Goal: Task Accomplishment & Management: Use online tool/utility

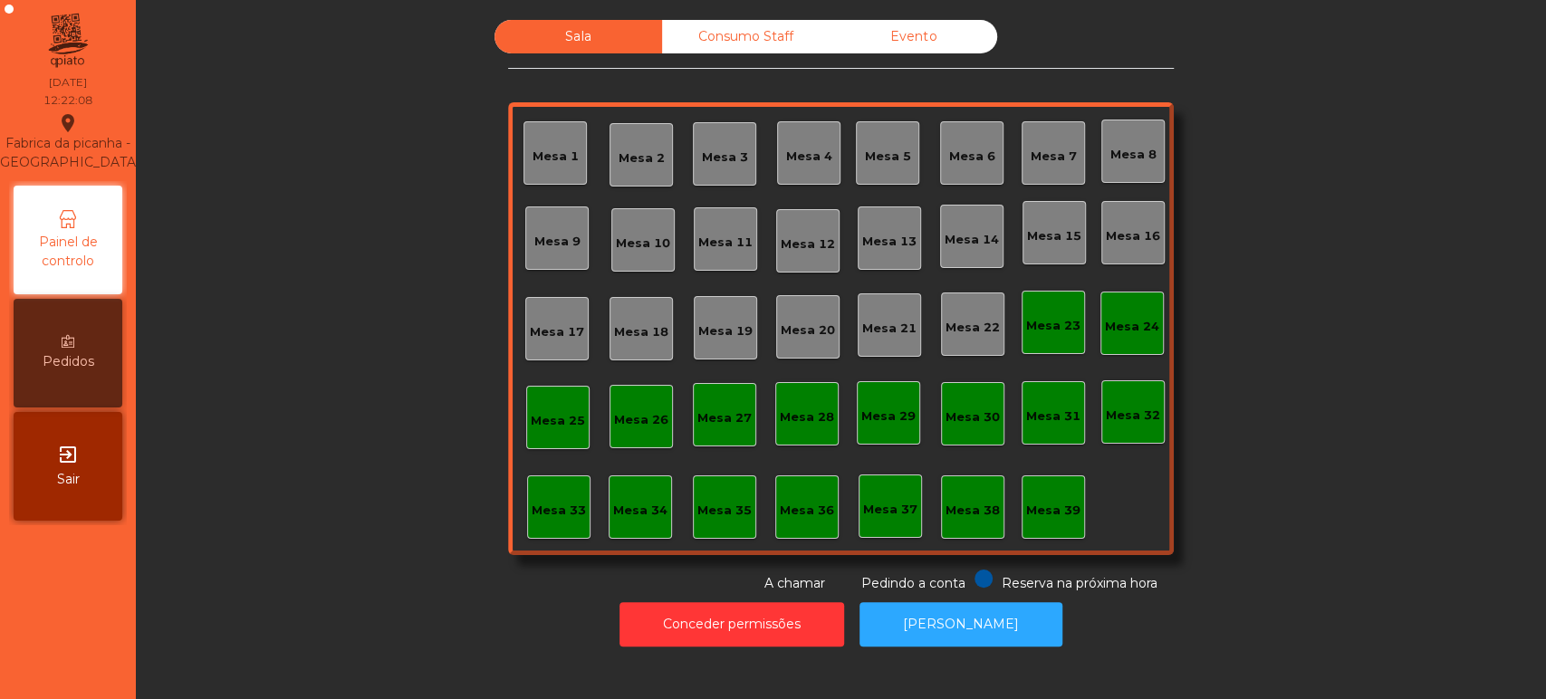
click at [1057, 168] on div "Mesa 7" at bounding box center [1053, 152] width 63 height 63
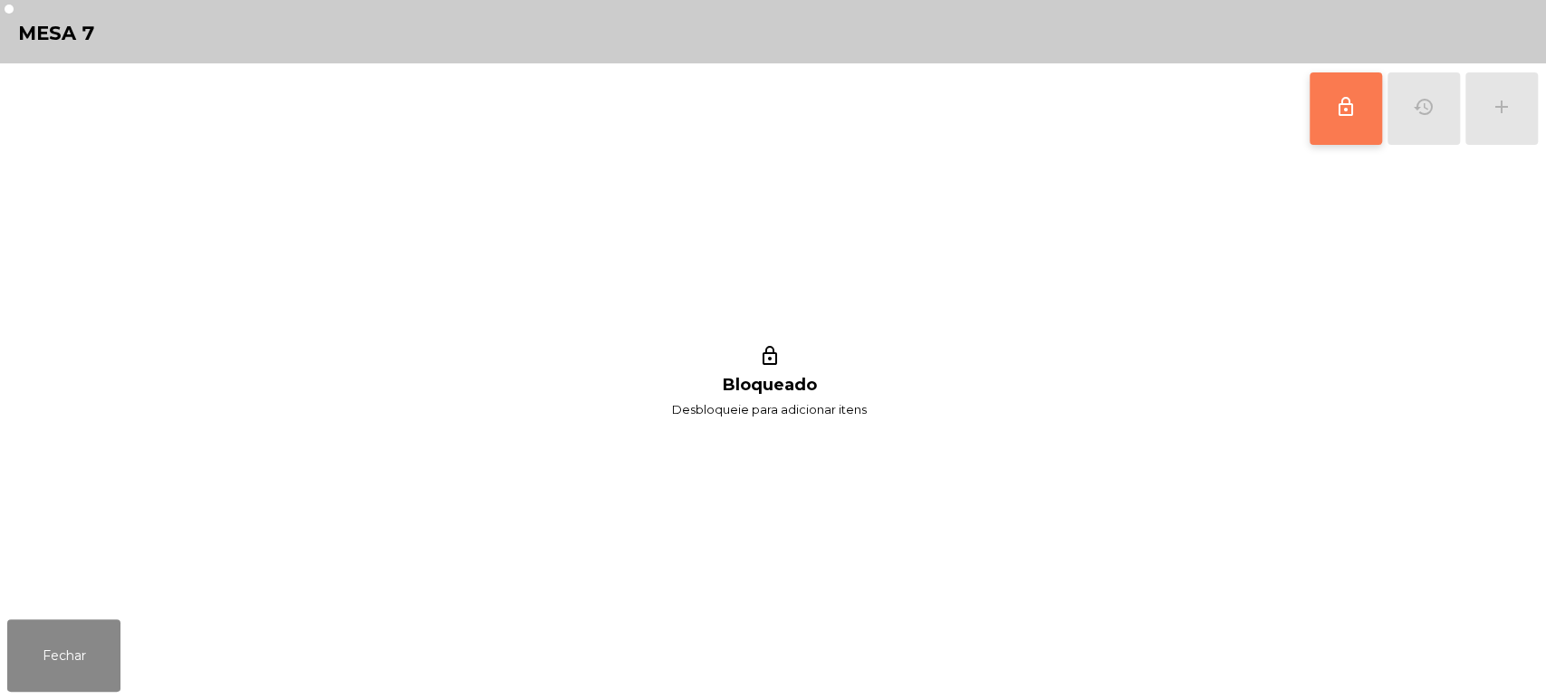
click at [1377, 128] on button "lock_outline" at bounding box center [1346, 108] width 72 height 72
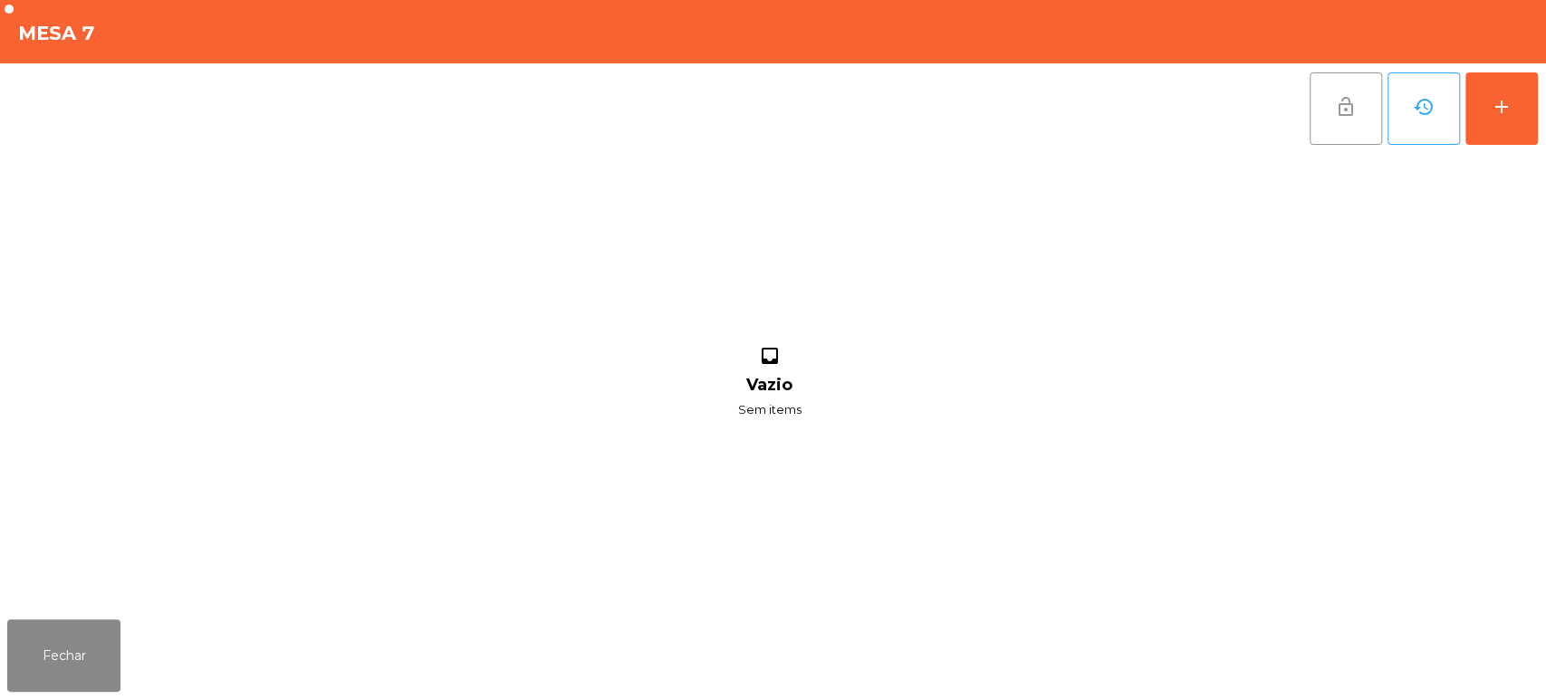
click at [1348, 120] on button "lock_open" at bounding box center [1346, 108] width 72 height 72
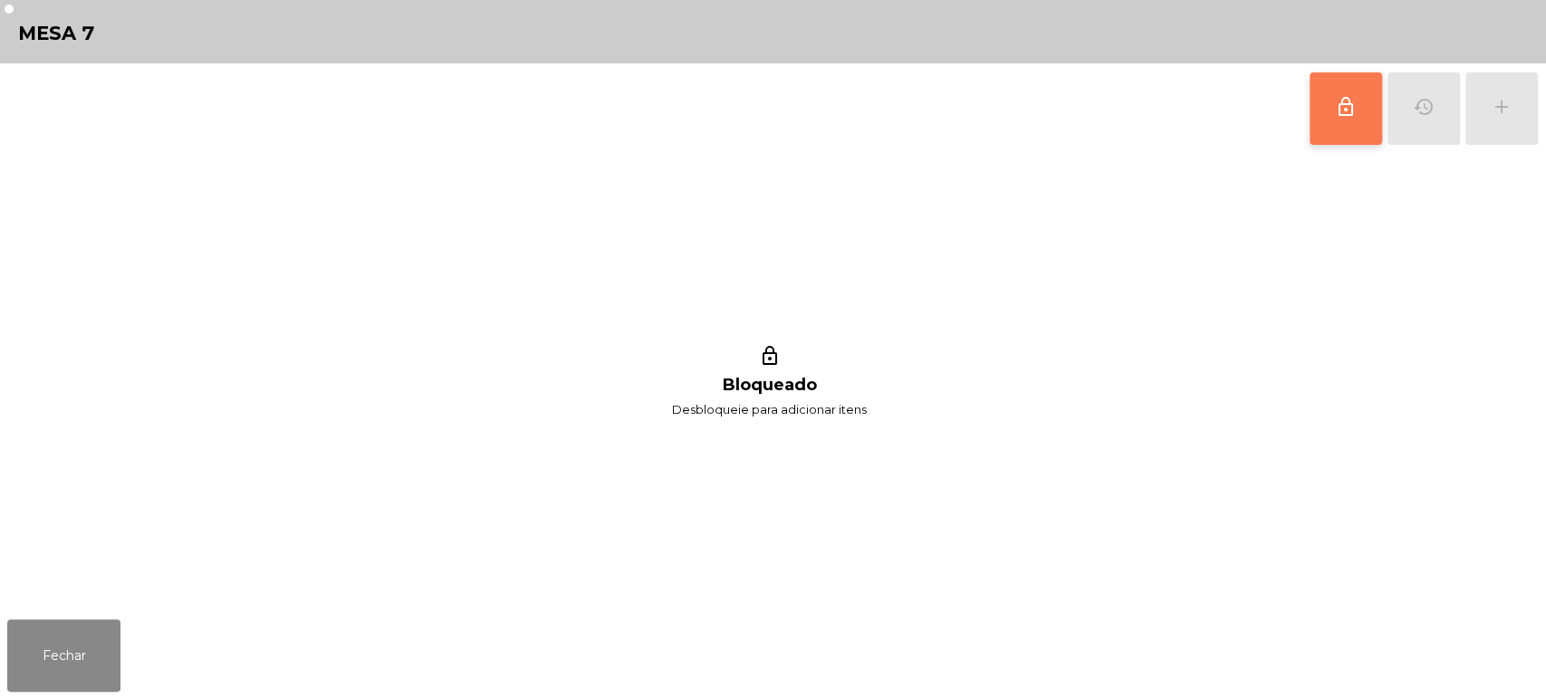
click at [1348, 101] on span "lock_outline" at bounding box center [1346, 107] width 22 height 22
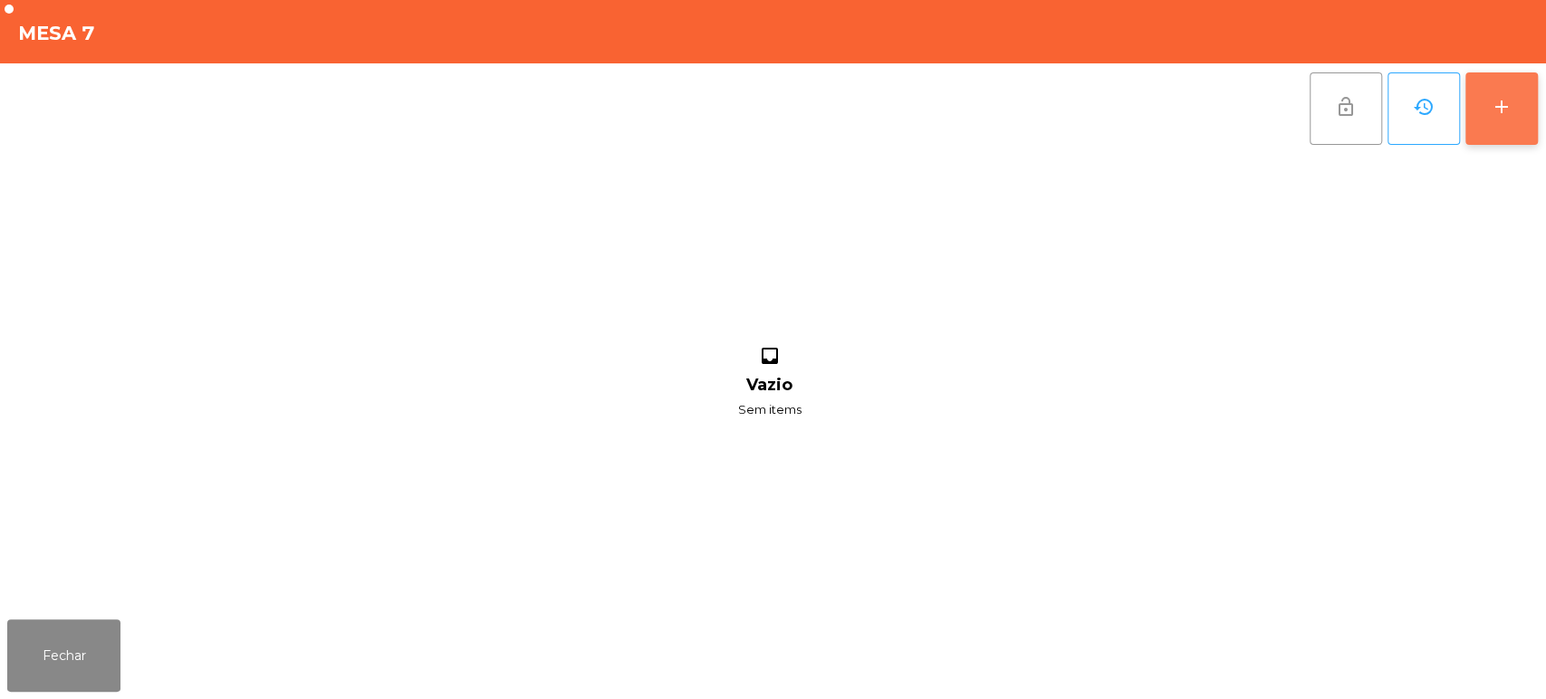
click at [1503, 113] on div "add" at bounding box center [1502, 107] width 22 height 22
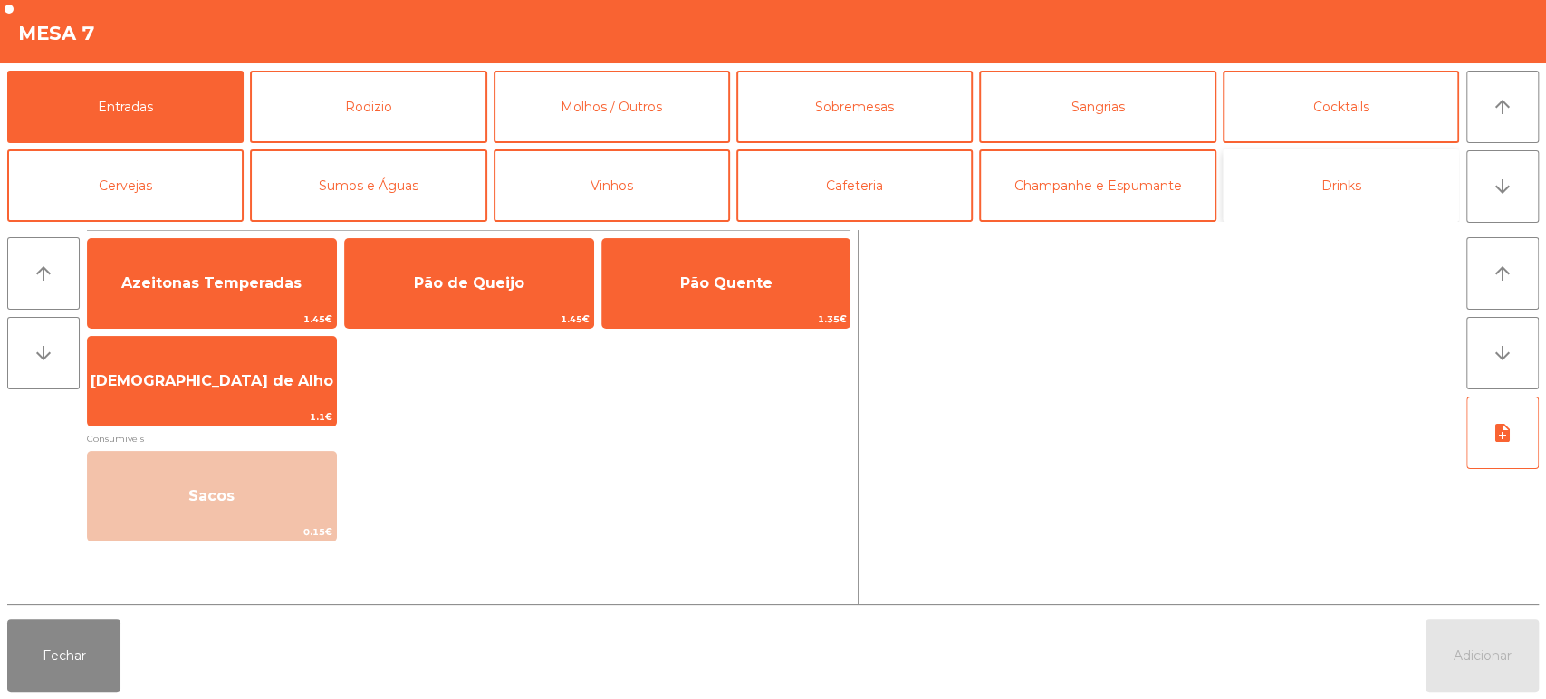
click at [1351, 151] on button "Drinks" at bounding box center [1341, 185] width 236 height 72
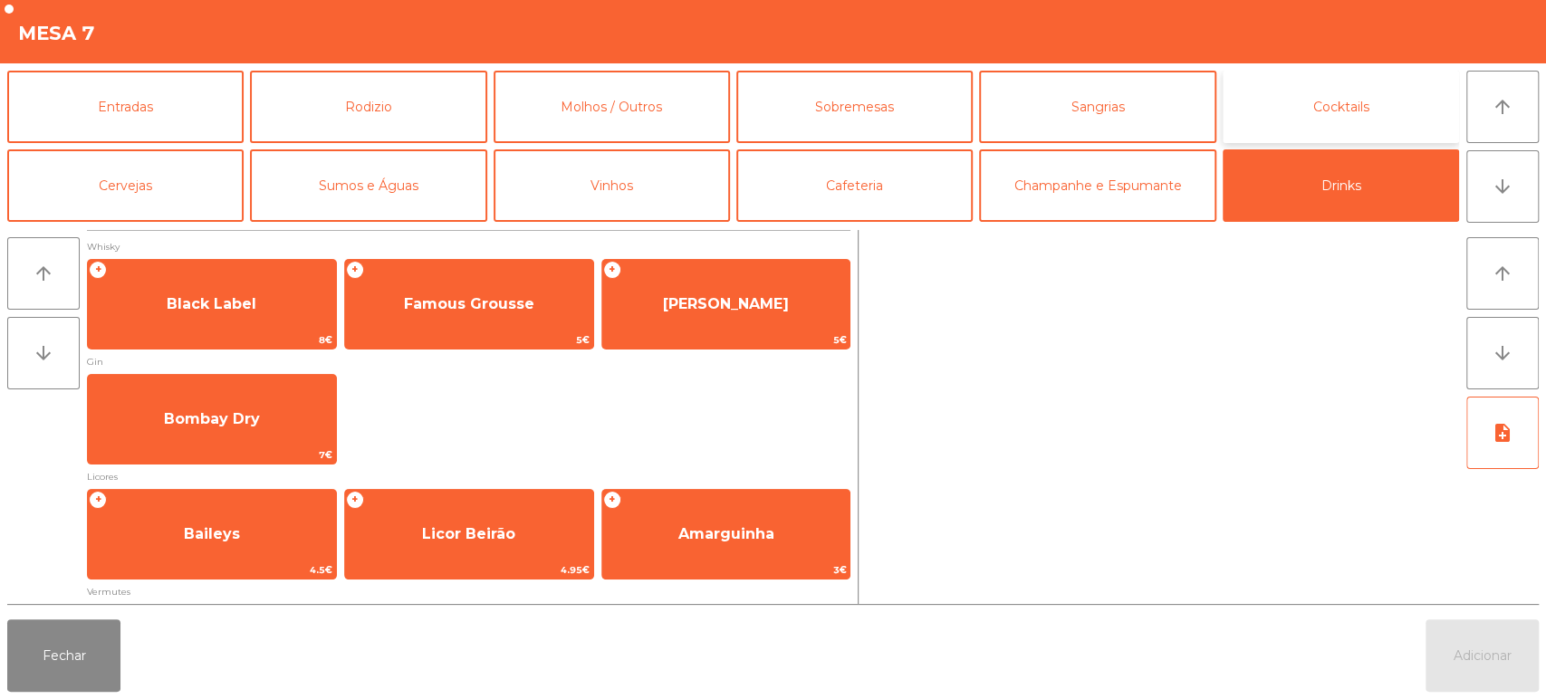
click at [1336, 113] on button "Cocktails" at bounding box center [1341, 107] width 236 height 72
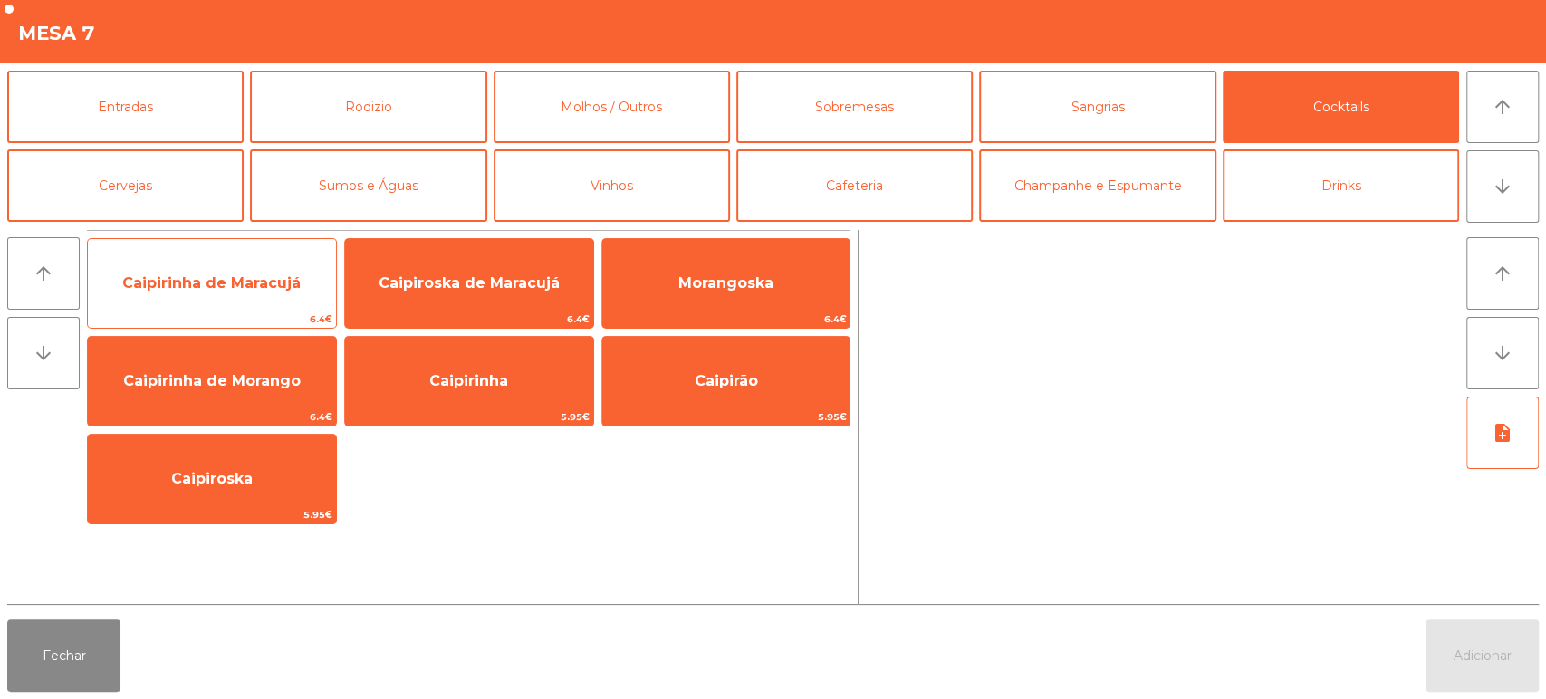
click at [279, 279] on span "Caipirinha de Maracujá" at bounding box center [211, 282] width 178 height 17
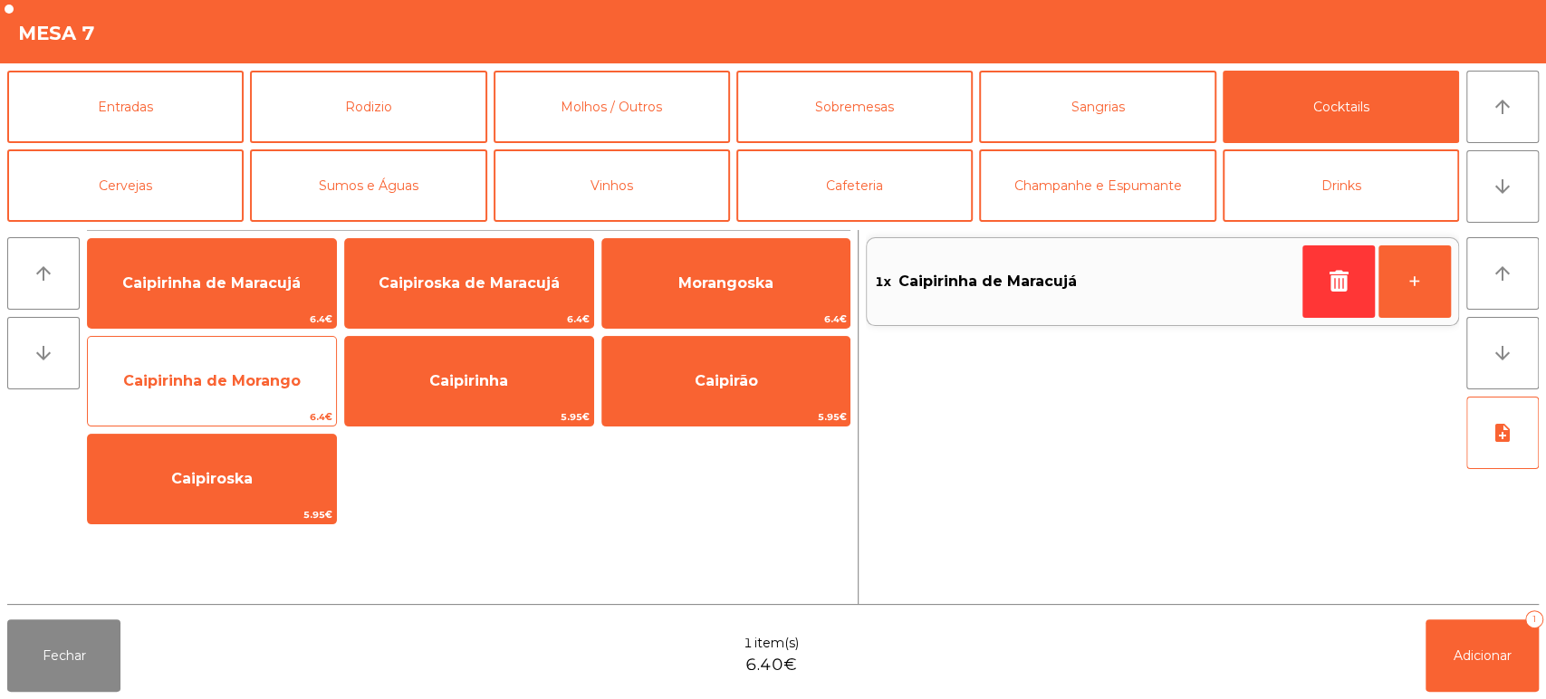
click at [282, 380] on span "Caipirinha de Morango" at bounding box center [211, 380] width 177 height 17
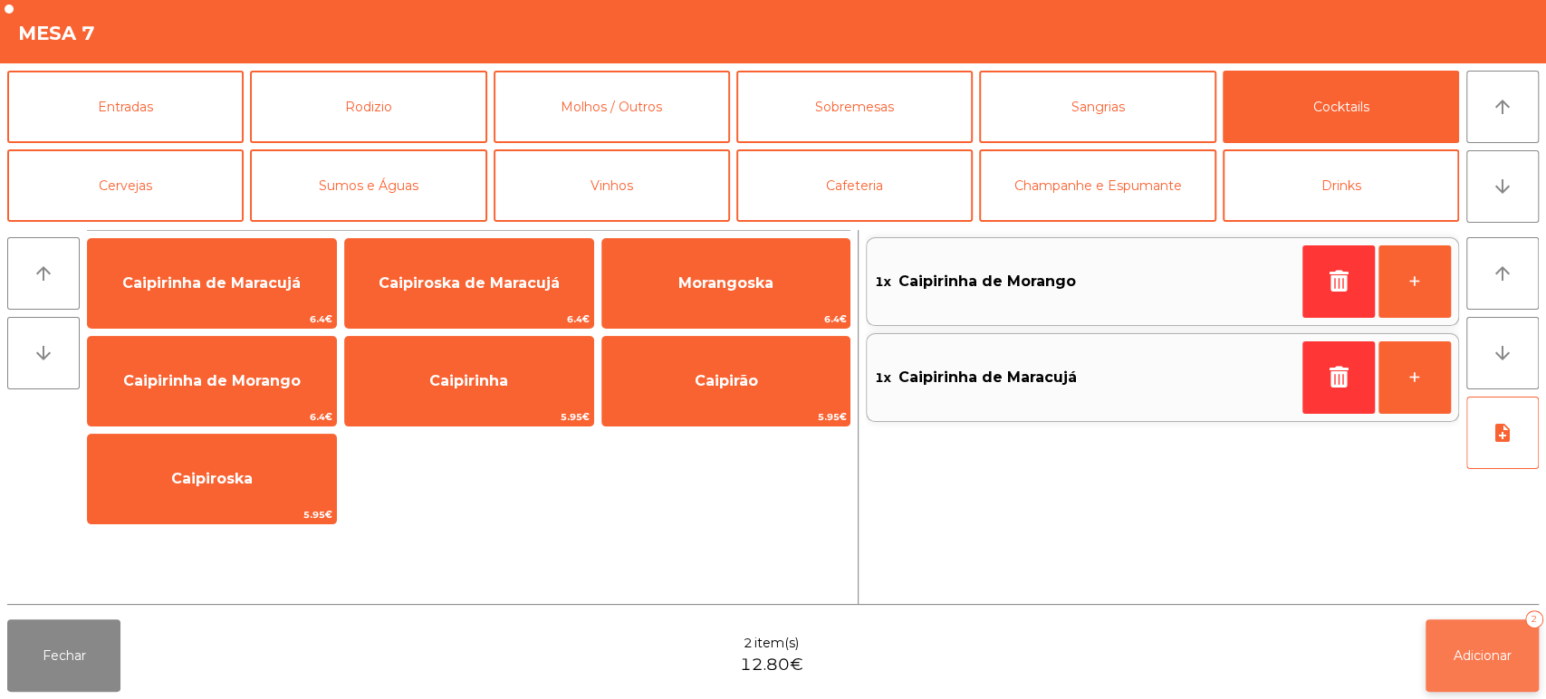
click at [1450, 626] on button "Adicionar 2" at bounding box center [1481, 655] width 113 height 72
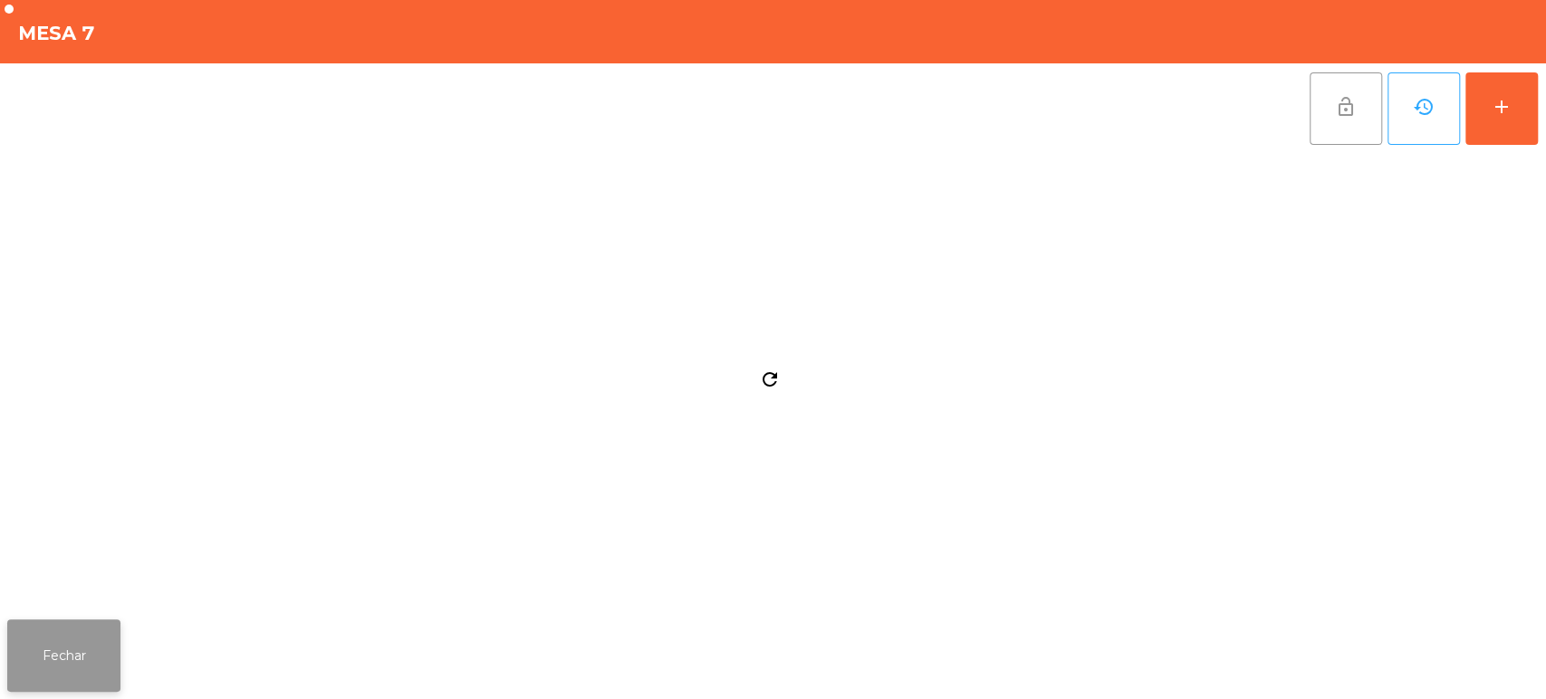
click at [13, 635] on button "Fechar" at bounding box center [63, 655] width 113 height 72
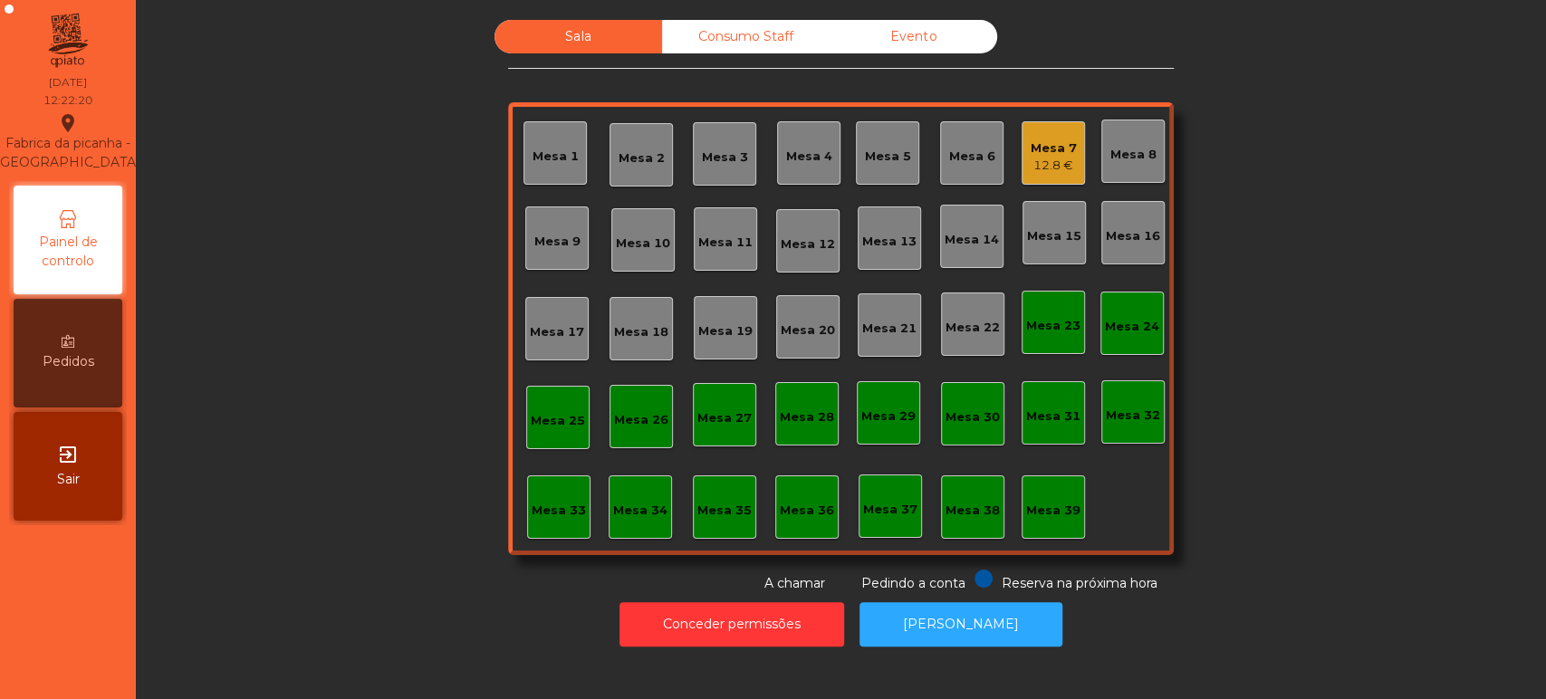
click at [1049, 159] on div "12.8 €" at bounding box center [1054, 166] width 46 height 18
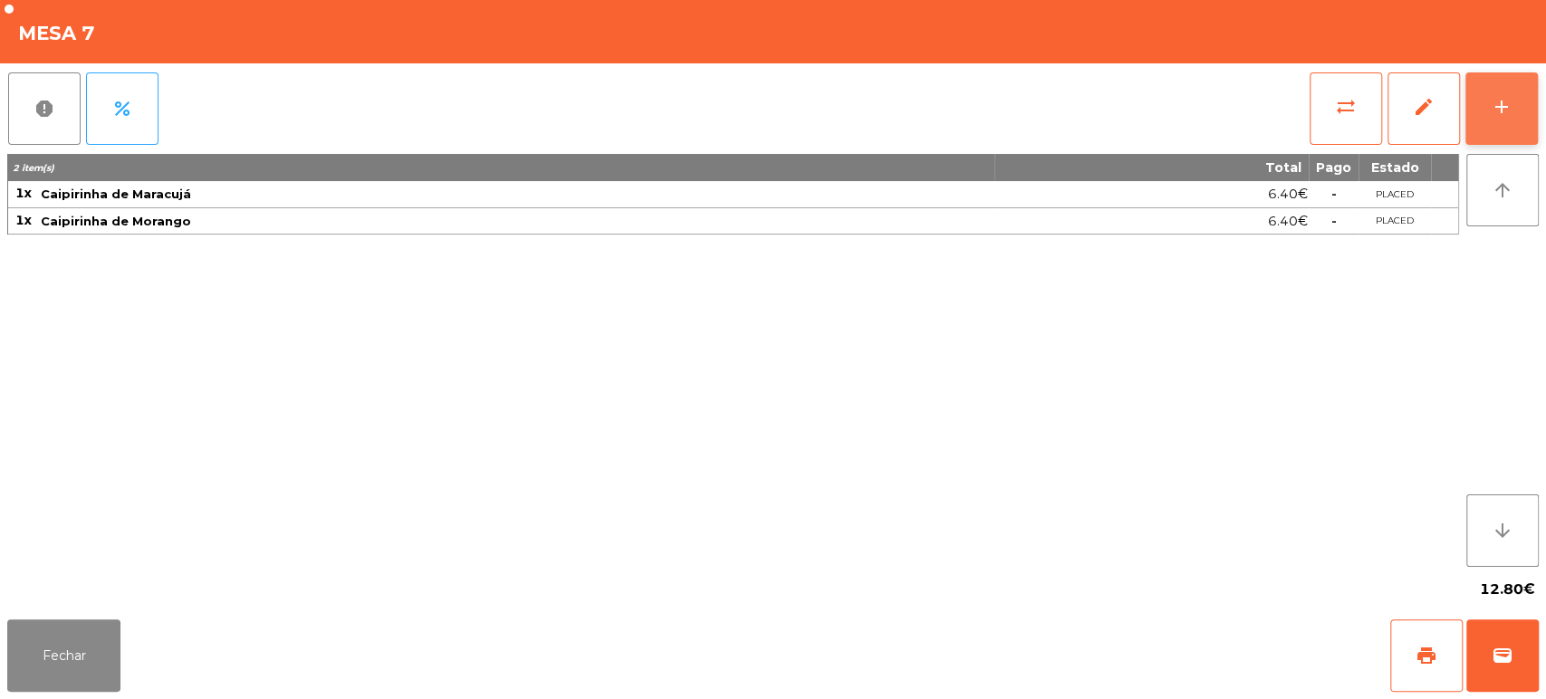
click at [1529, 87] on button "add" at bounding box center [1501, 108] width 72 height 72
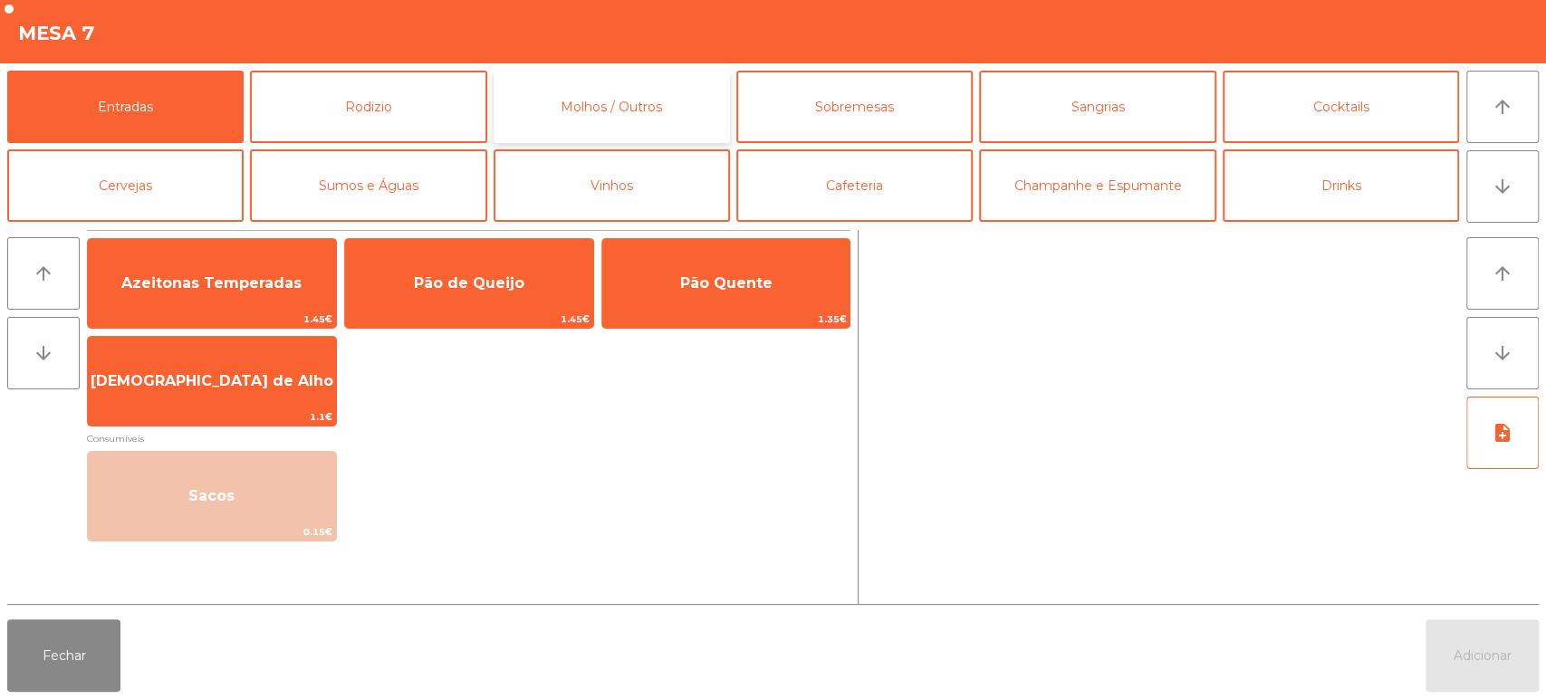
click at [666, 97] on button "Molhos / Outros" at bounding box center [612, 107] width 236 height 72
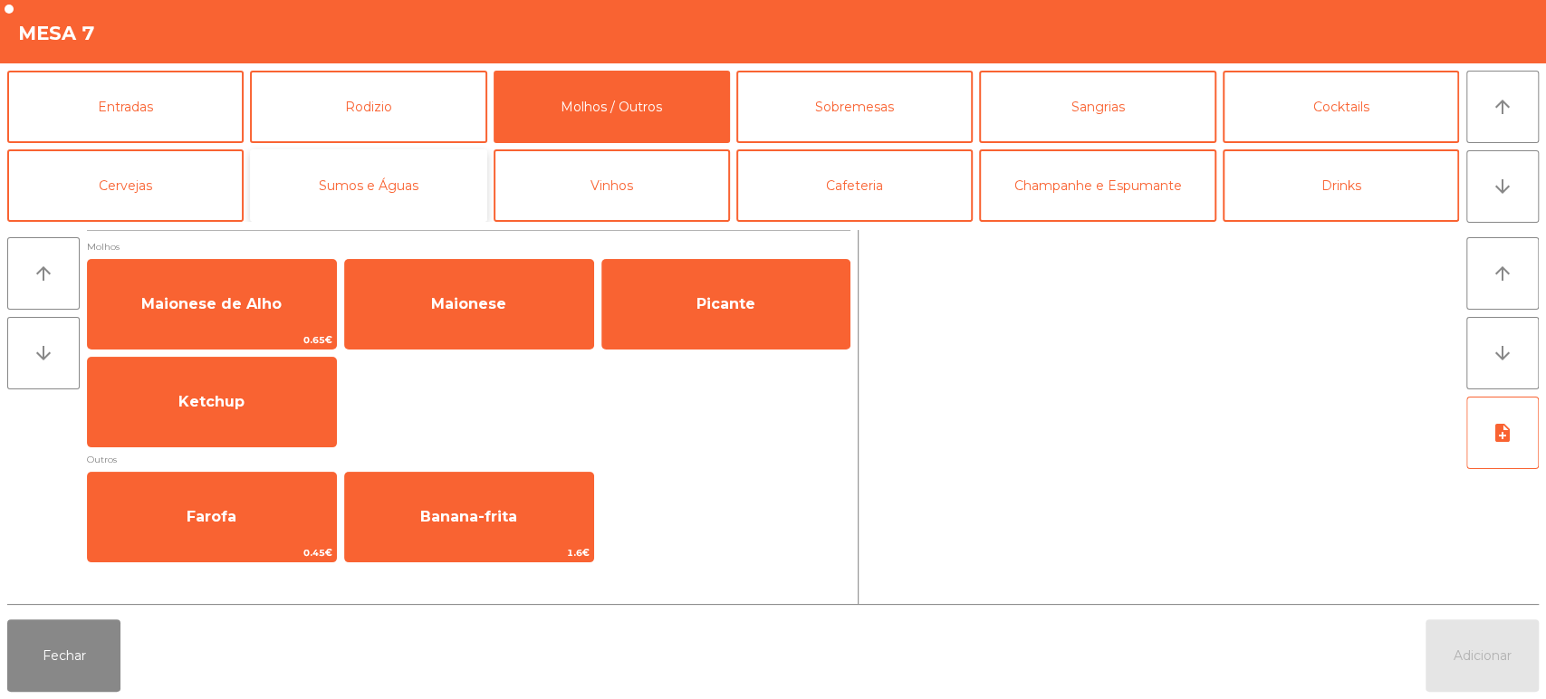
click at [400, 180] on button "Sumos e Águas" at bounding box center [368, 185] width 236 height 72
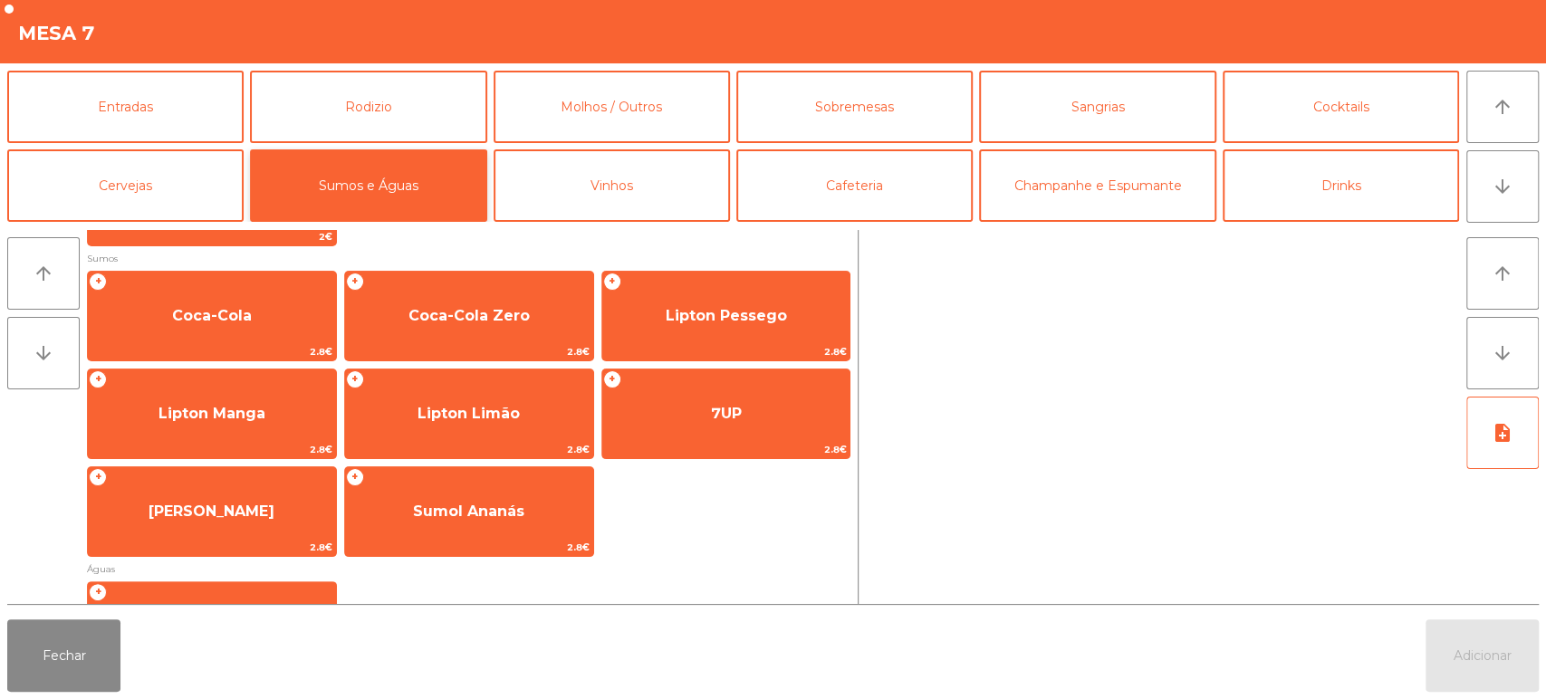
scroll to position [285, 0]
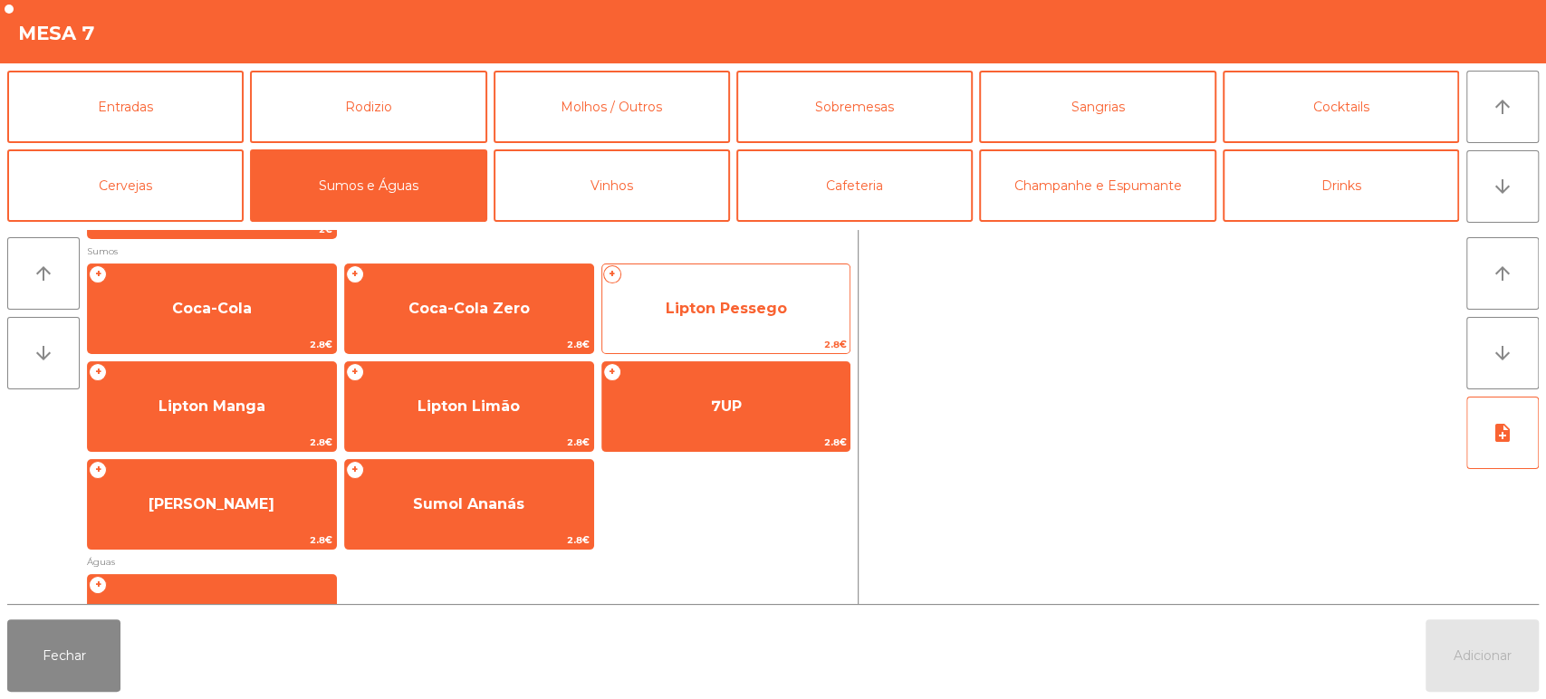
click at [733, 271] on div "+ Lipton Pessego 2.8€" at bounding box center [726, 309] width 250 height 91
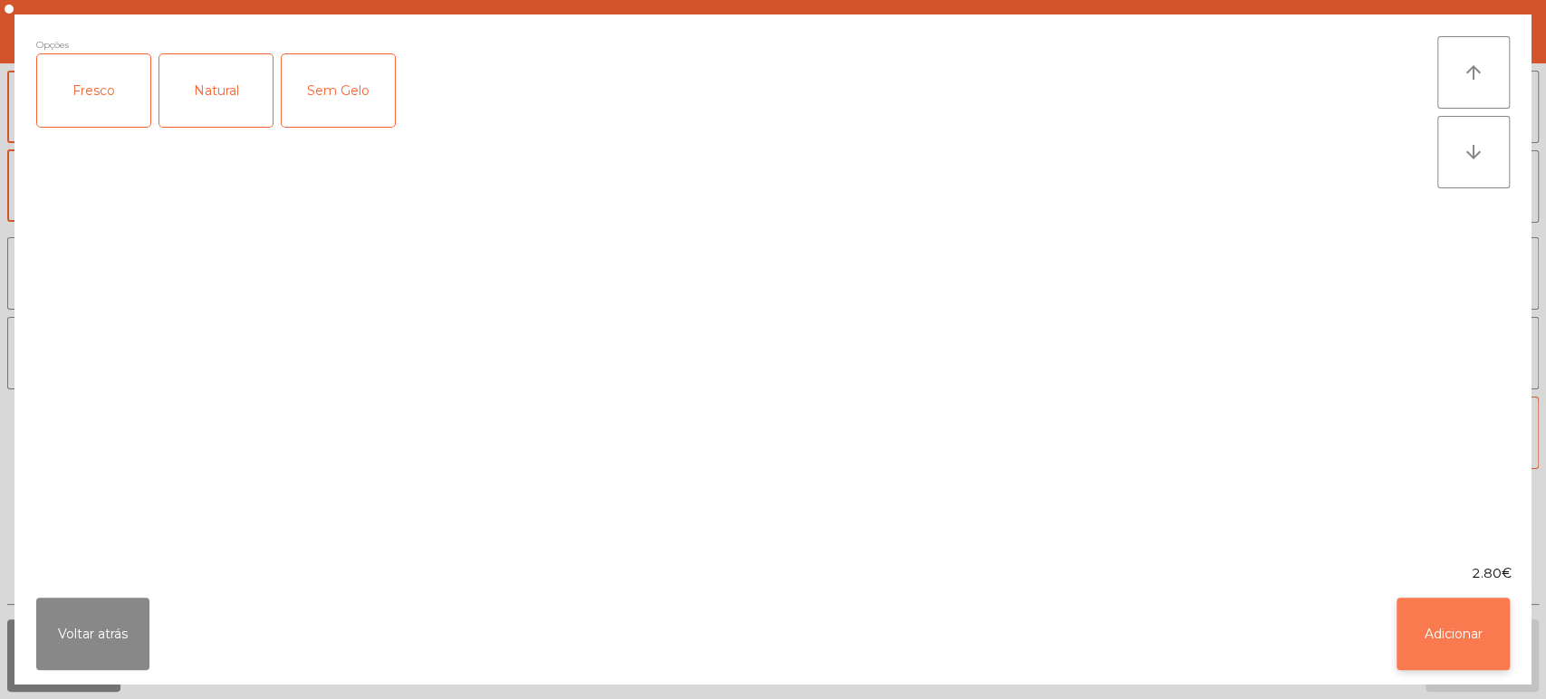
click at [1452, 601] on button "Adicionar" at bounding box center [1452, 634] width 113 height 72
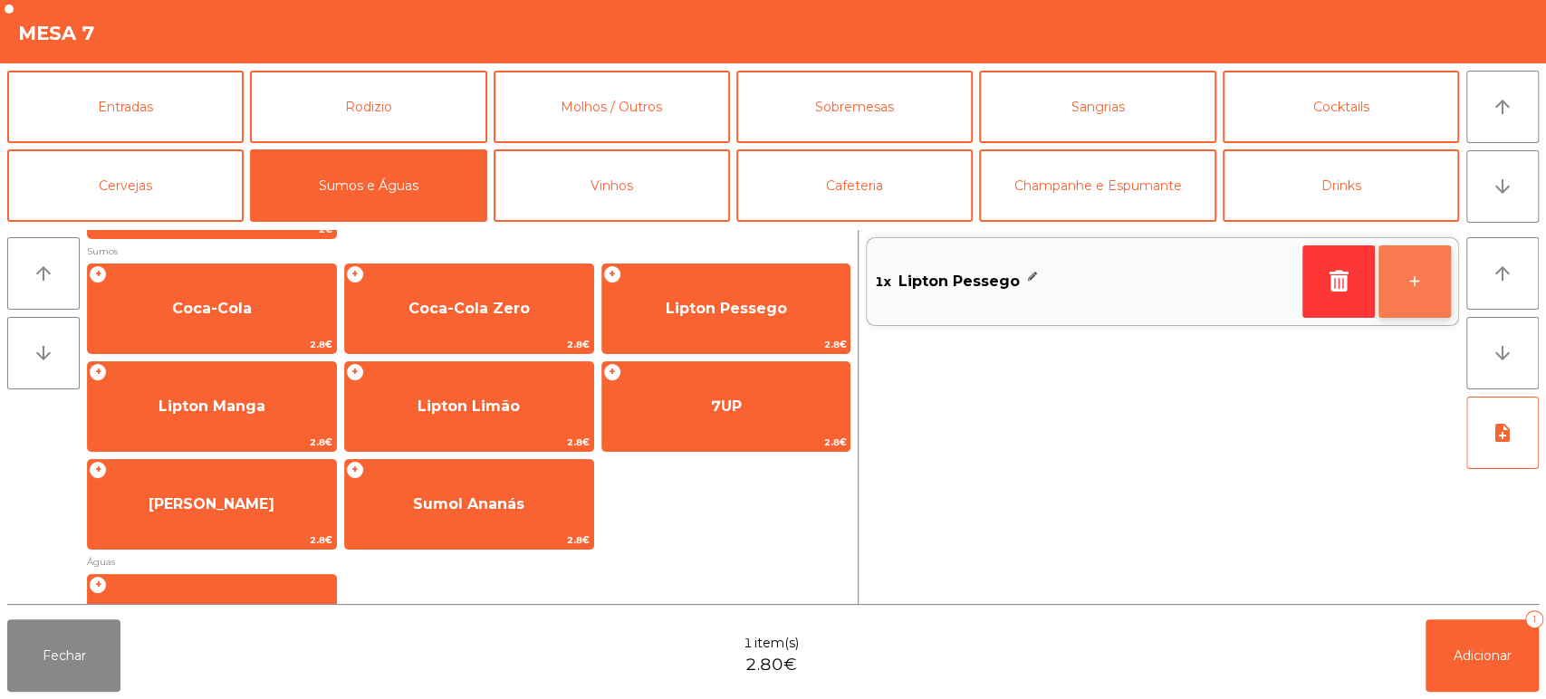
click at [1413, 284] on button "+" at bounding box center [1414, 281] width 72 height 72
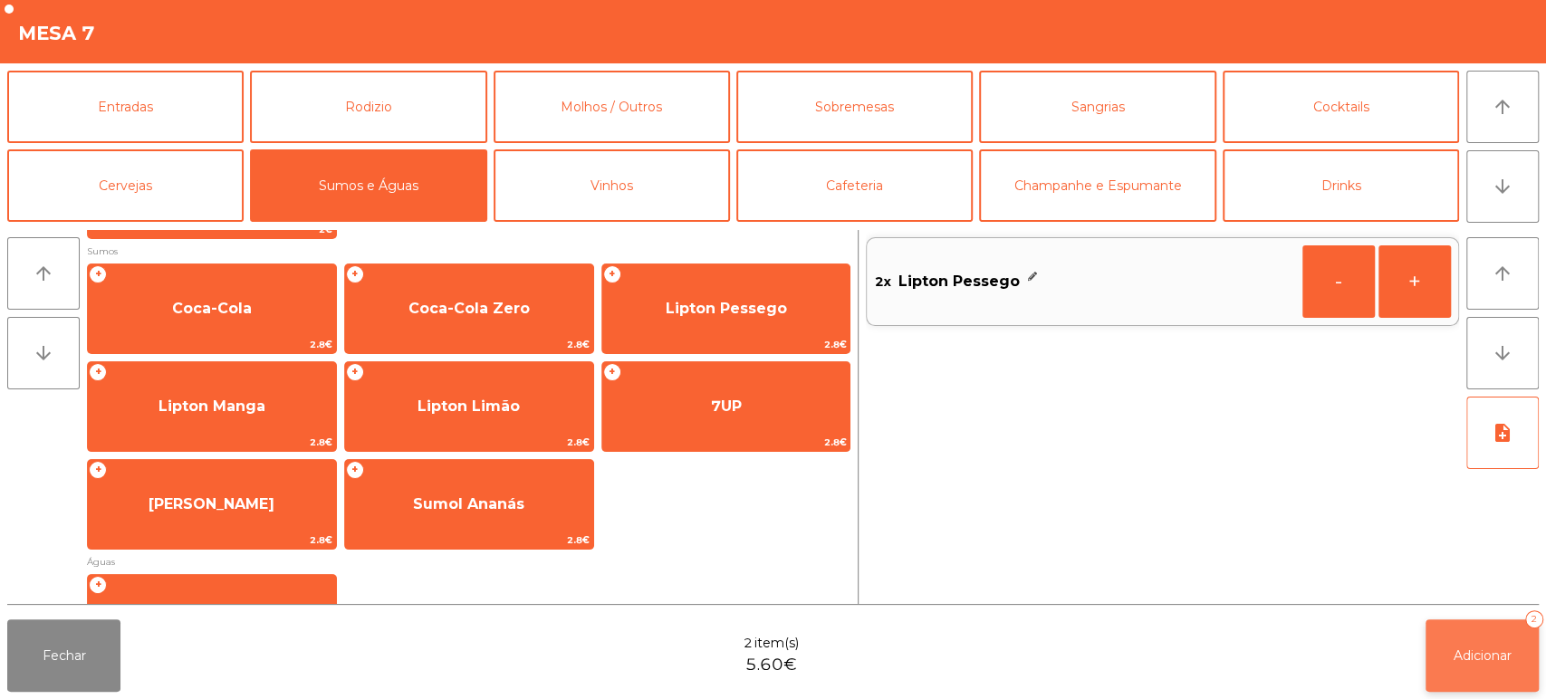
click at [1454, 621] on button "Adicionar 2" at bounding box center [1481, 655] width 113 height 72
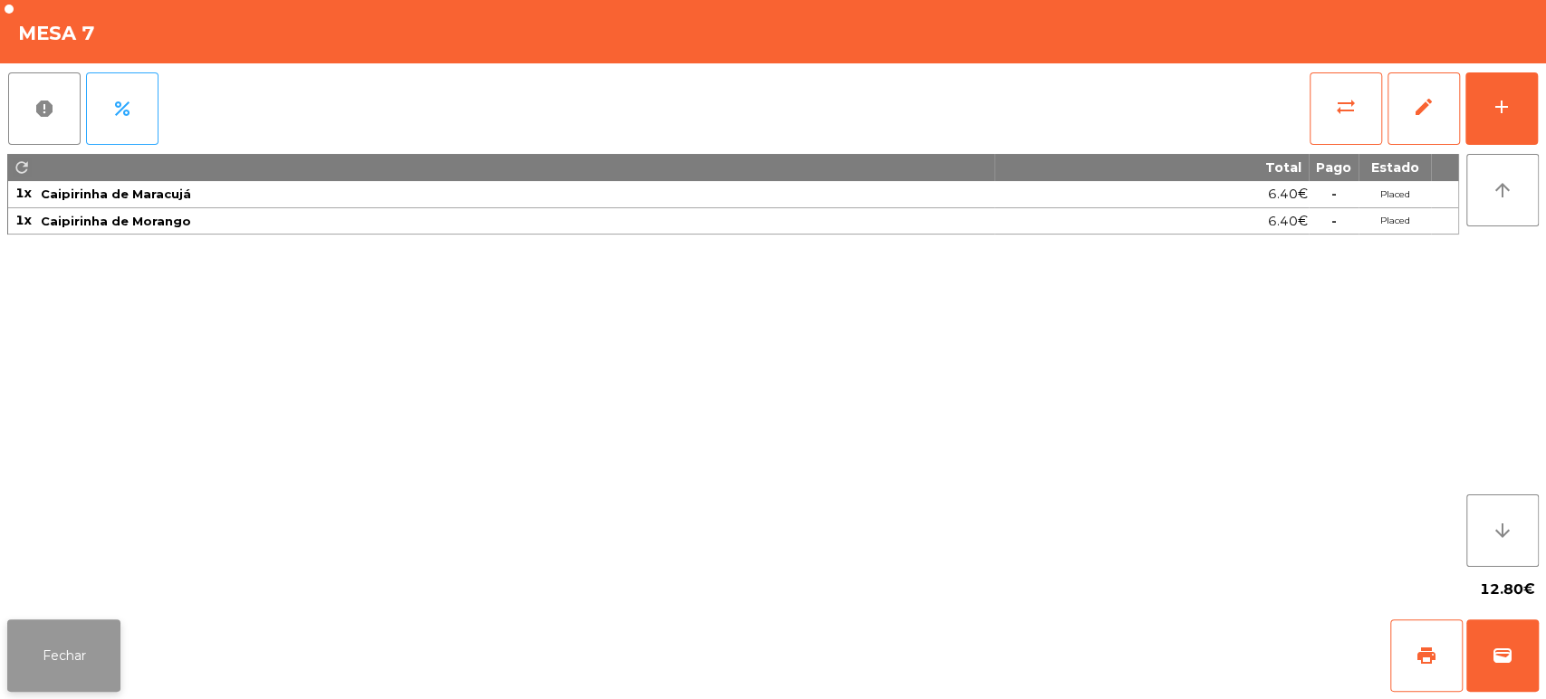
click at [101, 651] on button "Fechar" at bounding box center [63, 655] width 113 height 72
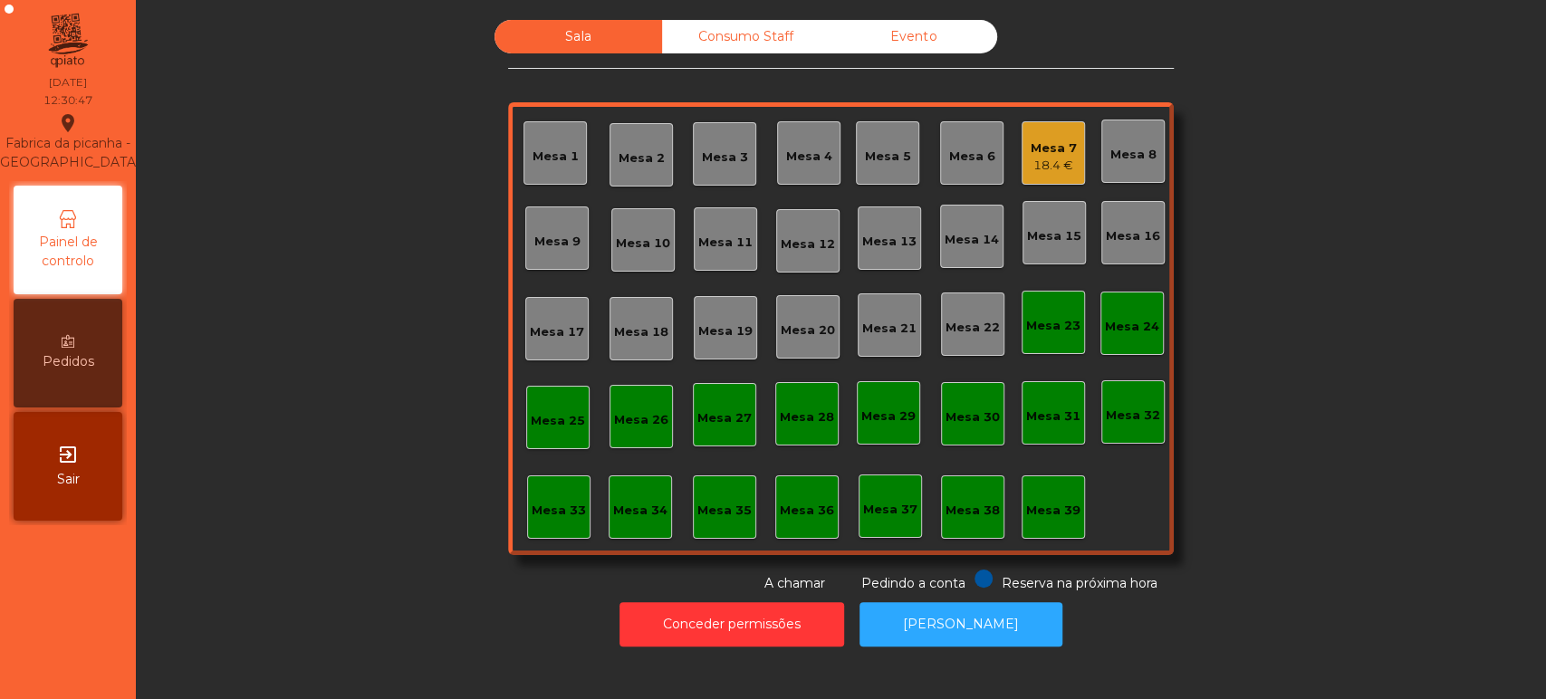
click at [960, 133] on div "Mesa 6" at bounding box center [971, 152] width 63 height 63
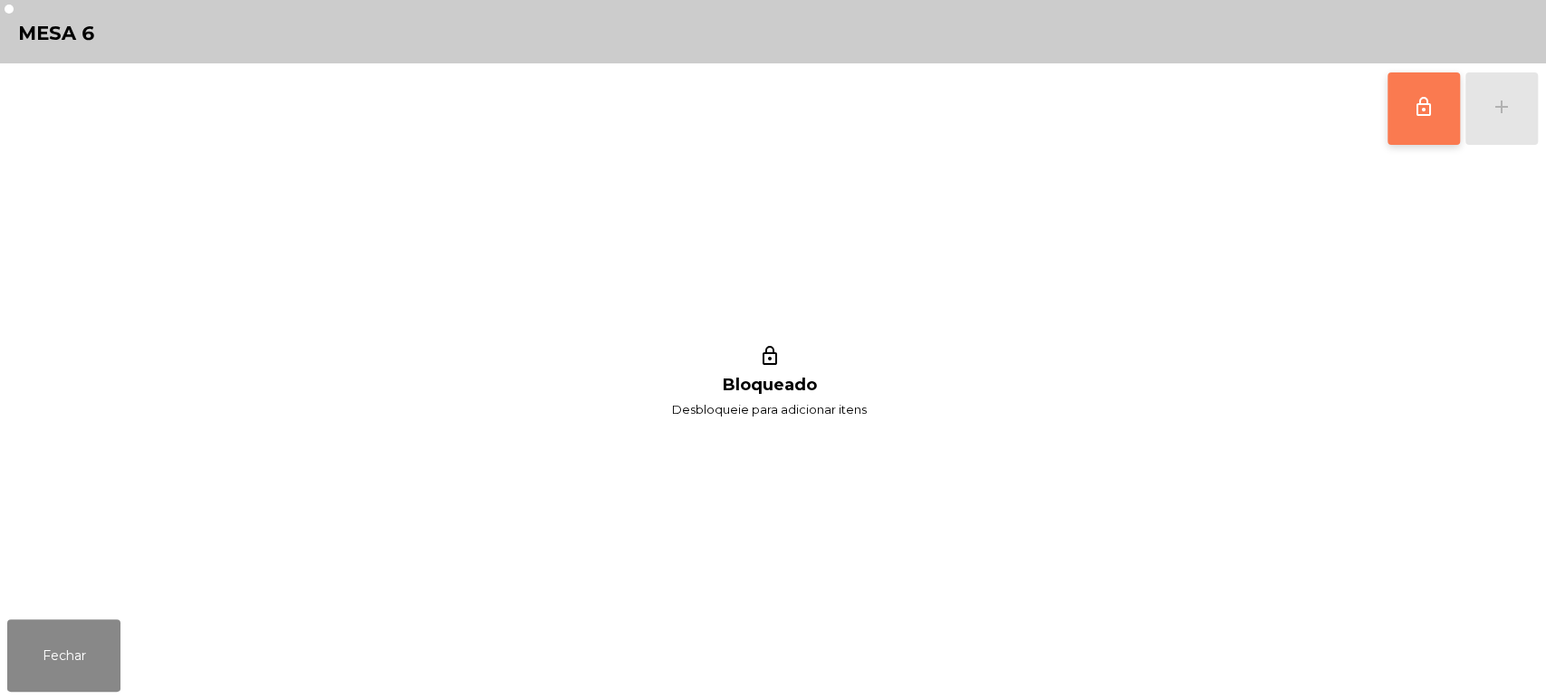
click at [1439, 121] on button "lock_outline" at bounding box center [1423, 108] width 72 height 72
click at [1515, 115] on div "lock_outline add" at bounding box center [1462, 108] width 152 height 91
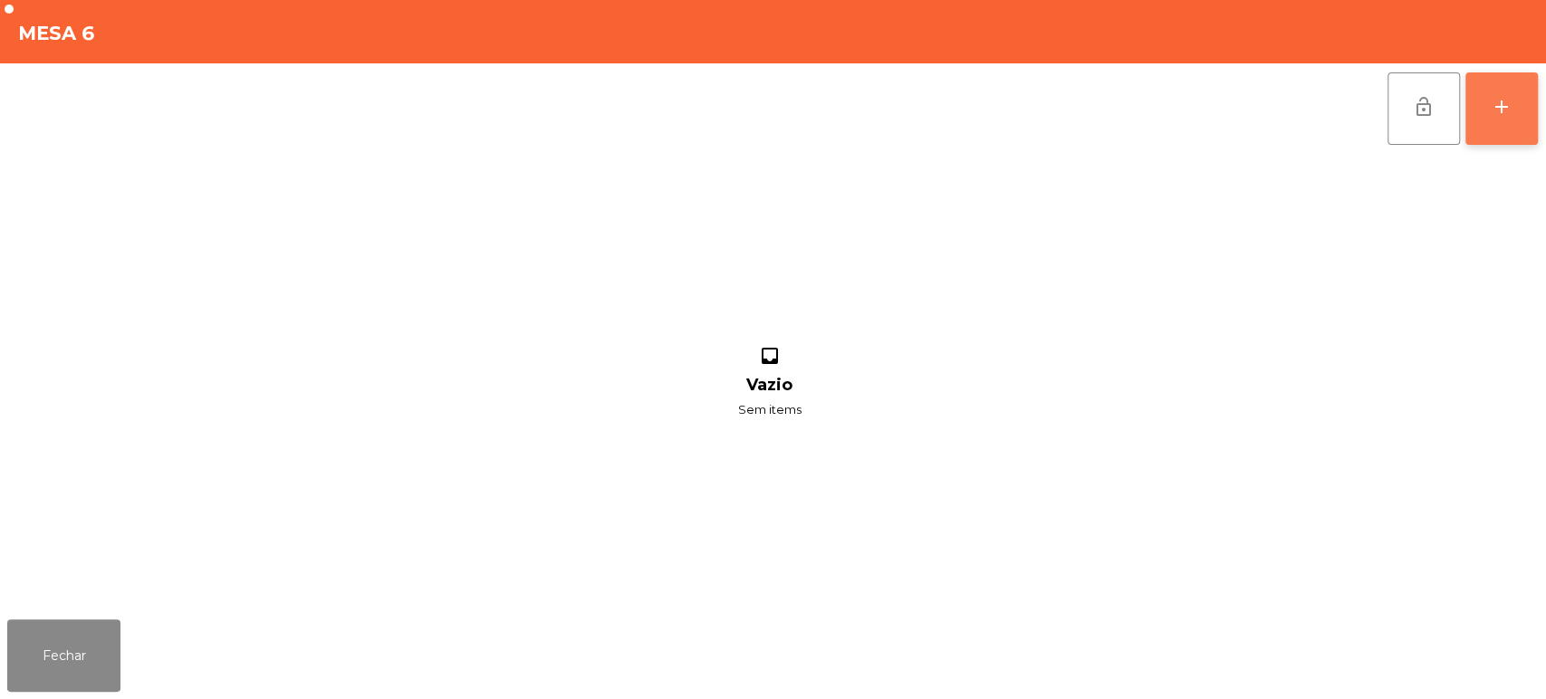
click at [1502, 119] on button "add" at bounding box center [1501, 108] width 72 height 72
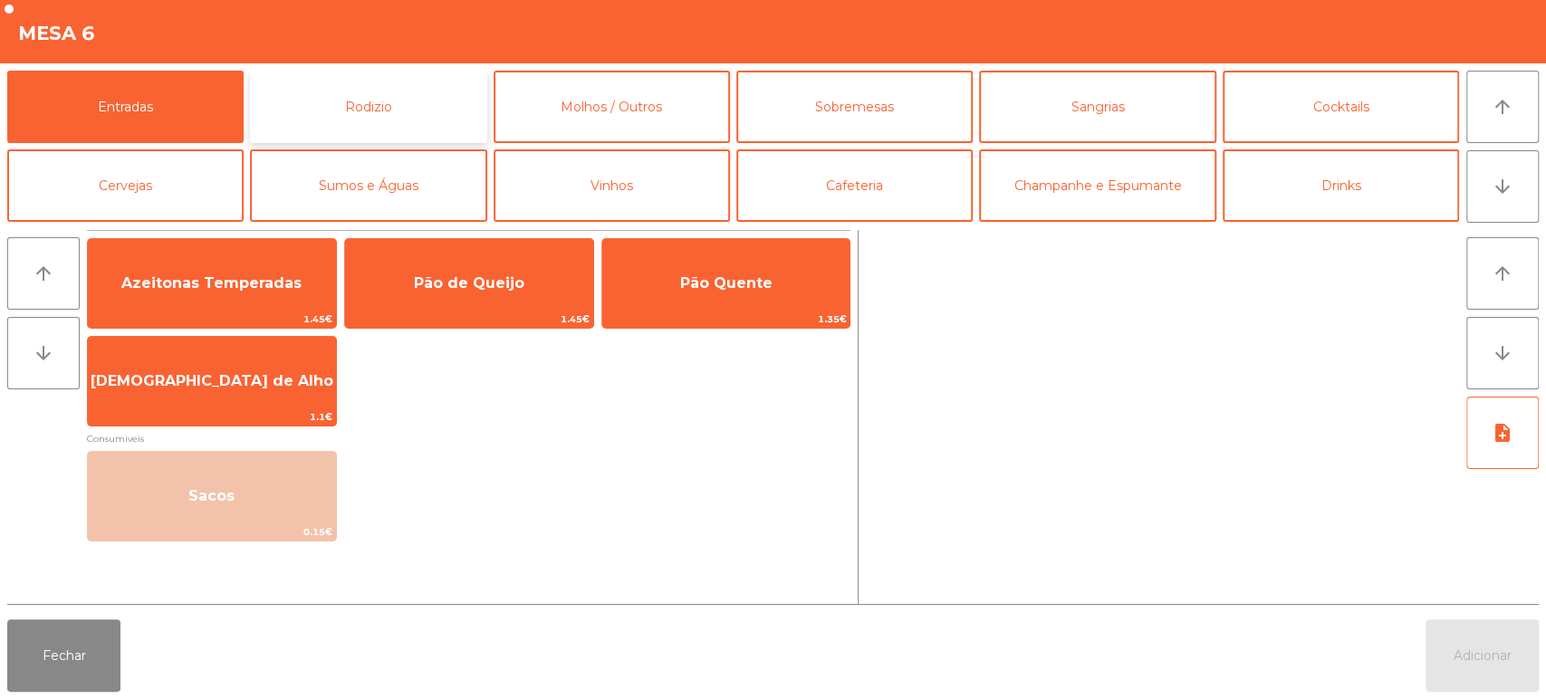
click at [350, 81] on button "Rodizio" at bounding box center [368, 107] width 236 height 72
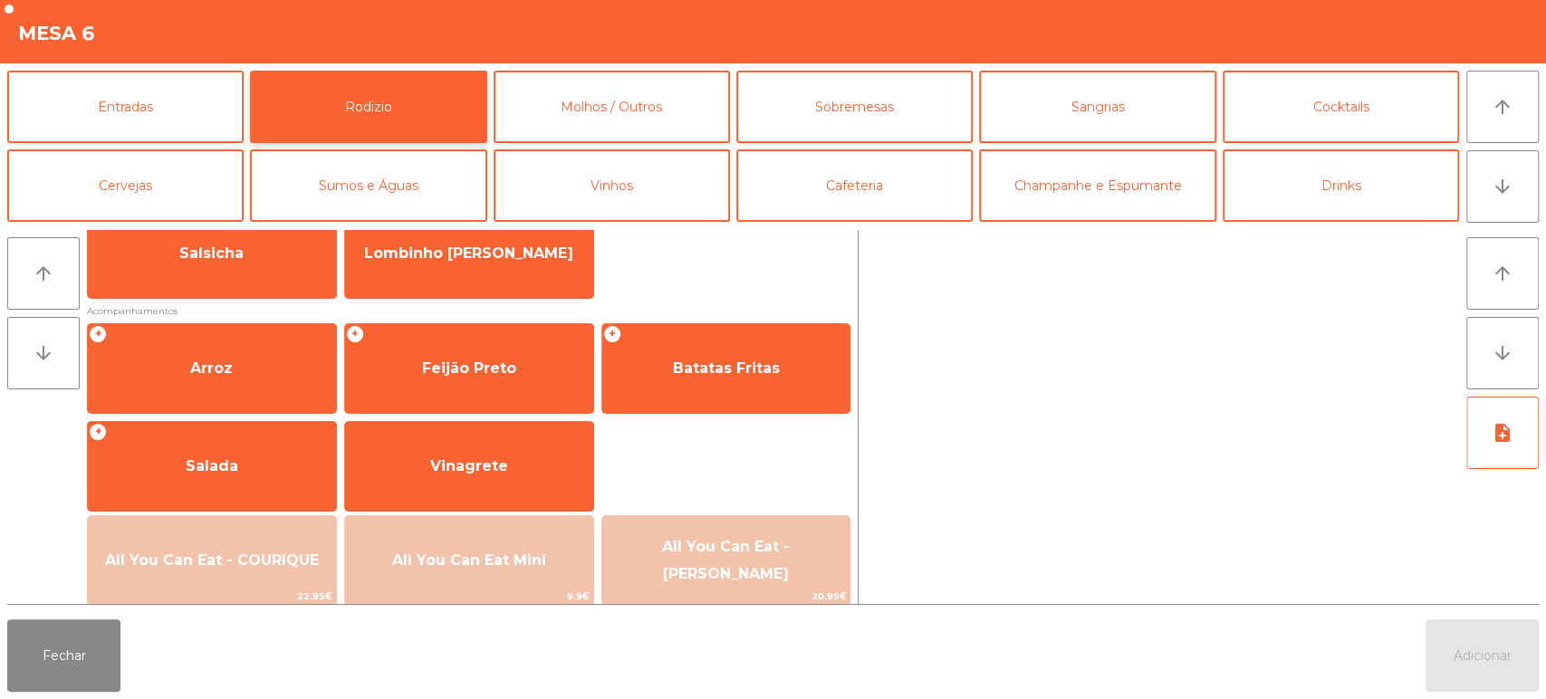
scroll to position [174, 0]
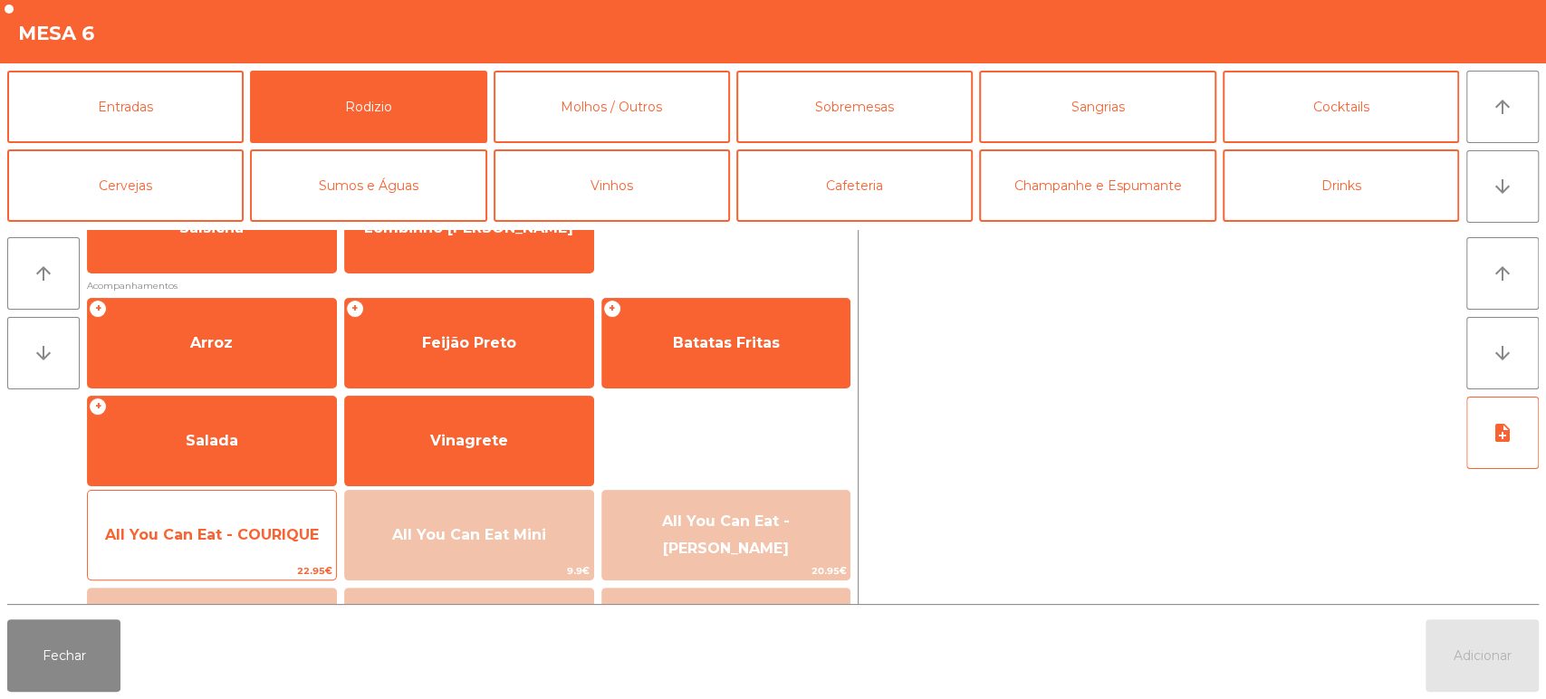
click at [271, 526] on span "All You Can Eat - COURIQUE" at bounding box center [212, 534] width 214 height 17
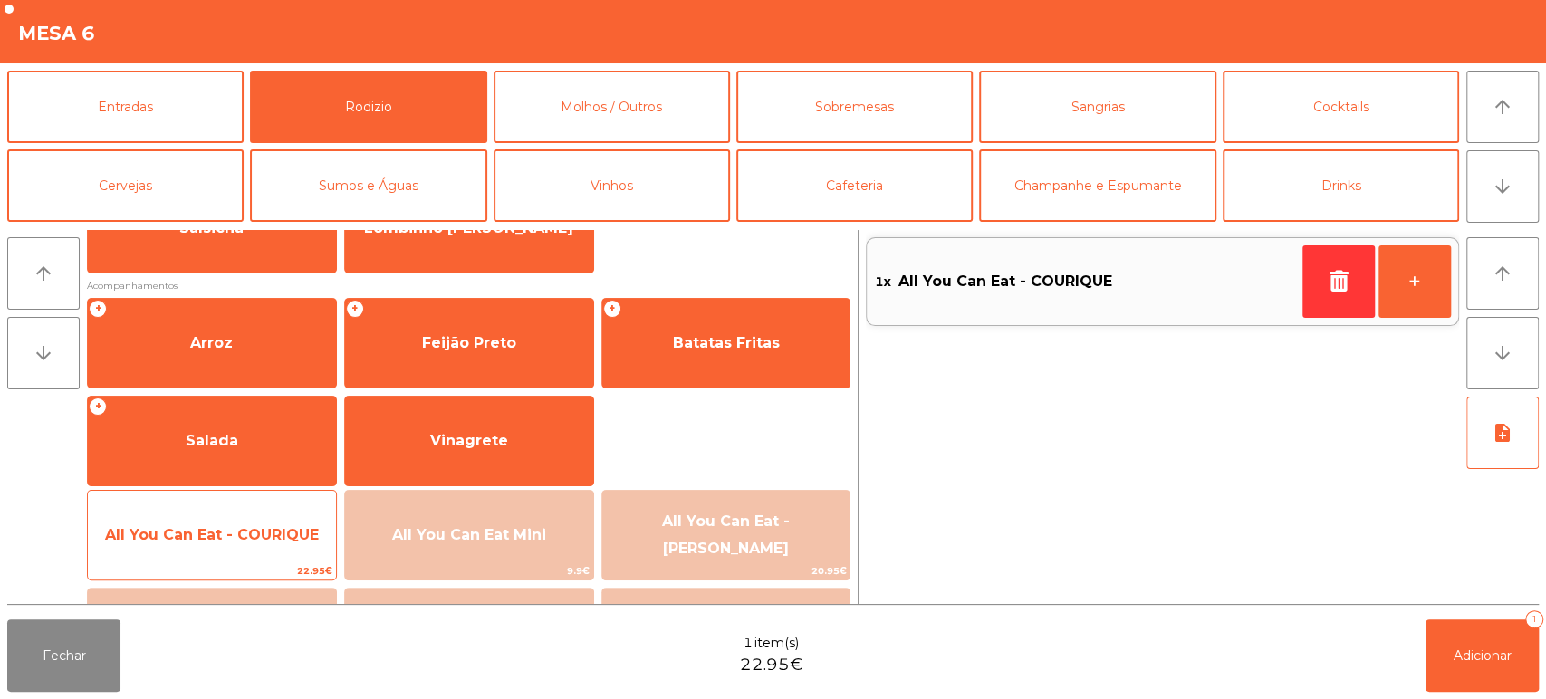
click at [259, 512] on span "All You Can Eat - COURIQUE" at bounding box center [212, 535] width 248 height 49
click at [268, 503] on div "All You Can Eat - COURIQUE 22.95€" at bounding box center [212, 535] width 250 height 91
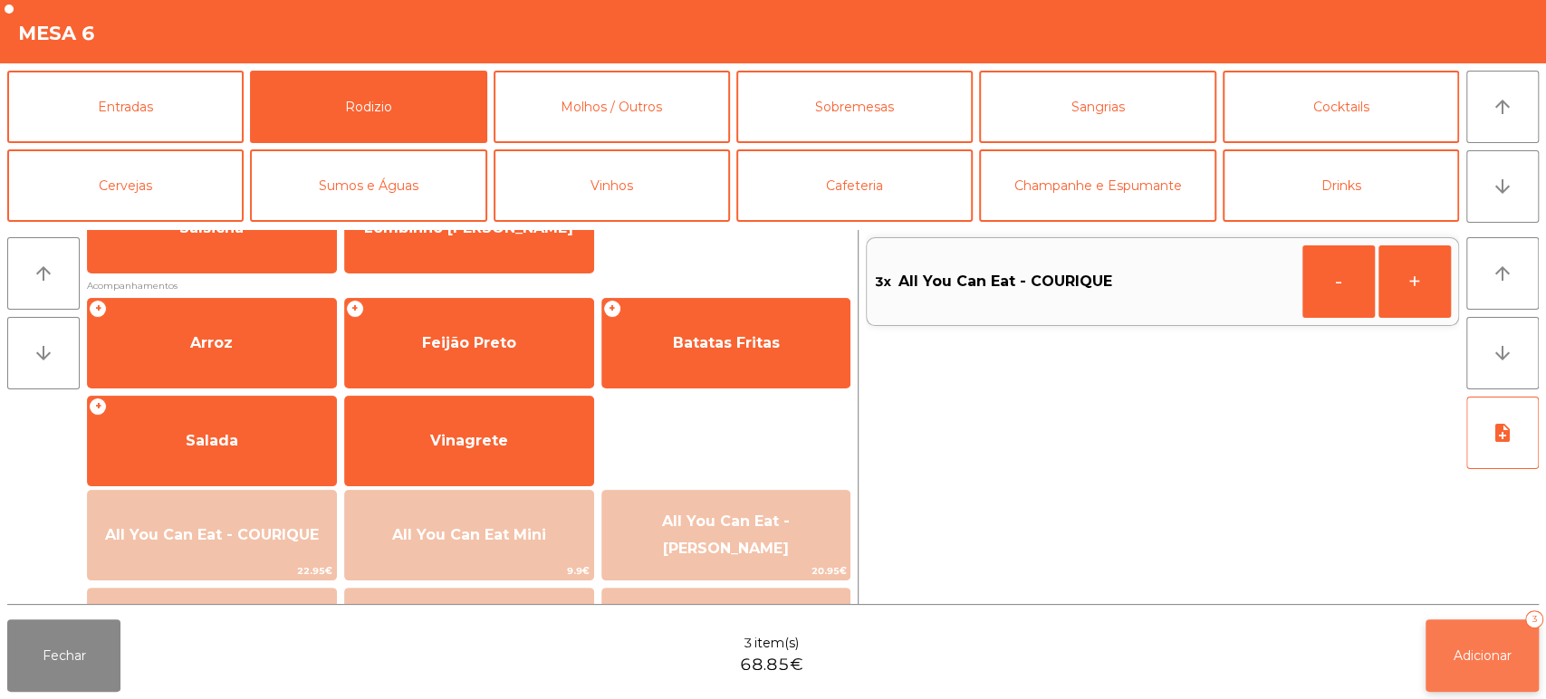
click at [1478, 659] on span "Adicionar" at bounding box center [1482, 656] width 58 height 16
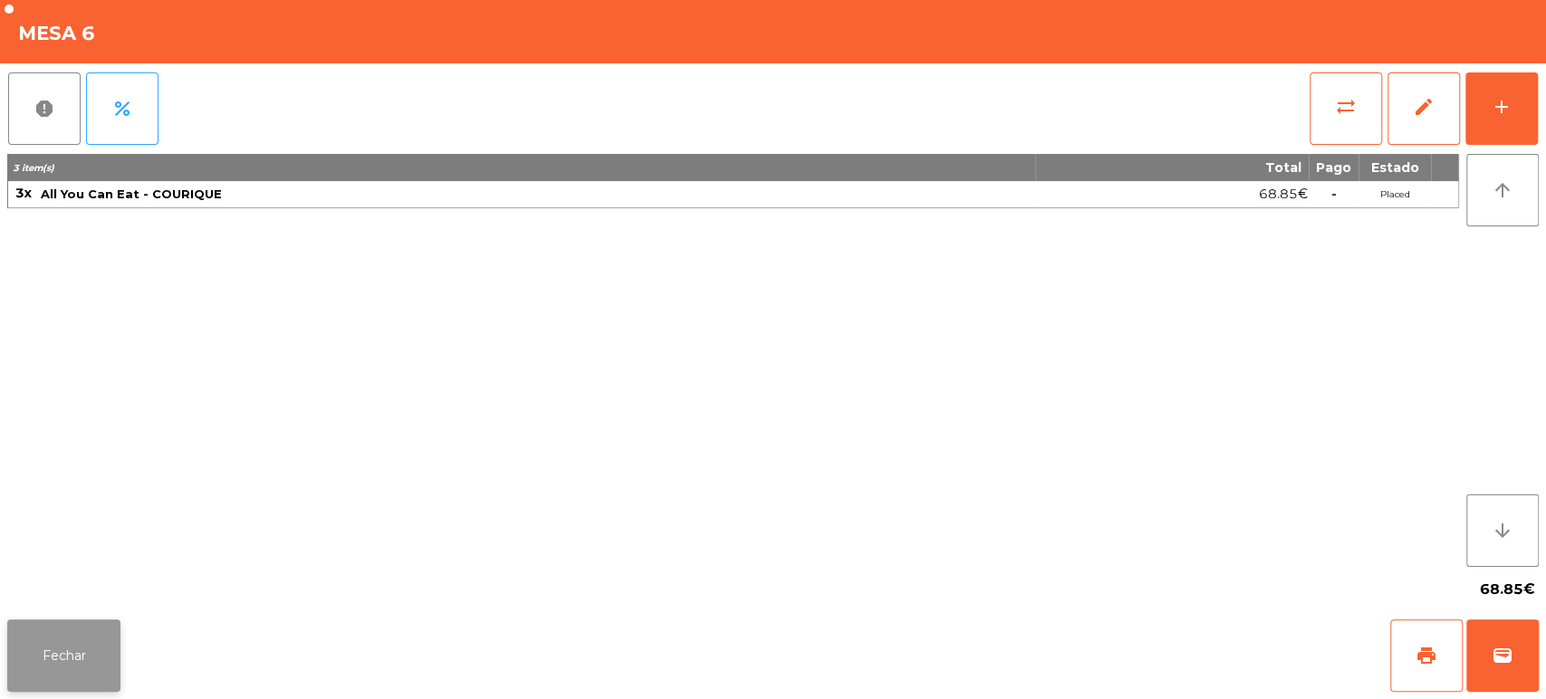
click at [89, 672] on button "Fechar" at bounding box center [63, 655] width 113 height 72
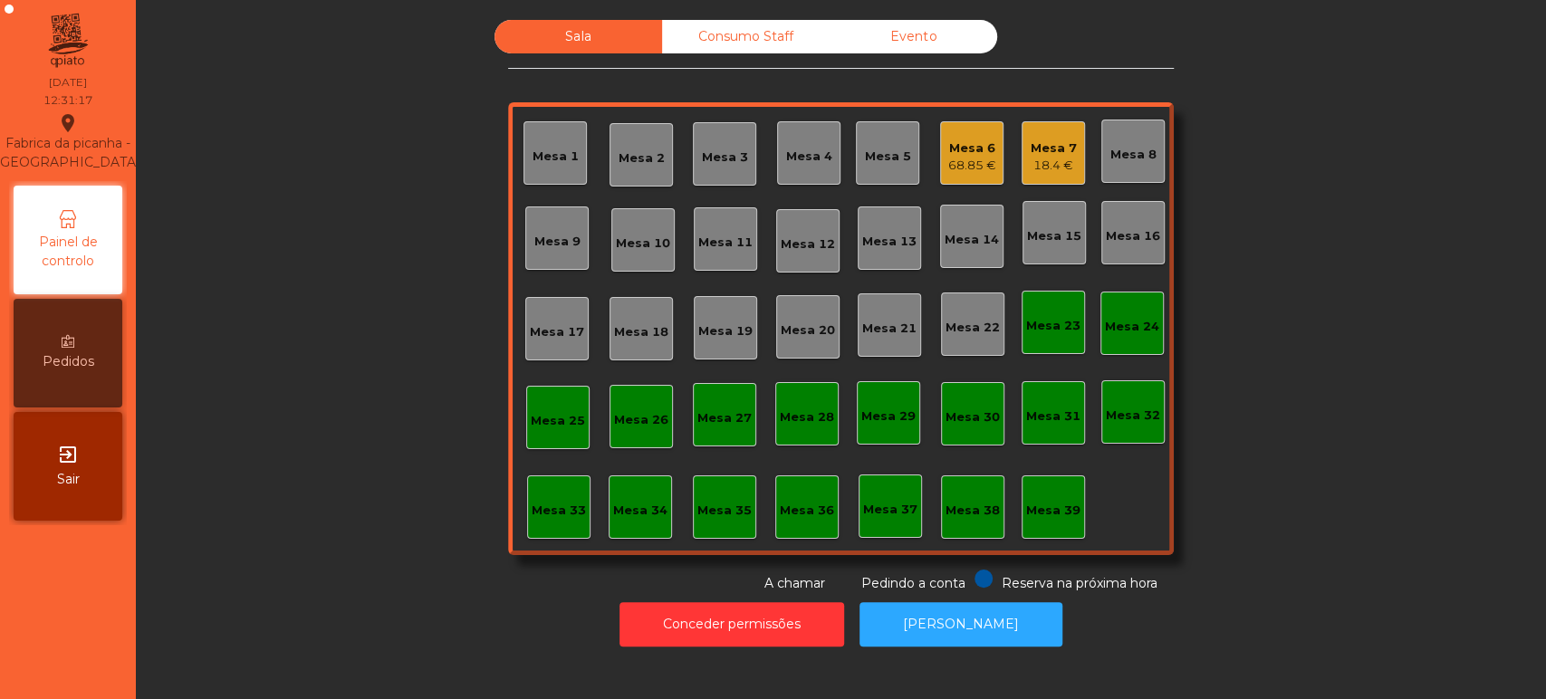
click at [1043, 178] on div "Mesa 7 18.4 €" at bounding box center [1053, 152] width 63 height 63
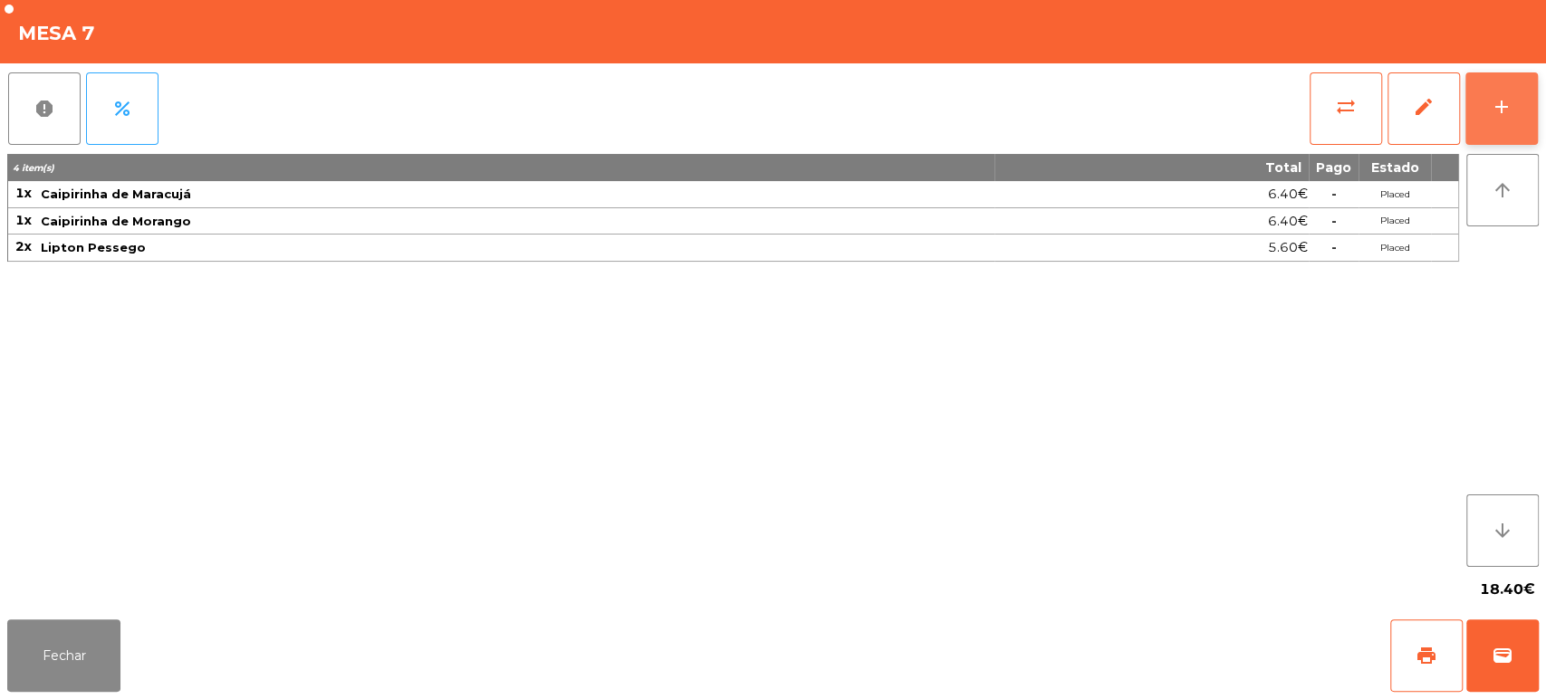
click at [1509, 94] on button "add" at bounding box center [1501, 108] width 72 height 72
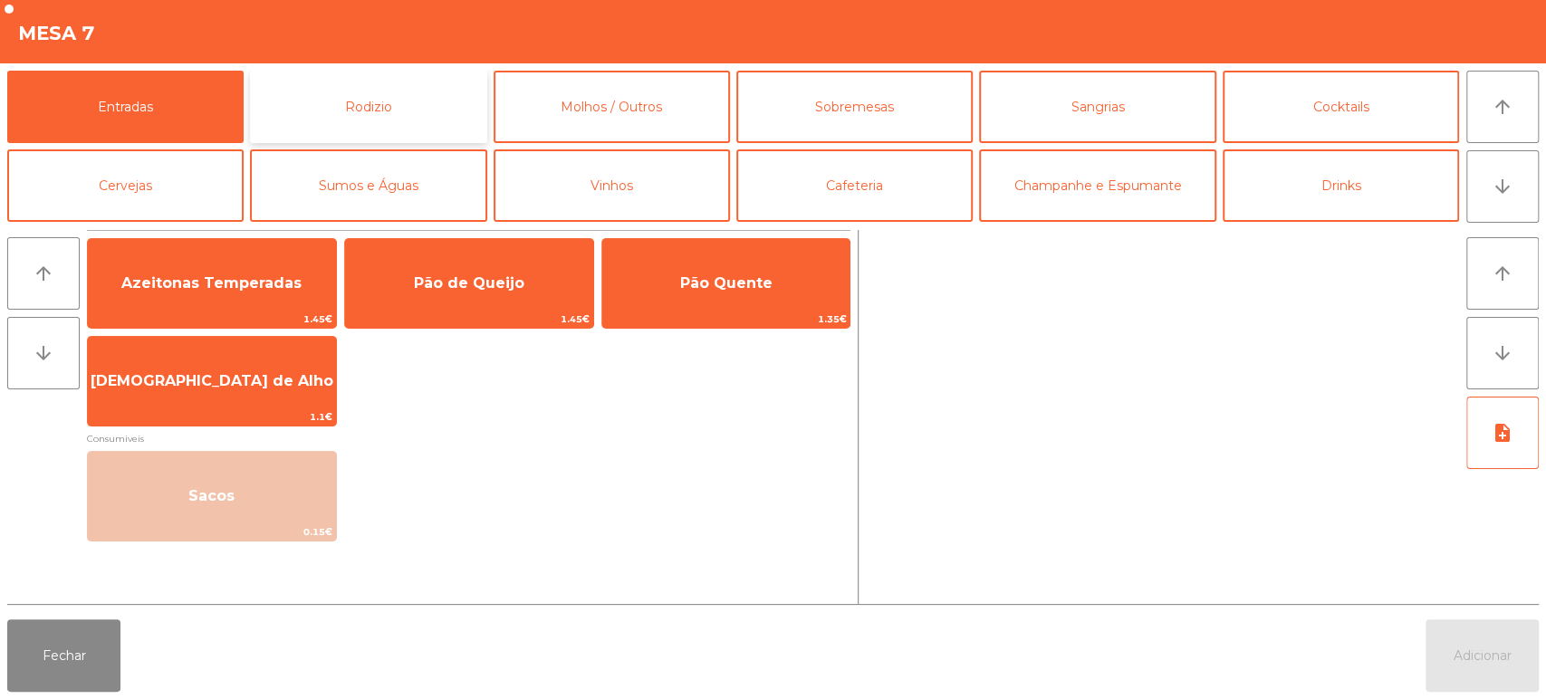
click at [377, 107] on button "Rodizio" at bounding box center [368, 107] width 236 height 72
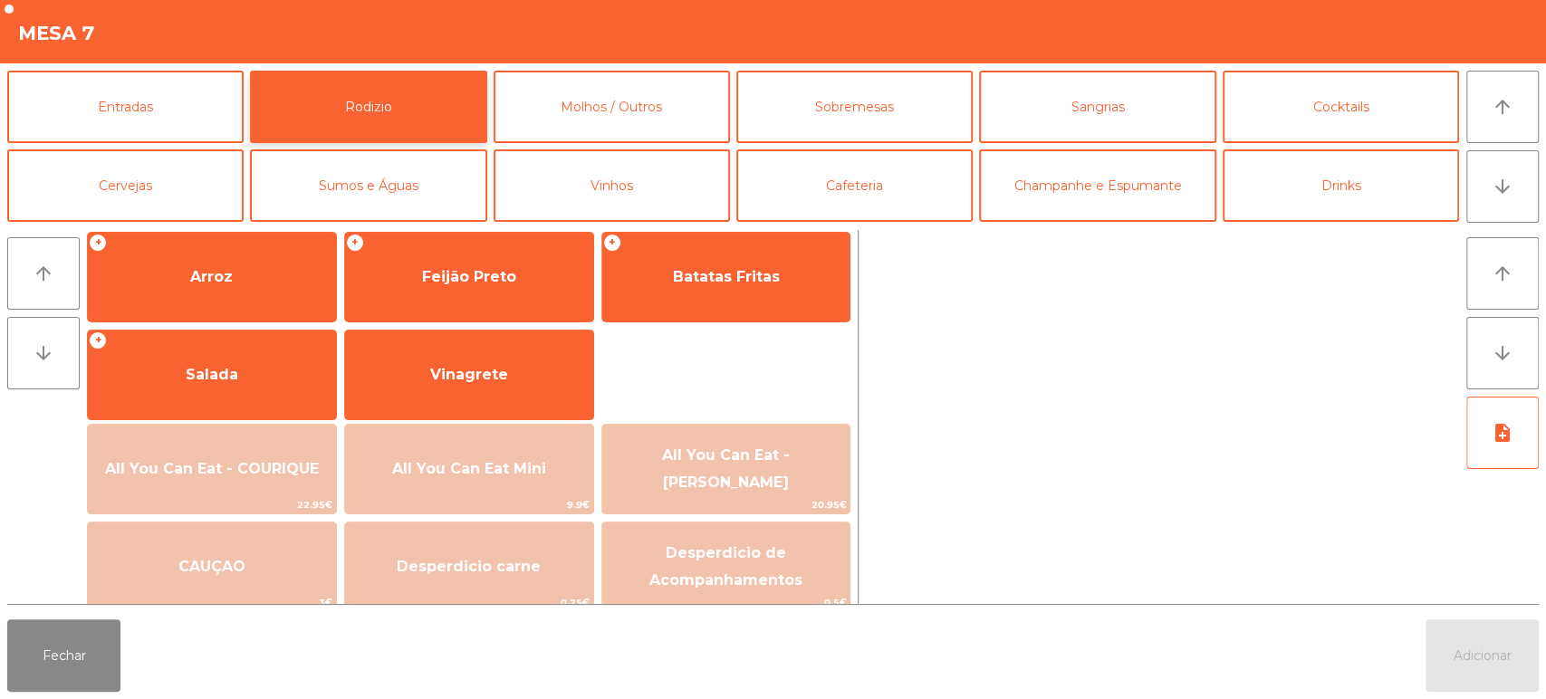
scroll to position [246, 0]
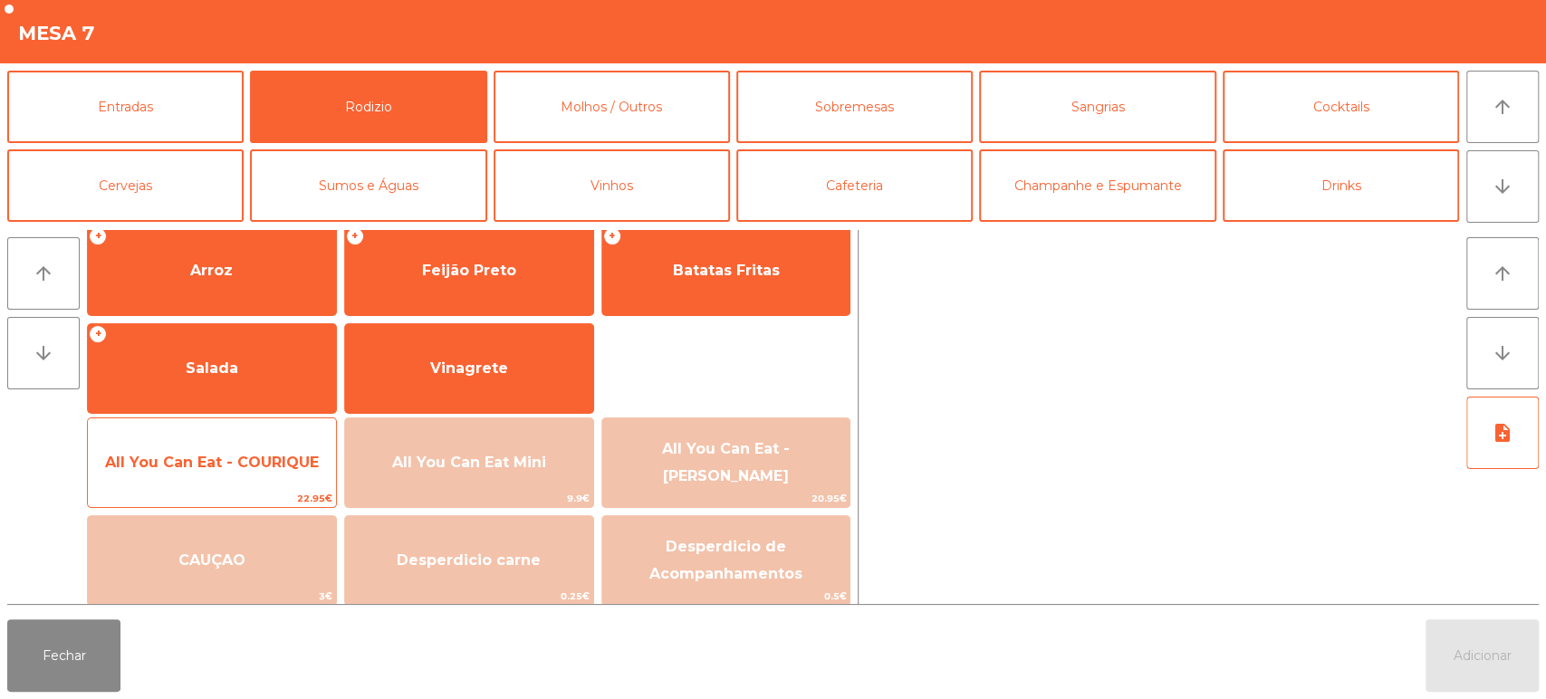
click at [249, 458] on span "All You Can Eat - COURIQUE" at bounding box center [212, 462] width 214 height 17
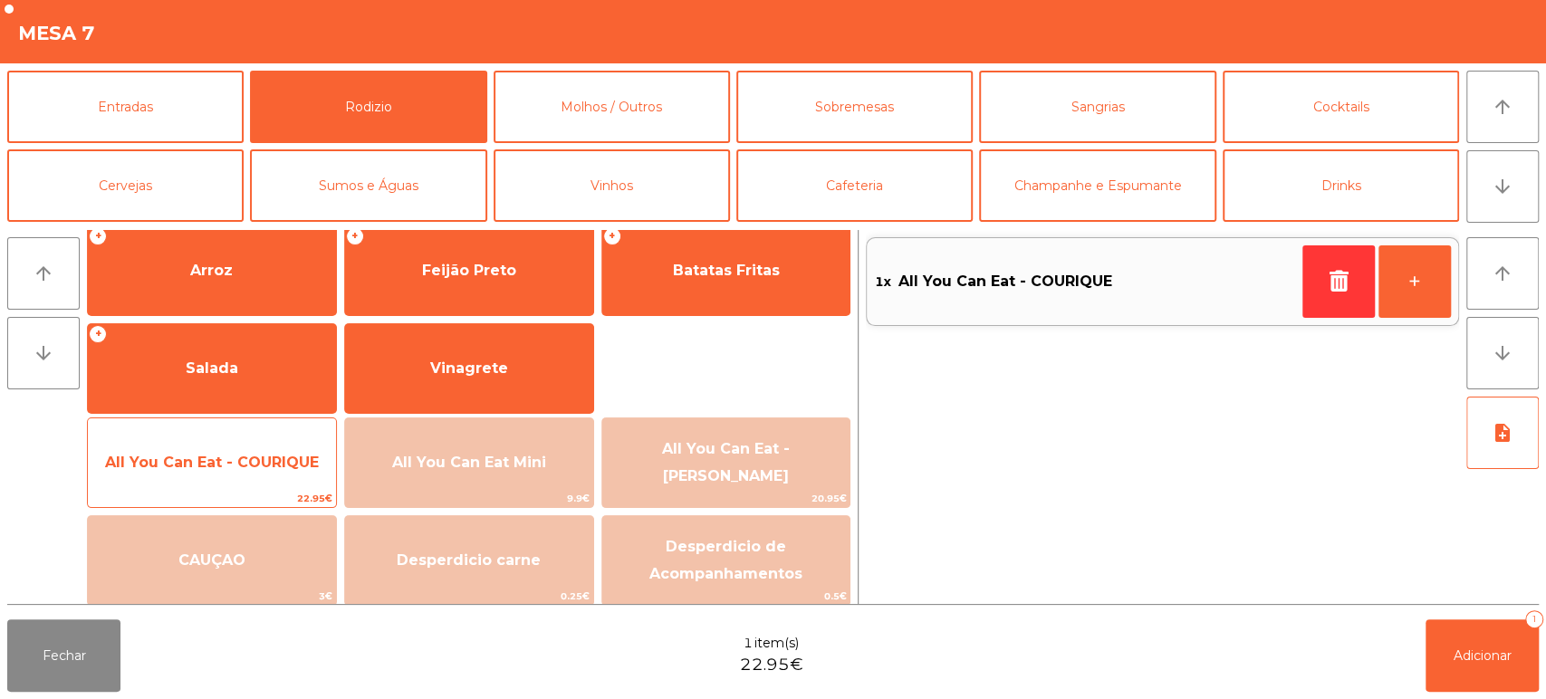
click at [242, 474] on span "All You Can Eat - COURIQUE" at bounding box center [212, 462] width 248 height 49
click at [231, 480] on span "All You Can Eat - COURIQUE" at bounding box center [212, 462] width 248 height 49
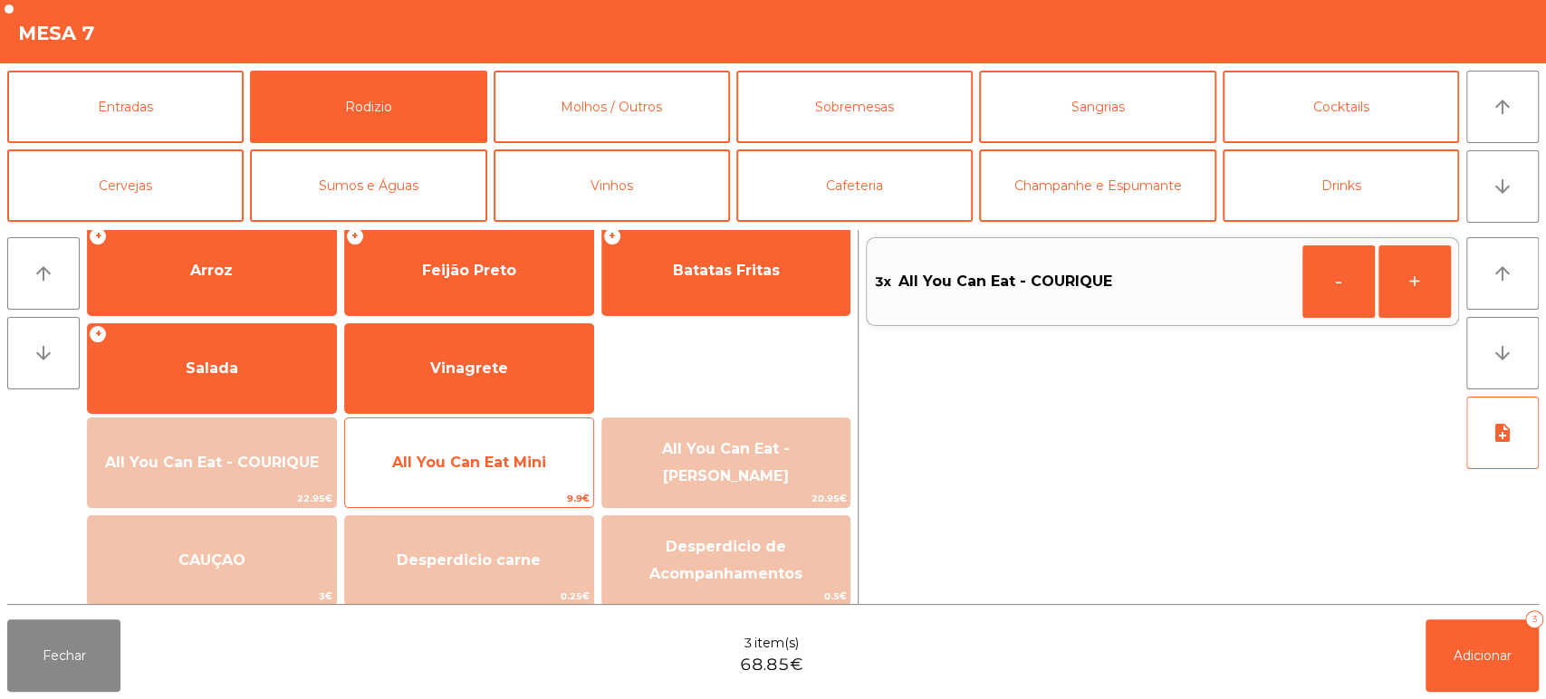
click at [500, 478] on span "All You Can Eat Mini" at bounding box center [469, 462] width 248 height 49
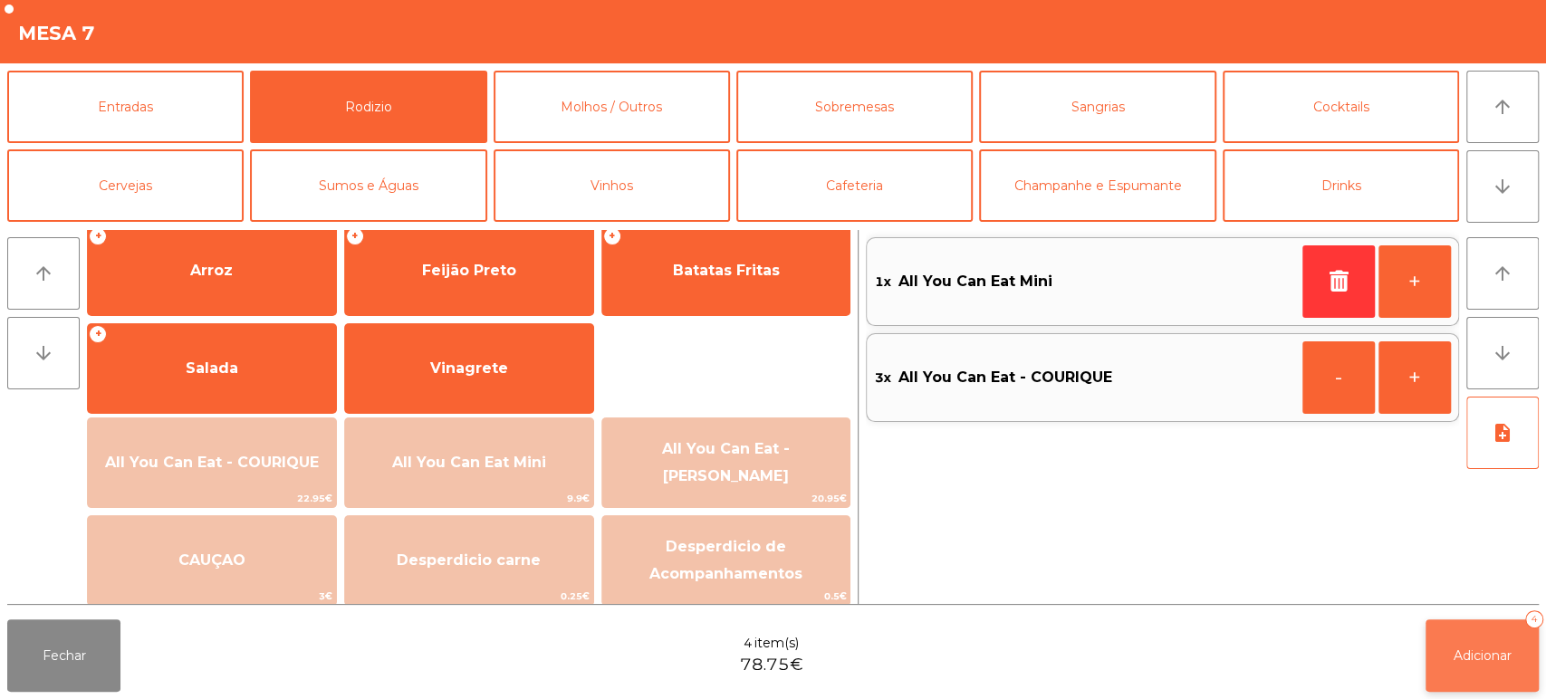
click at [1496, 674] on button "Adicionar 4" at bounding box center [1481, 655] width 113 height 72
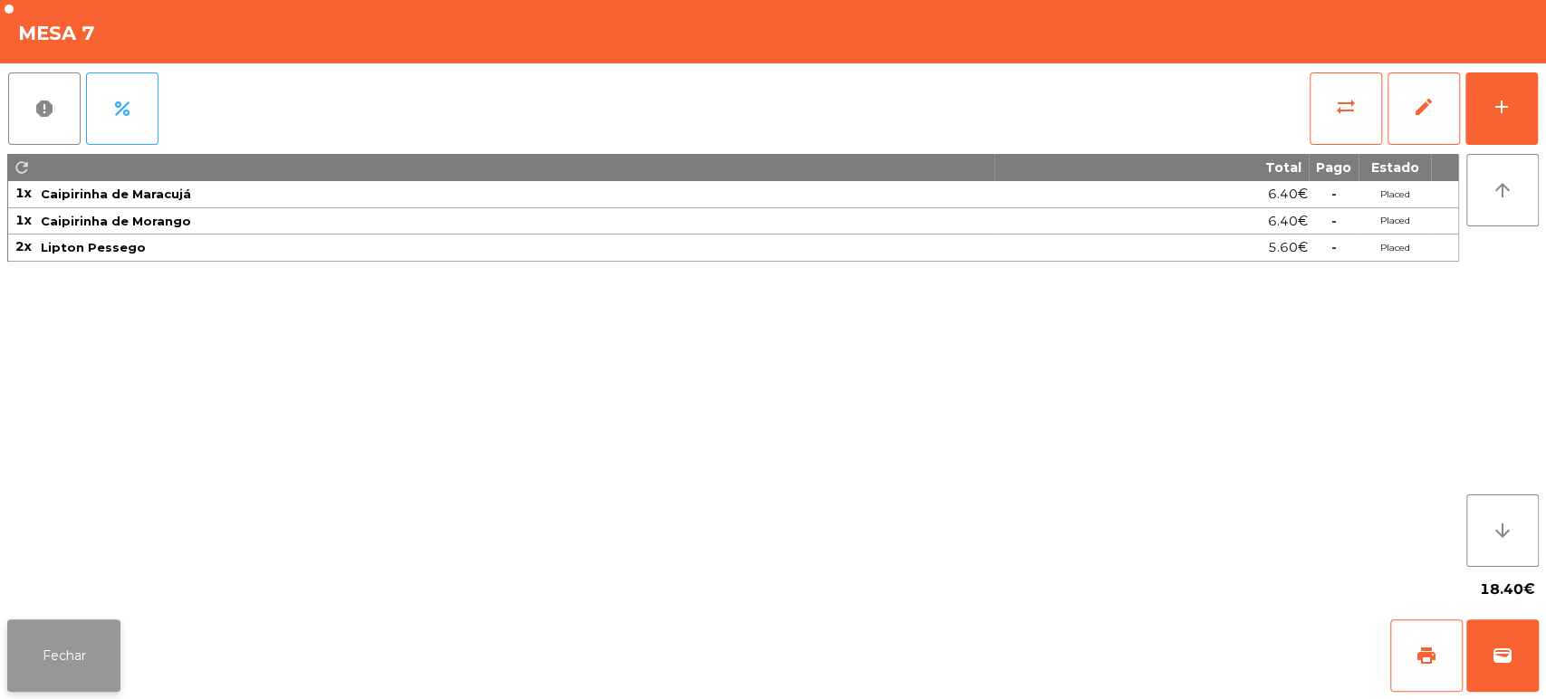
click at [38, 634] on button "Fechar" at bounding box center [63, 655] width 113 height 72
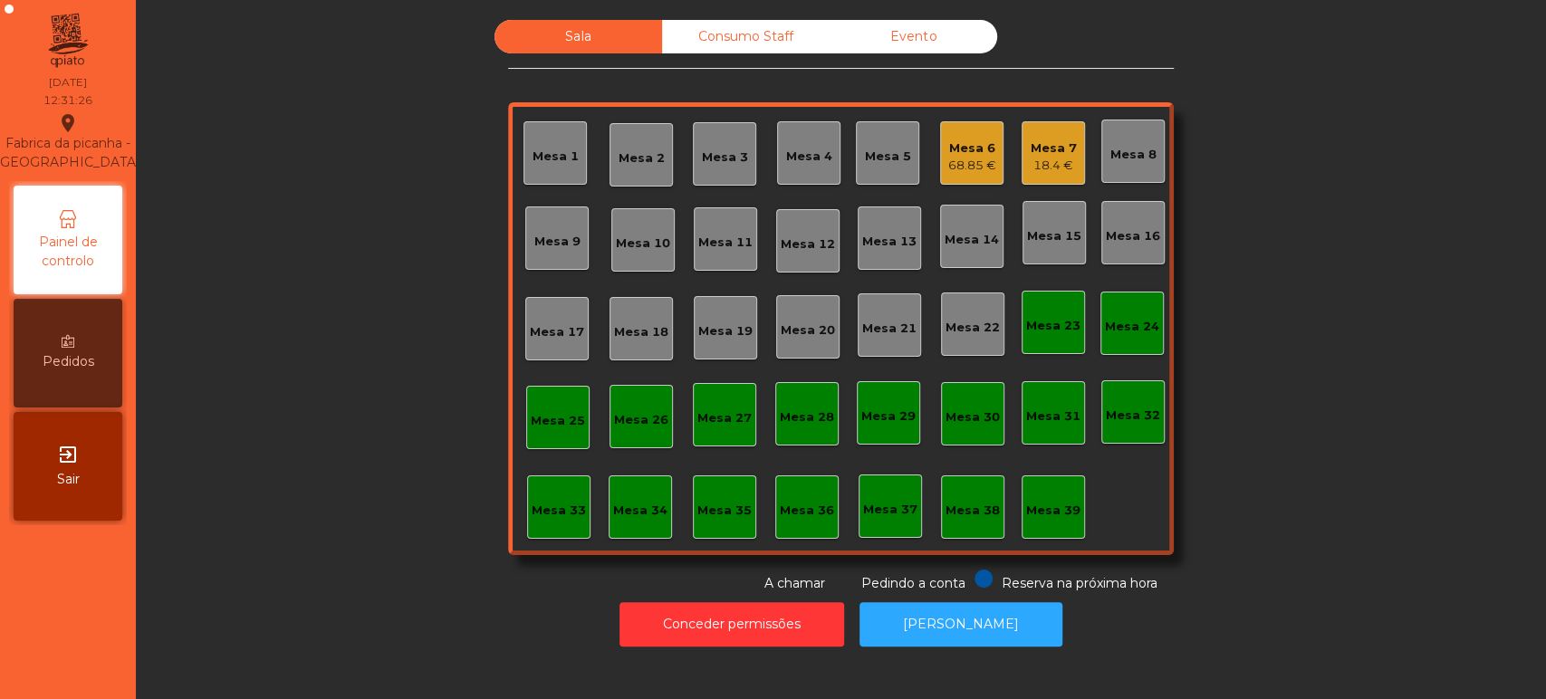
click at [424, 466] on div "Sala Consumo Staff Evento Mesa 1 Mesa 2 Mesa 3 Mesa 4 Mesa 5 Mesa 6 68.85 € Mes…" at bounding box center [840, 306] width 1361 height 573
click at [1070, 168] on div "Mesa 7 105 €" at bounding box center [1053, 152] width 63 height 63
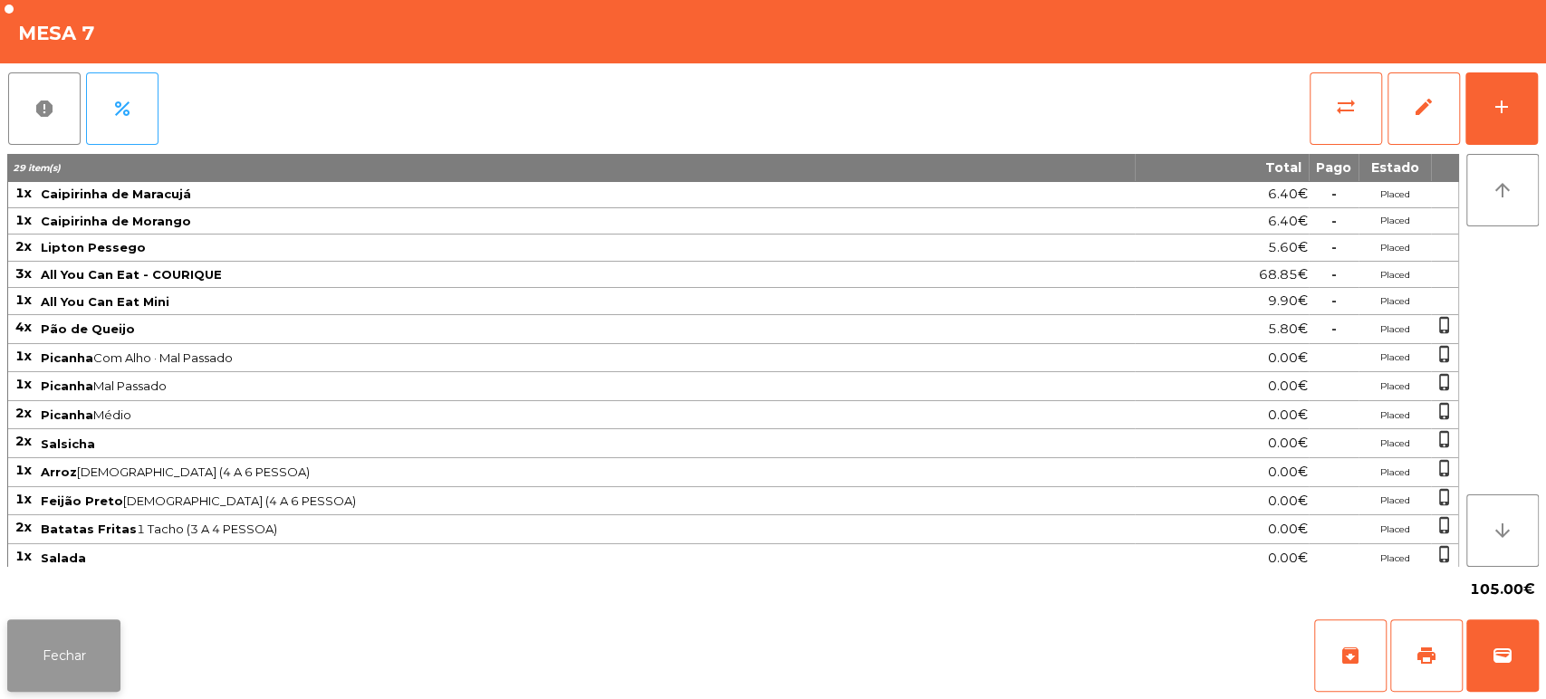
click at [98, 638] on button "Fechar" at bounding box center [63, 655] width 113 height 72
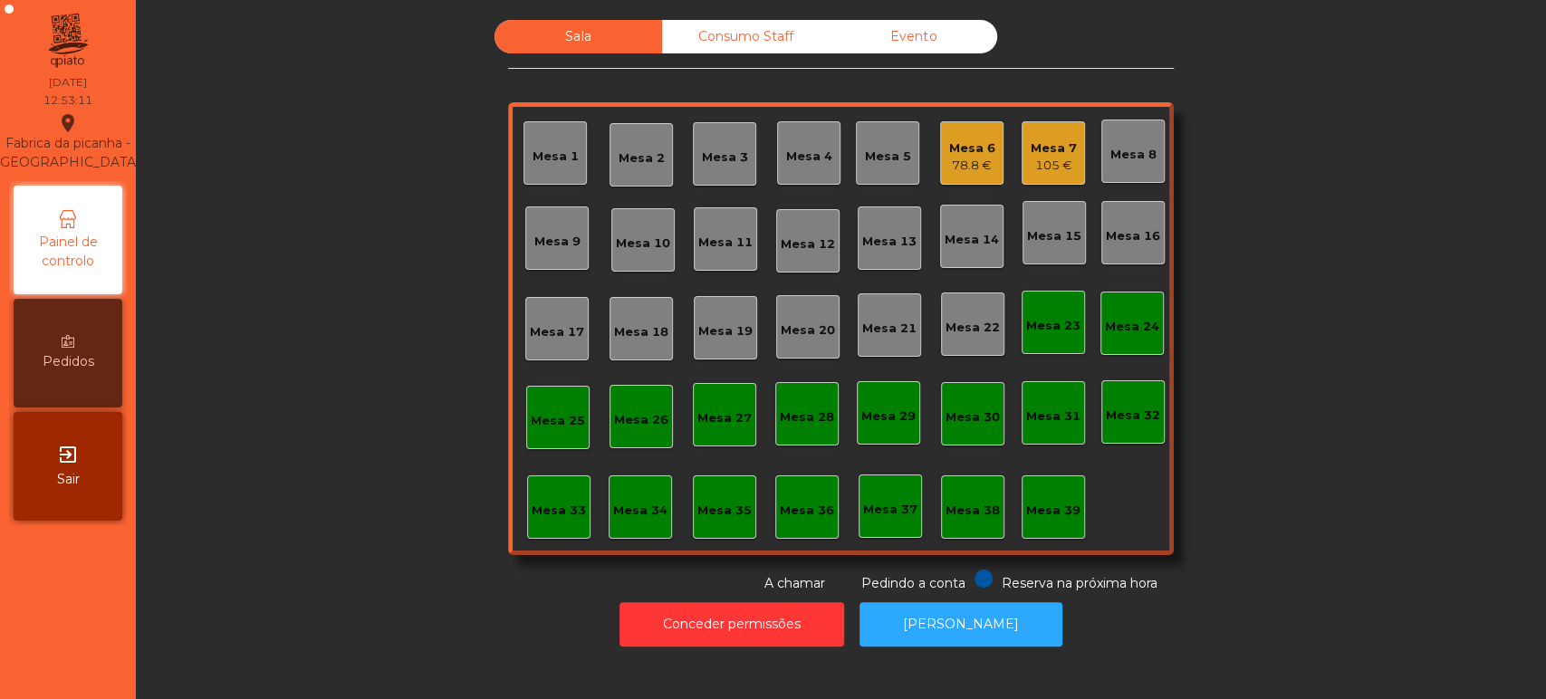
click at [1039, 165] on div "105 €" at bounding box center [1054, 166] width 46 height 18
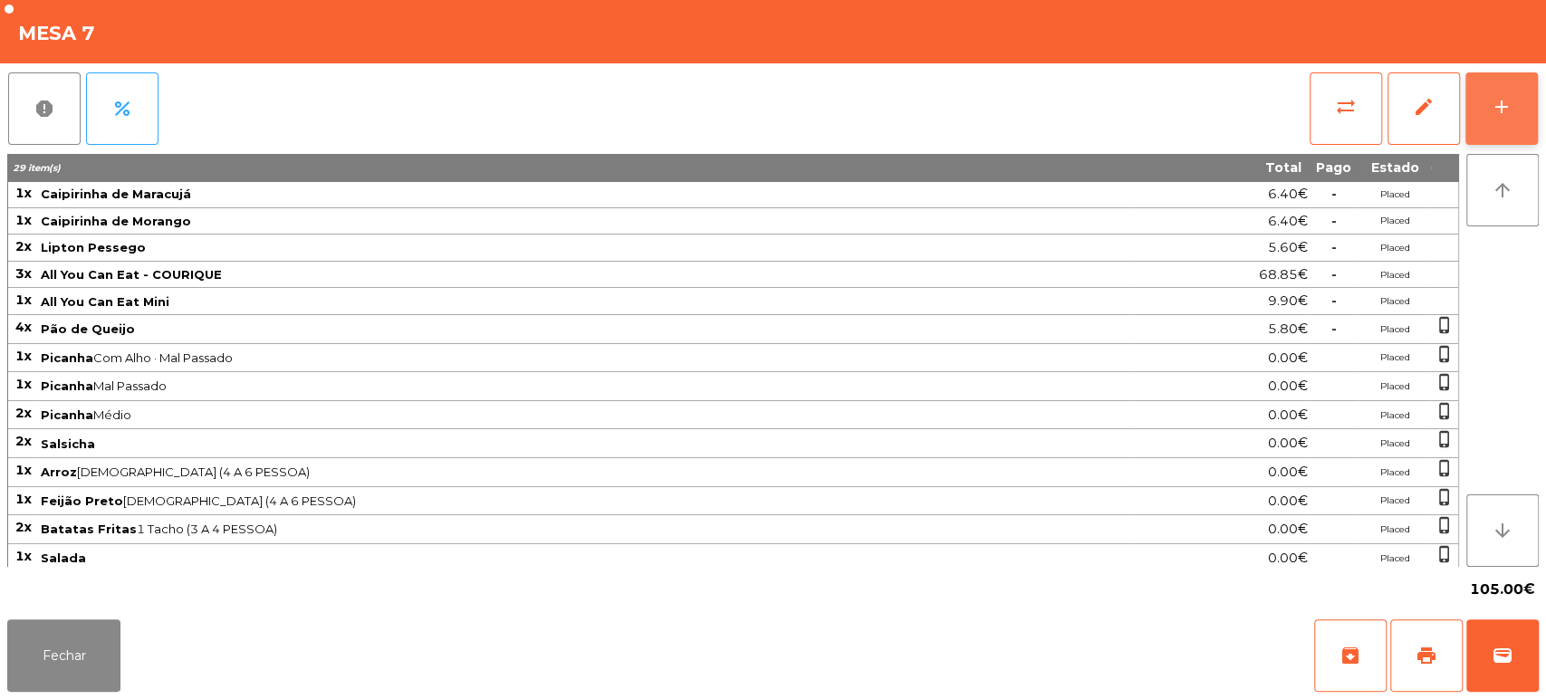
click at [1504, 109] on div "add" at bounding box center [1502, 107] width 22 height 22
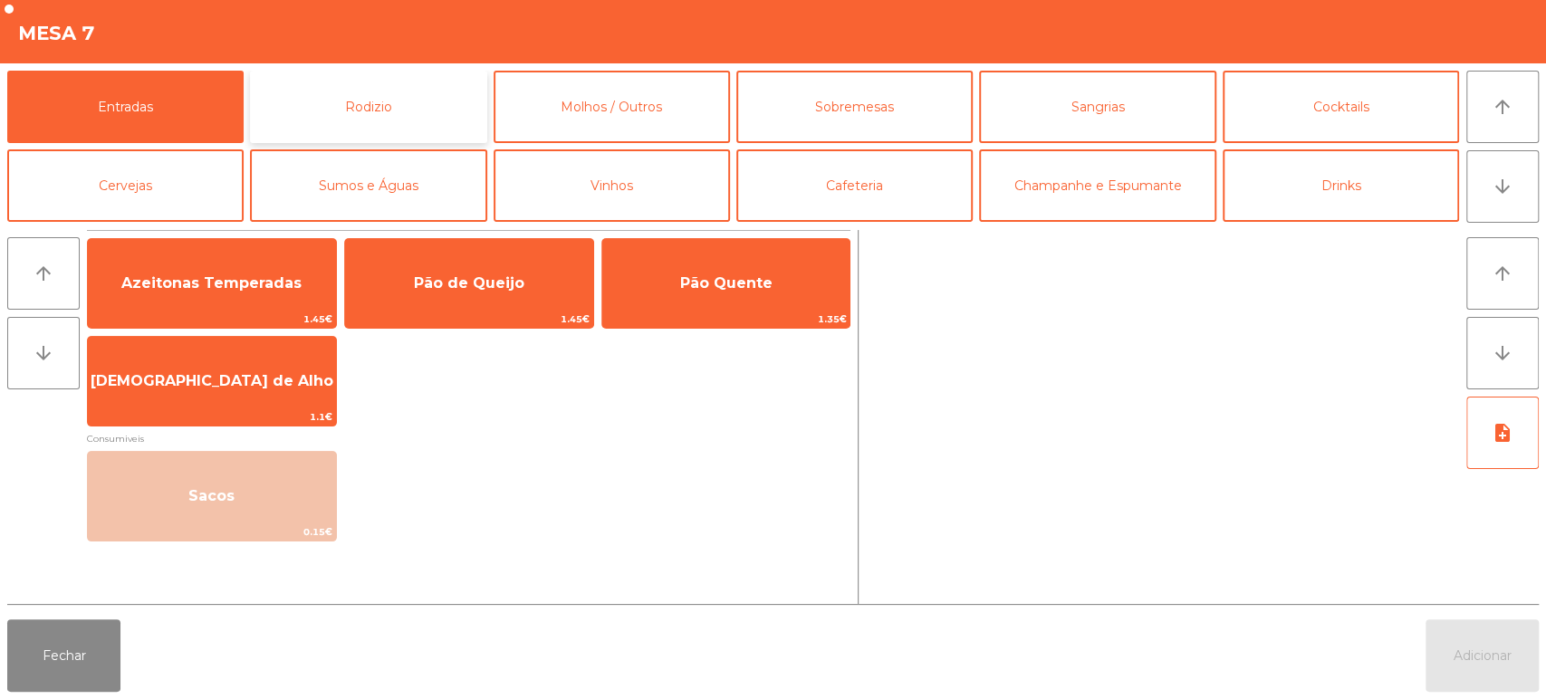
click at [435, 103] on button "Rodizio" at bounding box center [368, 107] width 236 height 72
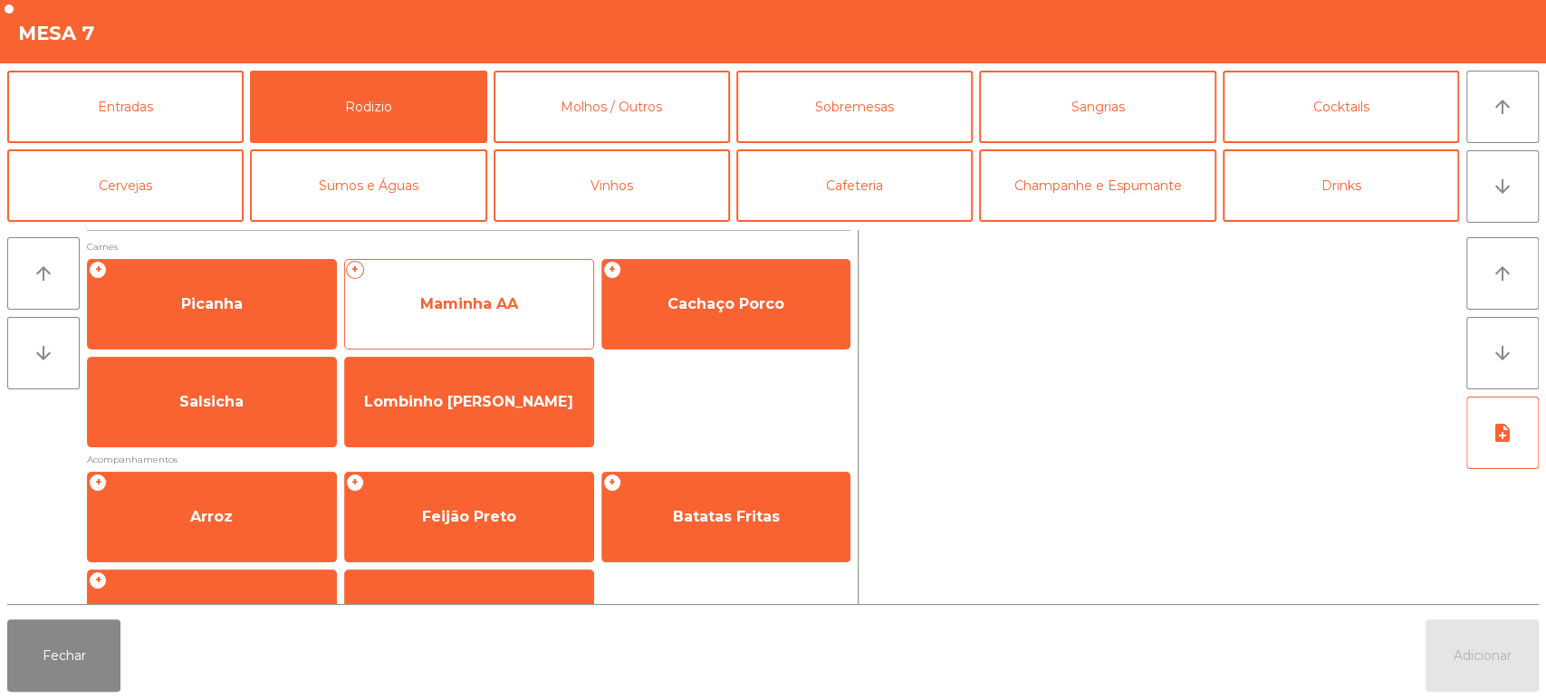
click at [537, 297] on span "Maminha AA" at bounding box center [469, 304] width 248 height 49
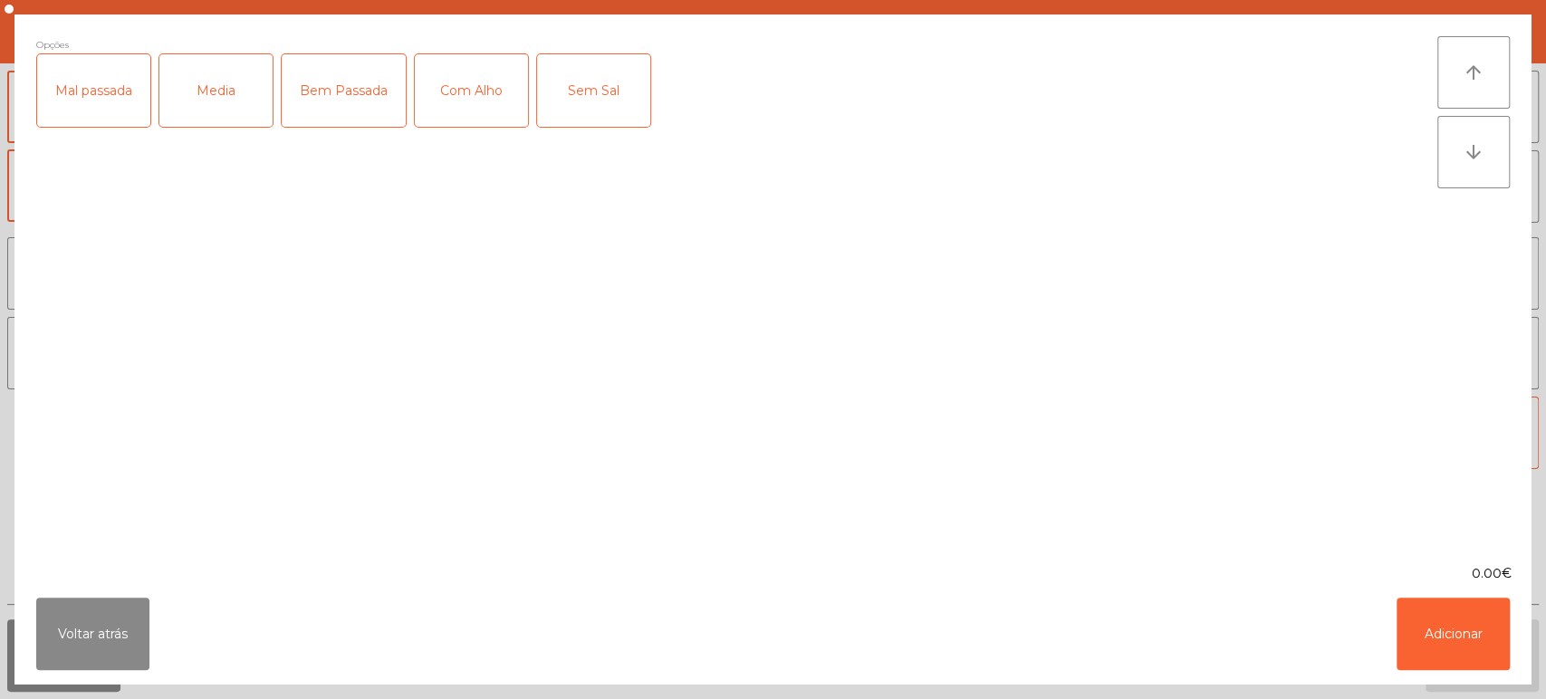
click at [90, 91] on div "Mal passada" at bounding box center [93, 90] width 113 height 72
click at [458, 86] on div "Com Alho" at bounding box center [471, 90] width 113 height 72
click at [1429, 650] on button "Adicionar" at bounding box center [1452, 634] width 113 height 72
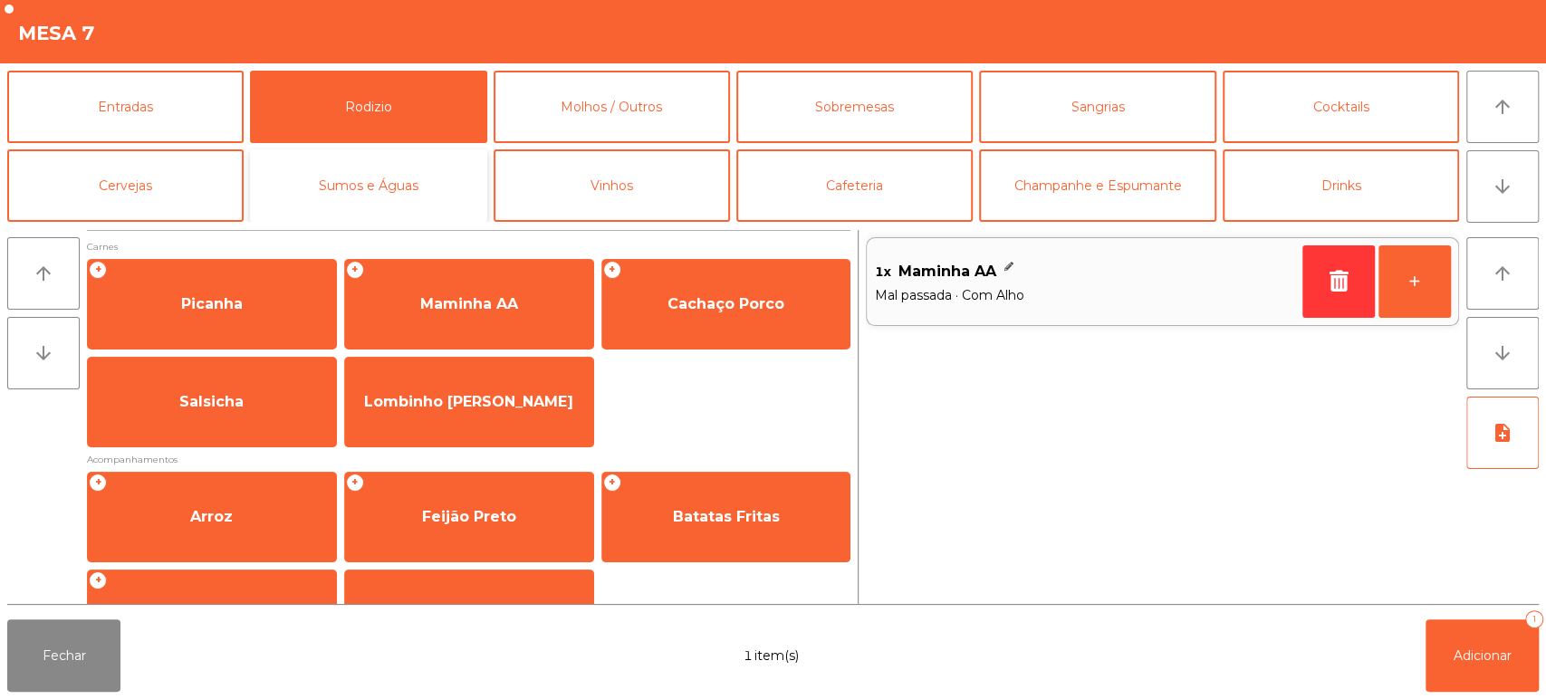
click at [420, 197] on button "Sumos e Águas" at bounding box center [368, 185] width 236 height 72
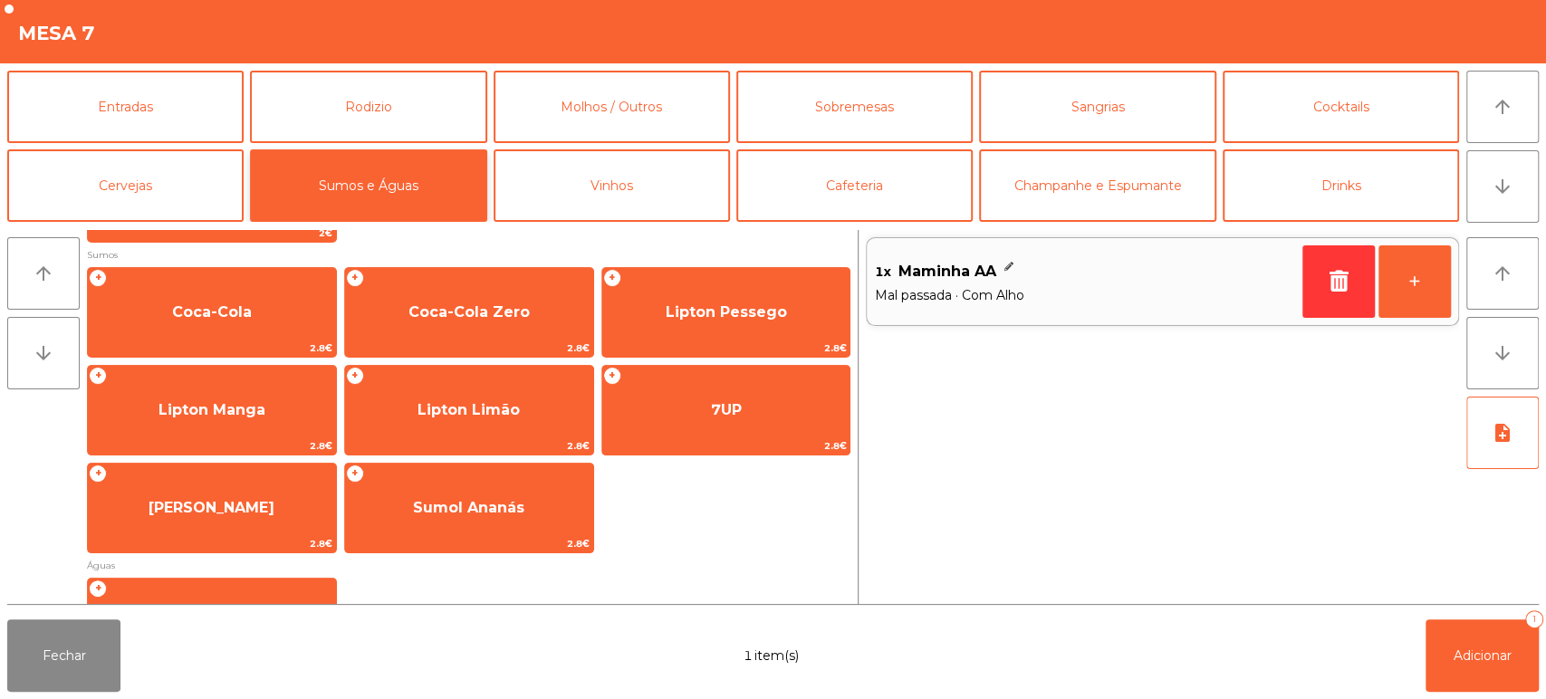
scroll to position [311, 0]
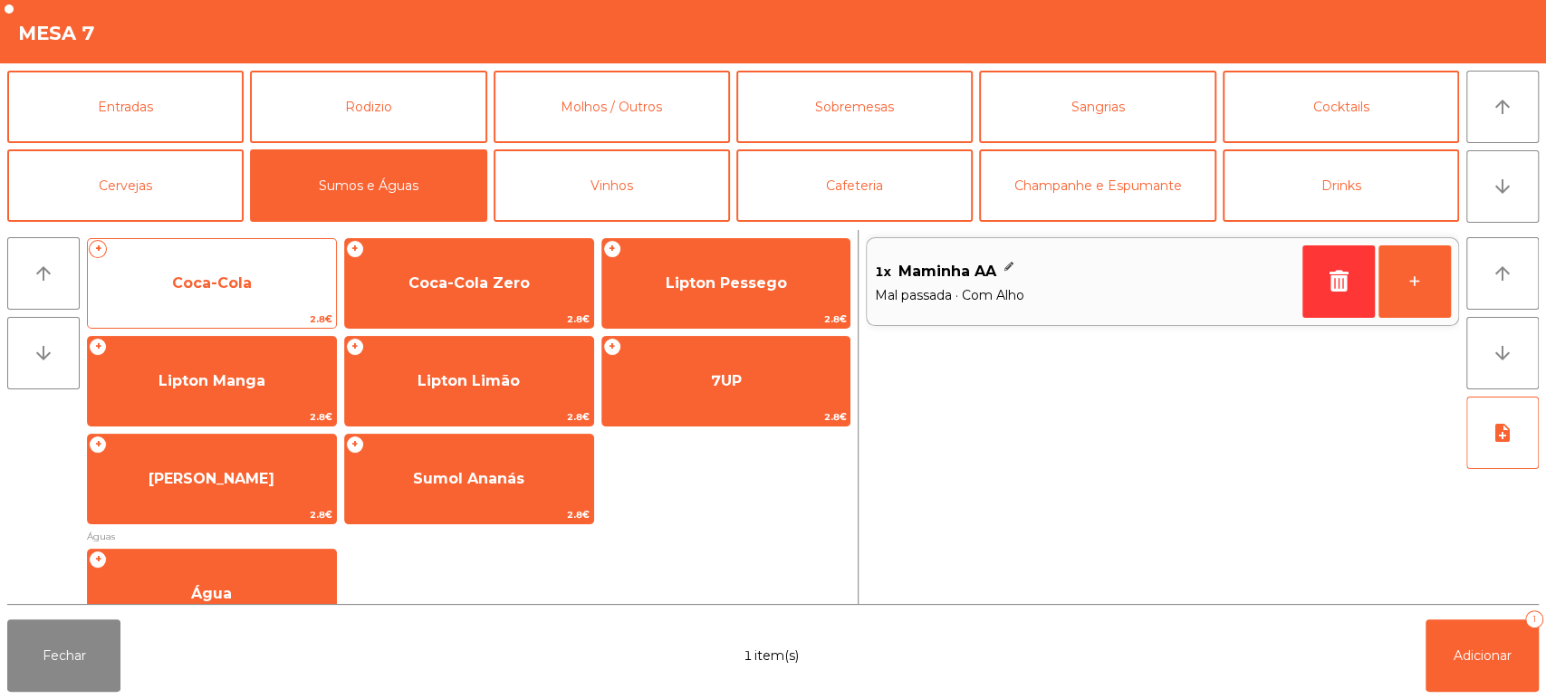
click at [246, 288] on span "Coca-Cola" at bounding box center [212, 282] width 80 height 17
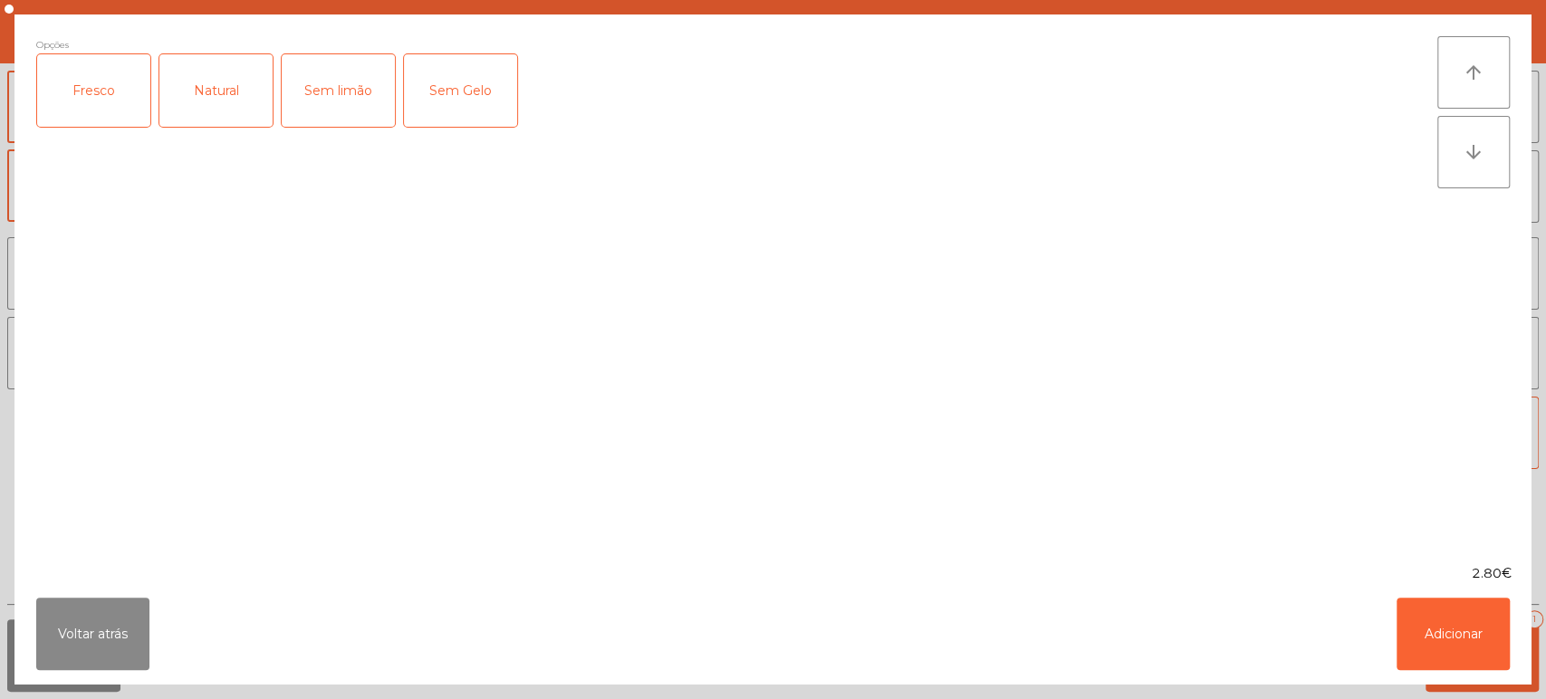
click at [84, 114] on div "Fresco" at bounding box center [93, 90] width 113 height 72
click at [1463, 622] on button "Adicionar" at bounding box center [1452, 634] width 113 height 72
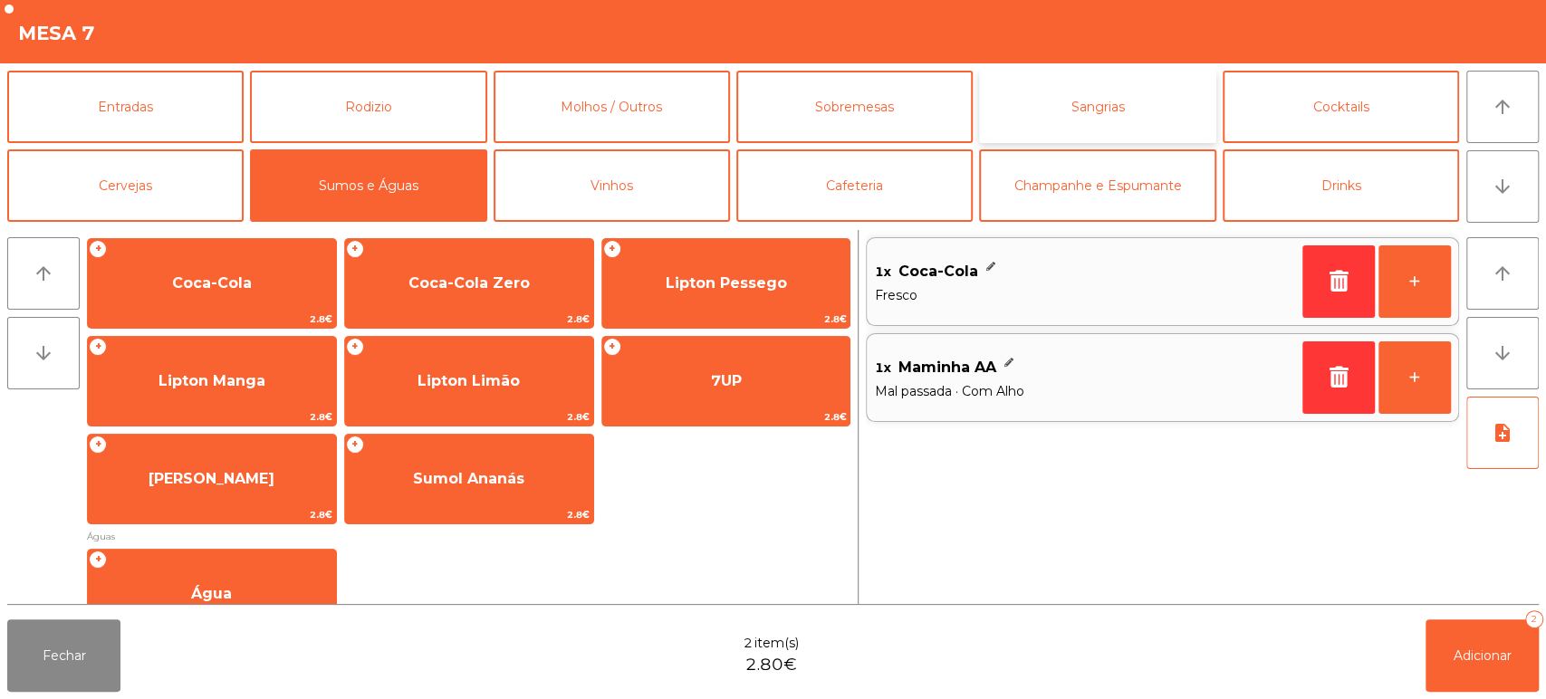
click at [1066, 94] on button "Sangrias" at bounding box center [1097, 107] width 236 height 72
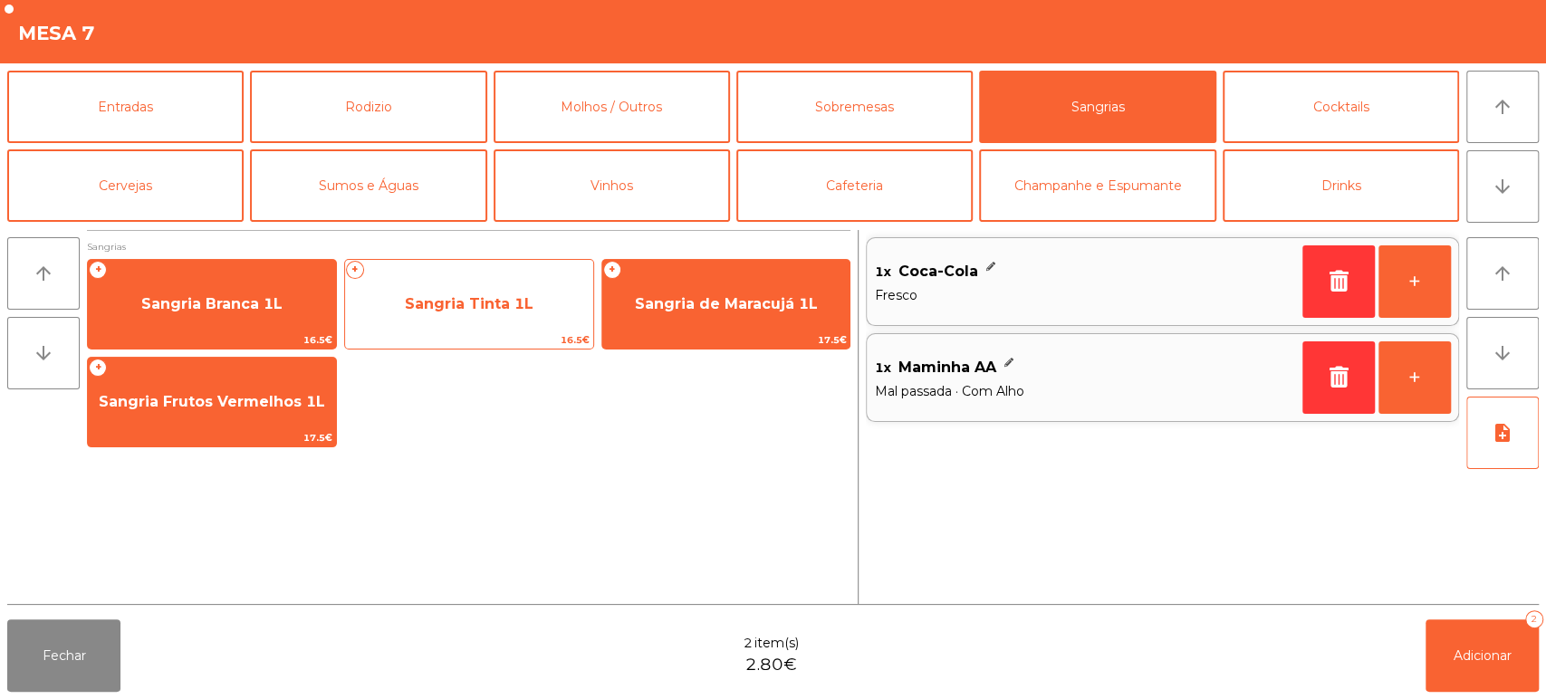
click at [508, 307] on span "Sangria Tinta 1L" at bounding box center [469, 303] width 129 height 17
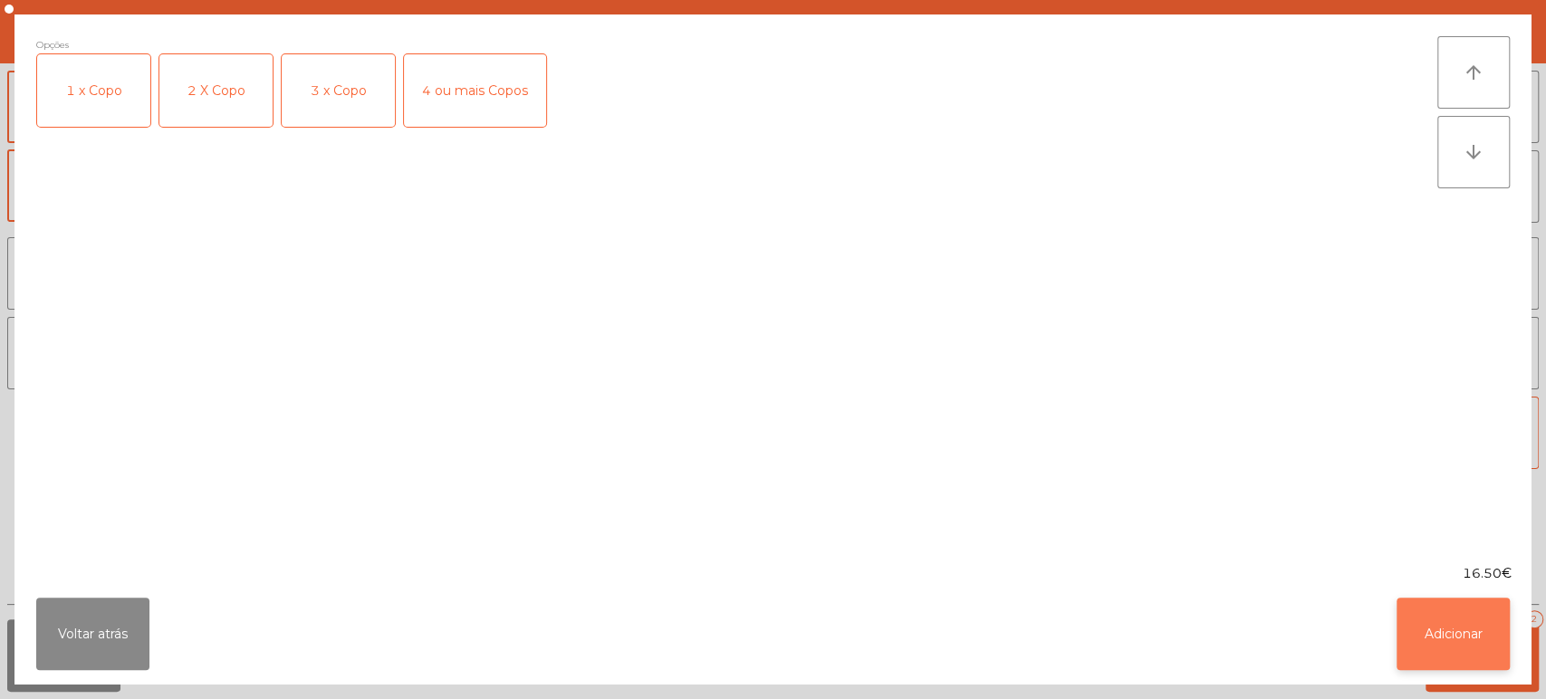
click at [1449, 658] on button "Adicionar" at bounding box center [1452, 634] width 113 height 72
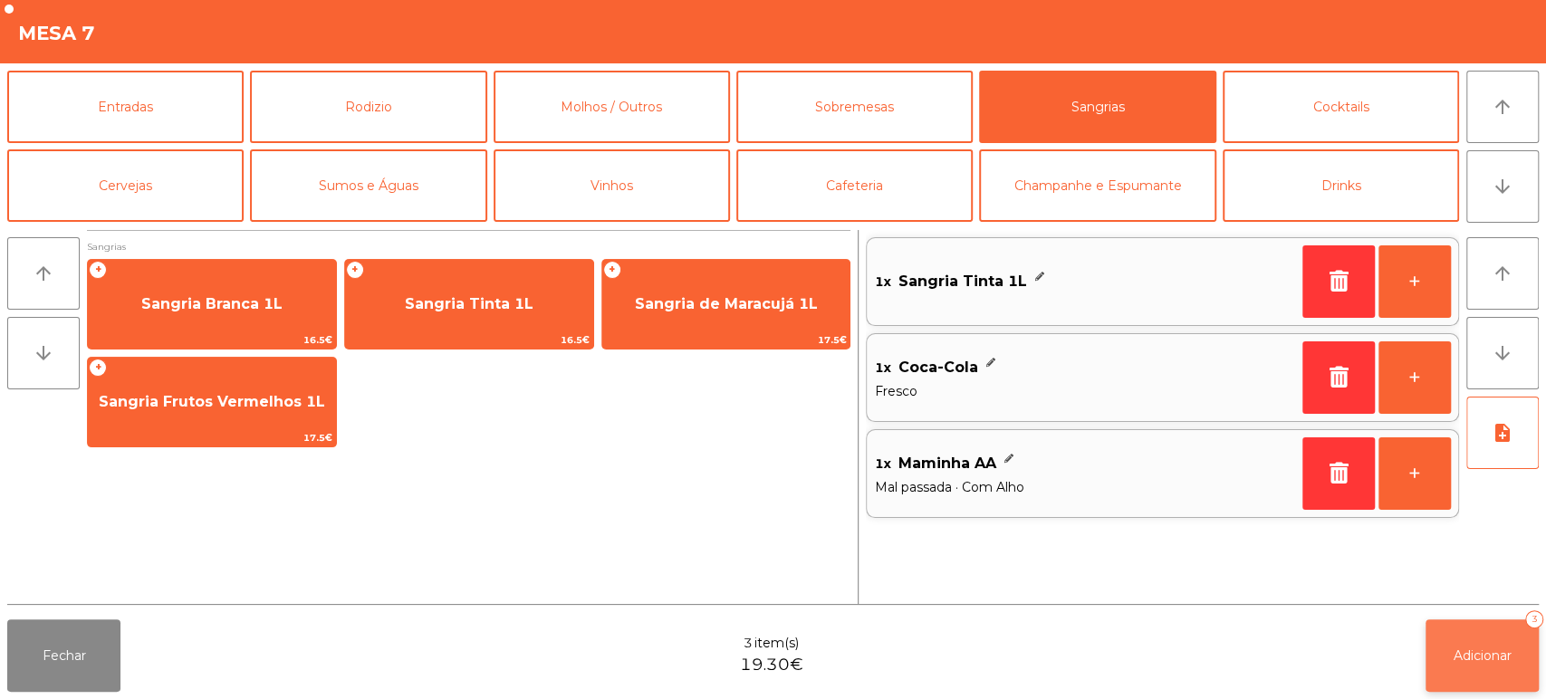
click at [1455, 690] on button "Adicionar 3" at bounding box center [1481, 655] width 113 height 72
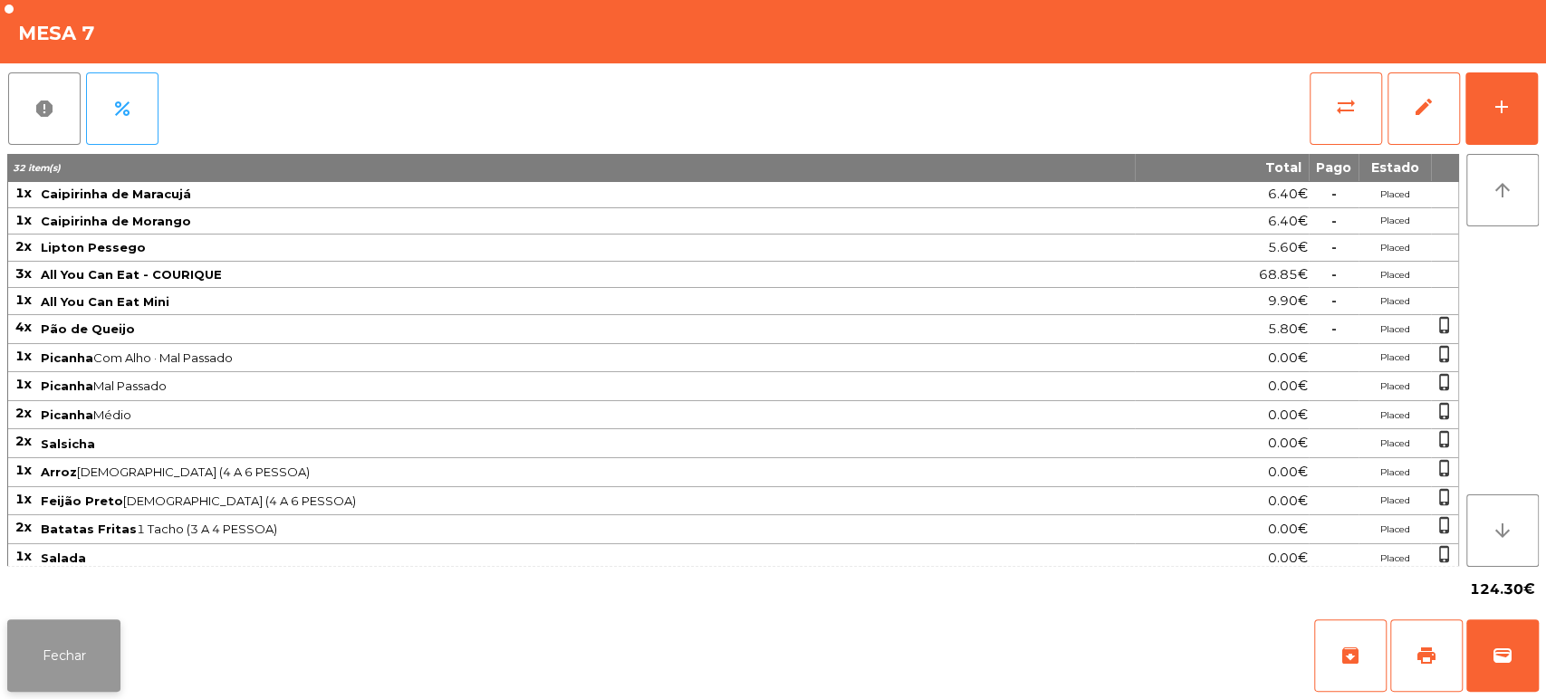
click at [87, 642] on button "Fechar" at bounding box center [63, 655] width 113 height 72
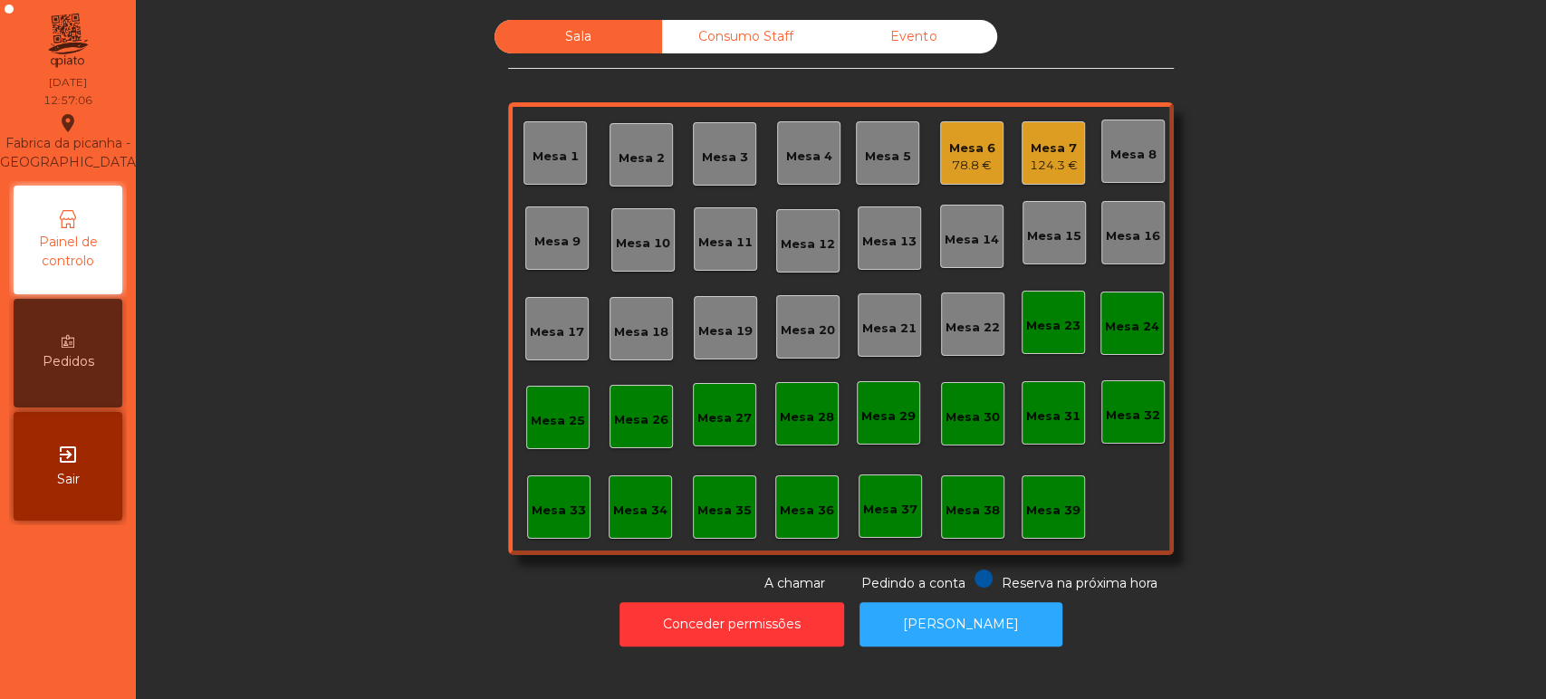
click at [817, 160] on div "Mesa 4" at bounding box center [809, 157] width 46 height 18
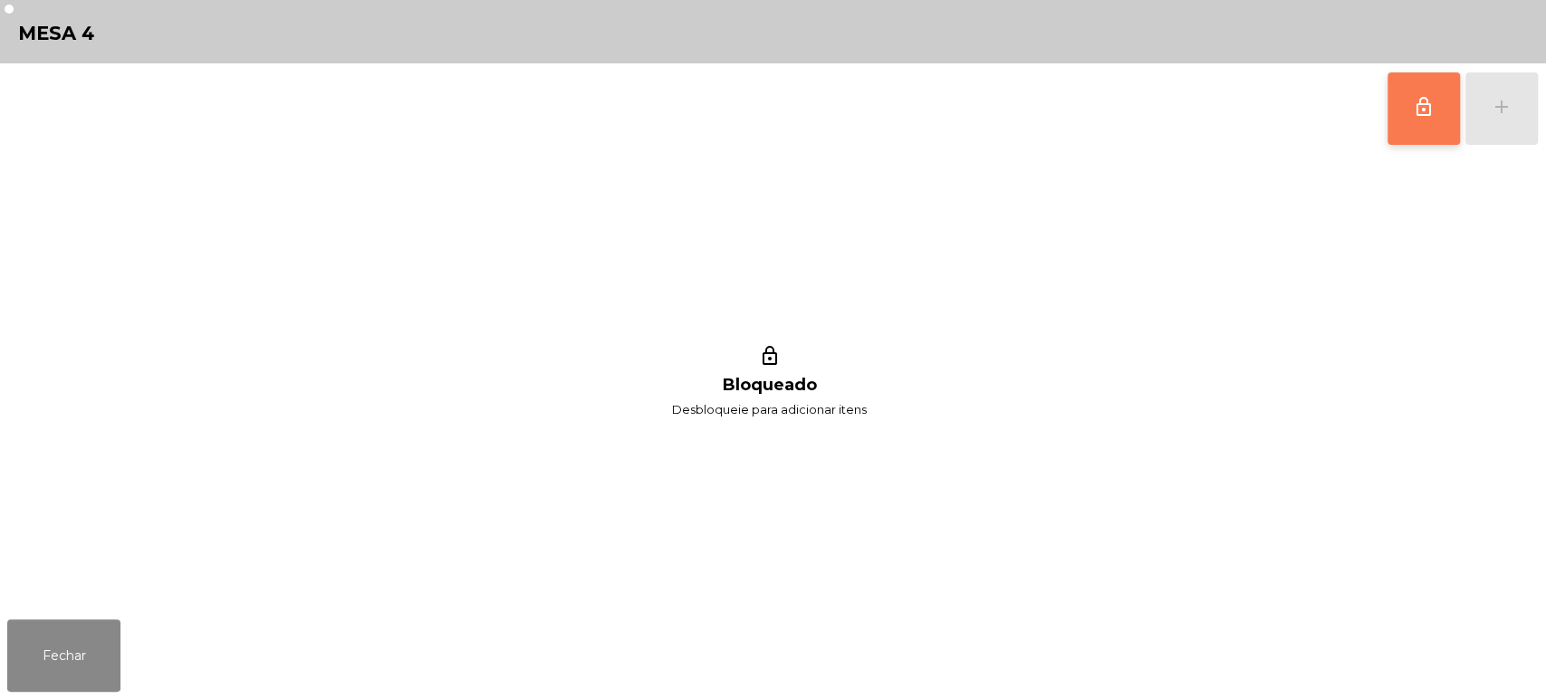
click at [1413, 130] on button "lock_outline" at bounding box center [1423, 108] width 72 height 72
click at [1507, 130] on div "lock_outline add" at bounding box center [1462, 108] width 152 height 91
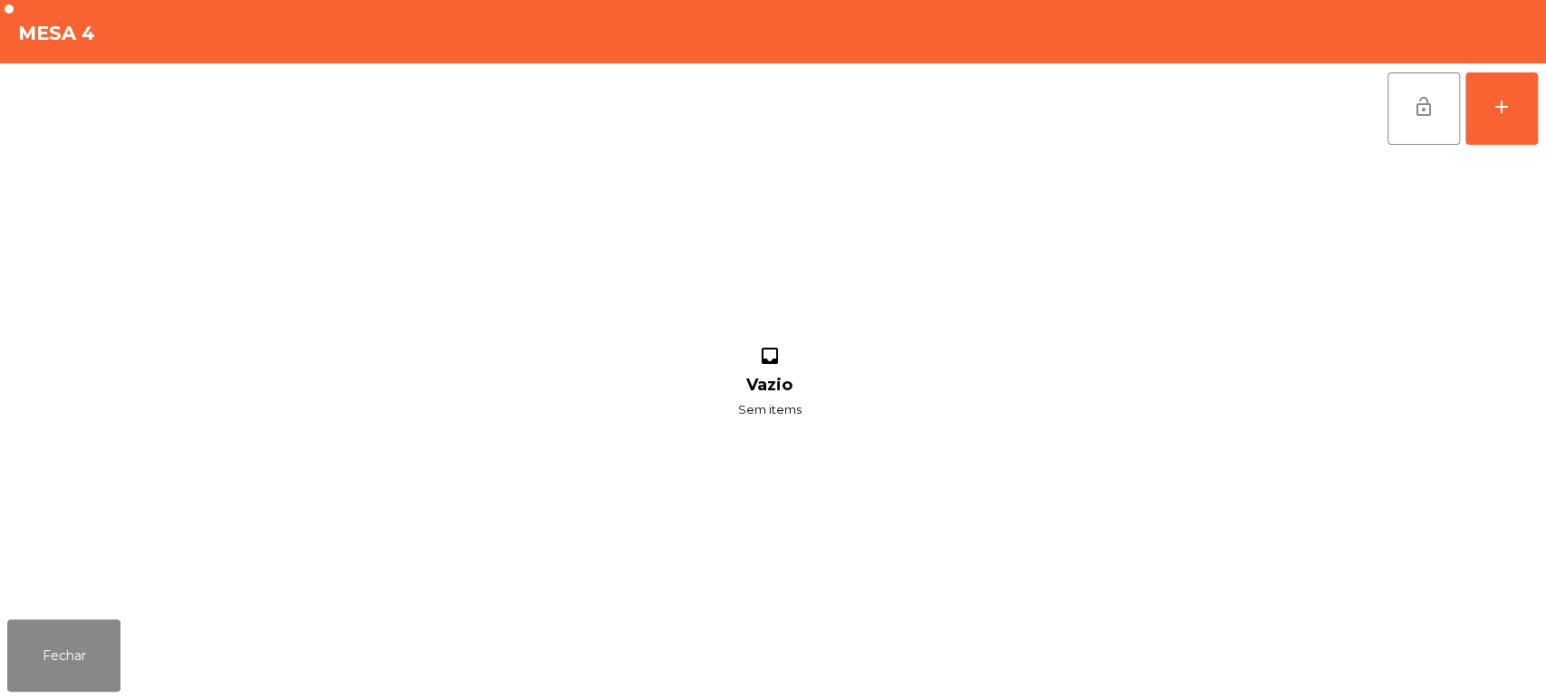
click at [1543, 121] on div "lock_open add inbox Vazio Sem items" at bounding box center [773, 337] width 1546 height 549
click at [1540, 104] on div "lock_open add inbox Vazio Sem items" at bounding box center [773, 337] width 1546 height 549
click at [1503, 118] on button "add" at bounding box center [1501, 108] width 72 height 72
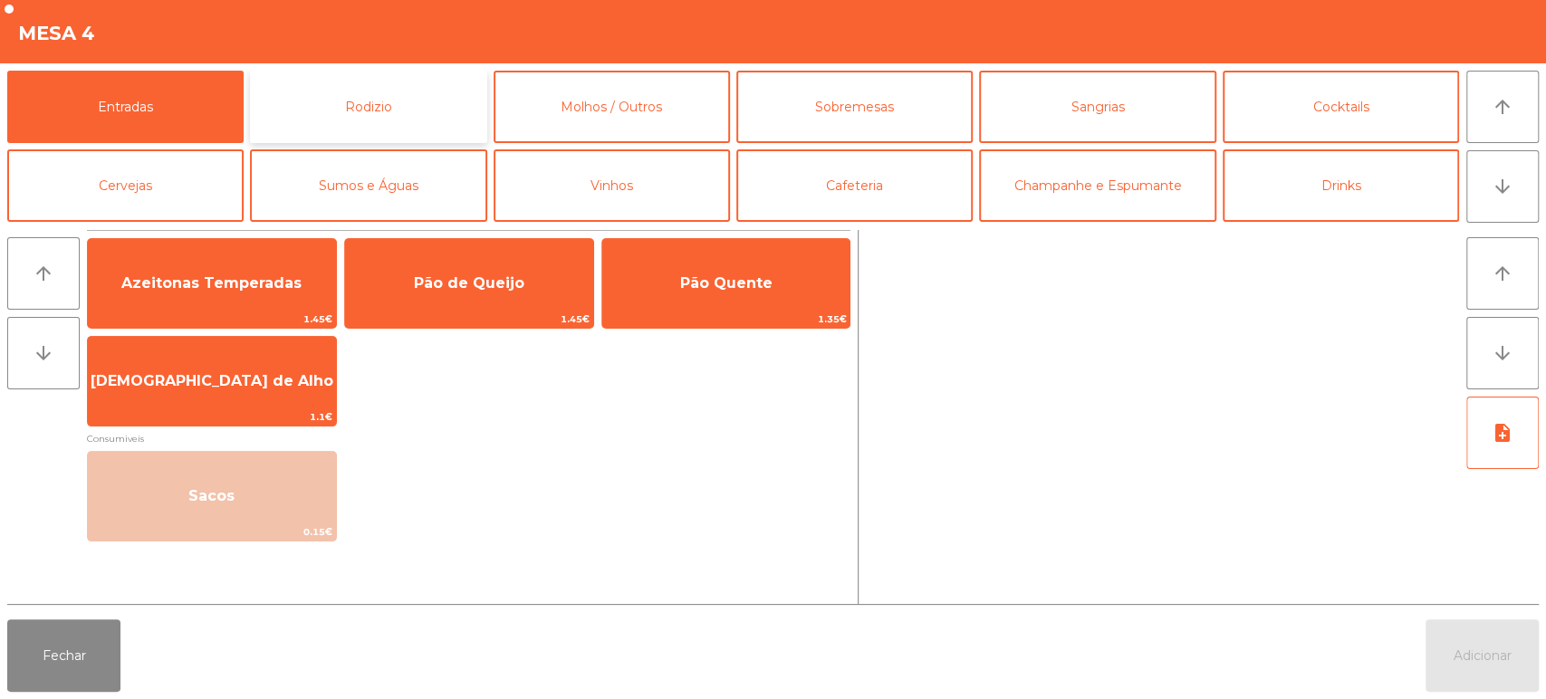
click at [424, 116] on button "Rodizio" at bounding box center [368, 107] width 236 height 72
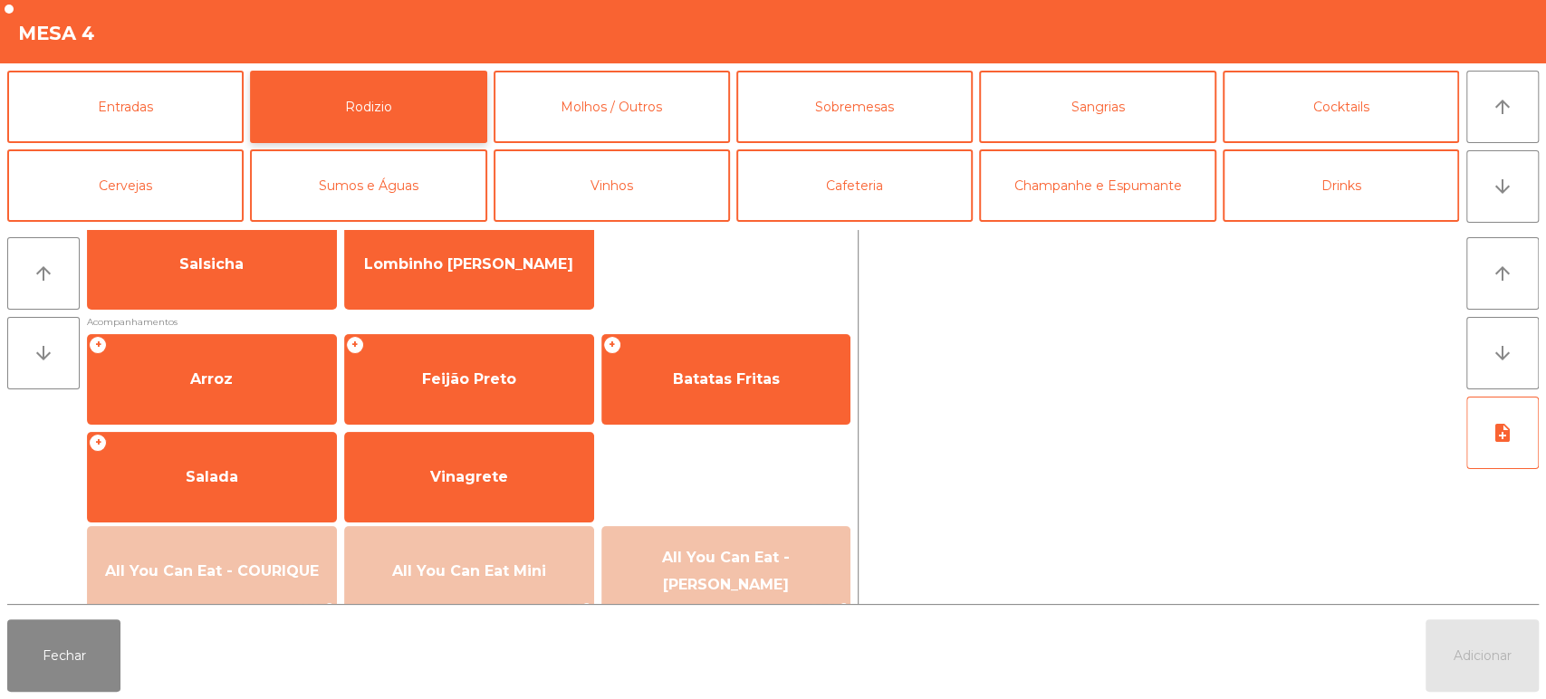
scroll to position [152, 0]
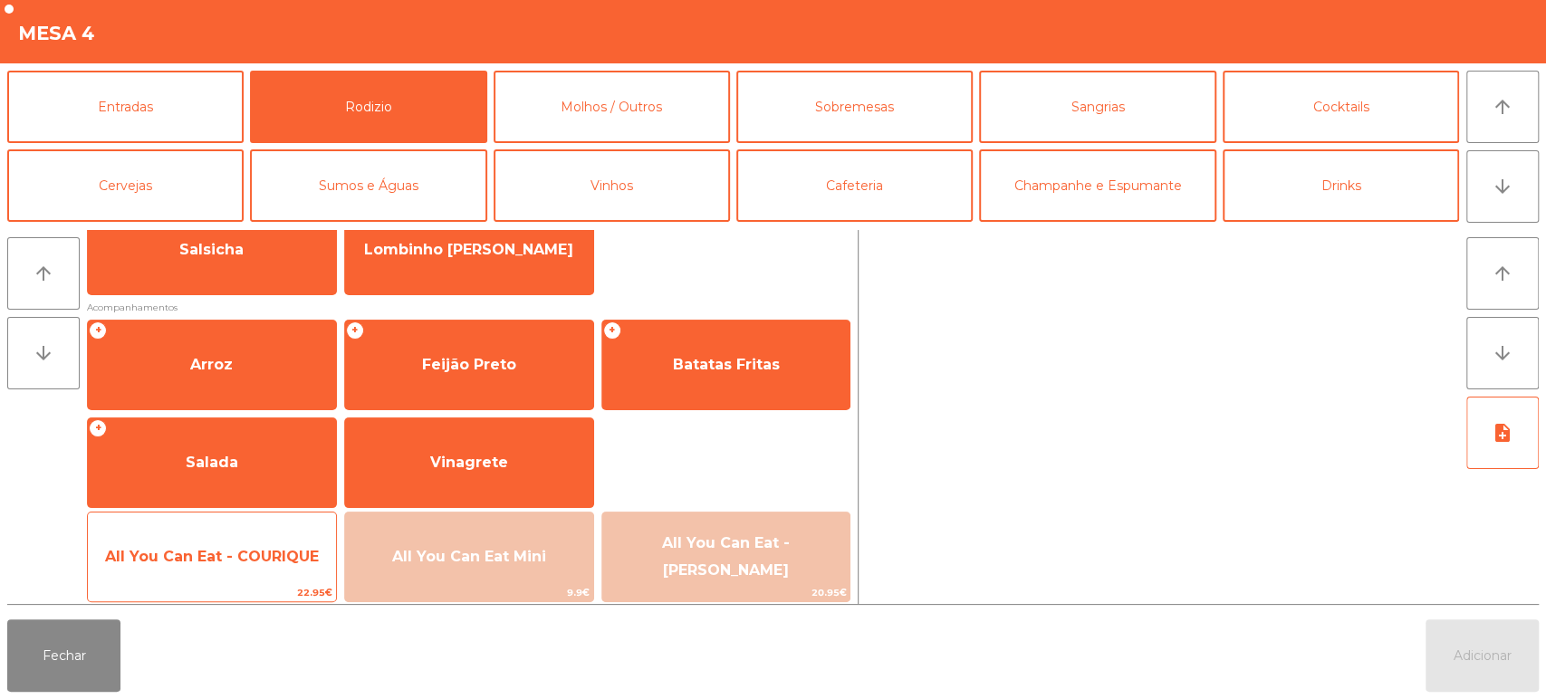
click at [256, 545] on span "All You Can Eat - COURIQUE" at bounding box center [212, 556] width 248 height 49
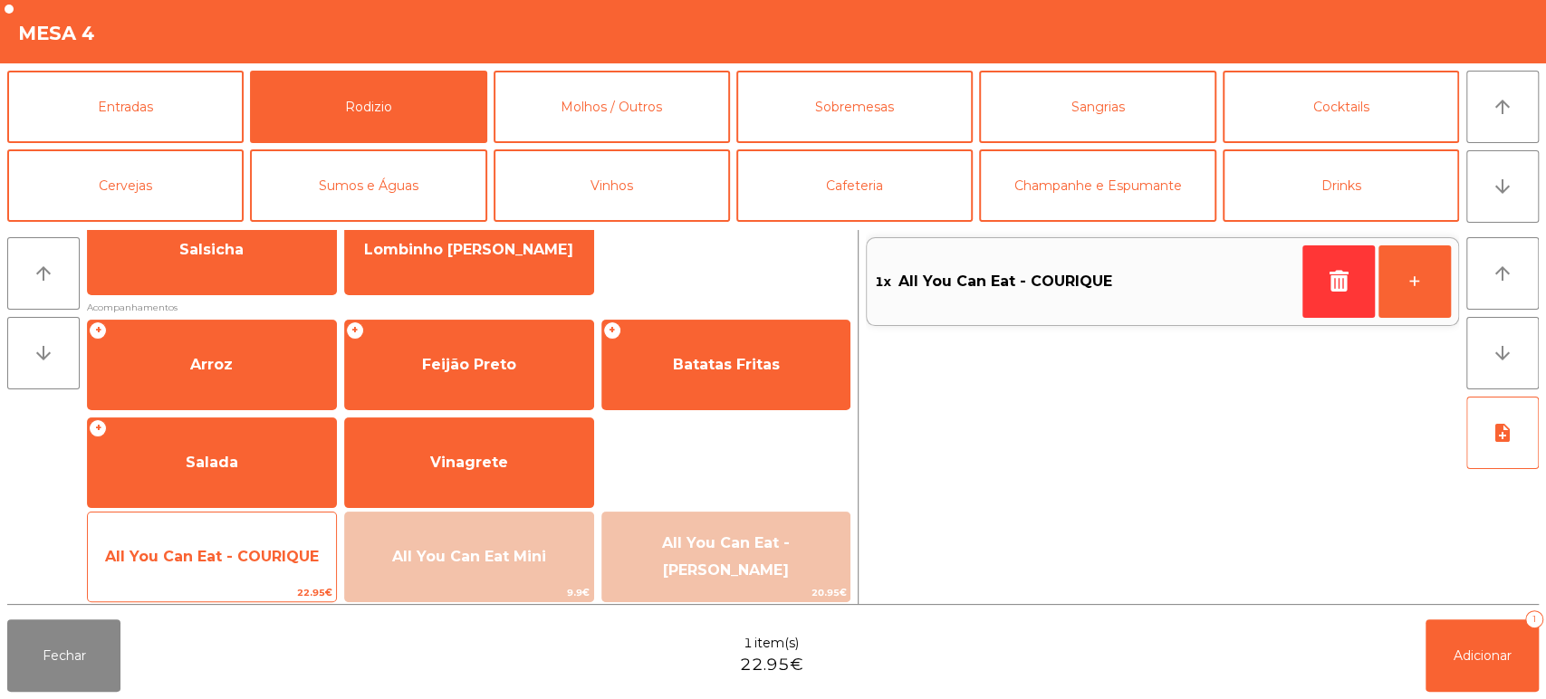
scroll to position [254, 0]
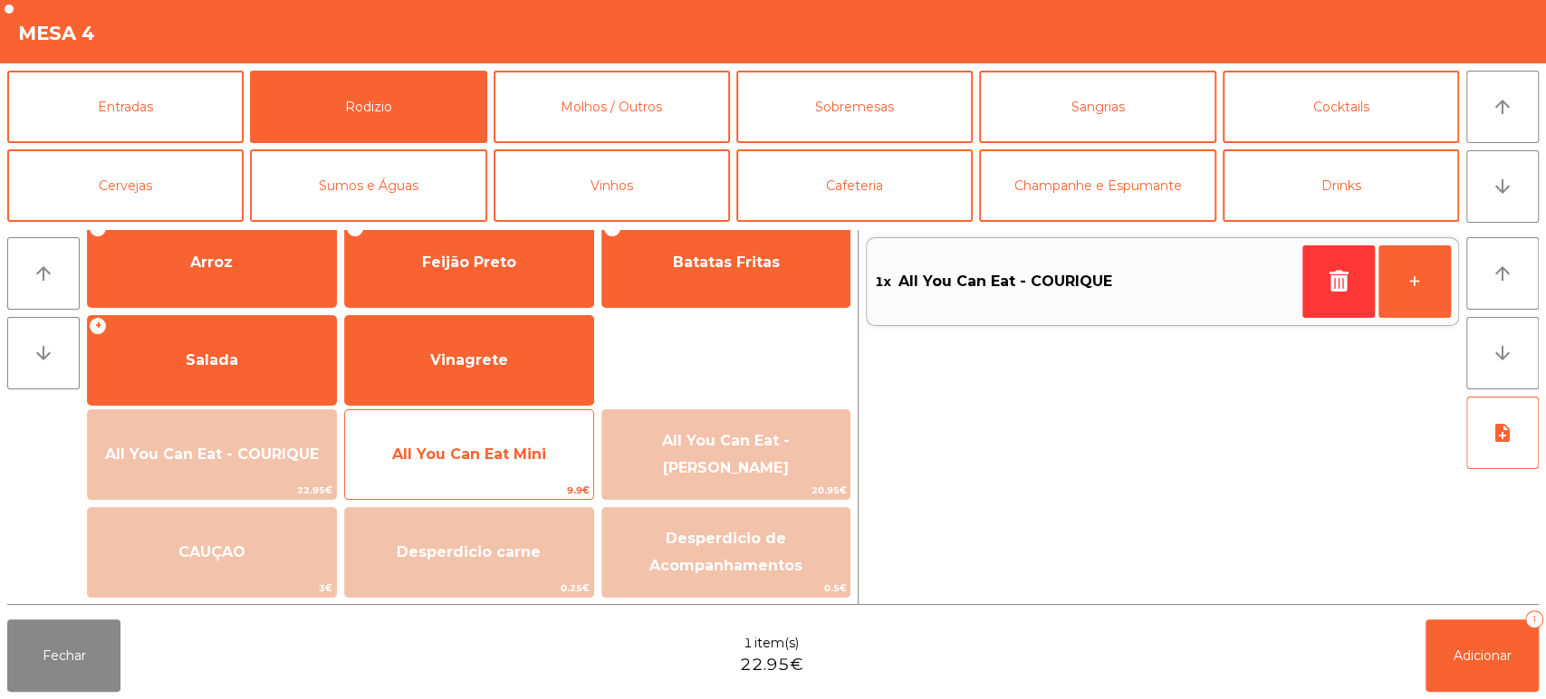
click at [521, 440] on span "All You Can Eat Mini" at bounding box center [469, 454] width 248 height 49
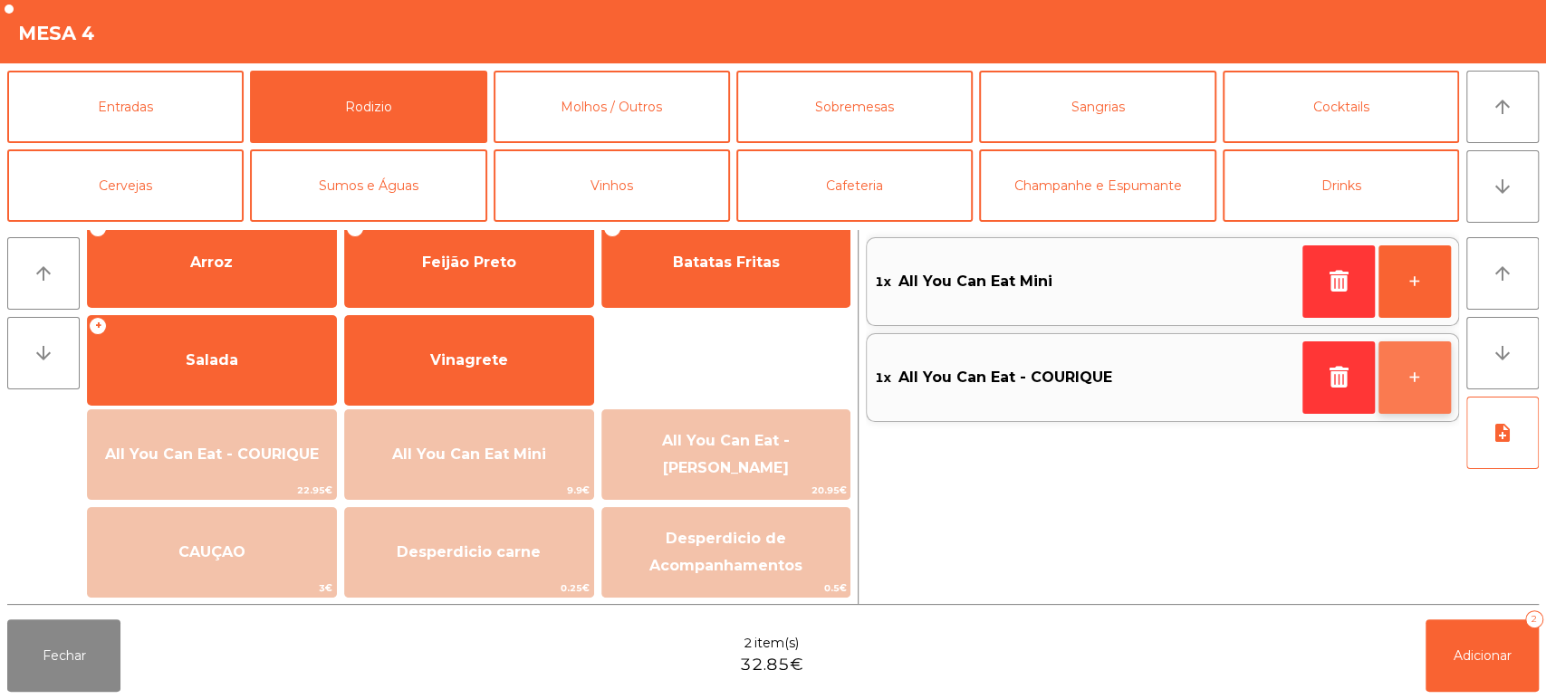
click at [1420, 391] on button "+" at bounding box center [1414, 377] width 72 height 72
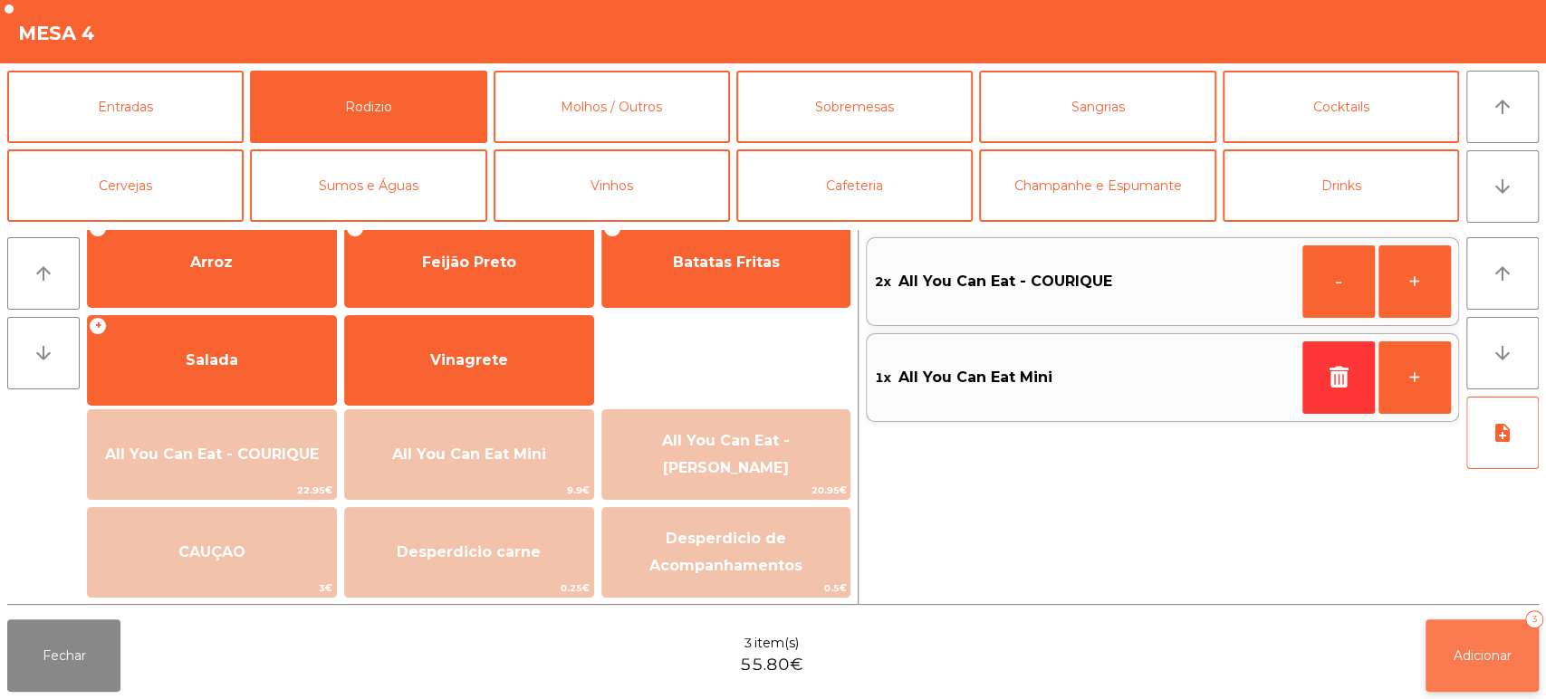
click at [1497, 657] on span "Adicionar" at bounding box center [1482, 656] width 58 height 16
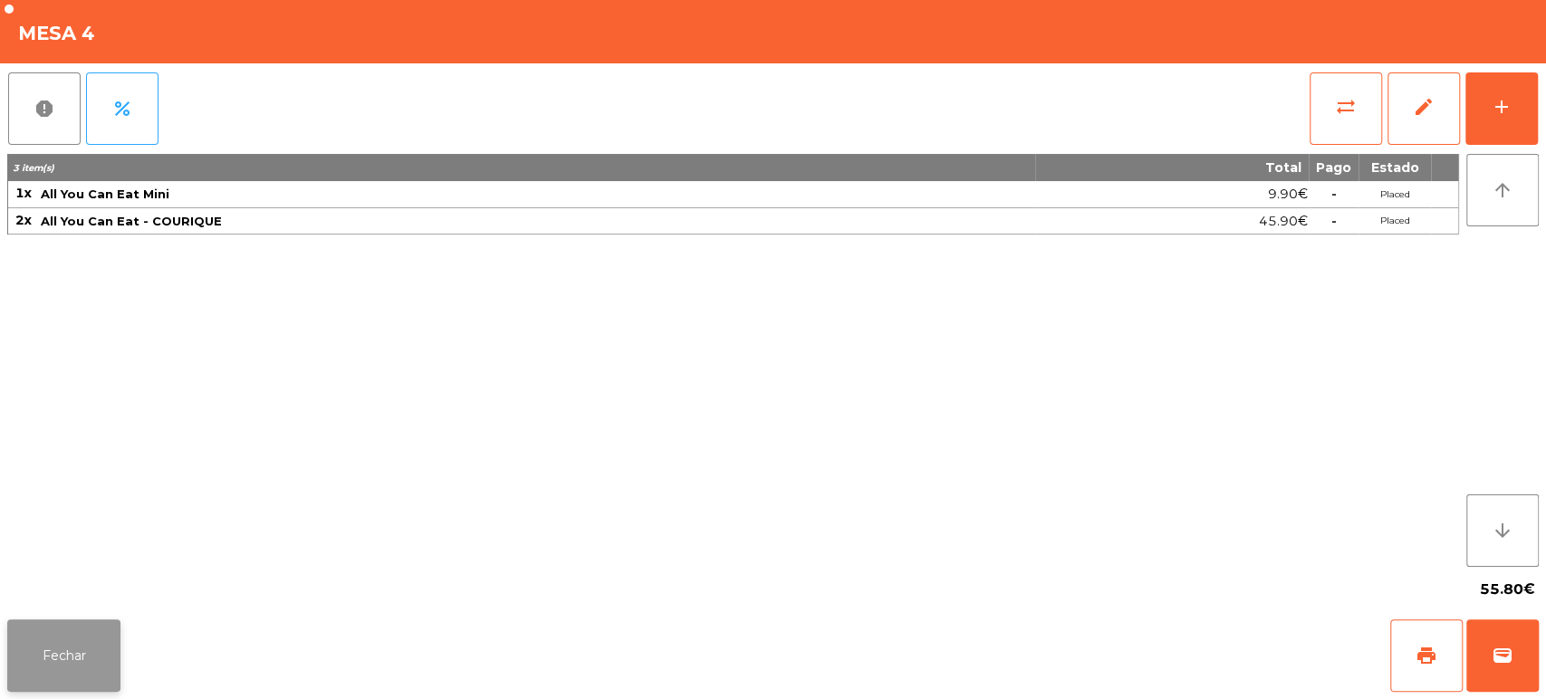
click at [72, 659] on button "Fechar" at bounding box center [63, 655] width 113 height 72
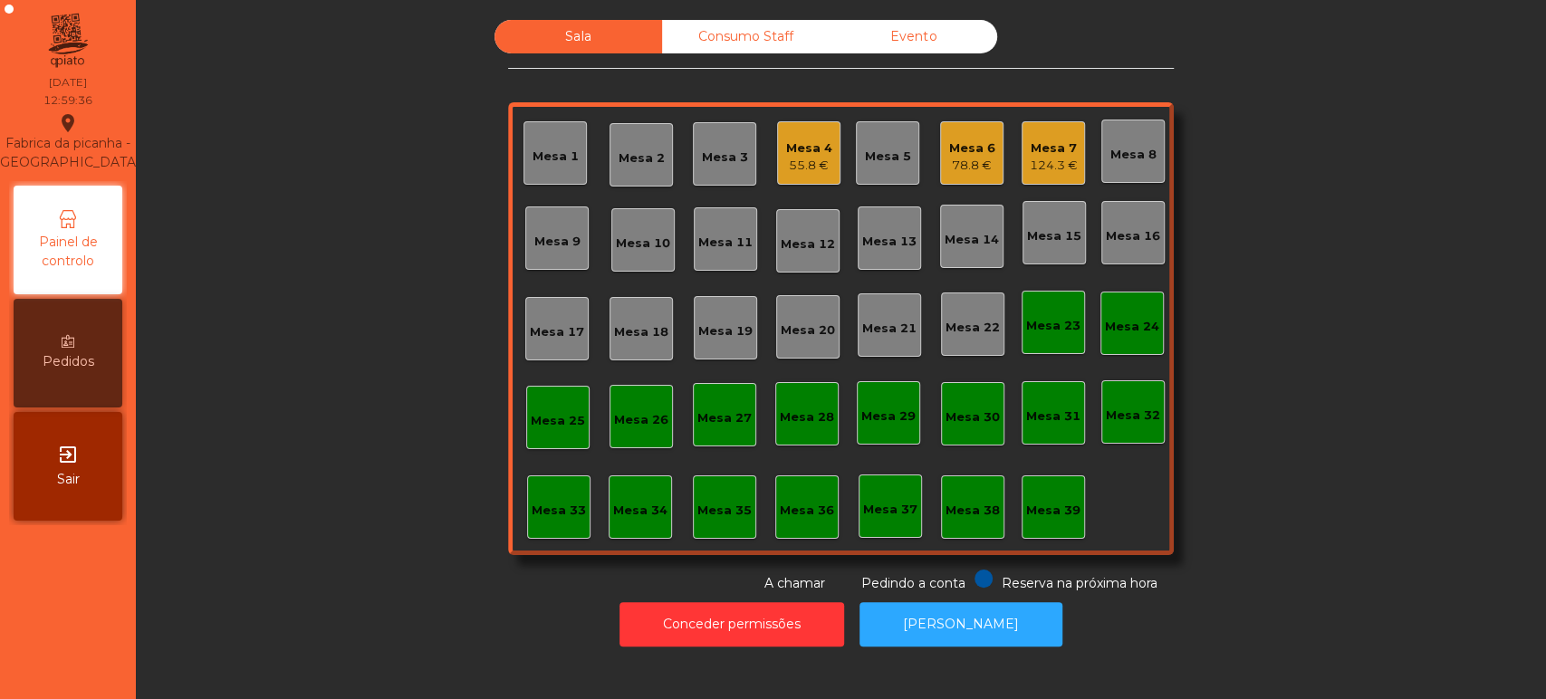
click at [1046, 151] on div "Mesa 7" at bounding box center [1054, 148] width 48 height 18
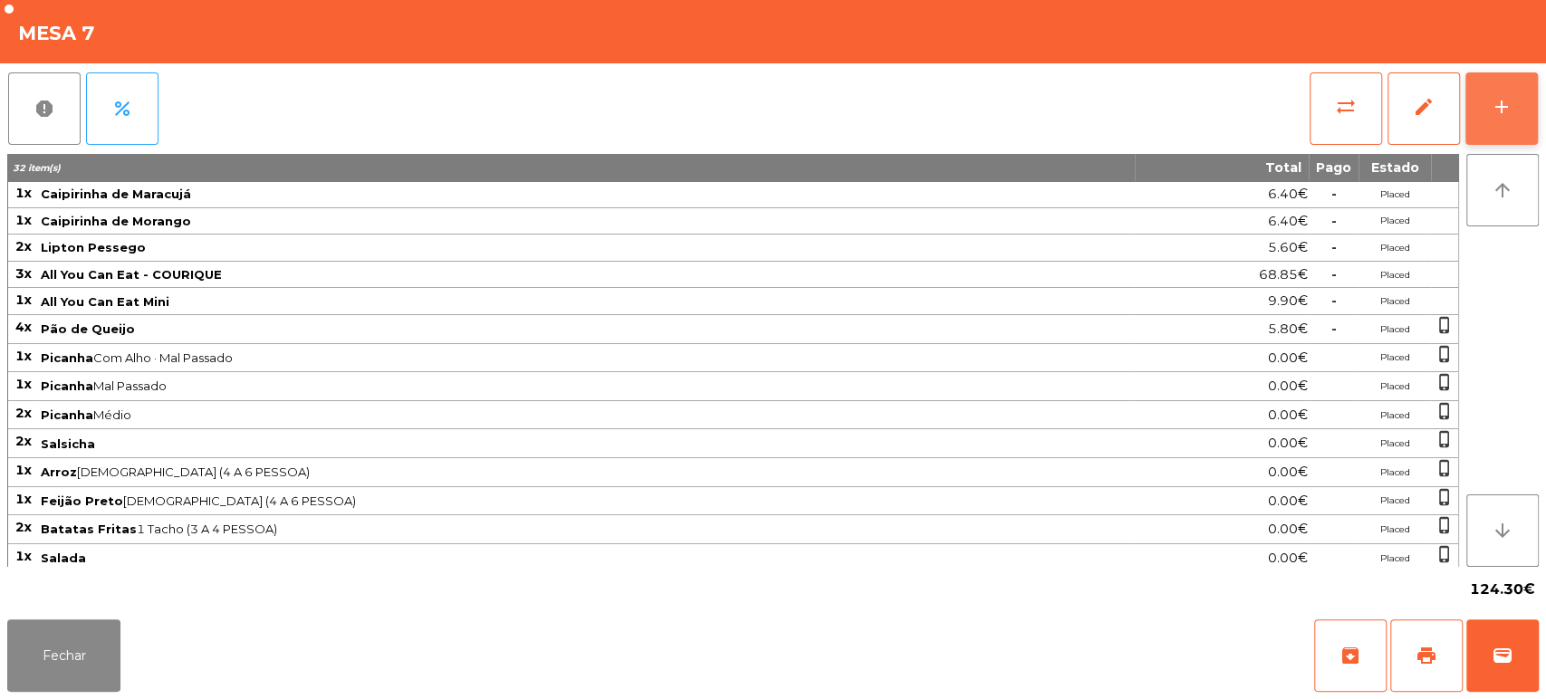
click at [1488, 92] on button "add" at bounding box center [1501, 108] width 72 height 72
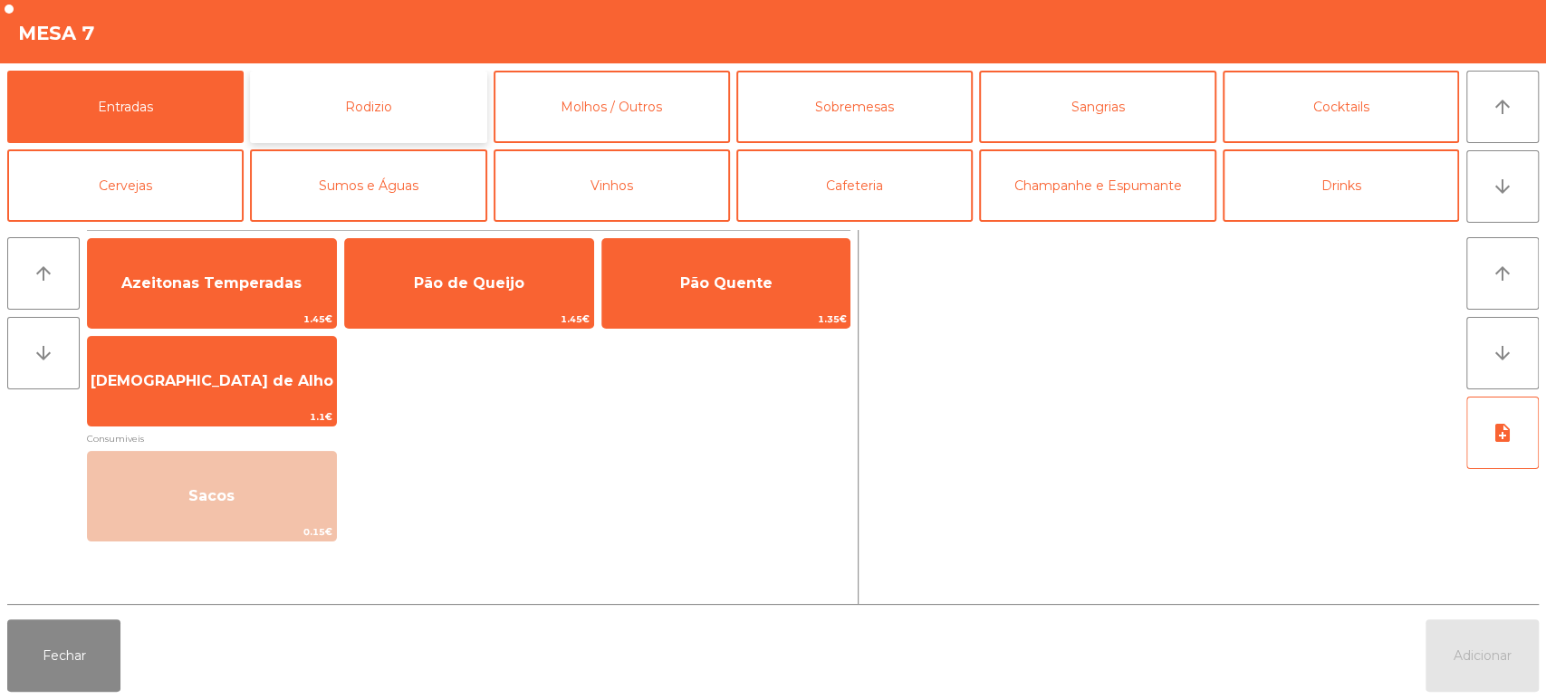
click at [383, 100] on button "Rodizio" at bounding box center [368, 107] width 236 height 72
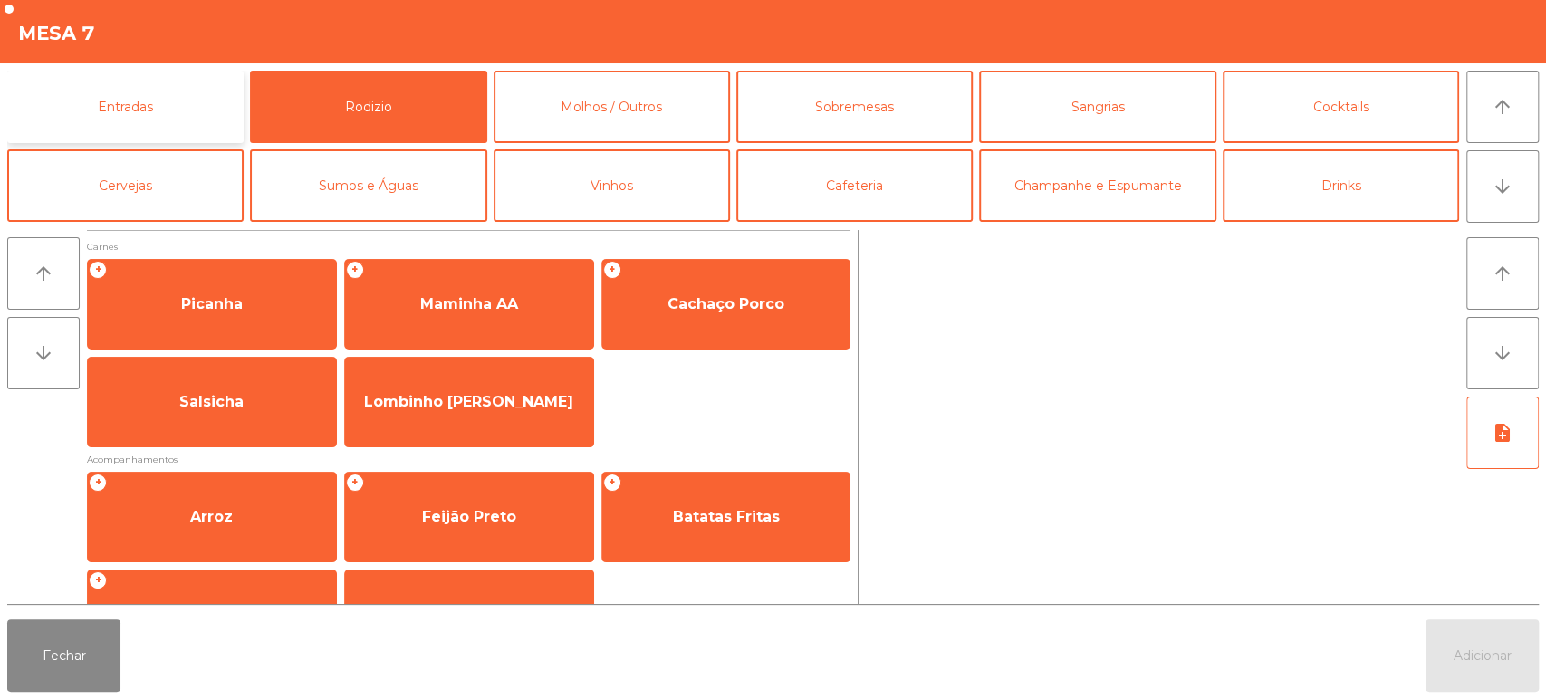
click at [167, 96] on button "Entradas" at bounding box center [125, 107] width 236 height 72
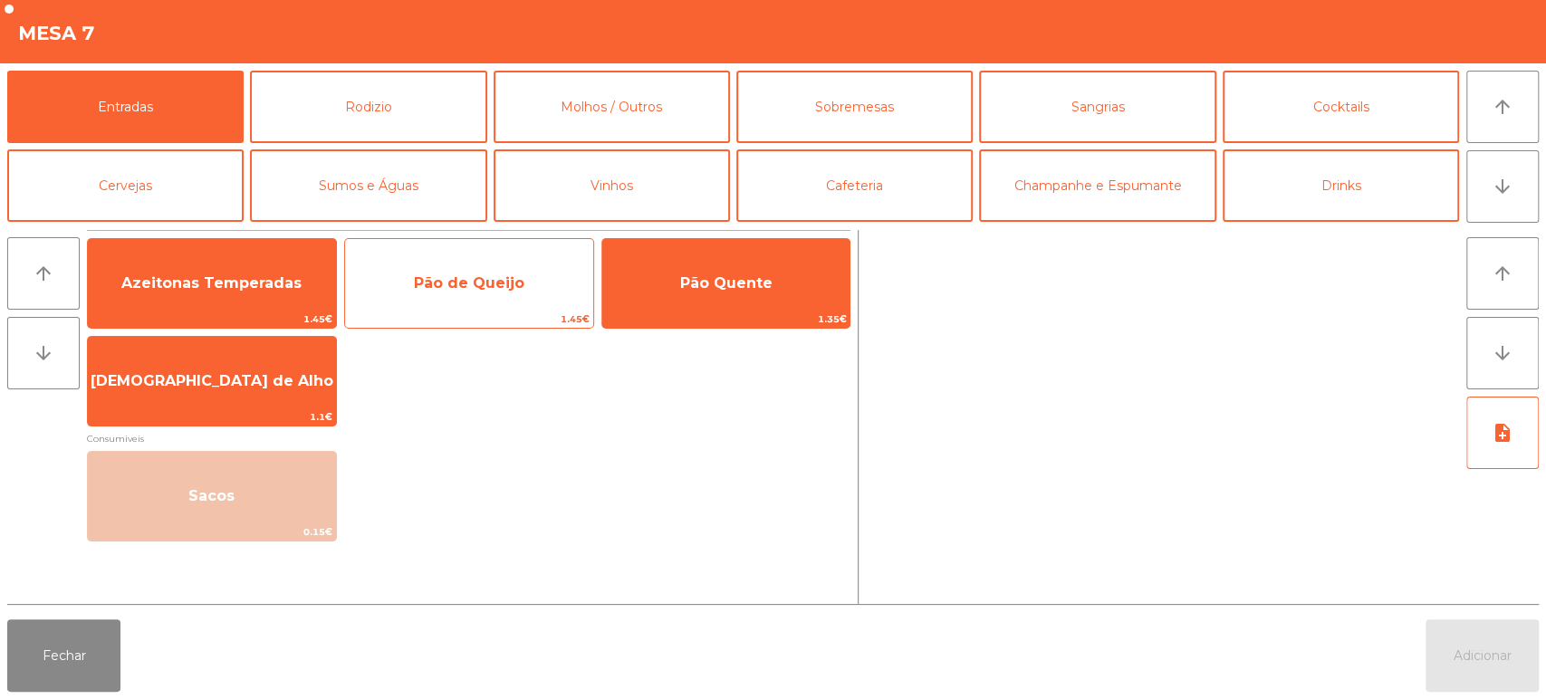
click at [500, 289] on span "Pão de Queijo" at bounding box center [469, 282] width 110 height 17
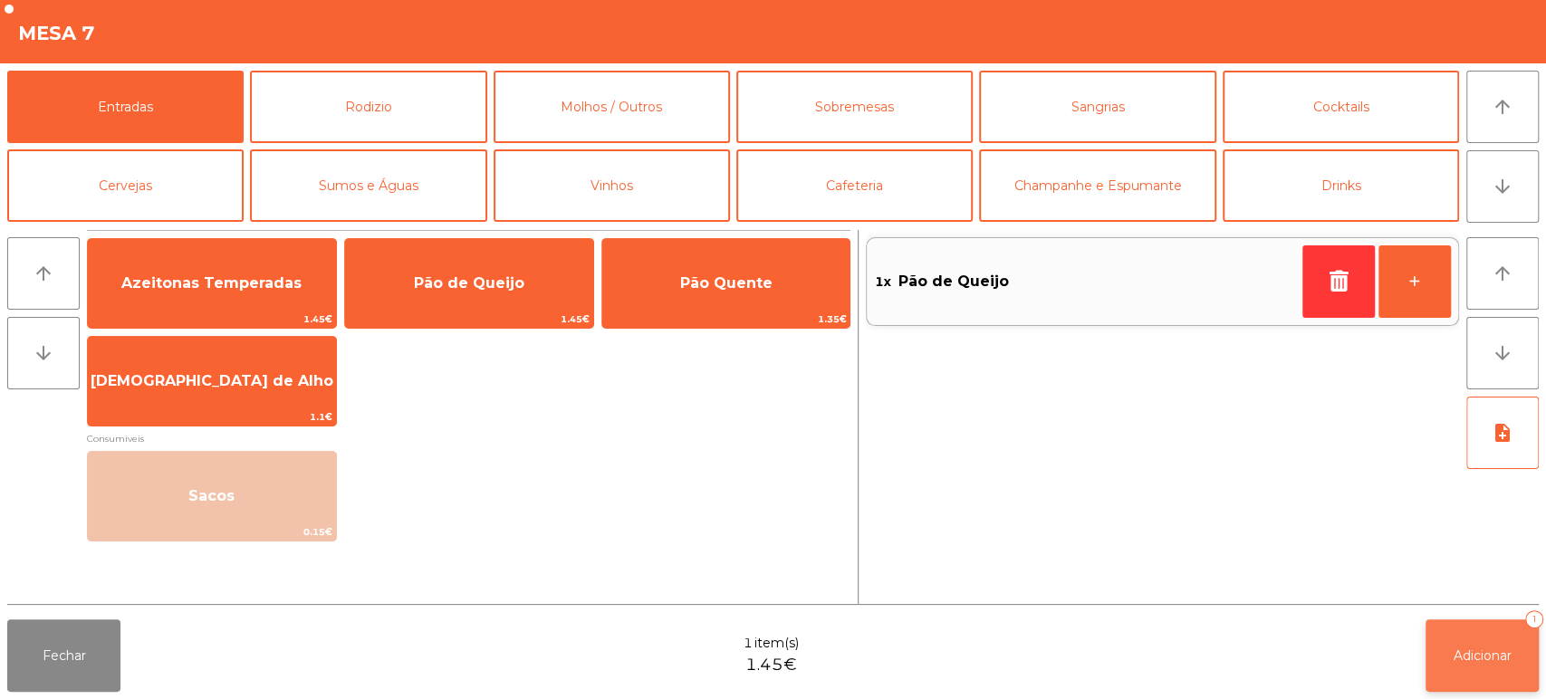
click at [1464, 673] on button "Adicionar 1" at bounding box center [1481, 655] width 113 height 72
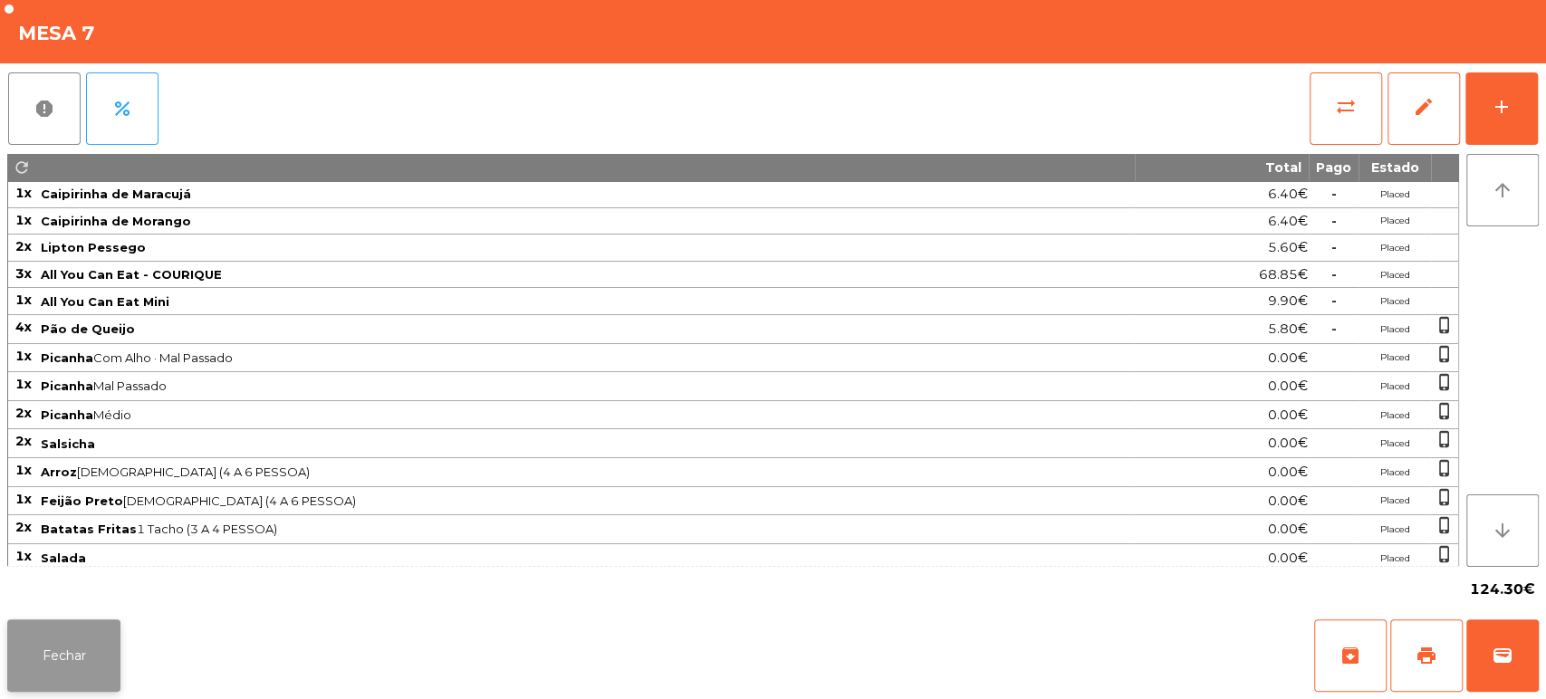
click at [39, 631] on button "Fechar" at bounding box center [63, 655] width 113 height 72
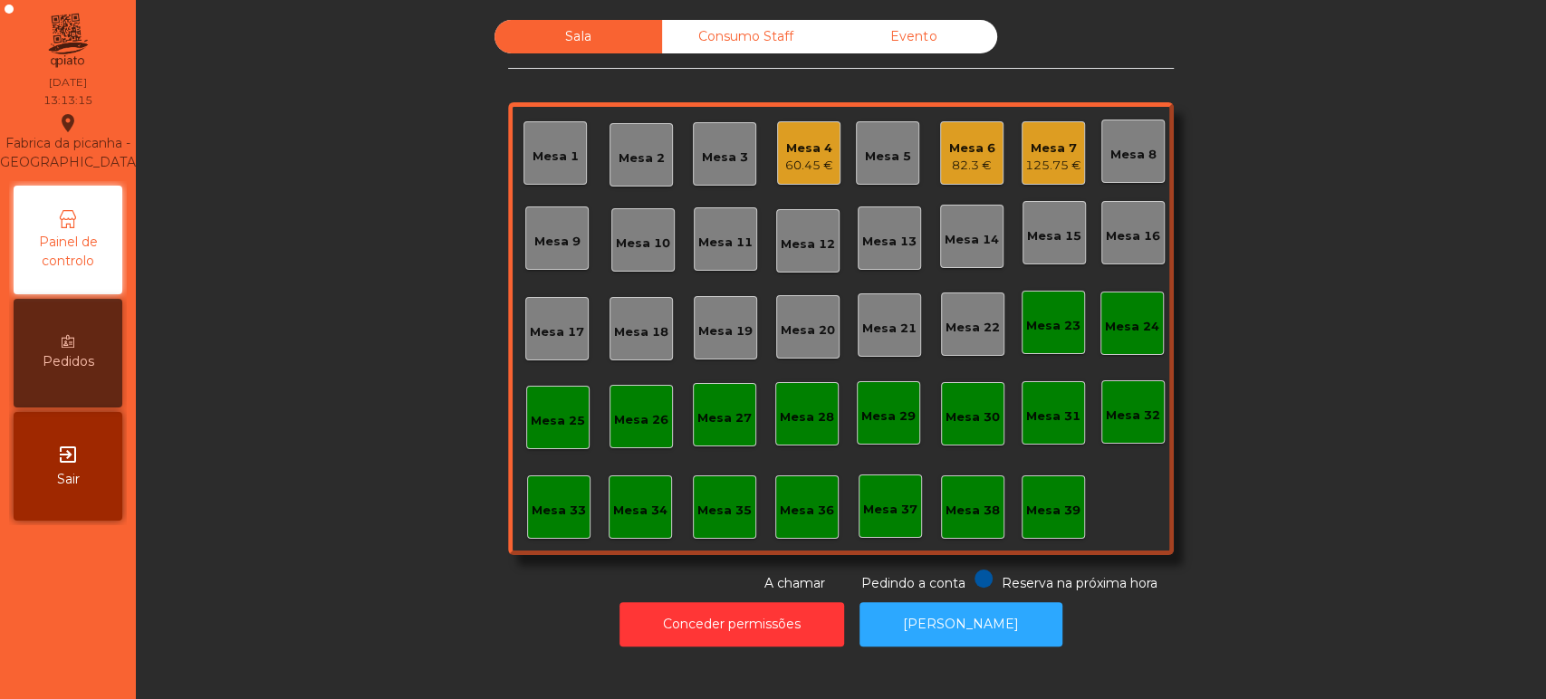
click at [881, 265] on div "Mesa 13" at bounding box center [889, 237] width 63 height 63
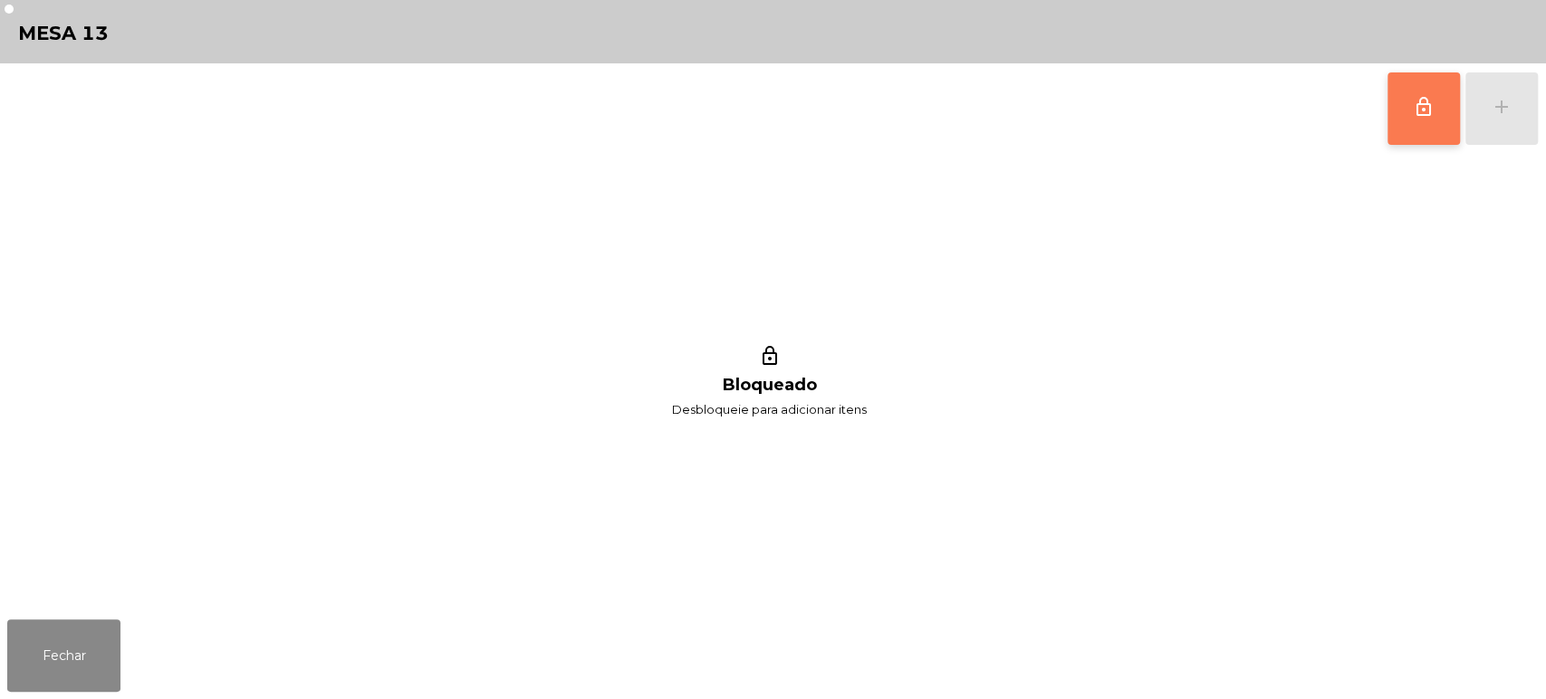
click at [1424, 100] on span "lock_outline" at bounding box center [1424, 107] width 22 height 22
click at [1540, 96] on div "lock_outline add lock_outline Bloqueado Desbloqueie para adicionar itens" at bounding box center [773, 337] width 1546 height 549
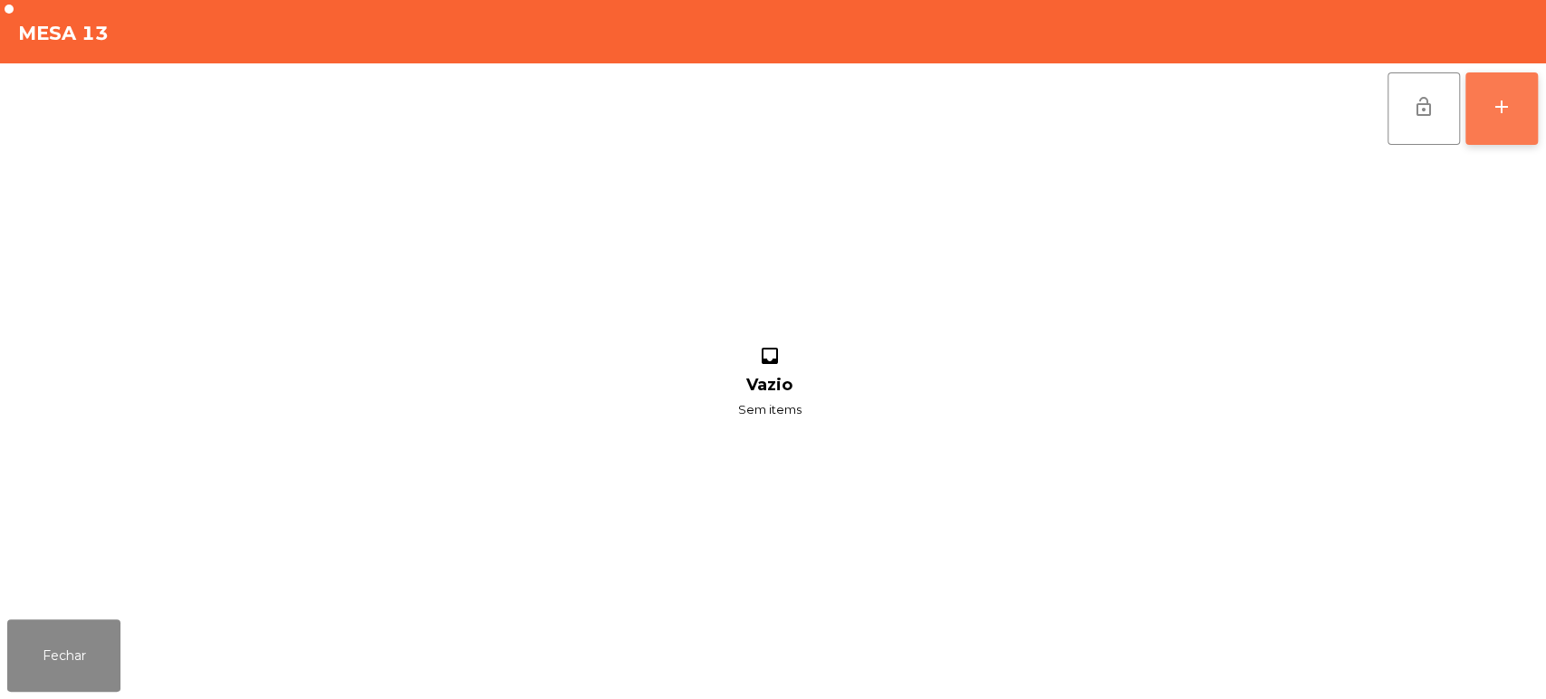
click at [1528, 114] on button "add" at bounding box center [1501, 108] width 72 height 72
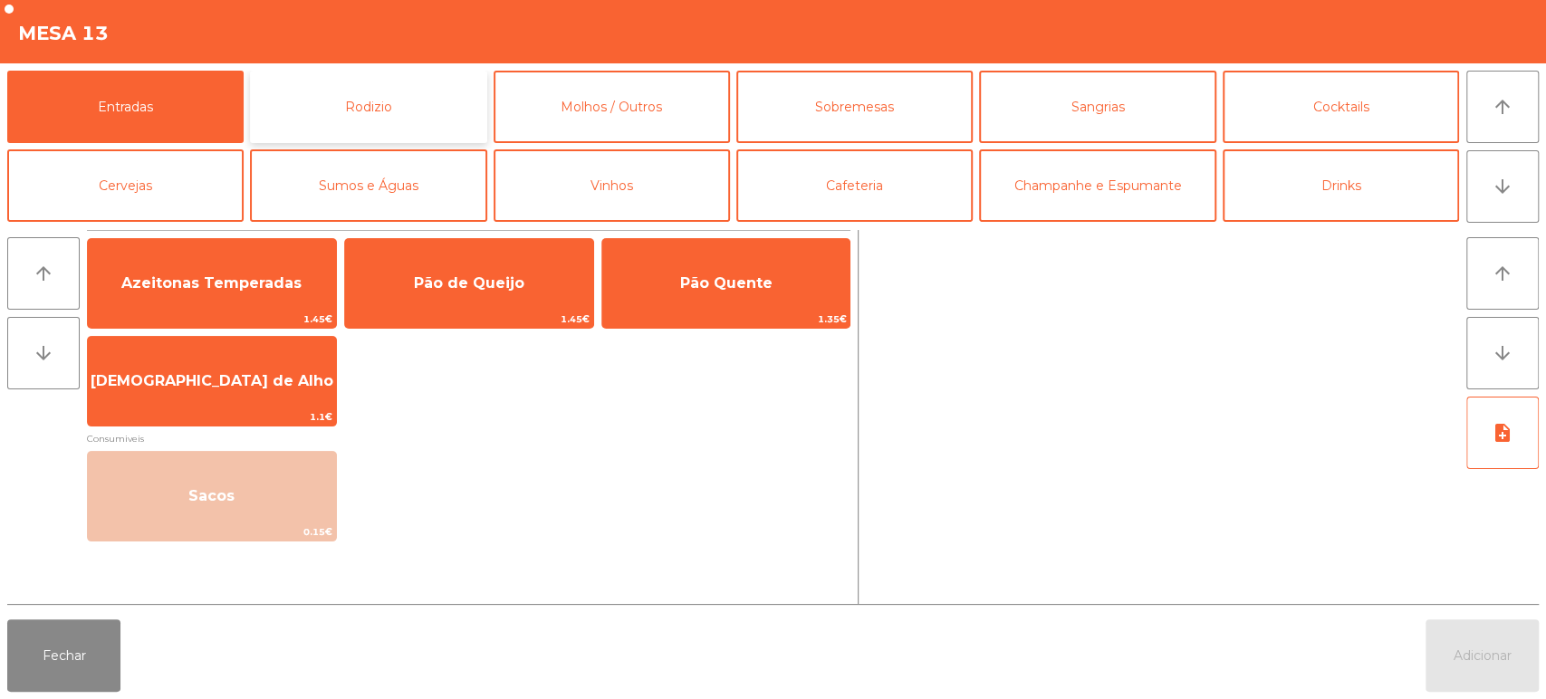
click at [380, 91] on button "Rodizio" at bounding box center [368, 107] width 236 height 72
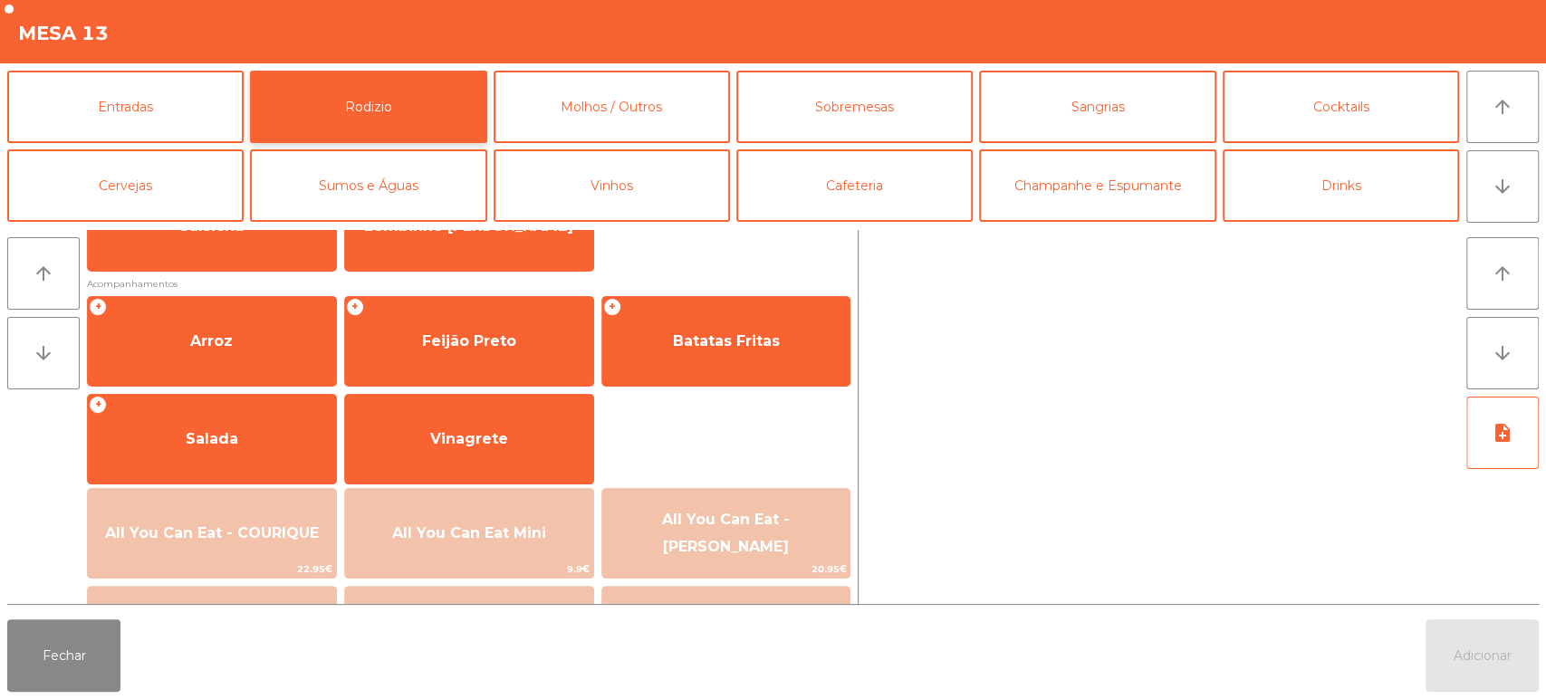
scroll to position [177, 0]
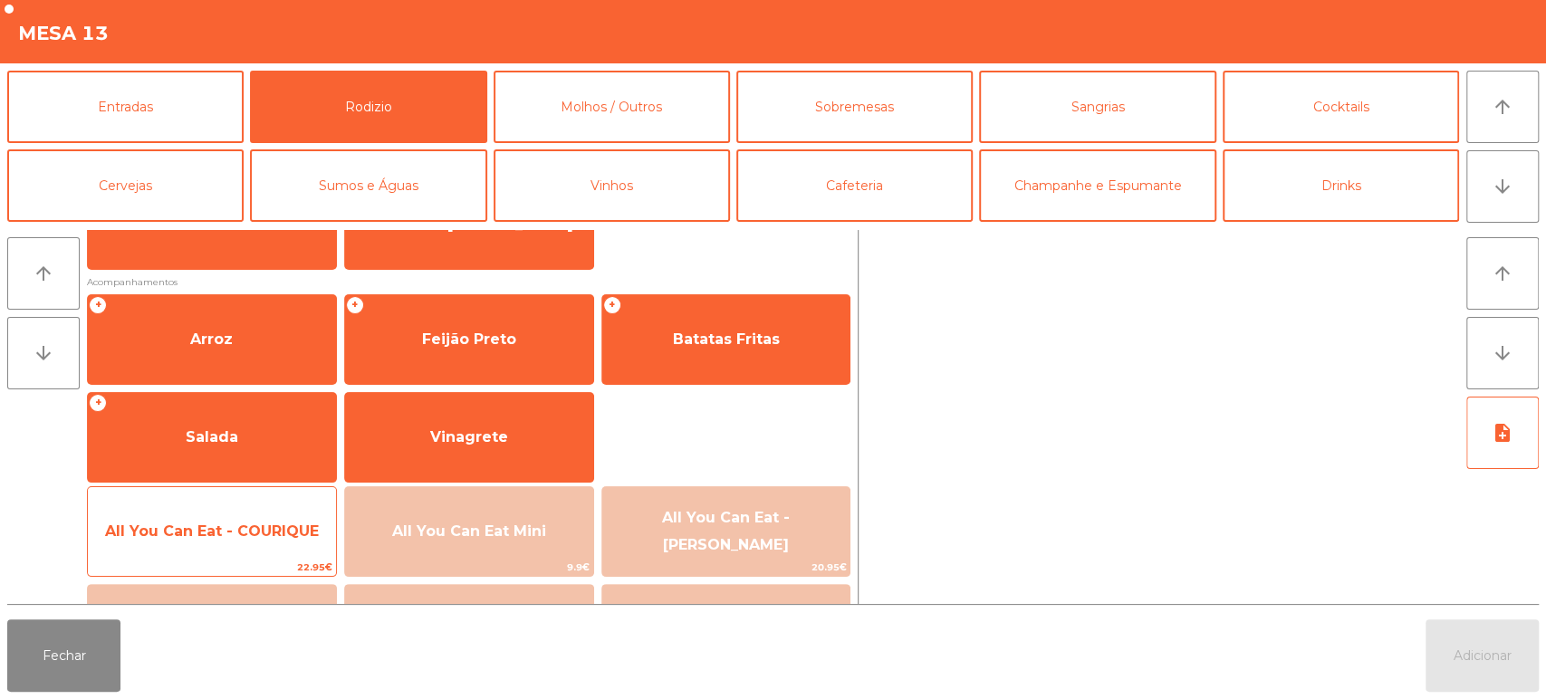
click at [260, 538] on span "All You Can Eat - COURIQUE" at bounding box center [212, 531] width 214 height 17
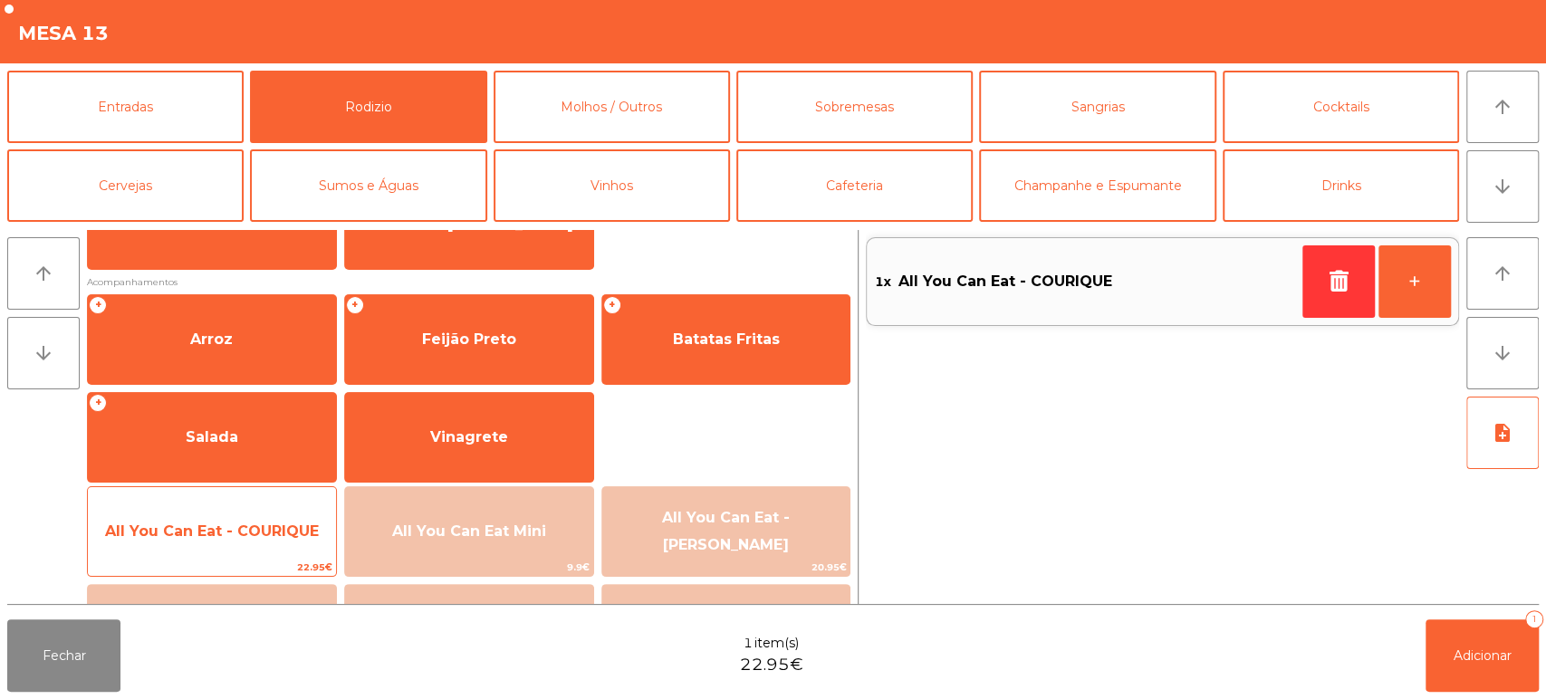
click at [246, 530] on span "All You Can Eat - COURIQUE" at bounding box center [212, 531] width 214 height 17
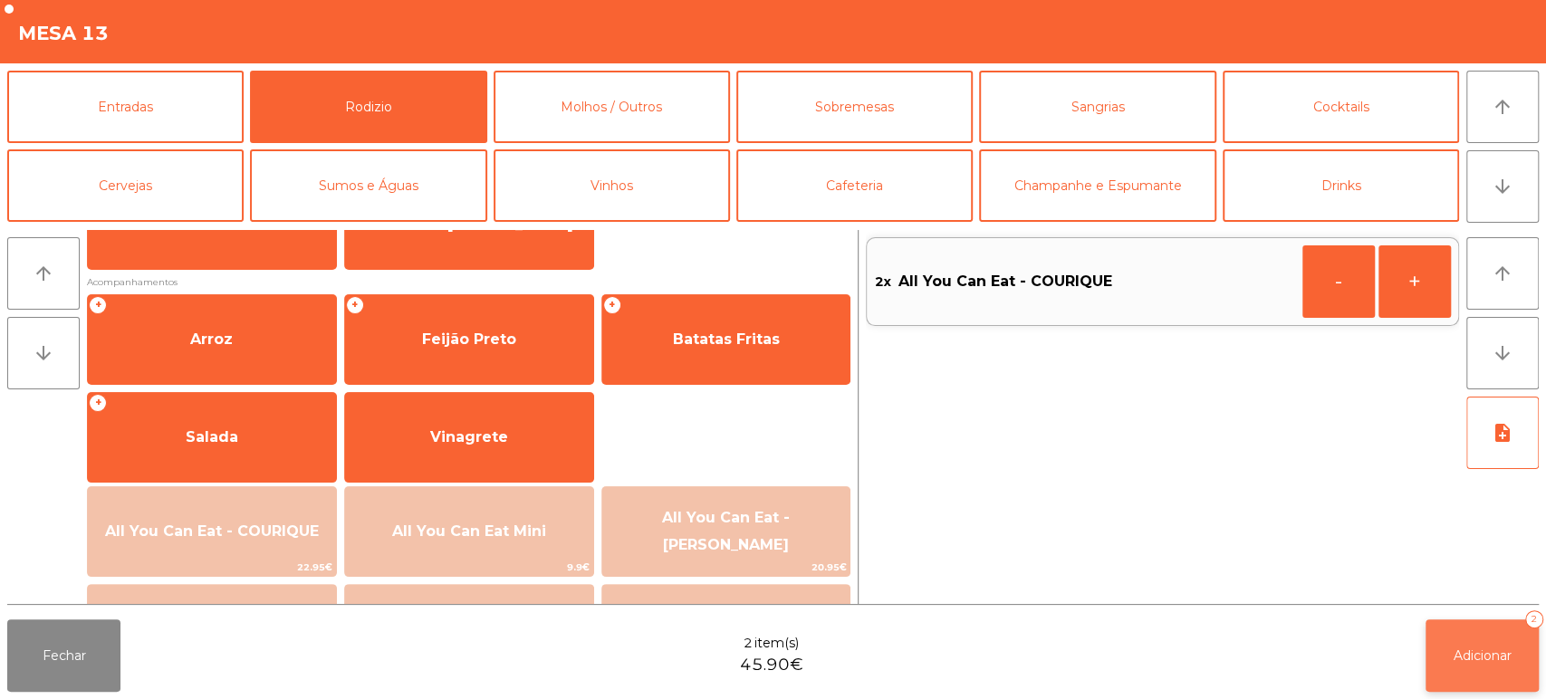
click at [1483, 662] on span "Adicionar" at bounding box center [1482, 656] width 58 height 16
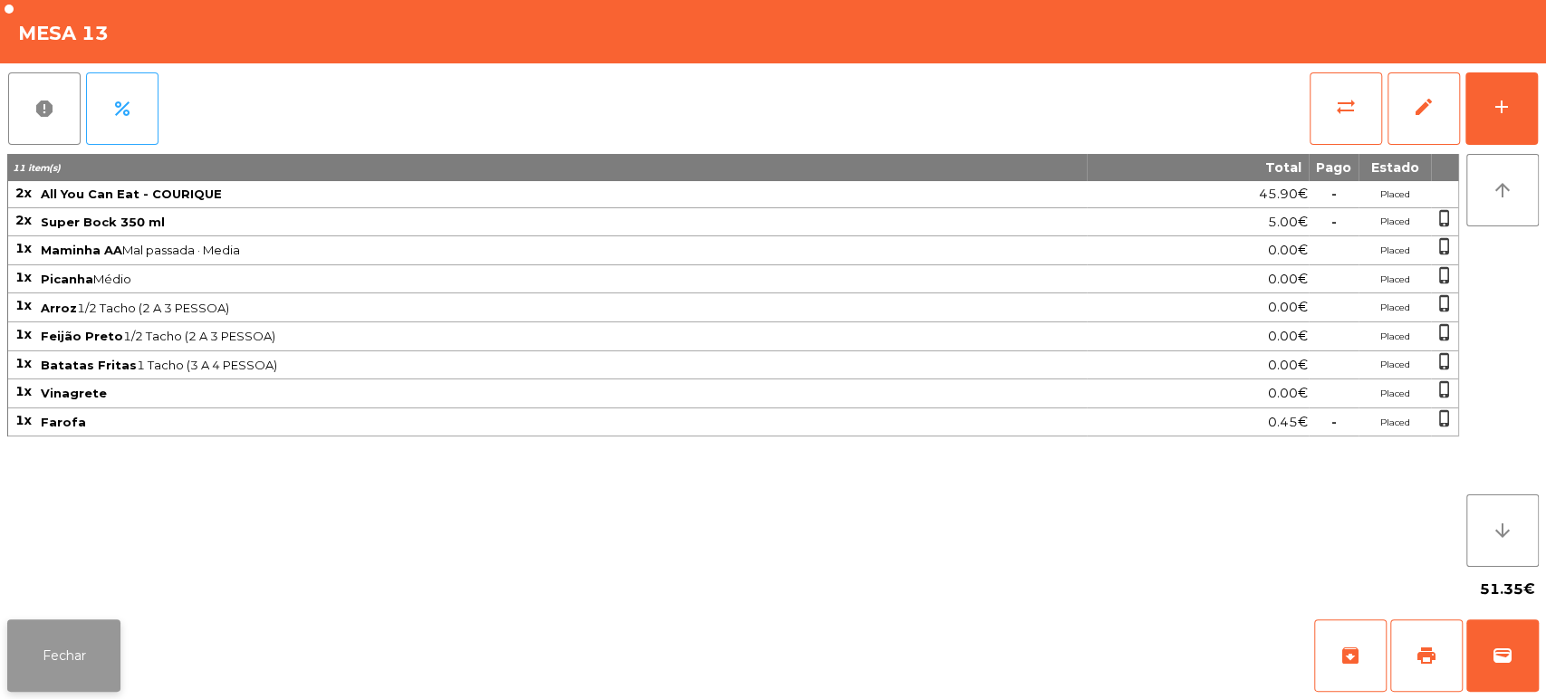
click at [94, 628] on button "Fechar" at bounding box center [63, 655] width 113 height 72
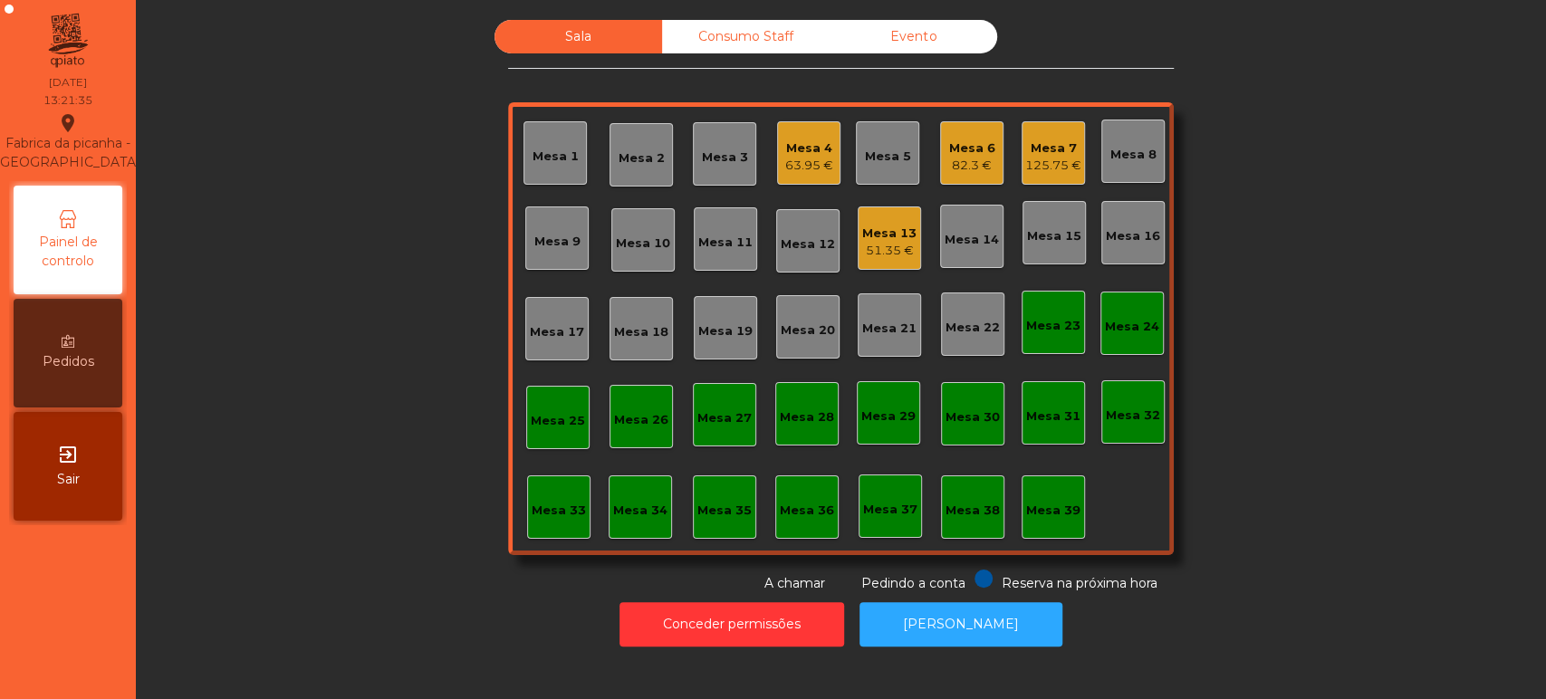
click at [562, 356] on div "Mesa 17" at bounding box center [556, 328] width 63 height 63
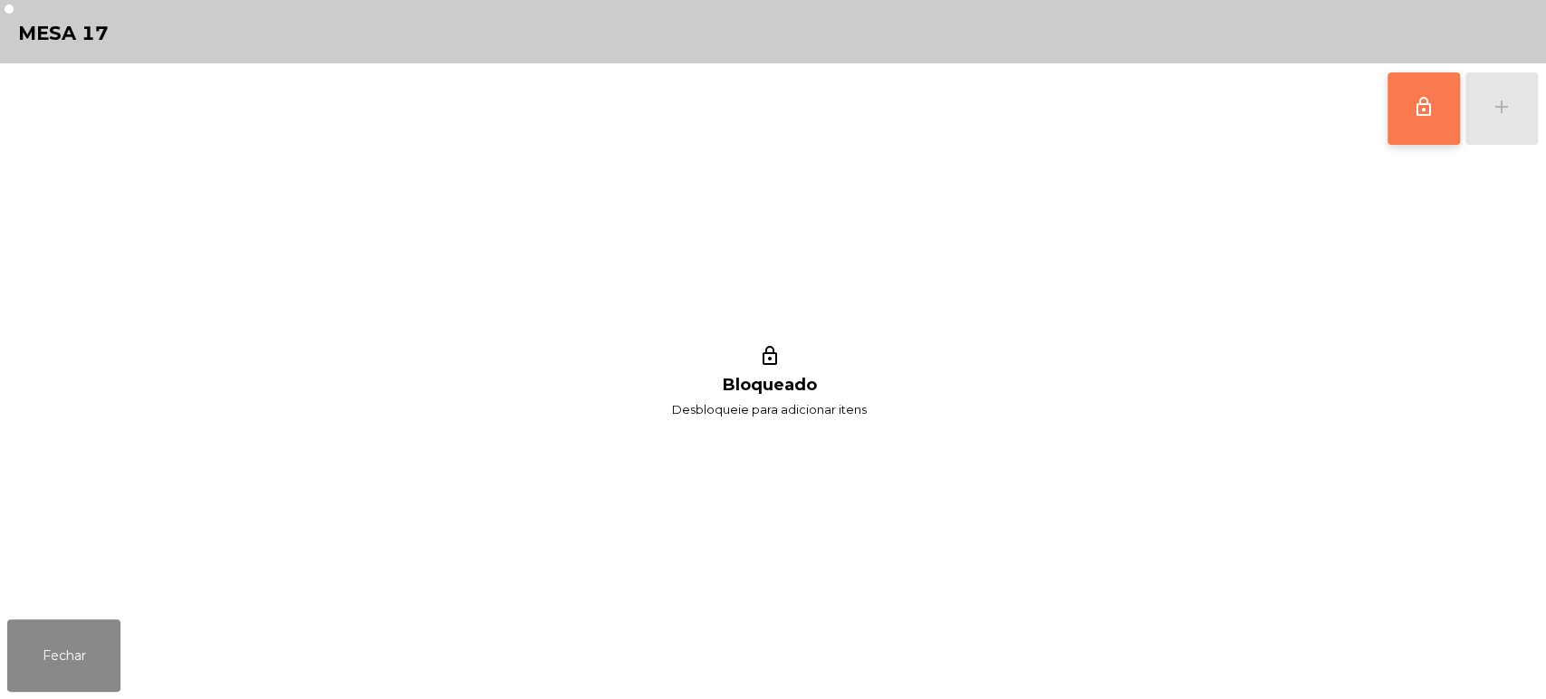
click at [1424, 134] on button "lock_outline" at bounding box center [1423, 108] width 72 height 72
click at [1506, 110] on div "lock_outline add" at bounding box center [1462, 108] width 152 height 91
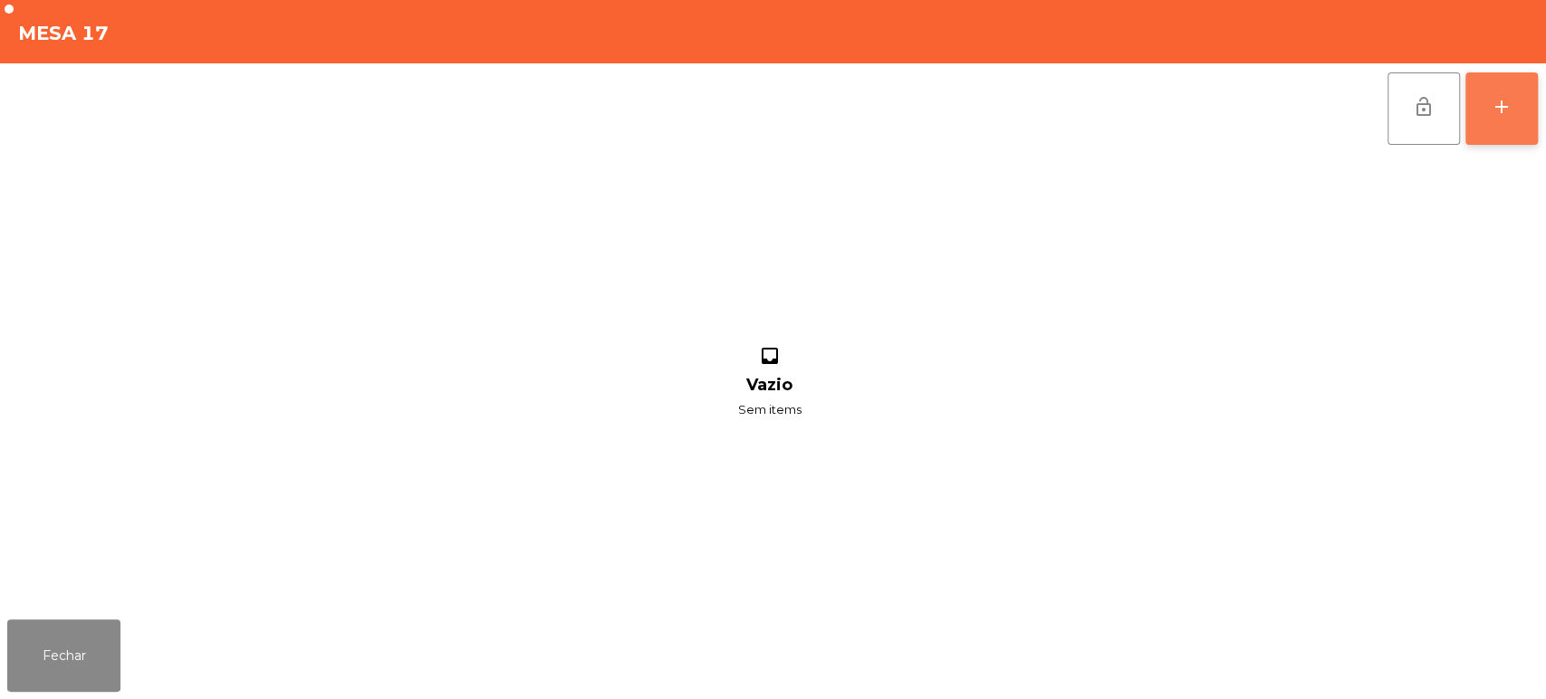
click at [1525, 120] on button "add" at bounding box center [1501, 108] width 72 height 72
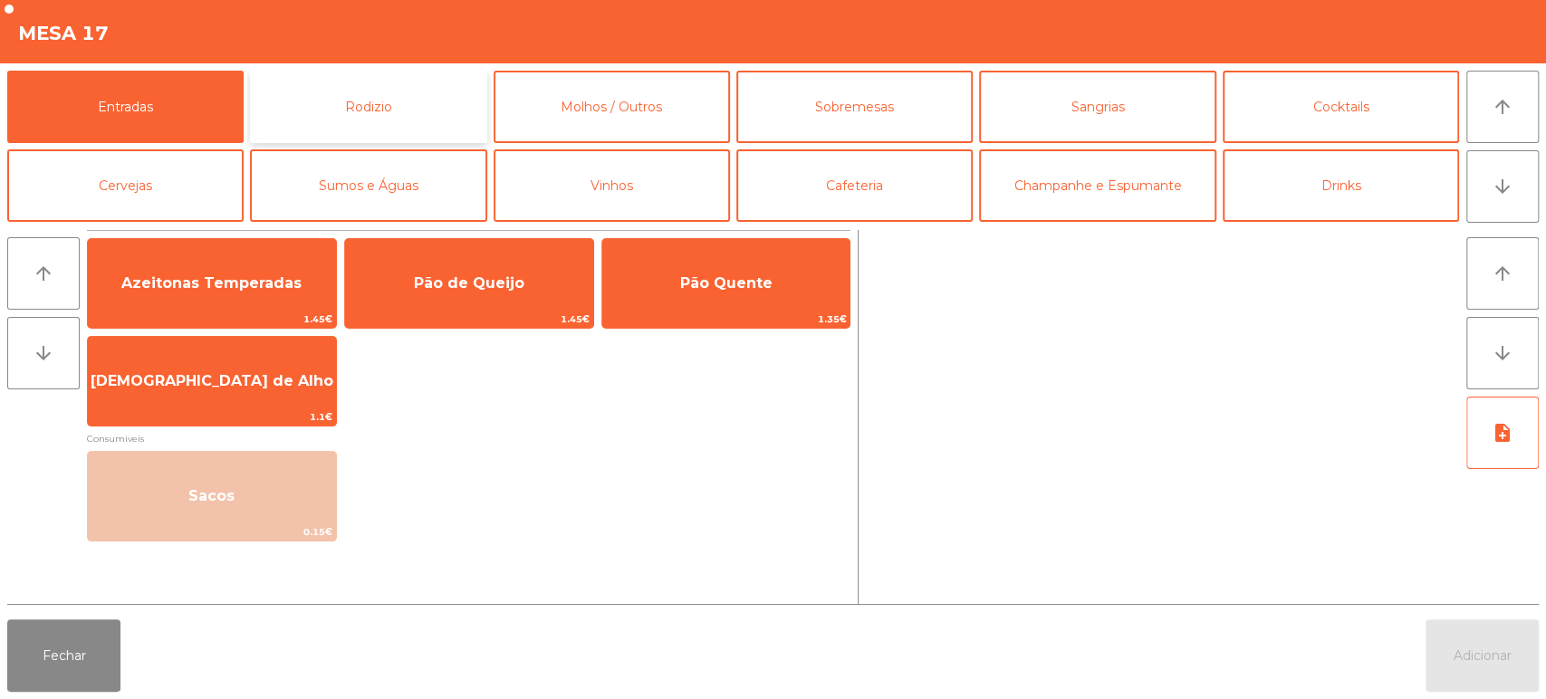
click at [350, 106] on button "Rodizio" at bounding box center [368, 107] width 236 height 72
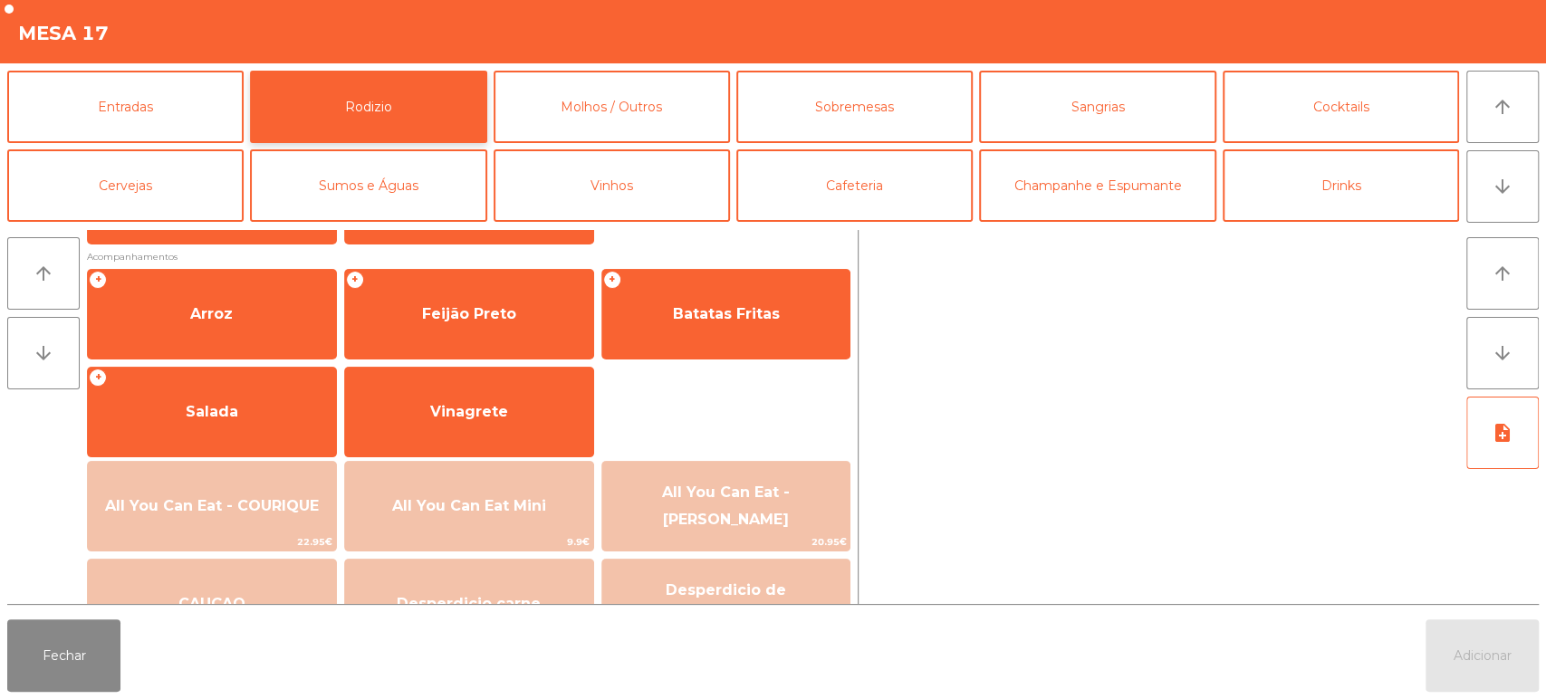
scroll to position [223, 0]
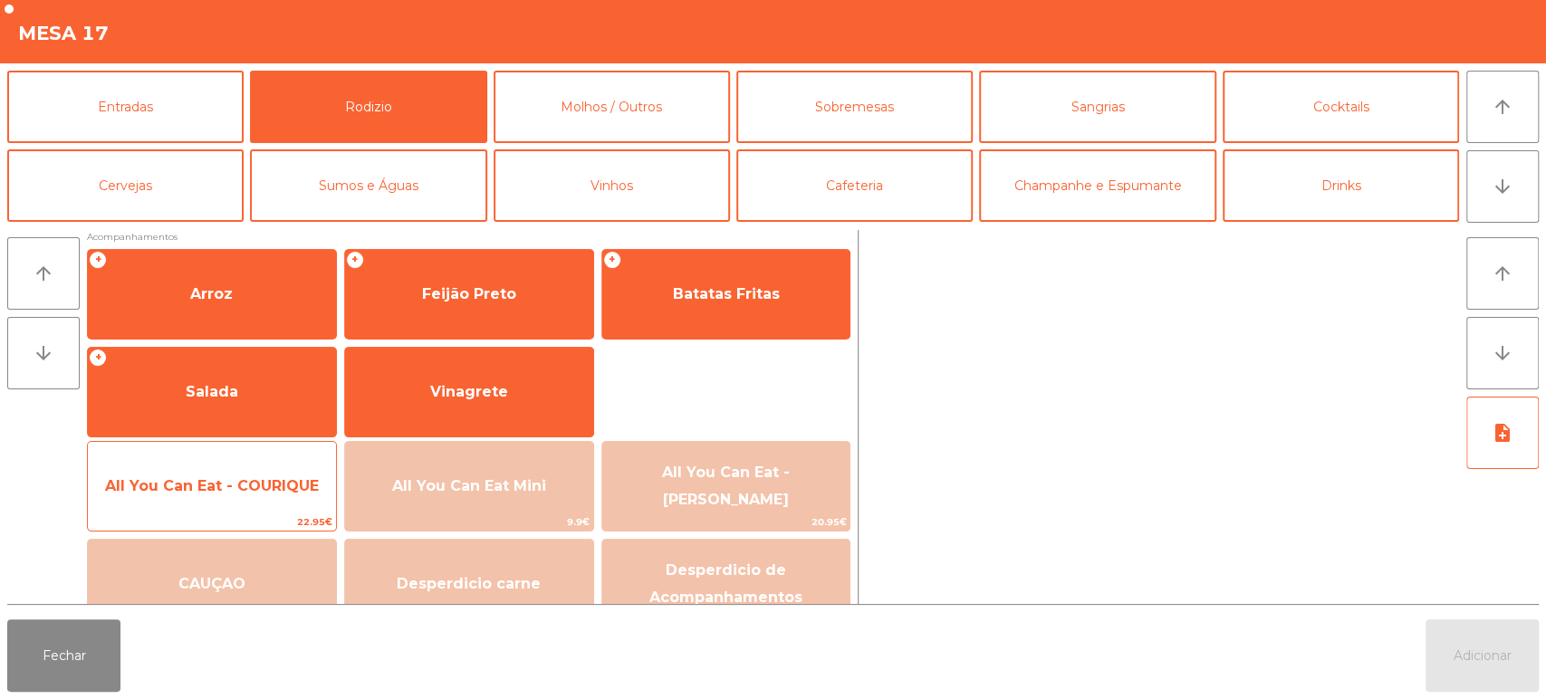
click at [254, 493] on span "All You Can Eat - COURIQUE" at bounding box center [212, 485] width 214 height 17
click at [258, 479] on span "All You Can Eat - COURIQUE" at bounding box center [212, 485] width 214 height 17
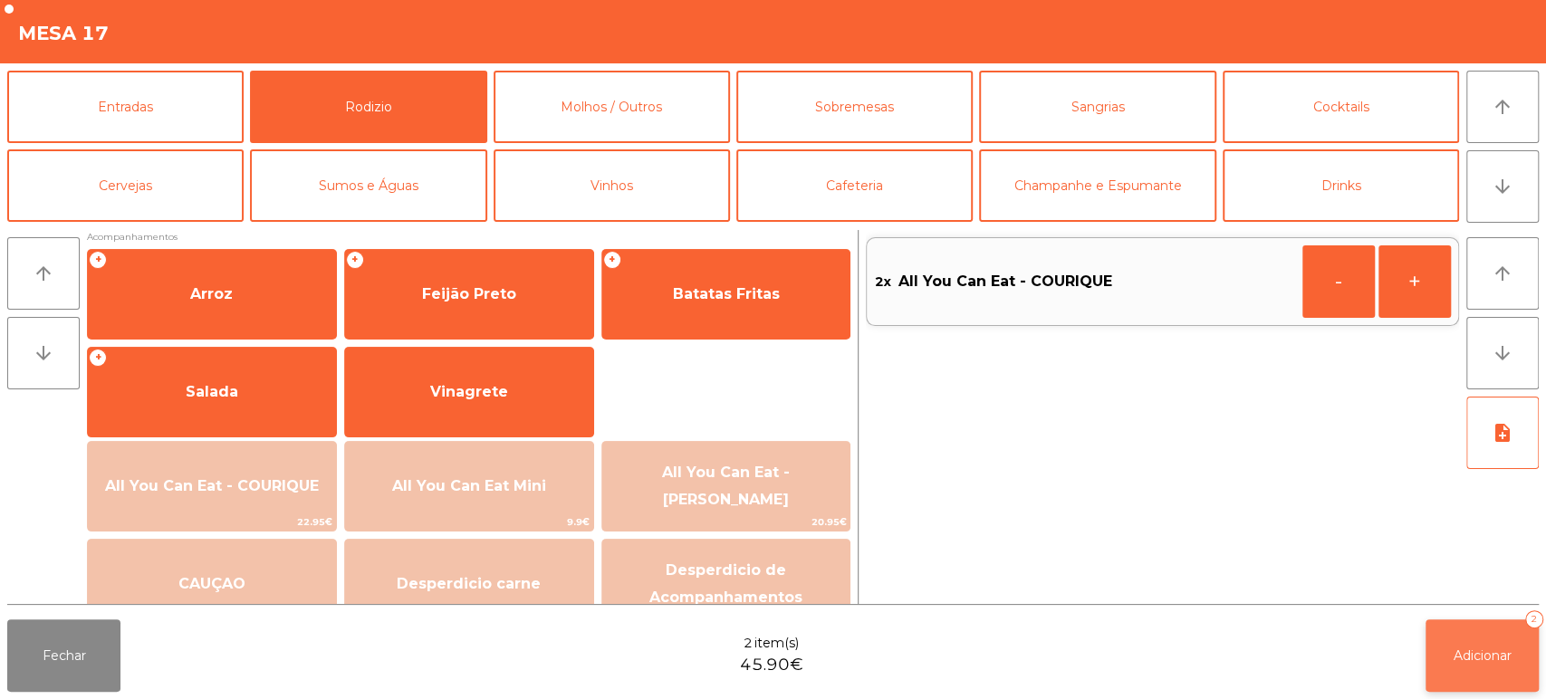
click at [1497, 688] on button "Adicionar 2" at bounding box center [1481, 655] width 113 height 72
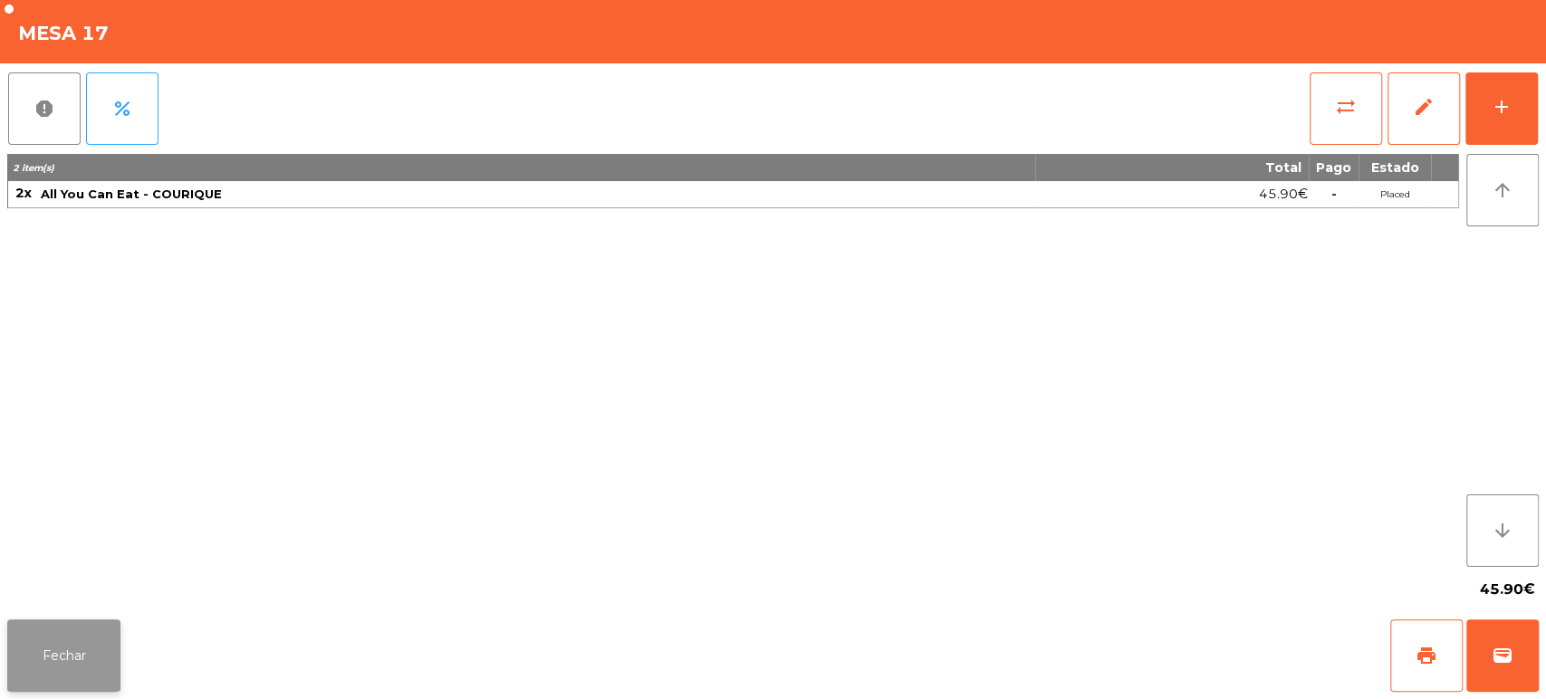
click at [99, 619] on button "Fechar" at bounding box center [63, 655] width 113 height 72
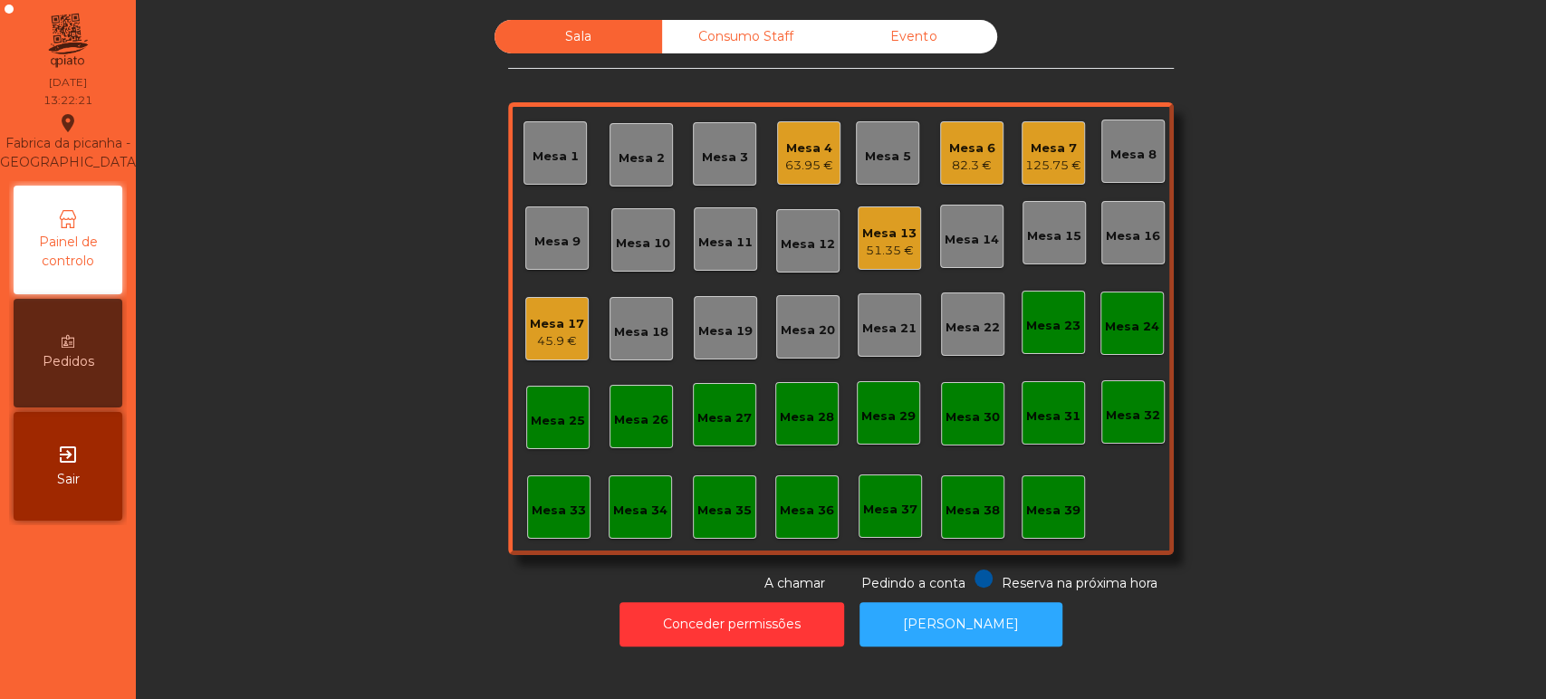
click at [405, 152] on div "Sala Consumo Staff Evento Mesa 1 Mesa 2 Mesa 3 Mesa 4 63.95 € Mesa 5 Mesa 6 82.…" at bounding box center [840, 306] width 1361 height 573
click at [1022, 134] on div "Mesa 7 125.75 €" at bounding box center [1053, 152] width 63 height 63
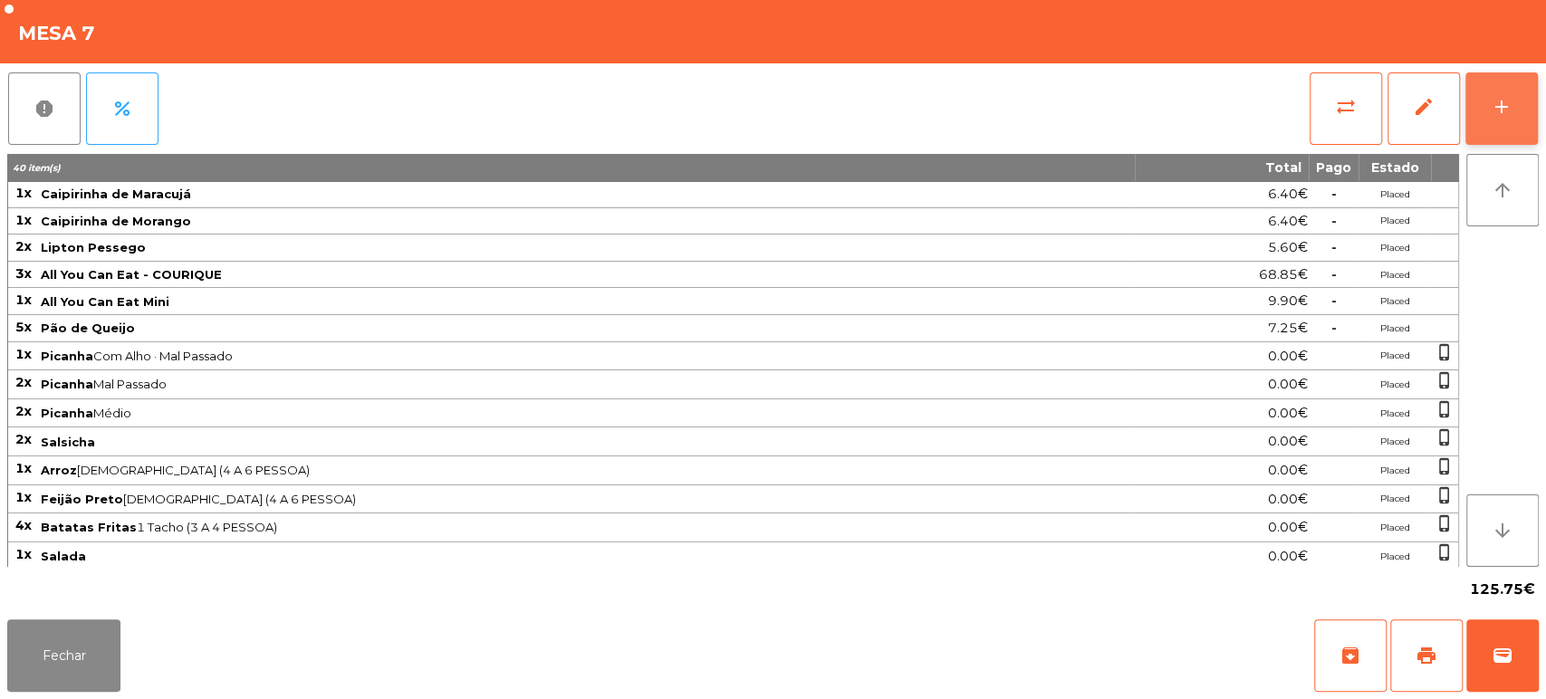
click at [1524, 137] on button "add" at bounding box center [1501, 108] width 72 height 72
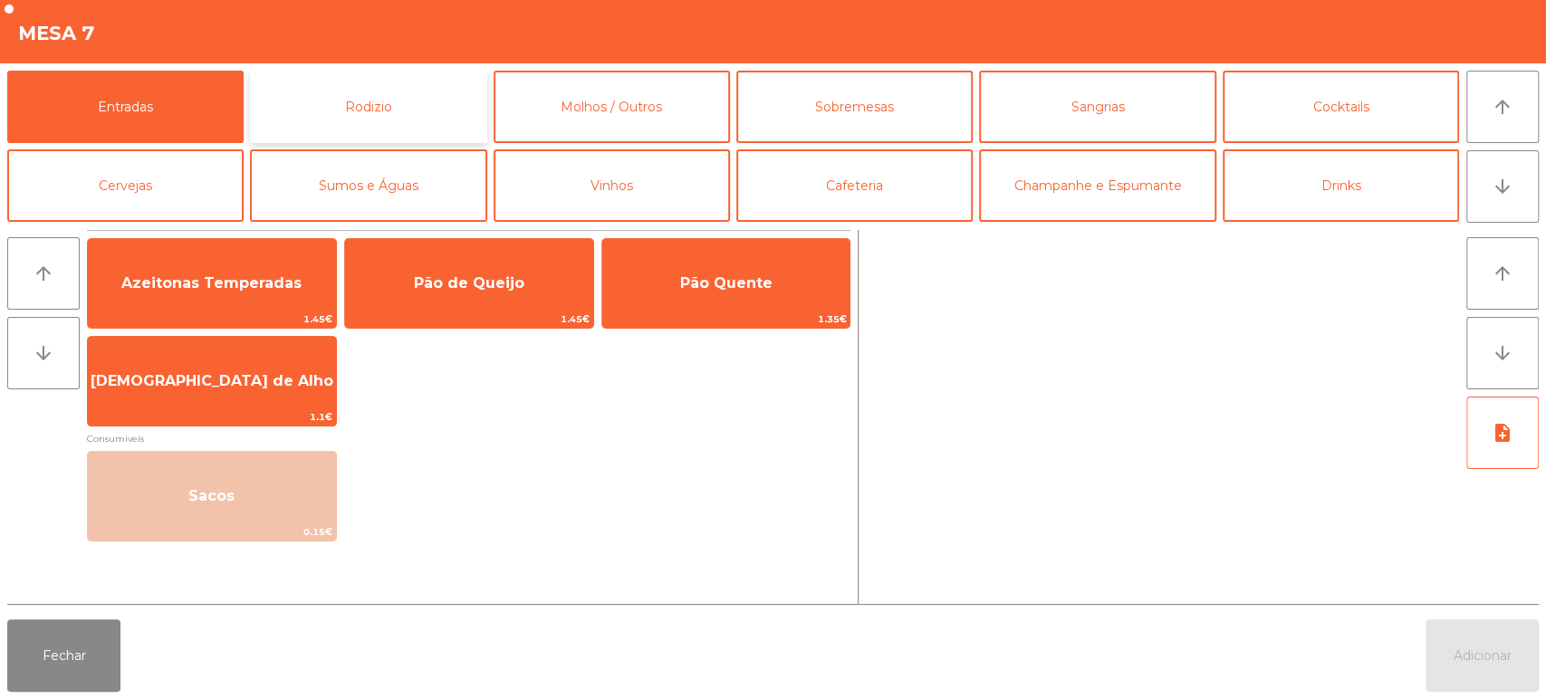
click at [435, 96] on button "Rodizio" at bounding box center [368, 107] width 236 height 72
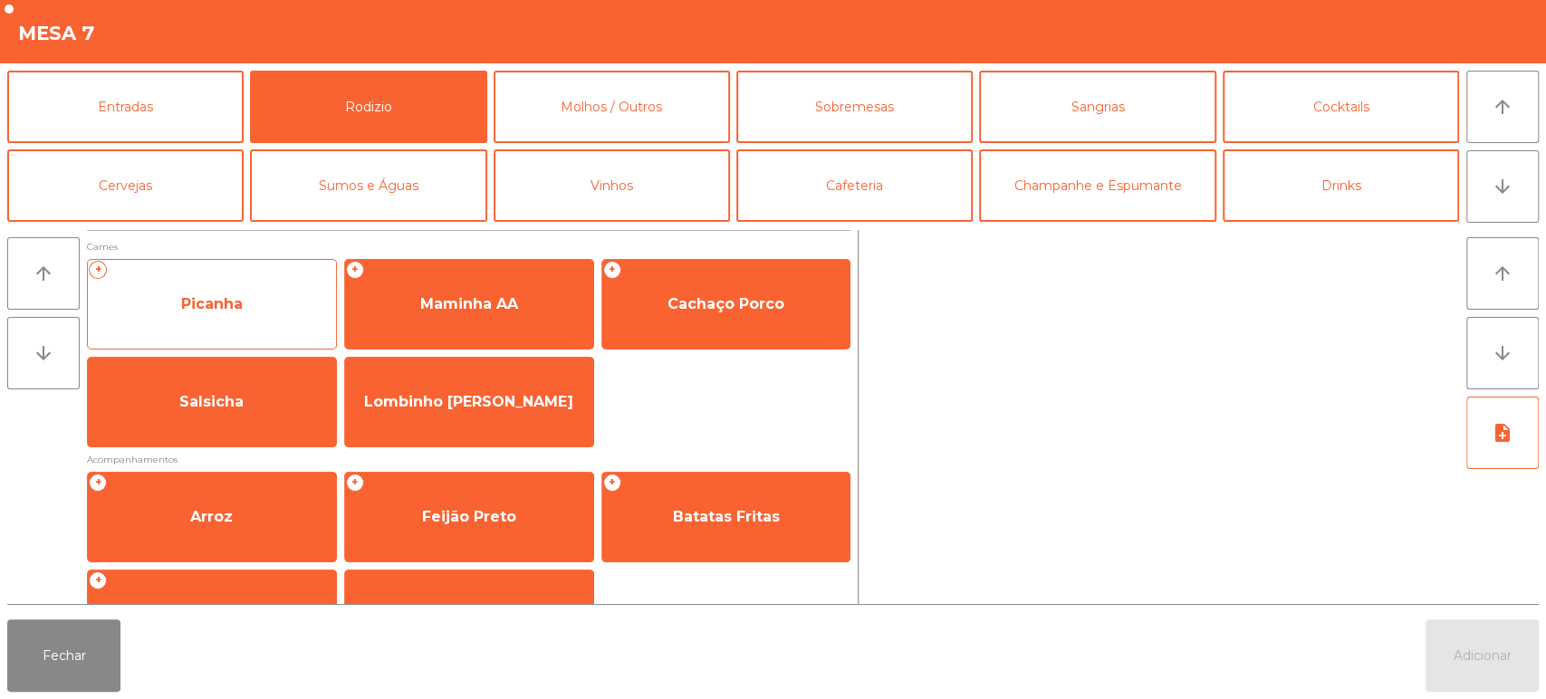
click at [282, 303] on span "Picanha" at bounding box center [212, 304] width 248 height 49
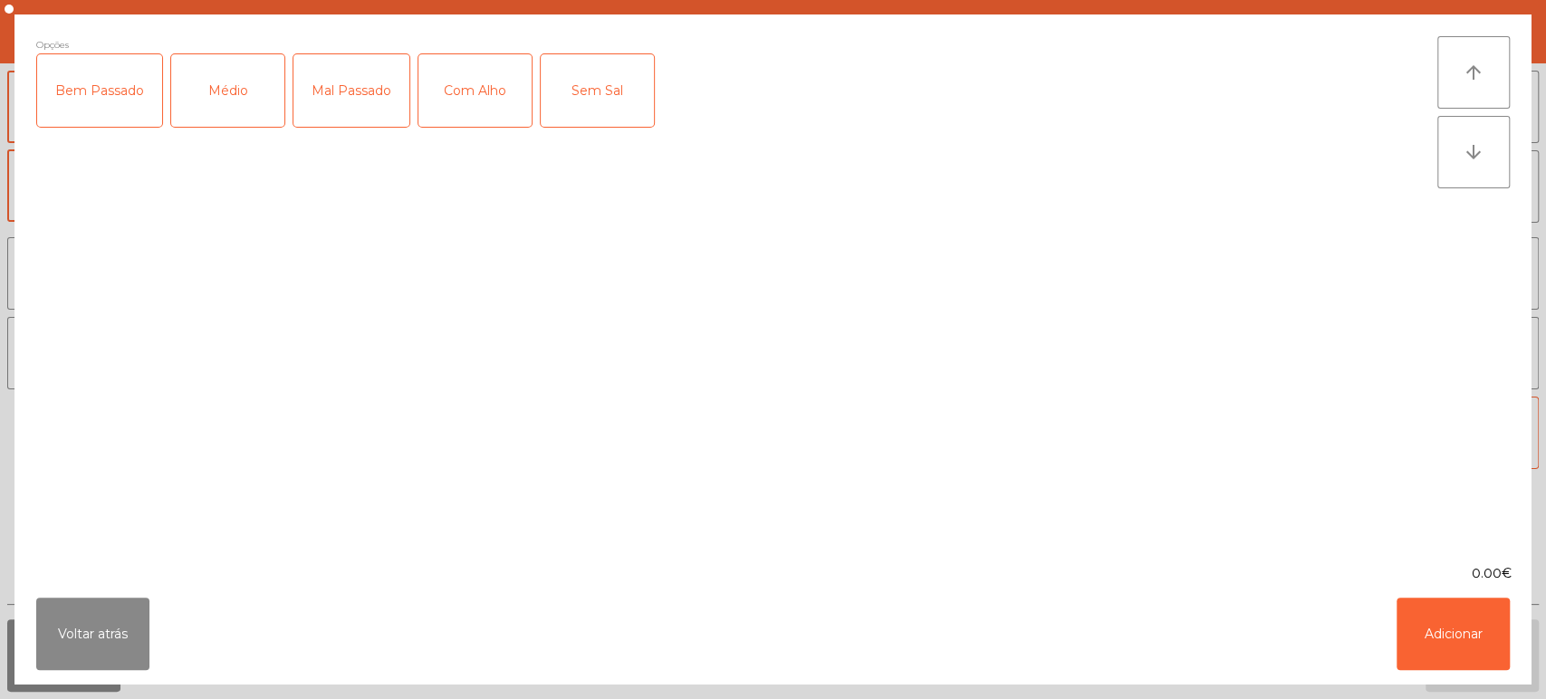
click at [351, 91] on div "Mal Passado" at bounding box center [351, 90] width 116 height 72
click at [1472, 630] on button "Adicionar" at bounding box center [1452, 634] width 113 height 72
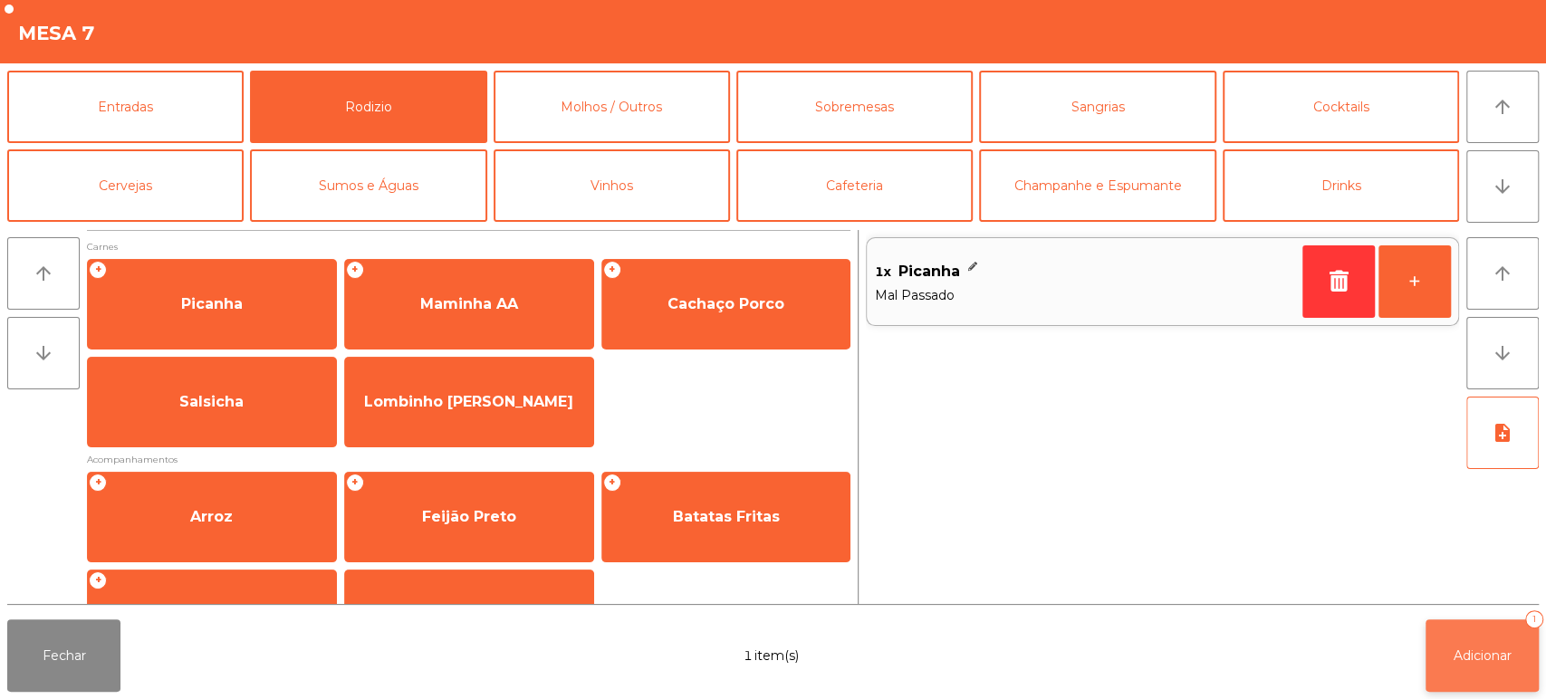
click at [1488, 678] on button "Adicionar 1" at bounding box center [1481, 655] width 113 height 72
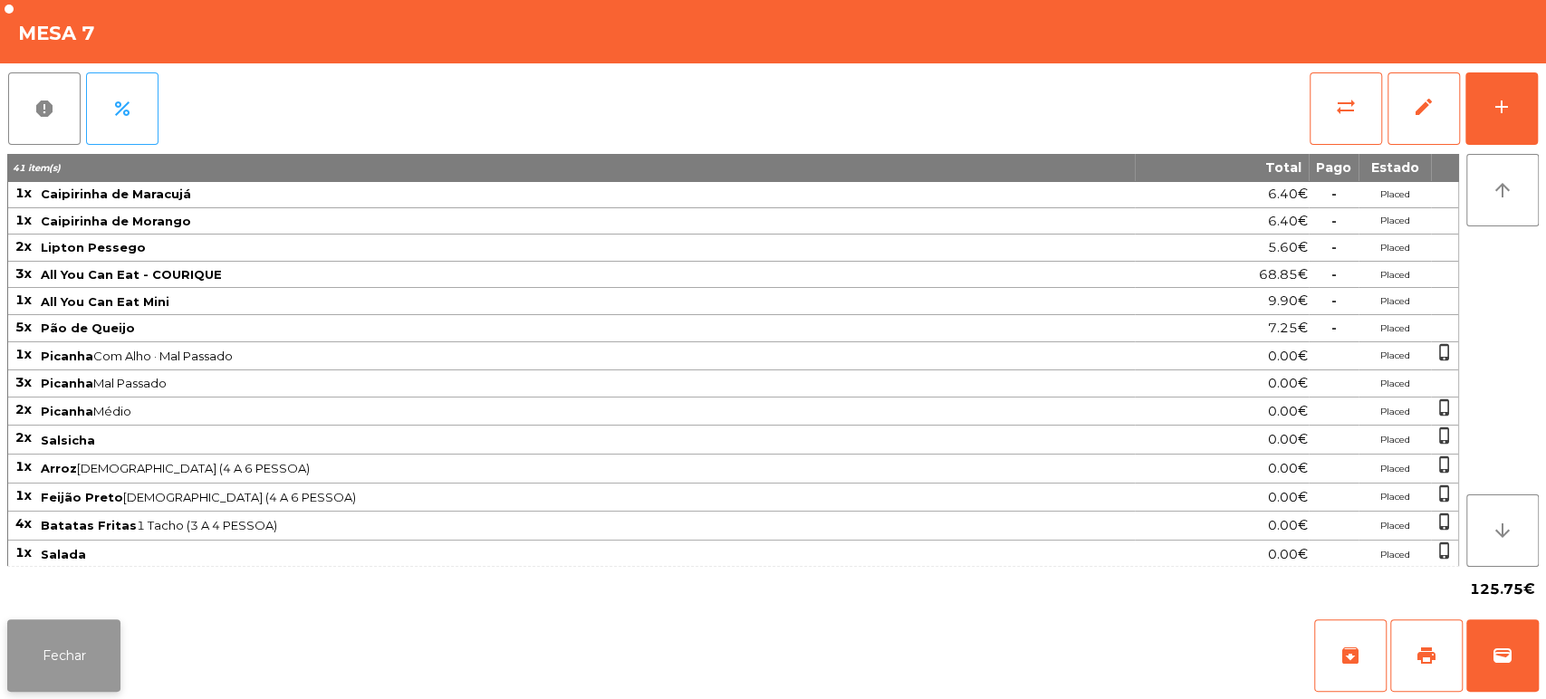
click at [87, 625] on button "Fechar" at bounding box center [63, 655] width 113 height 72
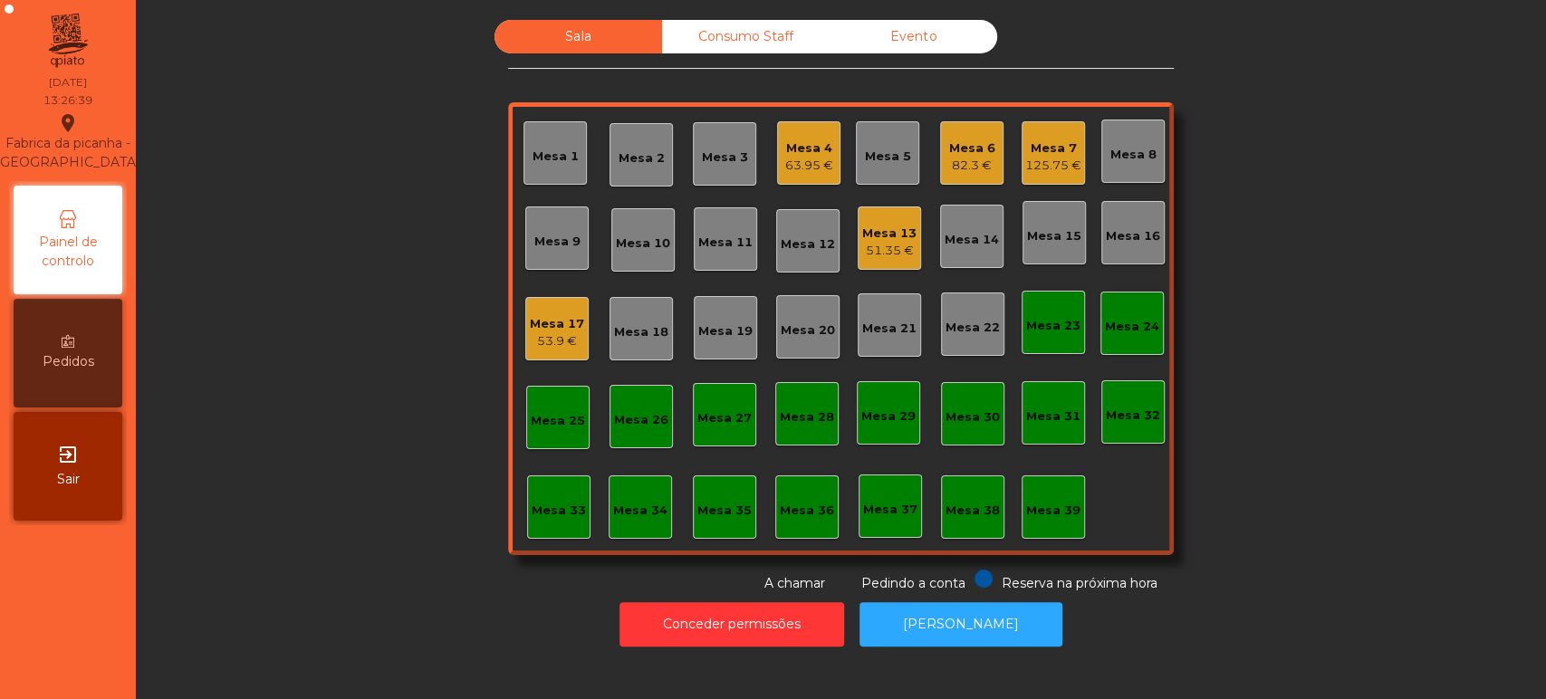
click at [811, 139] on div "Mesa 4" at bounding box center [809, 148] width 48 height 18
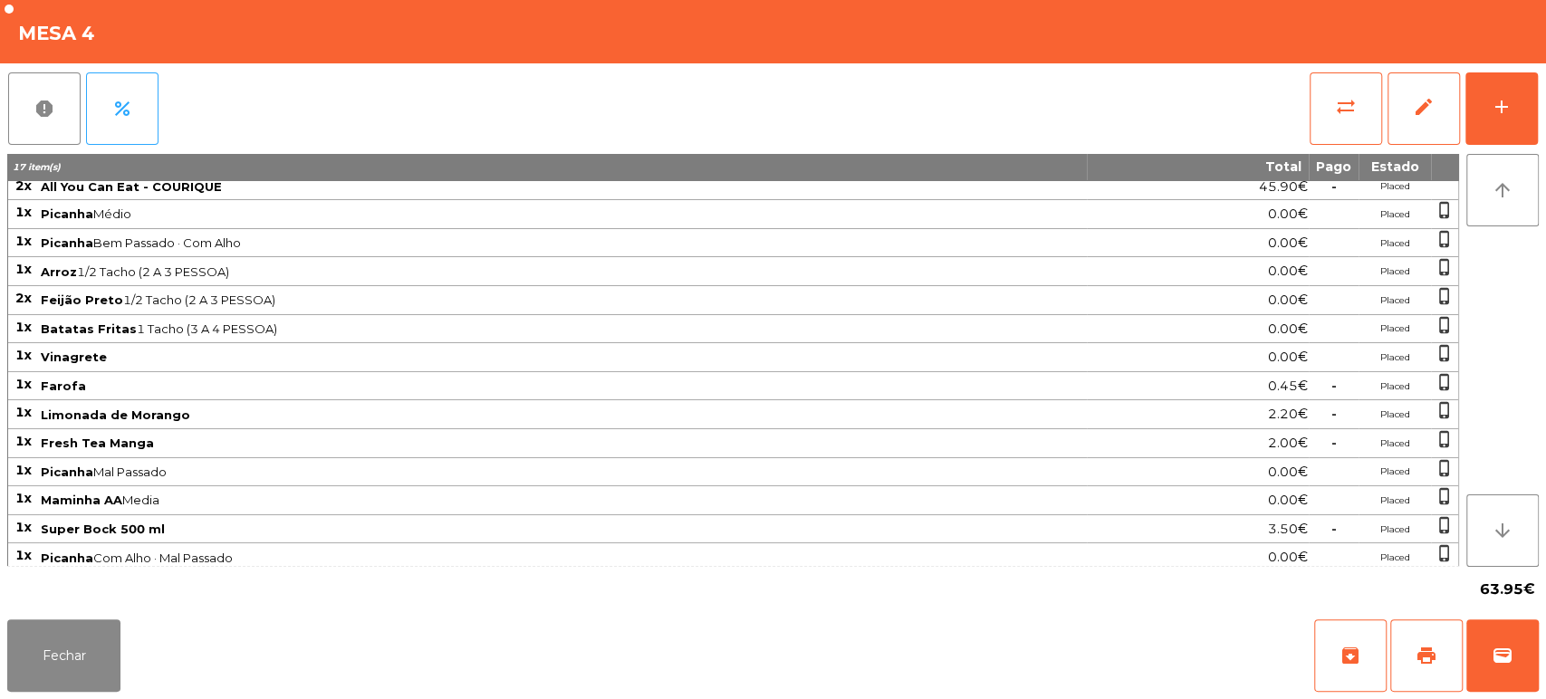
scroll to position [0, 0]
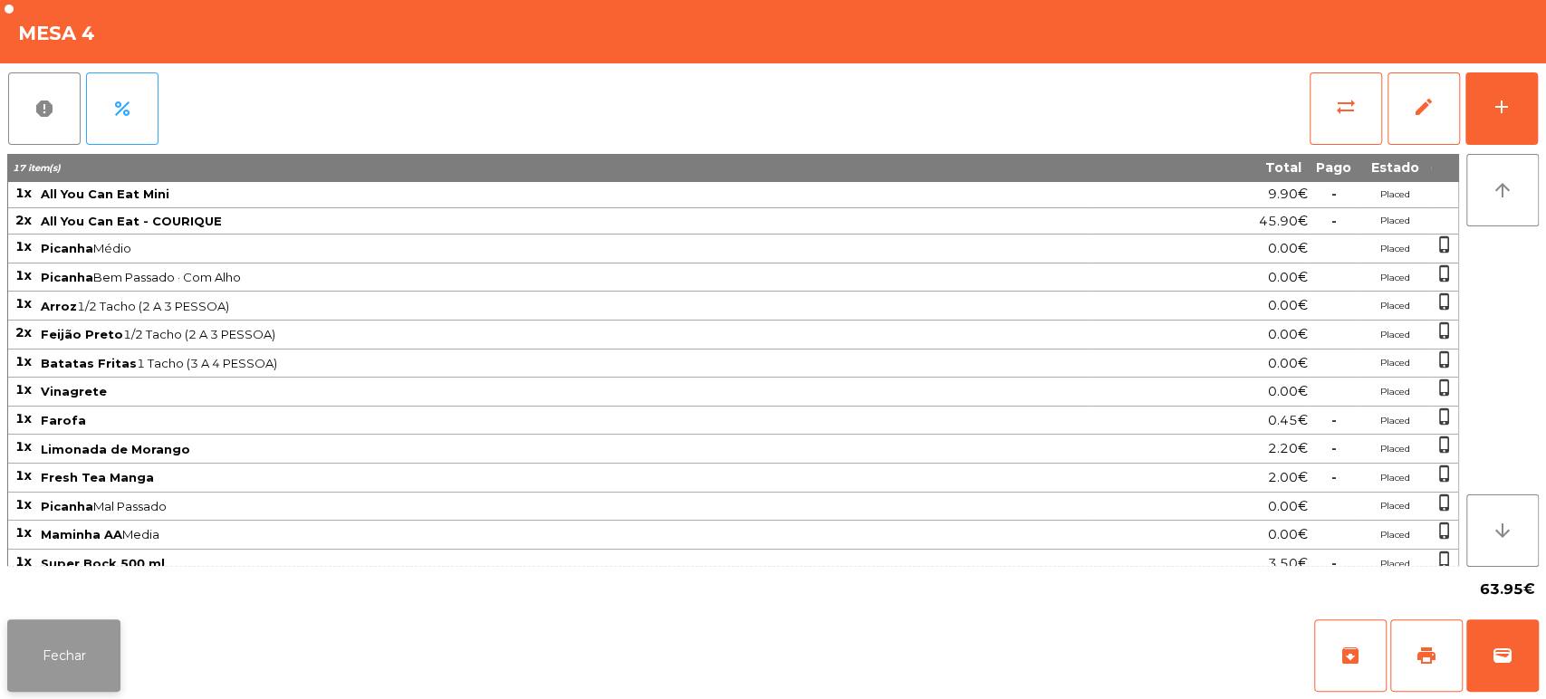
click at [82, 651] on button "Fechar" at bounding box center [63, 655] width 113 height 72
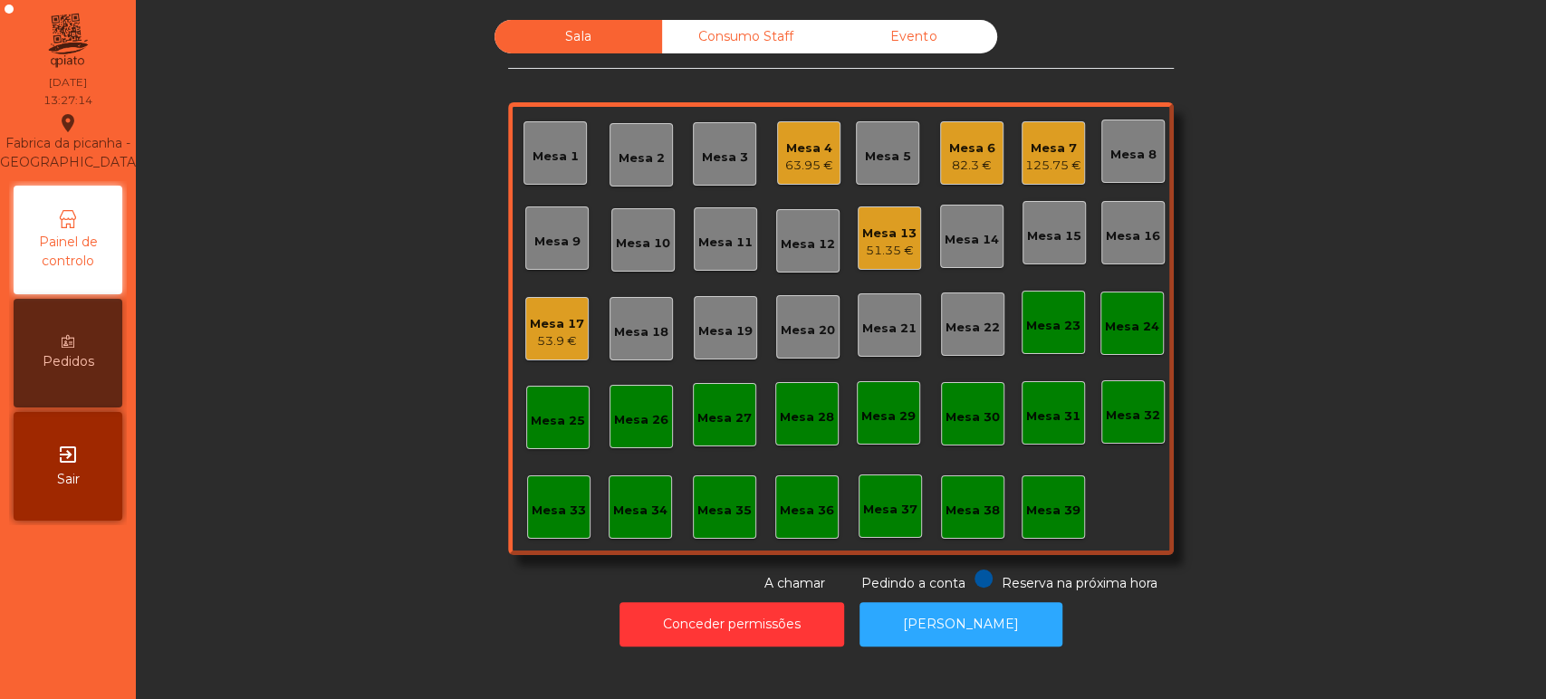
click at [808, 154] on div "Mesa 4" at bounding box center [809, 148] width 48 height 18
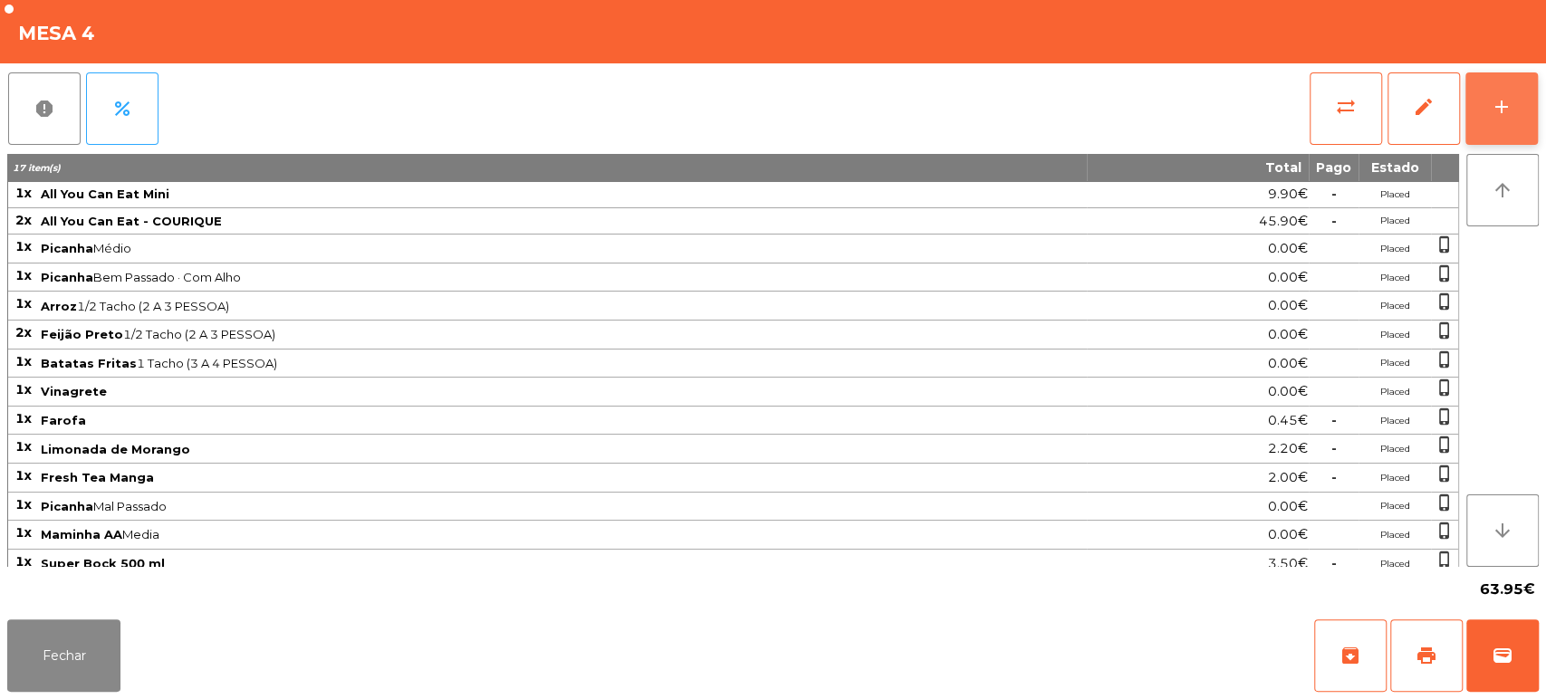
click at [1516, 110] on button "add" at bounding box center [1501, 108] width 72 height 72
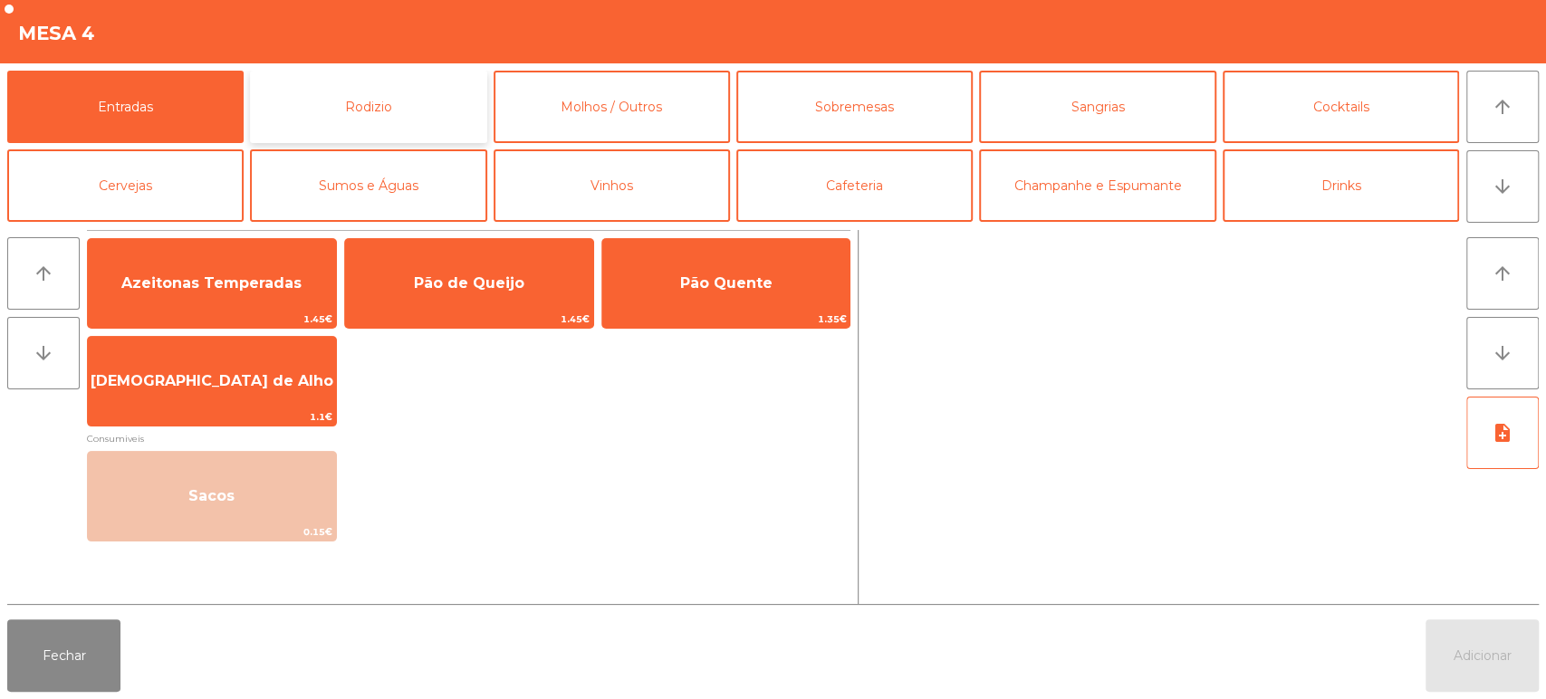
click at [369, 98] on button "Rodizio" at bounding box center [368, 107] width 236 height 72
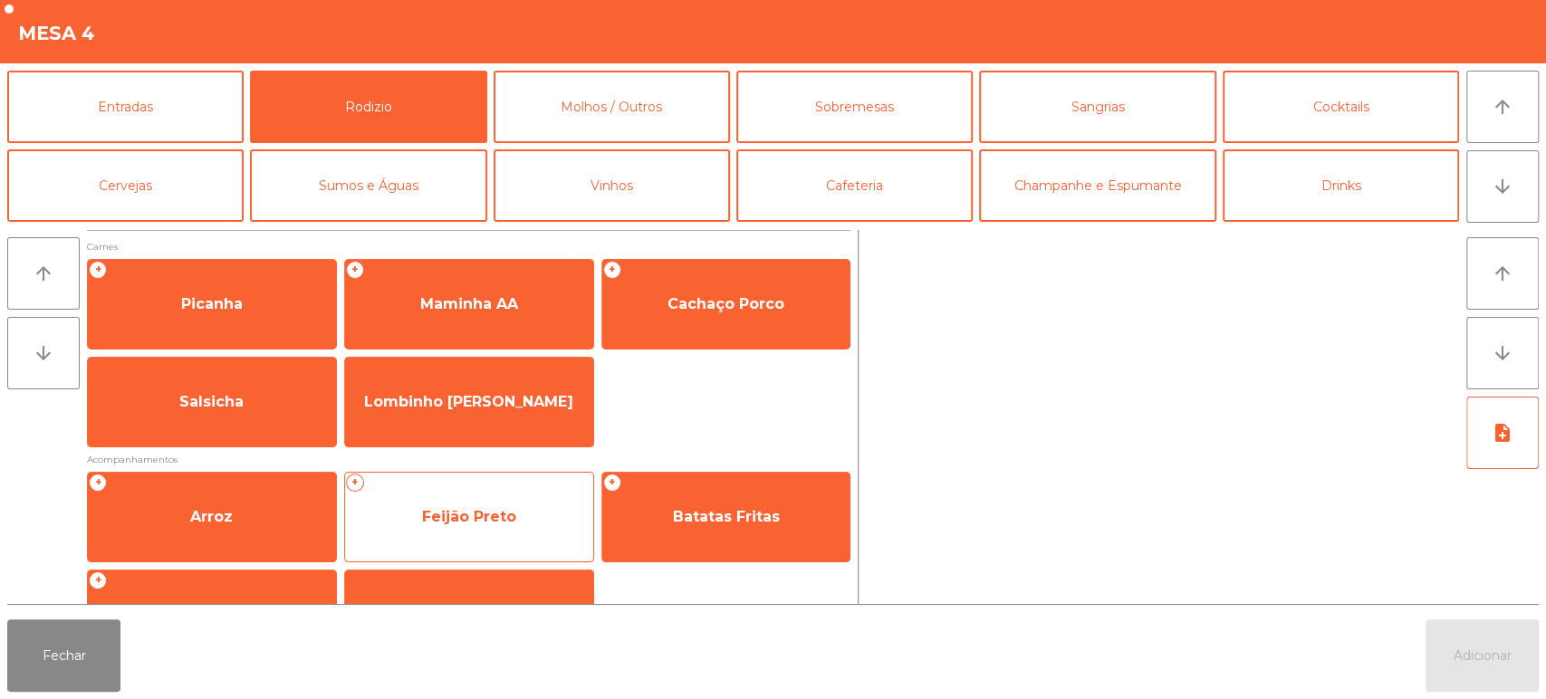
click at [511, 510] on span "Feijão Preto" at bounding box center [469, 516] width 94 height 17
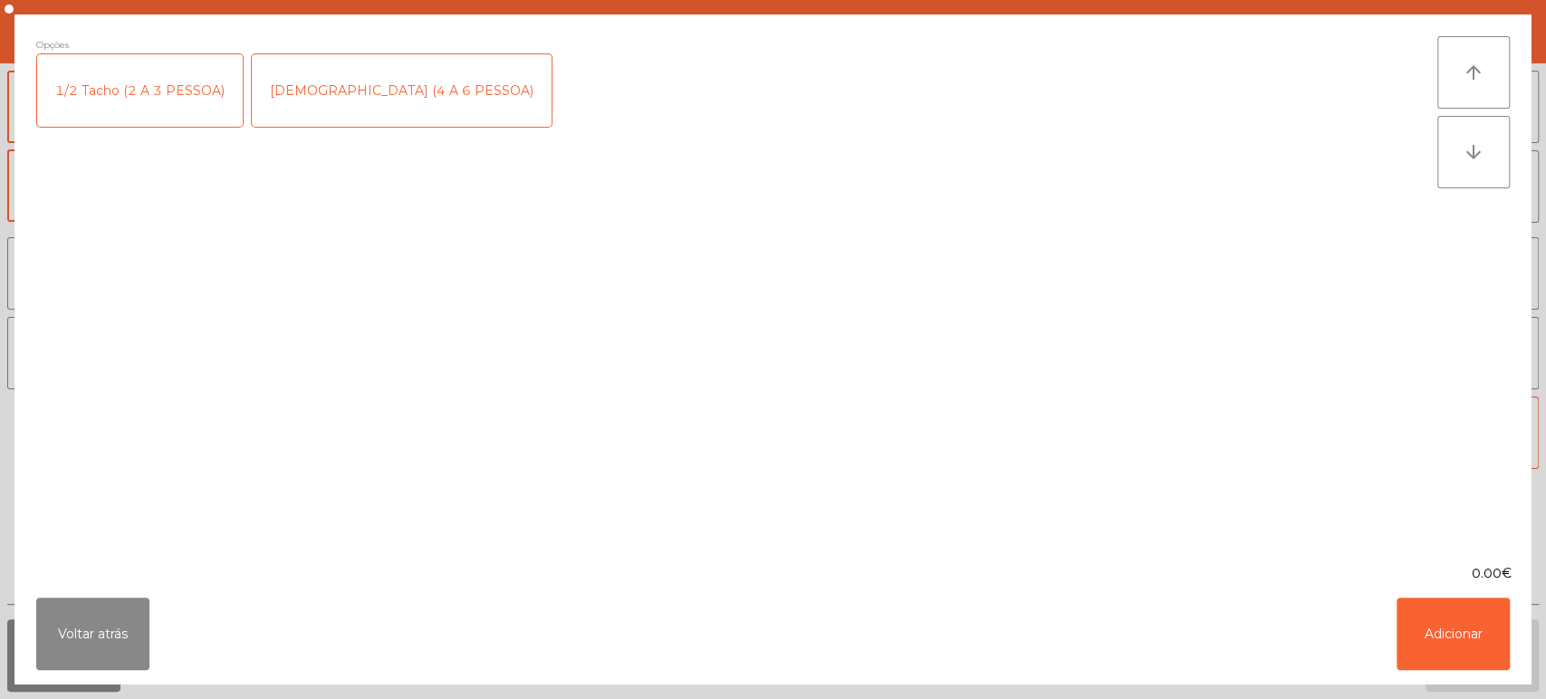
click at [360, 99] on div "[DEMOGRAPHIC_DATA] (4 A 6 PESSOA)" at bounding box center [402, 90] width 300 height 72
click at [310, 103] on div "[DEMOGRAPHIC_DATA] (4 A 6 PESSOA)" at bounding box center [402, 90] width 300 height 72
click at [142, 92] on div "1/2 Tacho (2 A 3 PESSOA)" at bounding box center [140, 90] width 206 height 72
click at [1376, 604] on div "Voltar atrás Adicionar" at bounding box center [772, 633] width 1517 height 101
click at [1452, 613] on button "Adicionar" at bounding box center [1452, 634] width 113 height 72
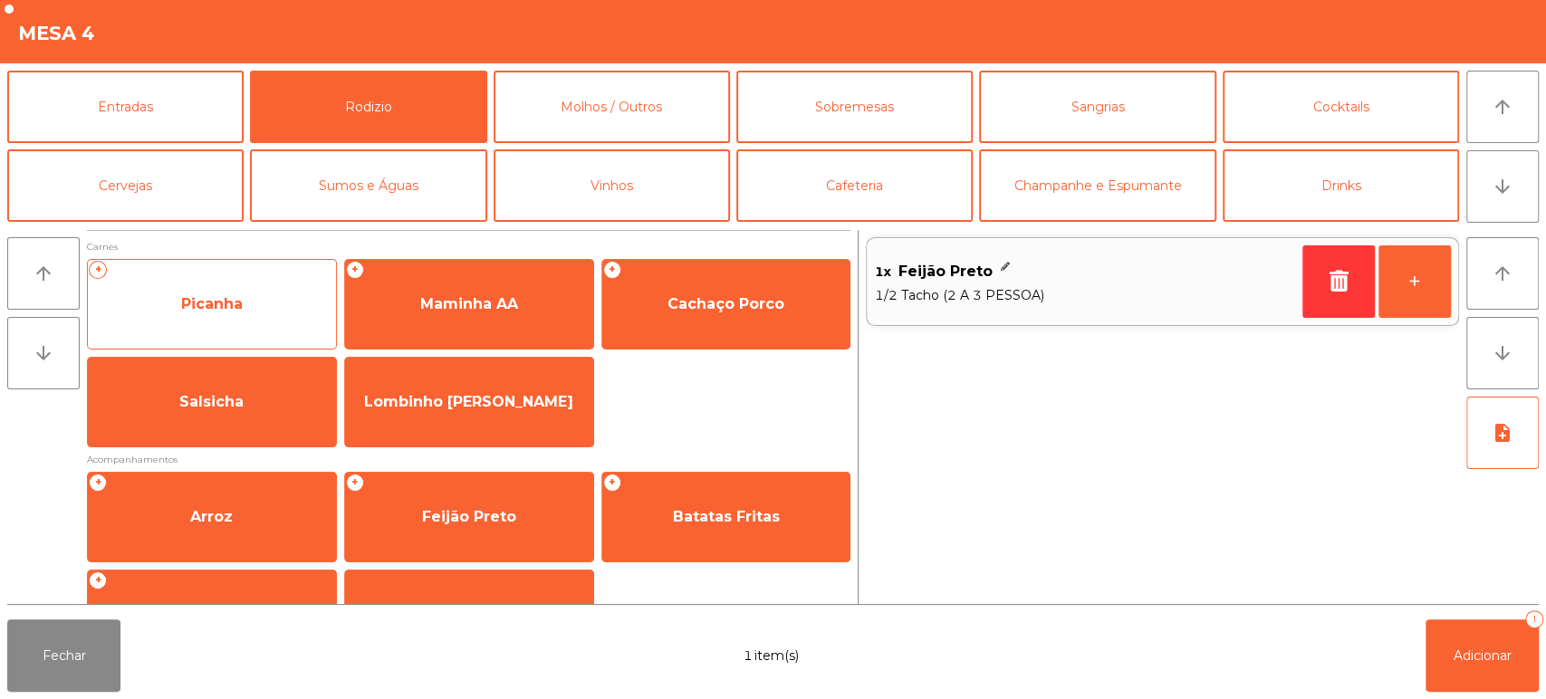
click at [245, 293] on span "Picanha" at bounding box center [212, 304] width 248 height 49
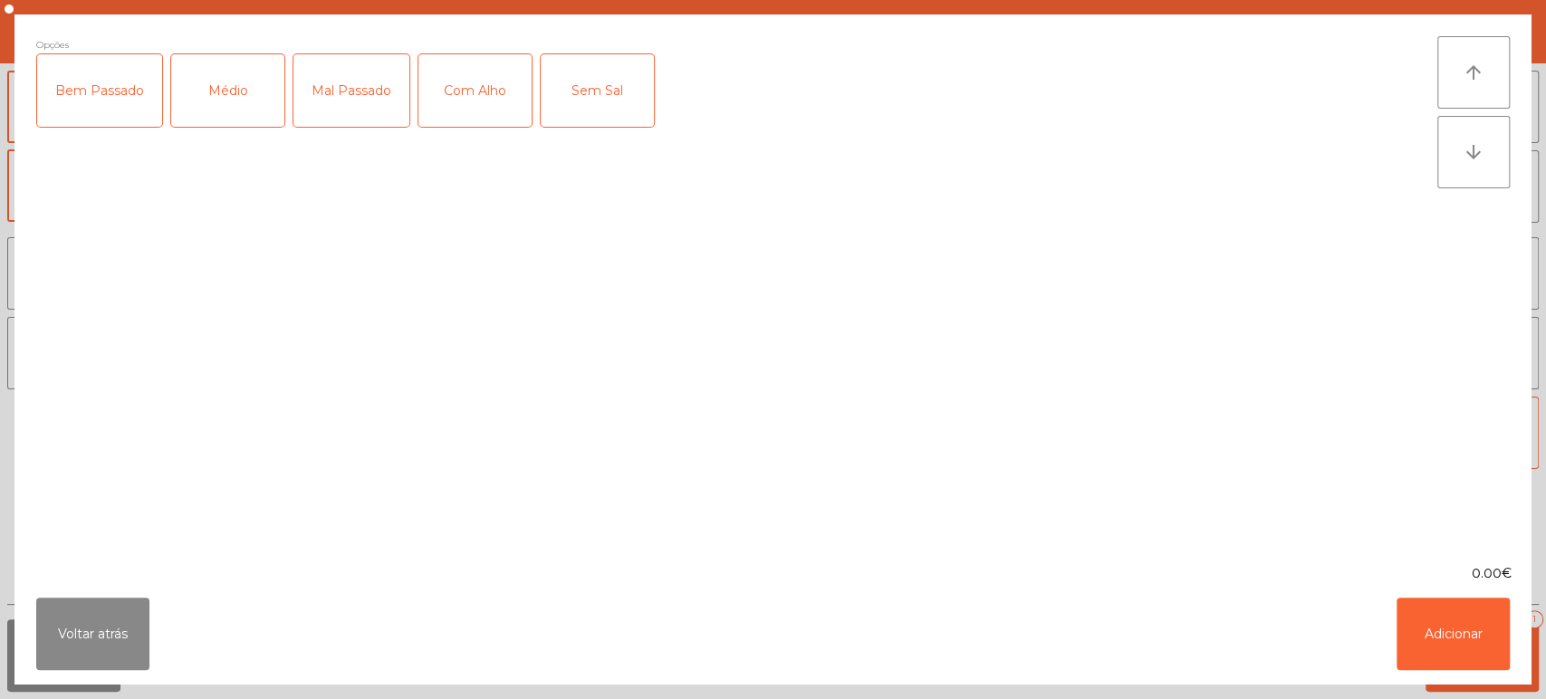
click at [360, 88] on div "Mal Passado" at bounding box center [351, 90] width 116 height 72
click at [1489, 661] on button "Adicionar" at bounding box center [1452, 634] width 113 height 72
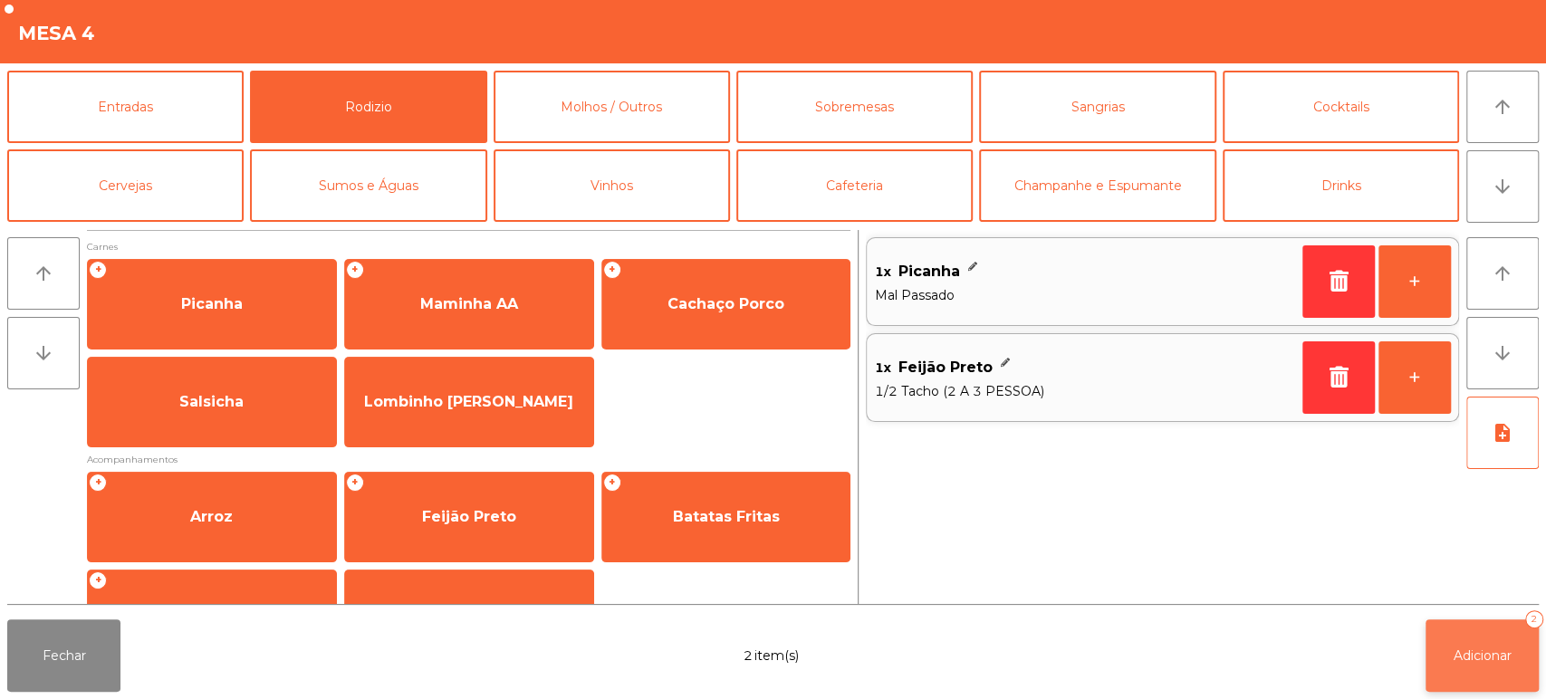
click at [1498, 667] on button "Adicionar 2" at bounding box center [1481, 655] width 113 height 72
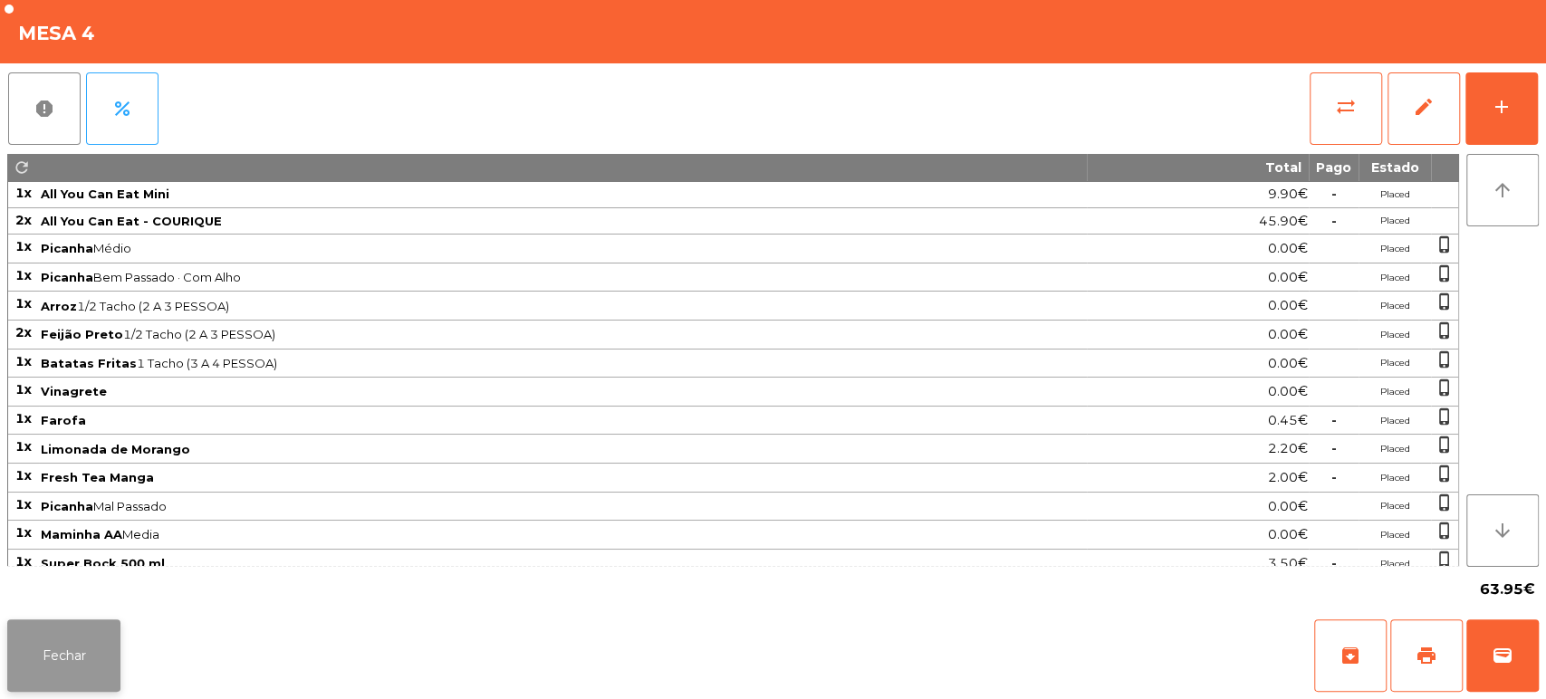
click at [72, 653] on button "Fechar" at bounding box center [63, 655] width 113 height 72
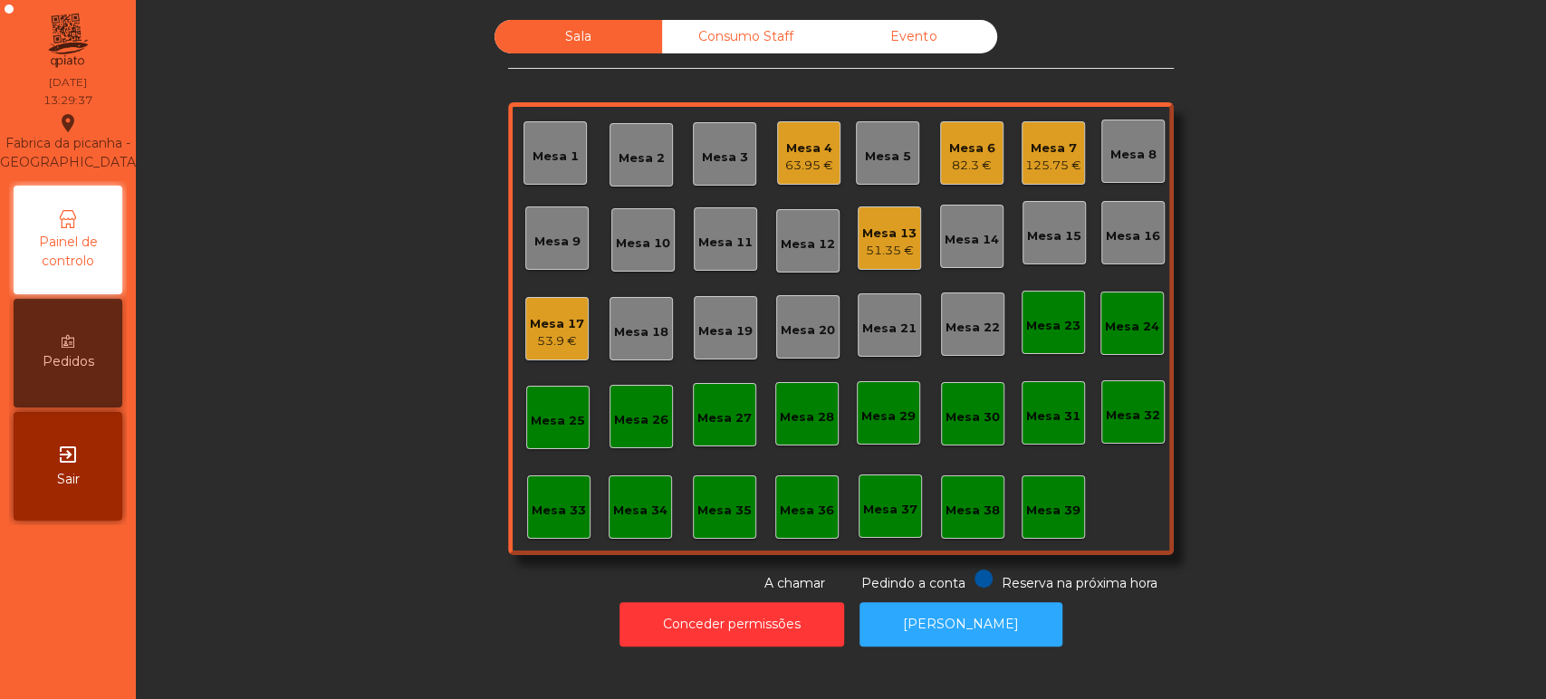
click at [869, 239] on div "Mesa 13" at bounding box center [889, 234] width 54 height 18
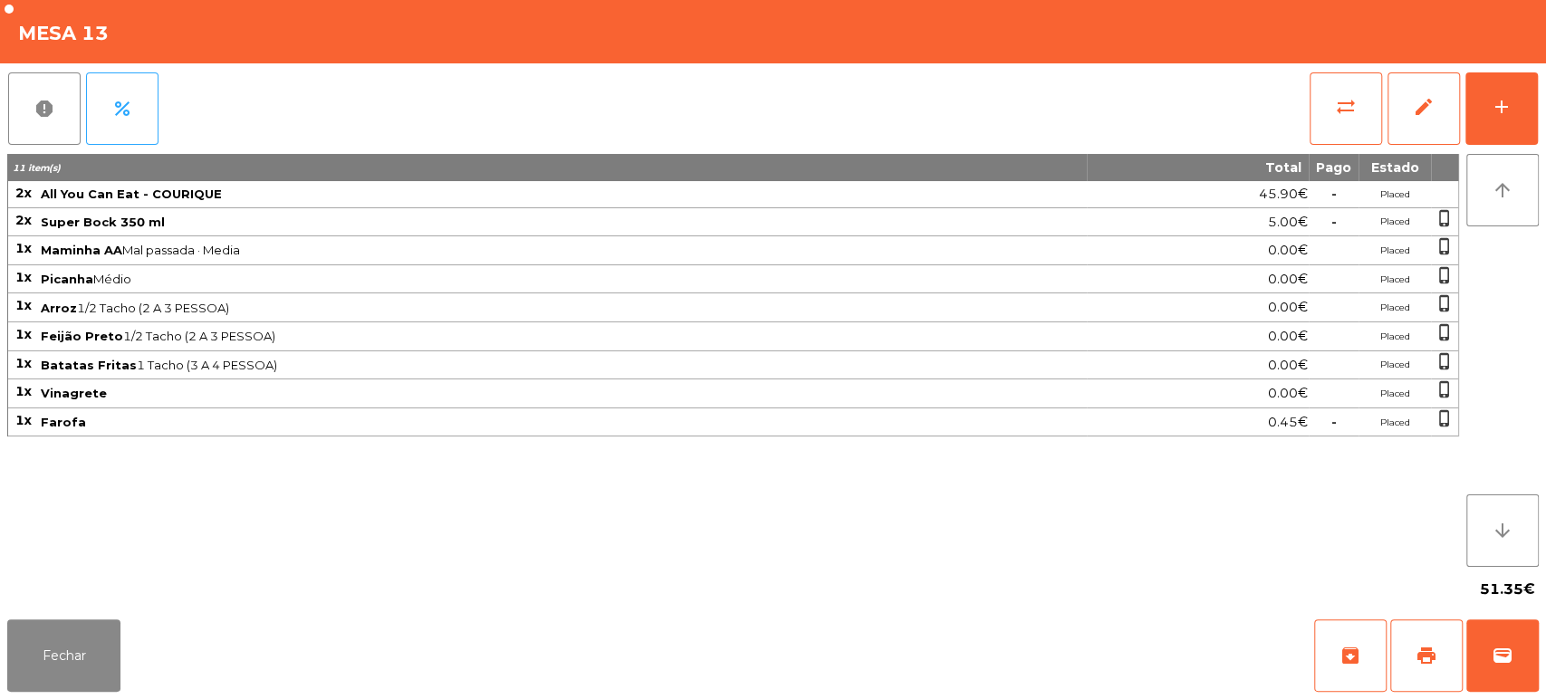
click at [1541, 92] on div "report percent sync_alt edit add 11 item(s) Total Pago Estado 2x All You Can Ea…" at bounding box center [773, 337] width 1546 height 549
click at [358, 112] on div "report percent sync_alt edit add" at bounding box center [772, 108] width 1531 height 91
click at [1504, 126] on button "add" at bounding box center [1501, 108] width 72 height 72
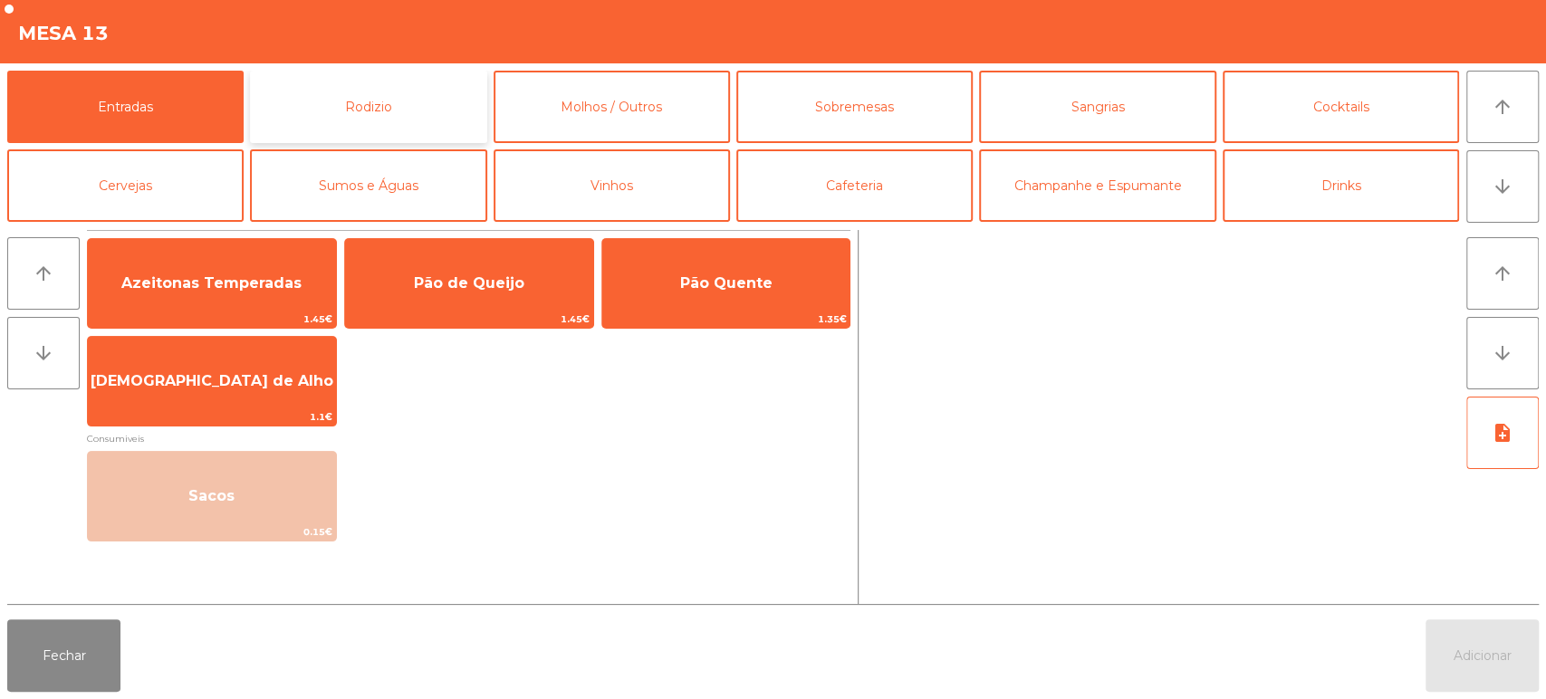
click at [441, 99] on button "Rodizio" at bounding box center [368, 107] width 236 height 72
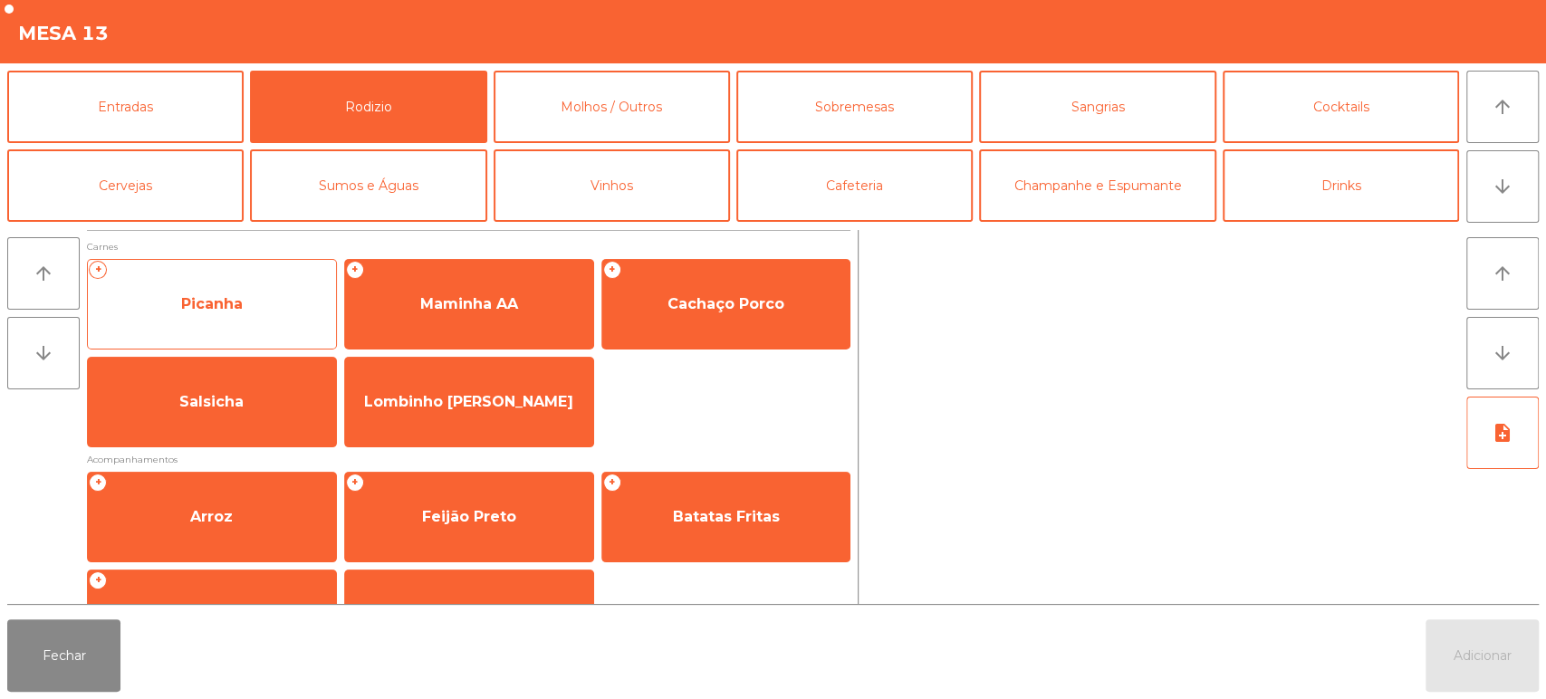
click at [265, 293] on span "Picanha" at bounding box center [212, 304] width 248 height 49
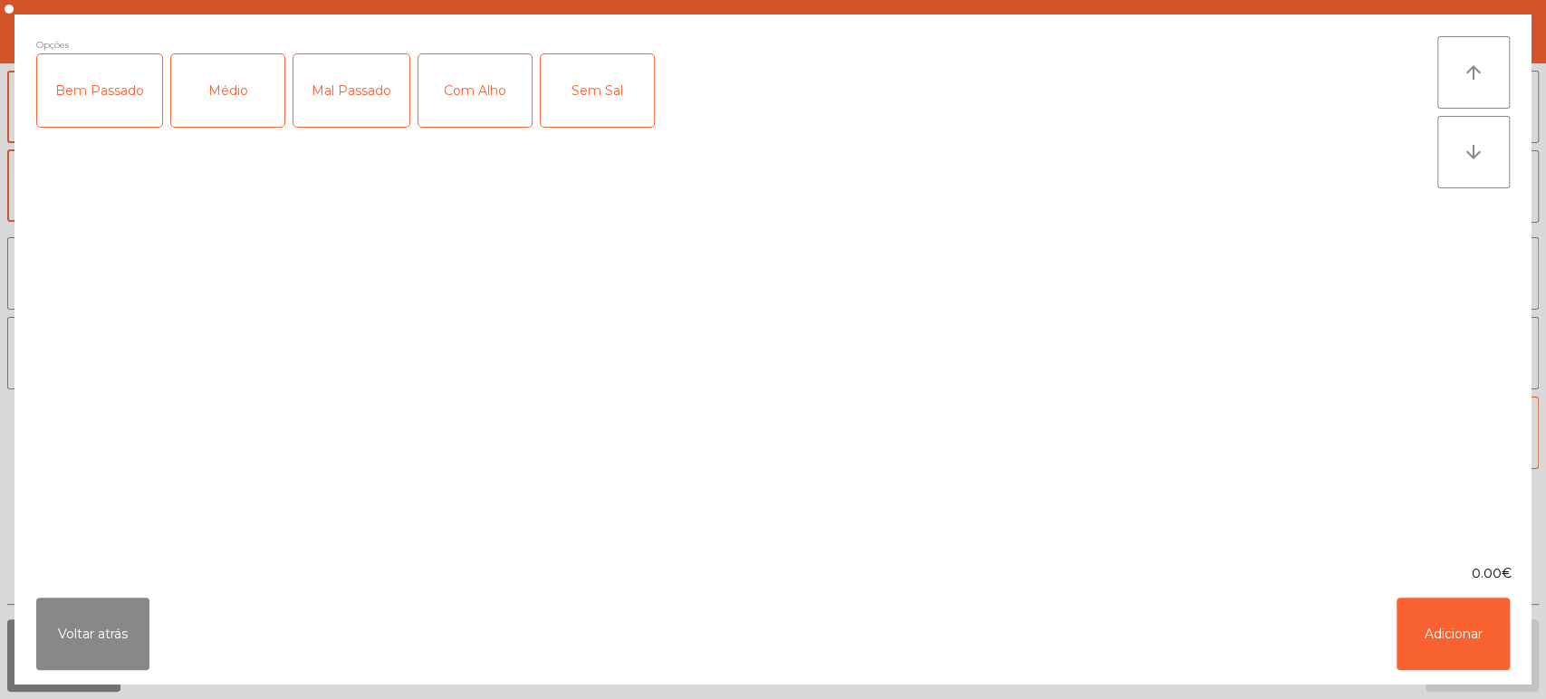
click at [229, 86] on div "Médio" at bounding box center [227, 90] width 113 height 72
click at [1427, 608] on button "Adicionar" at bounding box center [1452, 634] width 113 height 72
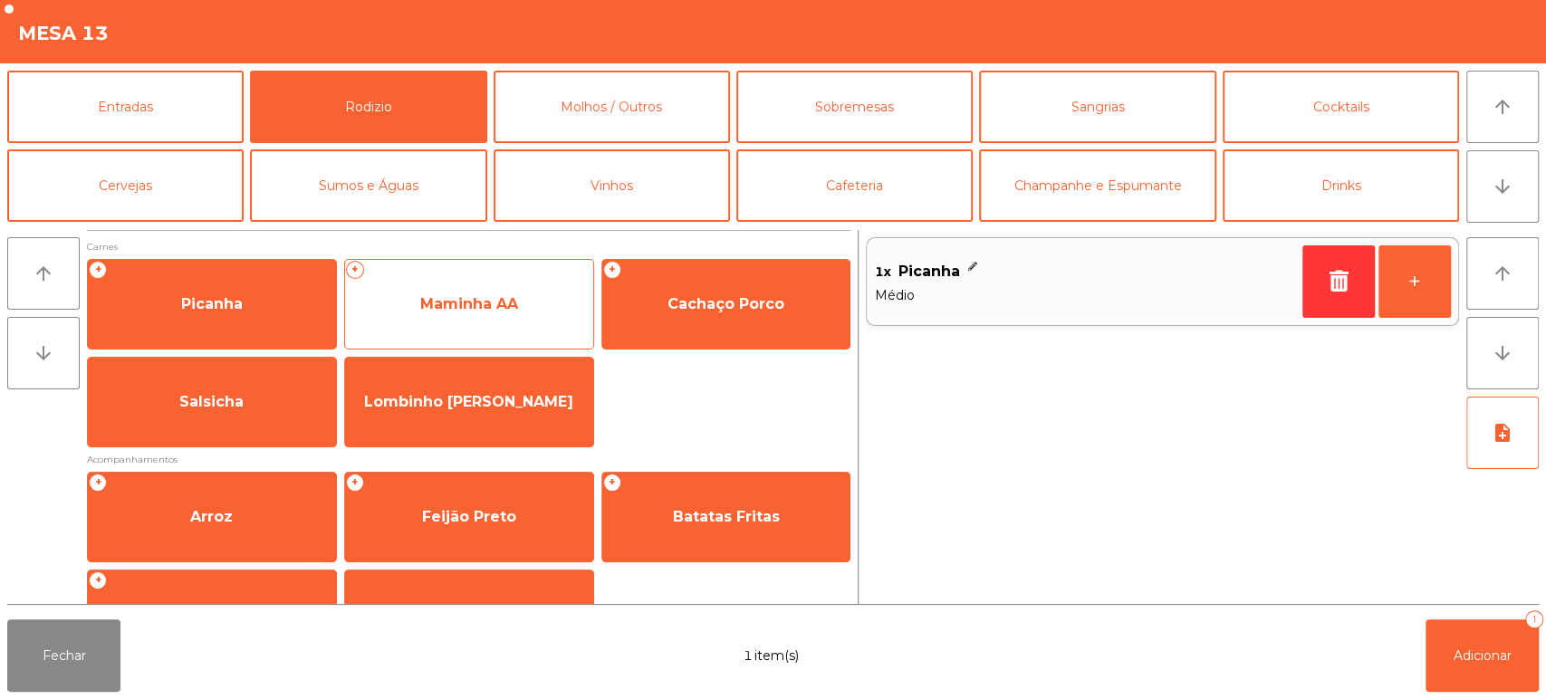
click at [450, 280] on span "Maminha AA" at bounding box center [469, 304] width 248 height 49
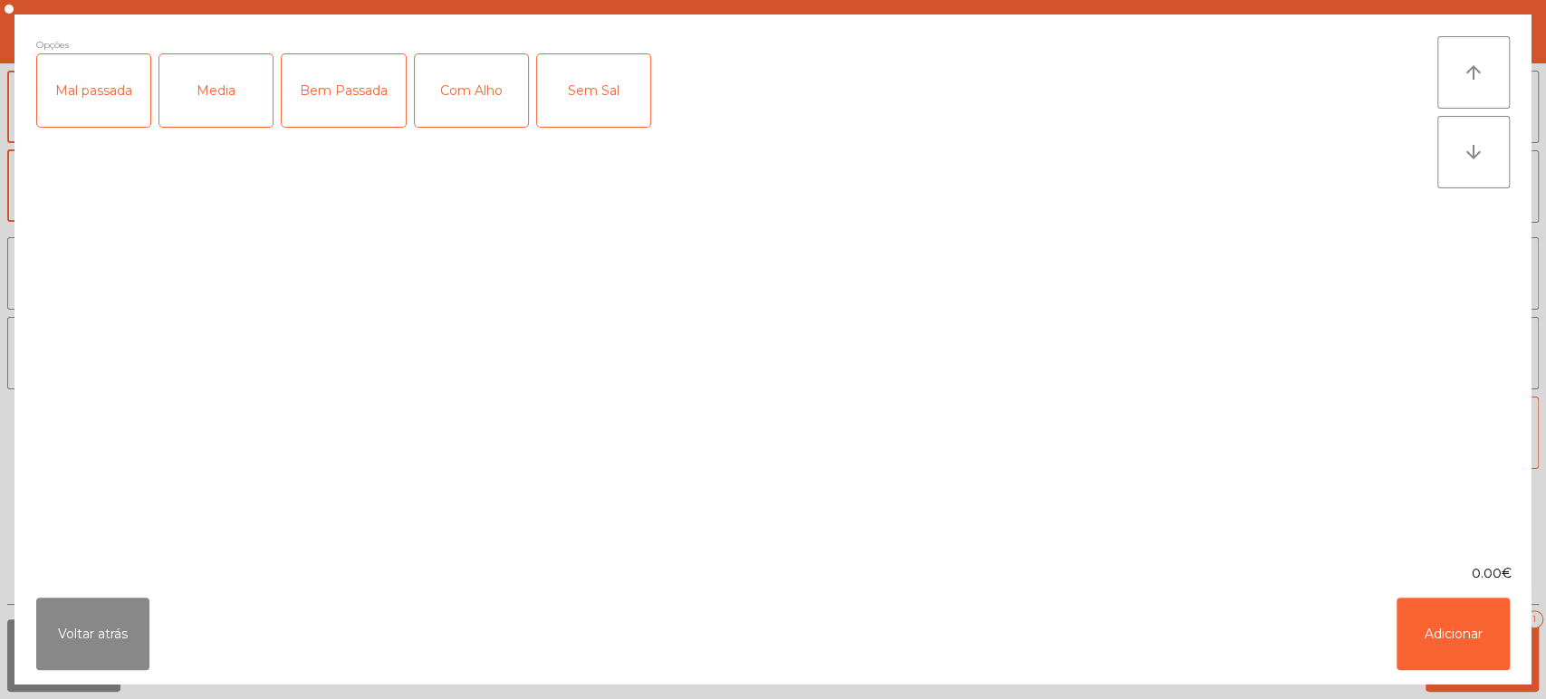
click at [238, 75] on div "Media" at bounding box center [215, 90] width 113 height 72
click at [1427, 620] on button "Adicionar" at bounding box center [1452, 634] width 113 height 72
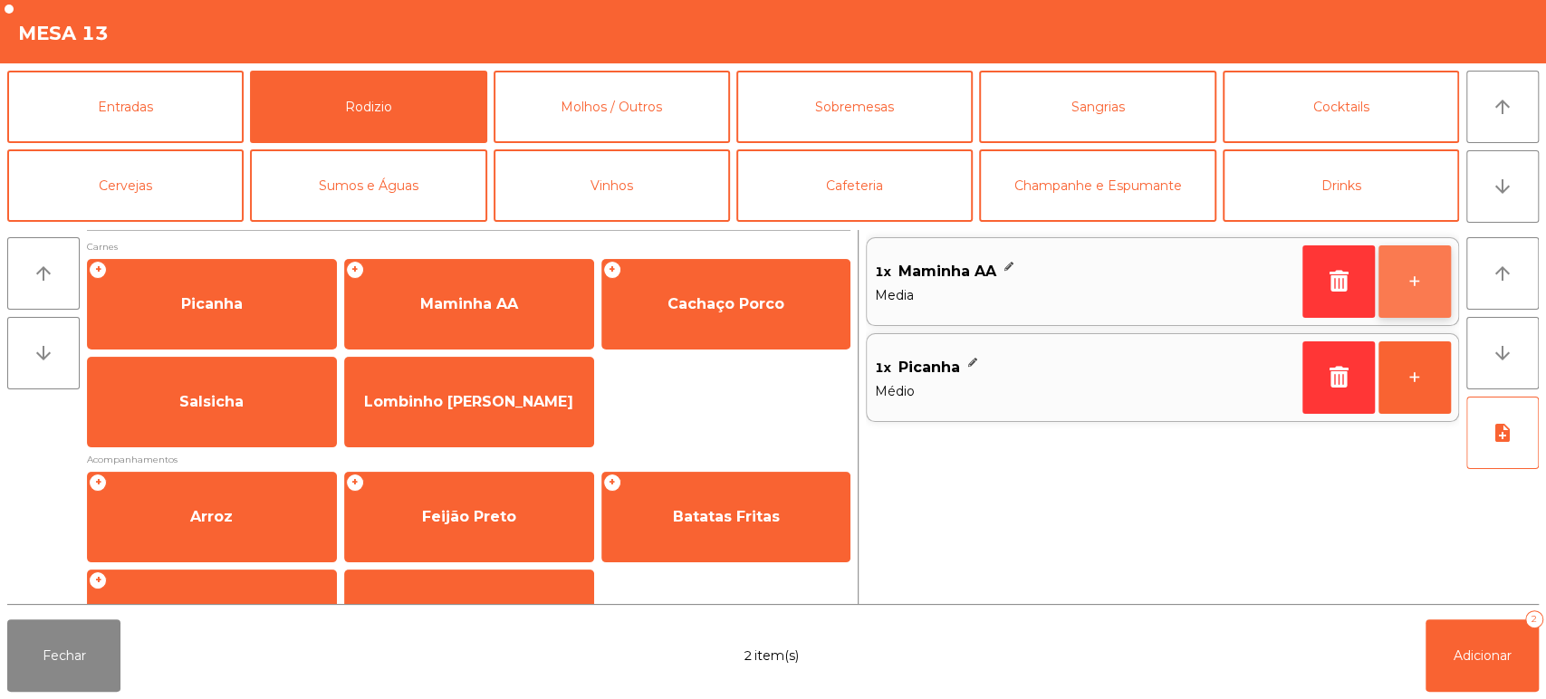
click at [1416, 309] on button "+" at bounding box center [1414, 281] width 72 height 72
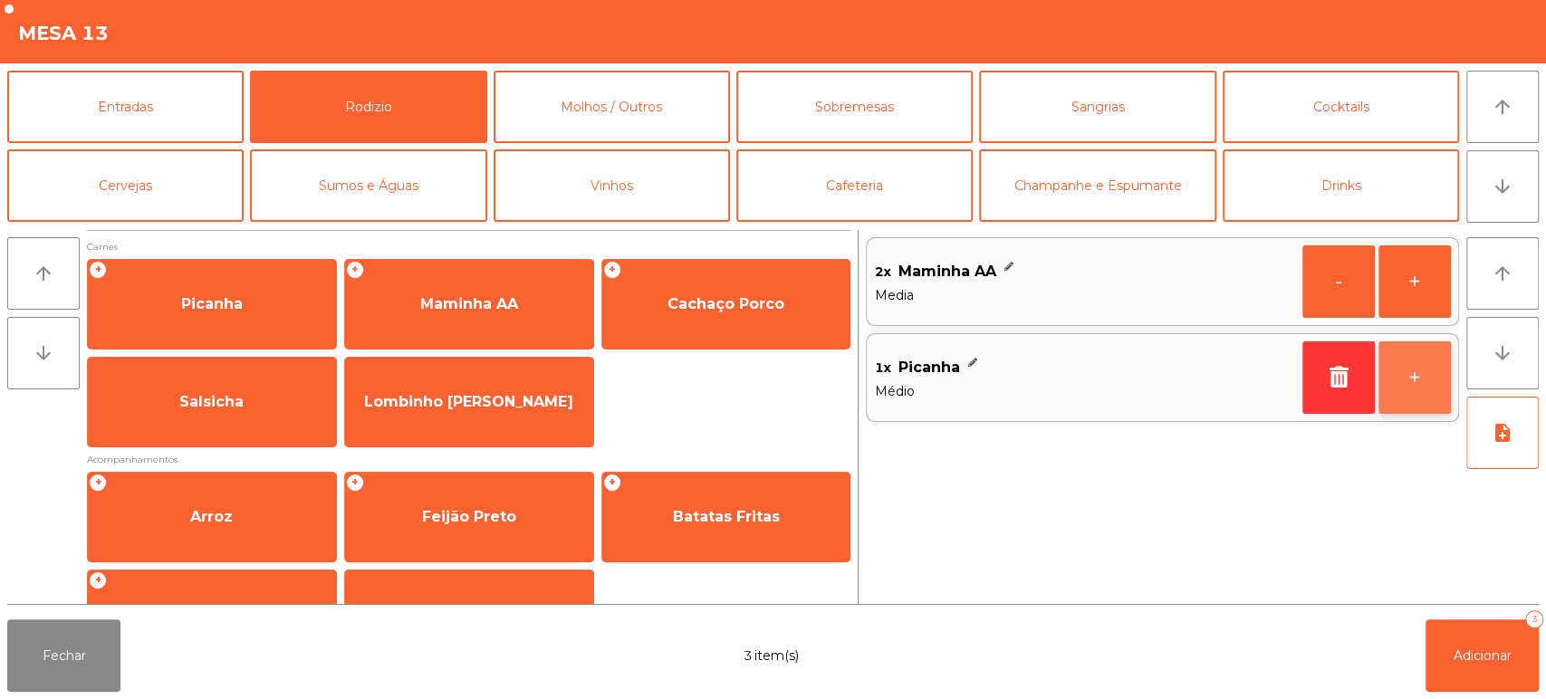
click at [1402, 367] on button "+" at bounding box center [1414, 377] width 72 height 72
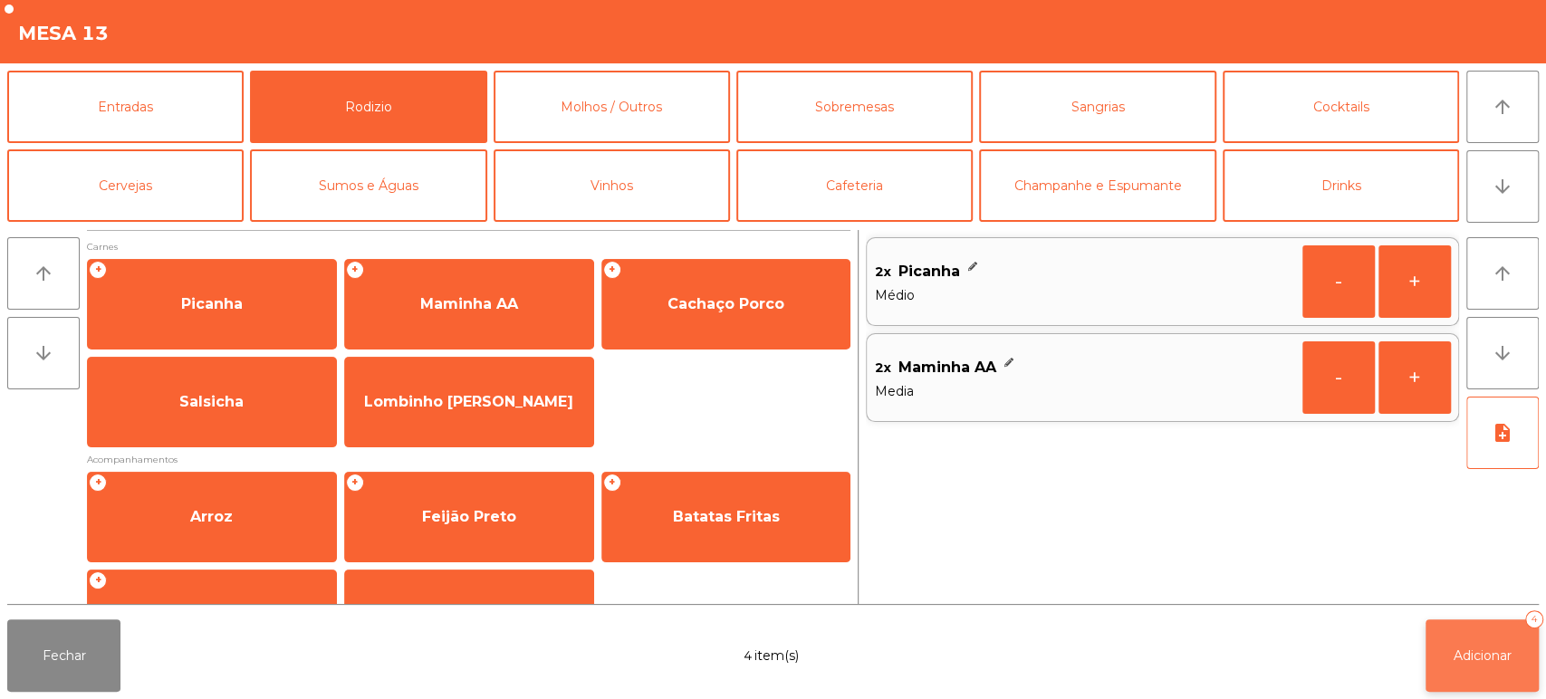
click at [1454, 626] on button "Adicionar 4" at bounding box center [1481, 655] width 113 height 72
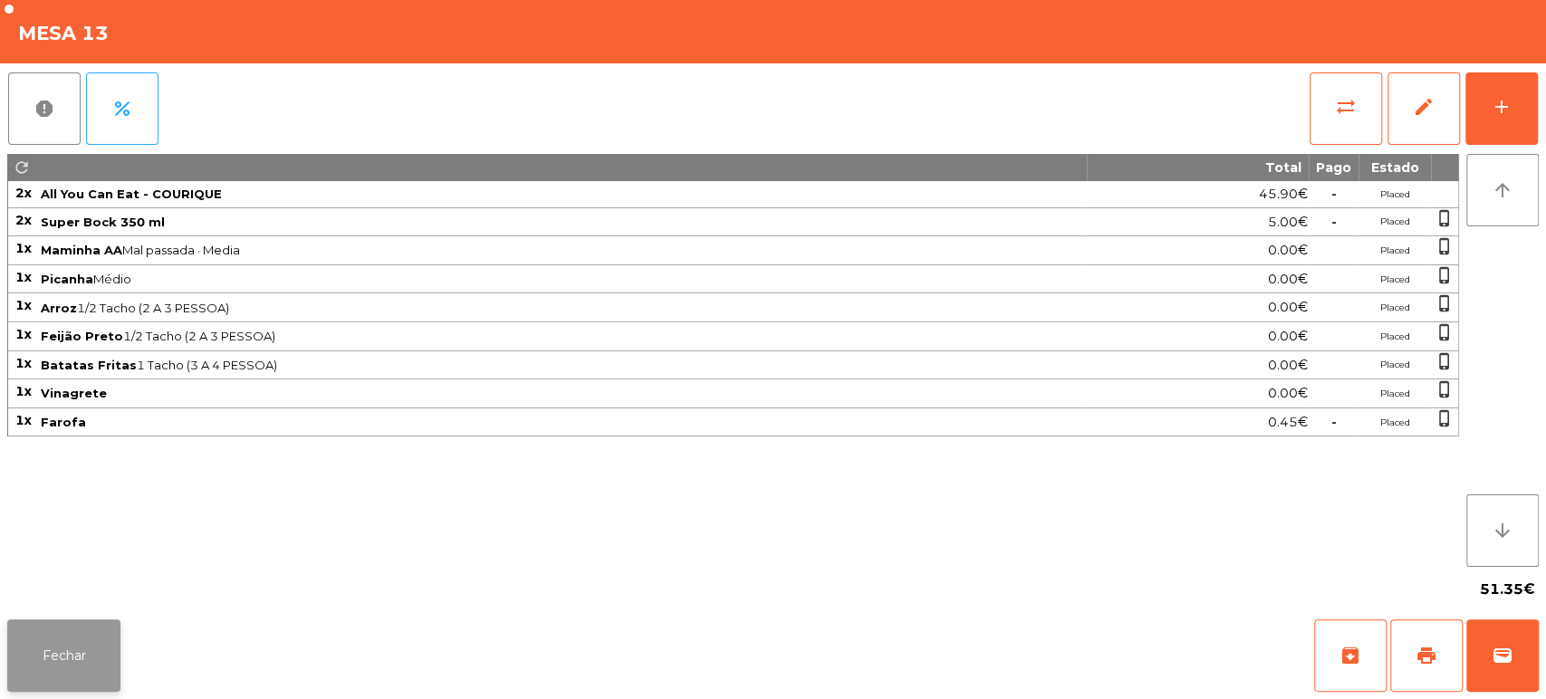
click at [52, 638] on button "Fechar" at bounding box center [63, 655] width 113 height 72
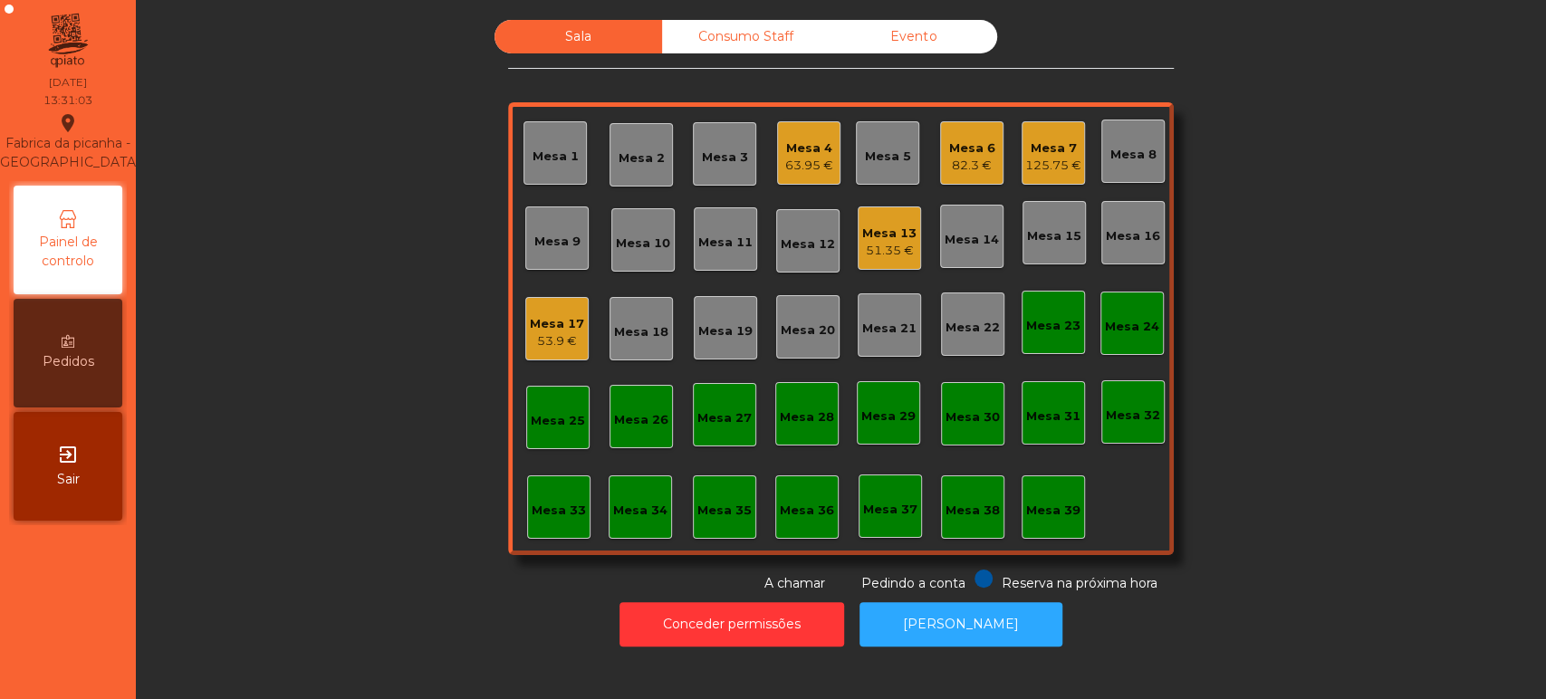
click at [822, 165] on div "63.95 €" at bounding box center [809, 166] width 48 height 18
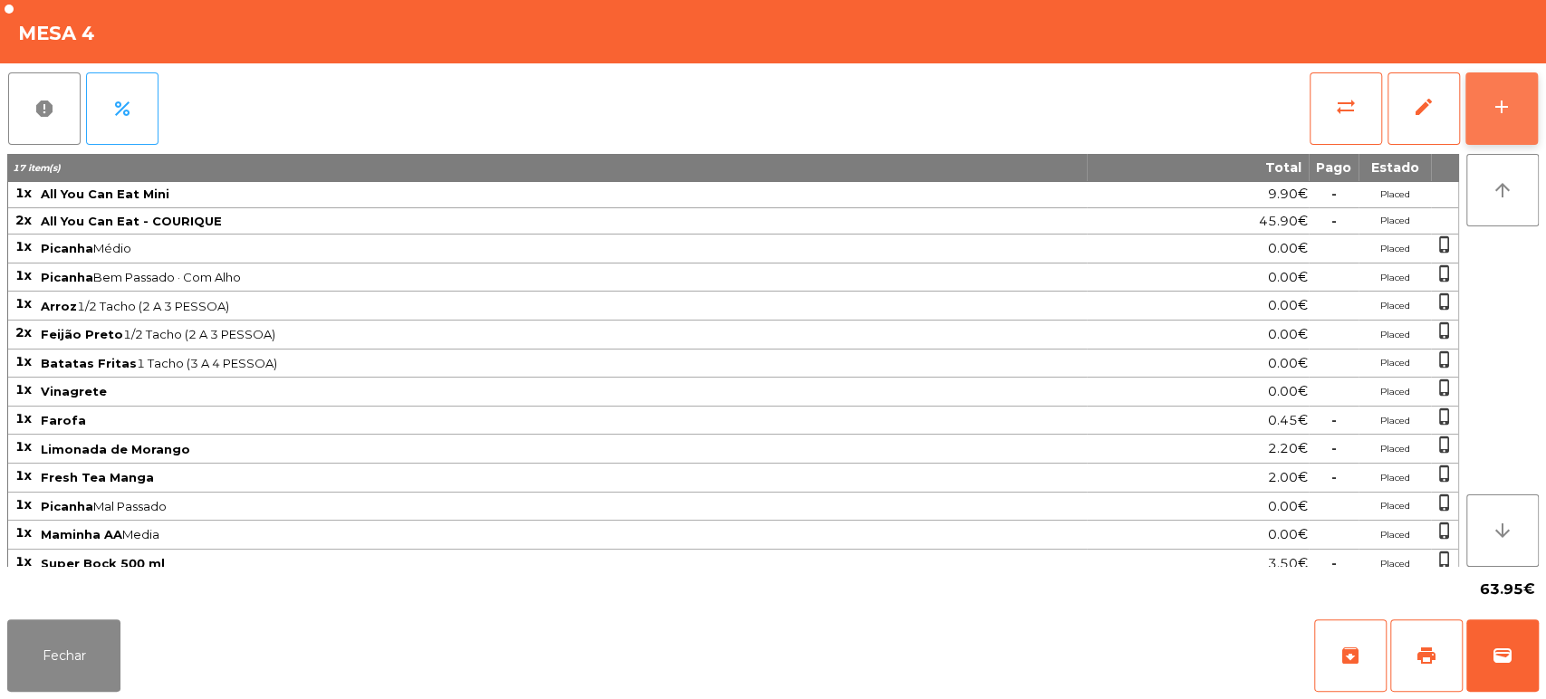
click at [1500, 103] on div "add" at bounding box center [1502, 107] width 22 height 22
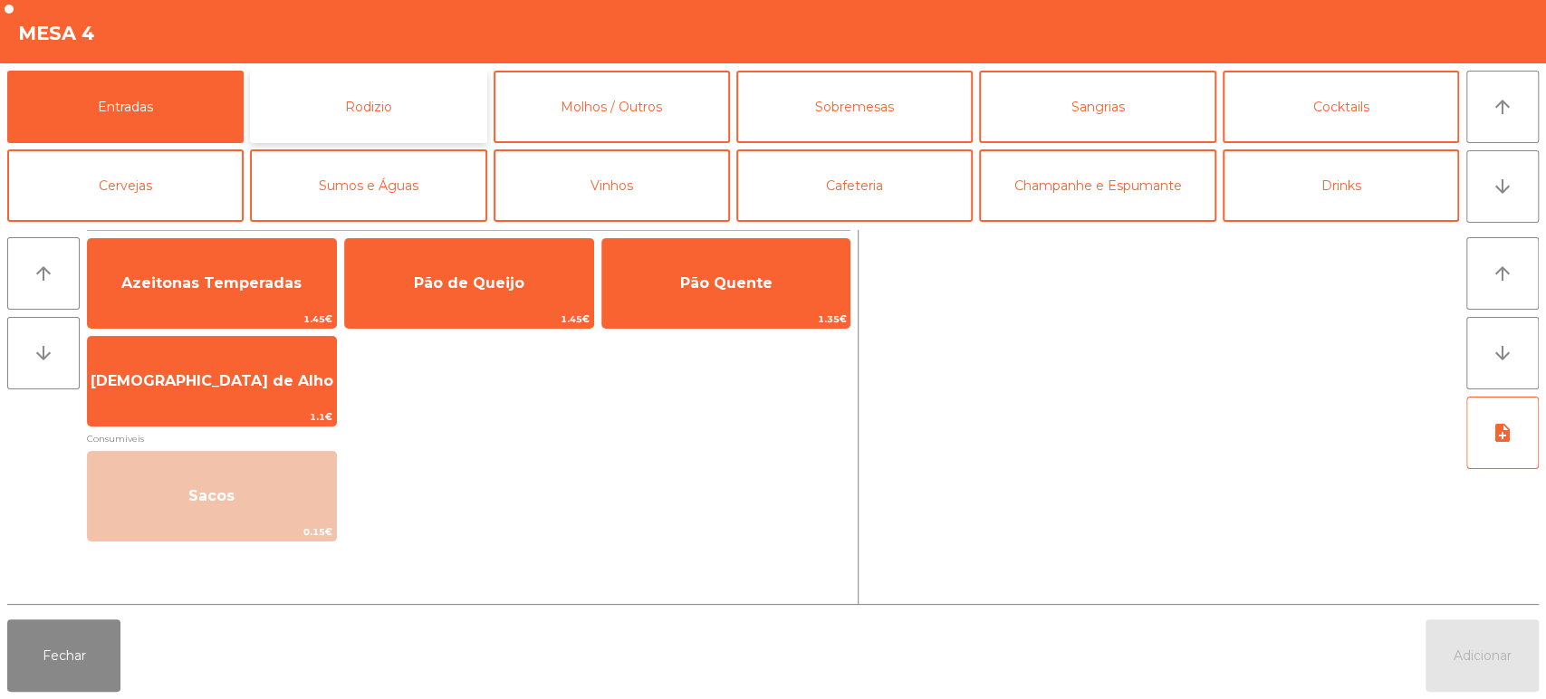
click at [410, 92] on button "Rodizio" at bounding box center [368, 107] width 236 height 72
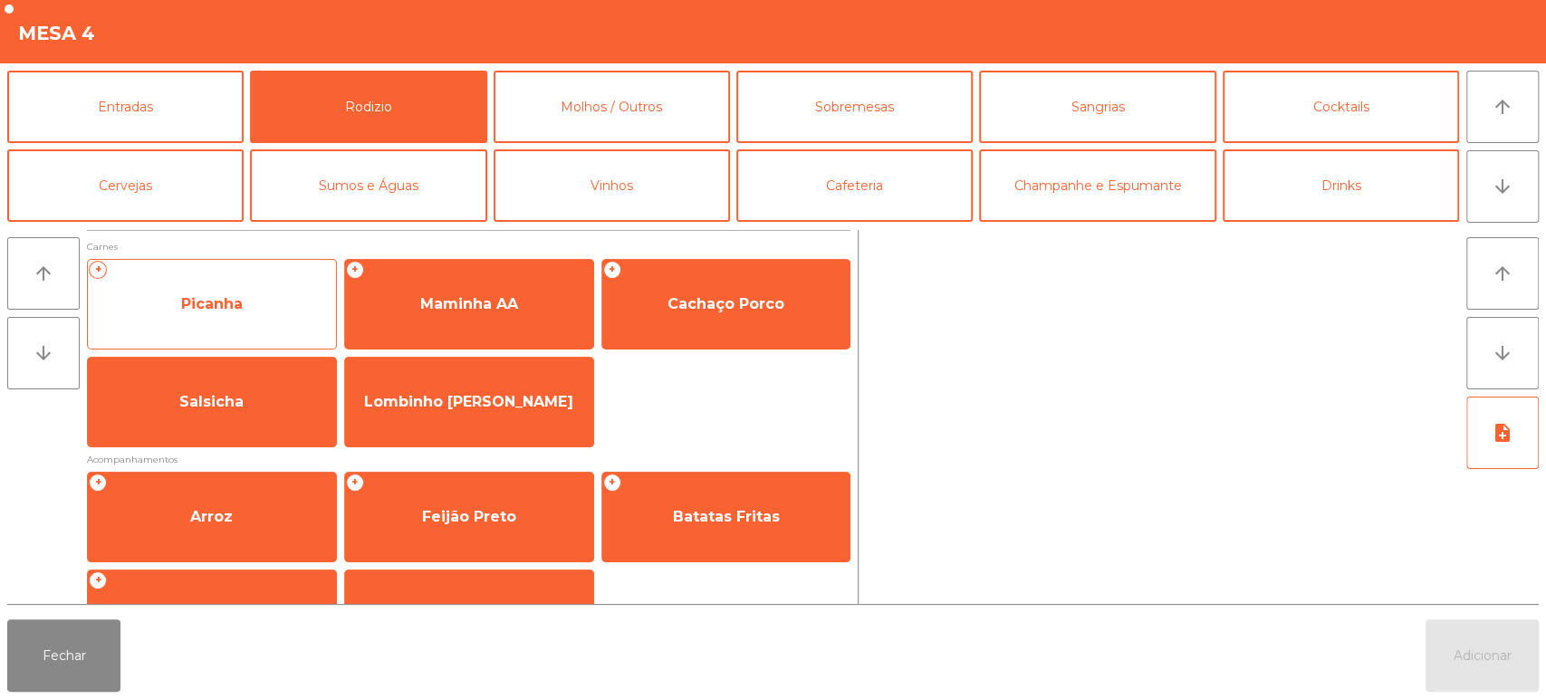
click at [245, 319] on span "Picanha" at bounding box center [212, 304] width 248 height 49
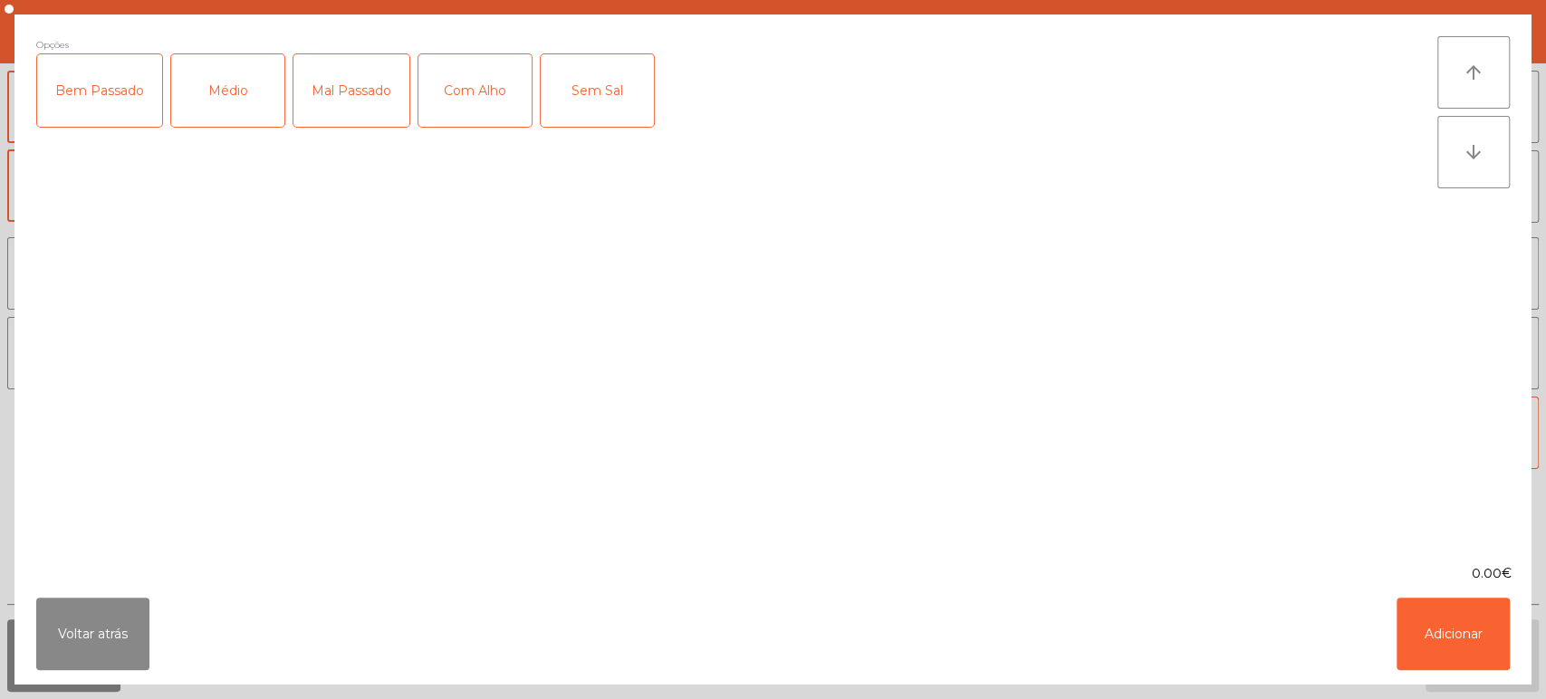
click at [227, 109] on div "Médio" at bounding box center [227, 90] width 113 height 72
click at [349, 120] on div "Mal Passado" at bounding box center [351, 90] width 116 height 72
click at [248, 100] on div "Médio" at bounding box center [227, 90] width 113 height 72
click at [1400, 615] on button "Adicionar" at bounding box center [1452, 634] width 113 height 72
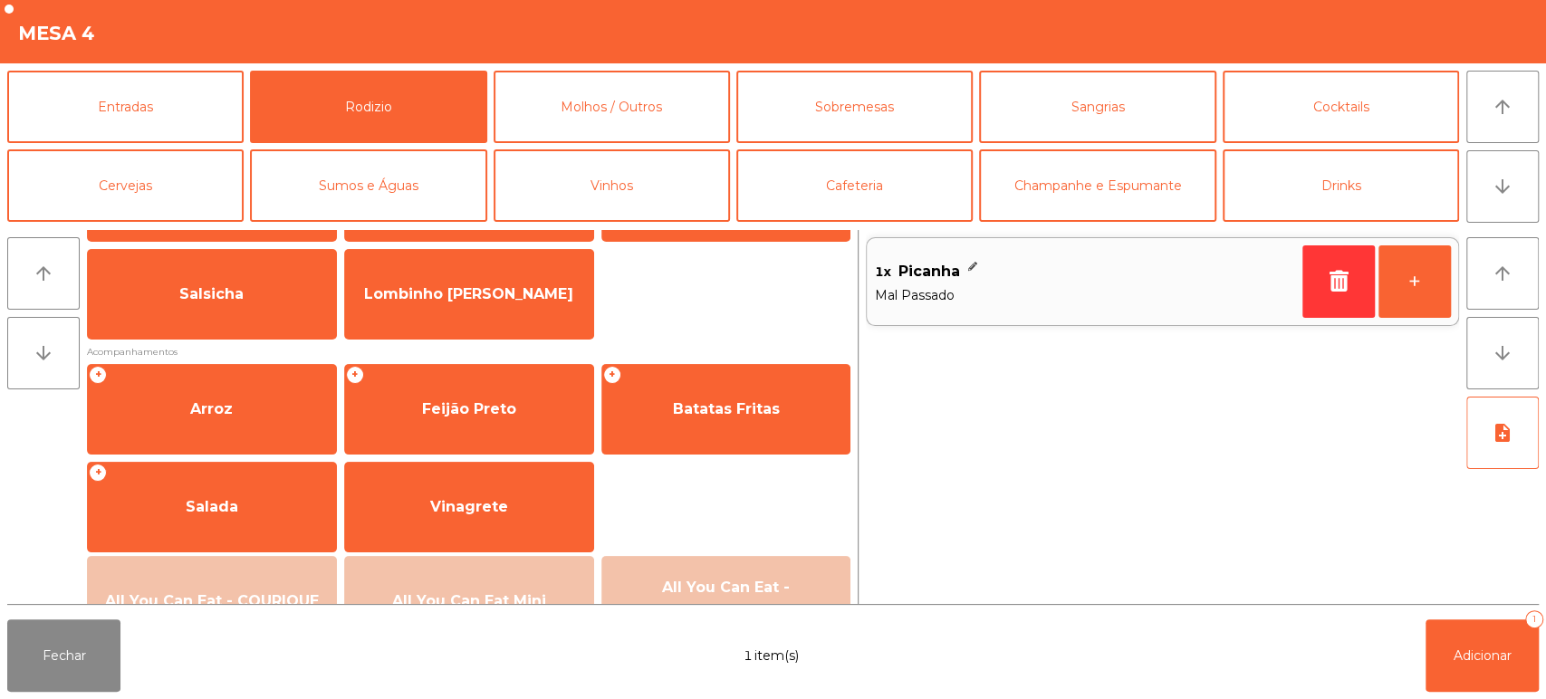
scroll to position [106, 0]
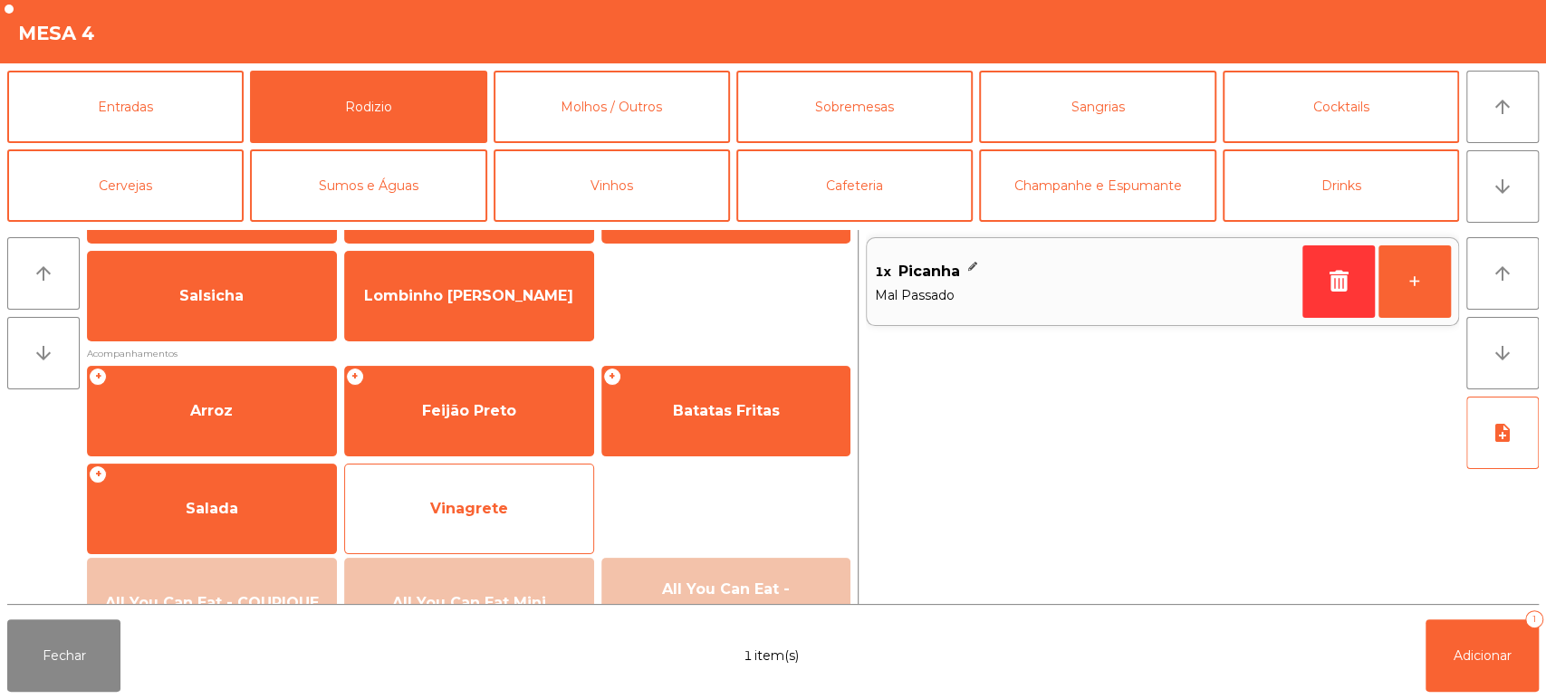
click at [477, 470] on div "Vinagrete" at bounding box center [469, 509] width 250 height 91
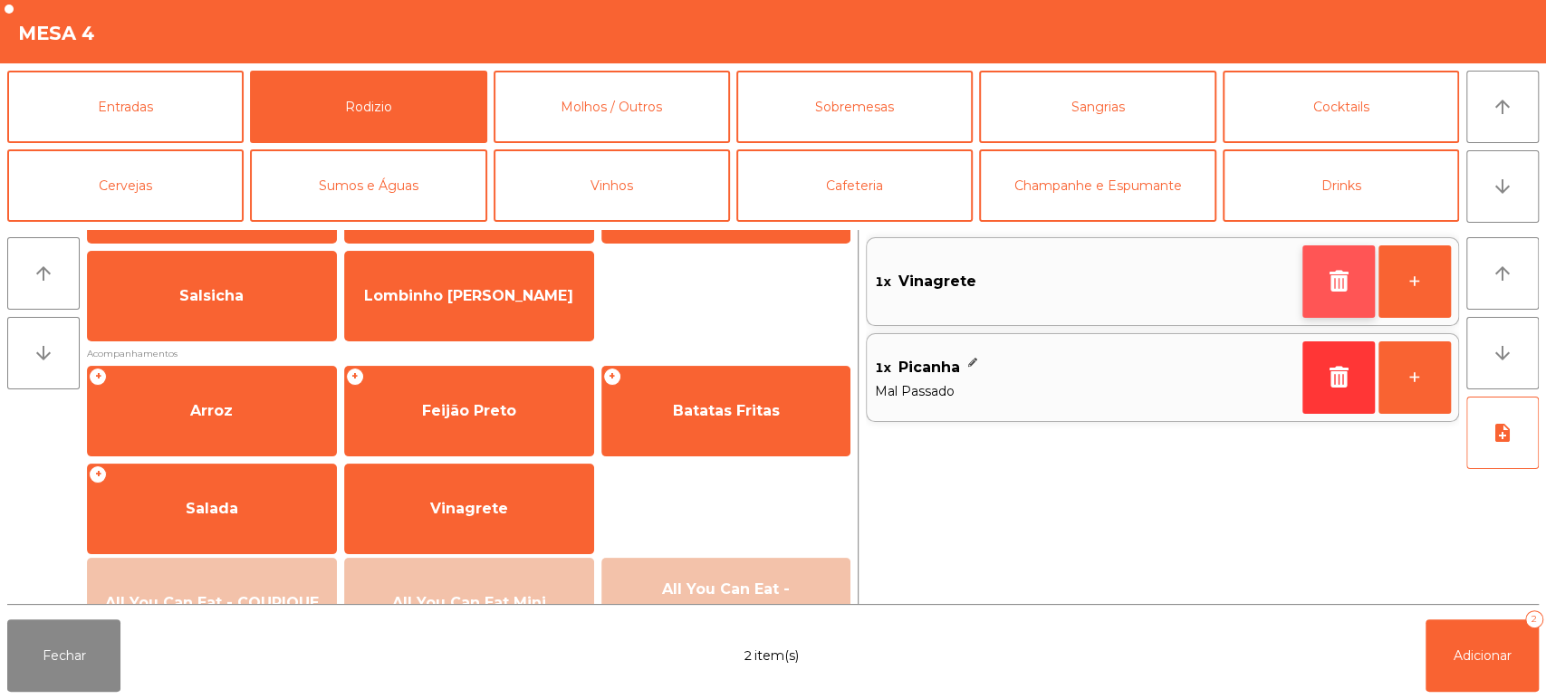
click at [1336, 273] on icon "button" at bounding box center [1338, 281] width 27 height 22
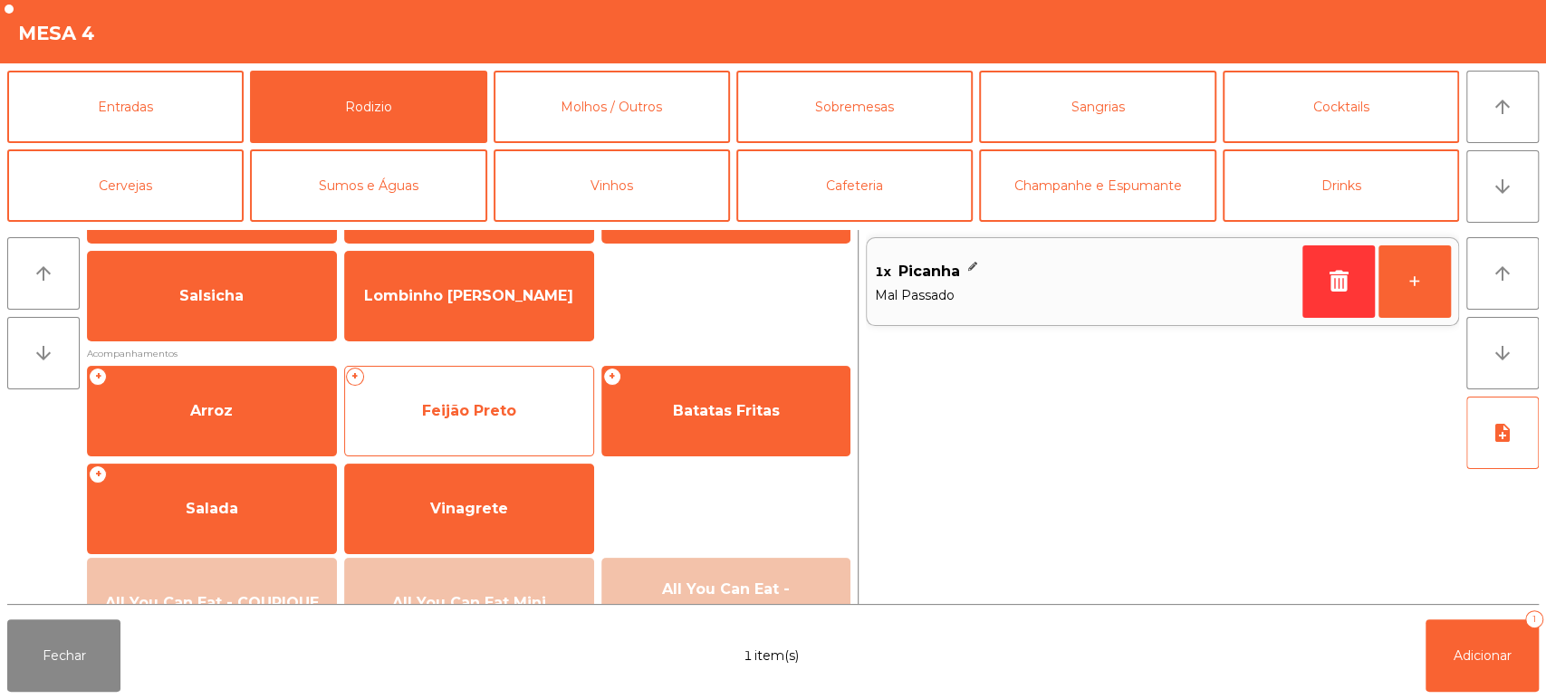
click at [498, 435] on div "+ Feijão Preto" at bounding box center [469, 411] width 250 height 91
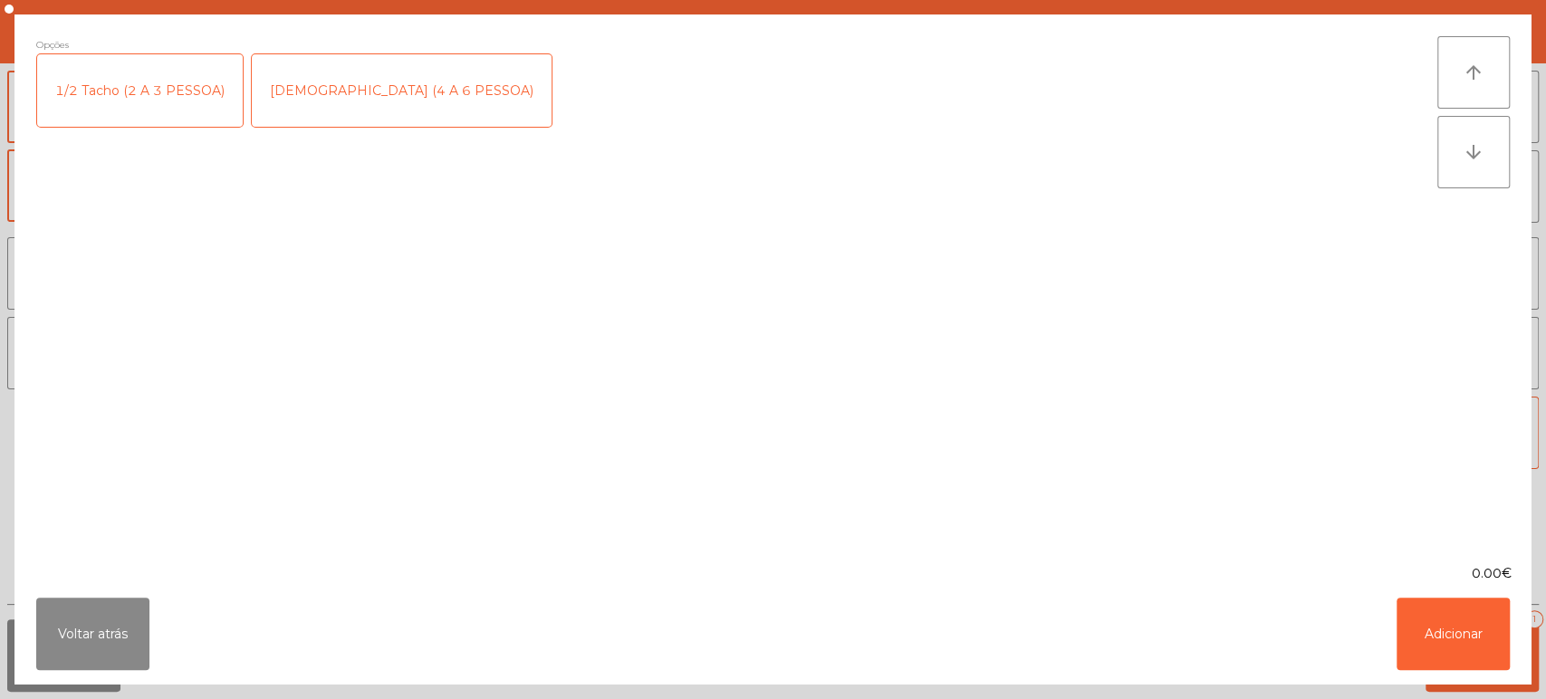
click at [138, 99] on div "1/2 Tacho (2 A 3 PESSOA)" at bounding box center [140, 90] width 206 height 72
click at [1460, 651] on button "Adicionar" at bounding box center [1452, 634] width 113 height 72
click at [1488, 657] on span "Adicionar" at bounding box center [1482, 656] width 58 height 16
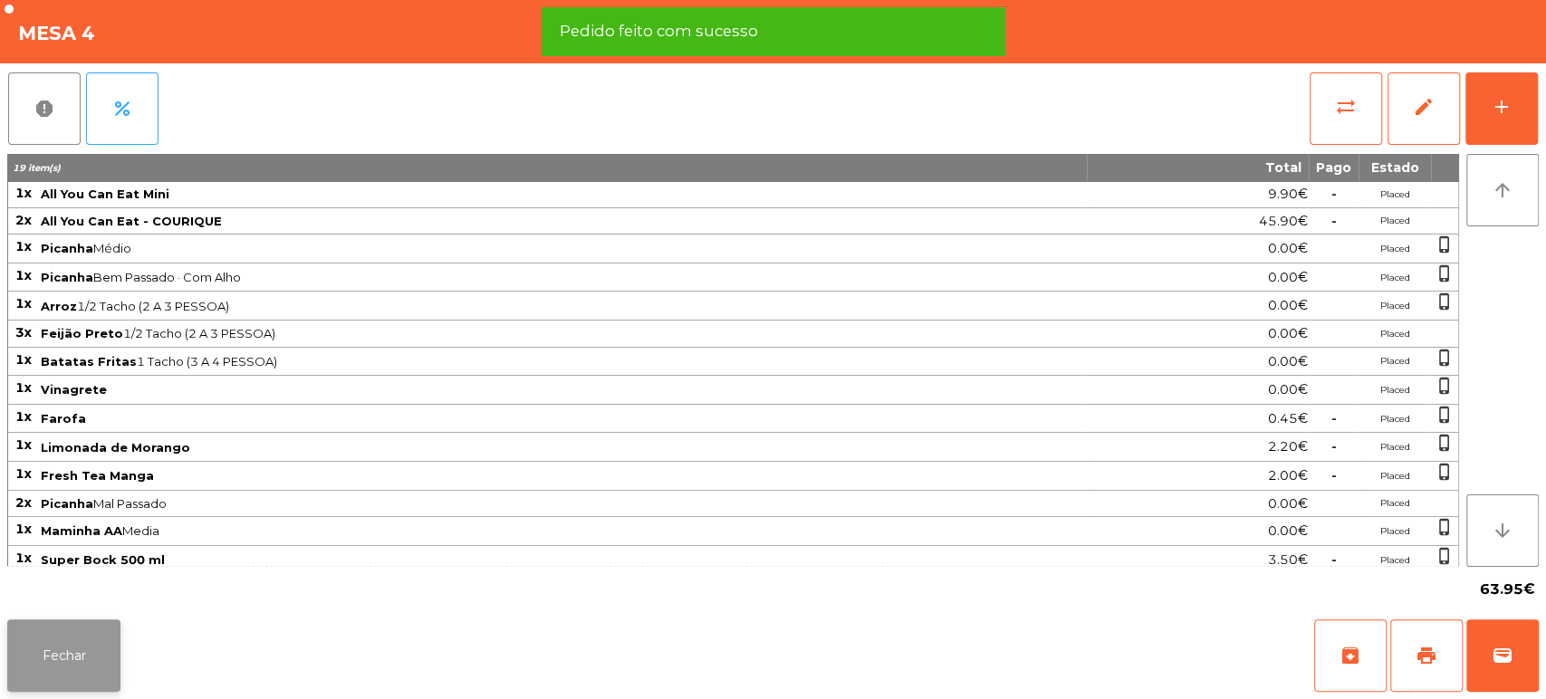
click at [112, 629] on button "Fechar" at bounding box center [63, 655] width 113 height 72
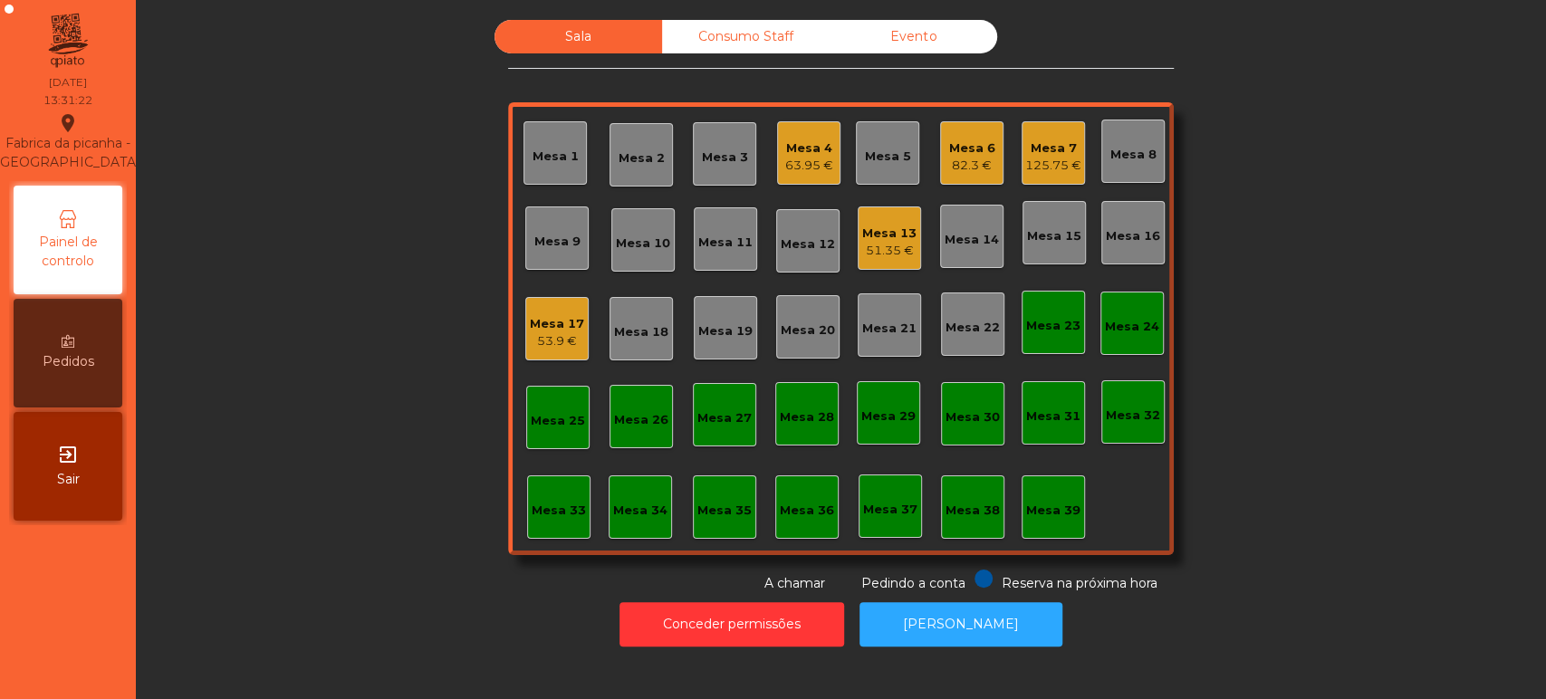
click at [549, 268] on div "Mesa 9" at bounding box center [556, 237] width 63 height 63
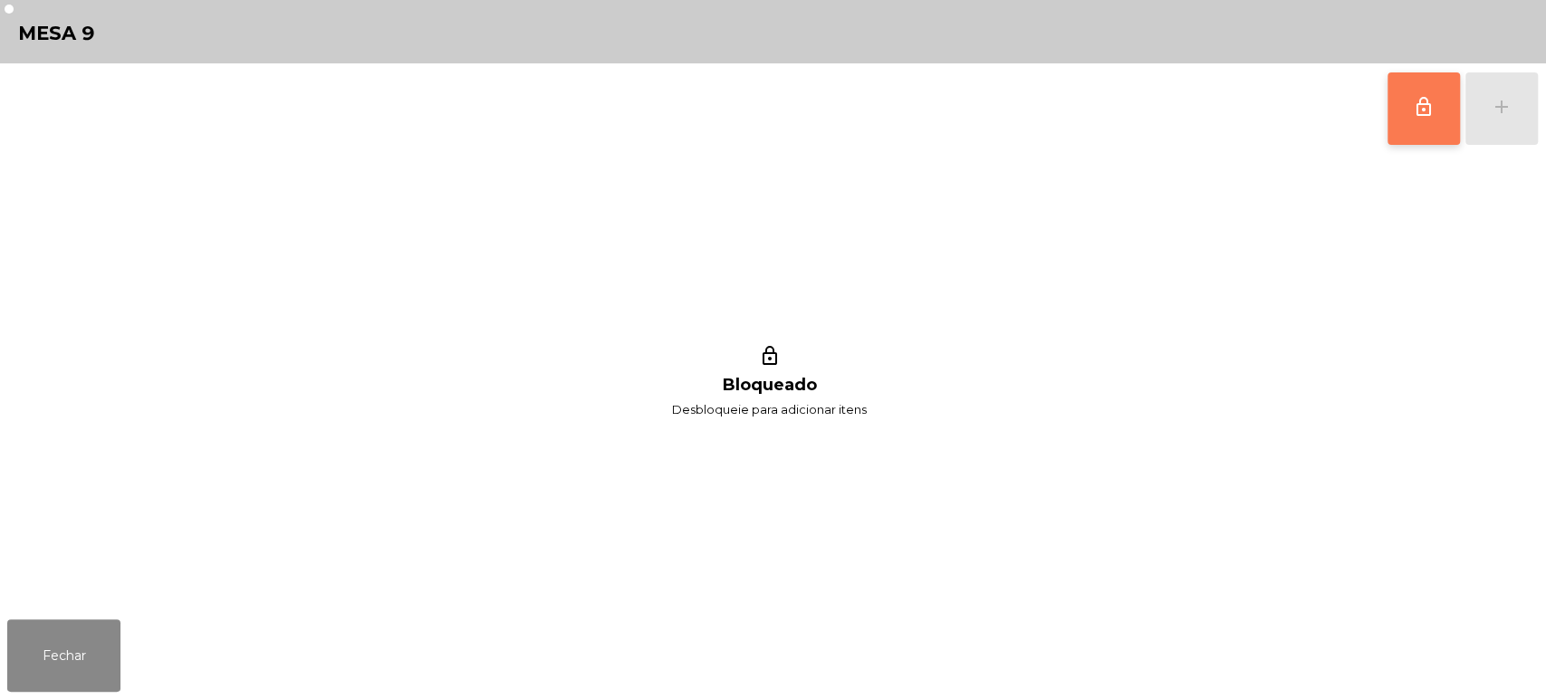
click at [1418, 102] on span "lock_outline" at bounding box center [1424, 107] width 22 height 22
click at [1487, 106] on div "lock_outline add" at bounding box center [1462, 108] width 152 height 91
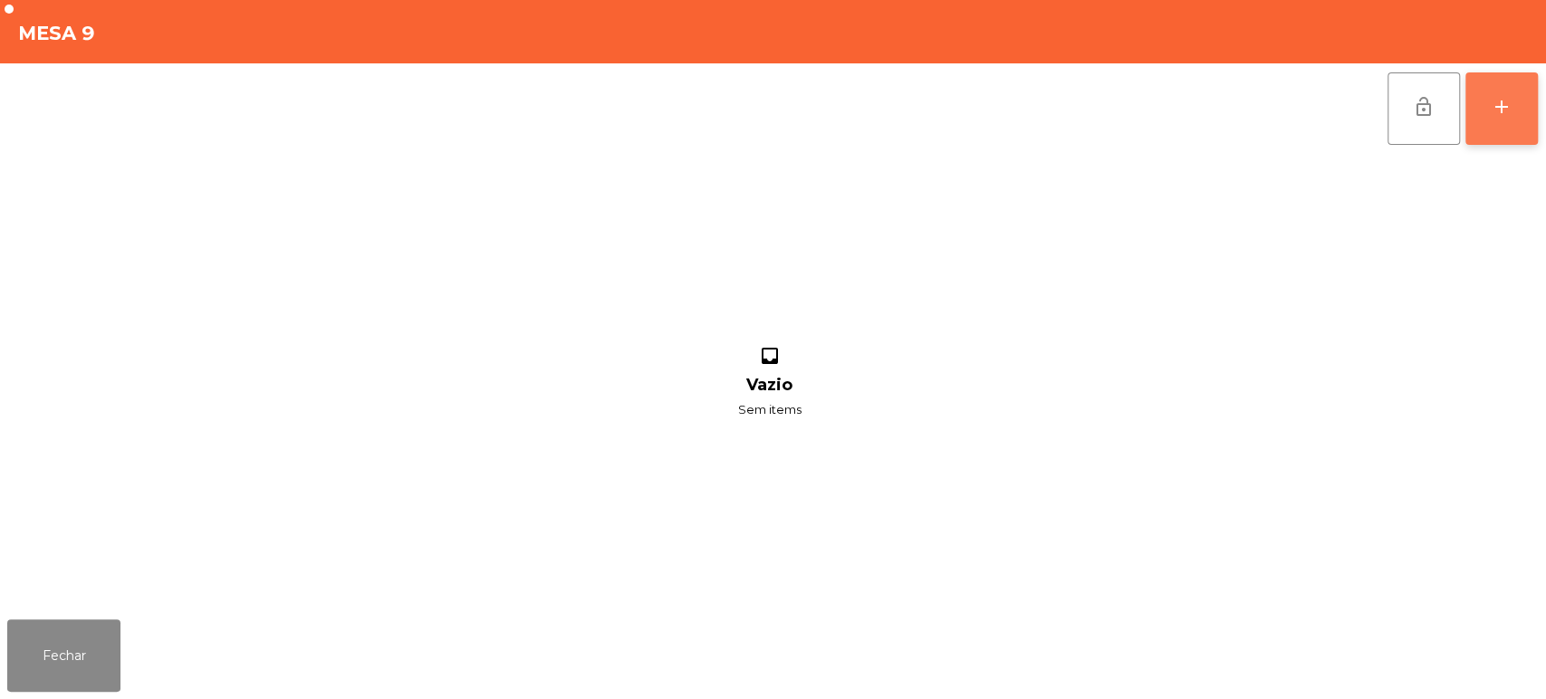
click at [1496, 112] on div "add" at bounding box center [1502, 107] width 22 height 22
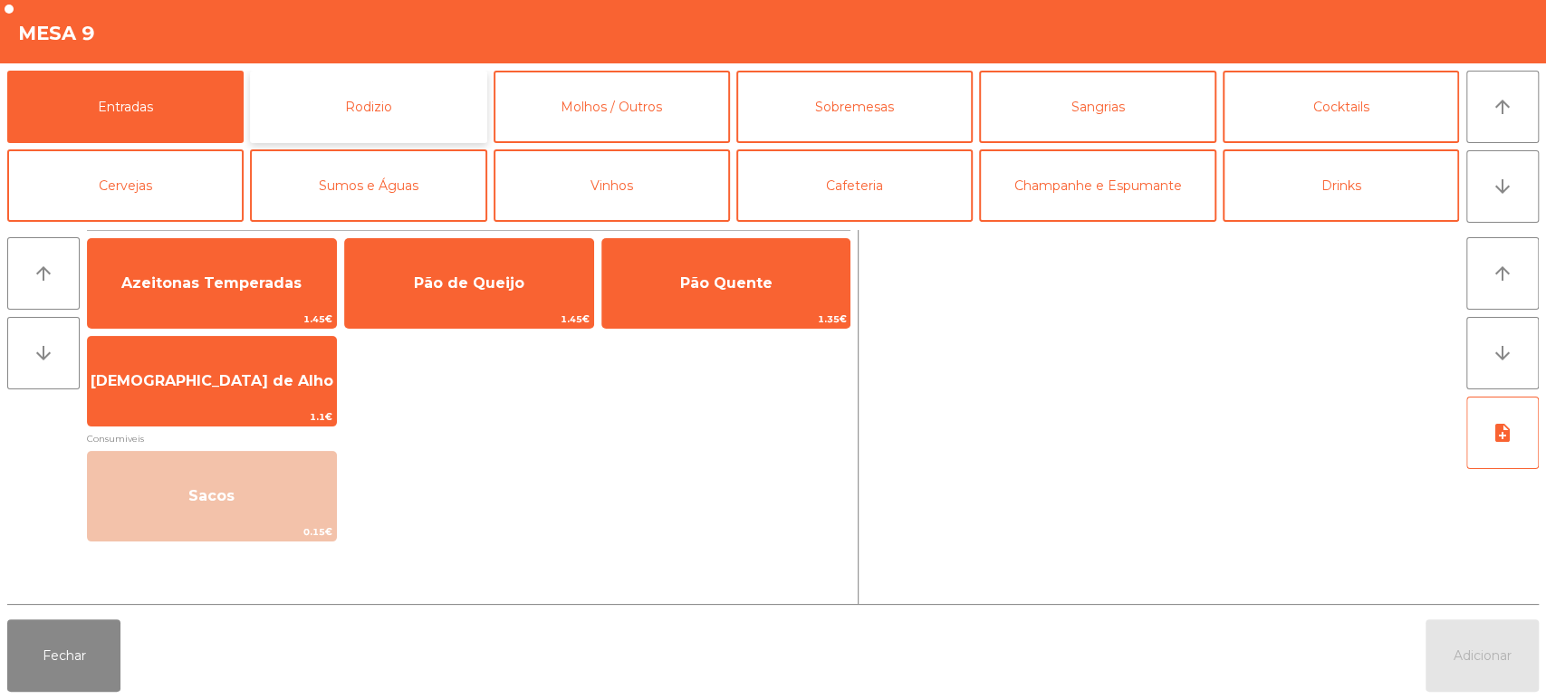
click at [350, 90] on button "Rodizio" at bounding box center [368, 107] width 236 height 72
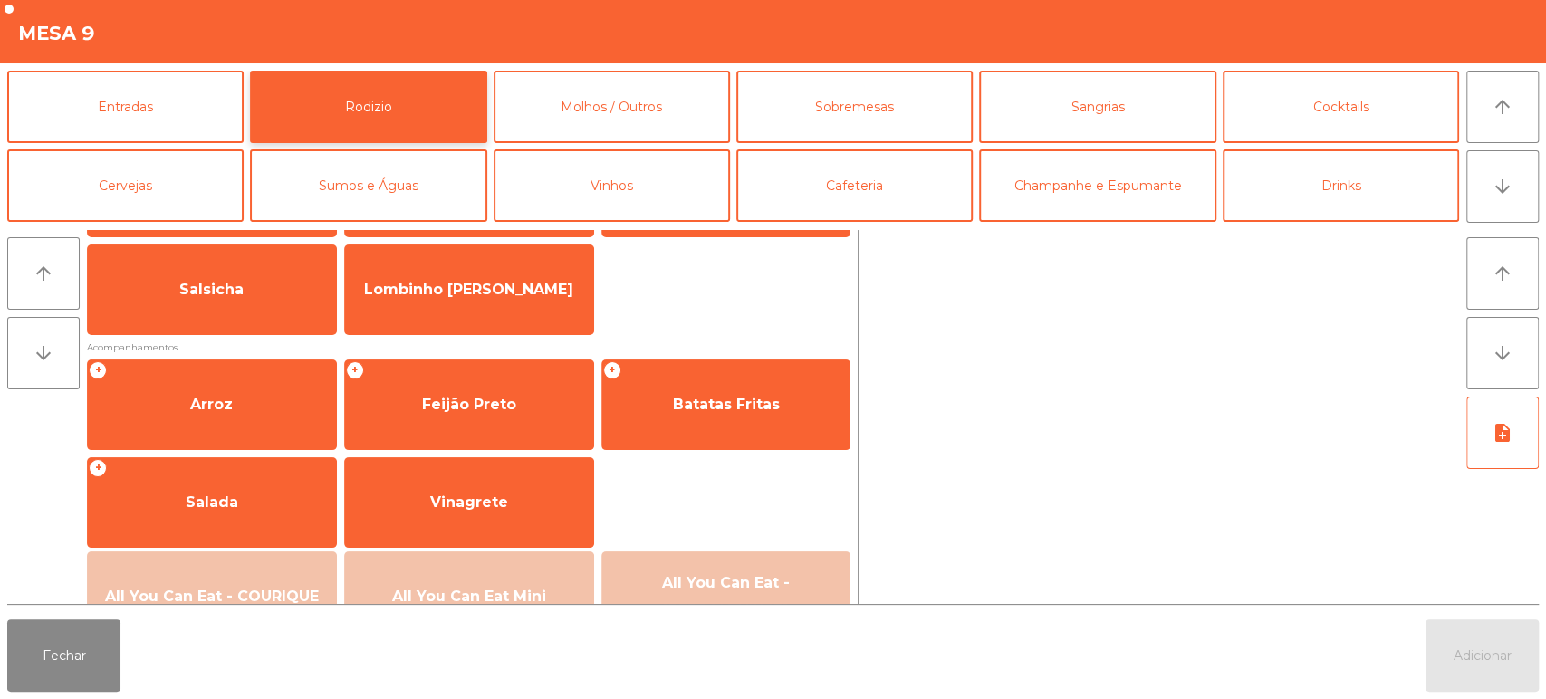
scroll to position [254, 0]
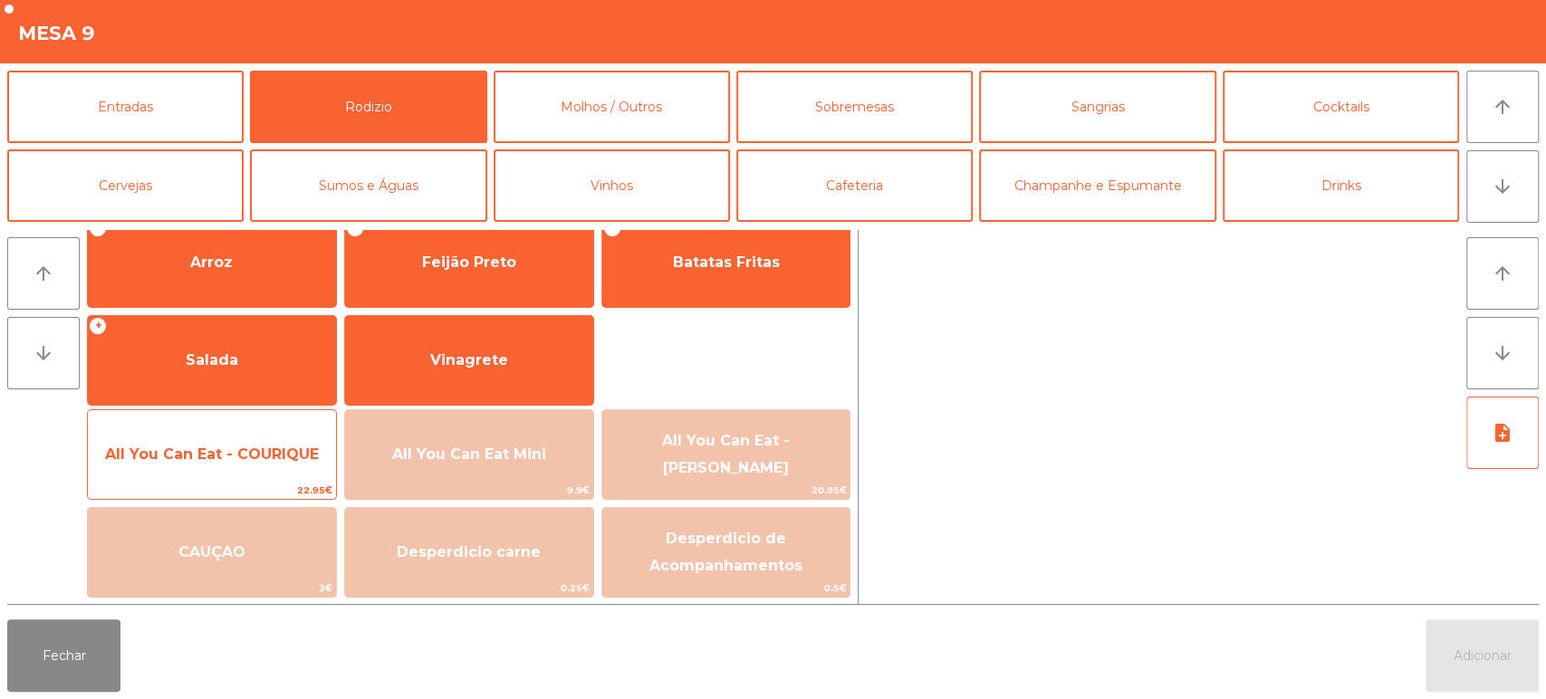
click at [241, 437] on span "All You Can Eat - COURIQUE" at bounding box center [212, 454] width 248 height 49
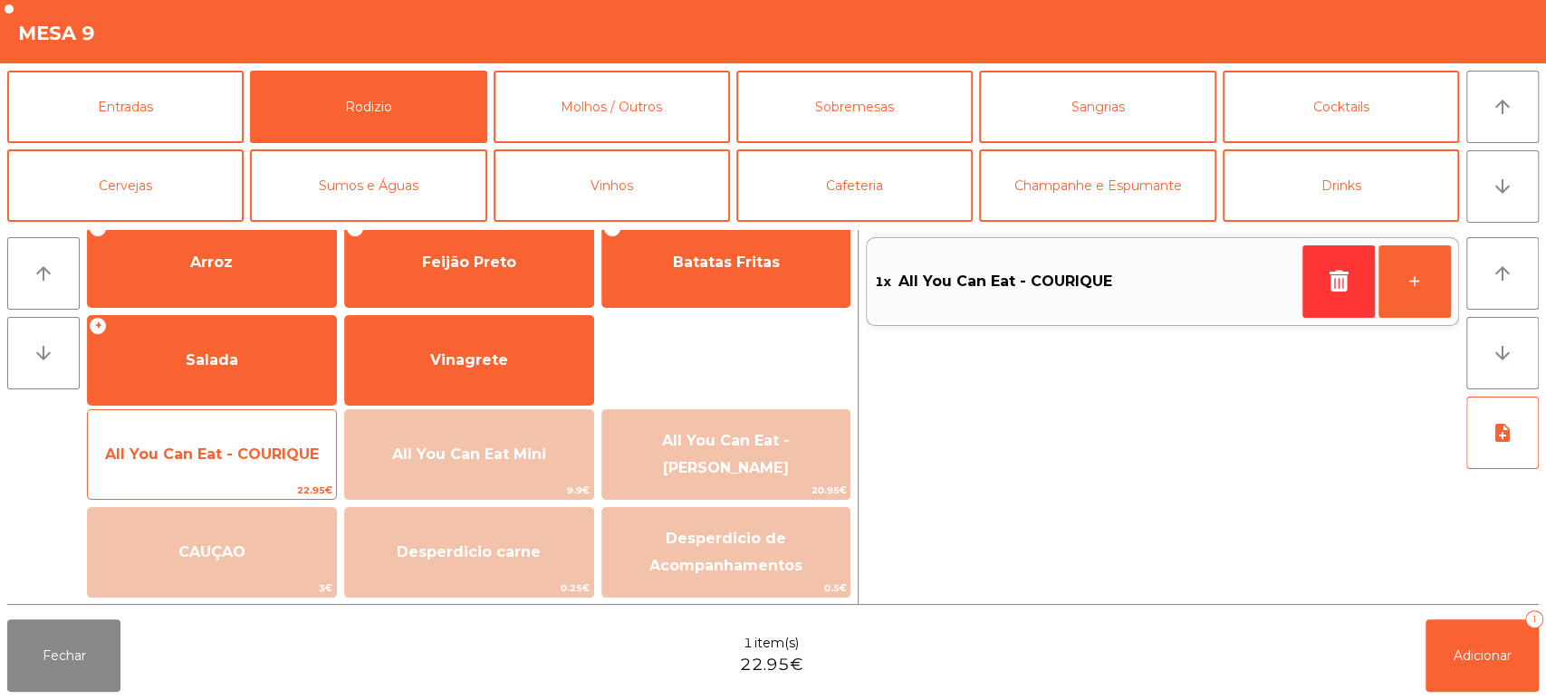
click at [240, 435] on span "All You Can Eat - COURIQUE" at bounding box center [212, 454] width 248 height 49
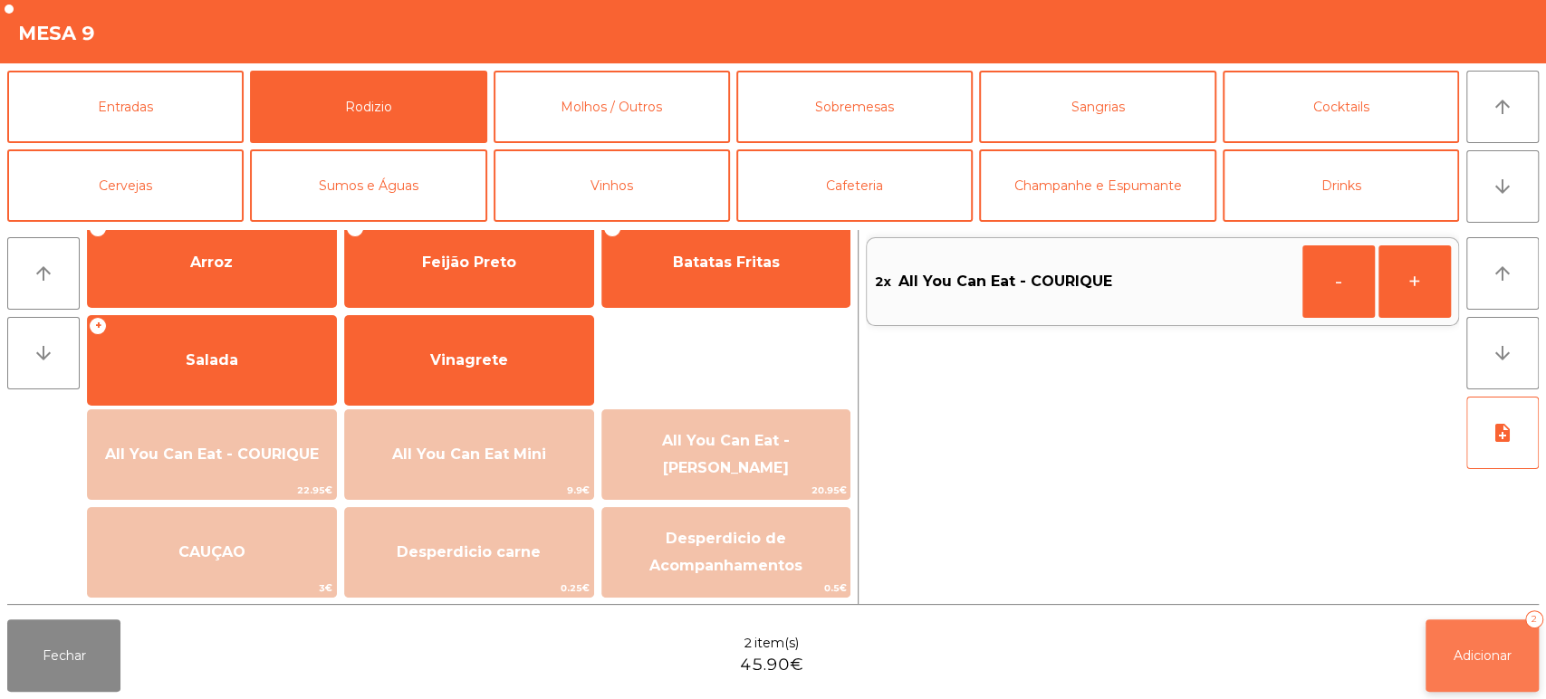
click at [1457, 638] on button "Adicionar 2" at bounding box center [1481, 655] width 113 height 72
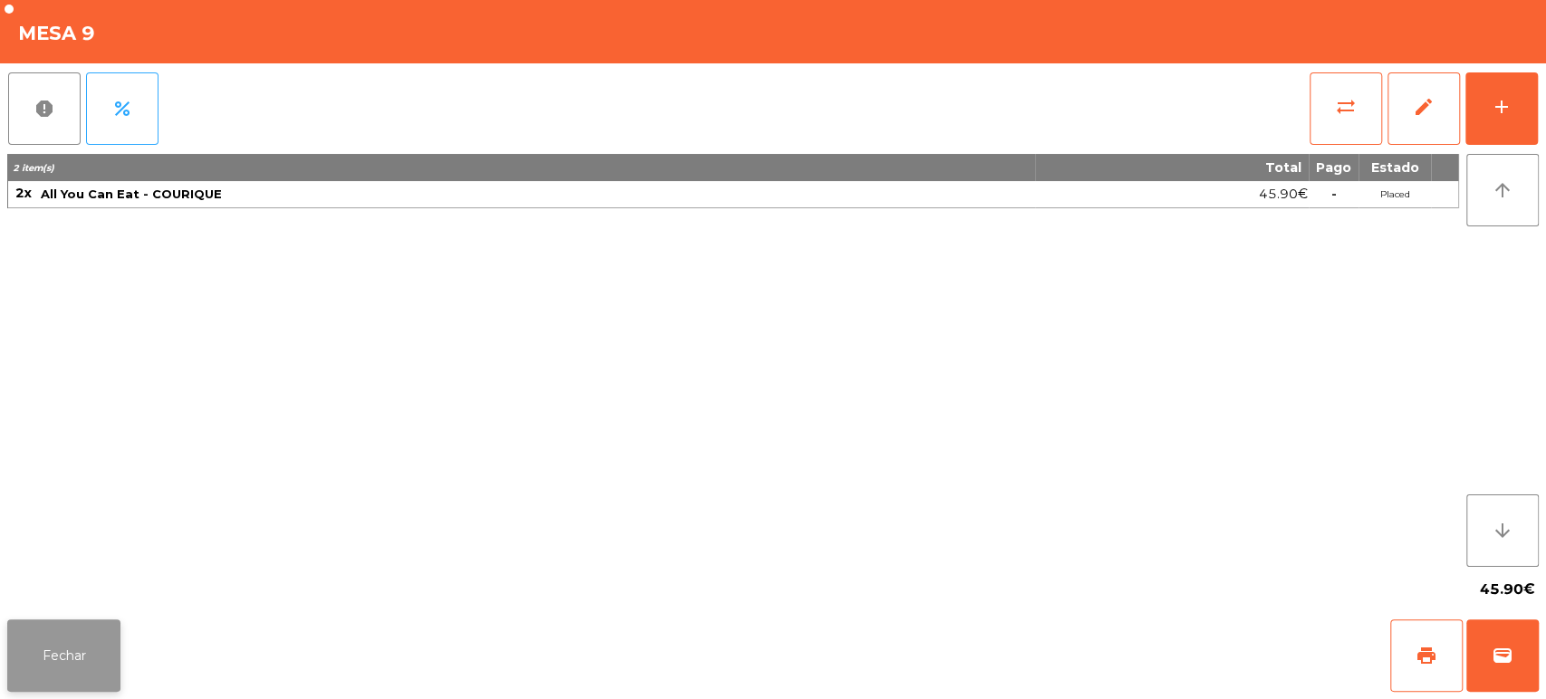
click at [65, 625] on button "Fechar" at bounding box center [63, 655] width 113 height 72
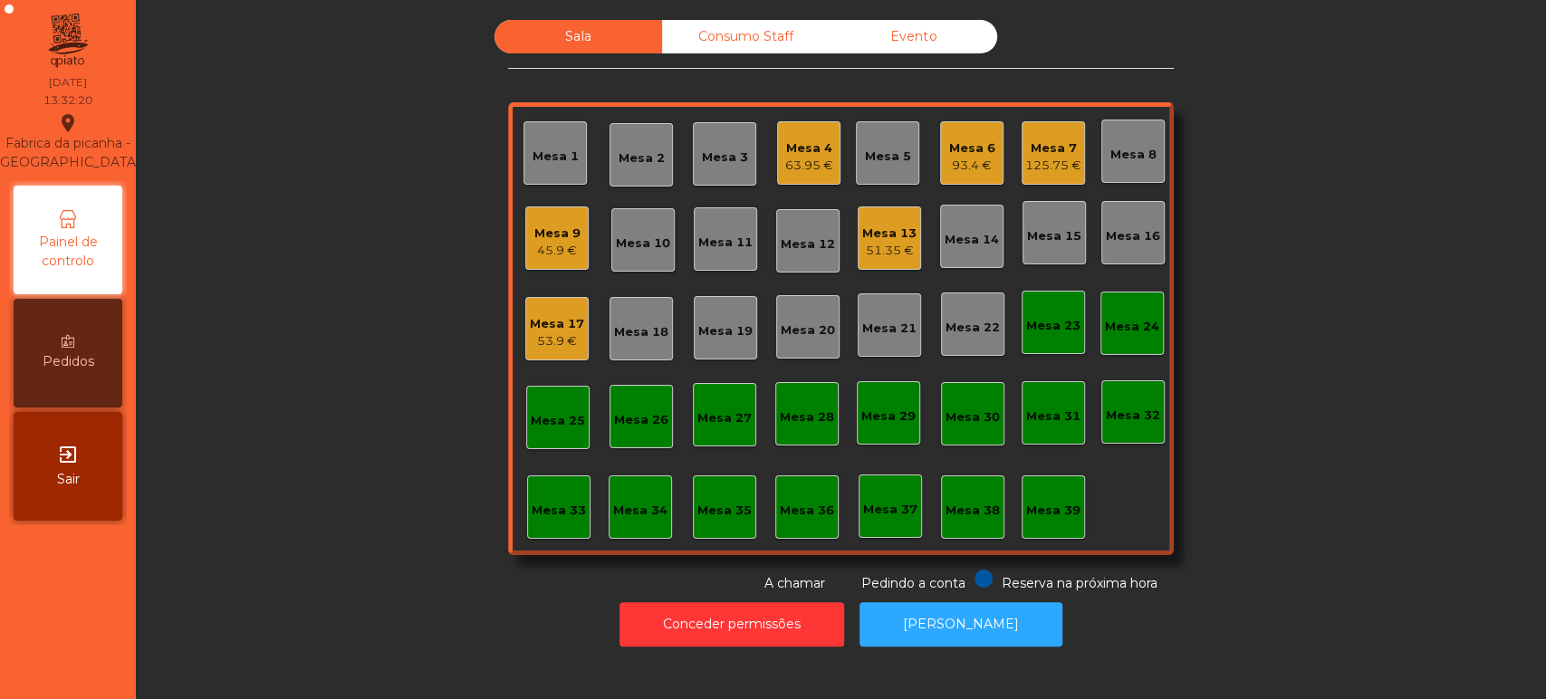
click at [571, 444] on div "Mesa 25" at bounding box center [557, 417] width 63 height 63
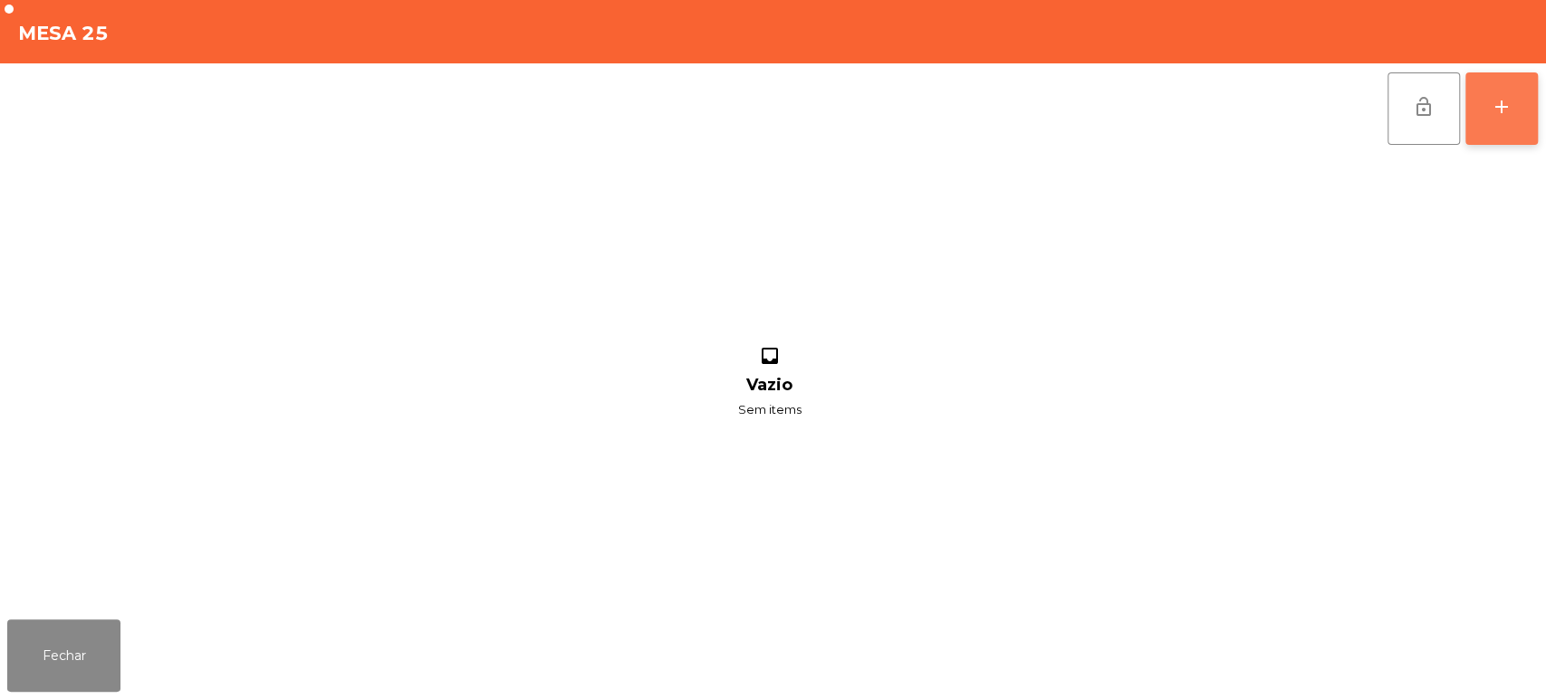
click at [1478, 116] on button "add" at bounding box center [1501, 108] width 72 height 72
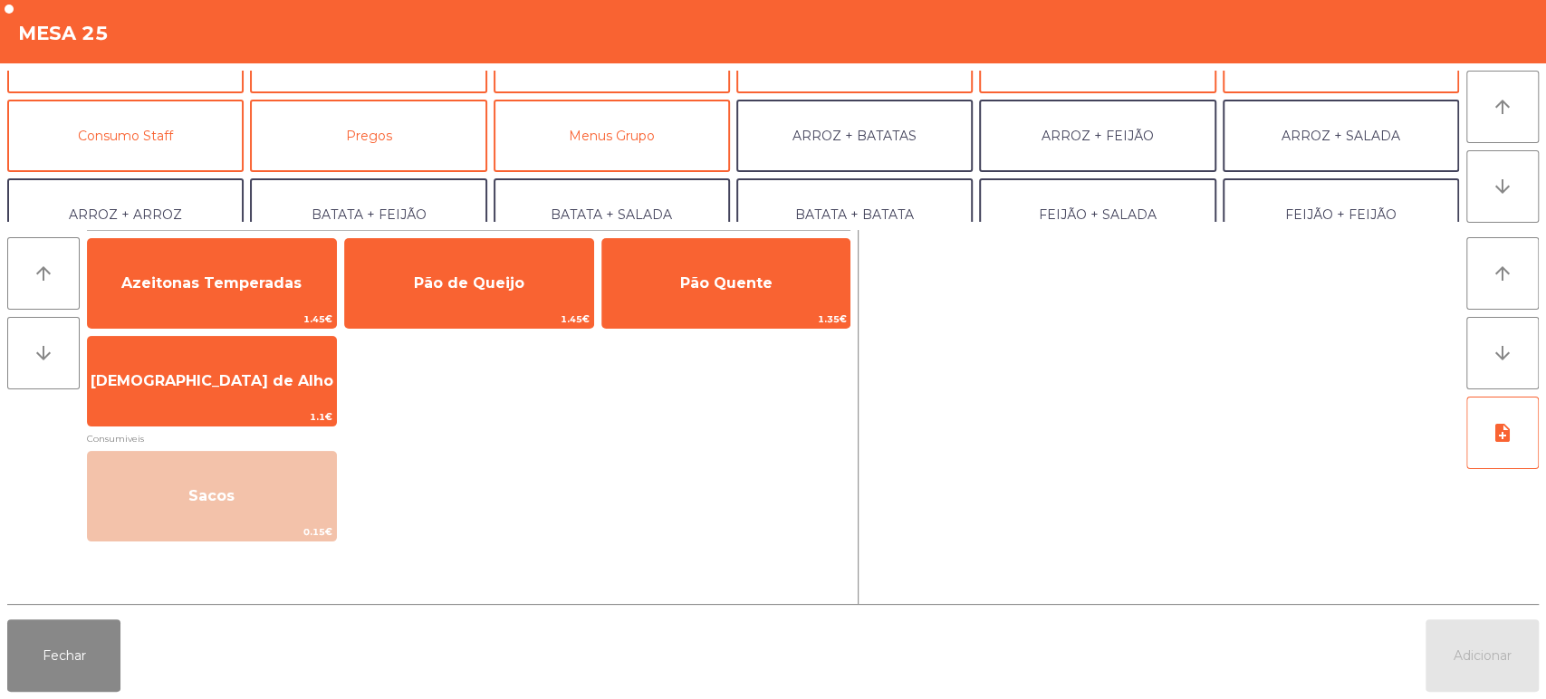
scroll to position [174, 0]
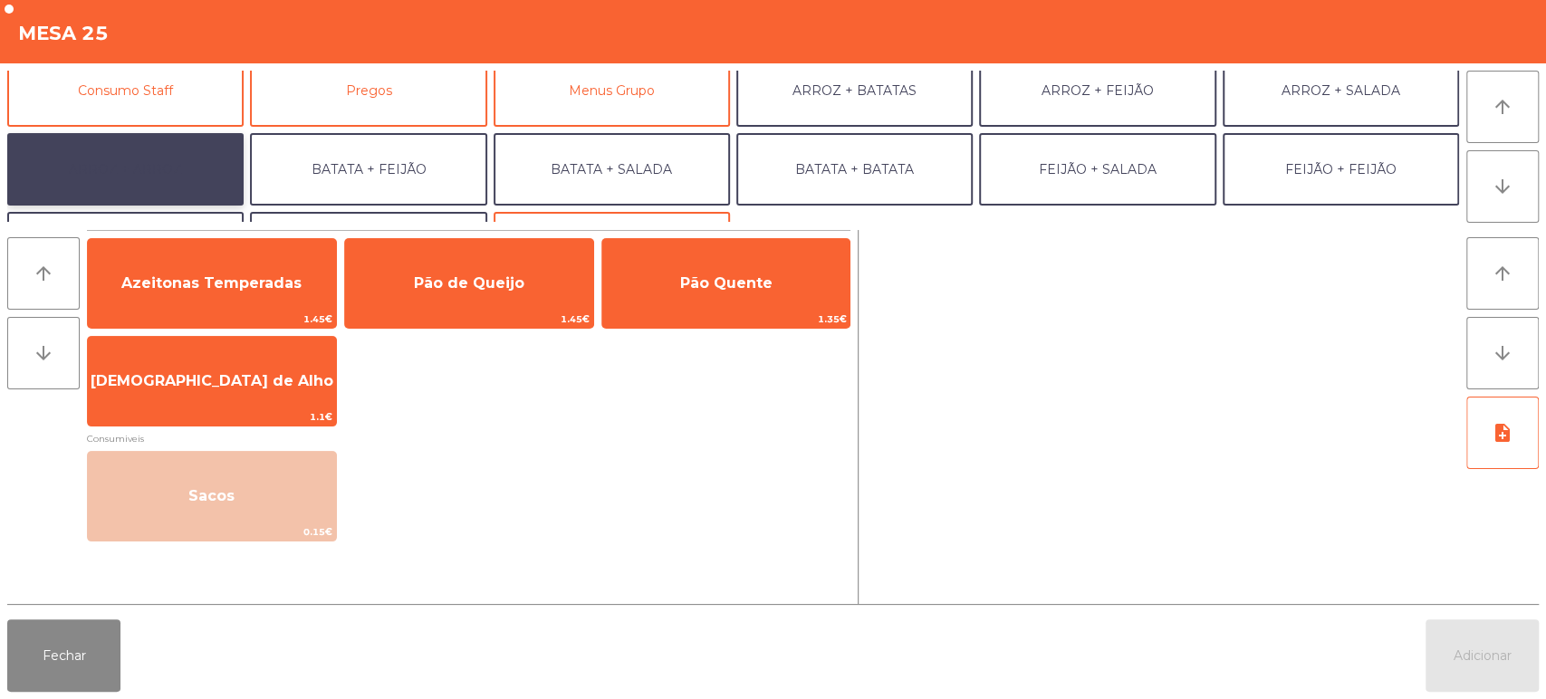
click at [159, 157] on button "ARROZ + ARROZ" at bounding box center [125, 169] width 236 height 72
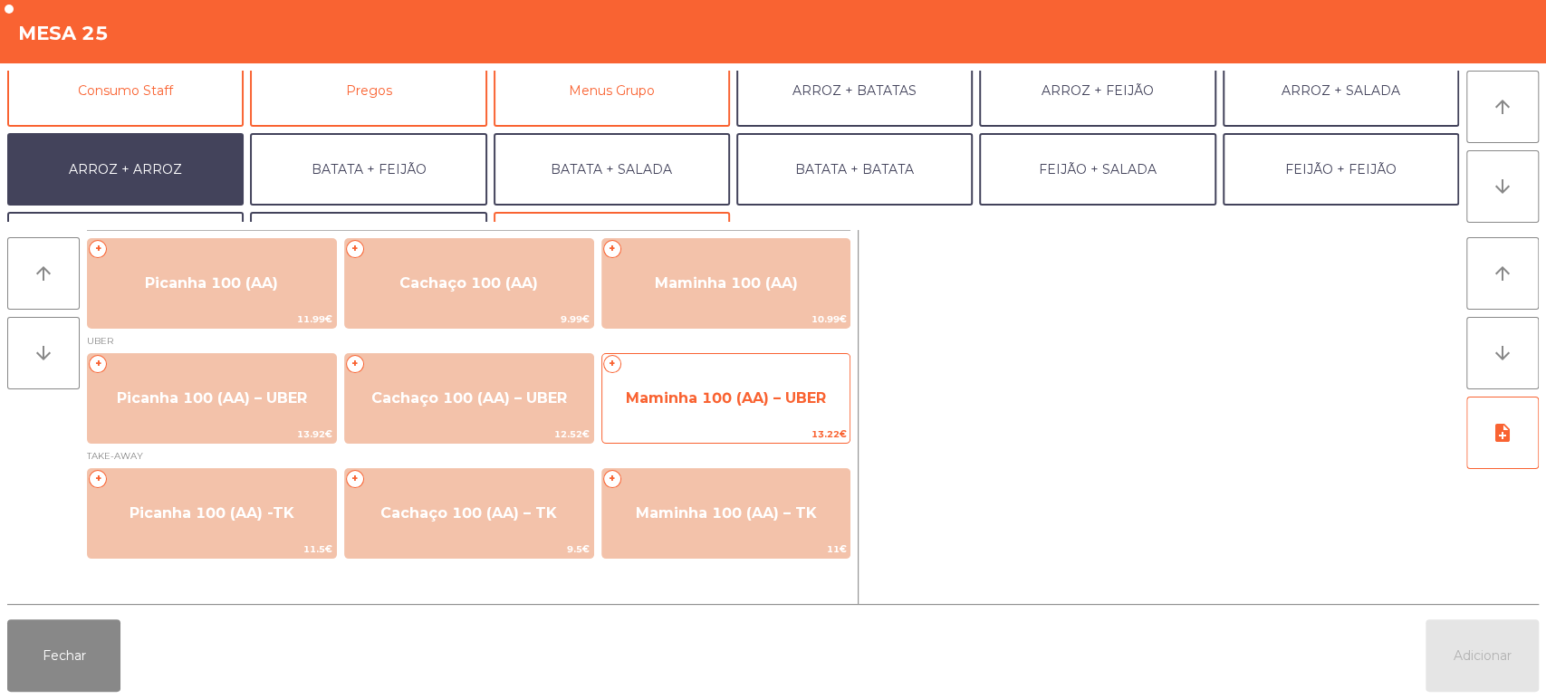
click at [731, 414] on span "Maminha 100 (AA) – UBER" at bounding box center [726, 398] width 248 height 49
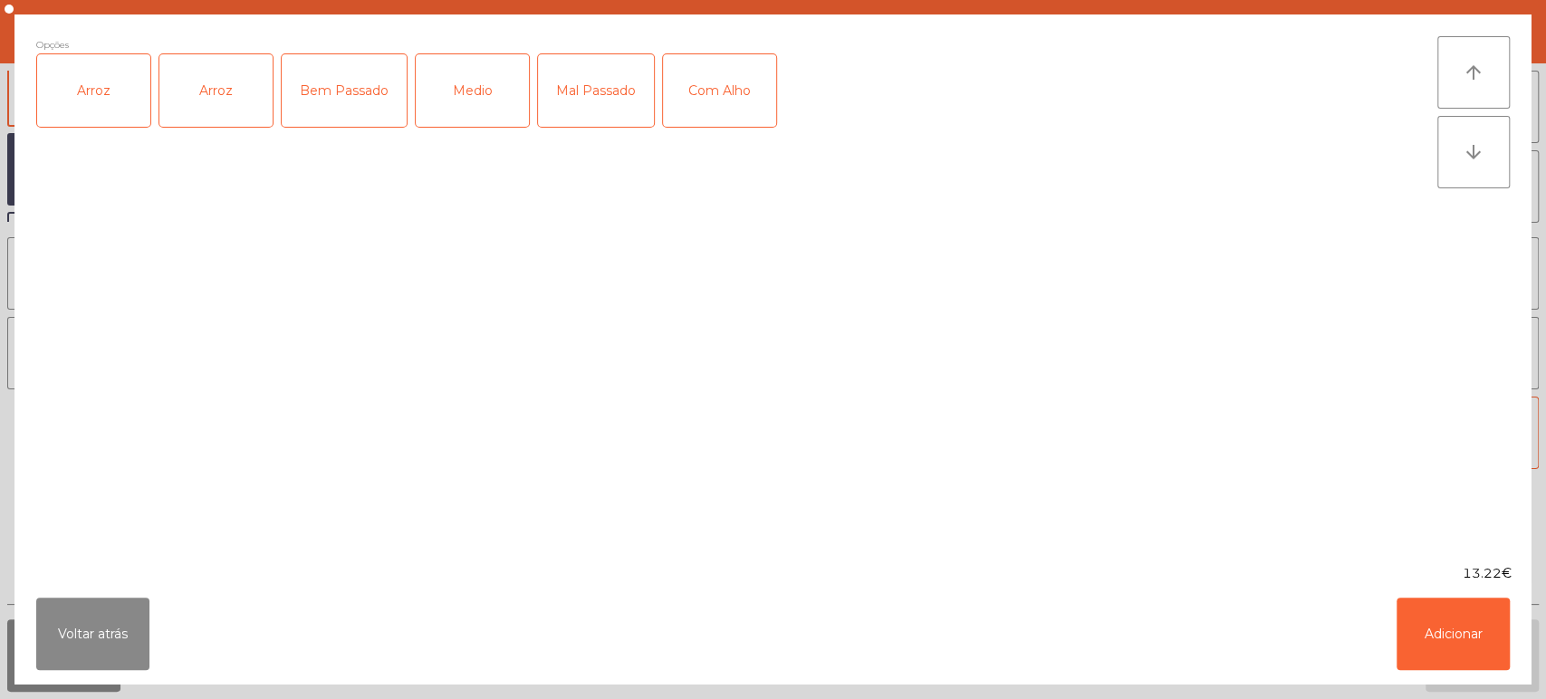
click at [98, 80] on div "Arroz" at bounding box center [93, 90] width 113 height 72
click at [360, 116] on div "Bem Passado" at bounding box center [344, 90] width 125 height 72
click at [1453, 655] on button "Adicionar" at bounding box center [1452, 634] width 113 height 72
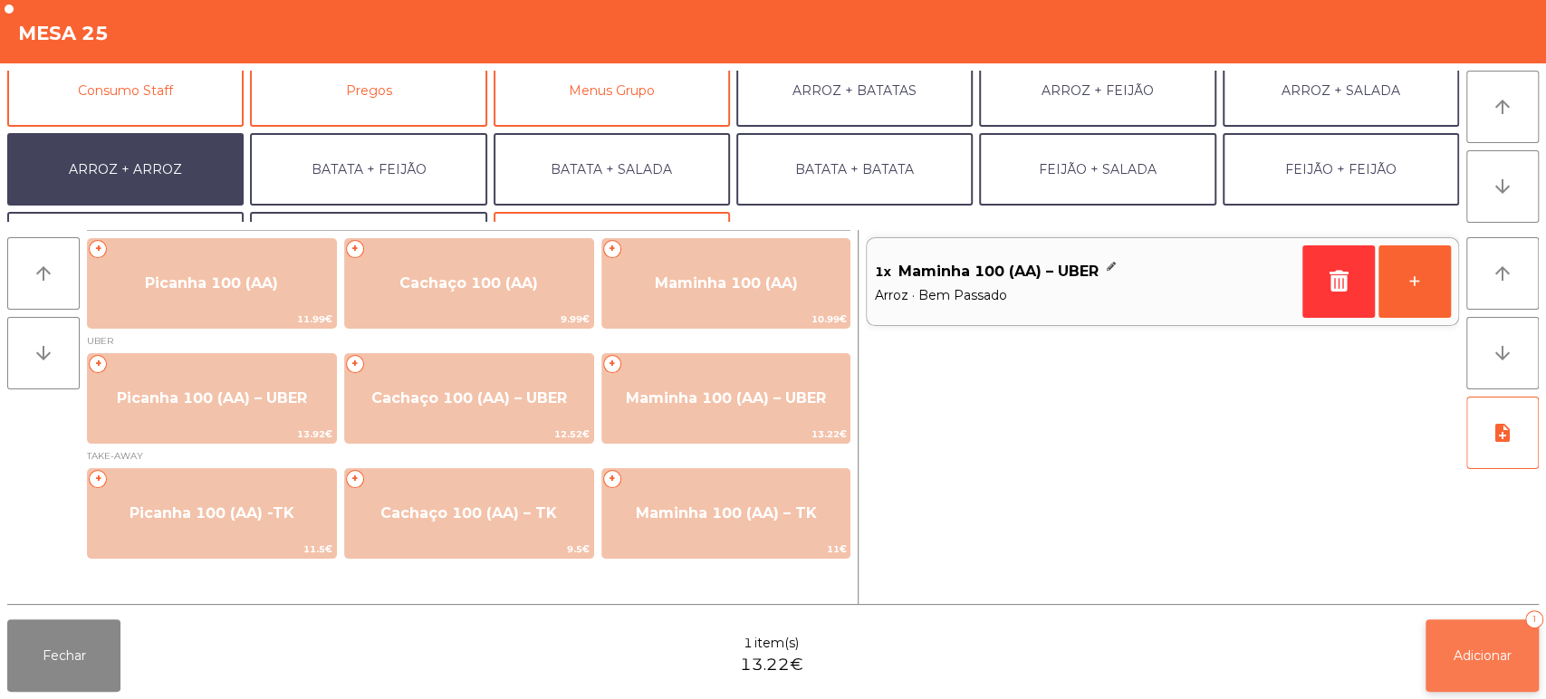
click at [1449, 625] on button "Adicionar 1" at bounding box center [1481, 655] width 113 height 72
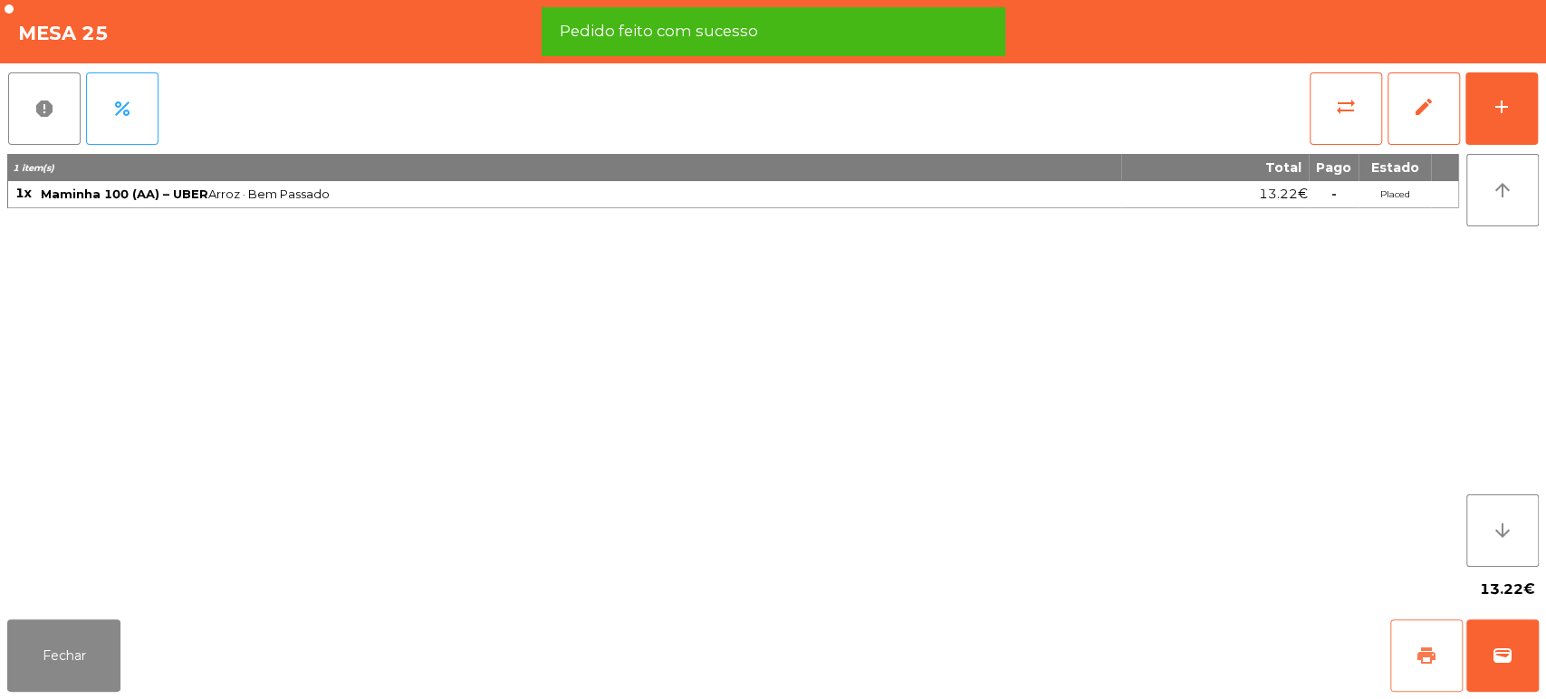
click at [1414, 652] on button "print" at bounding box center [1426, 655] width 72 height 72
click at [1523, 645] on button "wallet" at bounding box center [1502, 655] width 72 height 72
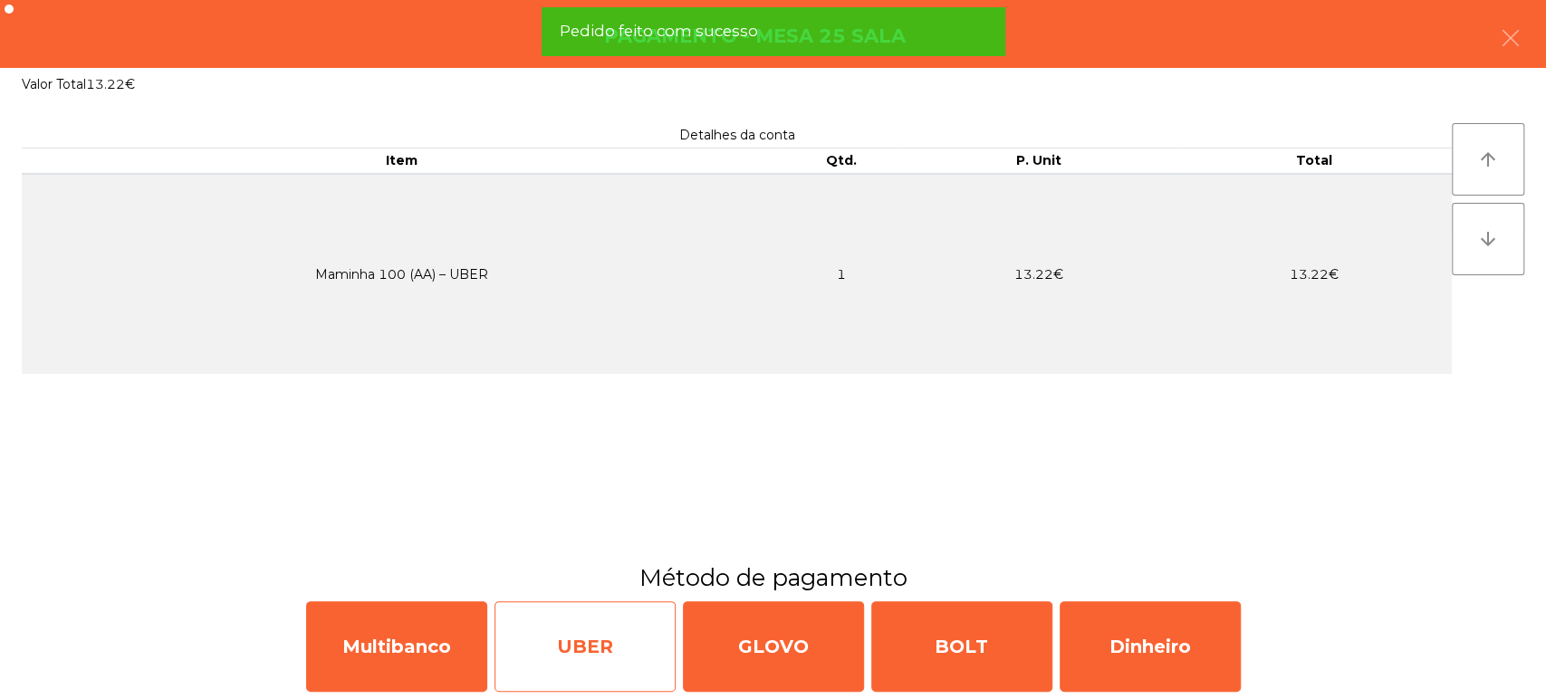
click at [620, 658] on div "UBER" at bounding box center [584, 646] width 181 height 91
select select "**"
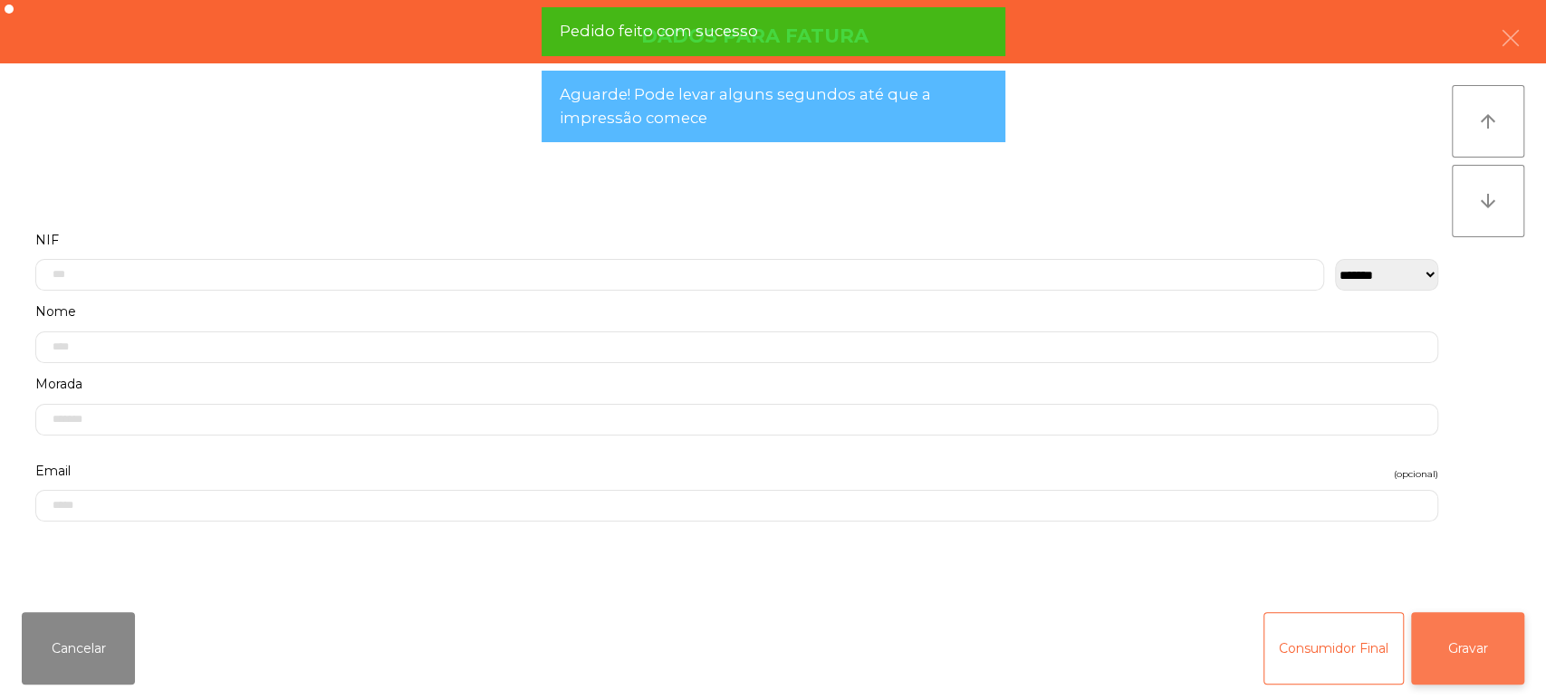
click at [1461, 622] on button "Gravar" at bounding box center [1467, 648] width 113 height 72
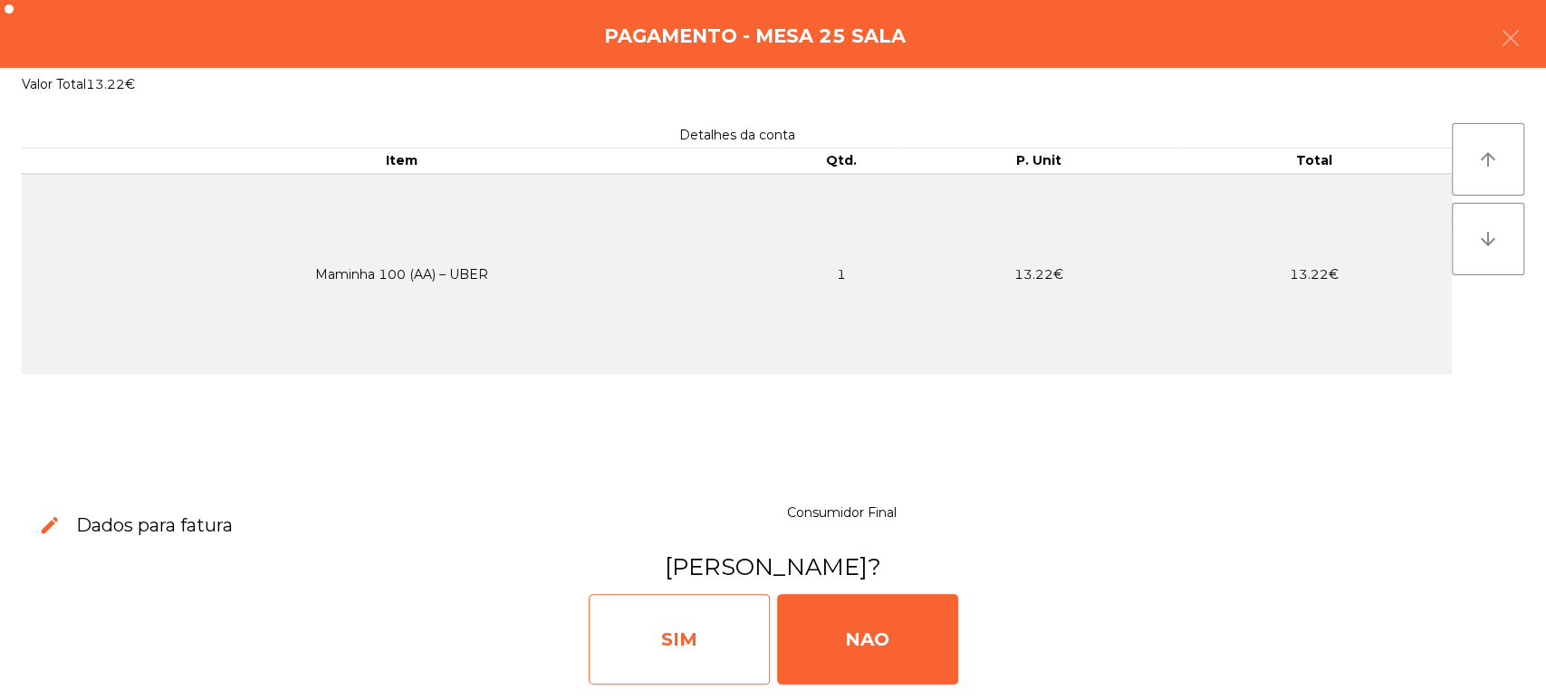
click at [692, 654] on div "SIM" at bounding box center [679, 639] width 181 height 91
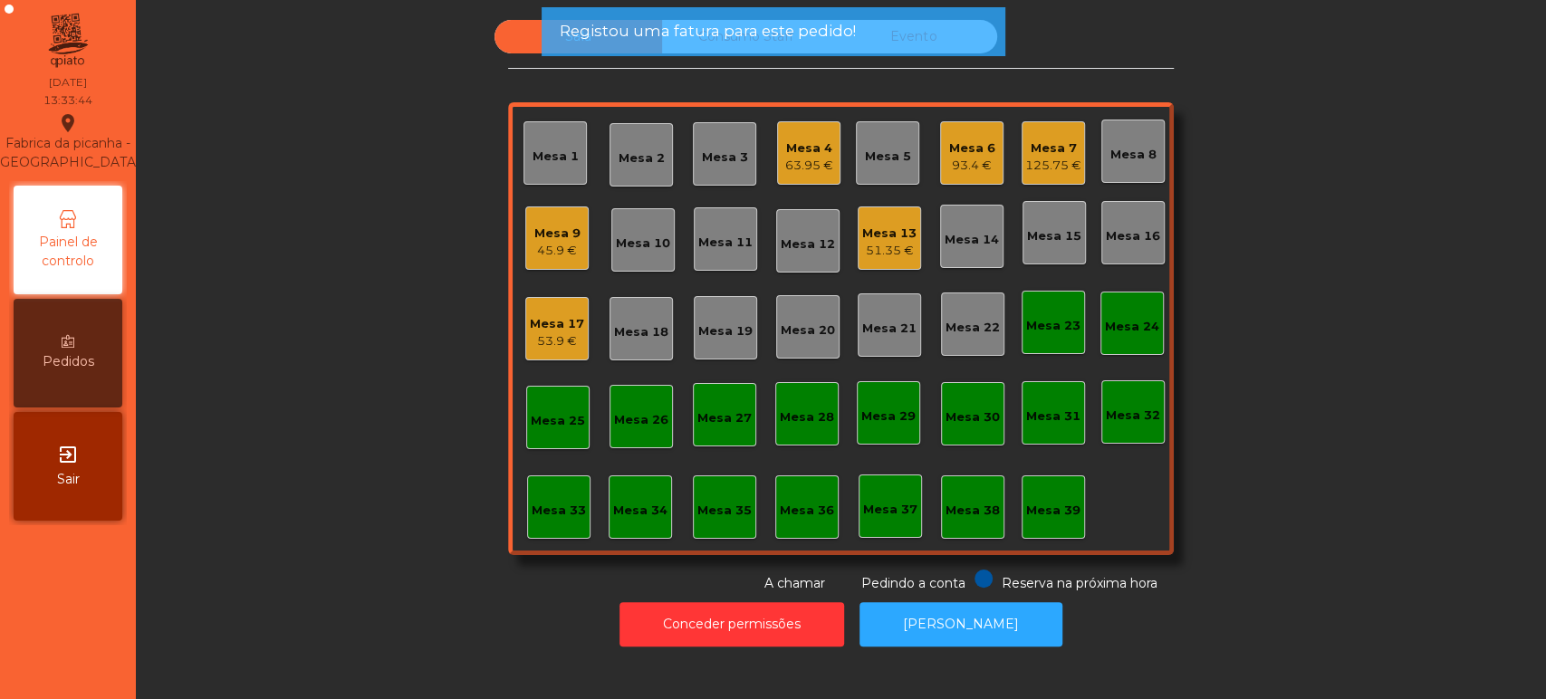
click at [620, 157] on div "Mesa 2" at bounding box center [642, 158] width 46 height 18
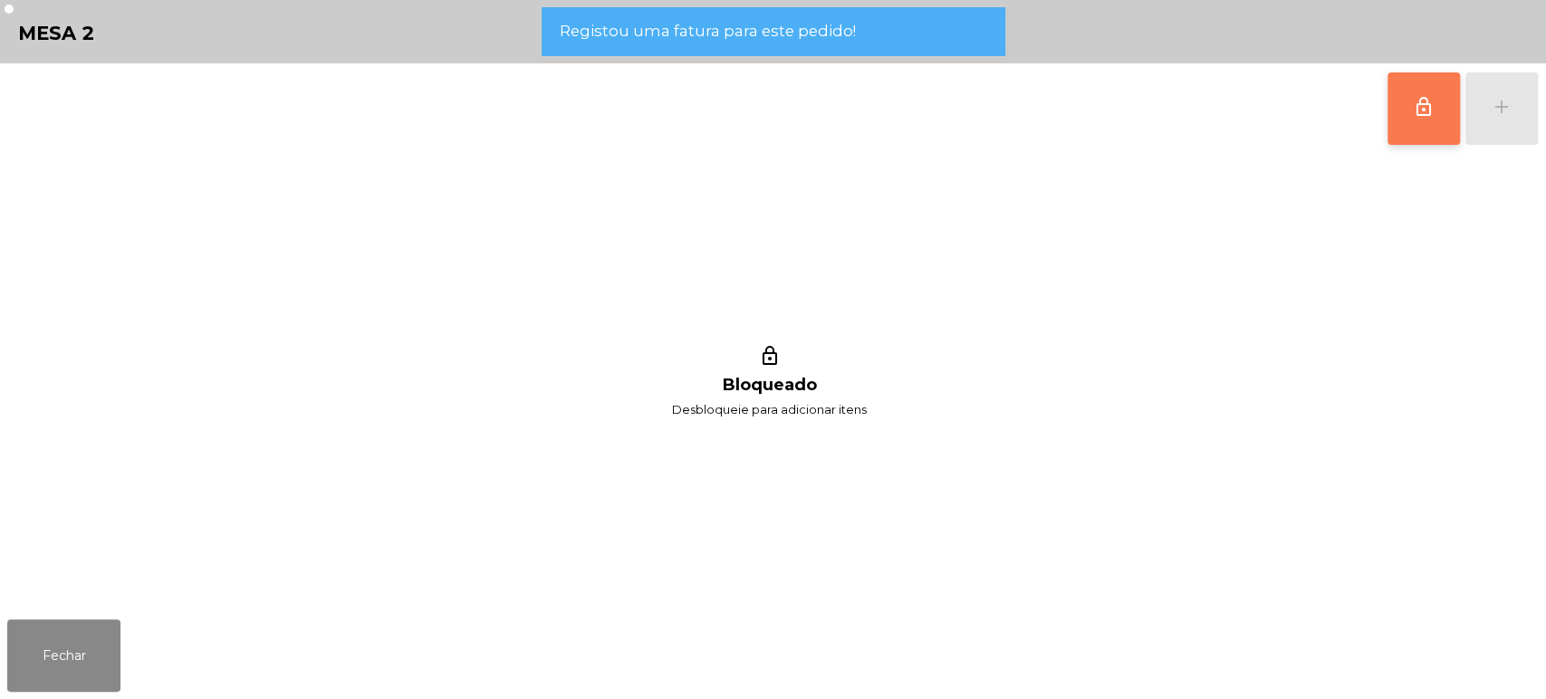
click at [1419, 124] on button "lock_outline" at bounding box center [1423, 108] width 72 height 72
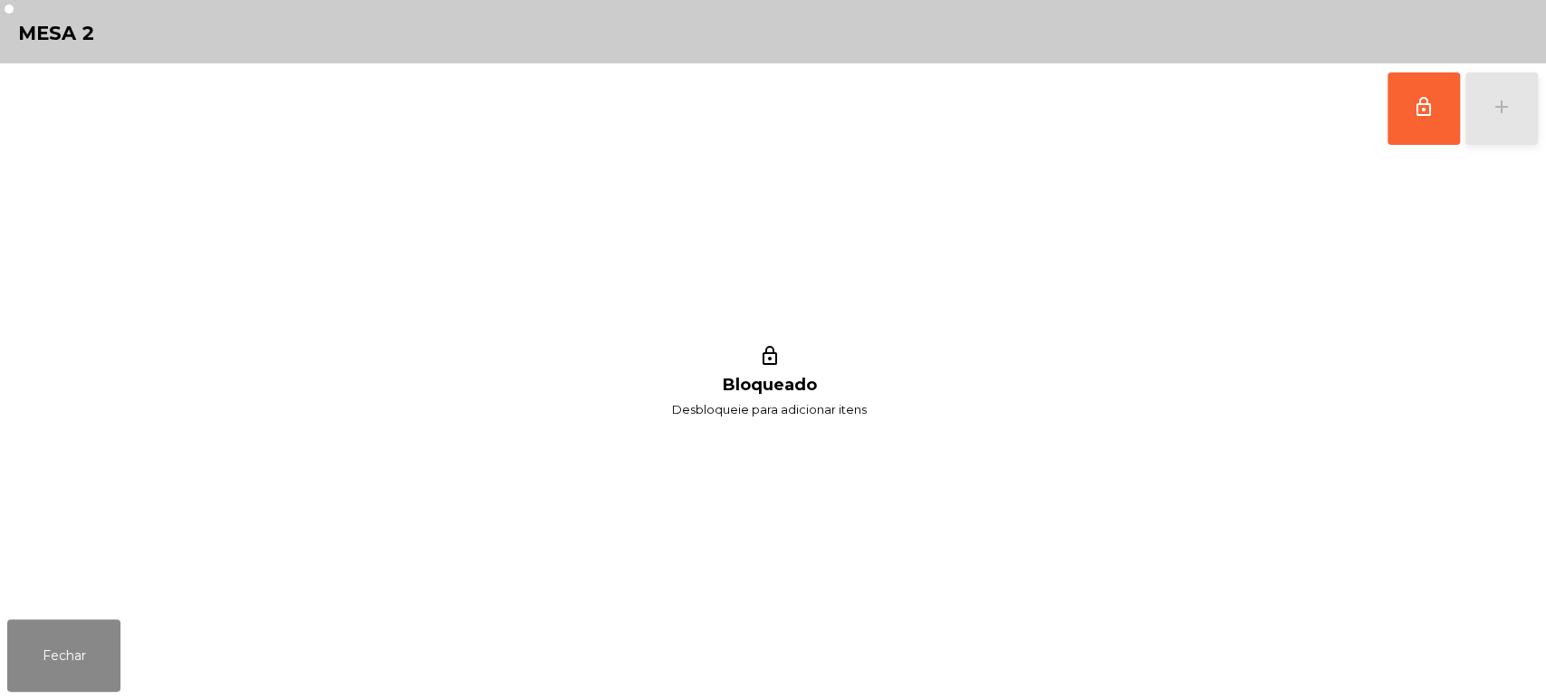
click at [1504, 119] on button "add" at bounding box center [1501, 108] width 72 height 72
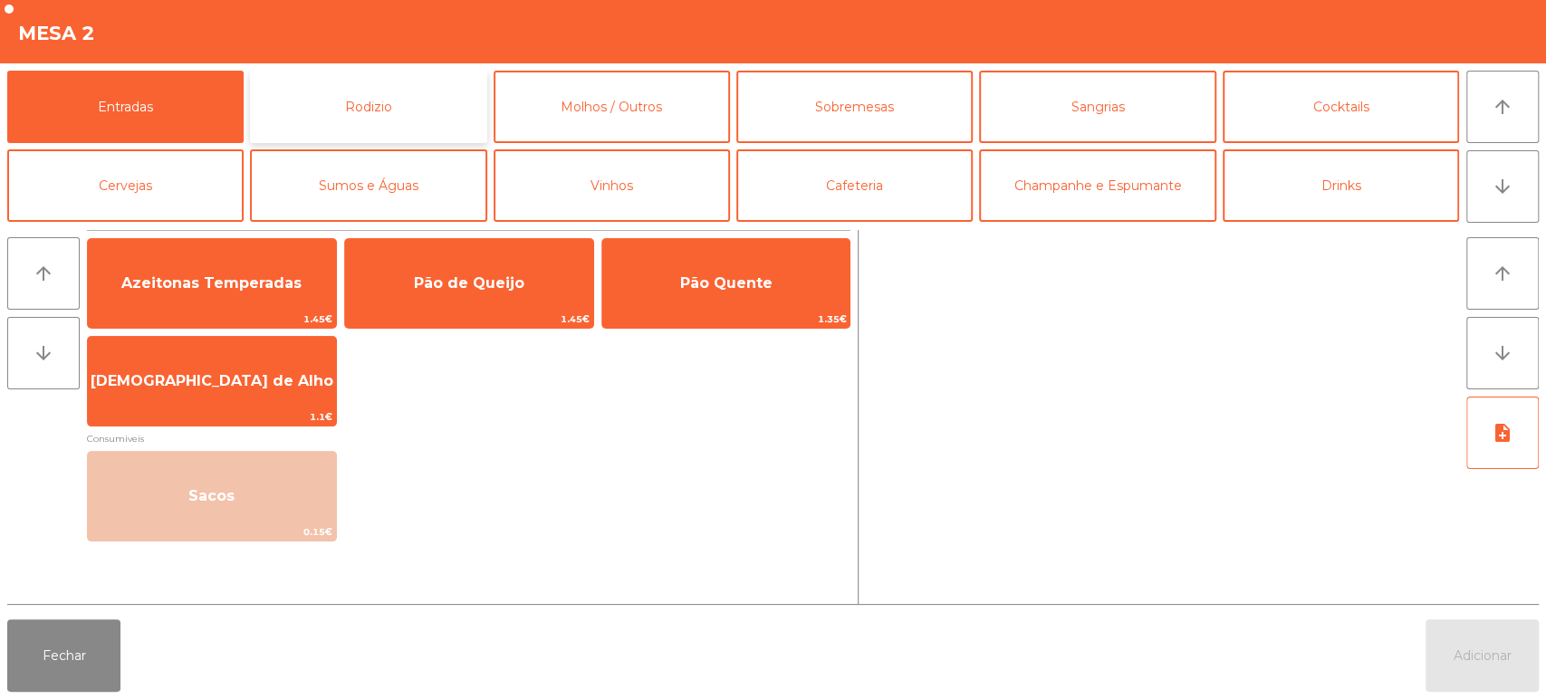
click at [362, 127] on button "Rodizio" at bounding box center [368, 107] width 236 height 72
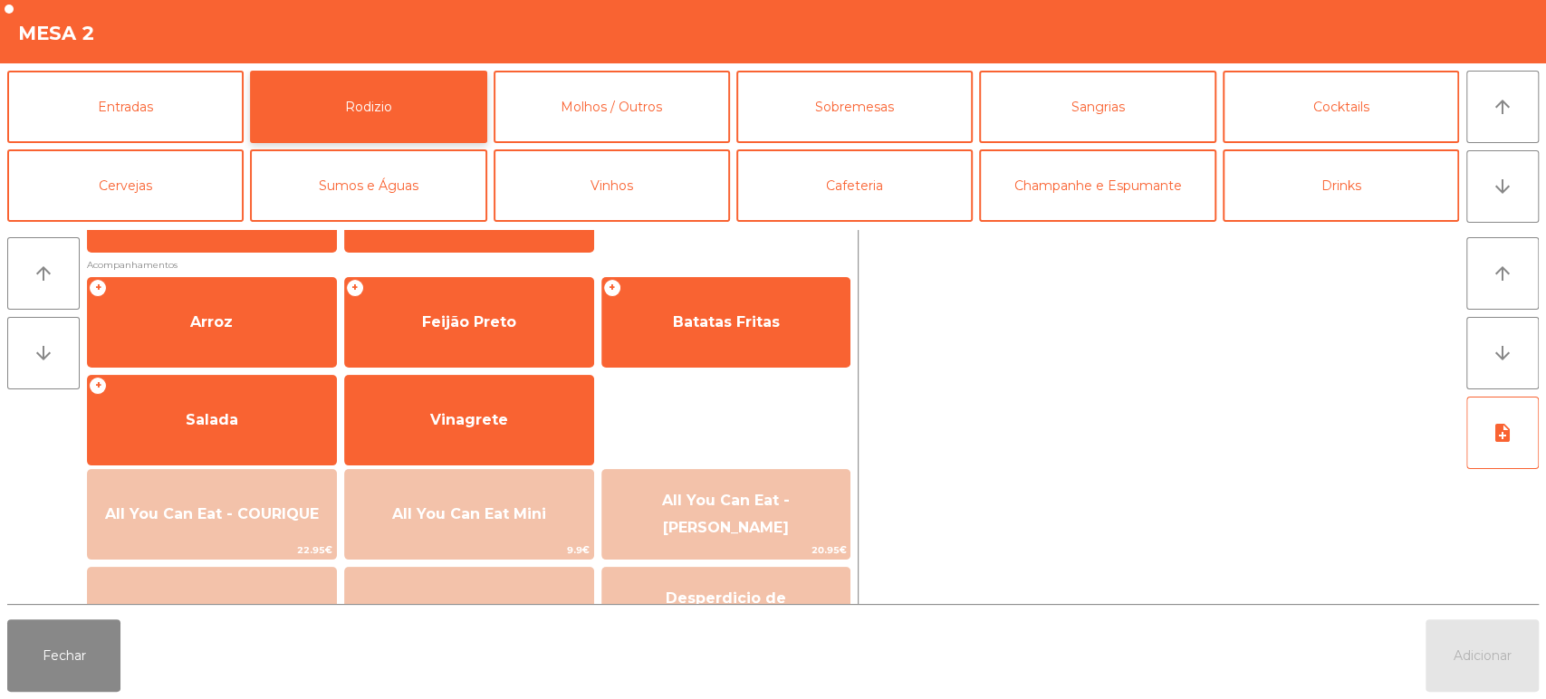
scroll to position [232, 0]
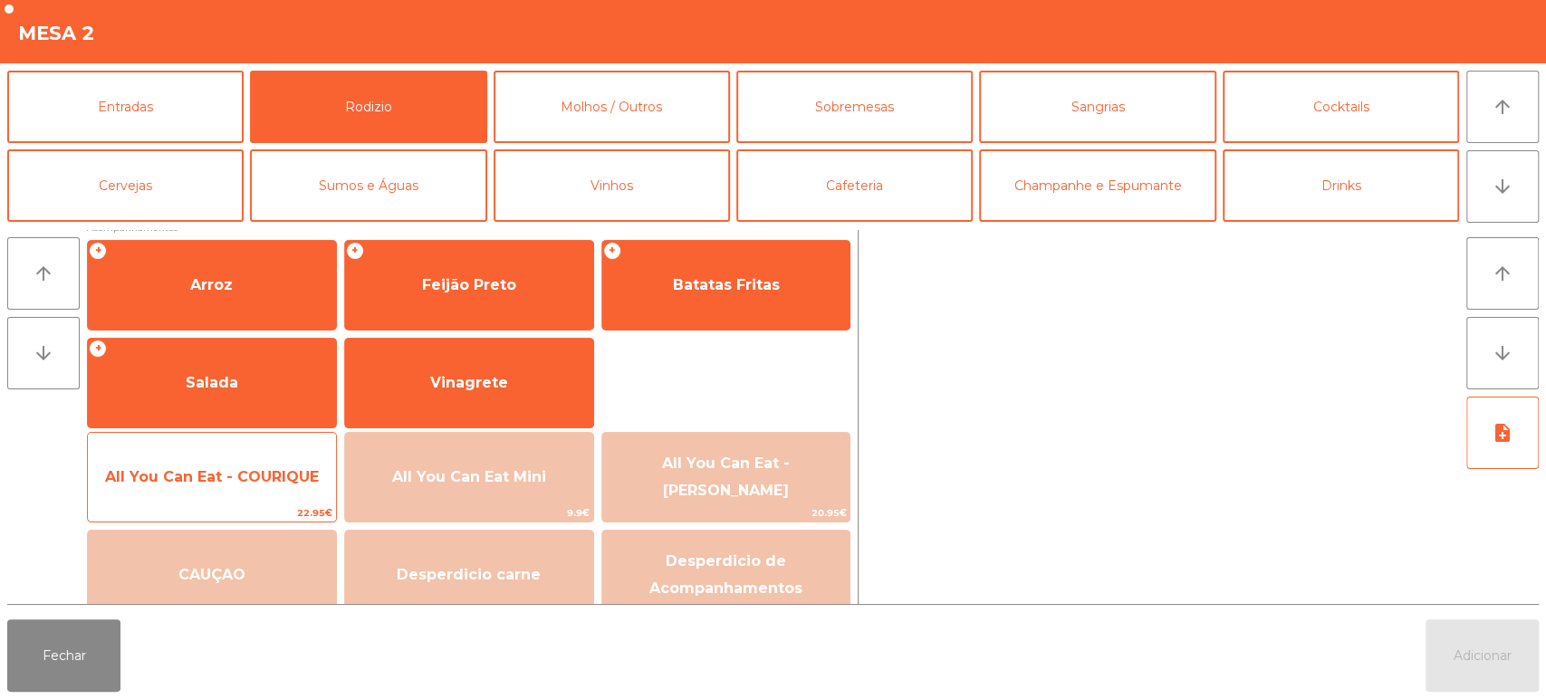
click at [234, 448] on div "All You Can Eat - COURIQUE 22.95€" at bounding box center [212, 477] width 250 height 91
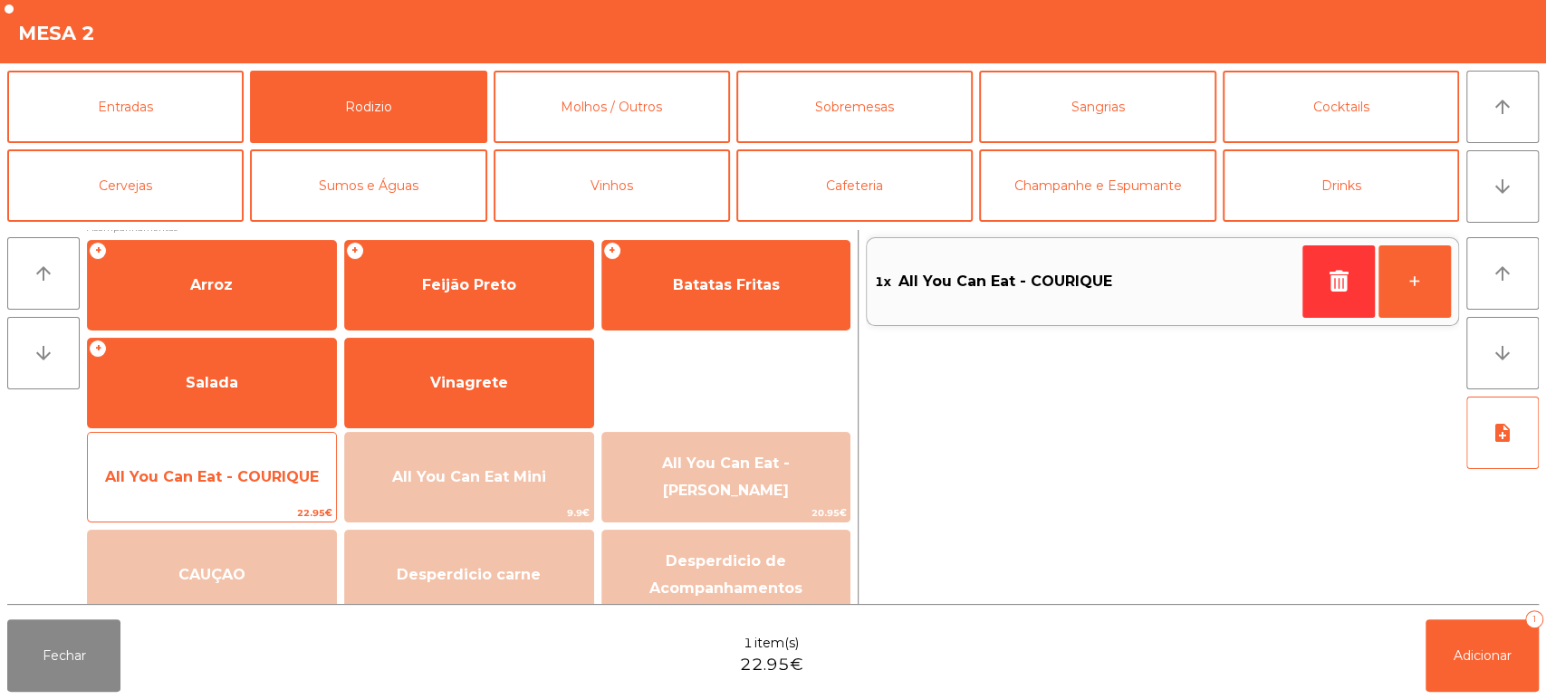
click at [225, 461] on span "All You Can Eat - COURIQUE" at bounding box center [212, 477] width 248 height 49
click at [217, 461] on span "All You Can Eat - COURIQUE" at bounding box center [212, 477] width 248 height 49
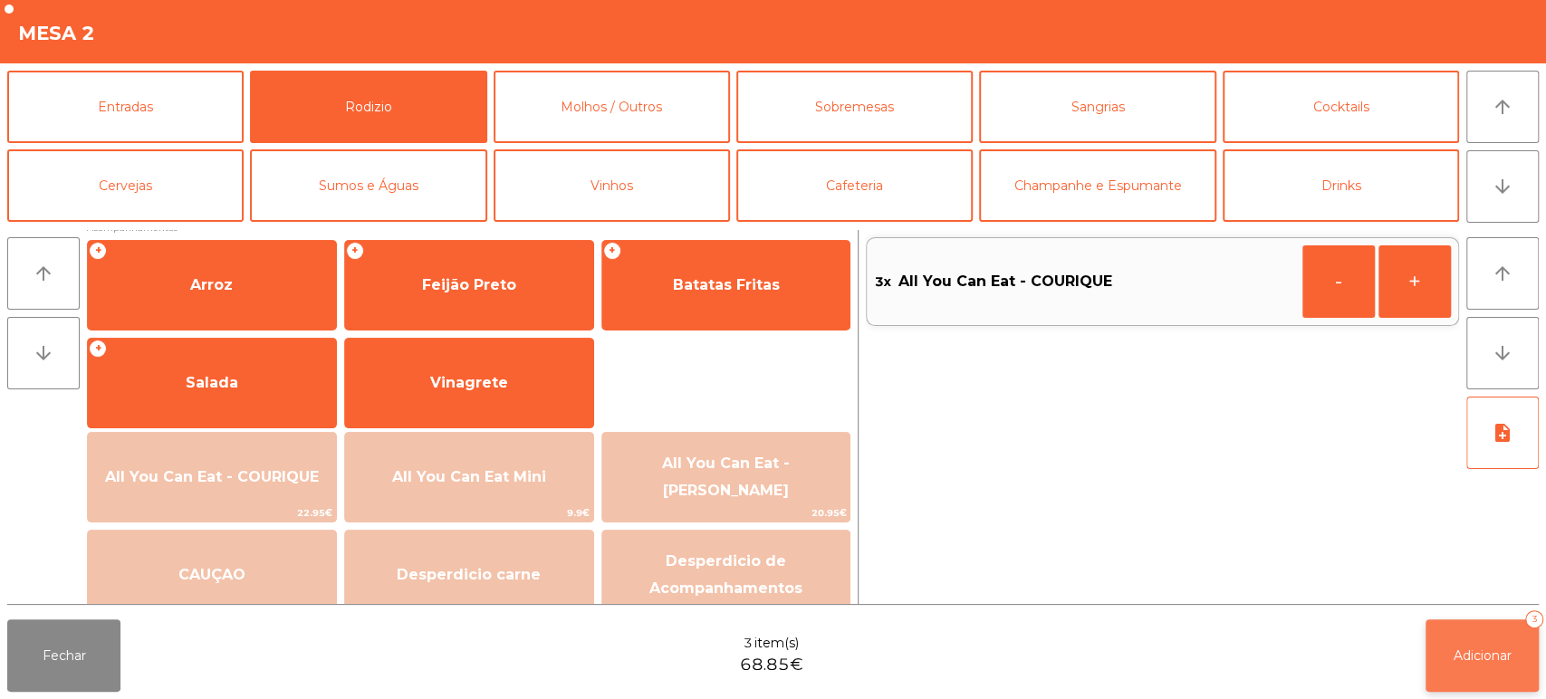
click at [1504, 674] on button "Adicionar 3" at bounding box center [1481, 655] width 113 height 72
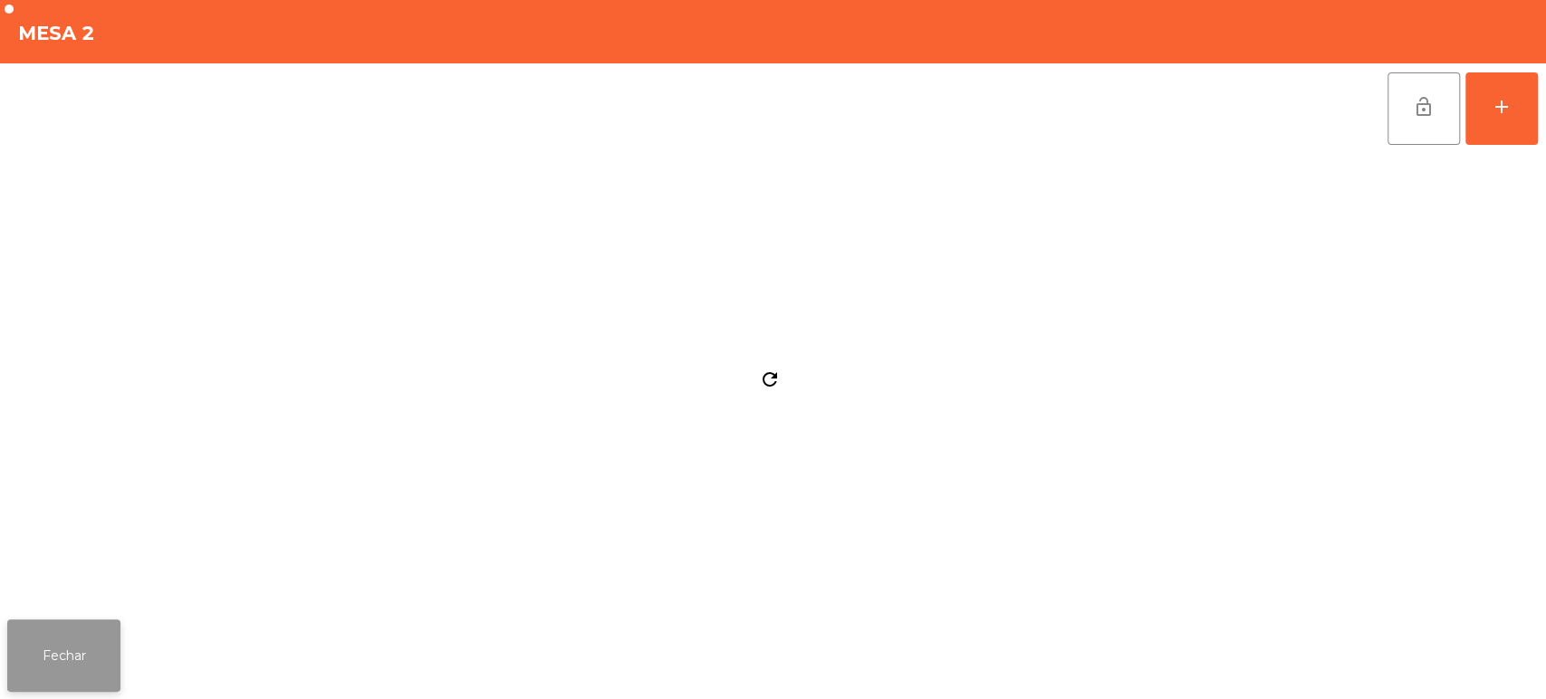
click at [48, 620] on button "Fechar" at bounding box center [63, 655] width 113 height 72
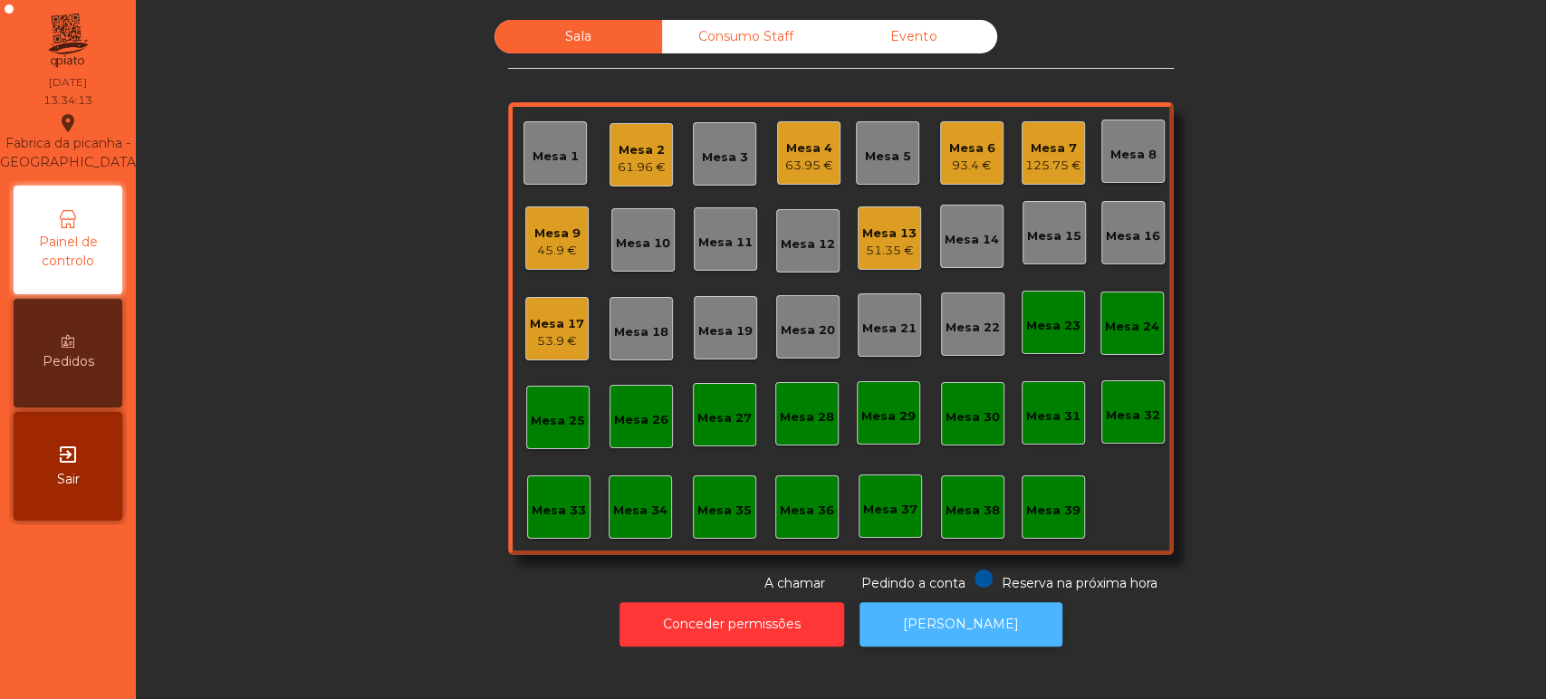
click at [937, 608] on button "[PERSON_NAME]" at bounding box center [960, 624] width 203 height 44
click at [563, 265] on div "Mesa 9 51.5 €" at bounding box center [556, 237] width 63 height 63
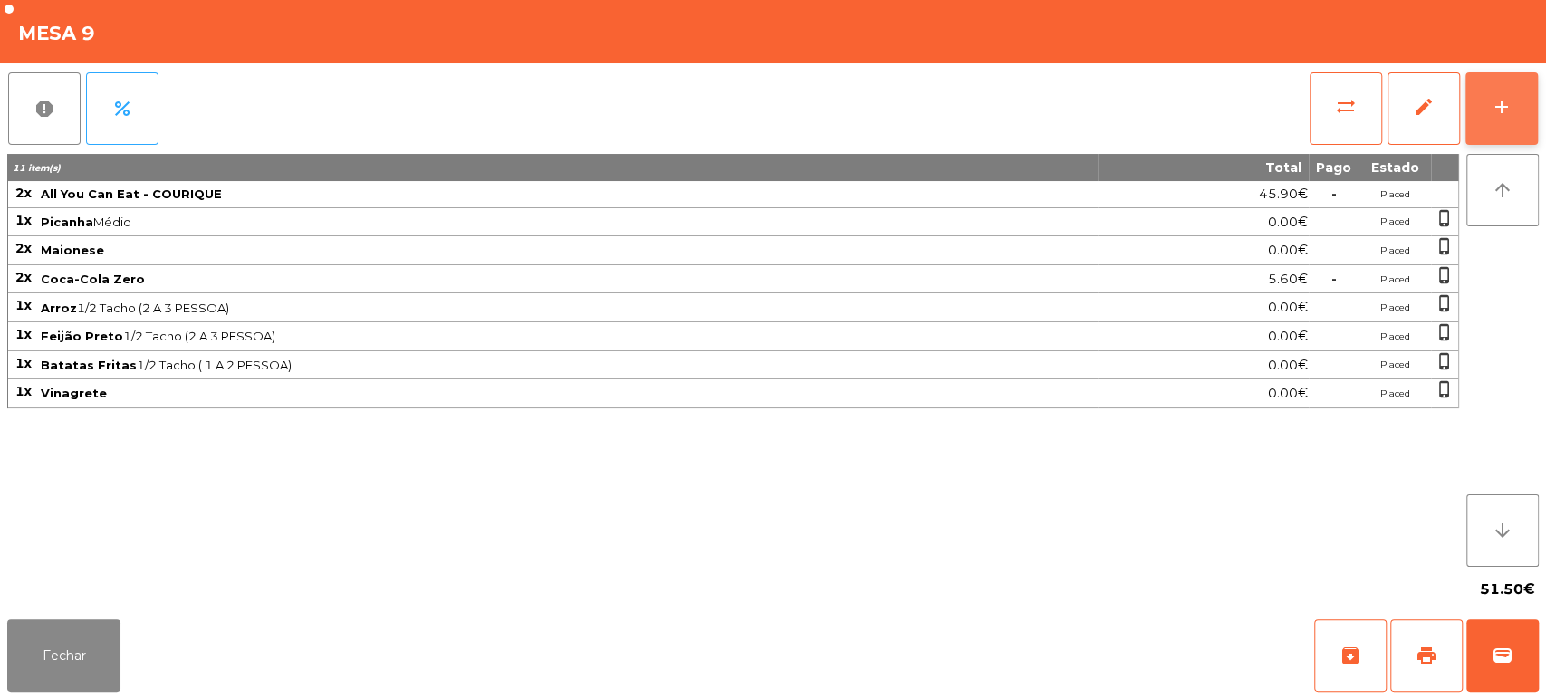
click at [1488, 109] on button "add" at bounding box center [1501, 108] width 72 height 72
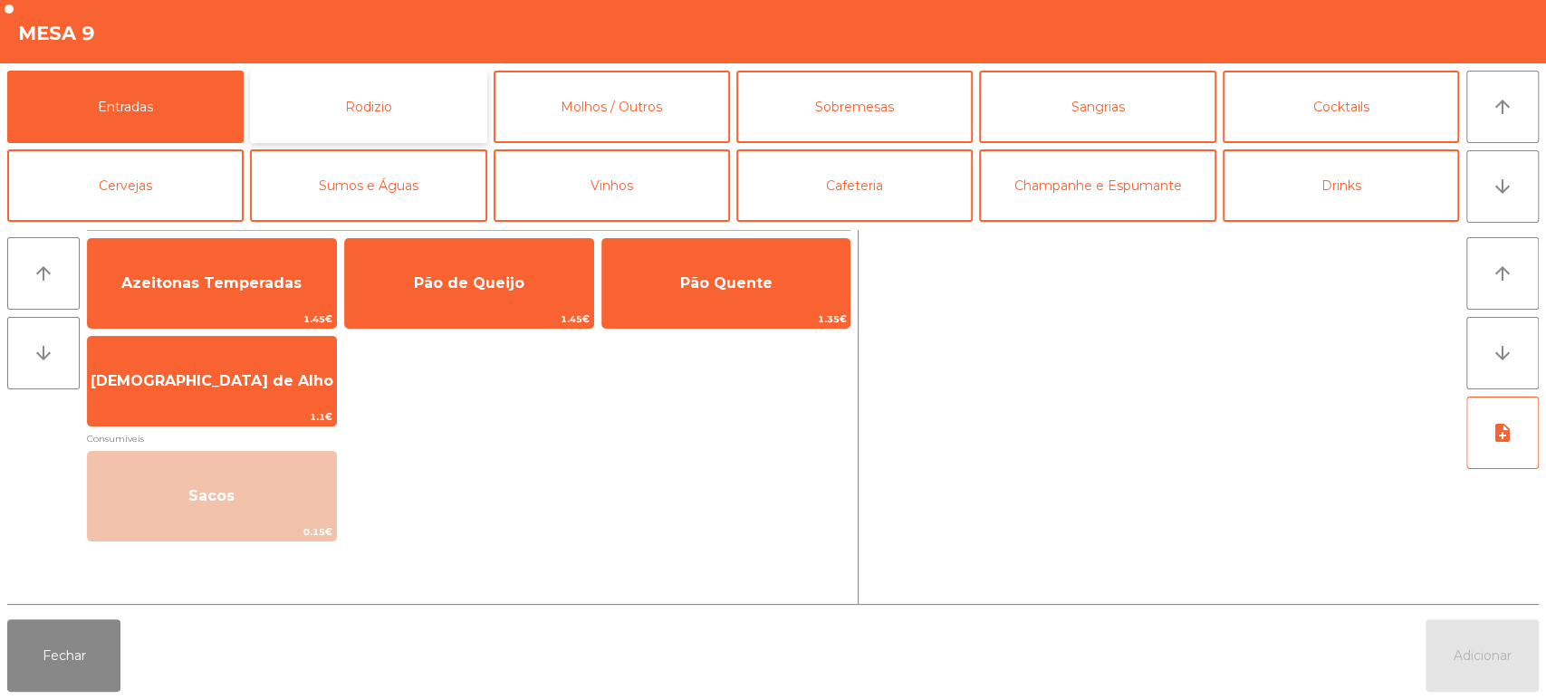
click at [431, 98] on button "Rodizio" at bounding box center [368, 107] width 236 height 72
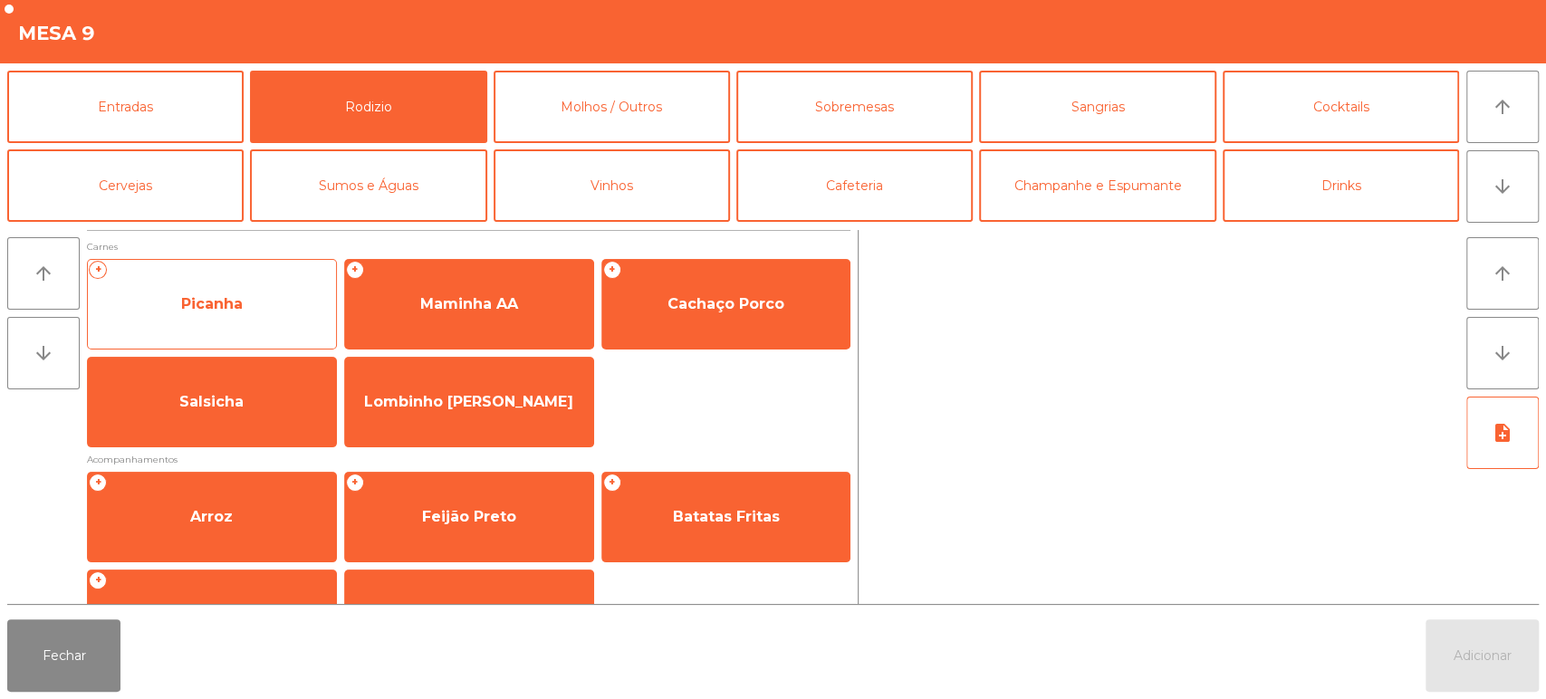
click at [277, 292] on span "Picanha" at bounding box center [212, 304] width 248 height 49
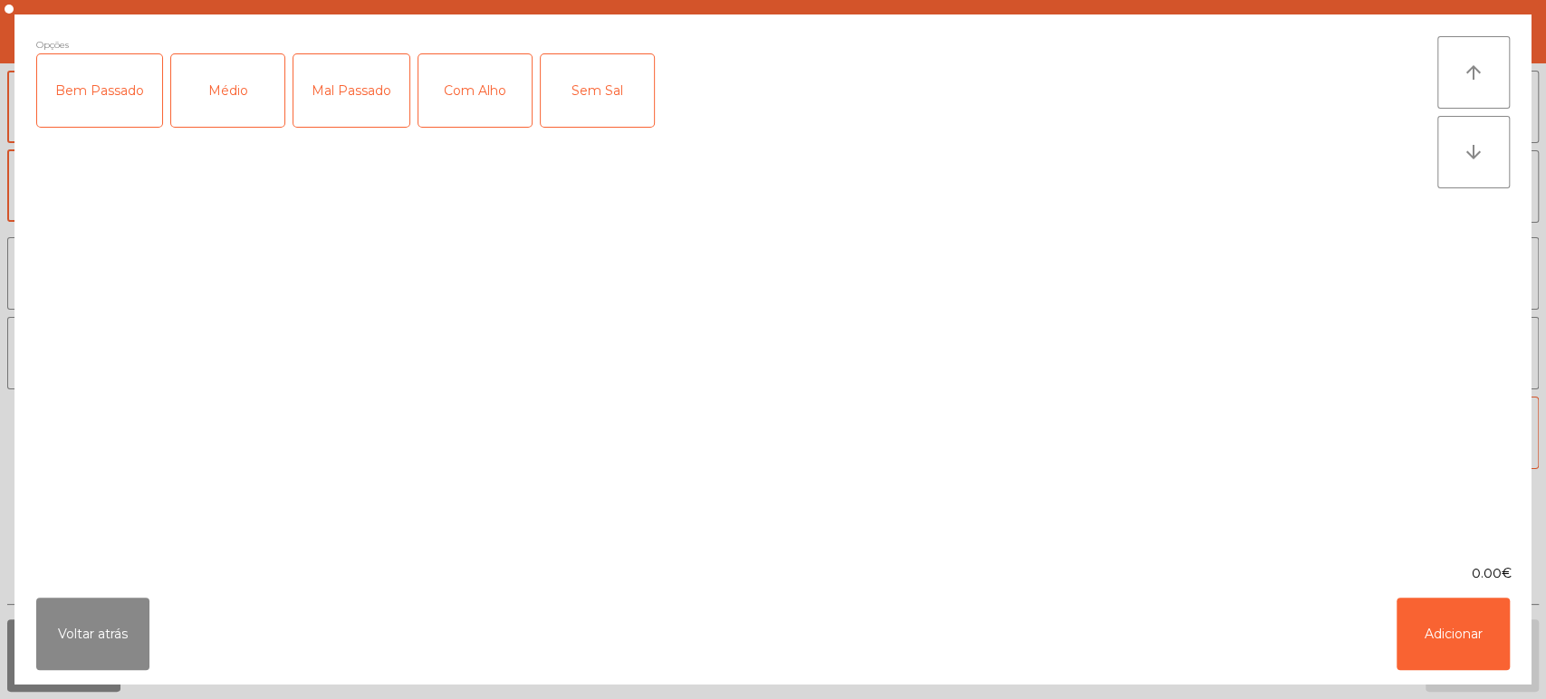
click at [220, 93] on div "Médio" at bounding box center [227, 90] width 113 height 72
click at [355, 86] on div "Mal Passado" at bounding box center [351, 90] width 116 height 72
click at [1454, 637] on button "Adicionar" at bounding box center [1452, 634] width 113 height 72
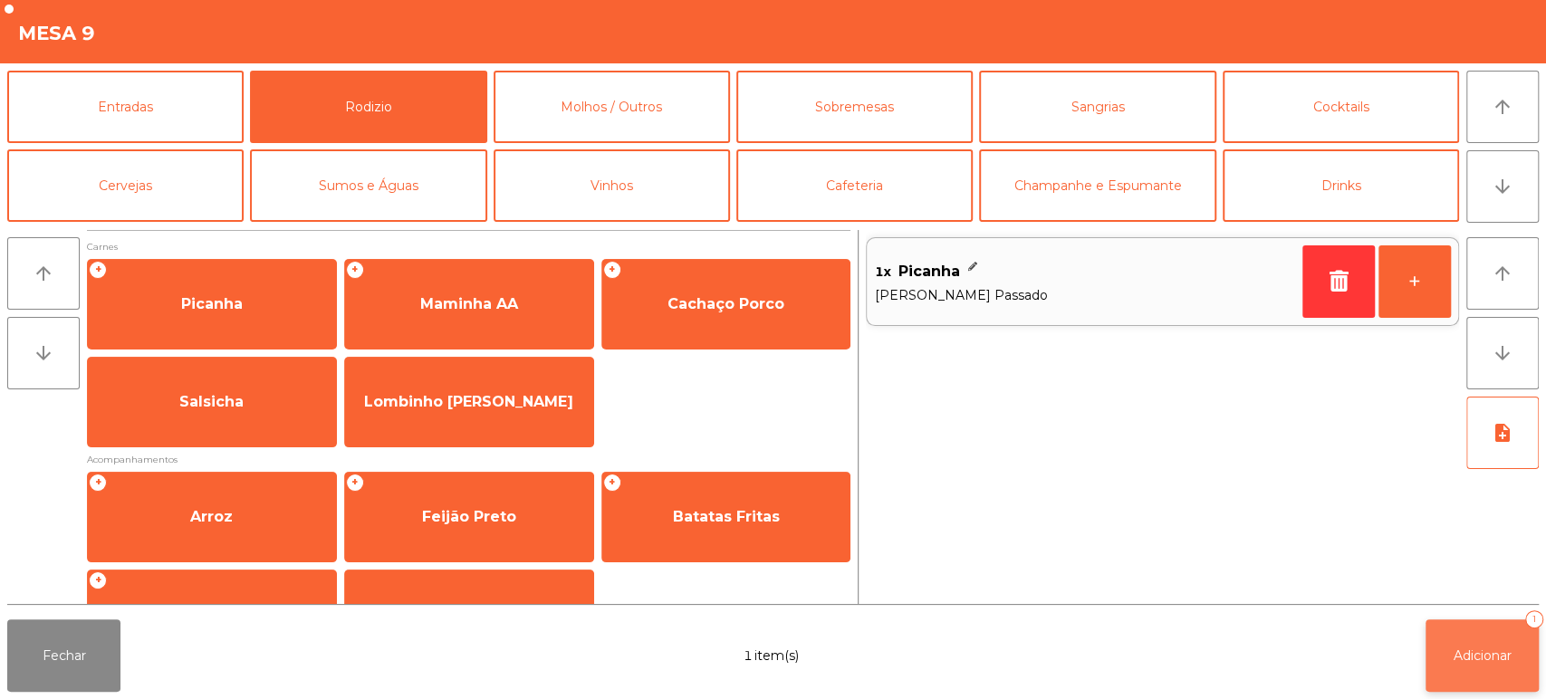
click at [1486, 652] on span "Adicionar" at bounding box center [1482, 656] width 58 height 16
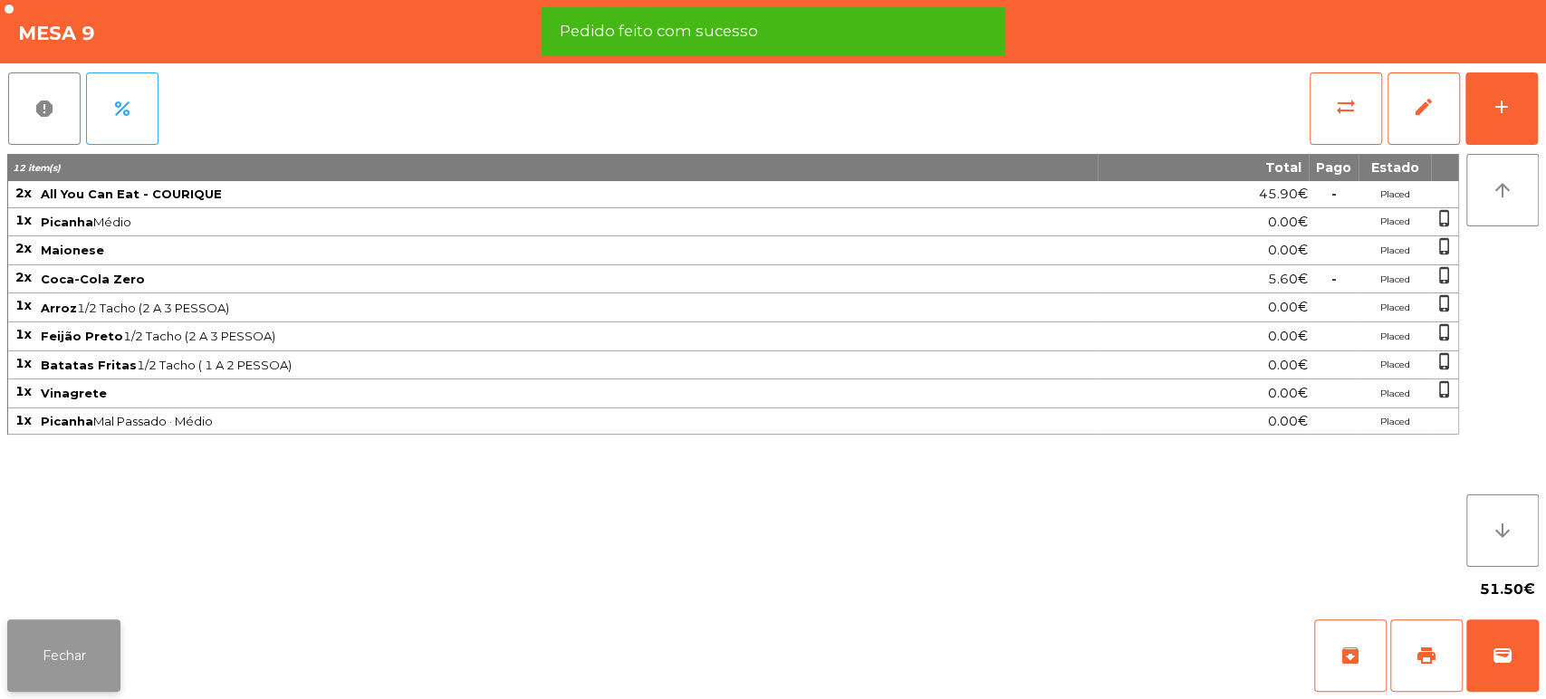
click at [31, 683] on button "Fechar" at bounding box center [63, 655] width 113 height 72
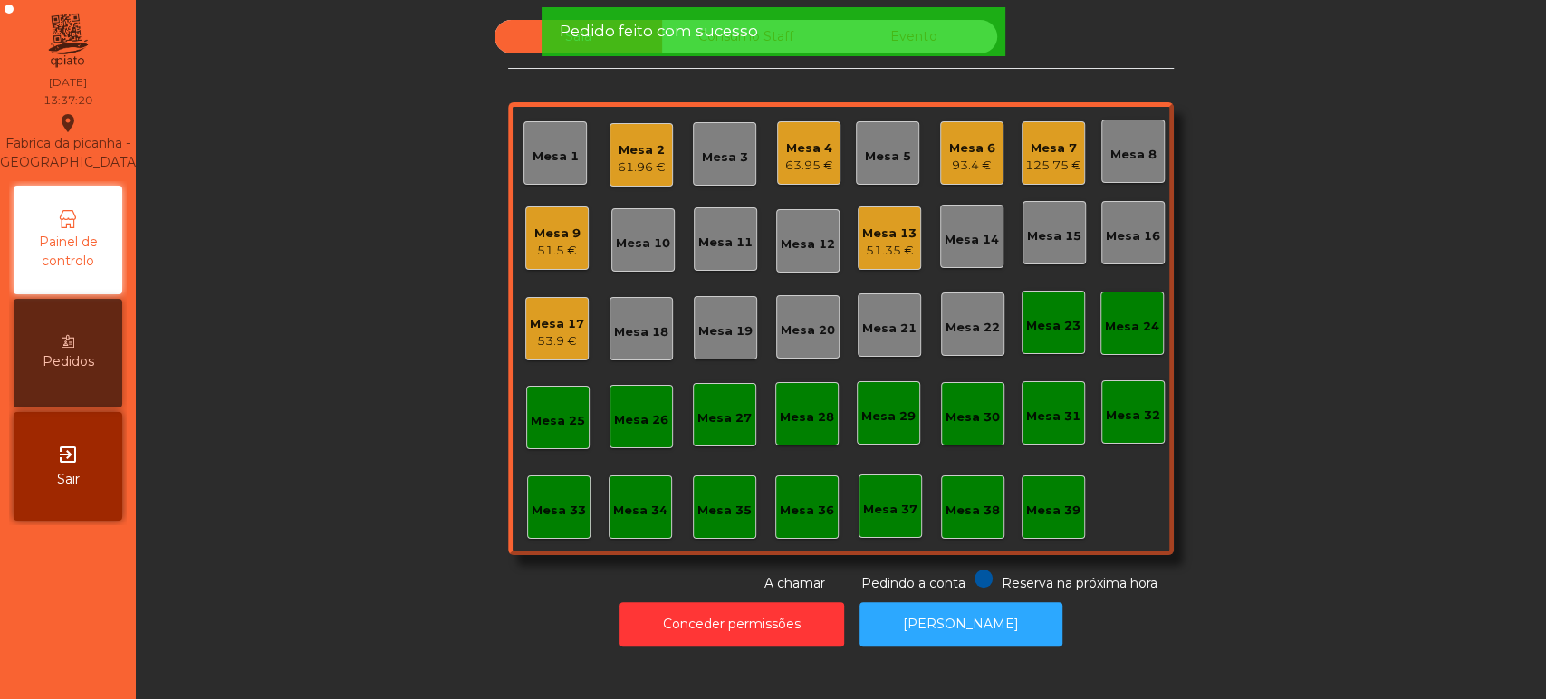
click at [271, 249] on div "Sala Consumo Staff Evento Mesa 1 Mesa 2 61.96 € Mesa 3 Mesa 4 63.95 € Mesa 5 Me…" at bounding box center [840, 306] width 1361 height 573
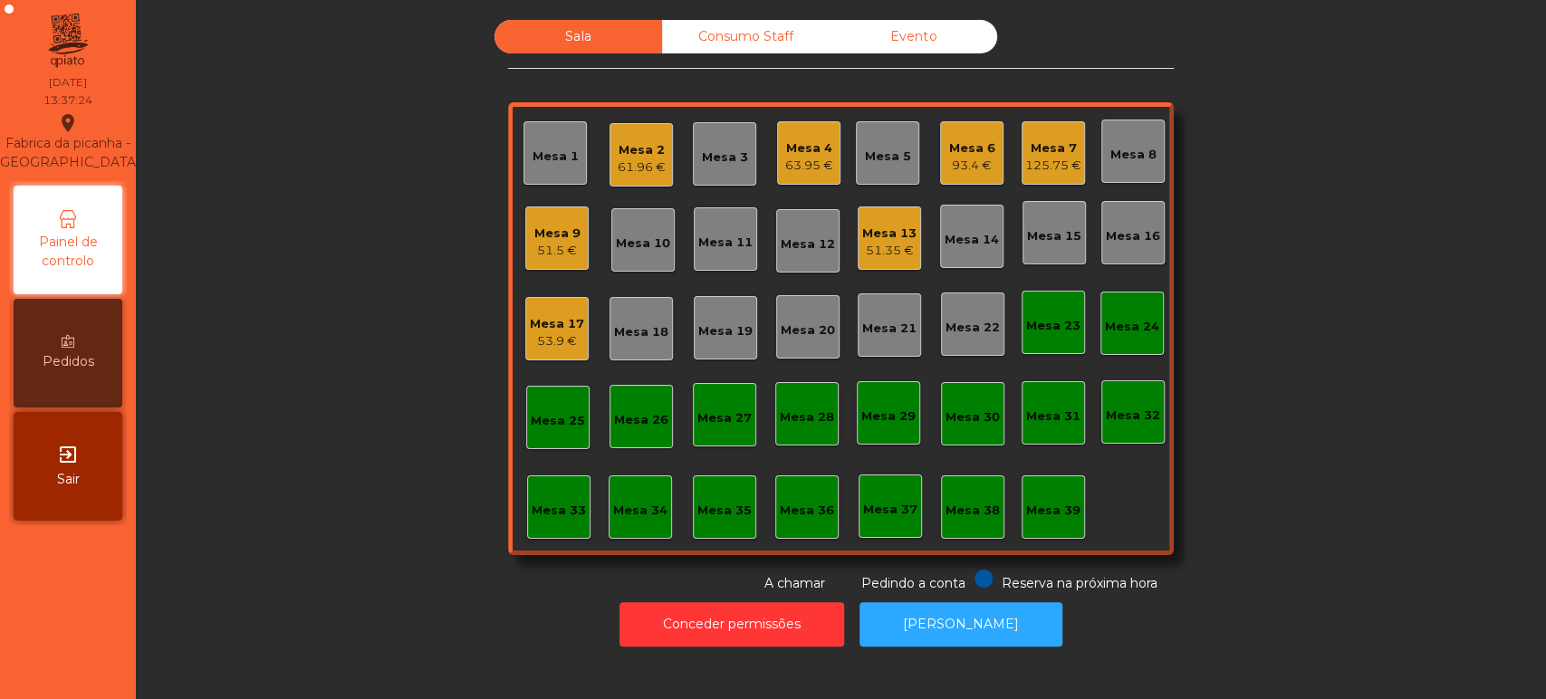
click at [1054, 132] on div "Mesa 7 125.75 €" at bounding box center [1053, 153] width 56 height 43
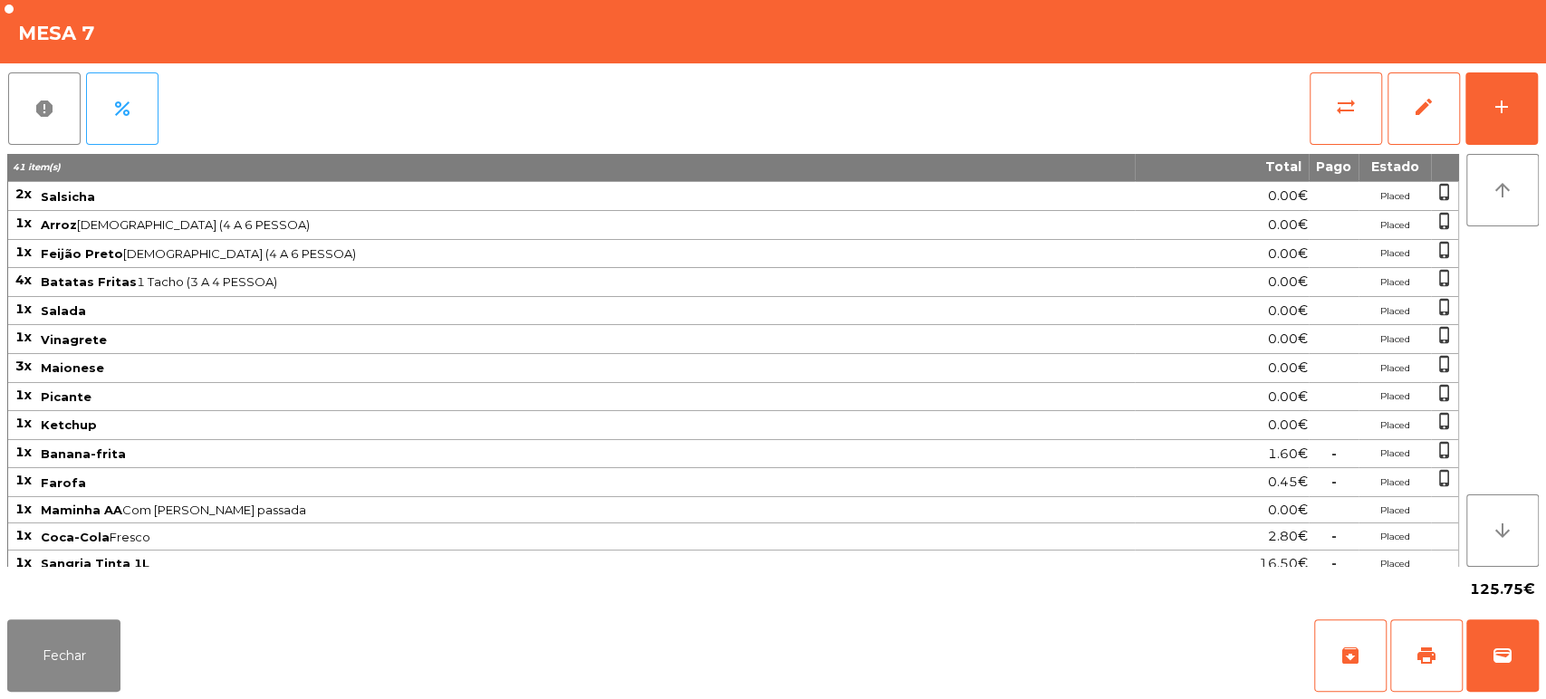
scroll to position [304, 0]
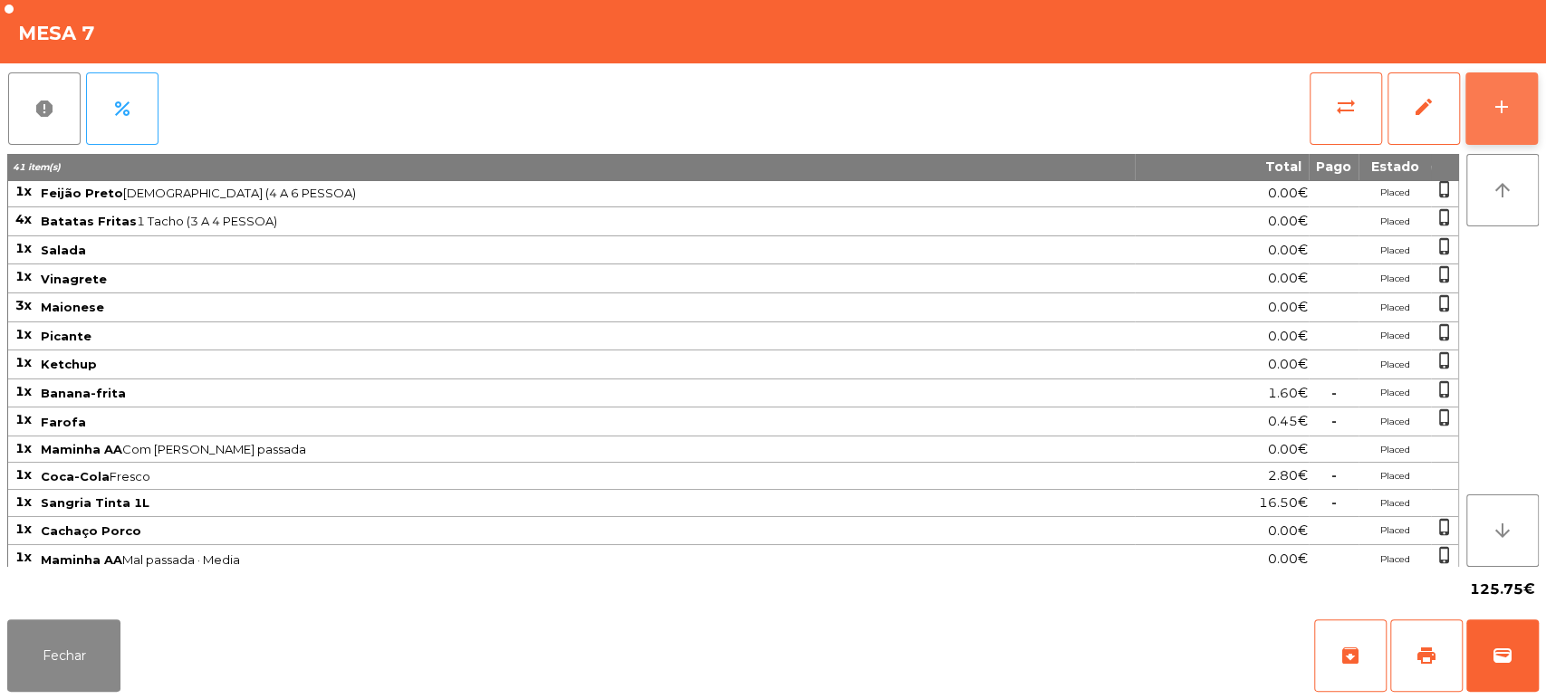
click at [1500, 121] on button "add" at bounding box center [1501, 108] width 72 height 72
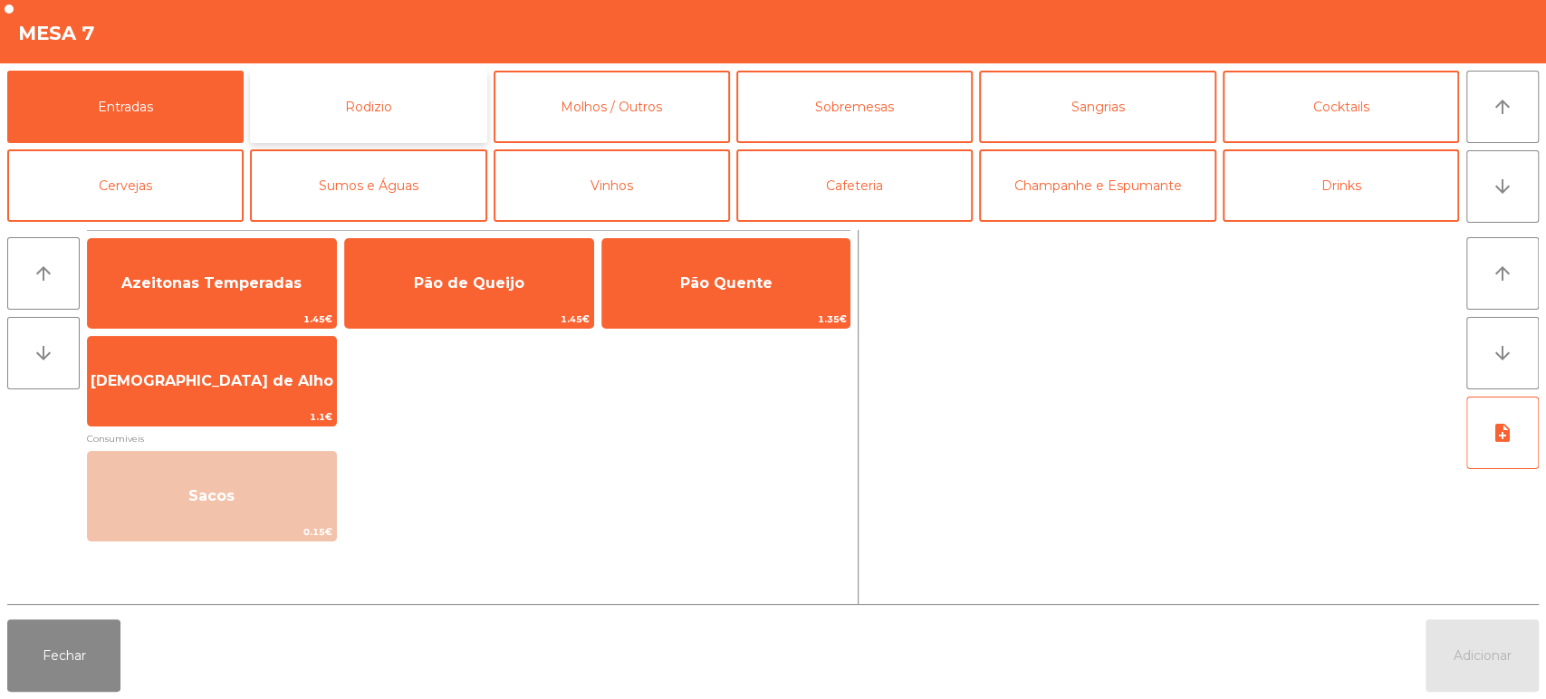
click at [394, 101] on button "Rodizio" at bounding box center [368, 107] width 236 height 72
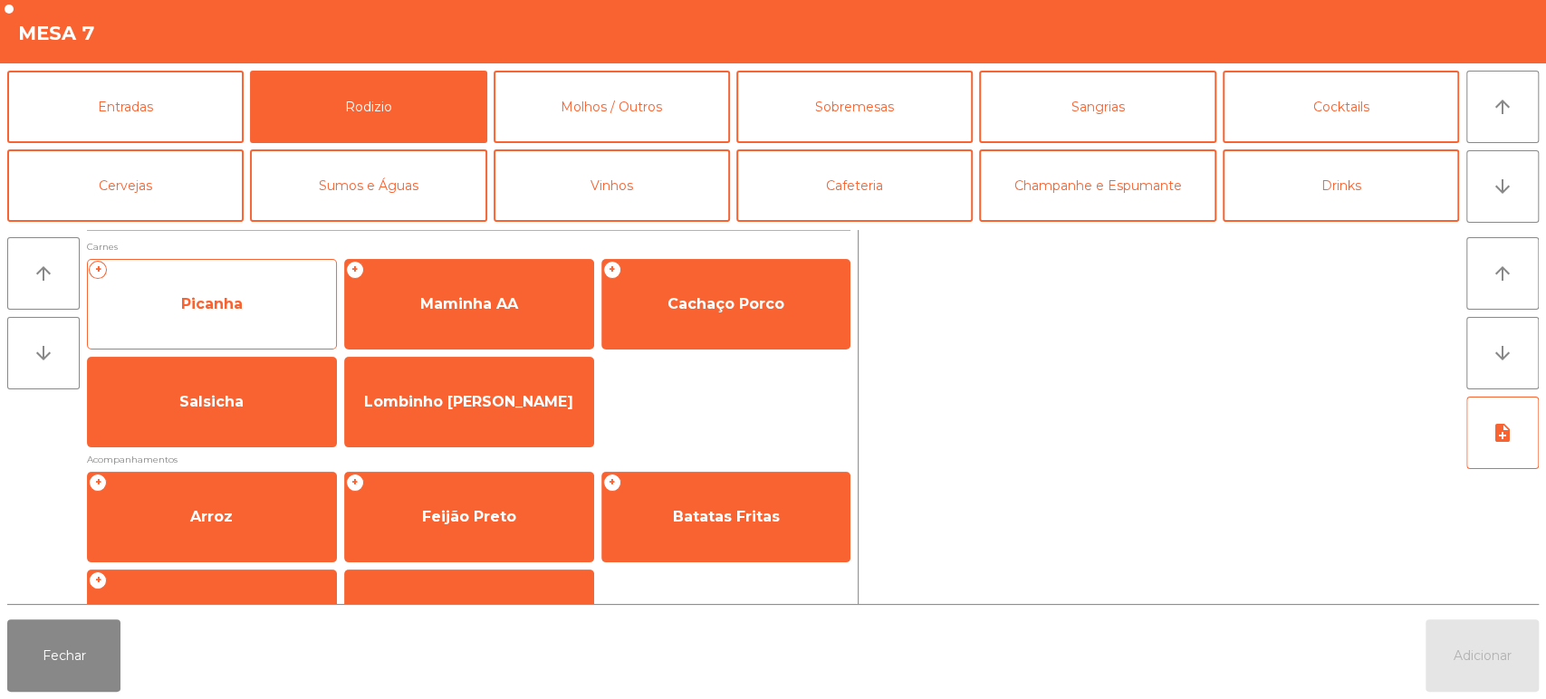
click at [270, 303] on span "Picanha" at bounding box center [212, 304] width 248 height 49
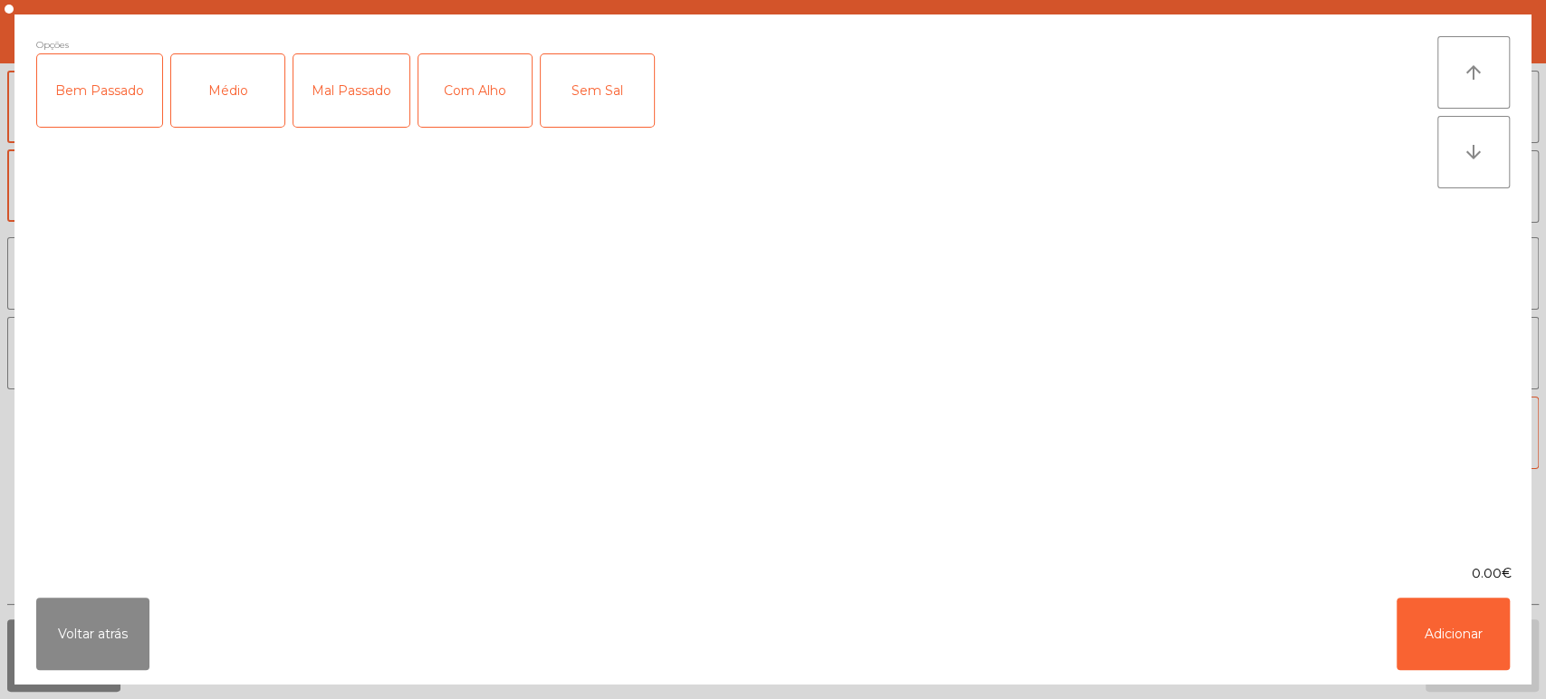
click at [356, 91] on div "Mal Passado" at bounding box center [351, 90] width 116 height 72
click at [1463, 633] on button "Adicionar" at bounding box center [1452, 634] width 113 height 72
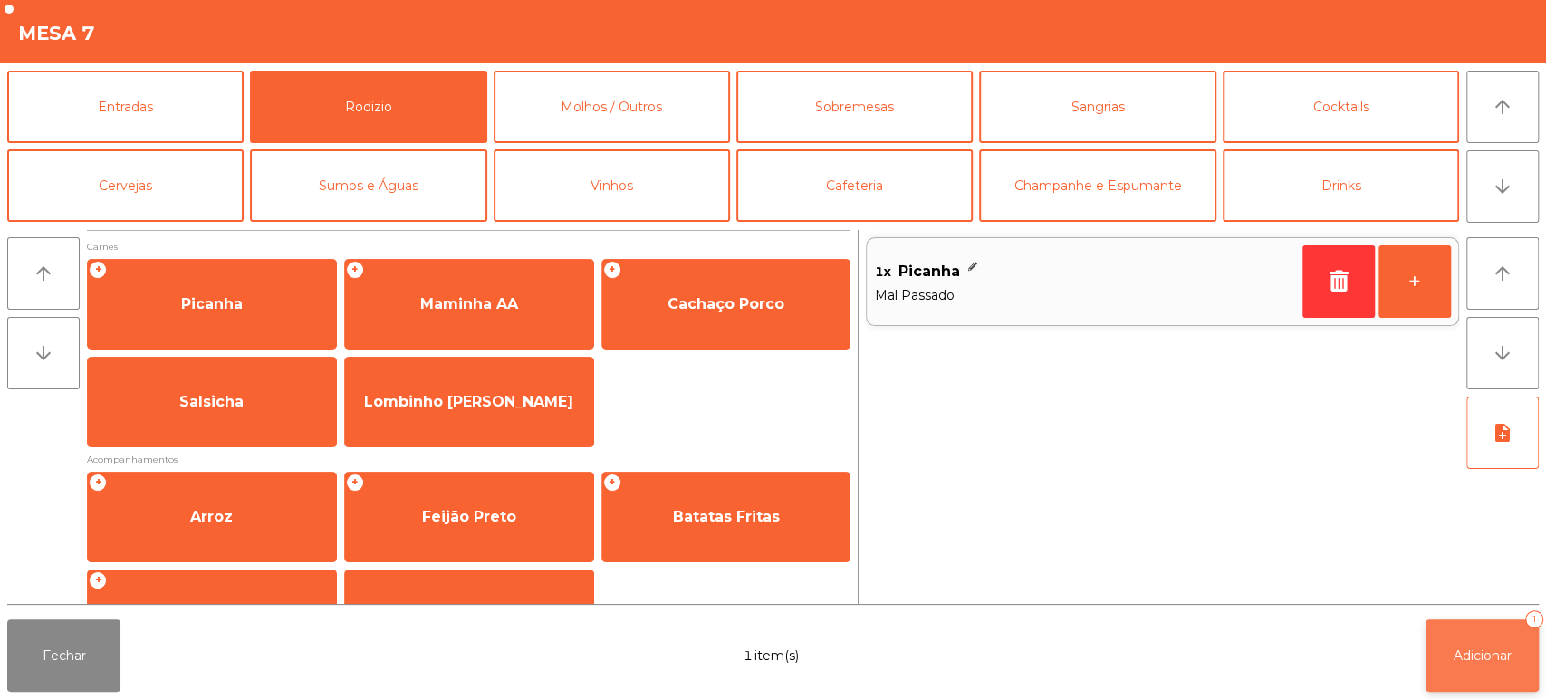
click at [1493, 656] on span "Adicionar" at bounding box center [1482, 656] width 58 height 16
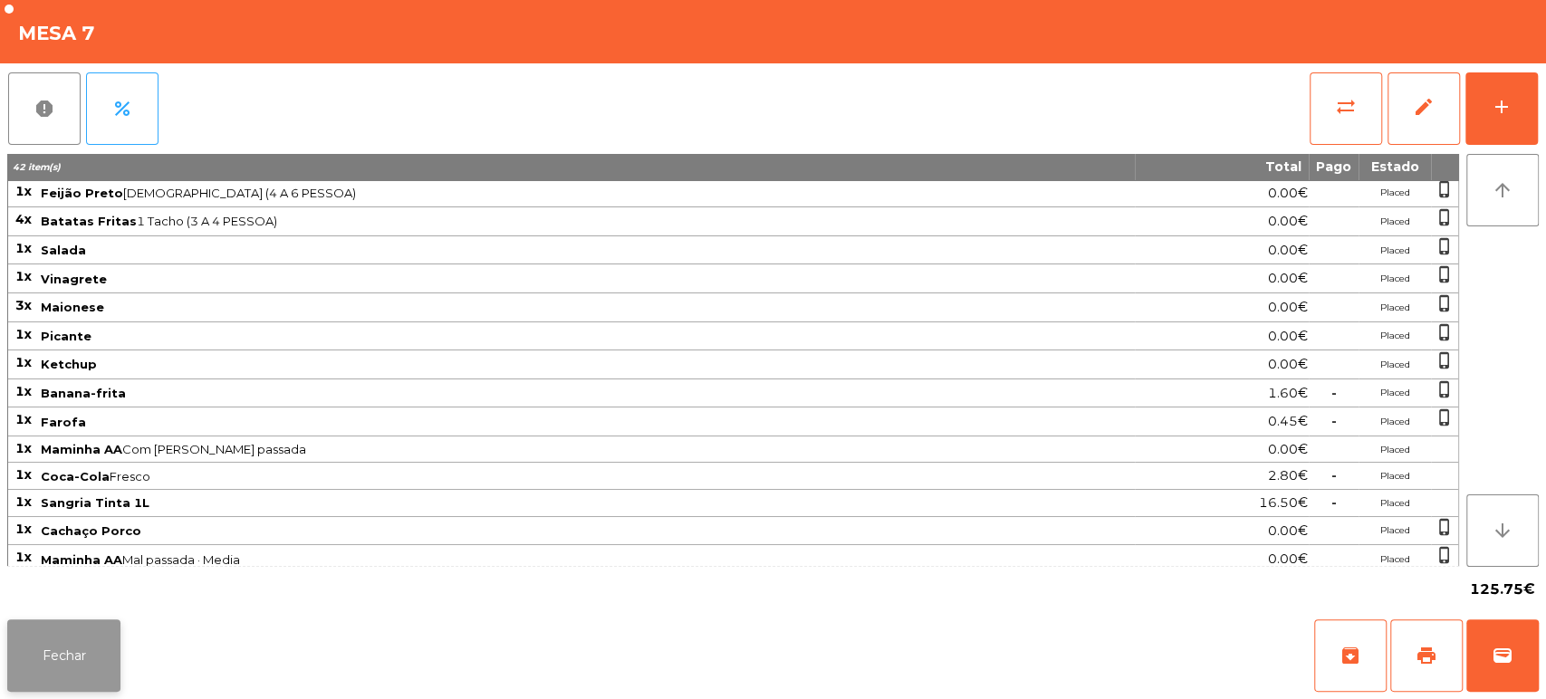
click at [78, 685] on button "Fechar" at bounding box center [63, 655] width 113 height 72
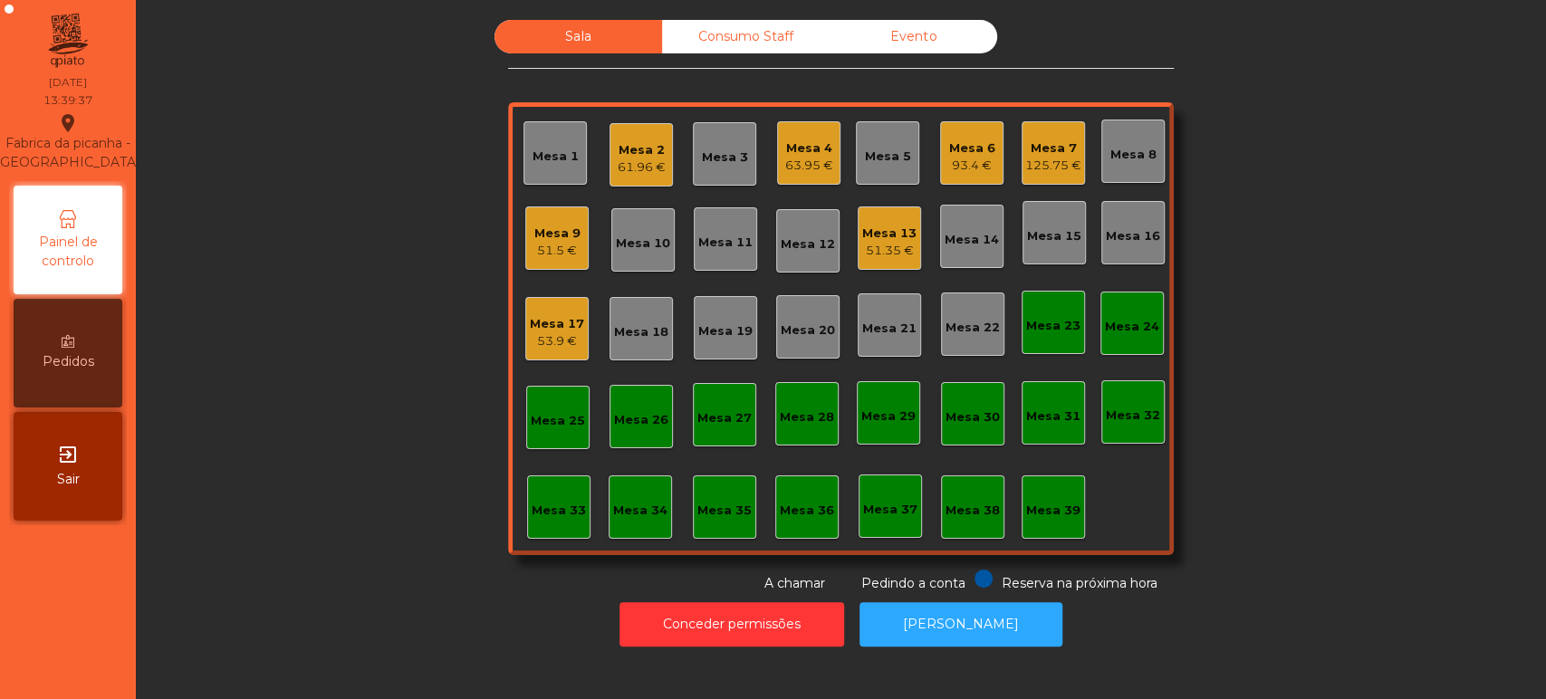
click at [544, 513] on div "Mesa 33" at bounding box center [559, 511] width 54 height 18
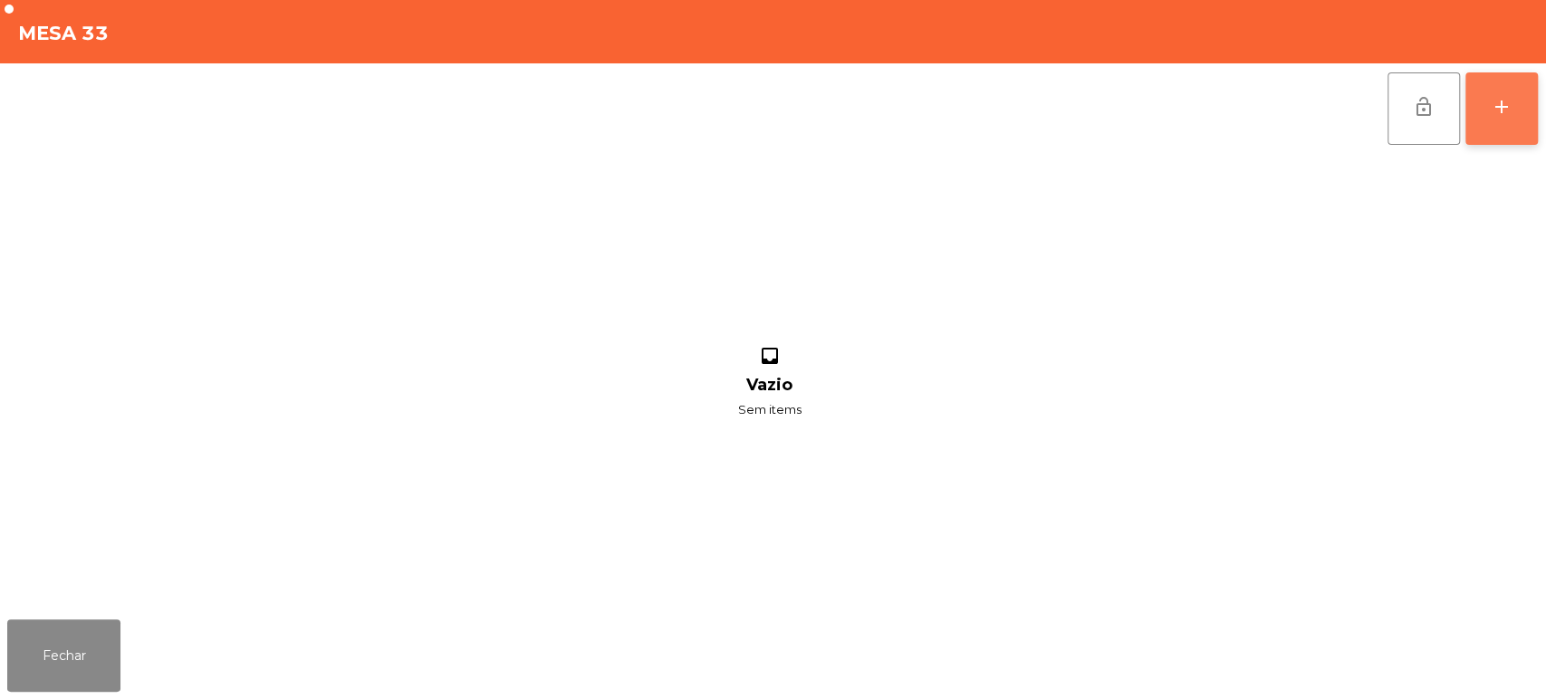
click at [1500, 129] on button "add" at bounding box center [1501, 108] width 72 height 72
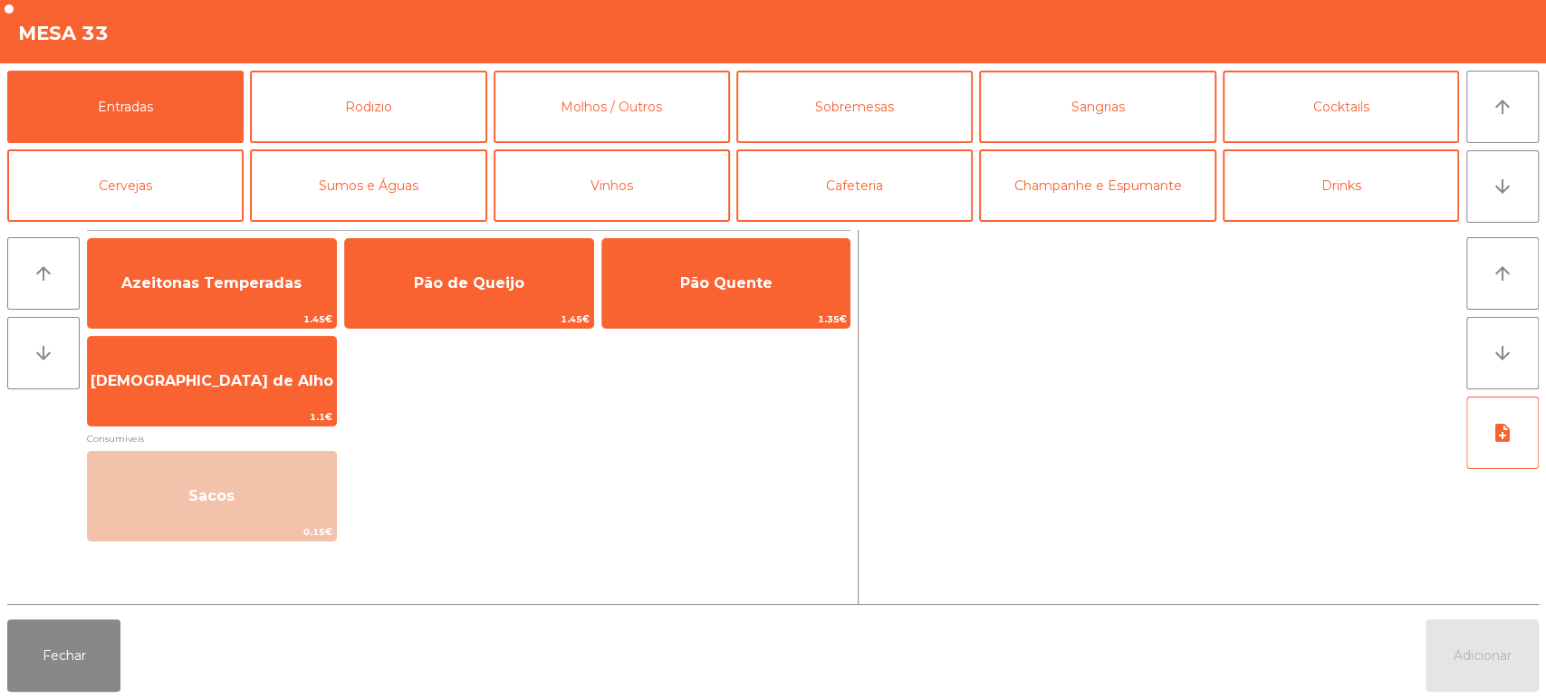
scroll to position [235, 0]
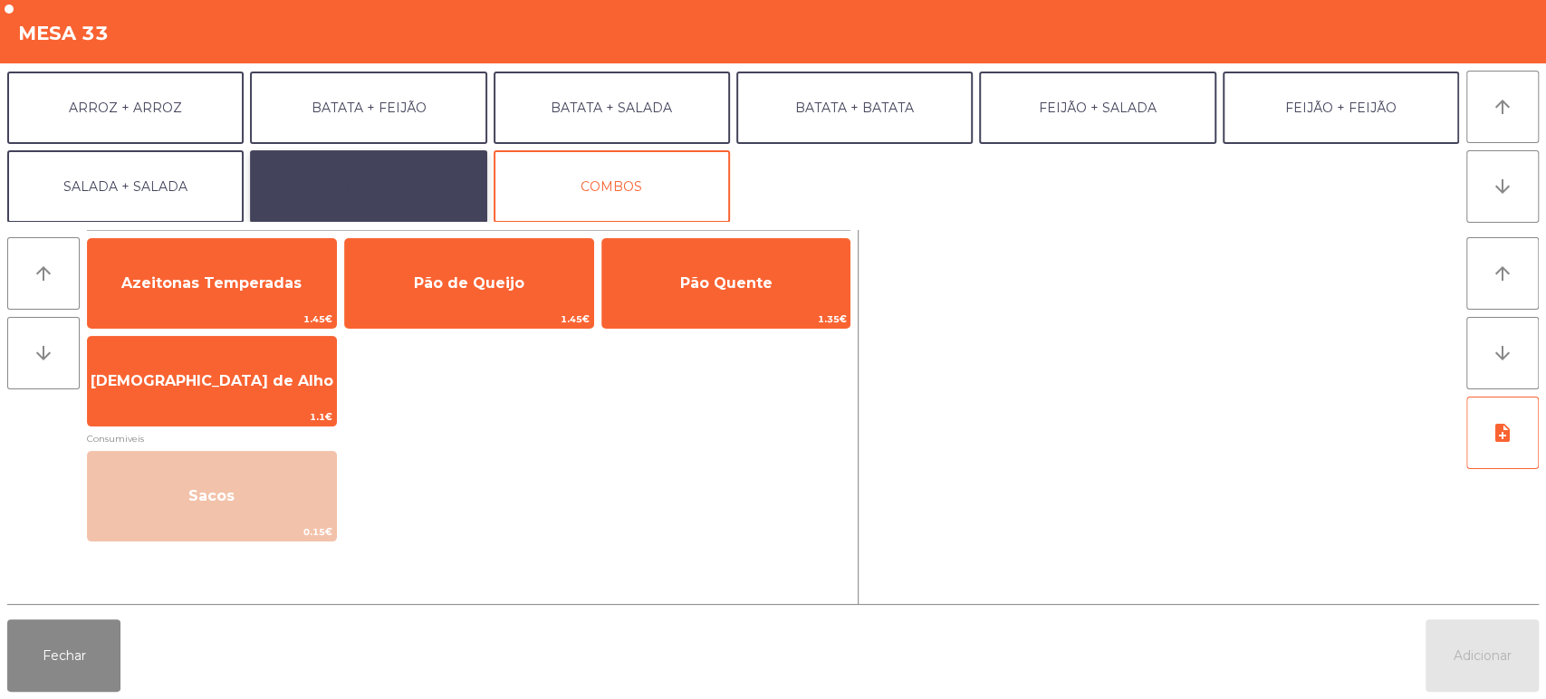
click at [392, 172] on button "EXTRAS UBER" at bounding box center [368, 186] width 236 height 72
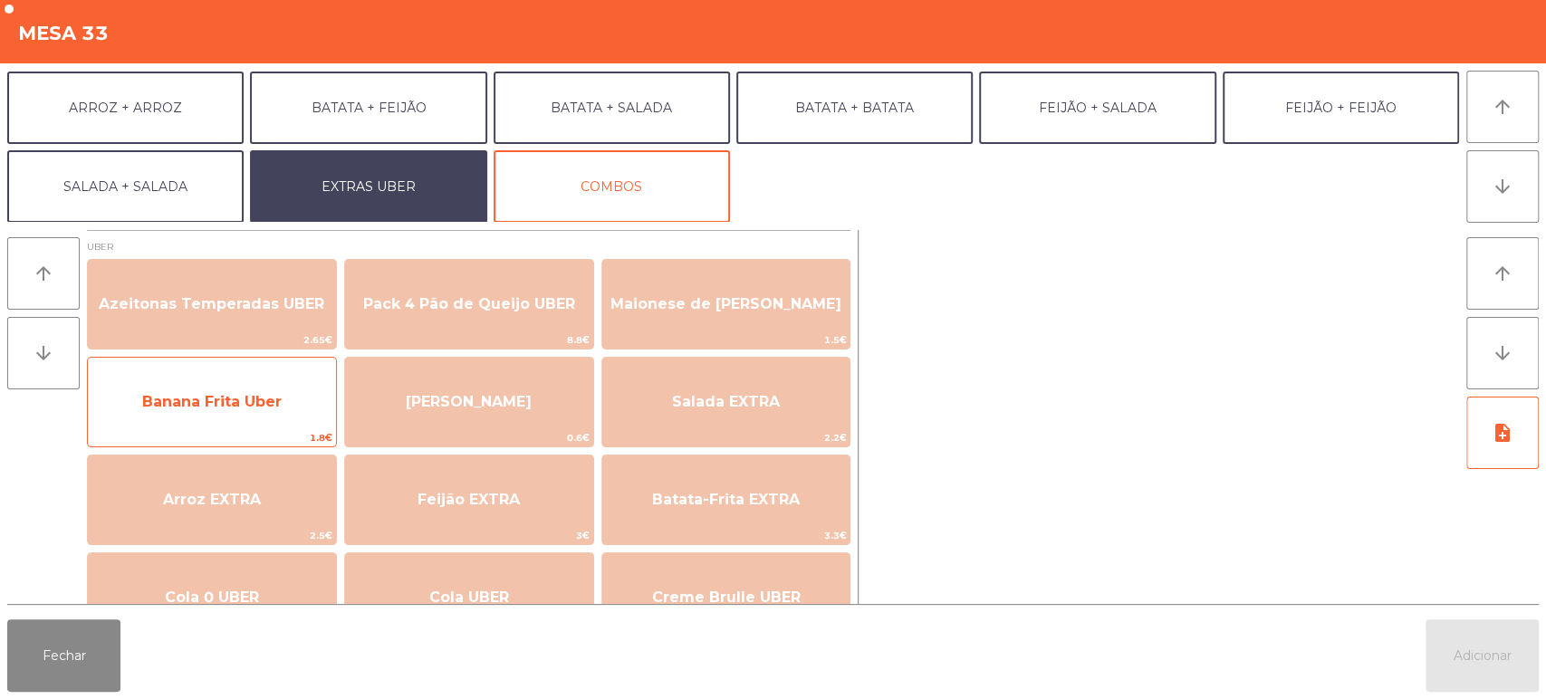
click at [246, 413] on span "Banana Frita Uber" at bounding box center [212, 402] width 248 height 49
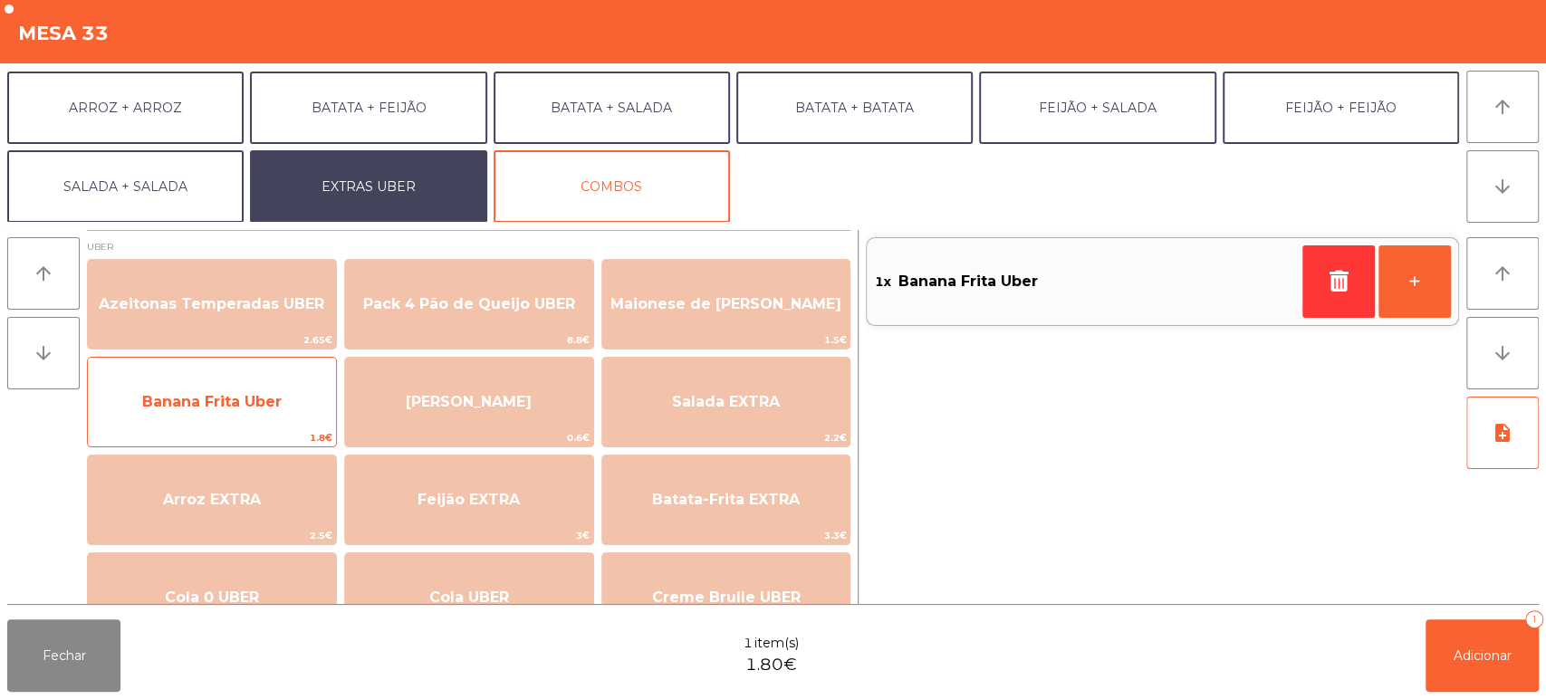
click at [253, 398] on span "Banana Frita Uber" at bounding box center [211, 401] width 139 height 17
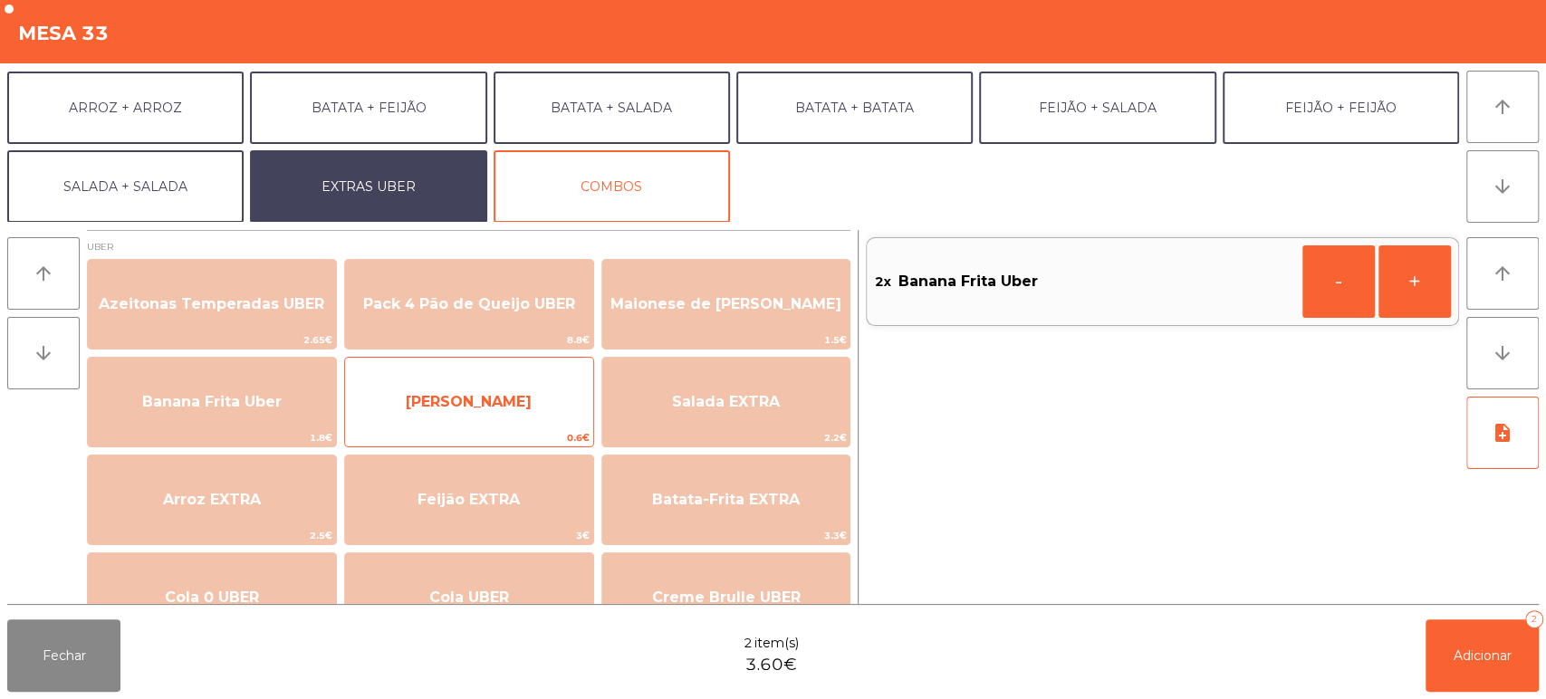
click at [529, 403] on span "Farofa Uber" at bounding box center [469, 402] width 248 height 49
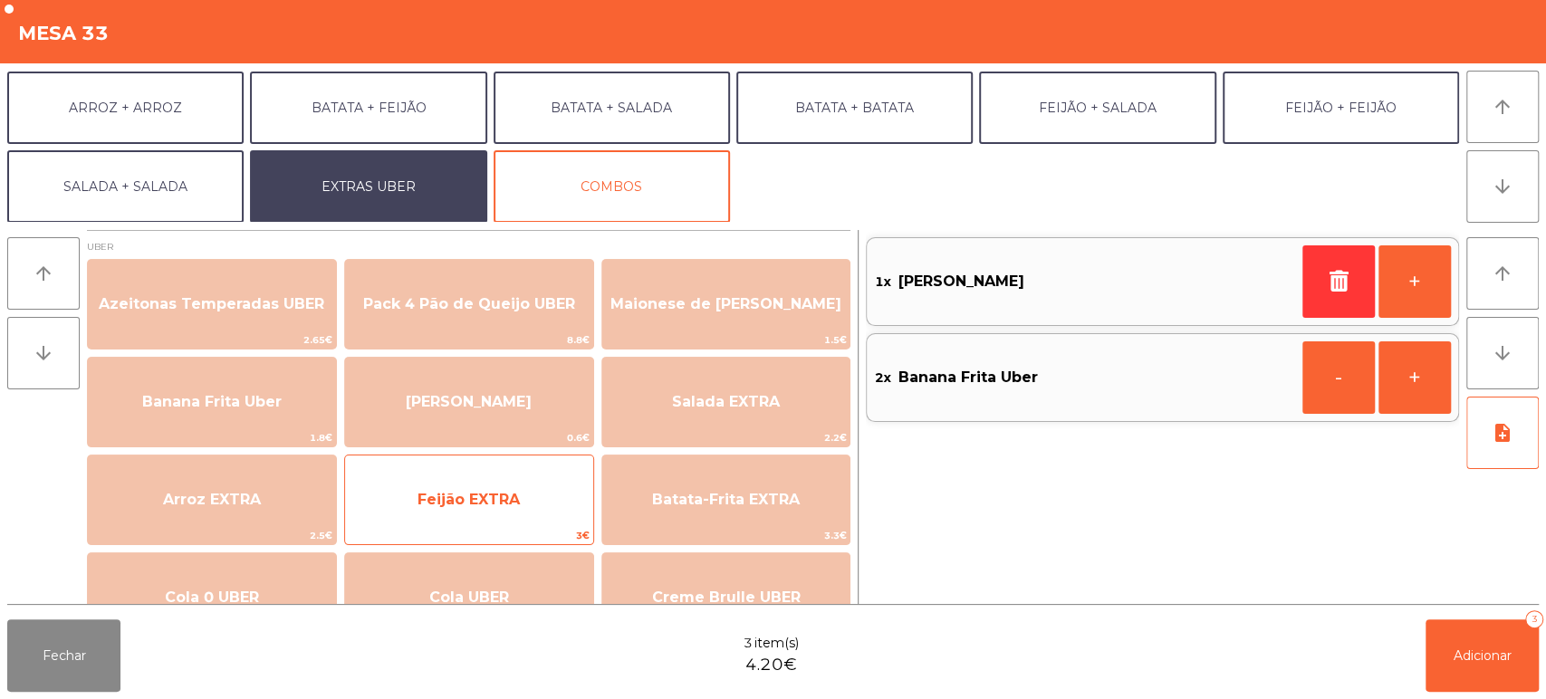
click at [493, 504] on span "Feijão EXTRA" at bounding box center [468, 499] width 102 height 17
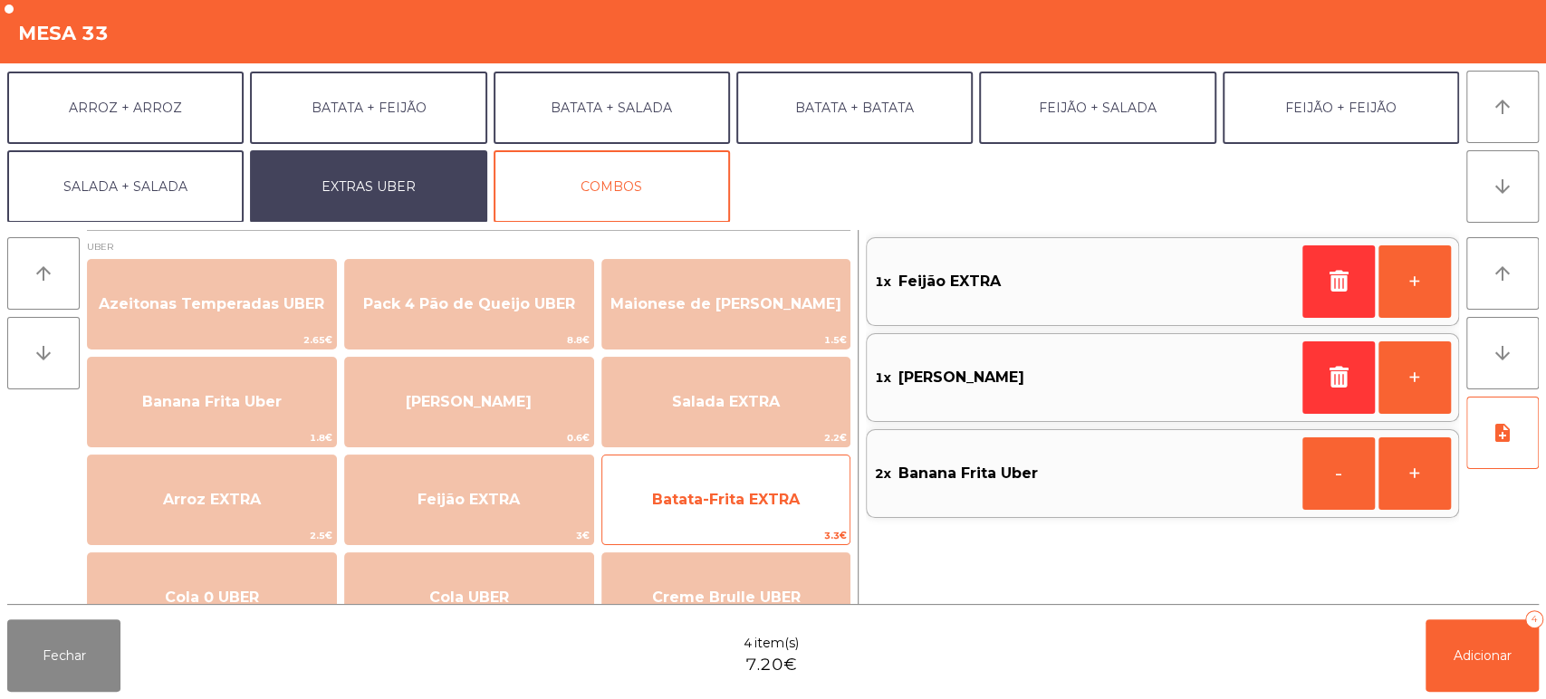
click at [707, 502] on span "Batata-Frita EXTRA" at bounding box center [726, 499] width 148 height 17
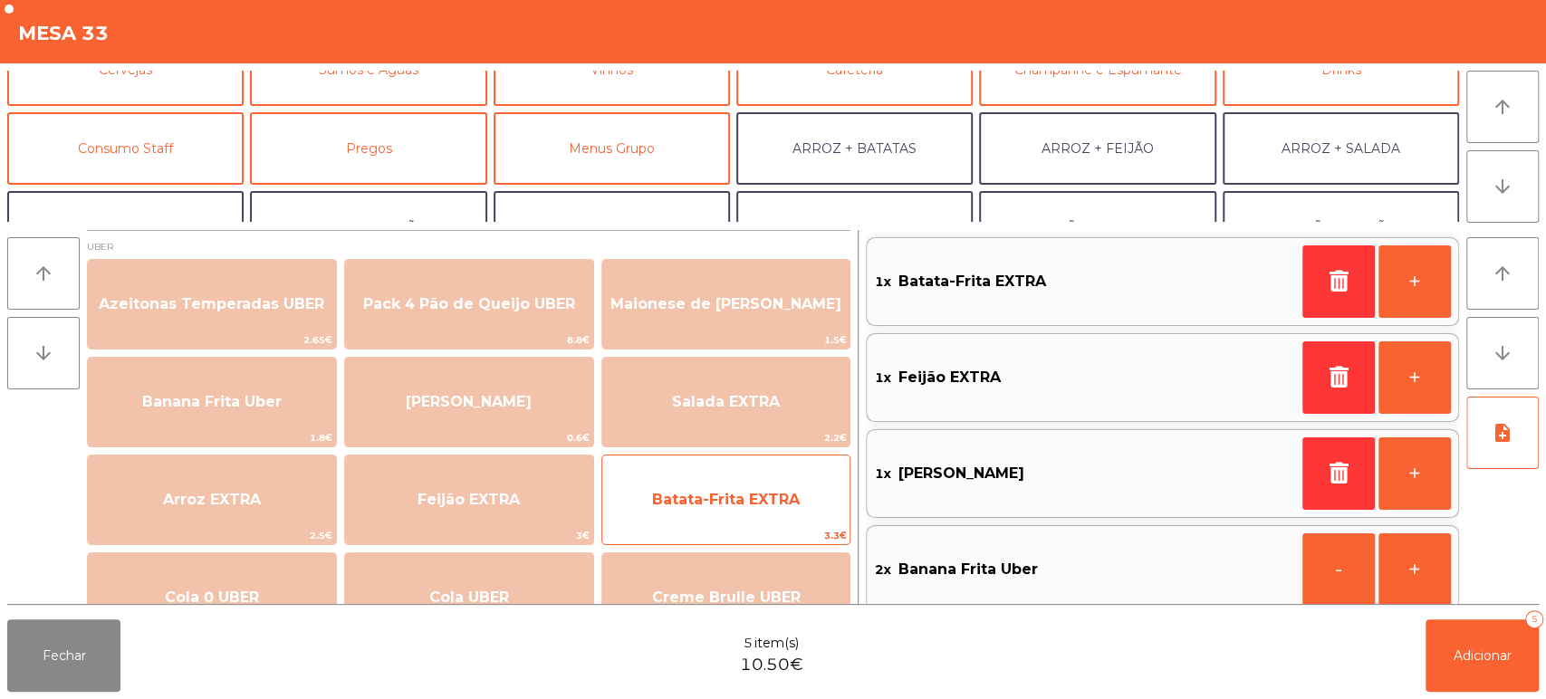
scroll to position [117, 0]
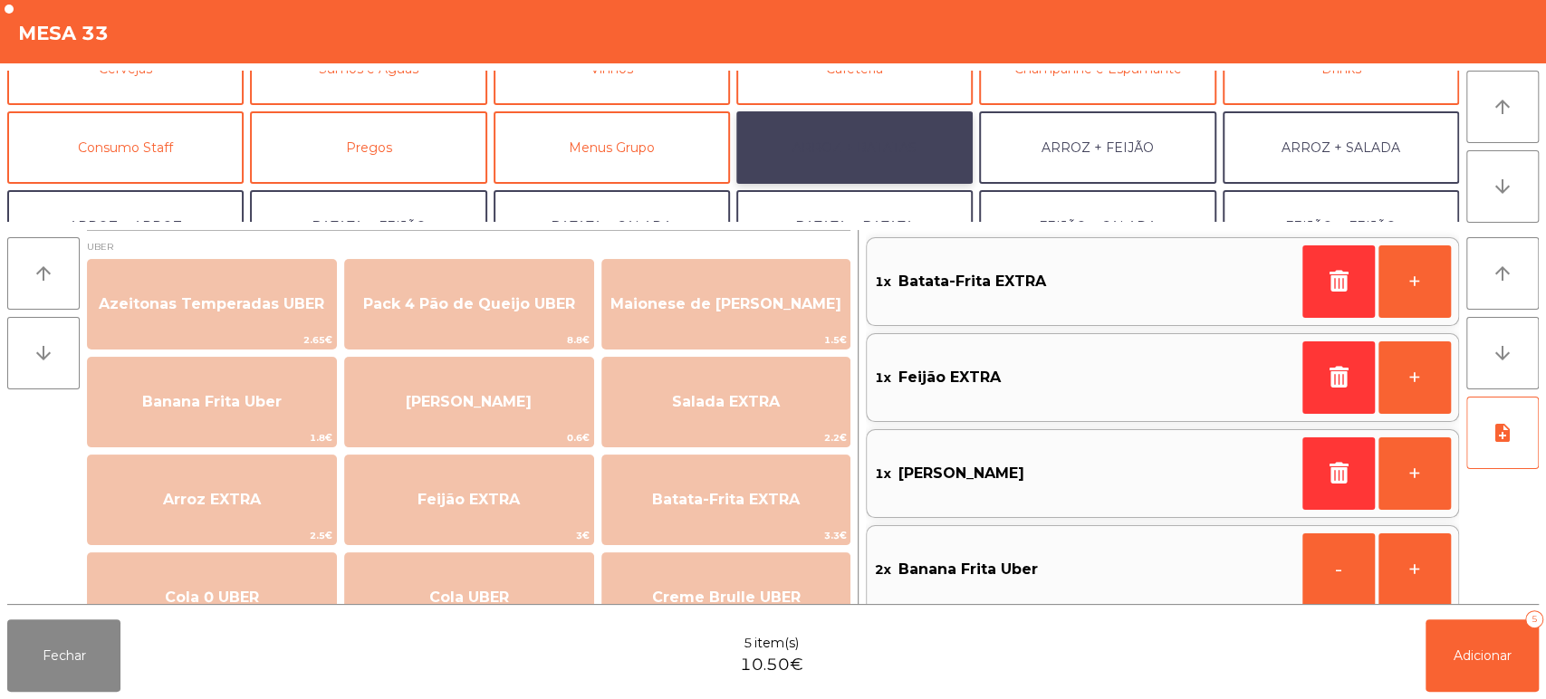
click at [868, 134] on button "ARROZ + BATATAS" at bounding box center [854, 147] width 236 height 72
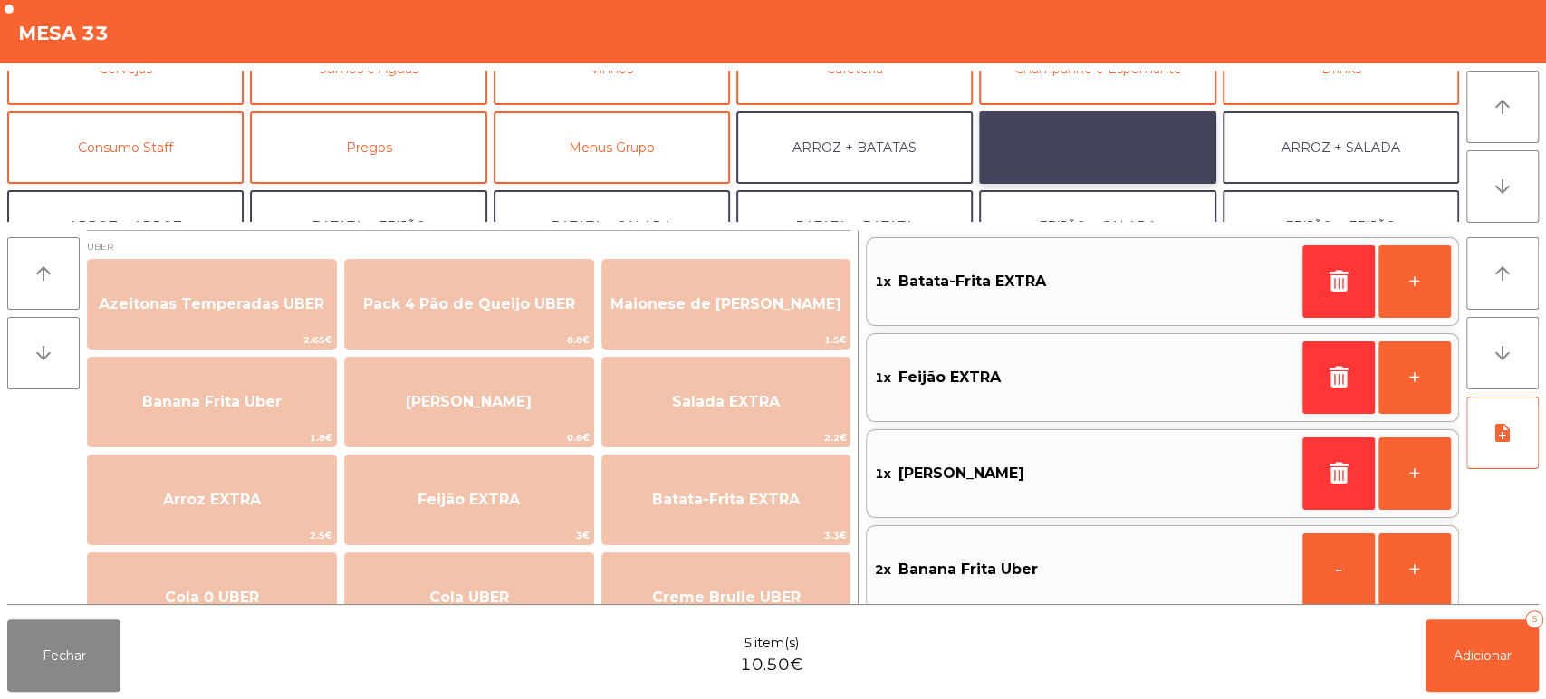
click at [1126, 142] on button "ARROZ + FEIJÃO" at bounding box center [1097, 147] width 236 height 72
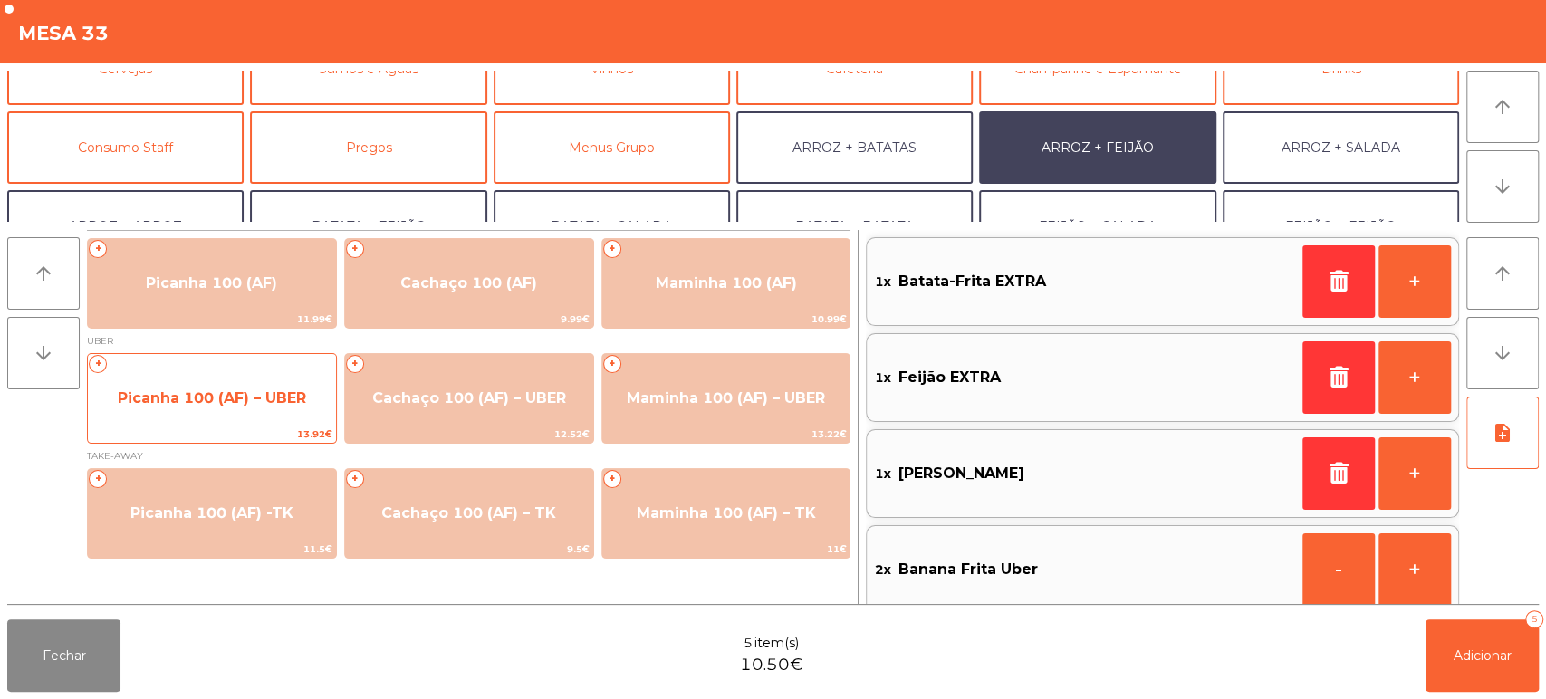
click at [252, 374] on span "Picanha 100 (AF) – UBER" at bounding box center [212, 398] width 248 height 49
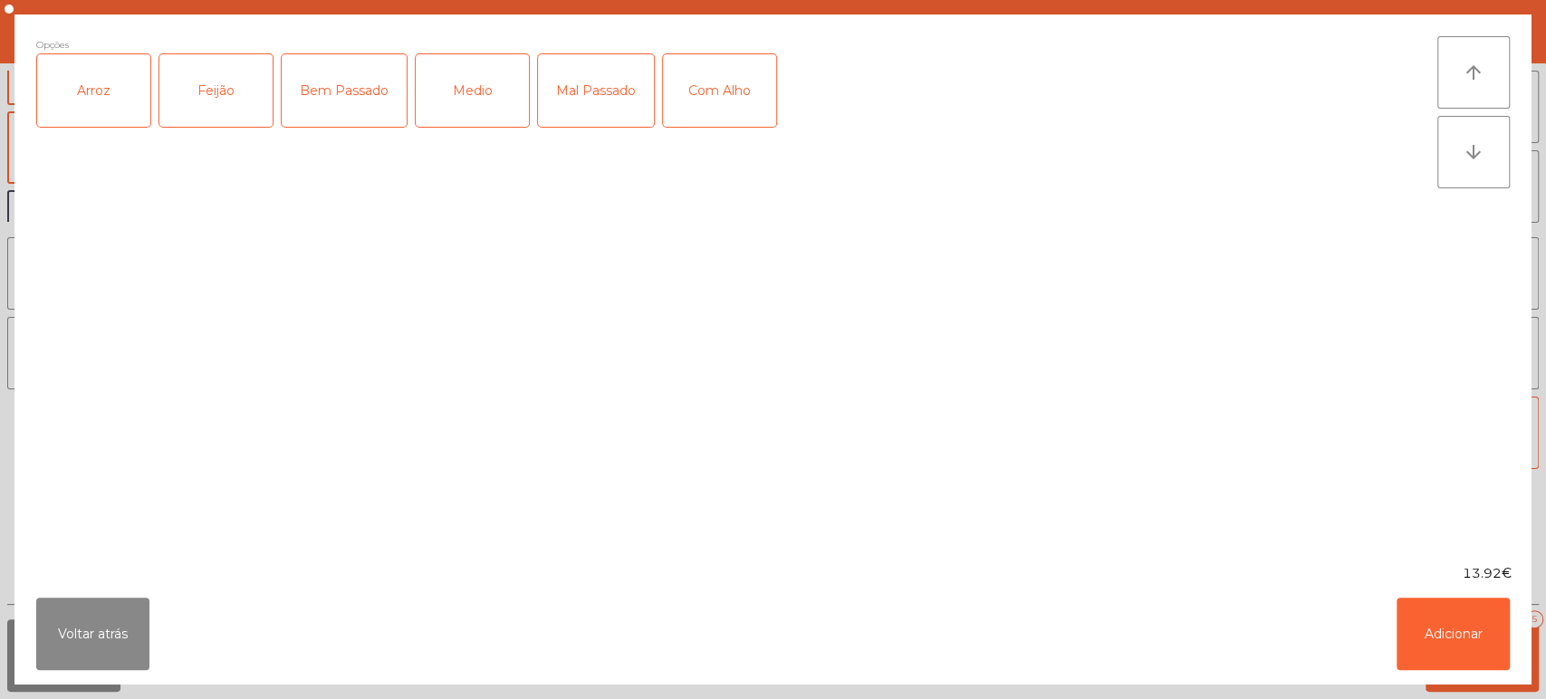
click at [125, 93] on div "Arroz" at bounding box center [93, 90] width 113 height 72
click at [220, 65] on div "Feijão" at bounding box center [215, 90] width 113 height 72
click at [370, 82] on div "Bem Passado" at bounding box center [344, 90] width 125 height 72
click at [1456, 647] on button "Adicionar" at bounding box center [1452, 634] width 113 height 72
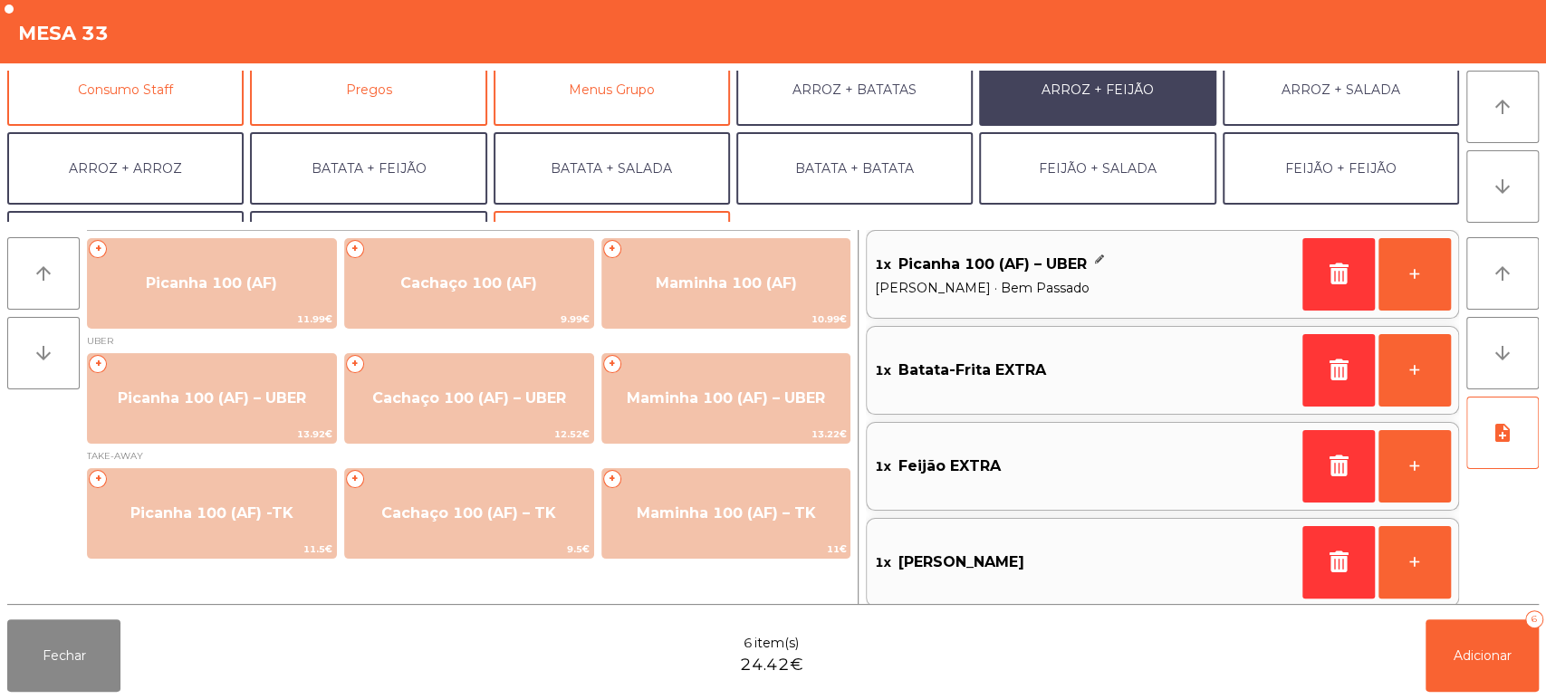
scroll to position [177, 0]
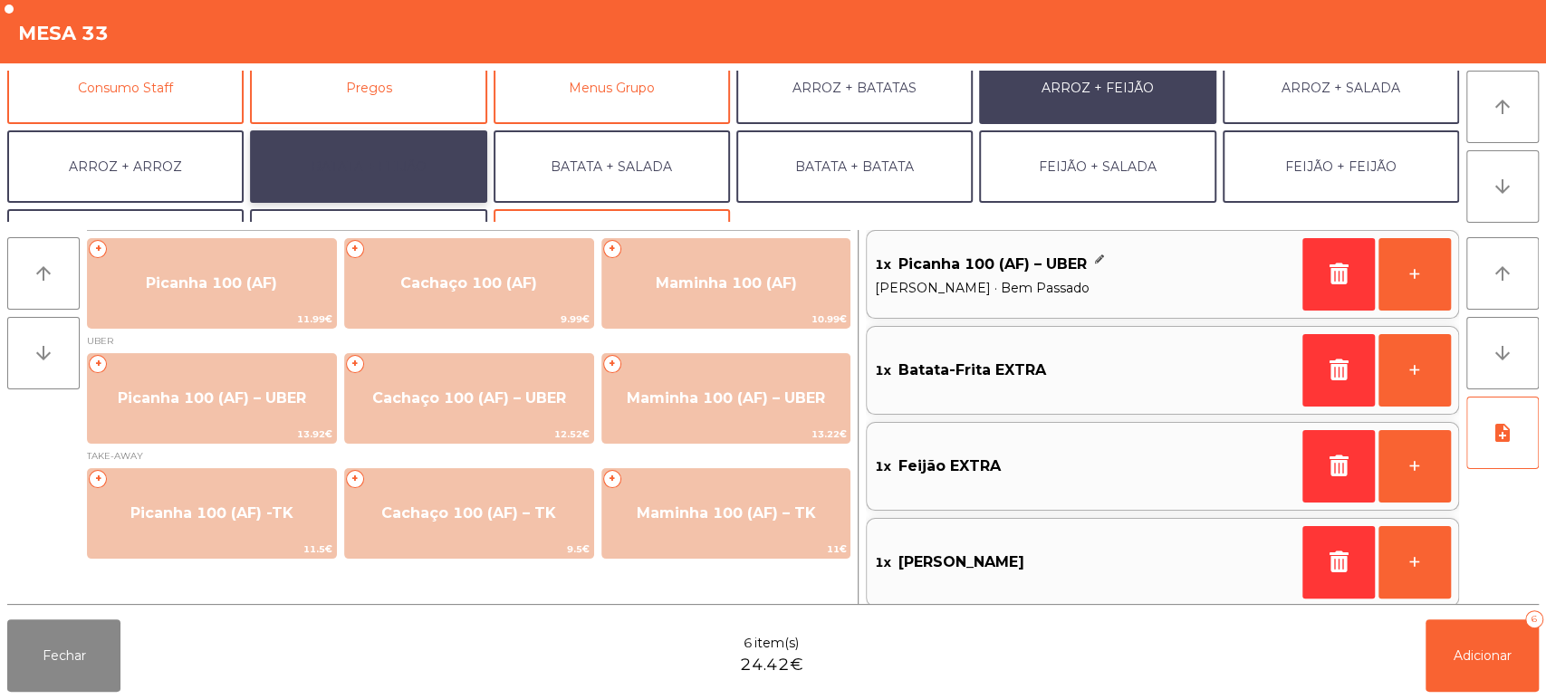
click at [381, 163] on button "BATATA + FEIJÃO" at bounding box center [368, 166] width 236 height 72
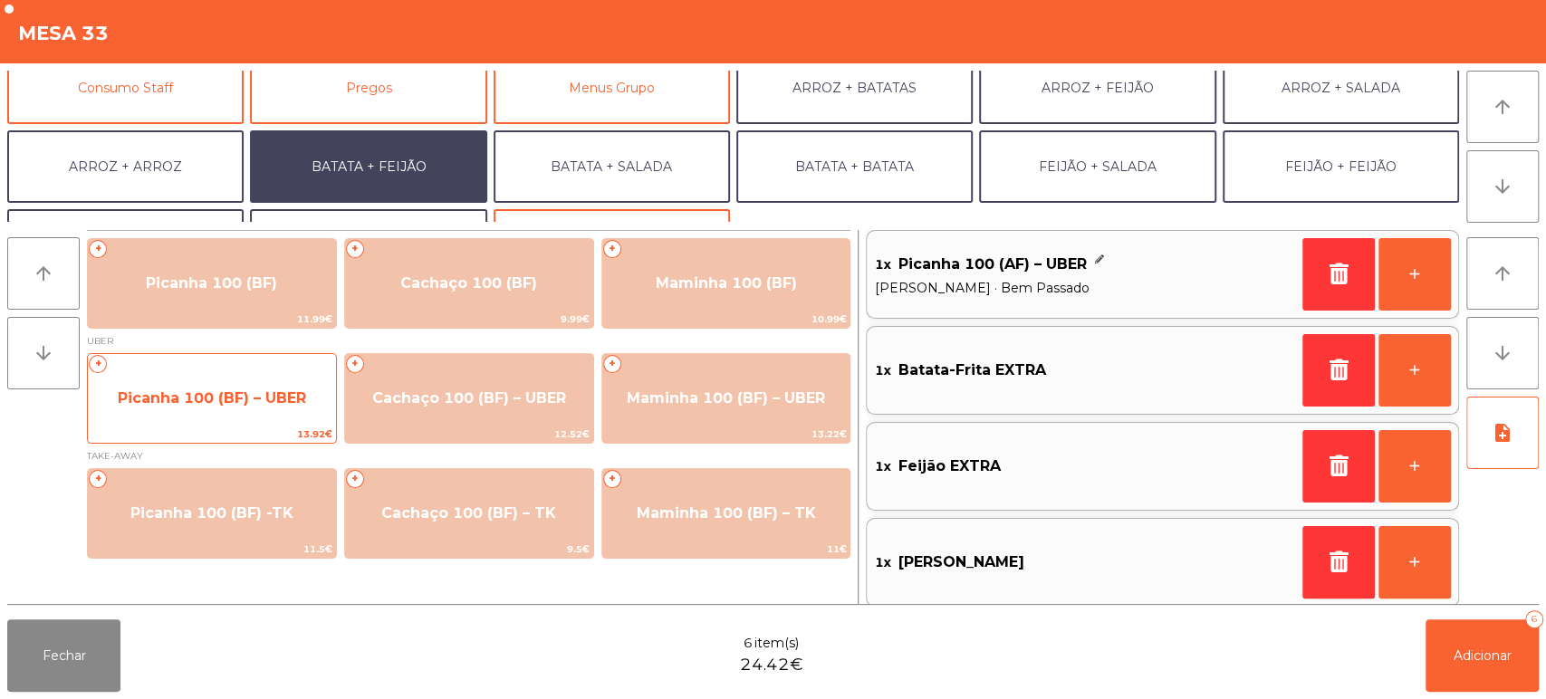
click at [254, 412] on span "Picanha 100 (BF) – UBER" at bounding box center [212, 398] width 248 height 49
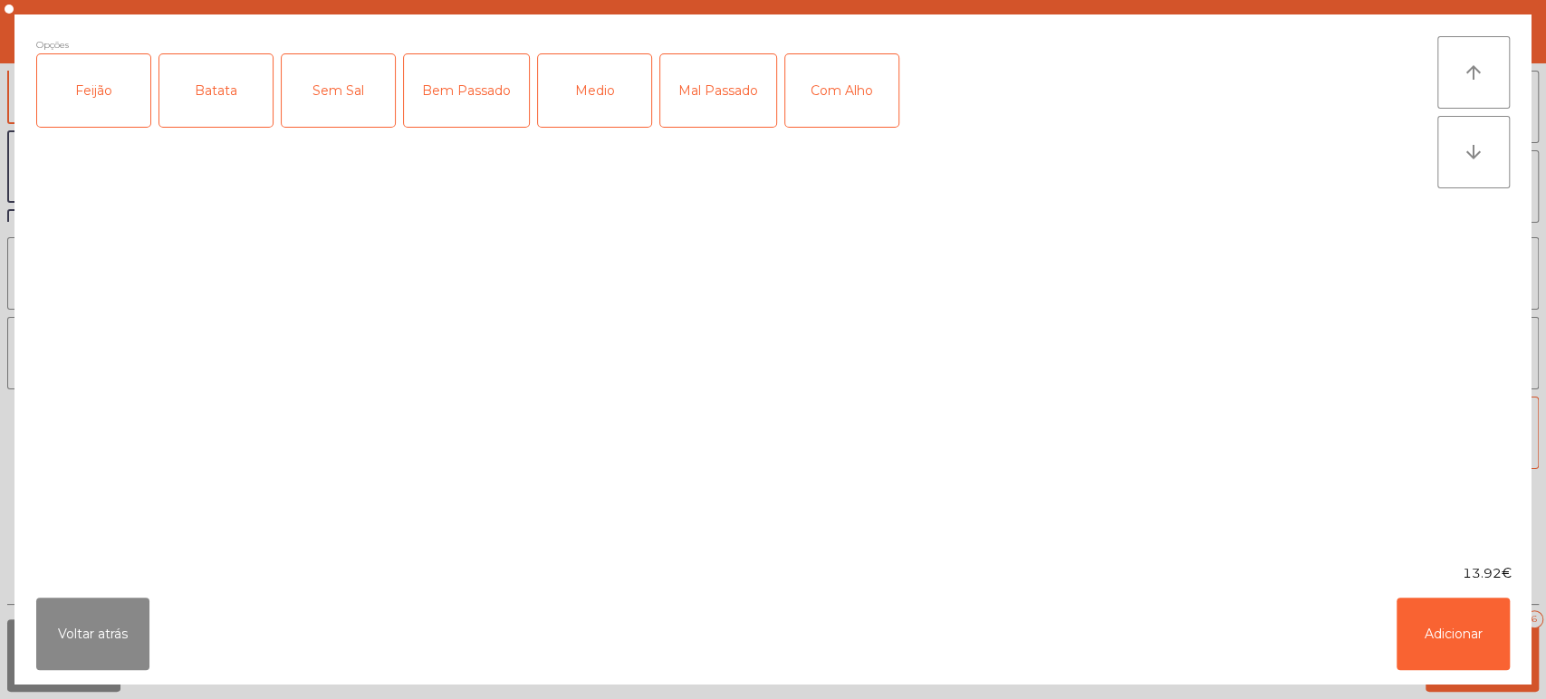
click at [124, 102] on div "Feijão" at bounding box center [93, 90] width 113 height 72
click at [222, 100] on div "Batata" at bounding box center [215, 90] width 113 height 72
click at [614, 90] on div "Medio" at bounding box center [594, 90] width 113 height 72
click at [1419, 661] on button "Adicionar" at bounding box center [1452, 634] width 113 height 72
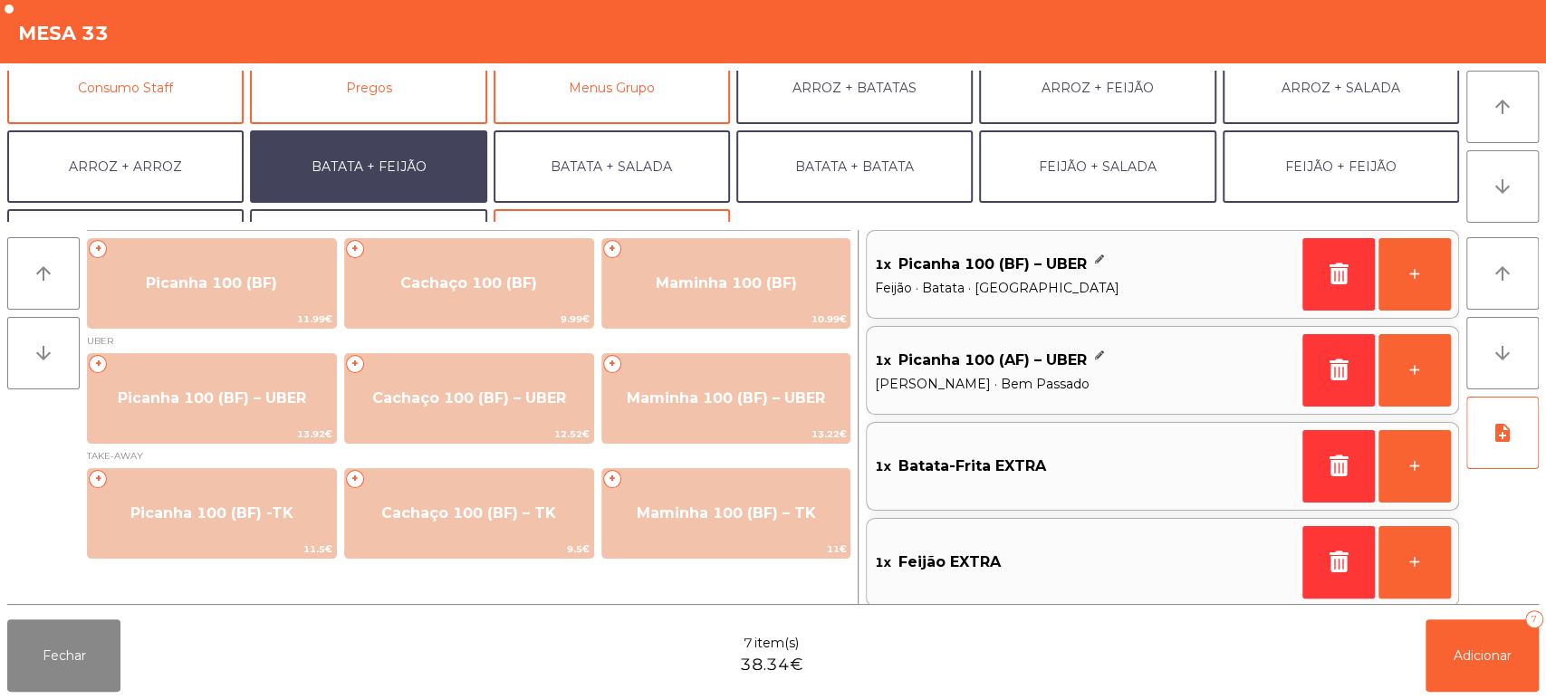
scroll to position [207, 0]
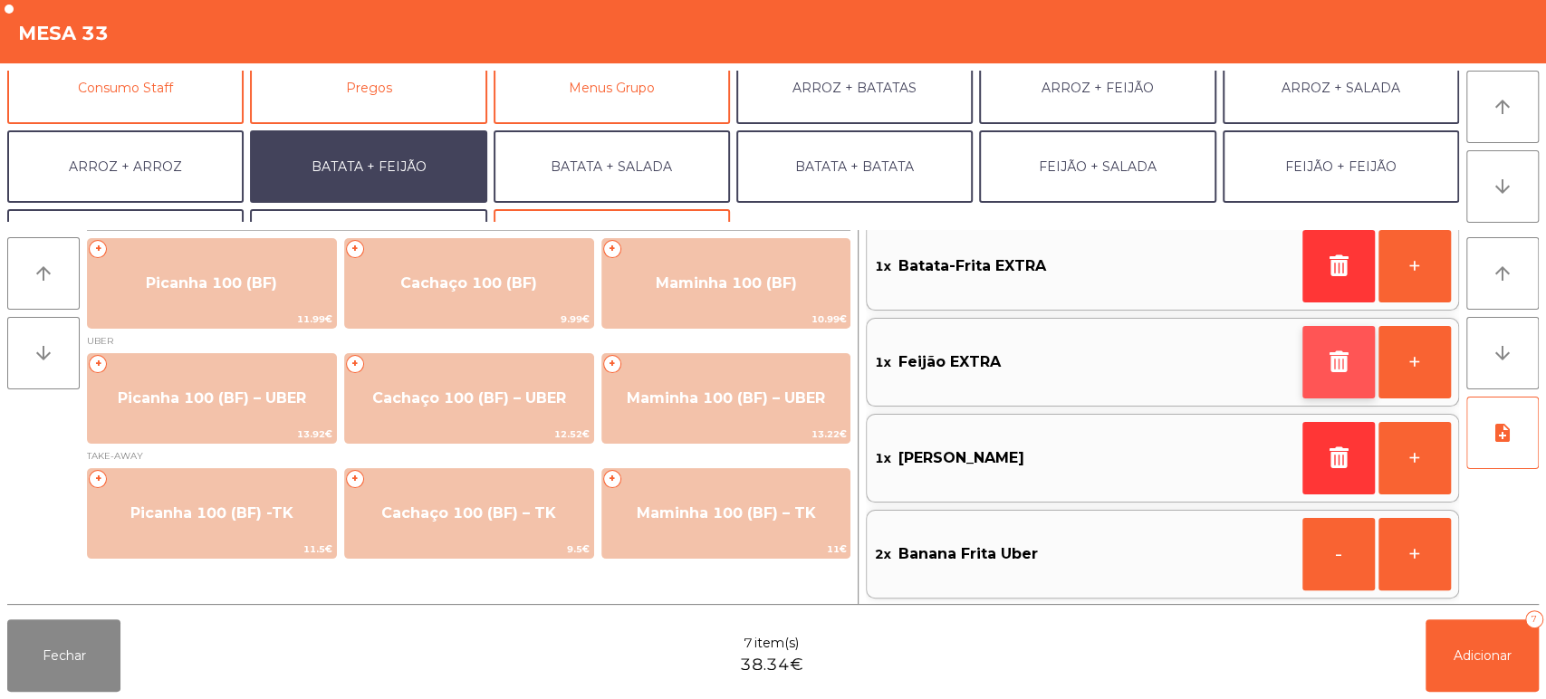
click at [1328, 355] on icon "button" at bounding box center [1338, 361] width 27 height 22
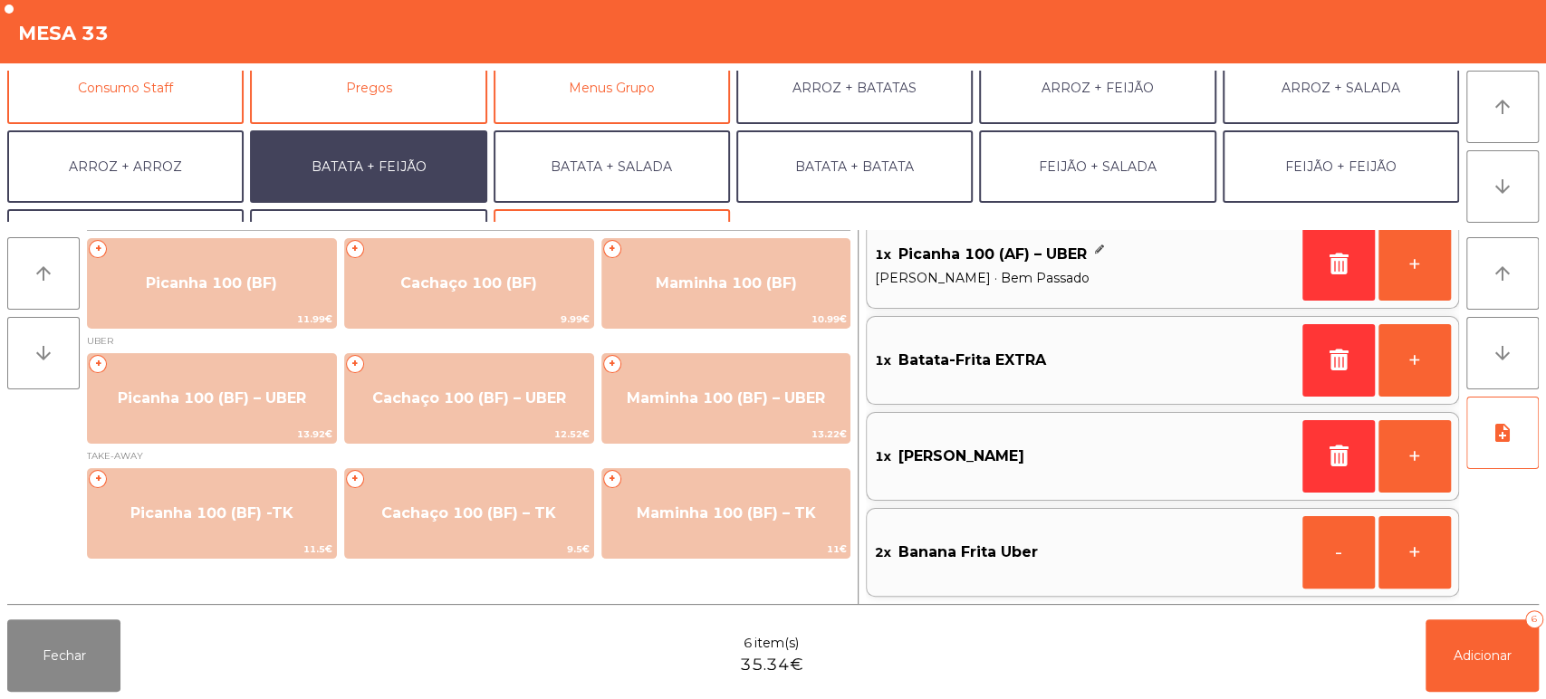
scroll to position [7, 0]
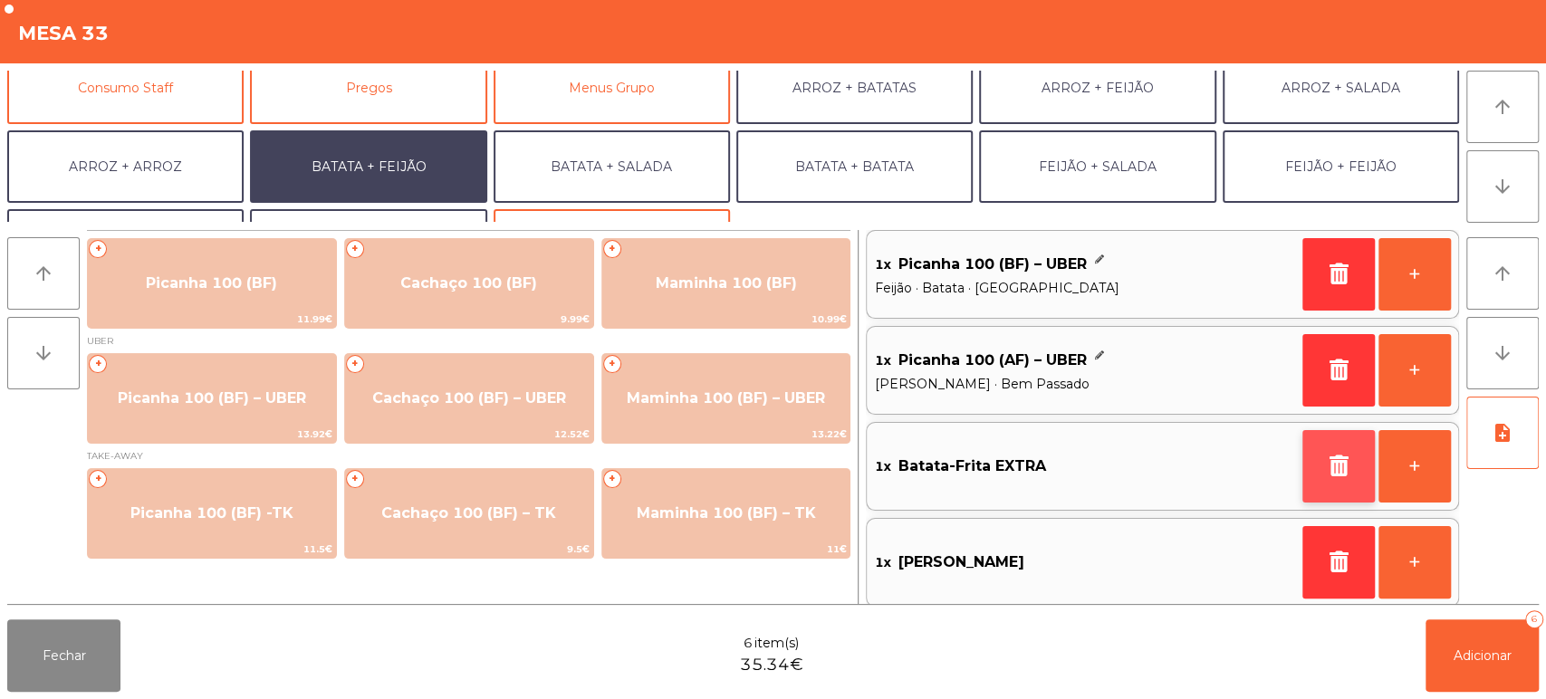
click at [1325, 469] on icon "button" at bounding box center [1338, 466] width 27 height 22
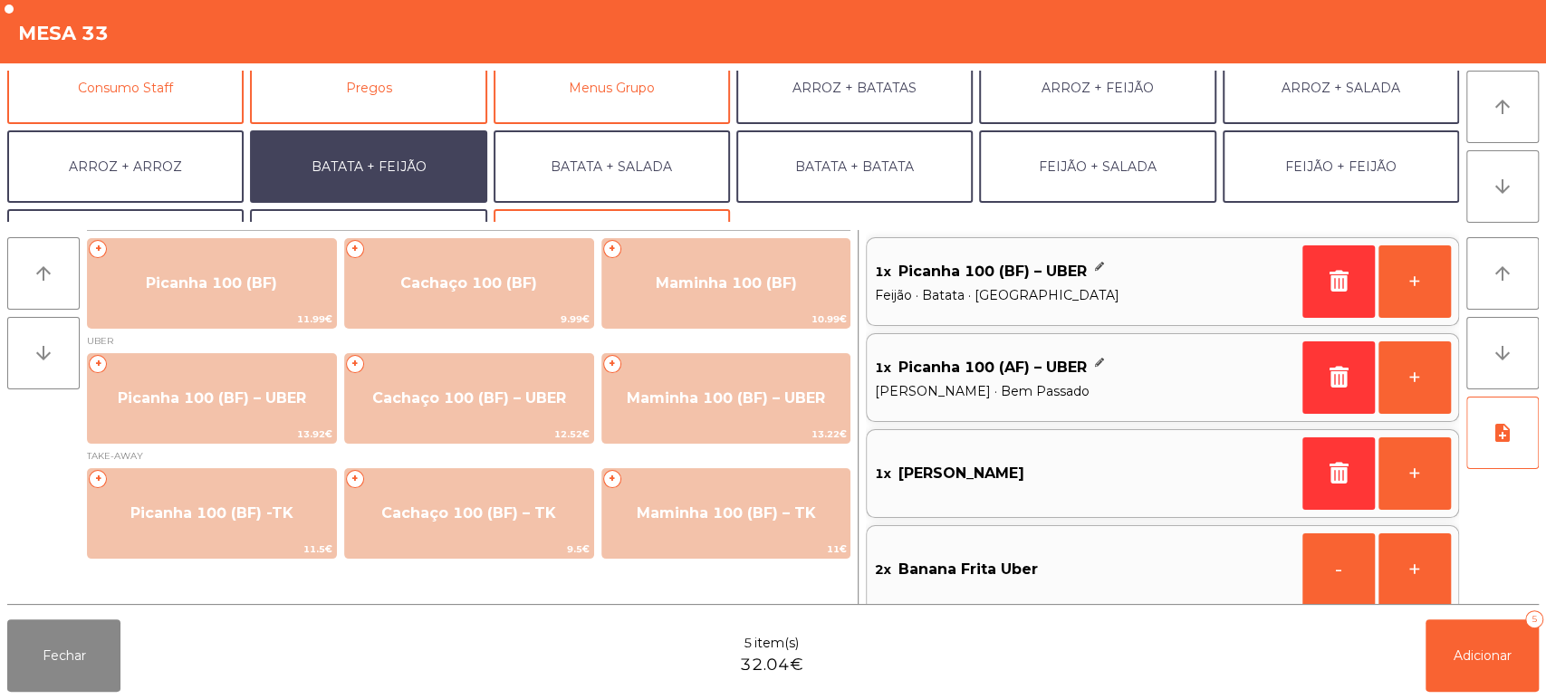
scroll to position [15, 0]
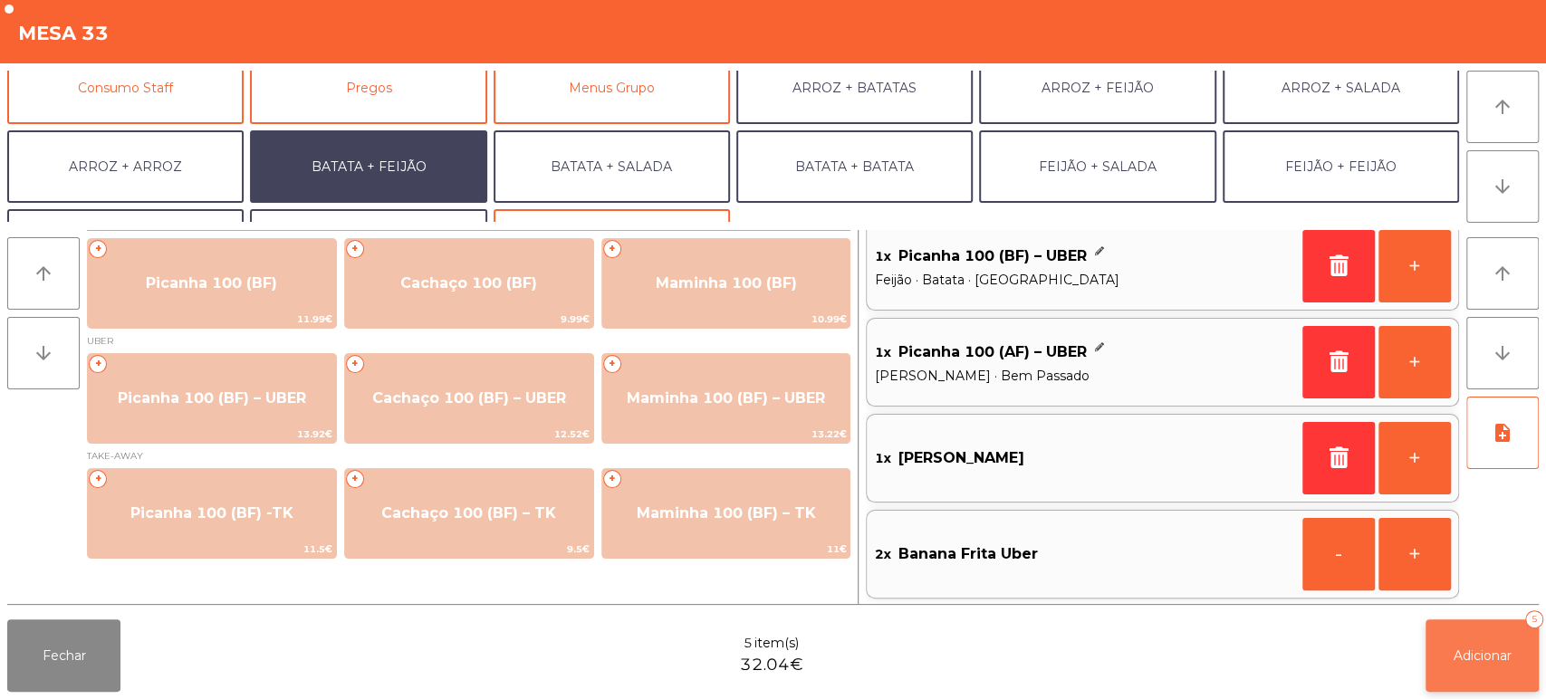
click at [1482, 660] on span "Adicionar" at bounding box center [1482, 656] width 58 height 16
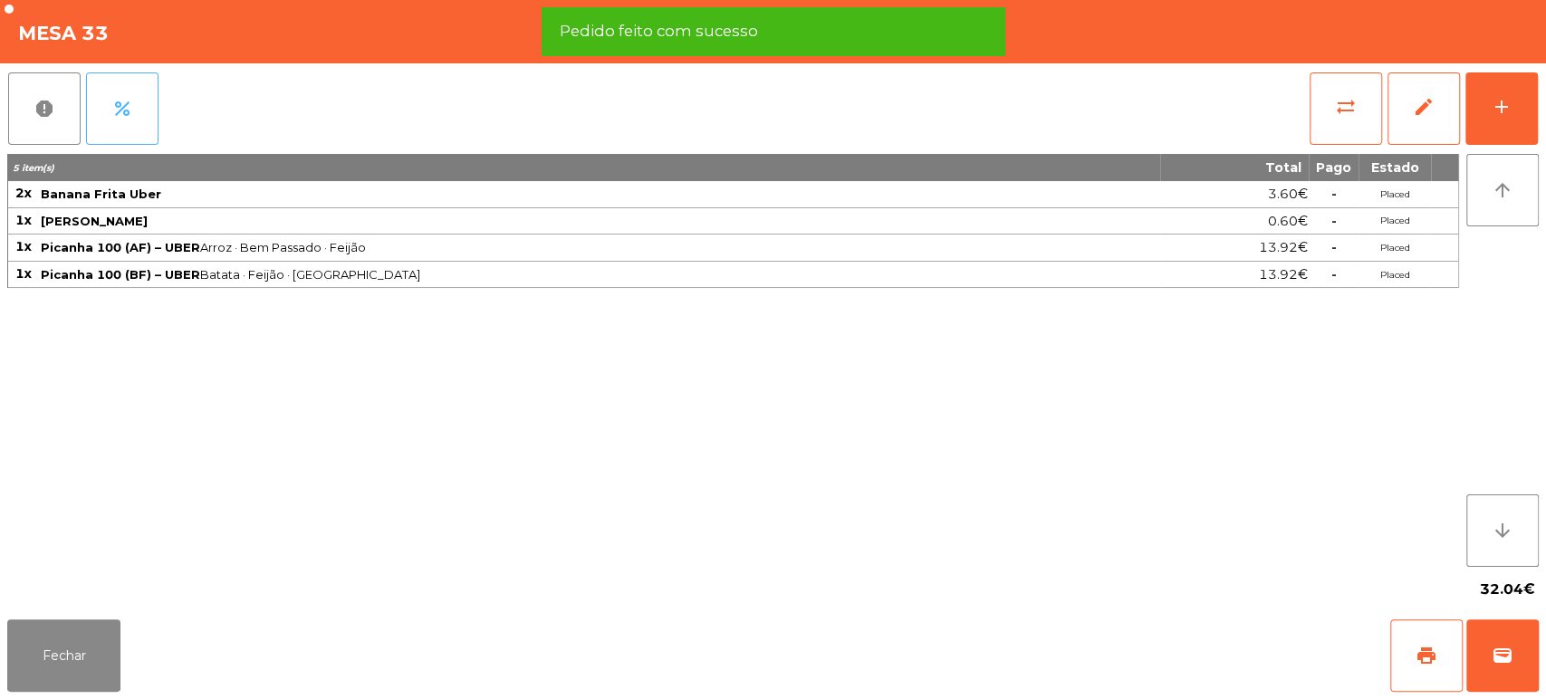
click at [138, 96] on button "percent" at bounding box center [122, 108] width 72 height 72
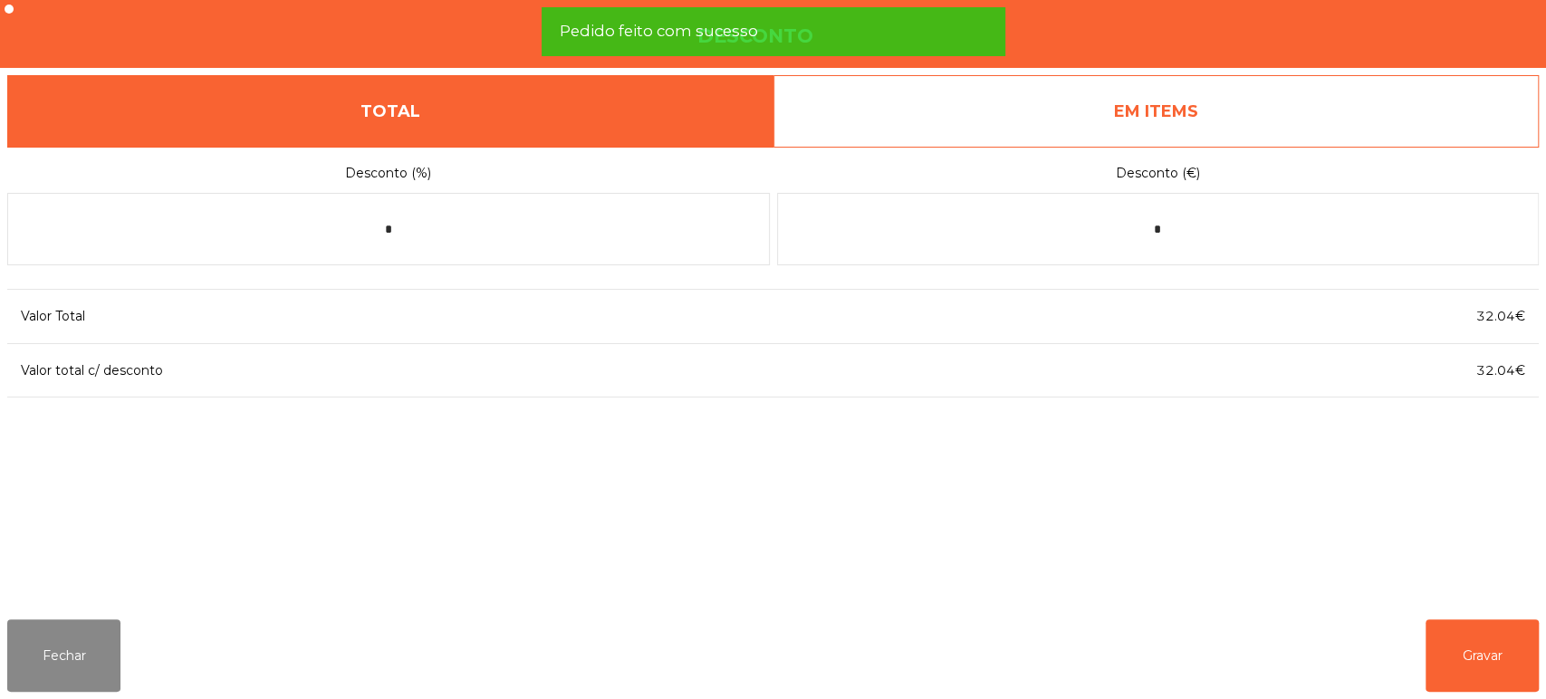
click at [1300, 124] on link "EM ITEMS" at bounding box center [1156, 111] width 766 height 72
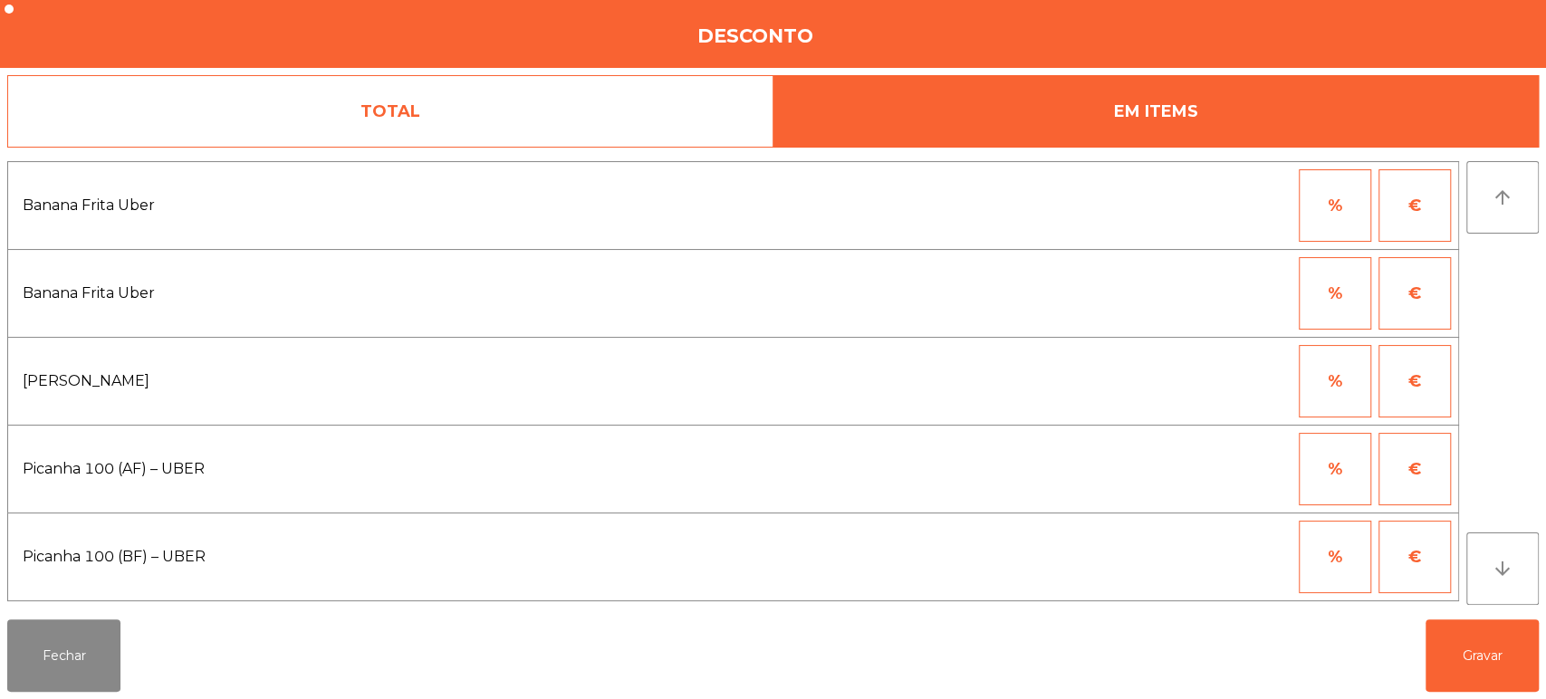
click at [1407, 277] on button "€" at bounding box center [1414, 293] width 72 height 72
click at [1224, 285] on input "*" at bounding box center [1246, 293] width 91 height 72
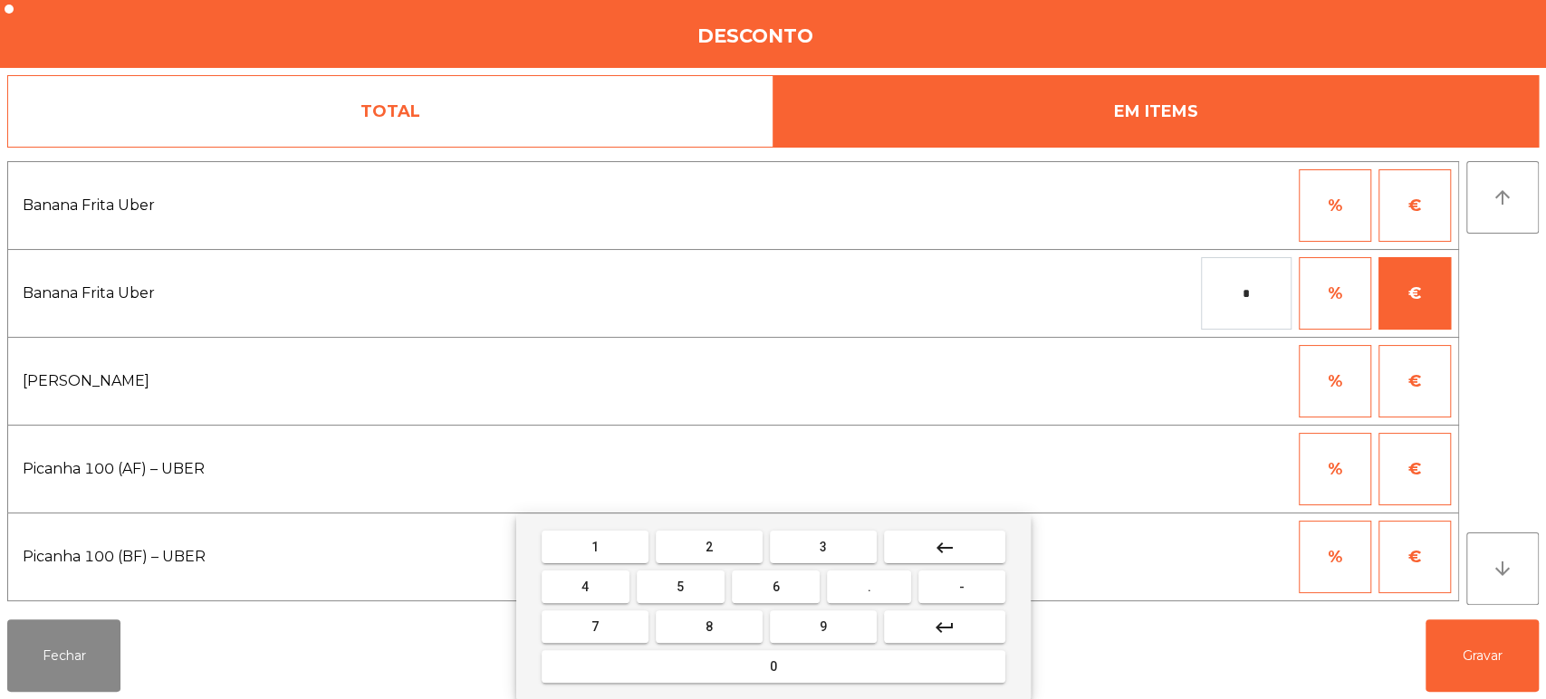
click at [849, 658] on button "0" at bounding box center [774, 666] width 464 height 33
click at [869, 587] on span "." at bounding box center [870, 587] width 4 height 14
click at [807, 681] on button "0" at bounding box center [774, 666] width 464 height 33
click at [960, 531] on button "keyboard_backspace" at bounding box center [944, 547] width 121 height 33
click at [822, 543] on span "3" at bounding box center [823, 547] width 7 height 14
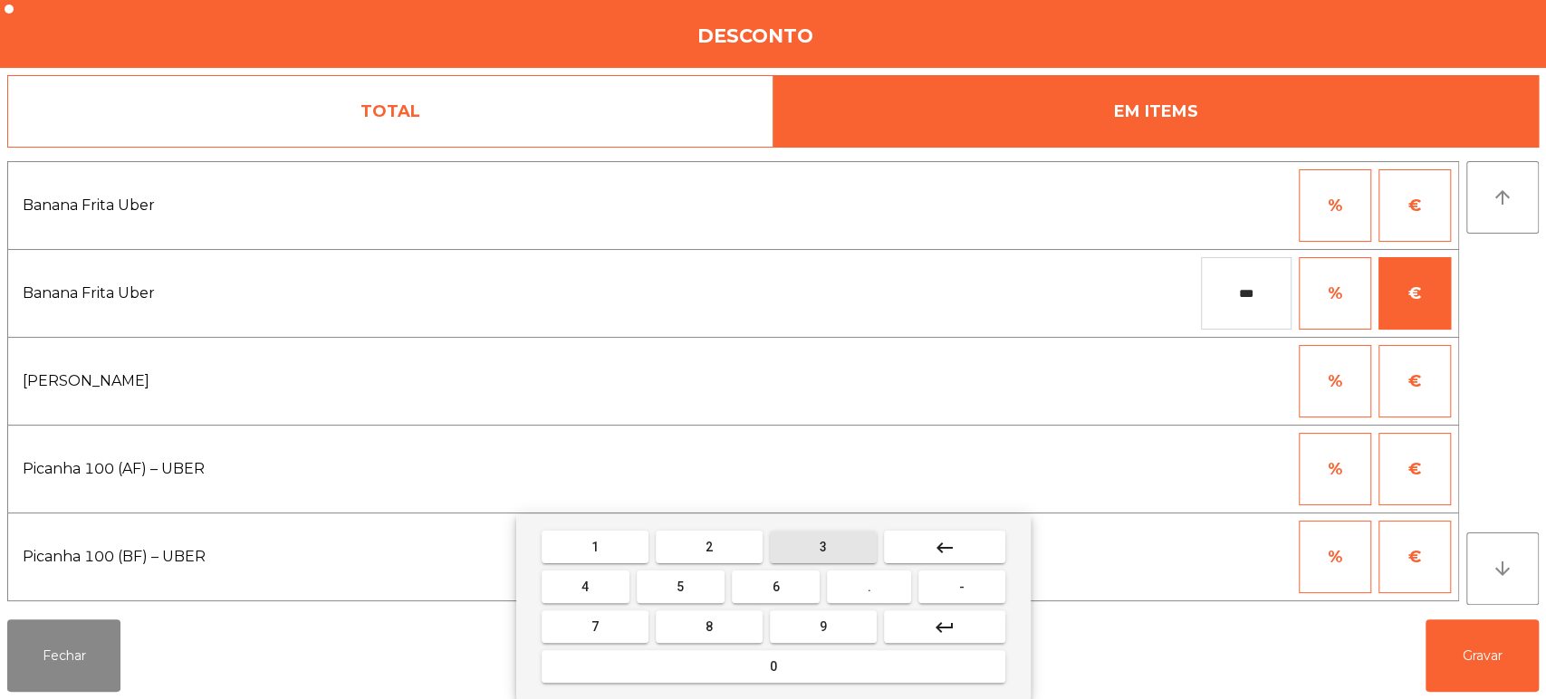
click at [809, 660] on button "0" at bounding box center [774, 666] width 464 height 33
type input "****"
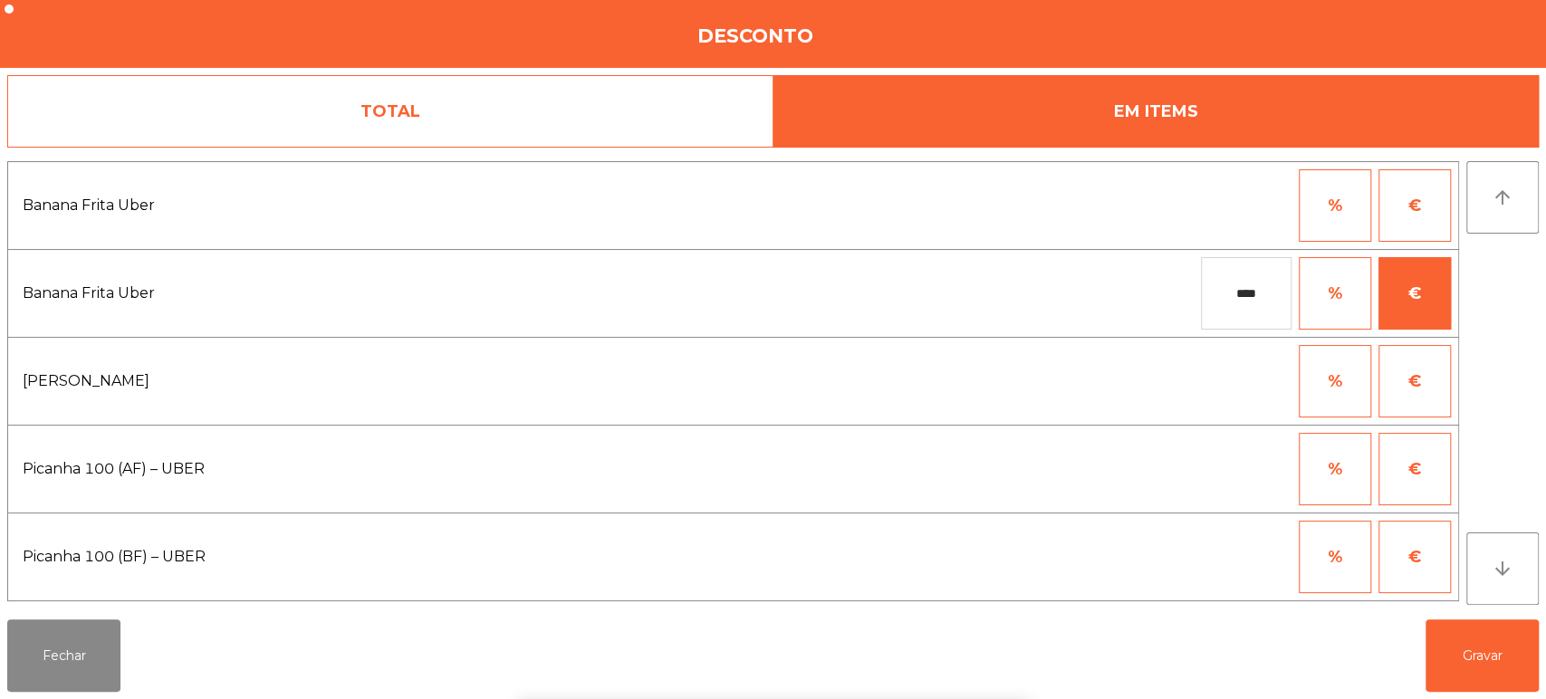
click at [1464, 649] on div "1 2 3 keyboard_backspace 4 5 6 . - 7 8 9 keyboard_return 0" at bounding box center [773, 606] width 1546 height 185
click at [1468, 661] on div "1 2 3 keyboard_backspace 4 5 6 . - 7 8 9 keyboard_return 0" at bounding box center [773, 606] width 1546 height 185
click at [1480, 661] on button "Gravar" at bounding box center [1481, 655] width 113 height 72
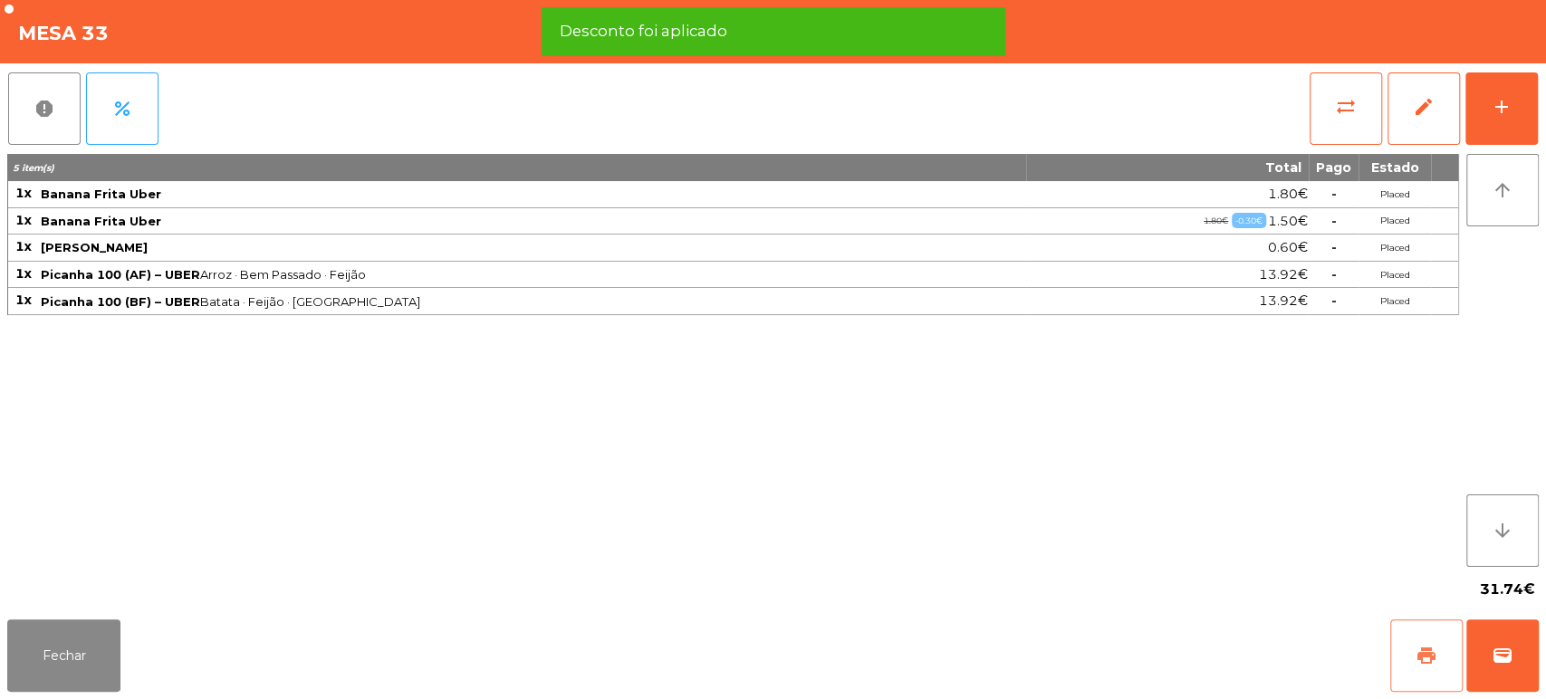
click at [1415, 657] on span "print" at bounding box center [1426, 656] width 22 height 22
click at [1507, 653] on span "wallet" at bounding box center [1503, 656] width 22 height 22
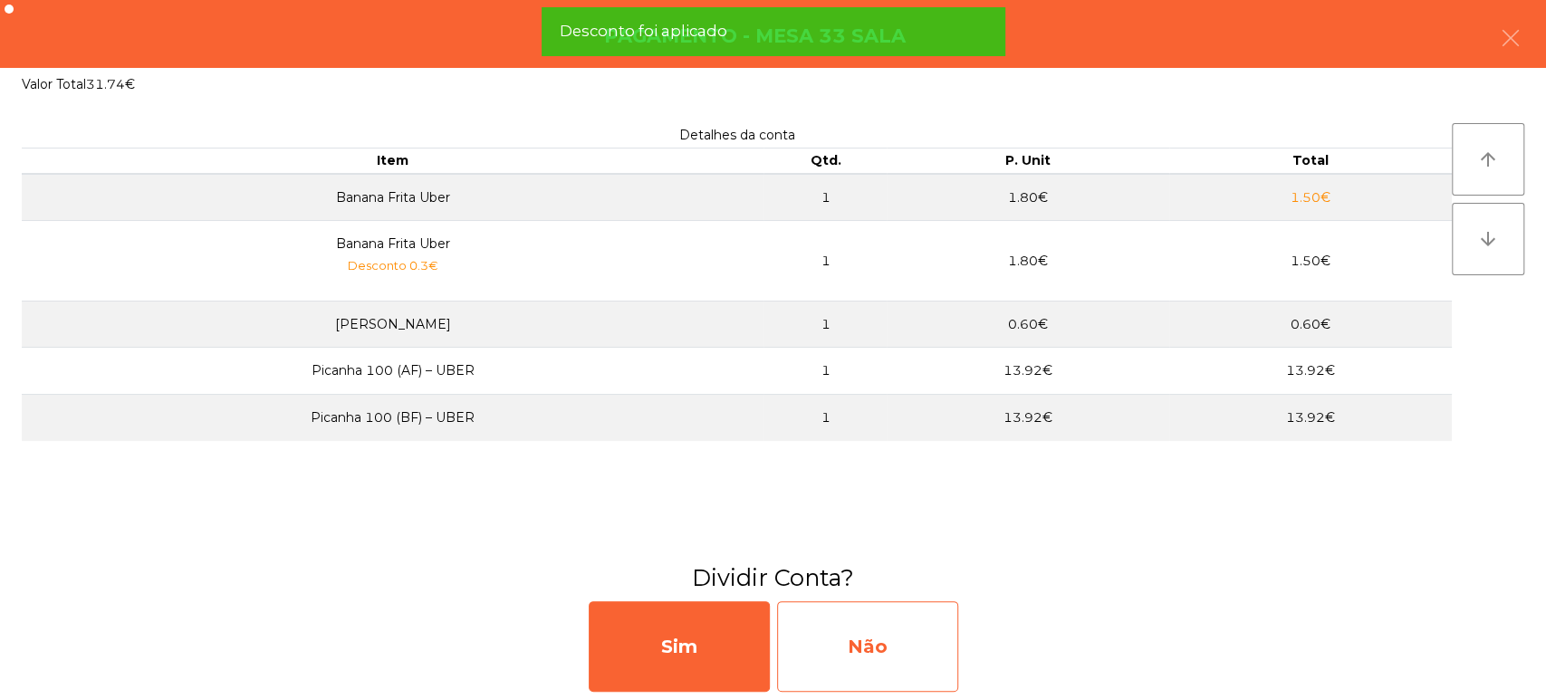
click at [899, 641] on div "Não" at bounding box center [867, 646] width 181 height 91
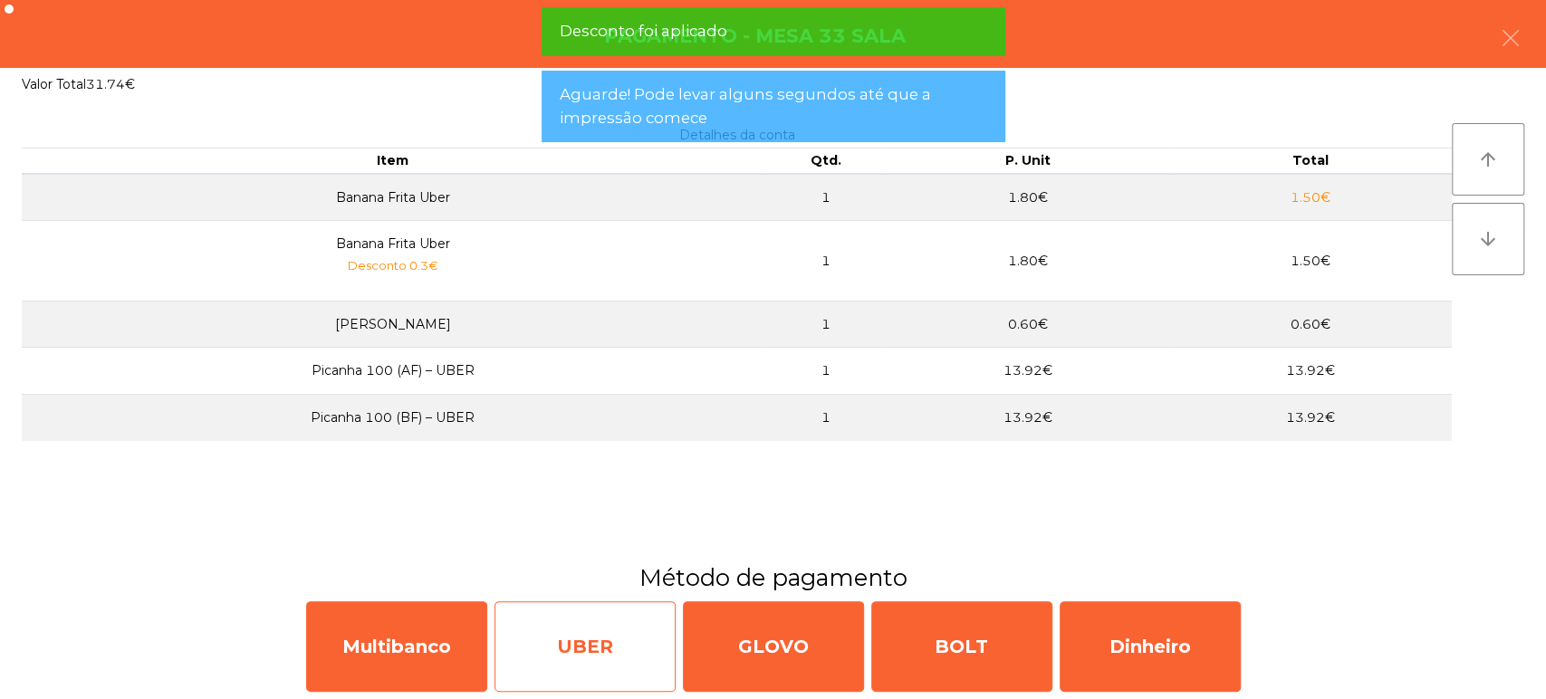
click at [649, 630] on div "UBER" at bounding box center [584, 646] width 181 height 91
select select "**"
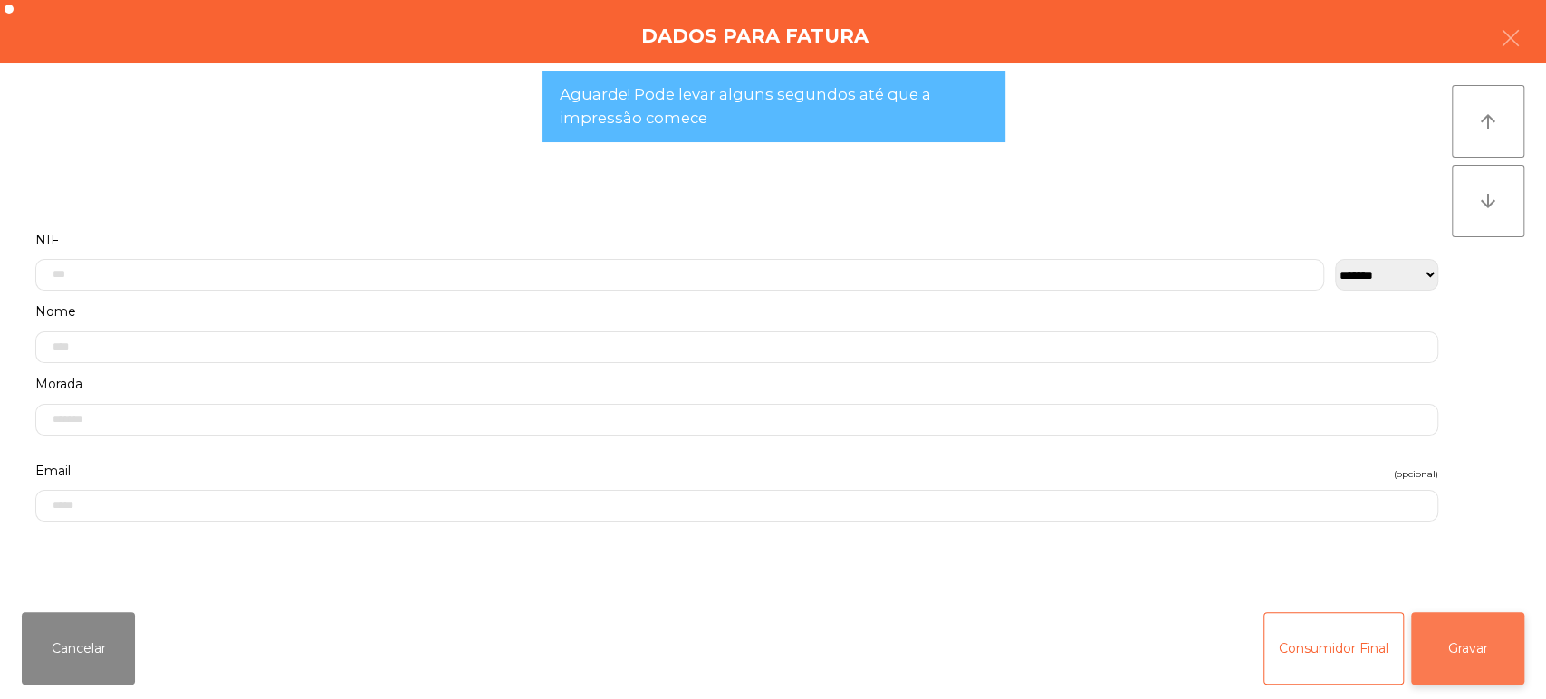
click at [1493, 644] on button "Gravar" at bounding box center [1467, 648] width 113 height 72
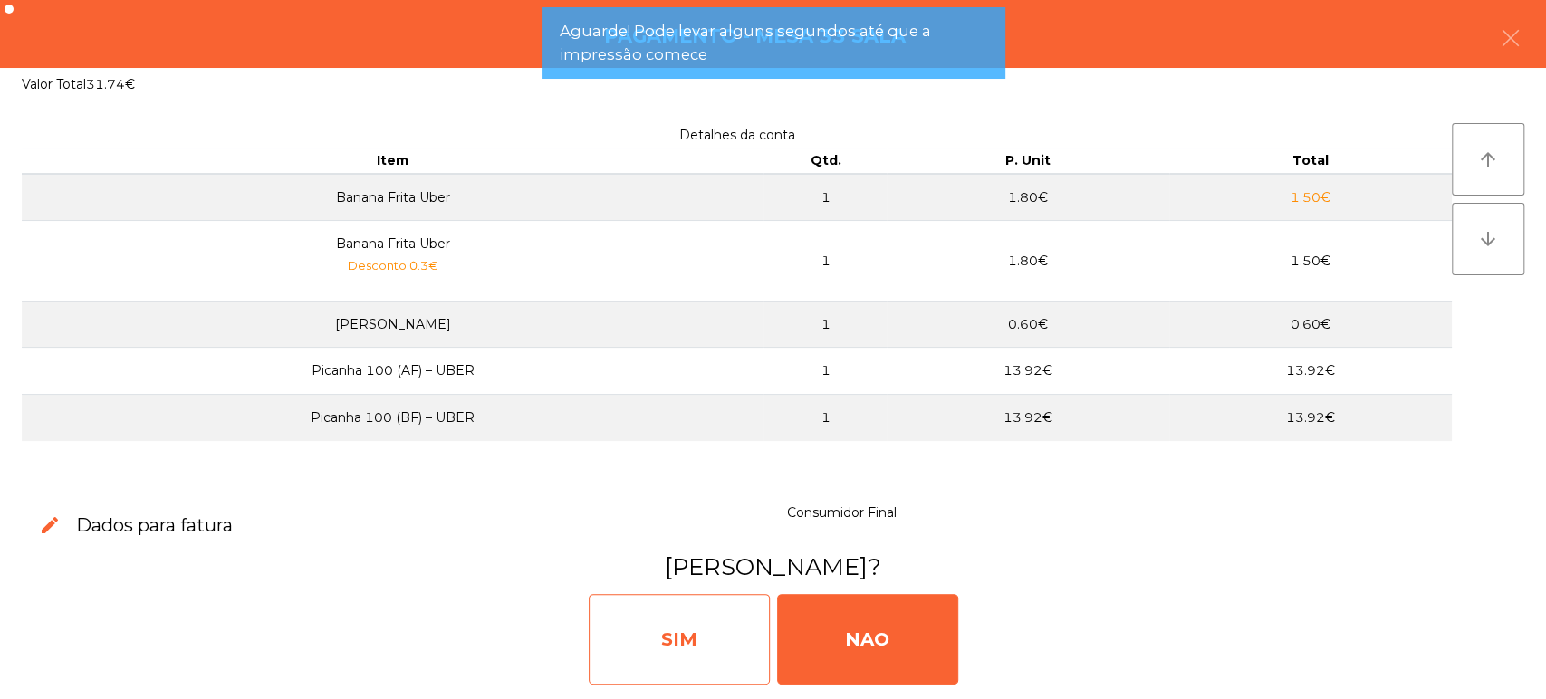
click at [700, 645] on div "SIM" at bounding box center [679, 639] width 181 height 91
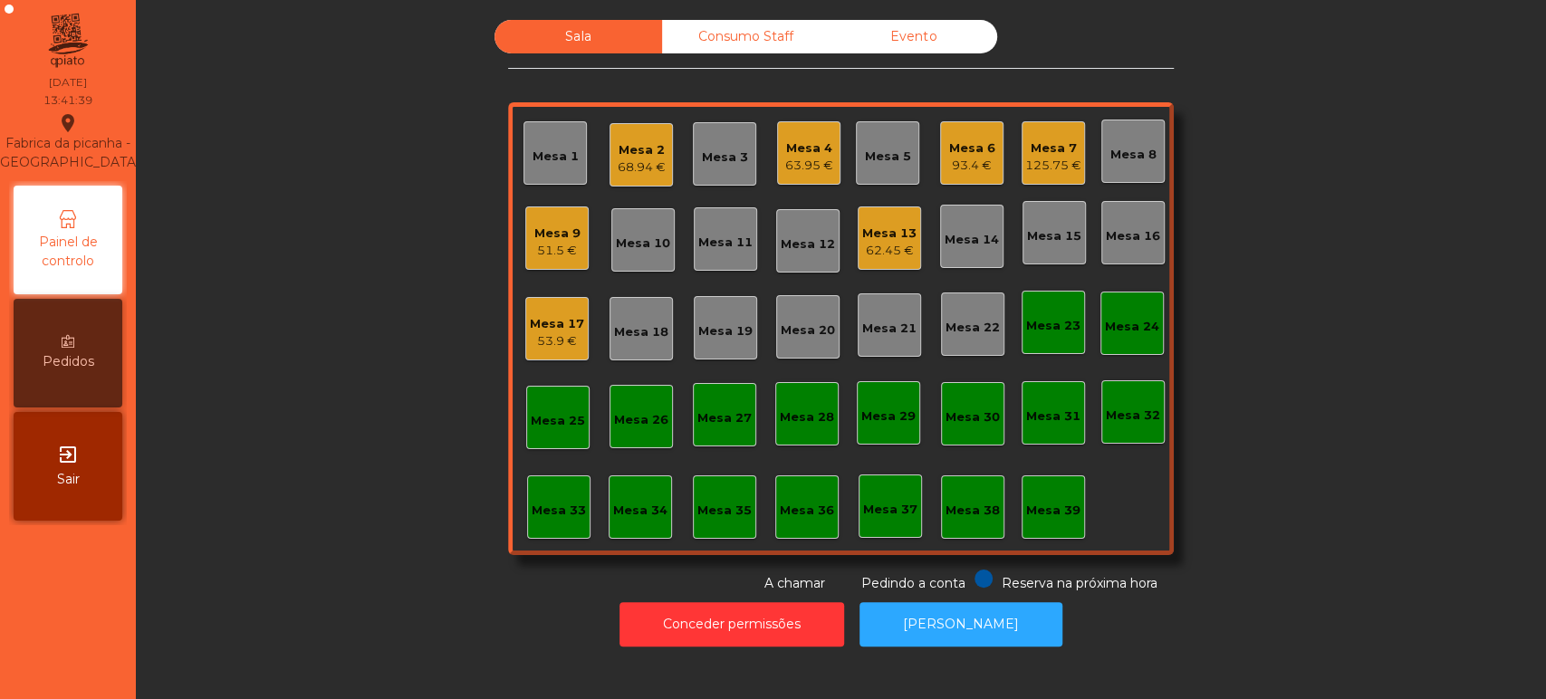
click at [549, 481] on div "Mesa 33" at bounding box center [558, 506] width 63 height 63
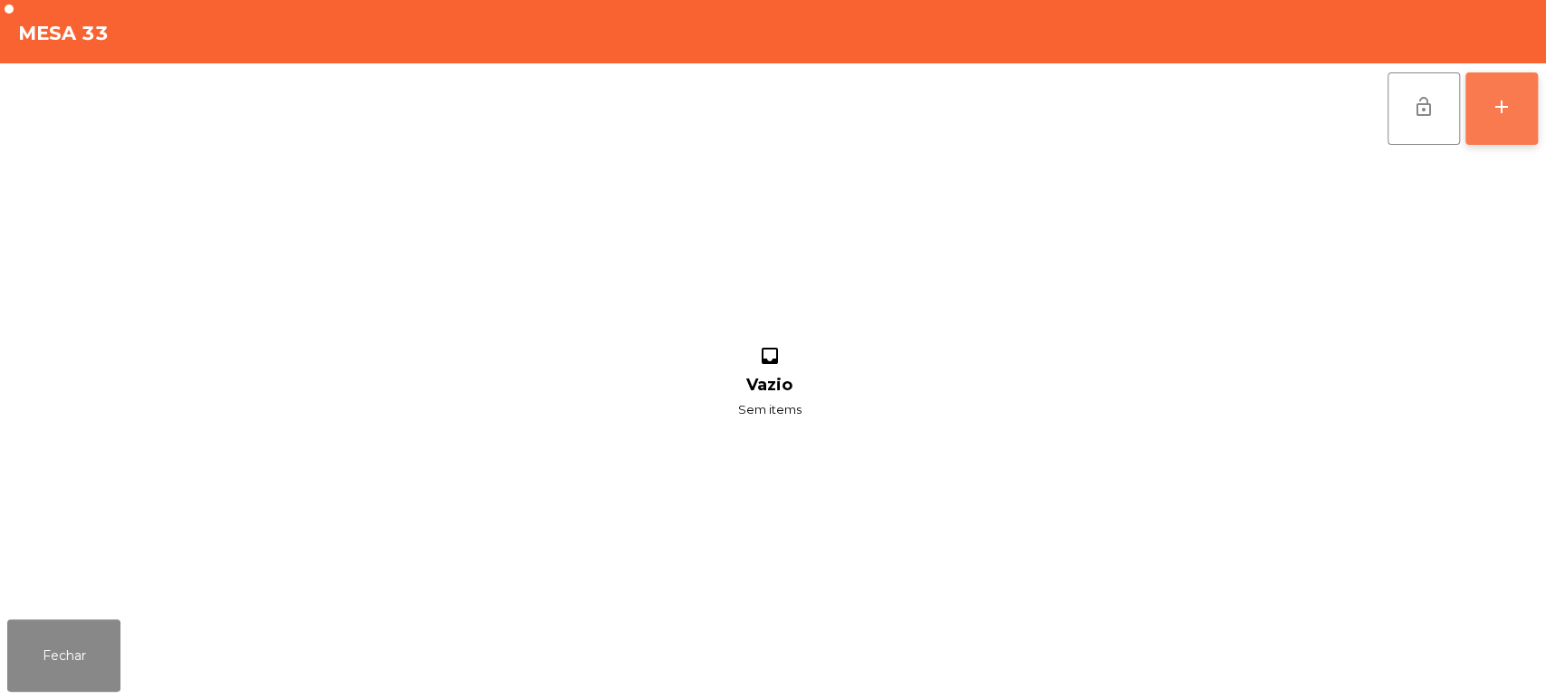
click at [1521, 114] on button "add" at bounding box center [1501, 108] width 72 height 72
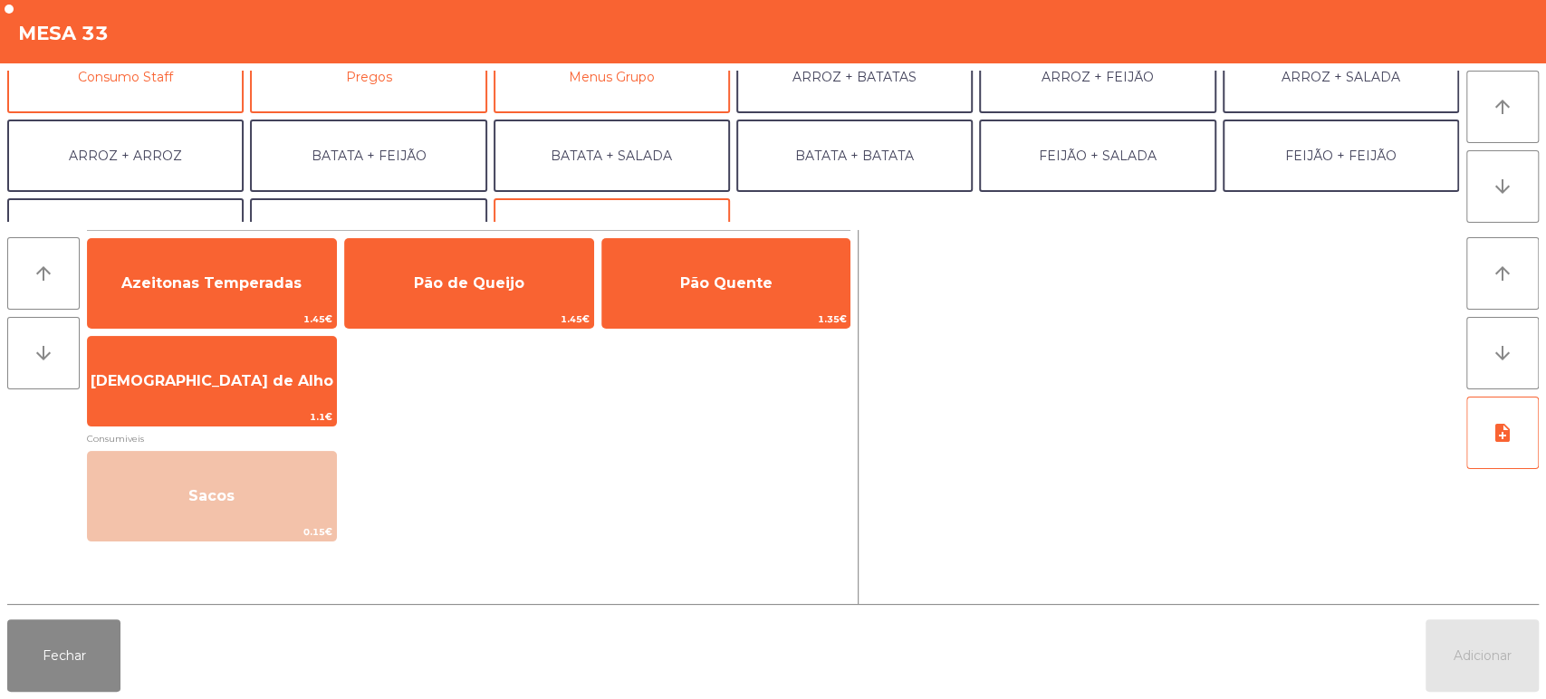
scroll to position [235, 0]
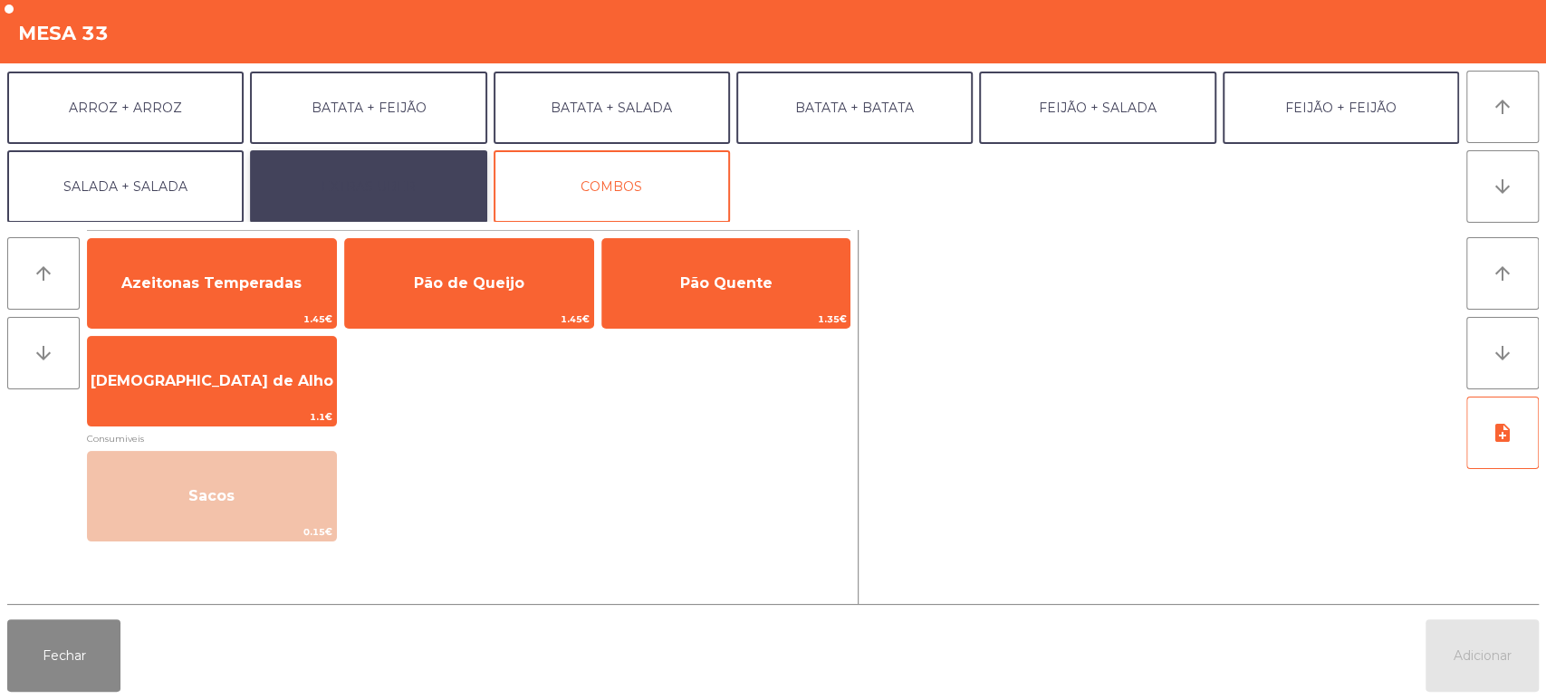
click at [395, 200] on button "EXTRAS UBER" at bounding box center [368, 186] width 236 height 72
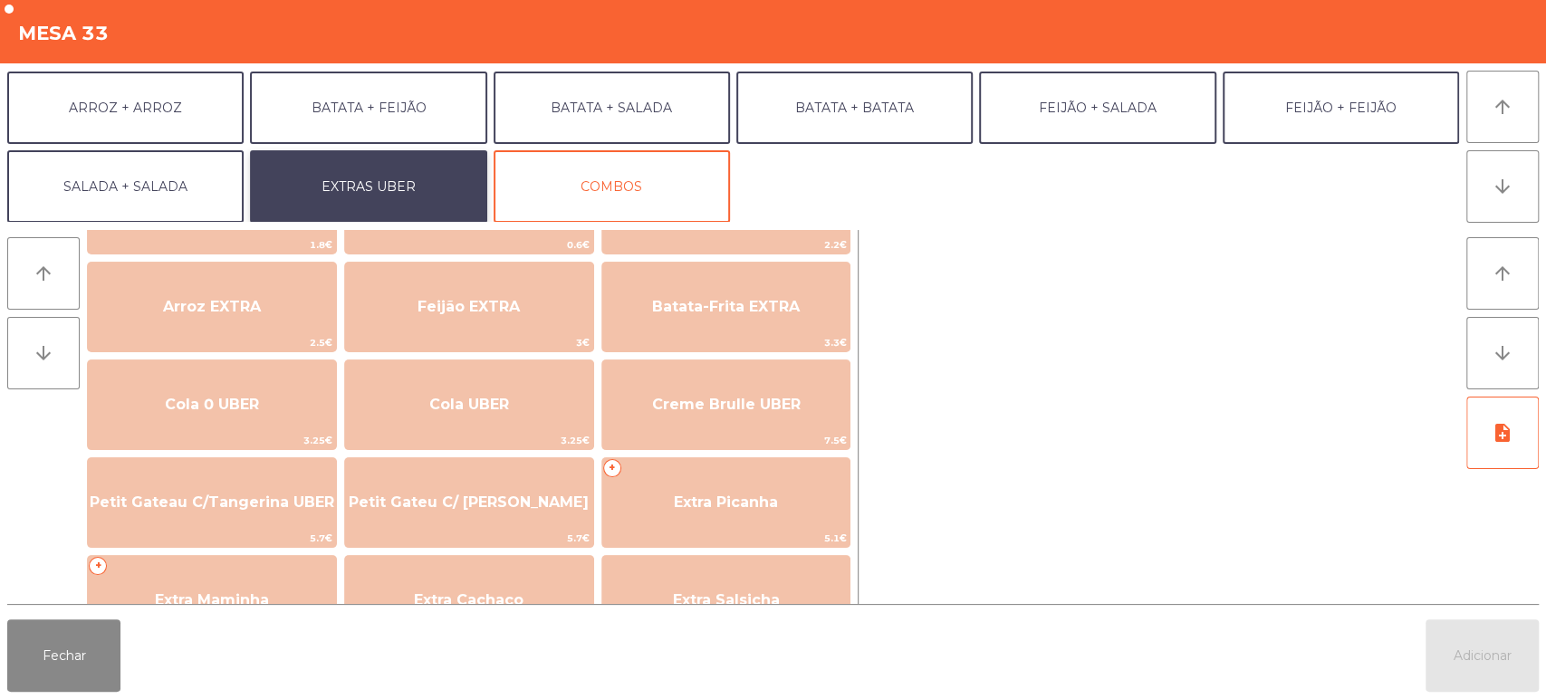
scroll to position [189, 0]
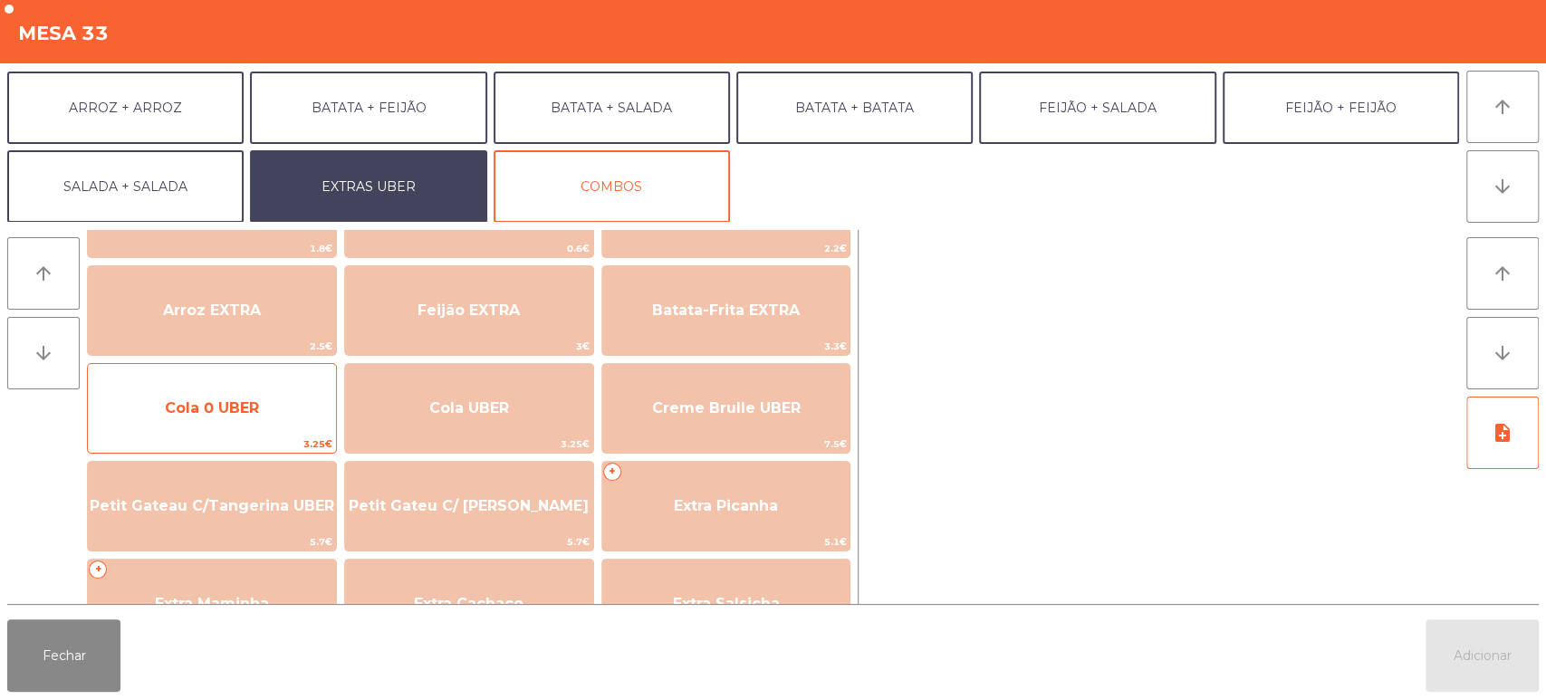
click at [262, 385] on span "Cola 0 UBER" at bounding box center [212, 408] width 248 height 49
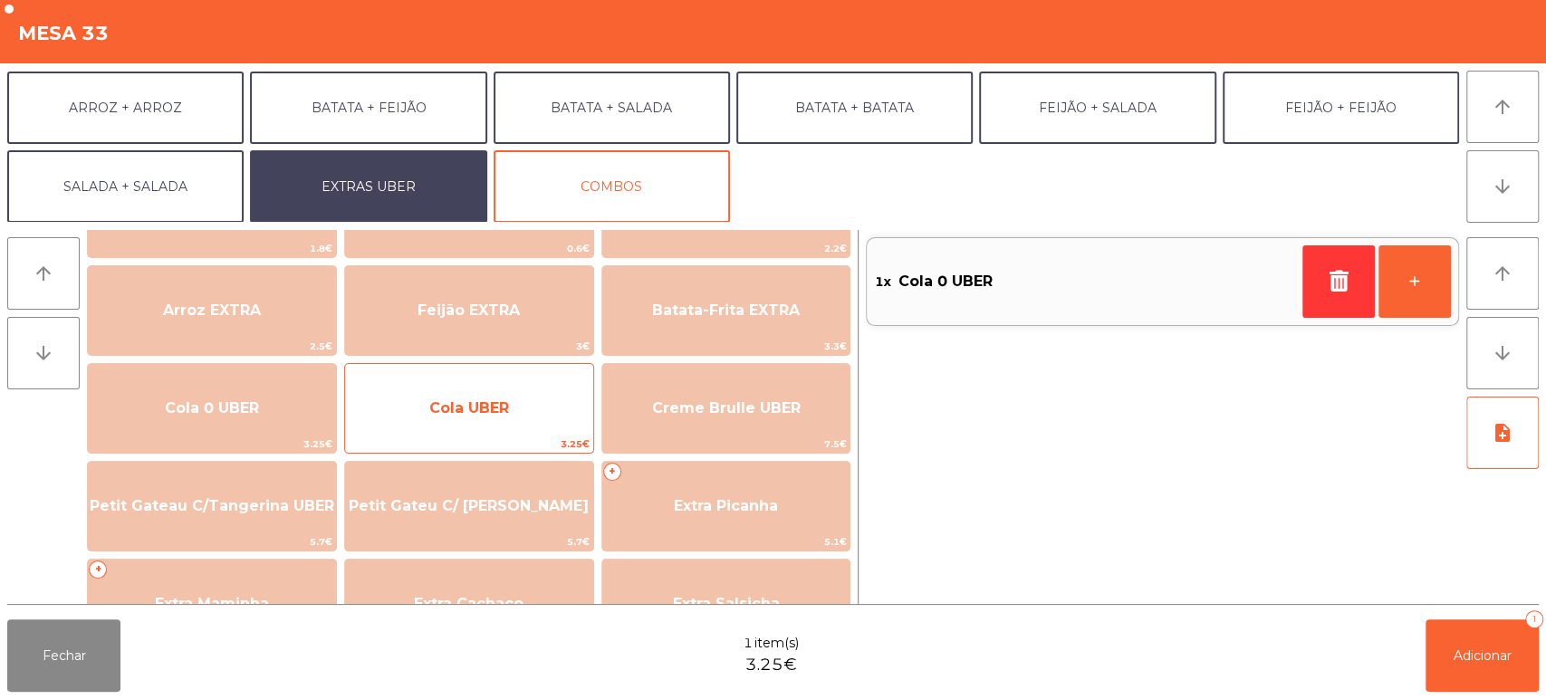
click at [508, 420] on span "Cola UBER" at bounding box center [469, 408] width 248 height 49
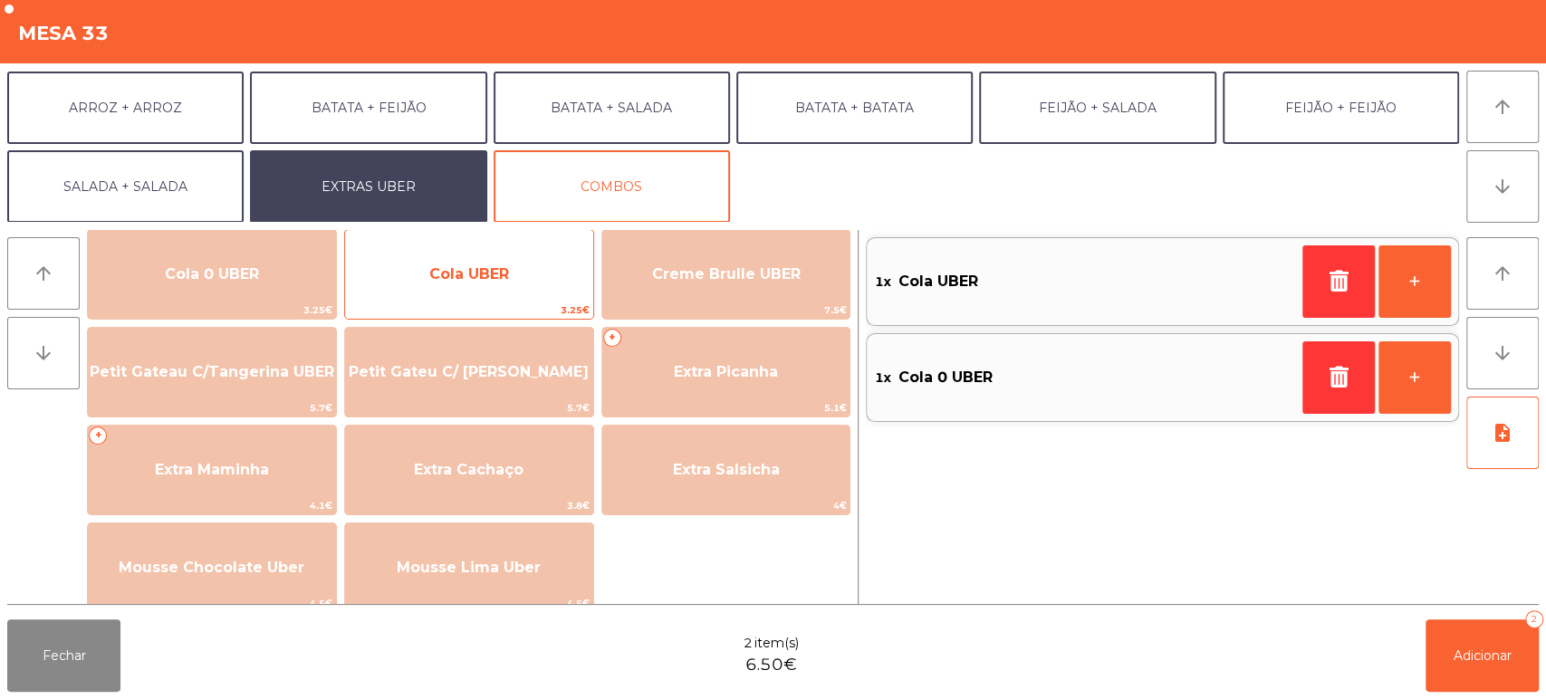
scroll to position [325, 0]
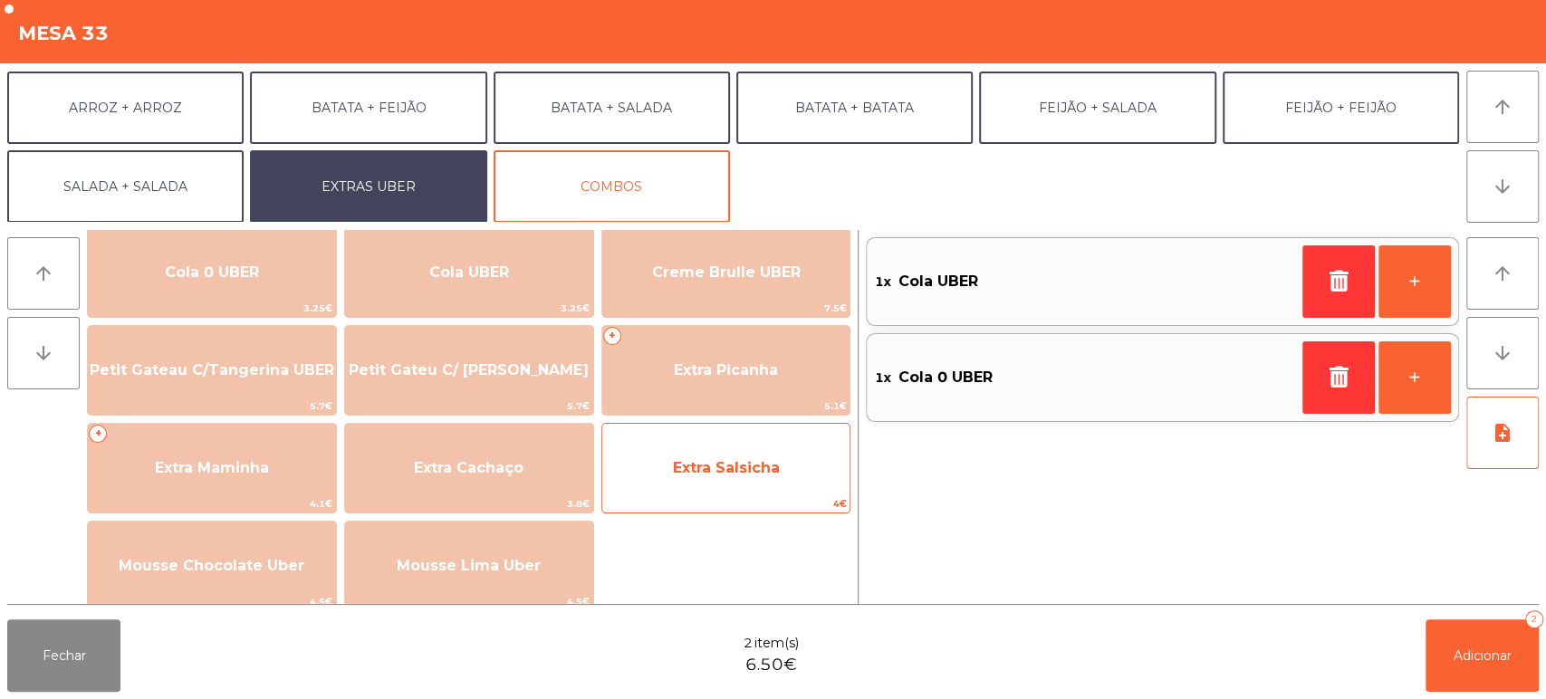
click at [739, 462] on span "Extra Salsicha" at bounding box center [726, 467] width 107 height 17
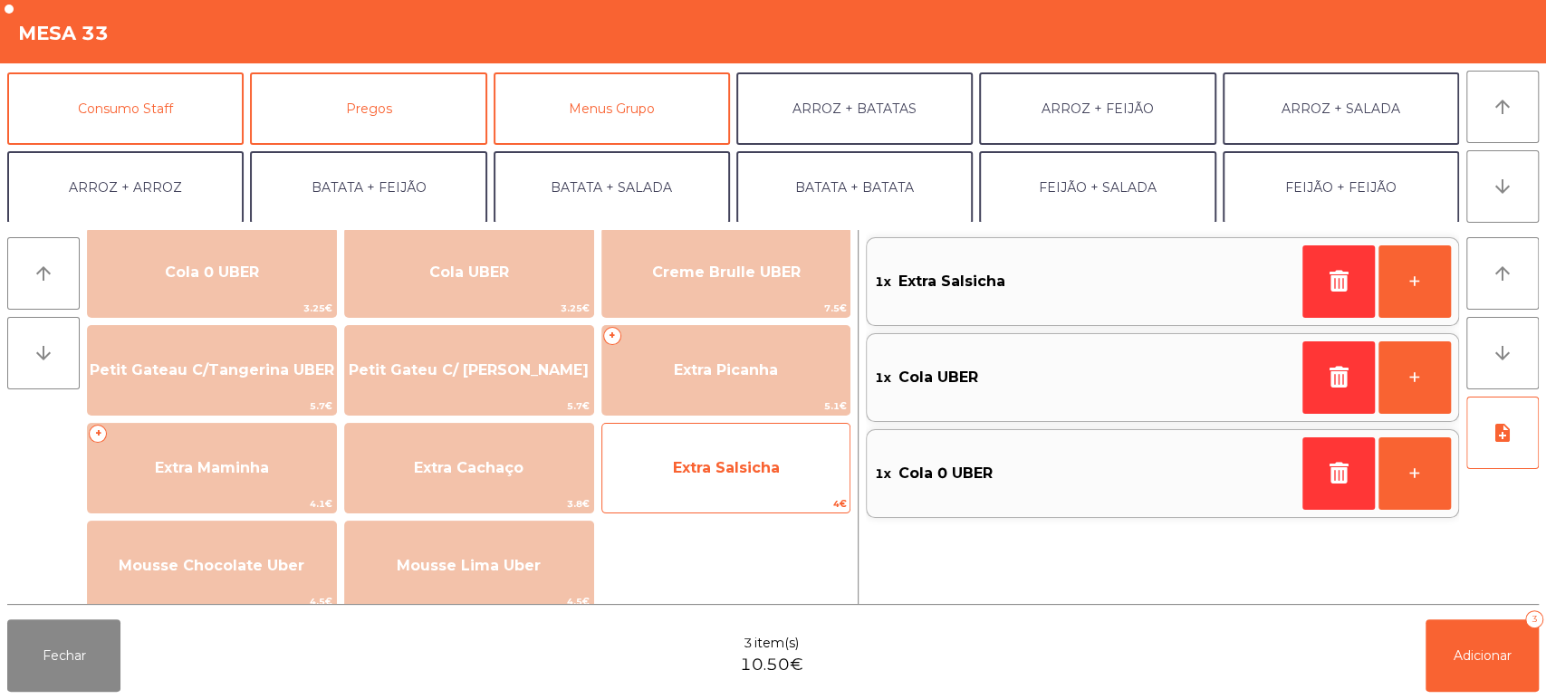
scroll to position [155, 0]
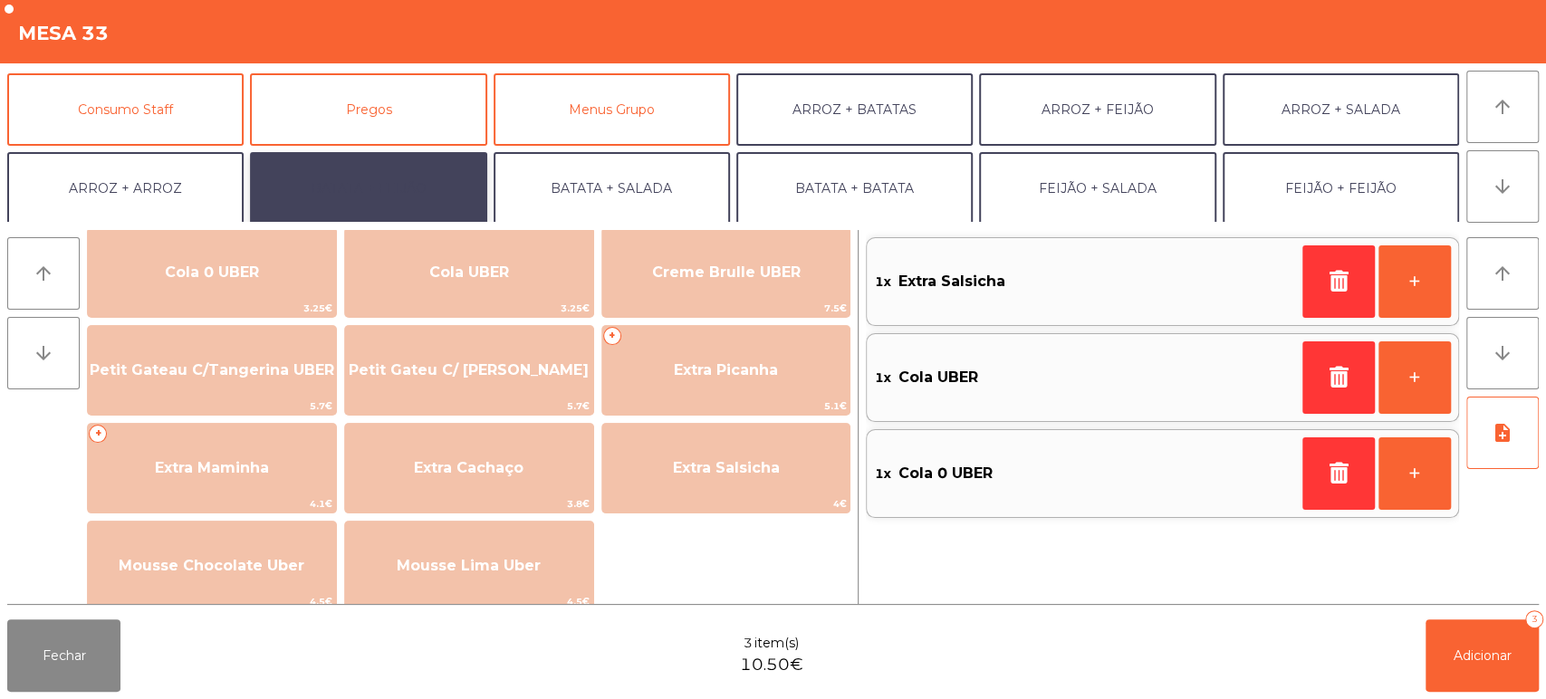
click at [387, 195] on button "BATATA + FEIJÃO" at bounding box center [368, 188] width 236 height 72
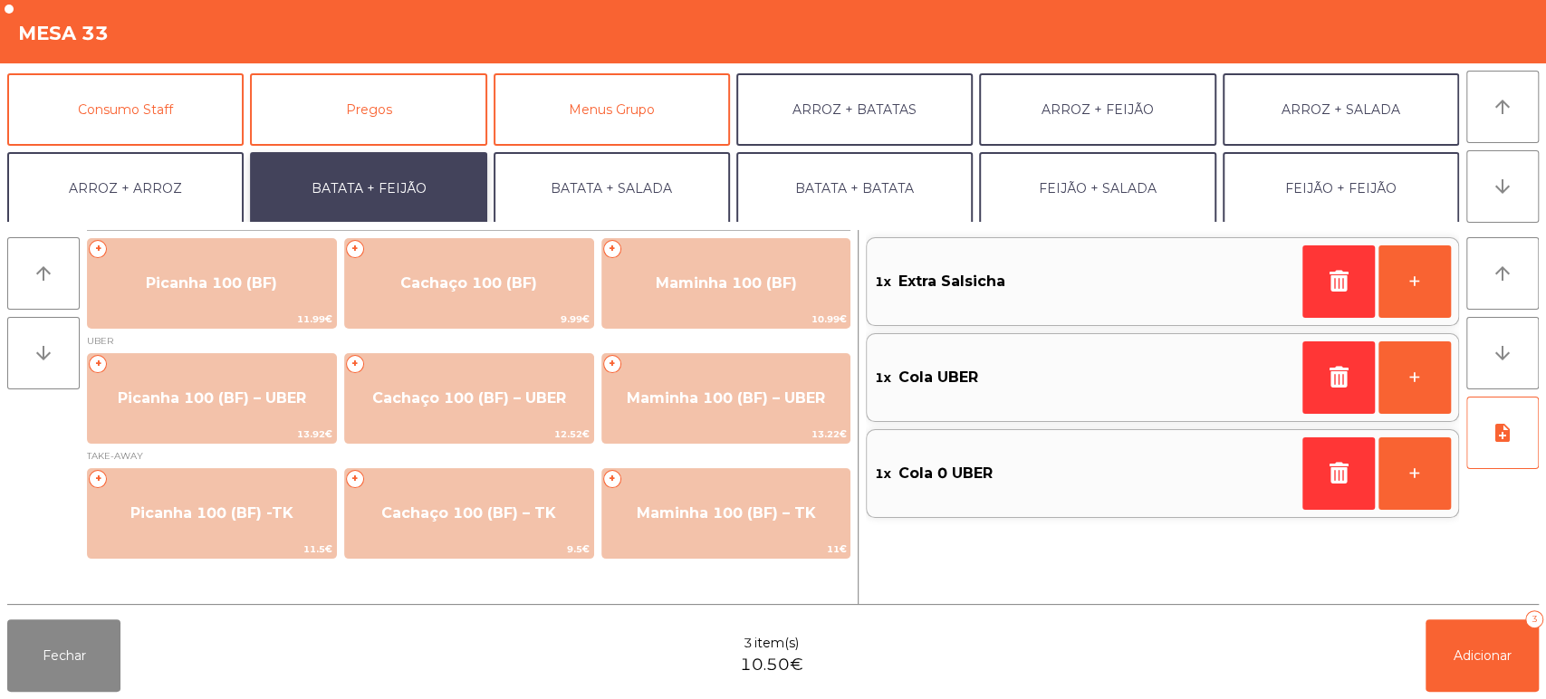
scroll to position [0, 0]
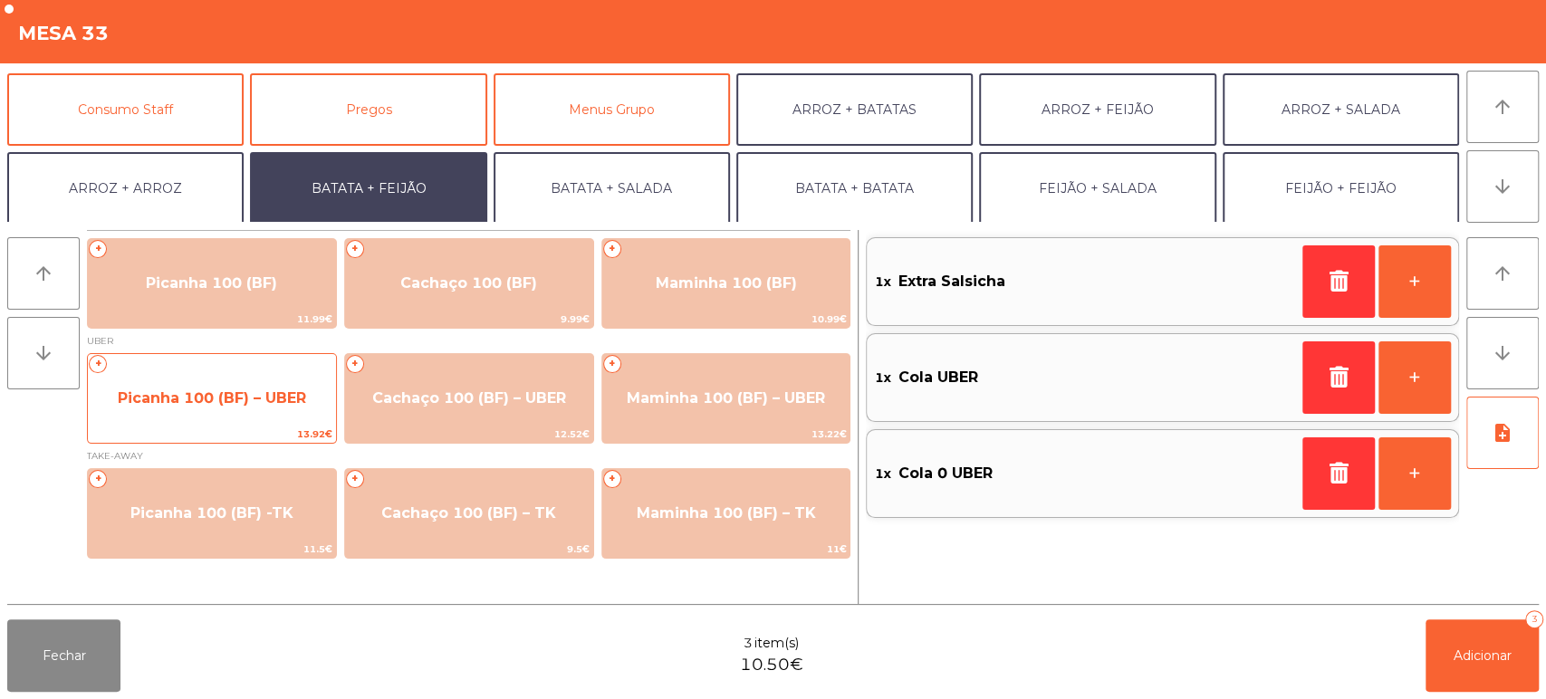
click at [254, 384] on span "Picanha 100 (BF) – UBER" at bounding box center [212, 398] width 248 height 49
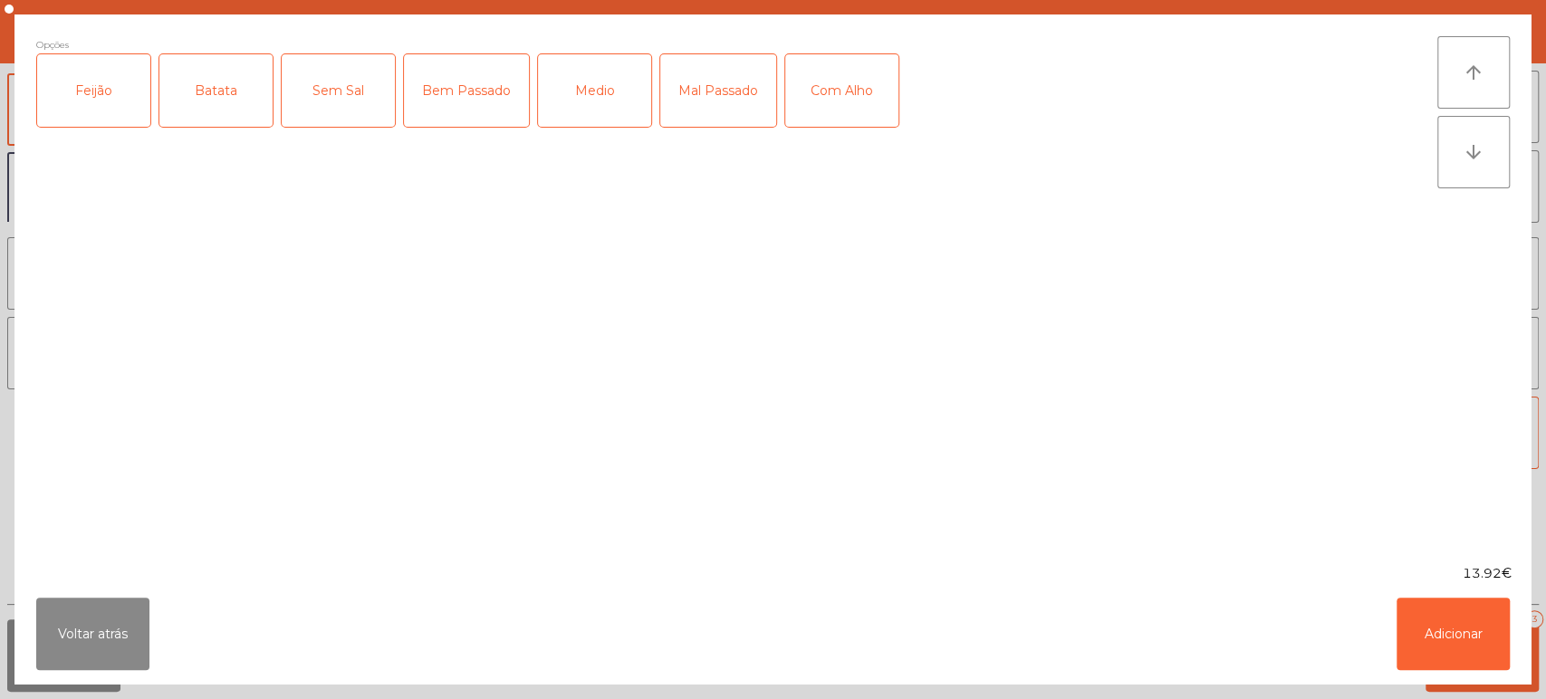
click at [96, 117] on div "Feijão" at bounding box center [93, 90] width 113 height 72
click at [225, 79] on div "Batata" at bounding box center [215, 90] width 113 height 72
click at [459, 97] on div "Bem Passado" at bounding box center [466, 90] width 125 height 72
click at [1434, 631] on button "Adicionar" at bounding box center [1452, 634] width 113 height 72
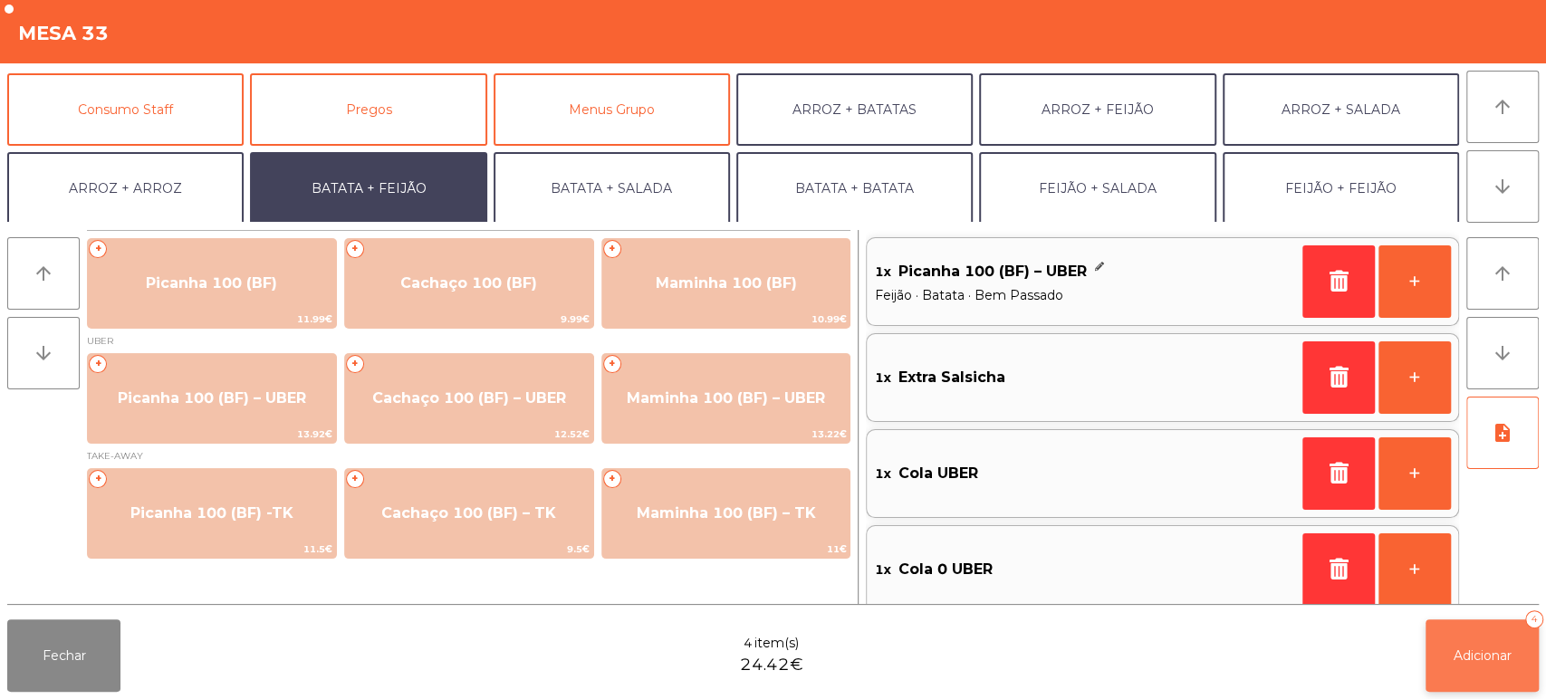
click at [1459, 659] on span "Adicionar" at bounding box center [1482, 656] width 58 height 16
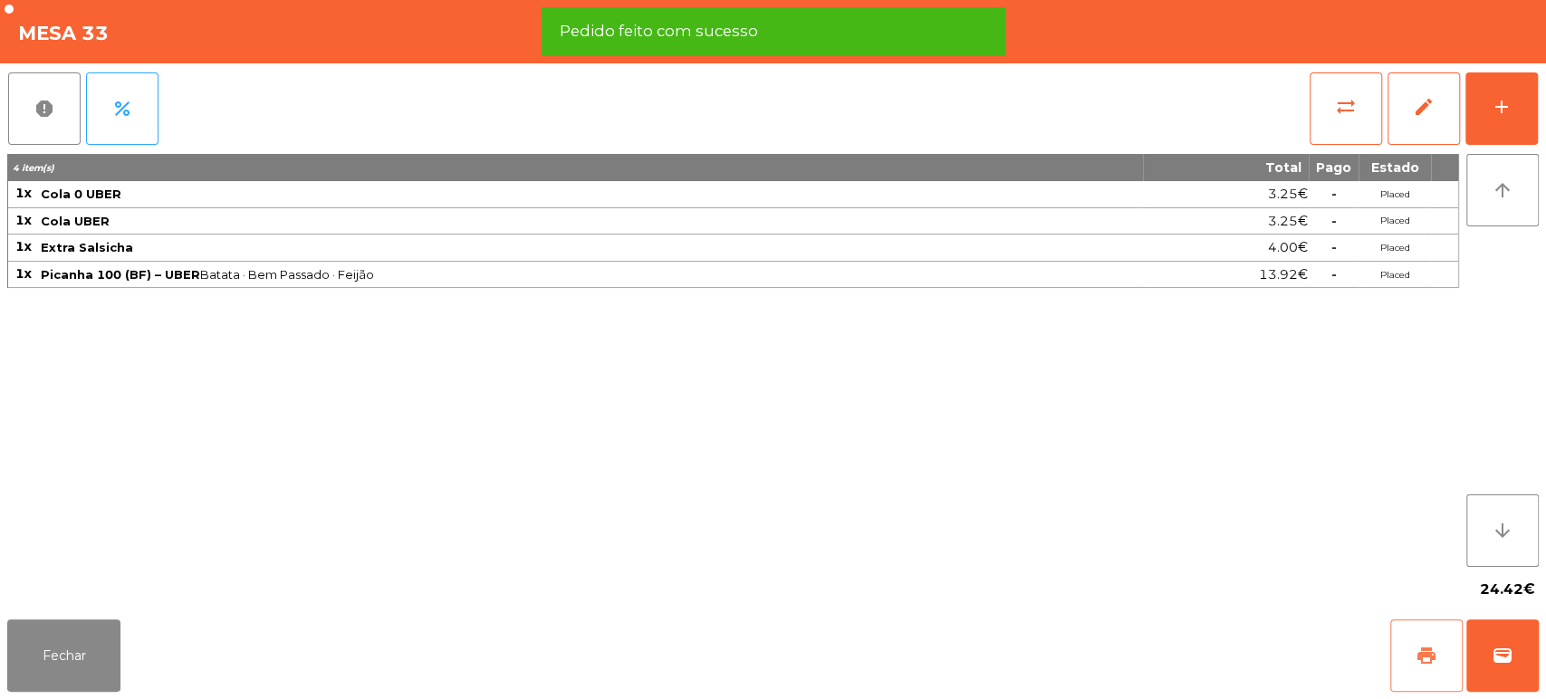
click at [1434, 655] on span "print" at bounding box center [1426, 656] width 22 height 22
click at [1500, 654] on span "wallet" at bounding box center [1503, 656] width 22 height 22
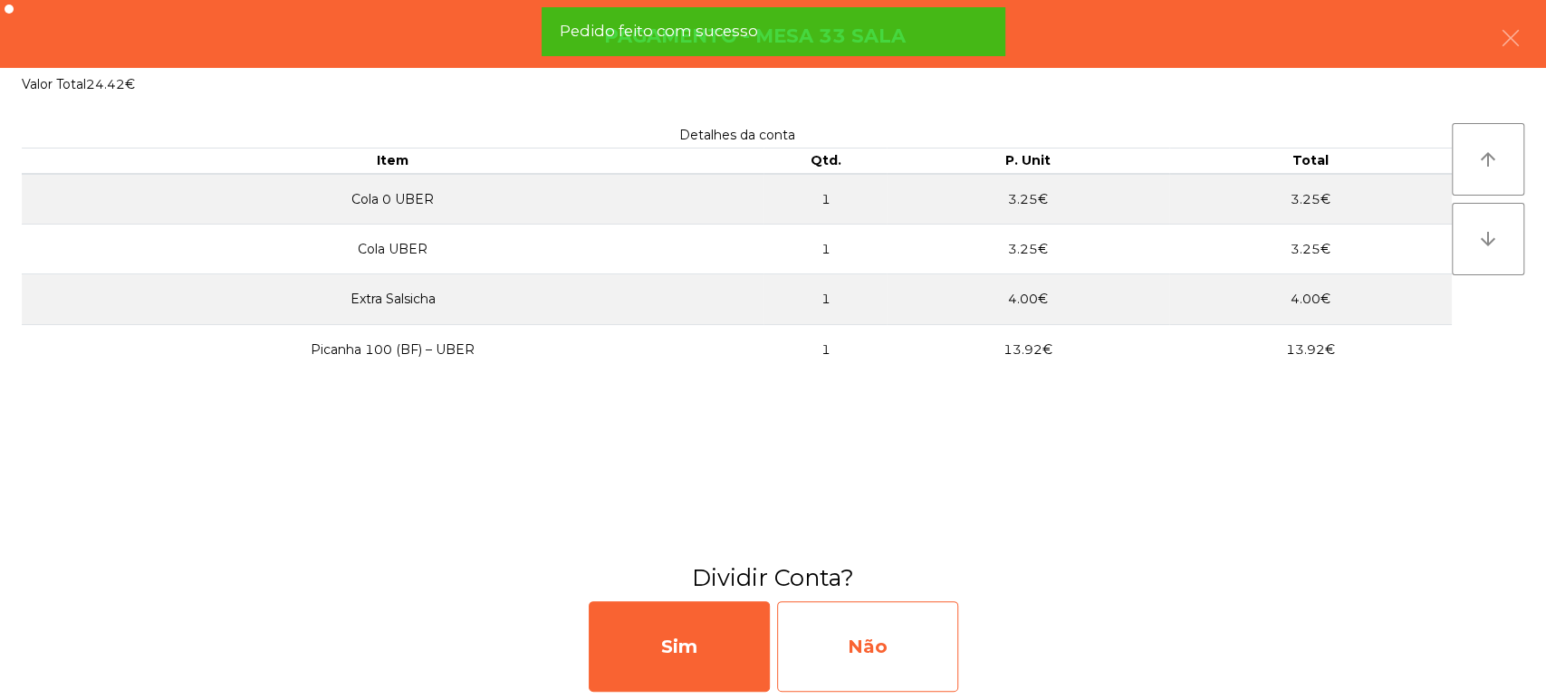
click at [889, 655] on div "Não" at bounding box center [867, 646] width 181 height 91
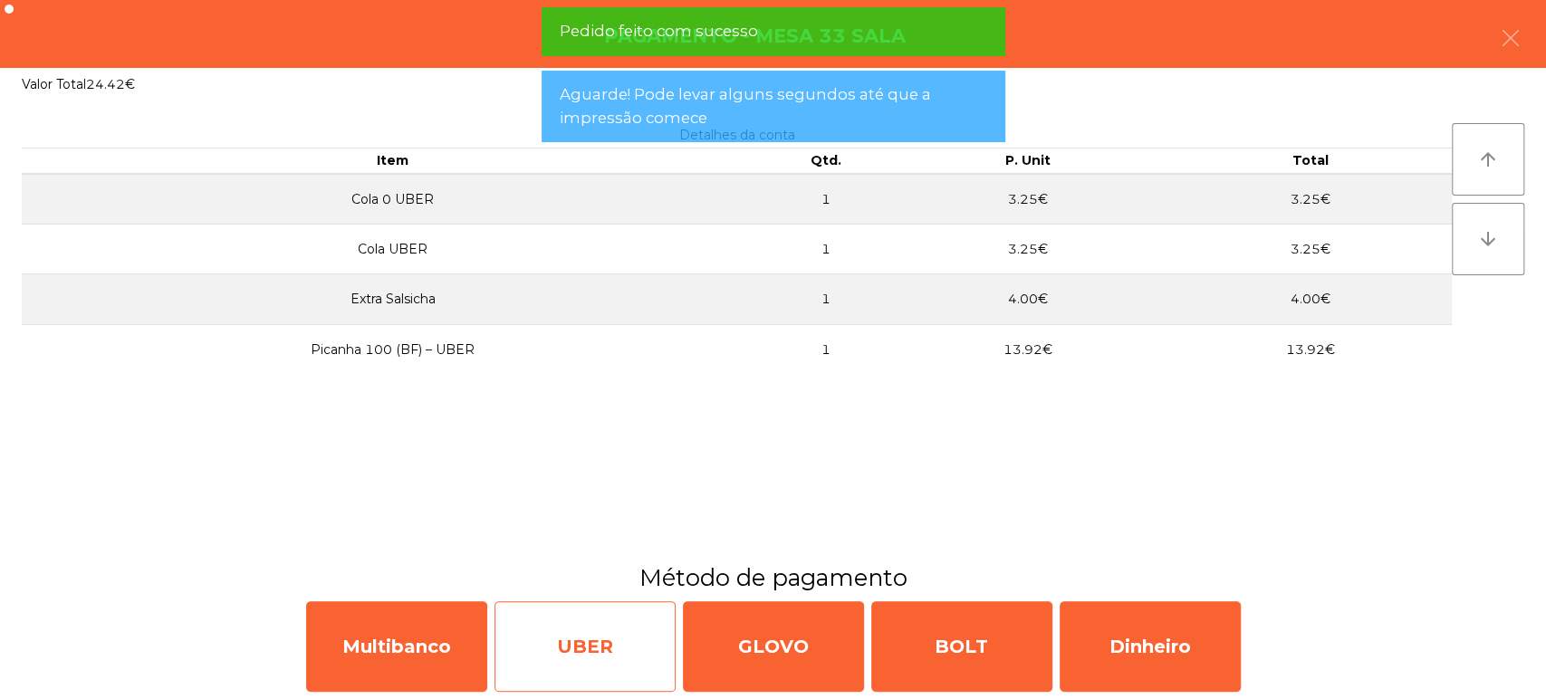
click at [583, 658] on div "UBER" at bounding box center [584, 646] width 181 height 91
select select "**"
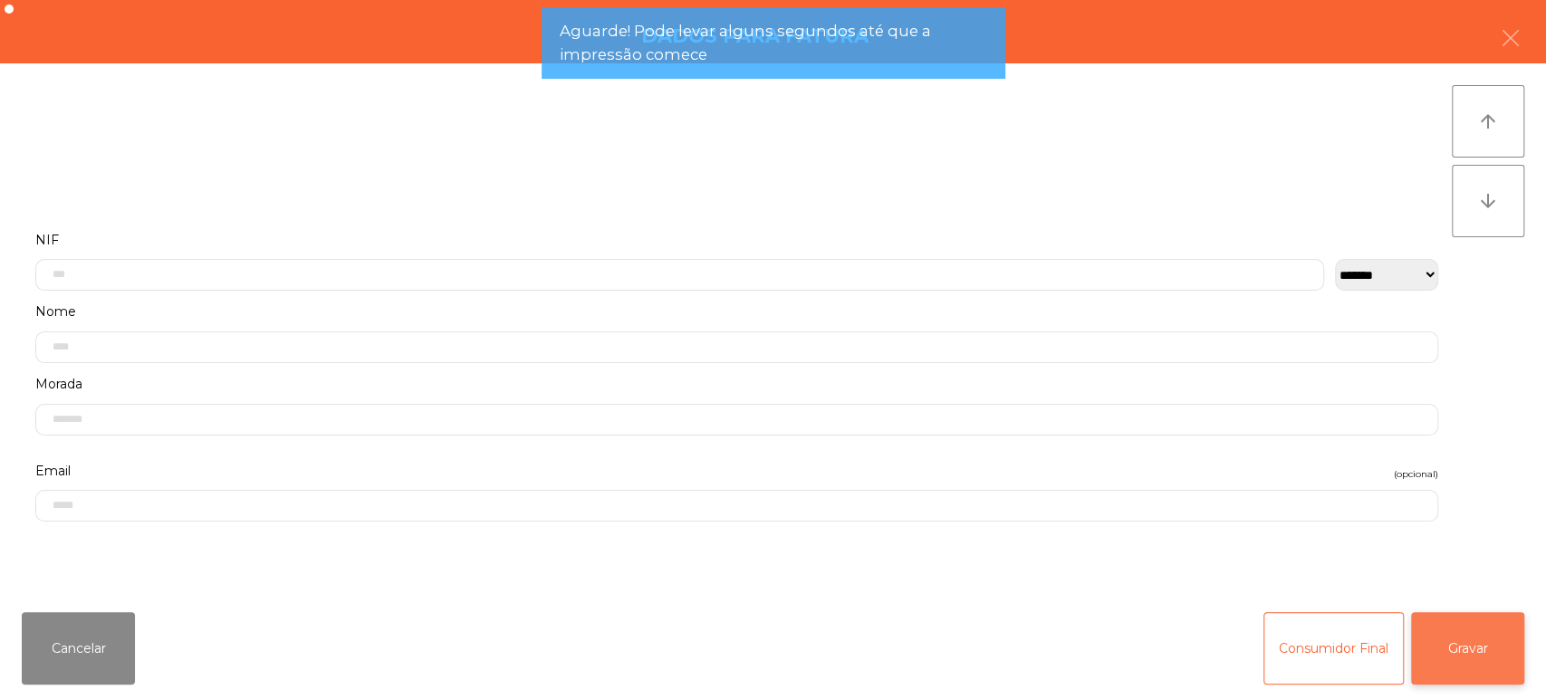
click at [1457, 638] on button "Gravar" at bounding box center [1467, 648] width 113 height 72
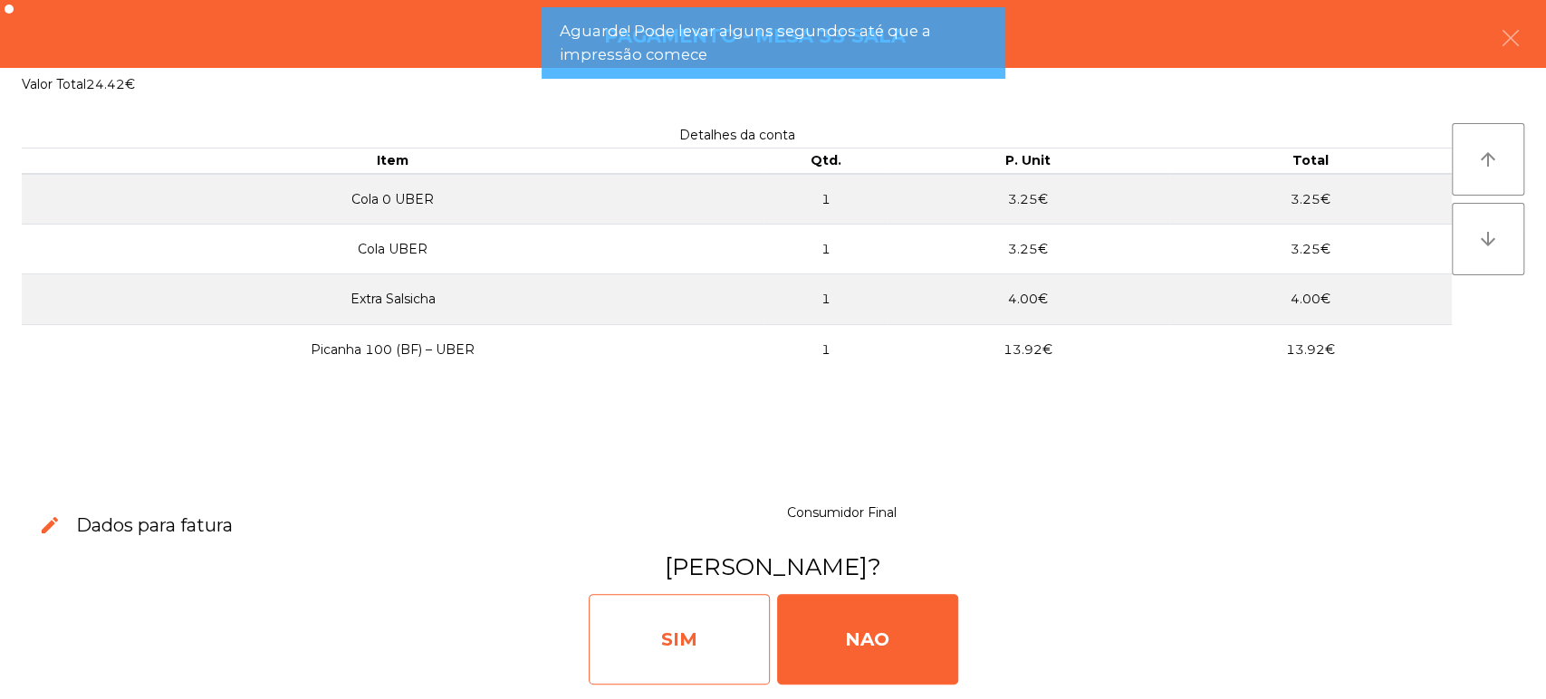
click at [667, 616] on div "SIM" at bounding box center [679, 639] width 181 height 91
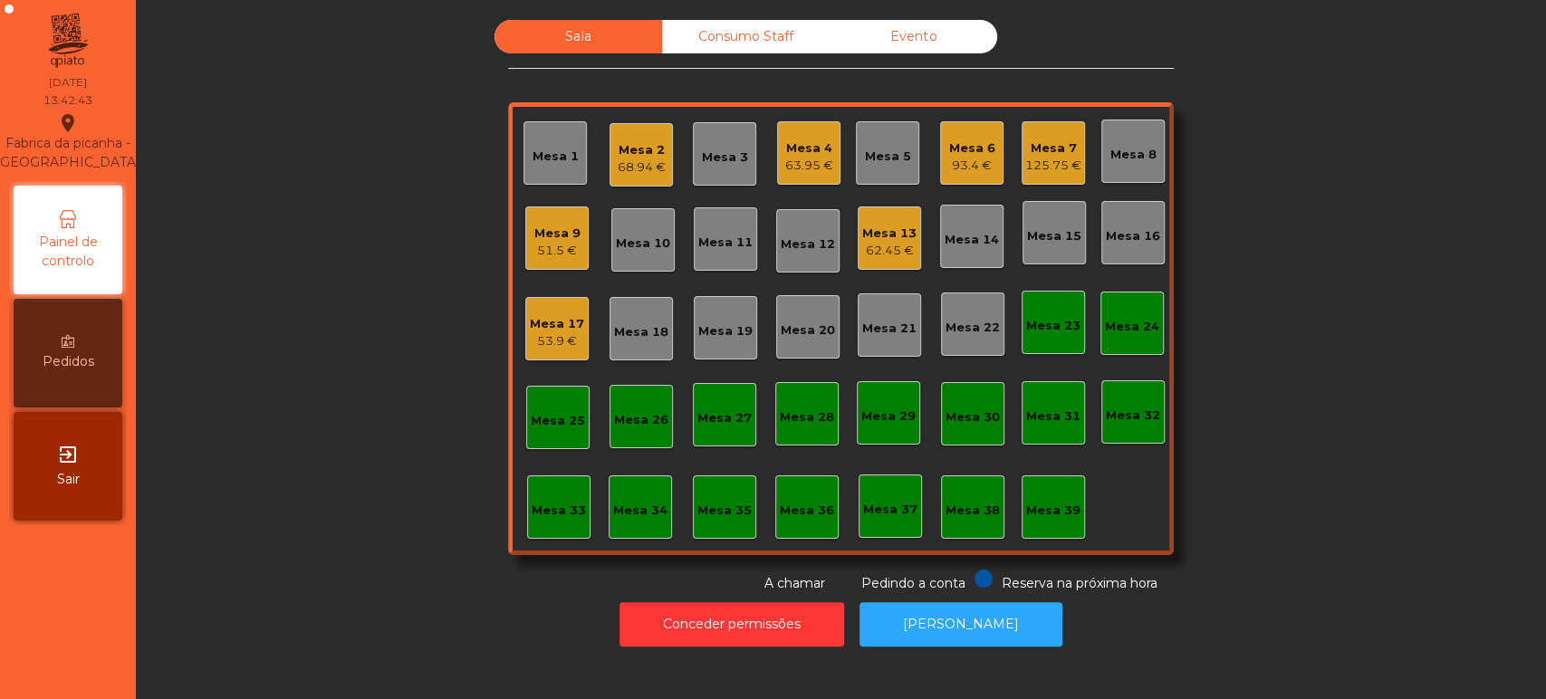
click at [543, 527] on div "Mesa 33" at bounding box center [558, 506] width 63 height 63
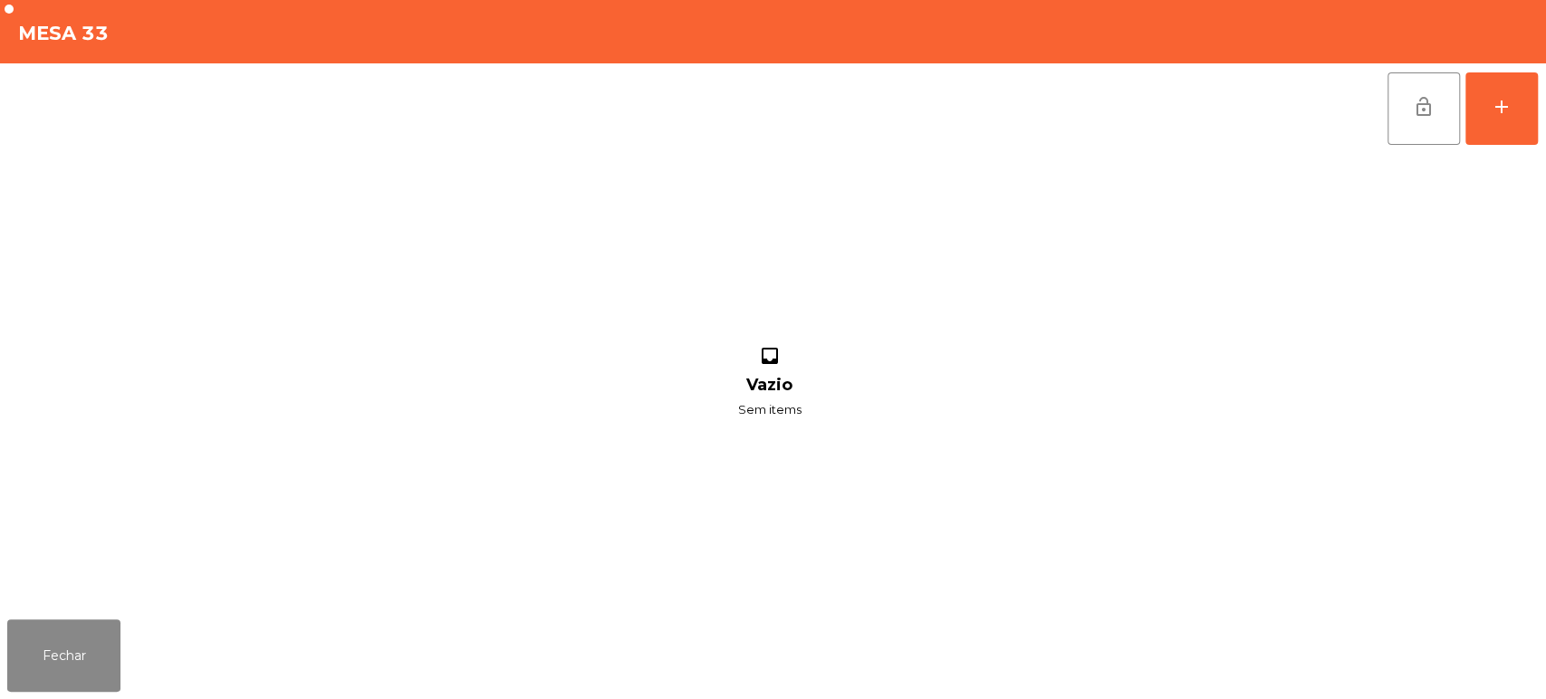
click at [1537, 93] on div "lock_open add" at bounding box center [1462, 108] width 152 height 91
click at [1453, 138] on button "lock_open" at bounding box center [1423, 108] width 72 height 72
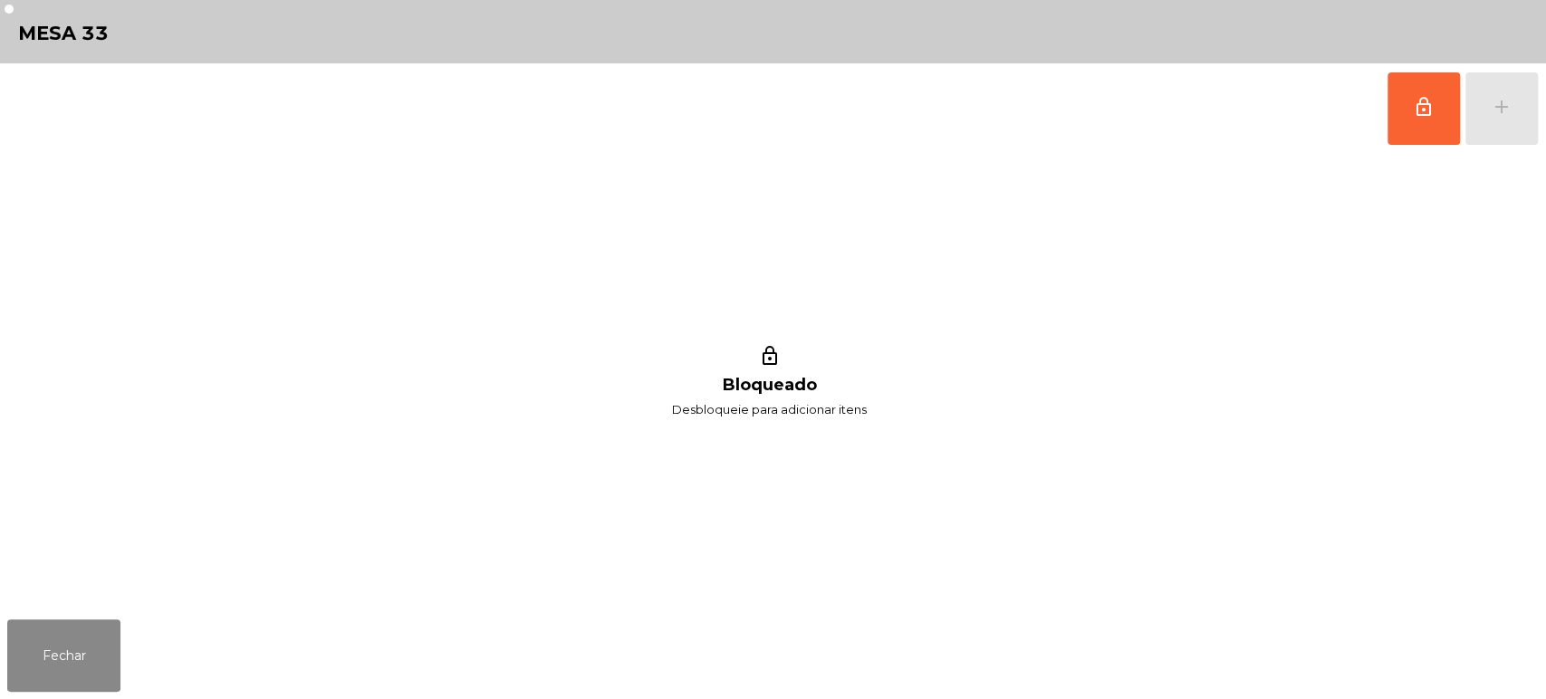
click at [1495, 112] on div "lock_outline add" at bounding box center [1462, 108] width 152 height 91
click at [1417, 112] on span "lock_outline" at bounding box center [1424, 107] width 22 height 22
click at [1499, 126] on div "lock_outline add" at bounding box center [1462, 108] width 152 height 91
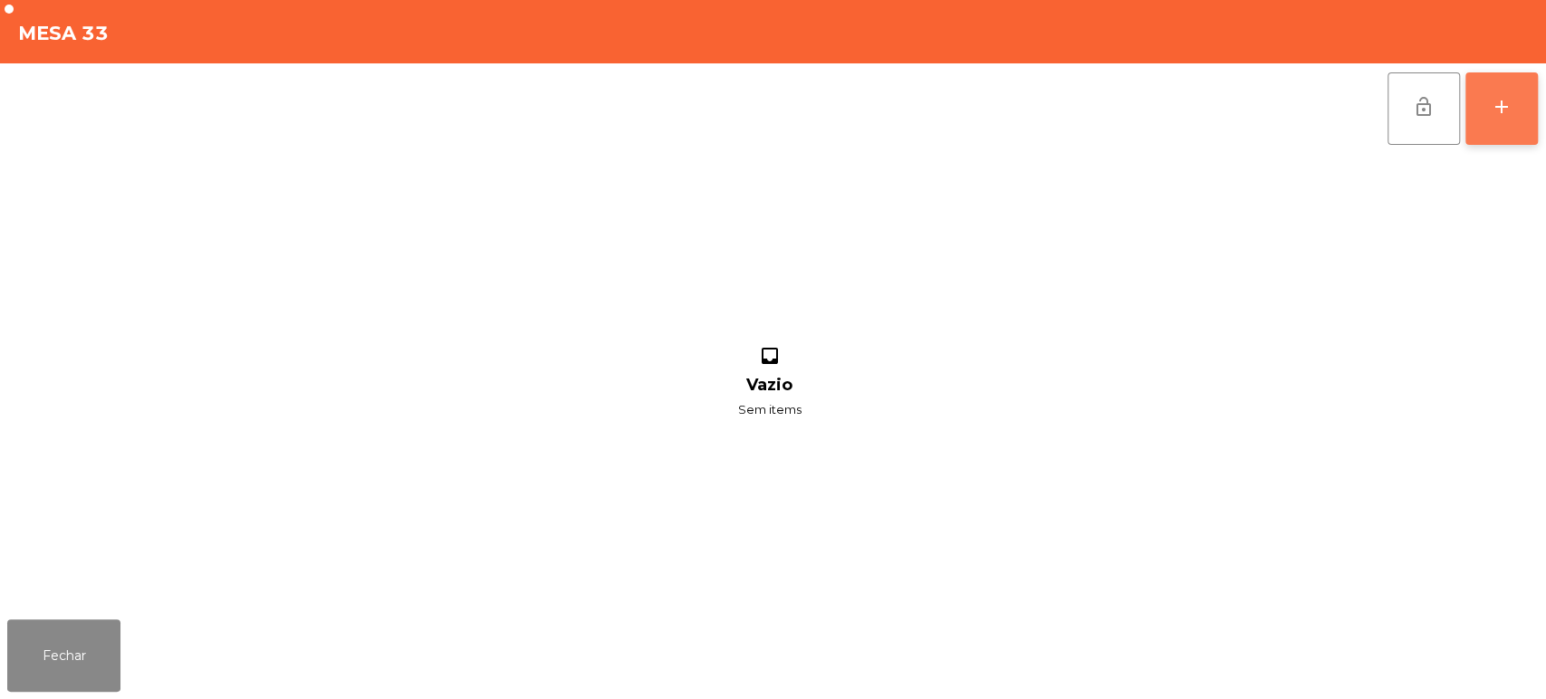
click at [1497, 122] on button "add" at bounding box center [1501, 108] width 72 height 72
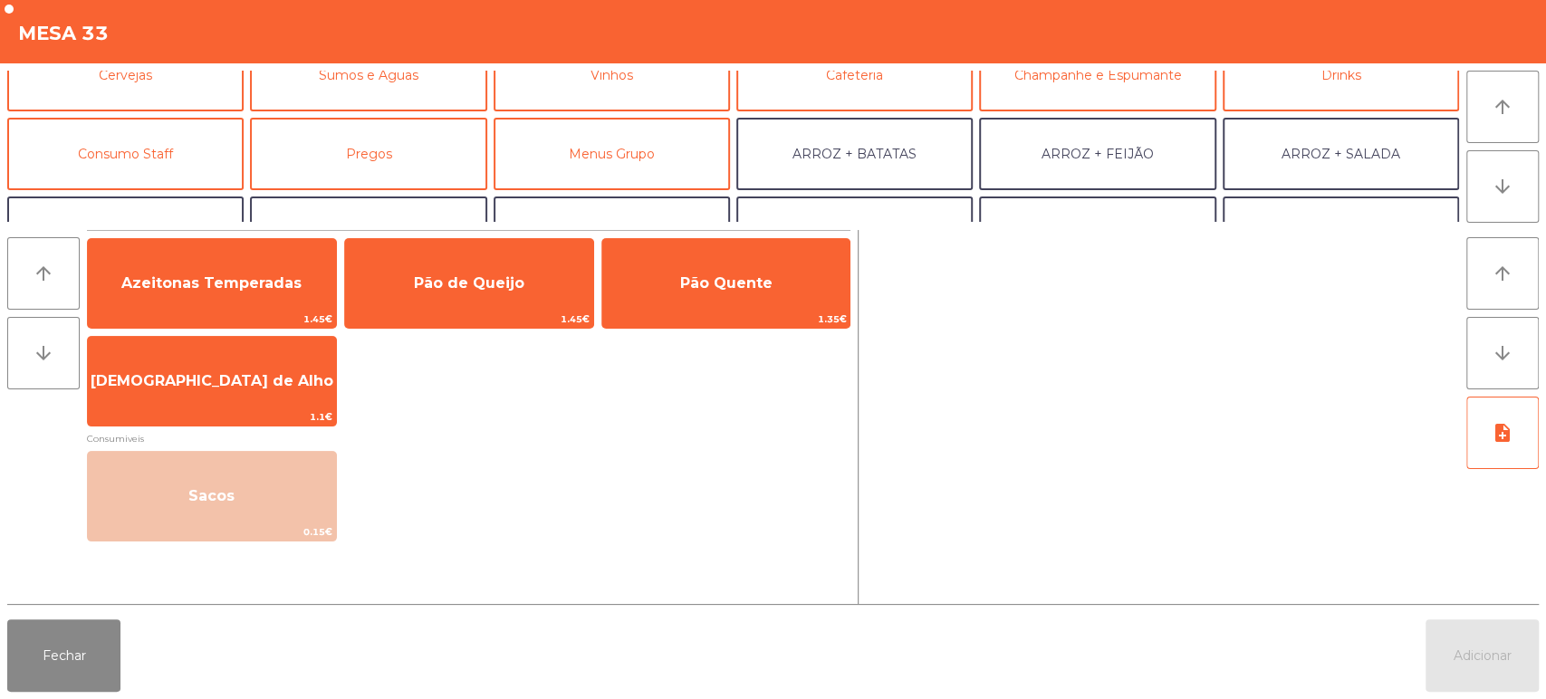
scroll to position [118, 0]
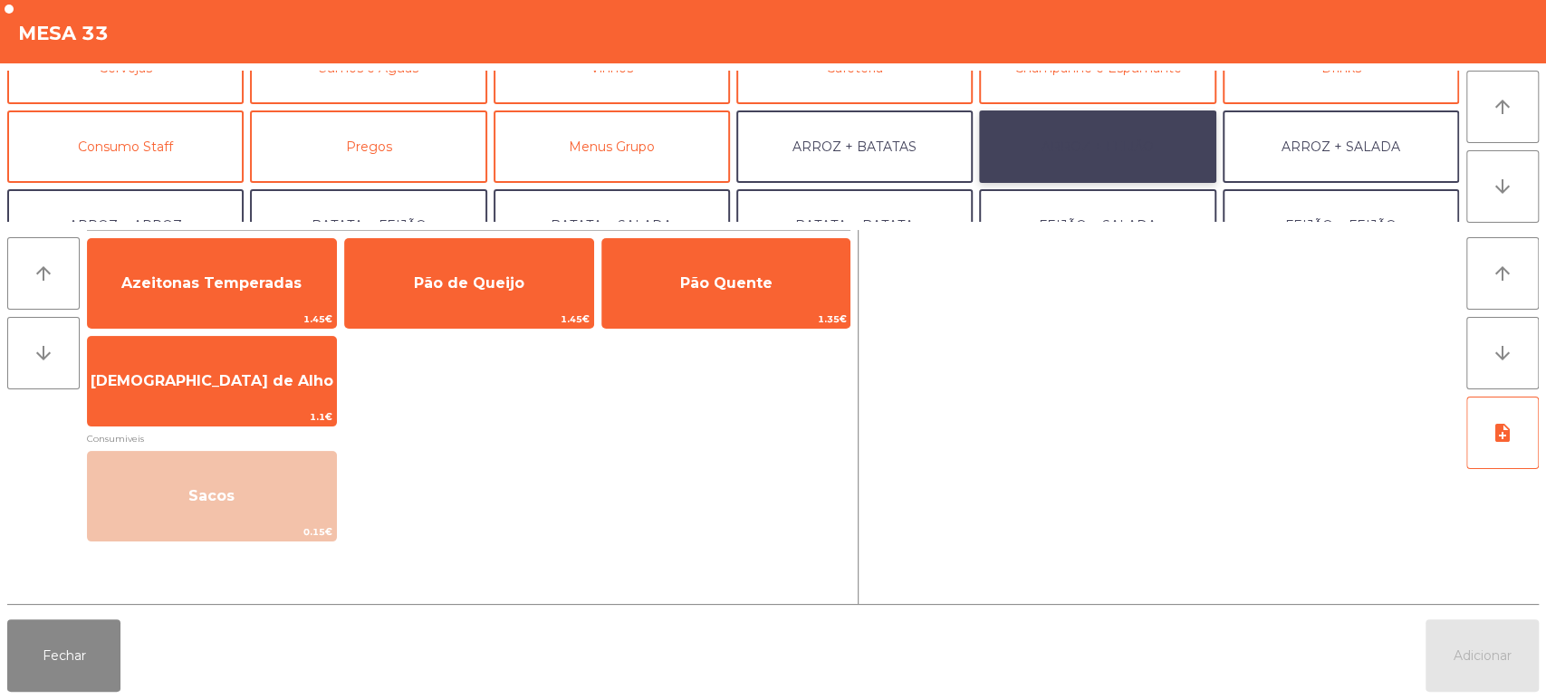
click at [1118, 130] on button "ARROZ + FEIJÃO" at bounding box center [1097, 146] width 236 height 72
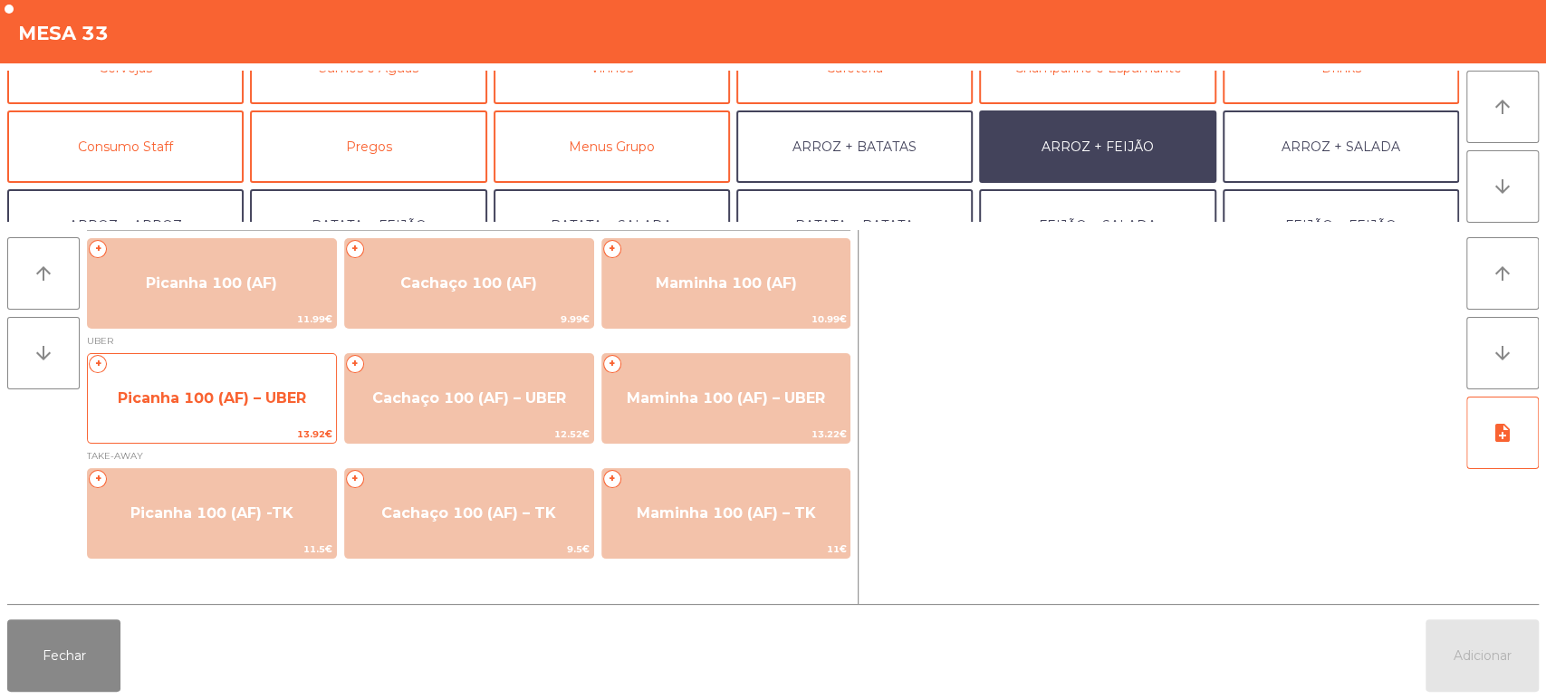
click at [232, 395] on span "Picanha 100 (AF) – UBER" at bounding box center [212, 397] width 188 height 17
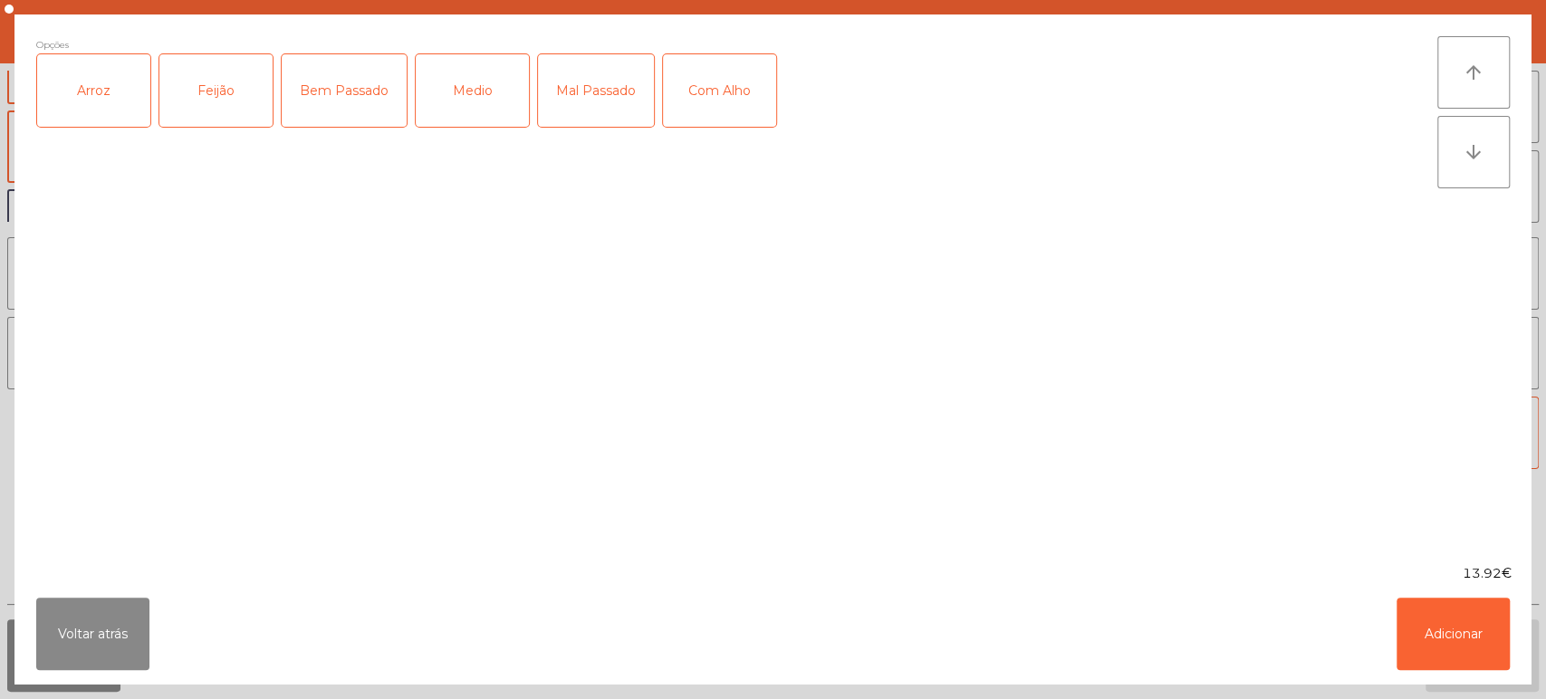
click at [123, 105] on div "Arroz" at bounding box center [93, 90] width 113 height 72
click at [235, 75] on div "Feijão" at bounding box center [215, 90] width 113 height 72
click at [437, 109] on div "Medio" at bounding box center [472, 90] width 113 height 72
click at [1490, 663] on button "Adicionar" at bounding box center [1452, 634] width 113 height 72
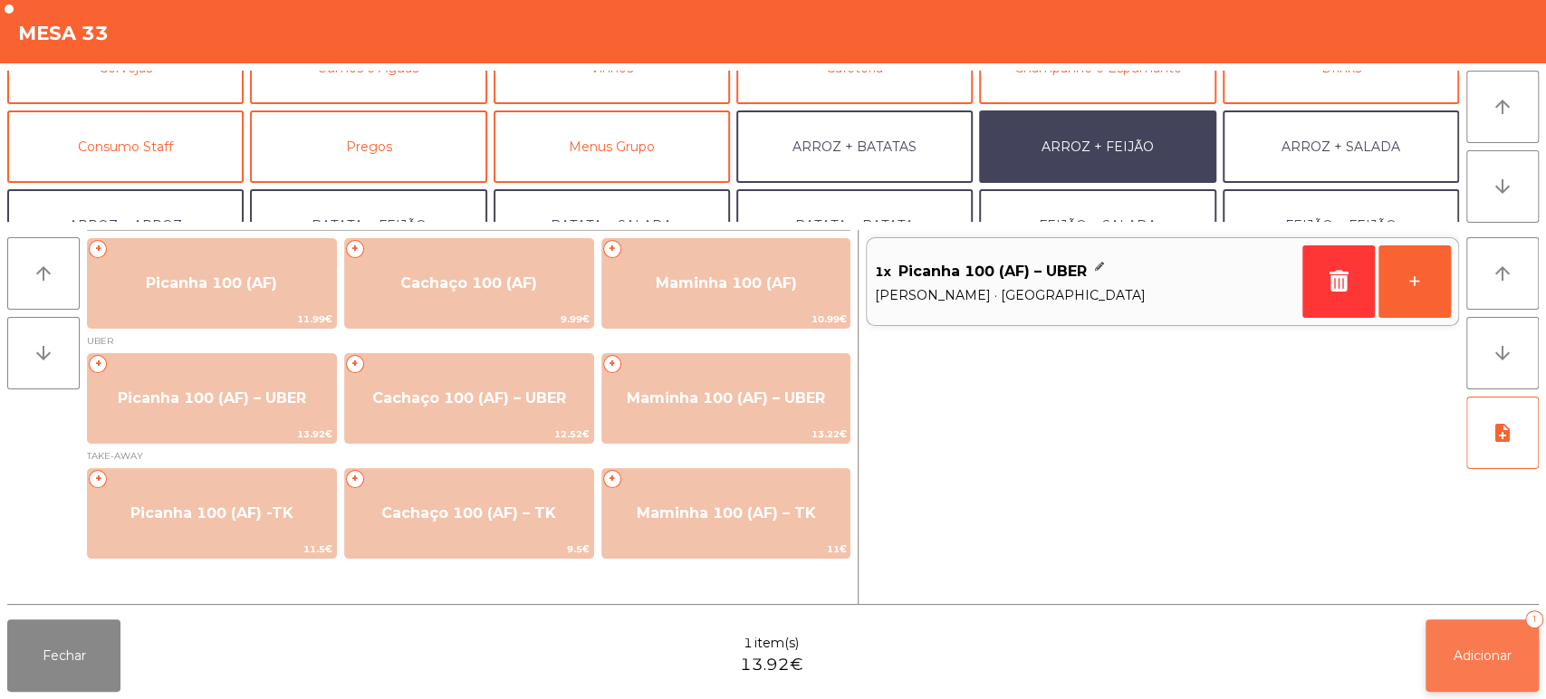
click at [1454, 657] on span "Adicionar" at bounding box center [1482, 656] width 58 height 16
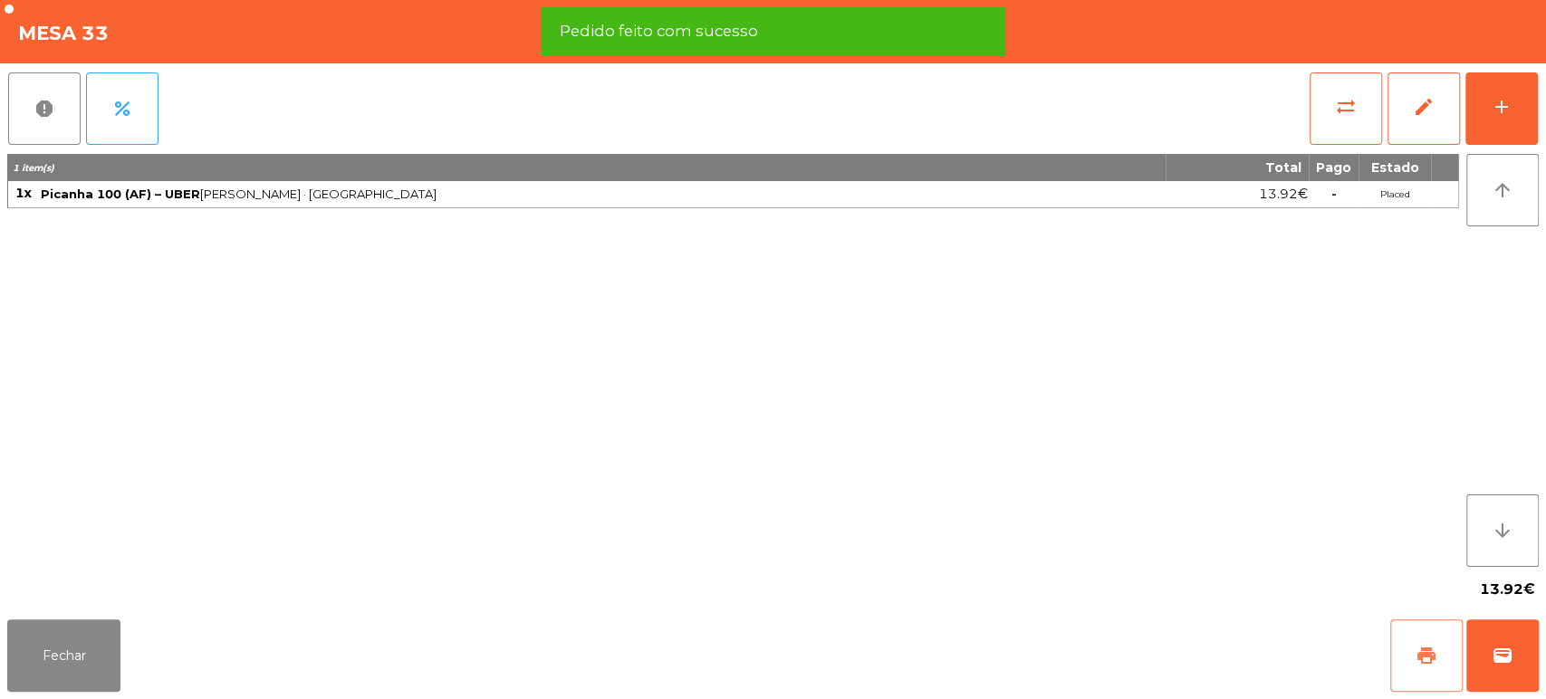
click at [1429, 660] on span "print" at bounding box center [1426, 656] width 22 height 22
click at [1541, 655] on div "Fechar print wallet" at bounding box center [773, 655] width 1546 height 87
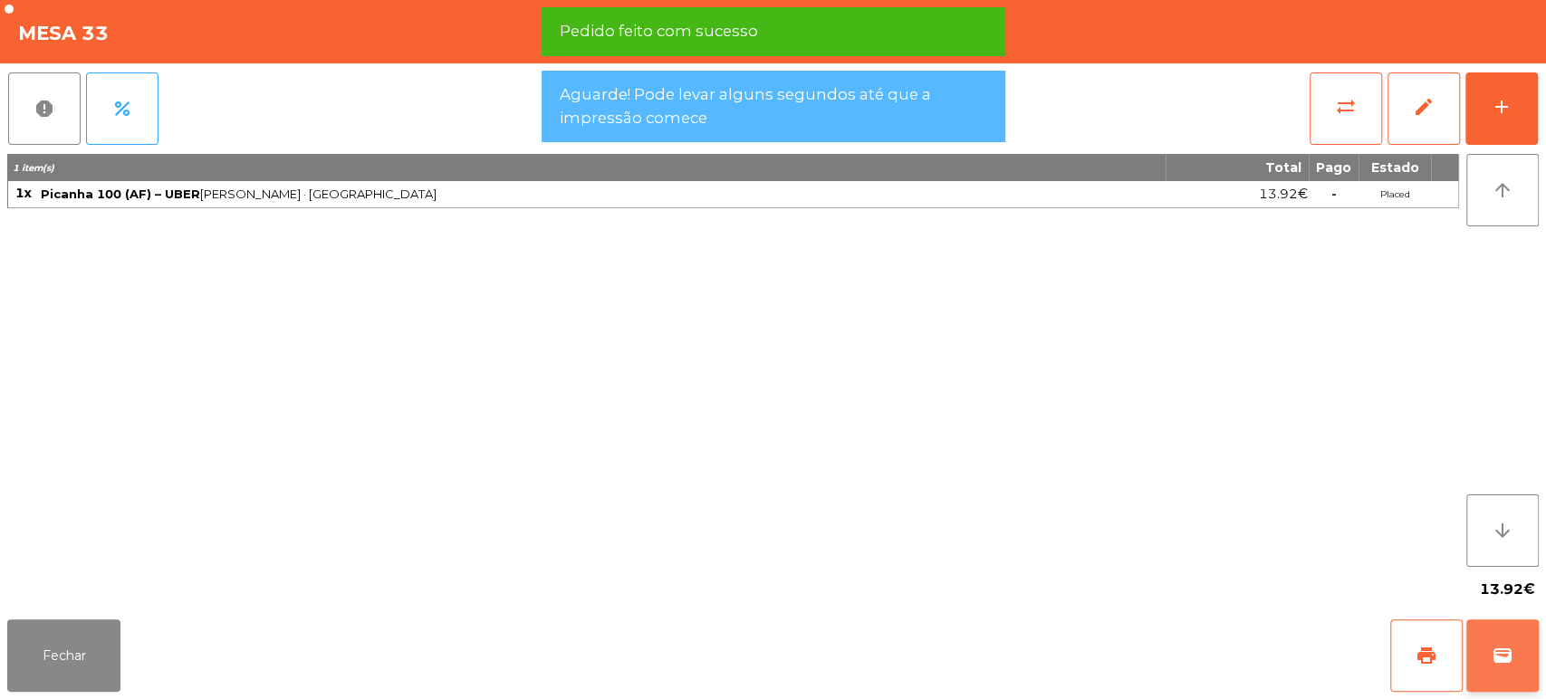
click at [1497, 667] on span "wallet" at bounding box center [1503, 656] width 22 height 22
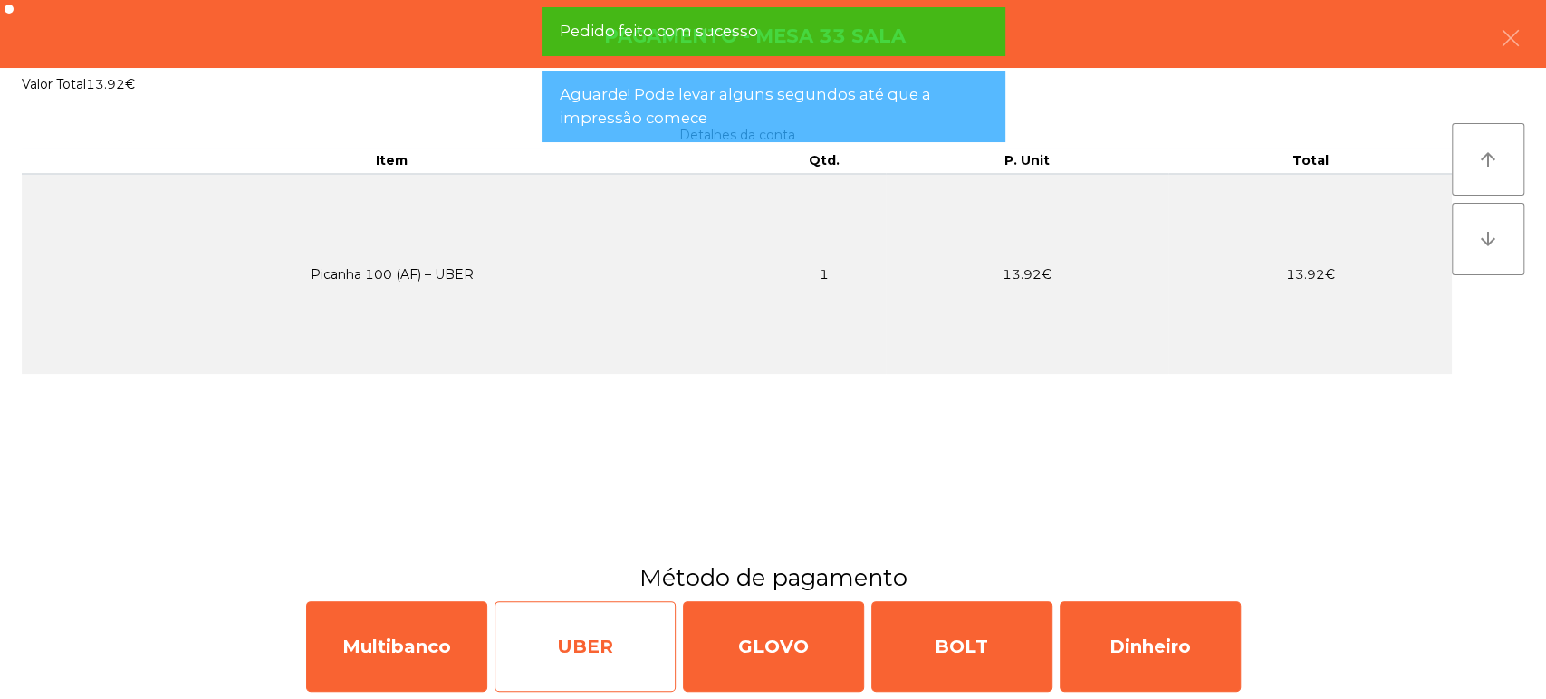
click at [609, 633] on div "UBER" at bounding box center [584, 646] width 181 height 91
select select "**"
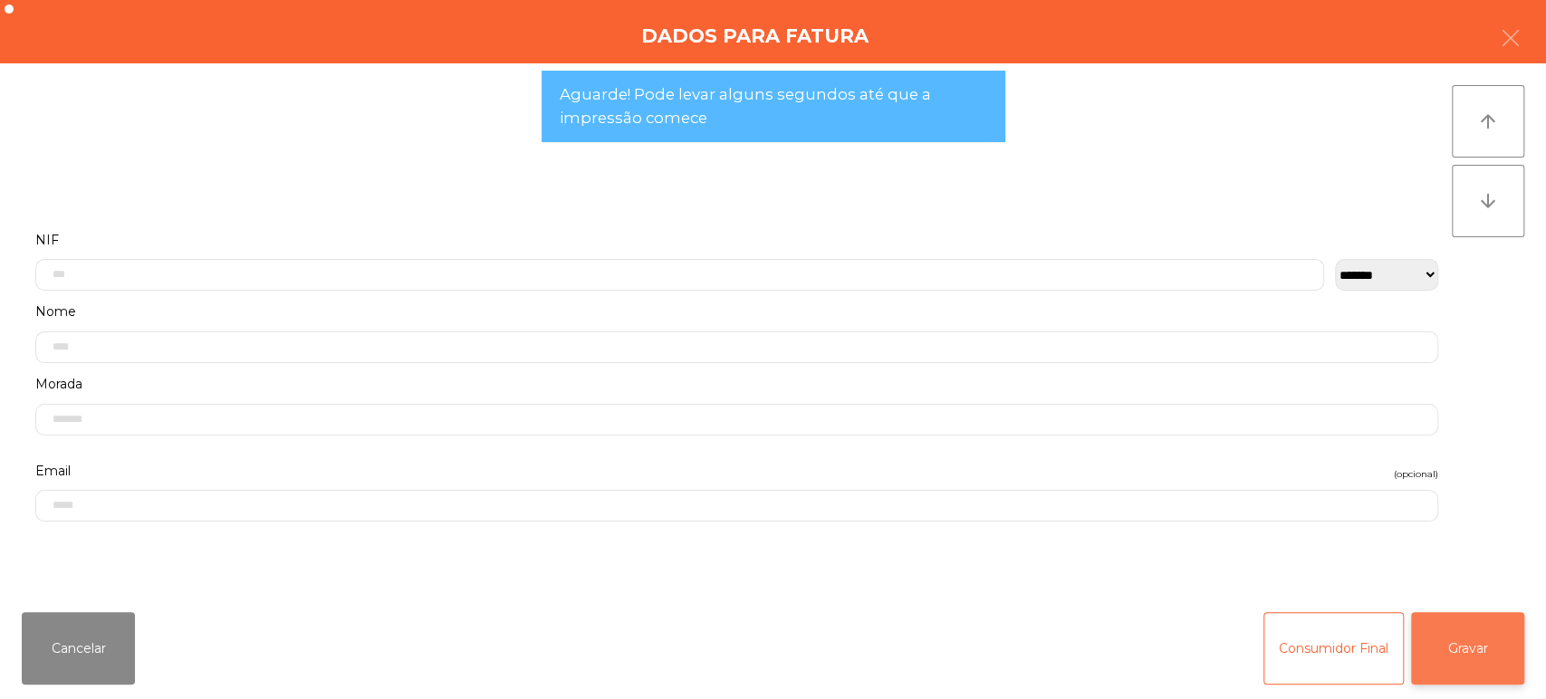
click at [1454, 616] on button "Gravar" at bounding box center [1467, 648] width 113 height 72
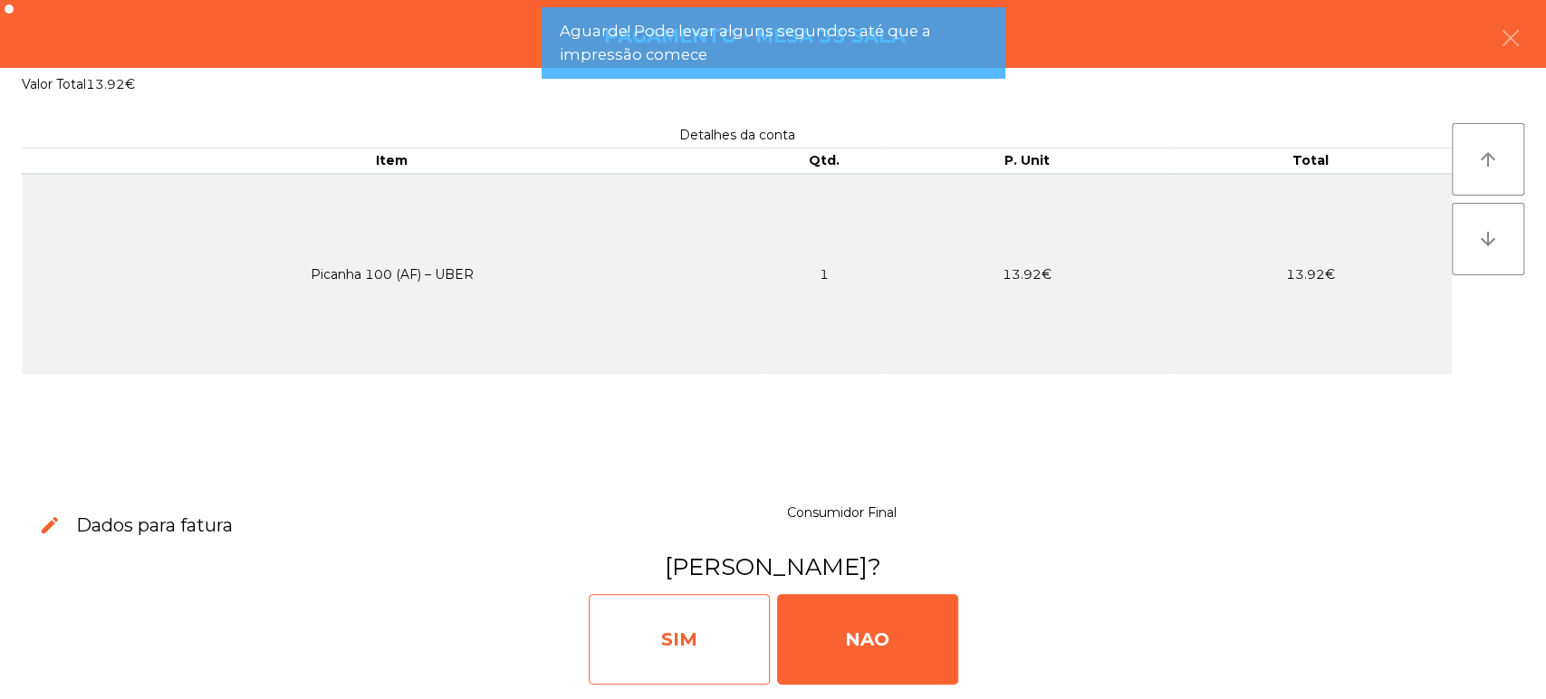
click at [708, 619] on div "SIM" at bounding box center [679, 639] width 181 height 91
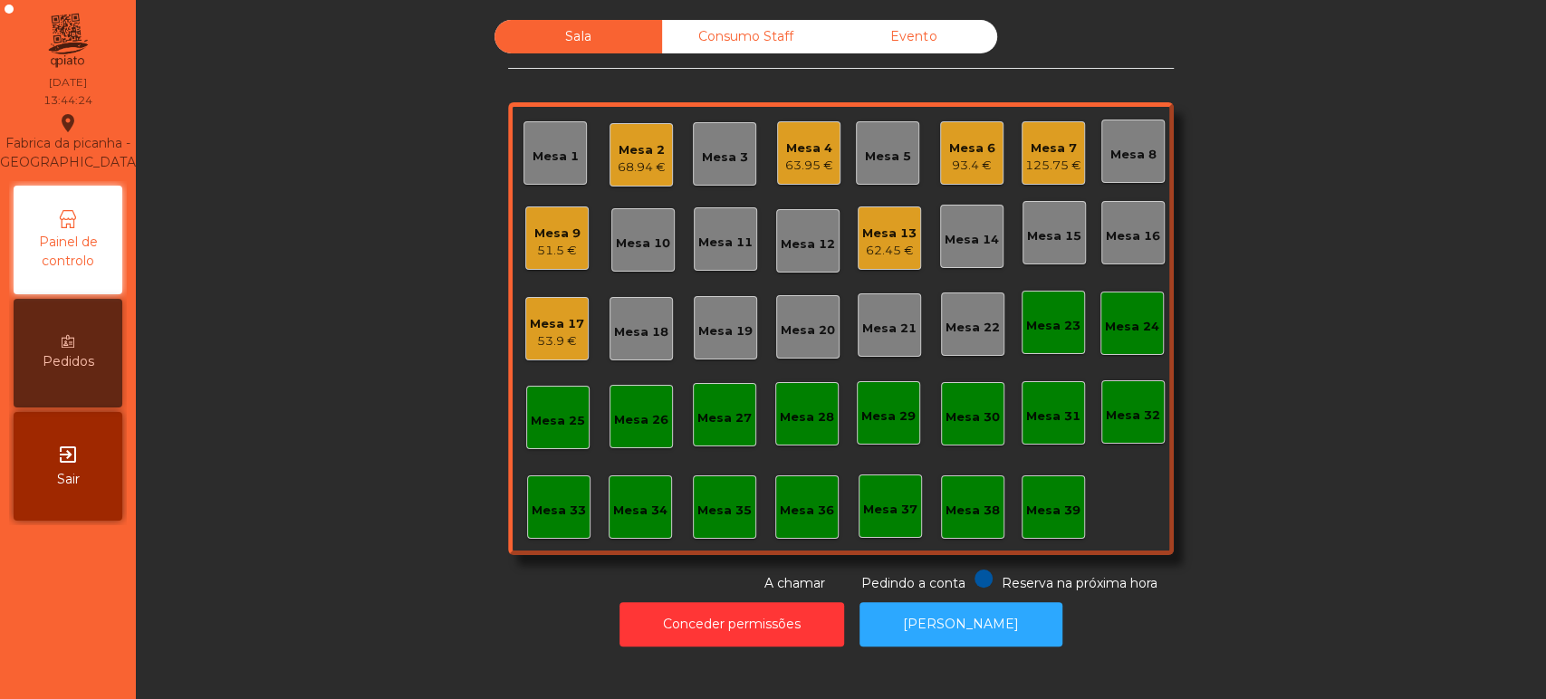
click at [1032, 163] on div "125.75 €" at bounding box center [1053, 166] width 56 height 18
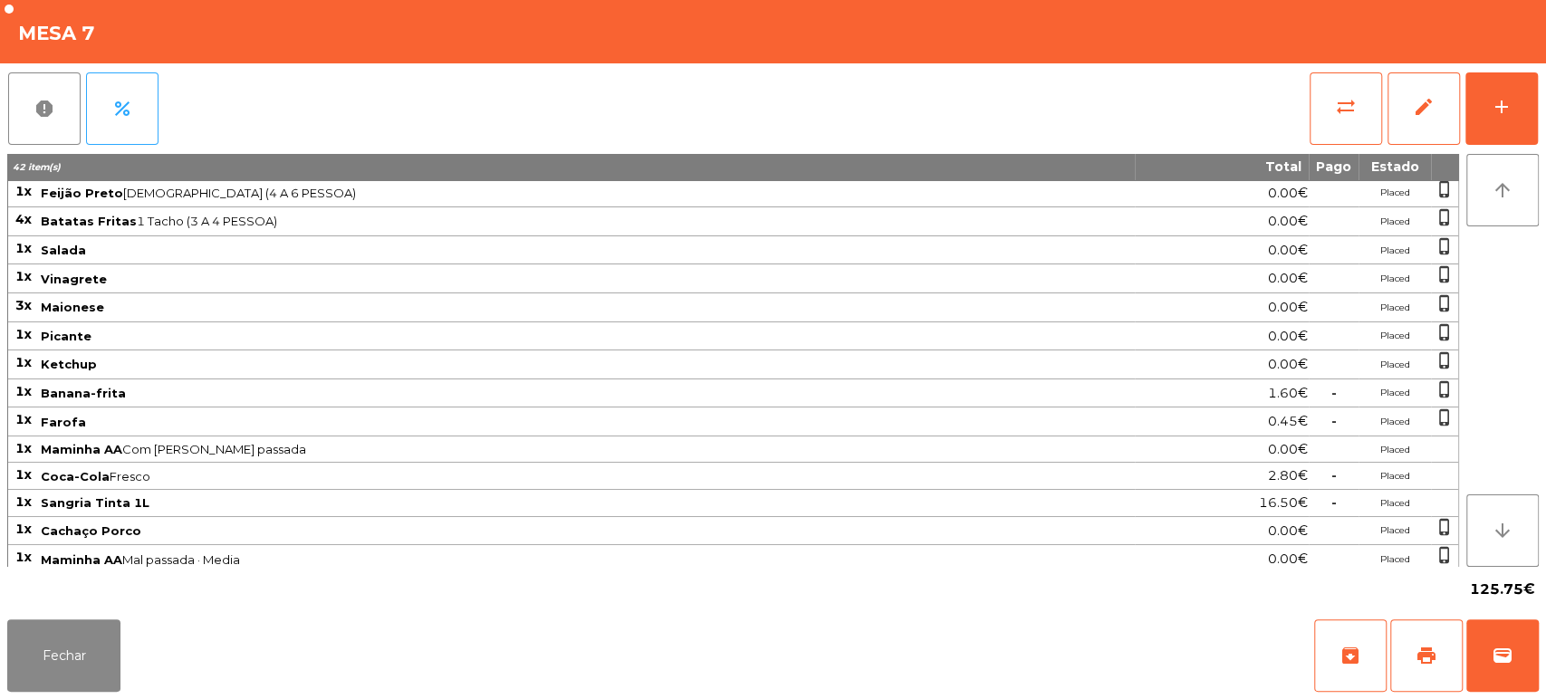
scroll to position [0, 0]
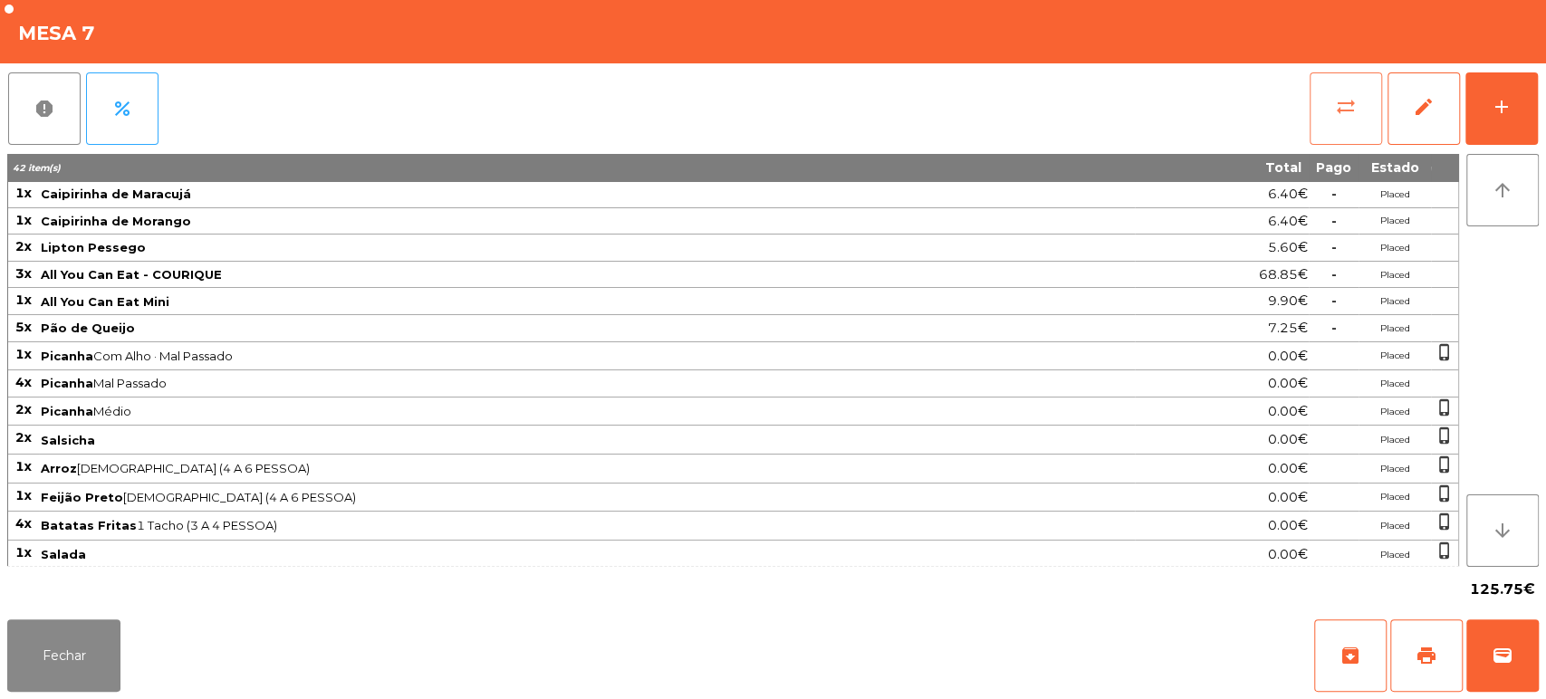
click at [1328, 111] on button "sync_alt" at bounding box center [1346, 108] width 72 height 72
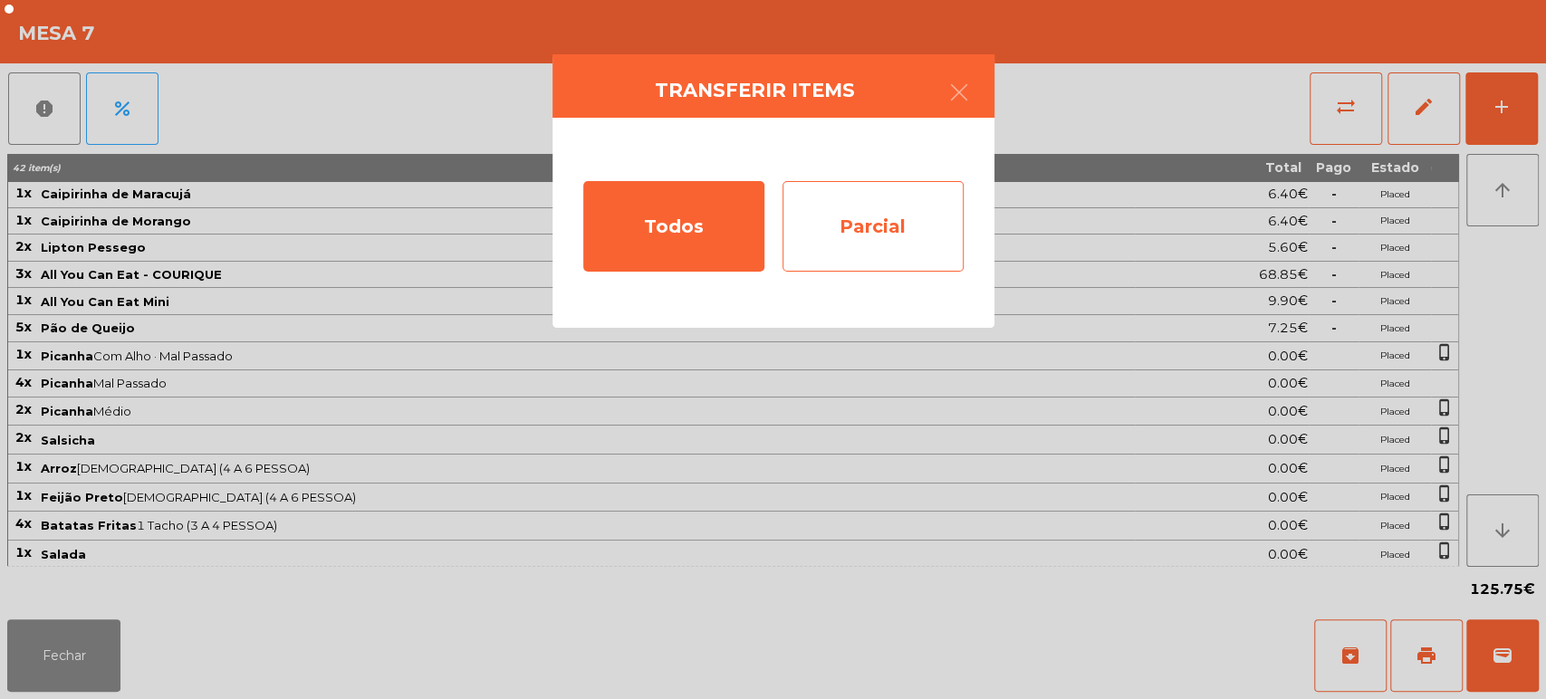
click at [852, 239] on div "Parcial" at bounding box center [872, 226] width 181 height 91
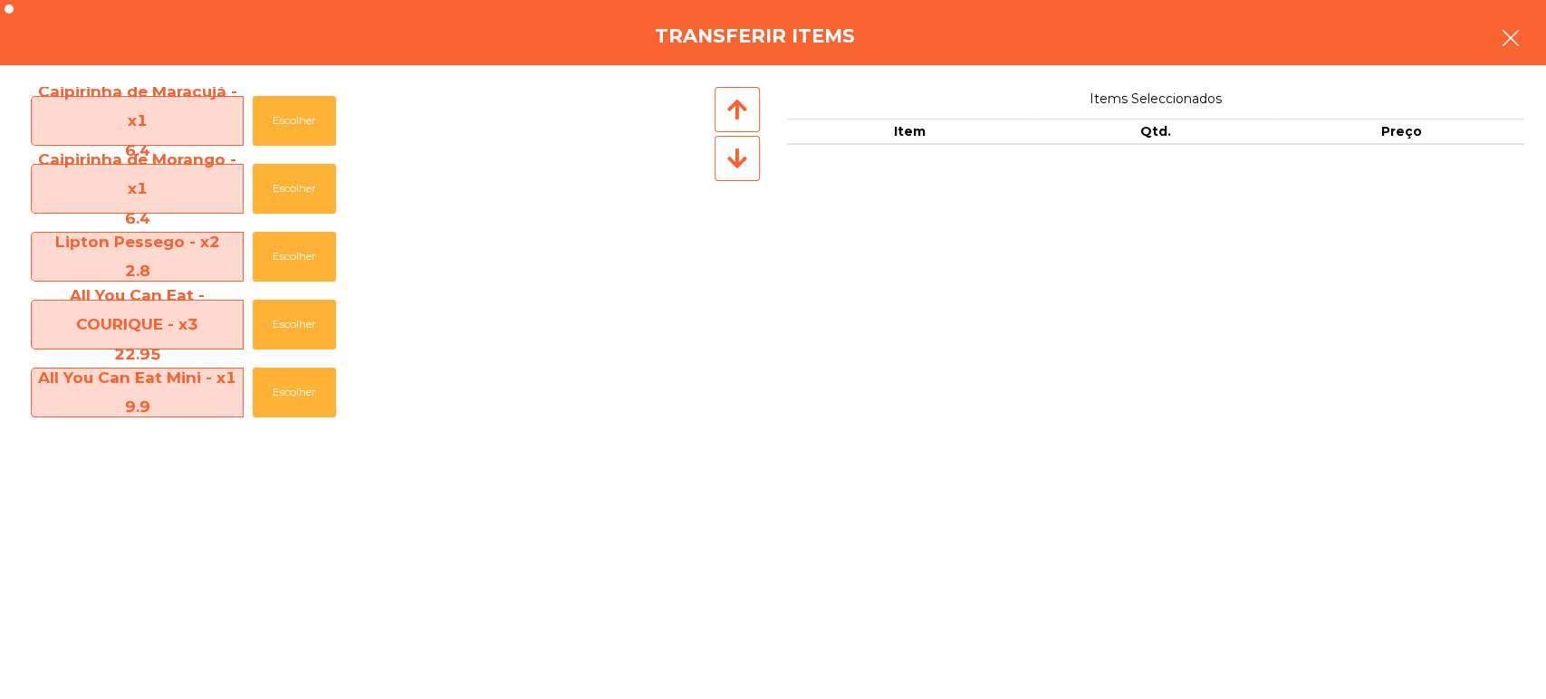
click at [1514, 50] on button "button" at bounding box center [1510, 40] width 51 height 54
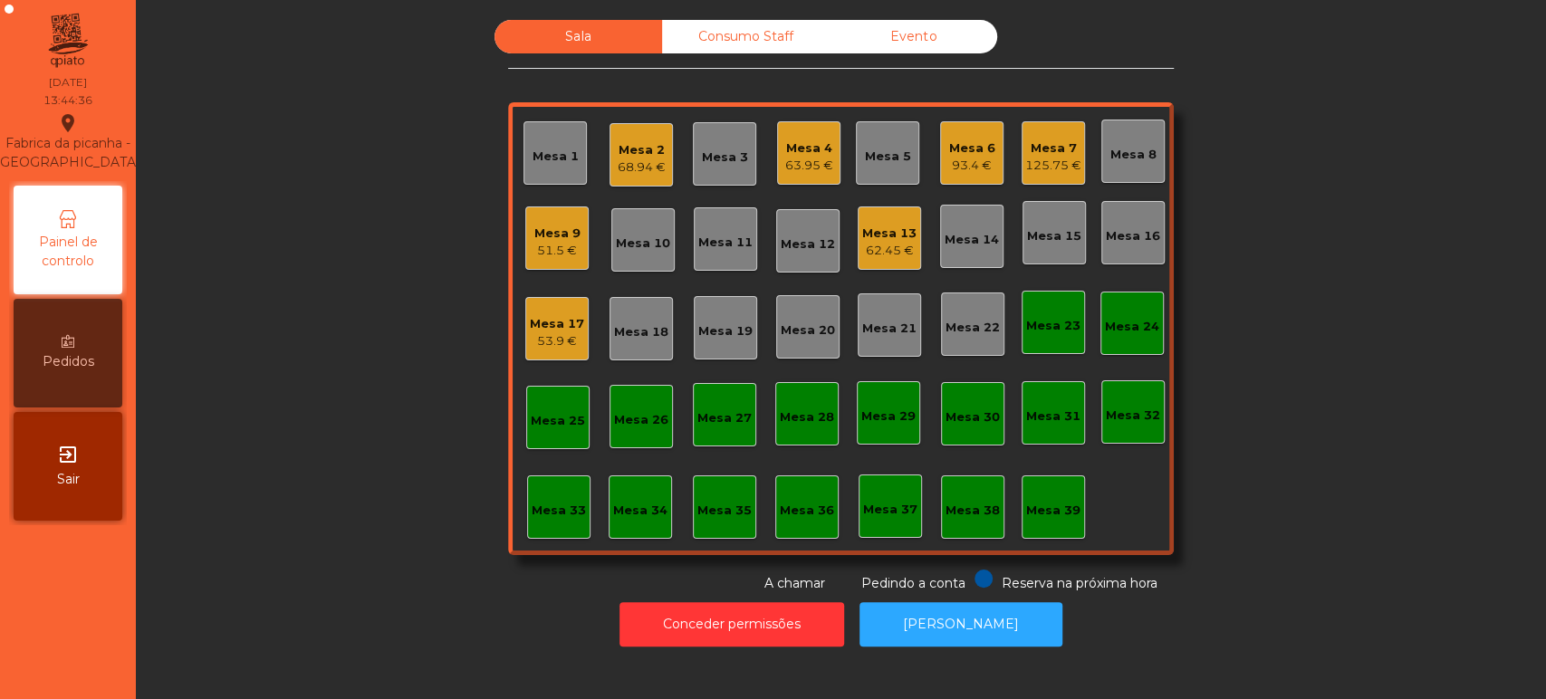
click at [1042, 164] on div "125.75 €" at bounding box center [1053, 166] width 56 height 18
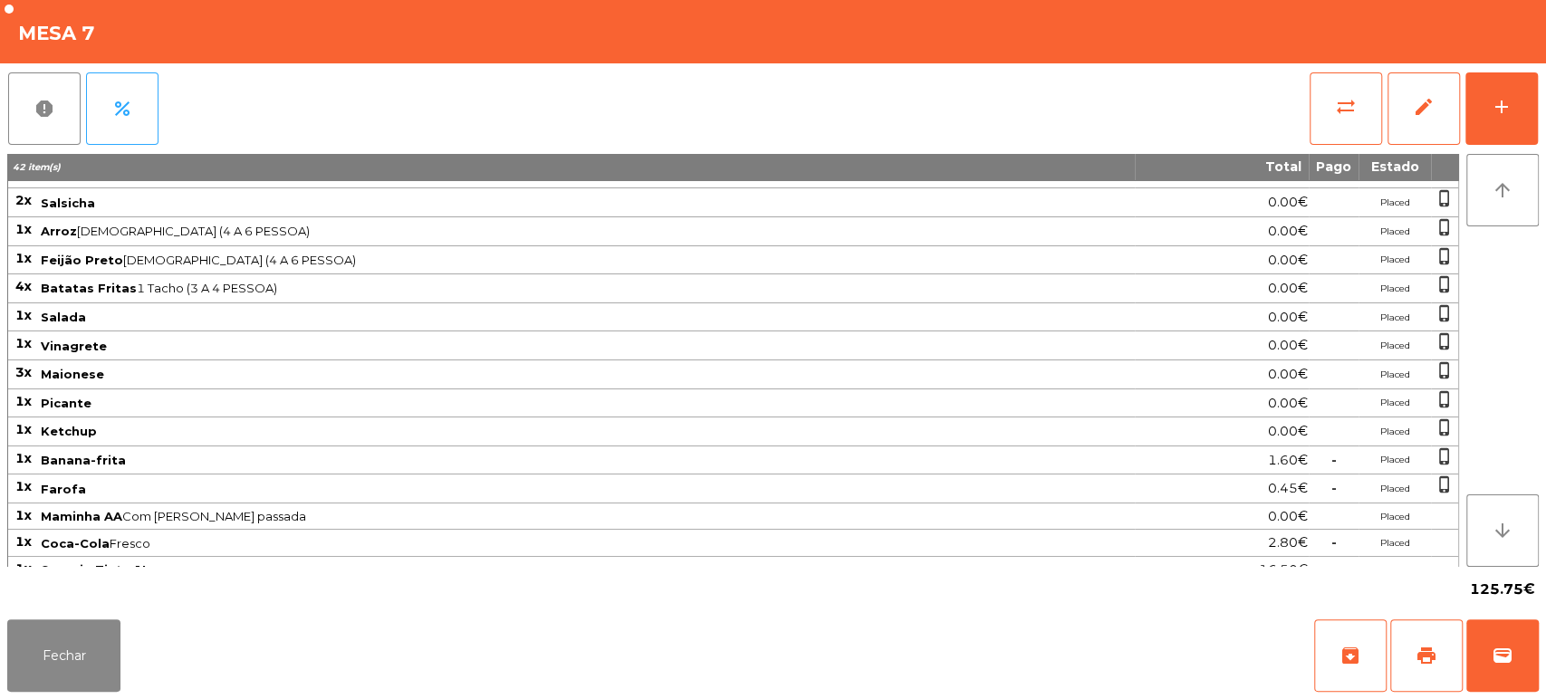
scroll to position [304, 0]
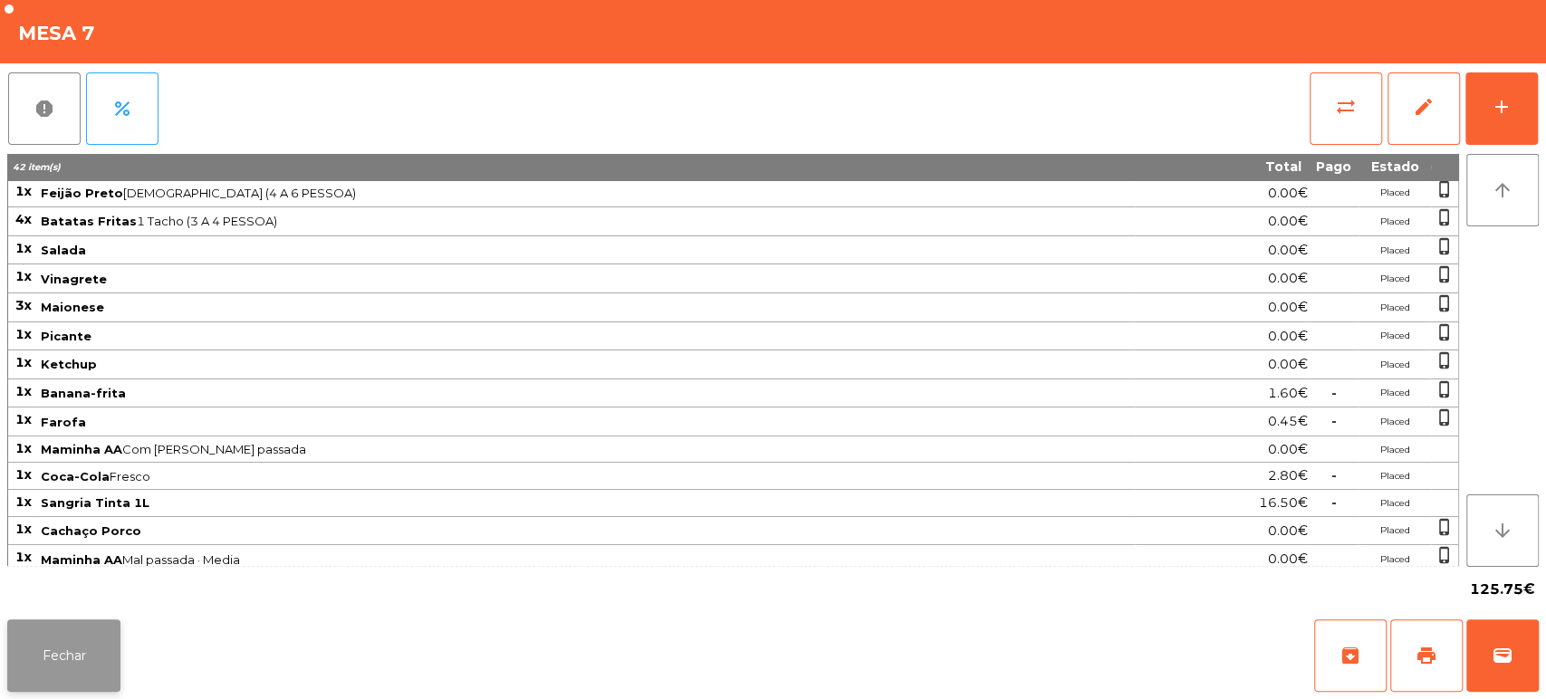
click at [87, 649] on button "Fechar" at bounding box center [63, 655] width 113 height 72
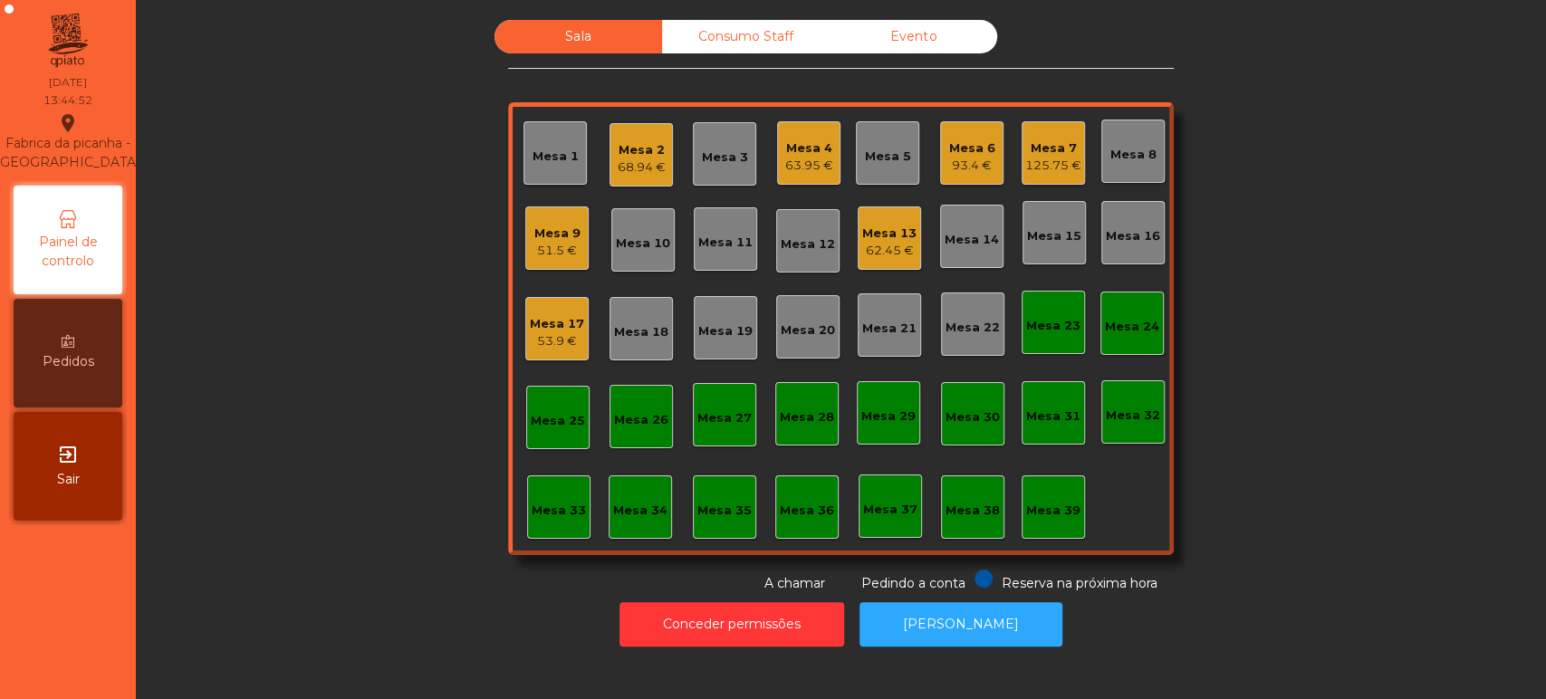
click at [908, 246] on div "Mesa 13 62.45 €" at bounding box center [889, 237] width 63 height 63
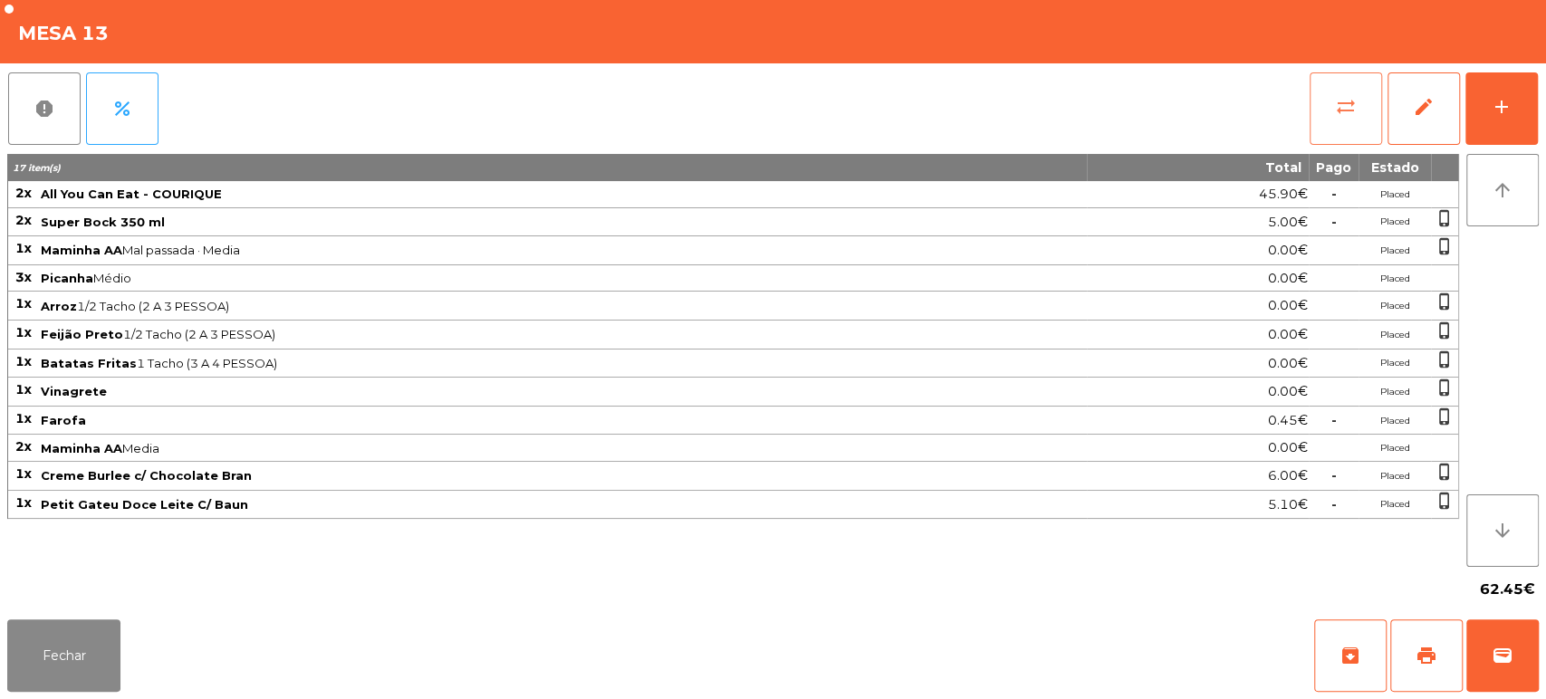
click at [1338, 98] on span "sync_alt" at bounding box center [1346, 107] width 22 height 22
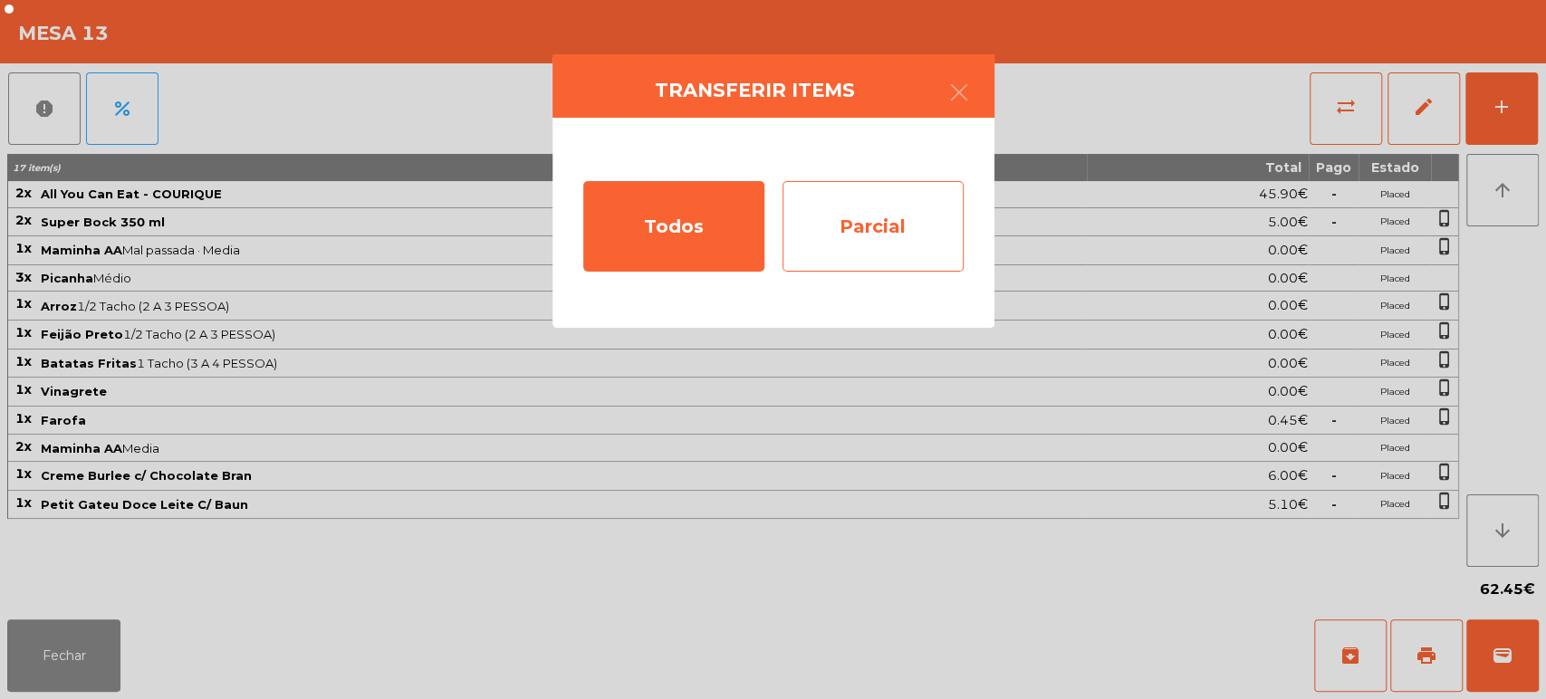
click at [900, 230] on div "Parcial" at bounding box center [872, 226] width 181 height 91
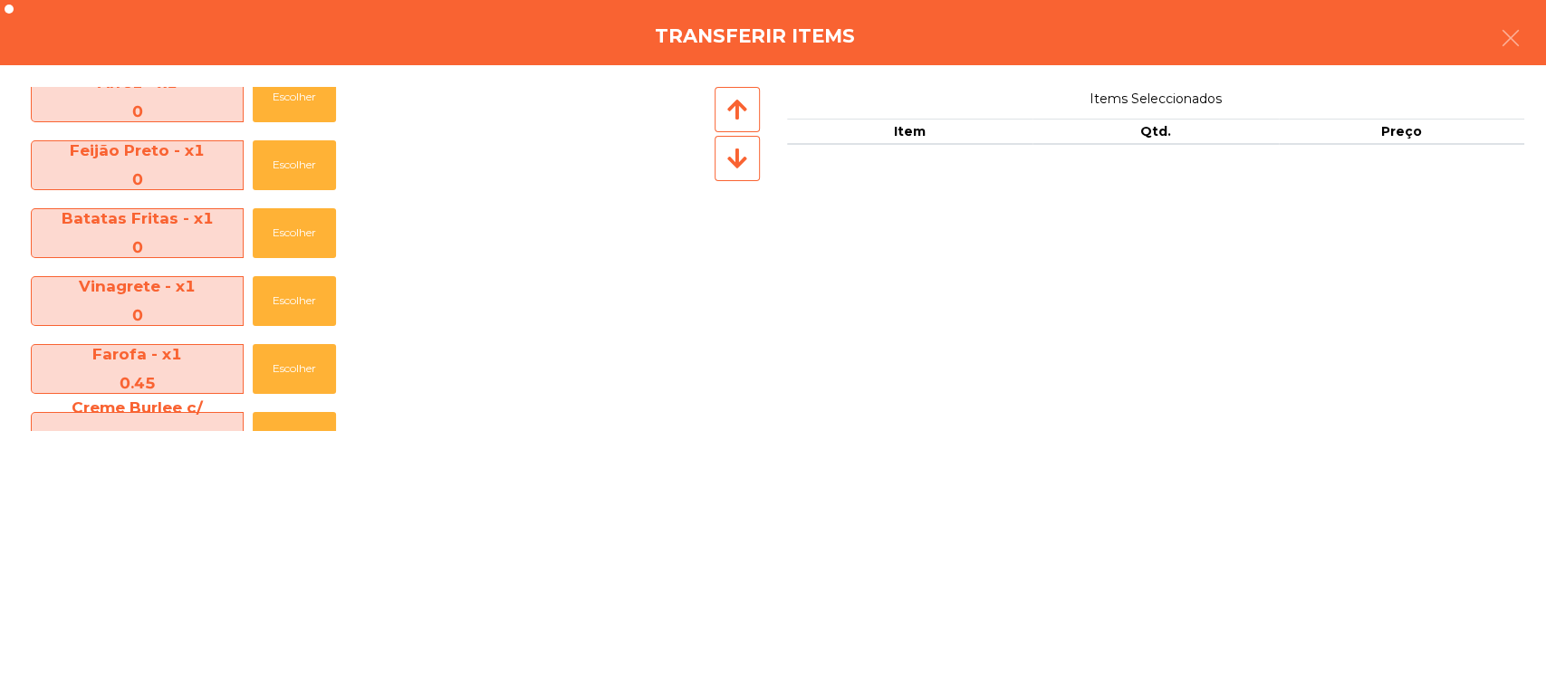
scroll to position [413, 0]
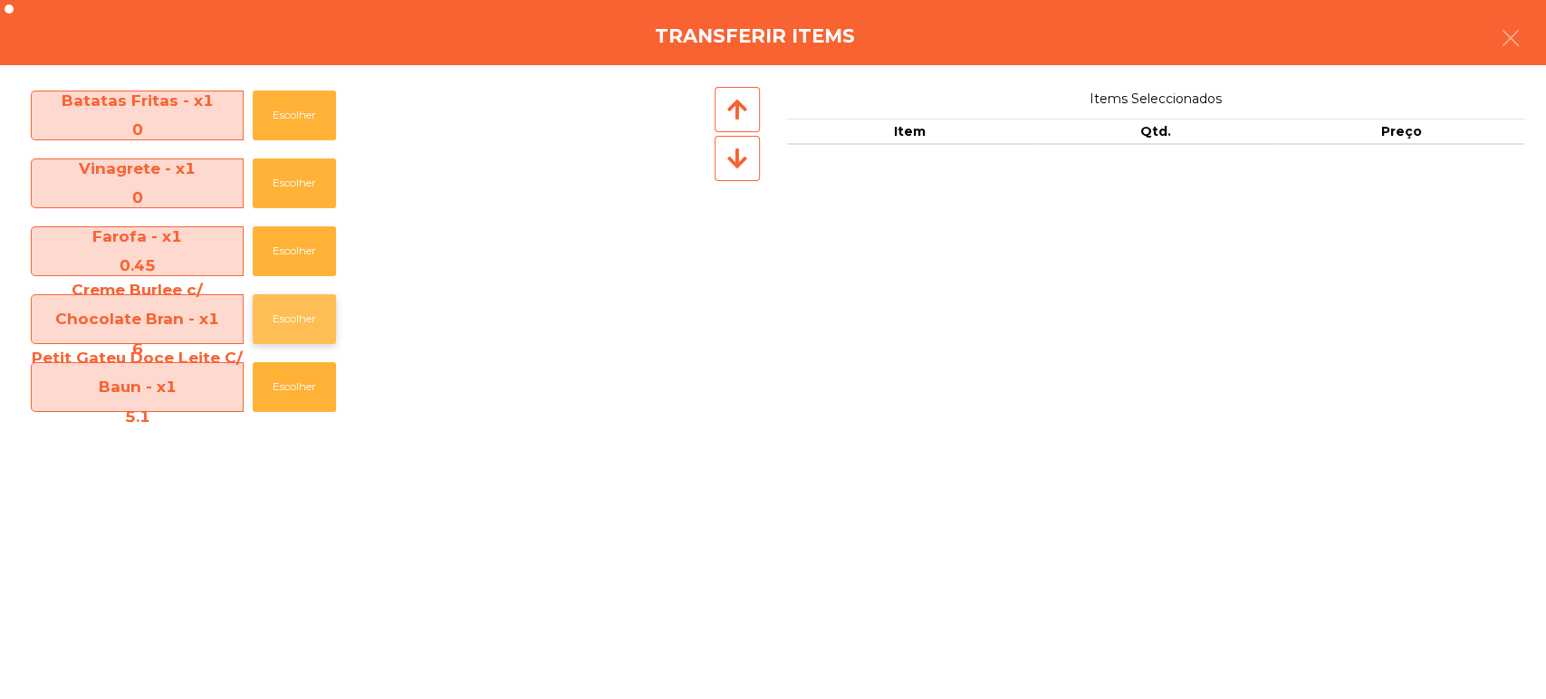
click at [318, 315] on button "Escolher" at bounding box center [294, 319] width 83 height 50
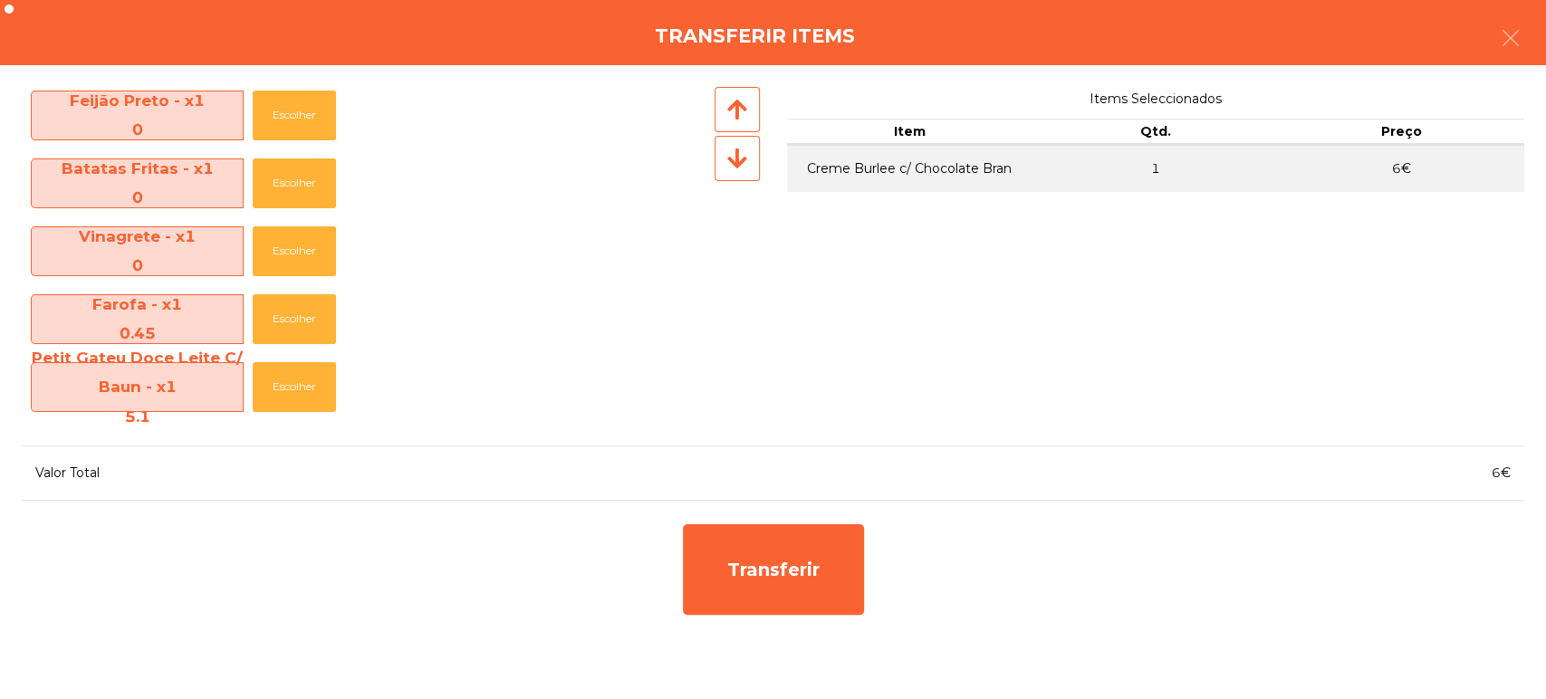
scroll to position [344, 0]
click at [287, 398] on button "Escolher" at bounding box center [294, 388] width 83 height 50
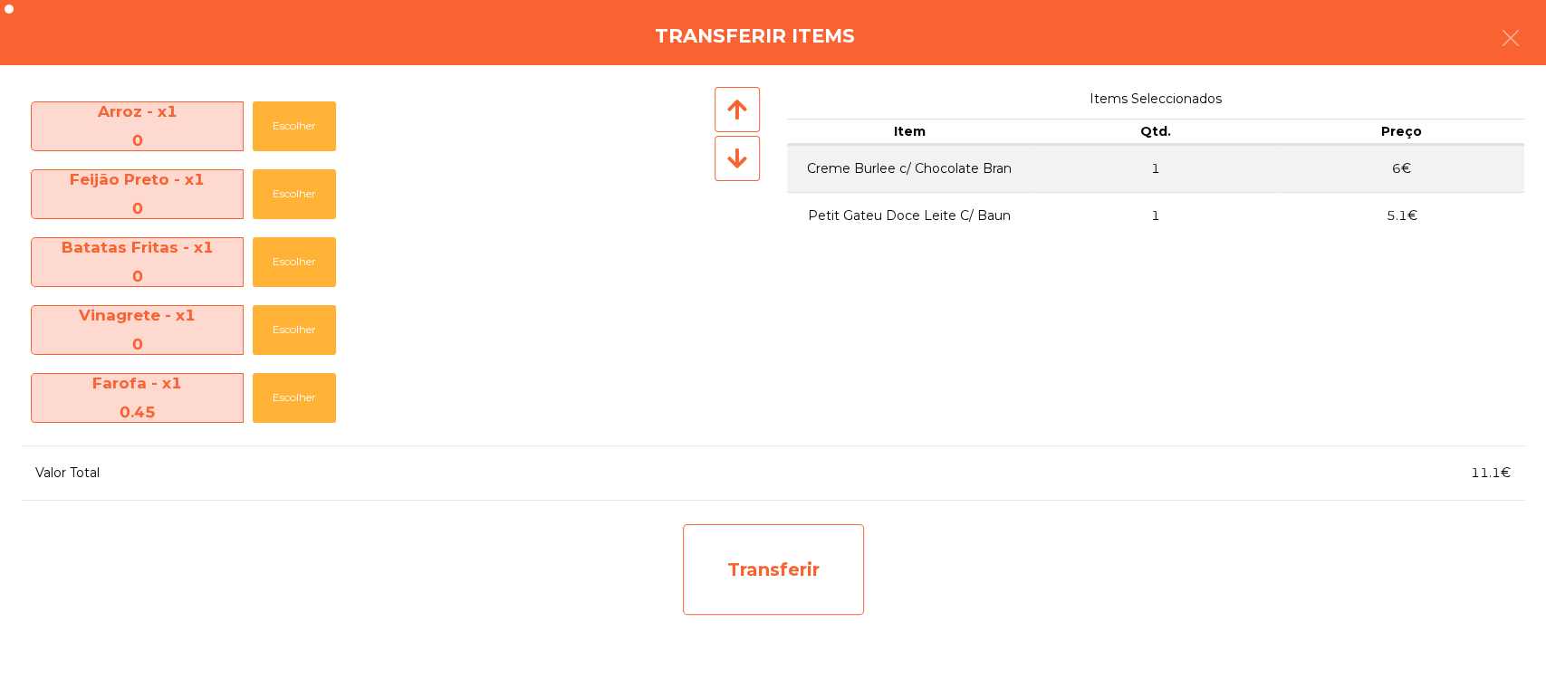
click at [804, 572] on div "Transferir" at bounding box center [773, 569] width 181 height 91
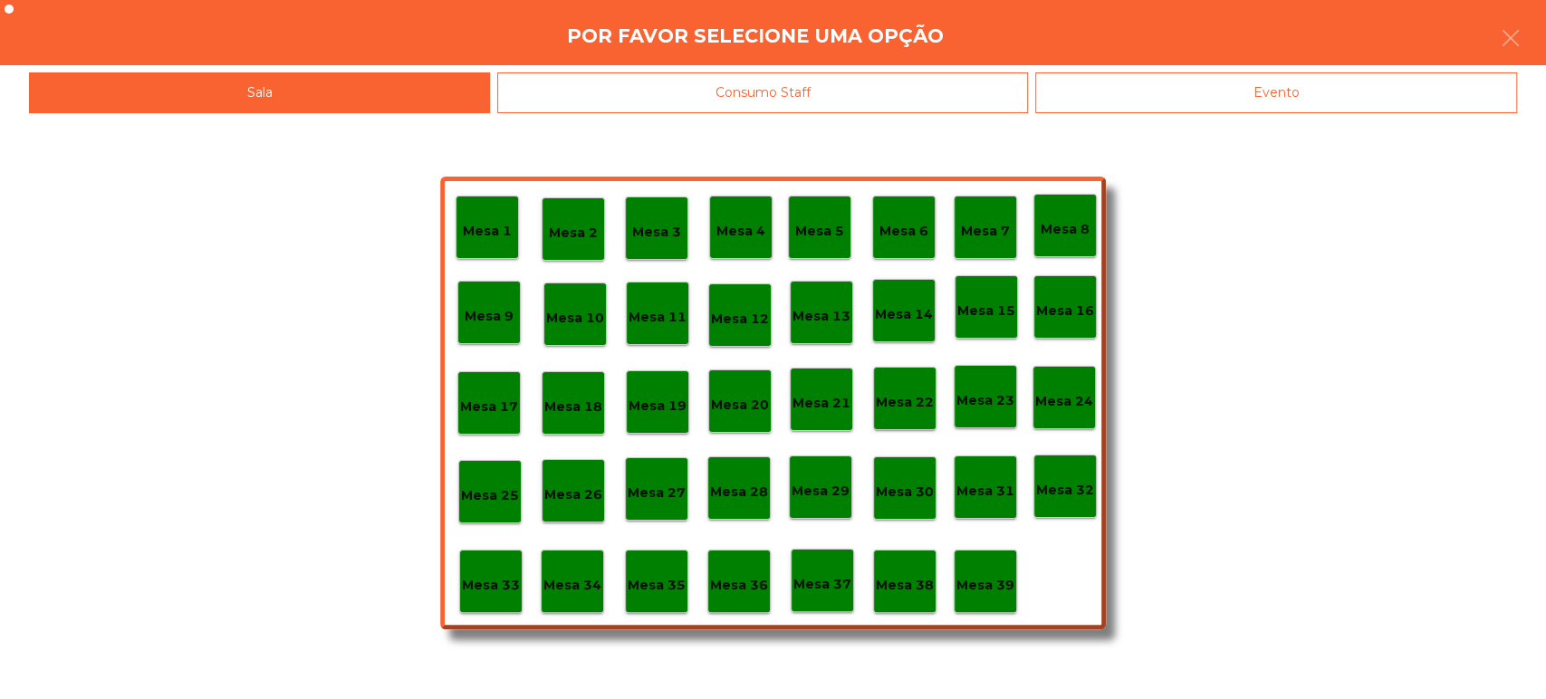
click at [829, 585] on p "Mesa 37" at bounding box center [822, 584] width 58 height 21
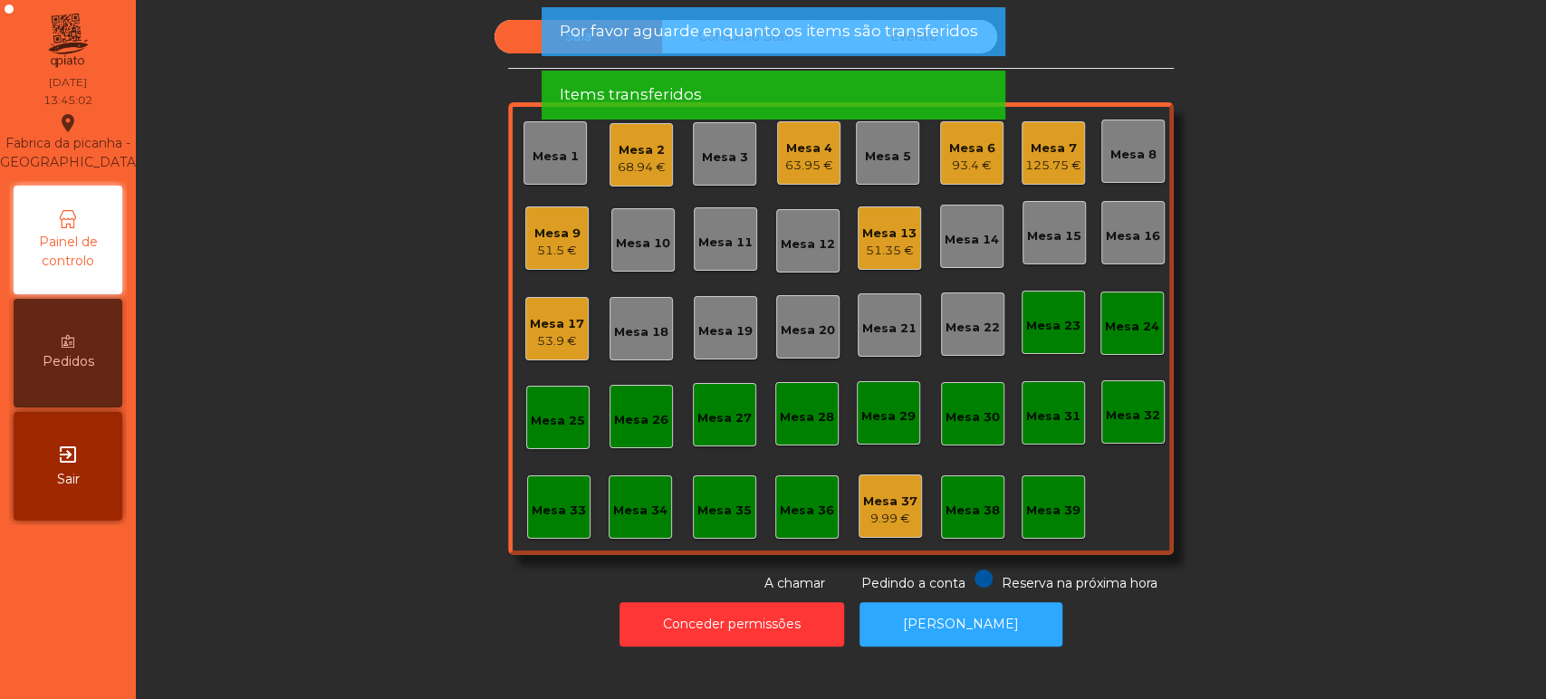
click at [891, 511] on div "9.99 €" at bounding box center [890, 519] width 54 height 18
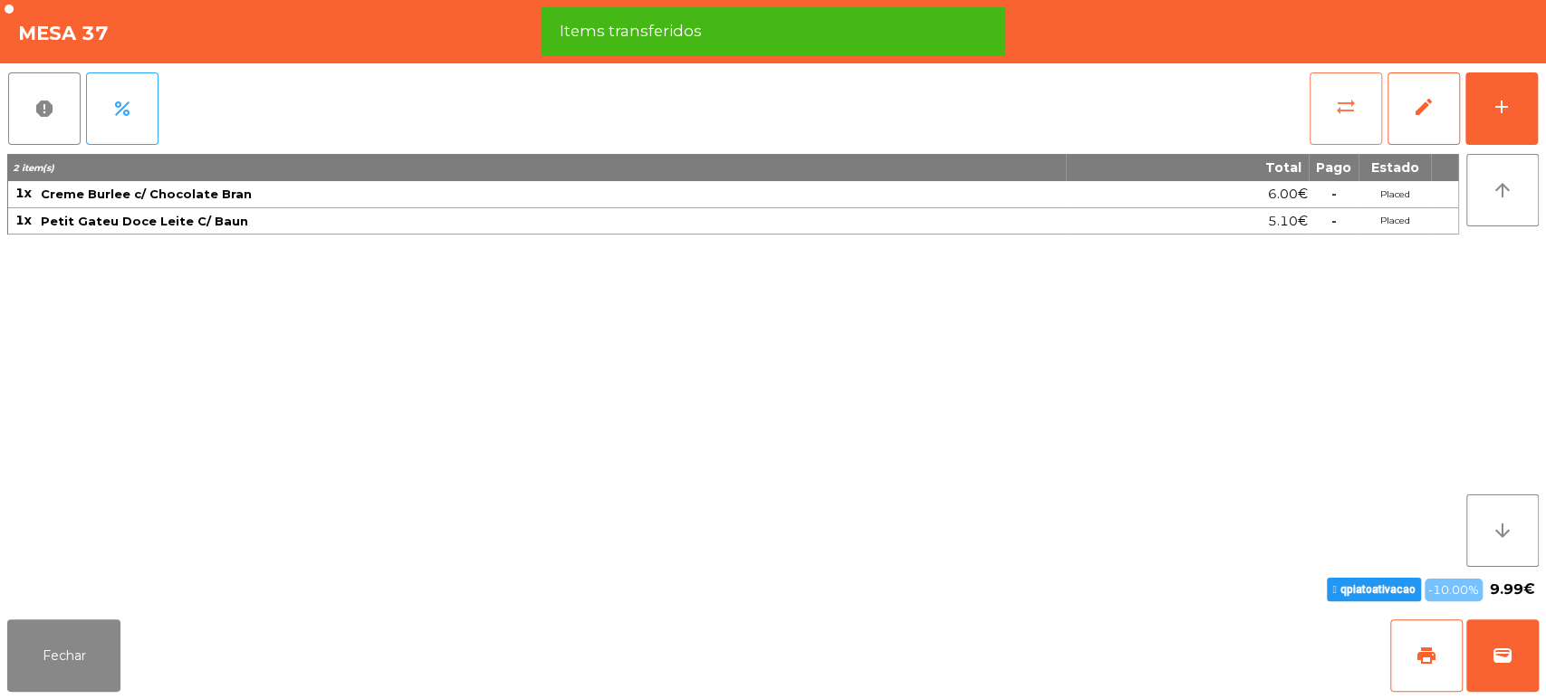
click at [1348, 108] on span "sync_alt" at bounding box center [1346, 107] width 22 height 22
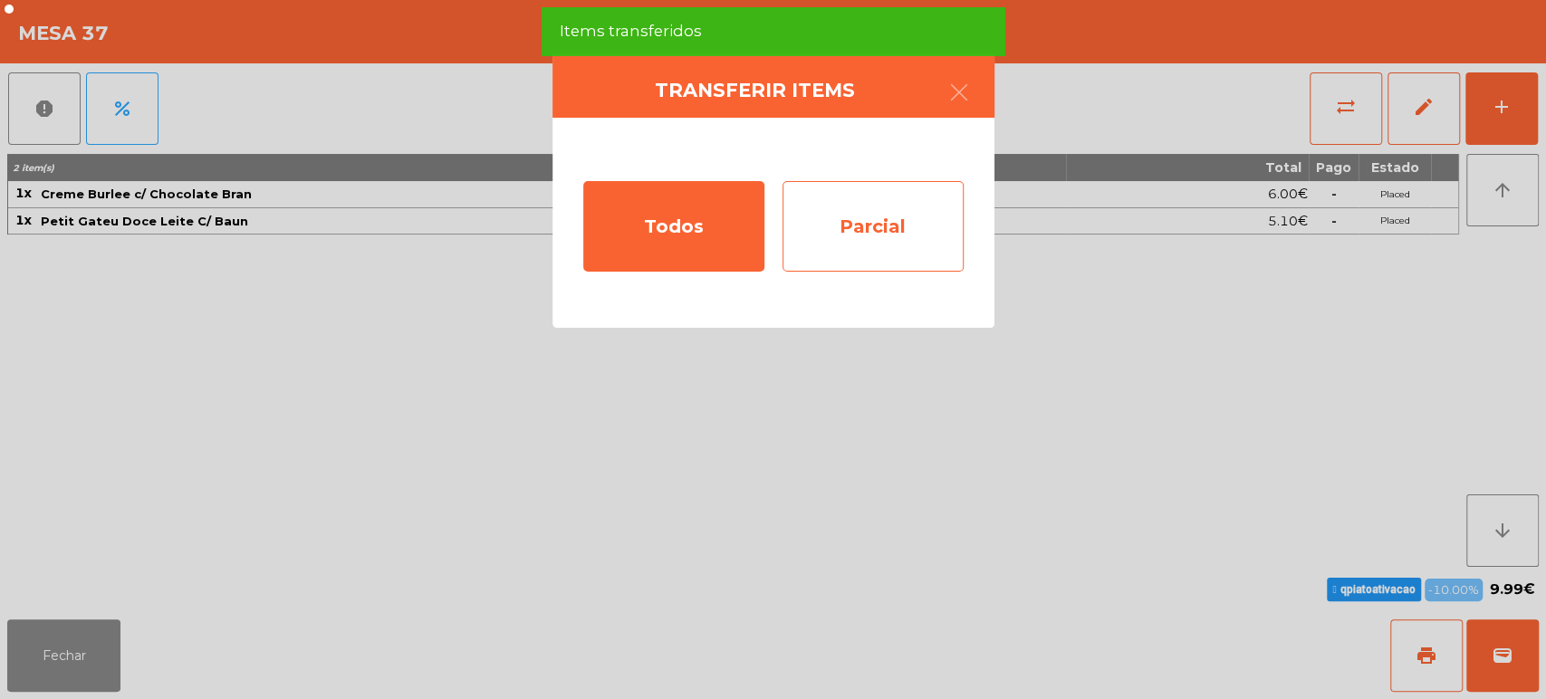
click at [882, 241] on div "Parcial" at bounding box center [872, 226] width 181 height 91
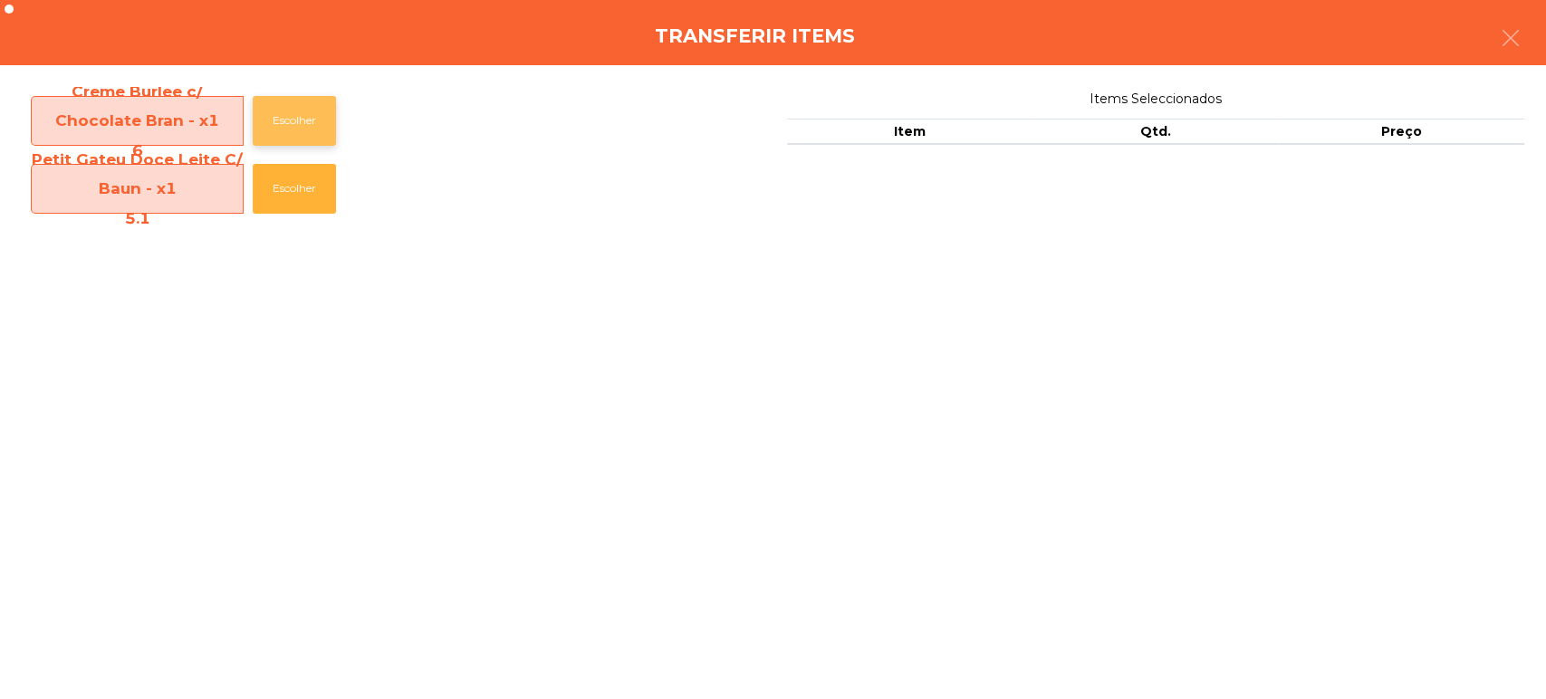
click at [312, 123] on button "Escolher" at bounding box center [294, 121] width 83 height 50
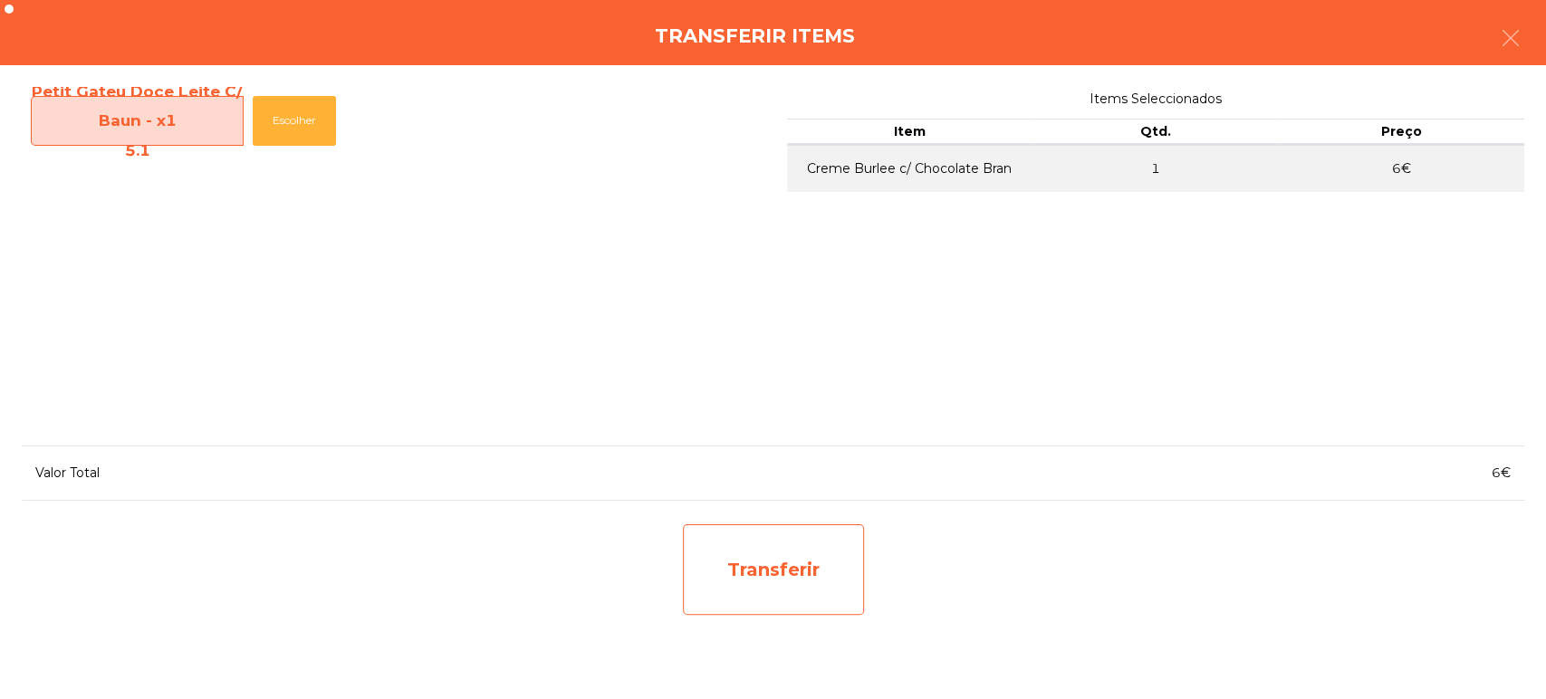
click at [812, 585] on div "Transferir" at bounding box center [773, 569] width 181 height 91
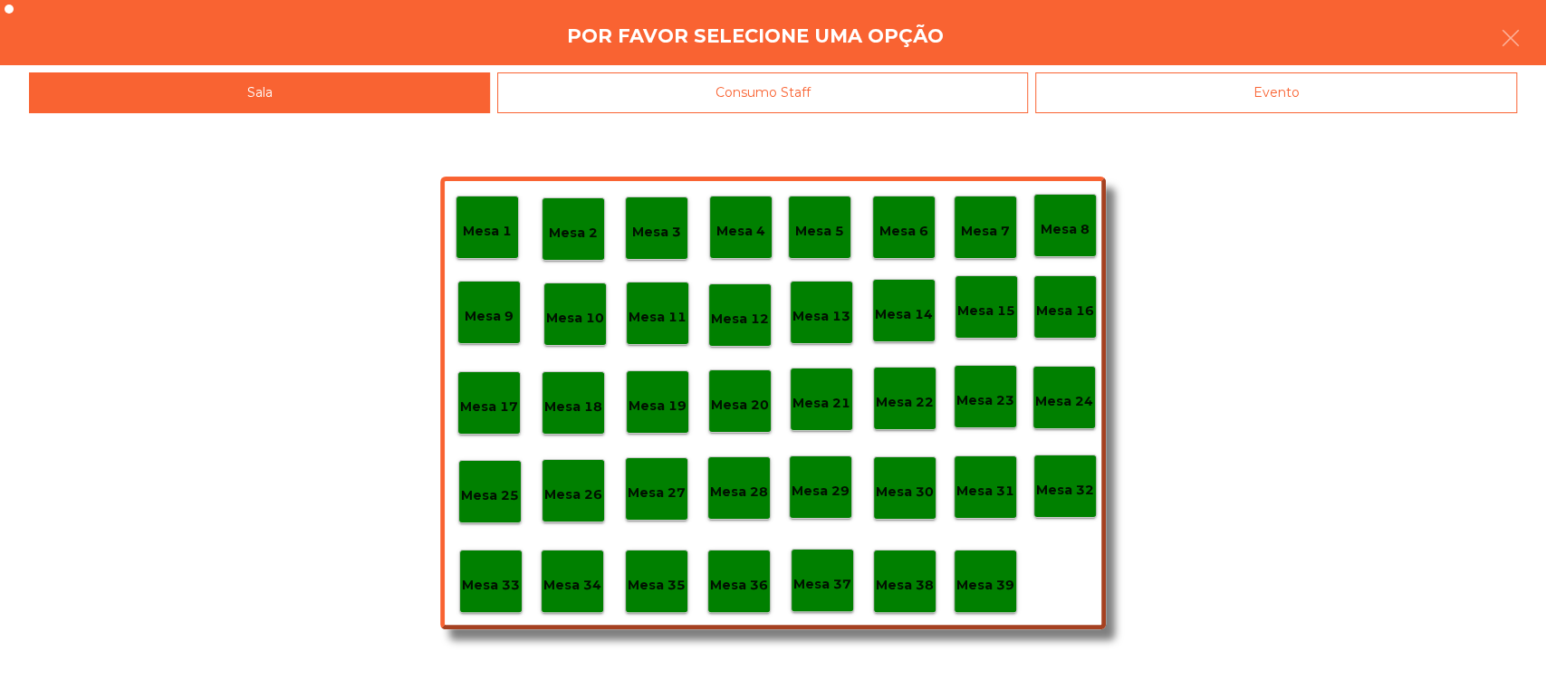
click at [998, 226] on p "Mesa 7" at bounding box center [985, 231] width 49 height 21
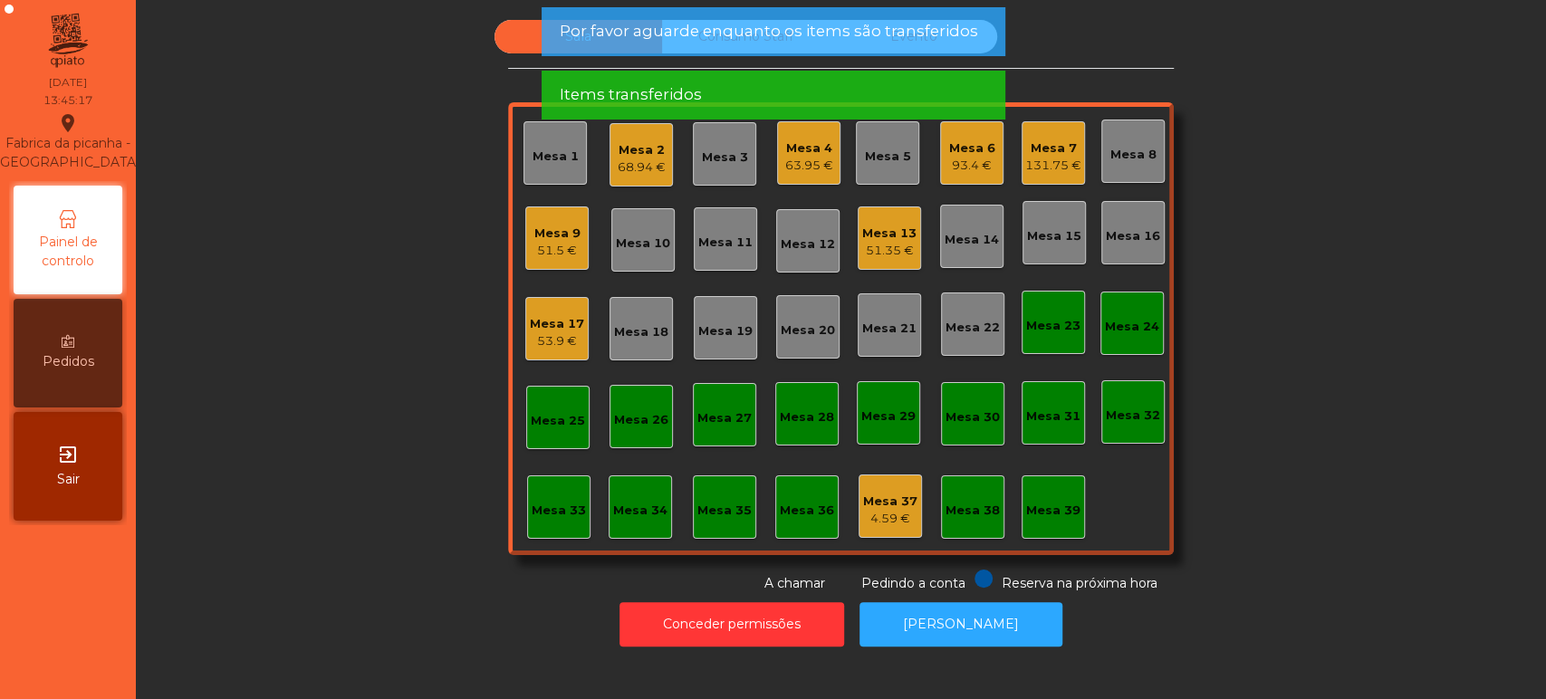
click at [1060, 172] on div "131.75 €" at bounding box center [1053, 166] width 56 height 18
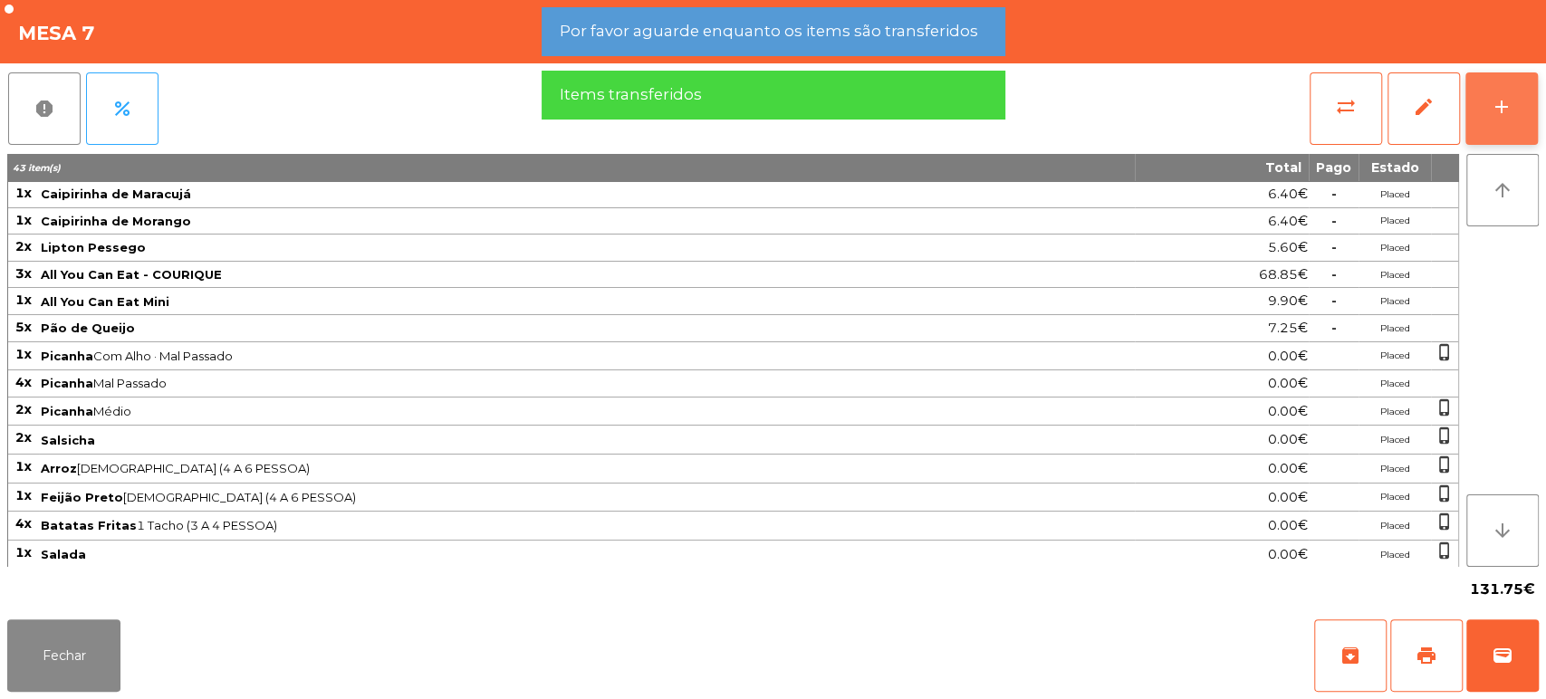
click at [1497, 129] on button "add" at bounding box center [1501, 108] width 72 height 72
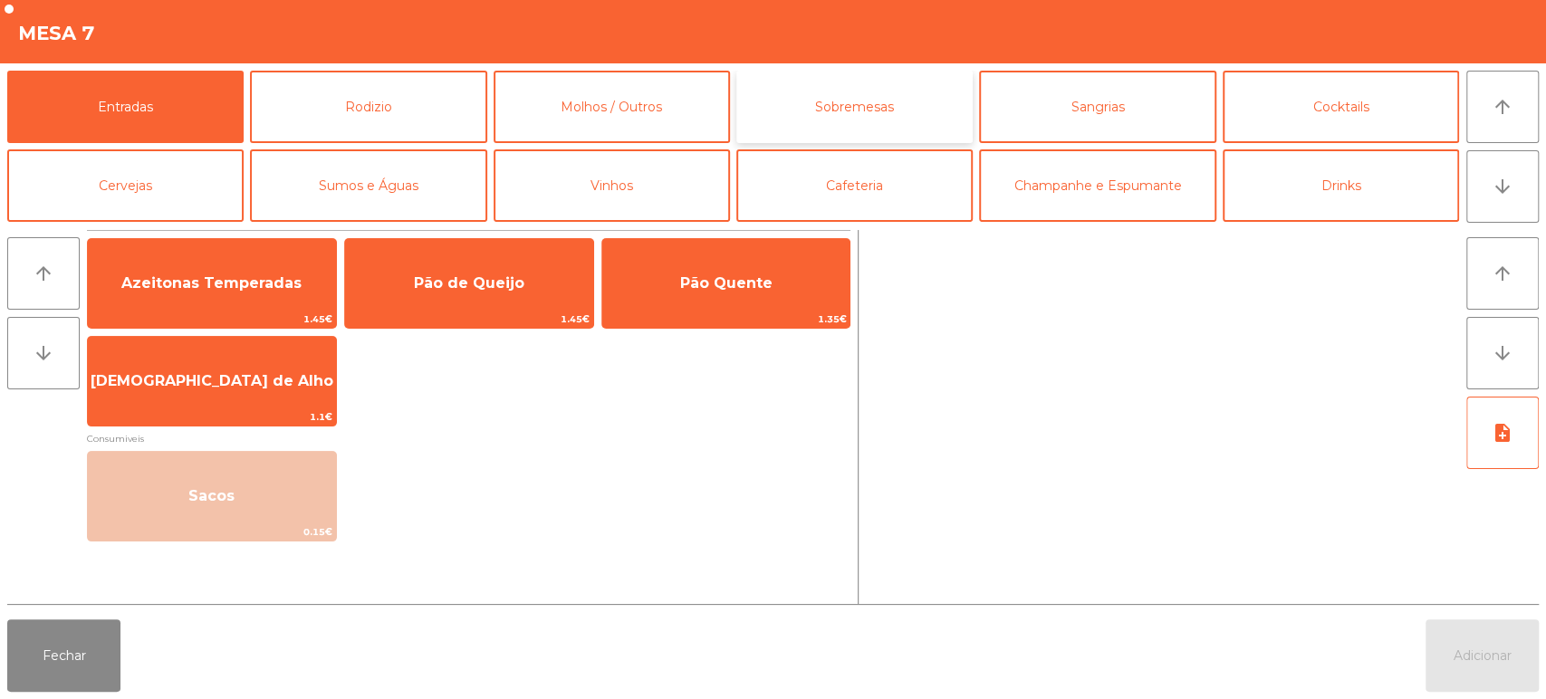
click at [917, 105] on button "Sobremesas" at bounding box center [854, 107] width 236 height 72
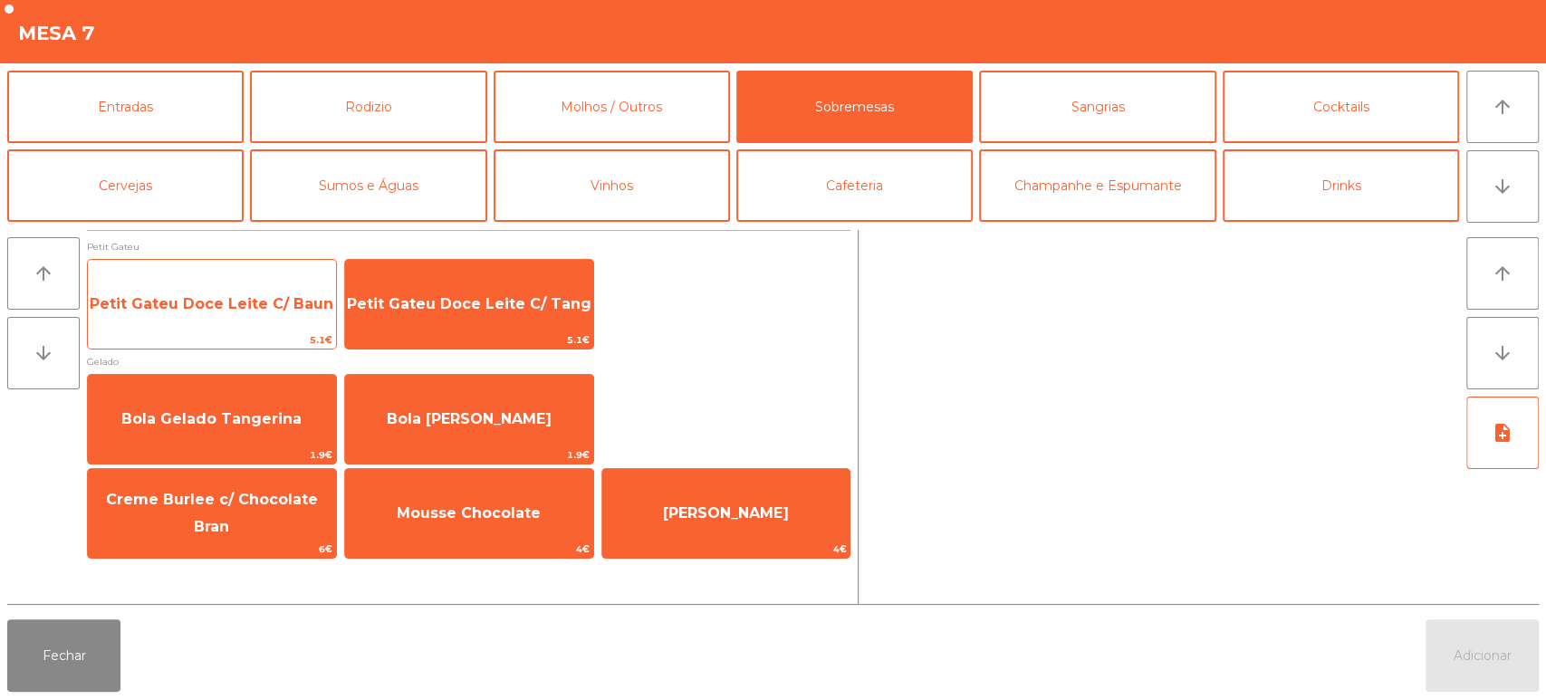
click at [273, 303] on span "Petit Gateu Doce Leite C/ Baun" at bounding box center [212, 303] width 244 height 17
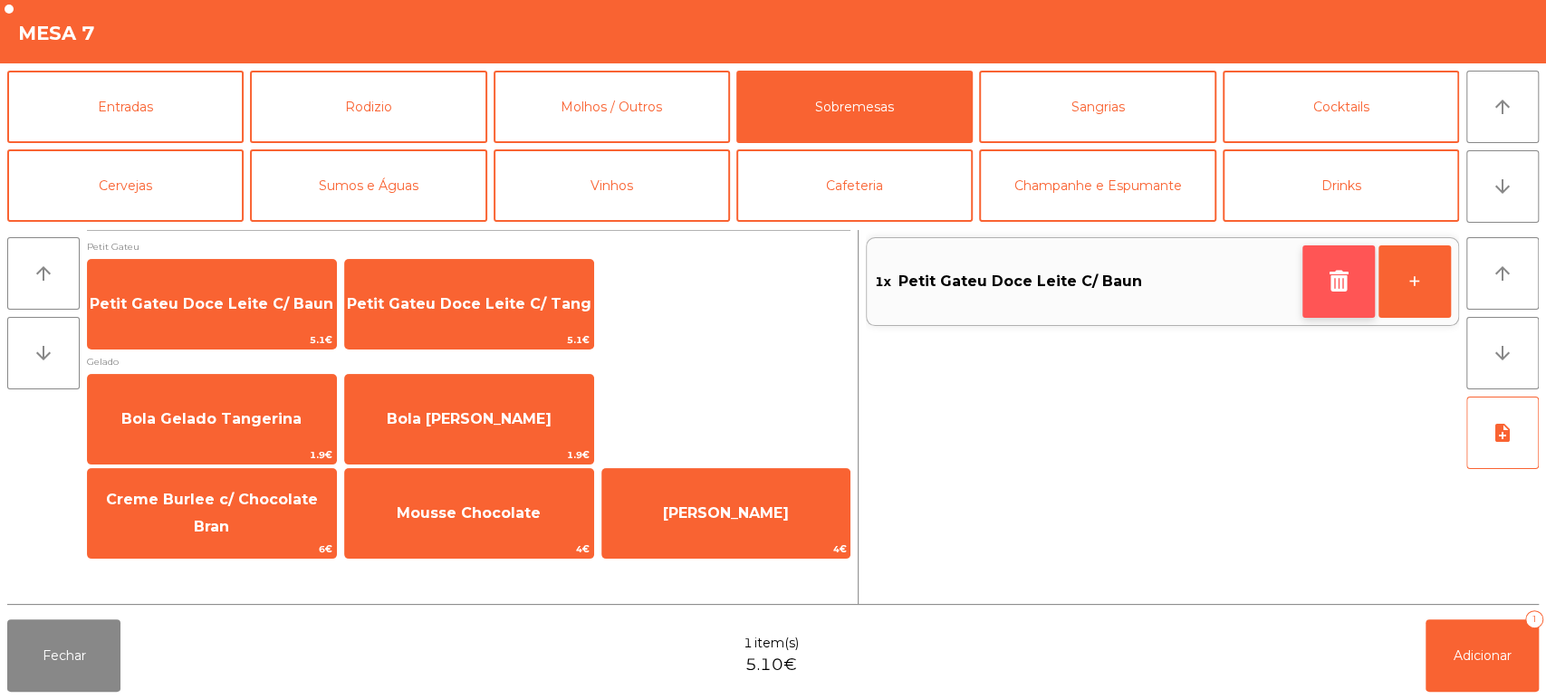
click at [1346, 289] on icon "button" at bounding box center [1338, 281] width 27 height 22
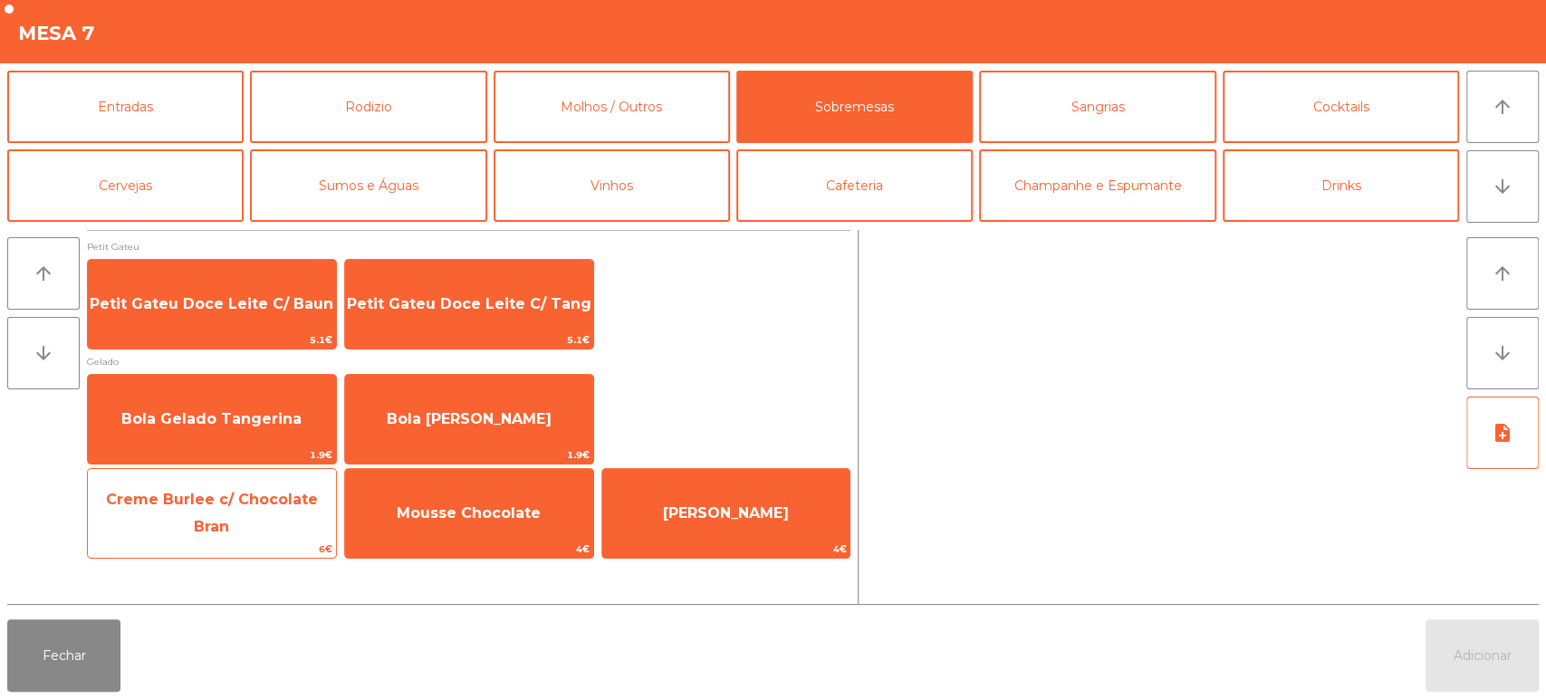
click at [265, 519] on span "Creme Burlee c/ Chocolate Bran" at bounding box center [212, 513] width 212 height 44
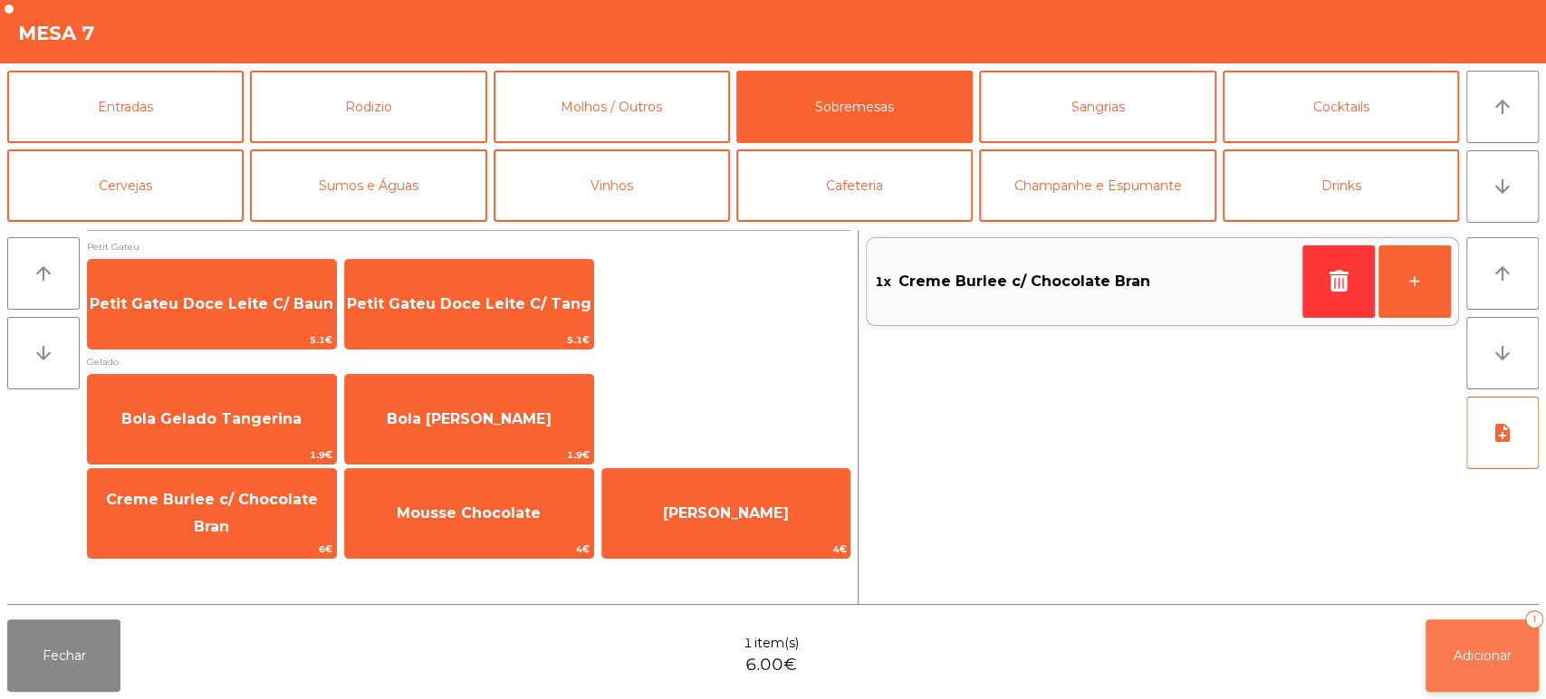
click at [1481, 623] on button "Adicionar 1" at bounding box center [1481, 655] width 113 height 72
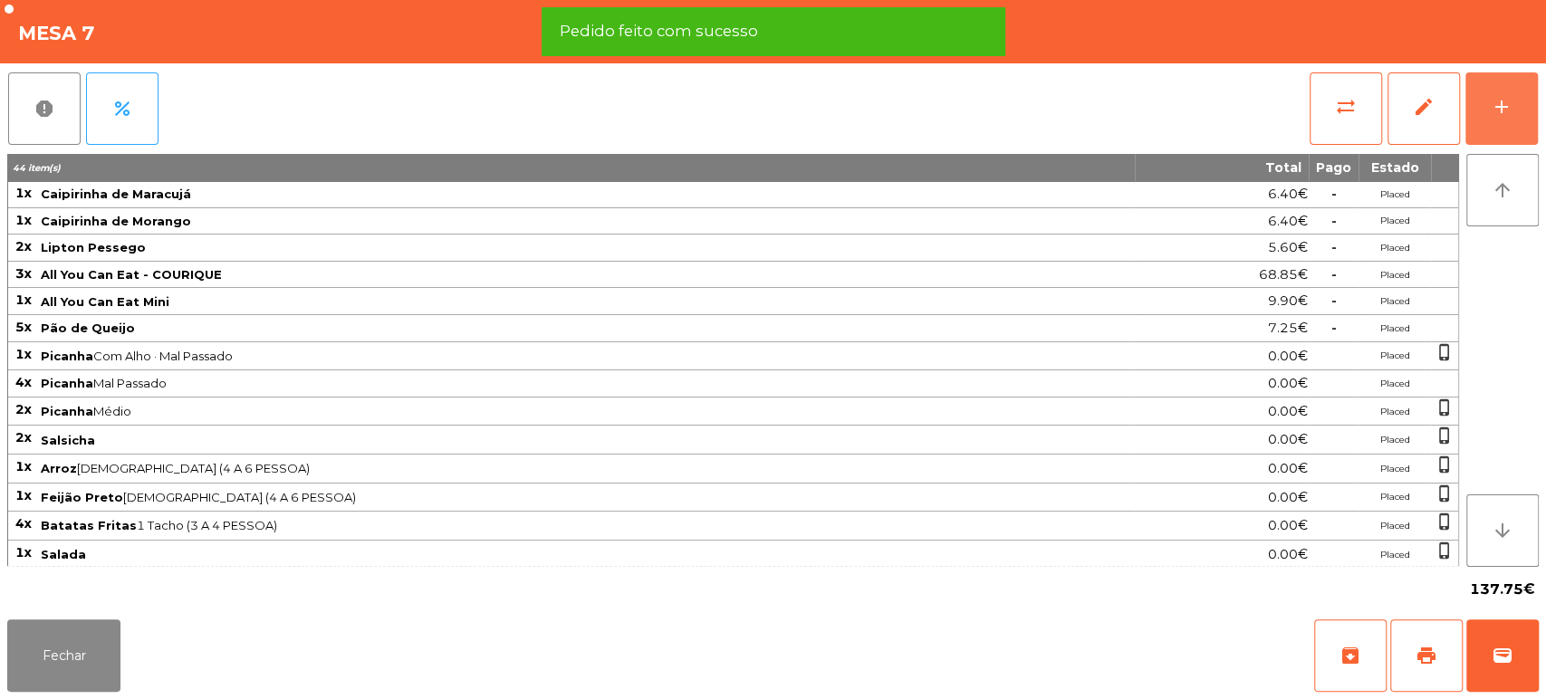
scroll to position [332, 0]
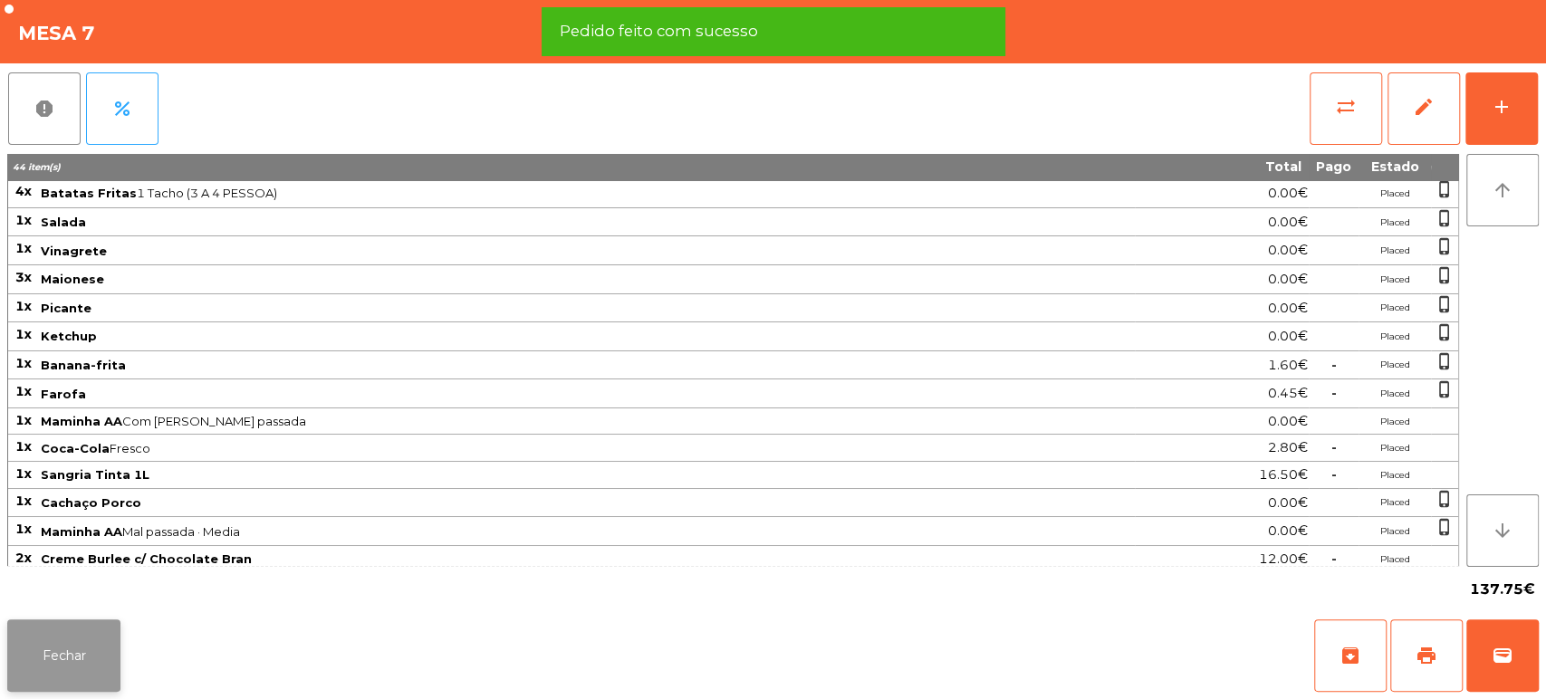
click at [58, 656] on button "Fechar" at bounding box center [63, 655] width 113 height 72
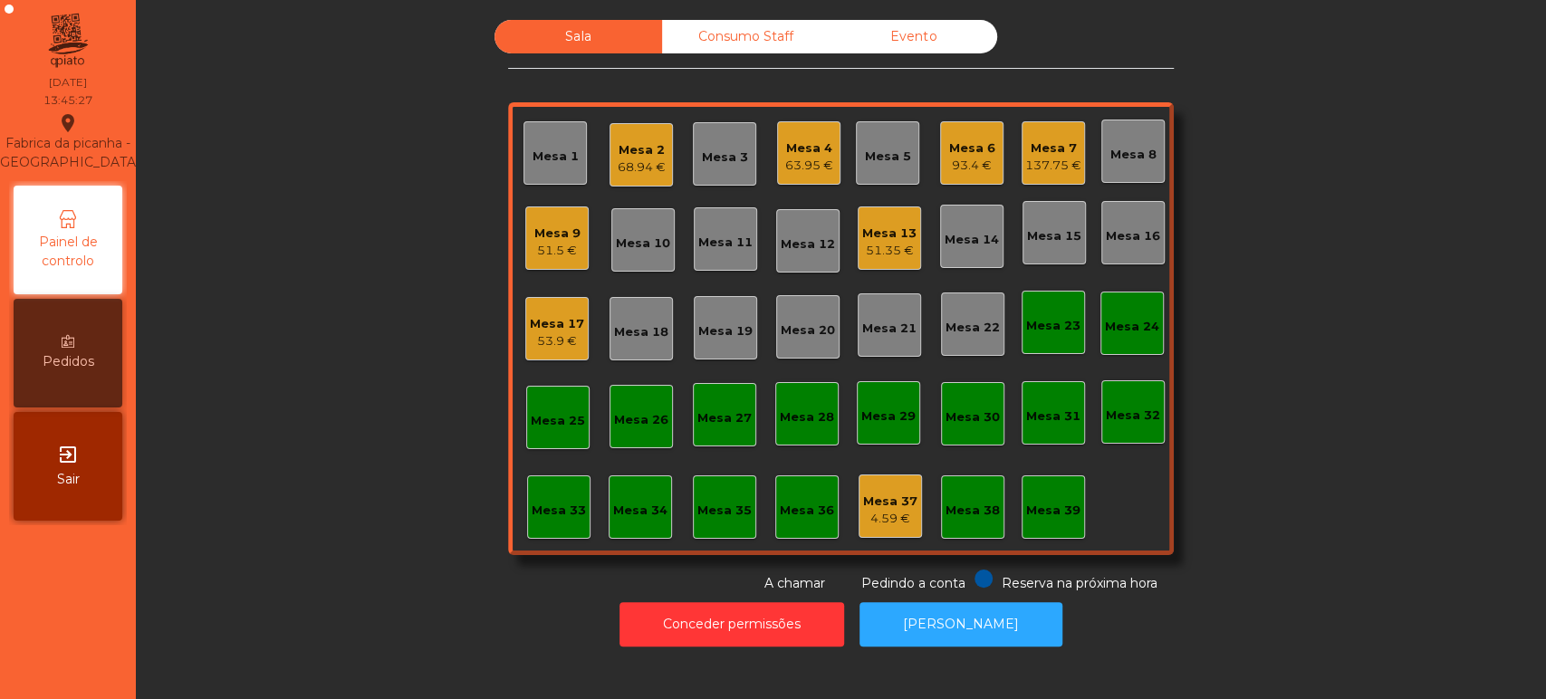
click at [397, 388] on div "Sala Consumo Staff Evento Mesa 1 Mesa 2 68.94 € Mesa 3 Mesa 4 63.95 € Mesa 5 Me…" at bounding box center [840, 306] width 1361 height 573
click at [884, 159] on div "Mesa 5" at bounding box center [888, 157] width 46 height 18
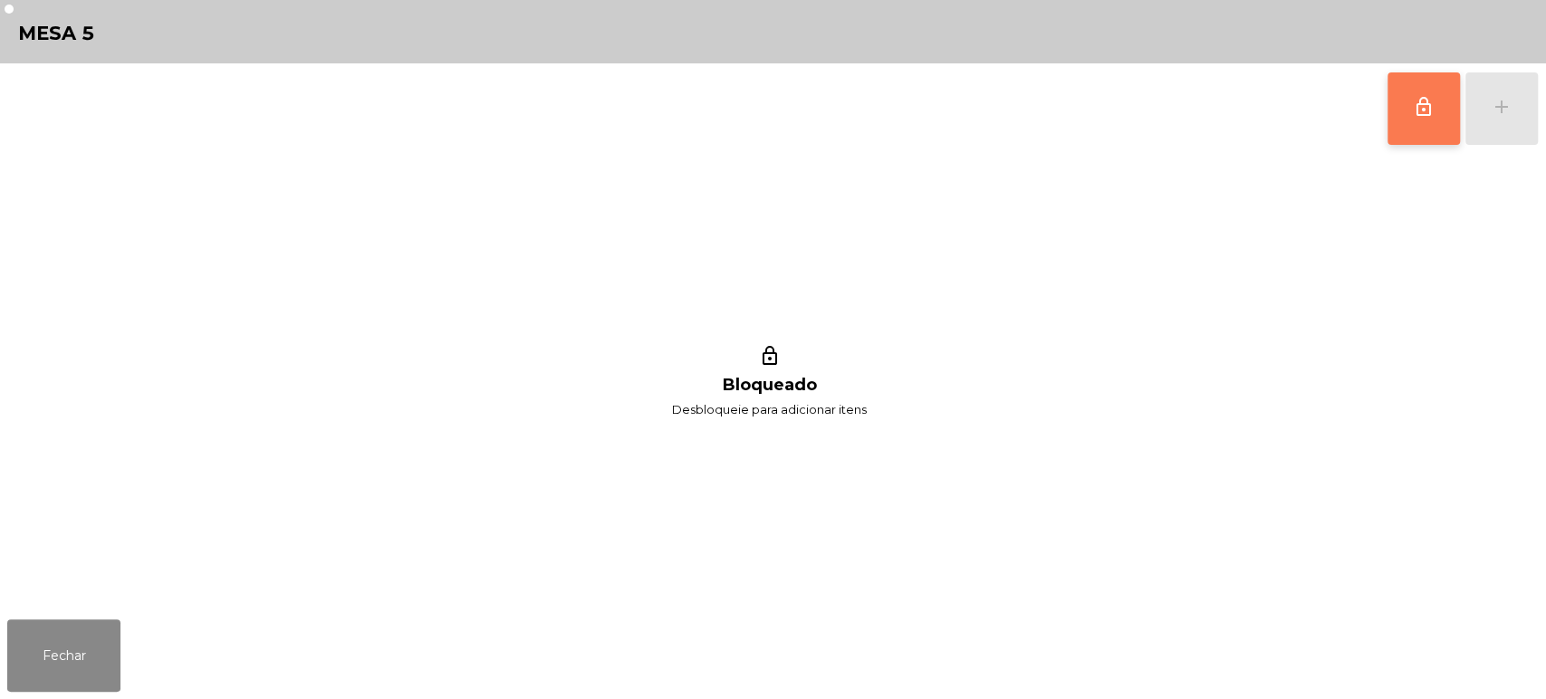
click at [1397, 130] on button "lock_outline" at bounding box center [1423, 108] width 72 height 72
click at [1482, 130] on div "lock_outline add" at bounding box center [1462, 108] width 152 height 91
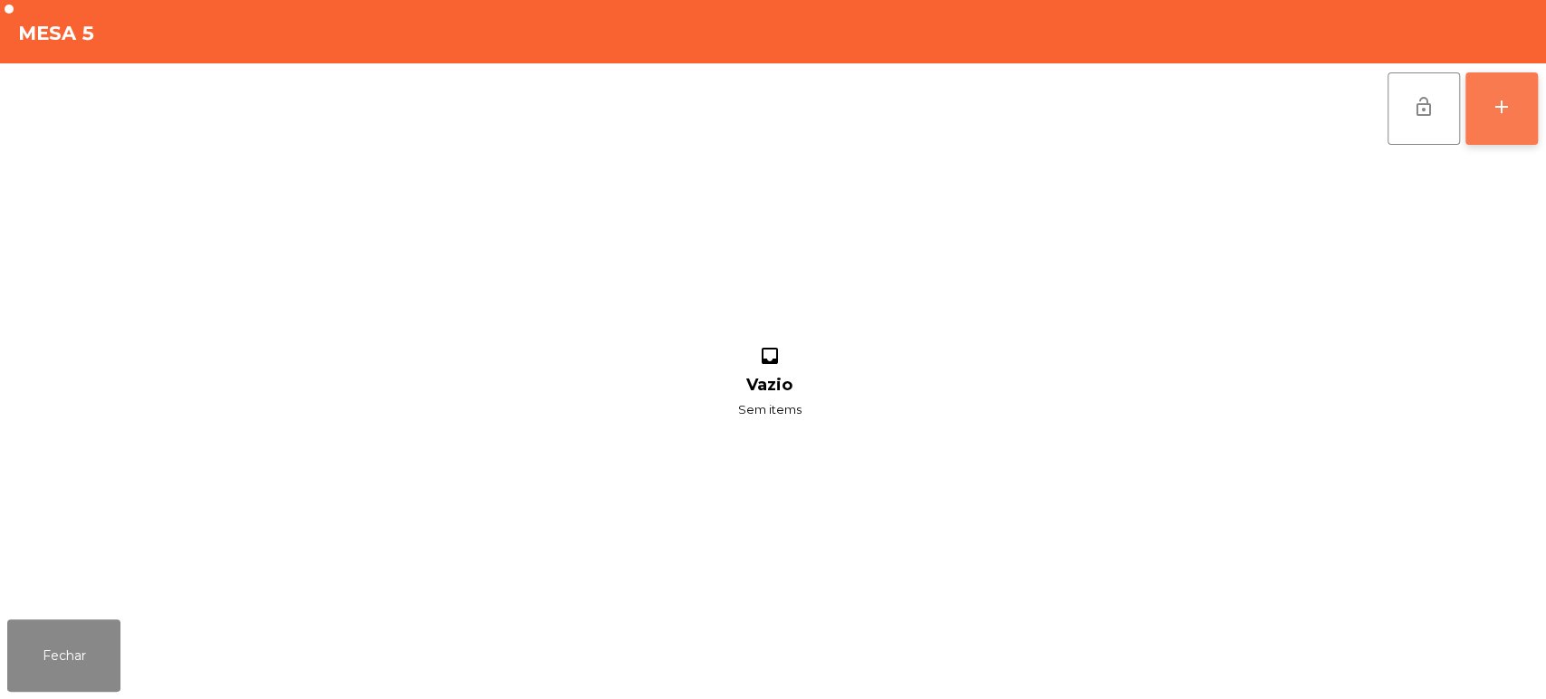
click at [1510, 128] on button "add" at bounding box center [1501, 108] width 72 height 72
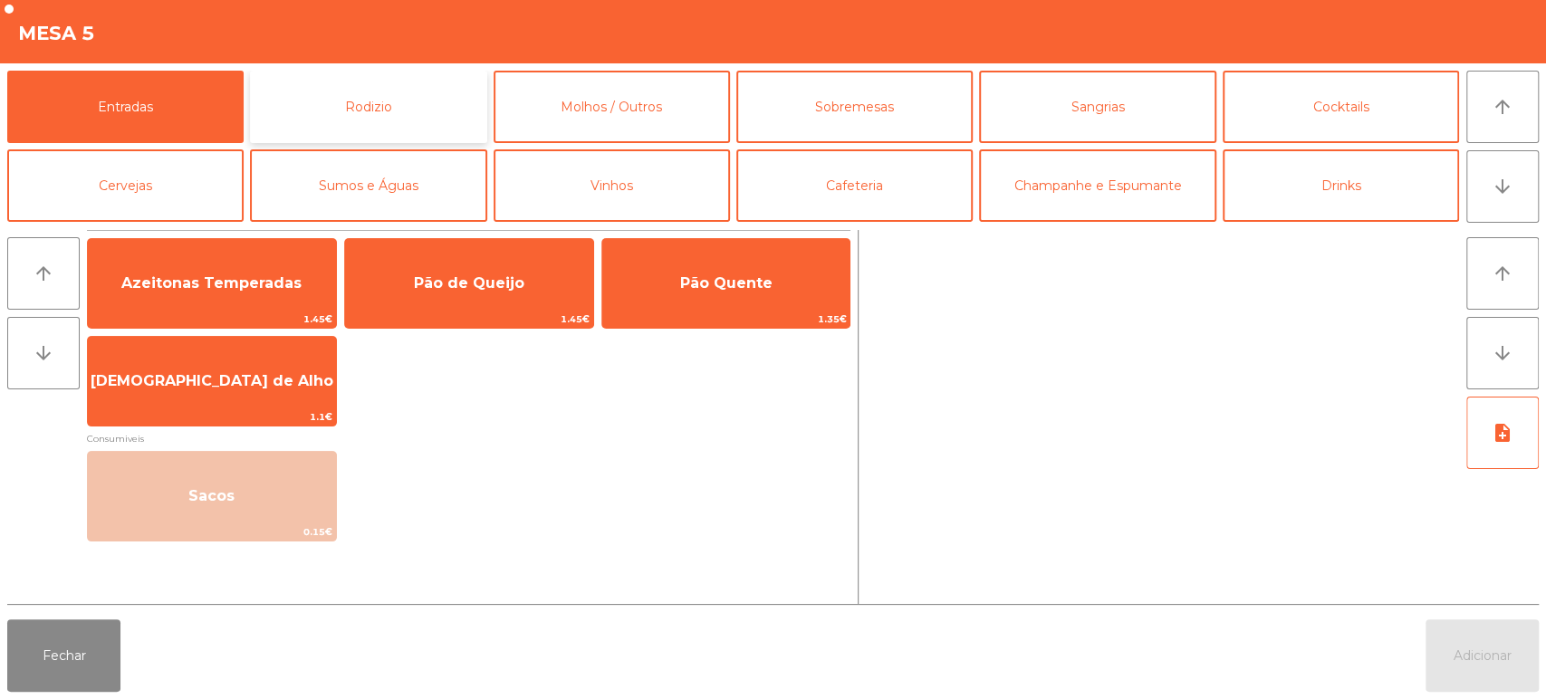
click at [389, 78] on button "Rodizio" at bounding box center [368, 107] width 236 height 72
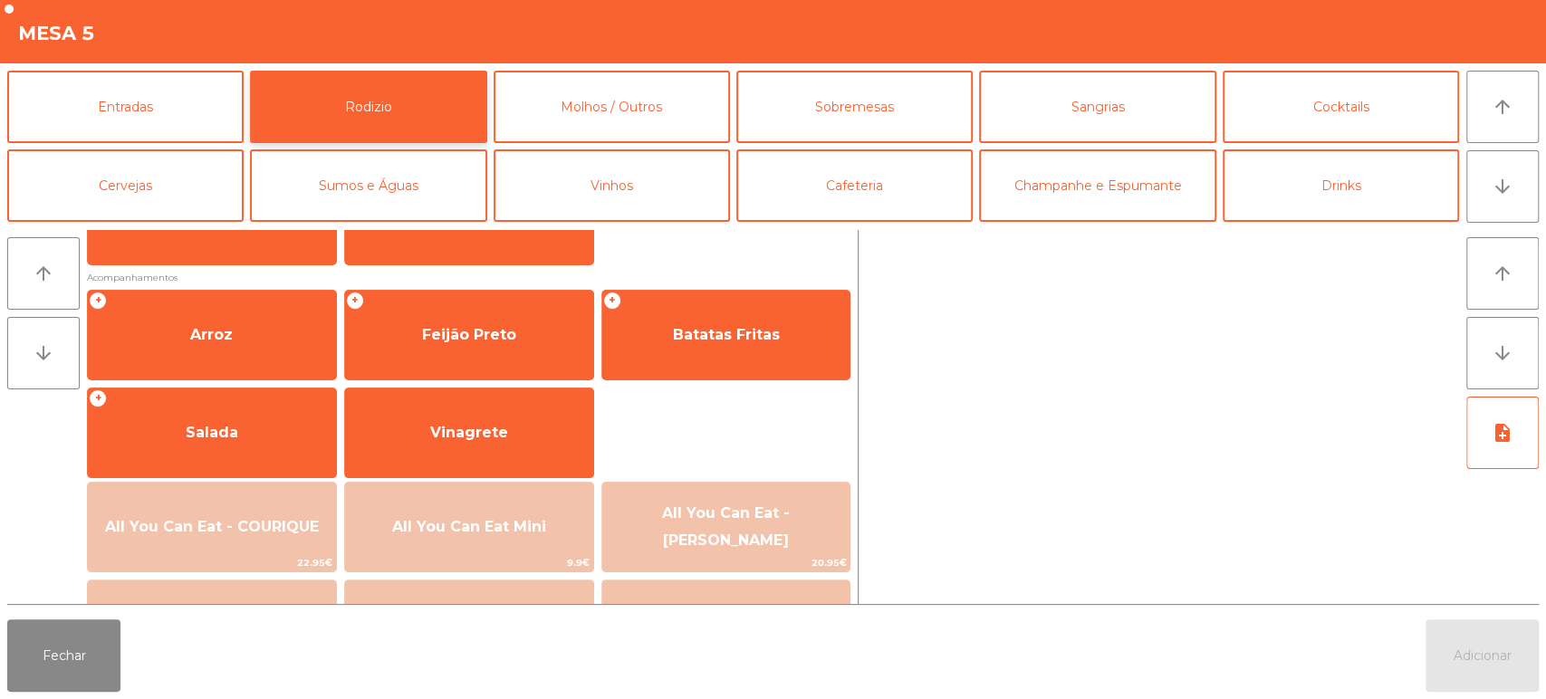
scroll to position [252, 0]
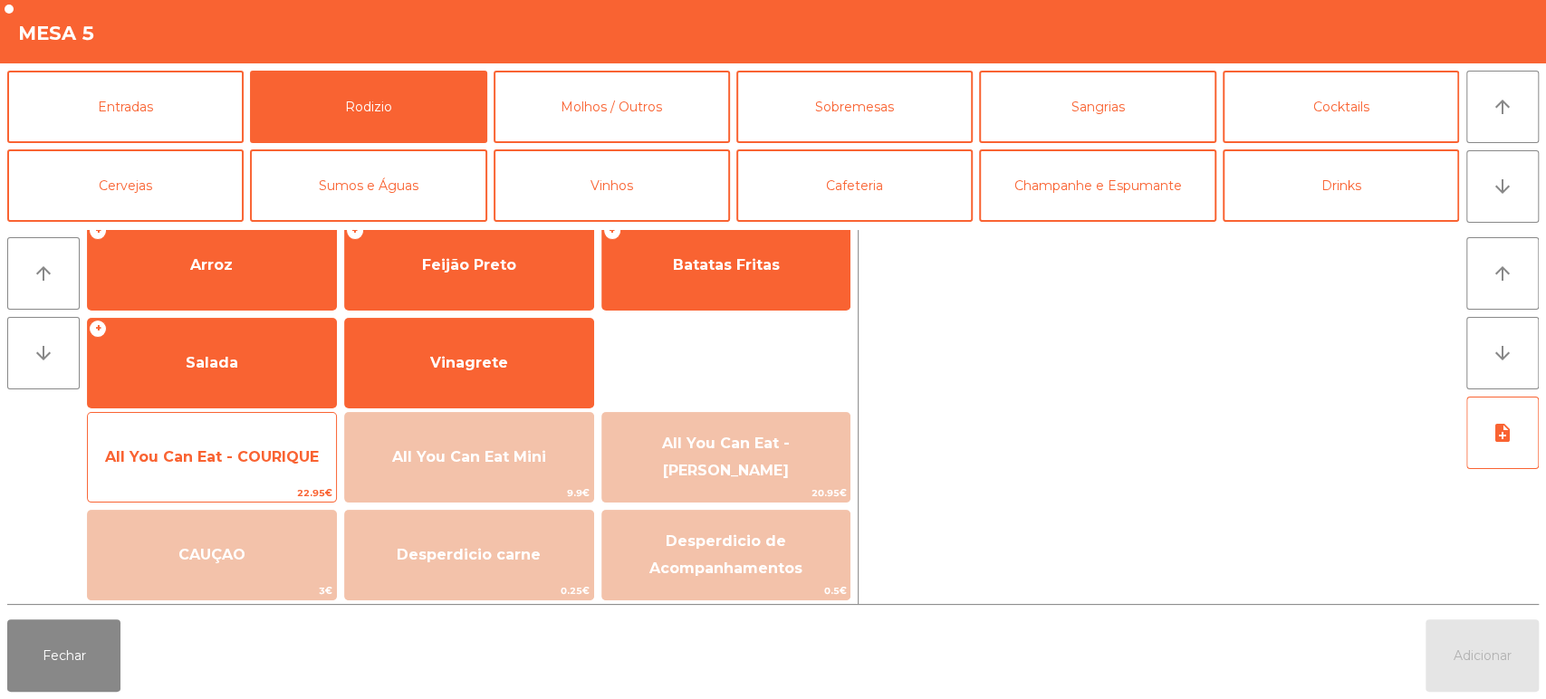
click at [239, 438] on span "All You Can Eat - COURIQUE" at bounding box center [212, 457] width 248 height 49
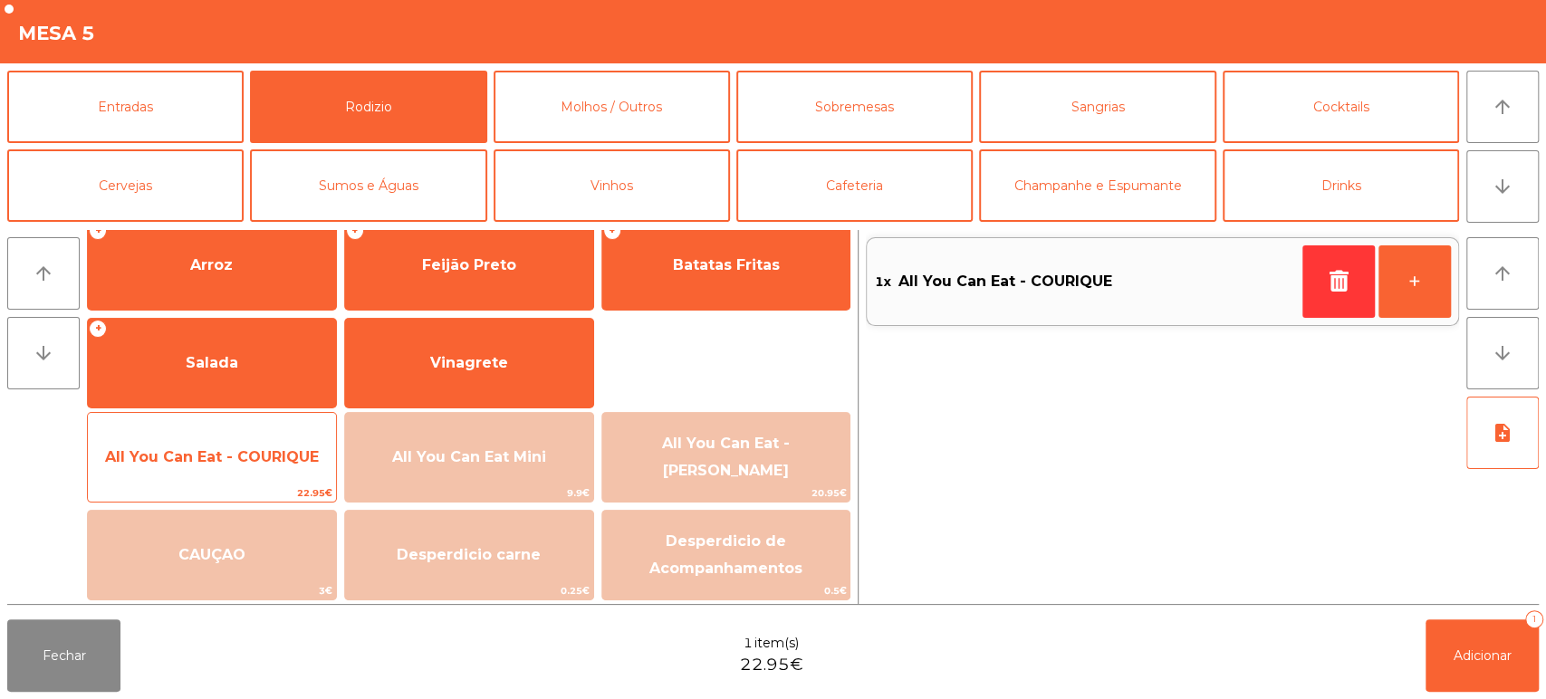
click at [217, 452] on span "All You Can Eat - COURIQUE" at bounding box center [212, 456] width 214 height 17
click at [202, 466] on span "All You Can Eat - COURIQUE" at bounding box center [212, 457] width 248 height 49
click at [206, 454] on span "All You Can Eat - COURIQUE" at bounding box center [212, 456] width 214 height 17
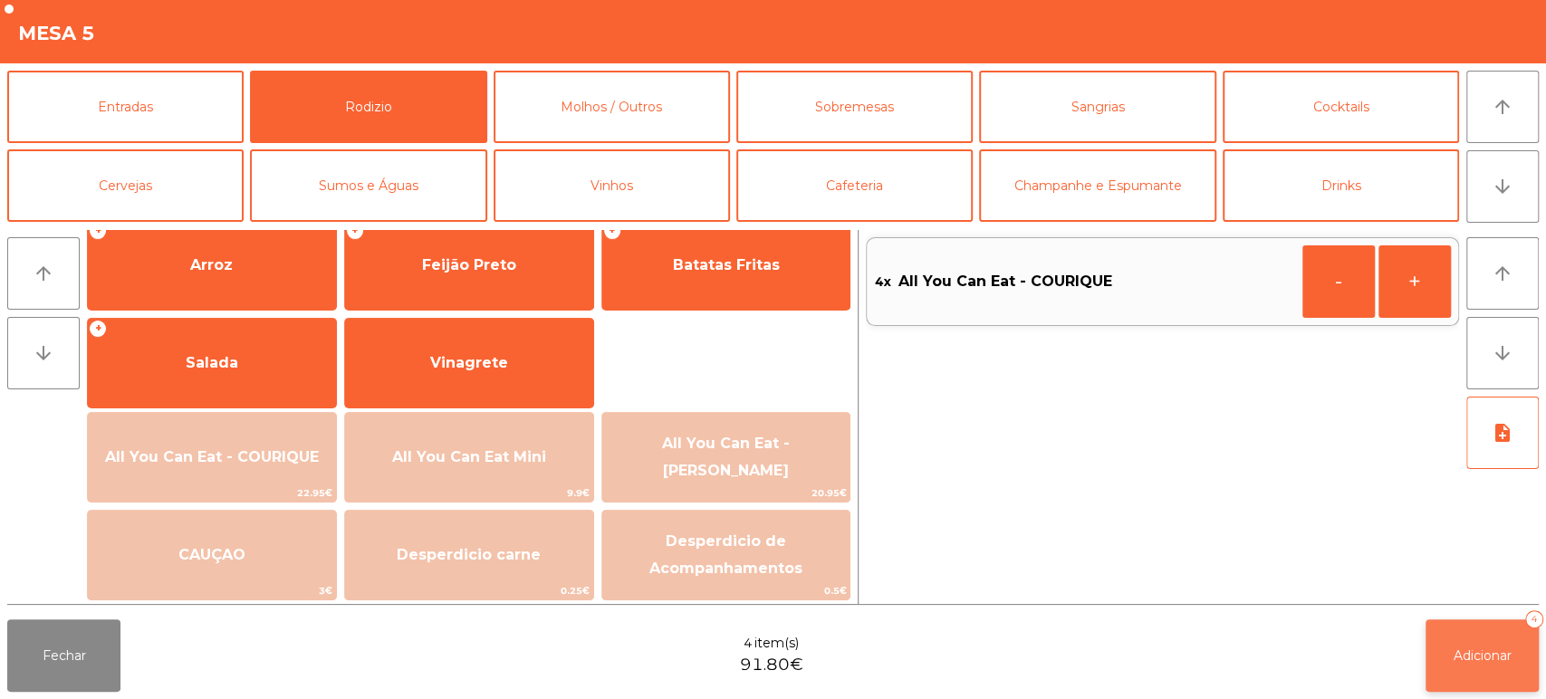
click at [1515, 667] on button "Adicionar 4" at bounding box center [1481, 655] width 113 height 72
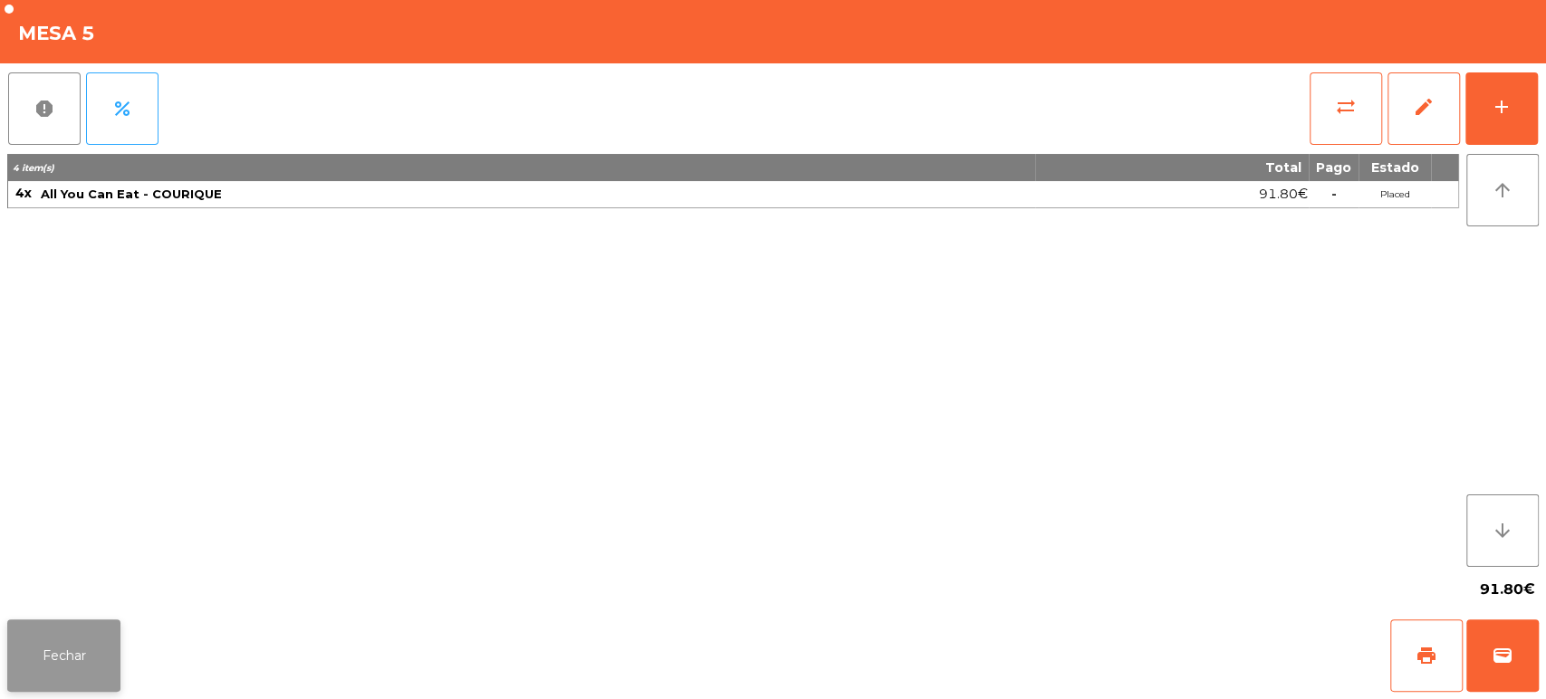
click at [56, 620] on button "Fechar" at bounding box center [63, 655] width 113 height 72
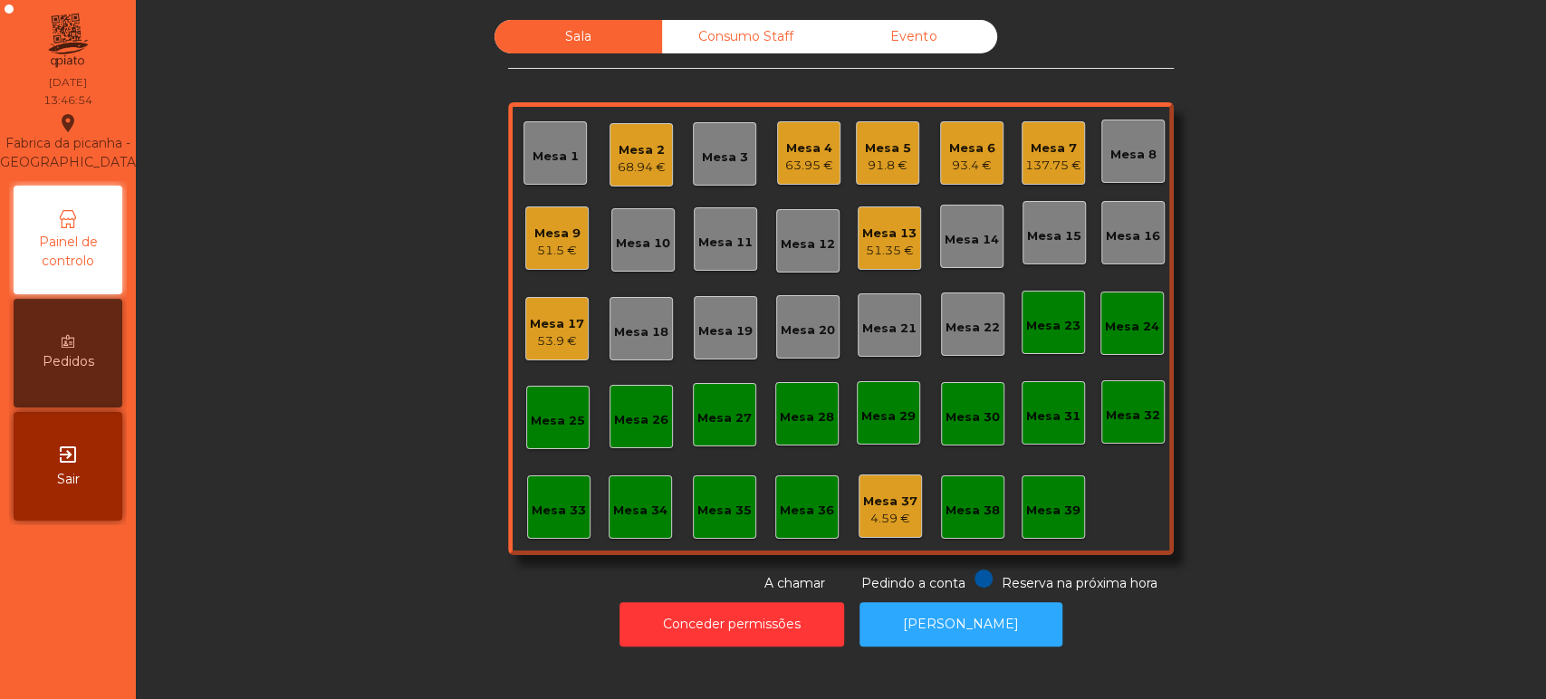
click at [425, 356] on div "Sala Consumo Staff Evento Mesa 1 Mesa 2 68.94 € Mesa 3 Mesa 4 63.95 € Mesa 5 91…" at bounding box center [840, 306] width 1361 height 573
click at [578, 509] on div "Mesa 33" at bounding box center [558, 506] width 63 height 63
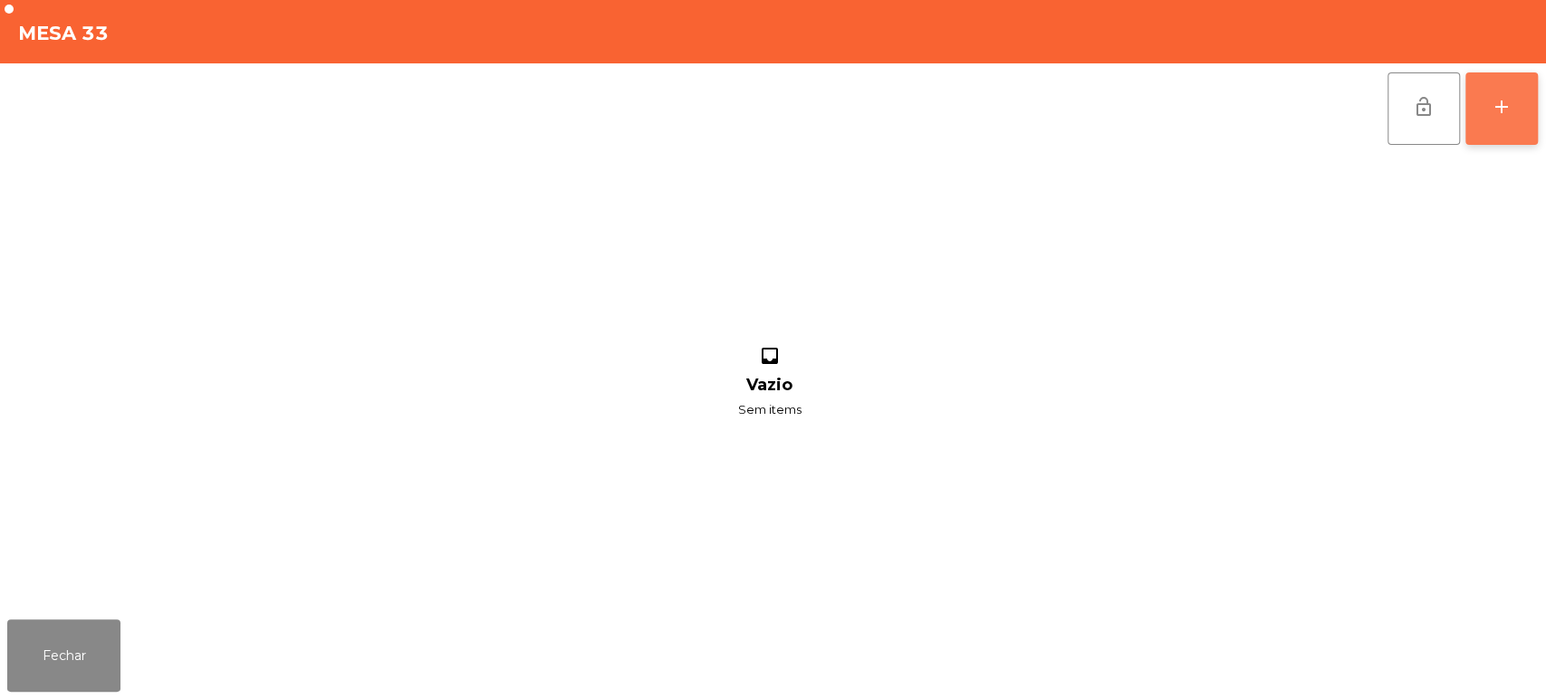
click at [1493, 105] on div "add" at bounding box center [1502, 107] width 22 height 22
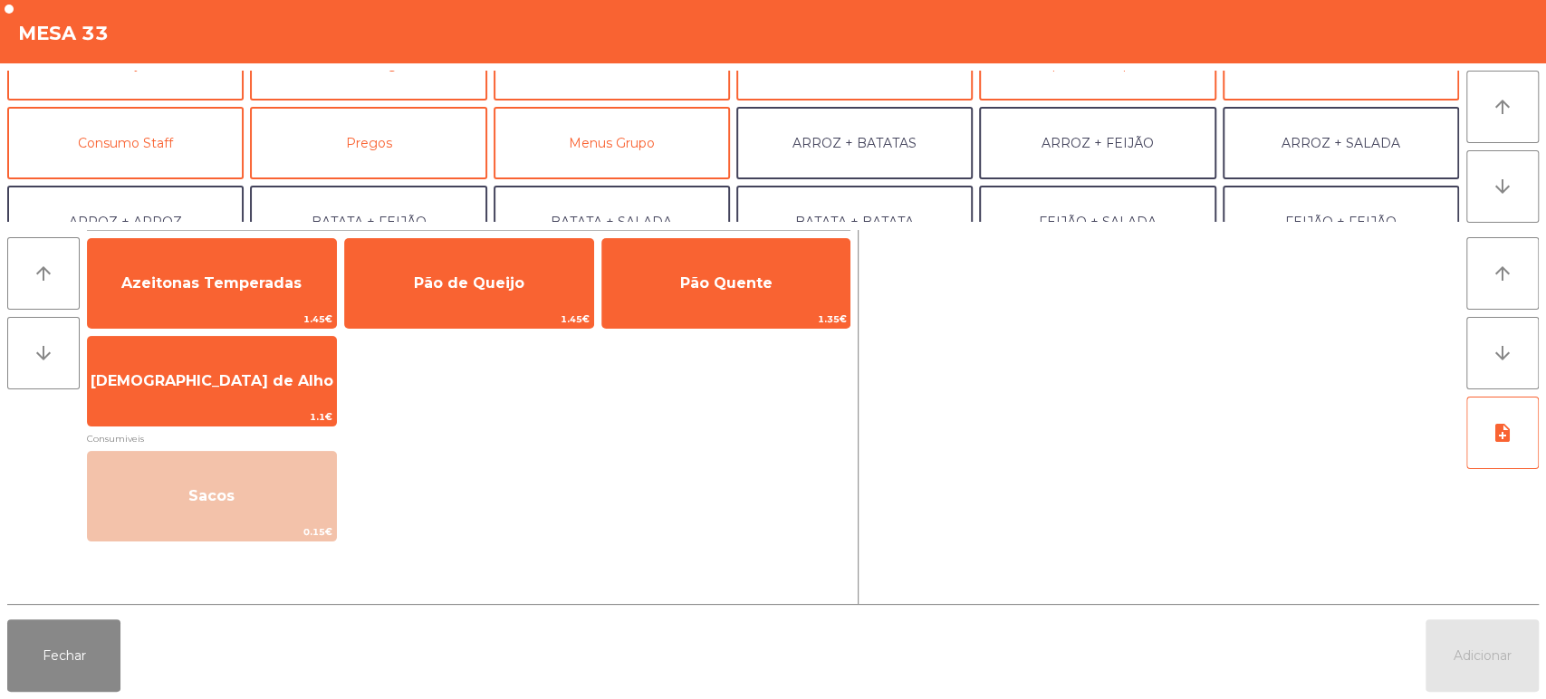
scroll to position [120, 0]
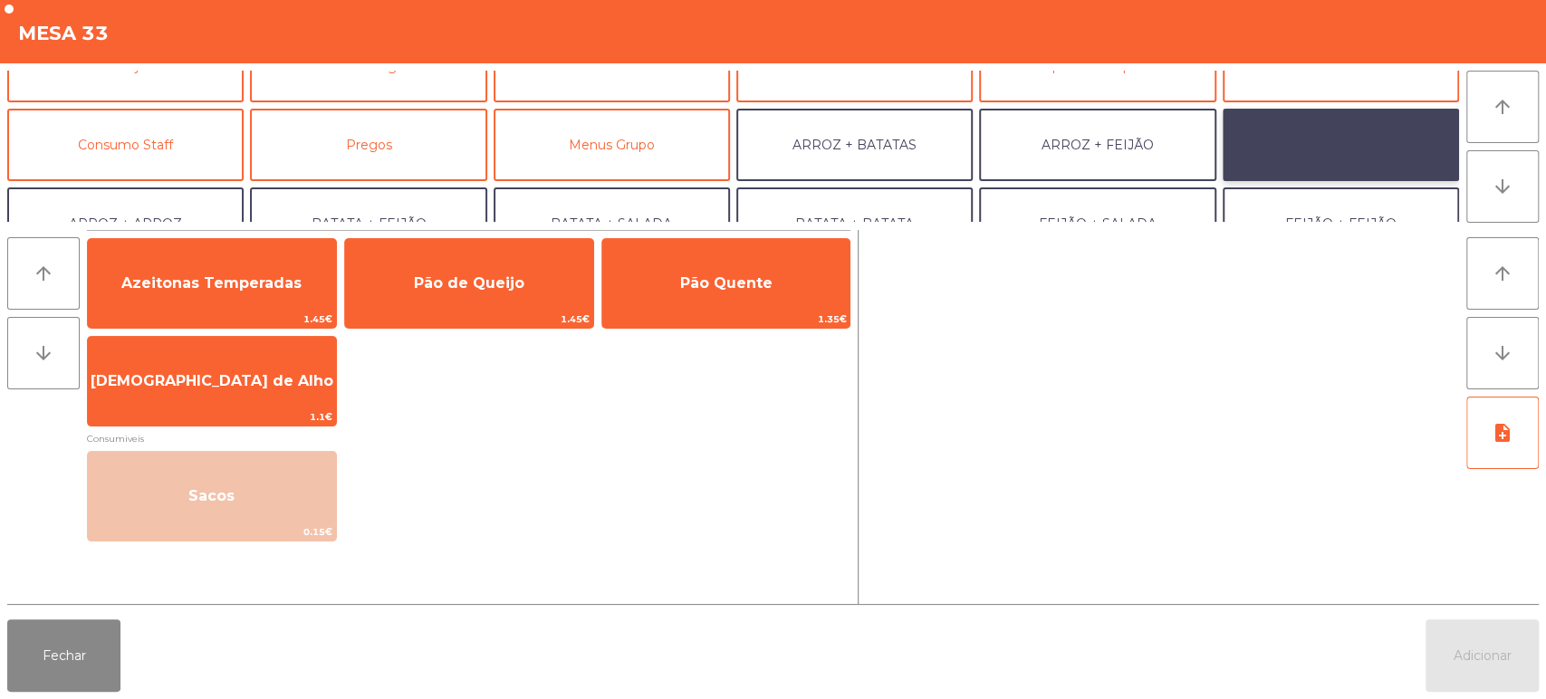
click at [1333, 159] on button "ARROZ + SALADA" at bounding box center [1341, 145] width 236 height 72
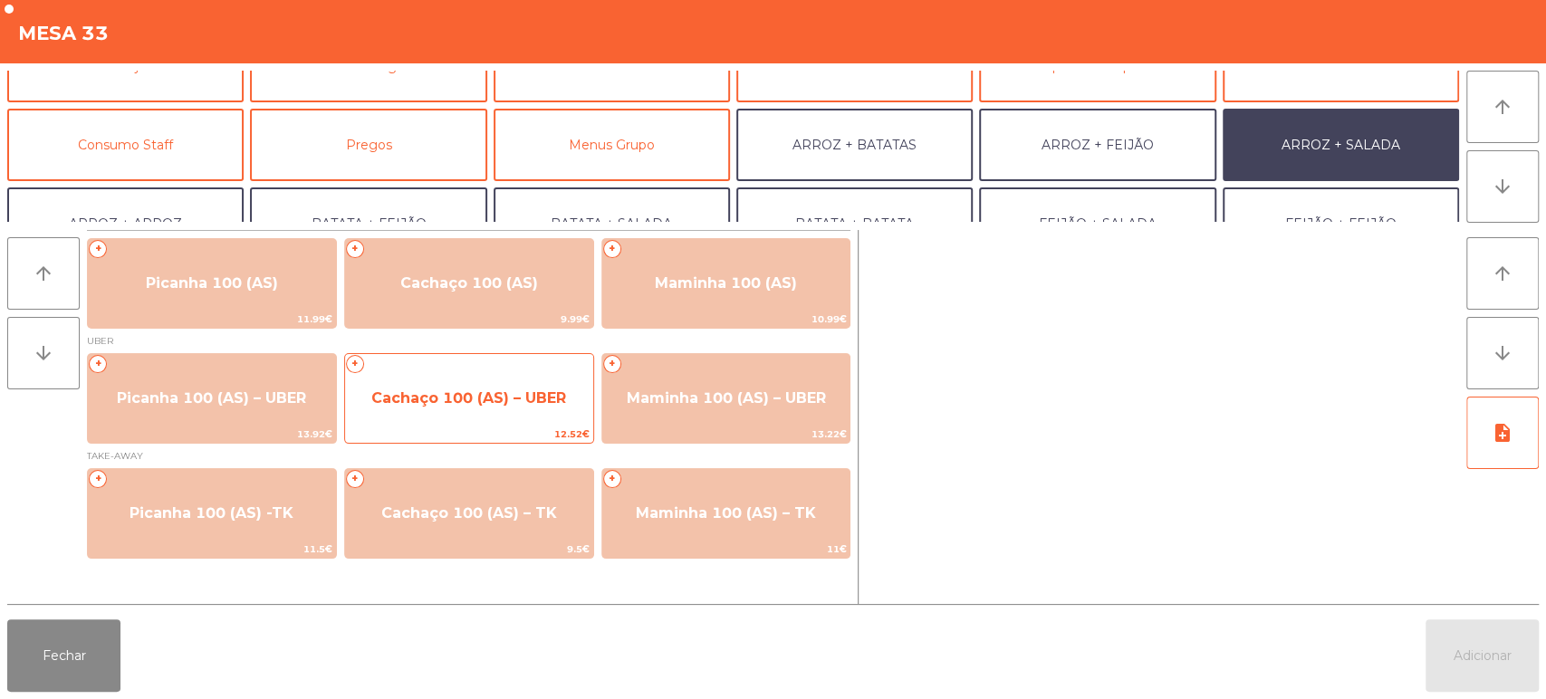
click at [522, 404] on span "Cachaço 100 (AS) – UBER" at bounding box center [468, 397] width 195 height 17
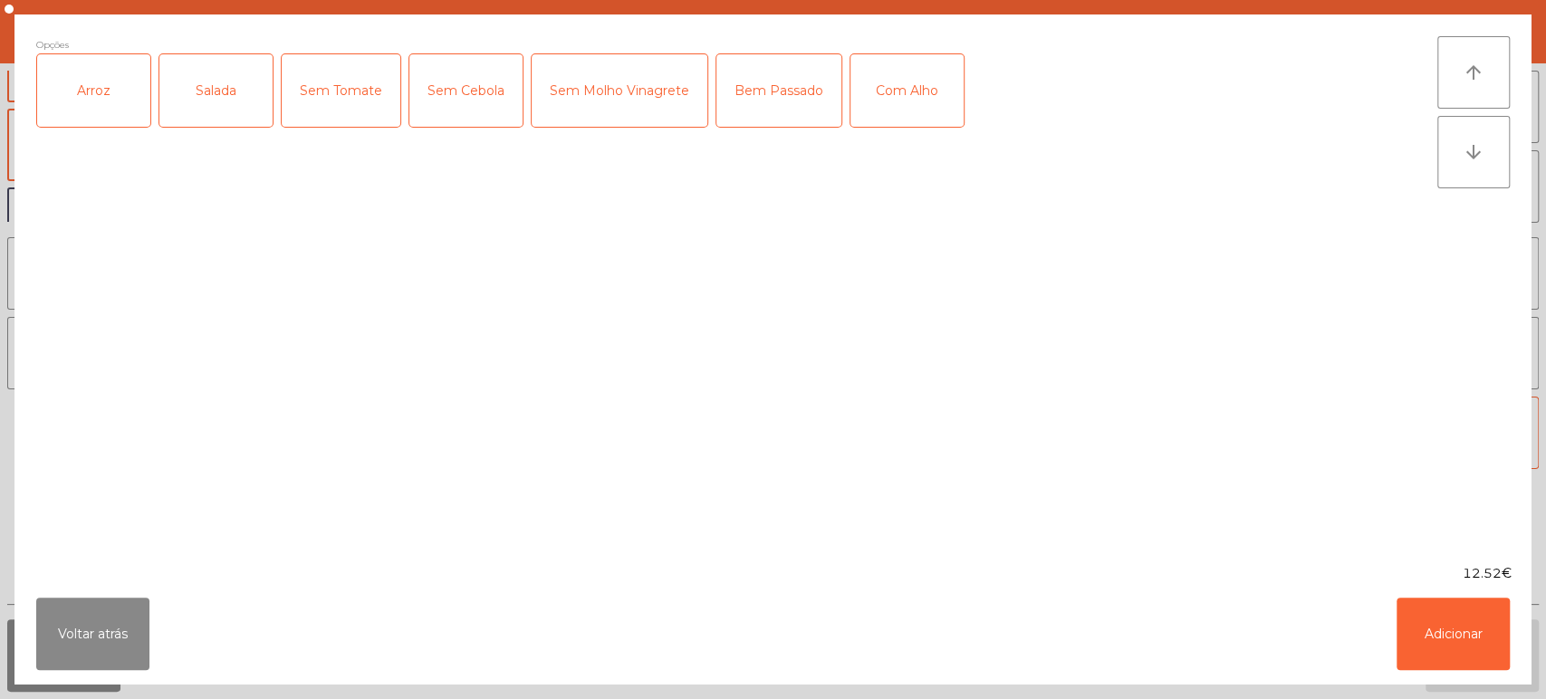
click at [127, 75] on div "Arroz" at bounding box center [93, 90] width 113 height 72
click at [203, 60] on div "Salada" at bounding box center [215, 90] width 113 height 72
click at [1463, 655] on button "Adicionar" at bounding box center [1452, 634] width 113 height 72
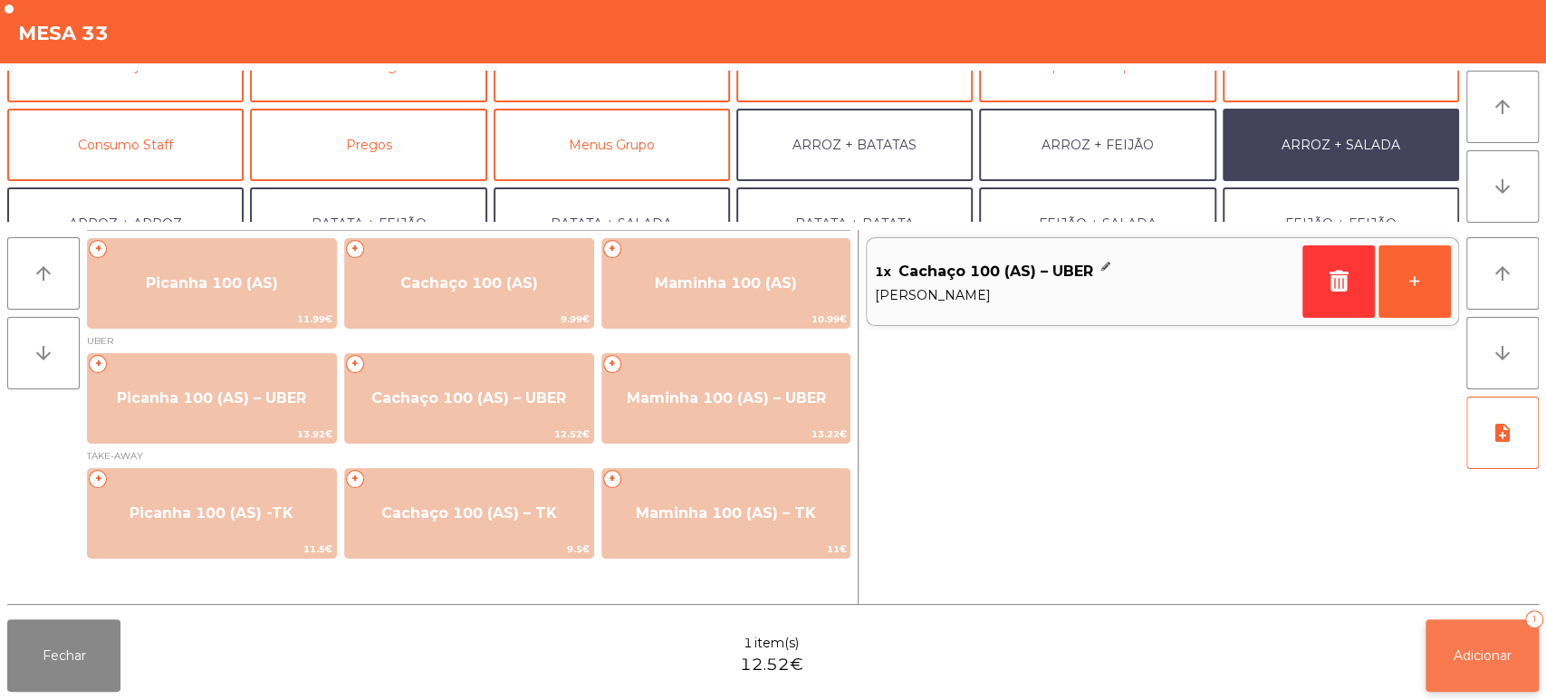
click at [1482, 642] on button "Adicionar 1" at bounding box center [1481, 655] width 113 height 72
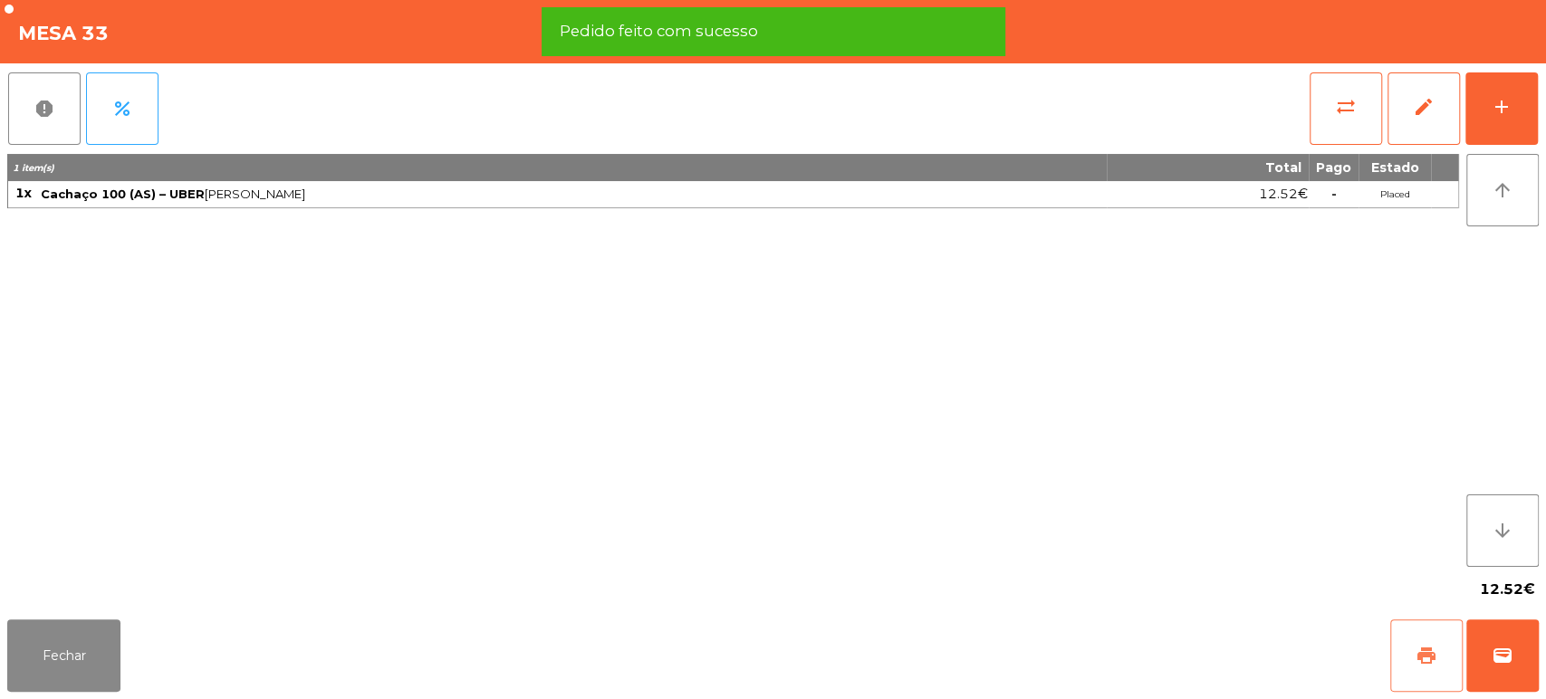
click at [1416, 654] on span "print" at bounding box center [1426, 656] width 22 height 22
click at [1507, 646] on span "wallet" at bounding box center [1503, 656] width 22 height 22
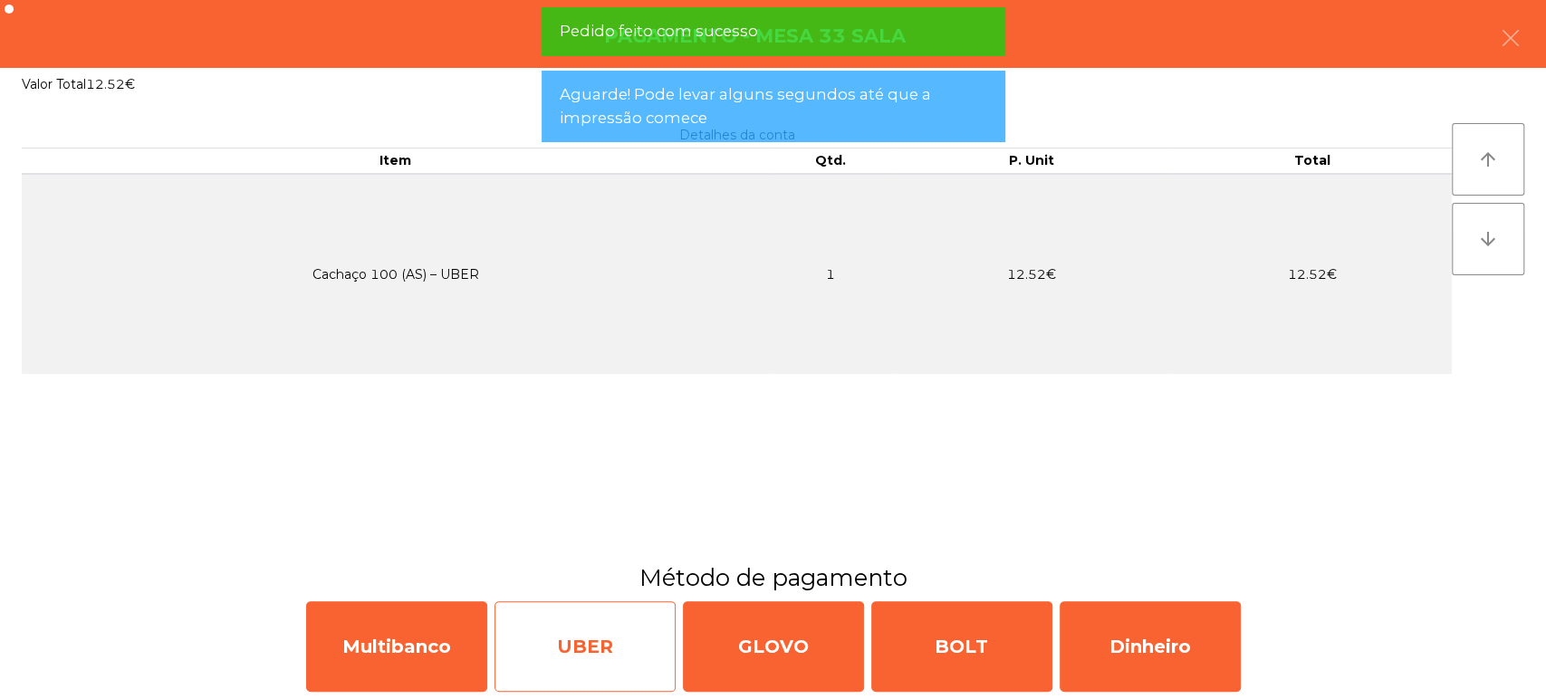
click at [611, 630] on div "UBER" at bounding box center [584, 646] width 181 height 91
select select "**"
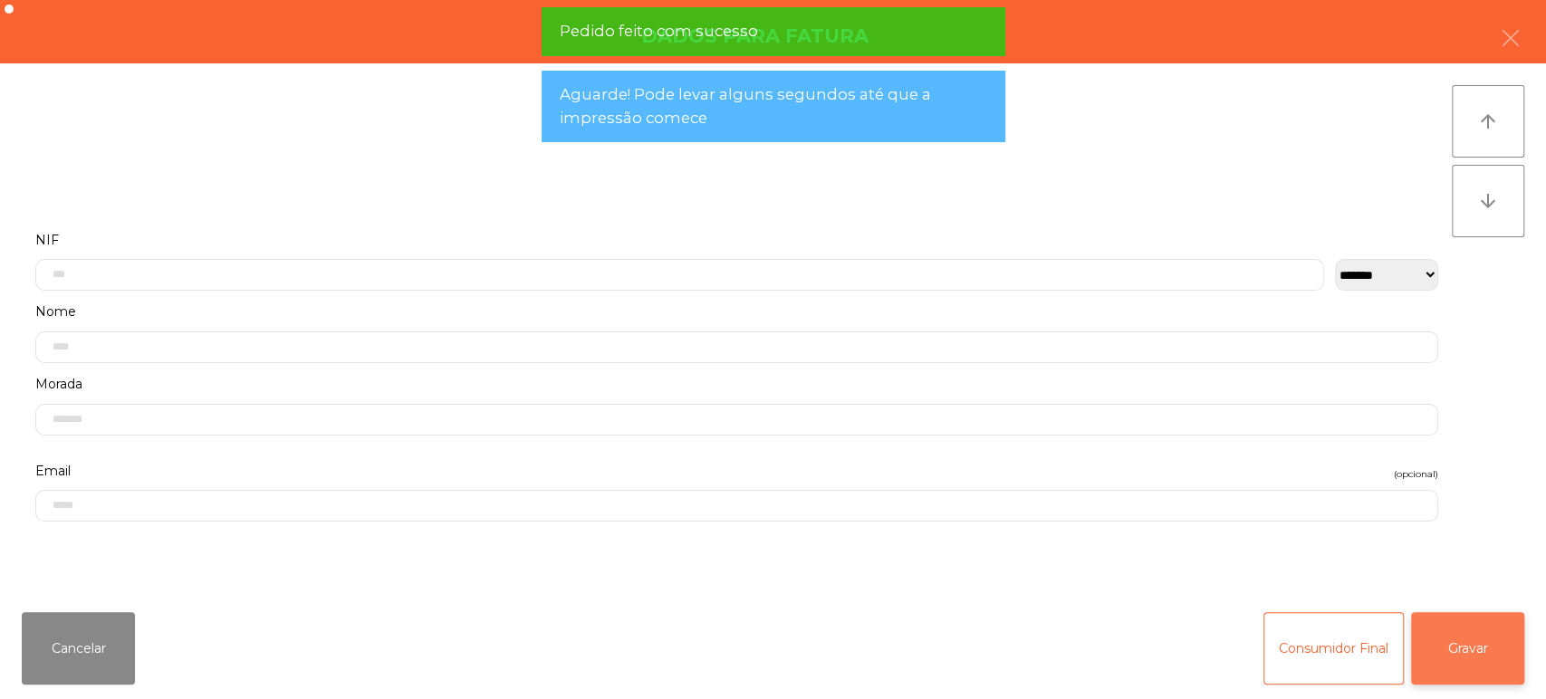
click at [1492, 647] on button "Gravar" at bounding box center [1467, 648] width 113 height 72
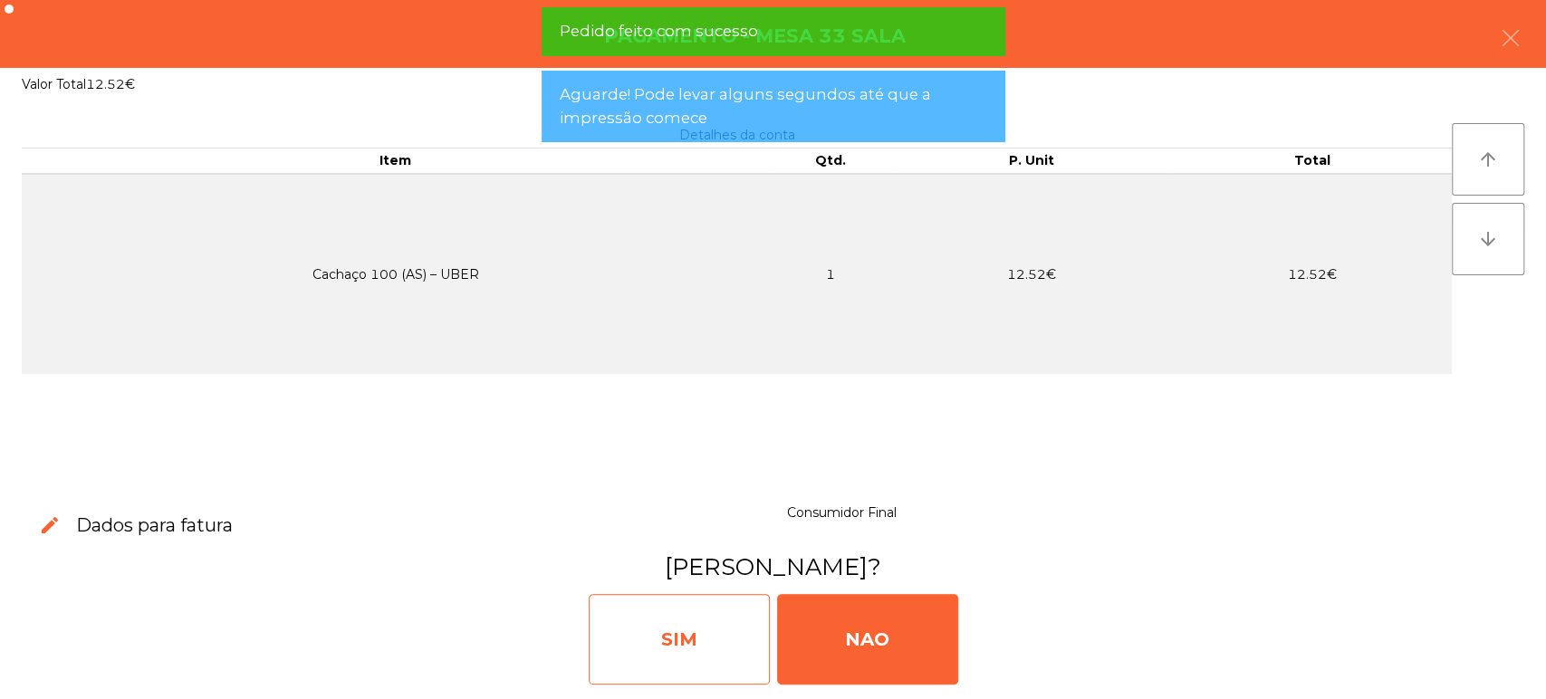
click at [661, 648] on div "SIM" at bounding box center [679, 639] width 181 height 91
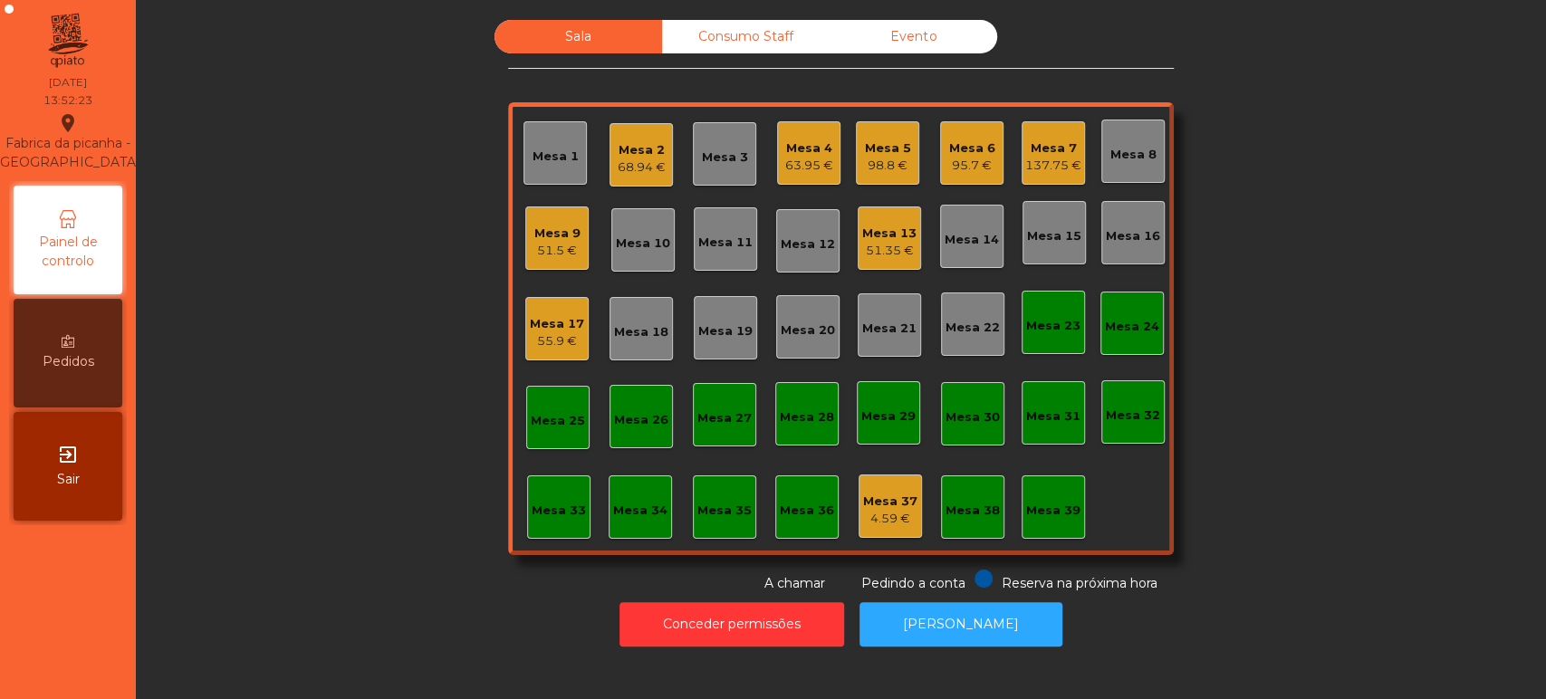
click at [878, 265] on div "Mesa 13 51.35 €" at bounding box center [889, 237] width 63 height 63
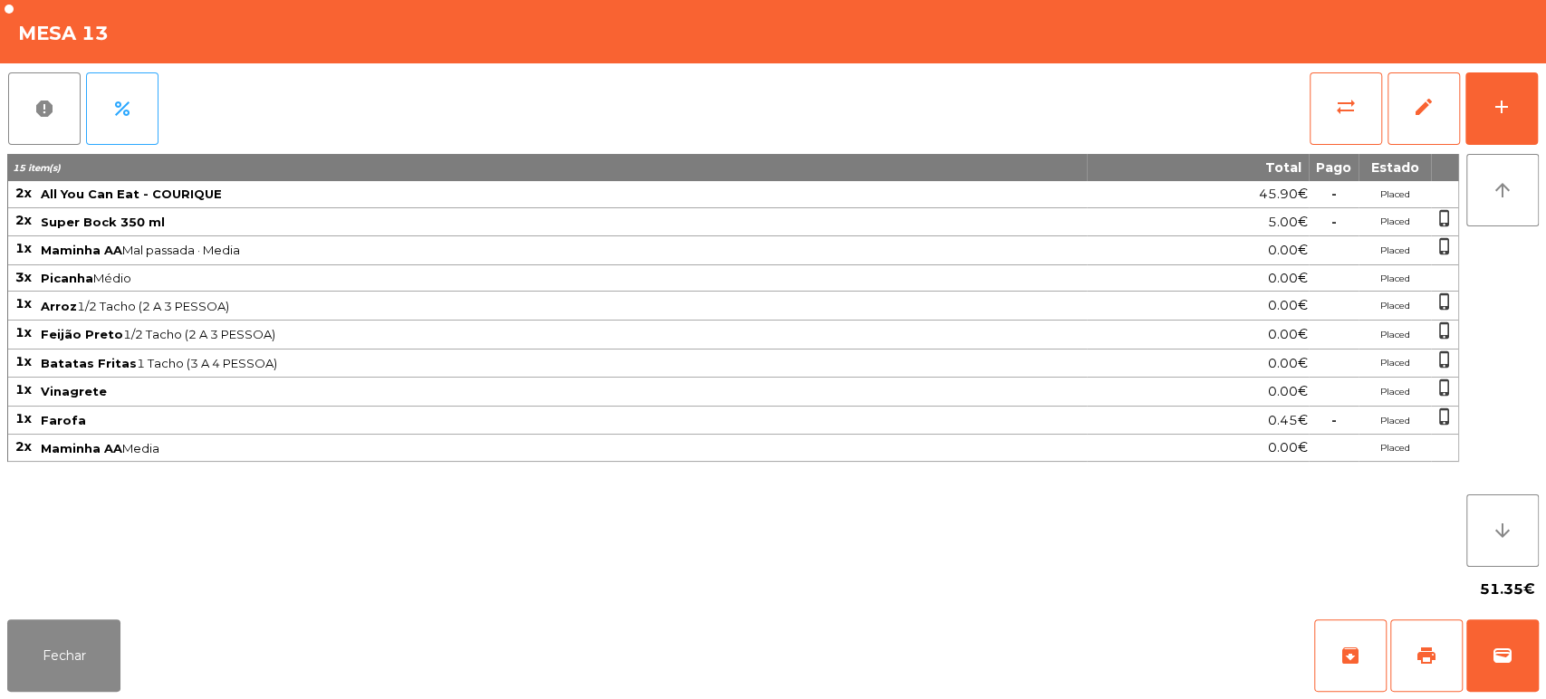
click at [1543, 81] on div "report percent sync_alt edit add 15 item(s) Total Pago Estado 2x All You Can Ea…" at bounding box center [773, 337] width 1546 height 549
click at [1459, 122] on button "edit" at bounding box center [1423, 108] width 72 height 72
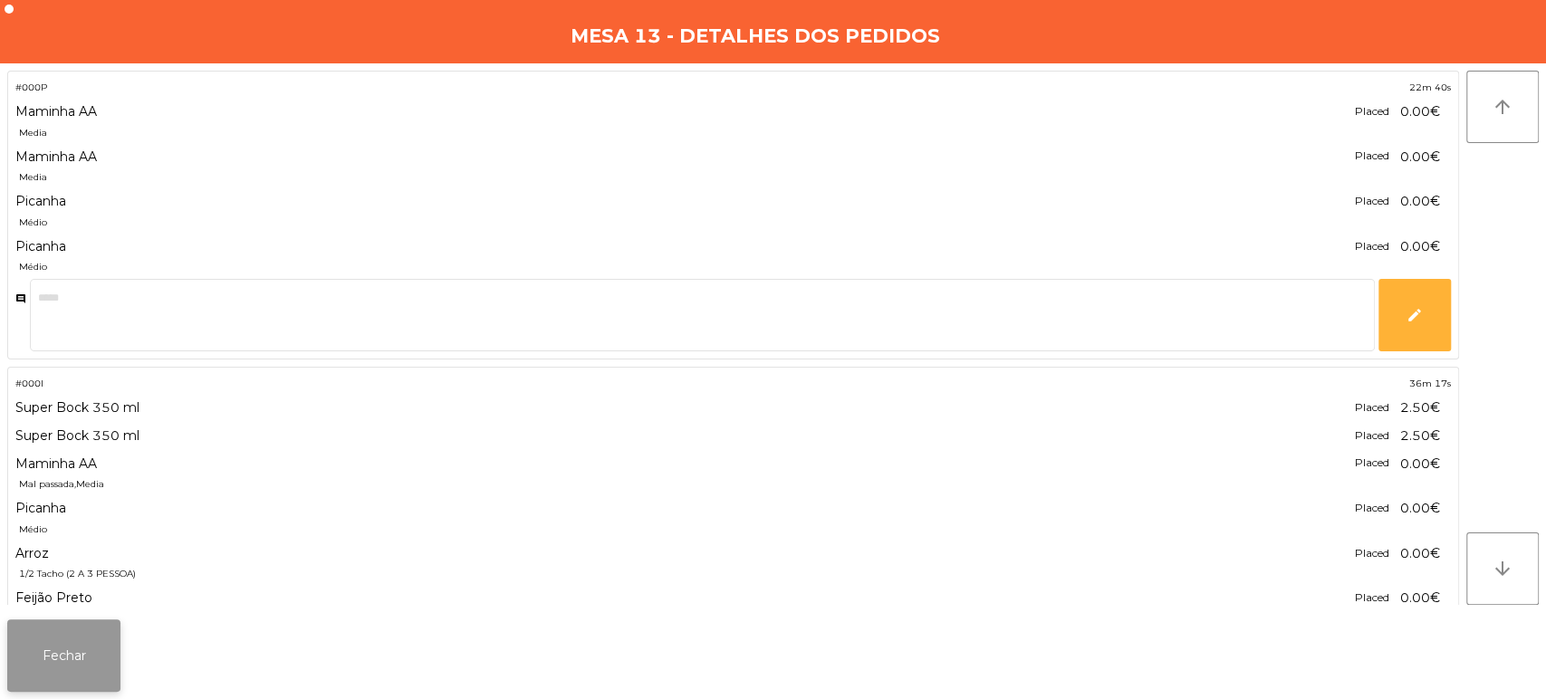
click at [87, 657] on button "Fechar" at bounding box center [63, 655] width 113 height 72
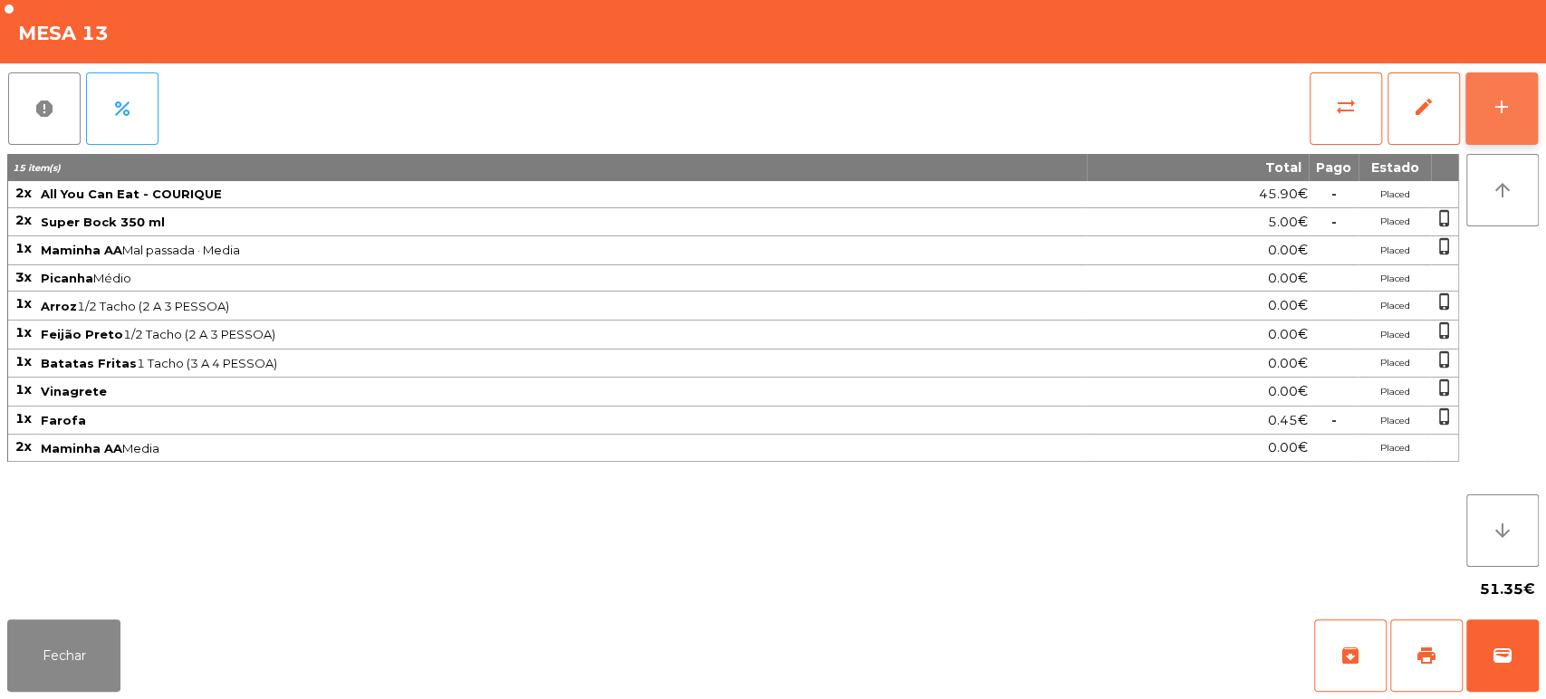
click at [1515, 117] on button "add" at bounding box center [1501, 108] width 72 height 72
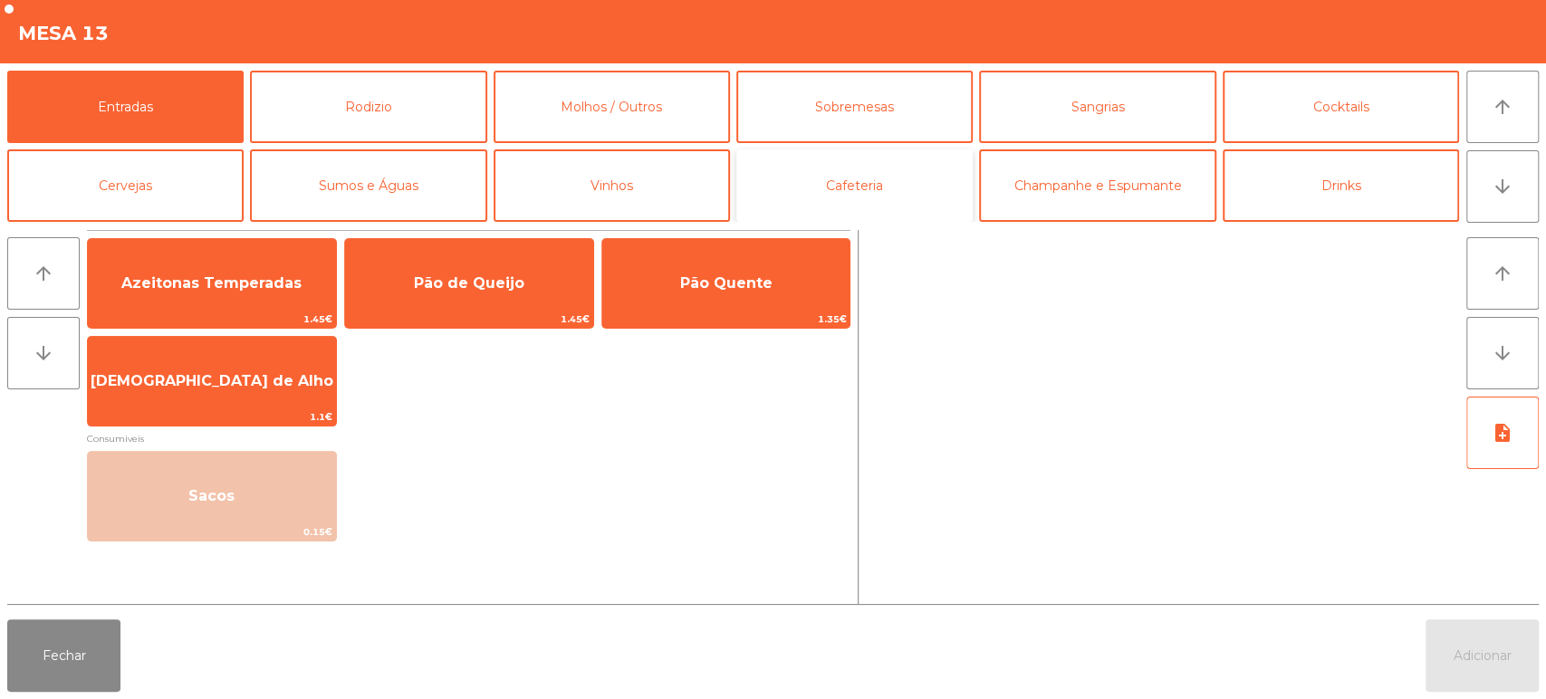
click at [890, 203] on button "Cafeteria" at bounding box center [854, 185] width 236 height 72
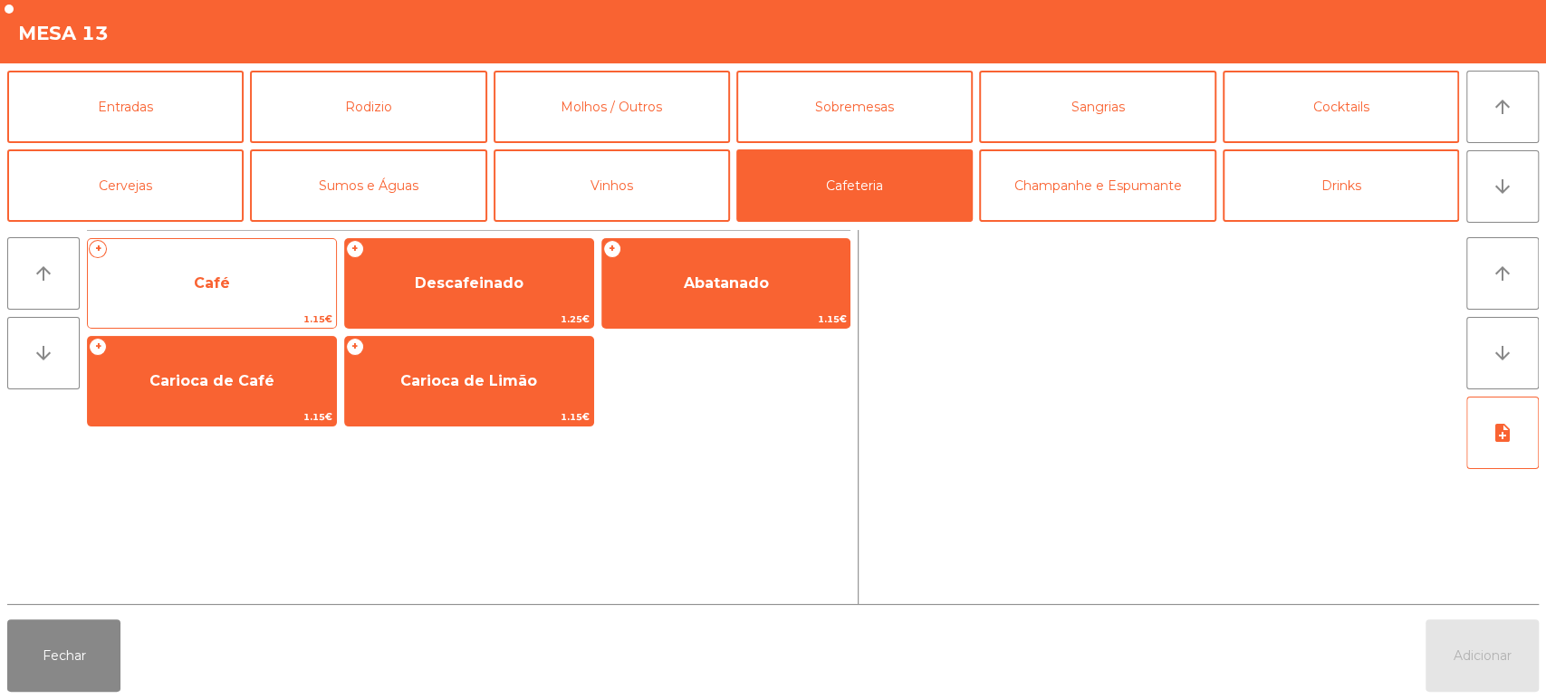
click at [257, 287] on span "Café" at bounding box center [212, 283] width 248 height 49
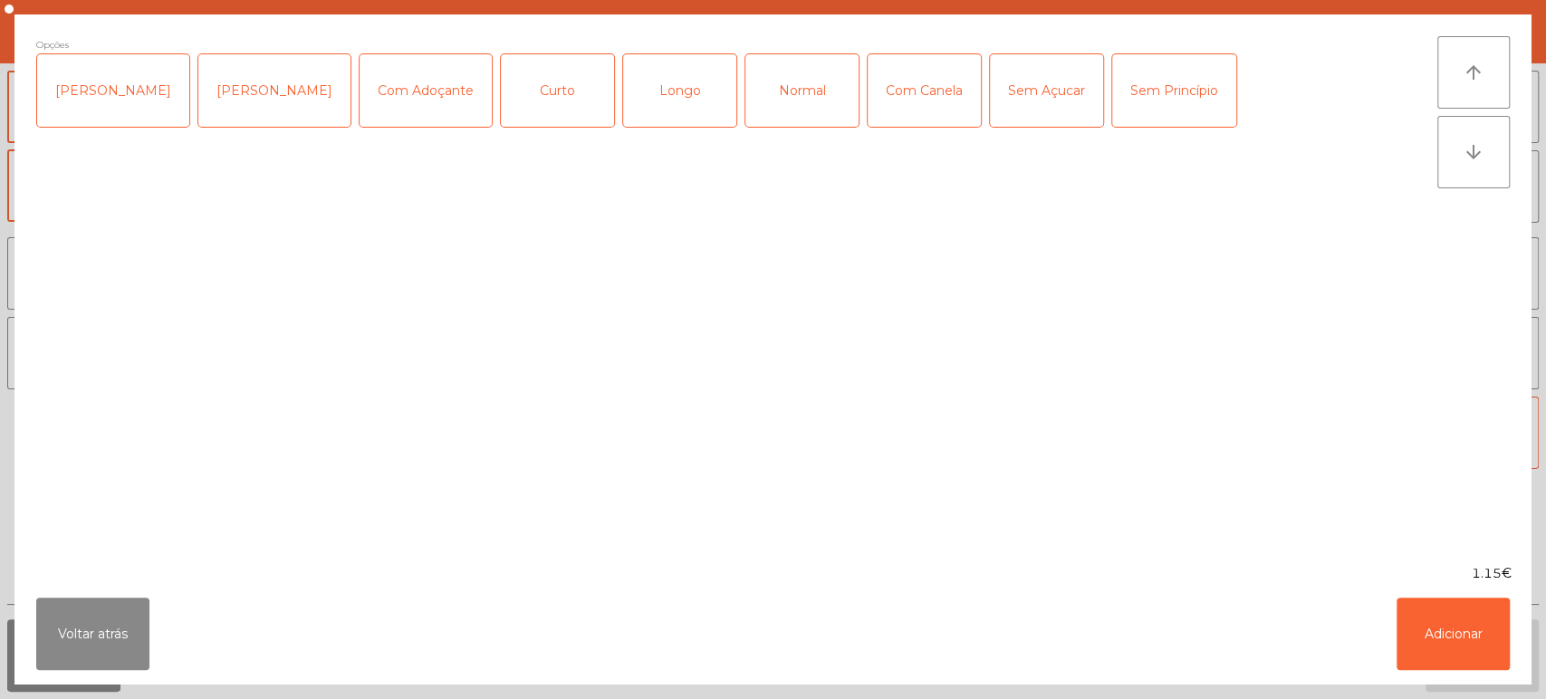
click at [772, 109] on div "Normal" at bounding box center [801, 90] width 113 height 72
click at [1456, 625] on button "Adicionar" at bounding box center [1452, 634] width 113 height 72
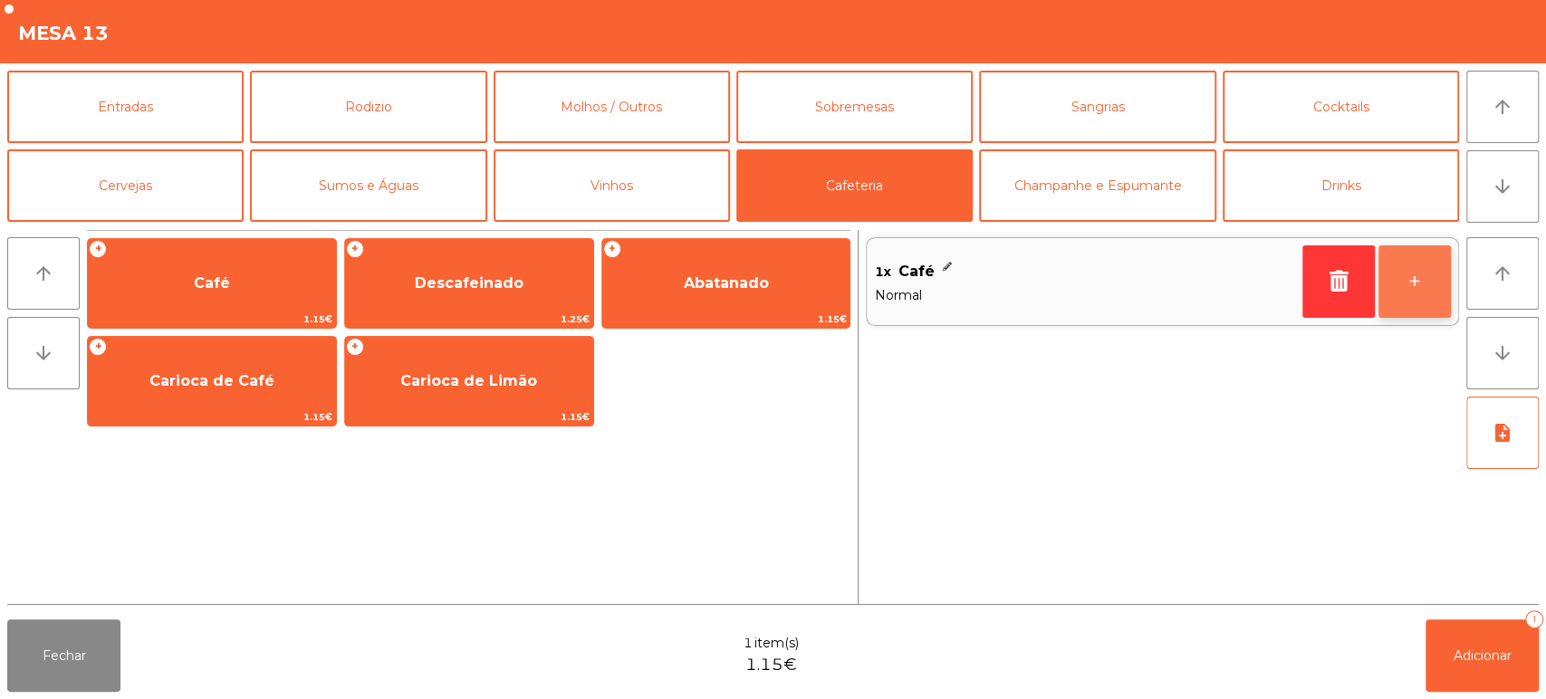
click at [1426, 291] on button "+" at bounding box center [1414, 281] width 72 height 72
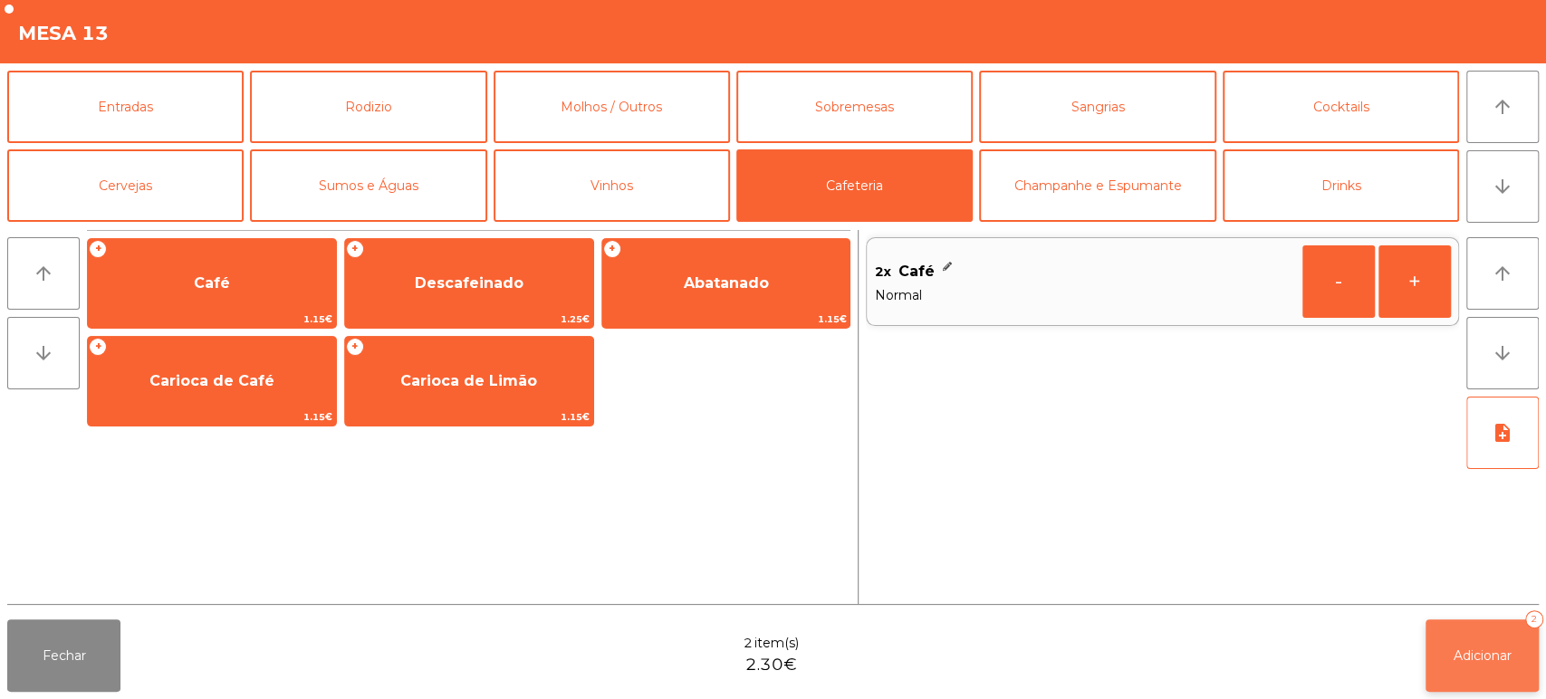
click at [1473, 654] on span "Adicionar" at bounding box center [1482, 656] width 58 height 16
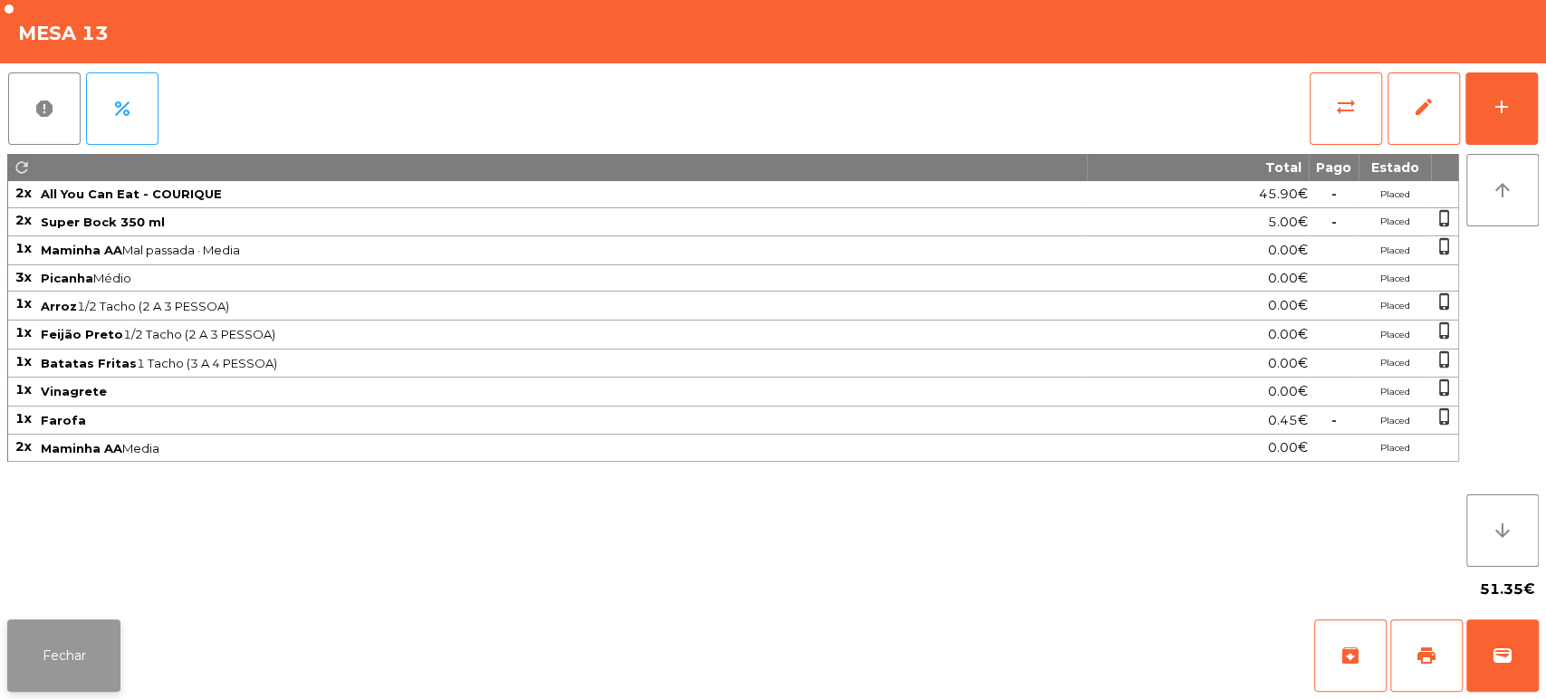
click at [46, 656] on button "Fechar" at bounding box center [63, 655] width 113 height 72
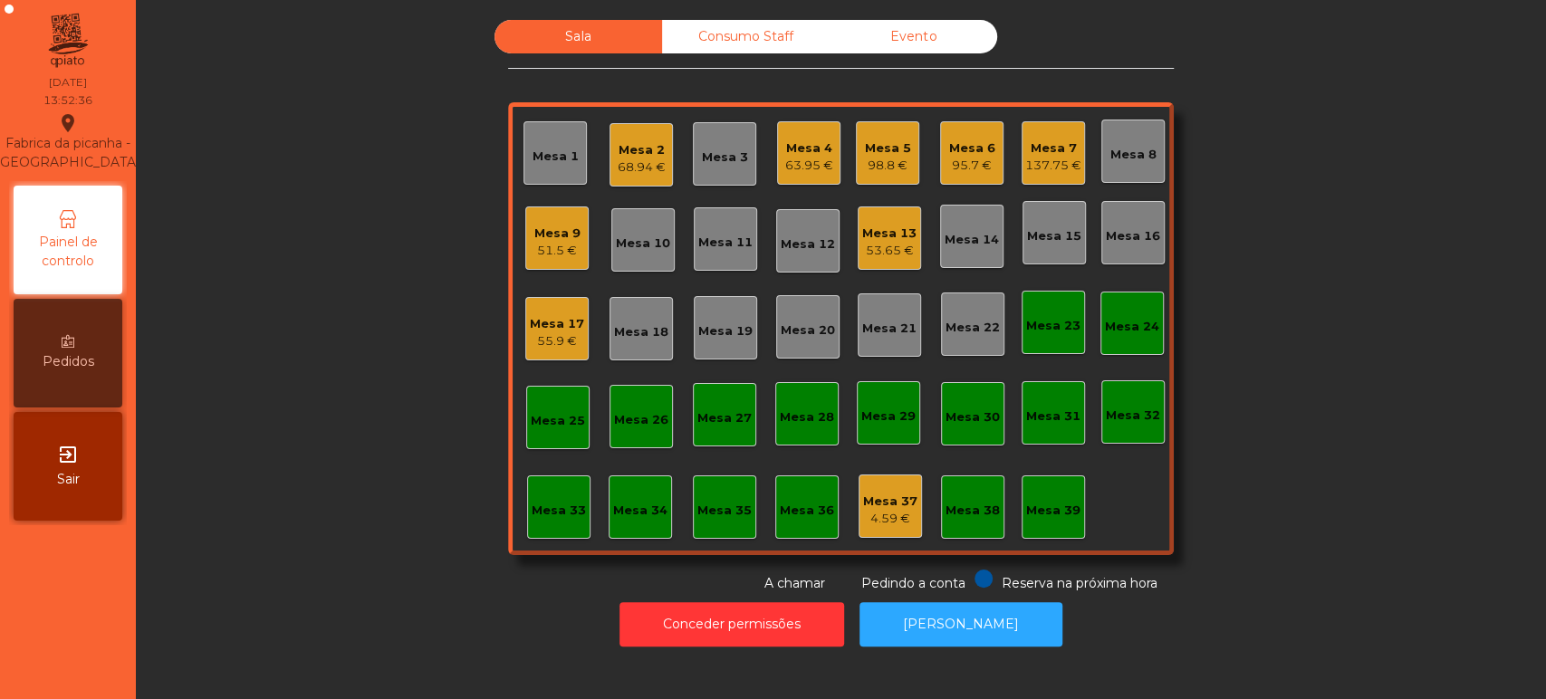
click at [546, 232] on div "Mesa 9" at bounding box center [557, 234] width 46 height 18
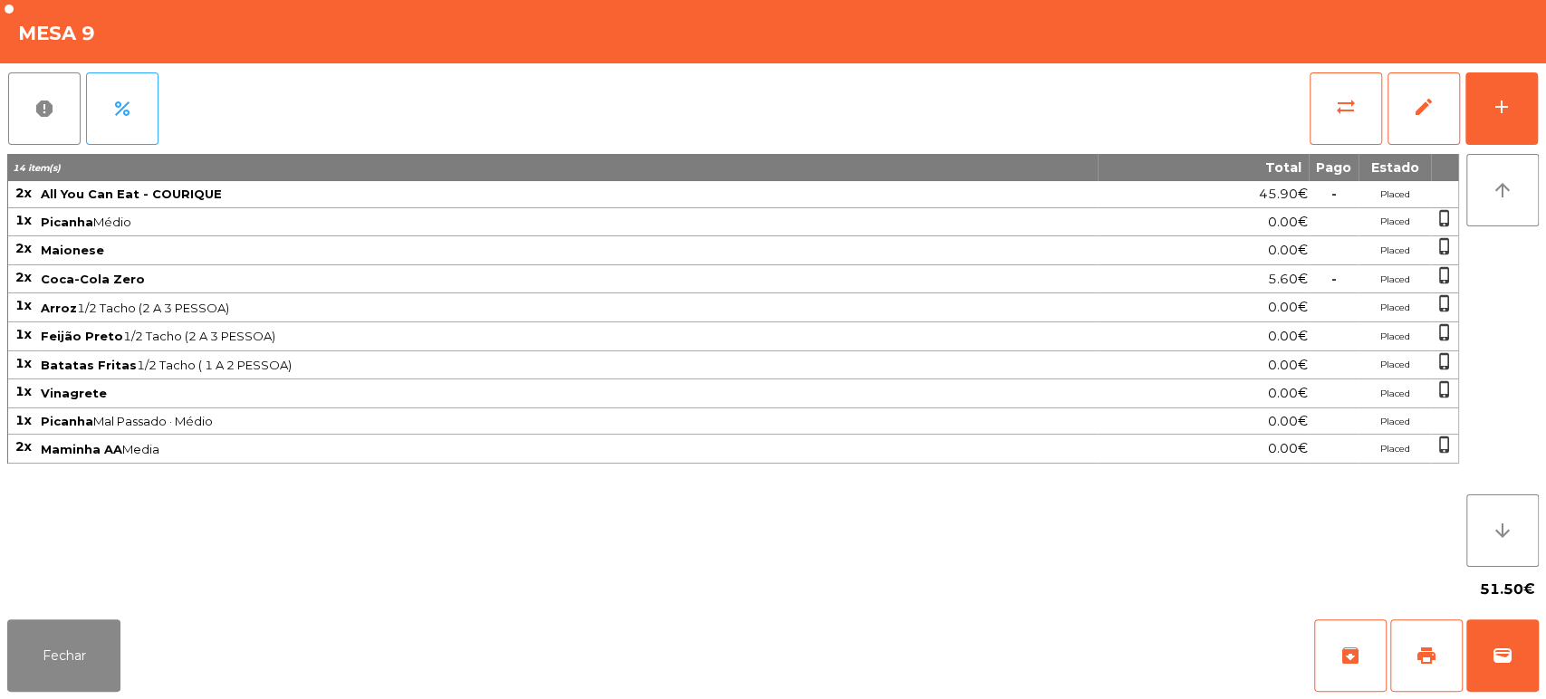
click at [1539, 115] on div "report percent sync_alt edit add 14 item(s) Total Pago Estado 2x All You Can Ea…" at bounding box center [773, 337] width 1546 height 549
click at [1521, 101] on button "add" at bounding box center [1501, 108] width 72 height 72
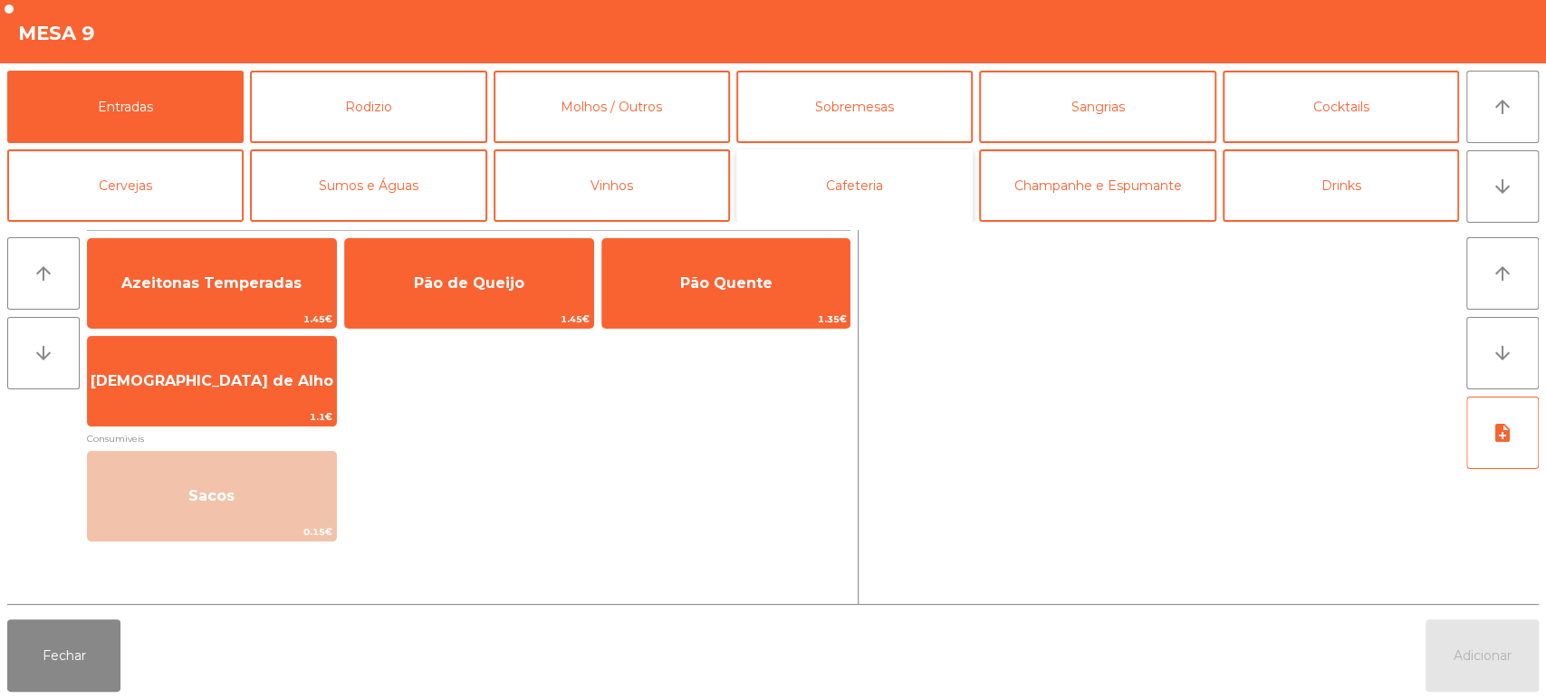
click at [886, 196] on button "Cafeteria" at bounding box center [854, 185] width 236 height 72
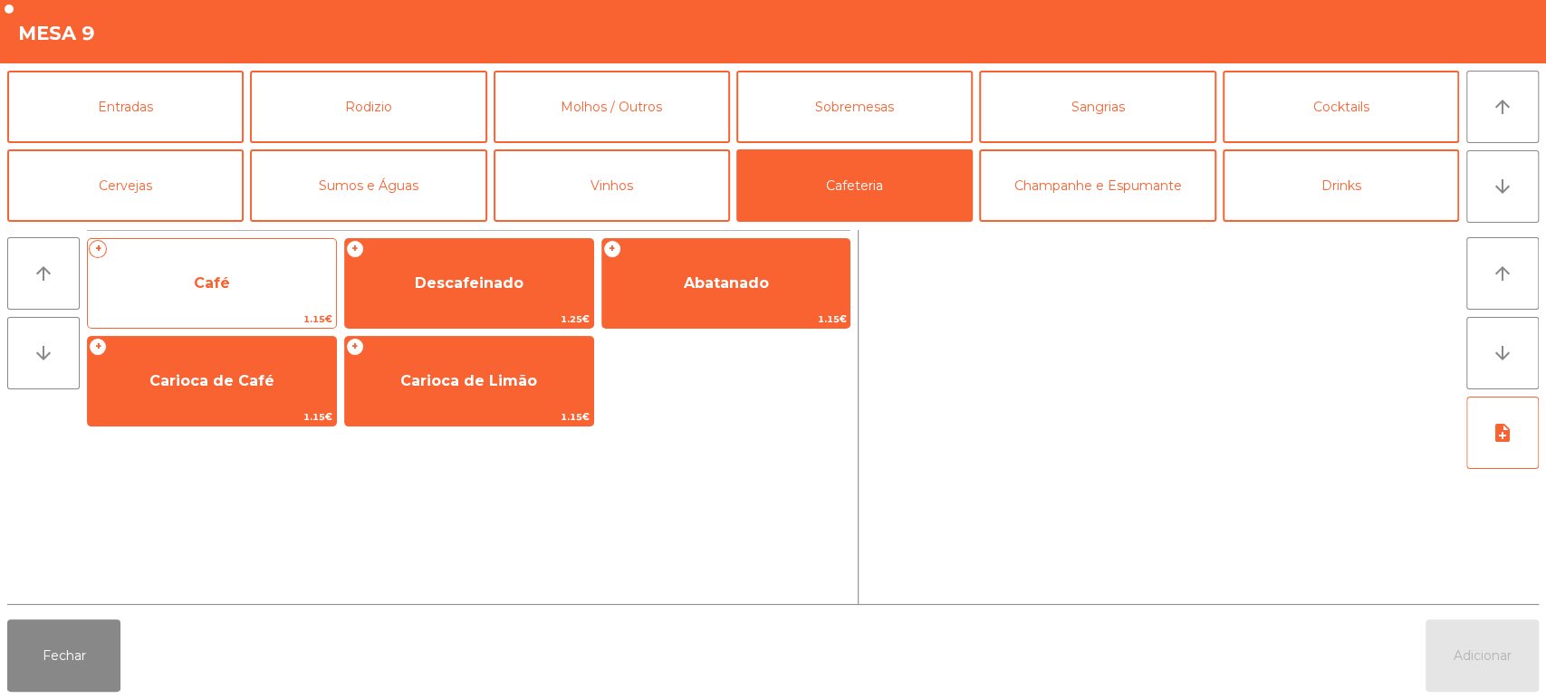
click at [301, 274] on span "Café" at bounding box center [212, 283] width 248 height 49
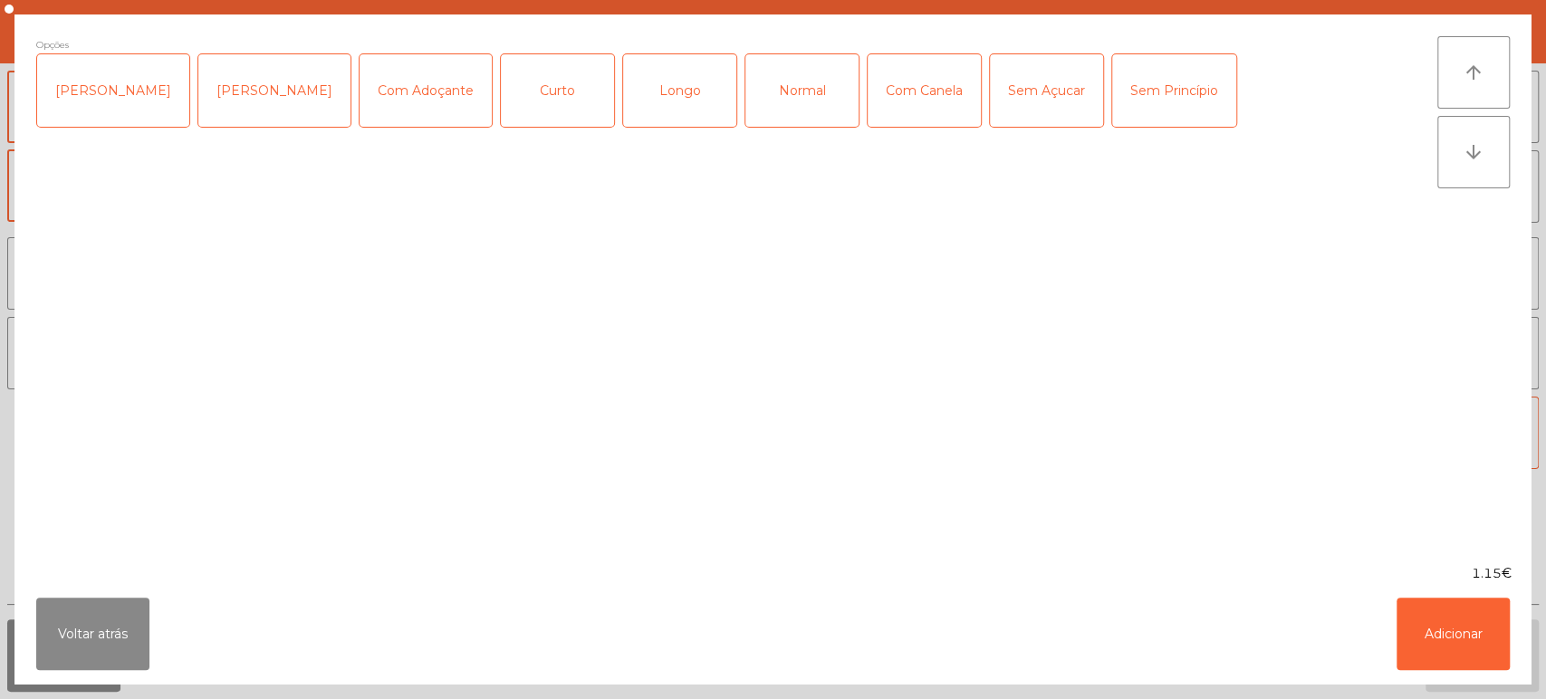
click at [682, 123] on div "Longo" at bounding box center [679, 90] width 113 height 72
click at [1501, 653] on button "Adicionar" at bounding box center [1452, 634] width 113 height 72
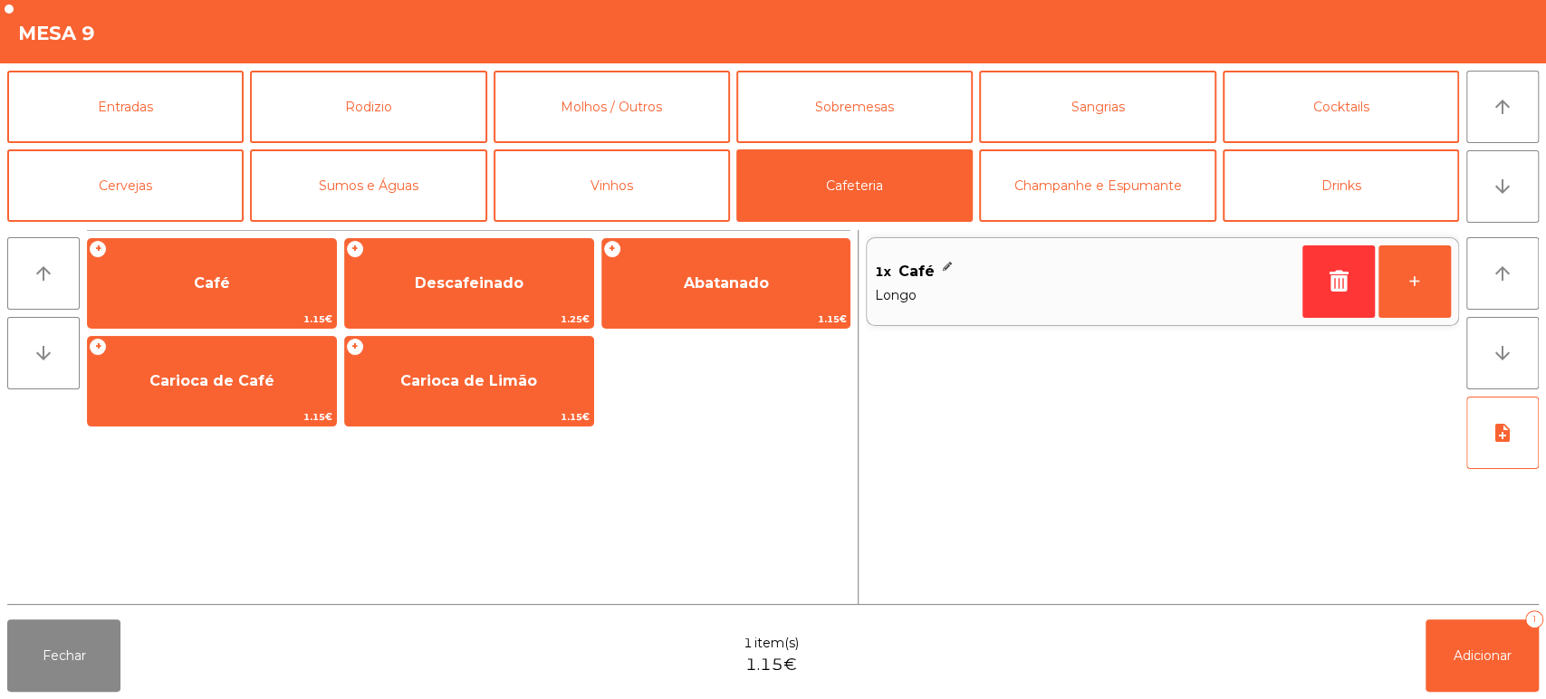
click at [1500, 695] on div "Fechar 1 item(s) 1.15€ Adicionar 1" at bounding box center [773, 655] width 1546 height 87
click at [1512, 672] on button "Adicionar 1" at bounding box center [1481, 655] width 113 height 72
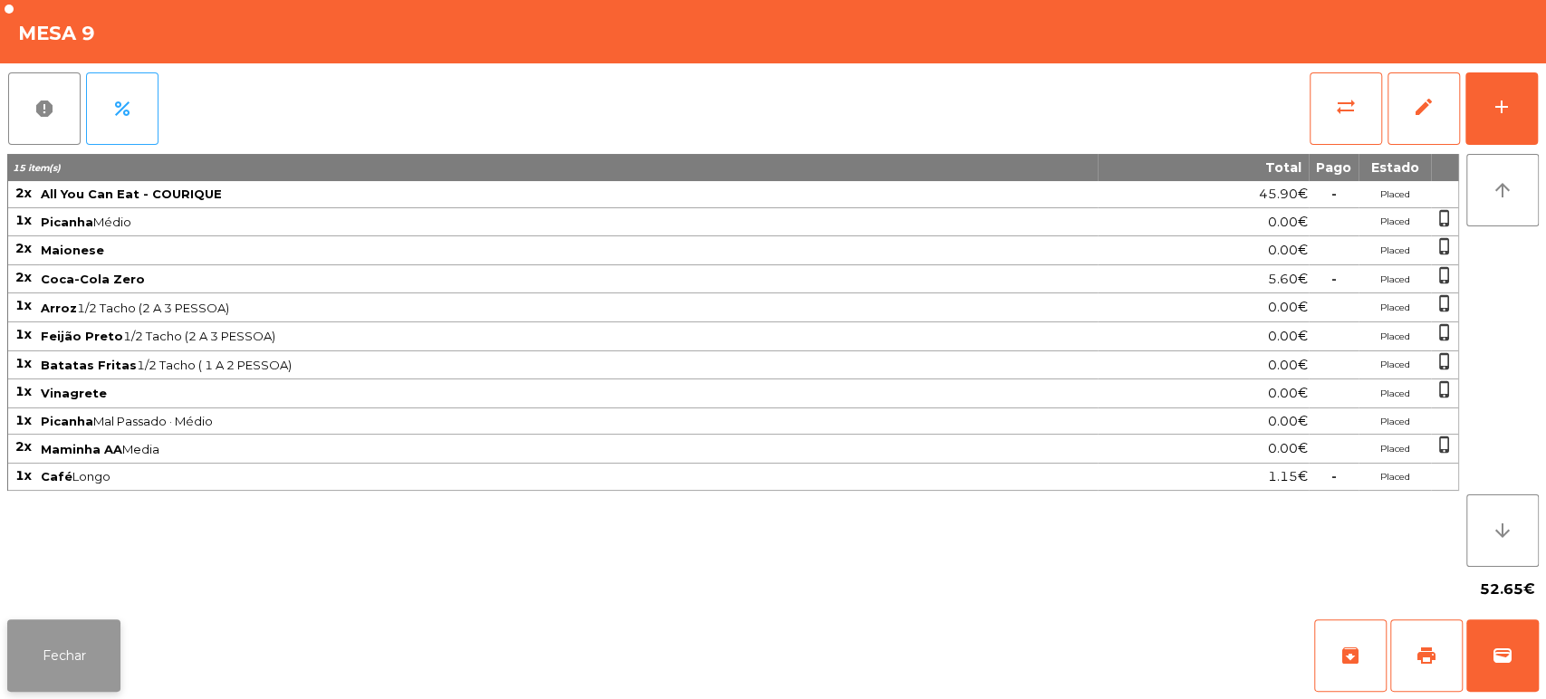
click at [97, 668] on button "Fechar" at bounding box center [63, 655] width 113 height 72
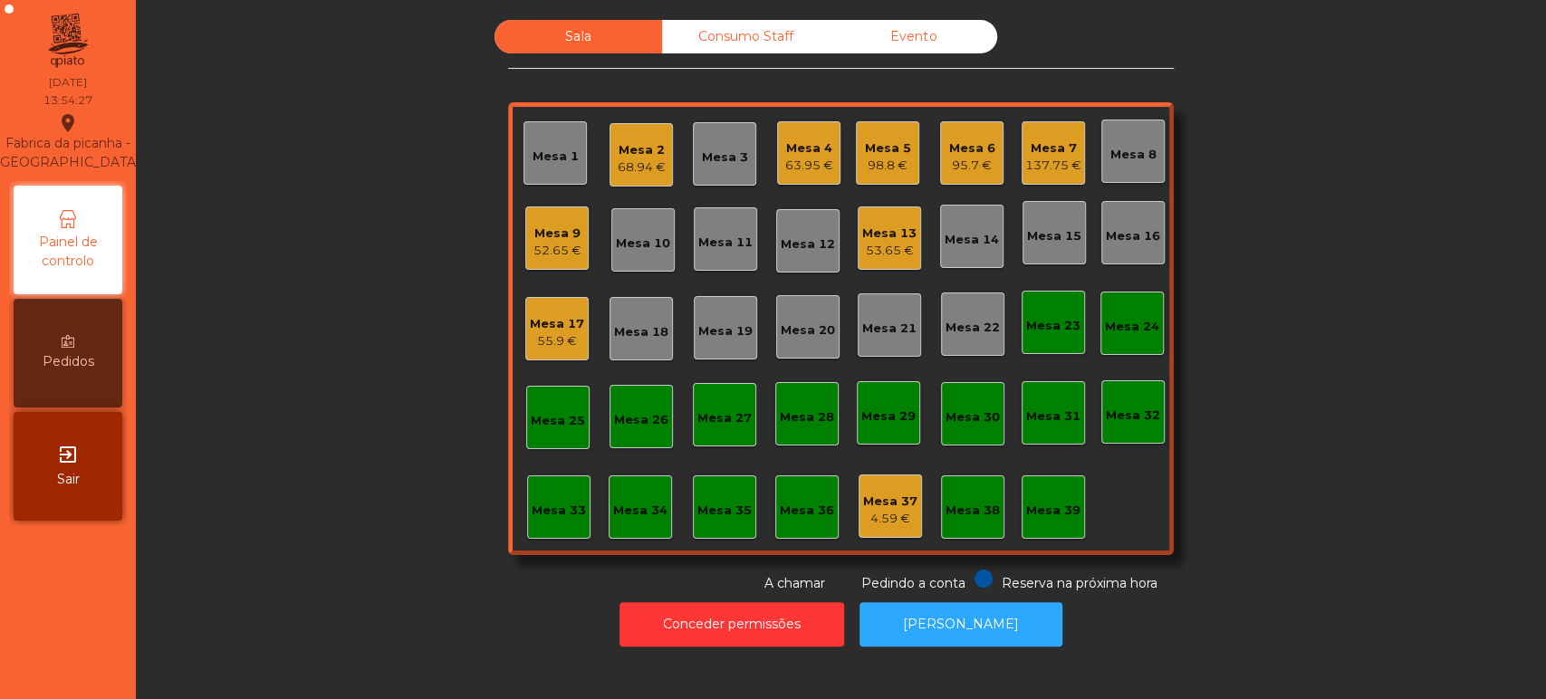
click at [730, 146] on div "Mesa 3" at bounding box center [725, 153] width 46 height 25
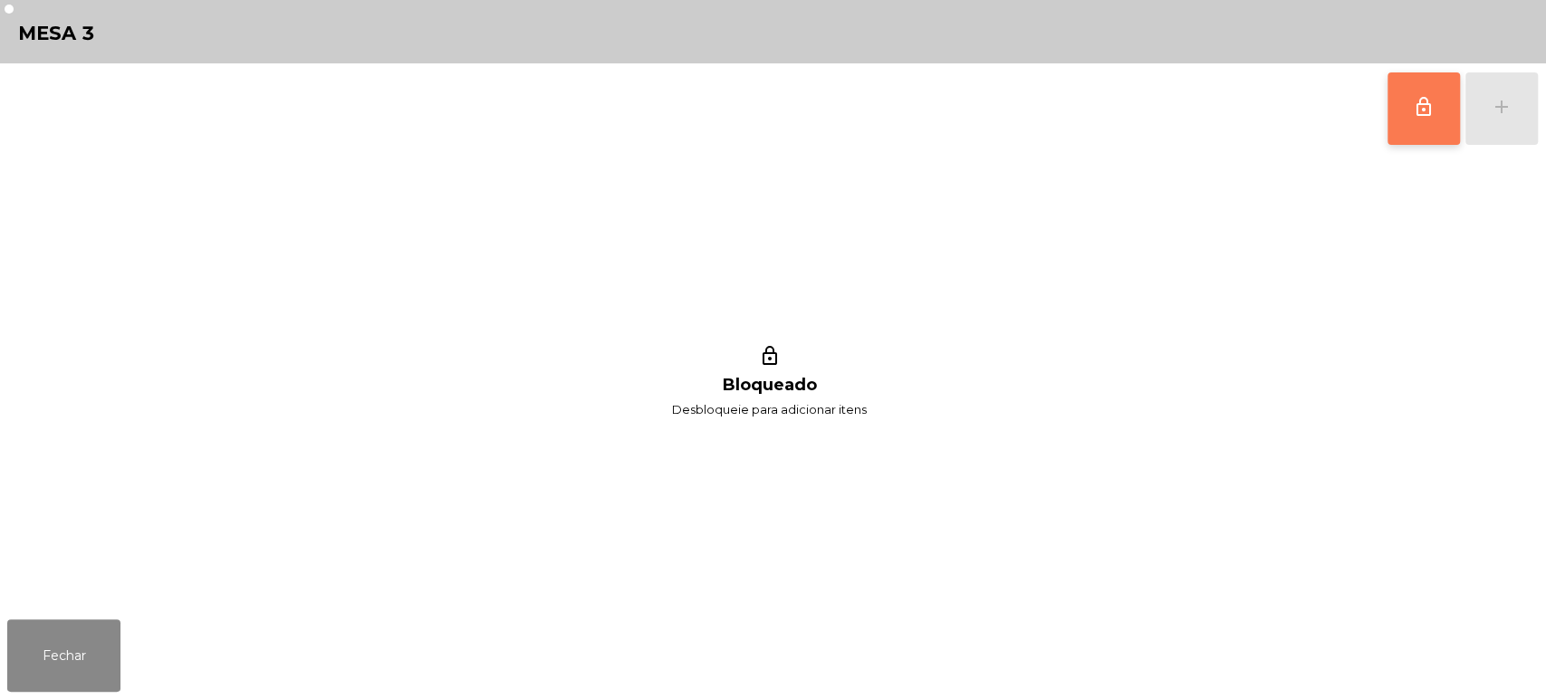
click at [1452, 120] on button "lock_outline" at bounding box center [1423, 108] width 72 height 72
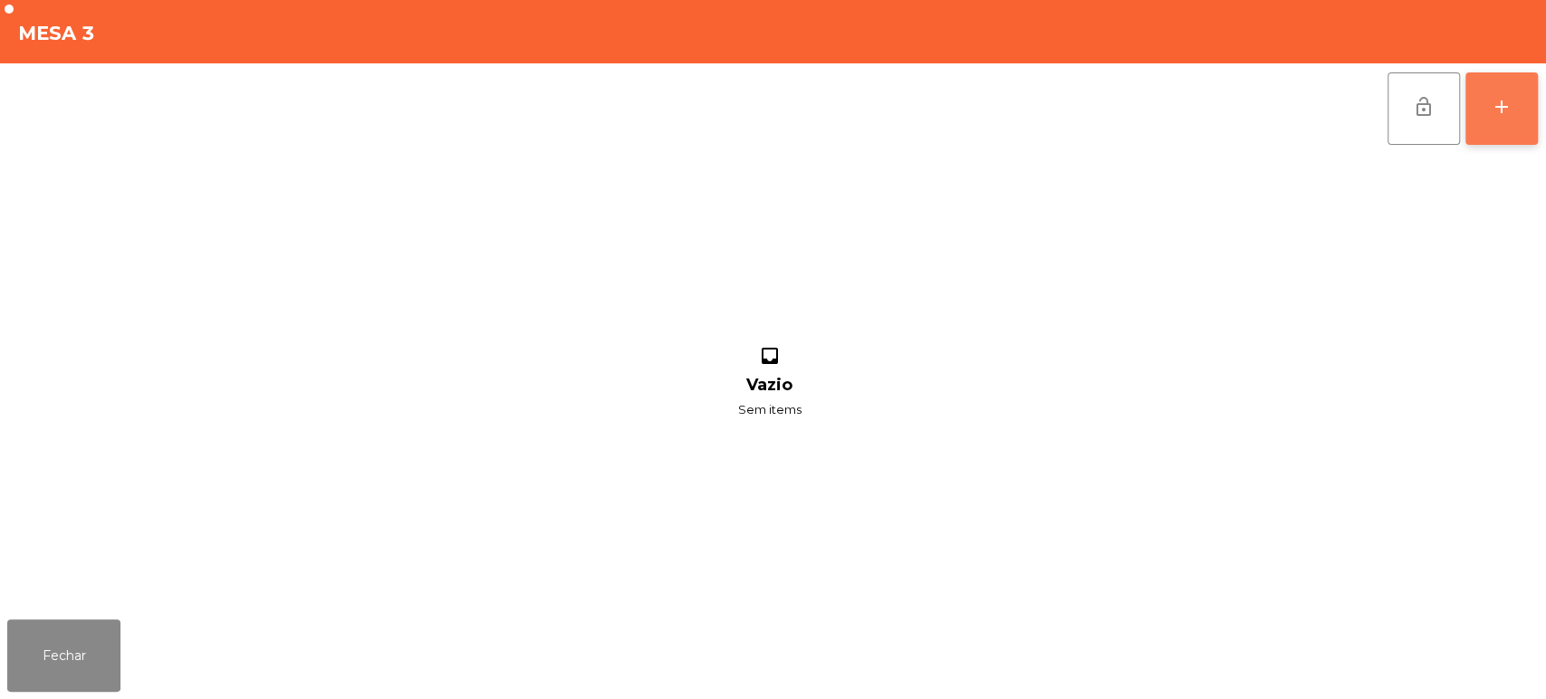
click at [1494, 114] on div "add" at bounding box center [1502, 107] width 22 height 22
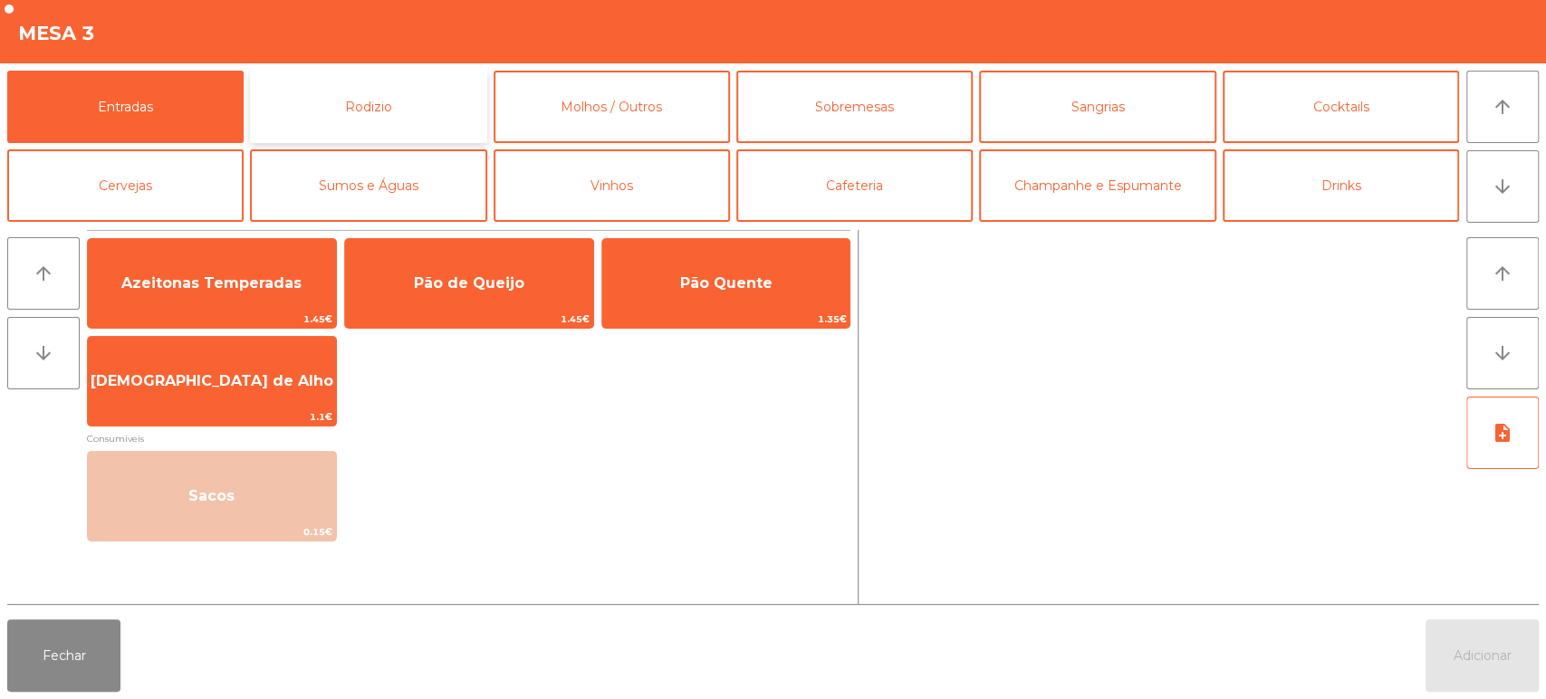
click at [405, 94] on button "Rodizio" at bounding box center [368, 107] width 236 height 72
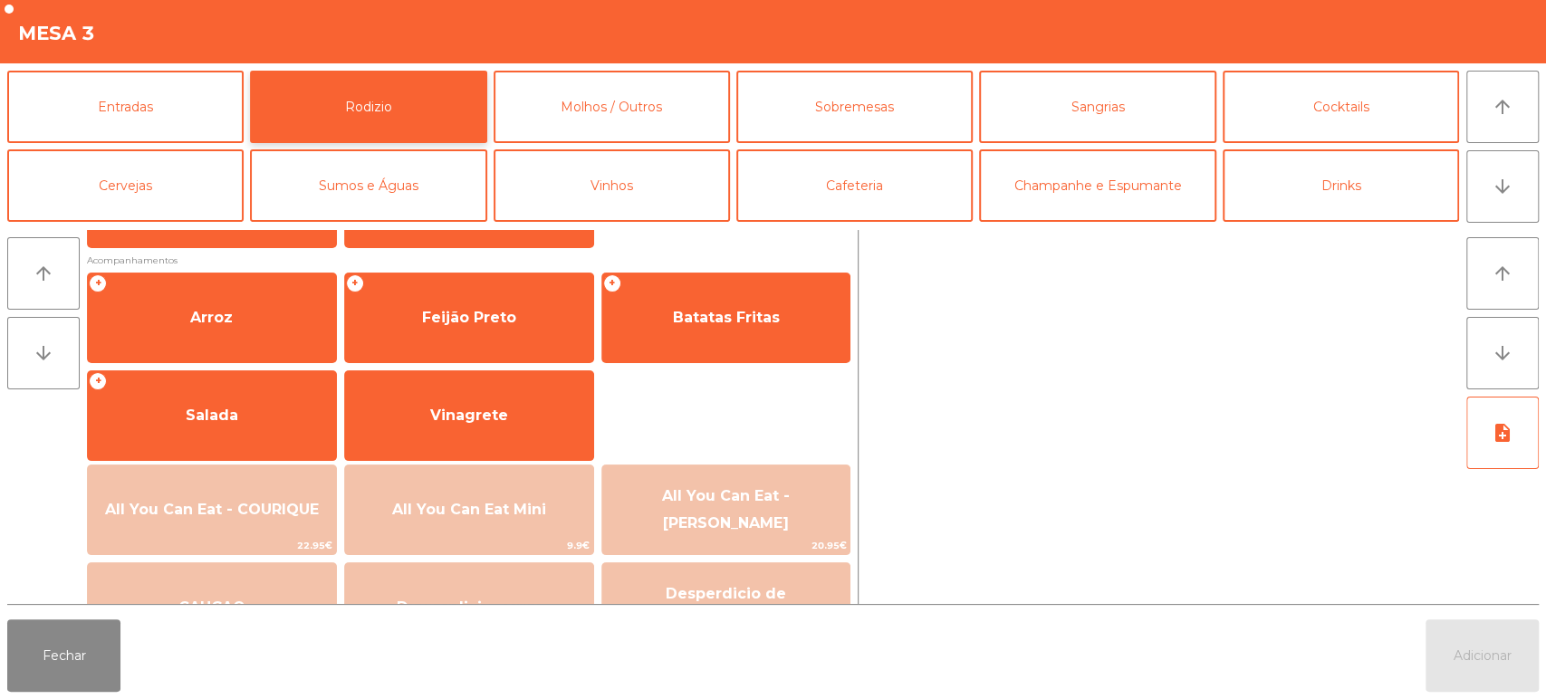
scroll to position [254, 0]
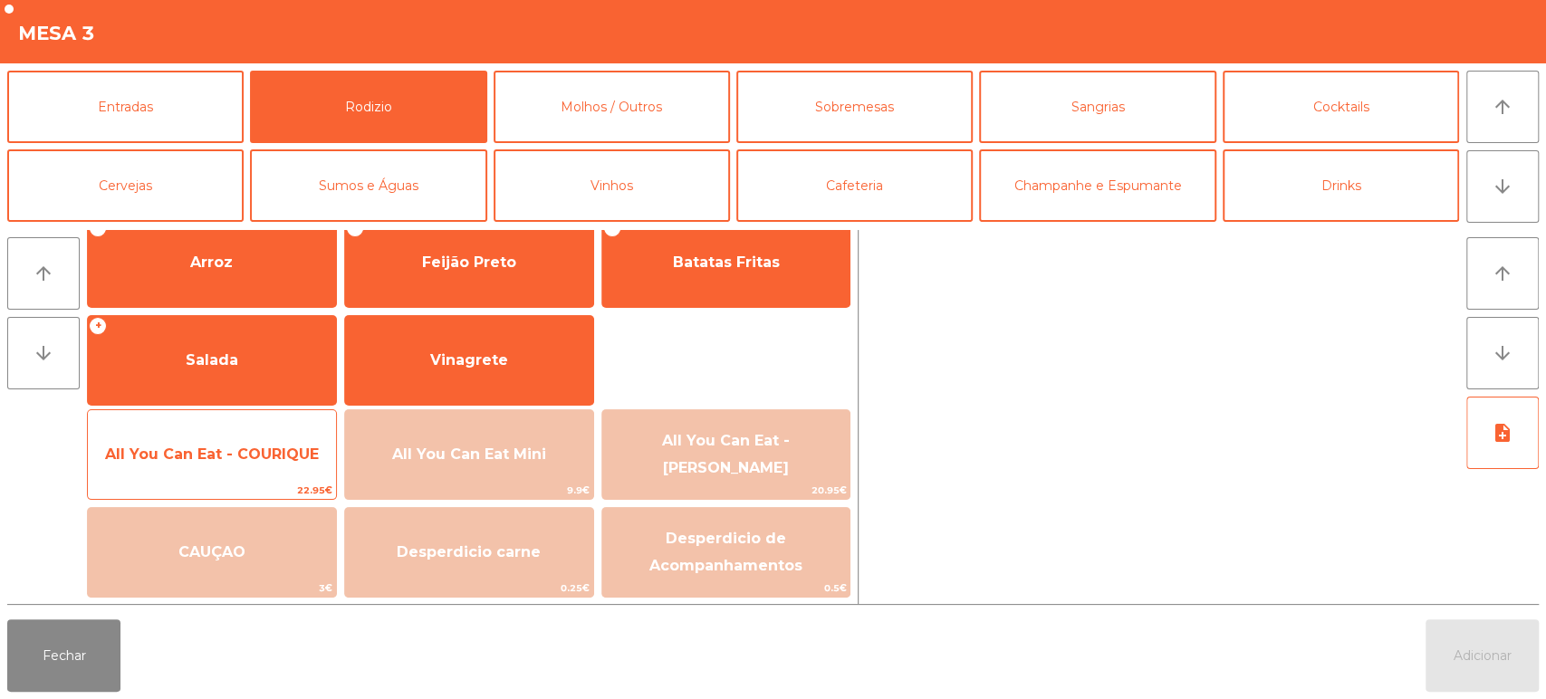
click at [275, 439] on span "All You Can Eat - COURIQUE" at bounding box center [212, 454] width 248 height 49
click at [283, 424] on div "All You Can Eat - COURIQUE 22.95€" at bounding box center [212, 454] width 250 height 91
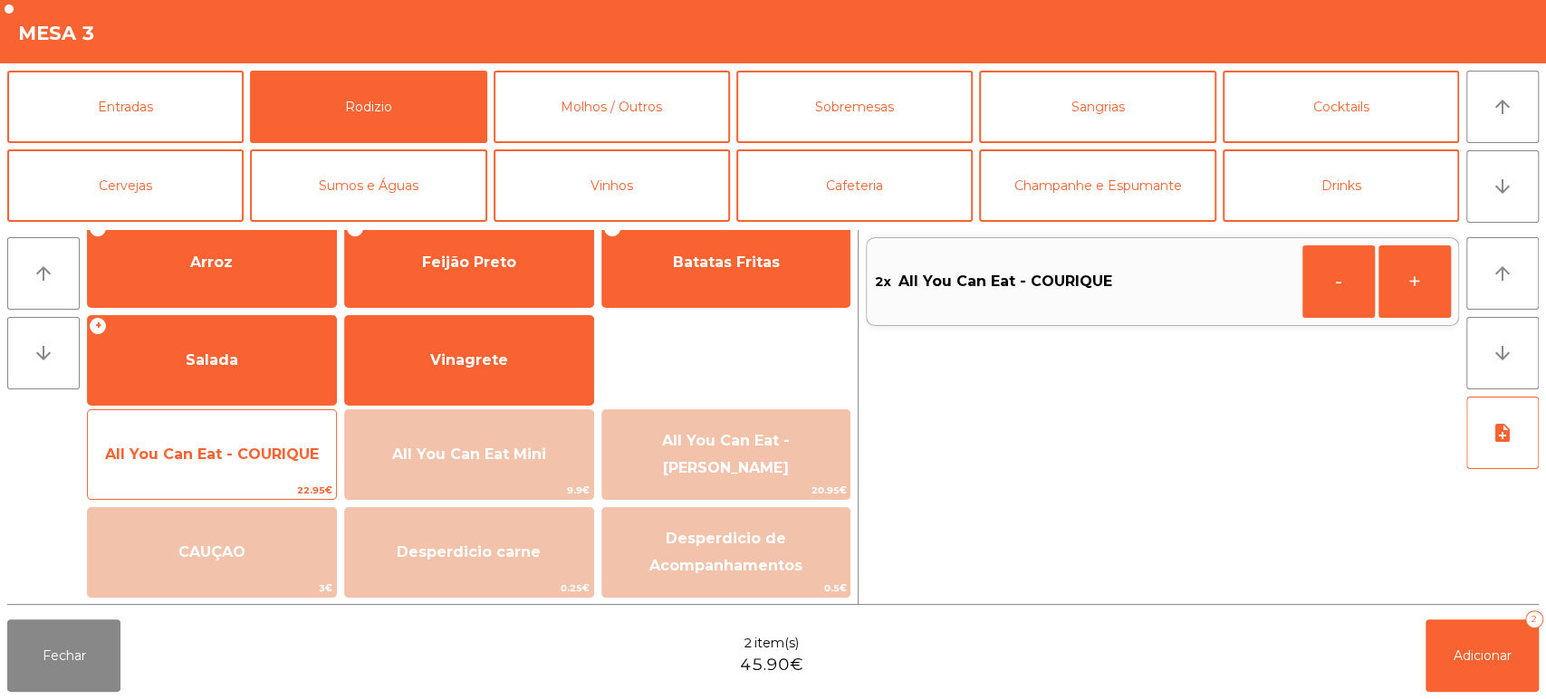
click at [285, 423] on div "All You Can Eat - COURIQUE 22.95€" at bounding box center [212, 454] width 250 height 91
click at [245, 467] on span "All You Can Eat - COURIQUE" at bounding box center [212, 454] width 248 height 49
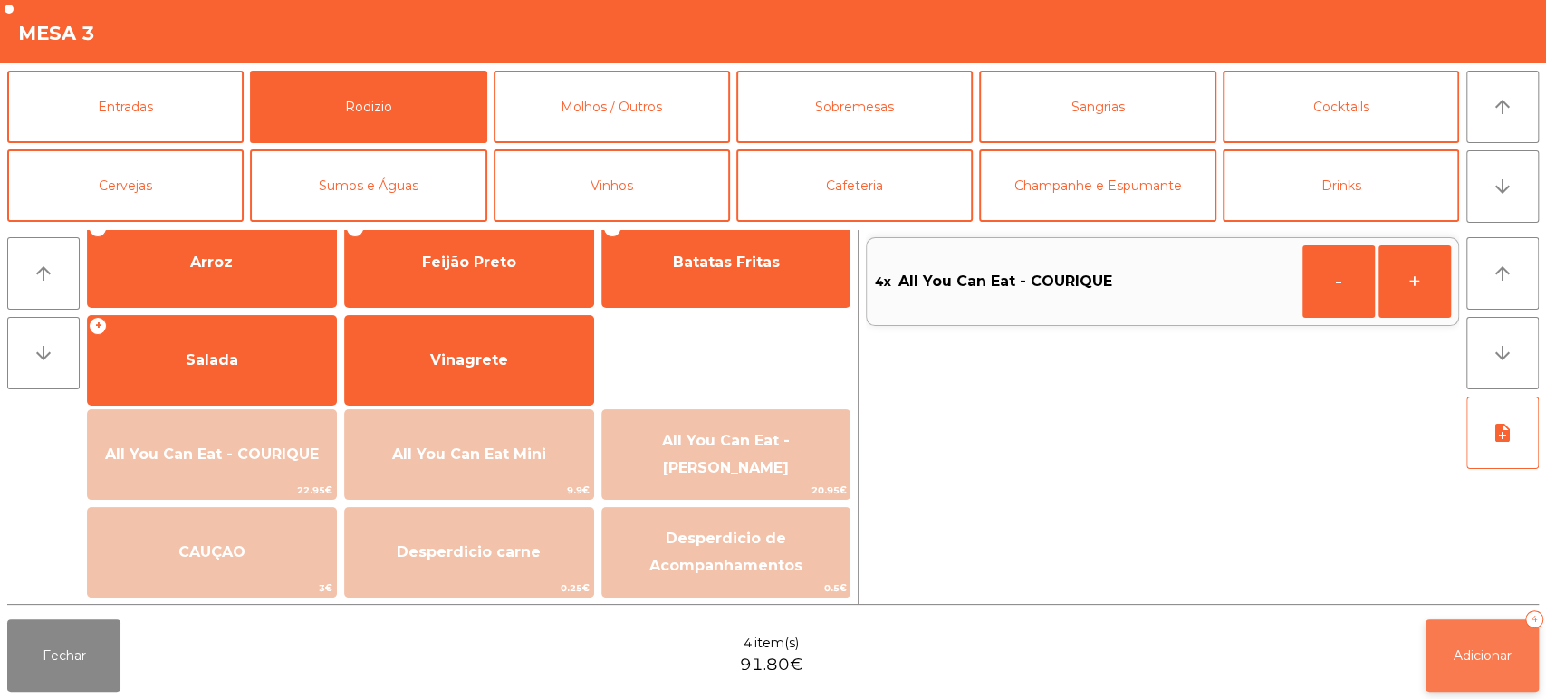
click at [1485, 656] on span "Adicionar" at bounding box center [1482, 656] width 58 height 16
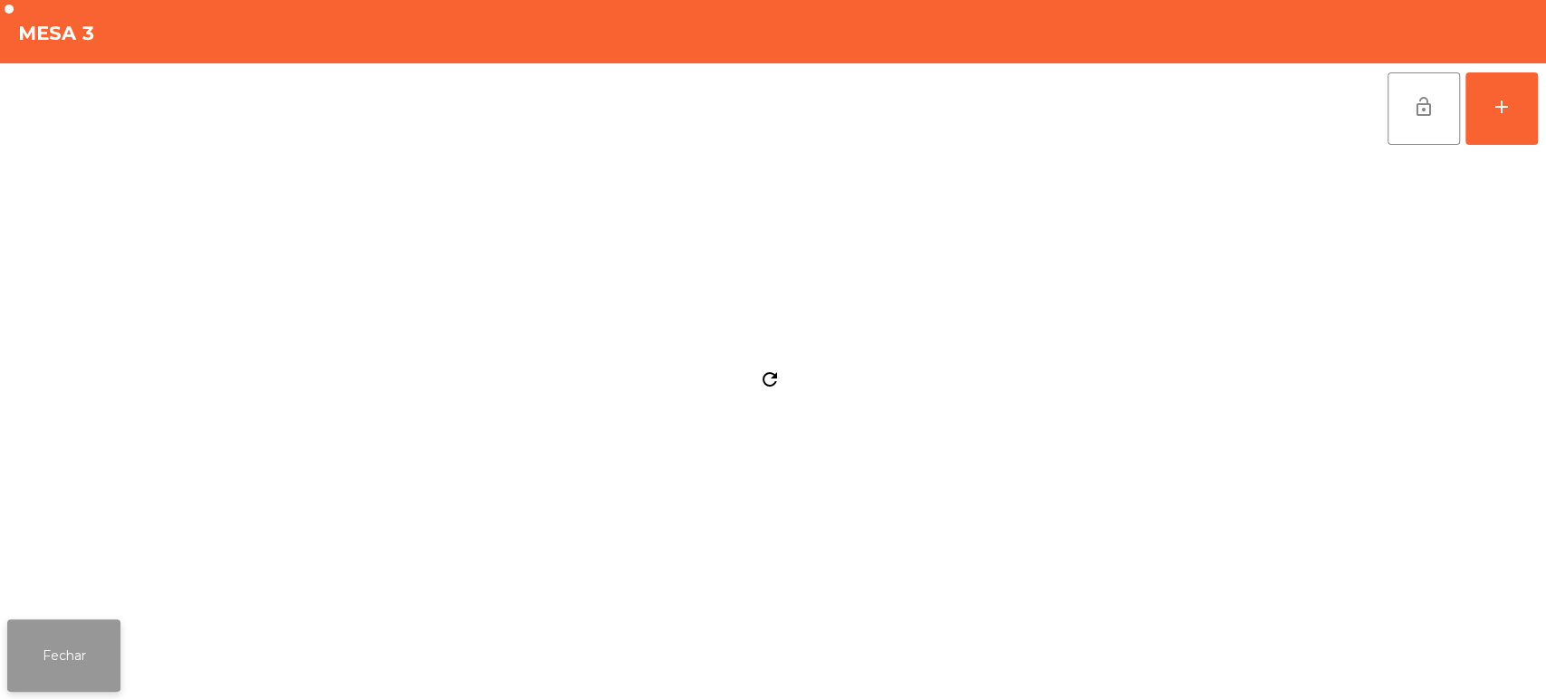
click at [83, 628] on button "Fechar" at bounding box center [63, 655] width 113 height 72
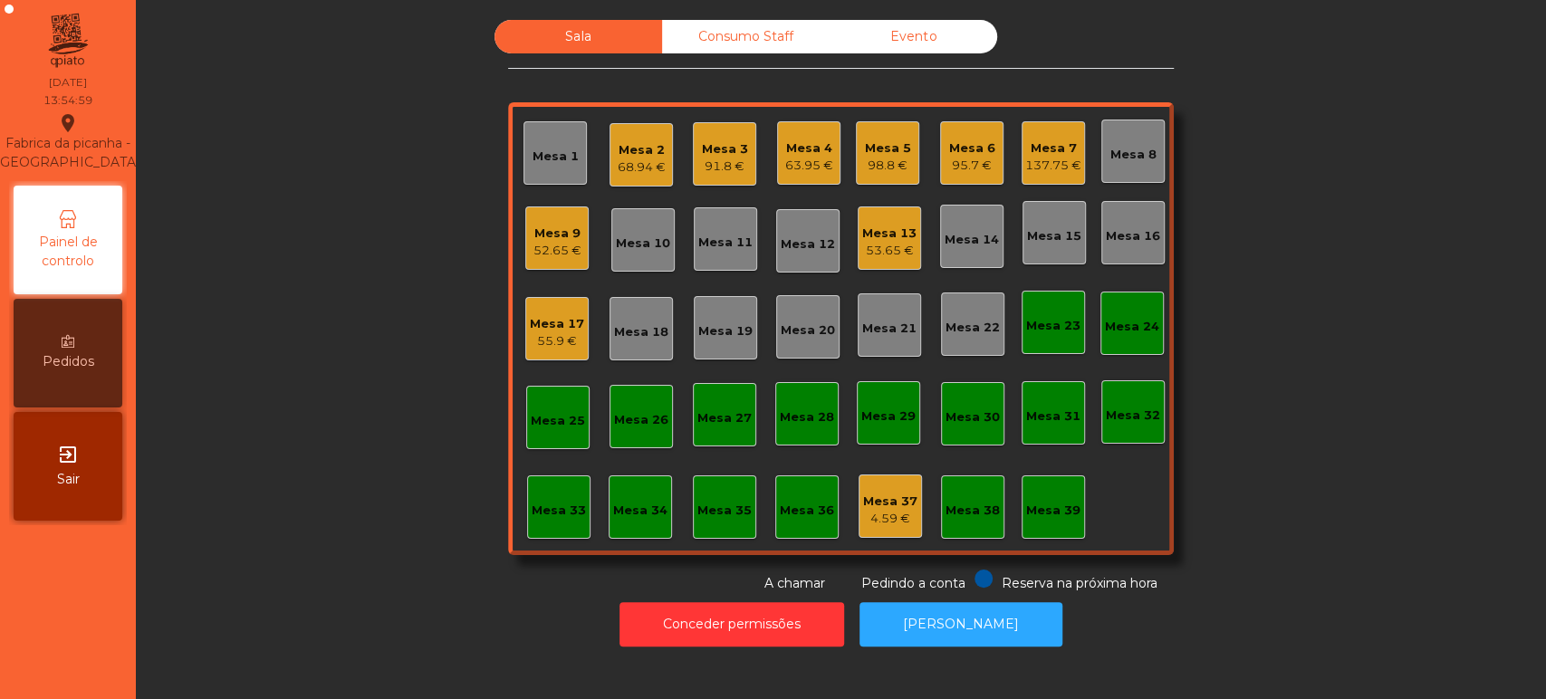
click at [644, 333] on div "Mesa 18" at bounding box center [641, 332] width 54 height 18
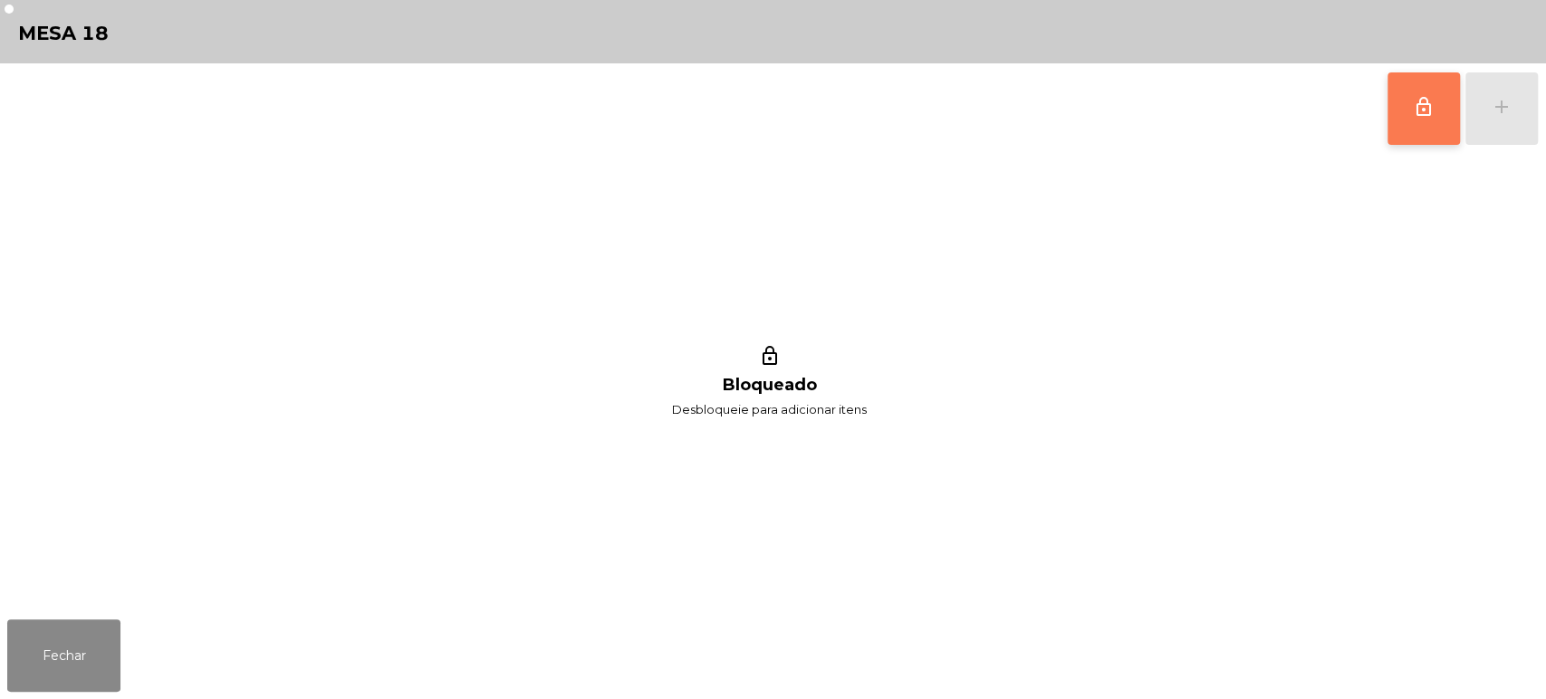
click at [1434, 130] on button "lock_outline" at bounding box center [1423, 108] width 72 height 72
click at [1501, 126] on div "lock_outline add" at bounding box center [1462, 108] width 152 height 91
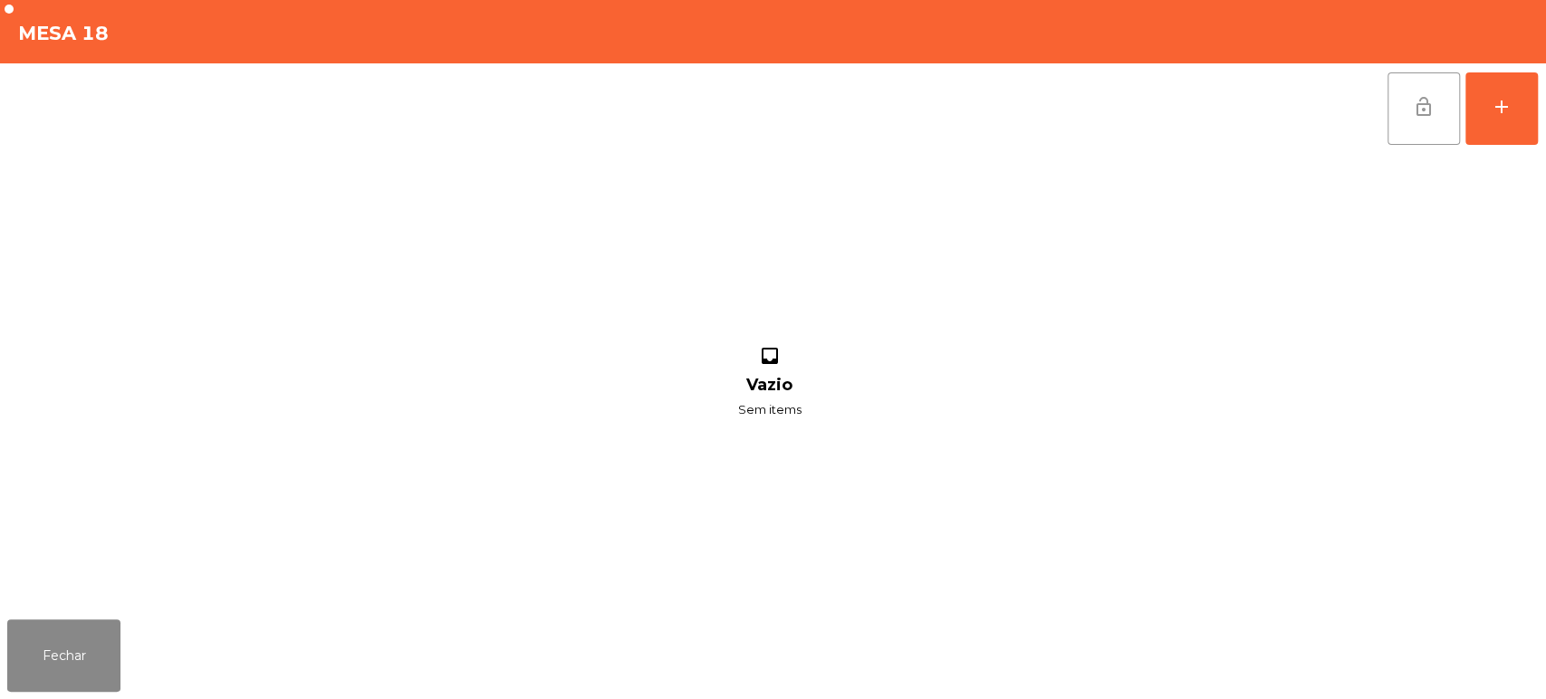
click at [1413, 123] on button "lock_open" at bounding box center [1423, 108] width 72 height 72
click at [1496, 120] on div "lock_open add" at bounding box center [1462, 108] width 152 height 91
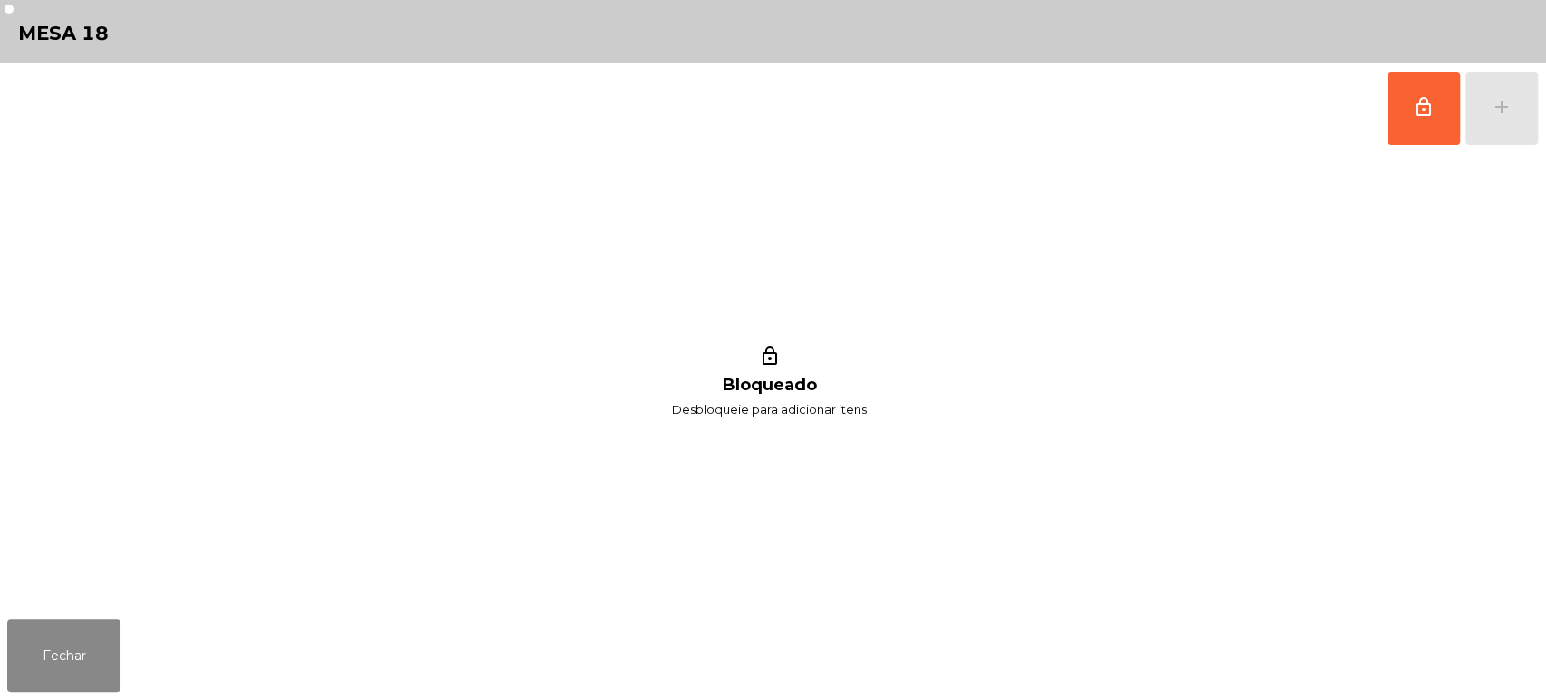
click at [1508, 123] on div "lock_outline add" at bounding box center [1462, 108] width 152 height 91
click at [1434, 120] on button "lock_outline" at bounding box center [1423, 108] width 72 height 72
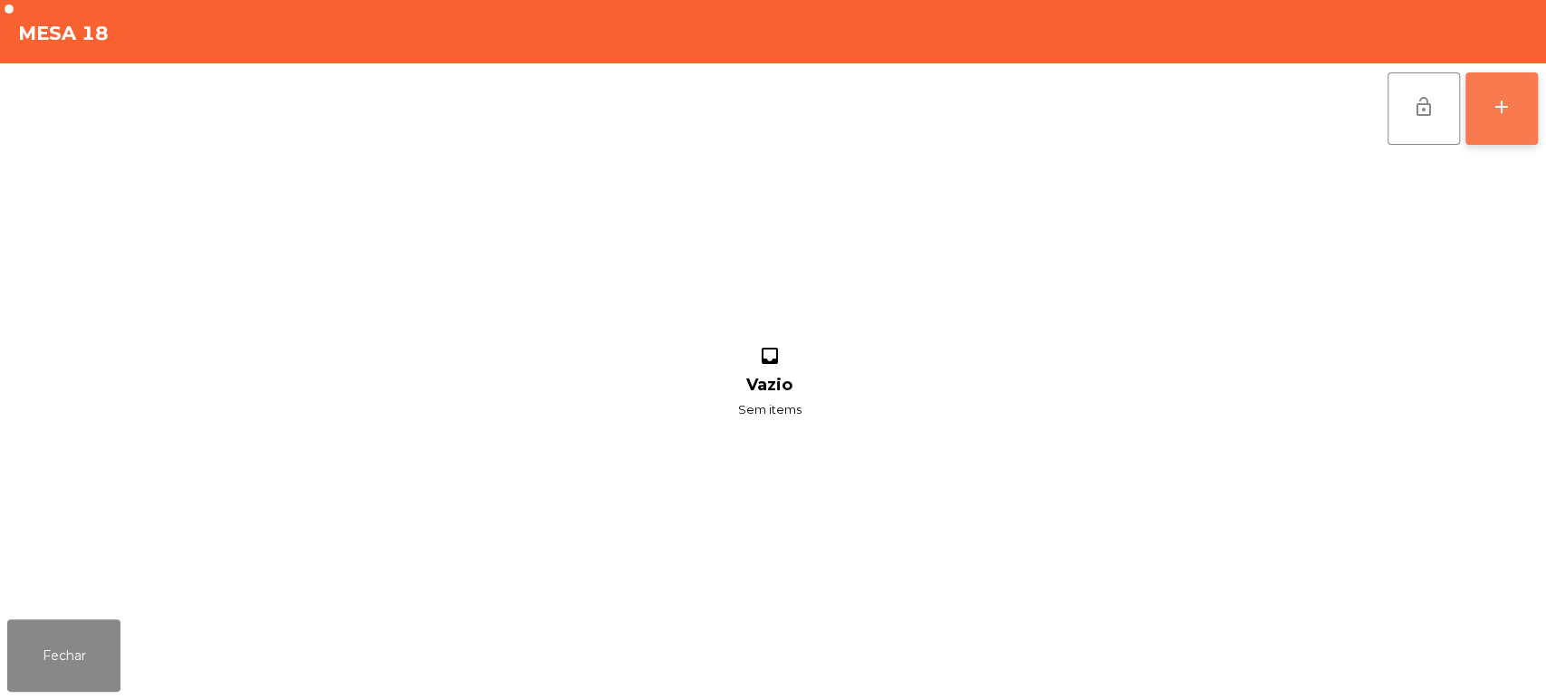
click at [1500, 120] on button "add" at bounding box center [1501, 108] width 72 height 72
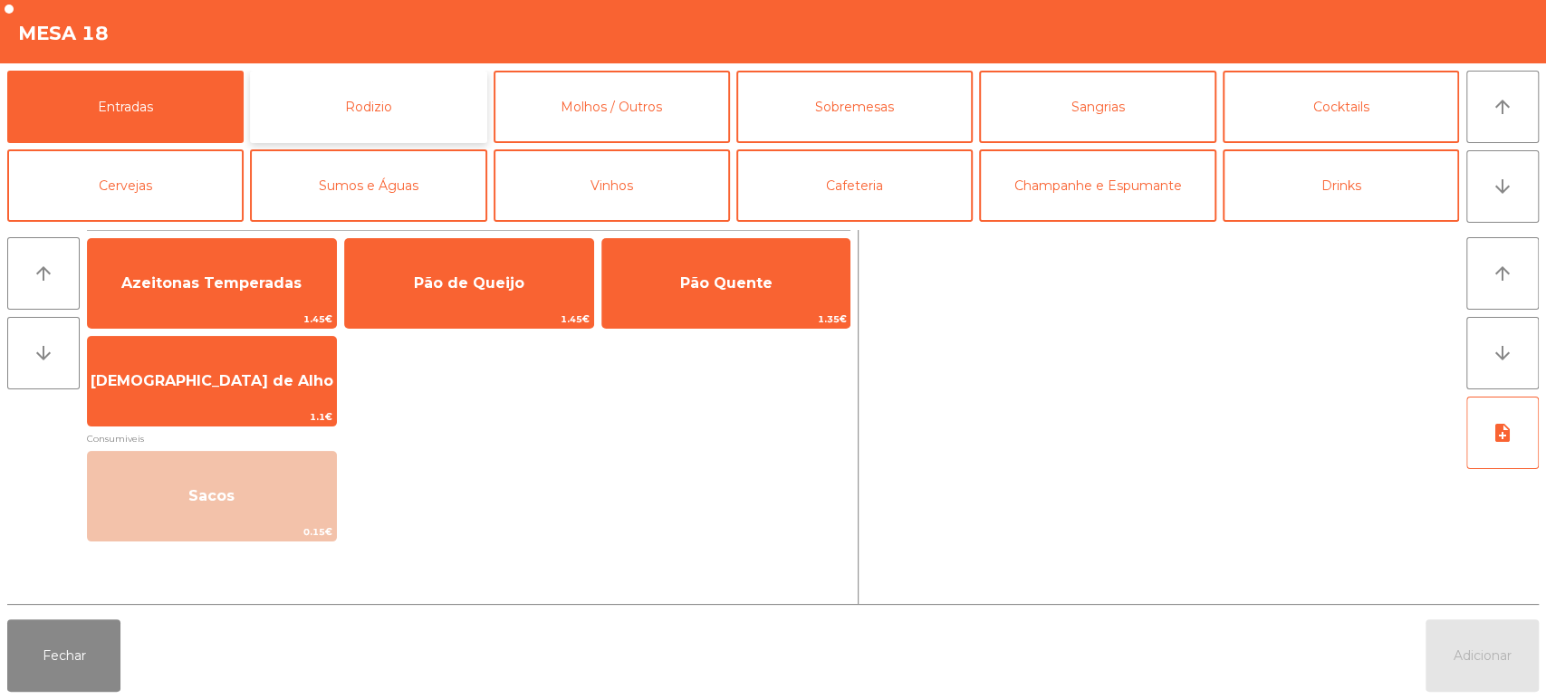
click at [447, 107] on button "Rodizio" at bounding box center [368, 107] width 236 height 72
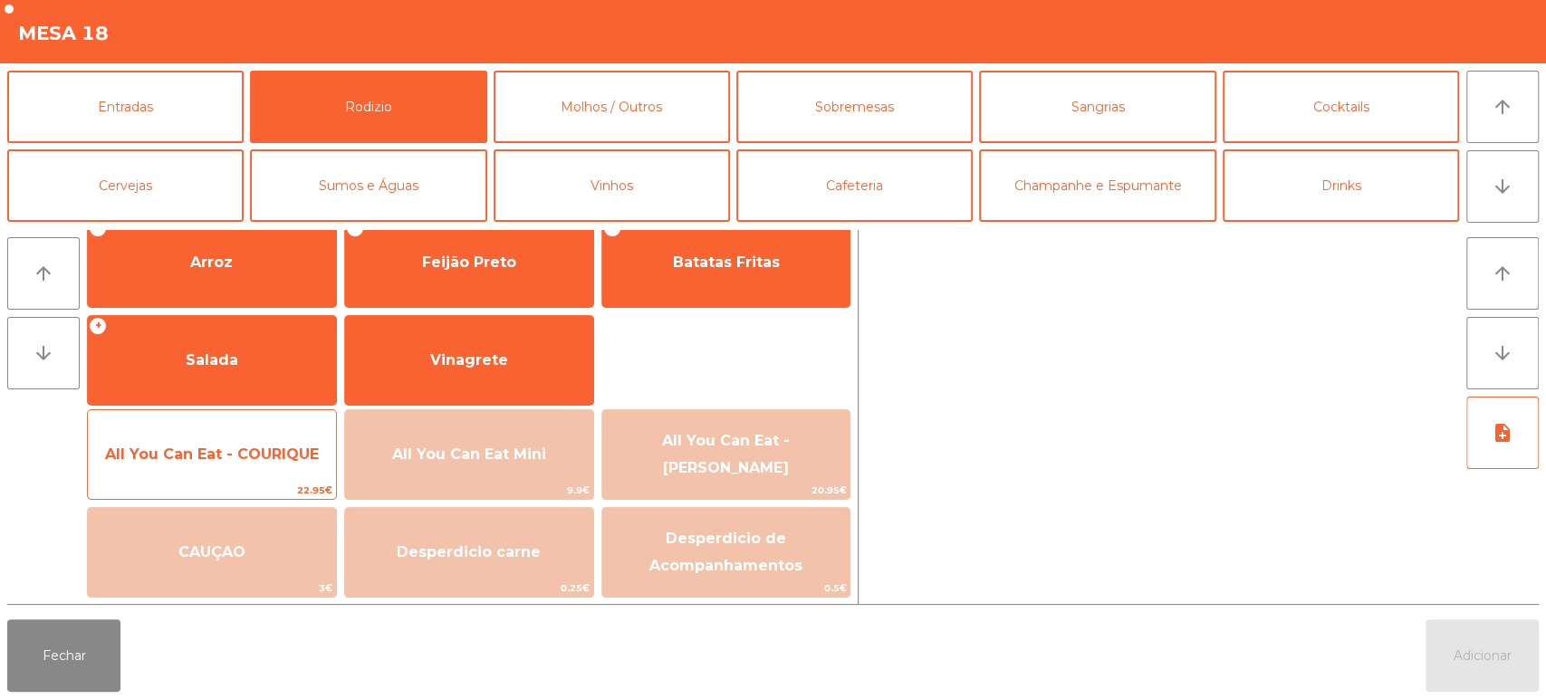
click at [256, 468] on span "All You Can Eat - COURIQUE" at bounding box center [212, 454] width 248 height 49
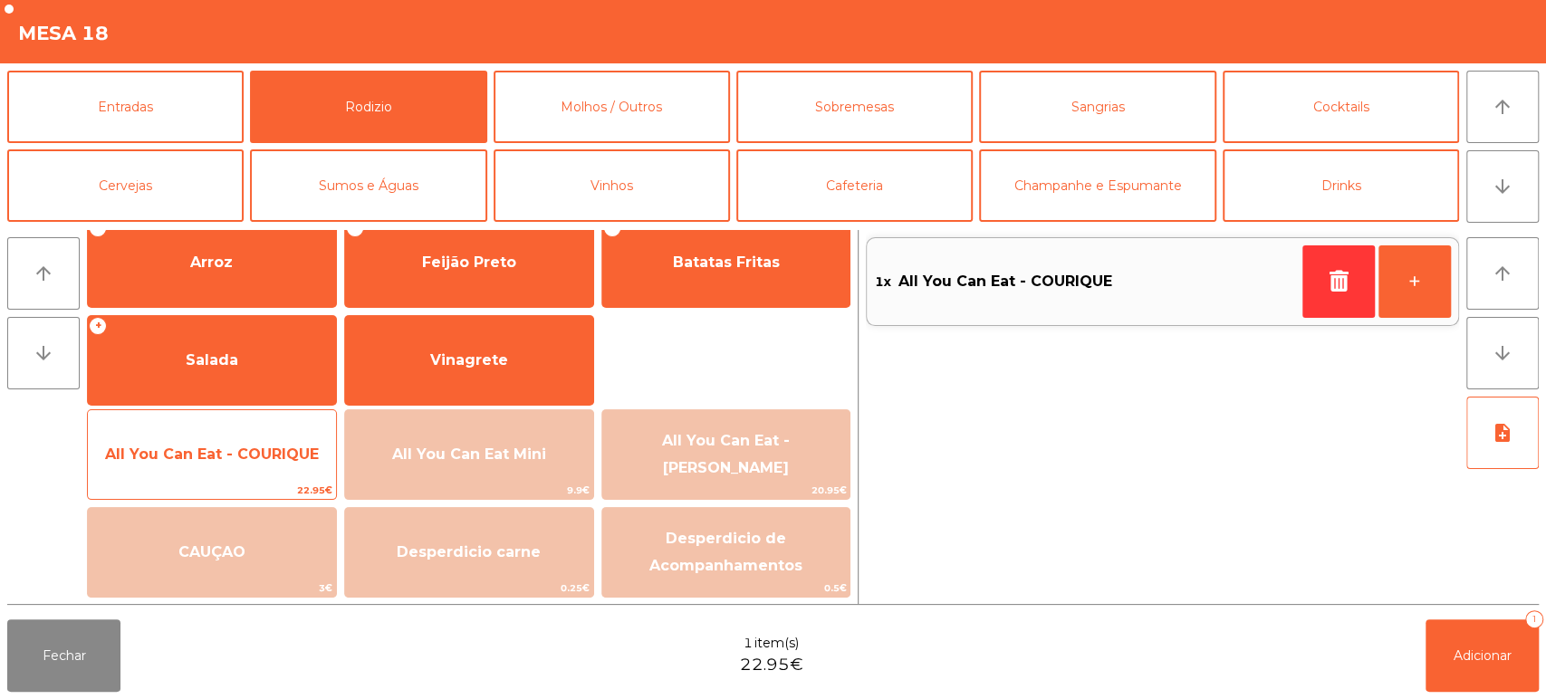
click at [231, 464] on span "All You Can Eat - COURIQUE" at bounding box center [212, 454] width 248 height 49
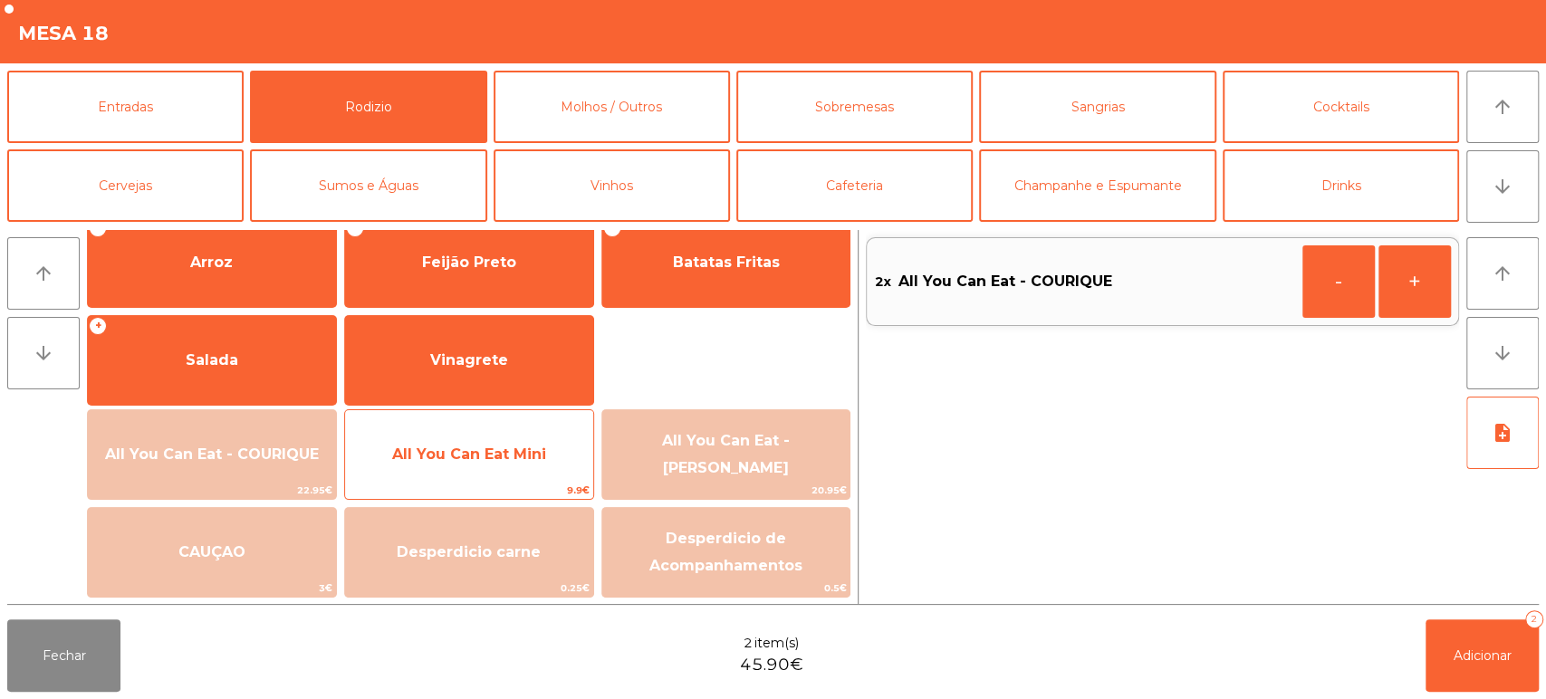
click at [510, 446] on span "All You Can Eat Mini" at bounding box center [469, 454] width 154 height 17
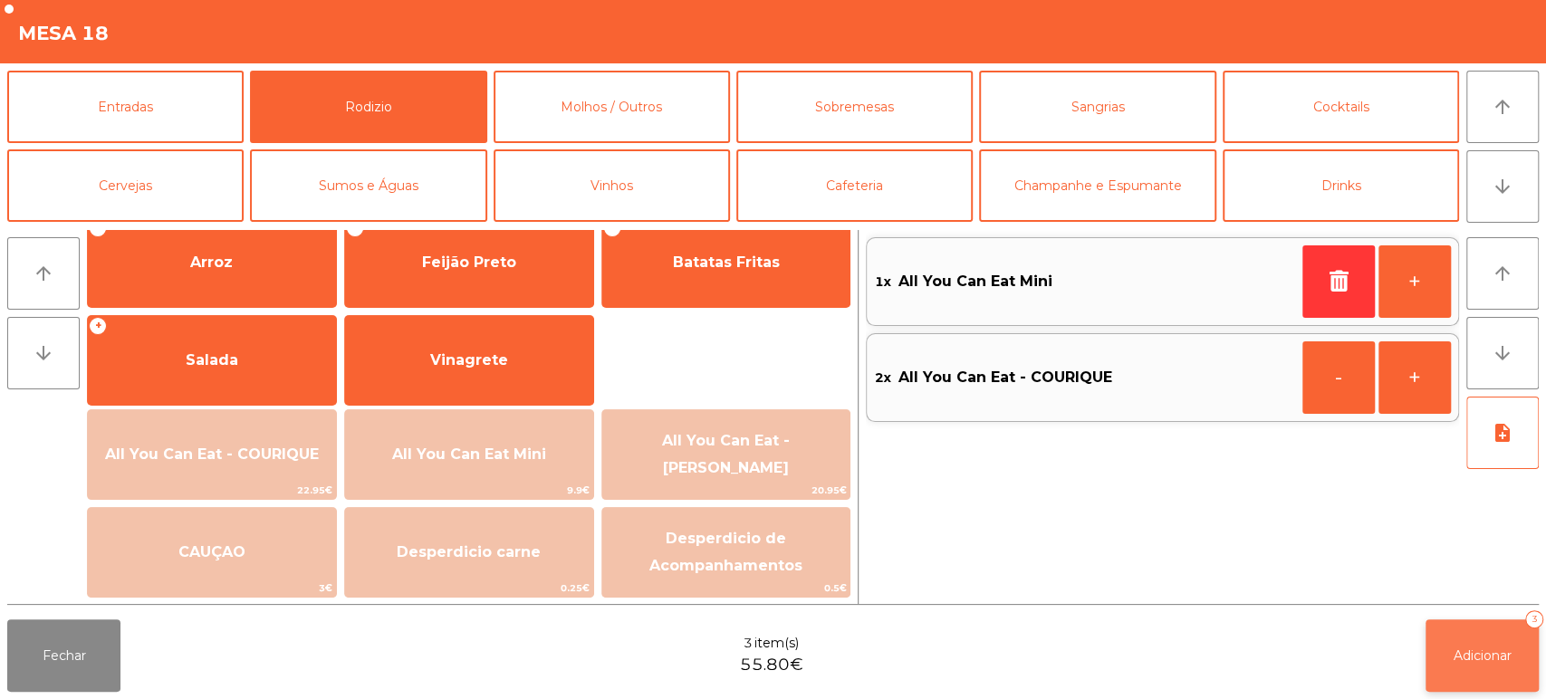
click at [1480, 684] on button "Adicionar 3" at bounding box center [1481, 655] width 113 height 72
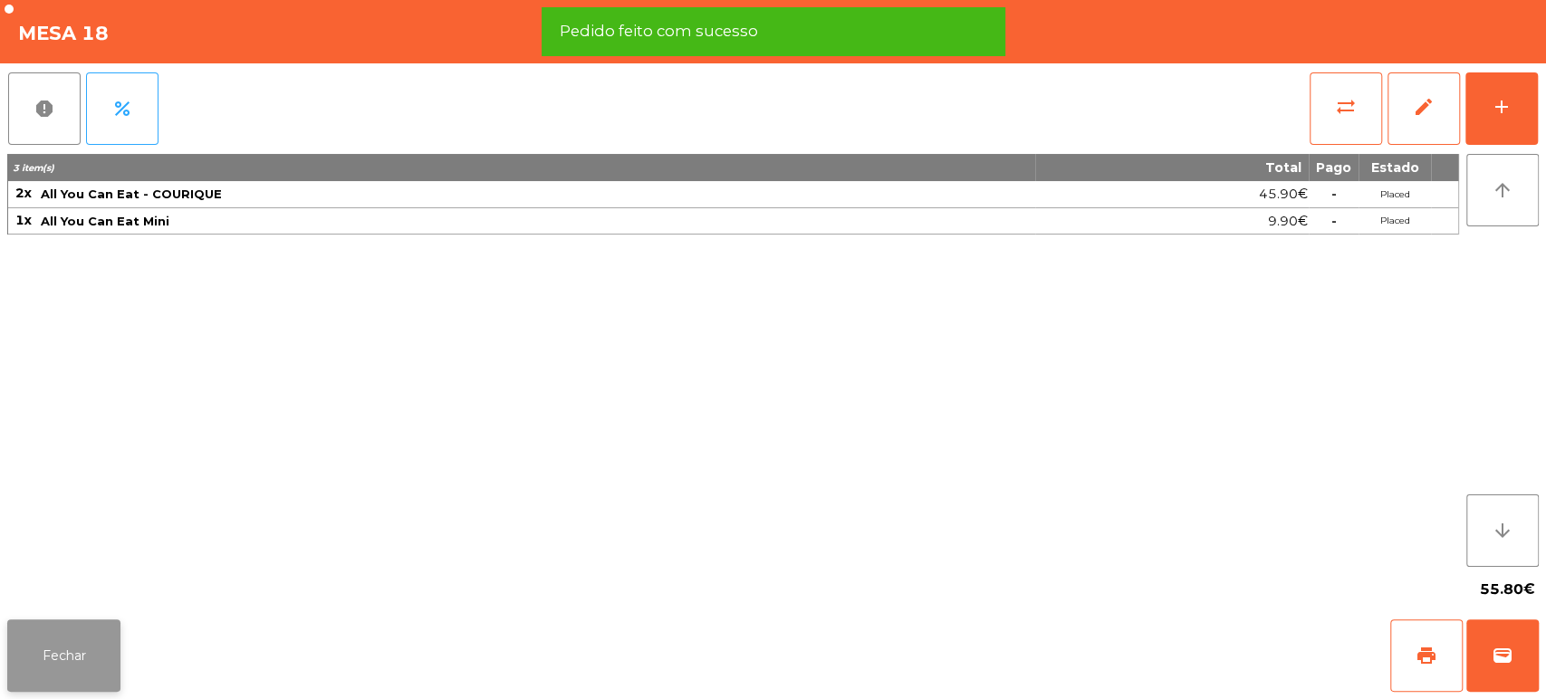
click at [96, 657] on button "Fechar" at bounding box center [63, 655] width 113 height 72
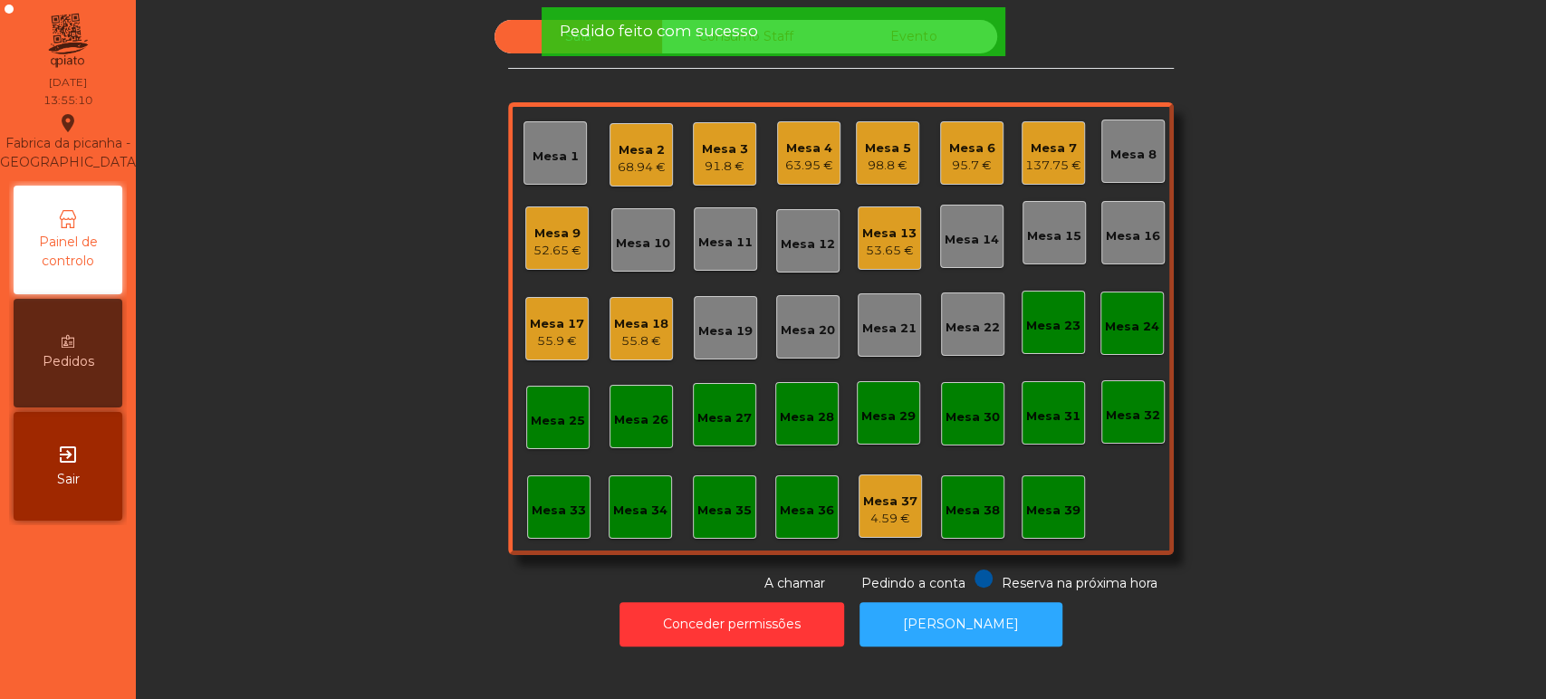
click at [438, 280] on div "Sala Consumo Staff Evento Mesa 1 Mesa 2 68.94 € Mesa 3 91.8 € Mesa 4 63.95 € Me…" at bounding box center [840, 306] width 1361 height 573
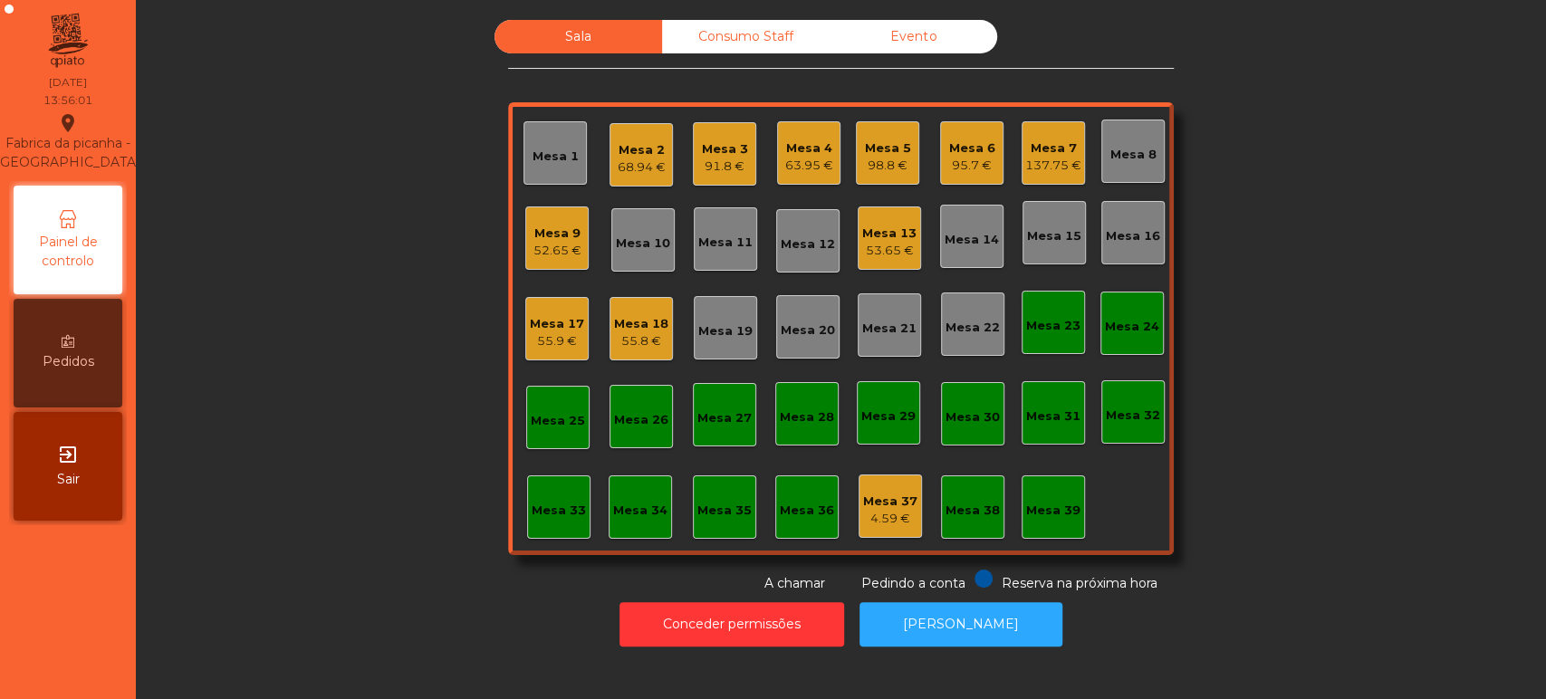
click at [879, 158] on div "98.8 €" at bounding box center [888, 166] width 46 height 18
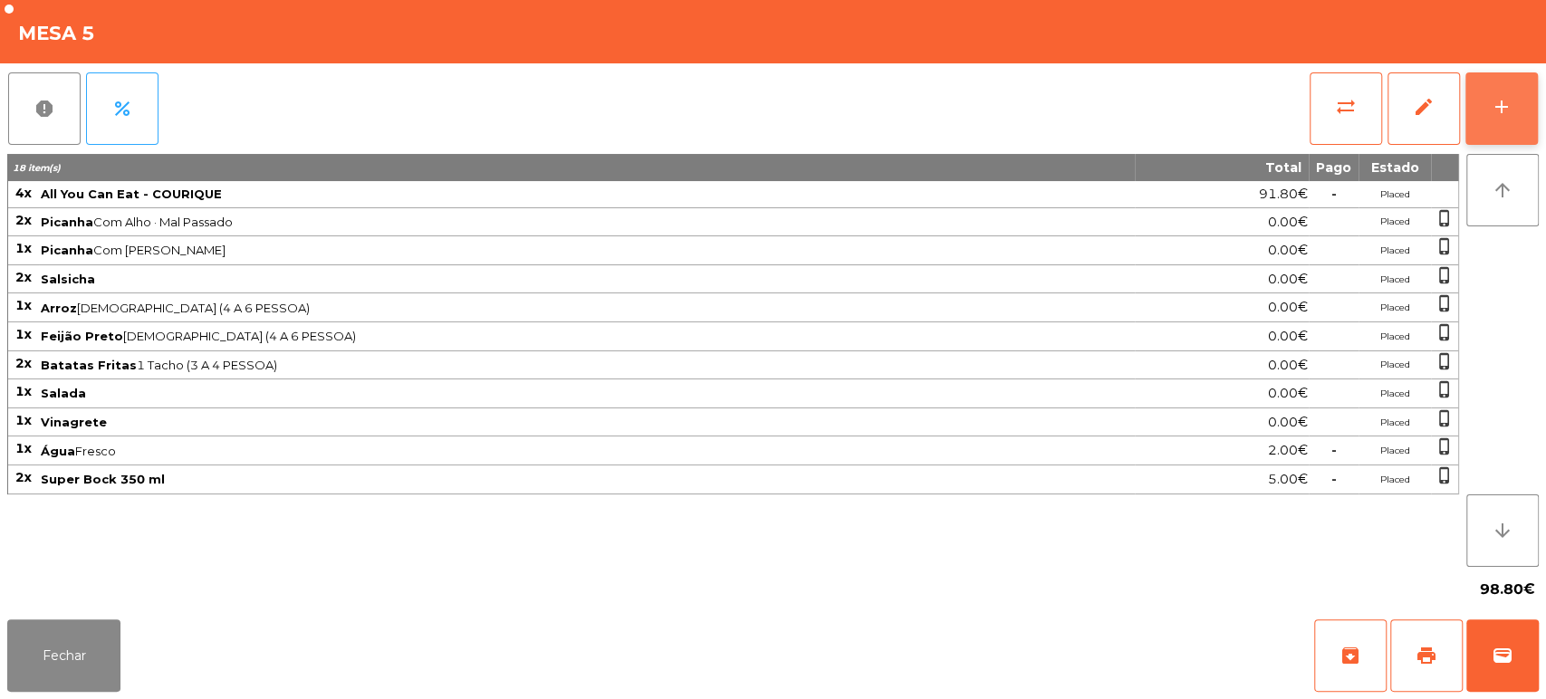
click at [1509, 120] on button "add" at bounding box center [1501, 108] width 72 height 72
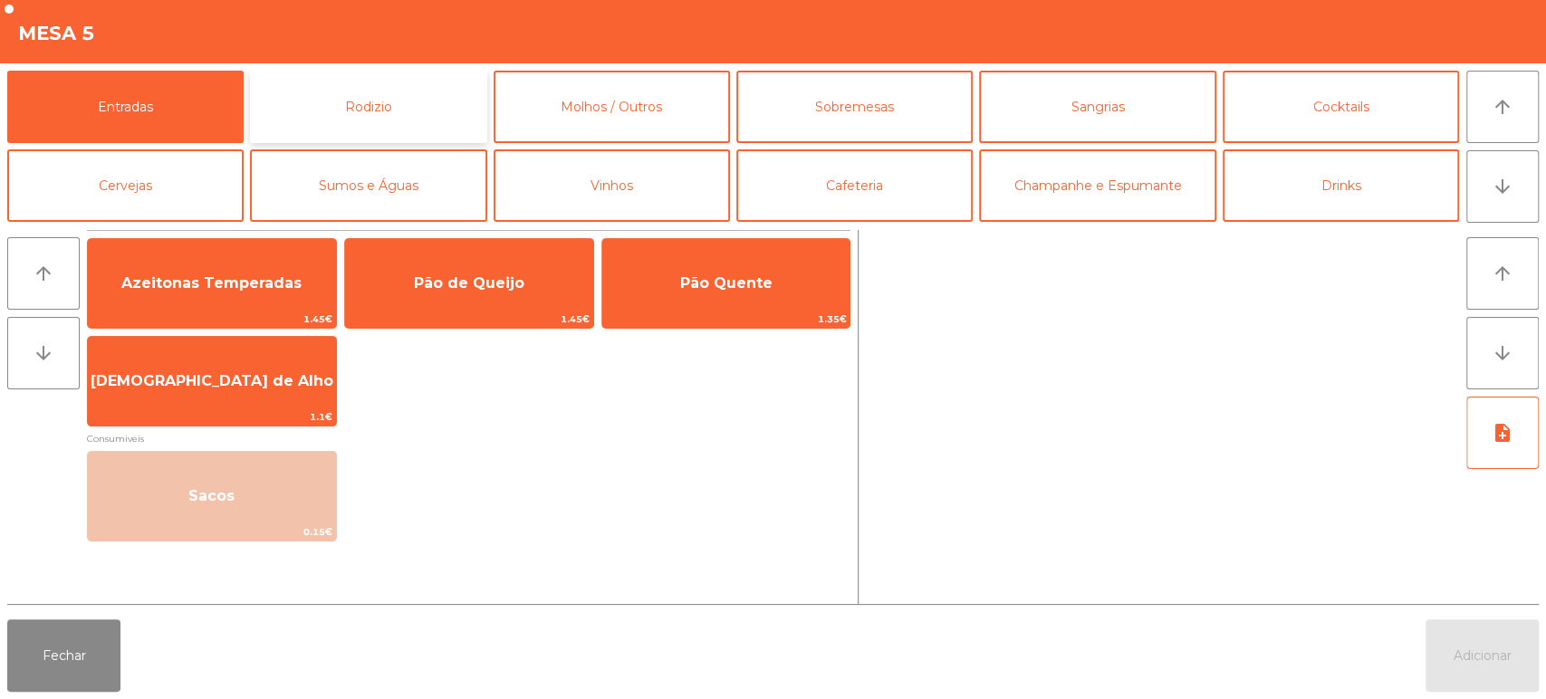
click at [425, 88] on button "Rodizio" at bounding box center [368, 107] width 236 height 72
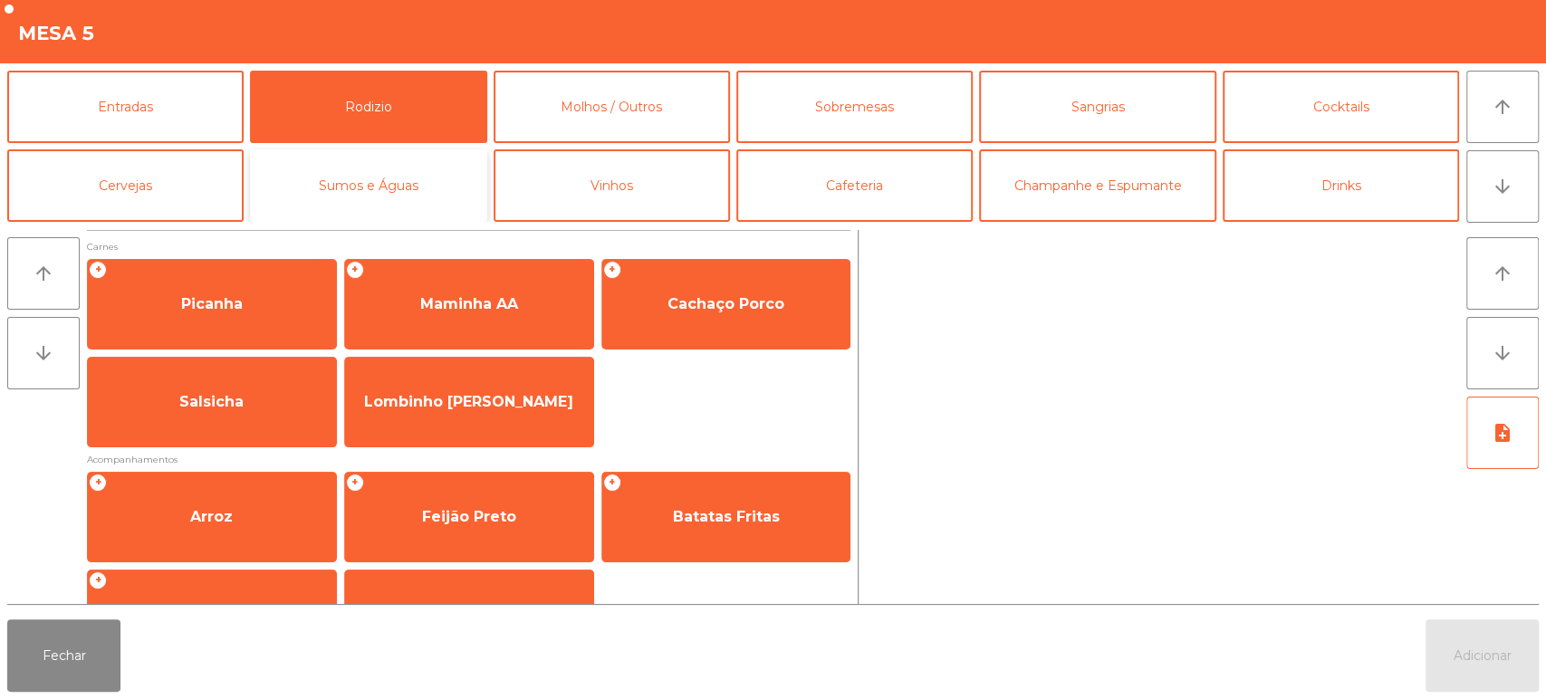
click at [307, 180] on button "Sumos e Águas" at bounding box center [368, 185] width 236 height 72
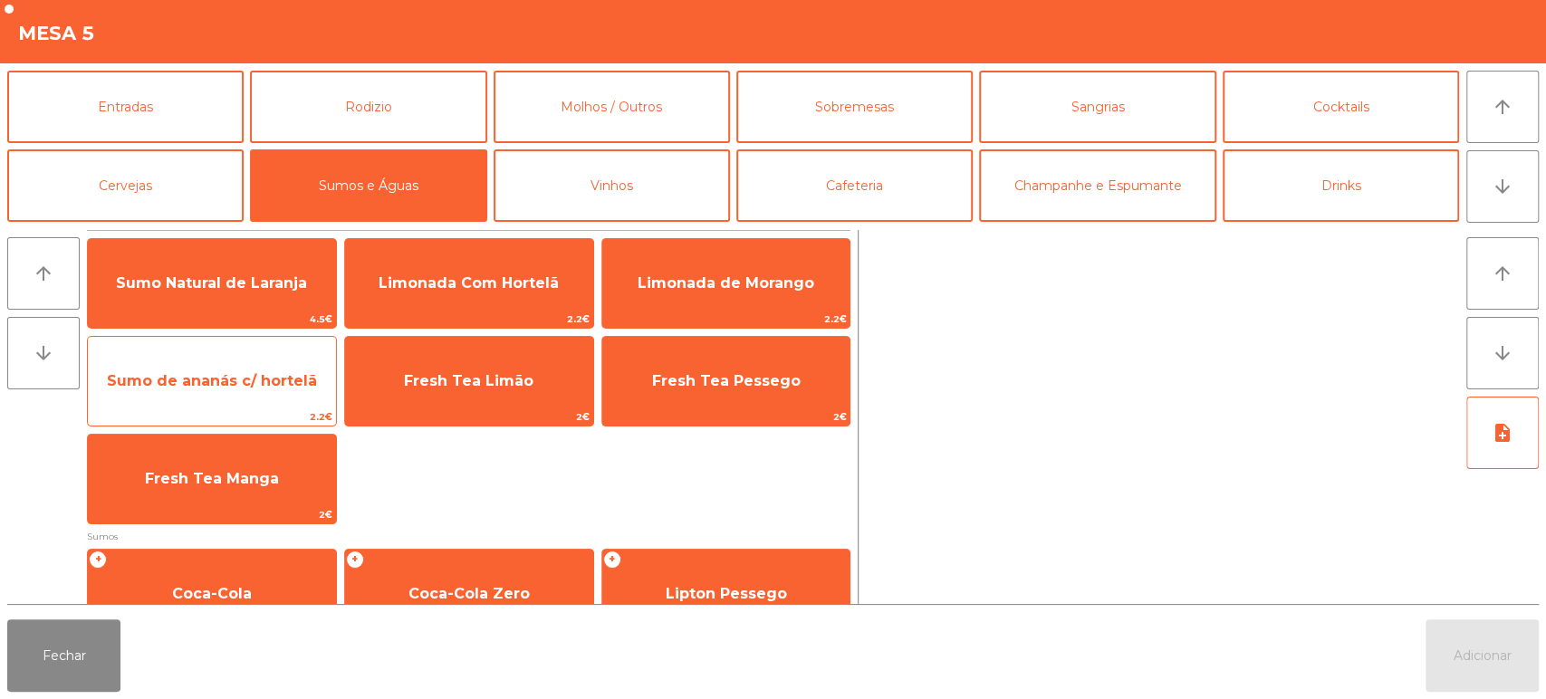
click at [281, 357] on span "Sumo de ananás c/ hortelã" at bounding box center [212, 381] width 248 height 49
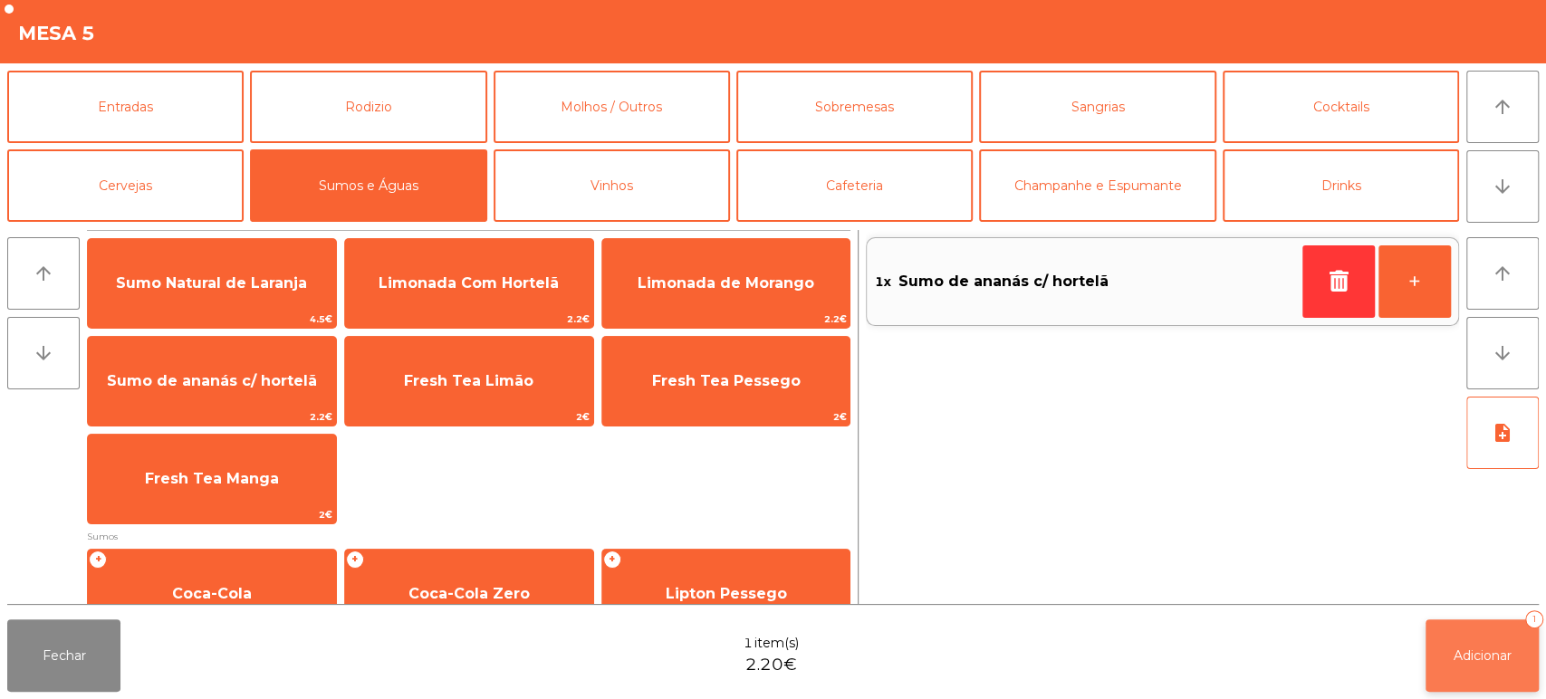
click at [1489, 626] on button "Adicionar 1" at bounding box center [1481, 655] width 113 height 72
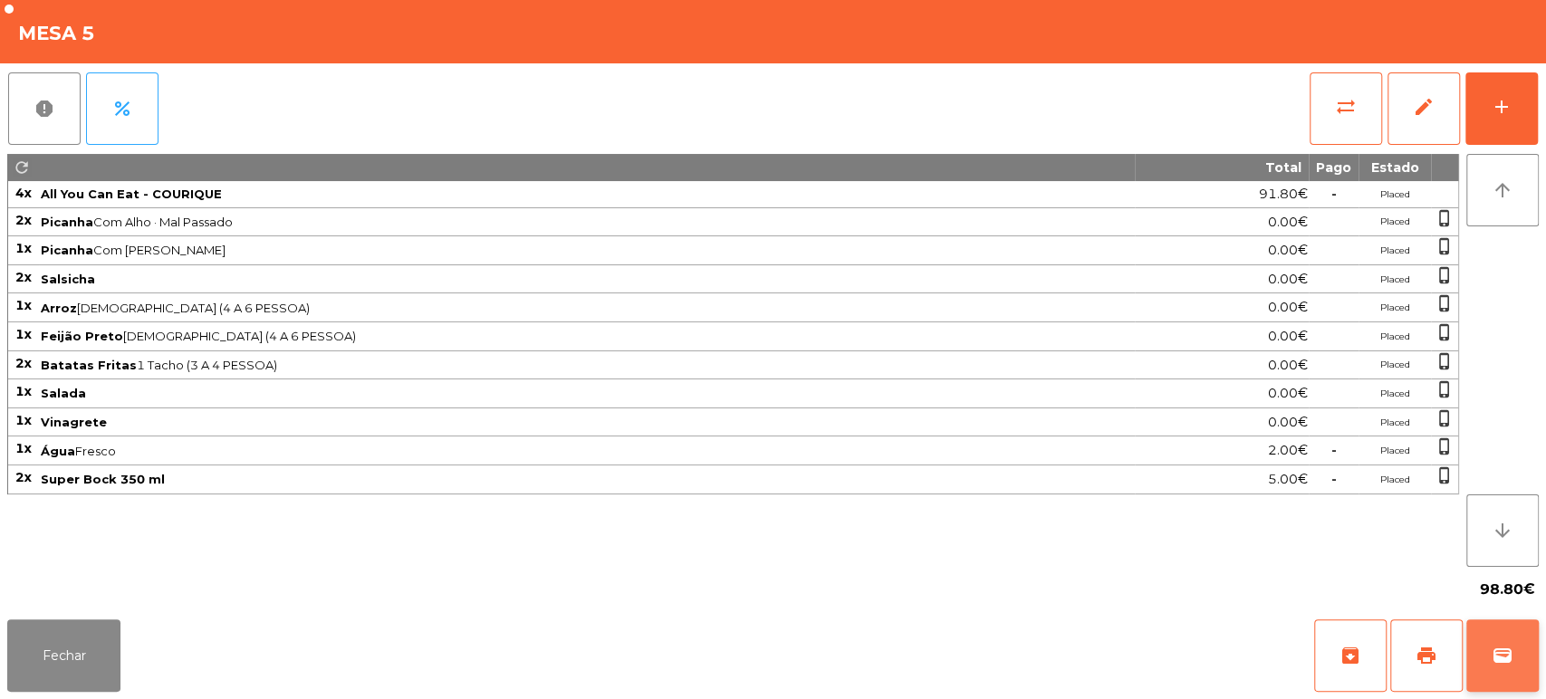
click at [1480, 630] on button "wallet" at bounding box center [1502, 655] width 72 height 72
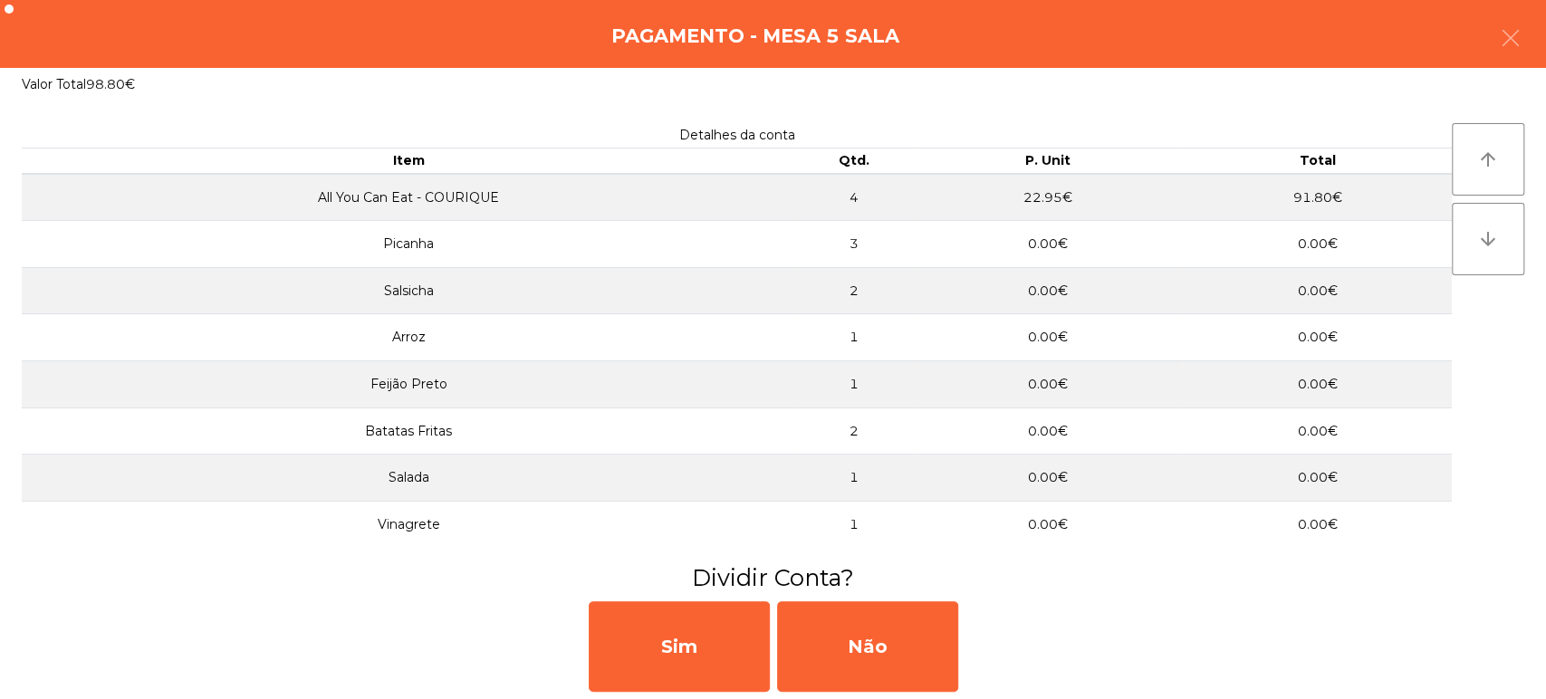
click at [51, 668] on div "Sim Não" at bounding box center [773, 646] width 1546 height 105
click at [1485, 45] on button "button" at bounding box center [1510, 40] width 51 height 54
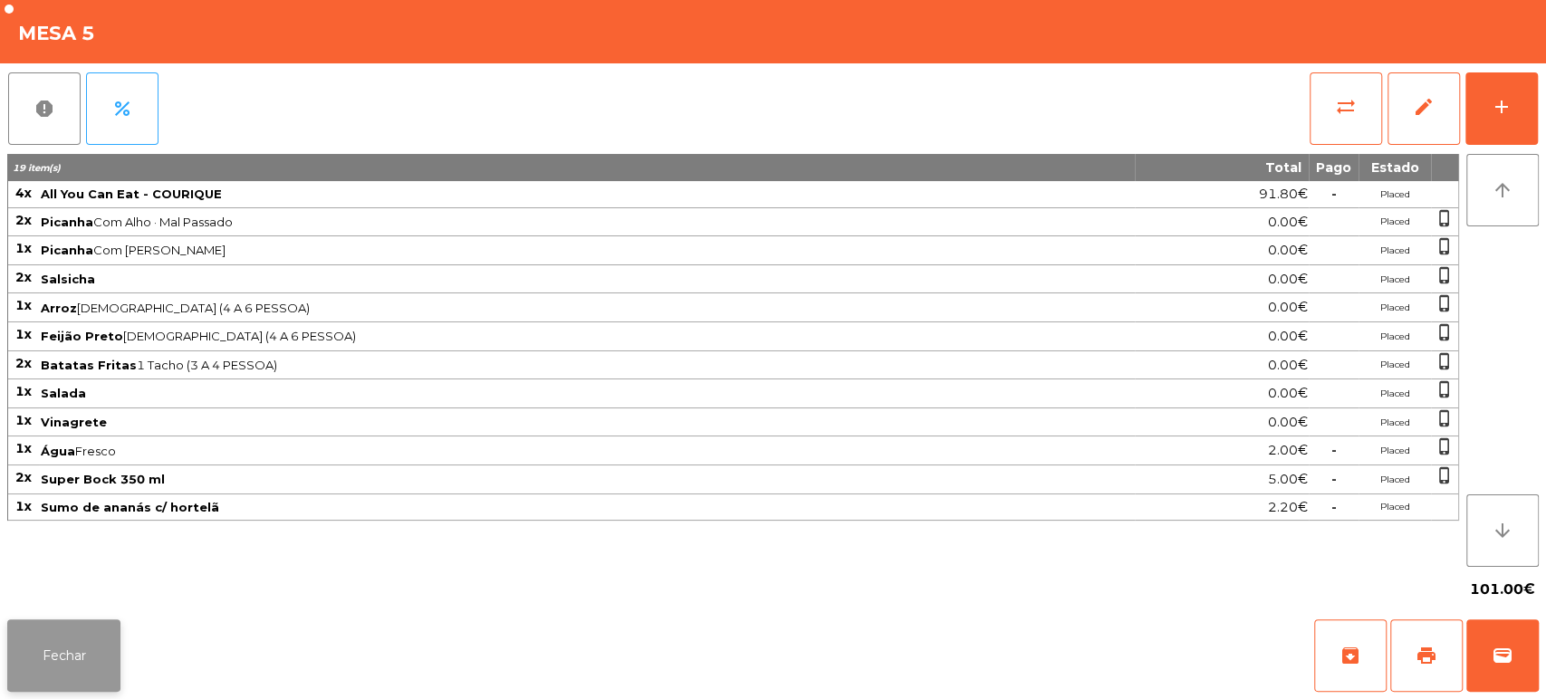
click at [100, 630] on button "Fechar" at bounding box center [63, 655] width 113 height 72
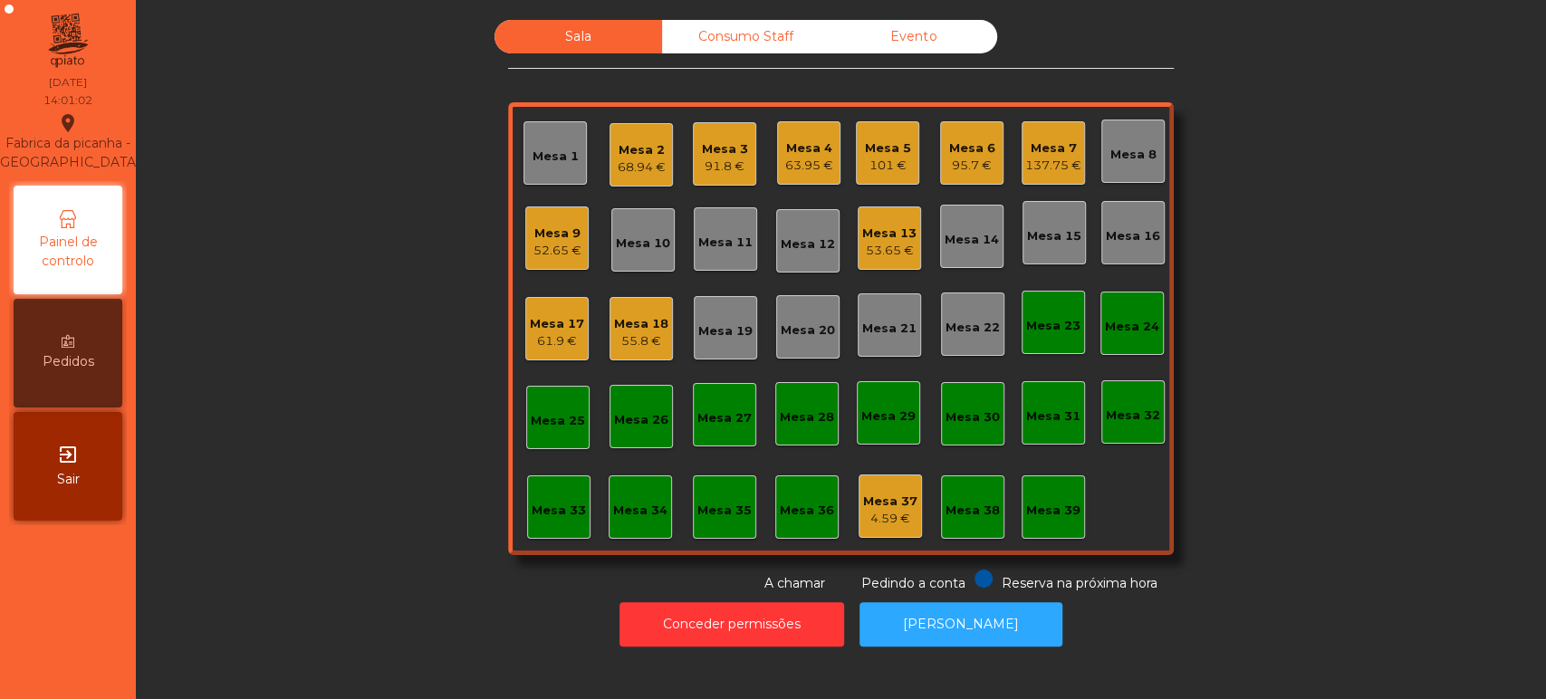
click at [797, 157] on div "63.95 €" at bounding box center [809, 166] width 48 height 18
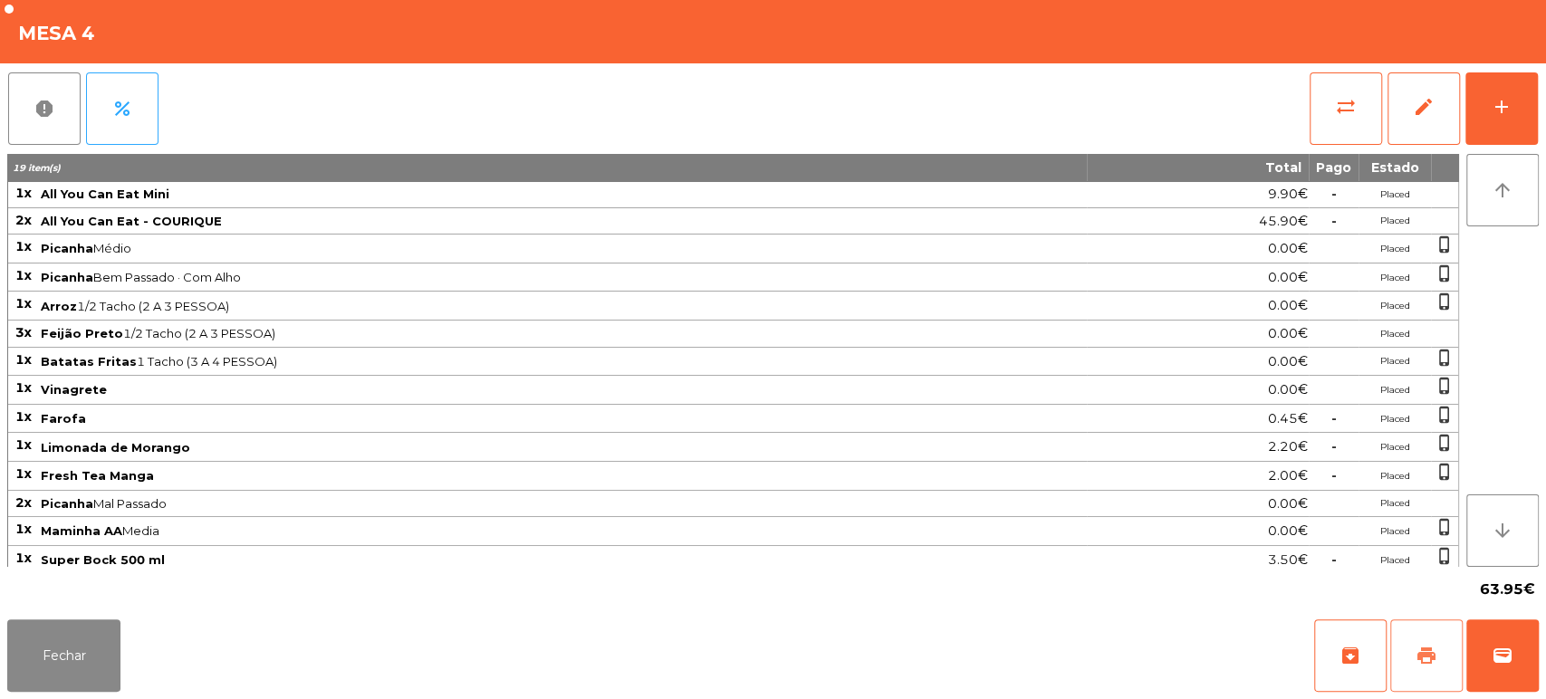
click at [1421, 648] on span "print" at bounding box center [1426, 656] width 22 height 22
click at [89, 647] on button "Fechar" at bounding box center [63, 655] width 113 height 72
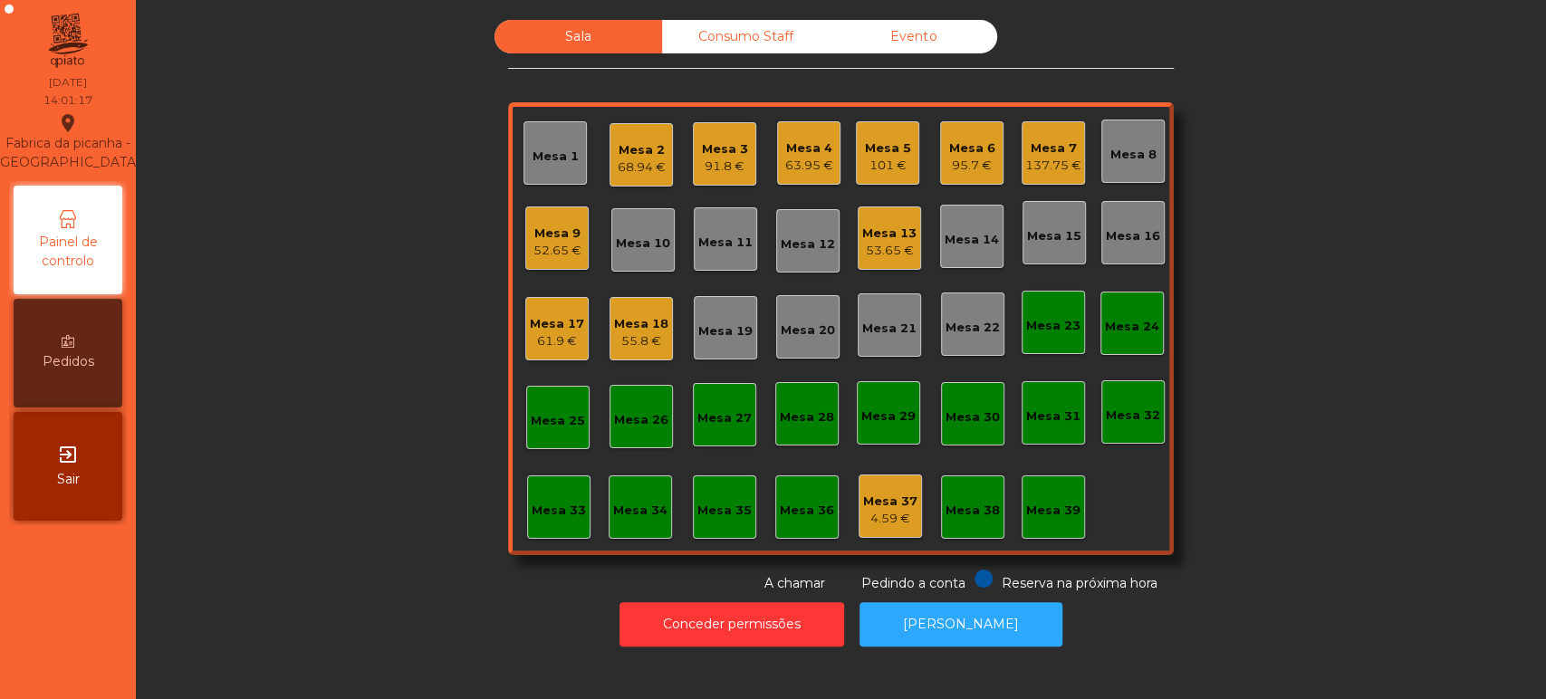
click at [811, 144] on div "Mesa 4" at bounding box center [809, 148] width 48 height 18
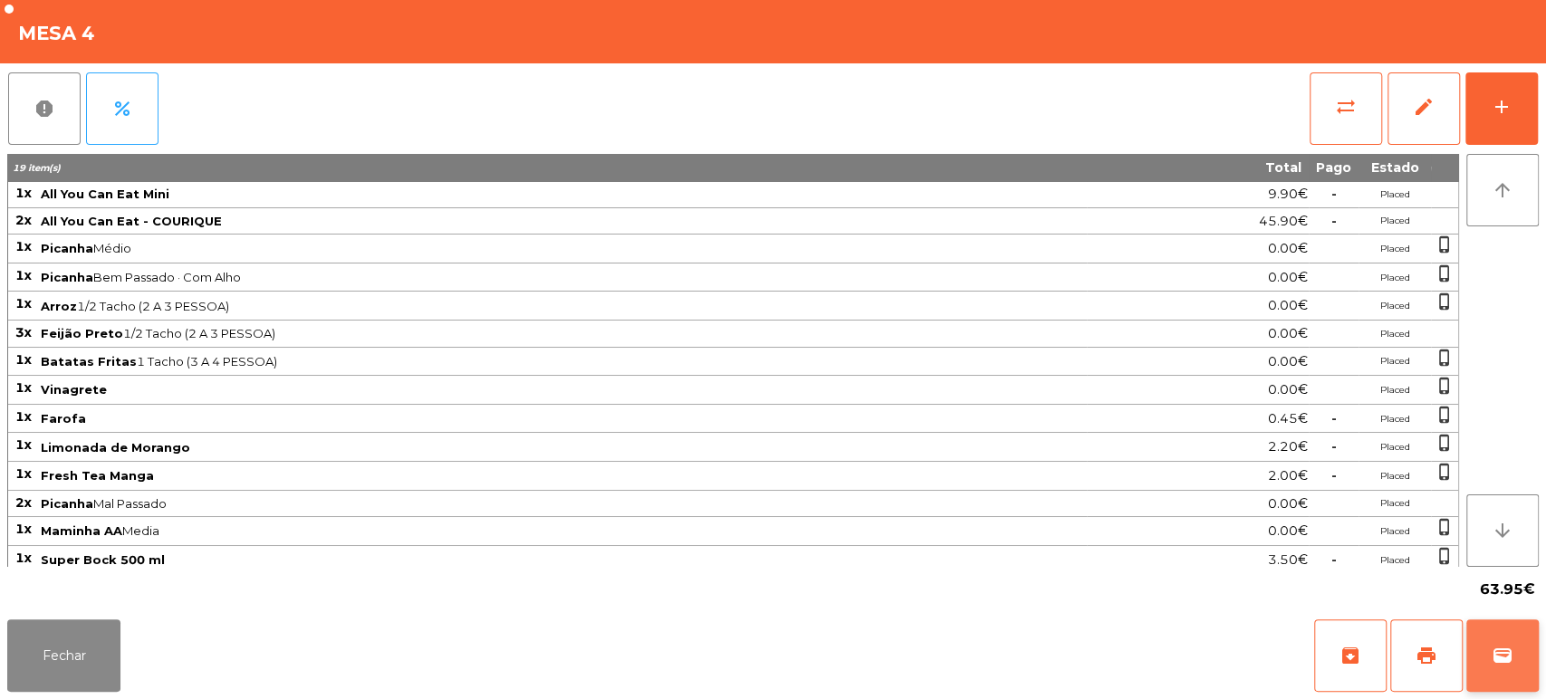
click at [1493, 661] on span "wallet" at bounding box center [1503, 656] width 22 height 22
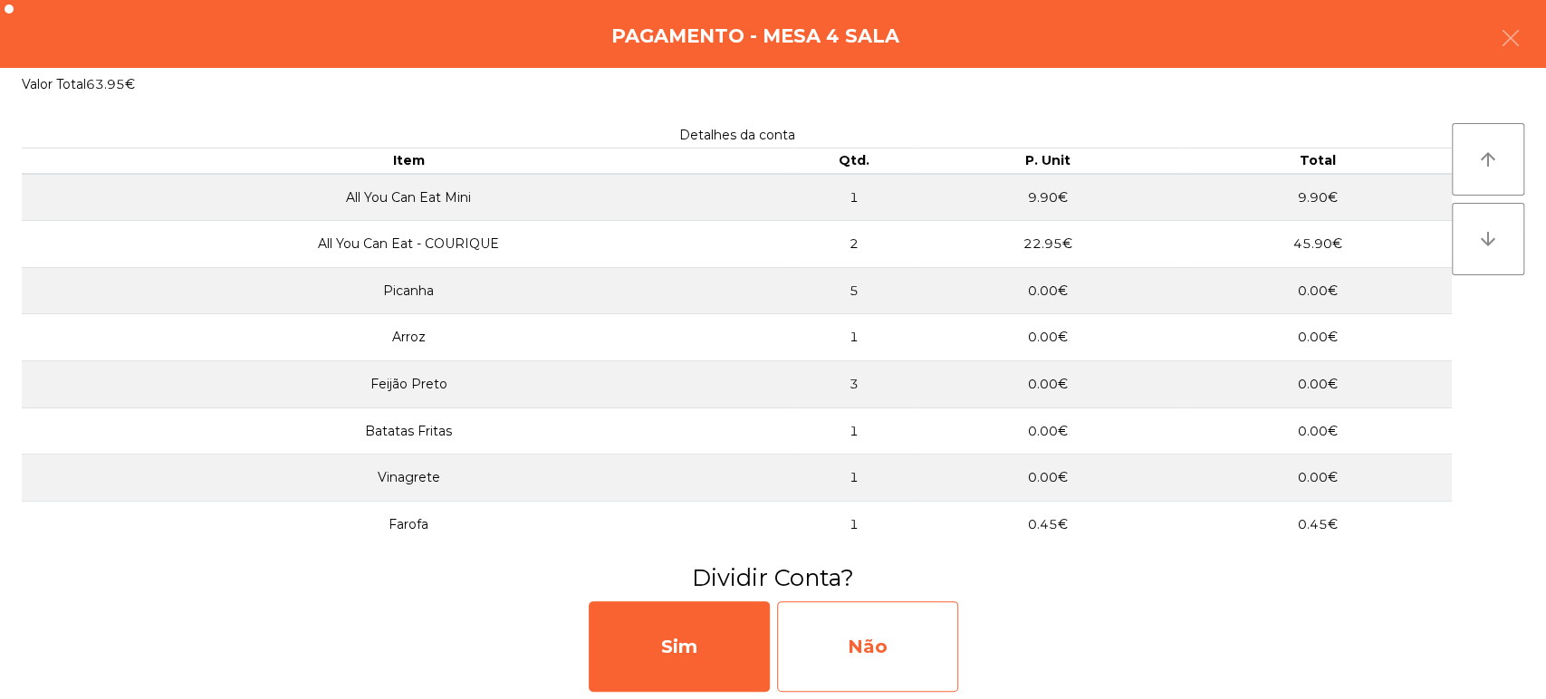
click at [877, 662] on div "Não" at bounding box center [867, 646] width 181 height 91
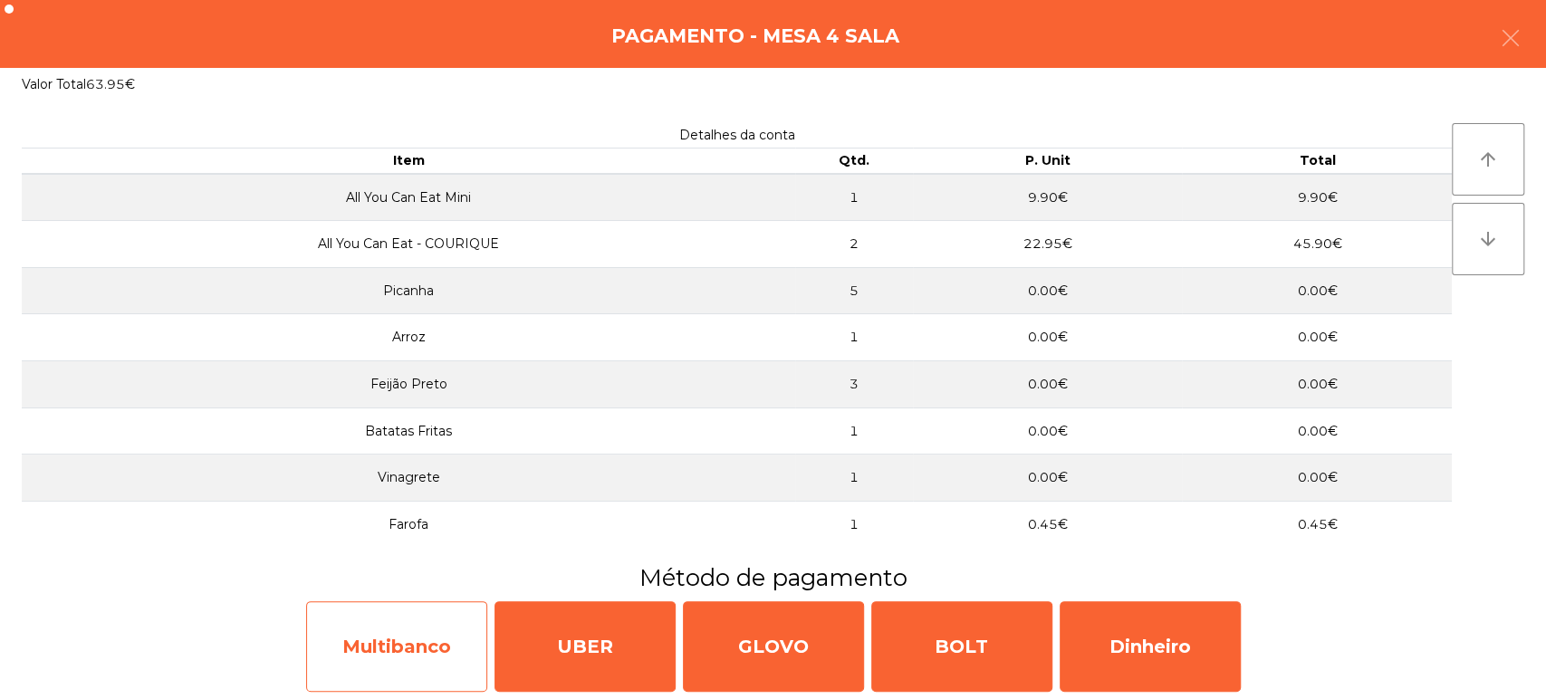
click at [421, 630] on div "Multibanco" at bounding box center [396, 646] width 181 height 91
select select "**"
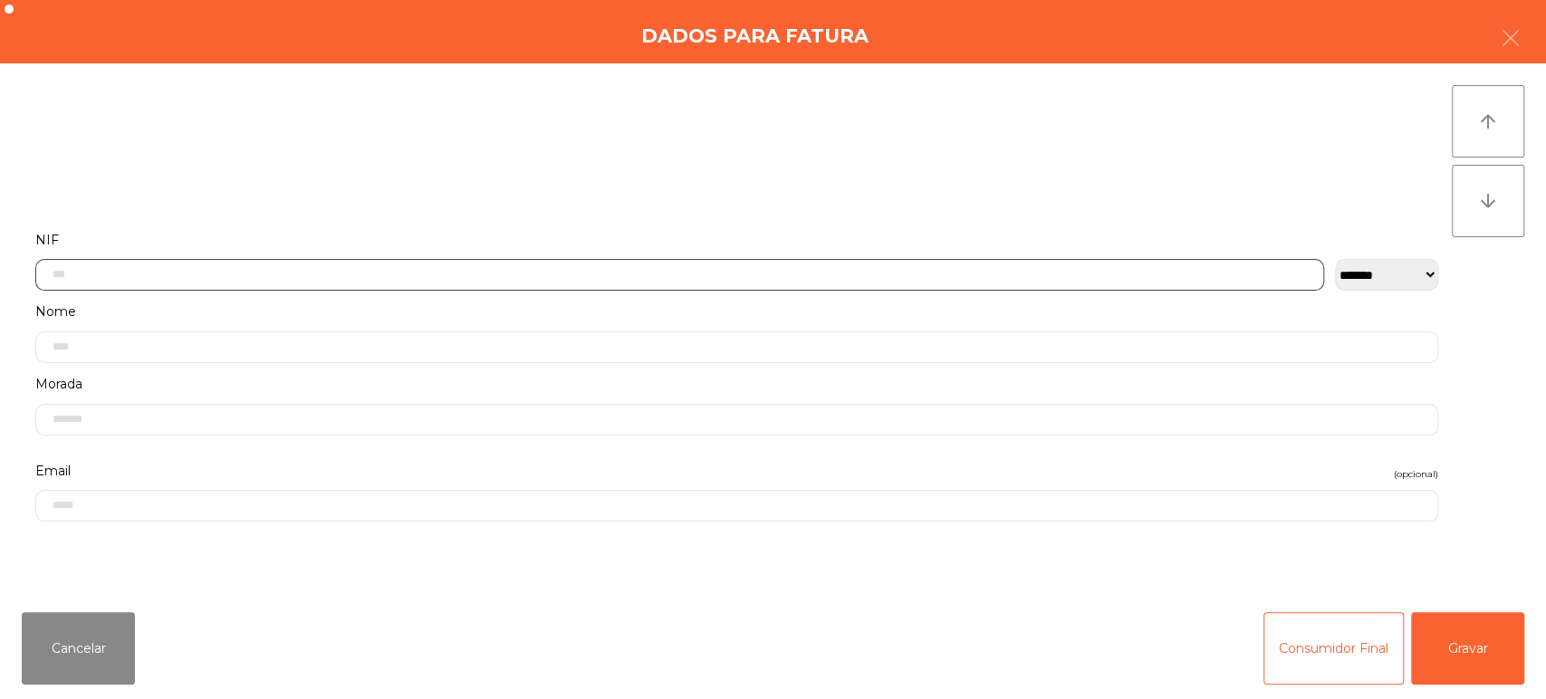
click at [702, 273] on input "text" at bounding box center [679, 275] width 1289 height 32
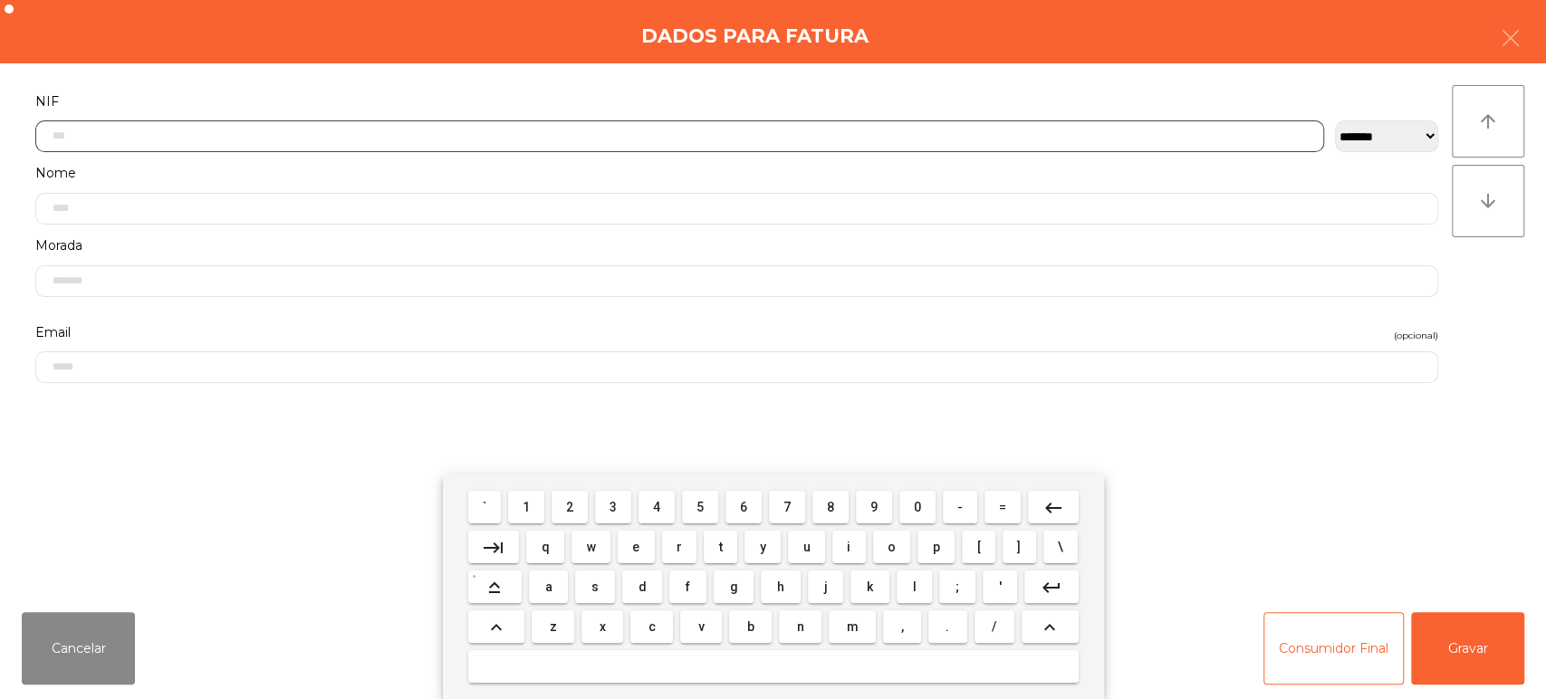
scroll to position [141, 0]
type input "*********"
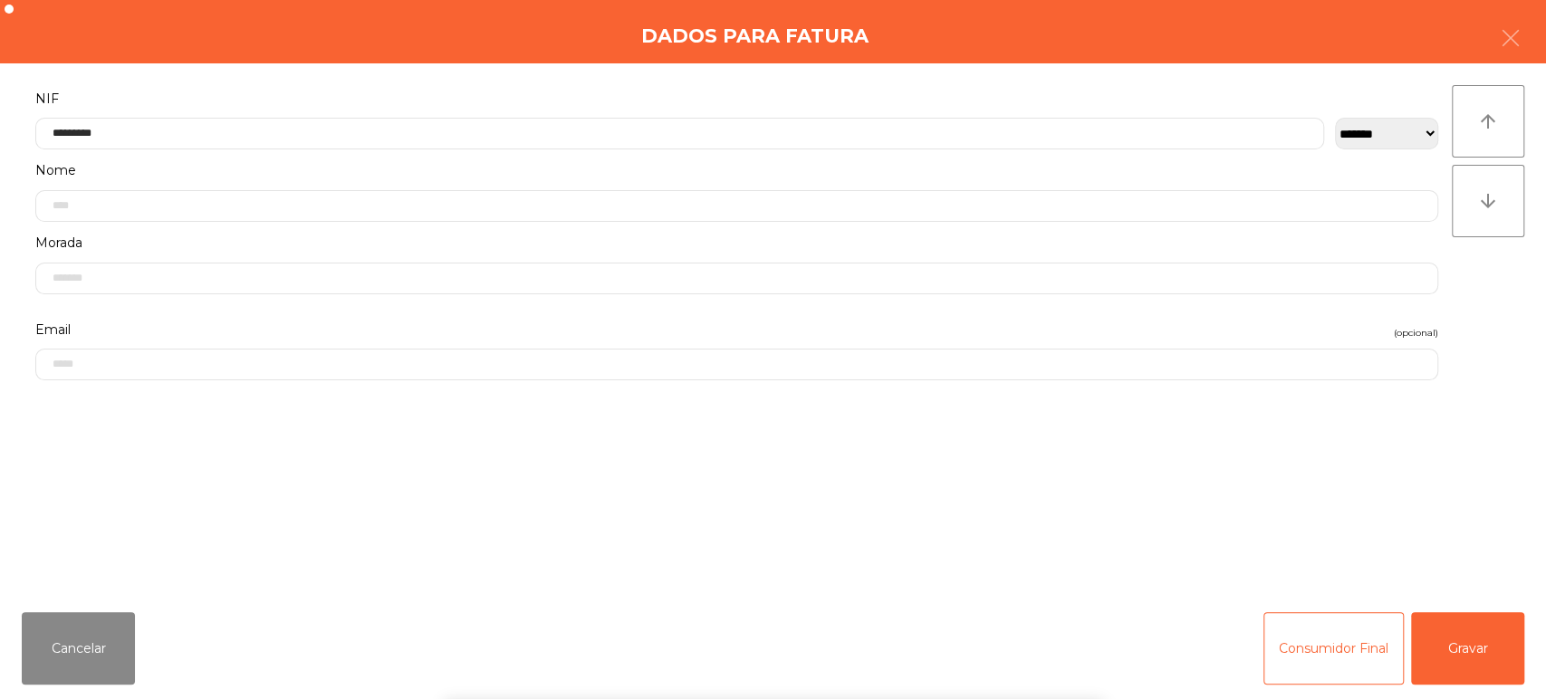
click at [1461, 663] on div "` 1 2 3 4 5 6 7 8 9 0 - = keyboard_backspace keyboard_tab q w e r t y u i o p […" at bounding box center [773, 587] width 1546 height 225
click at [1469, 646] on button "Gravar" at bounding box center [1467, 648] width 113 height 72
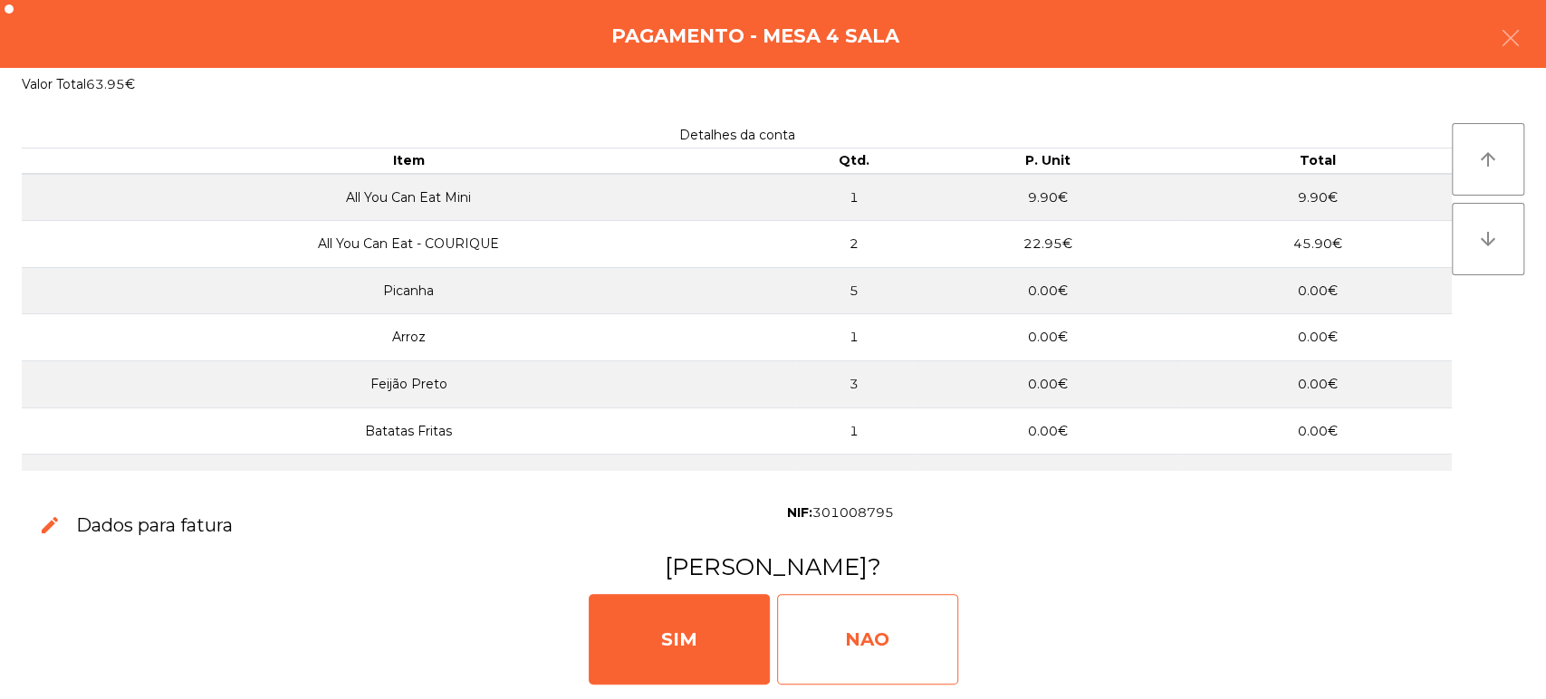
click at [852, 616] on div "NAO" at bounding box center [867, 639] width 181 height 91
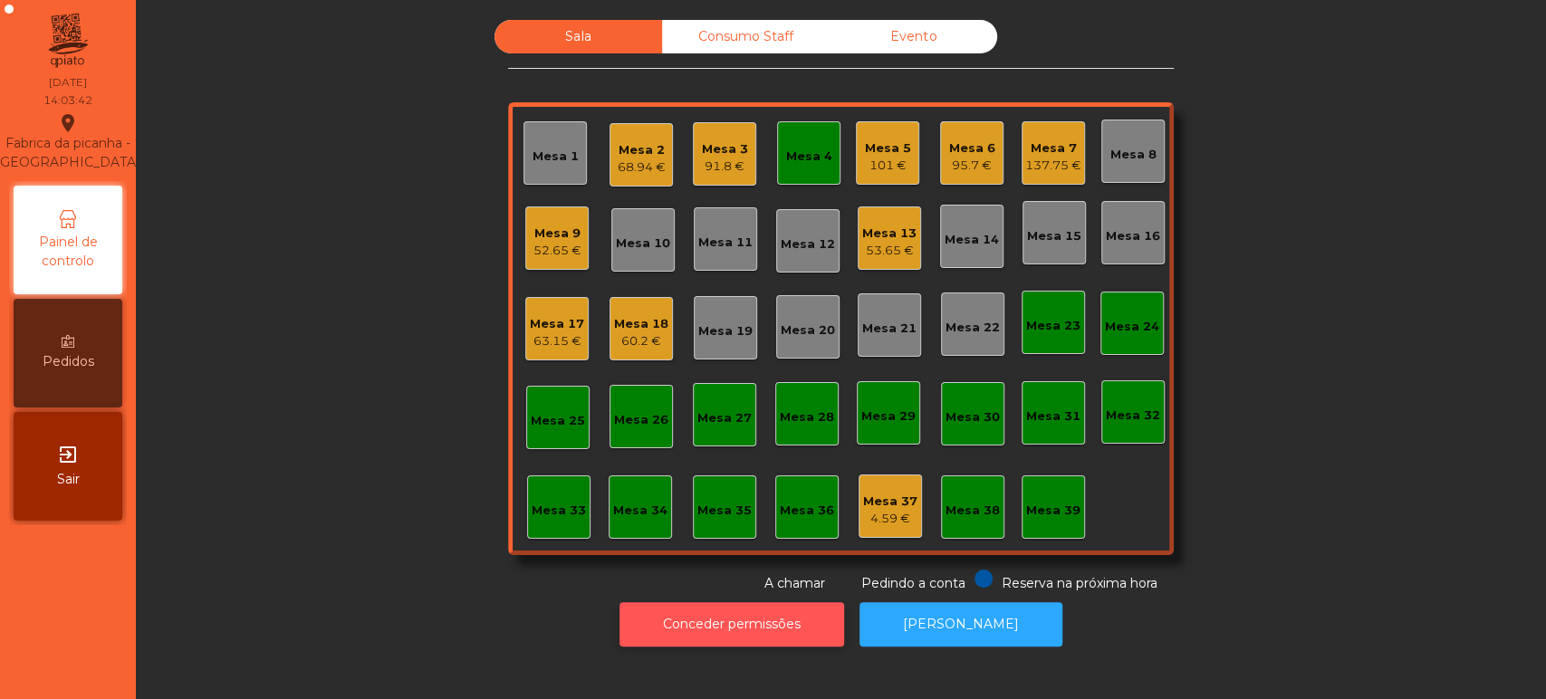
click at [770, 630] on button "Conceder permissões" at bounding box center [731, 624] width 225 height 44
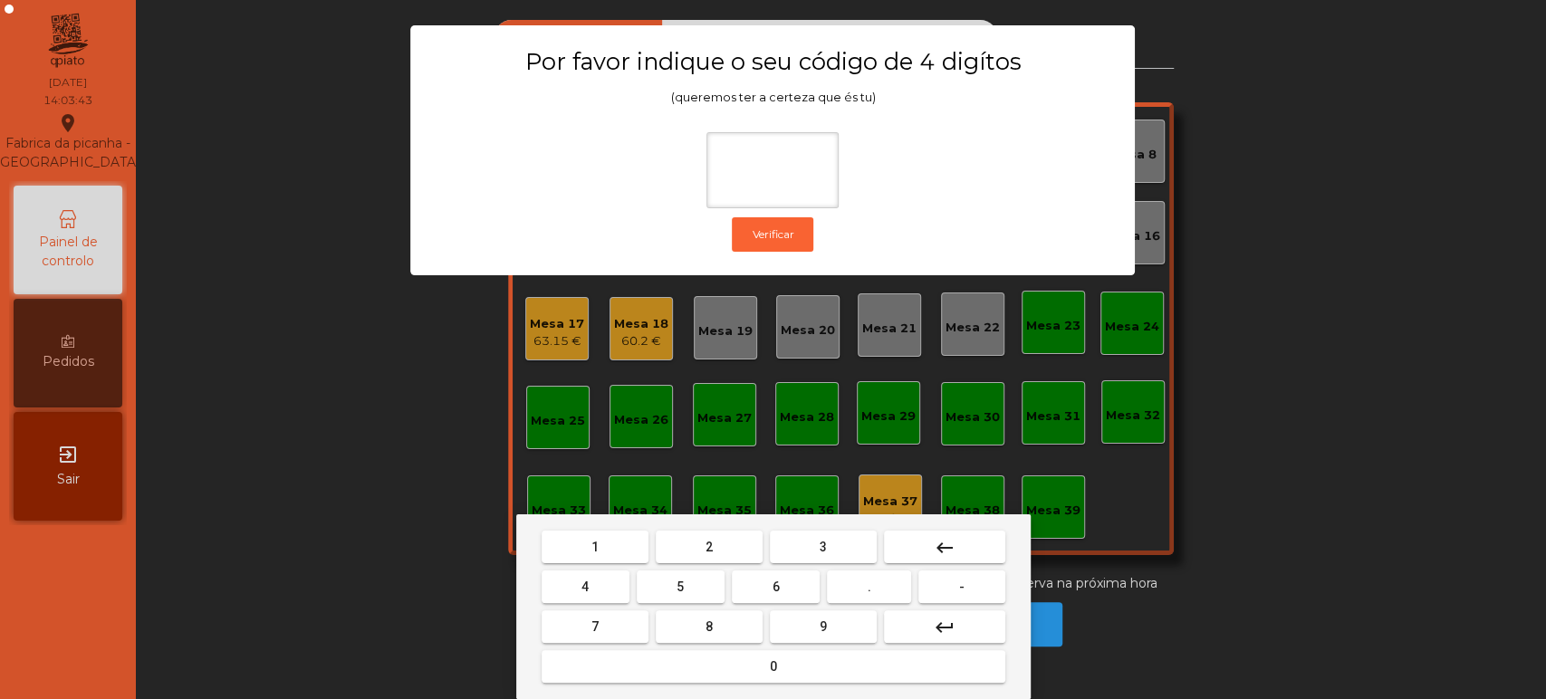
click at [621, 553] on button "1" at bounding box center [595, 547] width 107 height 33
click at [811, 551] on button "3" at bounding box center [823, 547] width 107 height 33
click at [653, 595] on button "5" at bounding box center [681, 587] width 88 height 33
click at [772, 667] on span "0" at bounding box center [773, 666] width 7 height 14
type input "****"
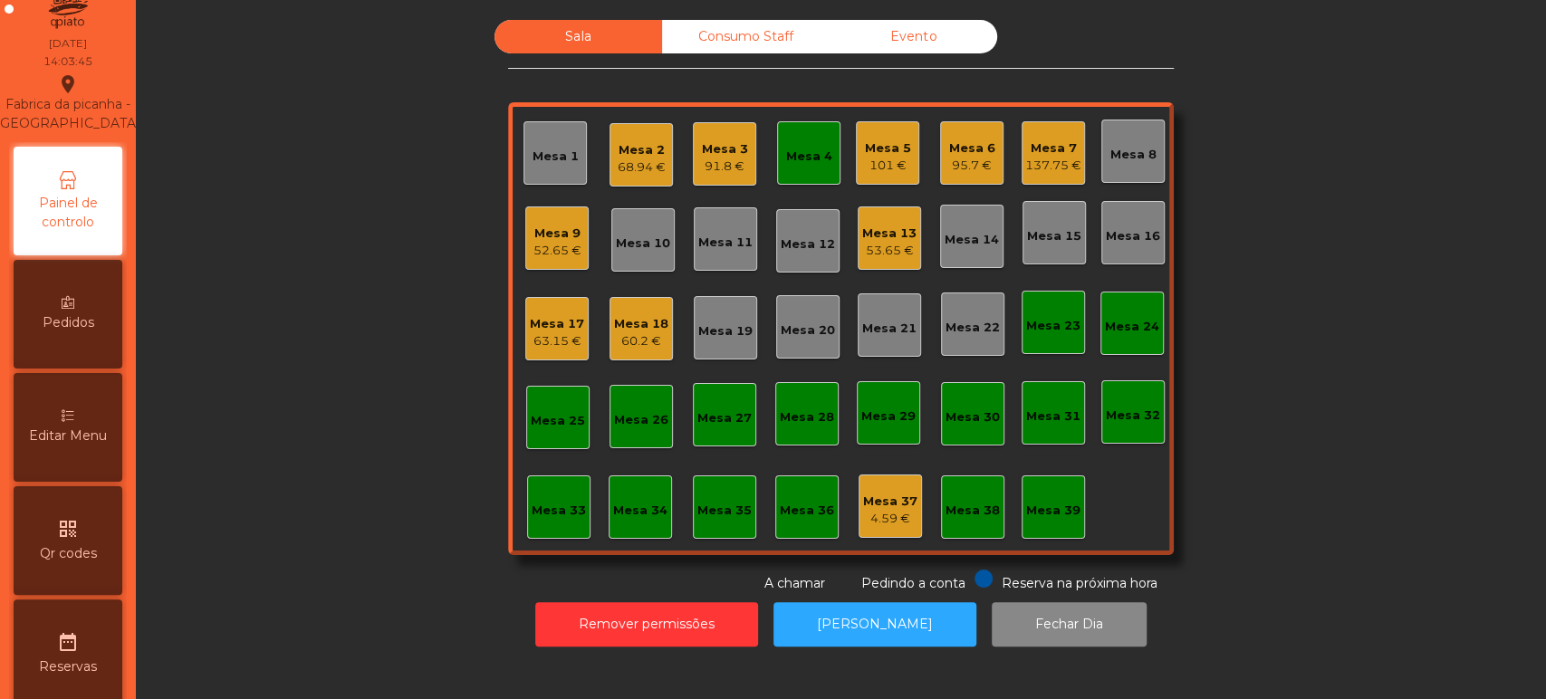
click at [87, 446] on span "Editar Menu" at bounding box center [68, 436] width 78 height 19
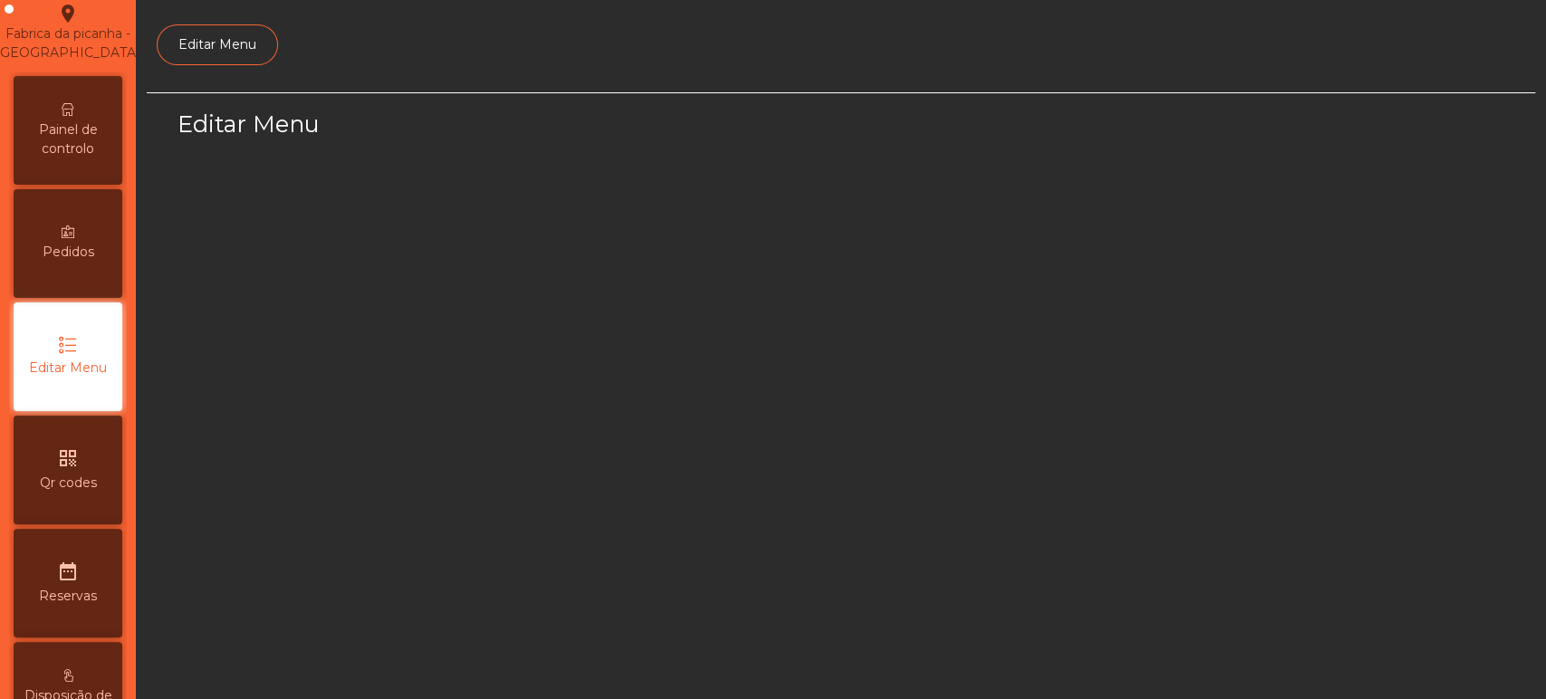
scroll to position [136, 0]
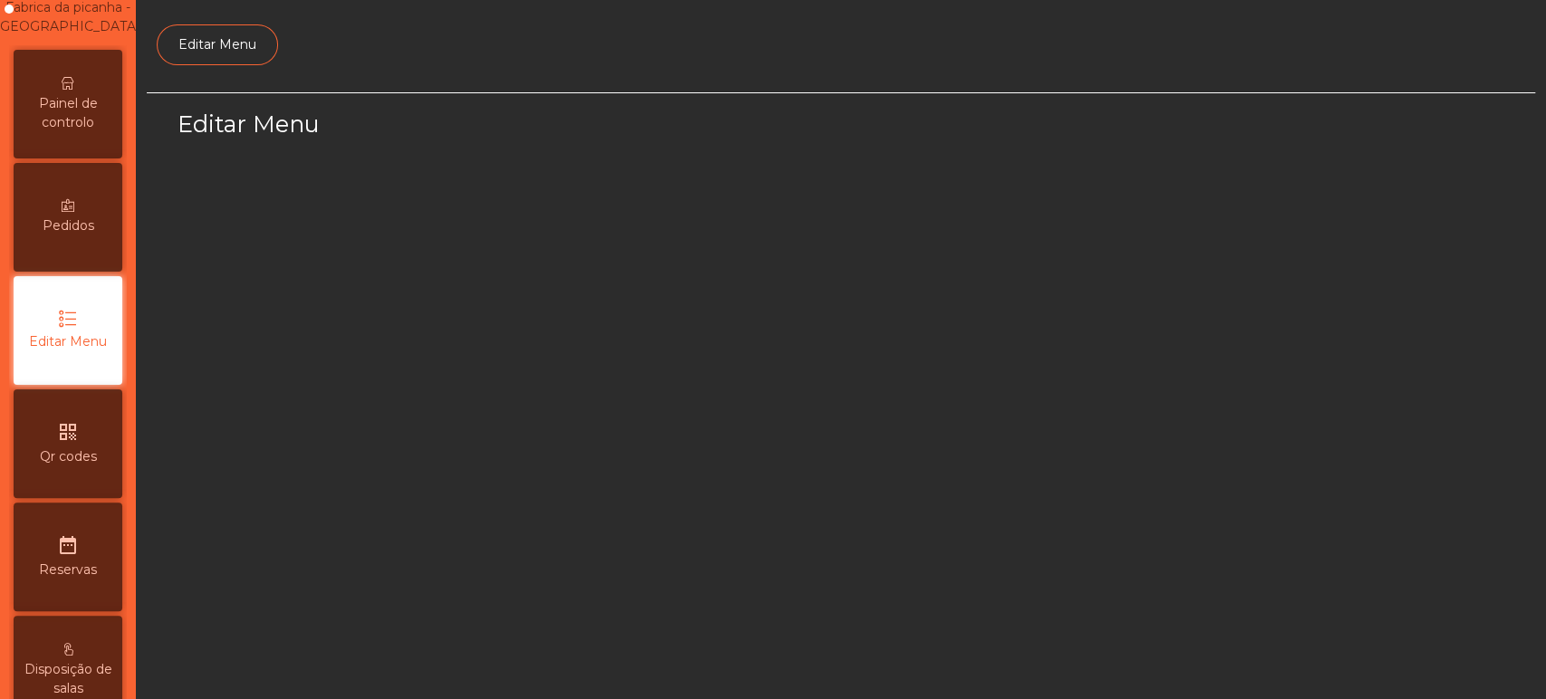
select select "*"
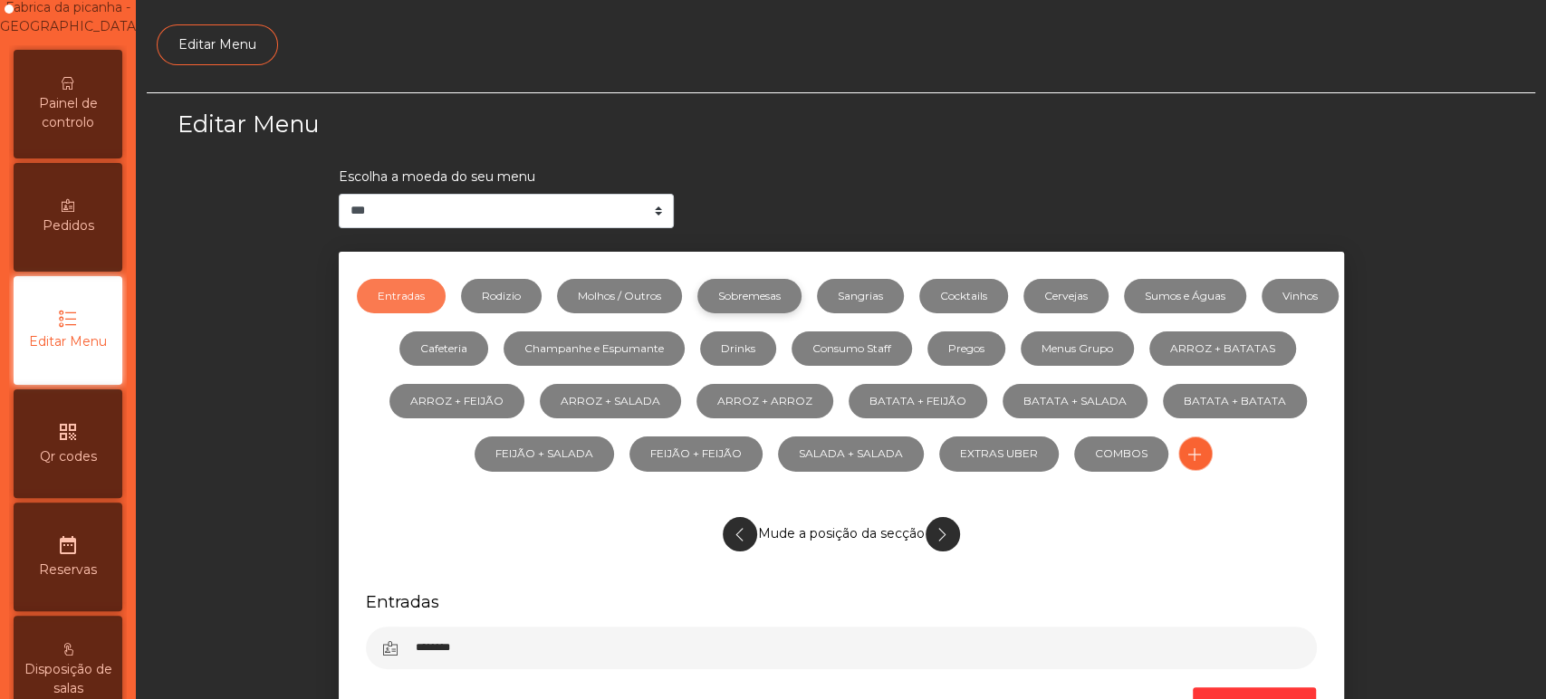
click at [801, 280] on link "Sobremesas" at bounding box center [749, 296] width 104 height 34
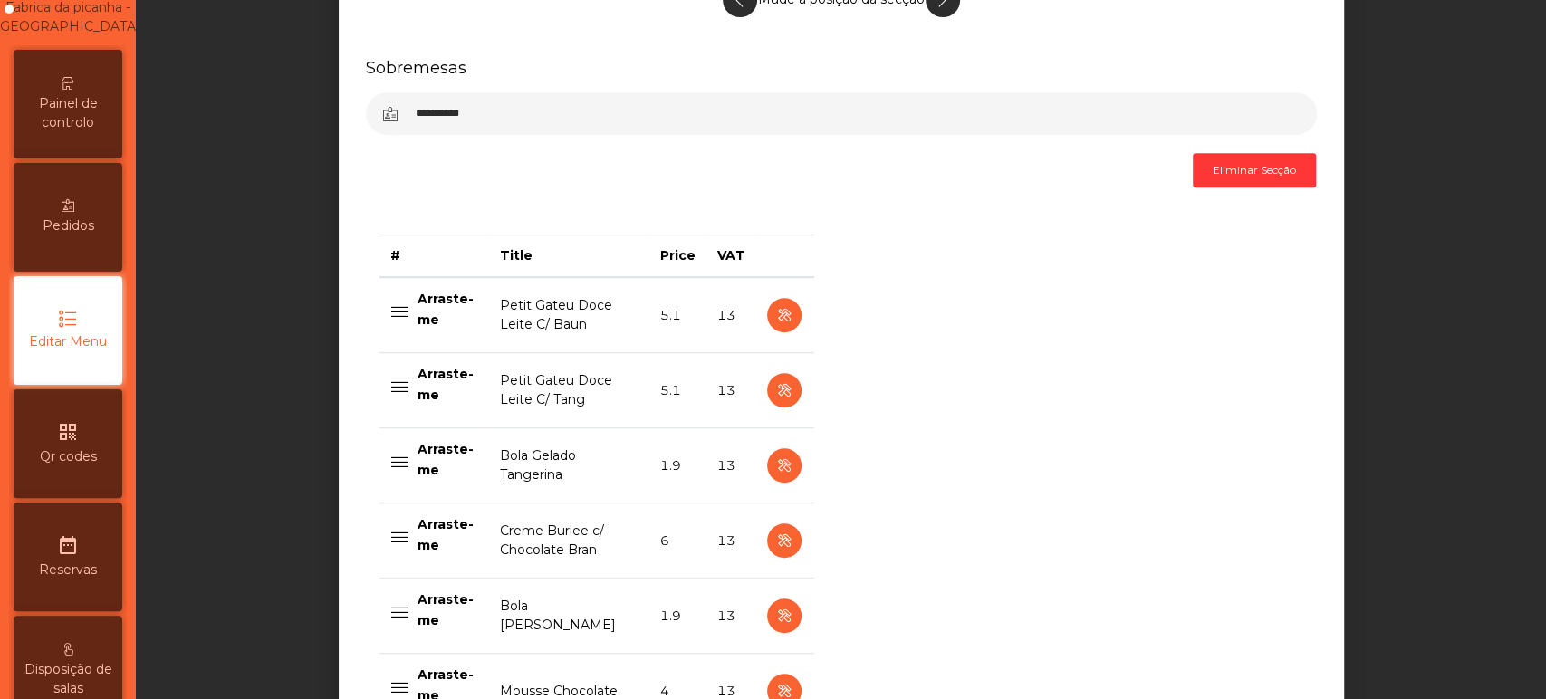
scroll to position [532, 0]
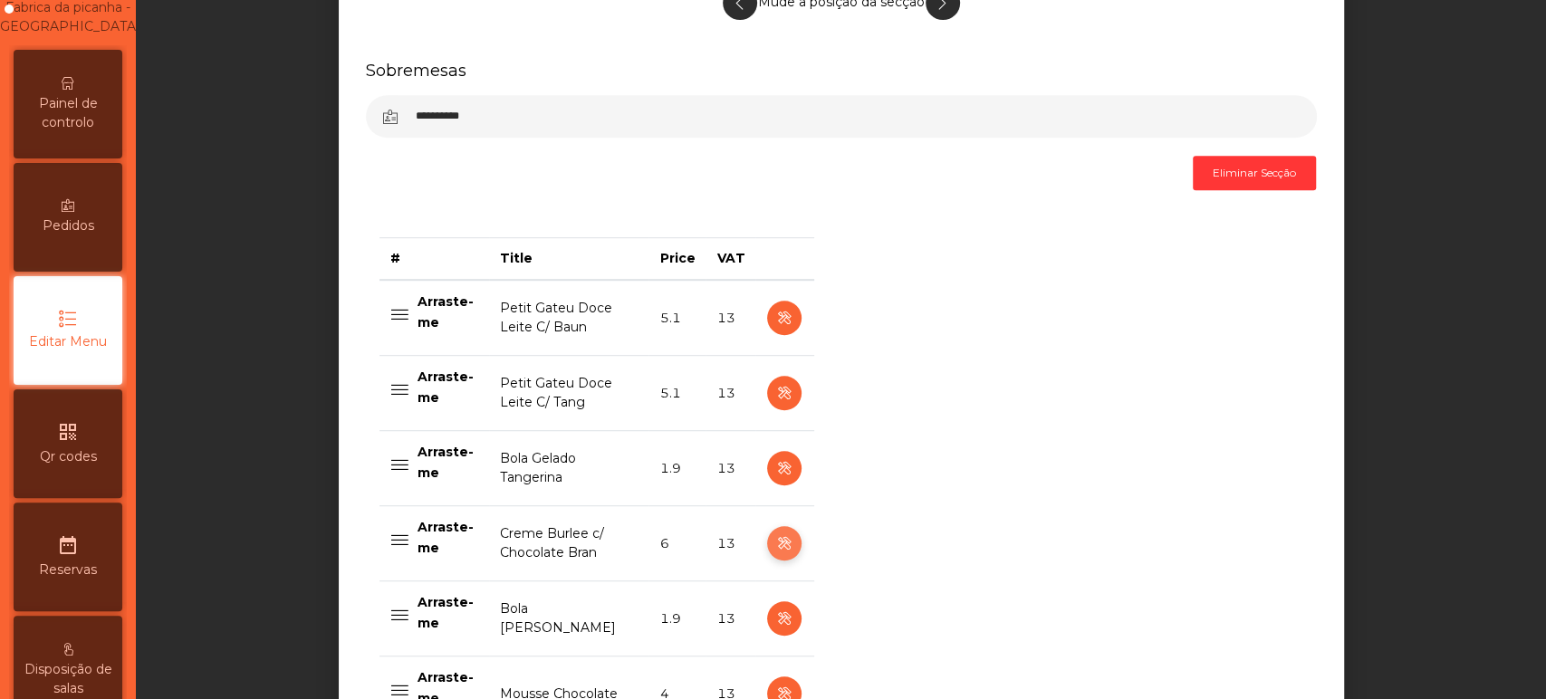
click at [773, 550] on icon "button" at bounding box center [783, 543] width 21 height 23
select select "**"
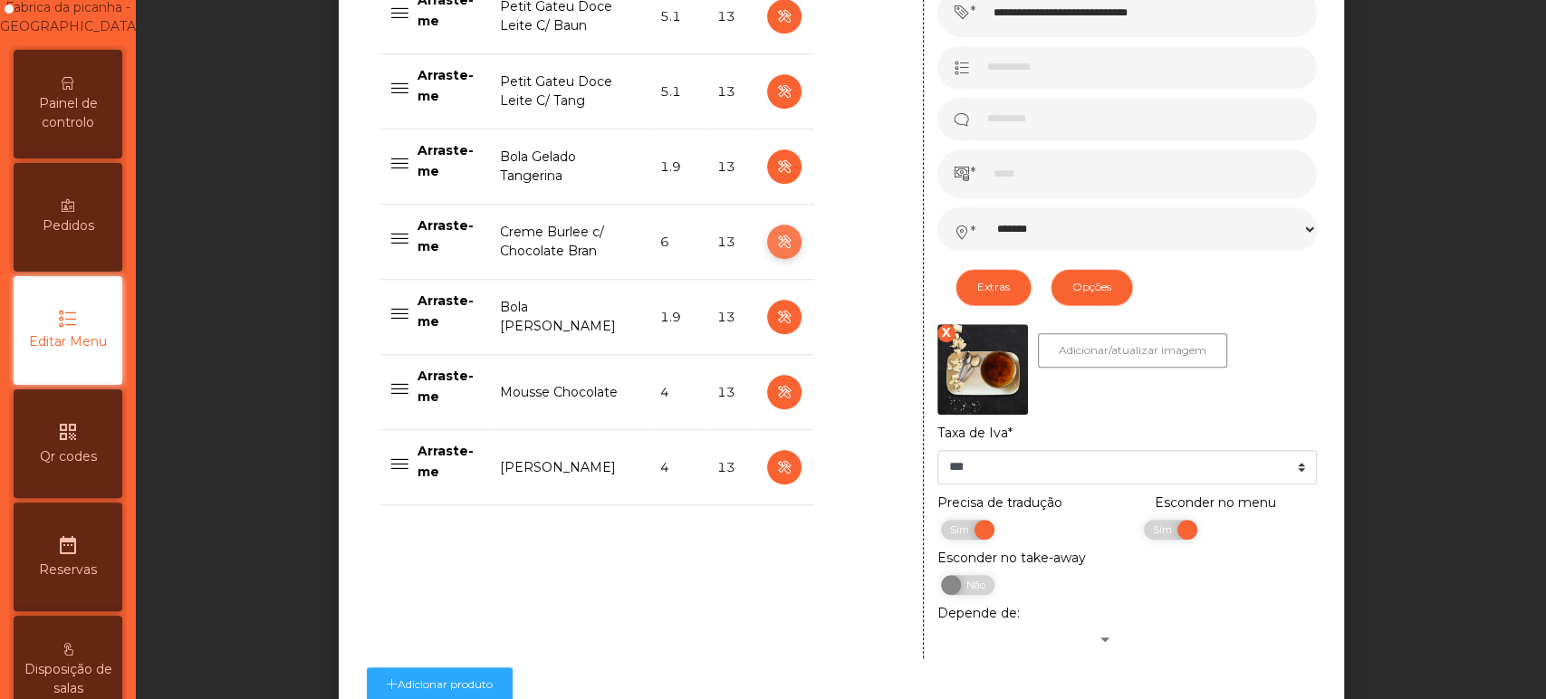
scroll to position [1007, 0]
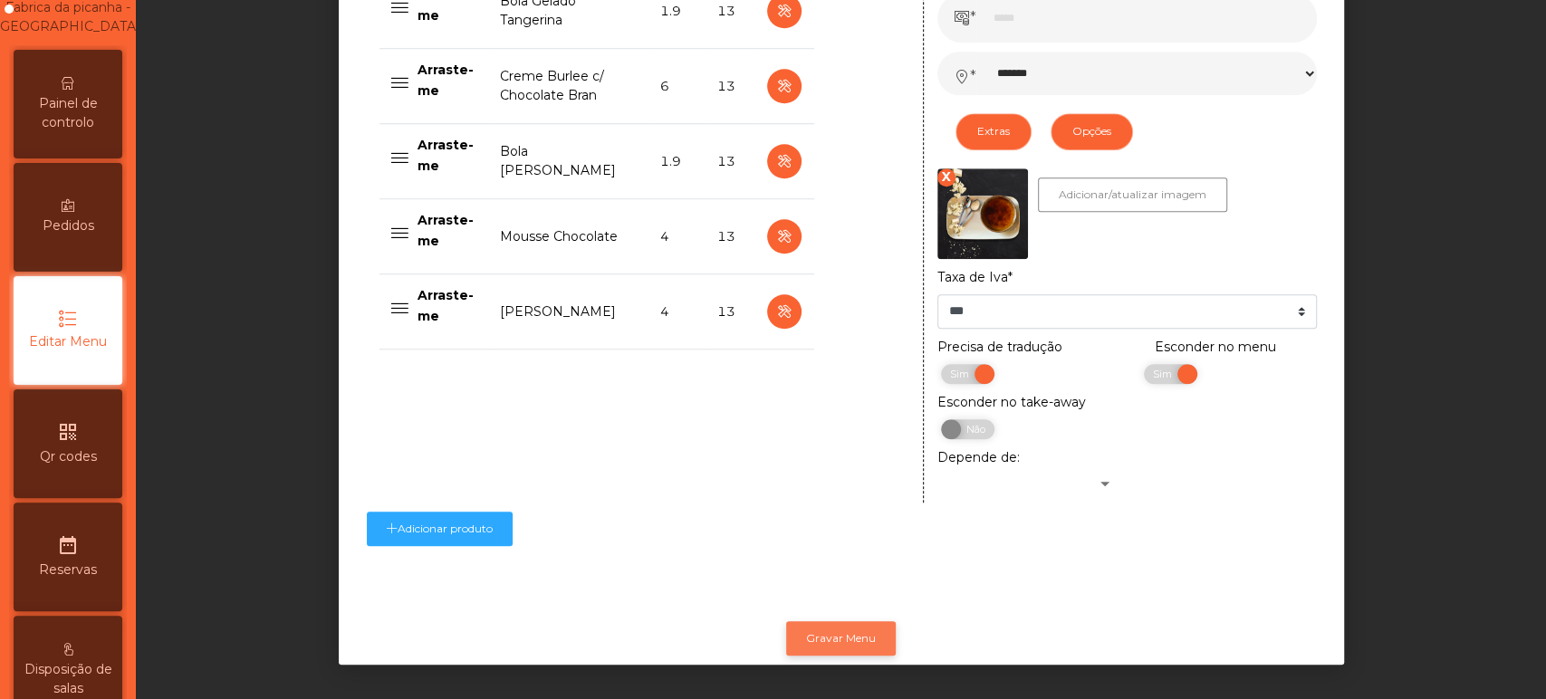
click at [824, 621] on button "Gravar Menu" at bounding box center [841, 638] width 110 height 34
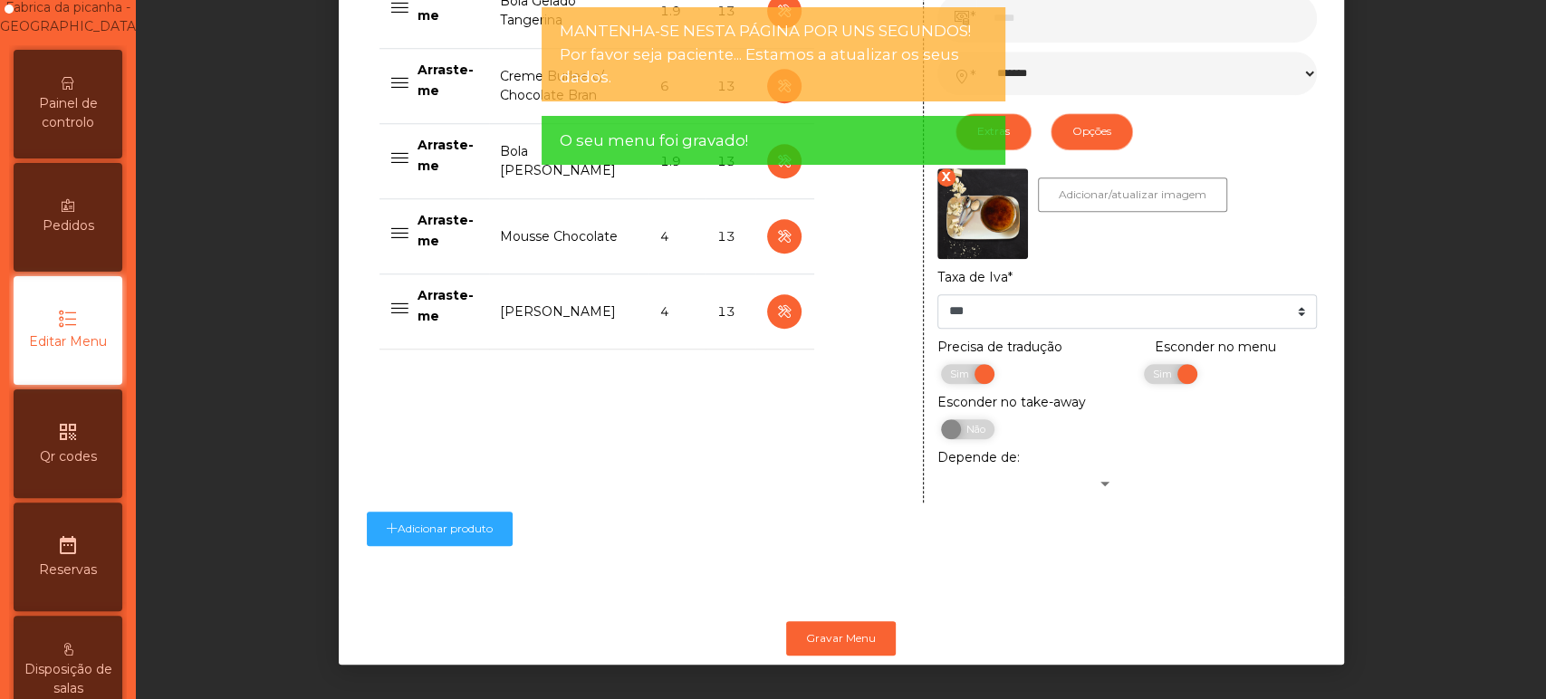
click at [96, 152] on div "Painel de controlo" at bounding box center [68, 104] width 109 height 109
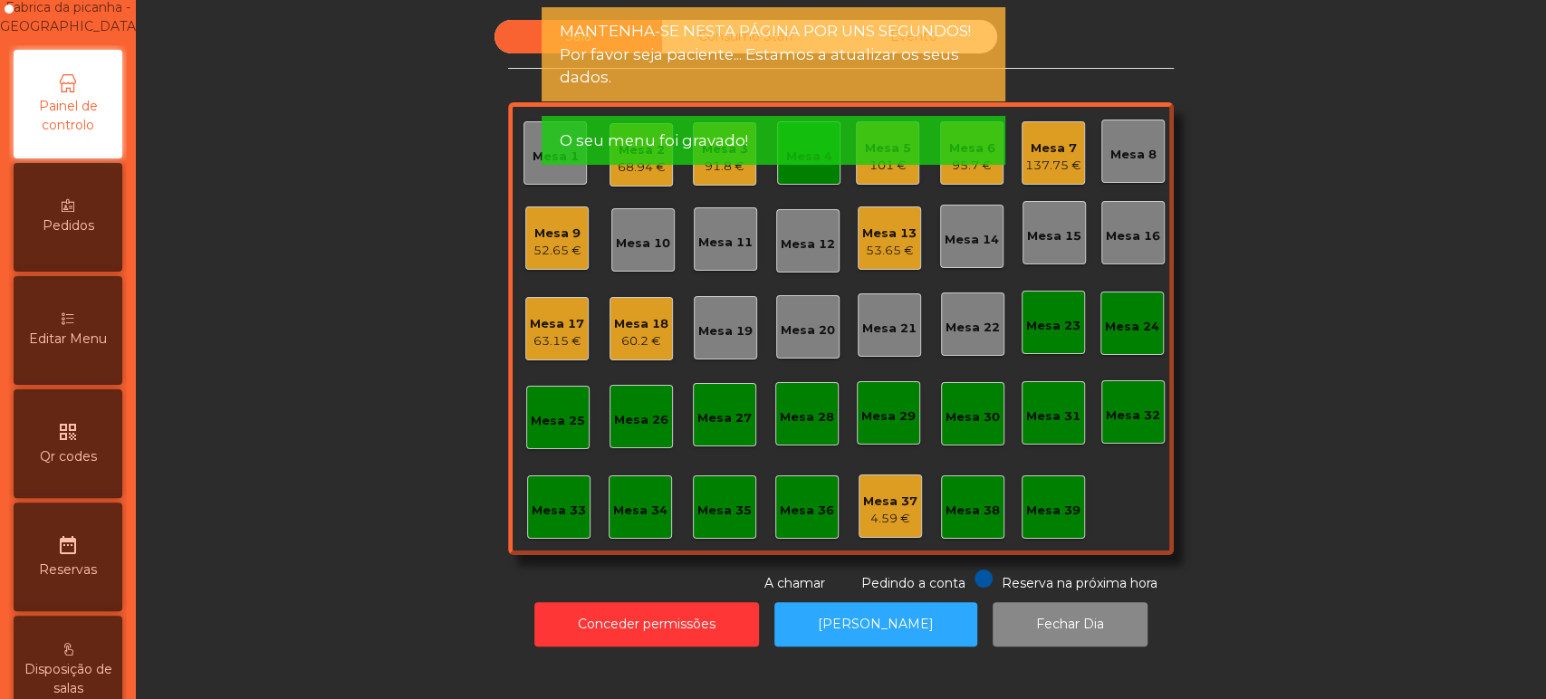
click at [79, 135] on span "Painel de controlo" at bounding box center [68, 116] width 100 height 38
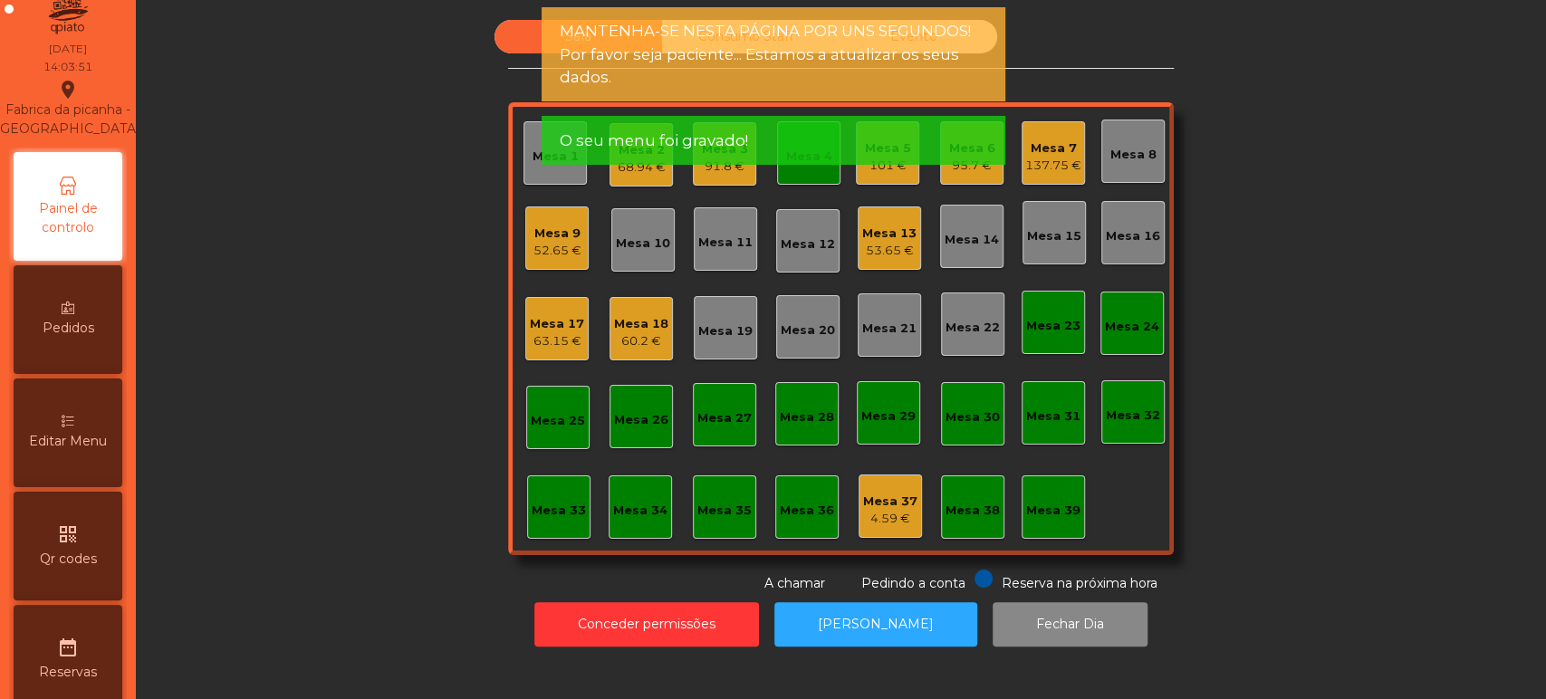
click at [82, 137] on div "Fabrica da picanha - [GEOGRAPHIC_DATA] location_on" at bounding box center [67, 109] width 145 height 60
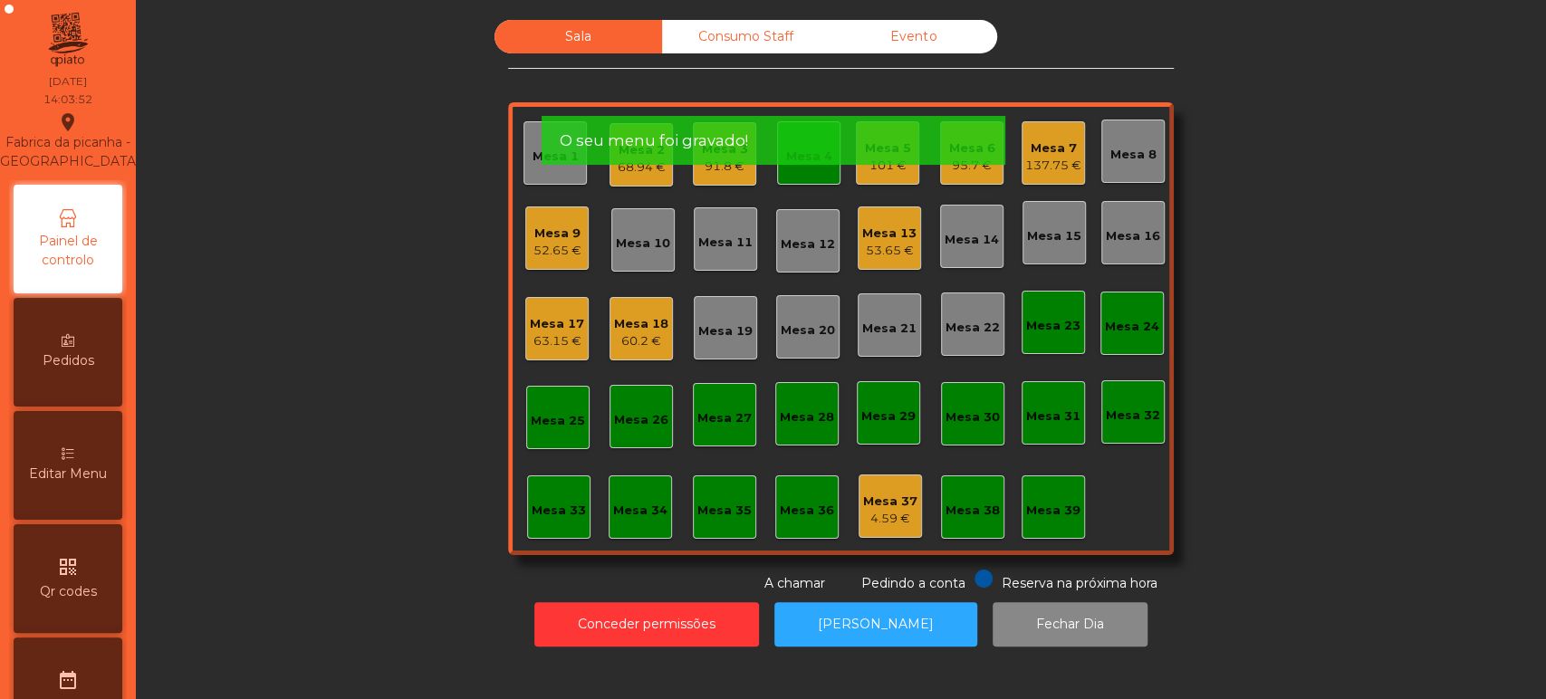
scroll to position [0, 0]
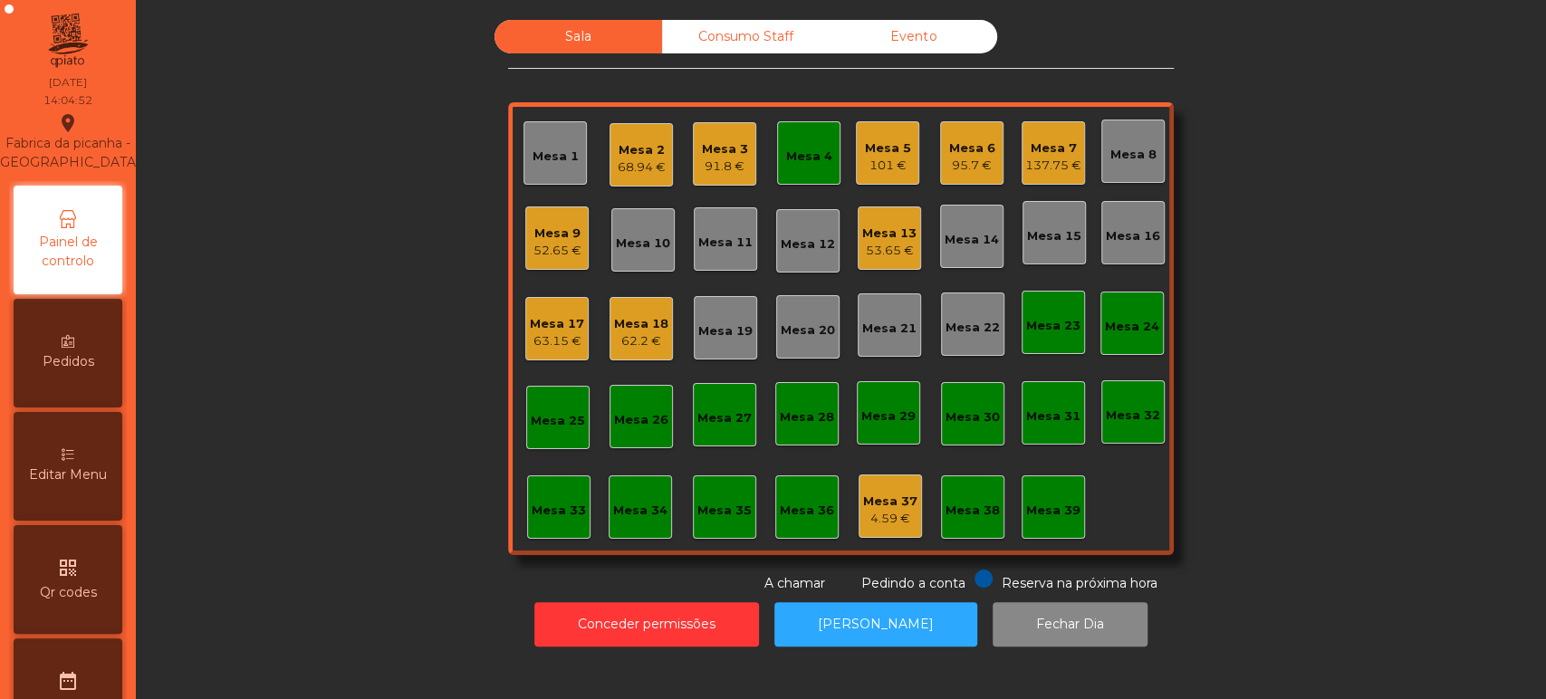
click at [963, 330] on div "Mesa 22" at bounding box center [972, 328] width 54 height 18
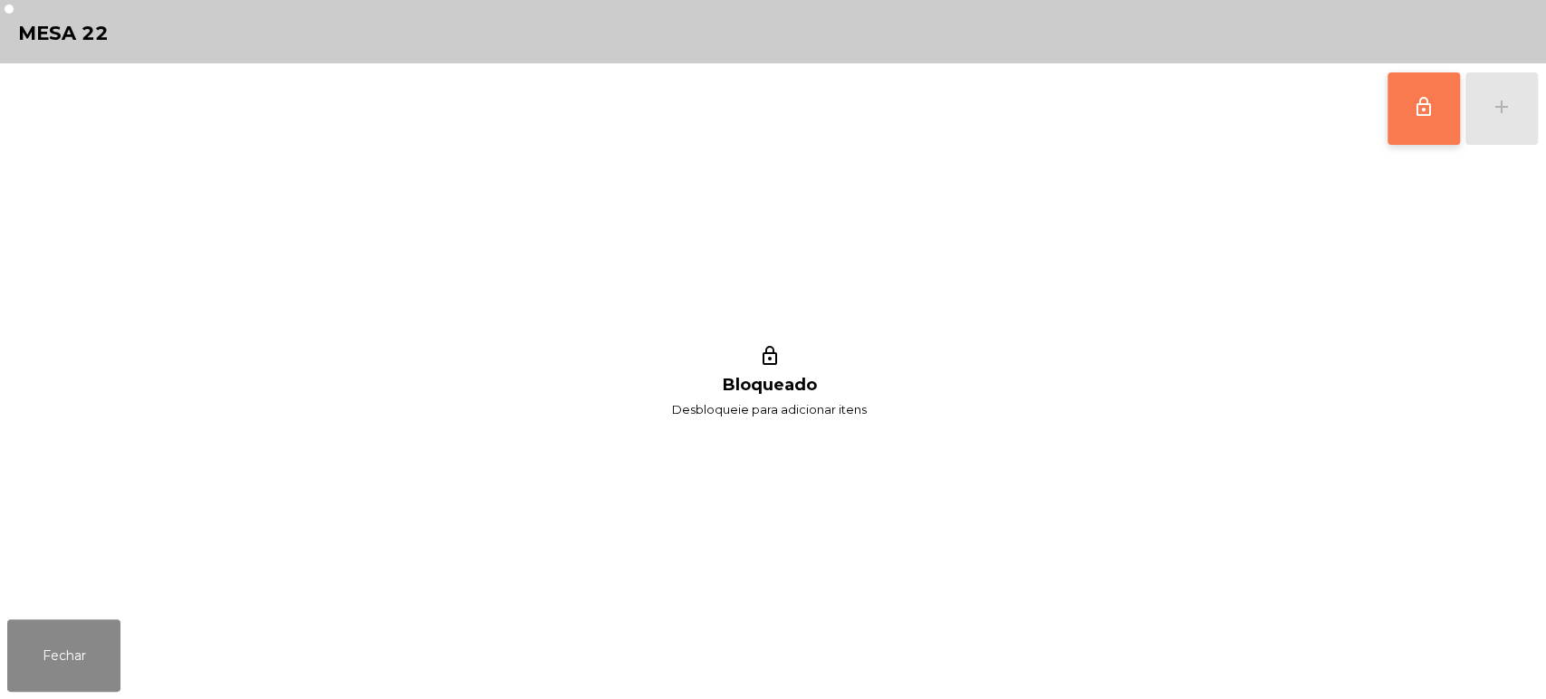
click at [1419, 87] on button "lock_outline" at bounding box center [1423, 108] width 72 height 72
click at [1488, 92] on div "lock_outline add" at bounding box center [1462, 108] width 152 height 91
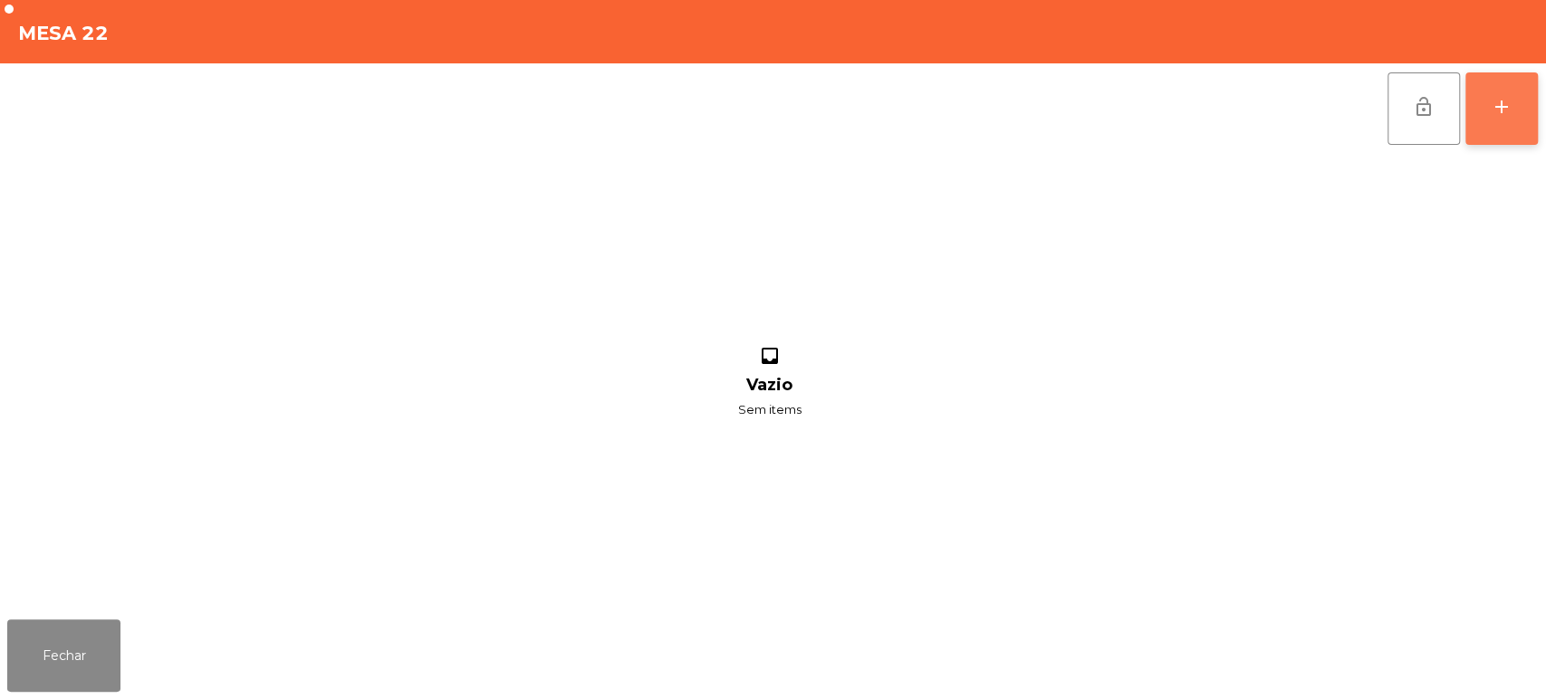
click at [1501, 104] on div "add" at bounding box center [1502, 107] width 22 height 22
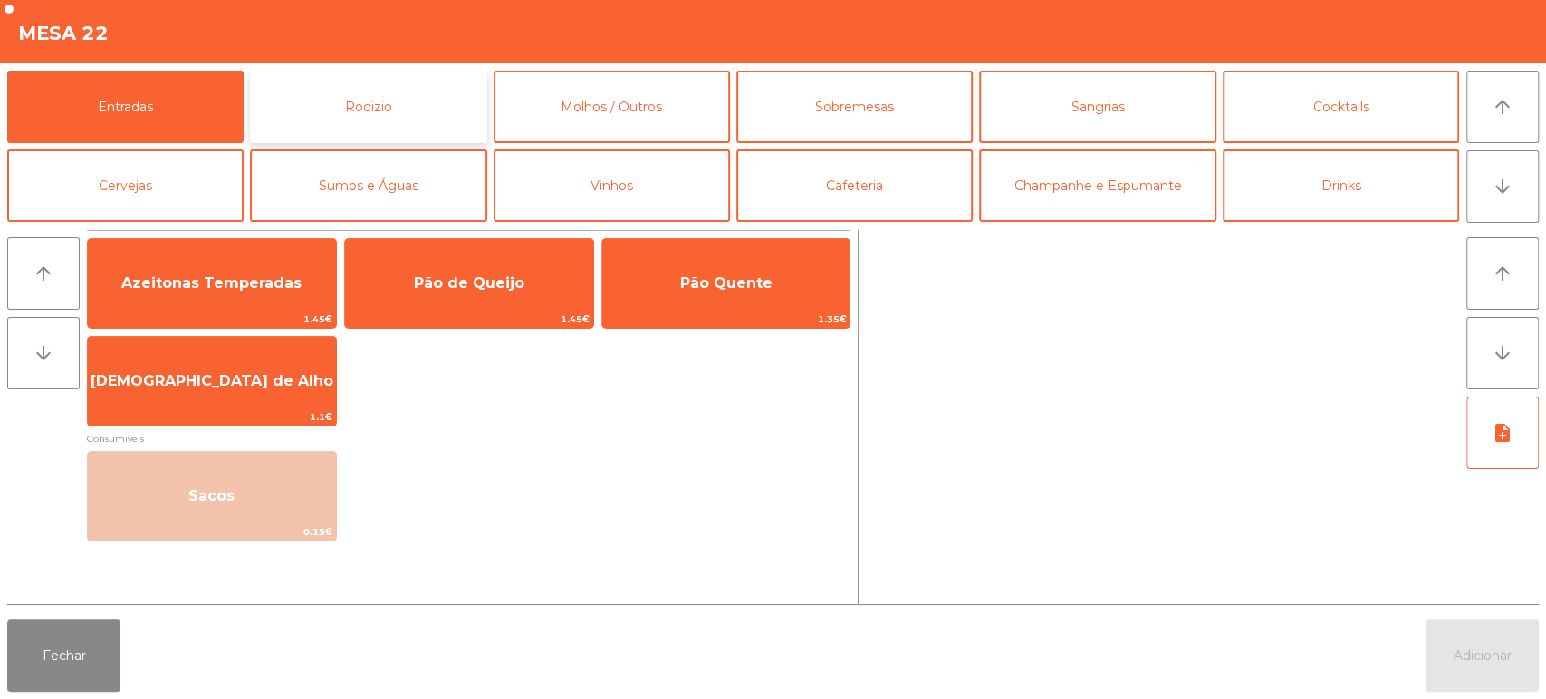
click at [413, 97] on button "Rodizio" at bounding box center [368, 107] width 236 height 72
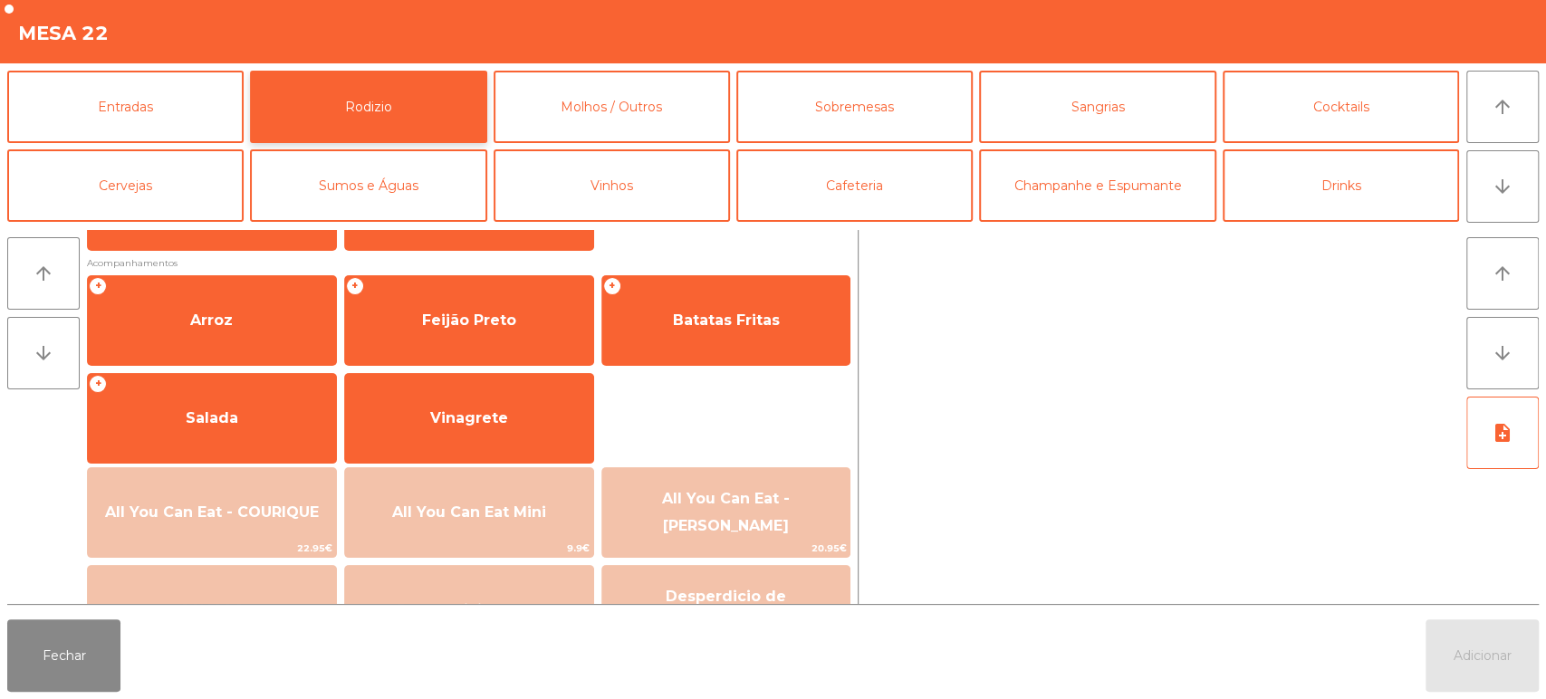
scroll to position [234, 0]
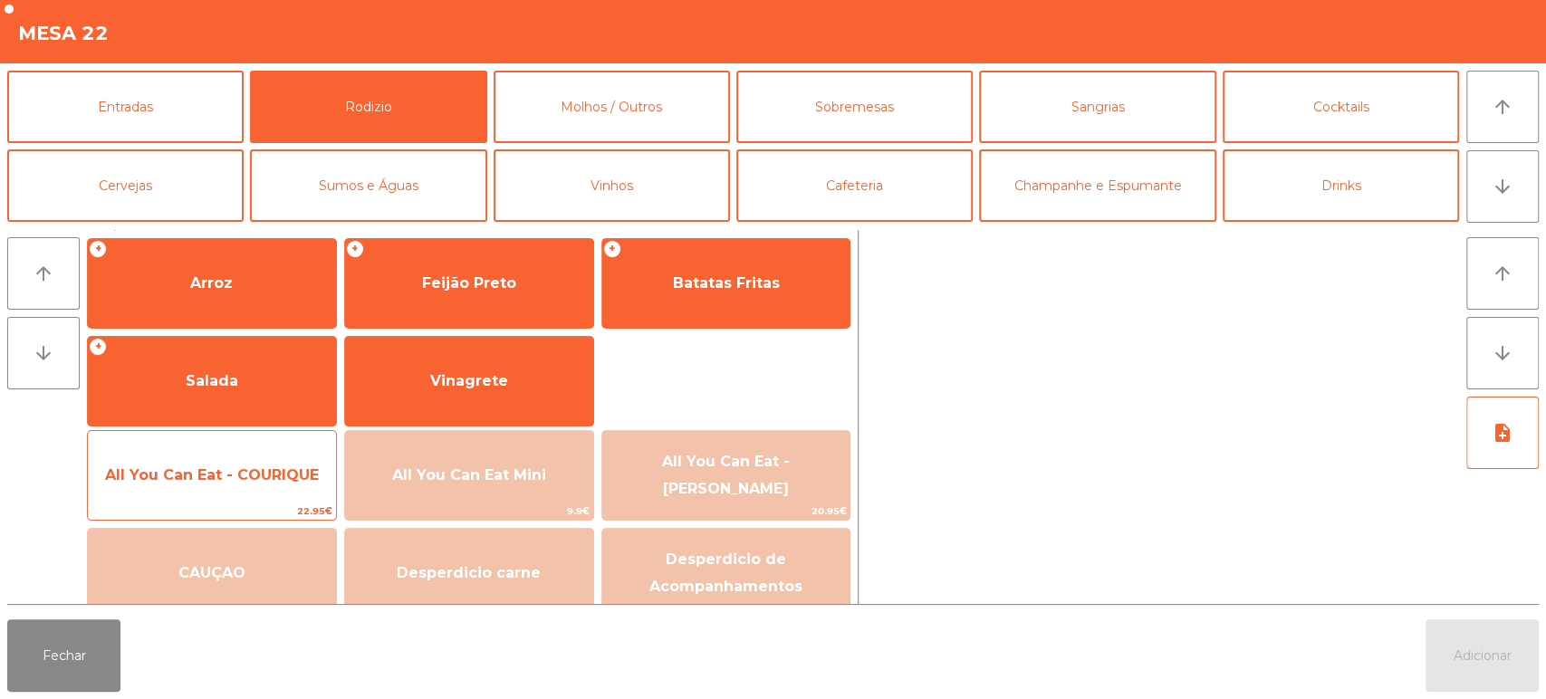
click at [277, 443] on div "All You Can Eat - COURIQUE 22.95€" at bounding box center [212, 475] width 250 height 91
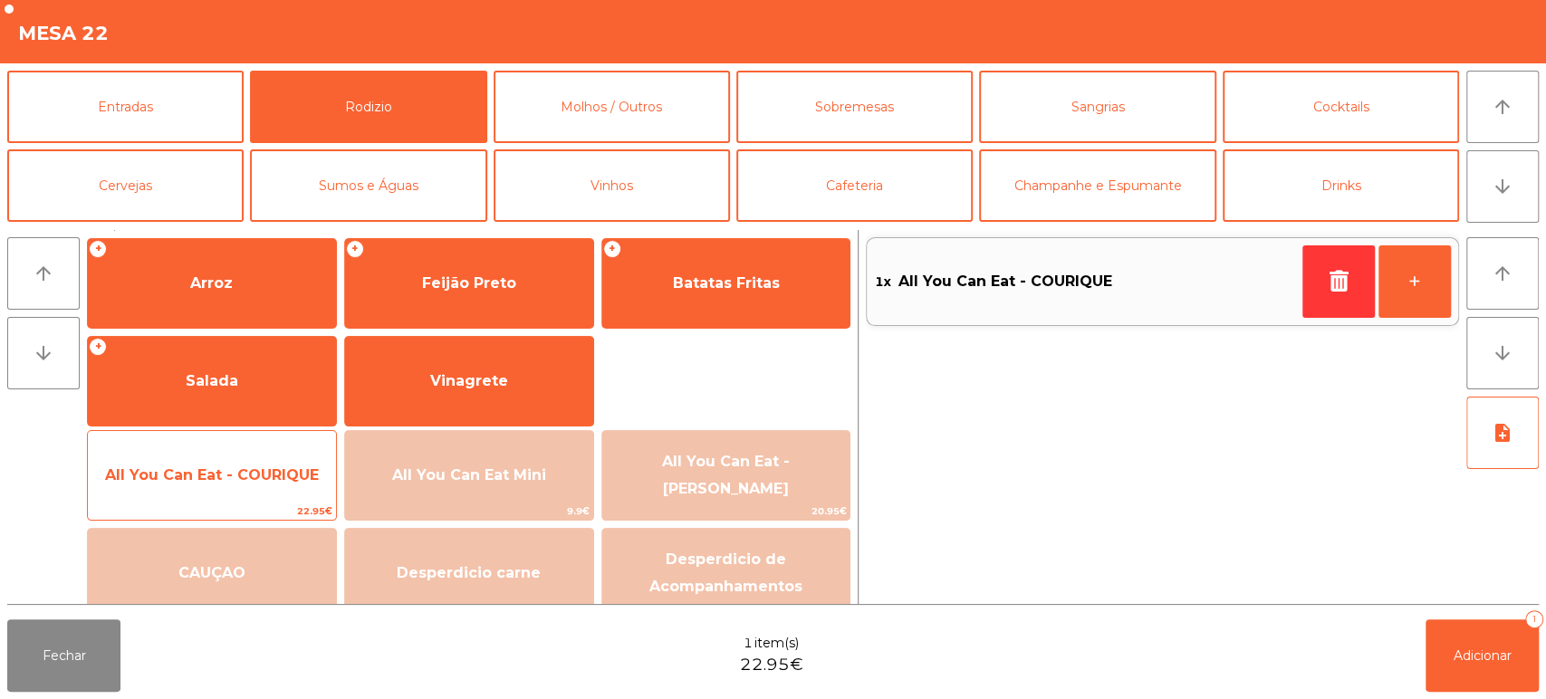
click at [263, 454] on span "All You Can Eat - COURIQUE" at bounding box center [212, 475] width 248 height 49
click at [251, 459] on span "All You Can Eat - COURIQUE" at bounding box center [212, 475] width 248 height 49
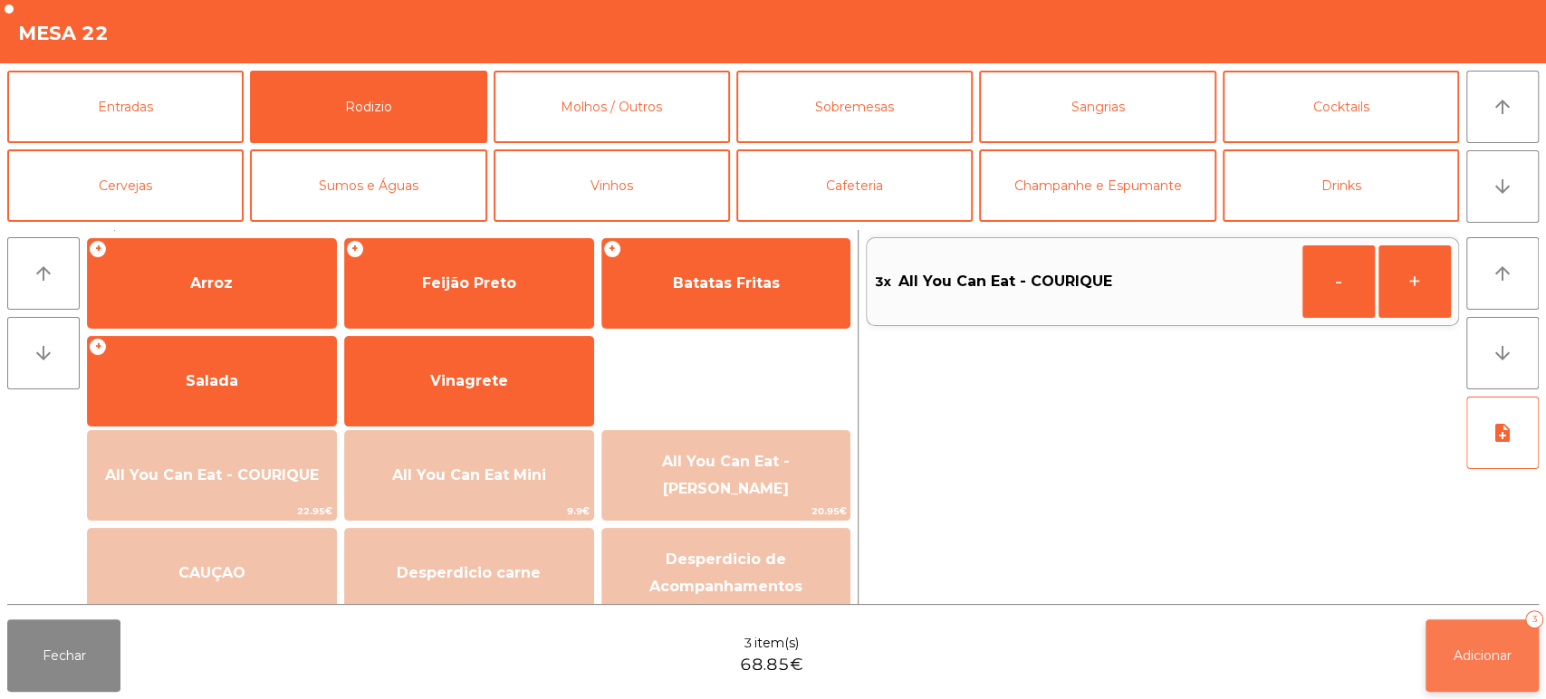
click at [1470, 661] on span "Adicionar" at bounding box center [1482, 656] width 58 height 16
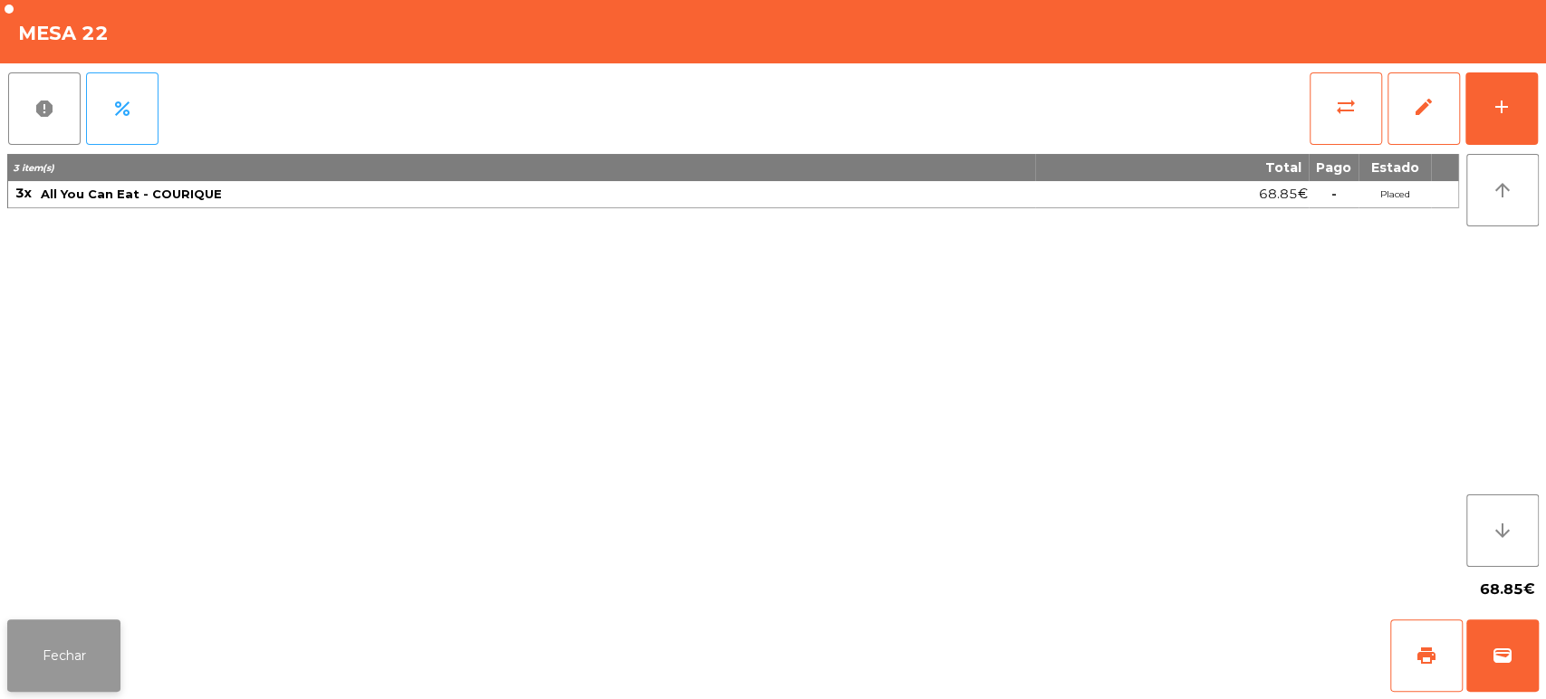
click at [101, 619] on button "Fechar" at bounding box center [63, 655] width 113 height 72
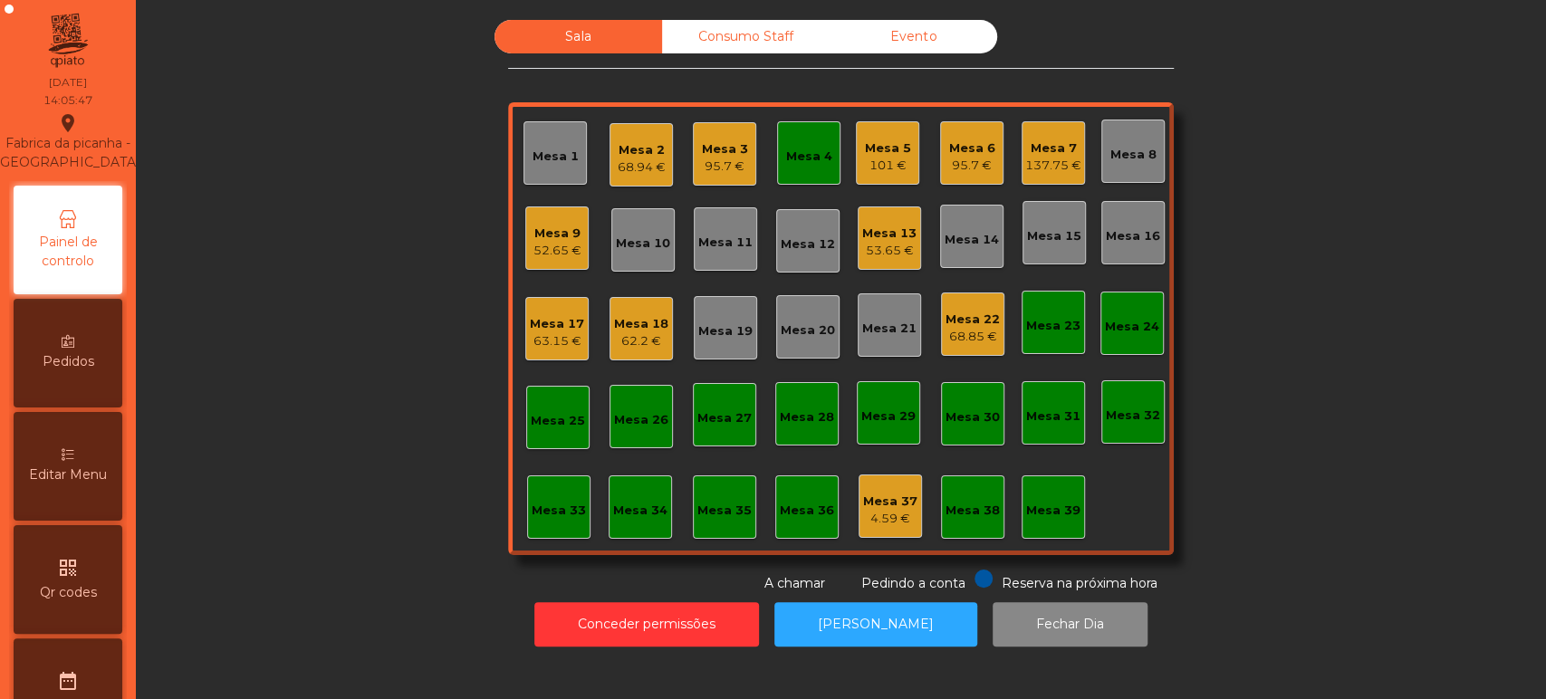
click at [785, 181] on div "Mesa 4" at bounding box center [808, 152] width 63 height 63
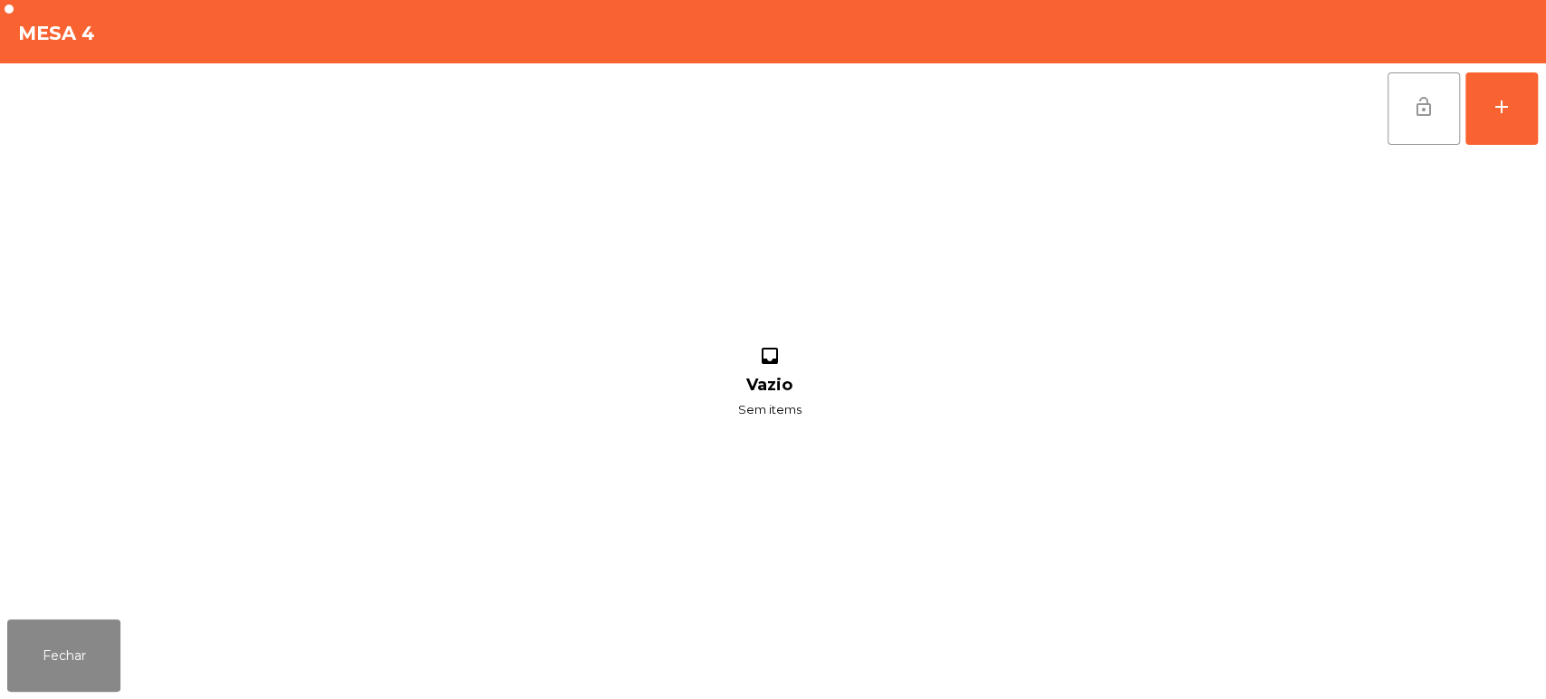
click at [1425, 118] on button "lock_open" at bounding box center [1423, 108] width 72 height 72
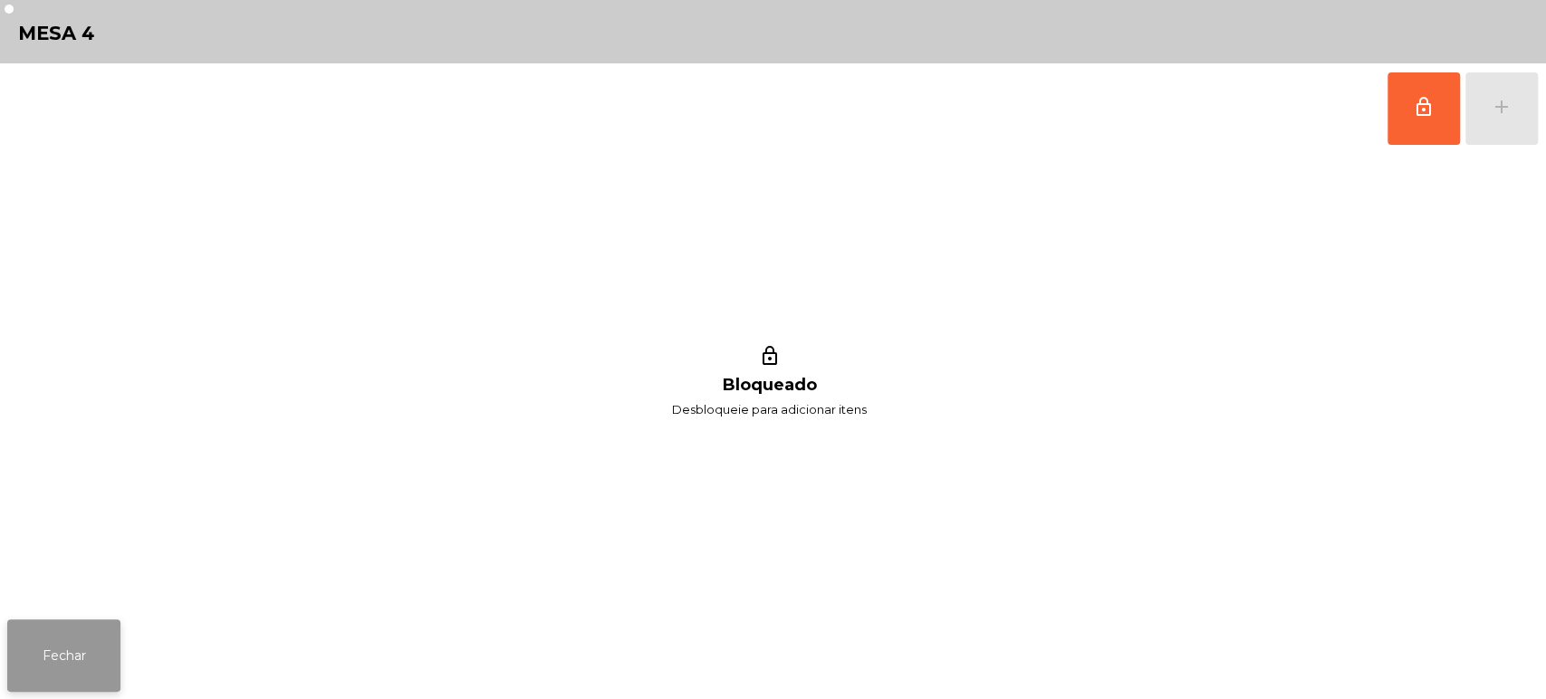
click at [67, 654] on button "Fechar" at bounding box center [63, 655] width 113 height 72
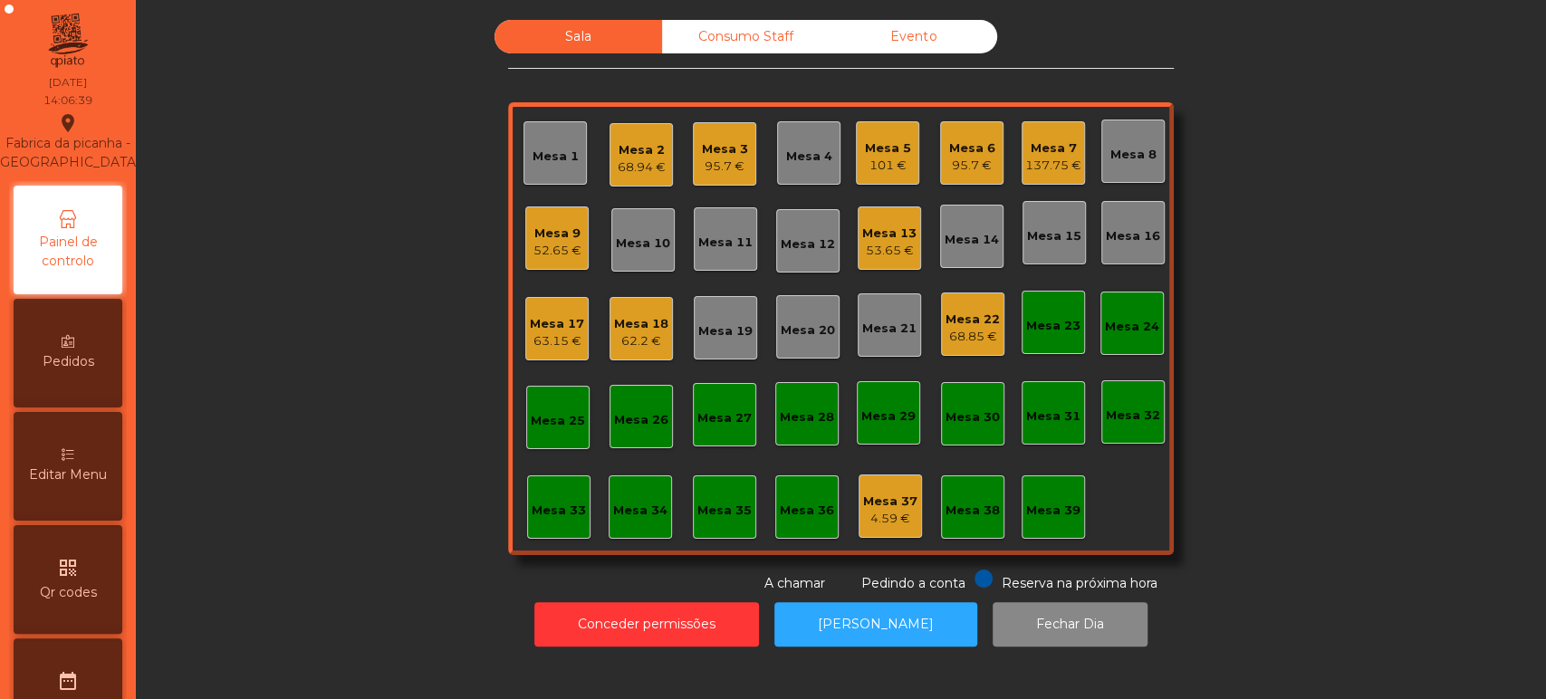
click at [561, 315] on div "Mesa 17" at bounding box center [557, 324] width 54 height 18
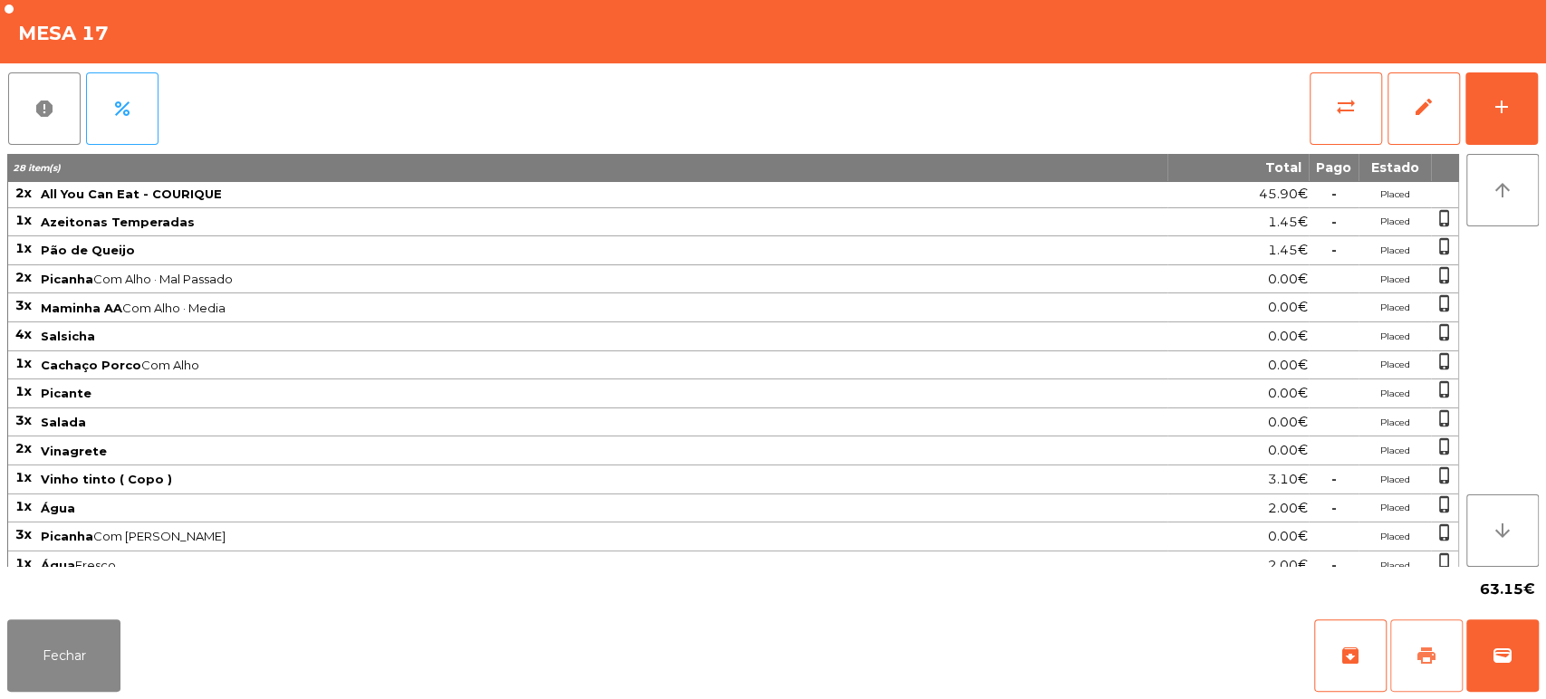
click at [1432, 648] on span "print" at bounding box center [1426, 656] width 22 height 22
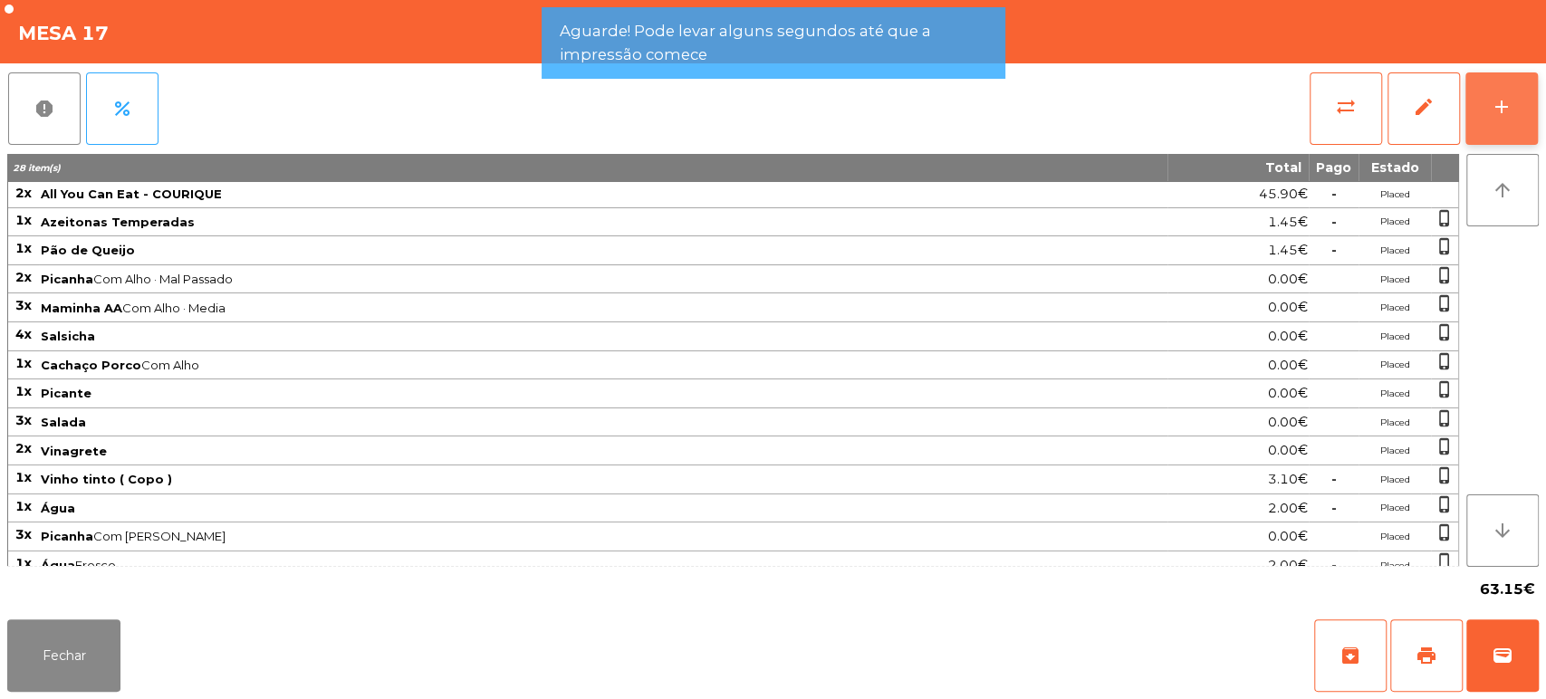
click at [1486, 128] on button "add" at bounding box center [1501, 108] width 72 height 72
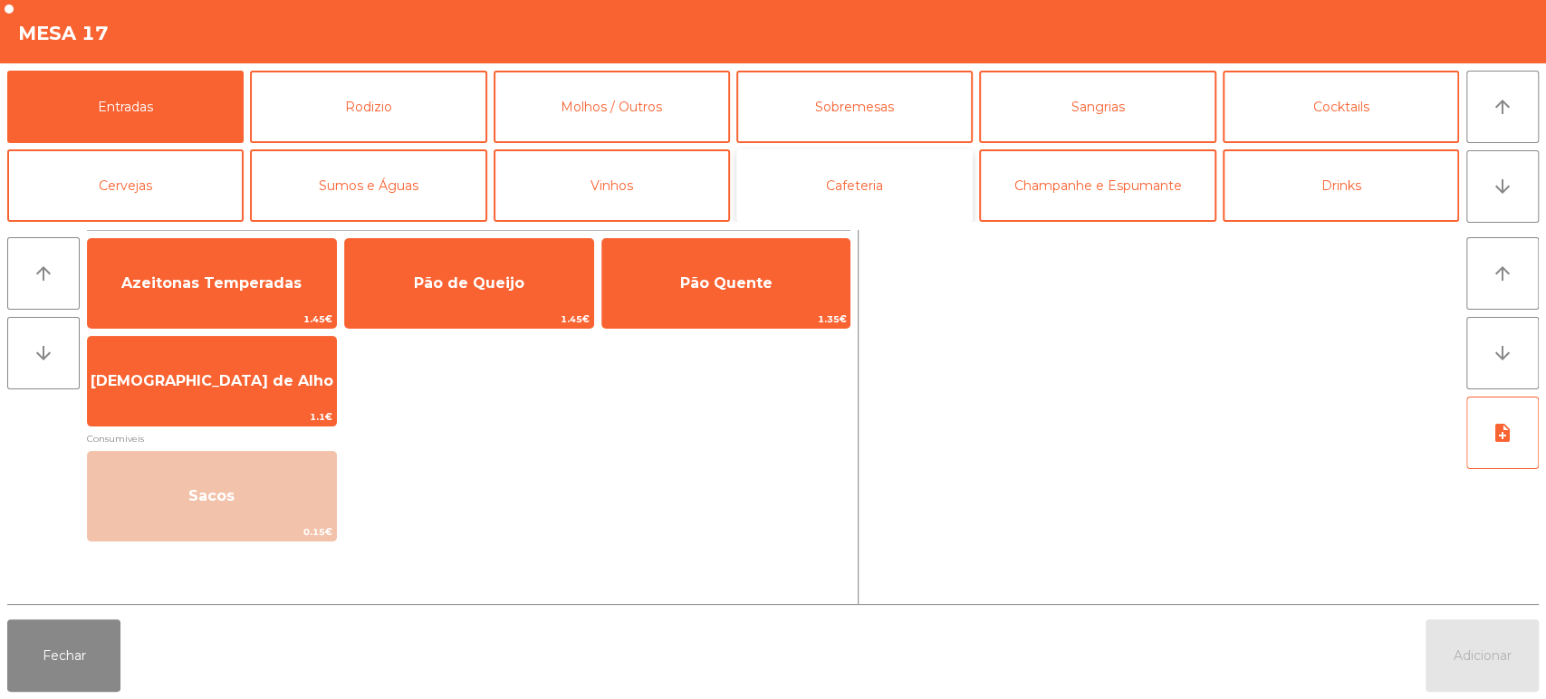
click at [930, 187] on button "Cafeteria" at bounding box center [854, 185] width 236 height 72
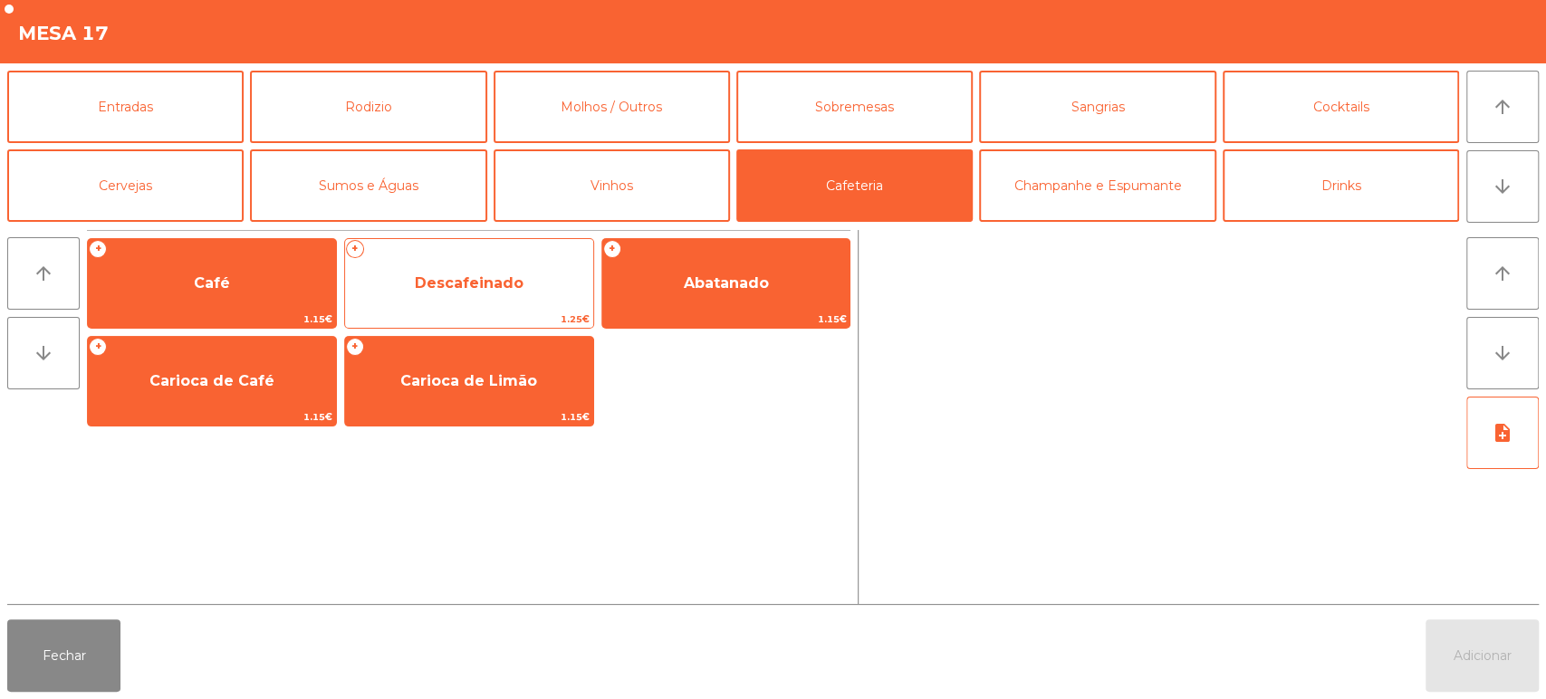
click at [477, 285] on span "Descafeinado" at bounding box center [469, 282] width 109 height 17
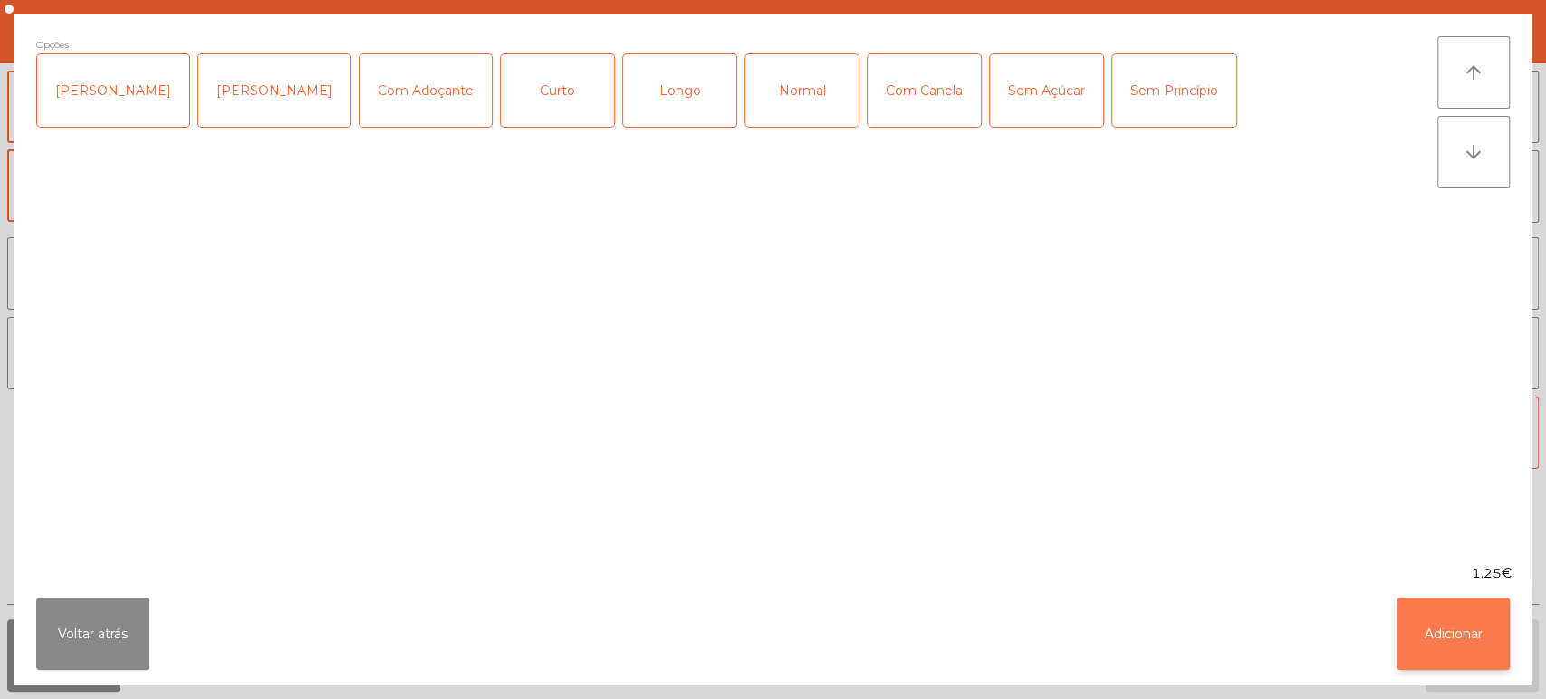
click at [1452, 623] on button "Adicionar" at bounding box center [1452, 634] width 113 height 72
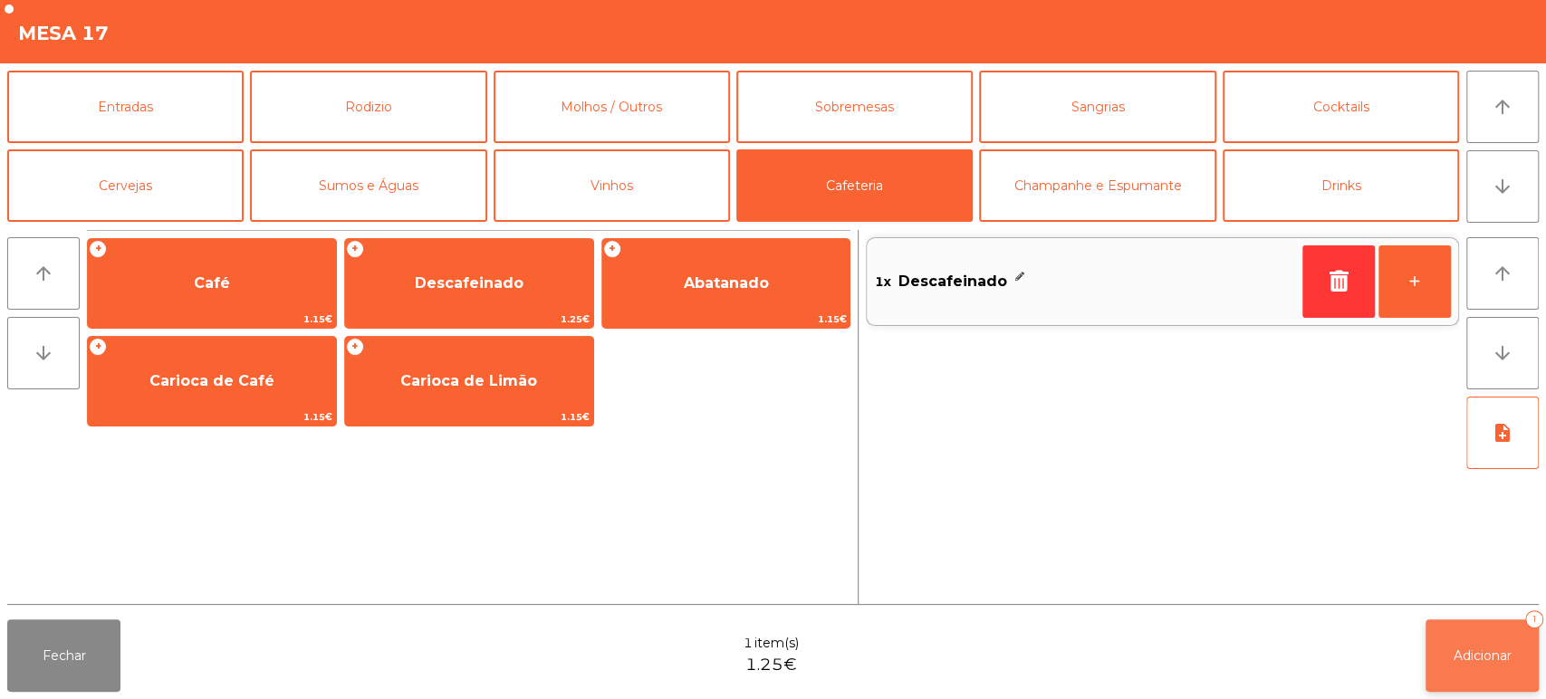
click at [1463, 638] on button "Adicionar 1" at bounding box center [1481, 655] width 113 height 72
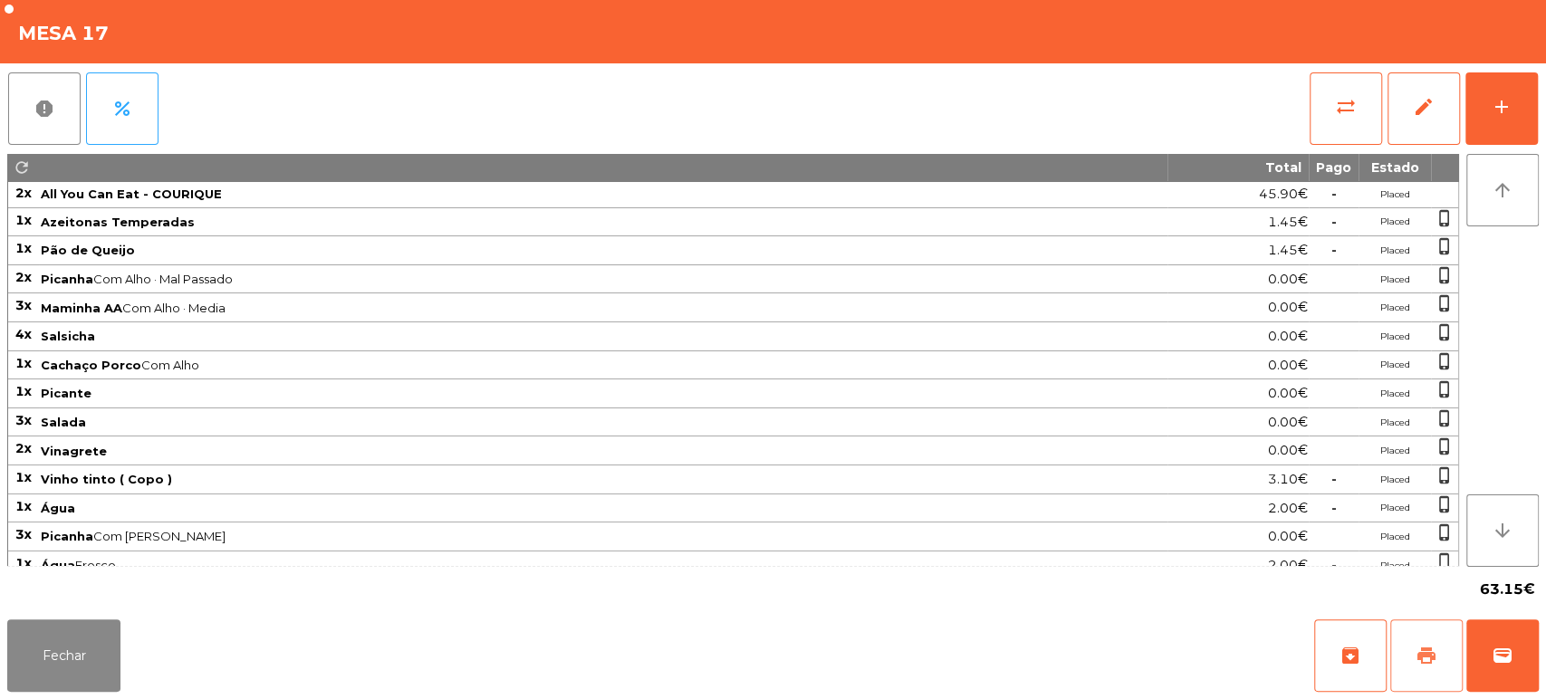
click at [1413, 657] on button "print" at bounding box center [1426, 655] width 72 height 72
click at [1338, 110] on span "sync_alt" at bounding box center [1346, 107] width 22 height 22
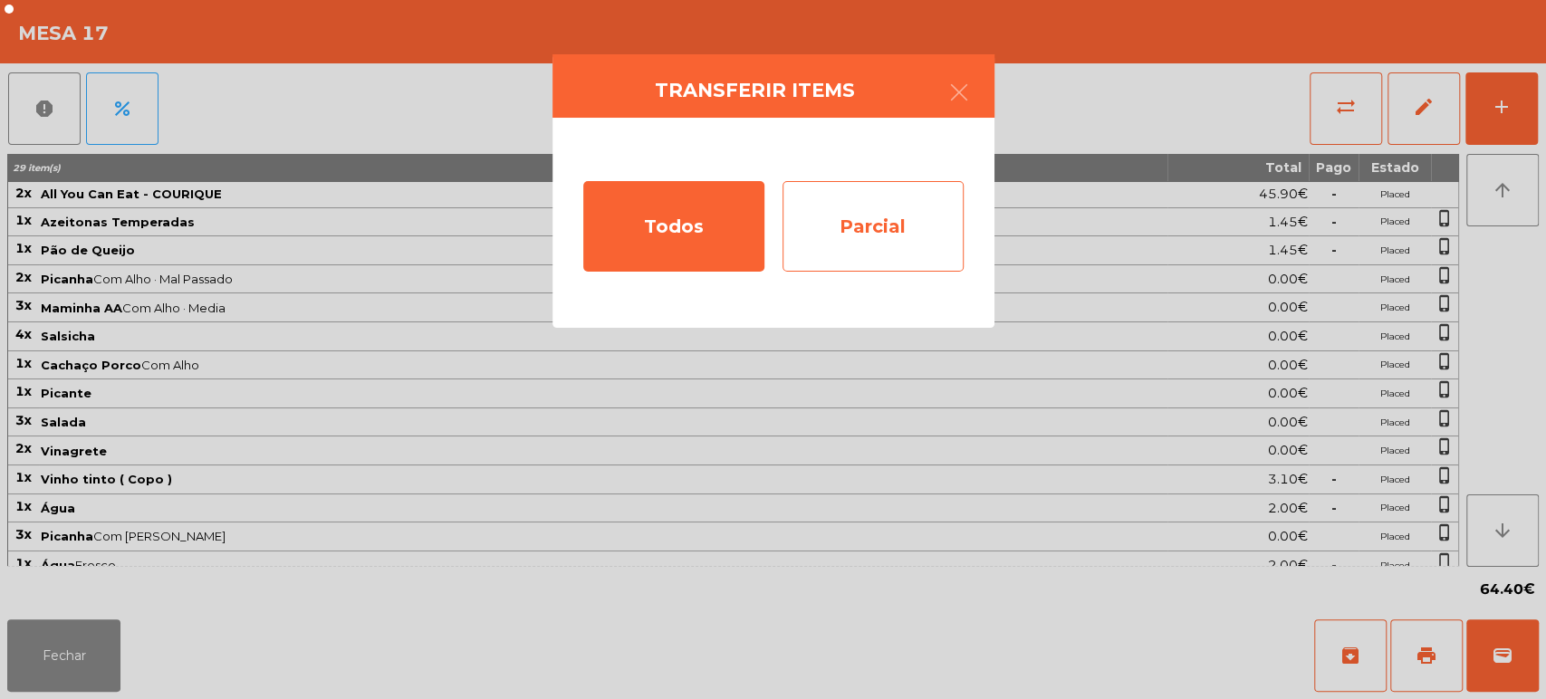
click at [886, 216] on div "Parcial" at bounding box center [872, 226] width 181 height 91
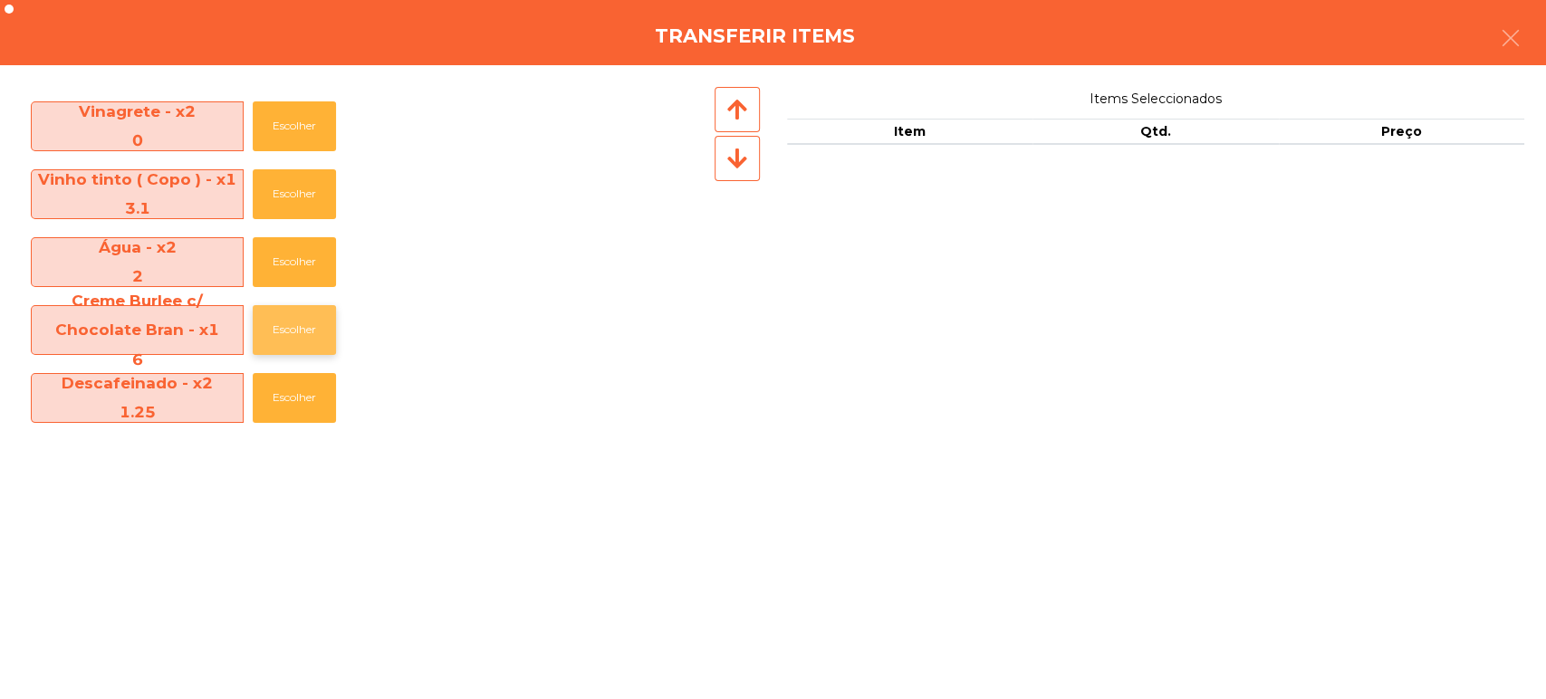
click at [277, 336] on button "Escolher" at bounding box center [294, 330] width 83 height 50
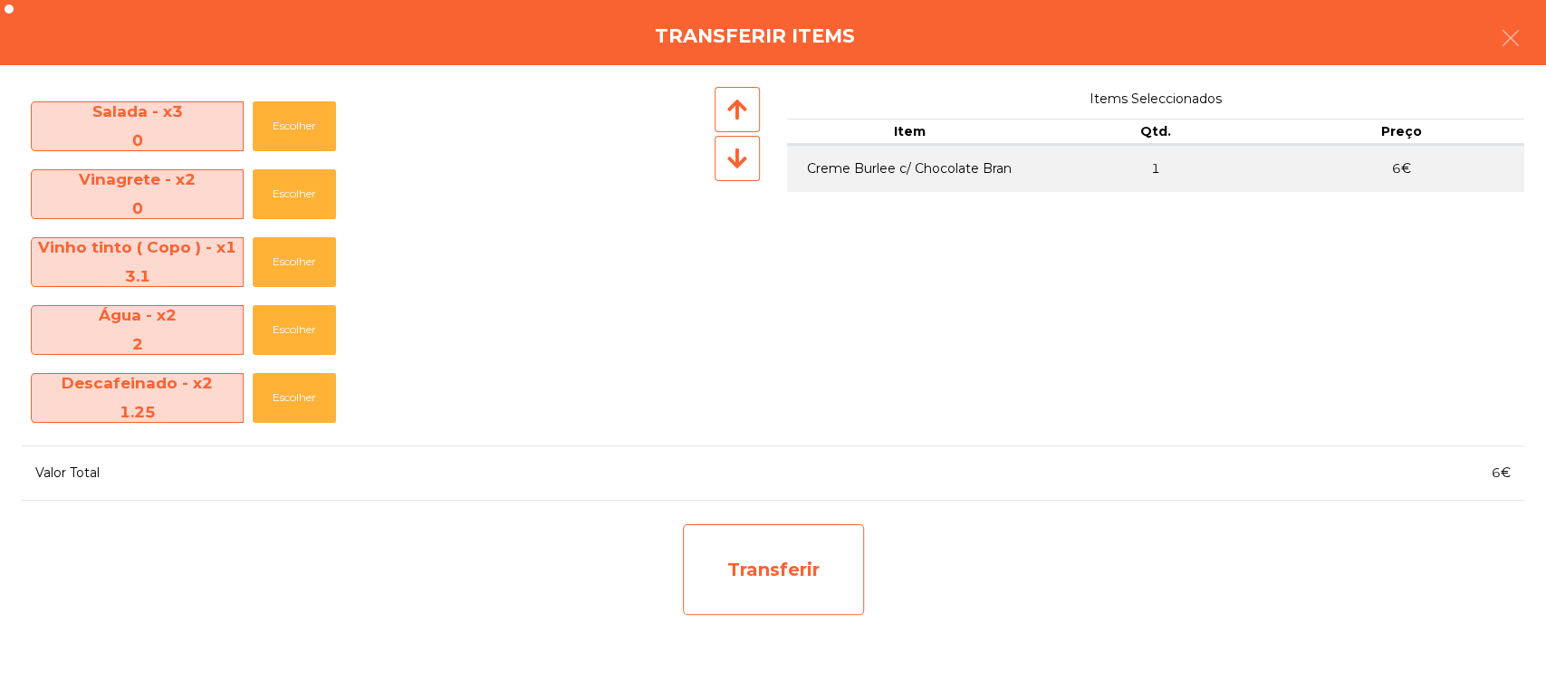
click at [764, 576] on div "Transferir" at bounding box center [773, 569] width 181 height 91
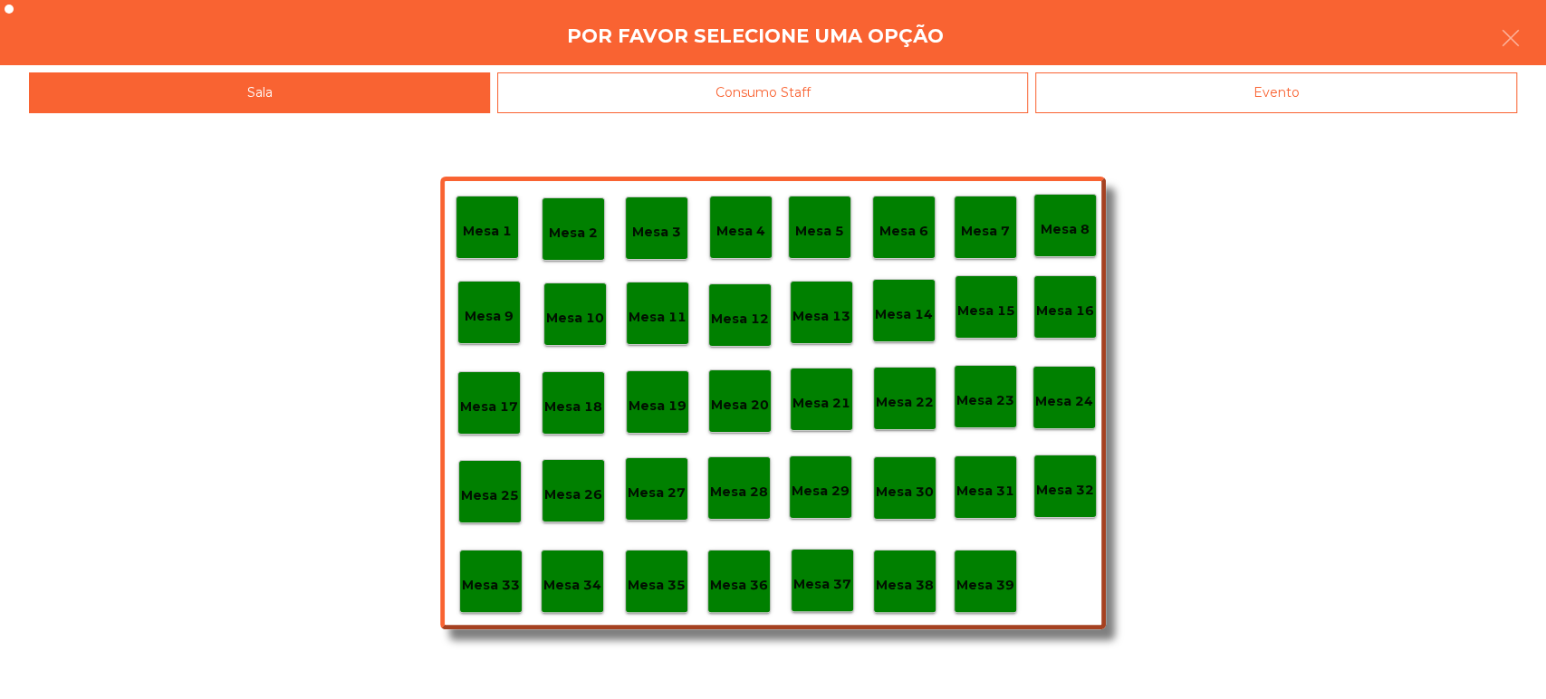
click at [841, 576] on p "Mesa 37" at bounding box center [822, 584] width 58 height 21
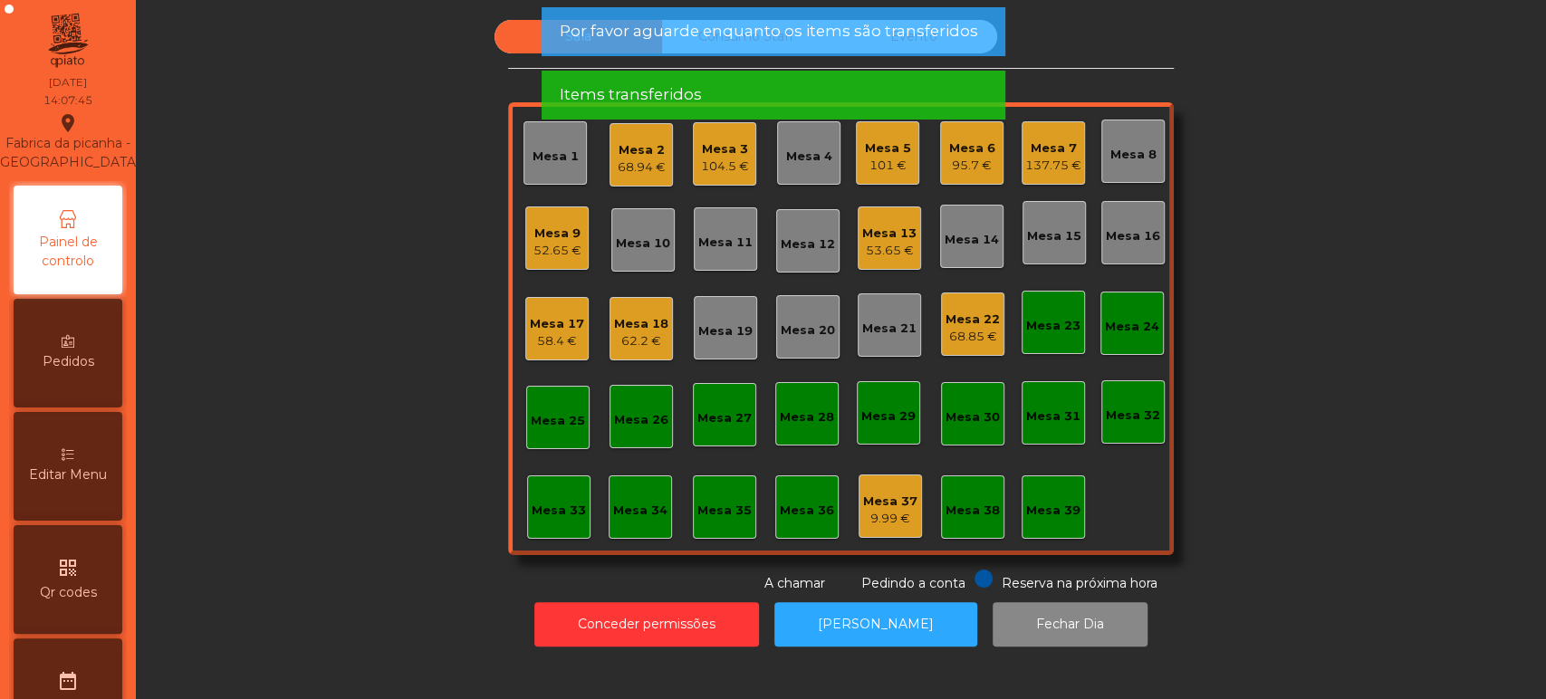
click at [549, 321] on div "Mesa 17" at bounding box center [557, 324] width 54 height 18
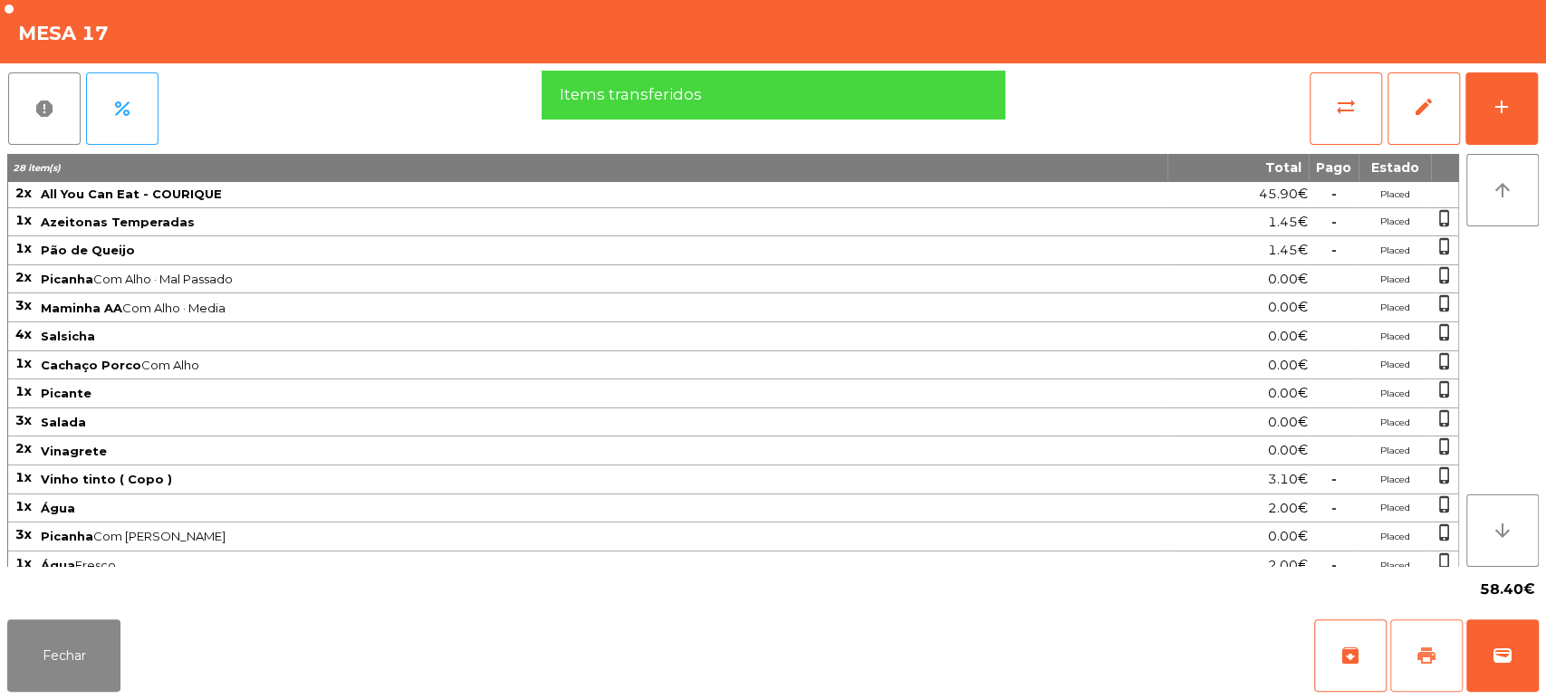
click at [1411, 651] on button "print" at bounding box center [1426, 655] width 72 height 72
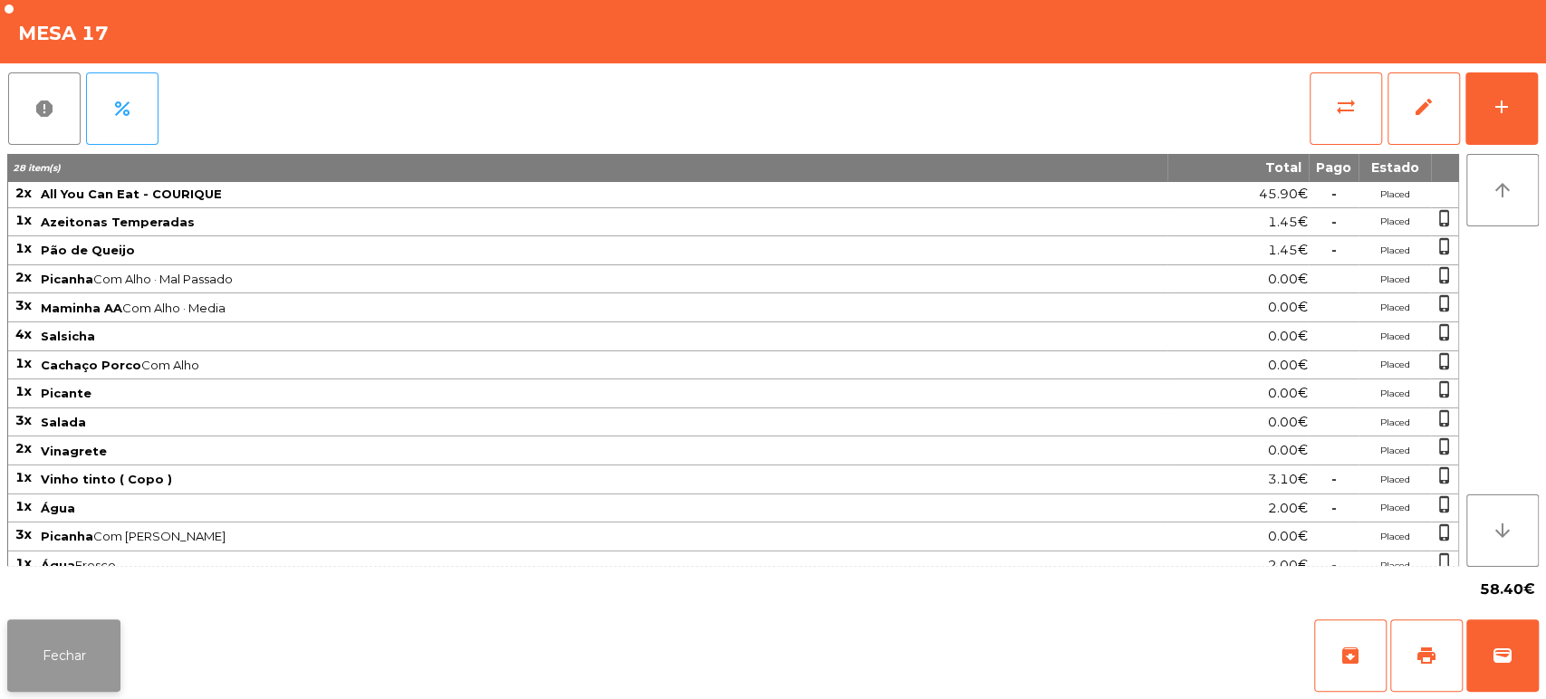
click at [61, 659] on button "Fechar" at bounding box center [63, 655] width 113 height 72
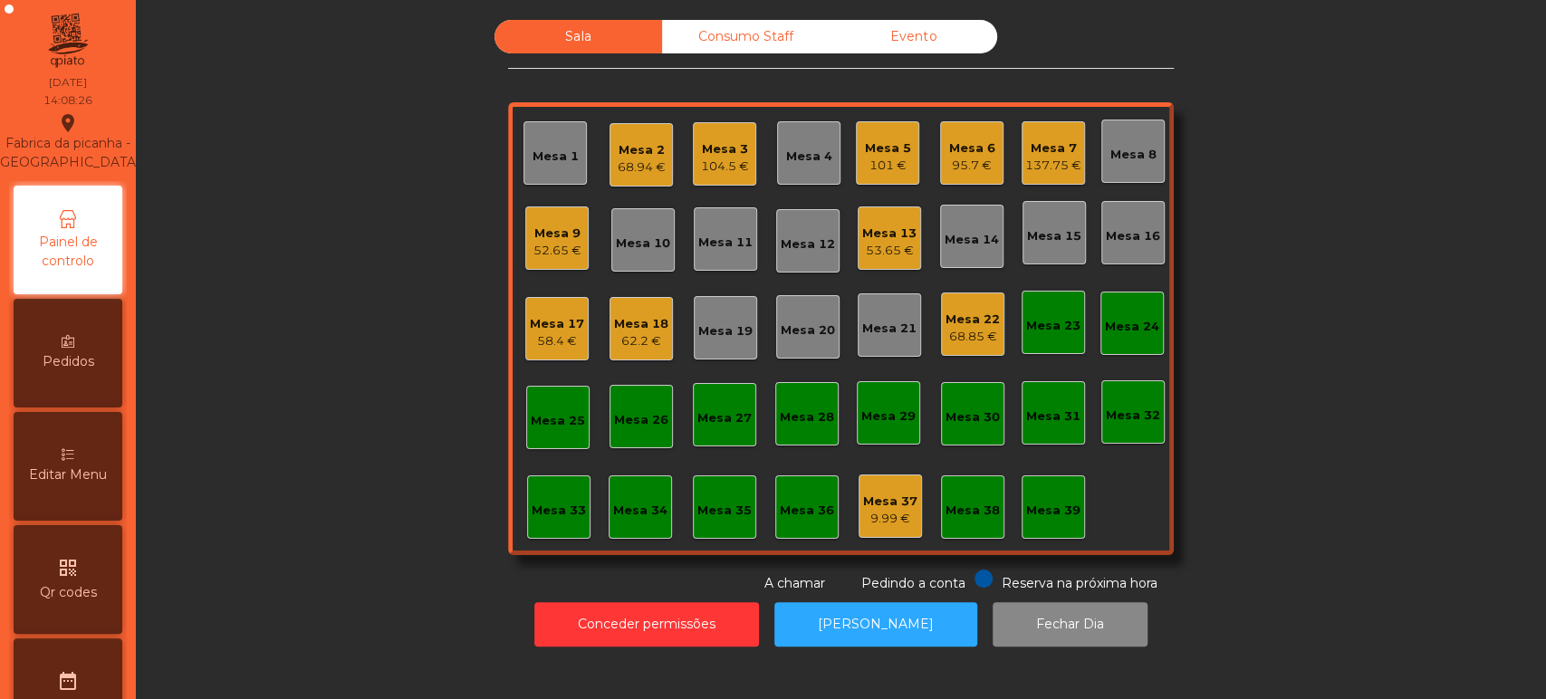
click at [548, 324] on div "Mesa 17" at bounding box center [557, 324] width 54 height 18
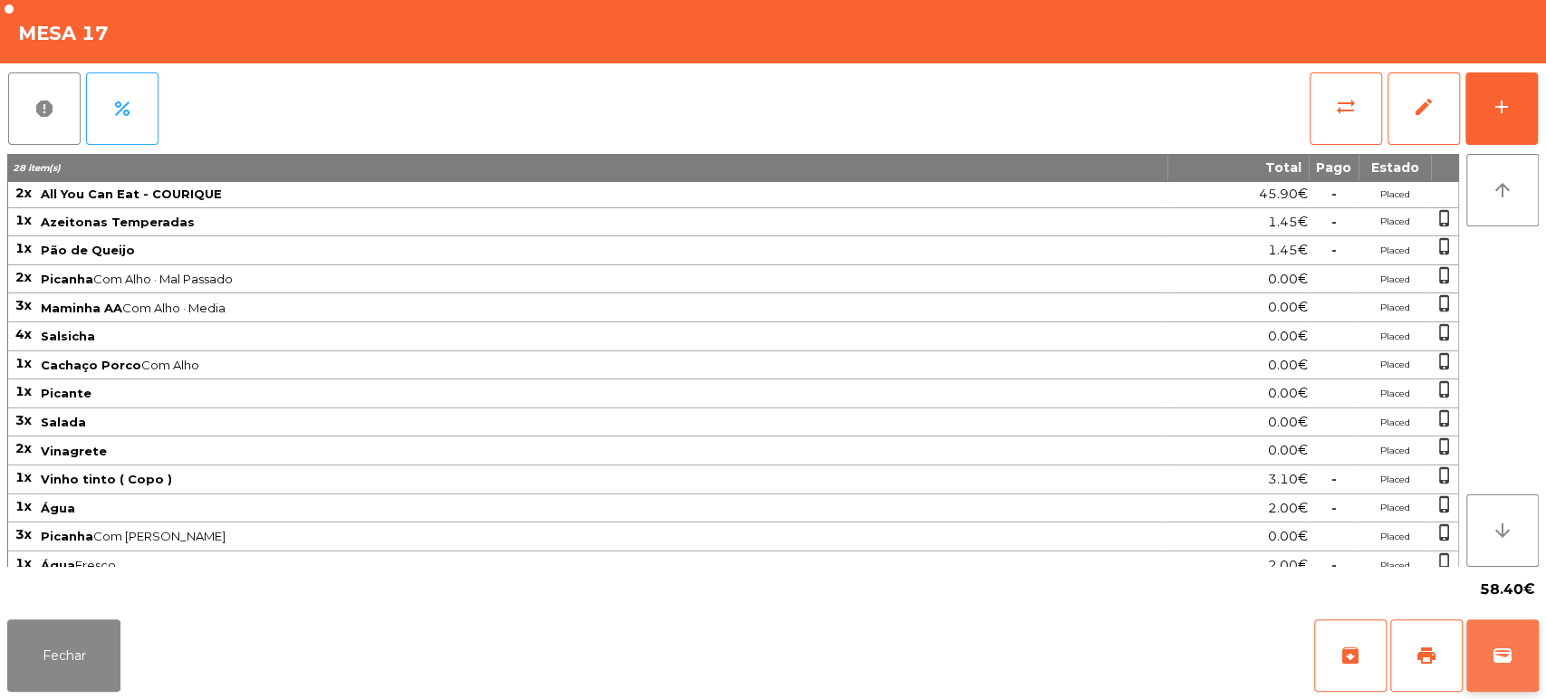
click at [1531, 622] on button "wallet" at bounding box center [1502, 655] width 72 height 72
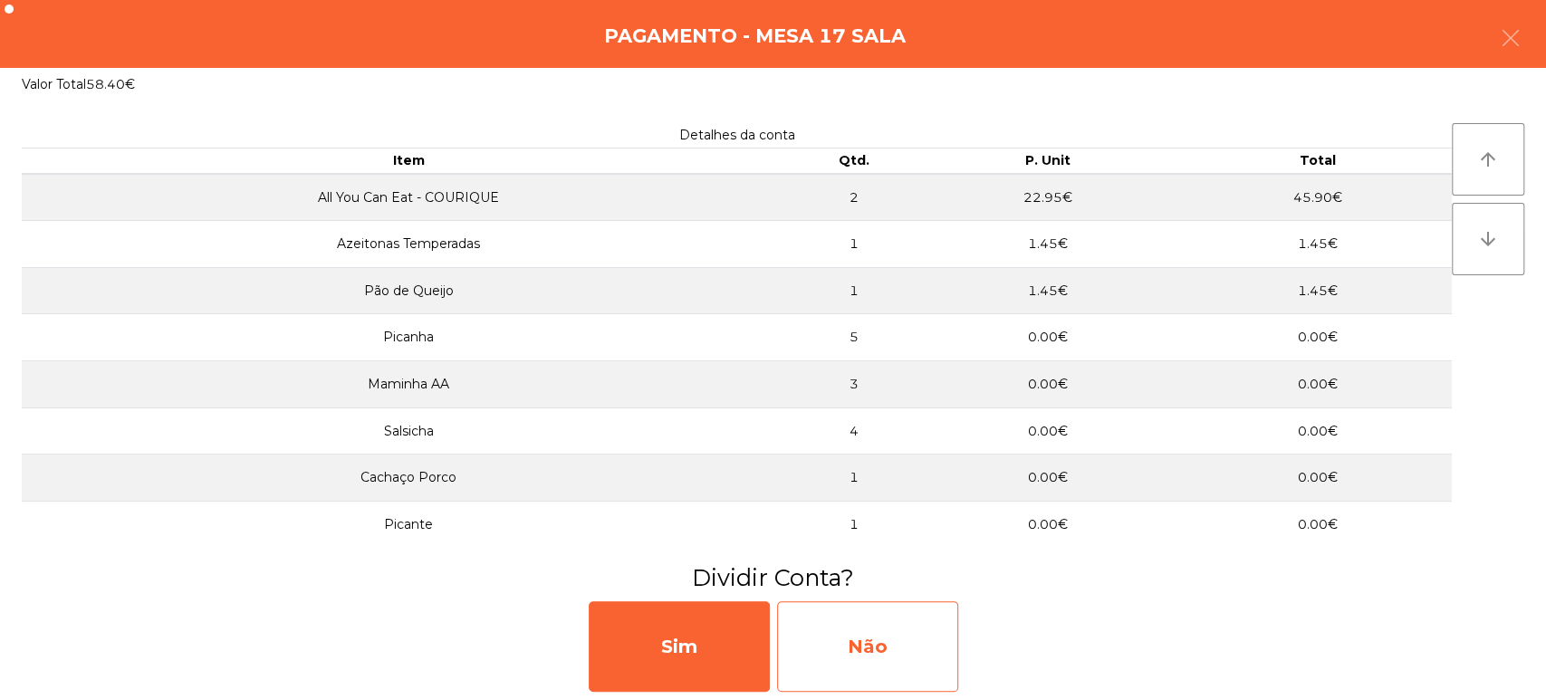
click at [884, 619] on div "Não" at bounding box center [867, 646] width 181 height 91
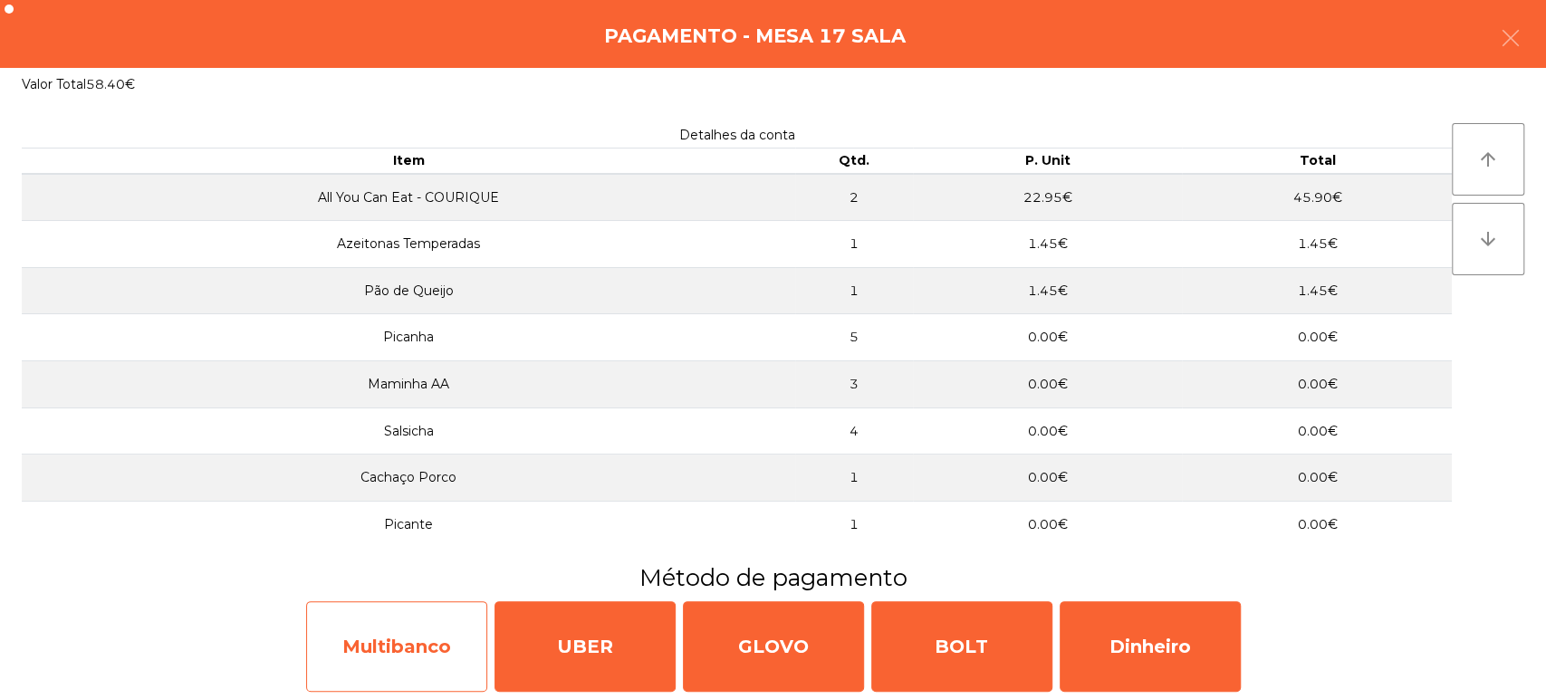
click at [427, 630] on div "Multibanco" at bounding box center [396, 646] width 181 height 91
select select "**"
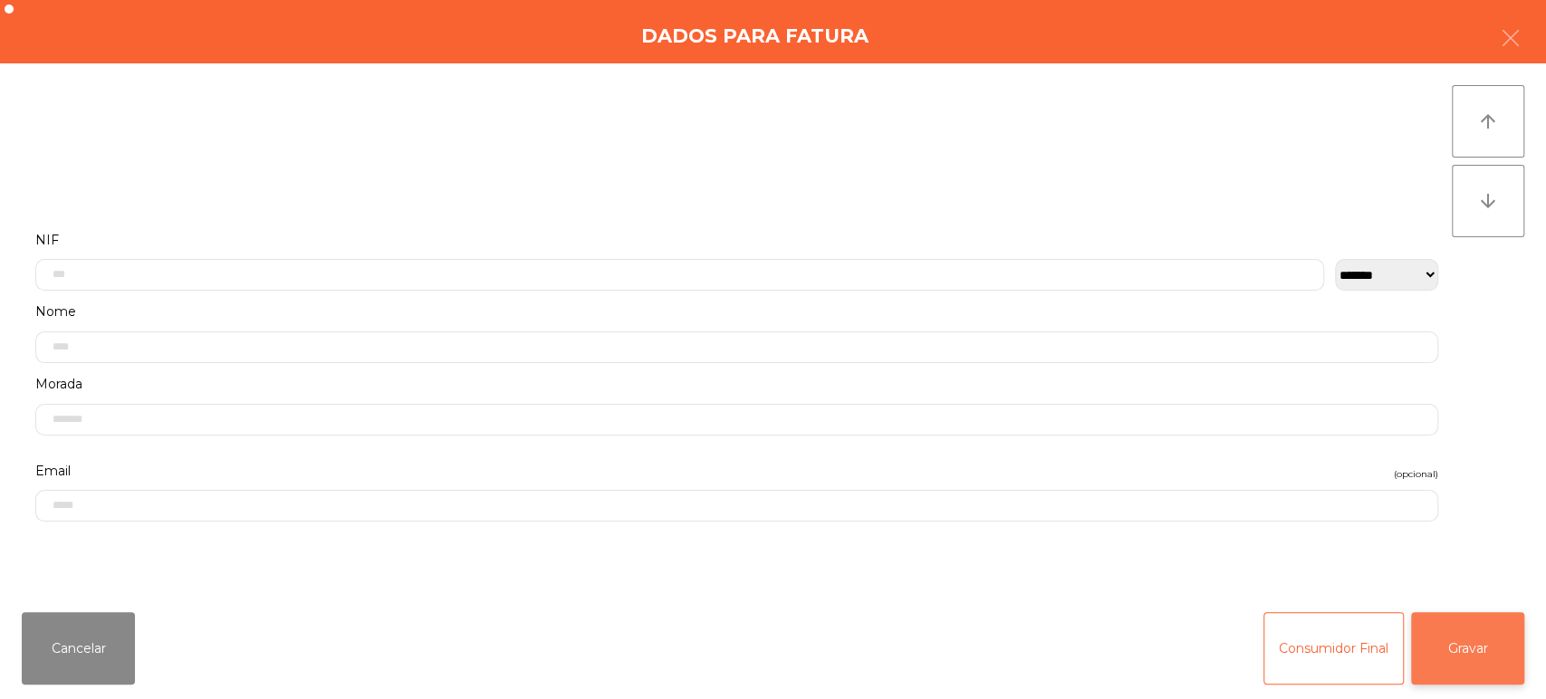
click at [1496, 650] on button "Gravar" at bounding box center [1467, 648] width 113 height 72
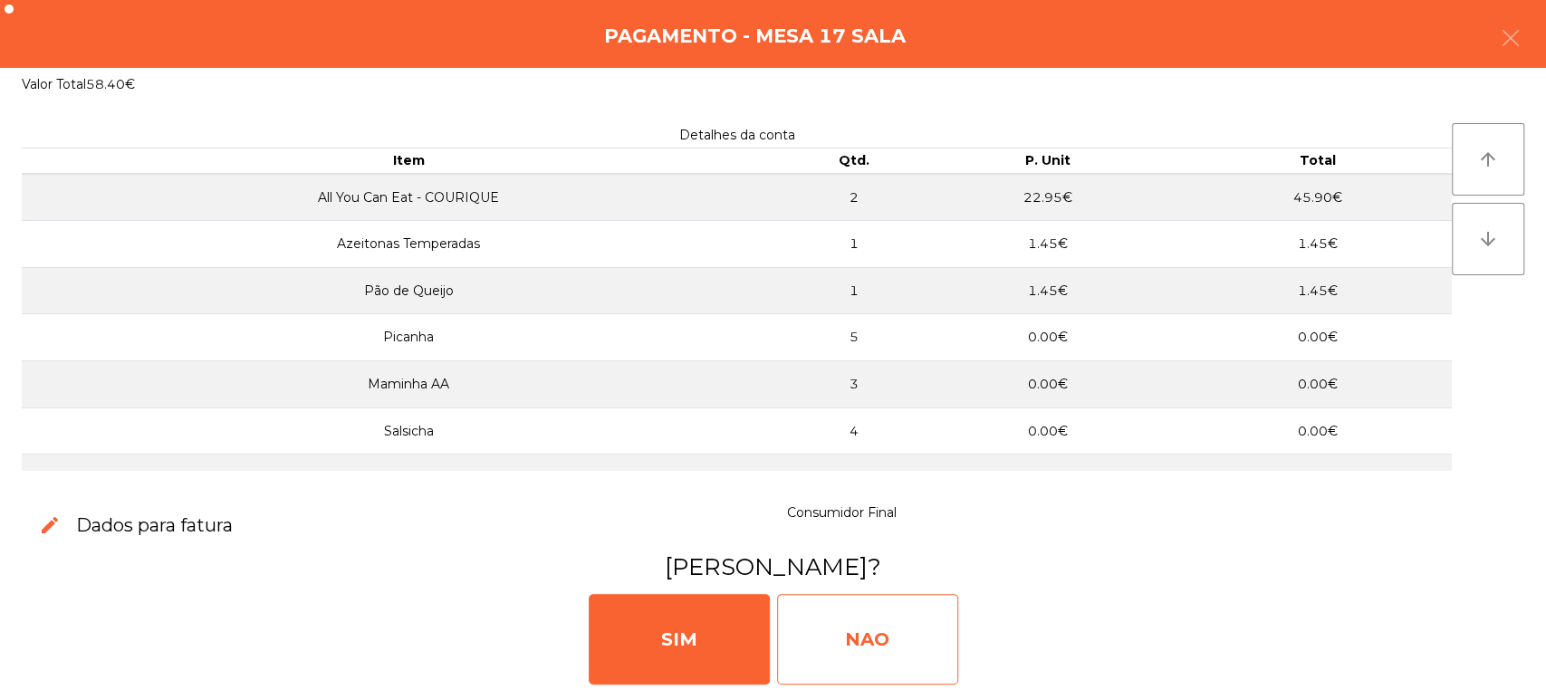
click at [853, 609] on div "NAO" at bounding box center [867, 639] width 181 height 91
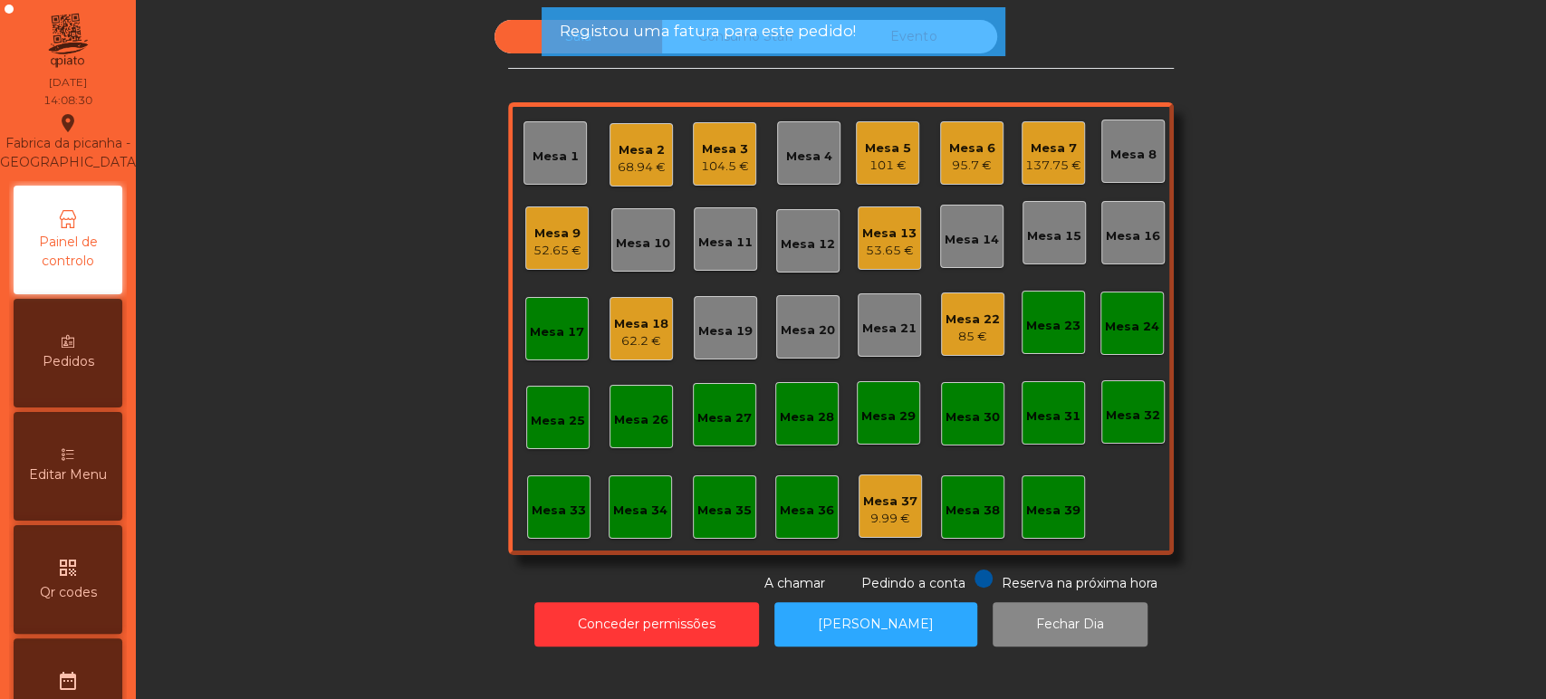
click at [539, 394] on div "Mesa 25" at bounding box center [557, 417] width 63 height 63
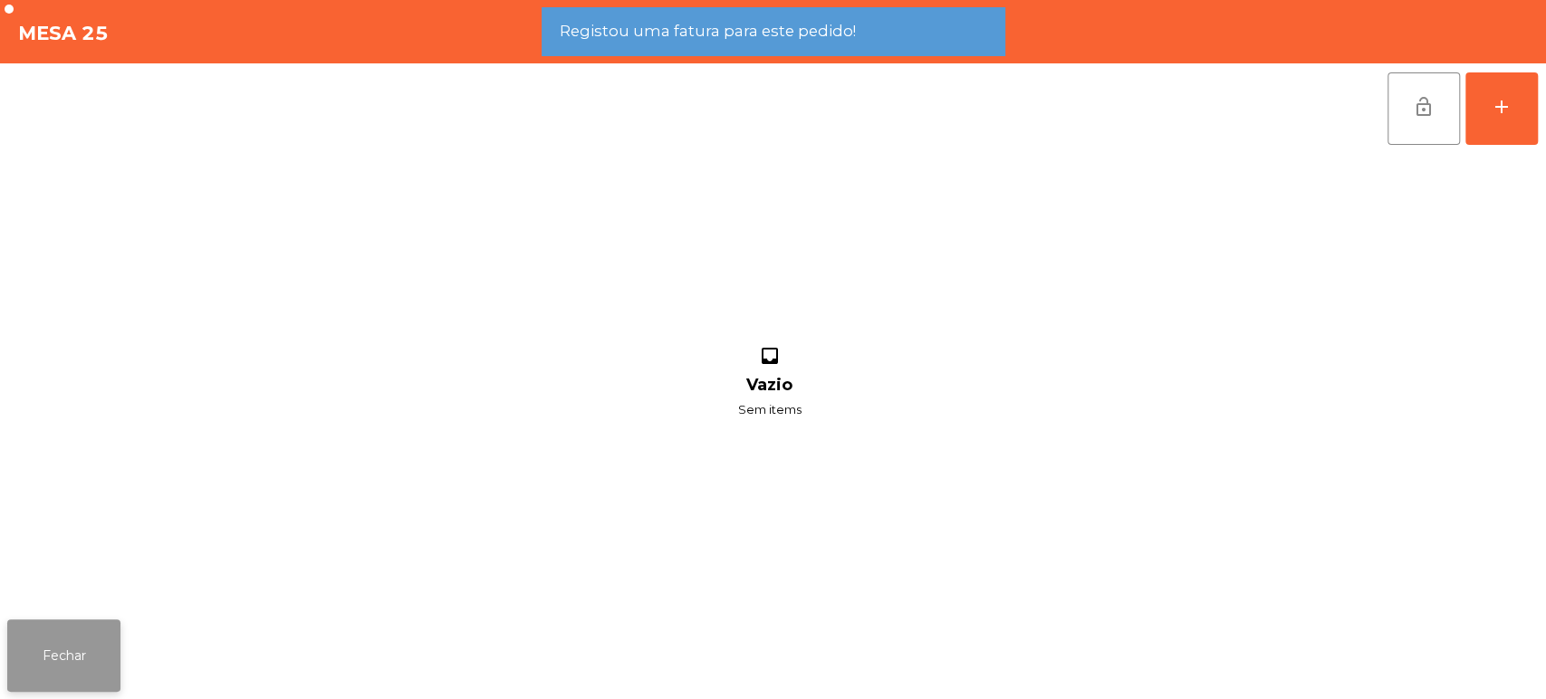
click at [66, 663] on button "Fechar" at bounding box center [63, 655] width 113 height 72
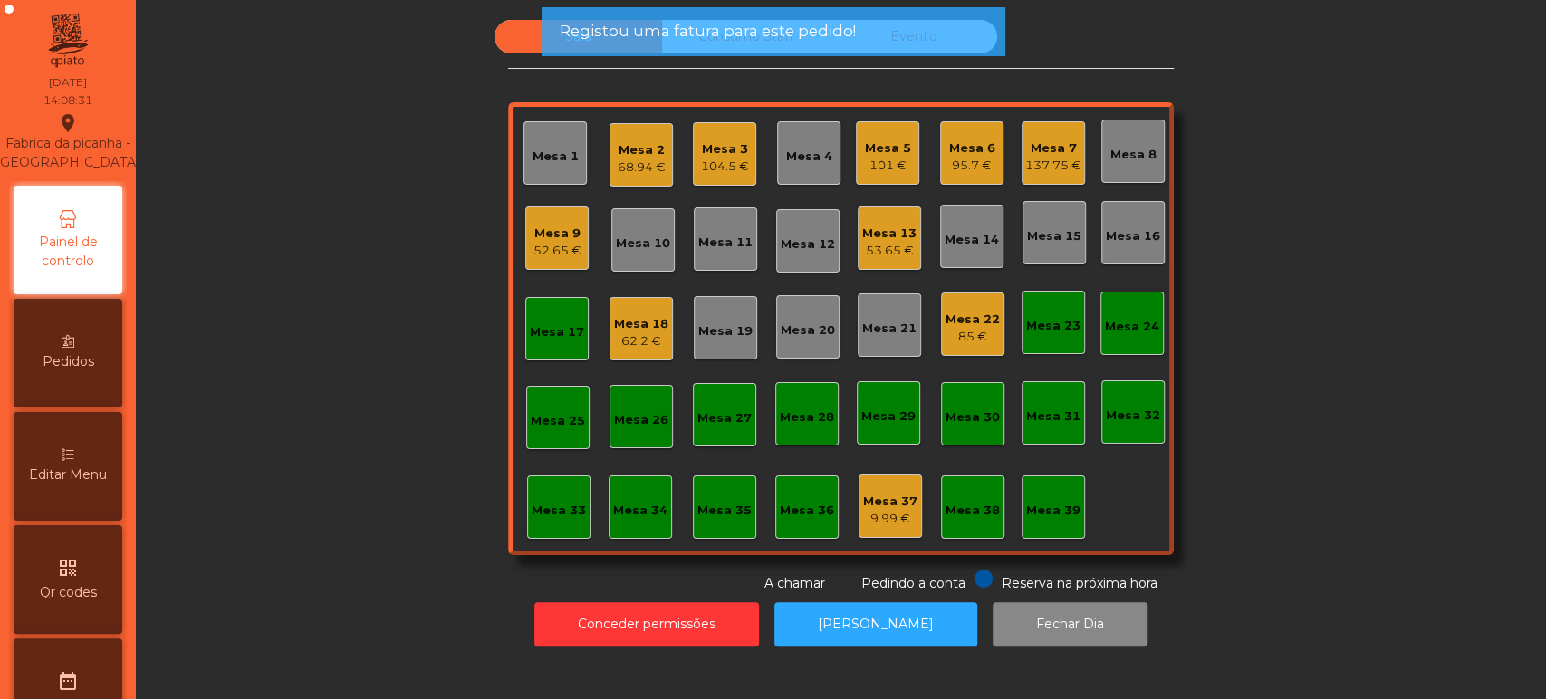
click at [548, 332] on div "Mesa 17" at bounding box center [557, 332] width 54 height 18
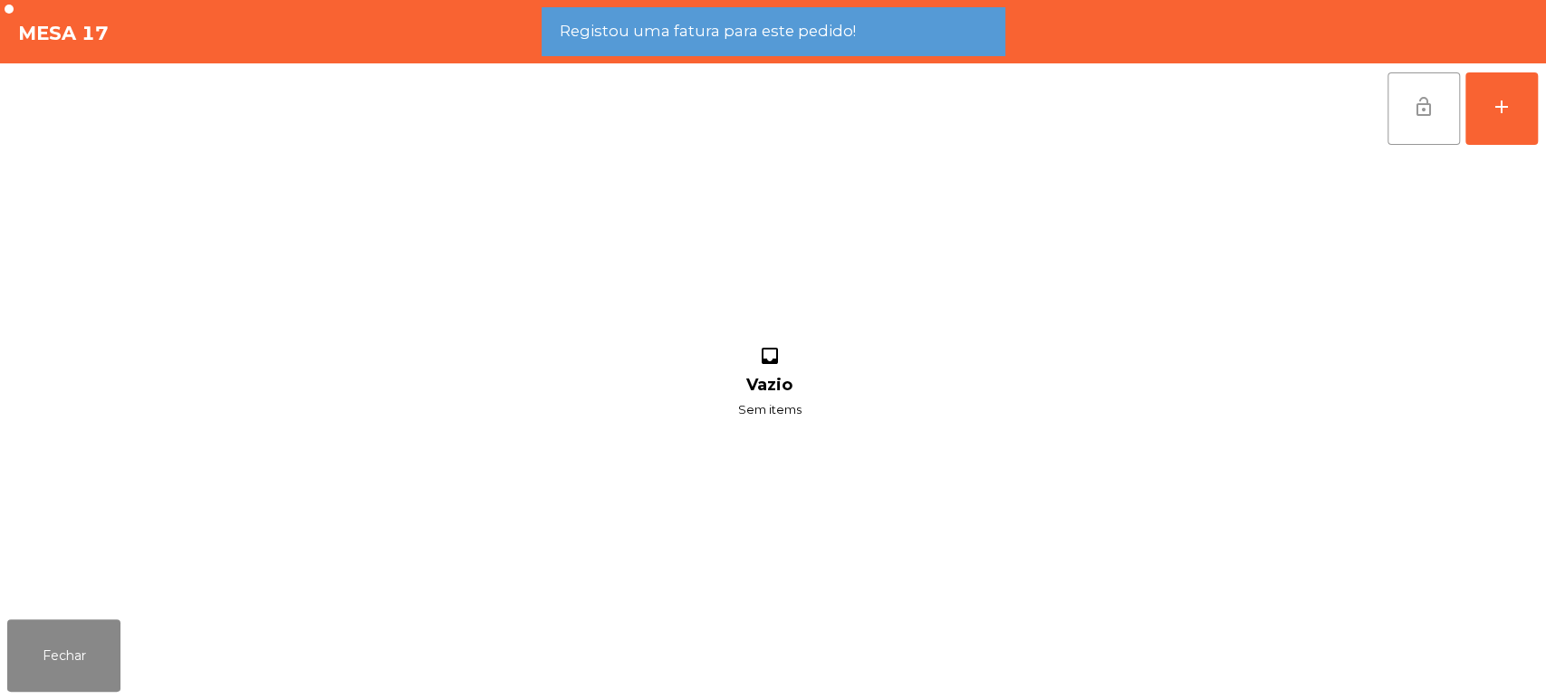
click at [1417, 109] on span "lock_open" at bounding box center [1424, 107] width 22 height 22
click at [60, 658] on button "Fechar" at bounding box center [63, 655] width 113 height 72
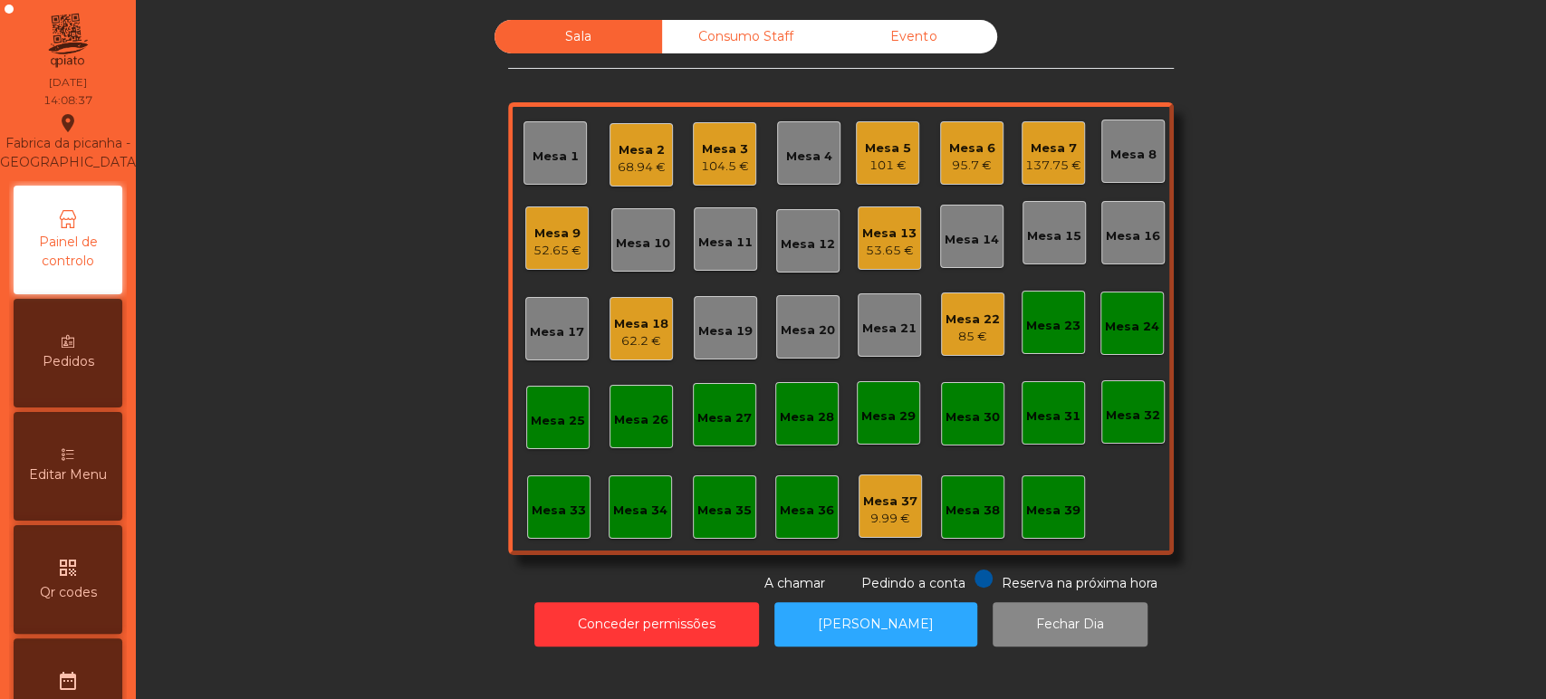
click at [884, 231] on div "Mesa 13" at bounding box center [889, 234] width 54 height 18
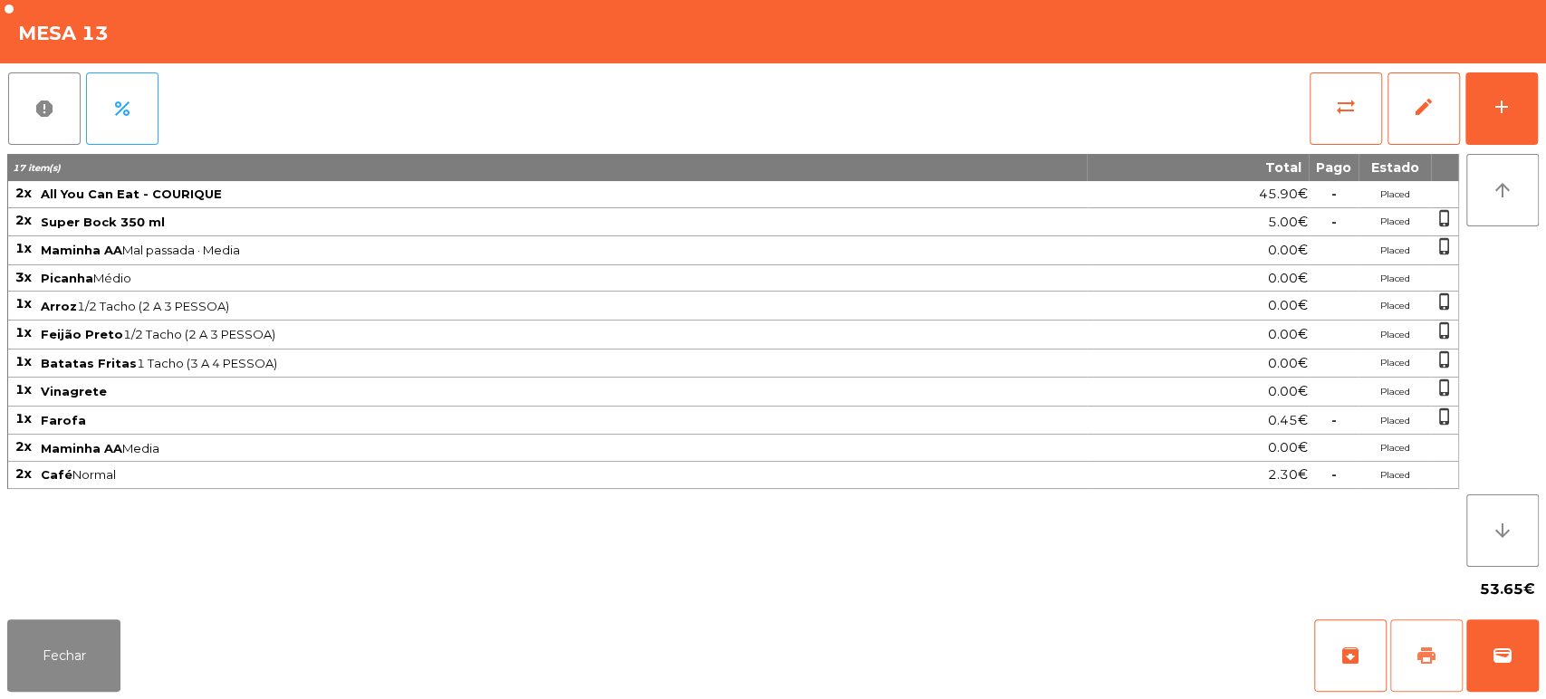
click at [1405, 654] on button "print" at bounding box center [1426, 655] width 72 height 72
click at [91, 676] on button "Fechar" at bounding box center [63, 655] width 113 height 72
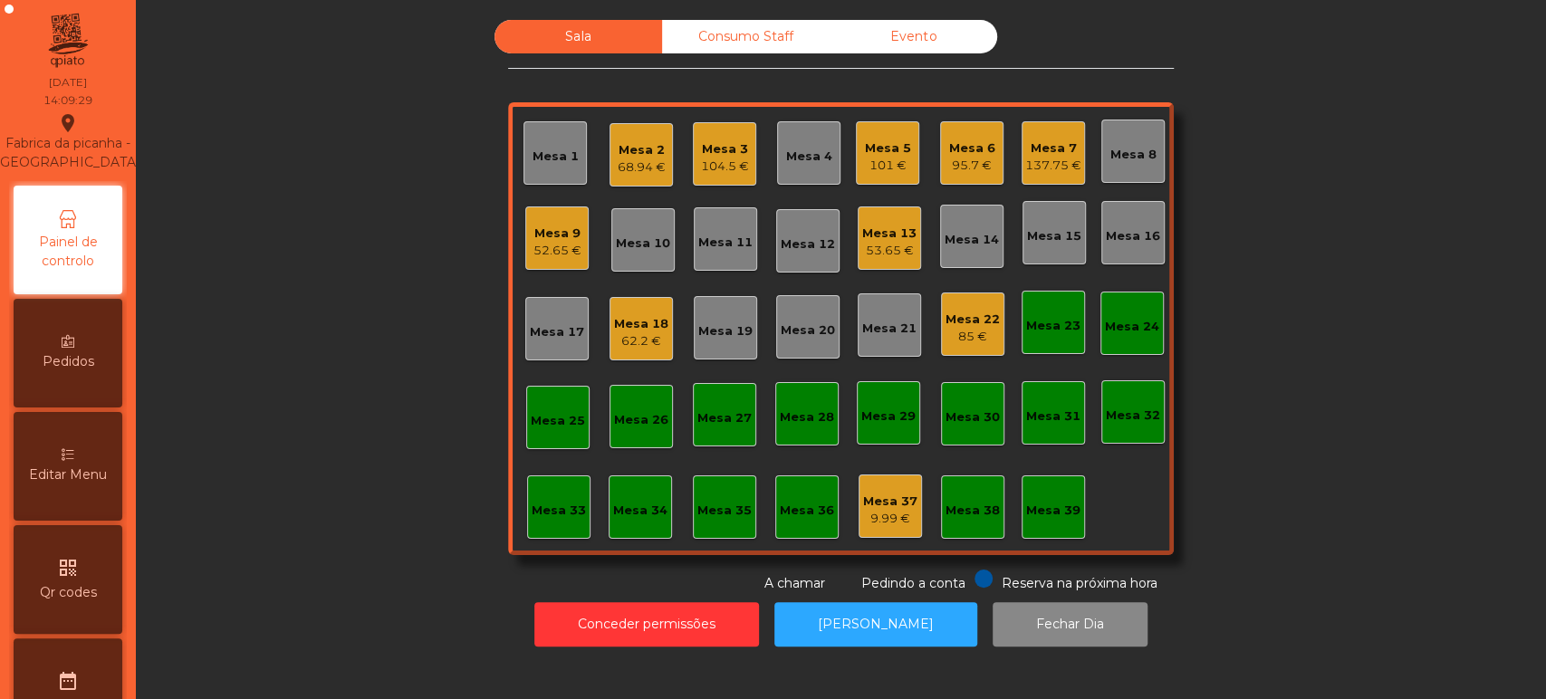
click at [963, 162] on div "95.7 €" at bounding box center [972, 166] width 46 height 18
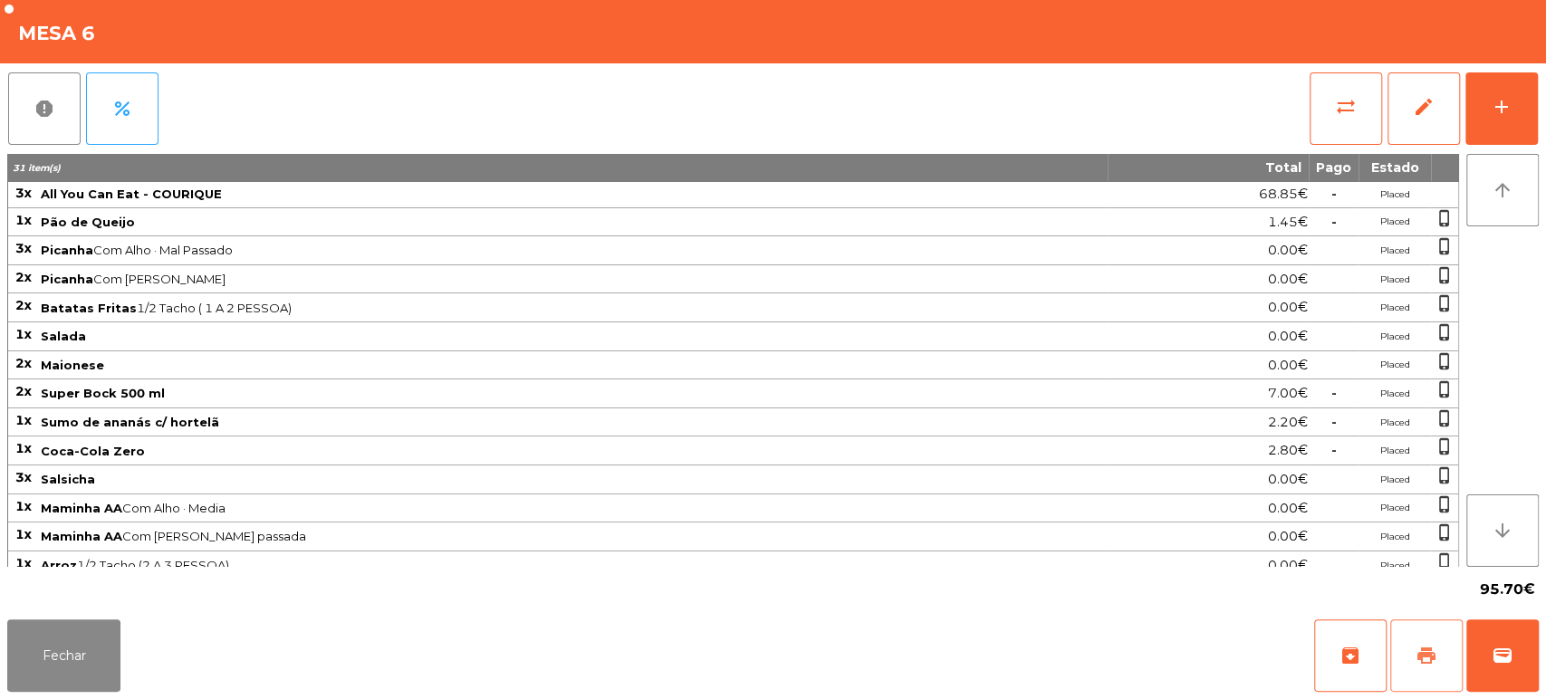
click at [1442, 667] on button "print" at bounding box center [1426, 655] width 72 height 72
click at [42, 647] on button "Fechar" at bounding box center [63, 655] width 113 height 72
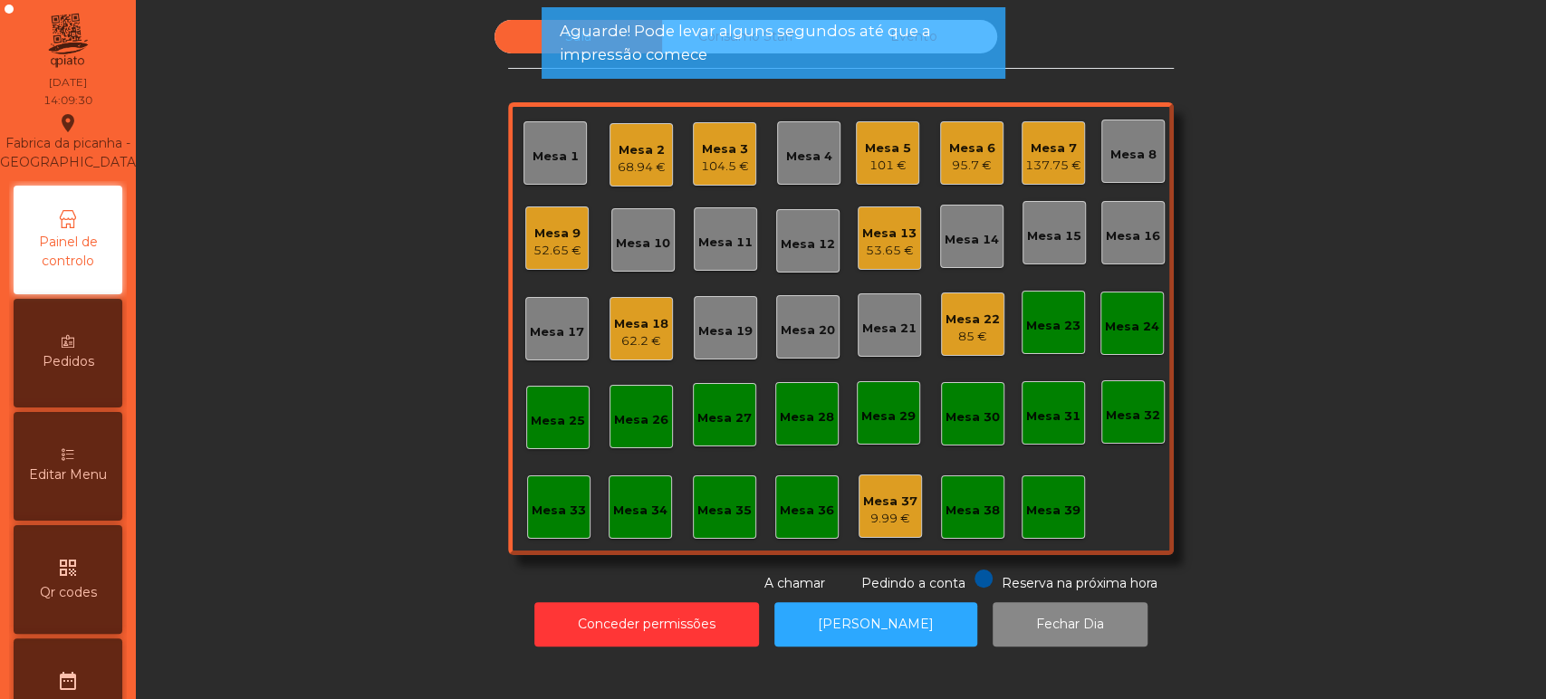
click at [865, 145] on div "Mesa 5" at bounding box center [888, 148] width 46 height 18
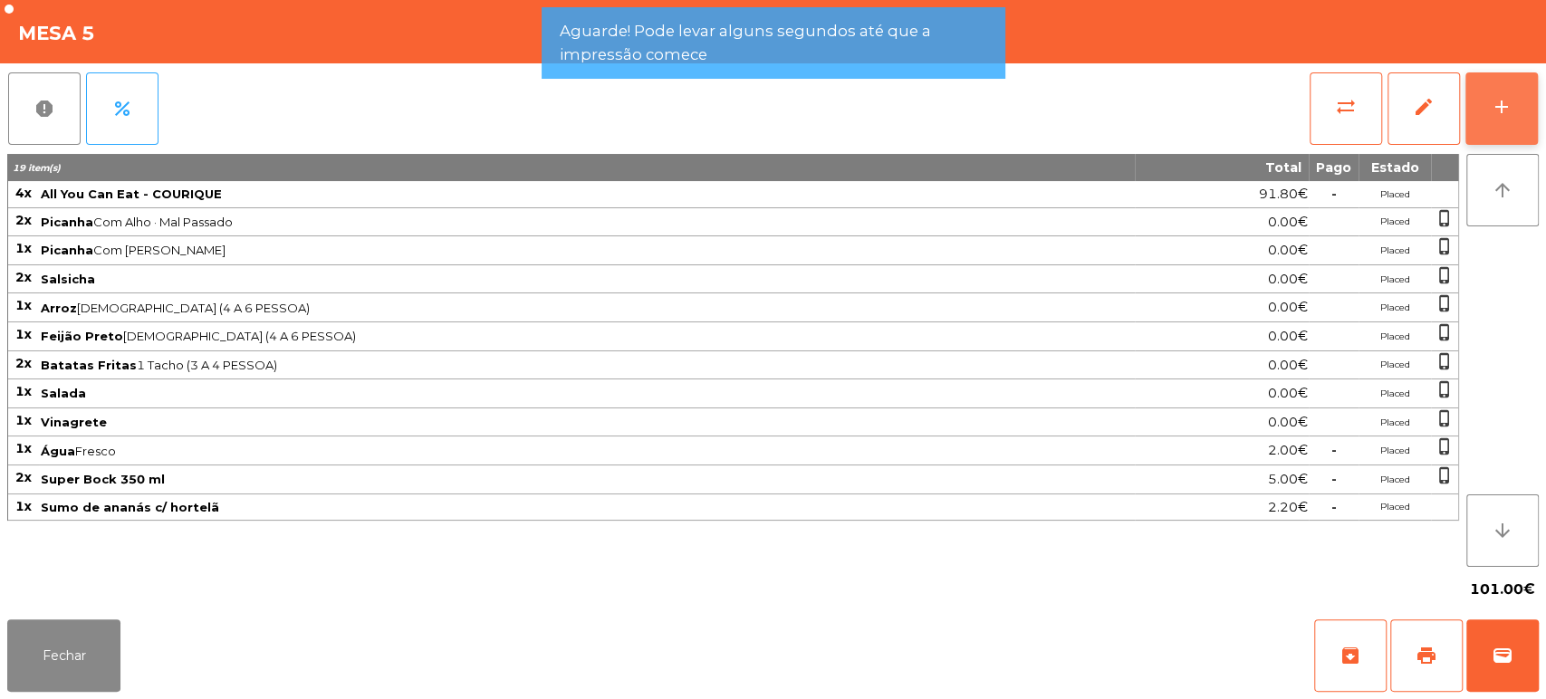
click at [1519, 115] on button "add" at bounding box center [1501, 108] width 72 height 72
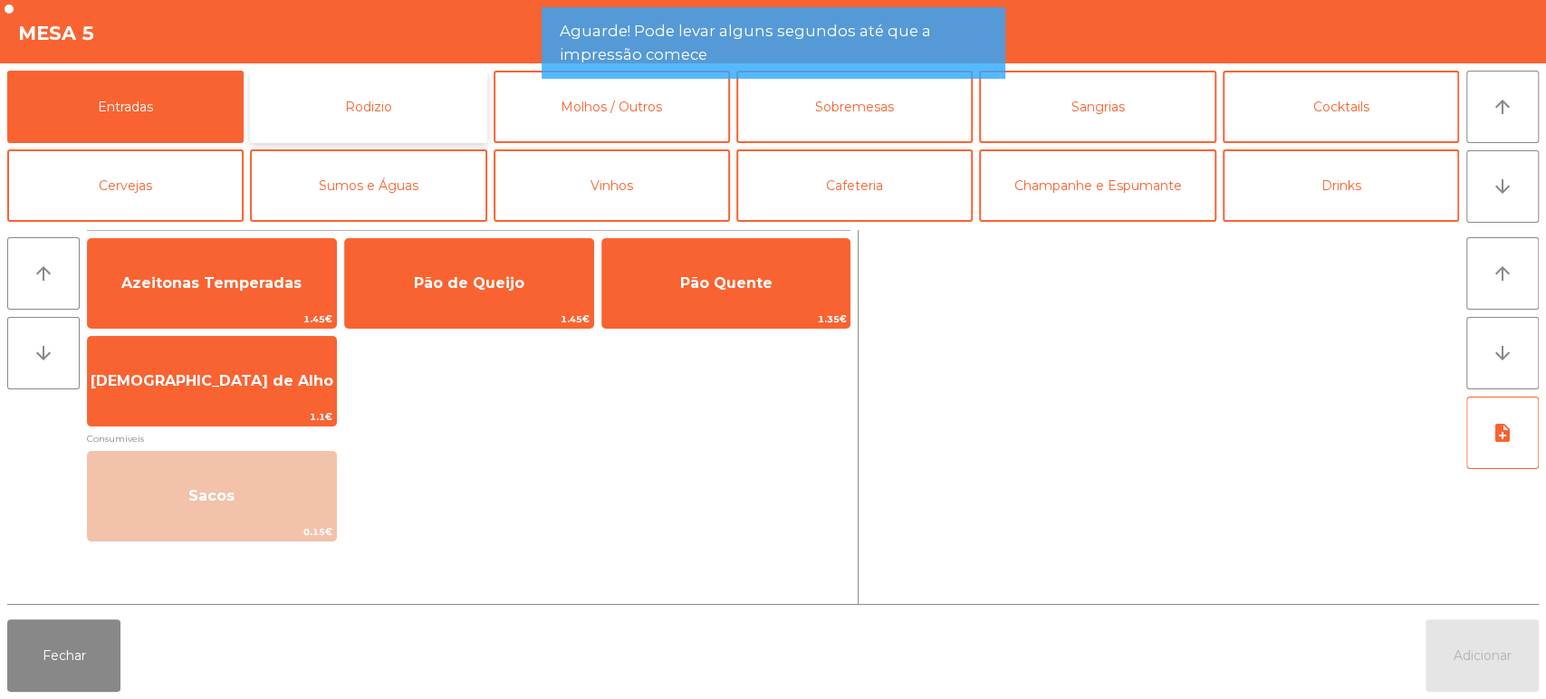
click at [379, 97] on button "Rodizio" at bounding box center [368, 107] width 236 height 72
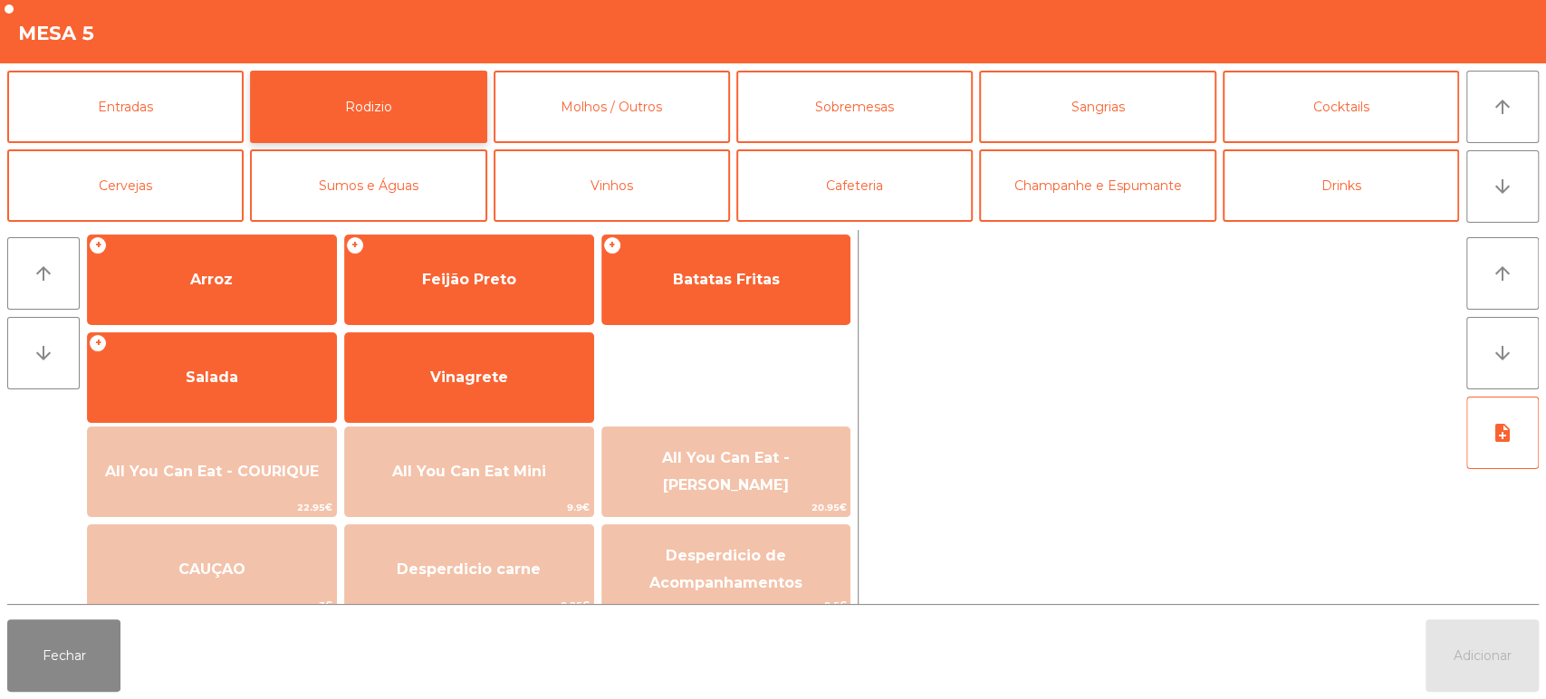
scroll to position [238, 0]
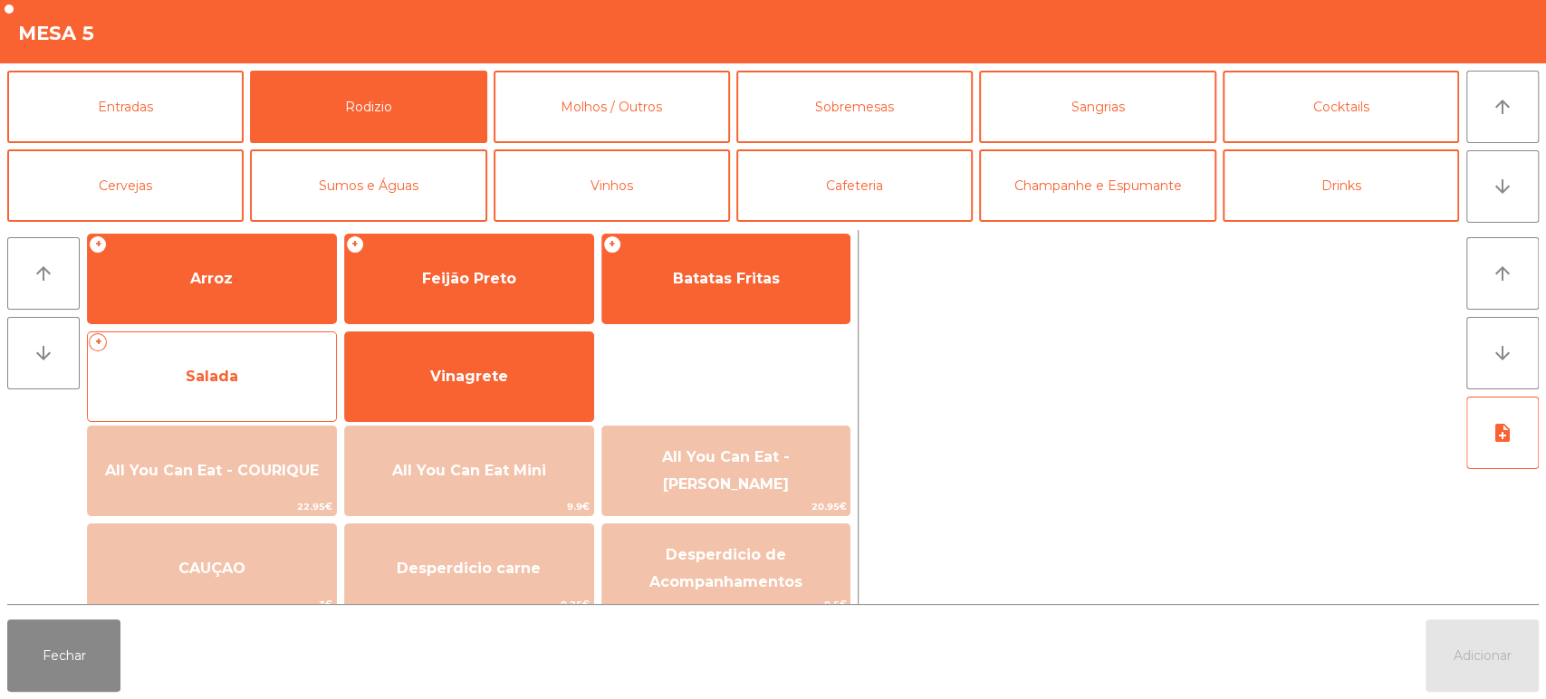
click at [273, 369] on span "Salada" at bounding box center [212, 376] width 248 height 49
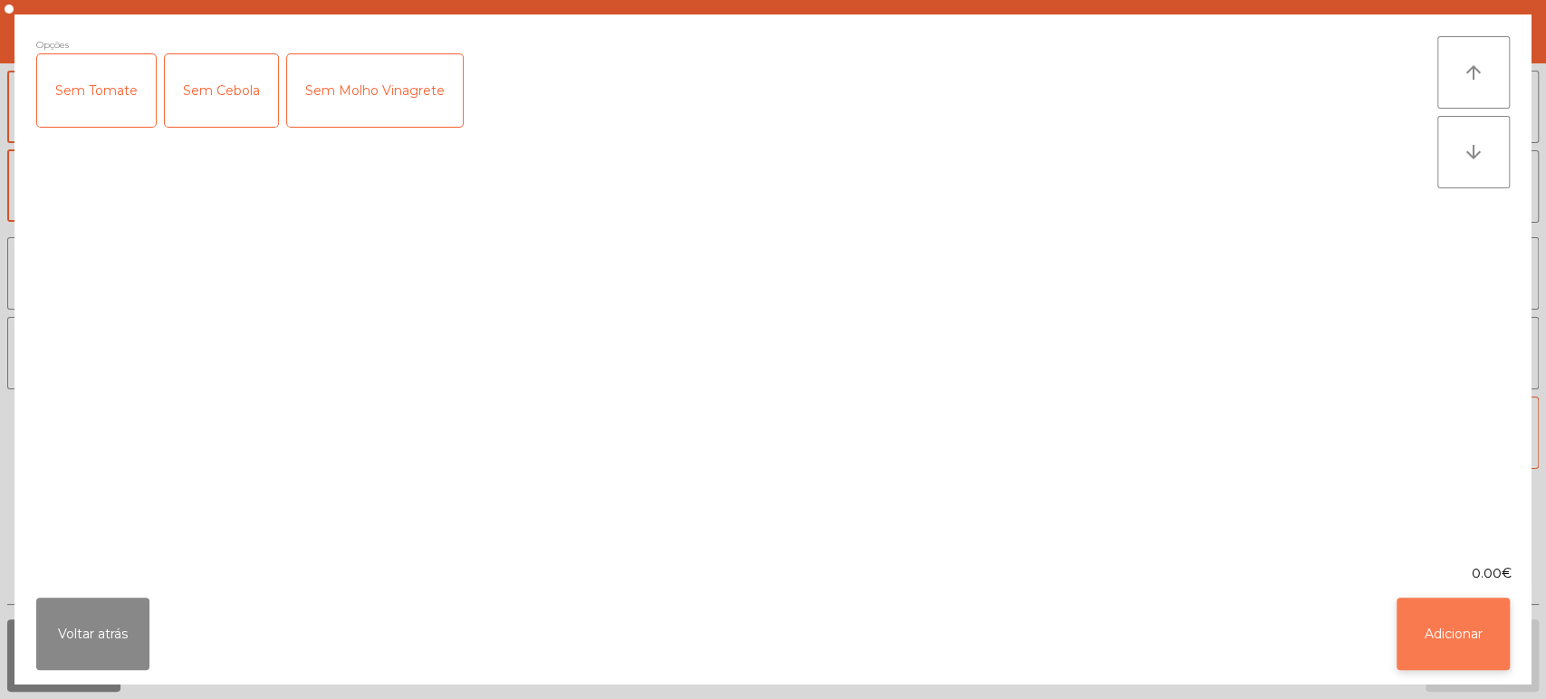
click at [1455, 620] on button "Adicionar" at bounding box center [1452, 634] width 113 height 72
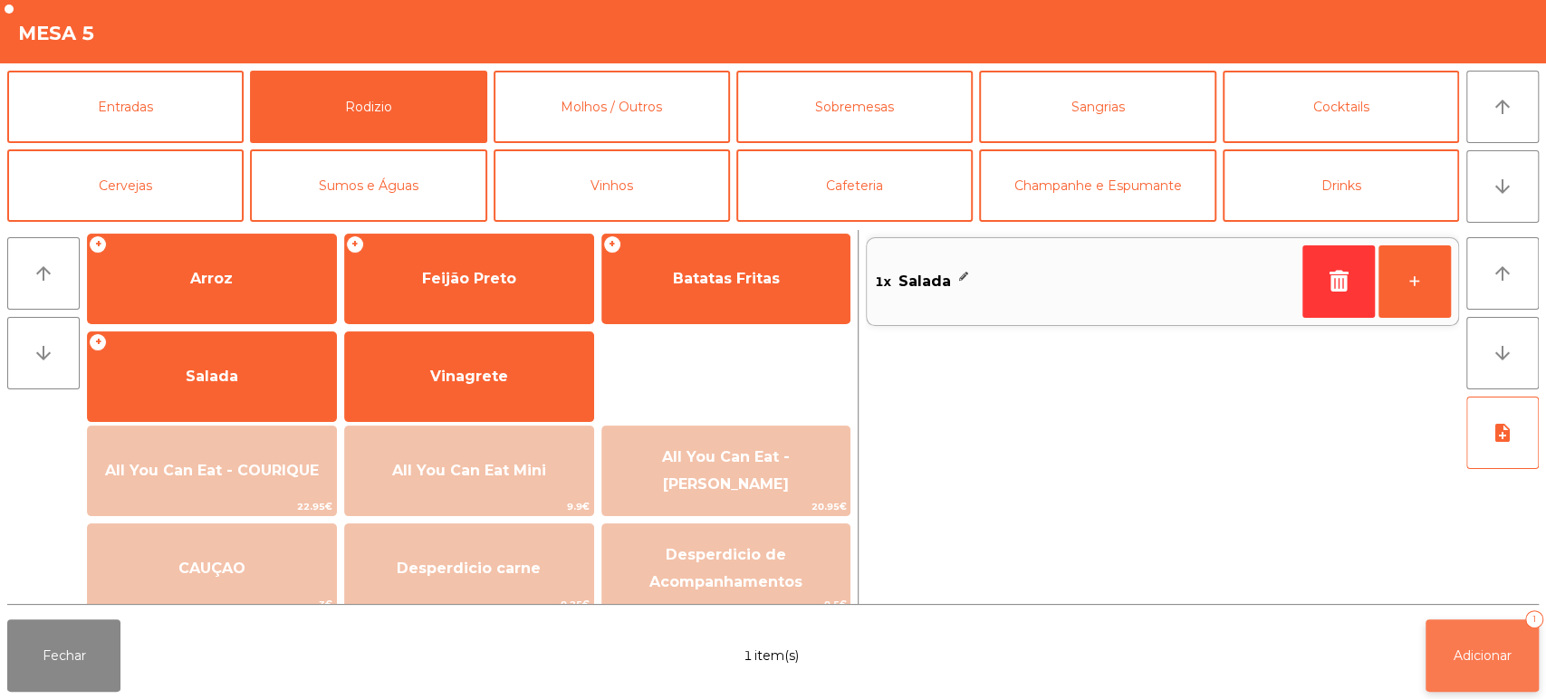
click at [1483, 656] on span "Adicionar" at bounding box center [1482, 656] width 58 height 16
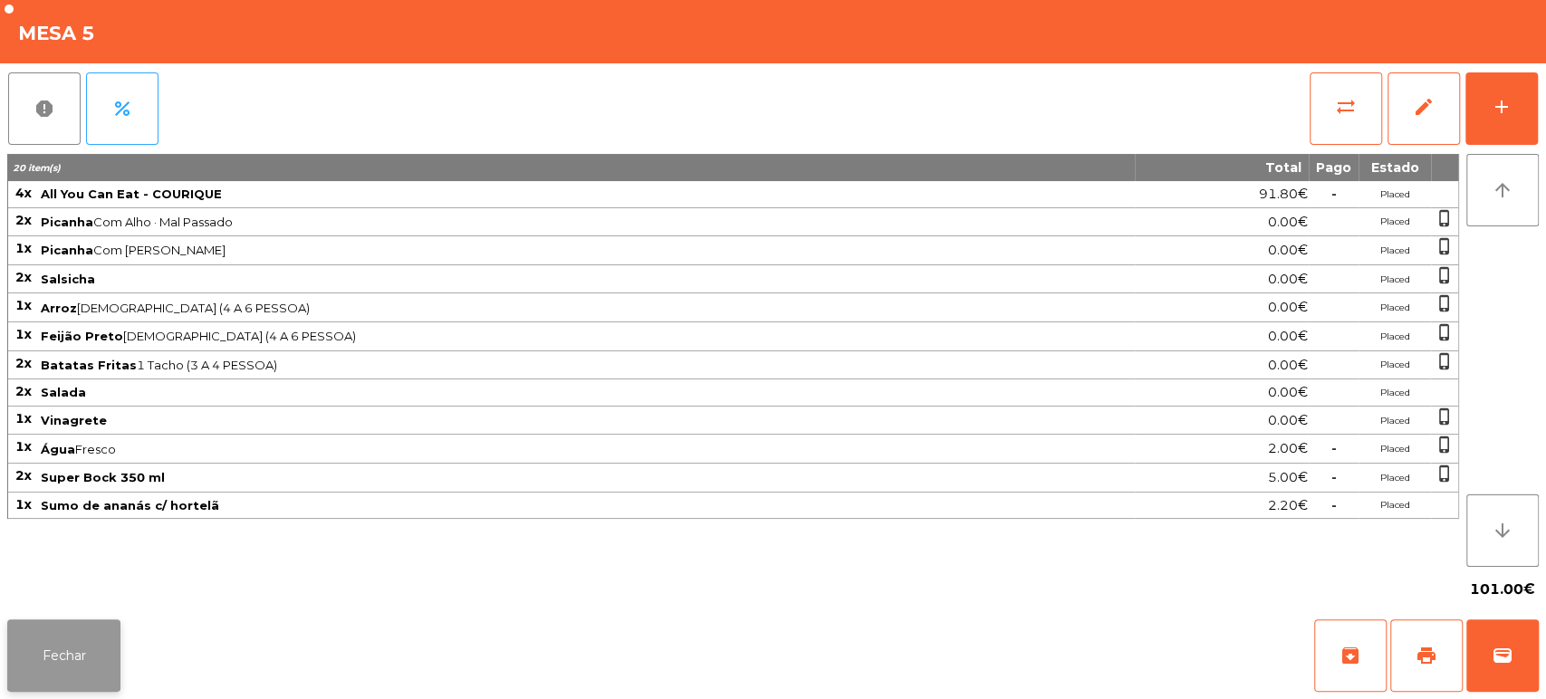
click at [40, 659] on button "Fechar" at bounding box center [63, 655] width 113 height 72
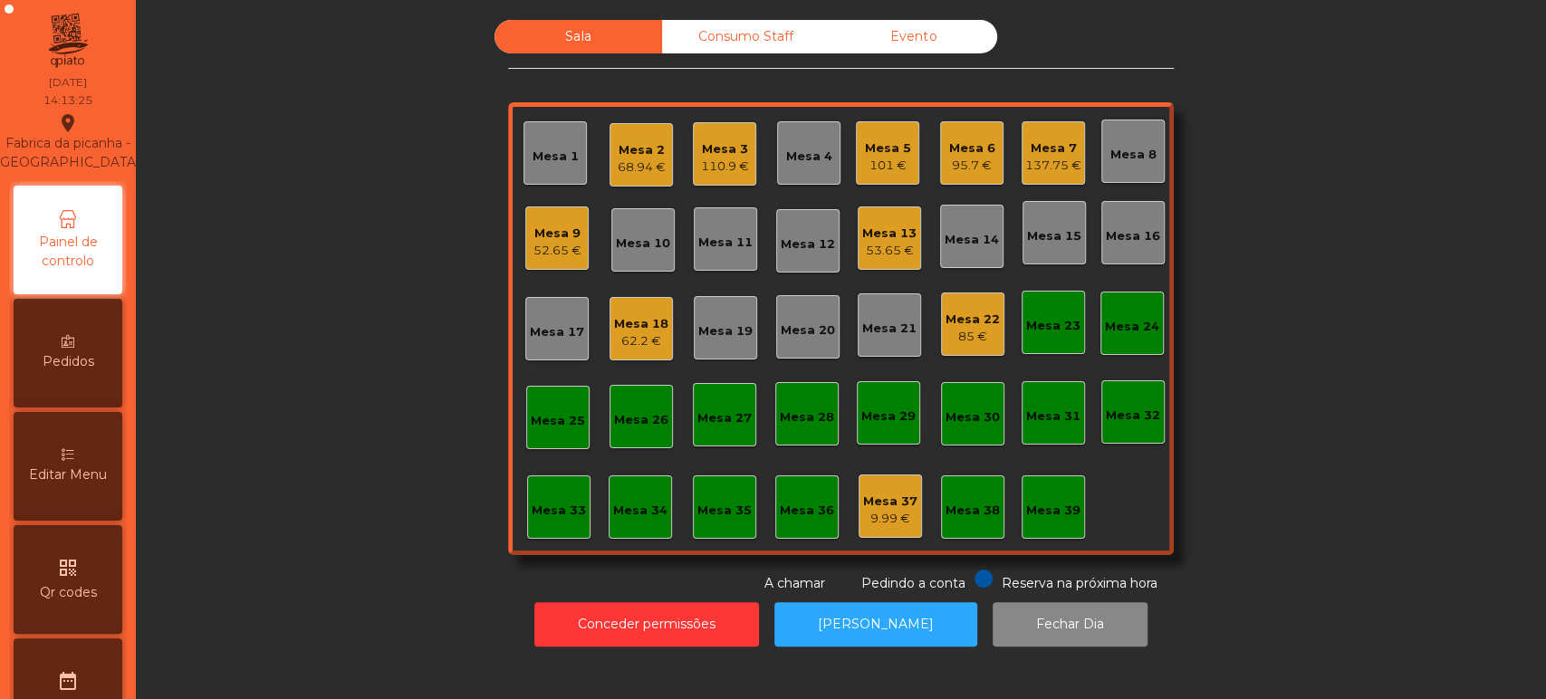
click at [1231, 377] on div "Sala Consumo Staff Evento Mesa 1 Mesa 2 68.94 € Mesa 3 110.9 € Mesa 4 Mesa 5 10…" at bounding box center [840, 306] width 1361 height 573
click at [877, 137] on div "Mesa 5 101 €" at bounding box center [888, 153] width 46 height 43
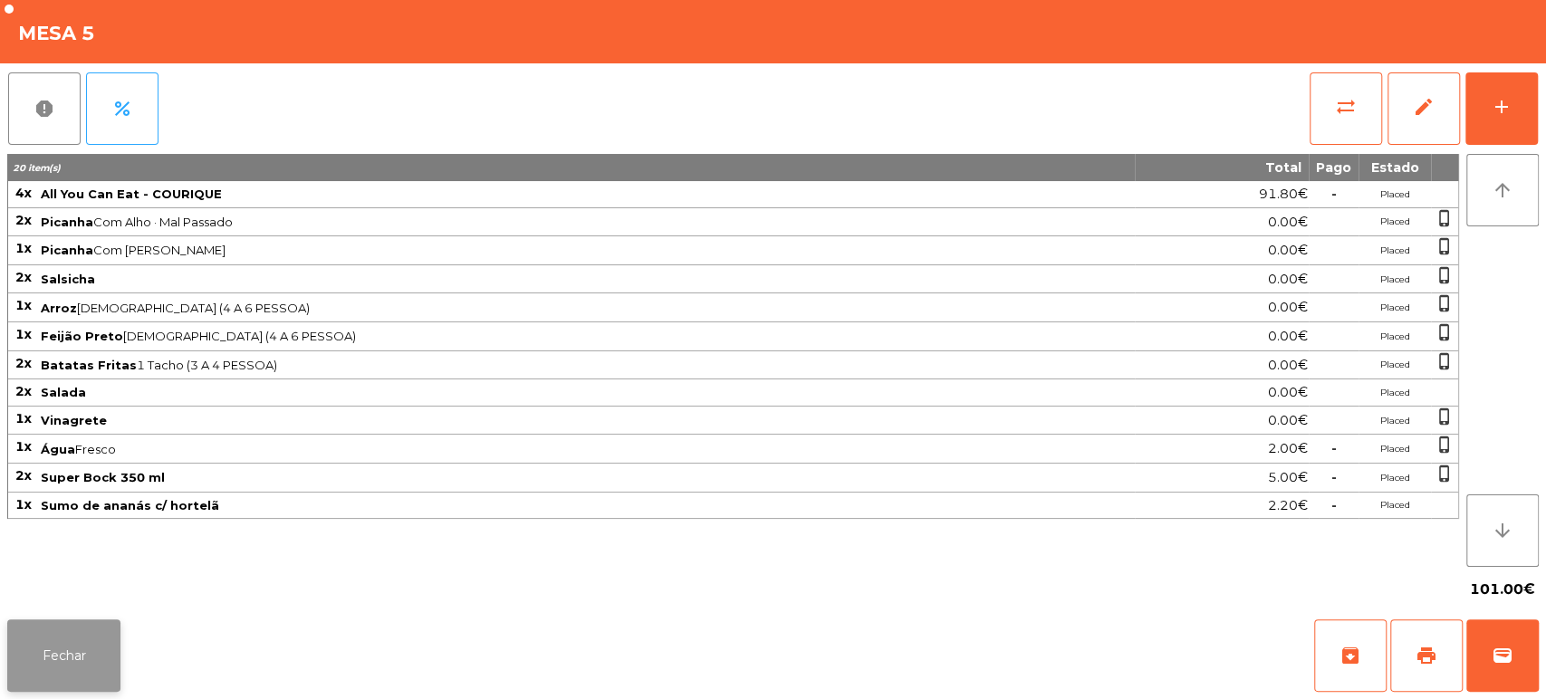
click at [79, 636] on button "Fechar" at bounding box center [63, 655] width 113 height 72
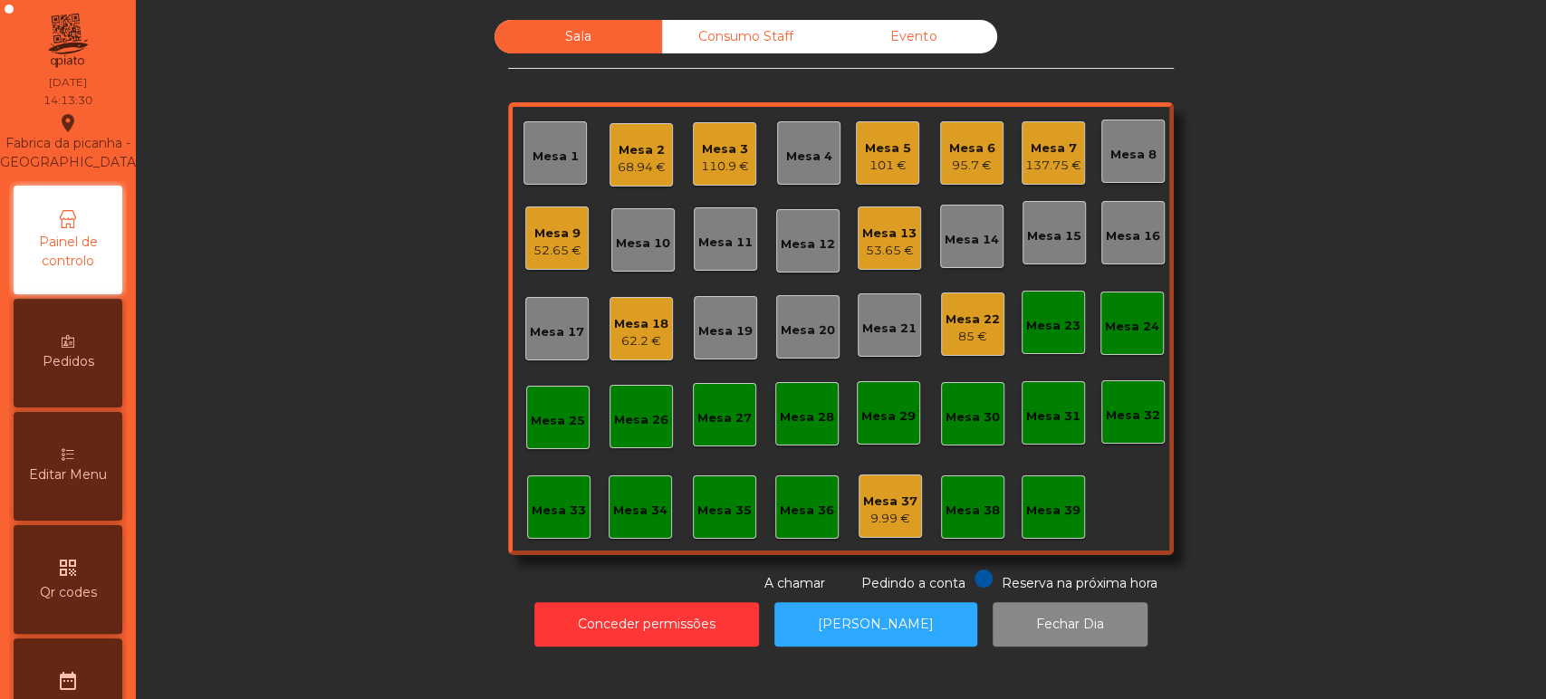
click at [981, 159] on div "95.7 €" at bounding box center [972, 166] width 46 height 18
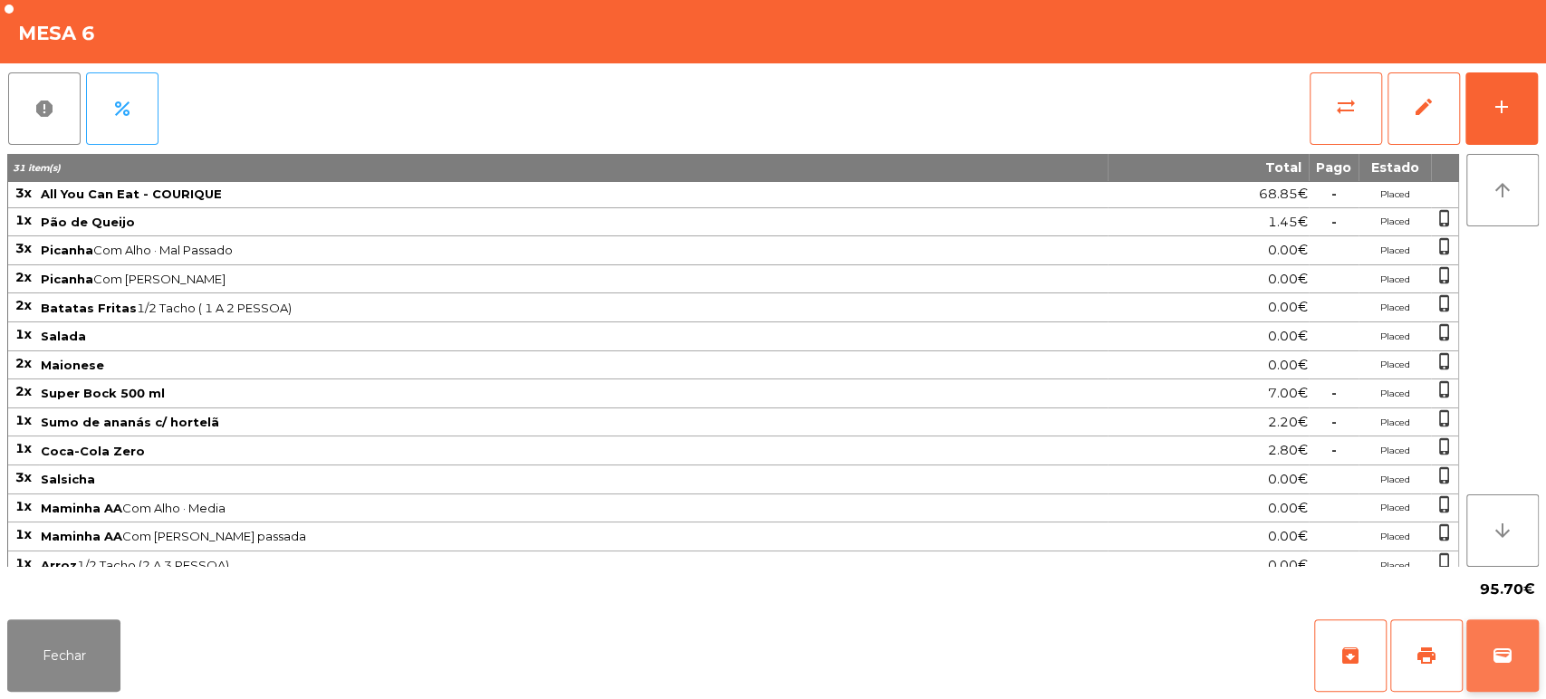
click at [1504, 655] on span "wallet" at bounding box center [1503, 656] width 22 height 22
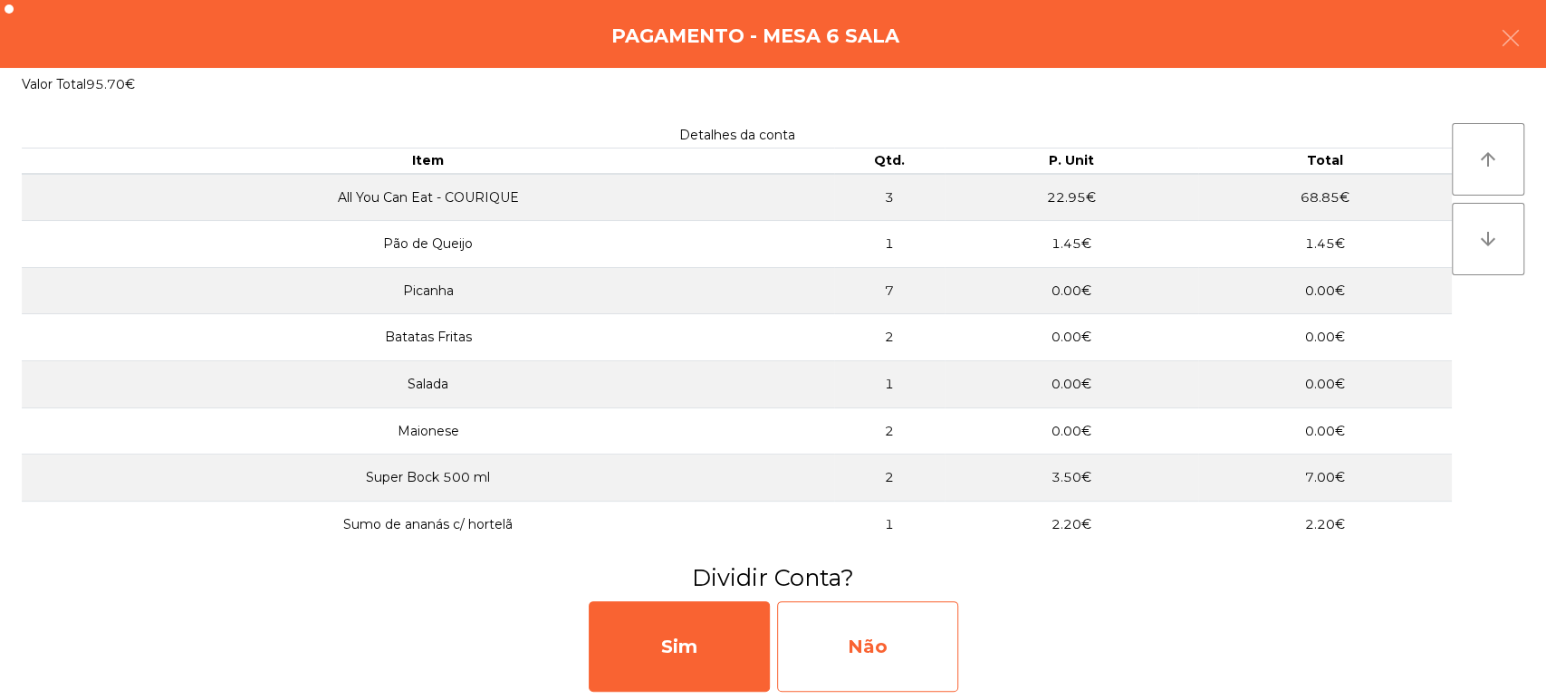
click at [853, 635] on div "Não" at bounding box center [867, 646] width 181 height 91
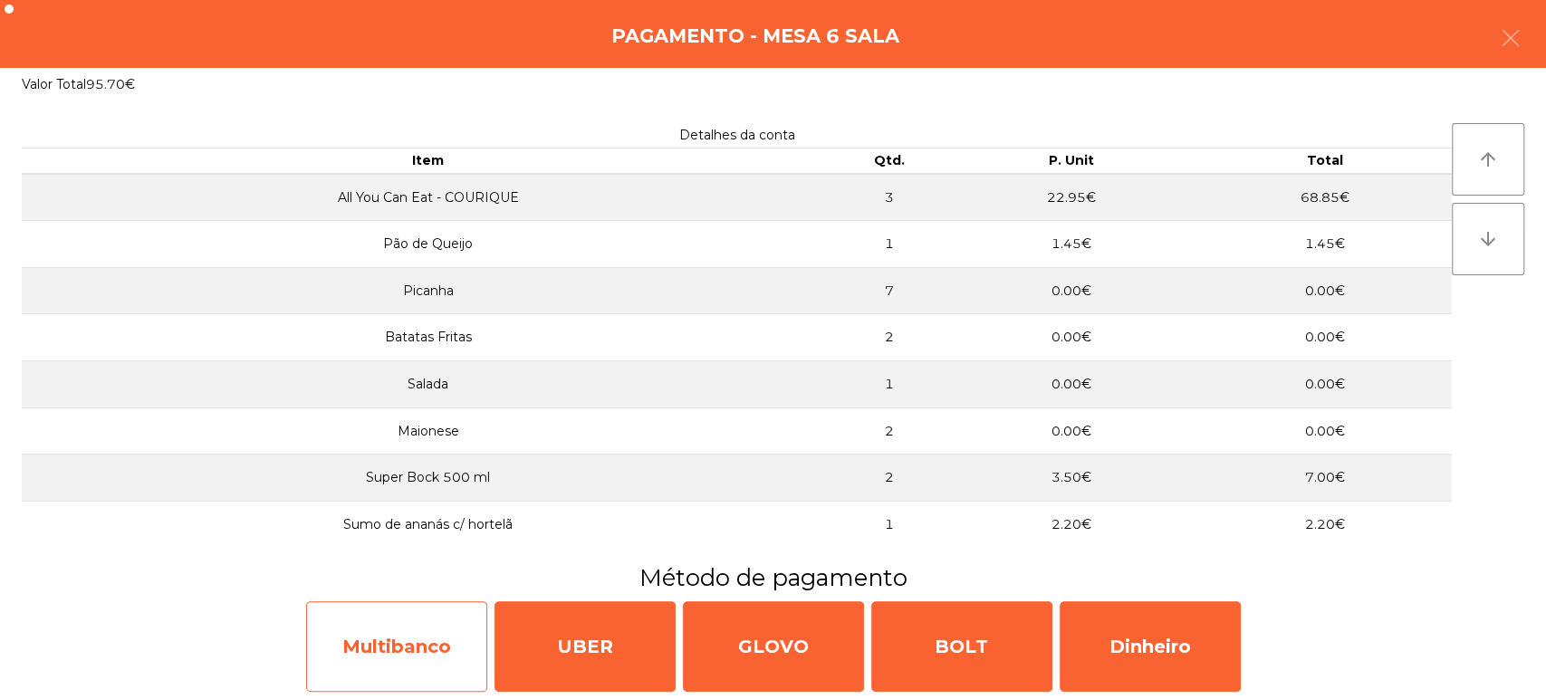
click at [433, 635] on div "Multibanco" at bounding box center [396, 646] width 181 height 91
select select "**"
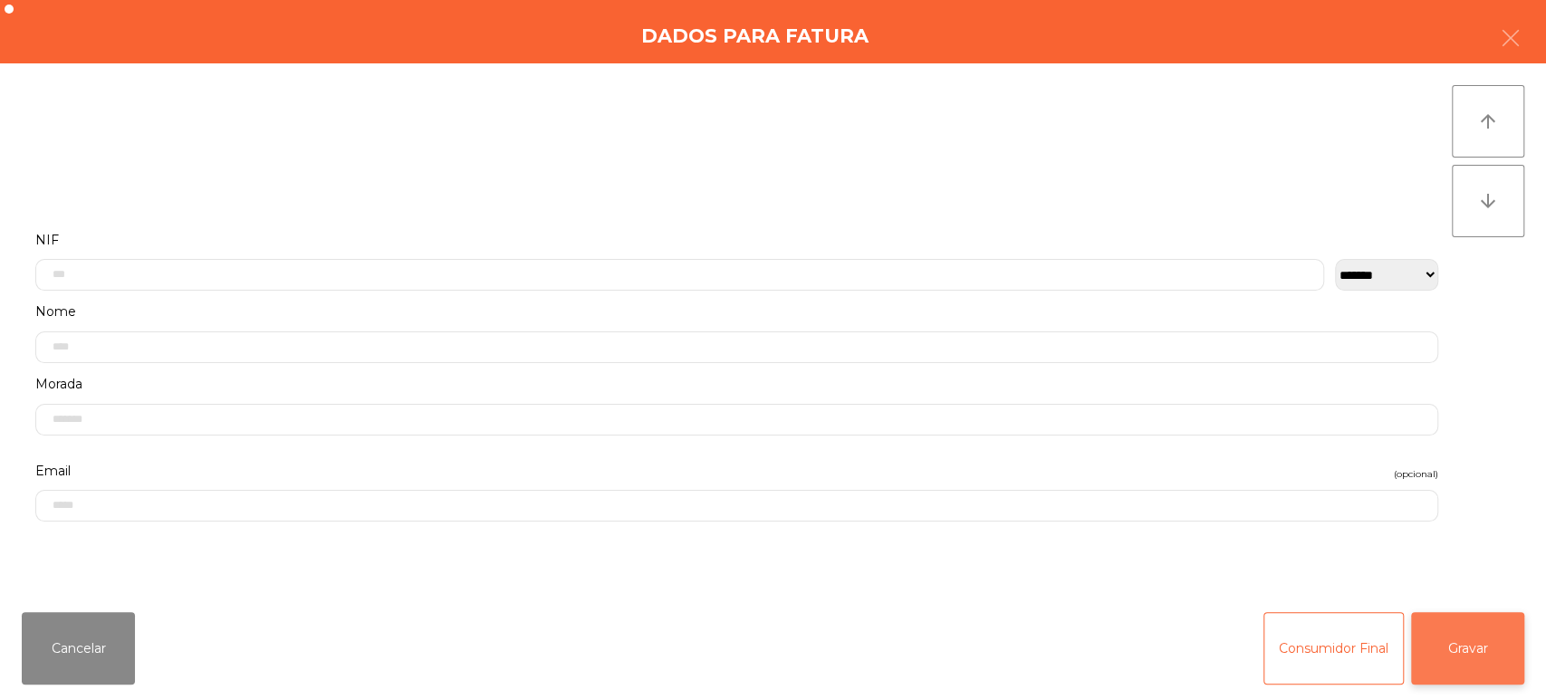
click at [1461, 658] on button "Gravar" at bounding box center [1467, 648] width 113 height 72
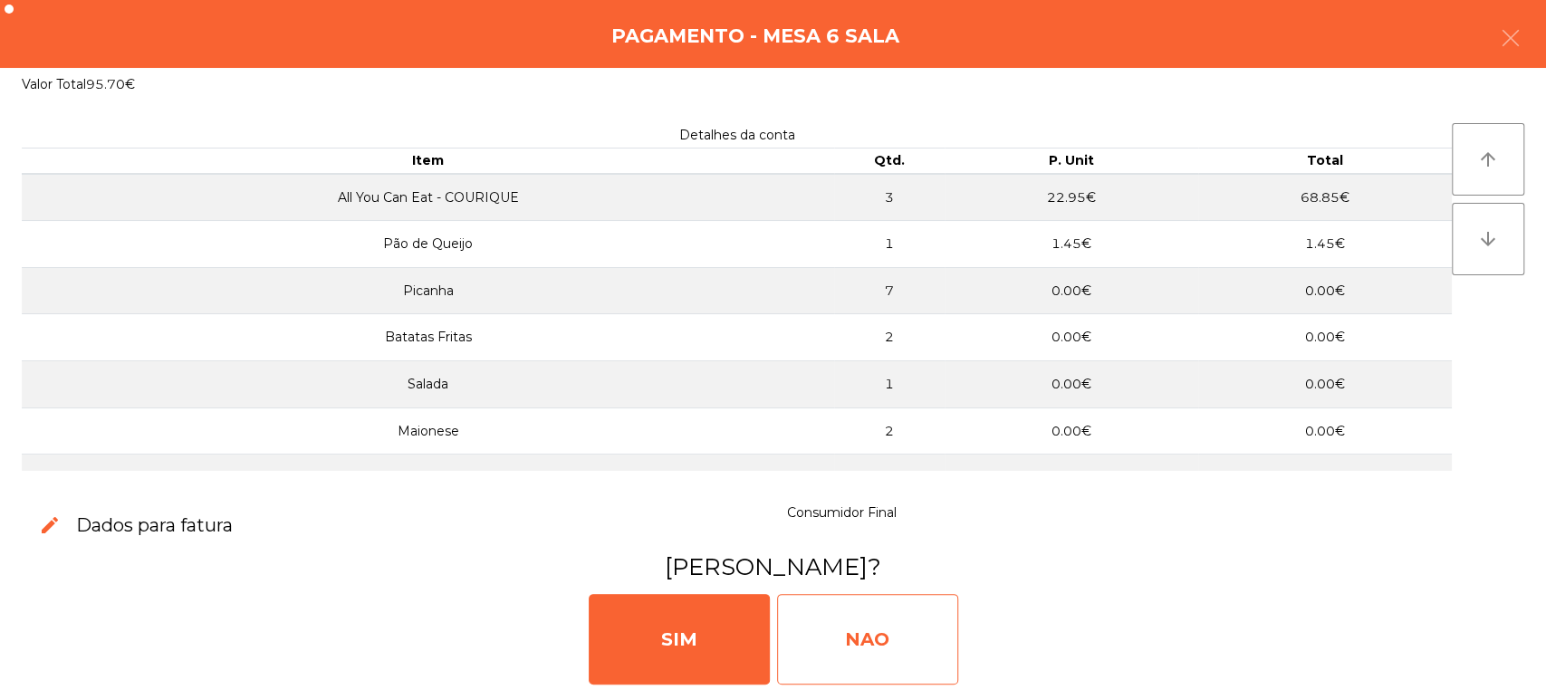
click at [839, 628] on div "NAO" at bounding box center [867, 639] width 181 height 91
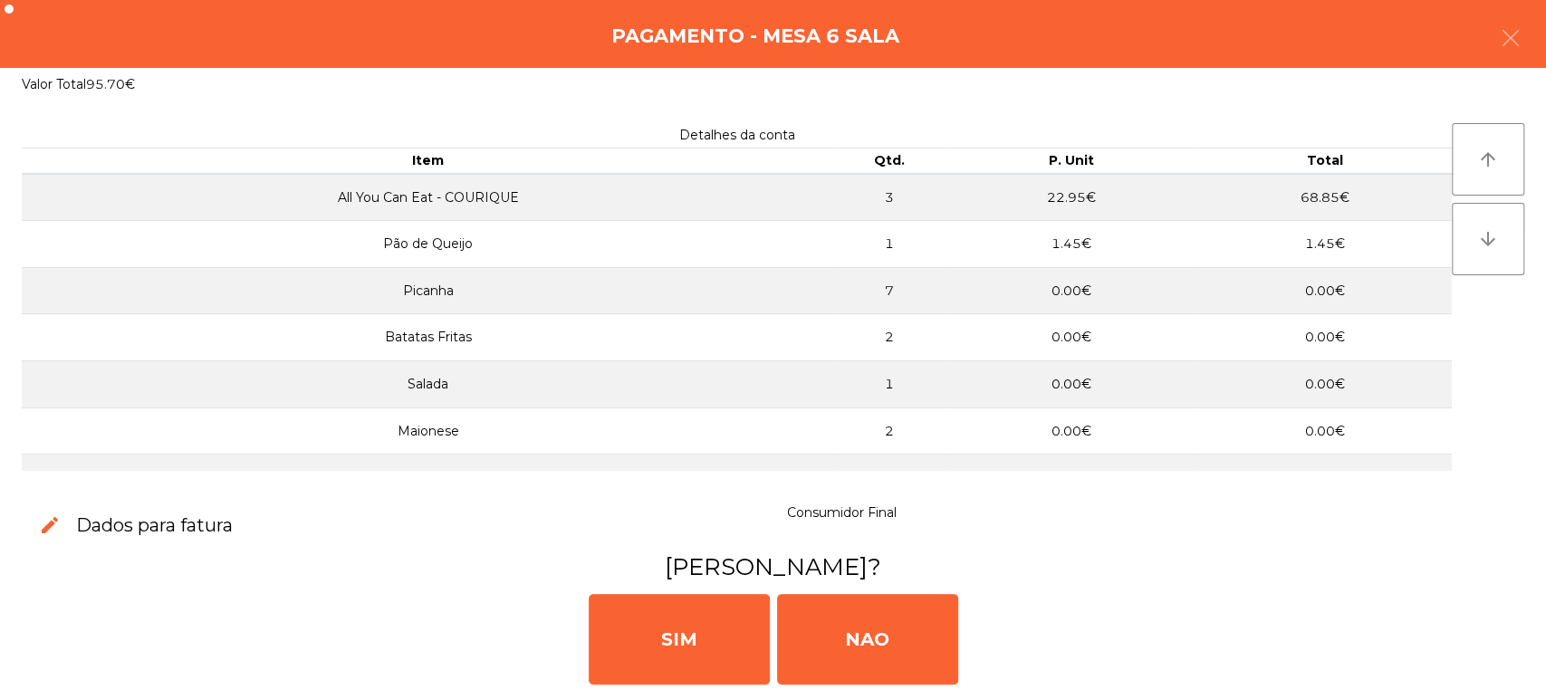
click at [747, 506] on div "edit Dados para fatura" at bounding box center [390, 526] width 766 height 52
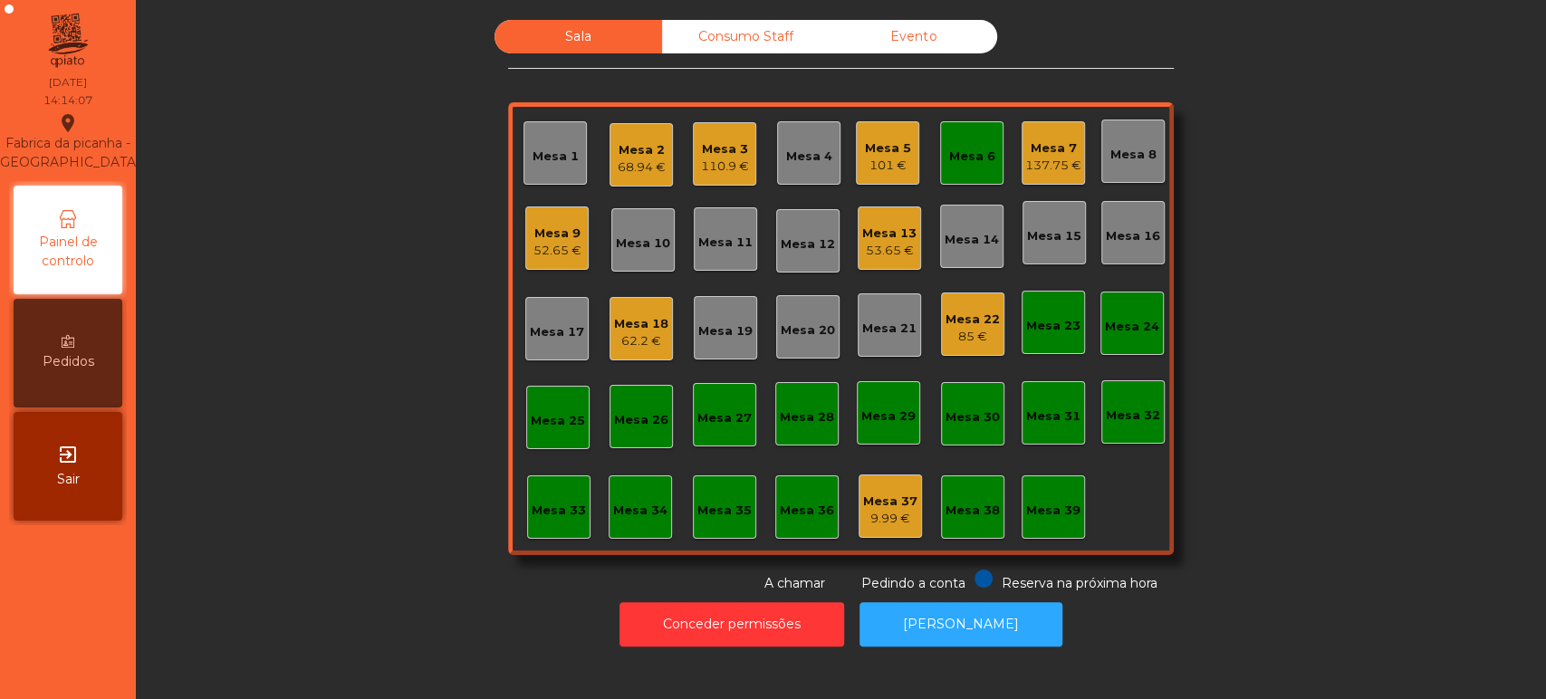
click at [873, 169] on div "101 €" at bounding box center [888, 166] width 46 height 18
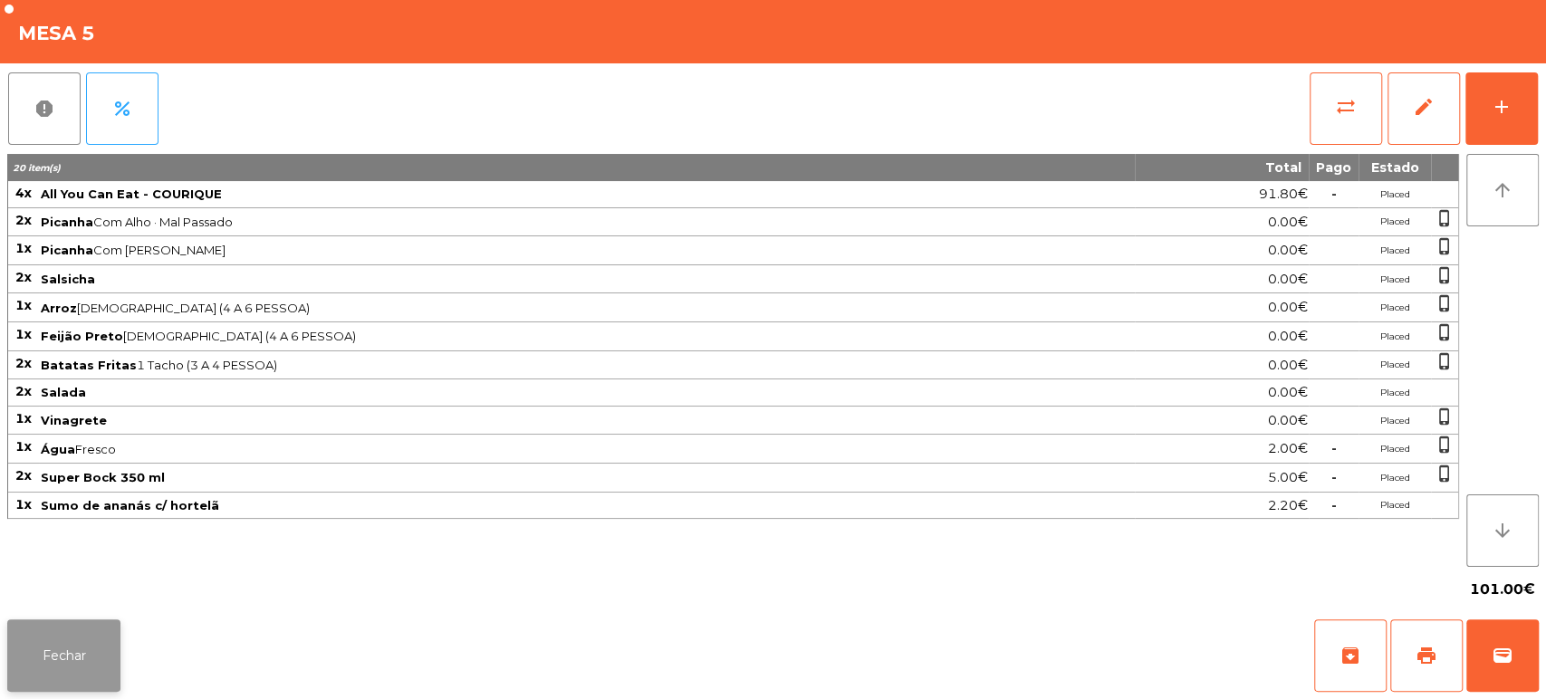
click at [84, 681] on button "Fechar" at bounding box center [63, 655] width 113 height 72
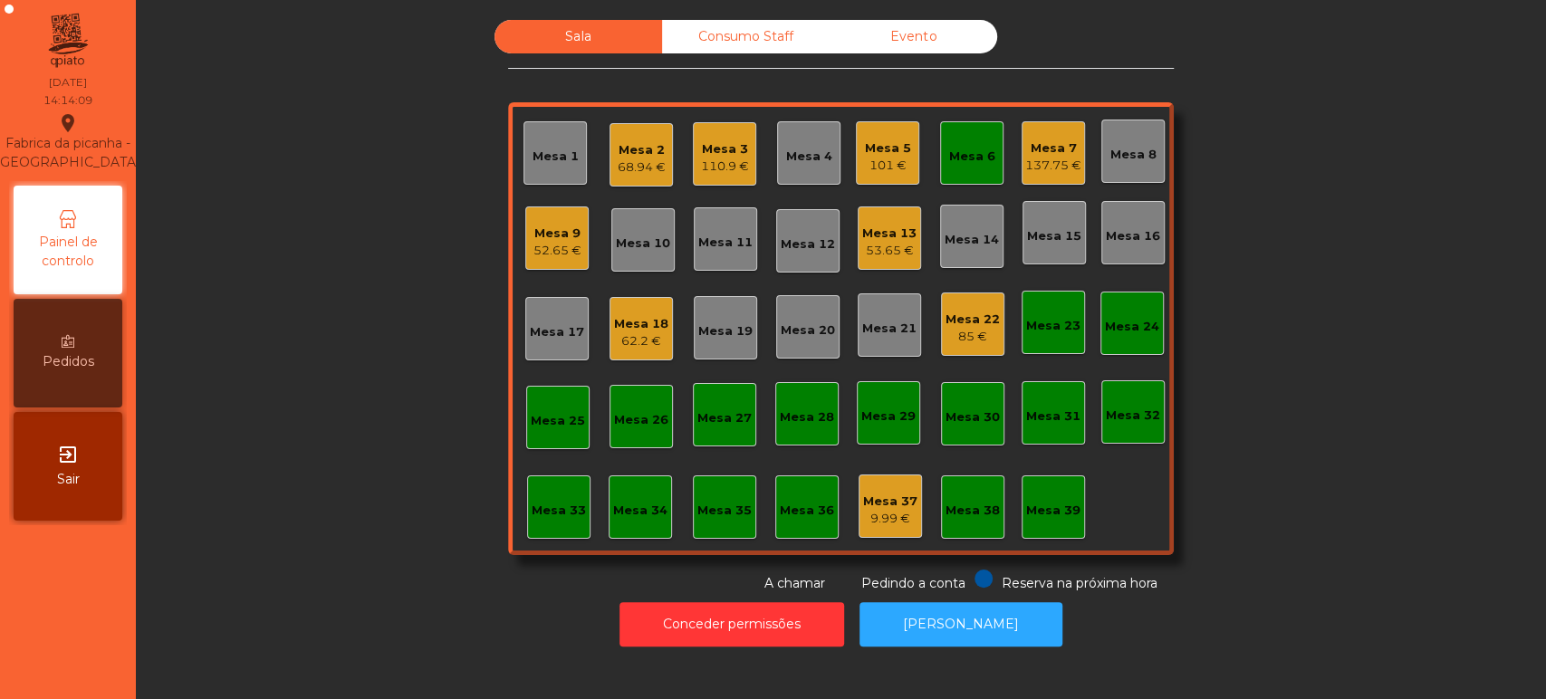
click at [1043, 152] on div "Mesa 7" at bounding box center [1053, 148] width 56 height 18
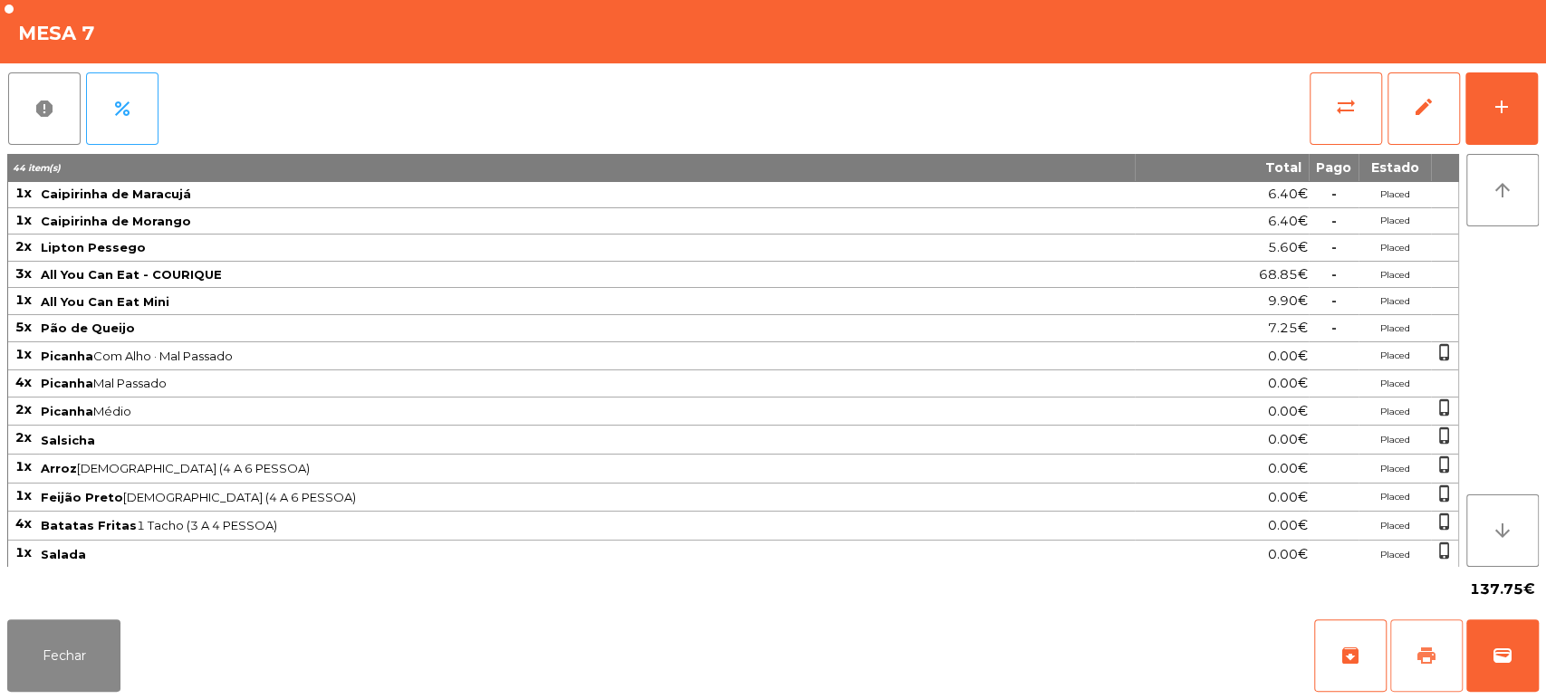
click at [1419, 633] on button "print" at bounding box center [1426, 655] width 72 height 72
click at [95, 661] on button "Fechar" at bounding box center [63, 655] width 113 height 72
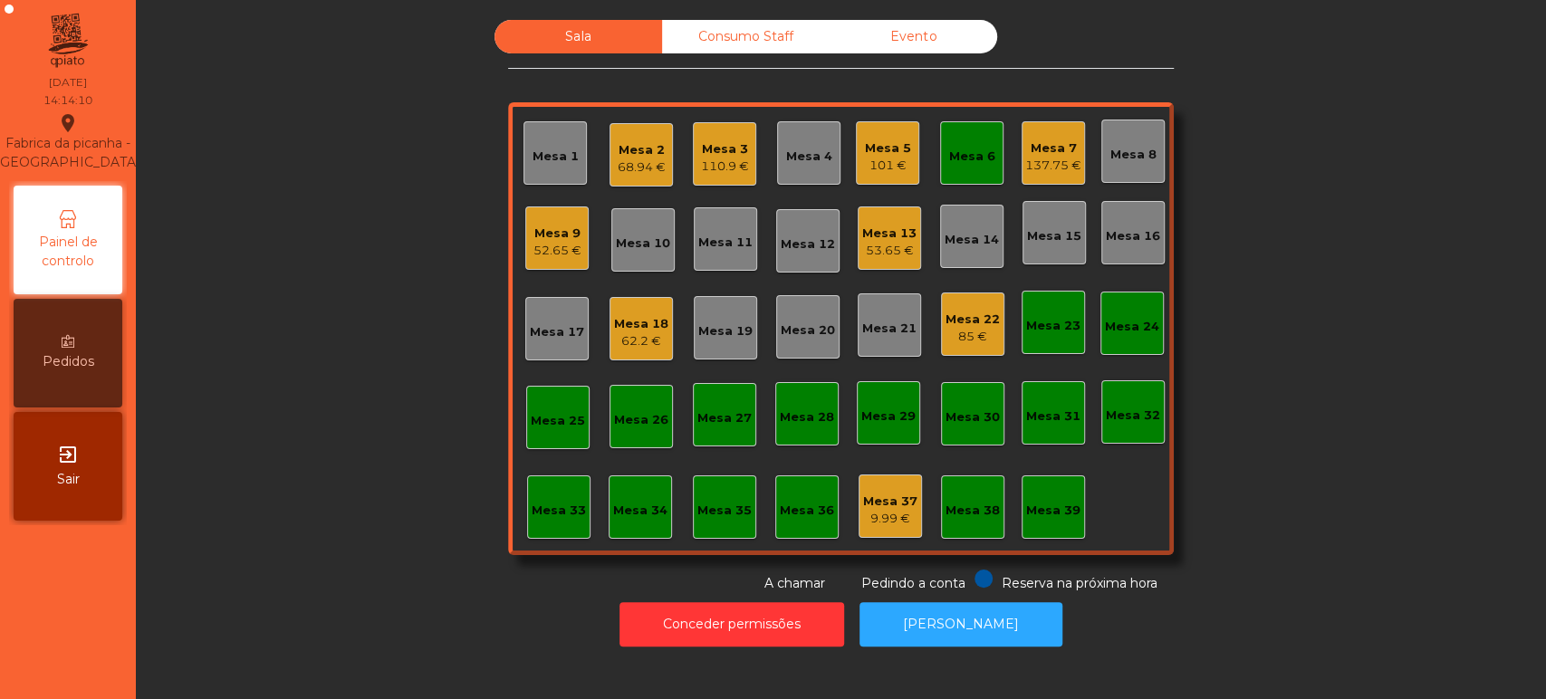
click at [952, 153] on div "Mesa 6" at bounding box center [972, 157] width 46 height 18
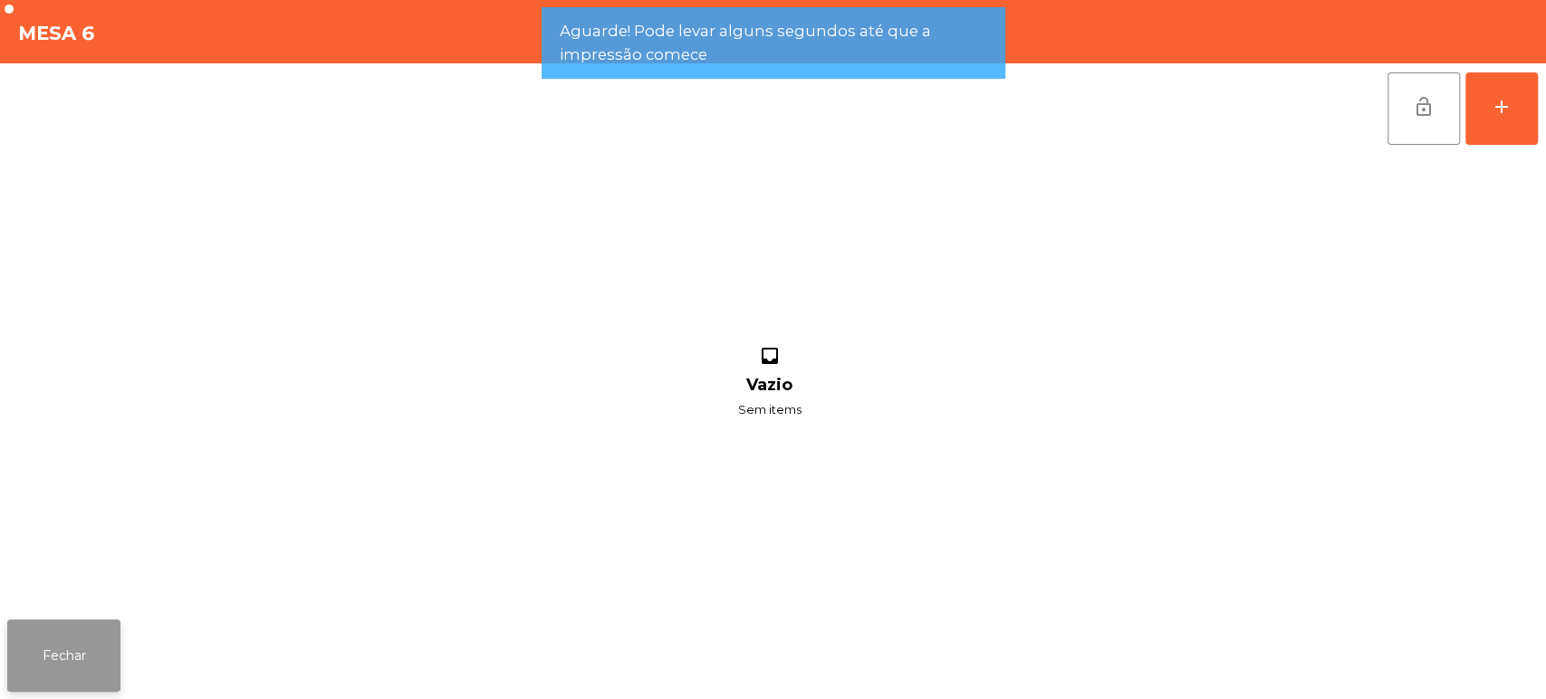
click at [1417, 109] on span "lock_open" at bounding box center [1424, 107] width 22 height 22
click at [92, 659] on button "Fechar" at bounding box center [63, 655] width 113 height 72
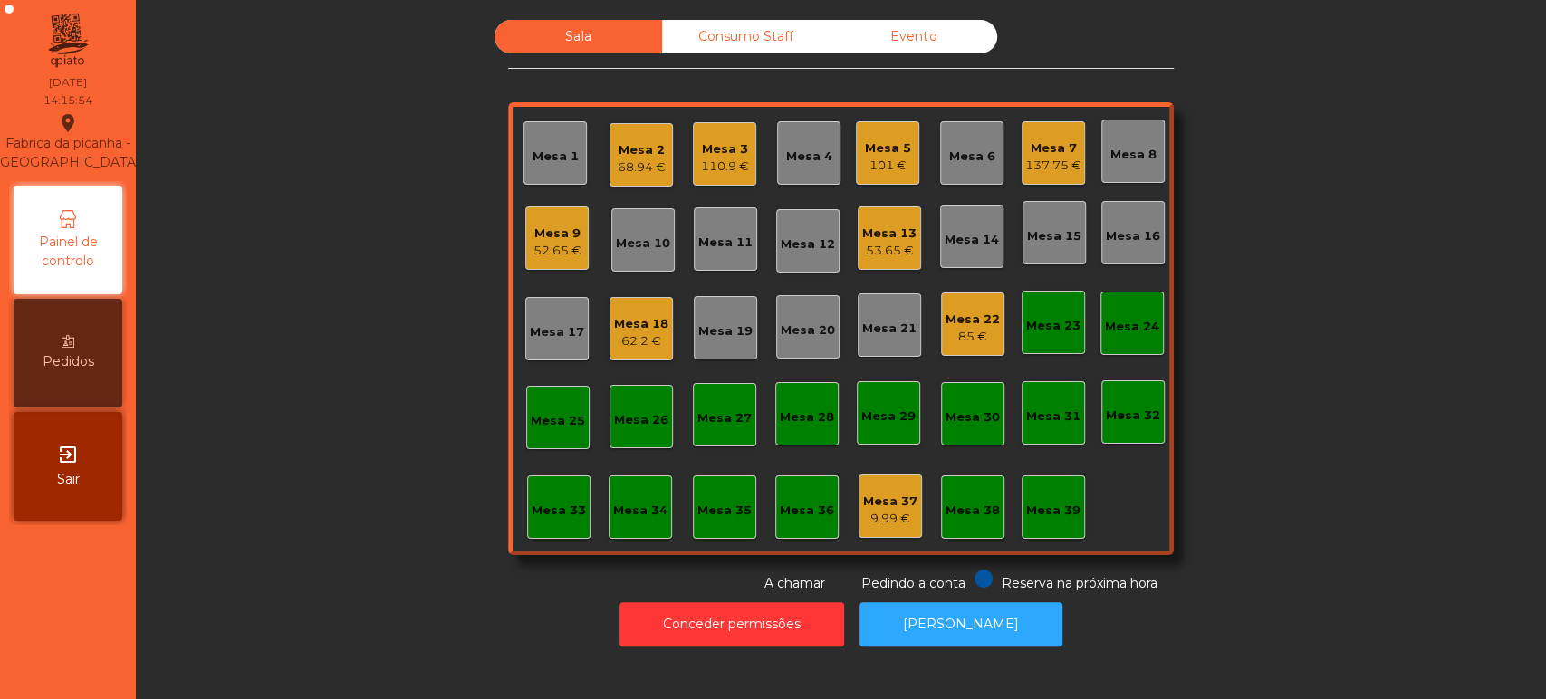
click at [886, 170] on div "101 €" at bounding box center [888, 166] width 46 height 18
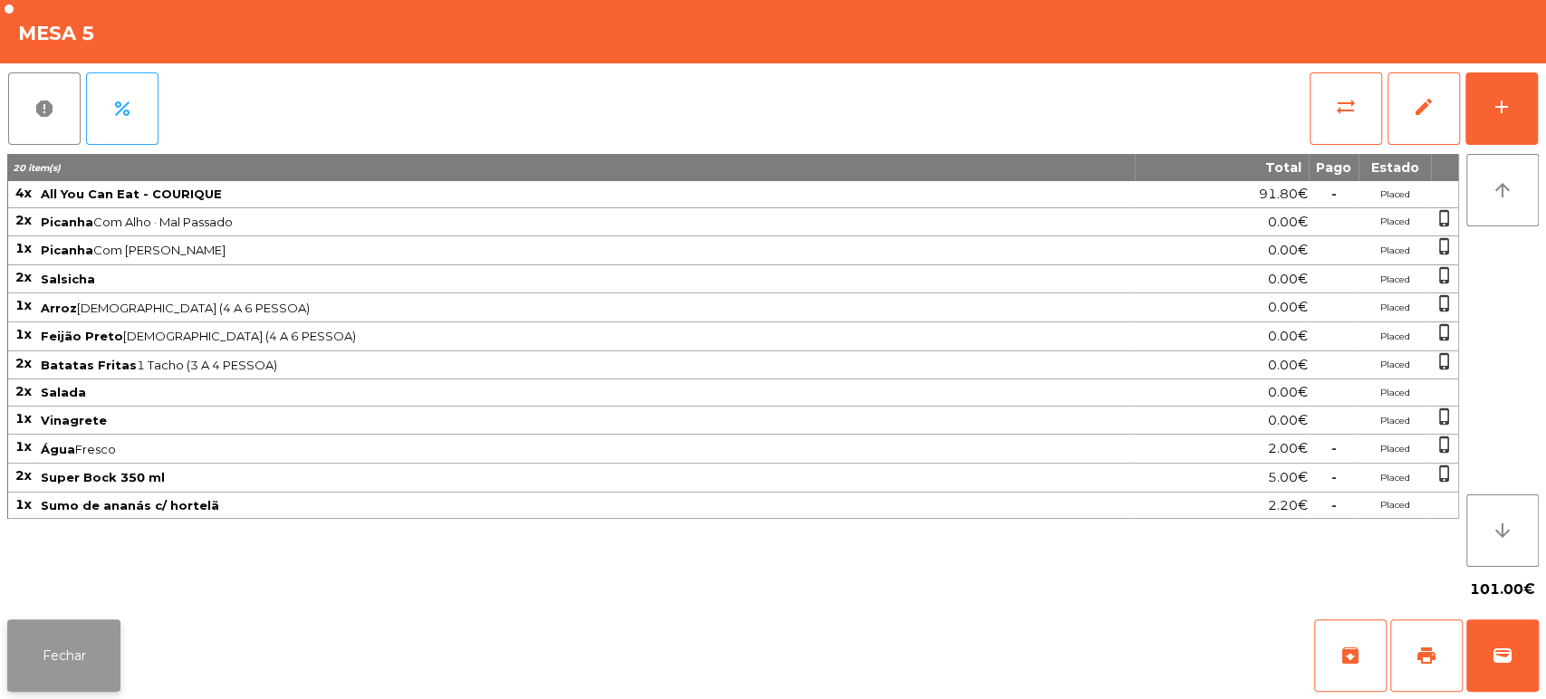
click at [52, 674] on button "Fechar" at bounding box center [63, 655] width 113 height 72
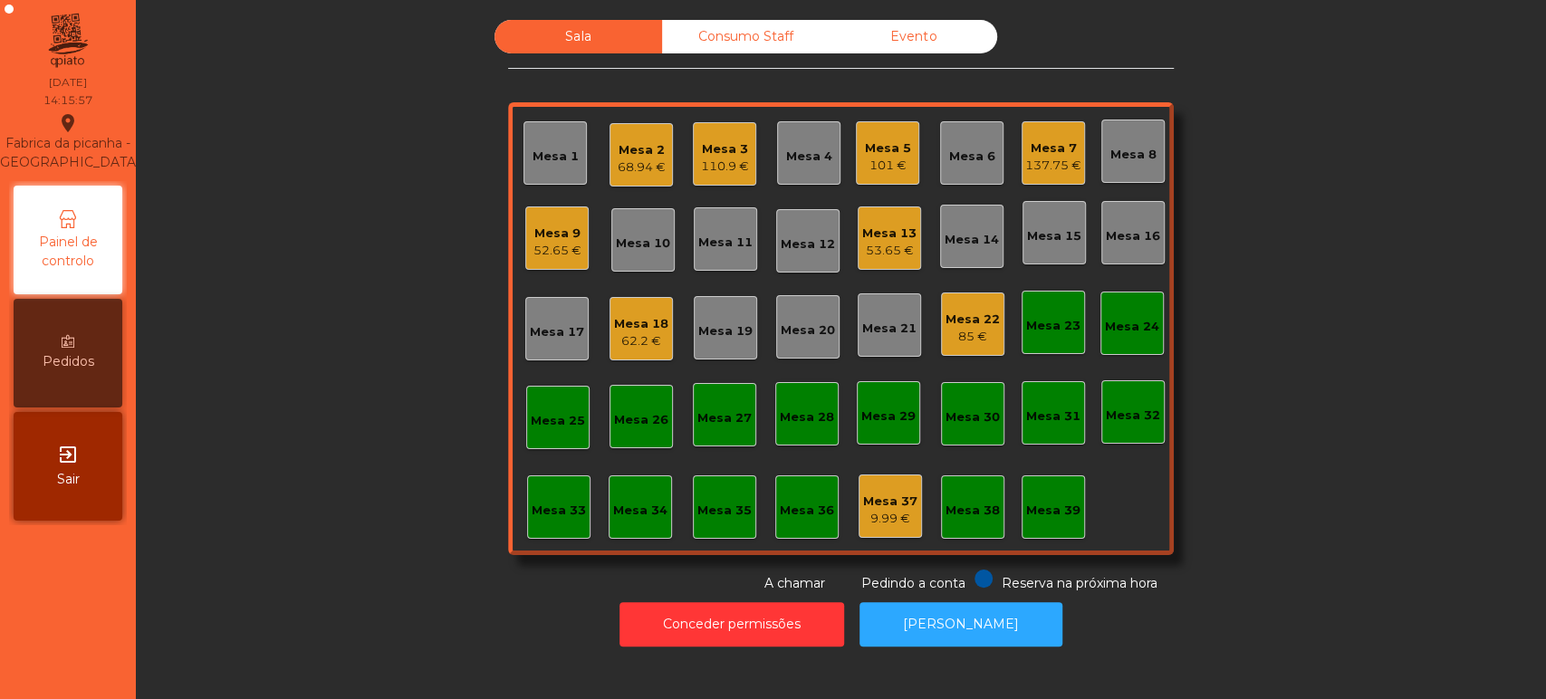
click at [717, 141] on div "Mesa 3" at bounding box center [725, 149] width 48 height 18
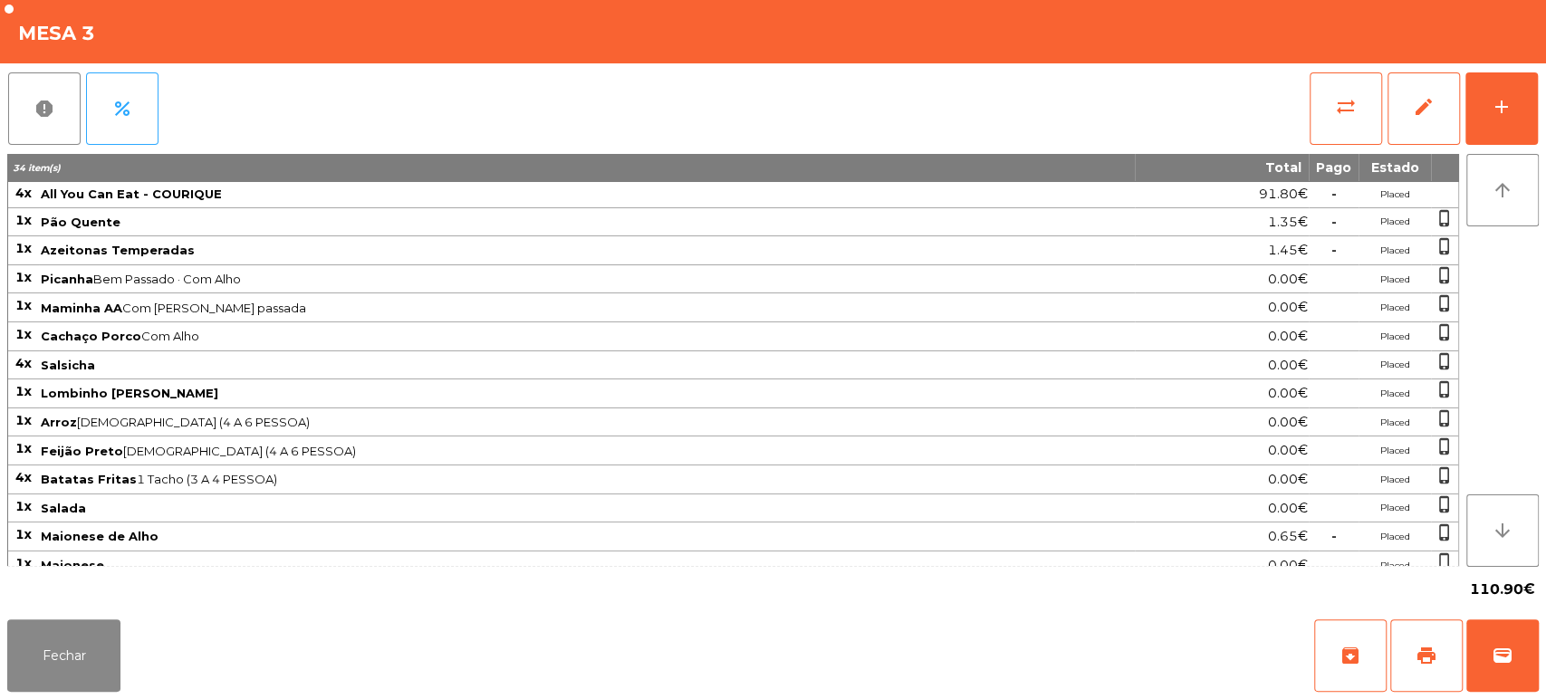
scroll to position [33, 0]
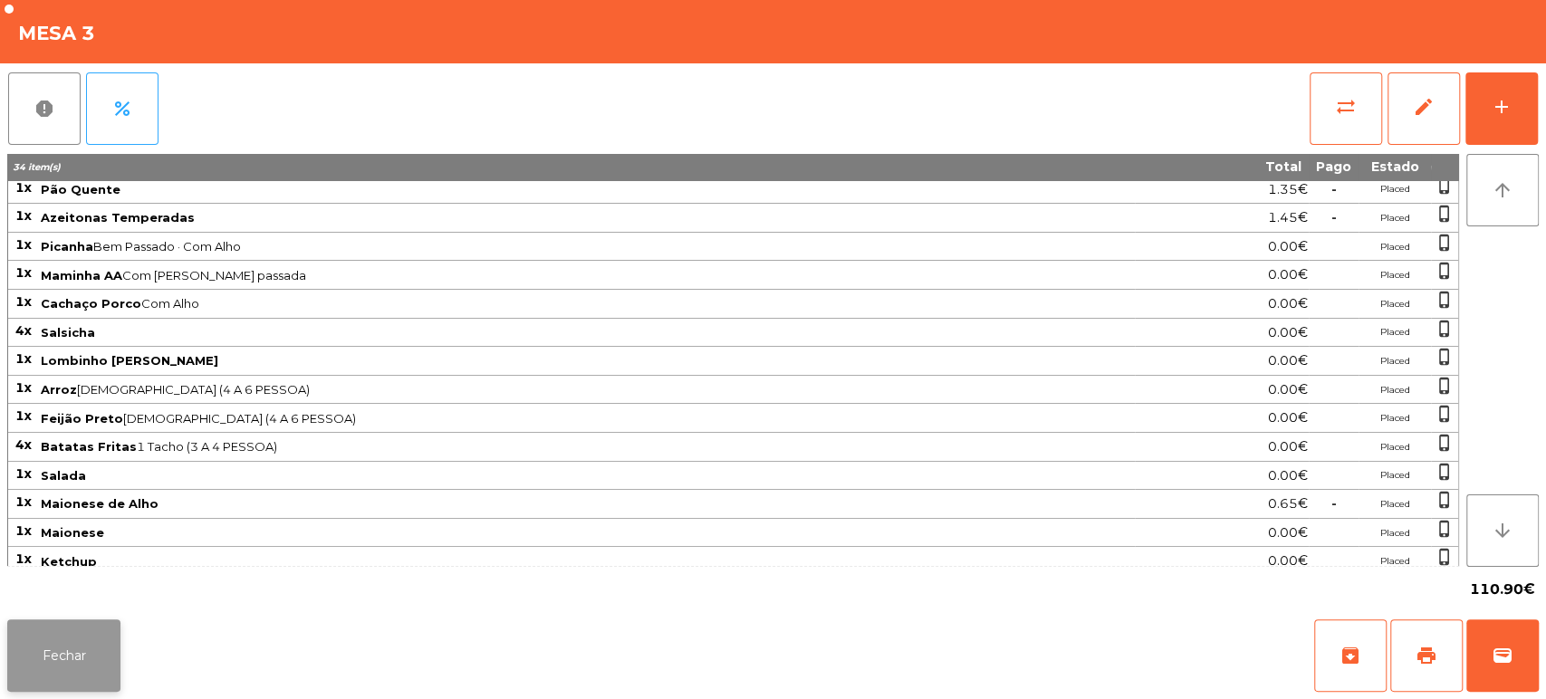
click at [79, 670] on button "Fechar" at bounding box center [63, 655] width 113 height 72
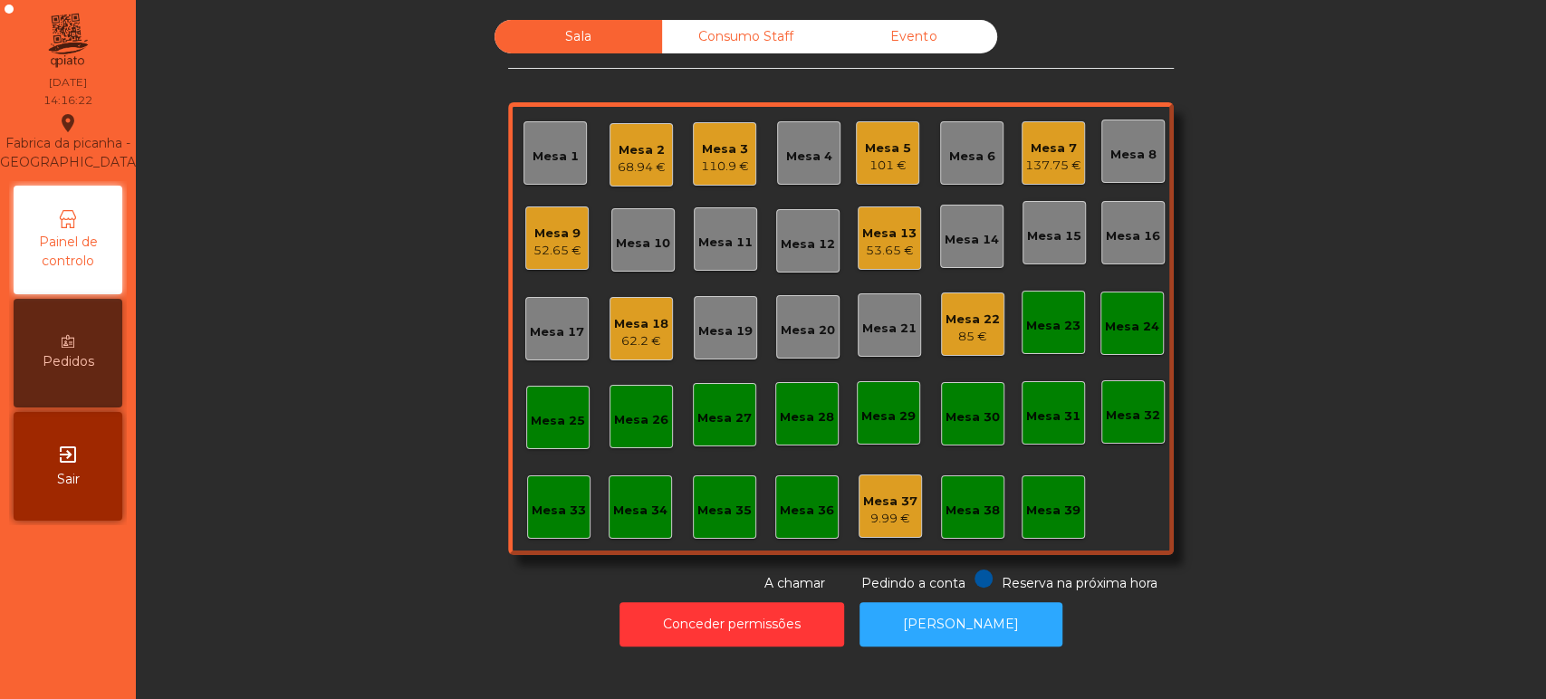
click at [1051, 239] on div "Mesa 15" at bounding box center [1054, 236] width 54 height 18
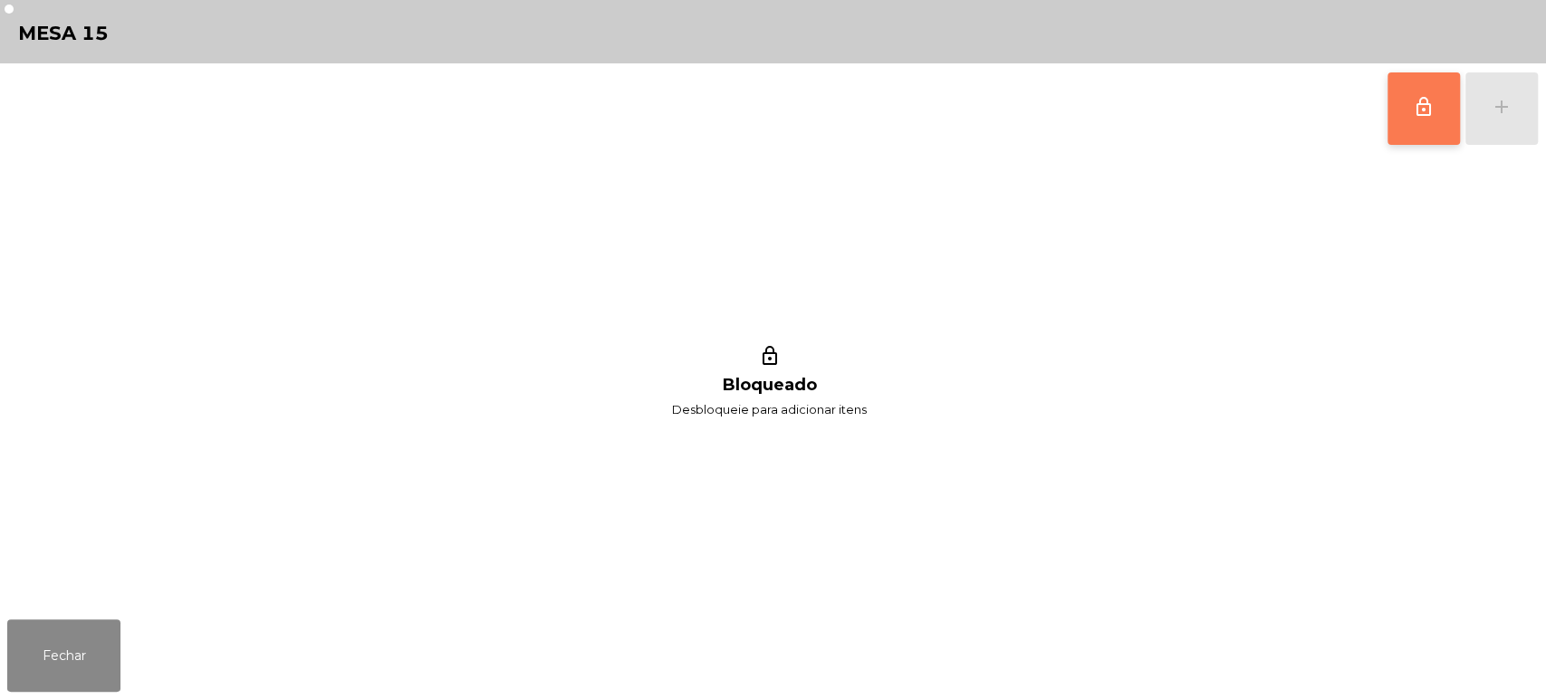
click at [1413, 102] on span "lock_outline" at bounding box center [1424, 107] width 22 height 22
click at [1498, 113] on div "lock_outline add" at bounding box center [1462, 108] width 152 height 91
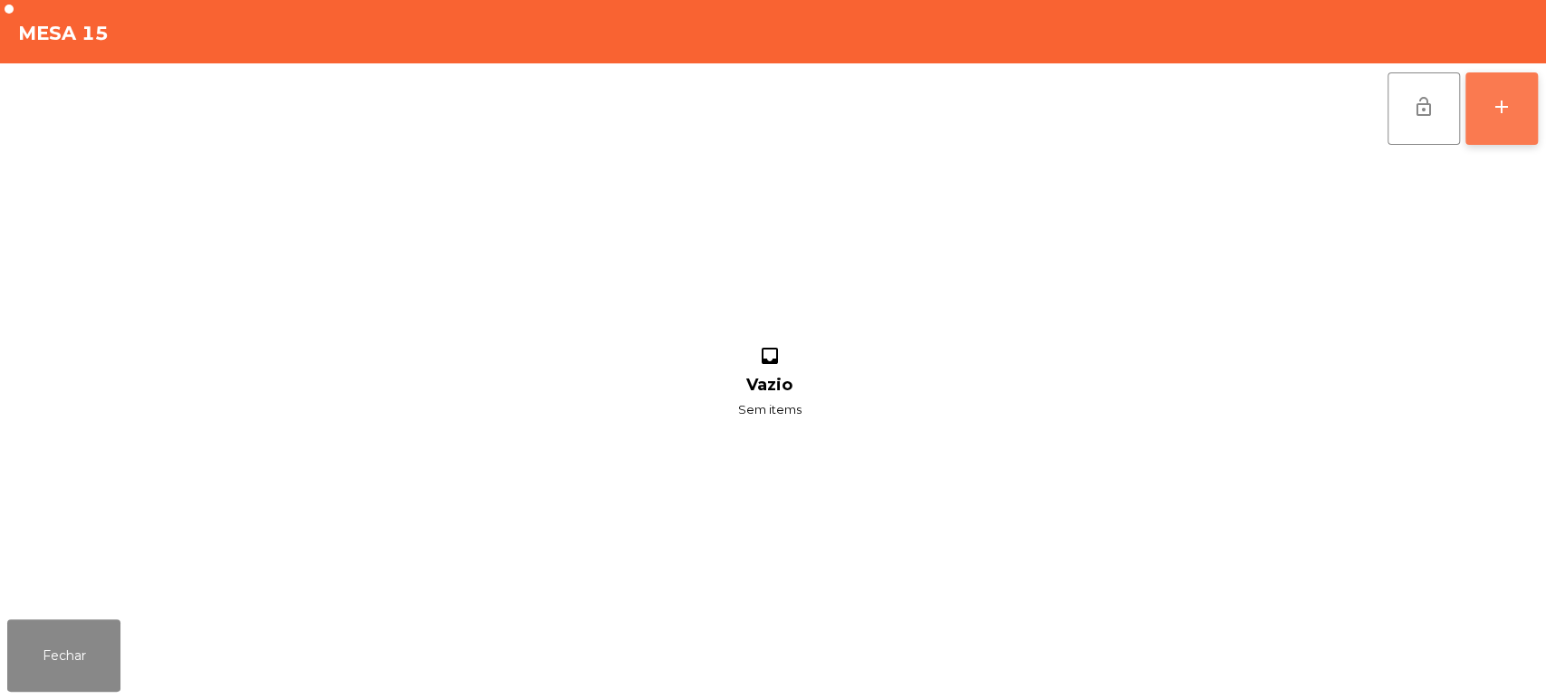
click at [1525, 125] on button "add" at bounding box center [1501, 108] width 72 height 72
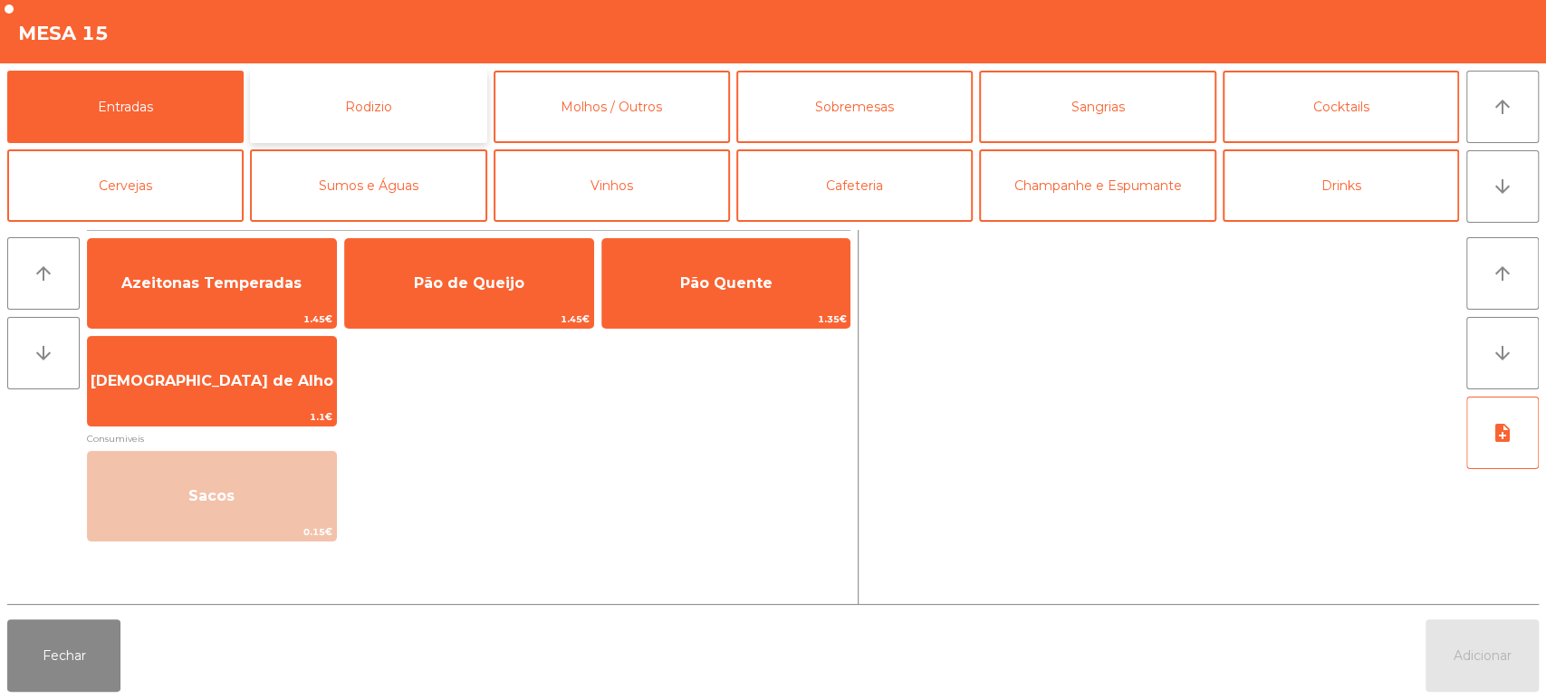
click at [389, 116] on button "Rodizio" at bounding box center [368, 107] width 236 height 72
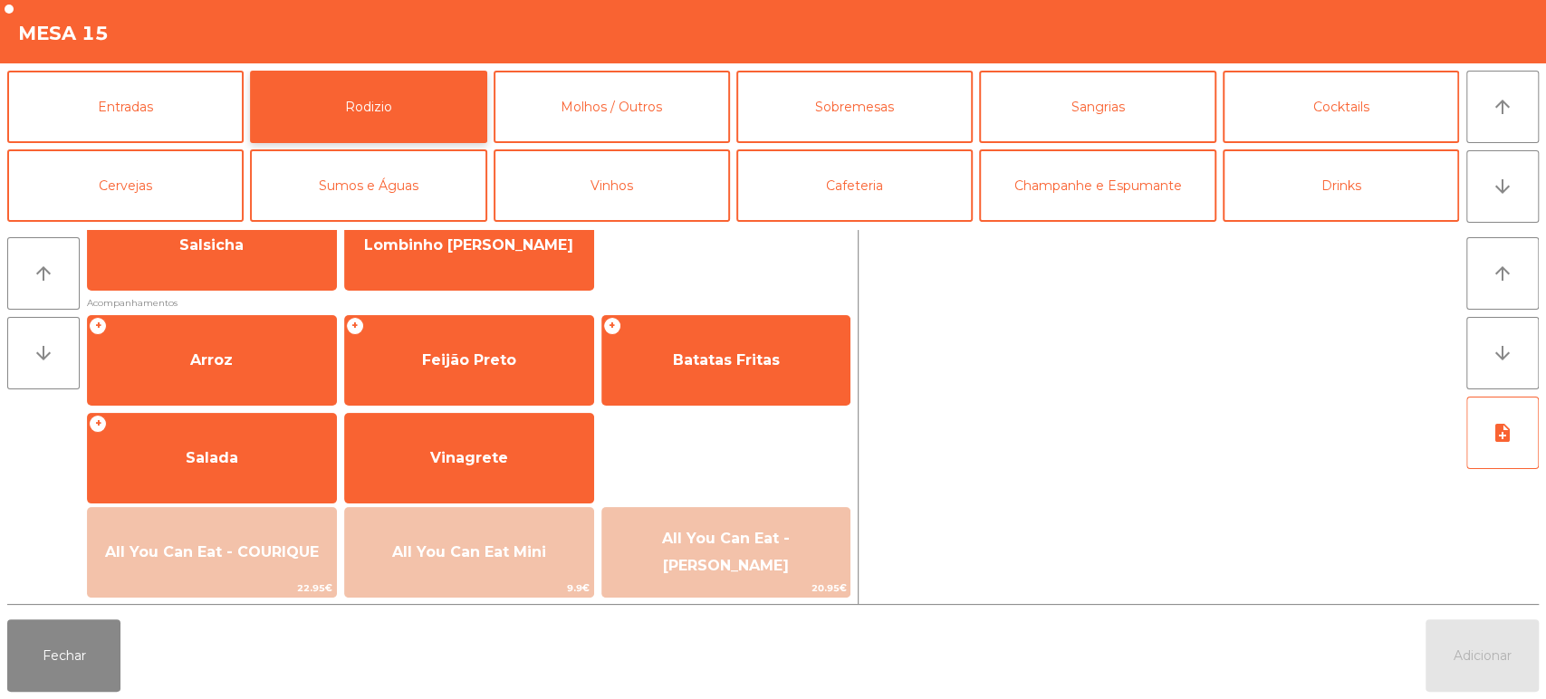
scroll to position [225, 0]
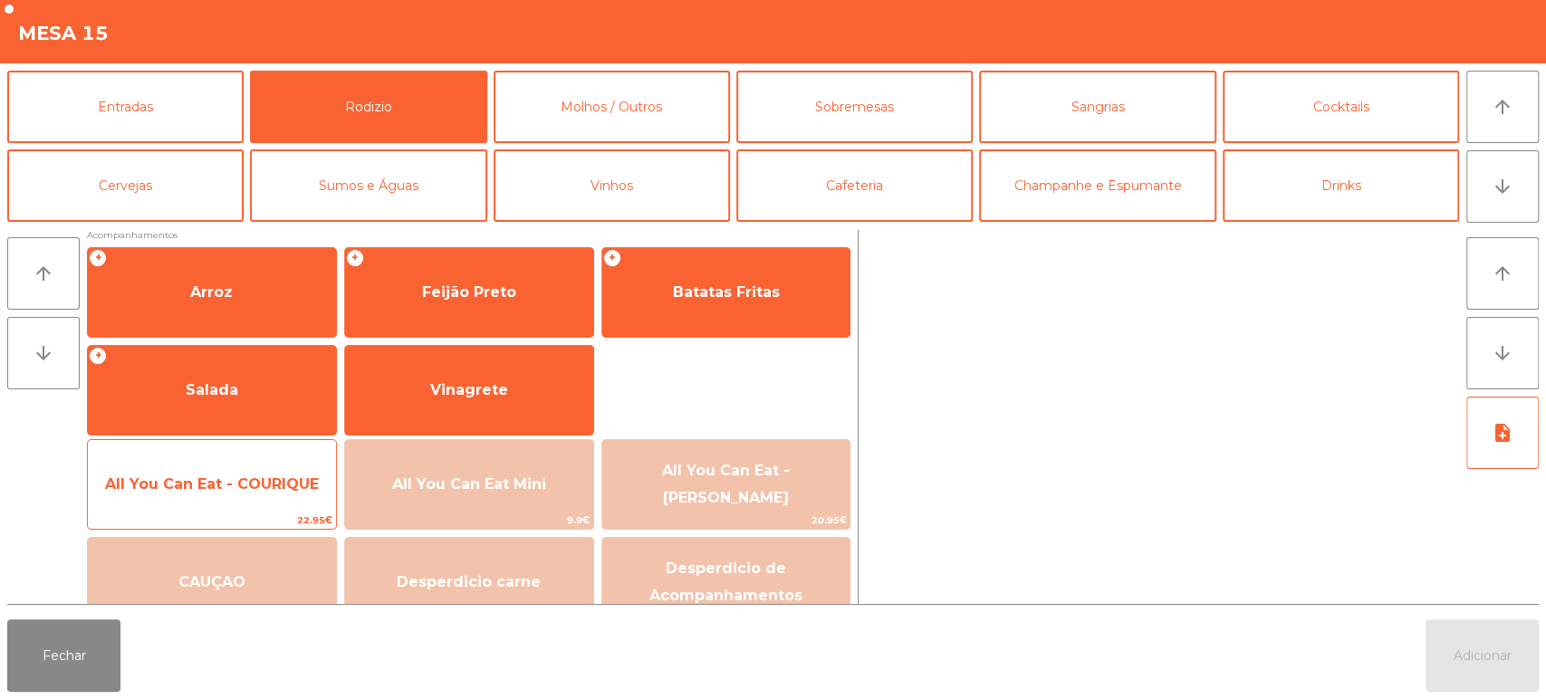
click at [250, 495] on span "All You Can Eat - COURIQUE" at bounding box center [212, 484] width 248 height 49
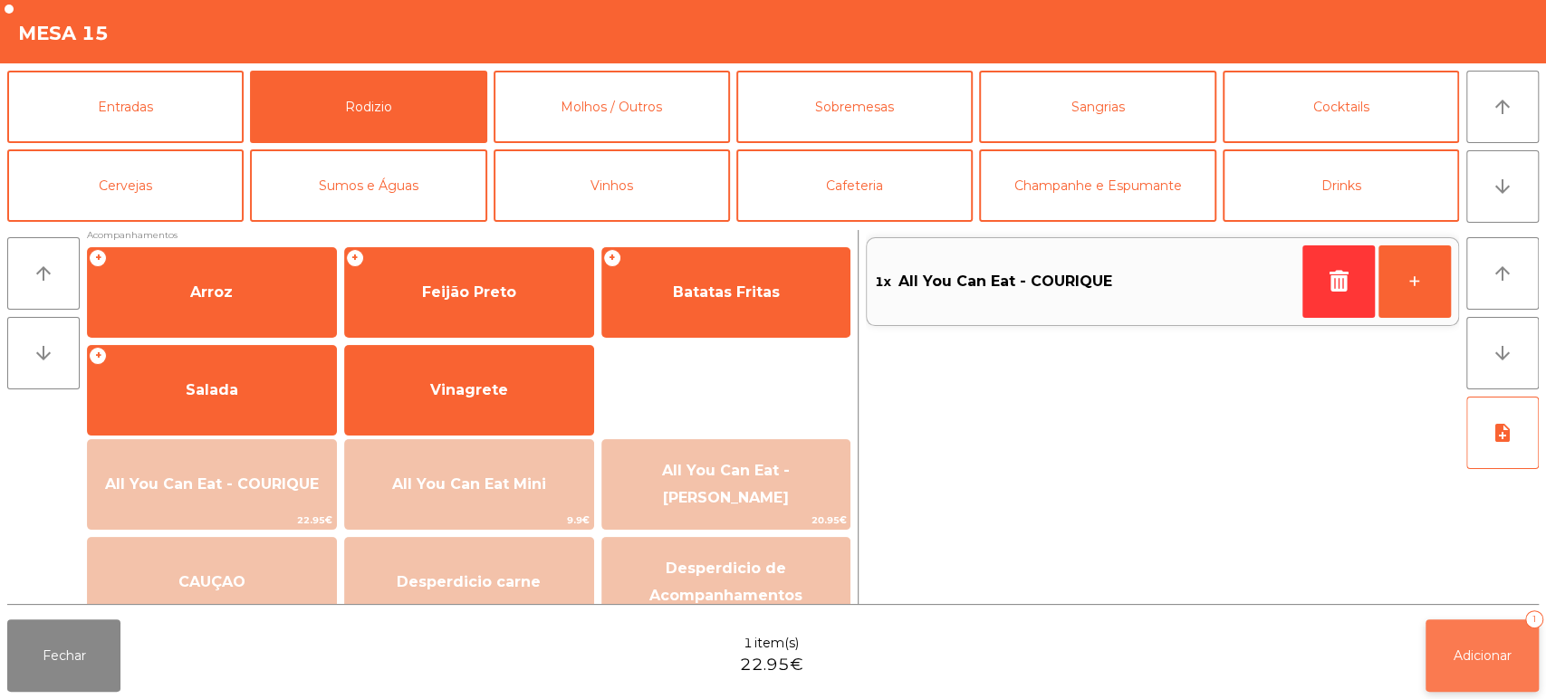
click at [1450, 658] on button "Adicionar 1" at bounding box center [1481, 655] width 113 height 72
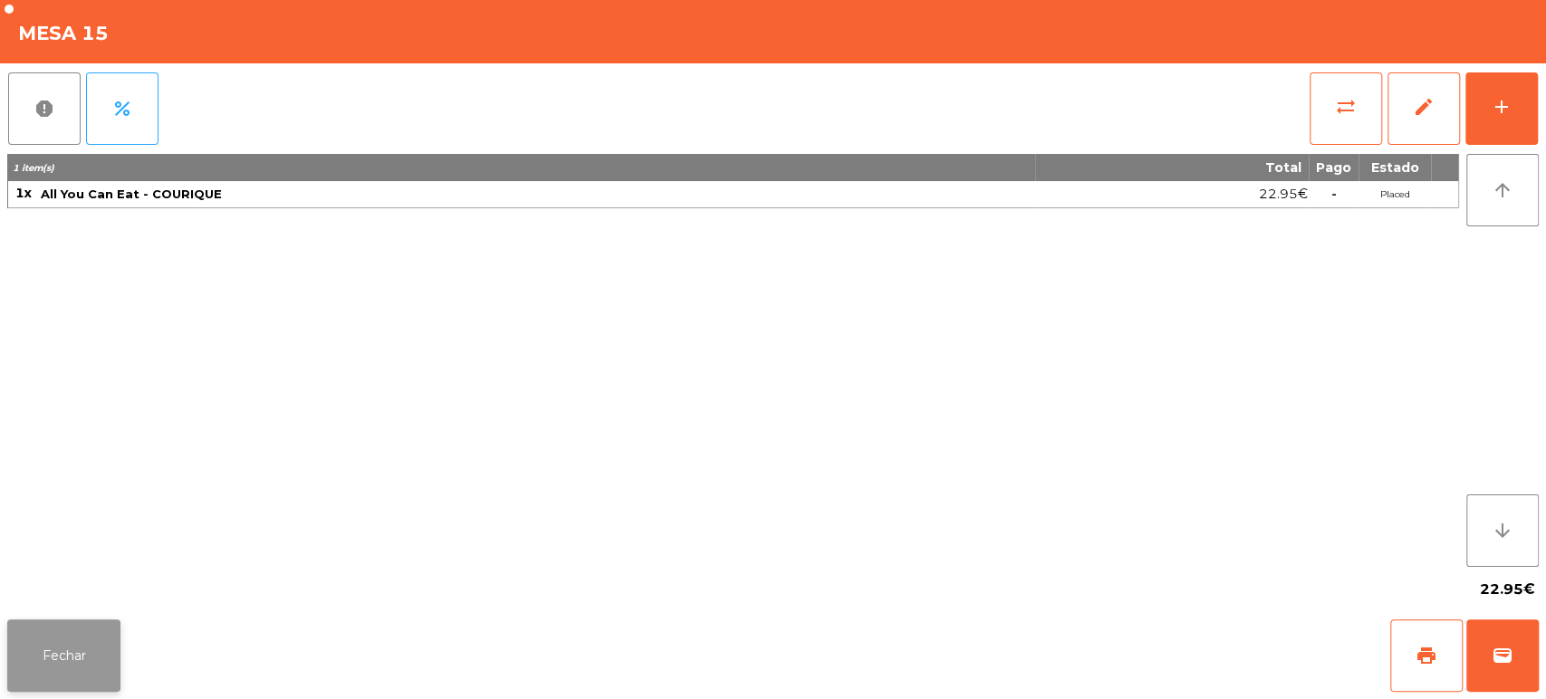
click at [74, 648] on button "Fechar" at bounding box center [63, 655] width 113 height 72
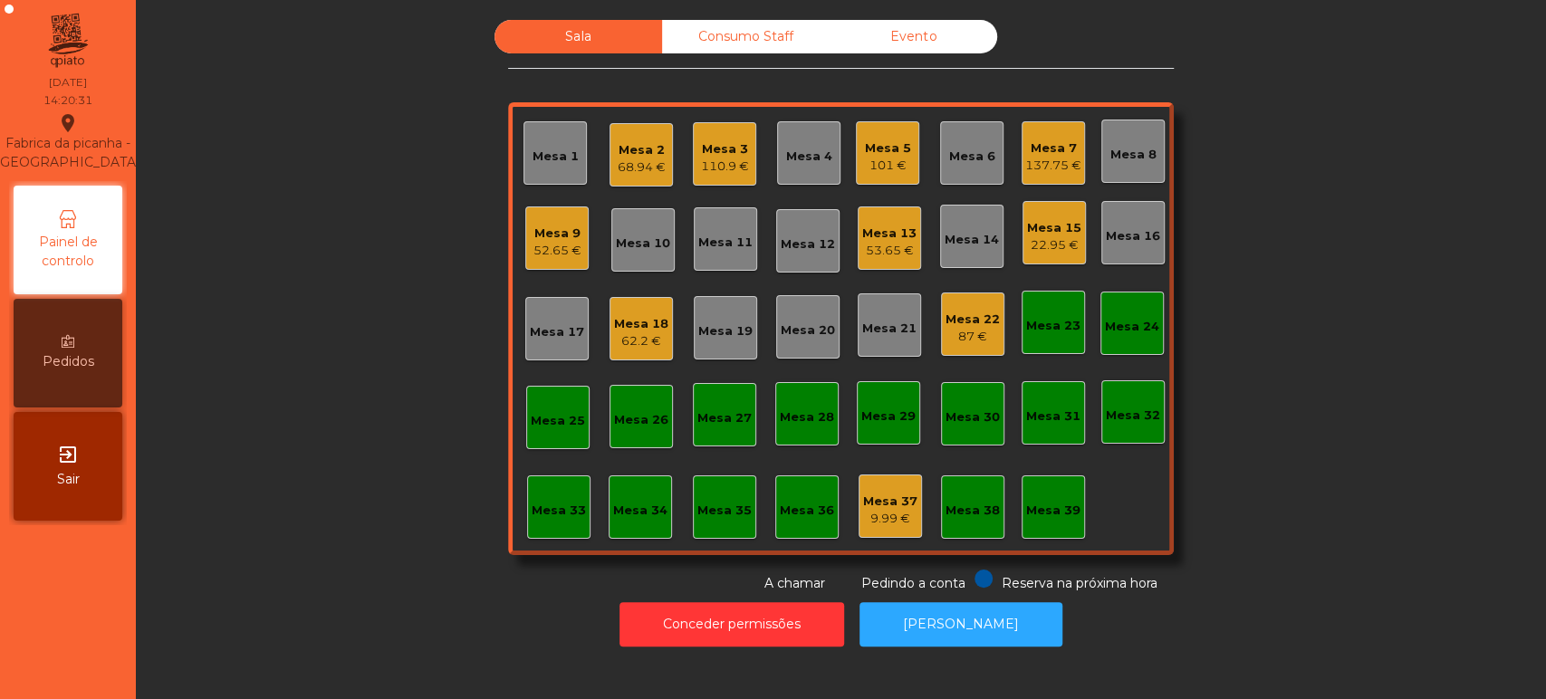
click at [1025, 157] on div "137.75 €" at bounding box center [1053, 166] width 56 height 18
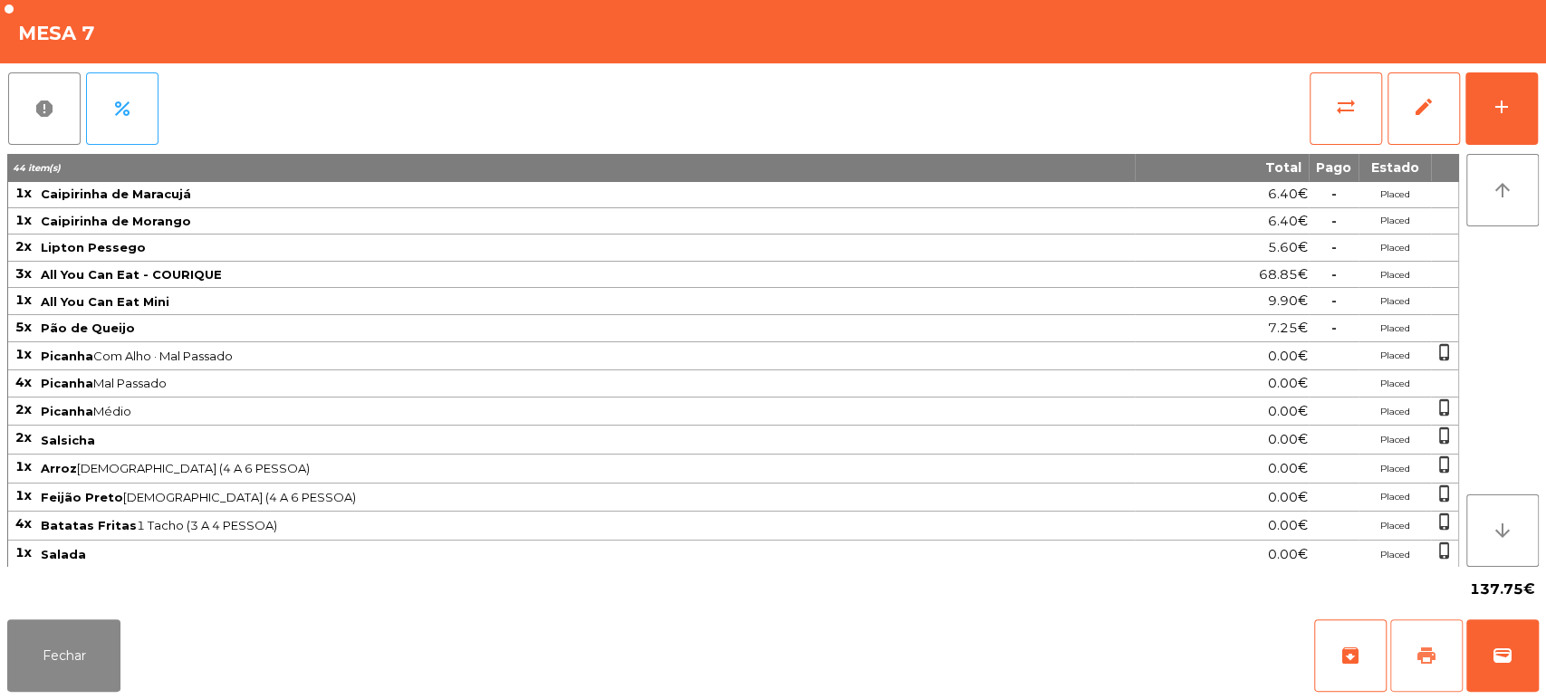
click at [1423, 643] on button "print" at bounding box center [1426, 655] width 72 height 72
click at [48, 626] on button "Fechar" at bounding box center [63, 655] width 113 height 72
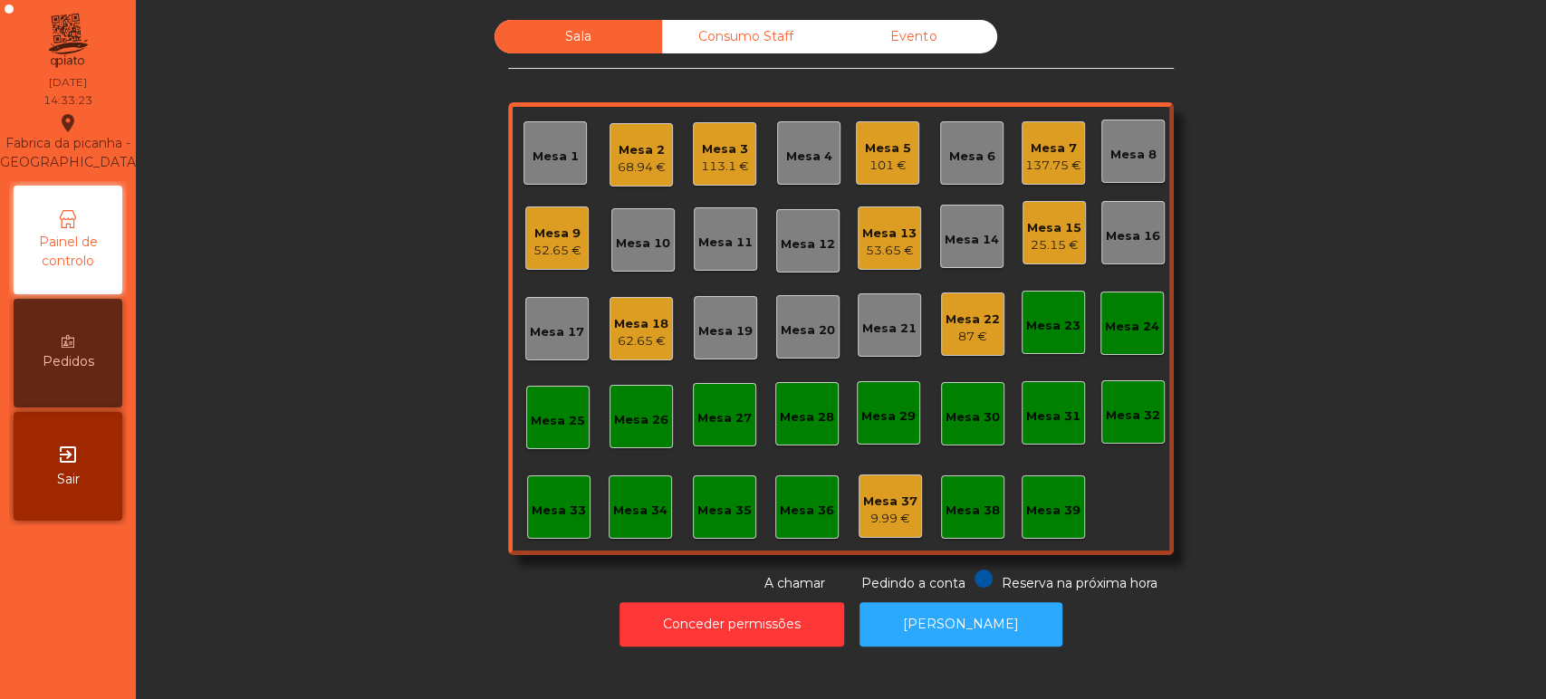
click at [639, 134] on div "Mesa 2 68.94 €" at bounding box center [642, 155] width 48 height 43
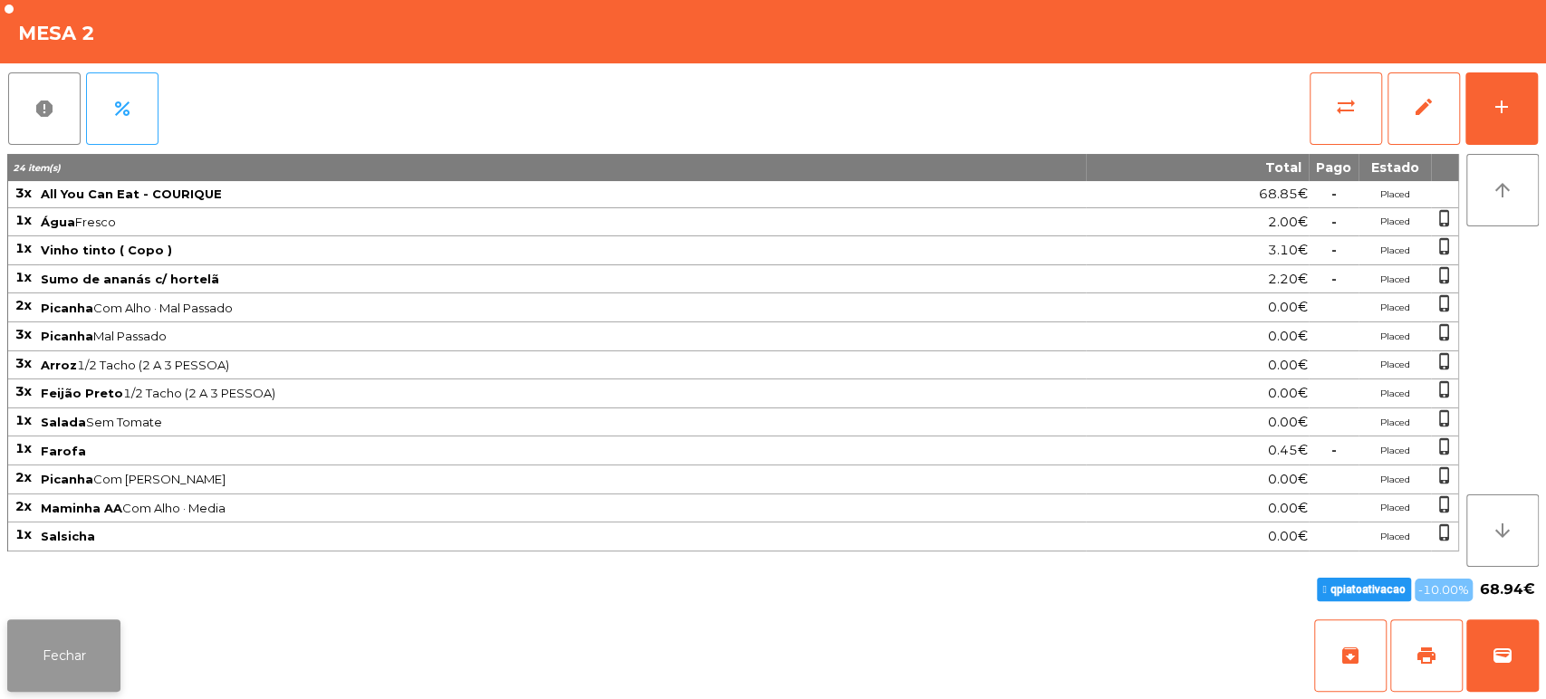
click at [80, 623] on button "Fechar" at bounding box center [63, 655] width 113 height 72
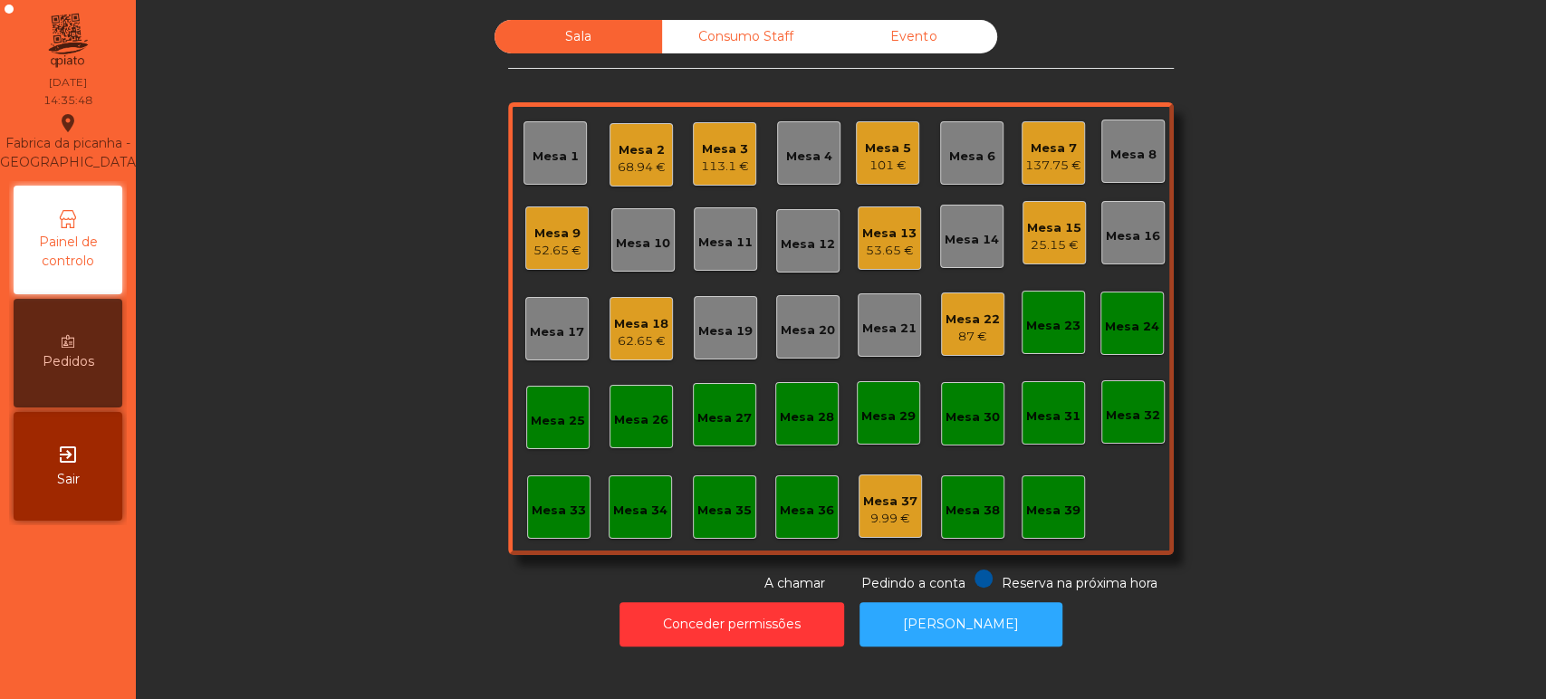
click at [1041, 236] on div "25.15 €" at bounding box center [1054, 245] width 54 height 18
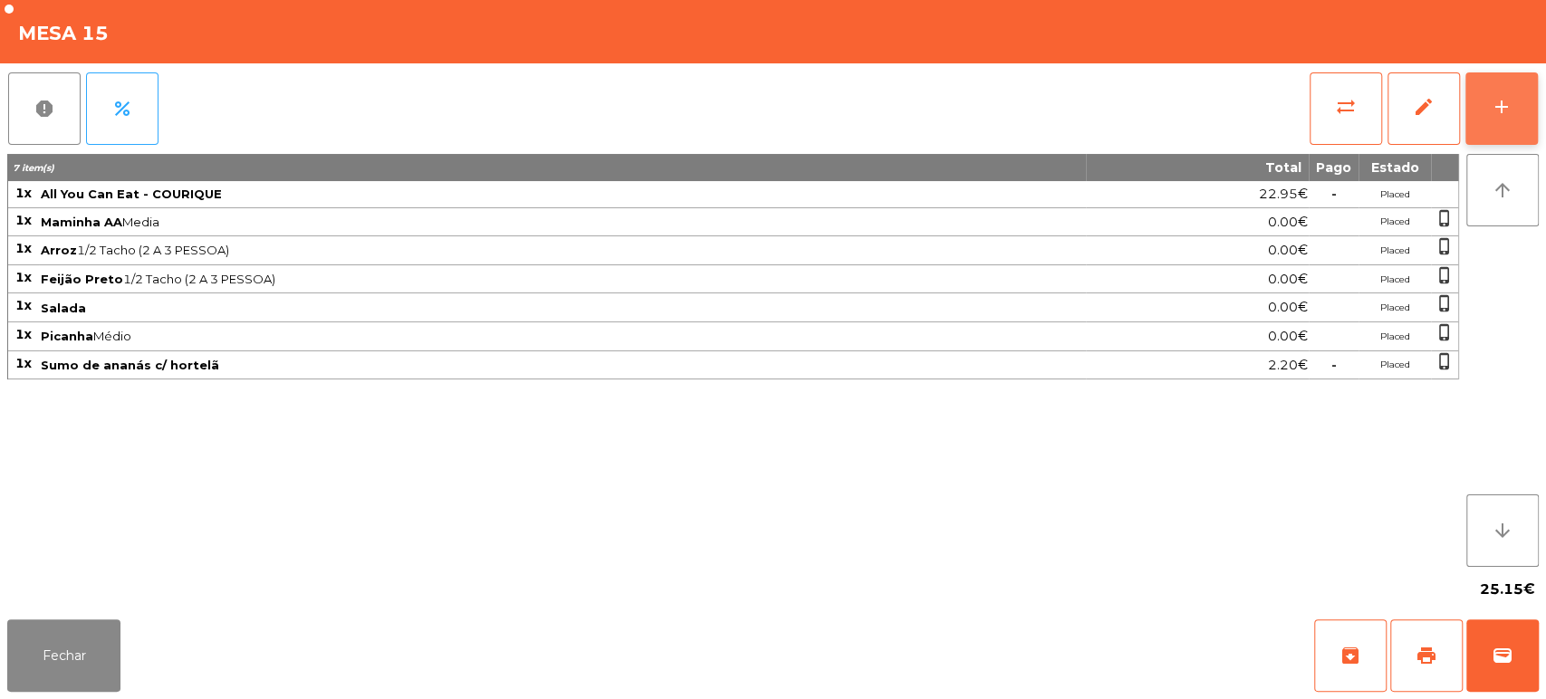
click at [1491, 101] on div "add" at bounding box center [1502, 107] width 22 height 22
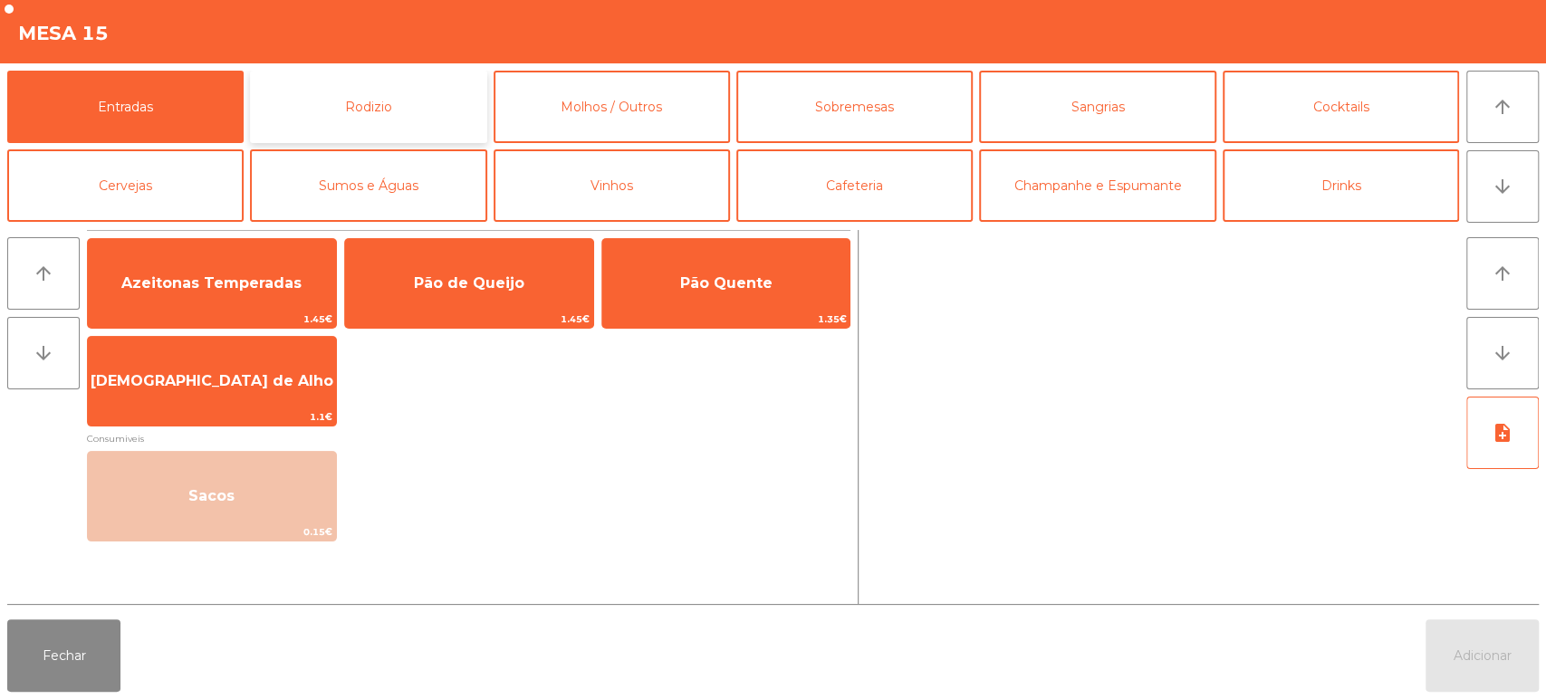
click at [434, 112] on button "Rodizio" at bounding box center [368, 107] width 236 height 72
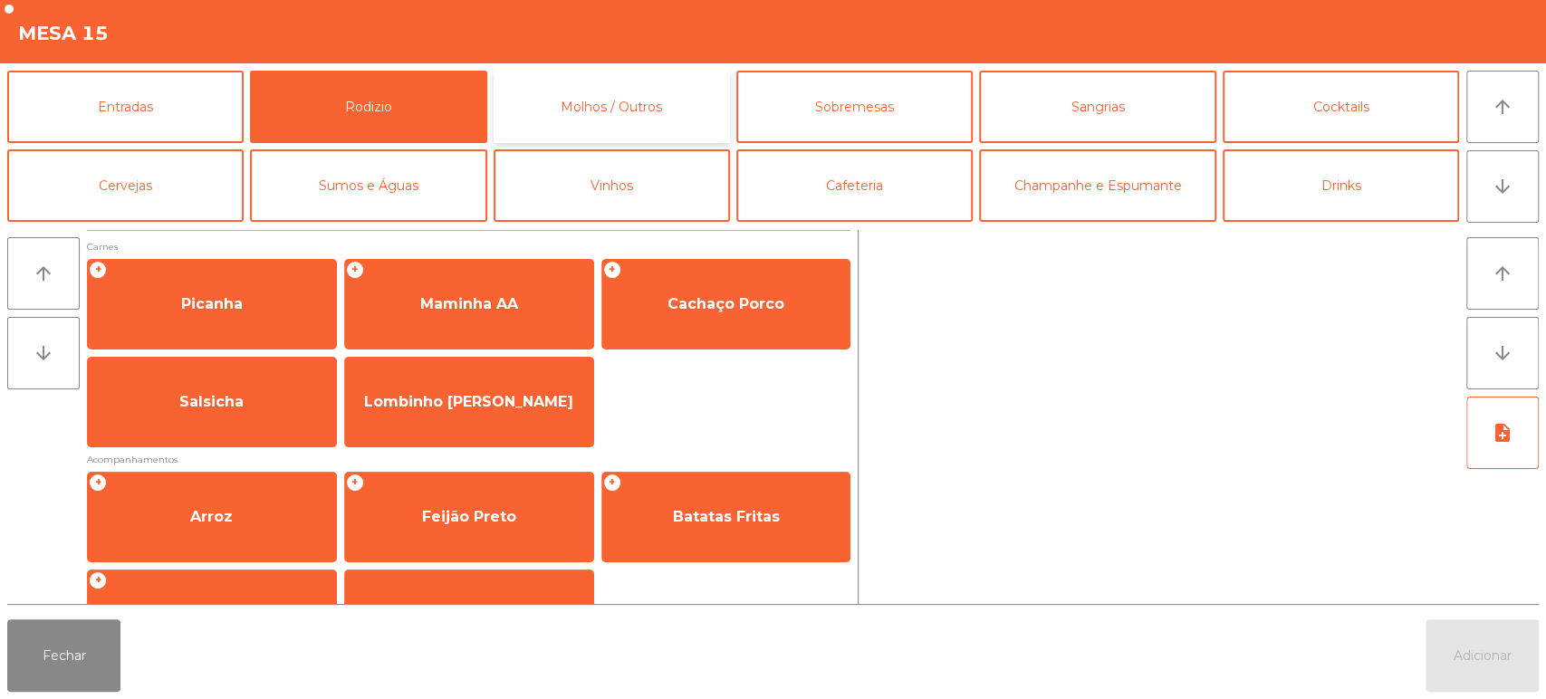
click at [652, 94] on button "Molhos / Outros" at bounding box center [612, 107] width 236 height 72
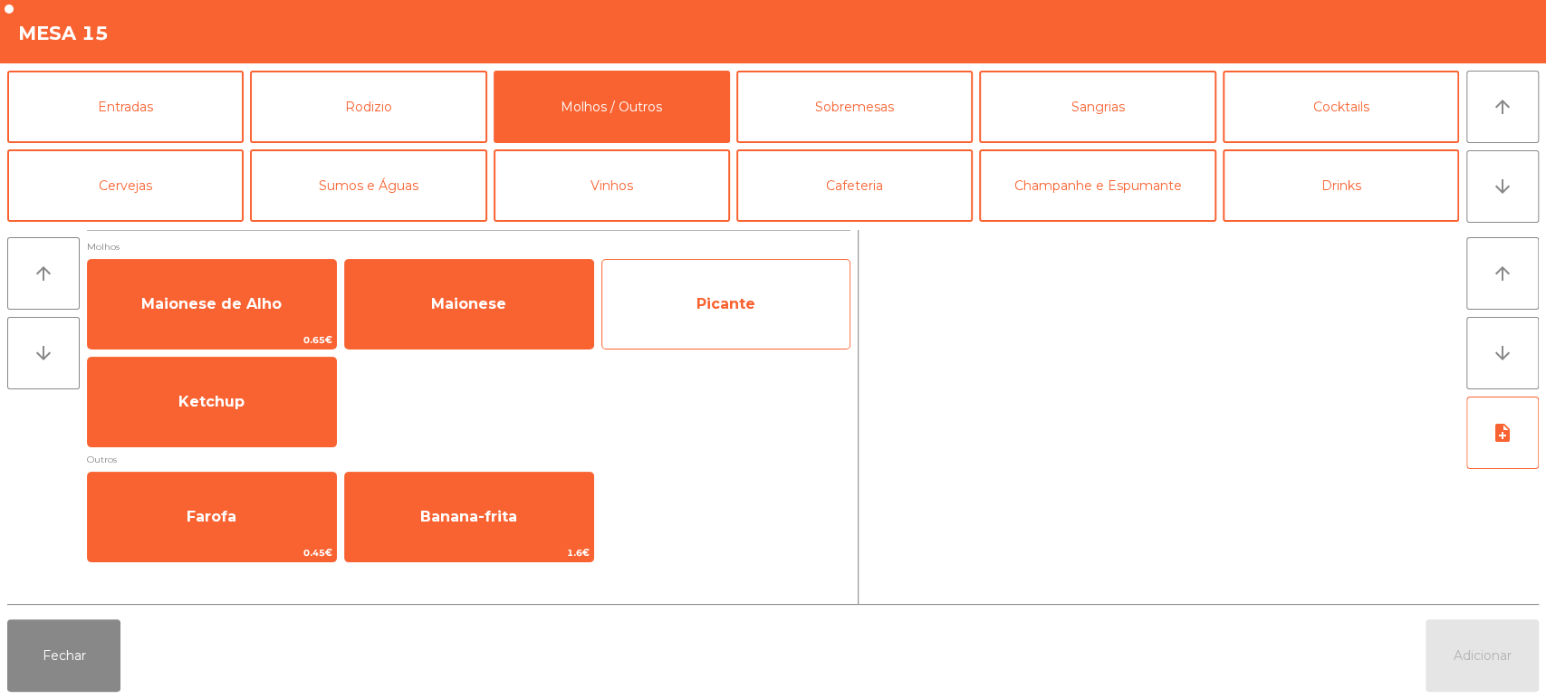
click at [742, 301] on span "Picante" at bounding box center [725, 303] width 59 height 17
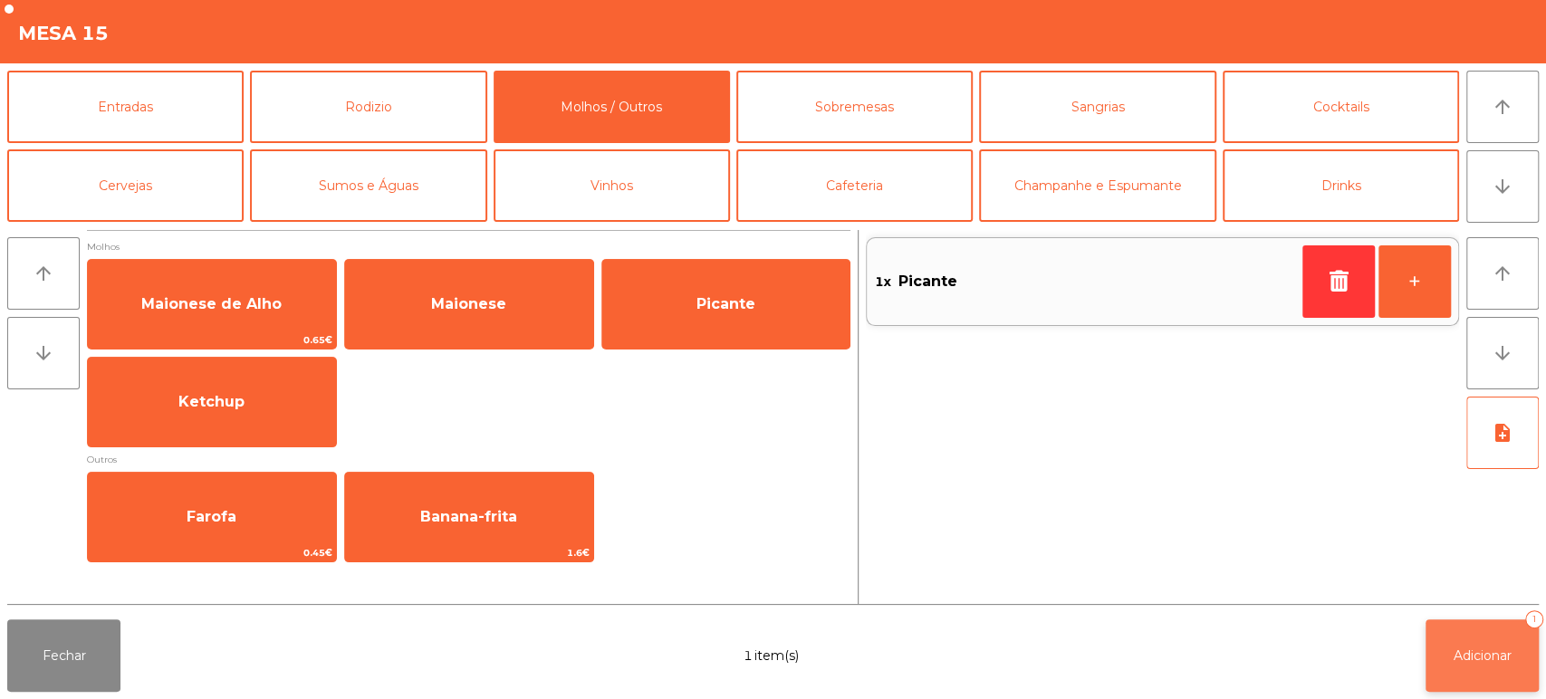
click at [1533, 619] on div "1" at bounding box center [1534, 619] width 18 height 18
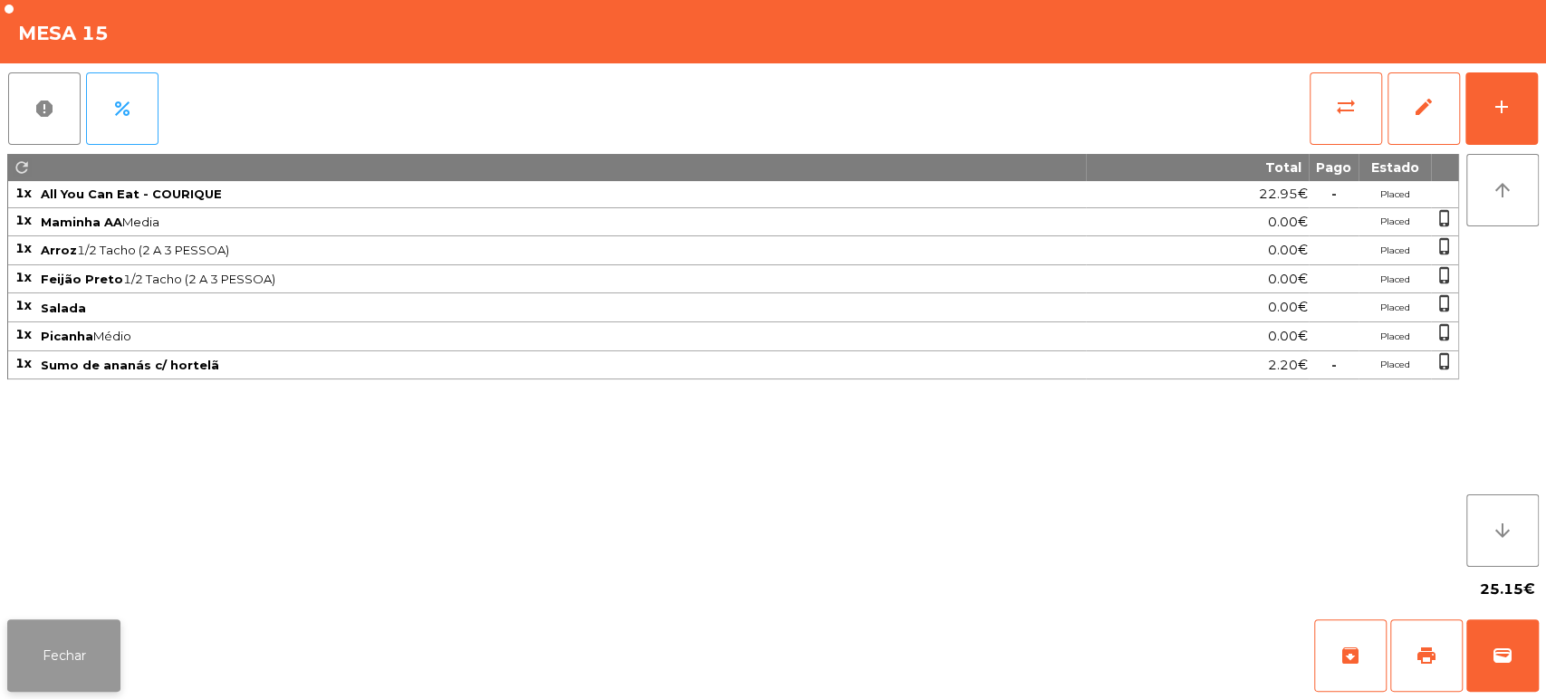
click at [56, 651] on button "Fechar" at bounding box center [63, 655] width 113 height 72
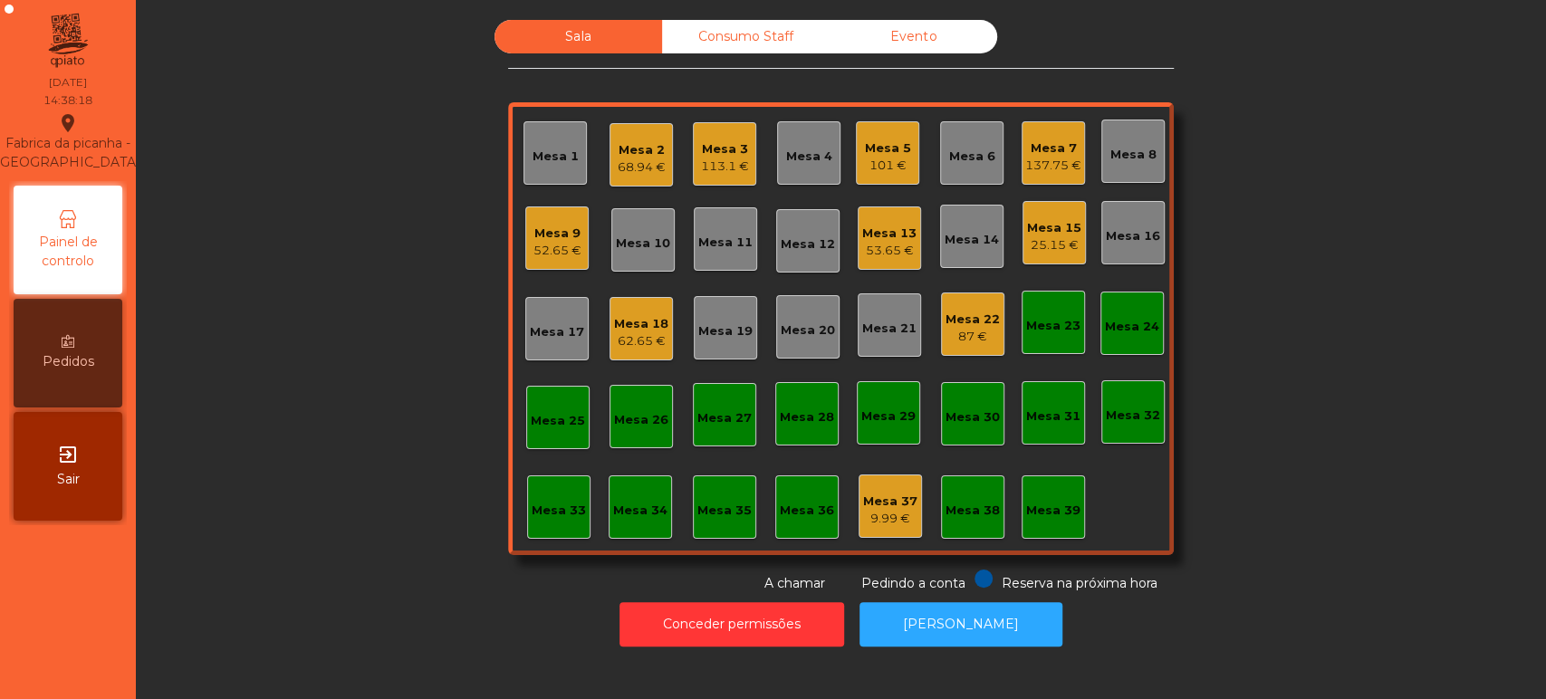
click at [1303, 391] on div "Sala Consumo Staff Evento Mesa 1 Mesa 2 68.94 € Mesa 3 113.1 € Mesa 4 Mesa 5 10…" at bounding box center [840, 306] width 1361 height 573
click at [624, 163] on div "68.94 €" at bounding box center [642, 167] width 48 height 18
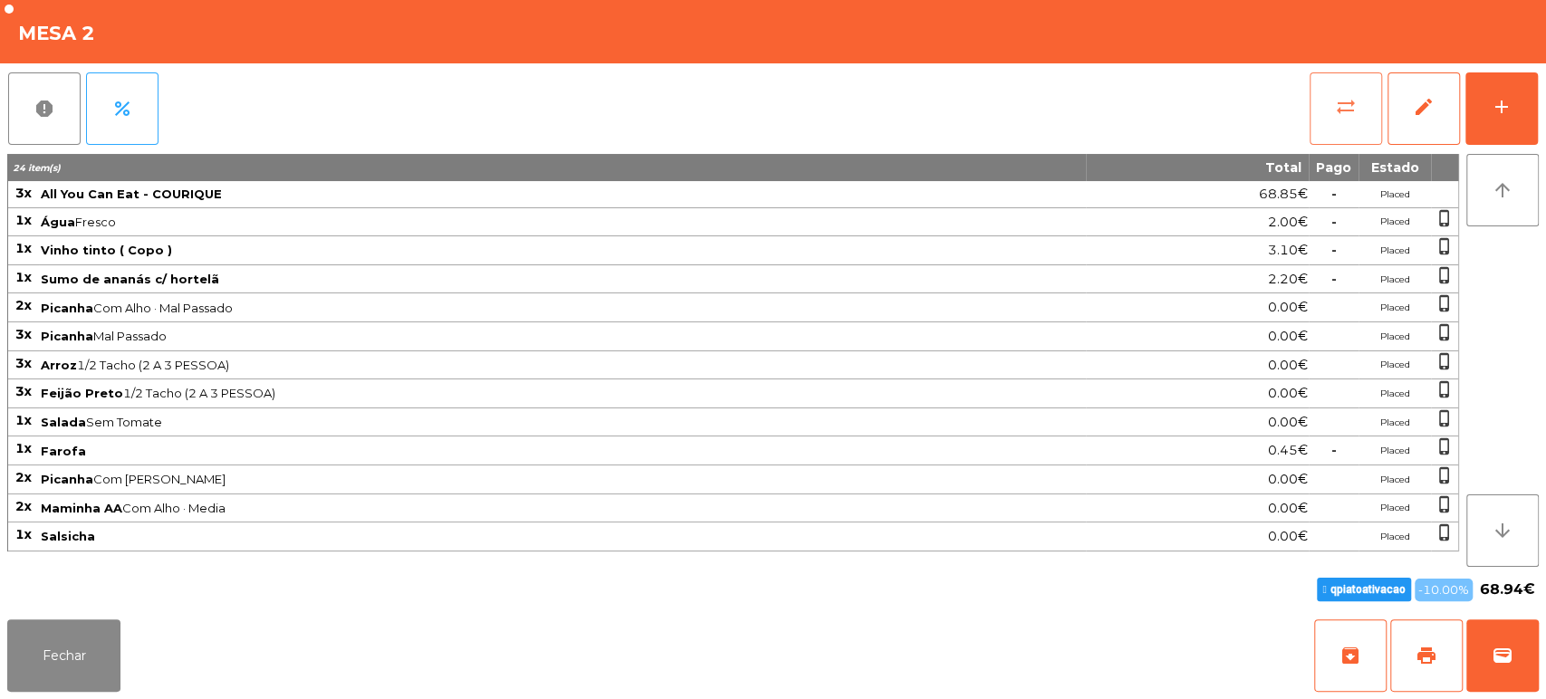
click at [1325, 120] on button "sync_alt" at bounding box center [1346, 108] width 72 height 72
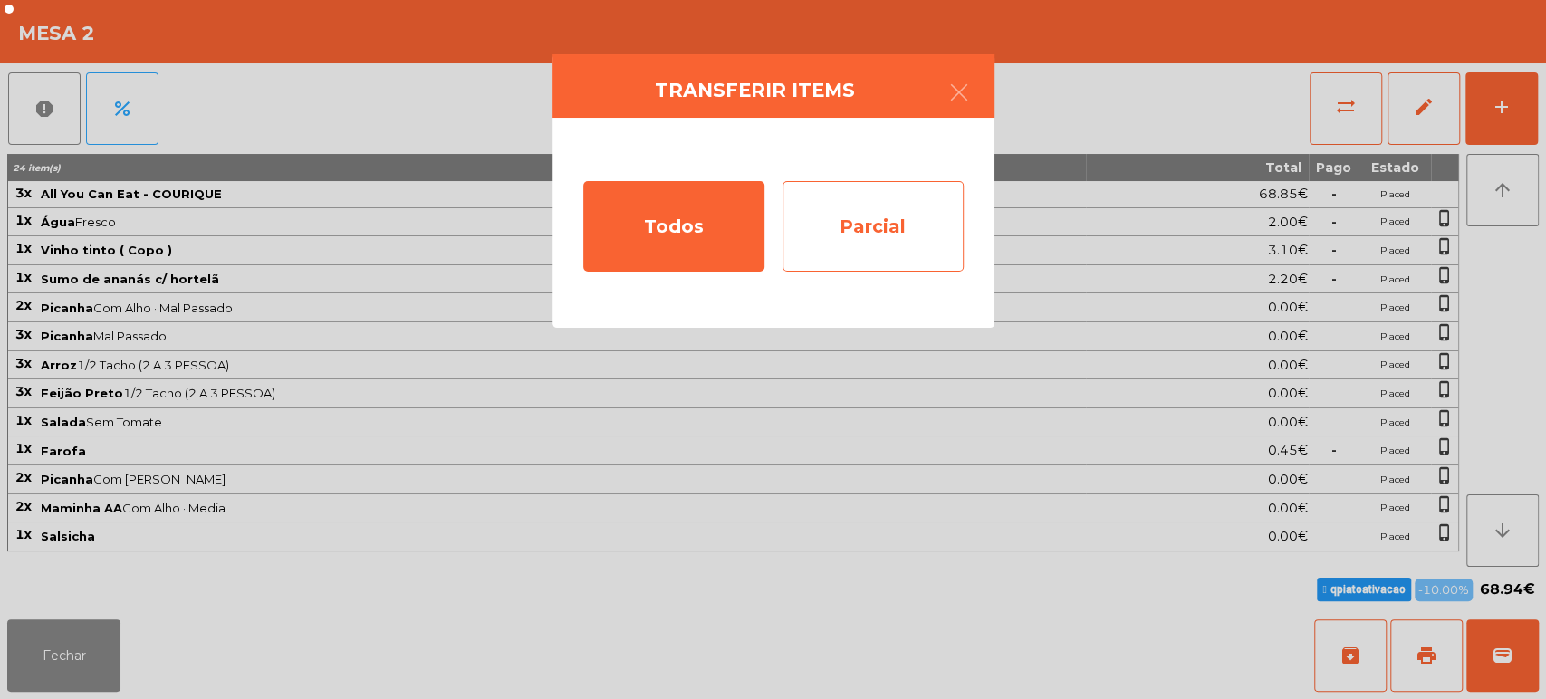
click at [879, 239] on div "Parcial" at bounding box center [872, 226] width 181 height 91
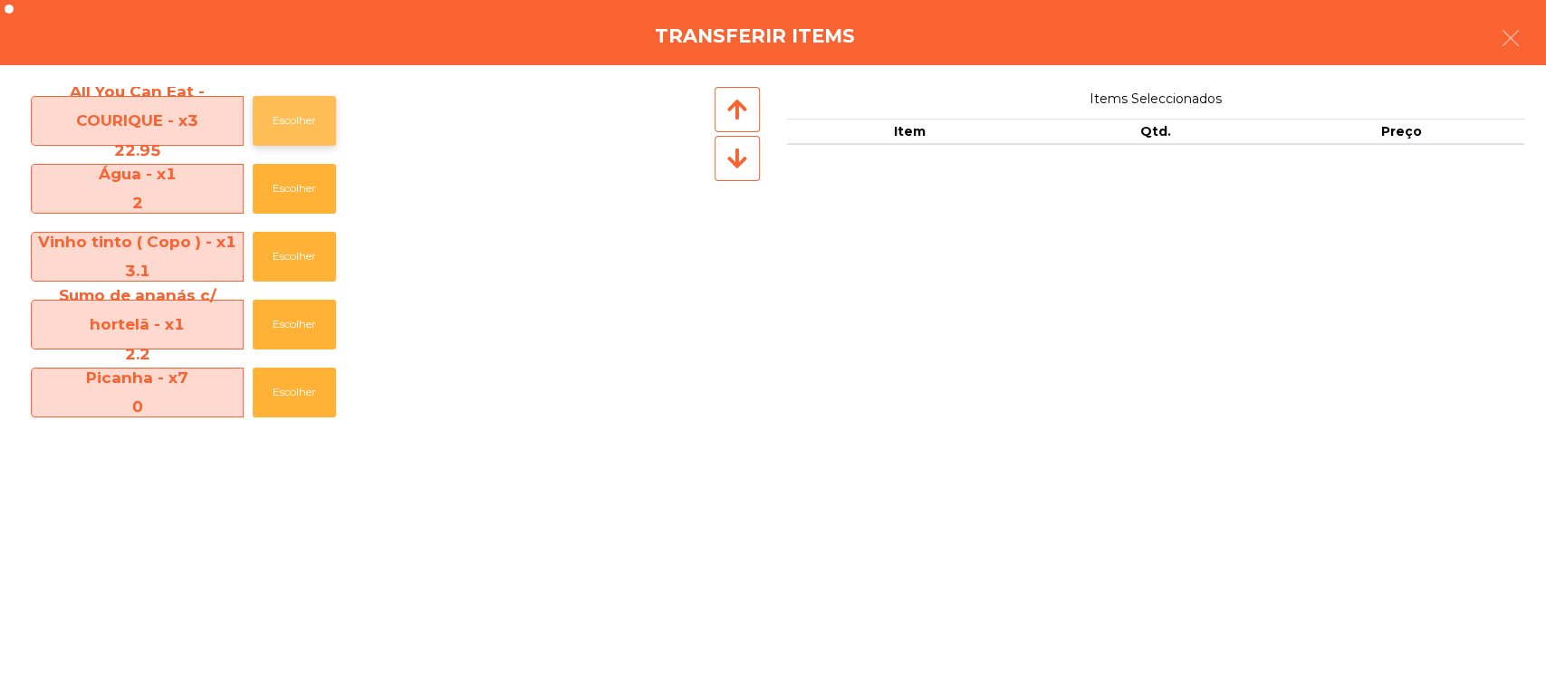
click at [301, 121] on button "Escolher" at bounding box center [294, 121] width 83 height 50
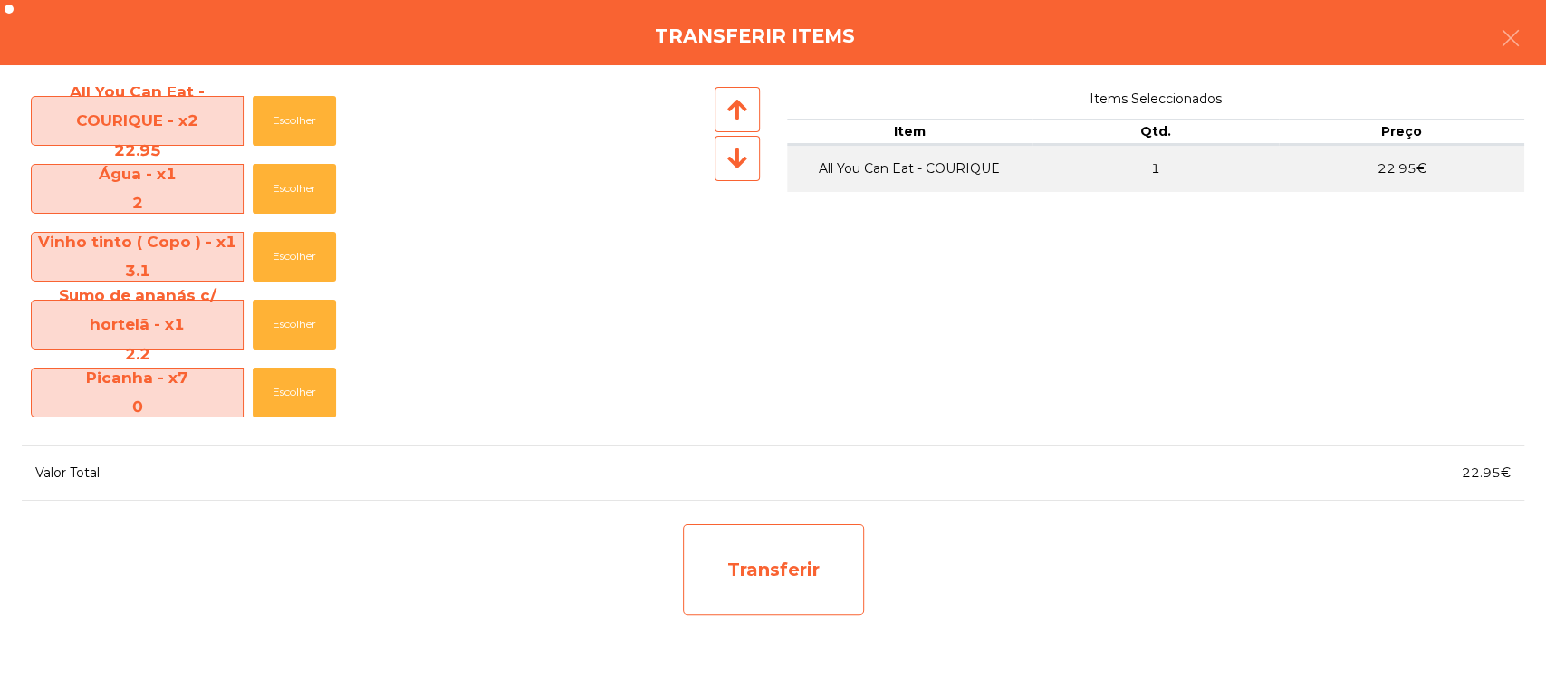
click at [795, 599] on div "Transferir" at bounding box center [773, 569] width 181 height 91
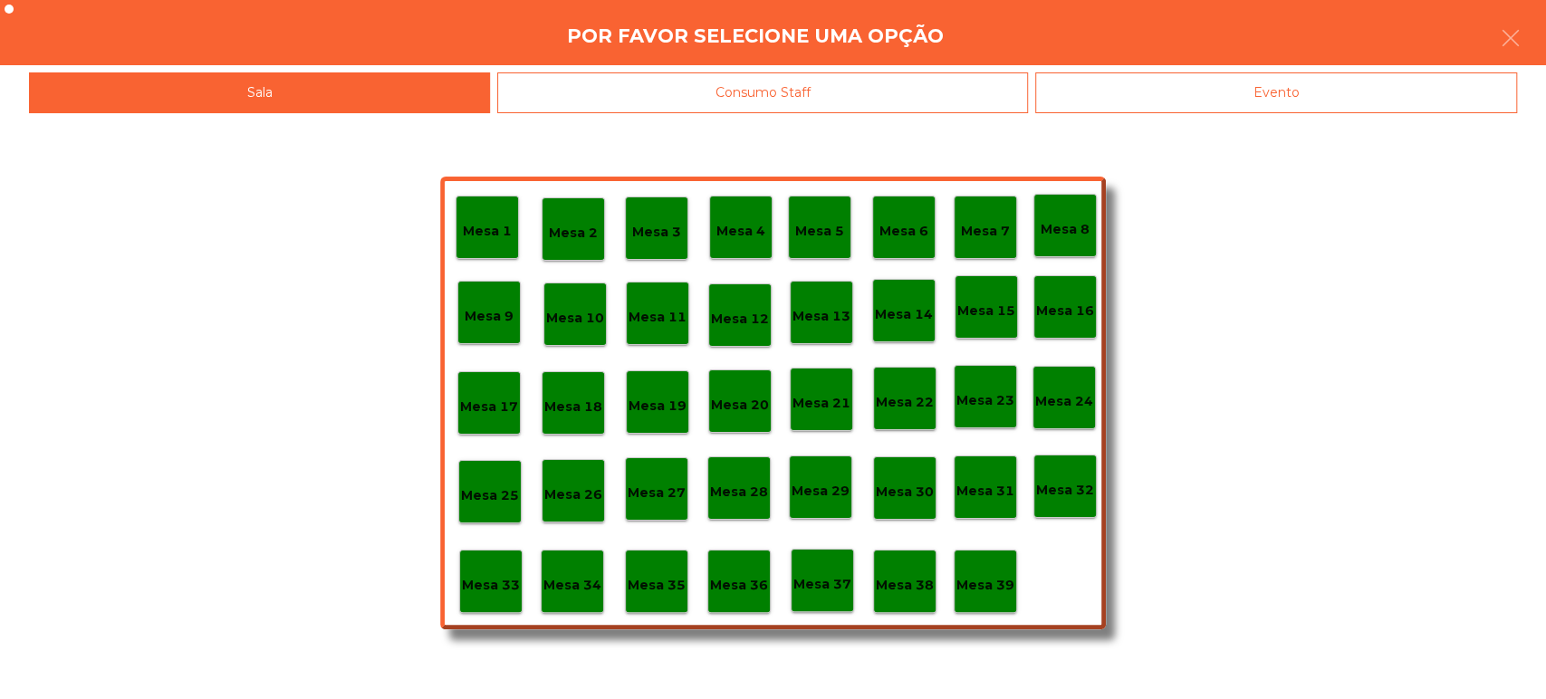
click at [975, 580] on p "Mesa 39" at bounding box center [985, 585] width 58 height 21
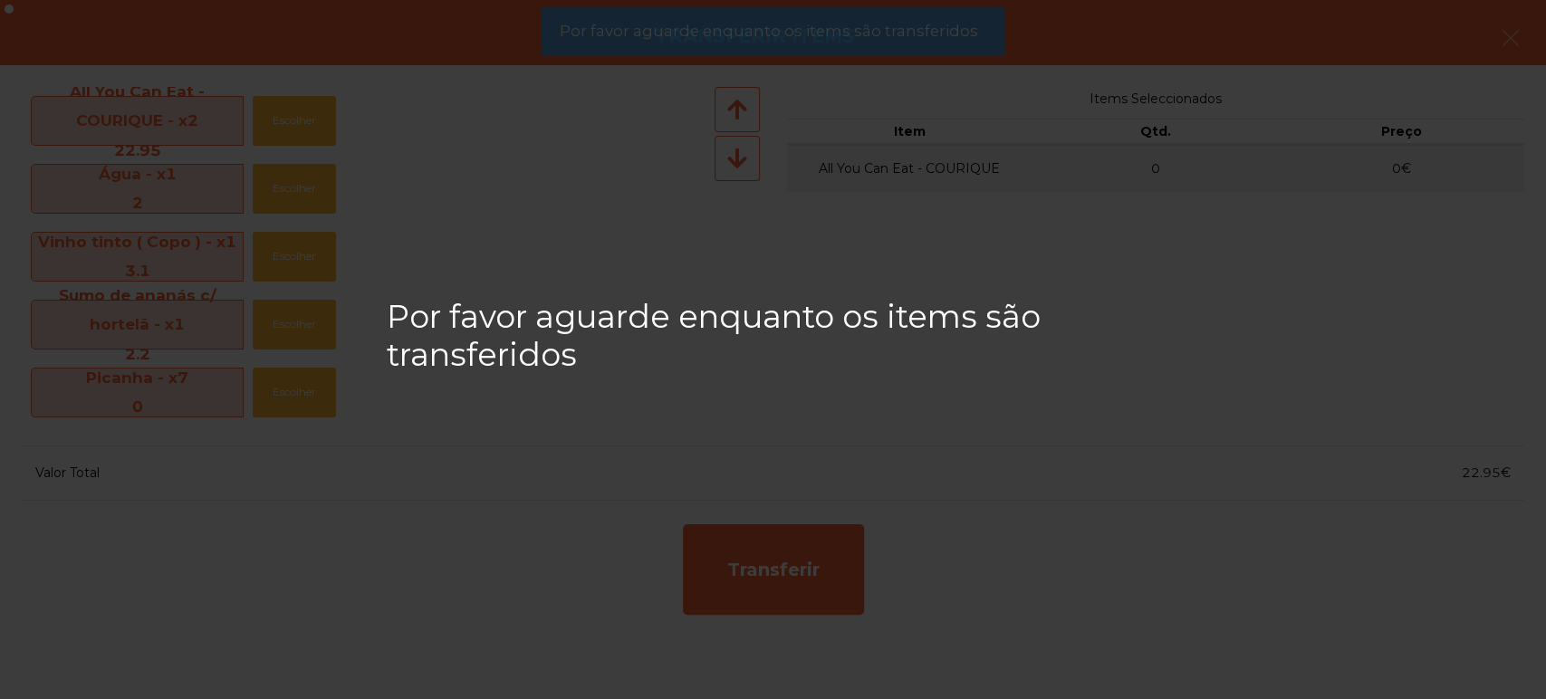
click at [676, 136] on div "Por favor aguarde enquanto os items são transferidos" at bounding box center [773, 349] width 1546 height 699
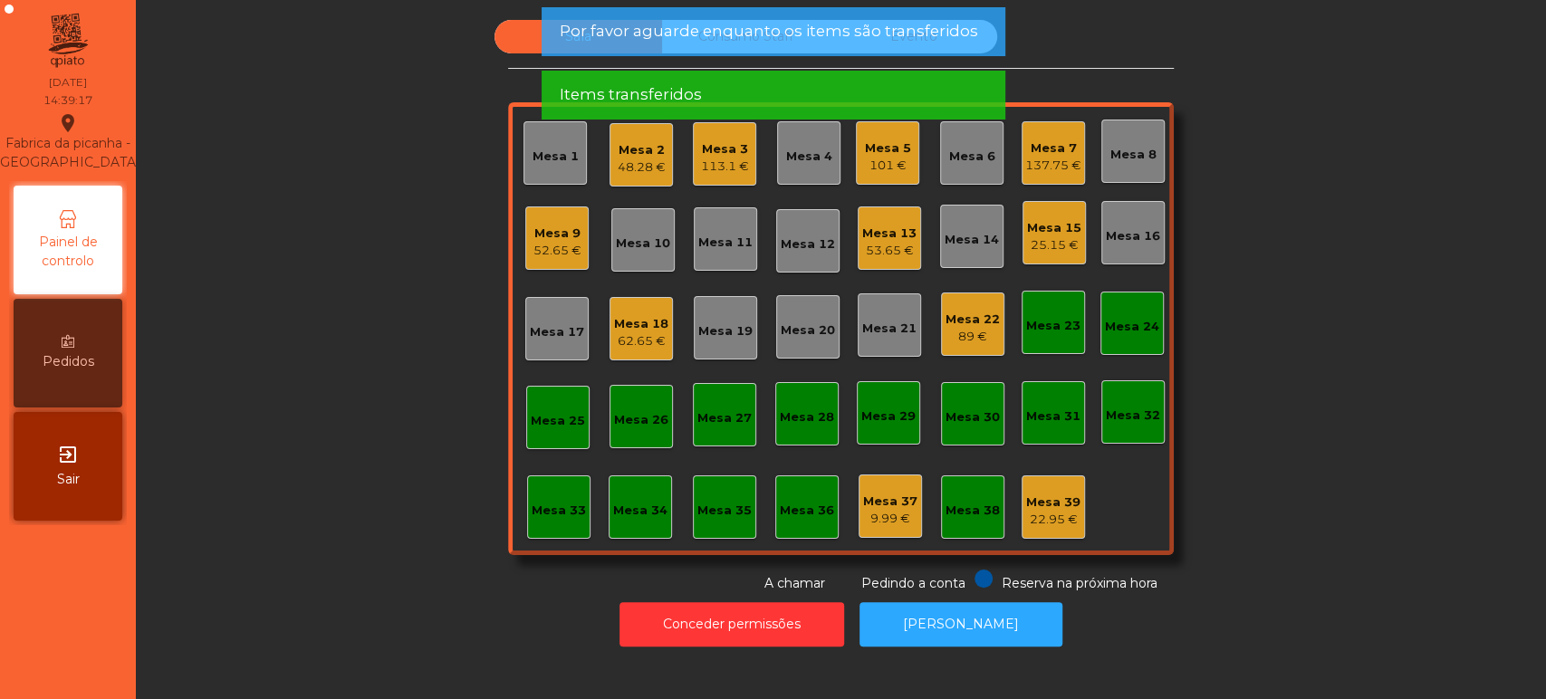
click at [706, 140] on div "Mesa 3" at bounding box center [725, 149] width 48 height 18
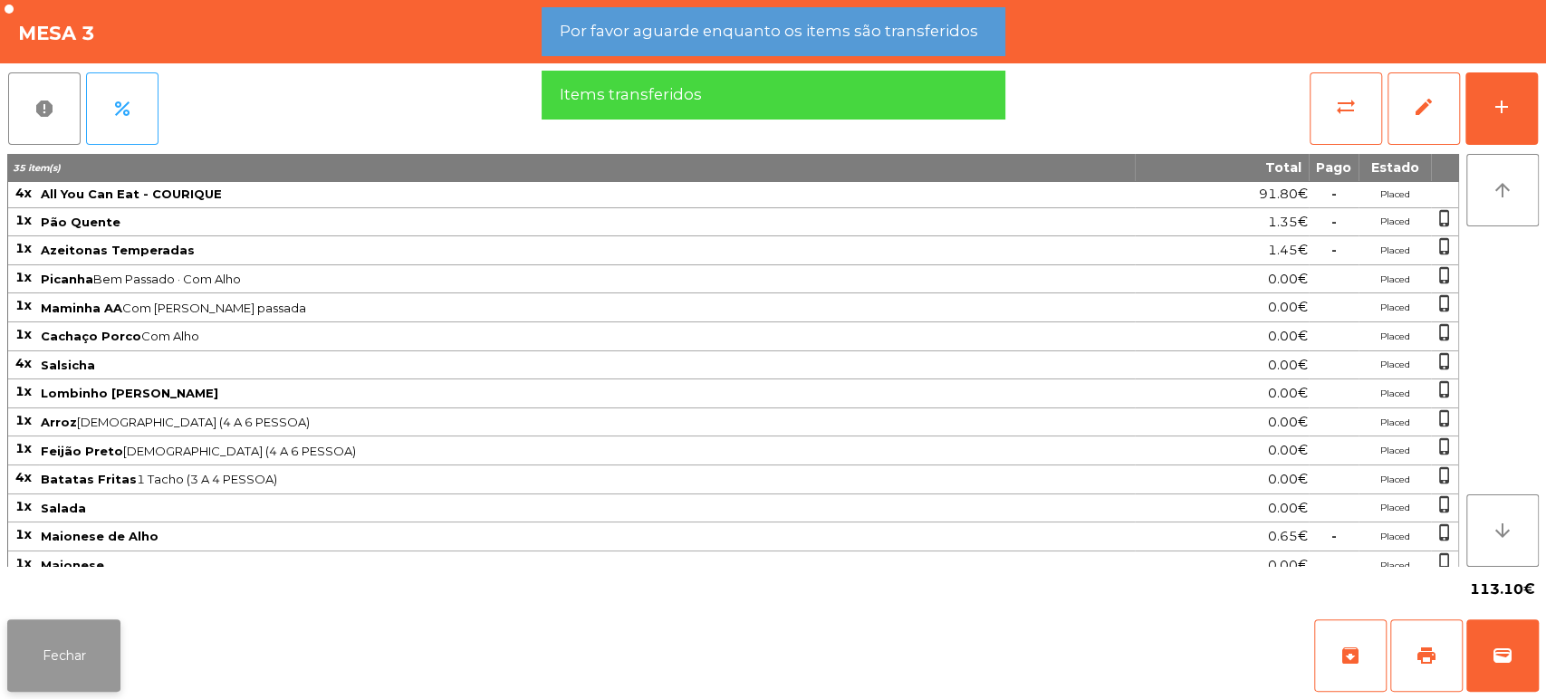
click at [109, 624] on button "Fechar" at bounding box center [63, 655] width 113 height 72
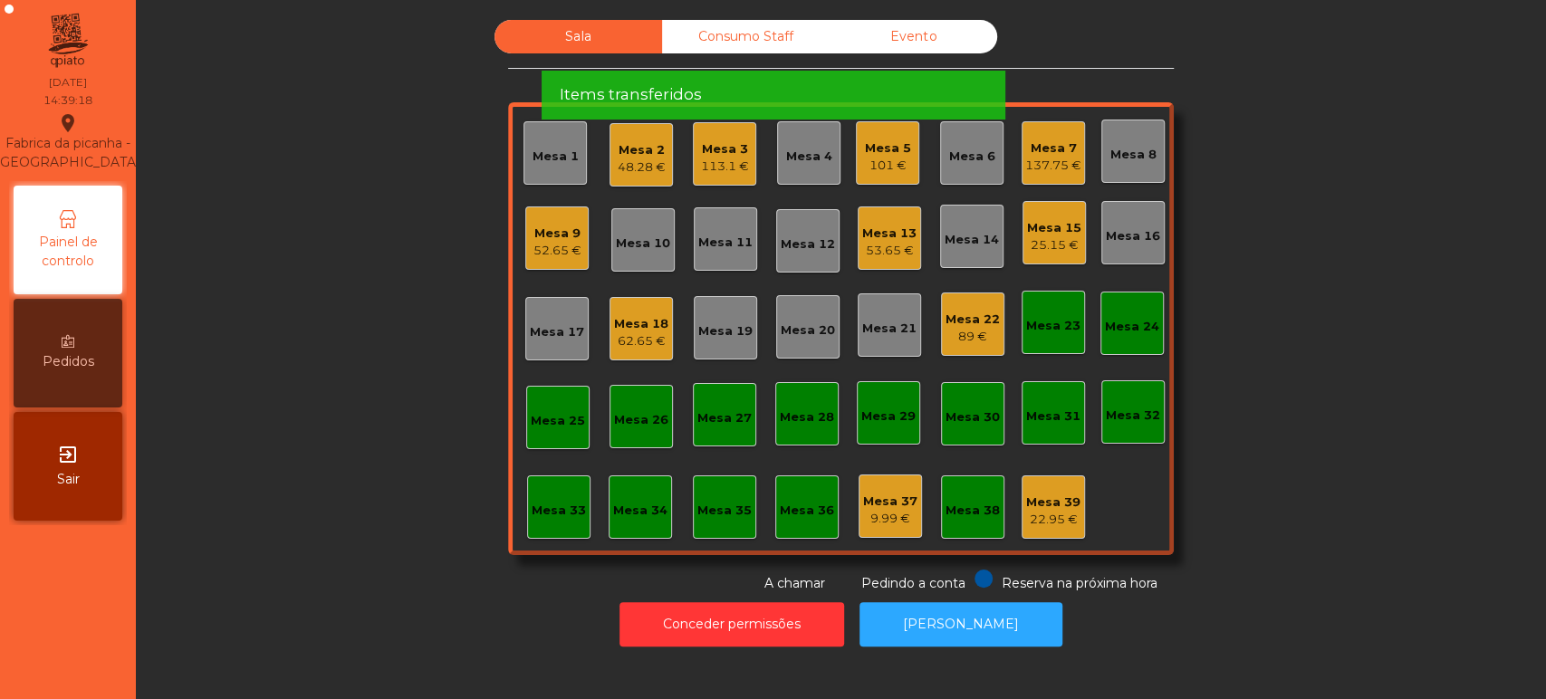
click at [624, 163] on div "48.28 €" at bounding box center [642, 167] width 48 height 18
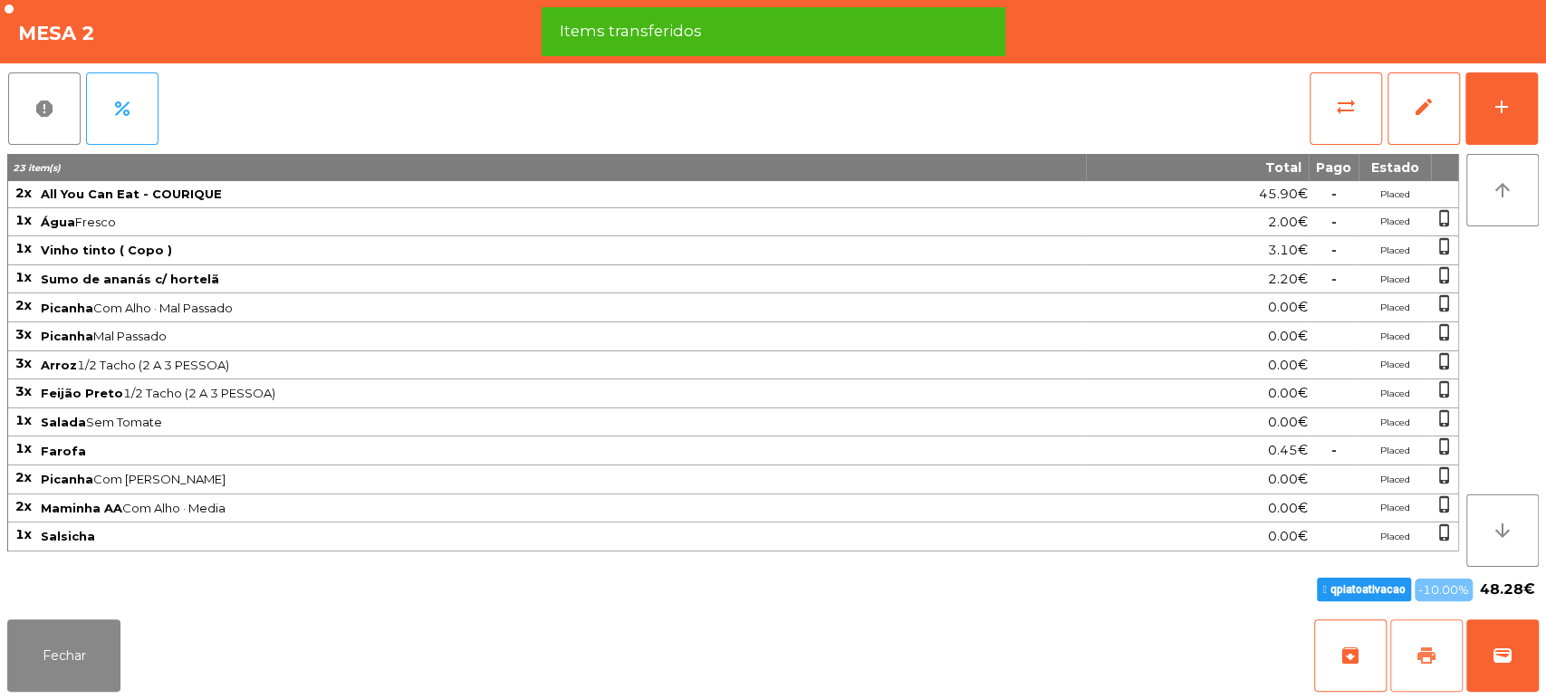
click at [1414, 648] on button "print" at bounding box center [1426, 655] width 72 height 72
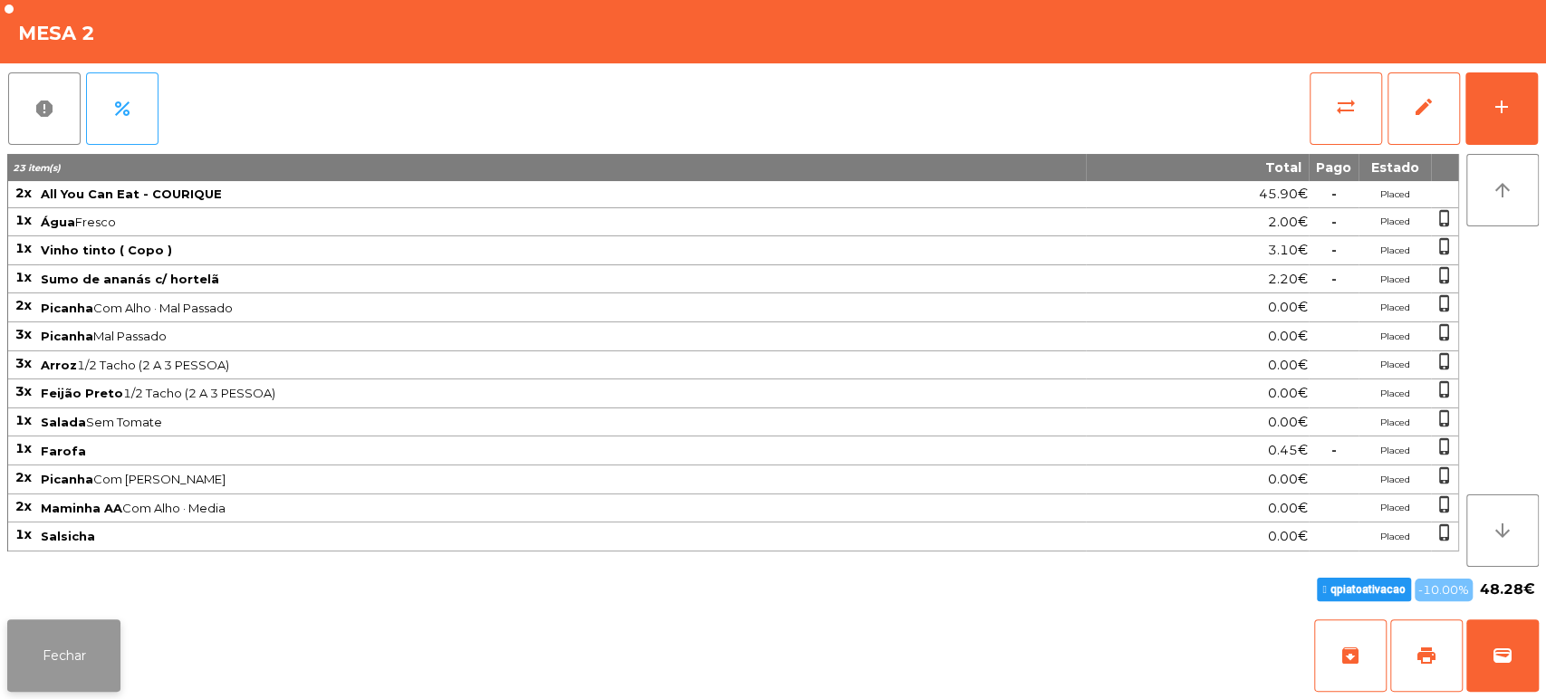
click at [91, 647] on button "Fechar" at bounding box center [63, 655] width 113 height 72
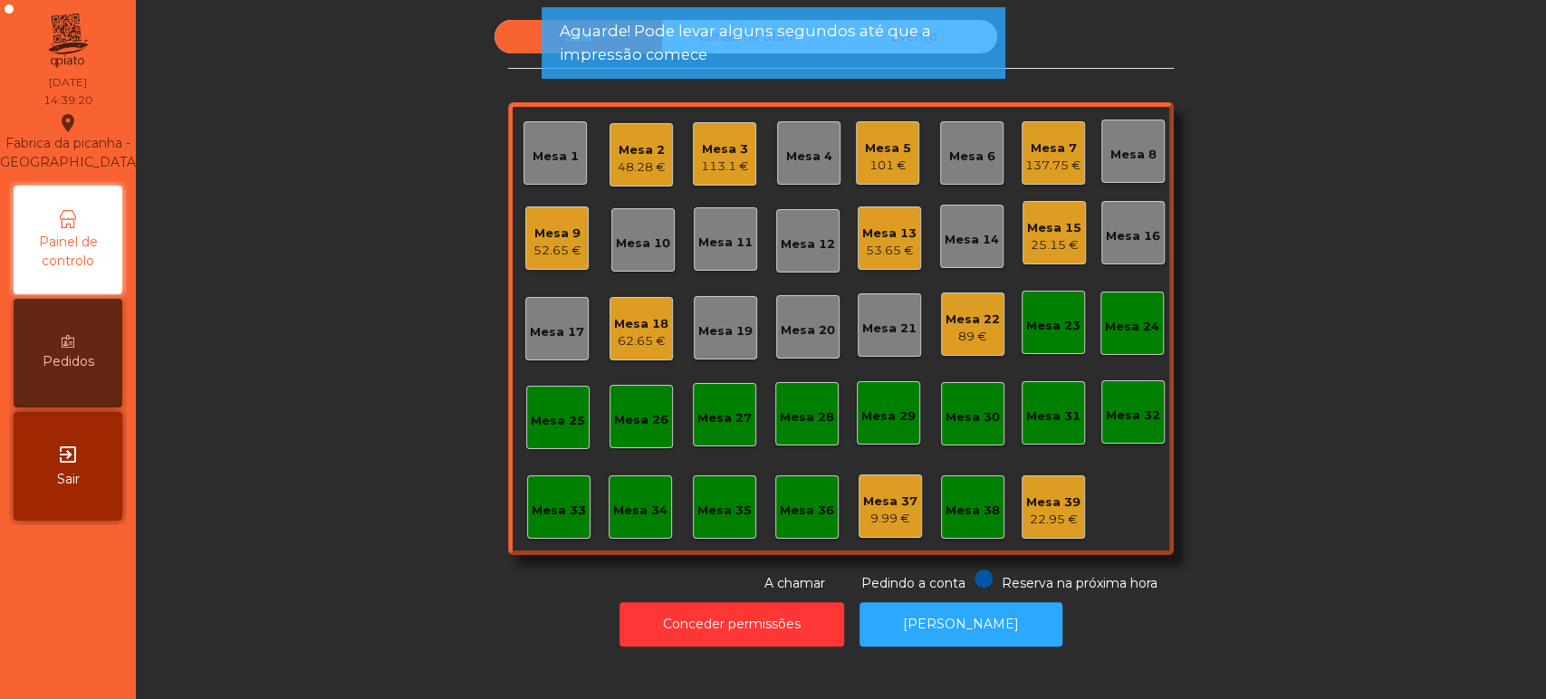
click at [648, 160] on div "48.28 €" at bounding box center [642, 167] width 48 height 18
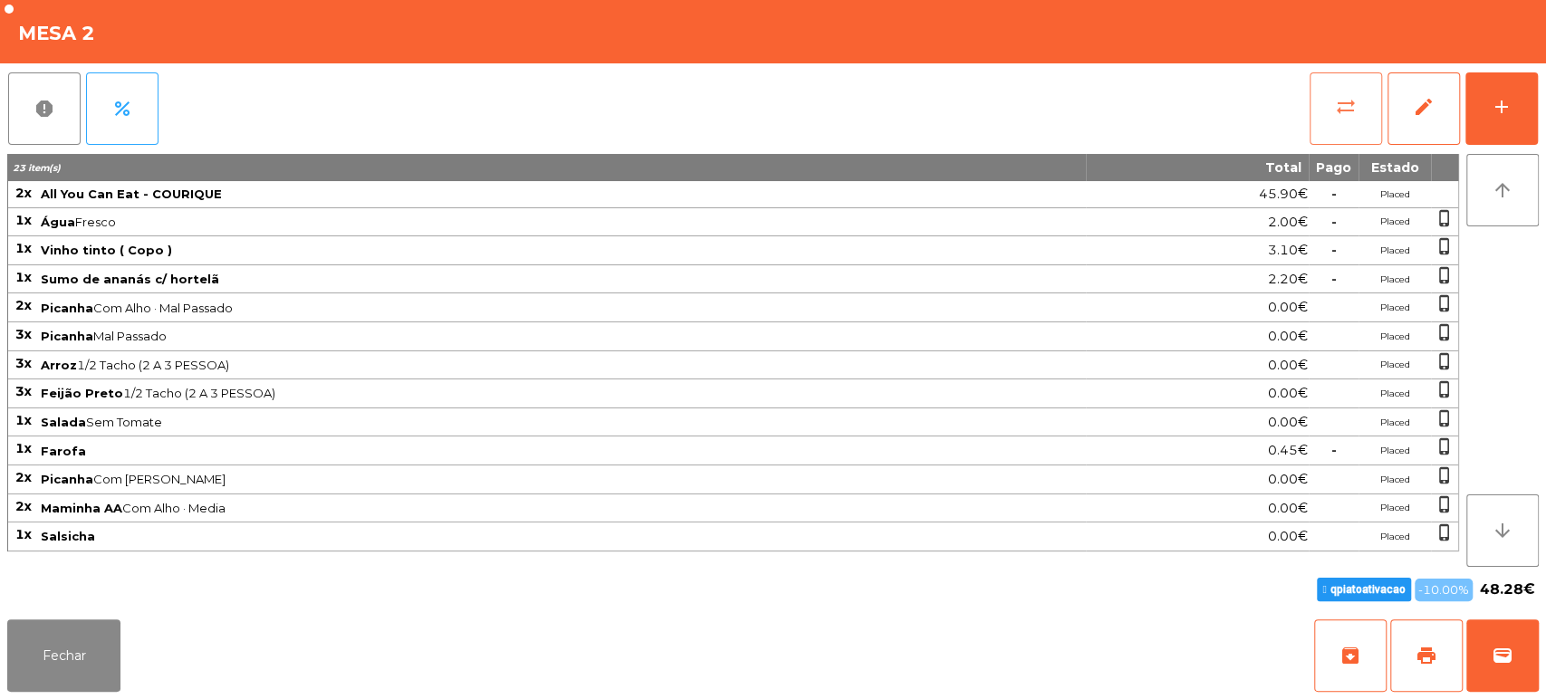
click at [1336, 112] on span "sync_alt" at bounding box center [1346, 107] width 22 height 22
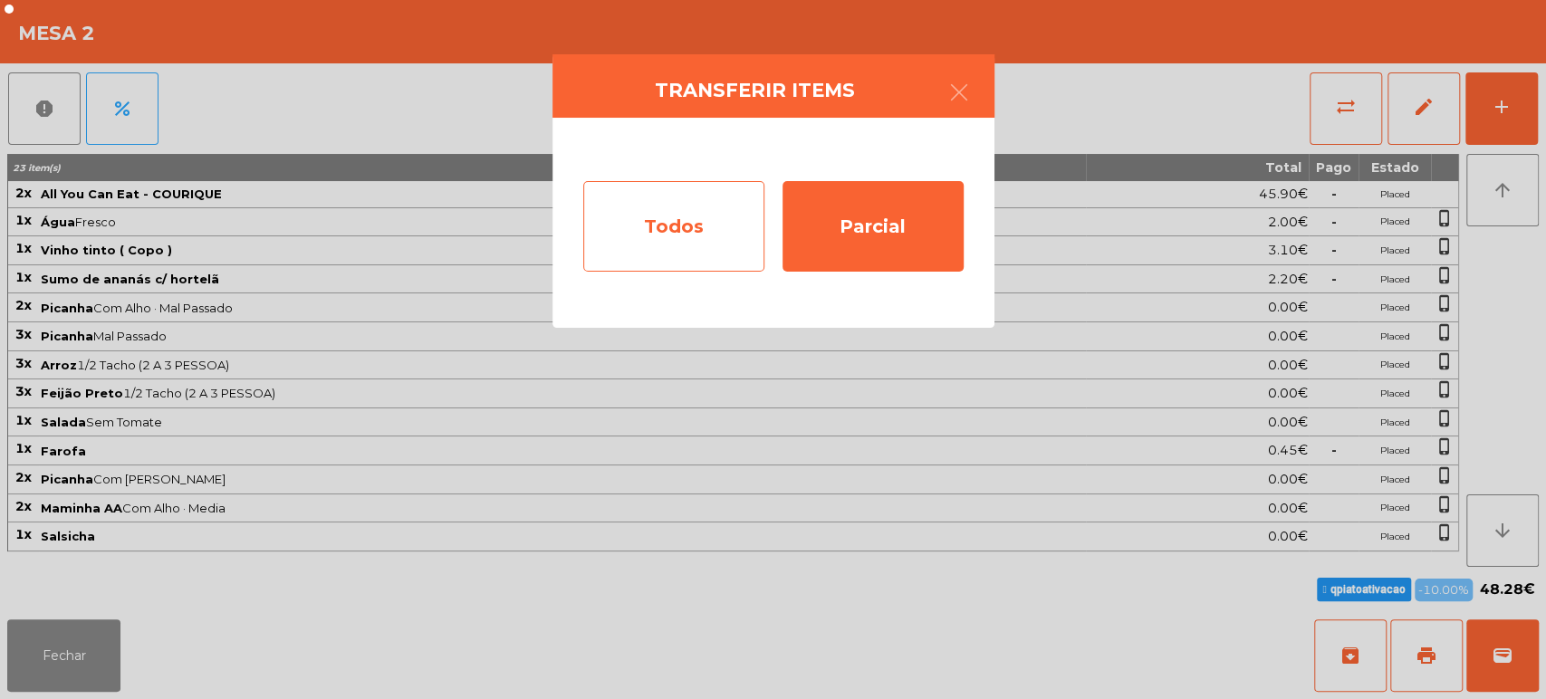
click at [667, 219] on div "Todos" at bounding box center [673, 226] width 181 height 91
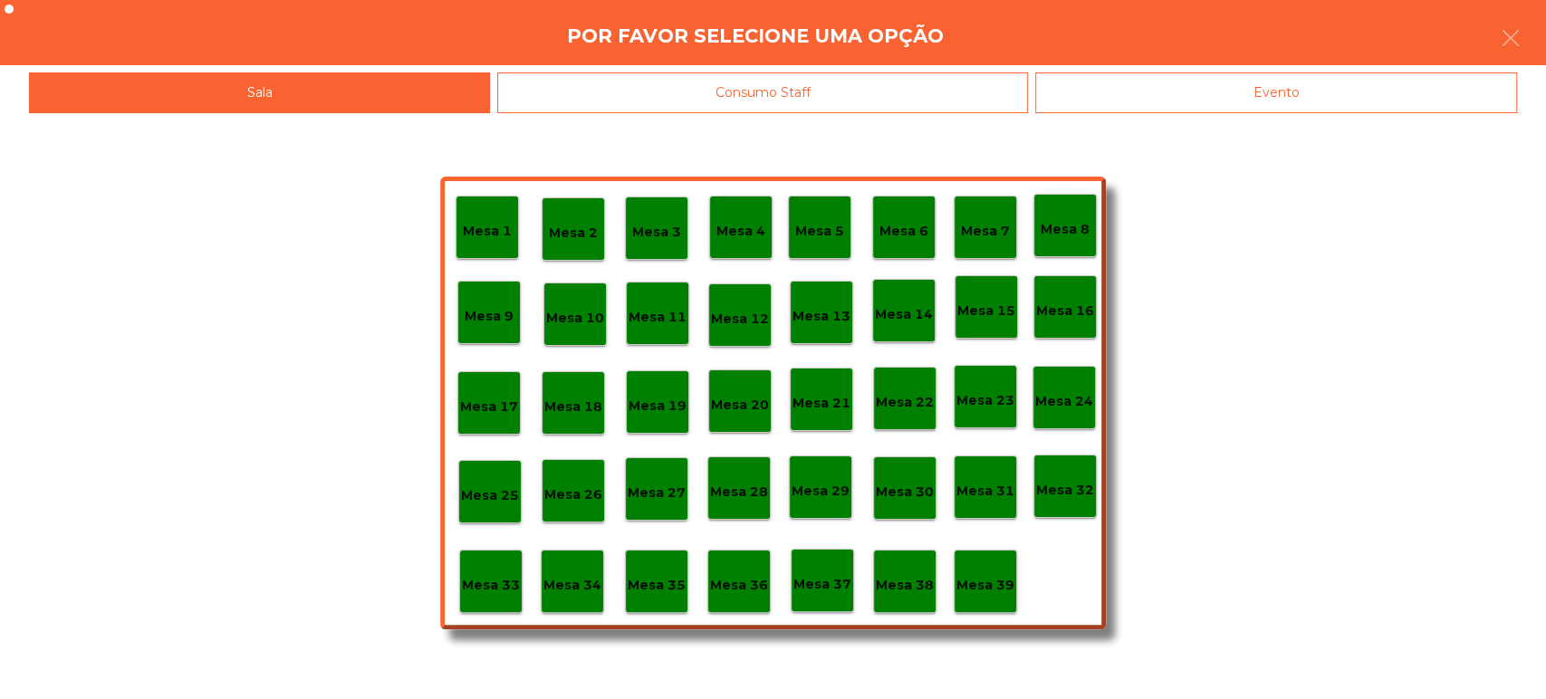
click at [493, 594] on p "Mesa 33" at bounding box center [491, 585] width 58 height 21
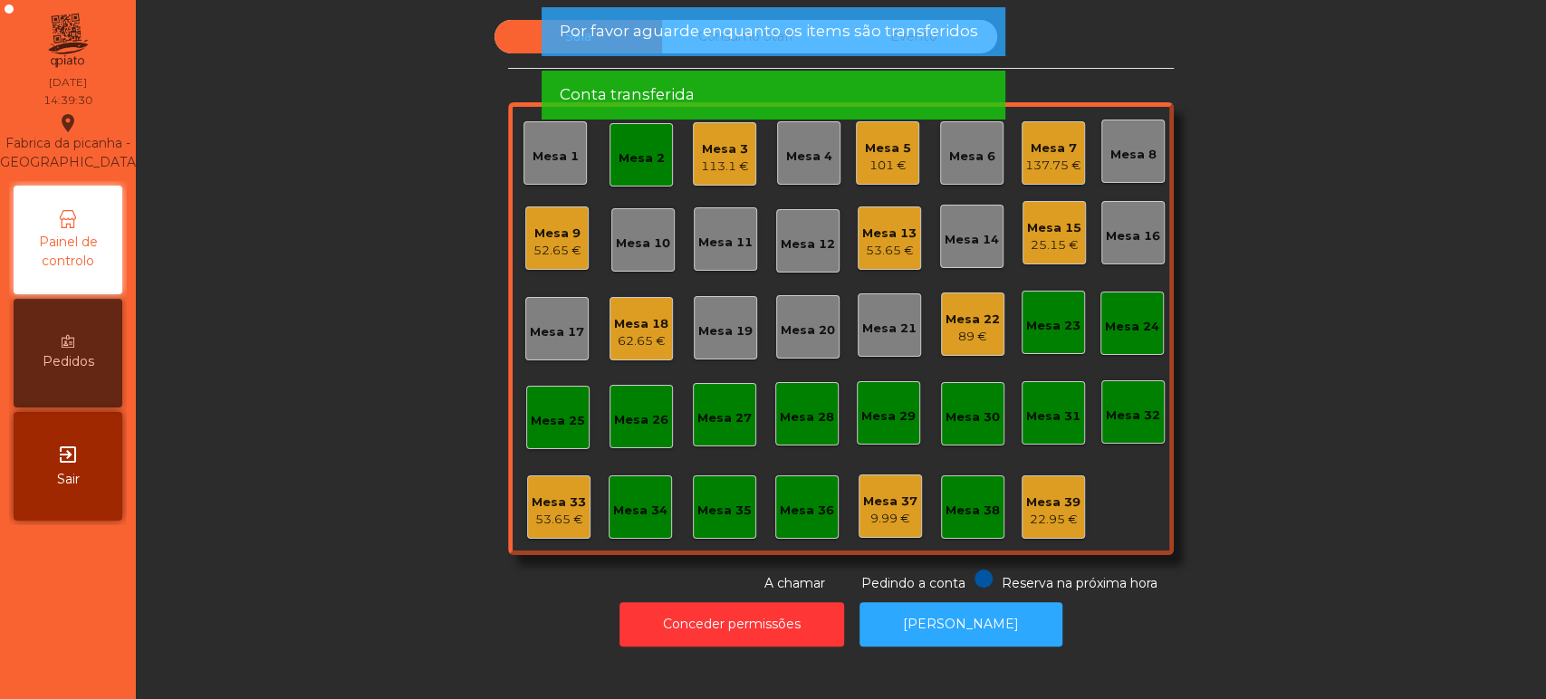
click at [544, 512] on div "53.65 €" at bounding box center [559, 520] width 54 height 18
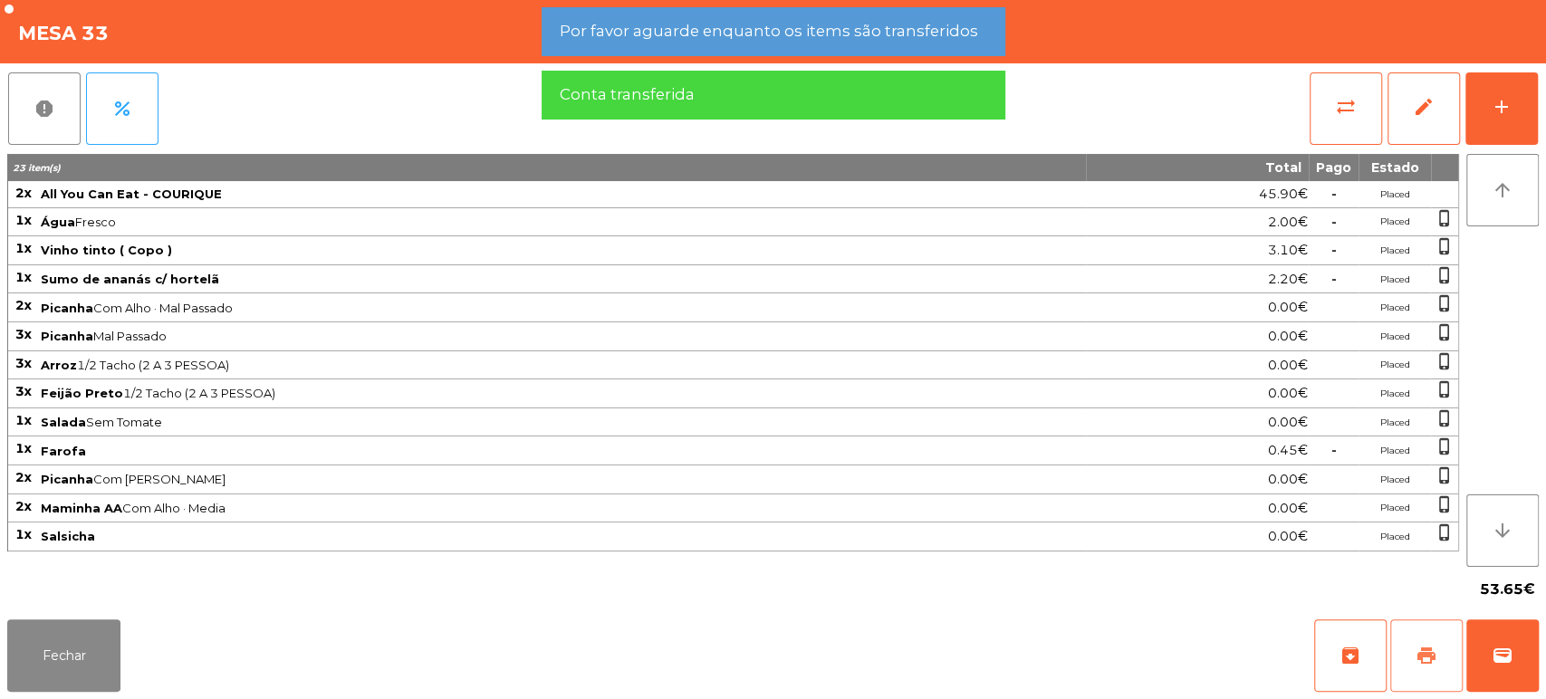
click at [1415, 650] on span "print" at bounding box center [1426, 656] width 22 height 22
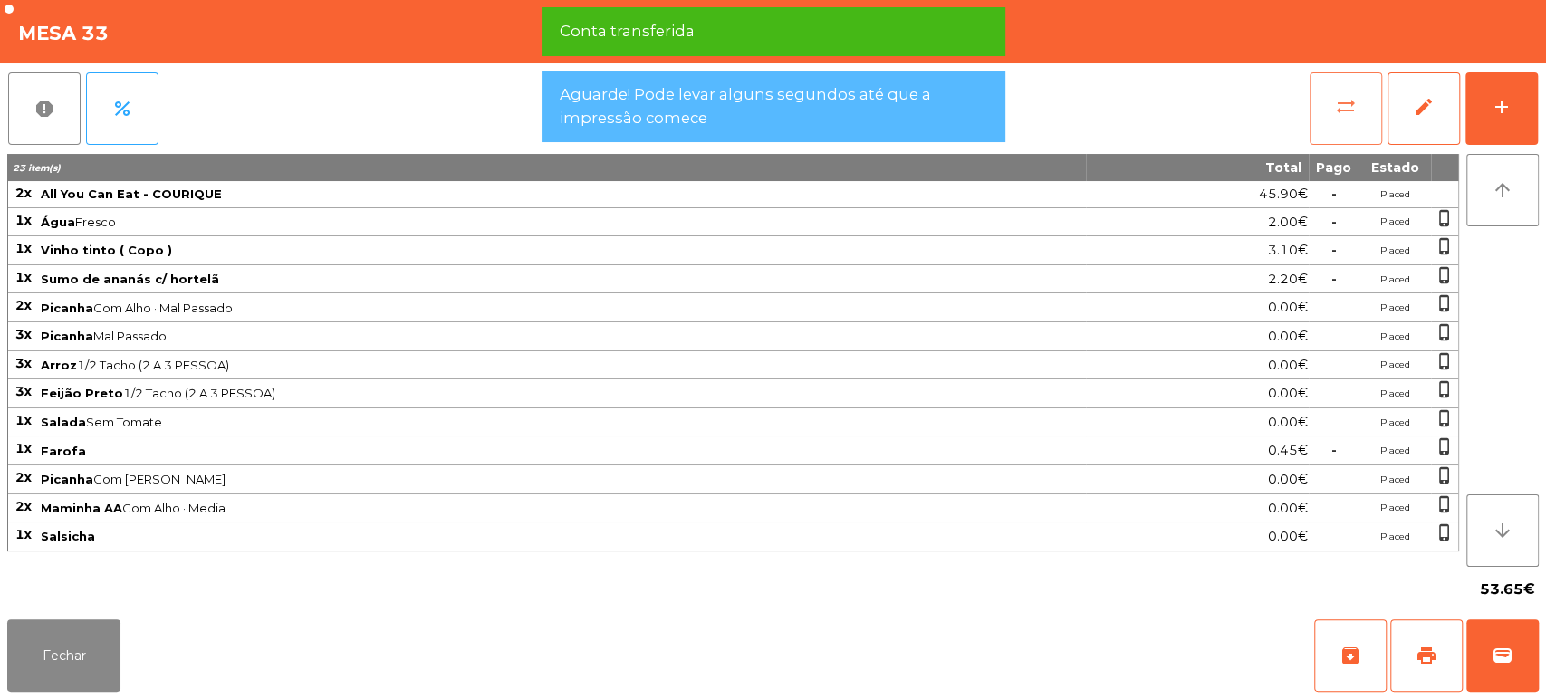
click at [1319, 83] on button "sync_alt" at bounding box center [1346, 108] width 72 height 72
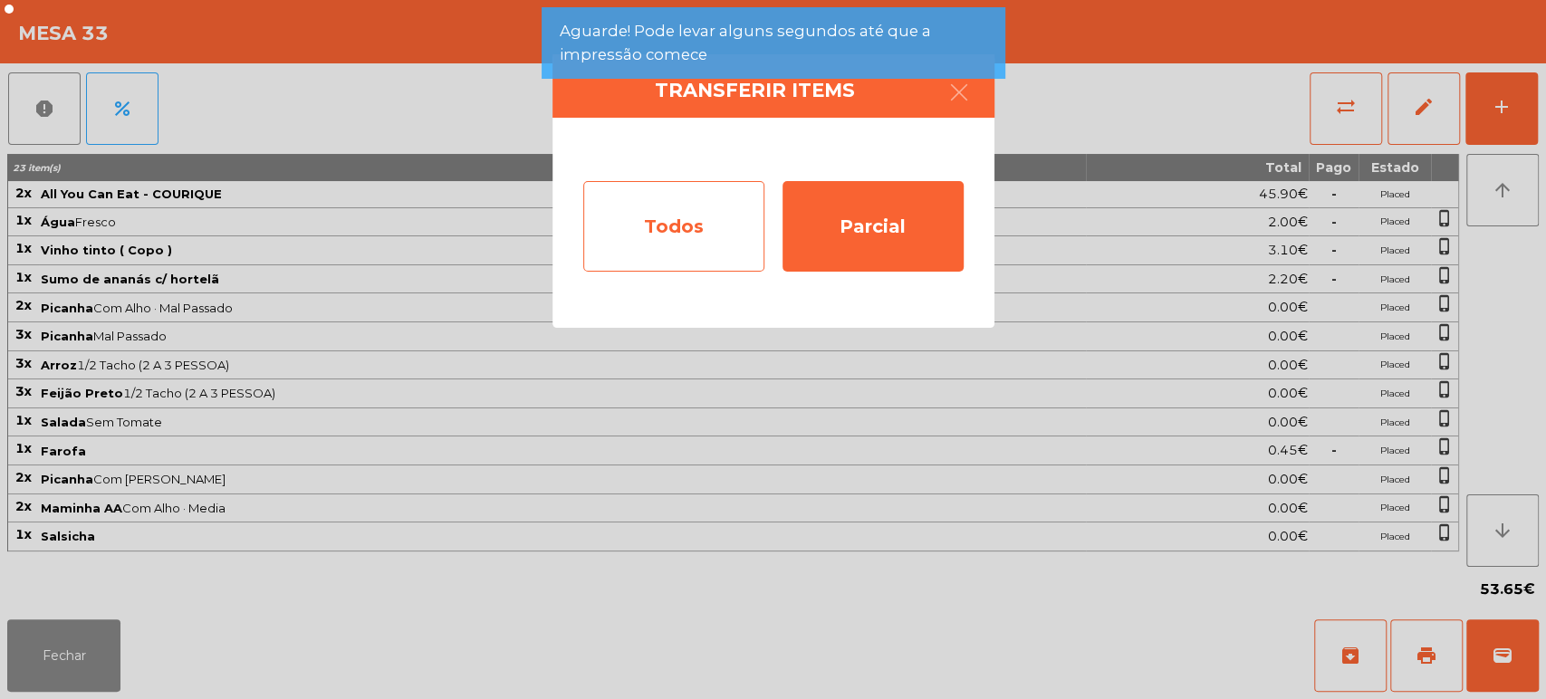
click at [659, 232] on div "Todos" at bounding box center [673, 226] width 181 height 91
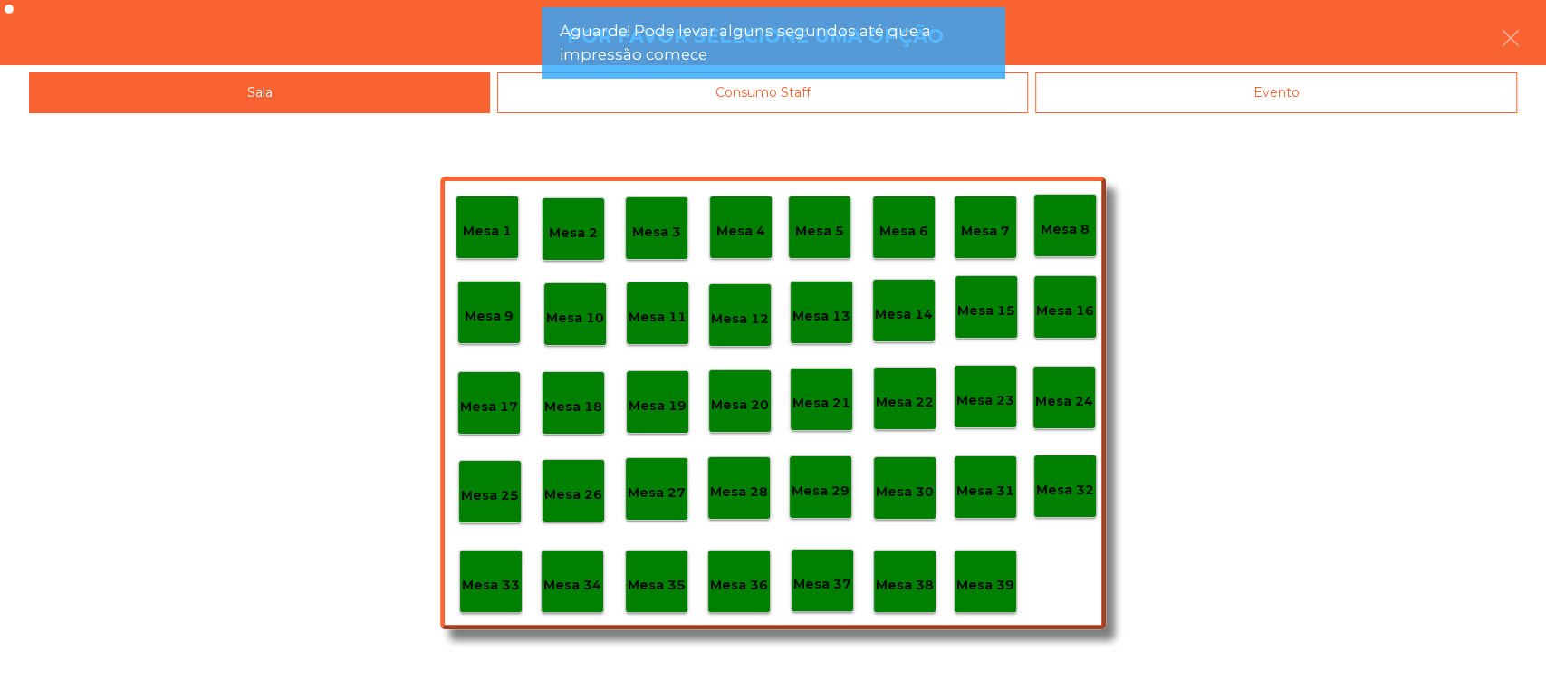
click at [580, 216] on div "Mesa 2" at bounding box center [573, 230] width 49 height 28
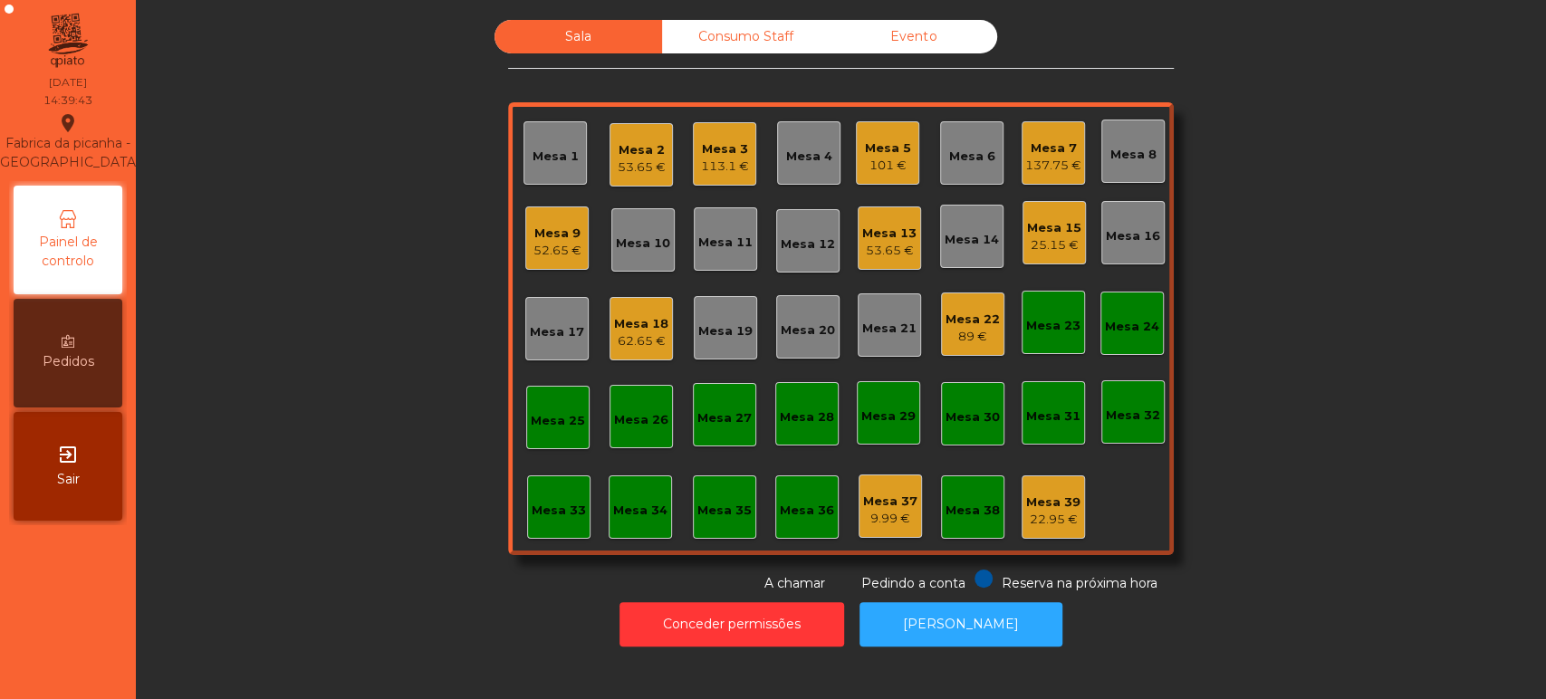
click at [609, 140] on div "Mesa 2 53.65 €" at bounding box center [640, 154] width 63 height 63
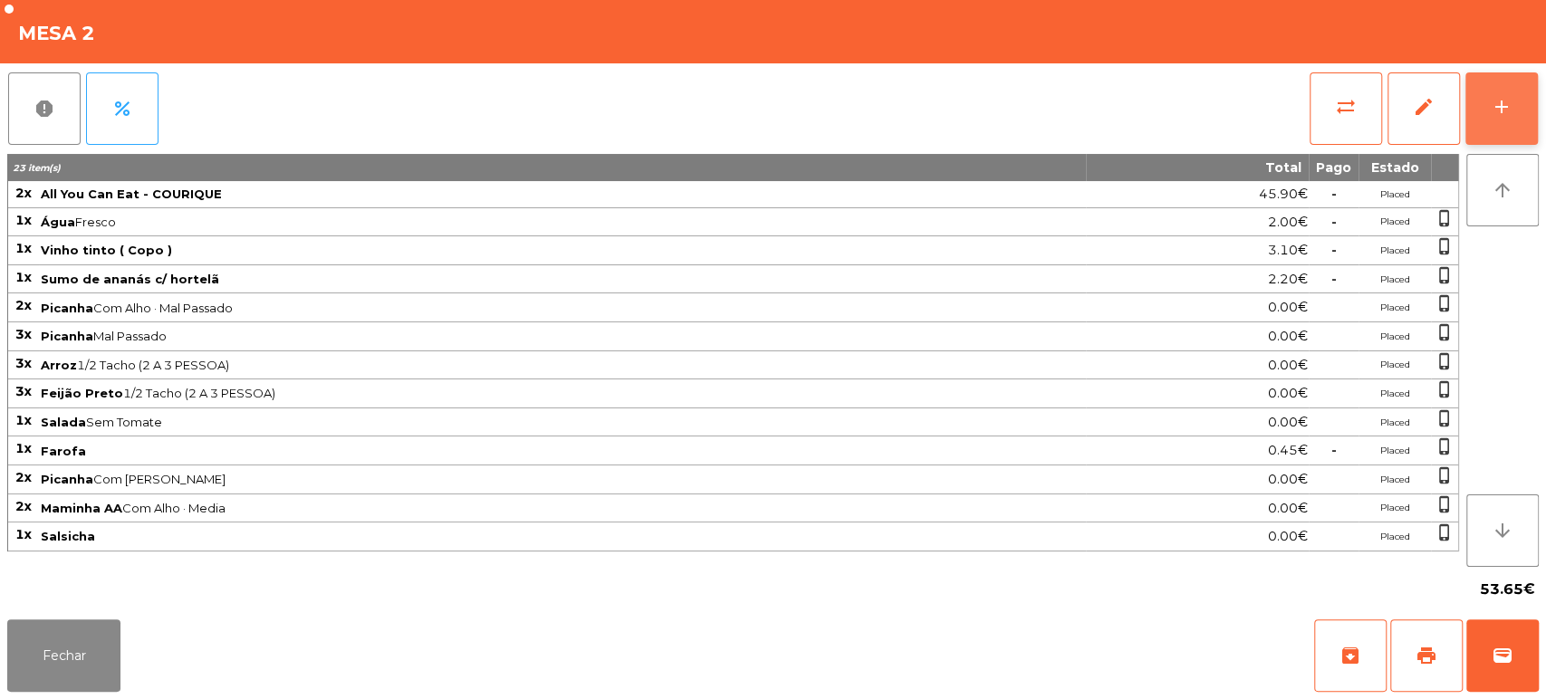
click at [1532, 123] on button "add" at bounding box center [1501, 108] width 72 height 72
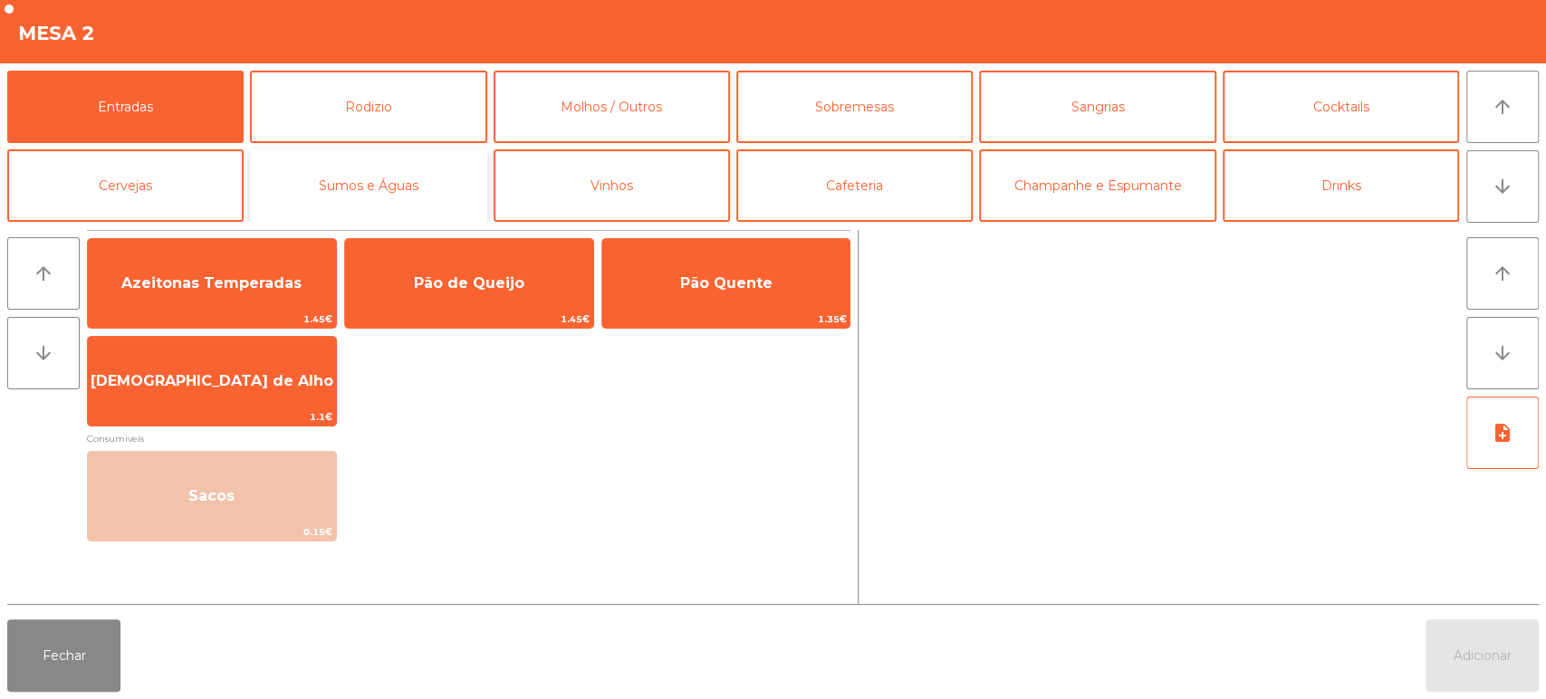
click at [405, 187] on button "Sumos e Águas" at bounding box center [368, 185] width 236 height 72
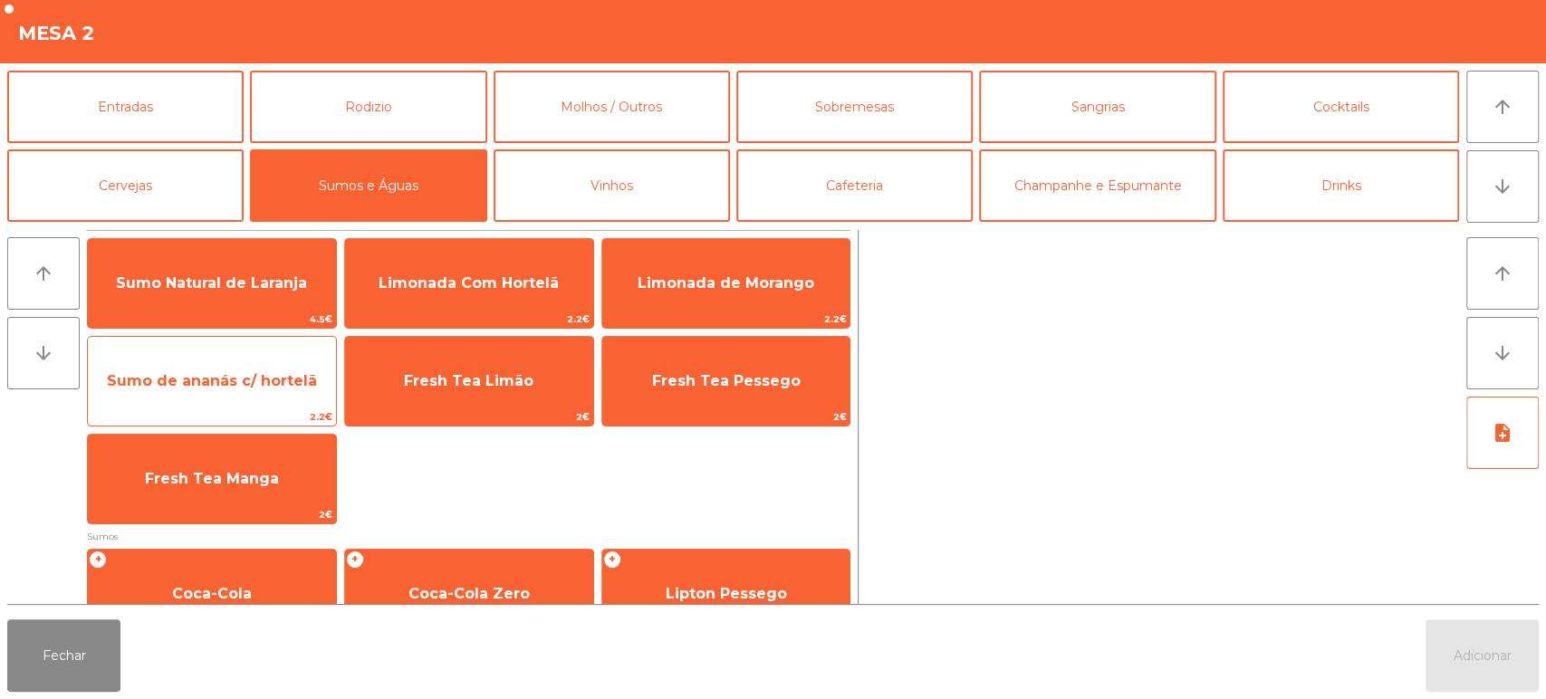
click at [262, 379] on span "Sumo de ananás c/ hortelã" at bounding box center [212, 380] width 210 height 17
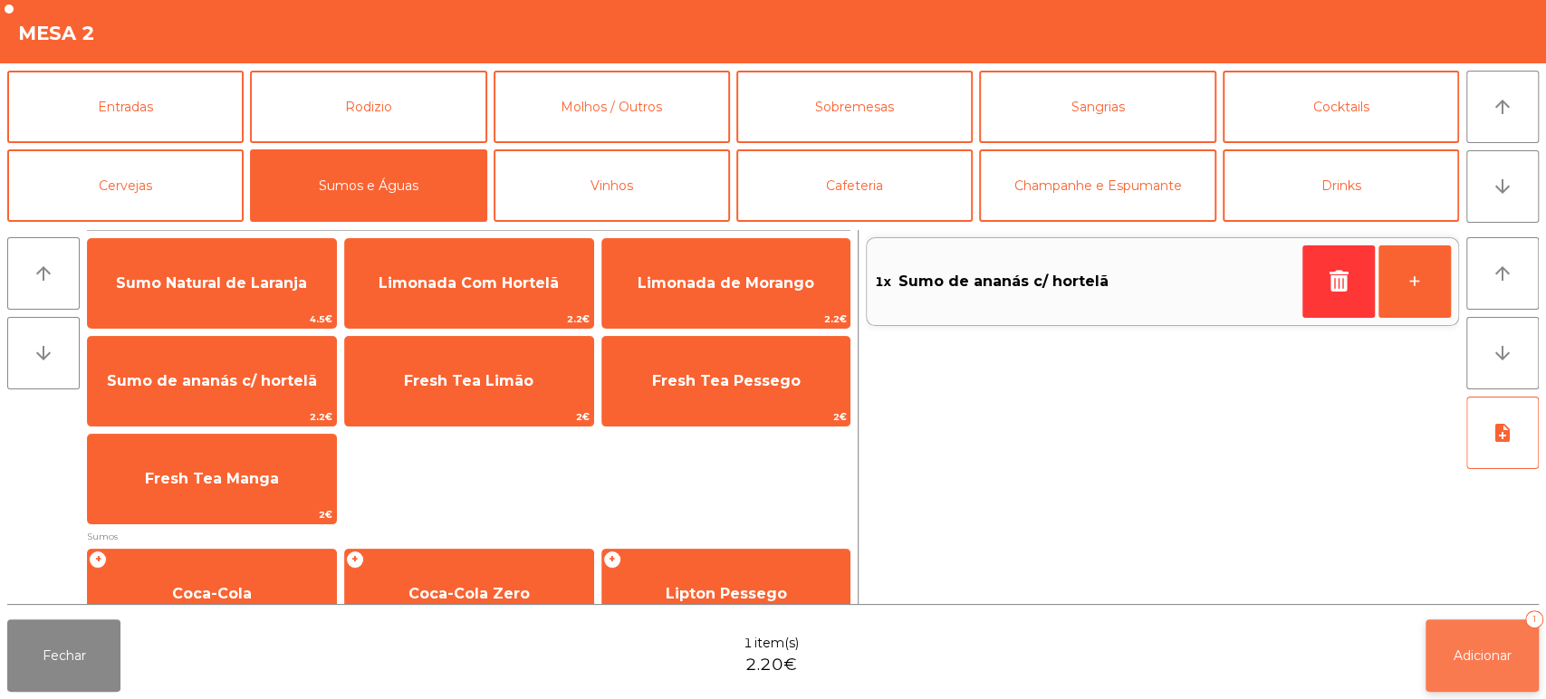
click at [1483, 661] on span "Adicionar" at bounding box center [1482, 656] width 58 height 16
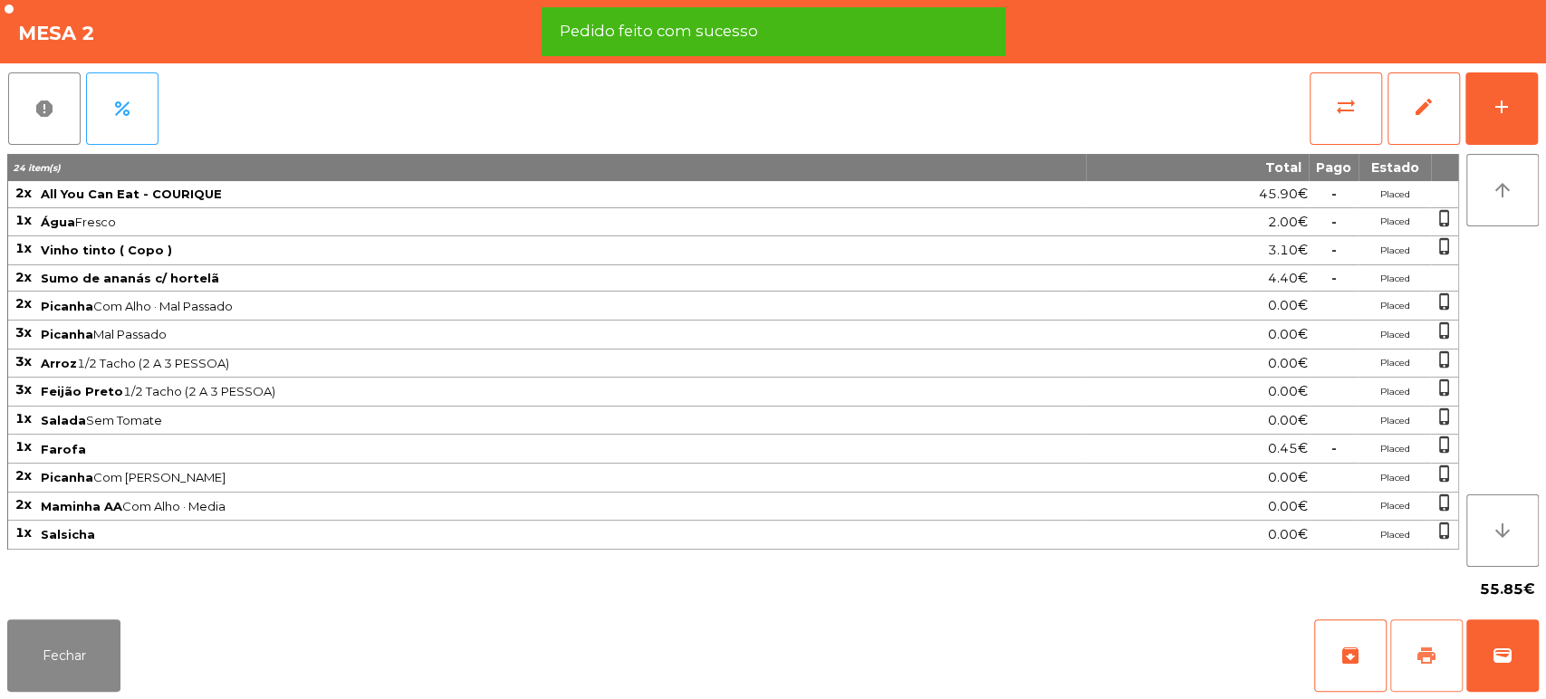
click at [1420, 652] on span "print" at bounding box center [1426, 656] width 22 height 22
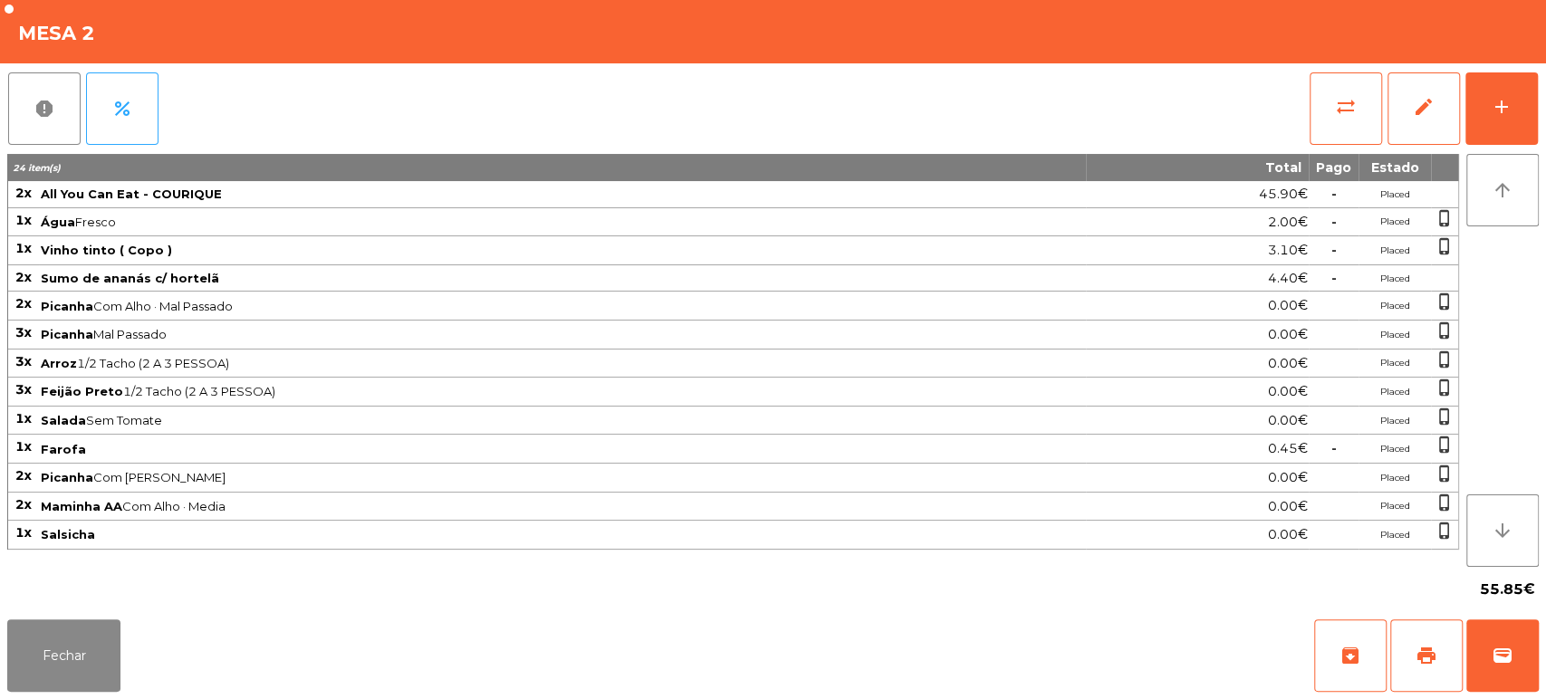
click at [1538, 659] on div "Fechar archive print wallet" at bounding box center [773, 655] width 1546 height 87
click at [820, 600] on div "55.85€" at bounding box center [772, 589] width 1531 height 45
click at [1470, 630] on button "wallet" at bounding box center [1502, 655] width 72 height 72
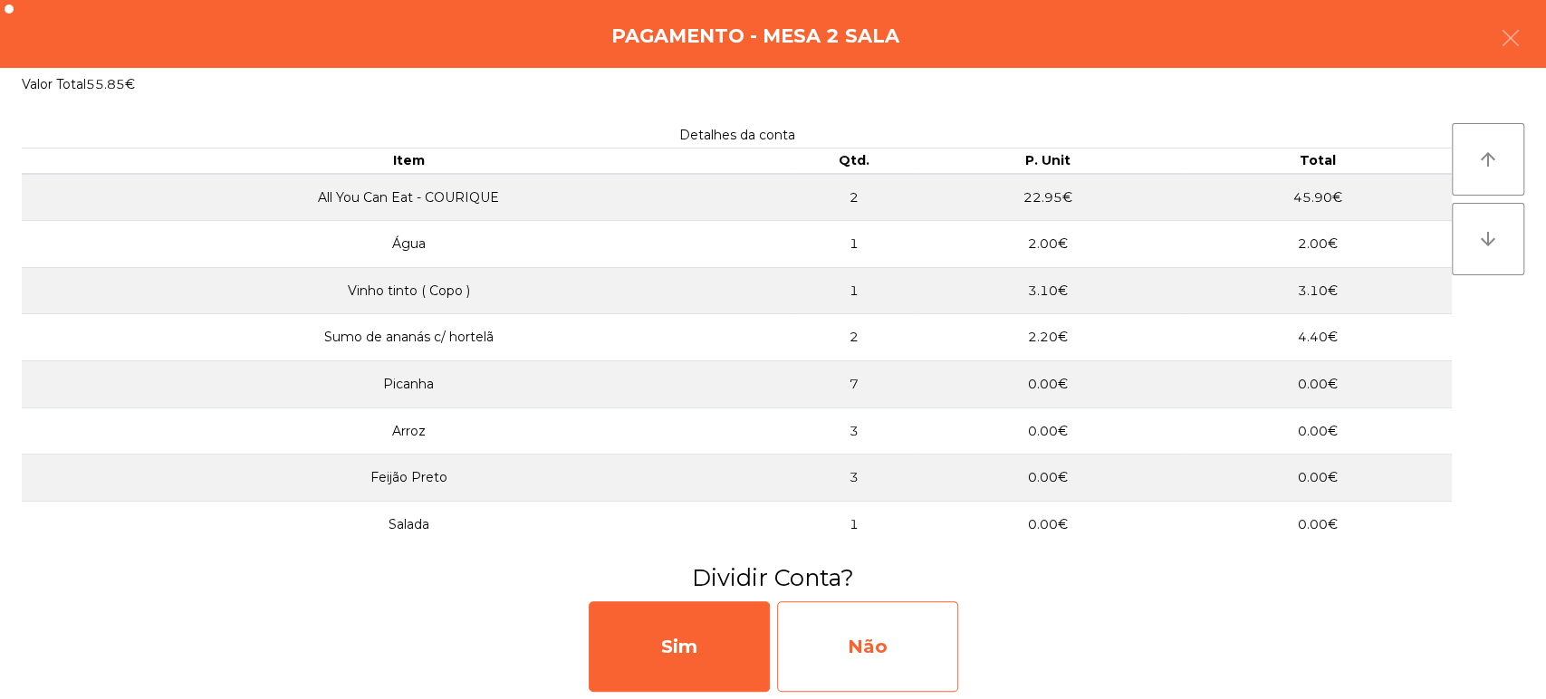
click at [874, 617] on div "Não" at bounding box center [867, 646] width 181 height 91
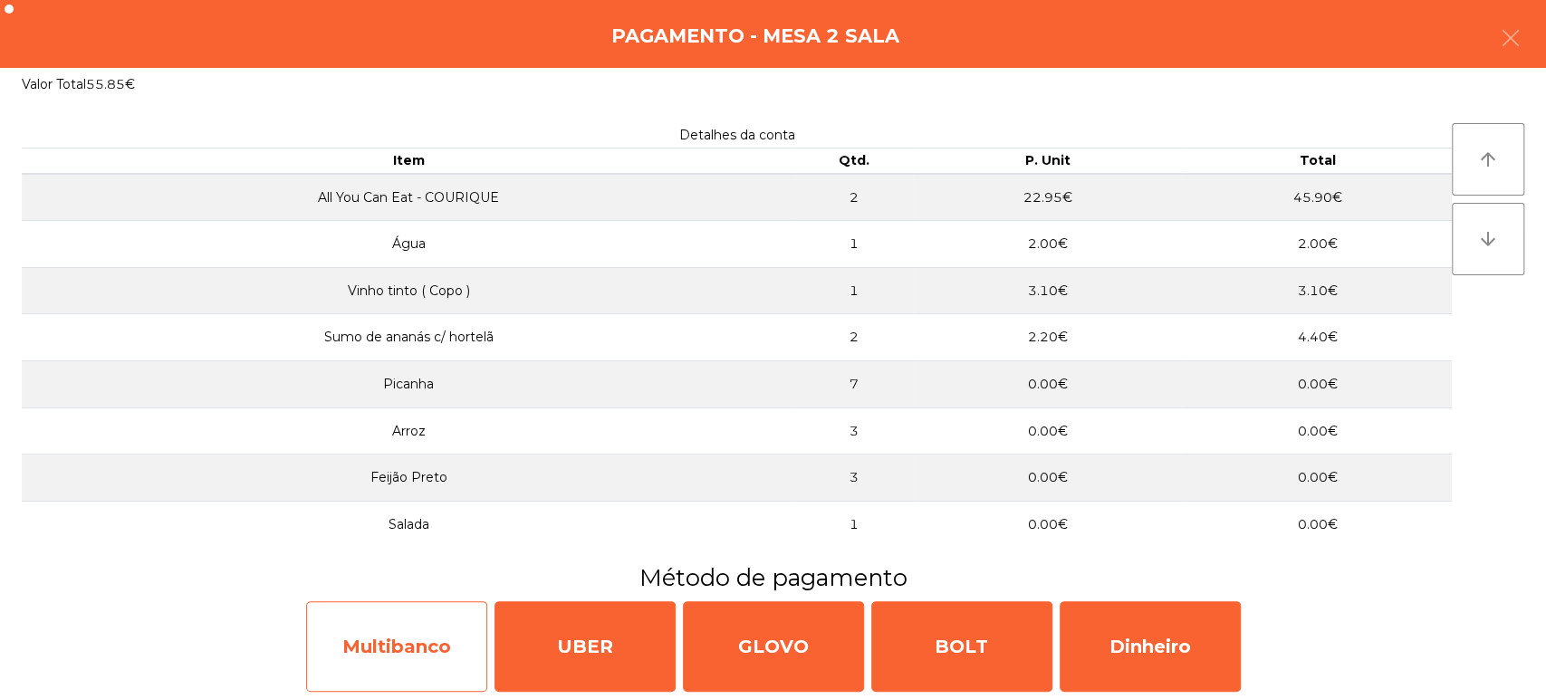
click at [430, 616] on div "Multibanco" at bounding box center [396, 646] width 181 height 91
select select "**"
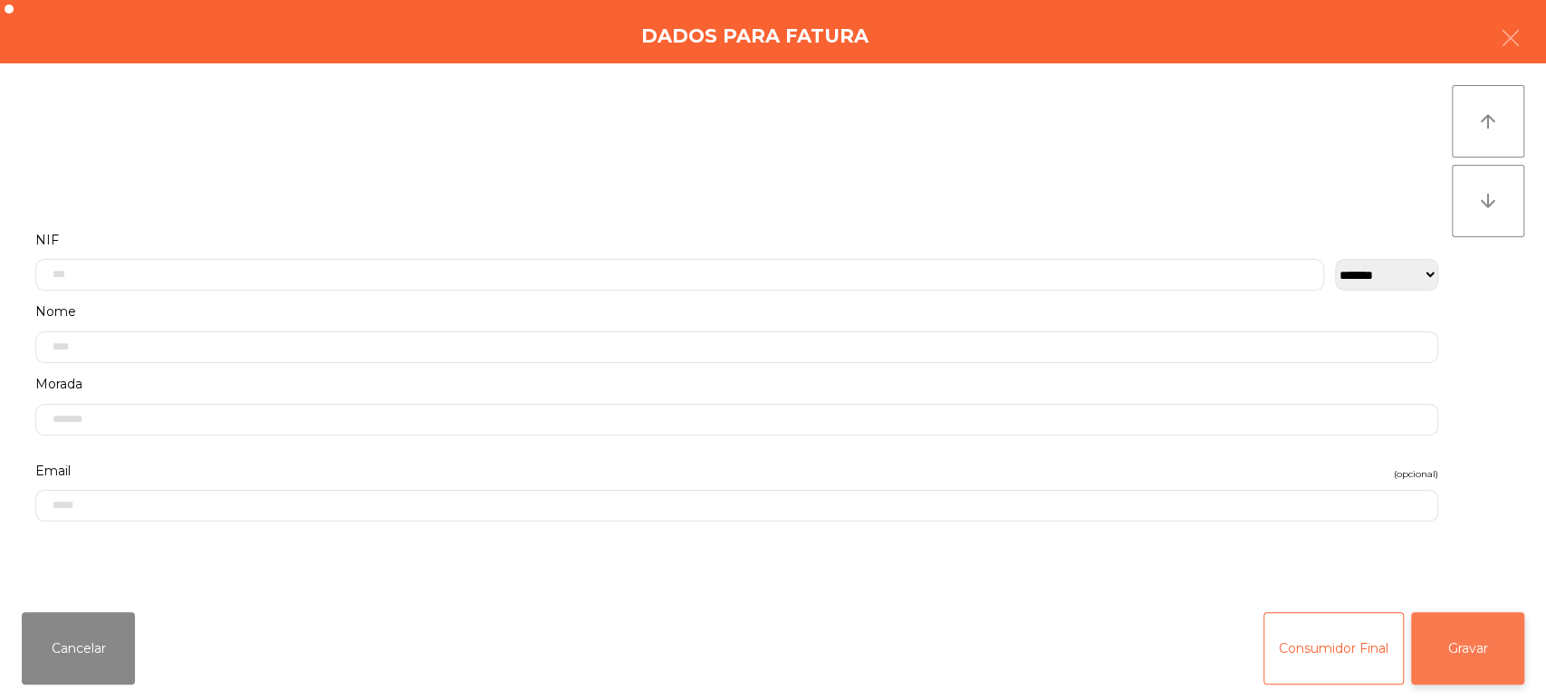
click at [1454, 657] on button "Gravar" at bounding box center [1467, 648] width 113 height 72
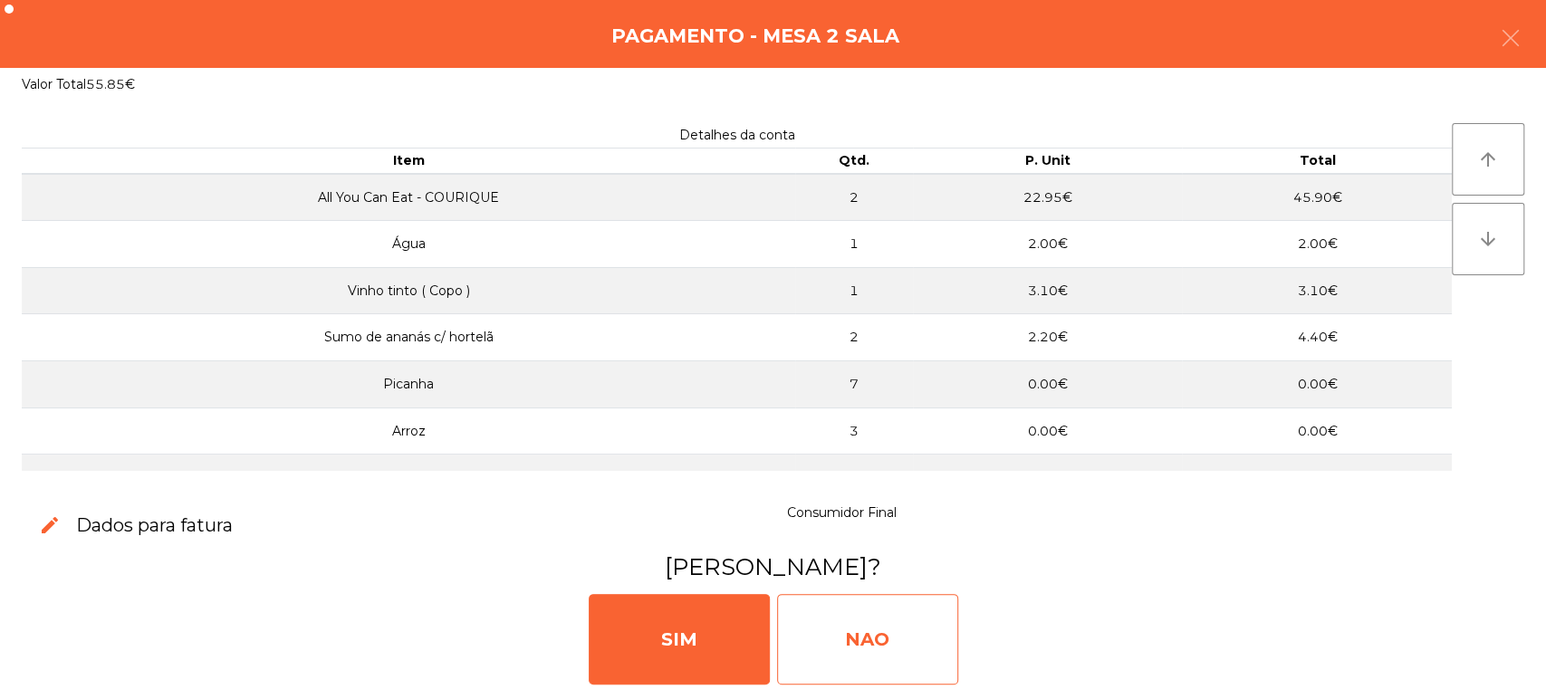
click at [884, 602] on div "NAO" at bounding box center [867, 639] width 181 height 91
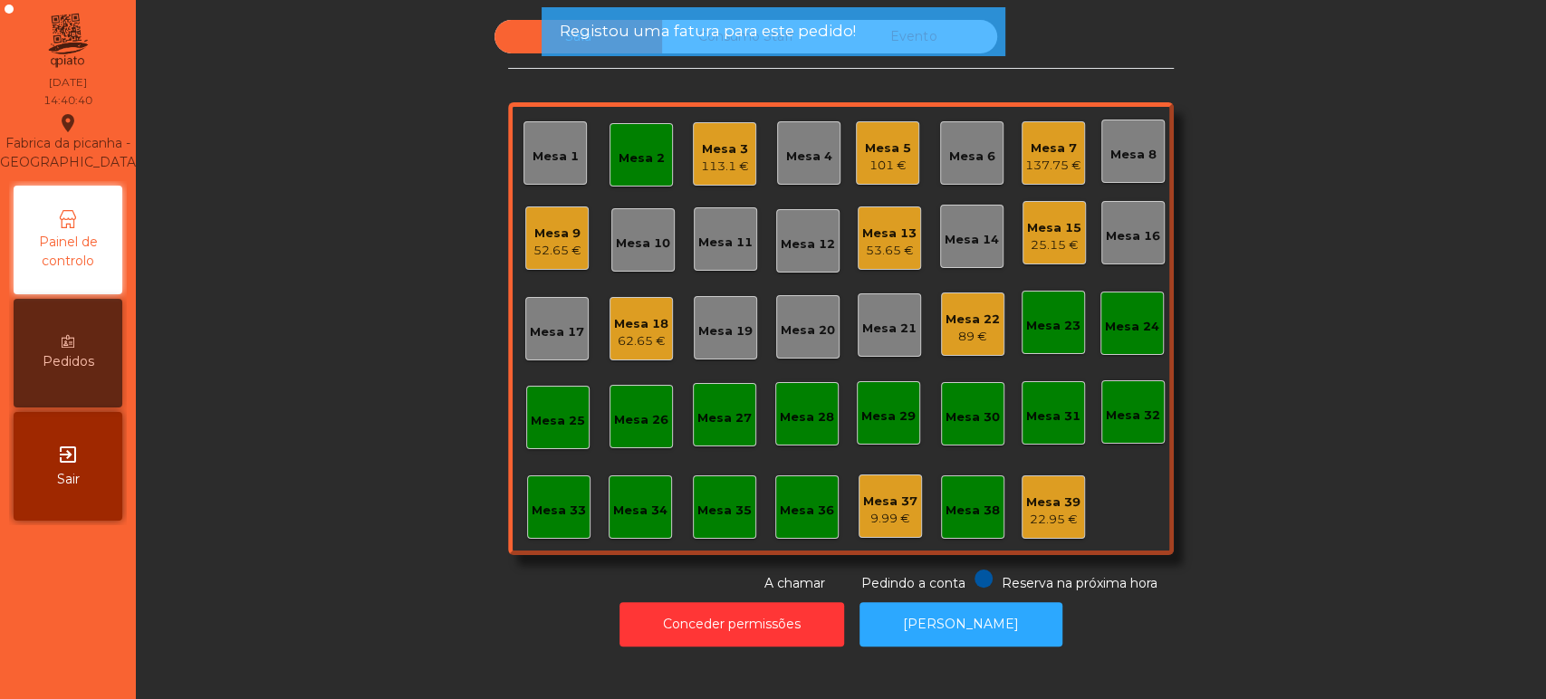
click at [643, 175] on div "Mesa 2" at bounding box center [640, 154] width 63 height 63
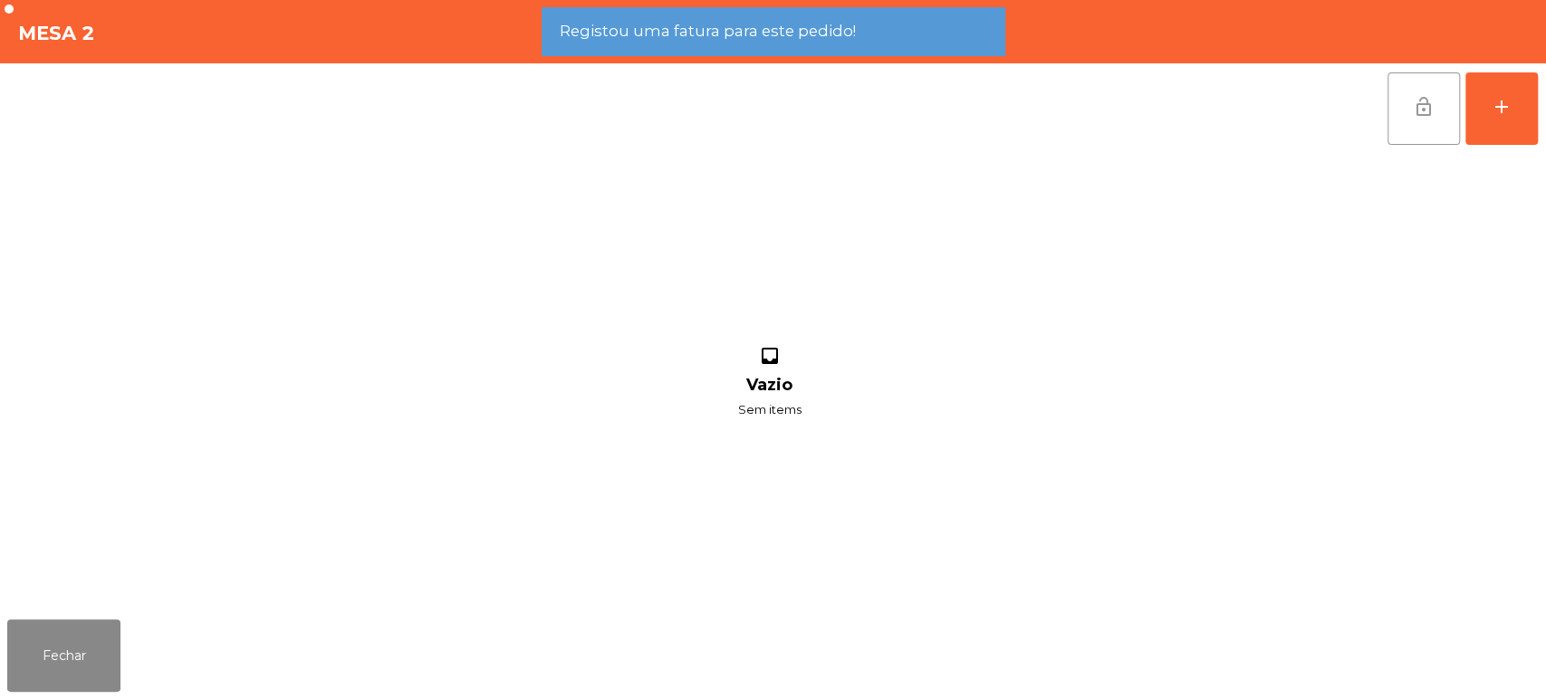
click at [1398, 87] on button "lock_open" at bounding box center [1423, 108] width 72 height 72
click at [85, 659] on button "Fechar" at bounding box center [63, 655] width 113 height 72
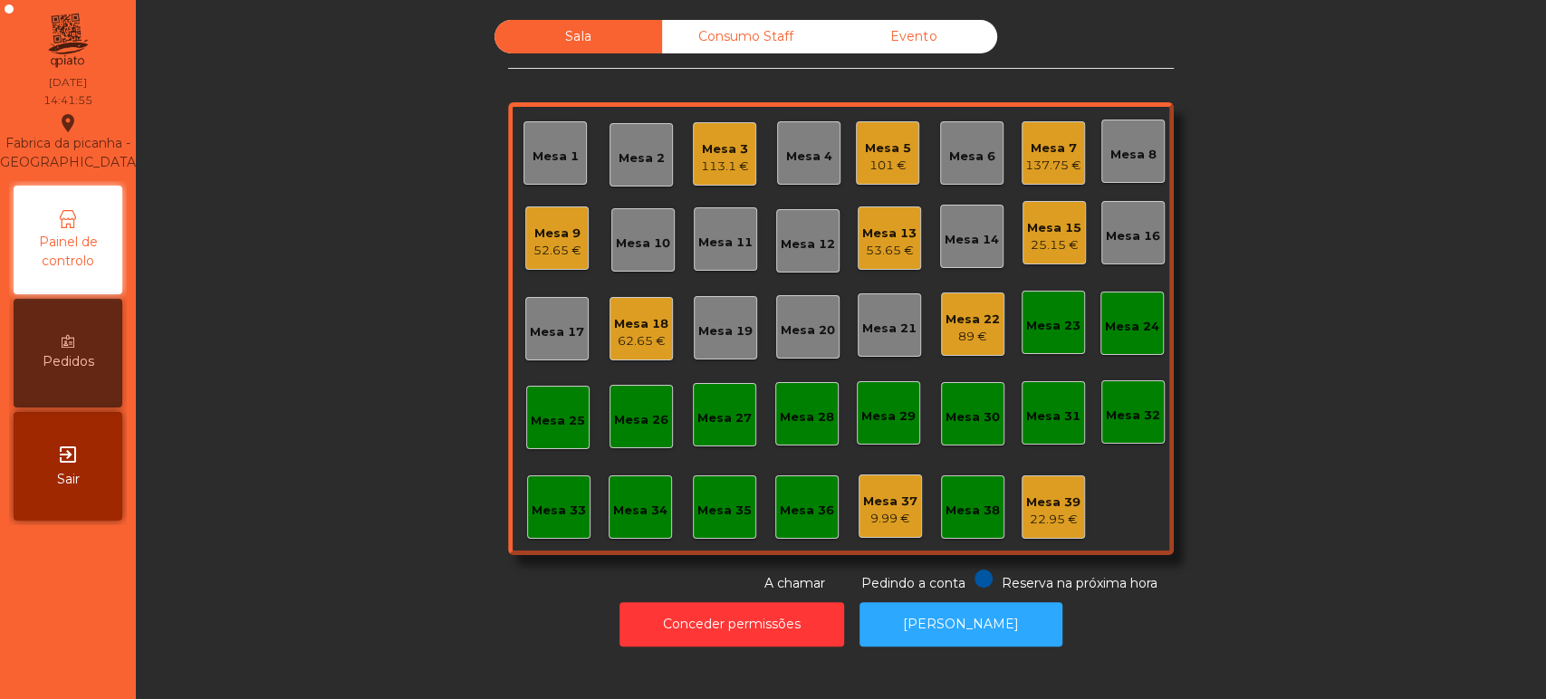
click at [303, 318] on div "Sala Consumo Staff Evento Mesa 1 Mesa 2 Mesa 3 113.1 € [GEOGRAPHIC_DATA] 4 [GEO…" at bounding box center [840, 306] width 1361 height 573
click at [1309, 332] on div "Sala Consumo Staff Evento Mesa 1 Mesa 2 Mesa 3 113.1 € [GEOGRAPHIC_DATA] 4 [GEO…" at bounding box center [840, 306] width 1361 height 573
click at [635, 240] on div "Mesa 10" at bounding box center [643, 244] width 54 height 18
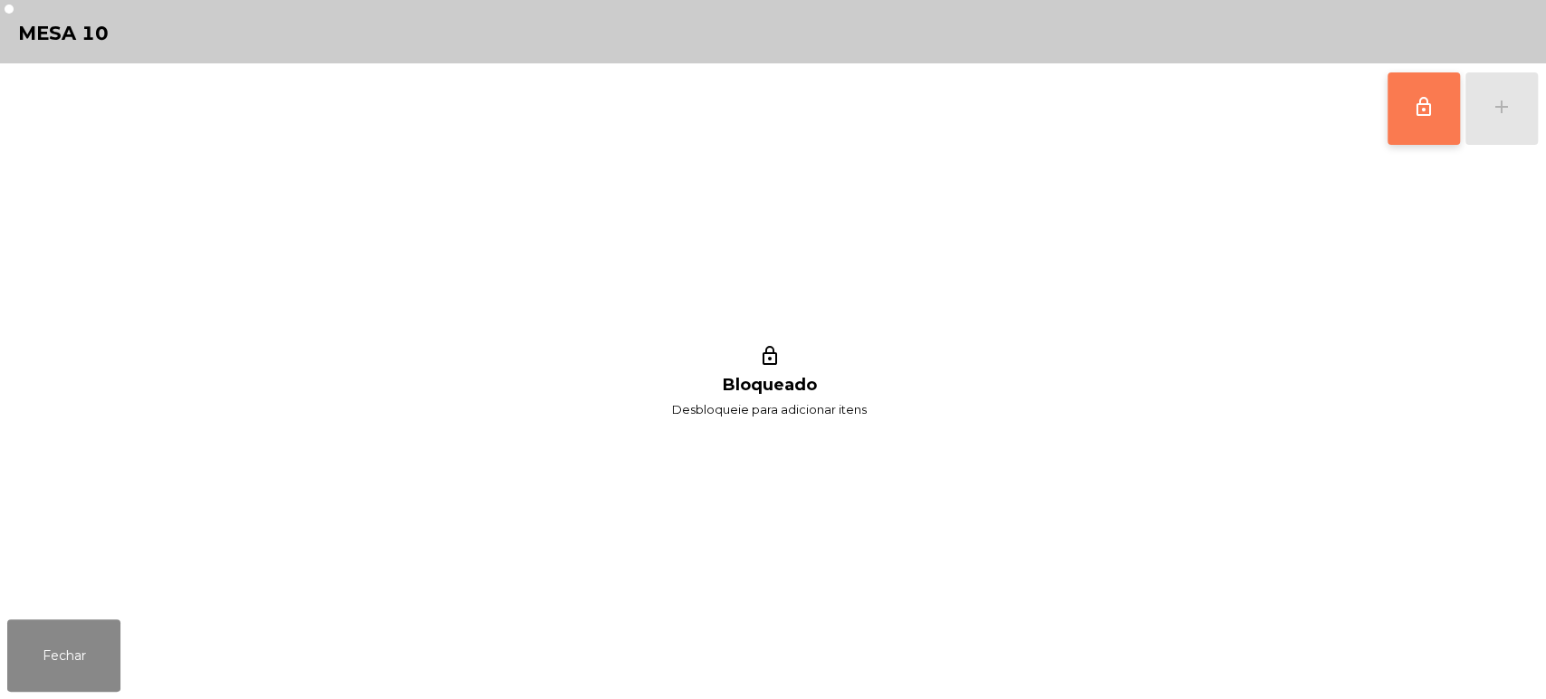
click at [1420, 80] on button "lock_outline" at bounding box center [1423, 108] width 72 height 72
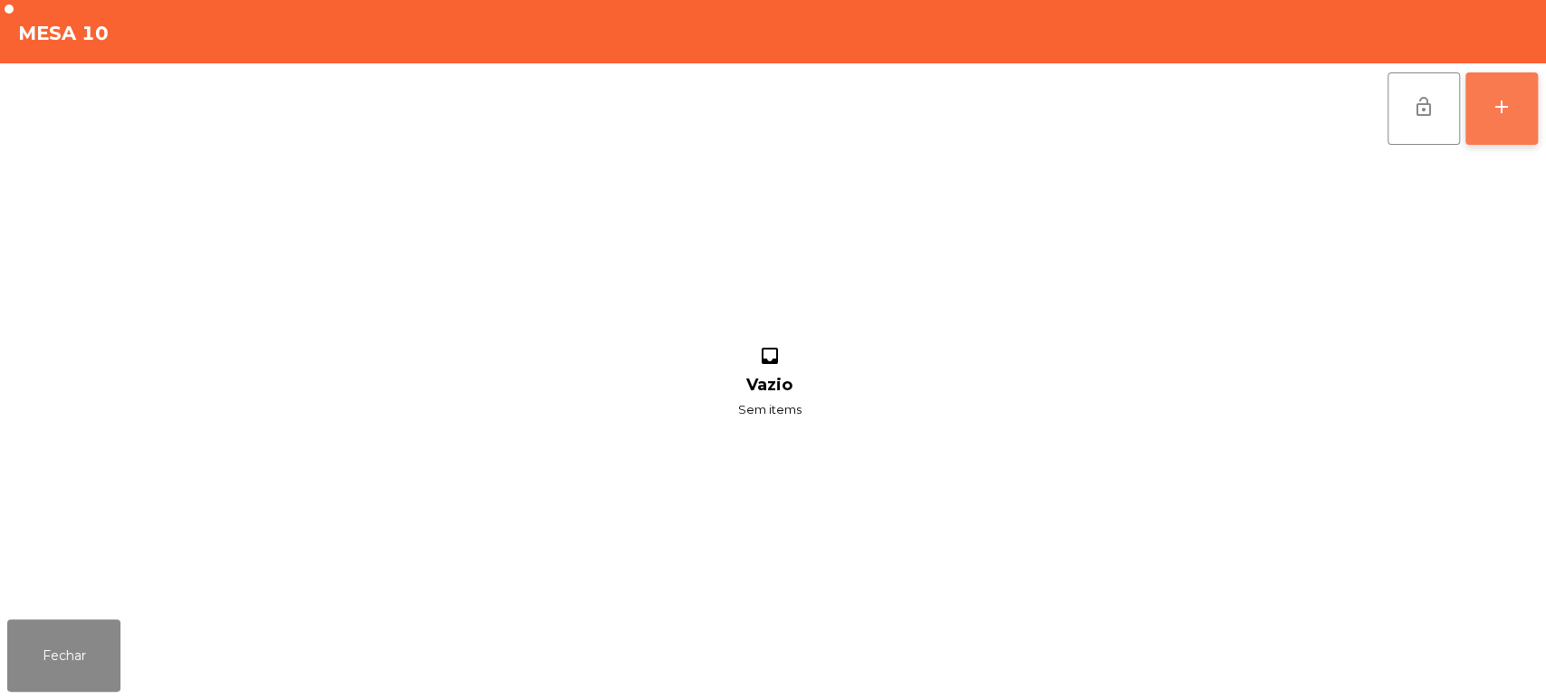
click at [1494, 112] on div "add" at bounding box center [1502, 107] width 22 height 22
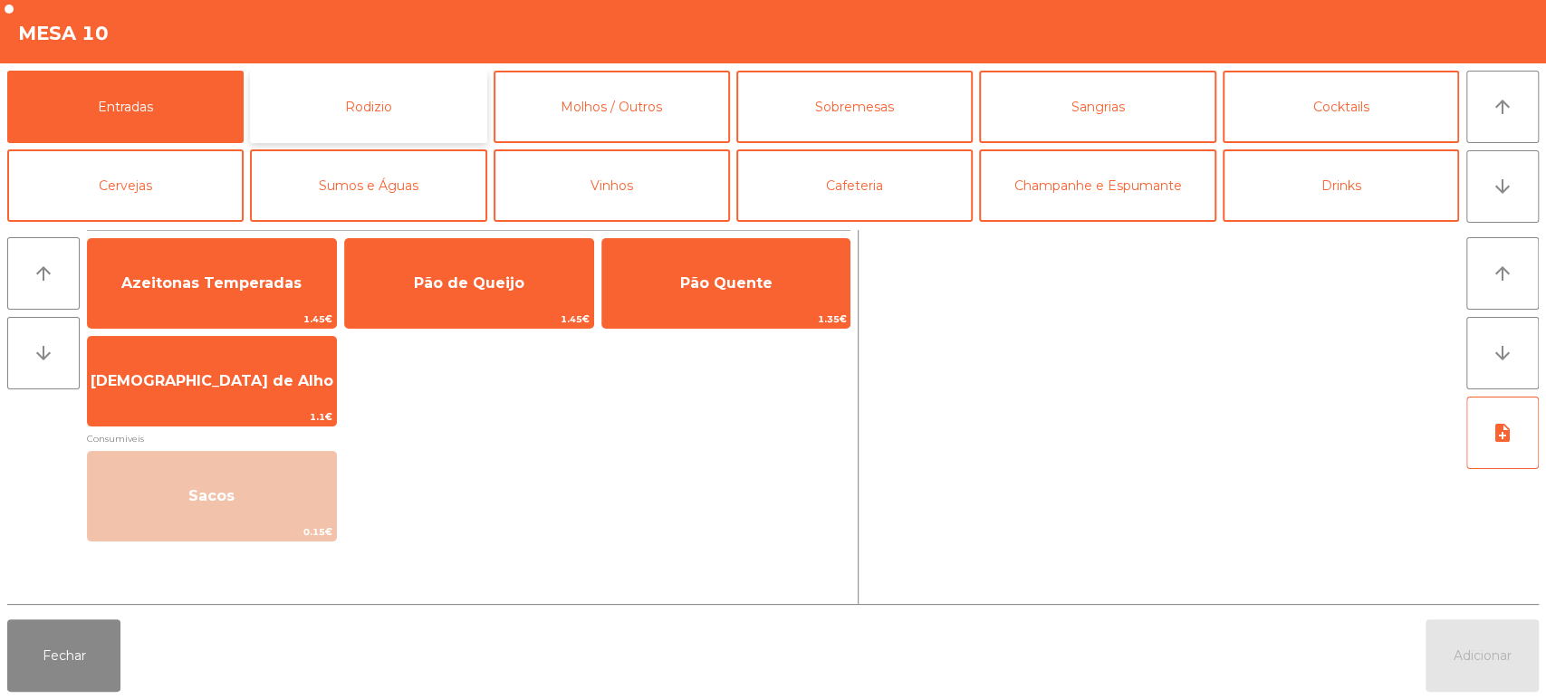
click at [353, 133] on button "Rodizio" at bounding box center [368, 107] width 236 height 72
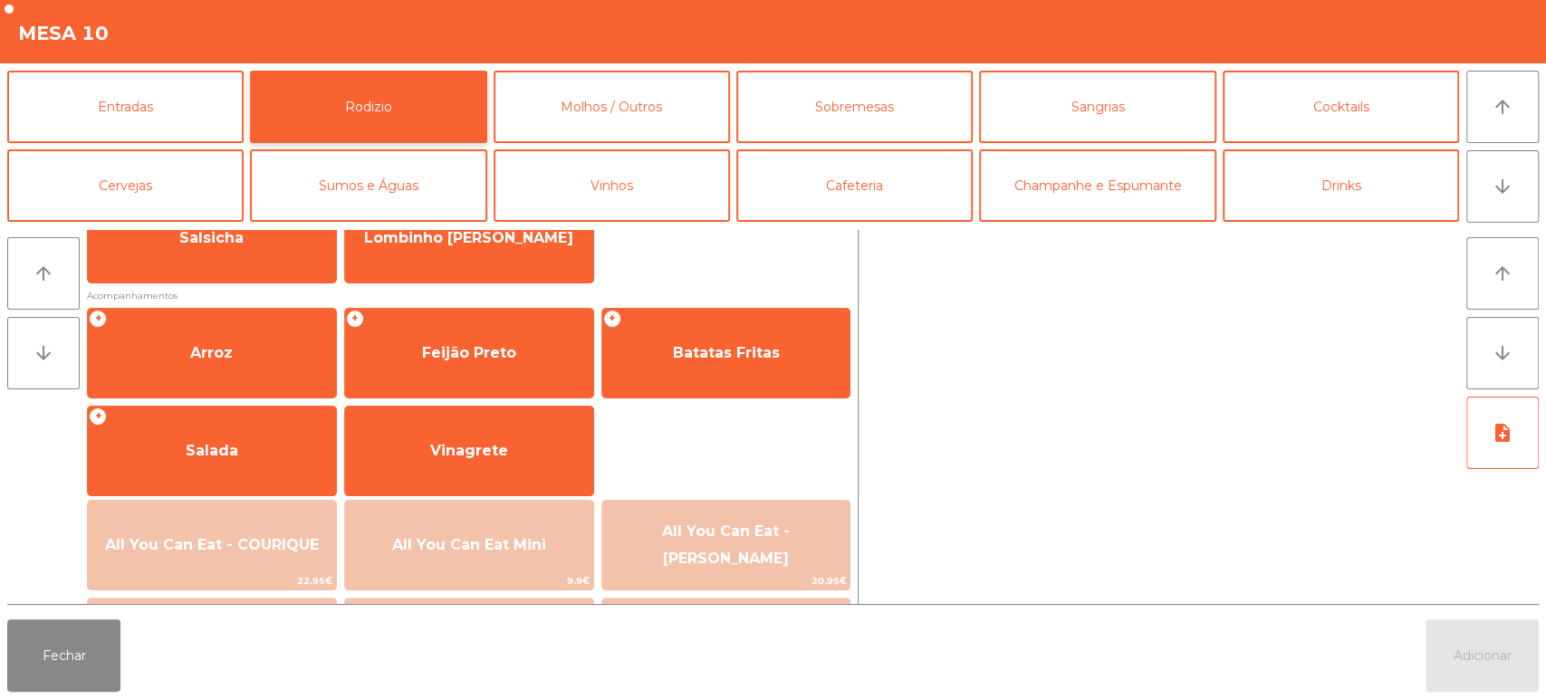
scroll to position [197, 0]
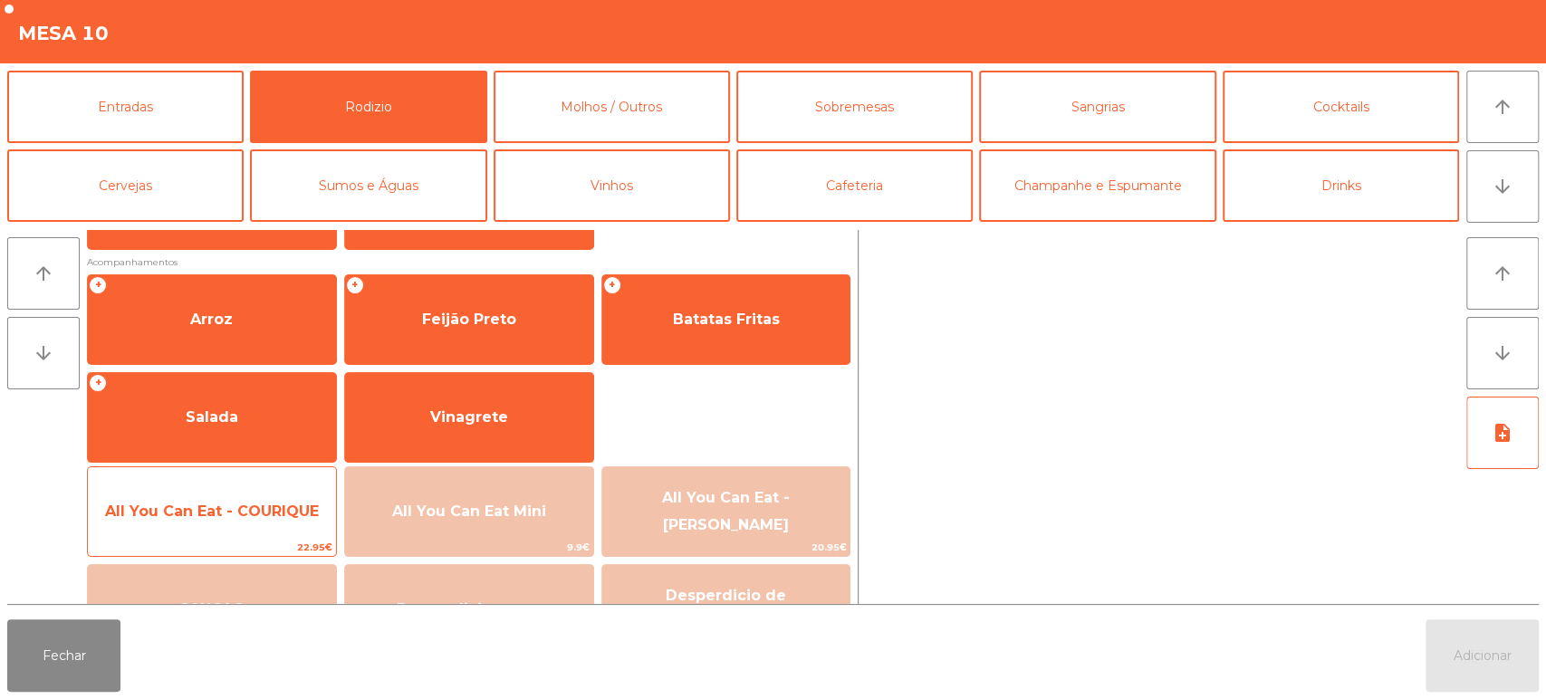
click at [239, 506] on span "All You Can Eat - COURIQUE" at bounding box center [212, 511] width 214 height 17
click at [246, 510] on span "All You Can Eat - COURIQUE" at bounding box center [212, 511] width 214 height 17
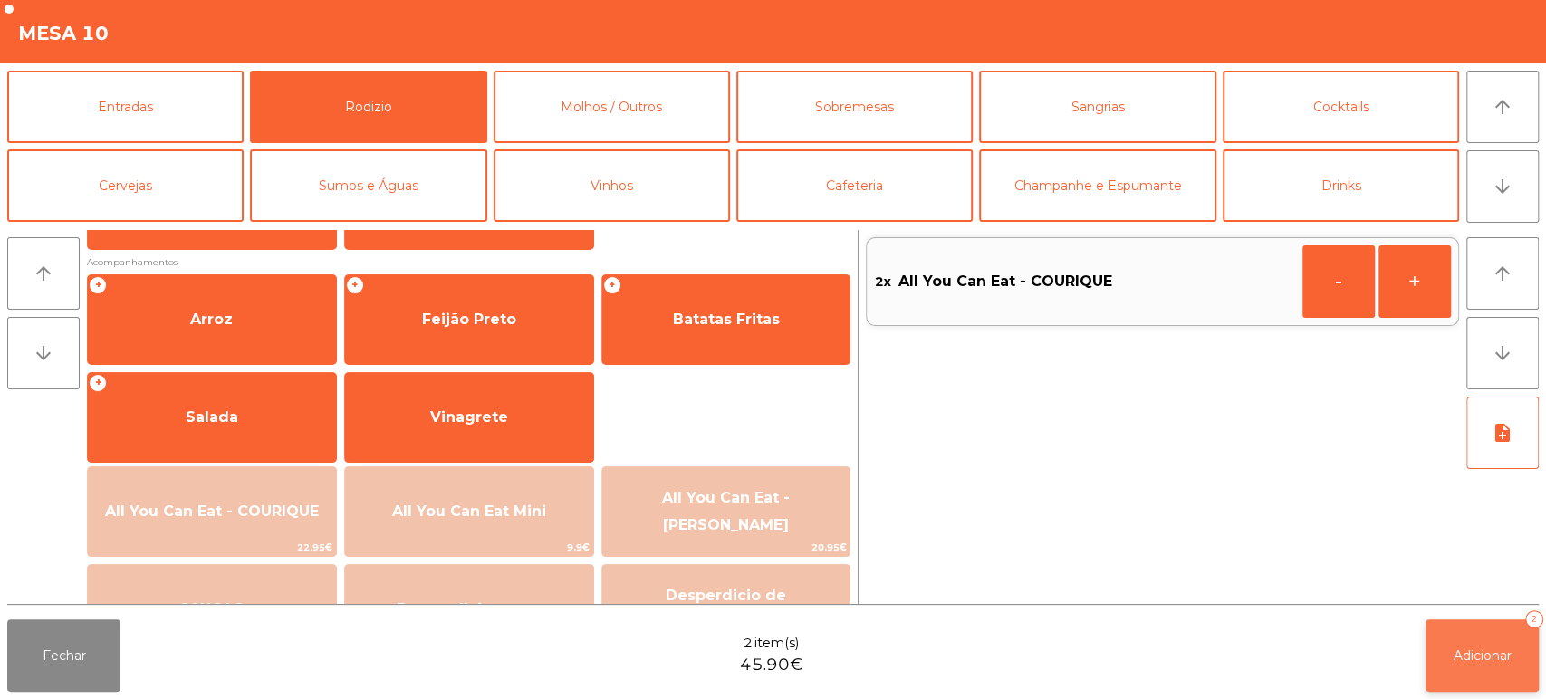
click at [1473, 661] on span "Adicionar" at bounding box center [1482, 656] width 58 height 16
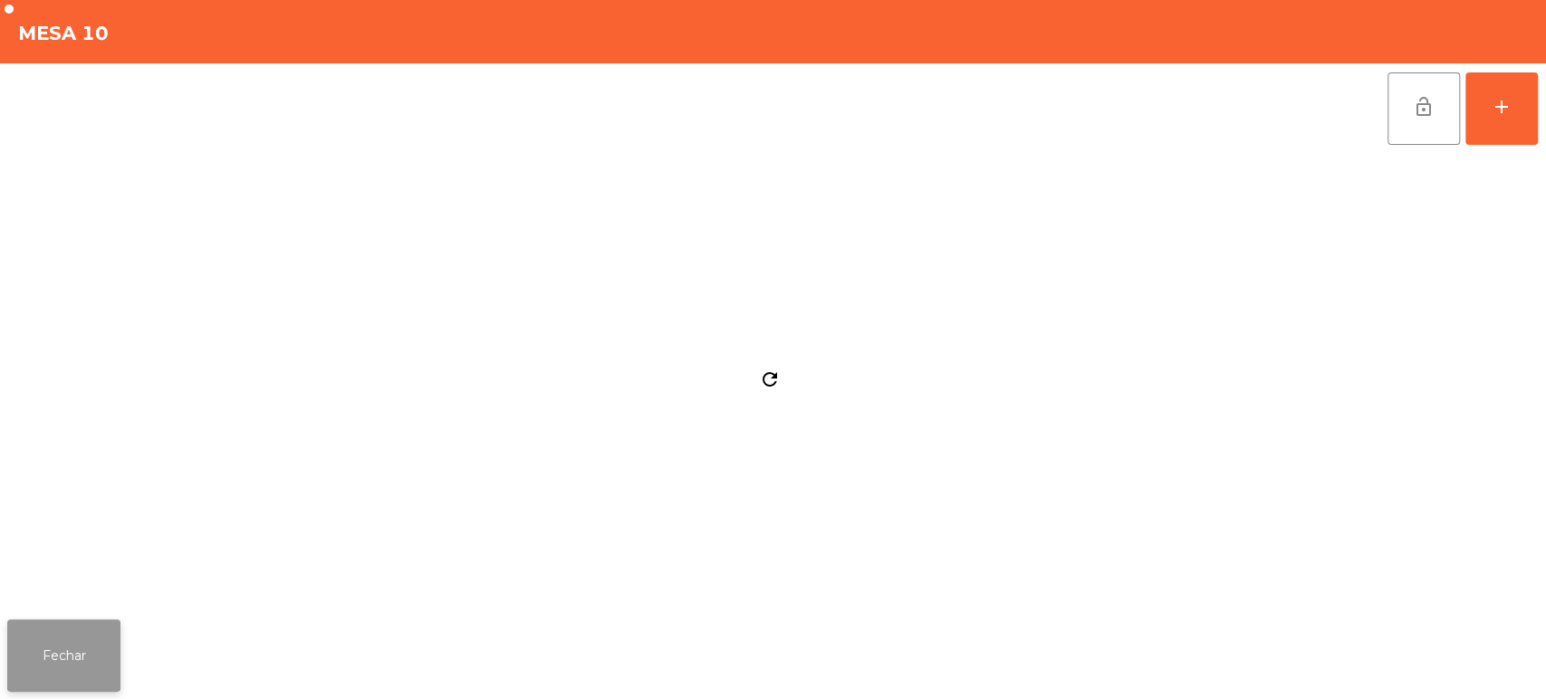
click at [51, 627] on button "Fechar" at bounding box center [63, 655] width 113 height 72
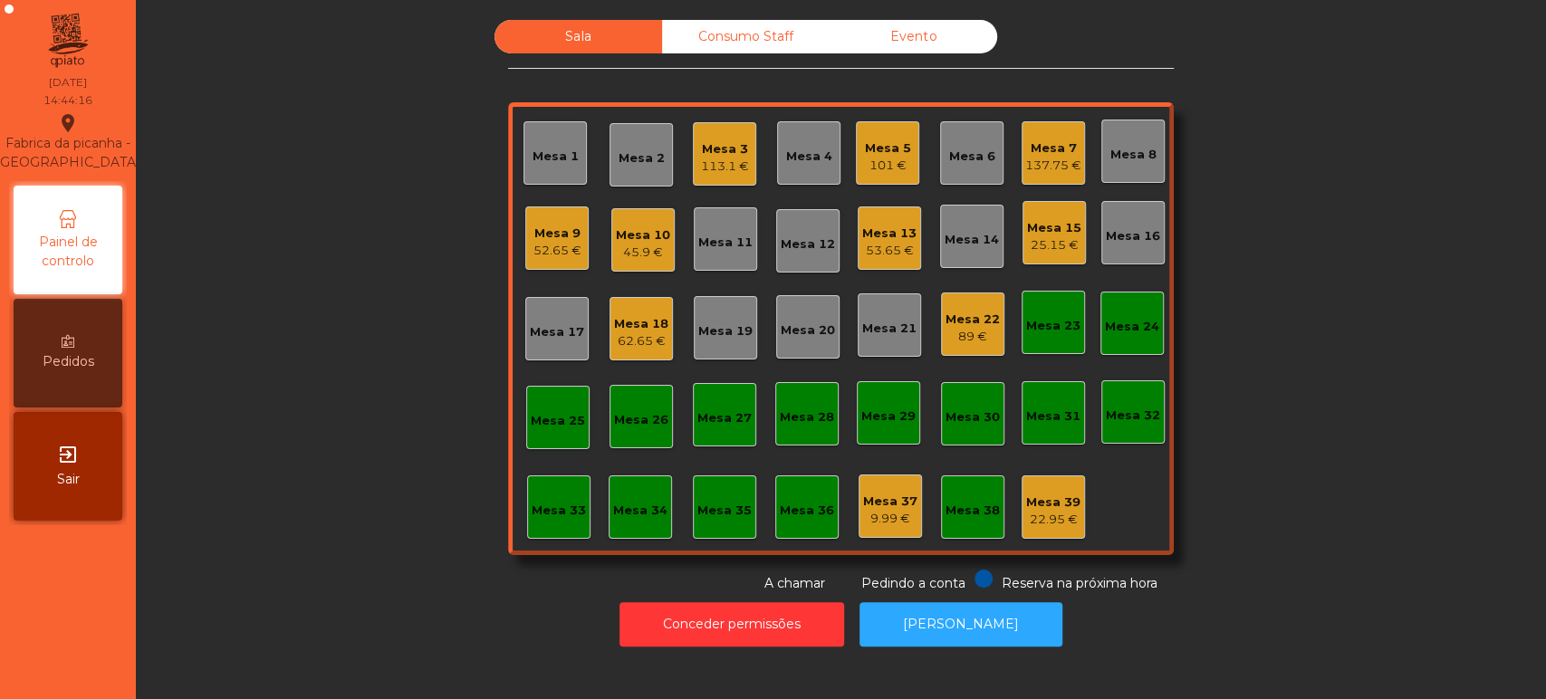
click at [542, 244] on div "52.65 €" at bounding box center [557, 251] width 48 height 18
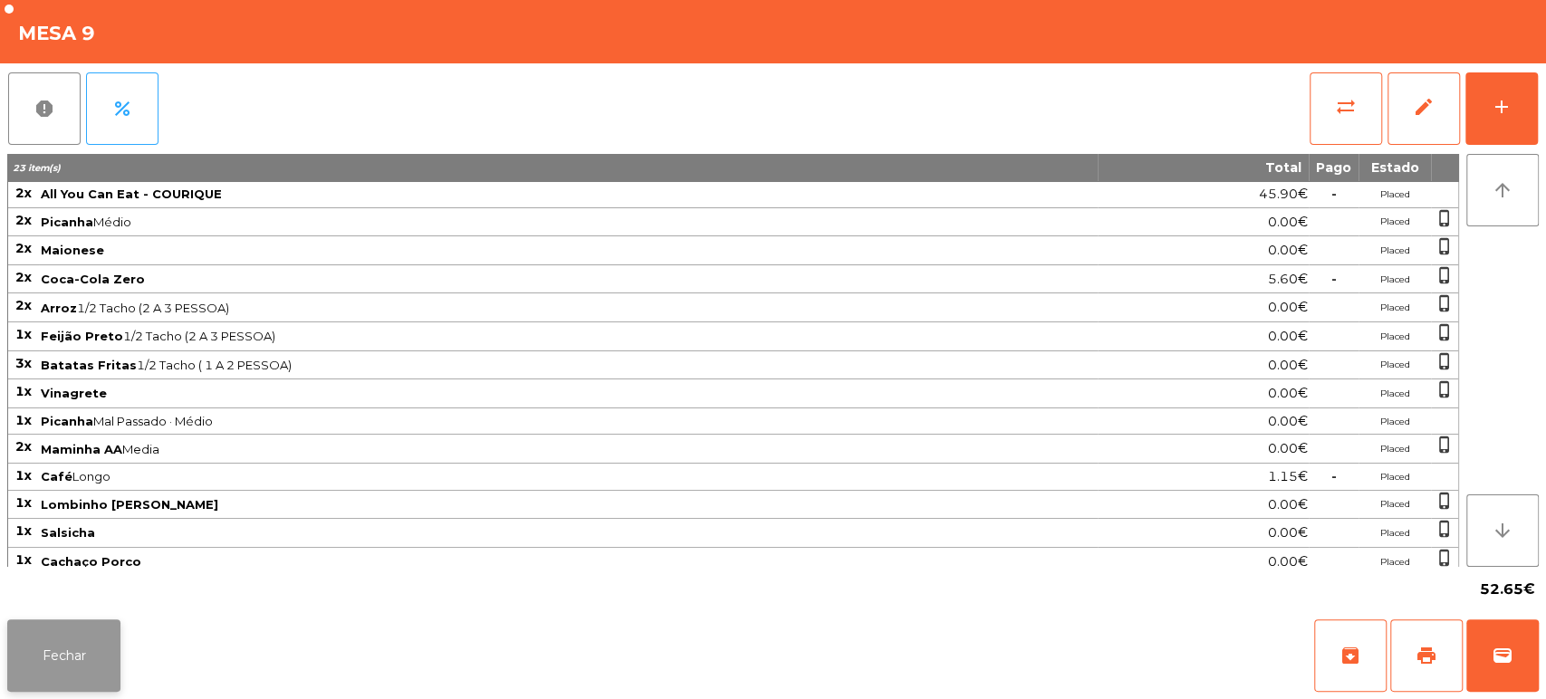
click at [82, 625] on button "Fechar" at bounding box center [63, 655] width 113 height 72
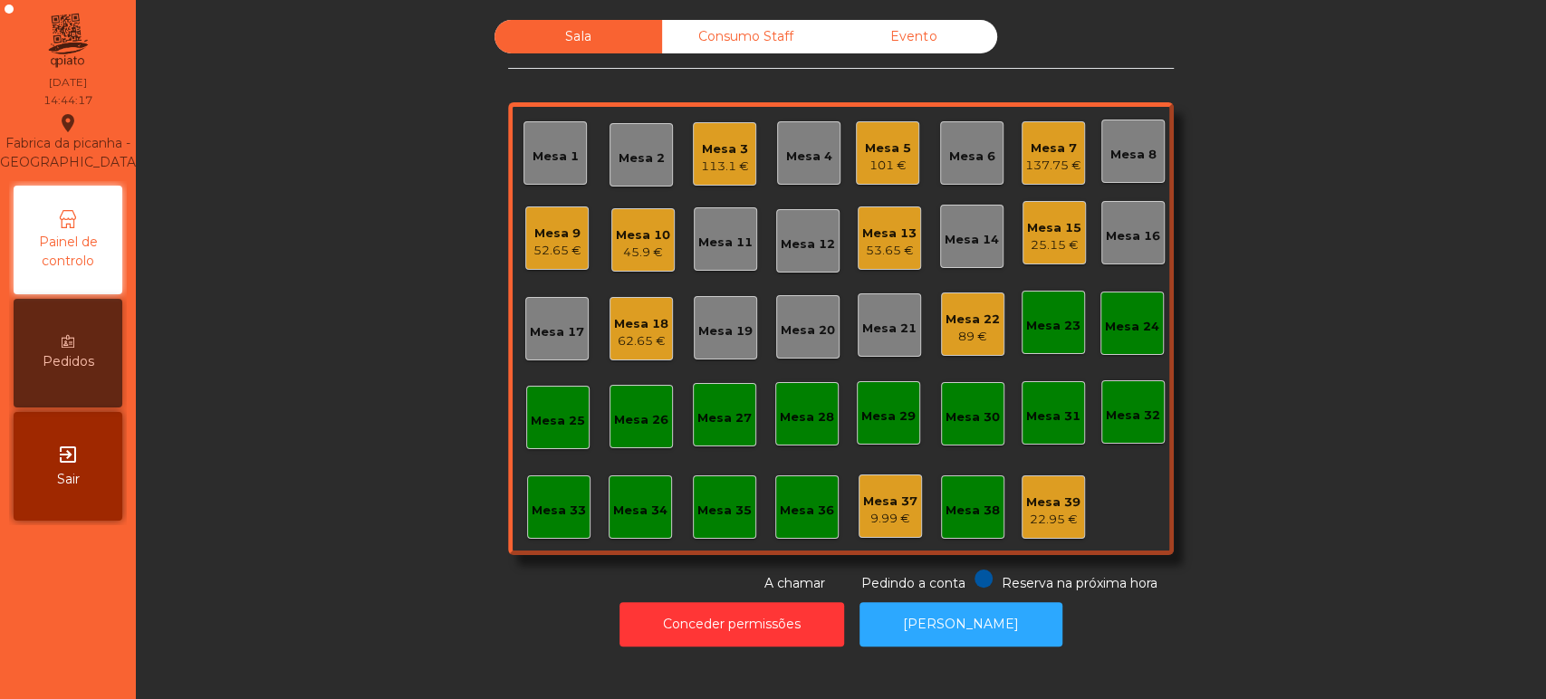
click at [645, 258] on div "45.9 €" at bounding box center [643, 253] width 54 height 18
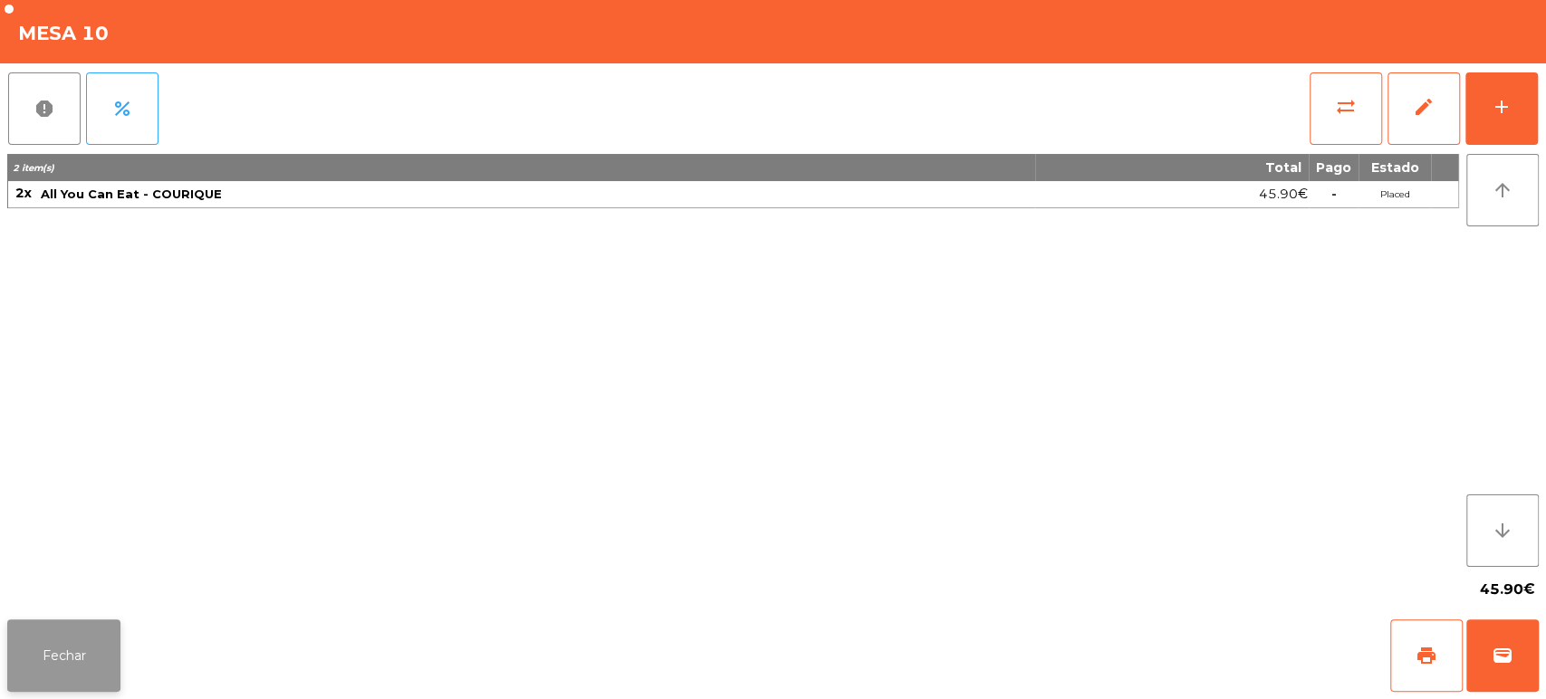
click at [94, 672] on button "Fechar" at bounding box center [63, 655] width 113 height 72
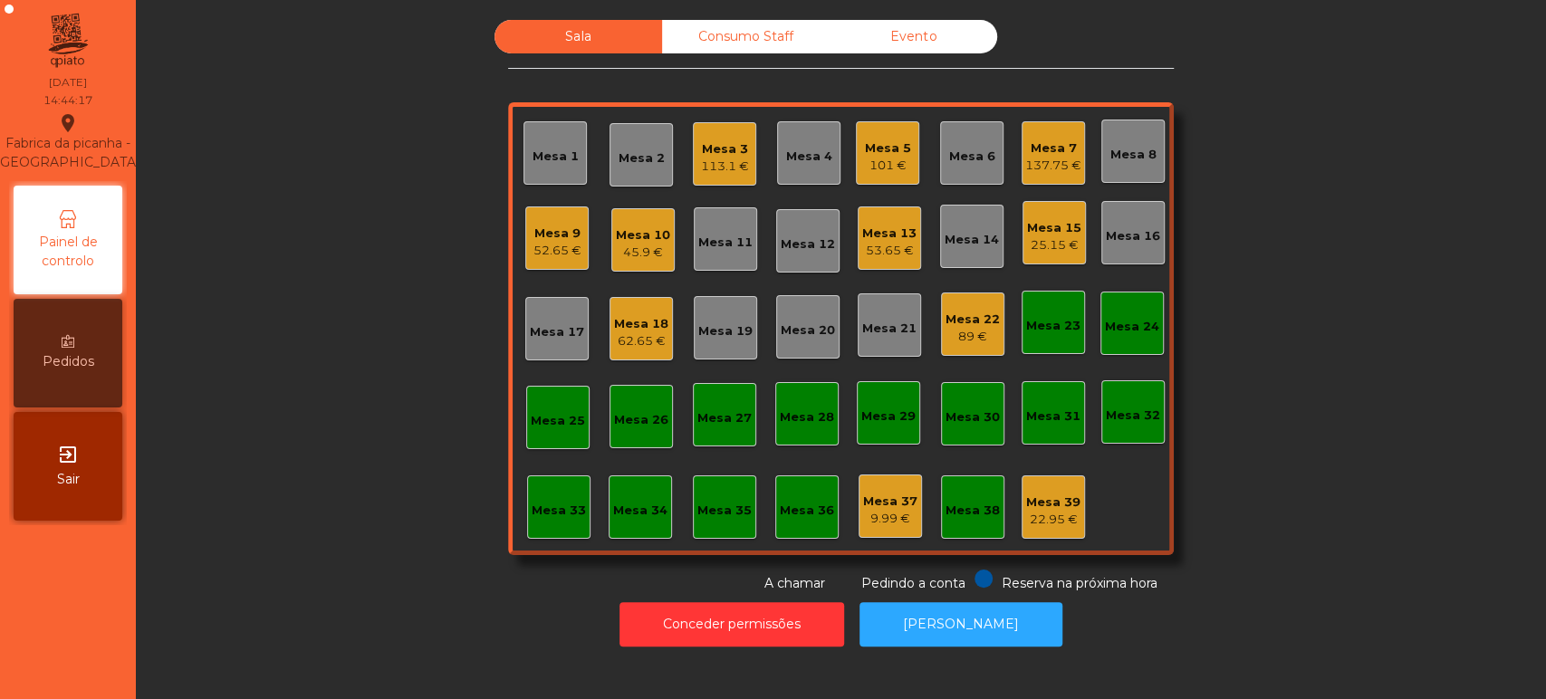
click at [381, 362] on div "Sala Consumo Staff Evento Mesa 1 Mesa 2 Mesa 3 113.1 € Mesa 4 Mesa 5 101 € Mesa…" at bounding box center [840, 306] width 1361 height 573
click at [1234, 303] on div "Sala Consumo Staff Evento Mesa 1 Mesa 2 Mesa 3 113.1 € Mesa 4 Mesa 5 101 € Mesa…" at bounding box center [840, 306] width 1361 height 573
click at [962, 342] on div "89 €" at bounding box center [972, 337] width 54 height 18
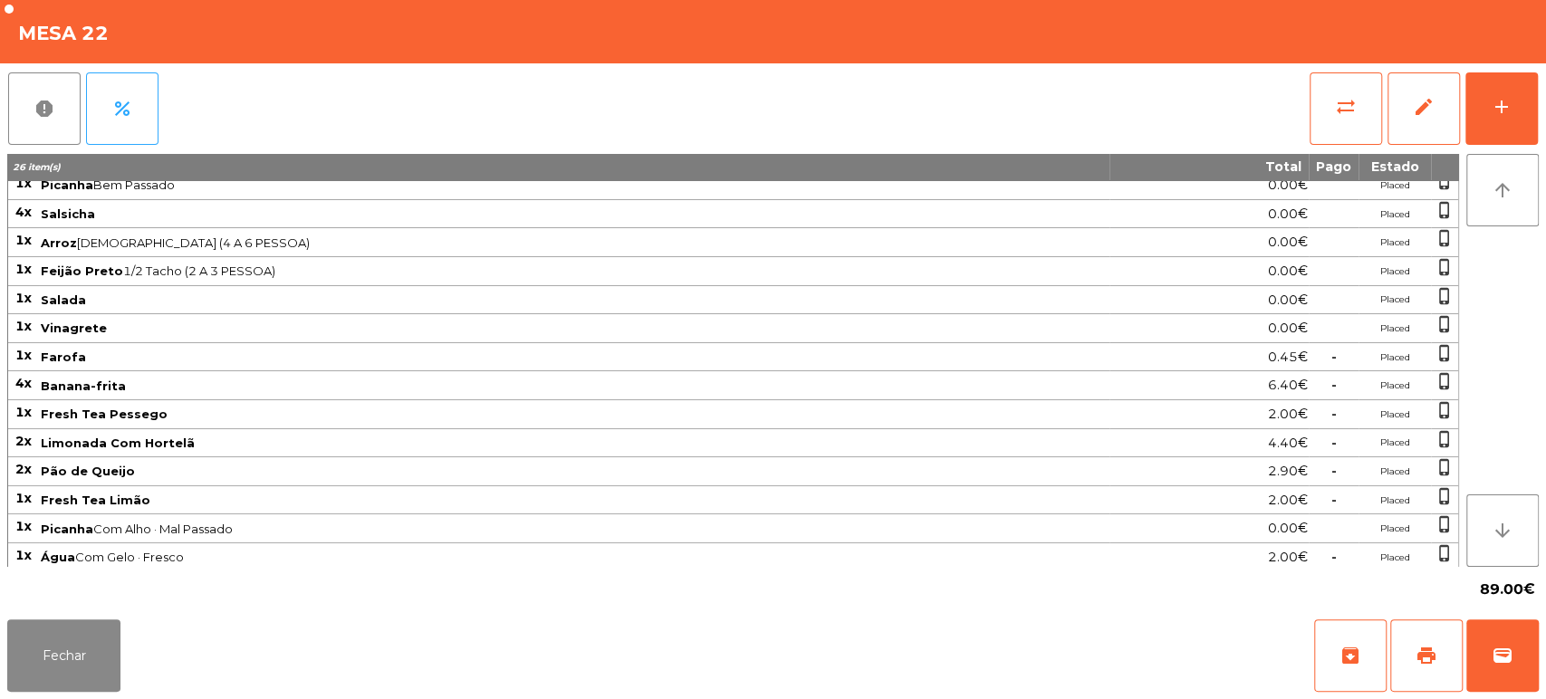
scroll to position [0, 0]
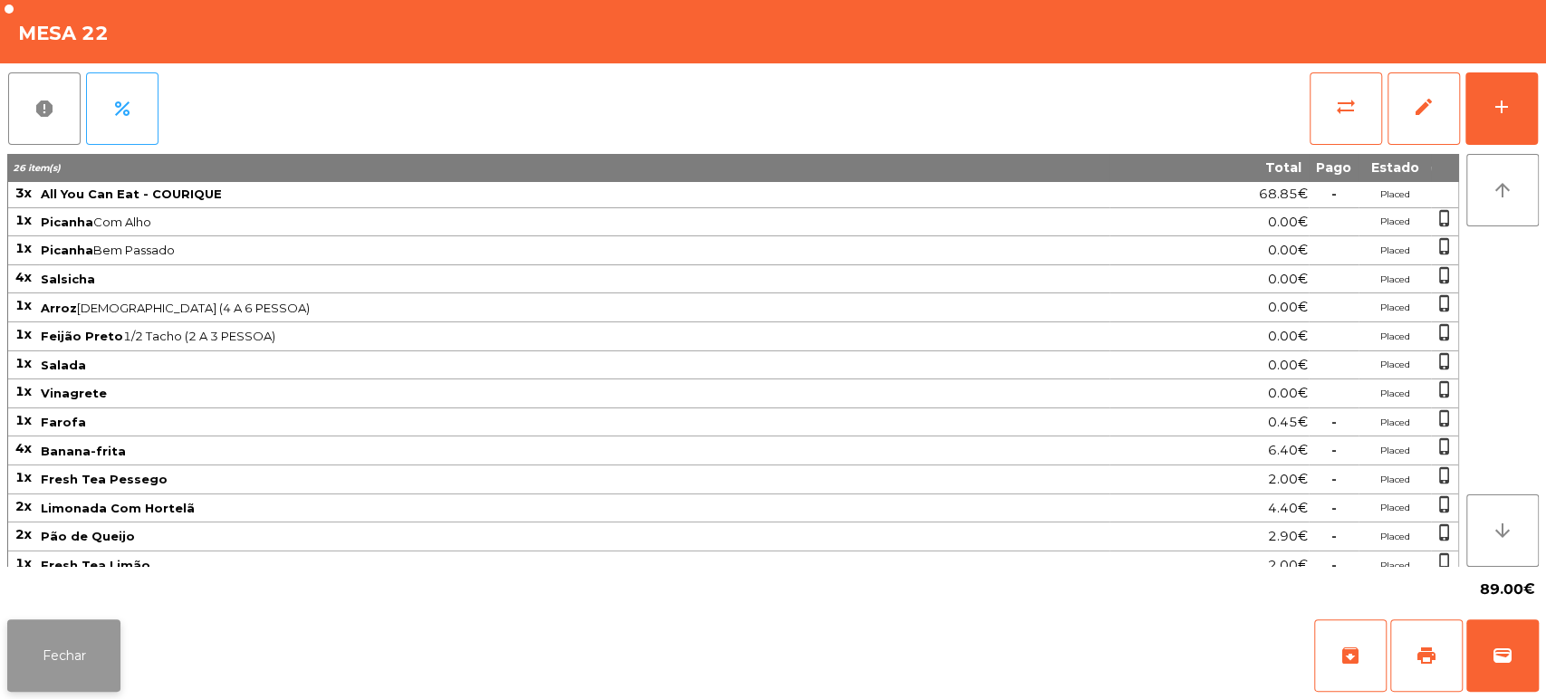
click at [64, 628] on button "Fechar" at bounding box center [63, 655] width 113 height 72
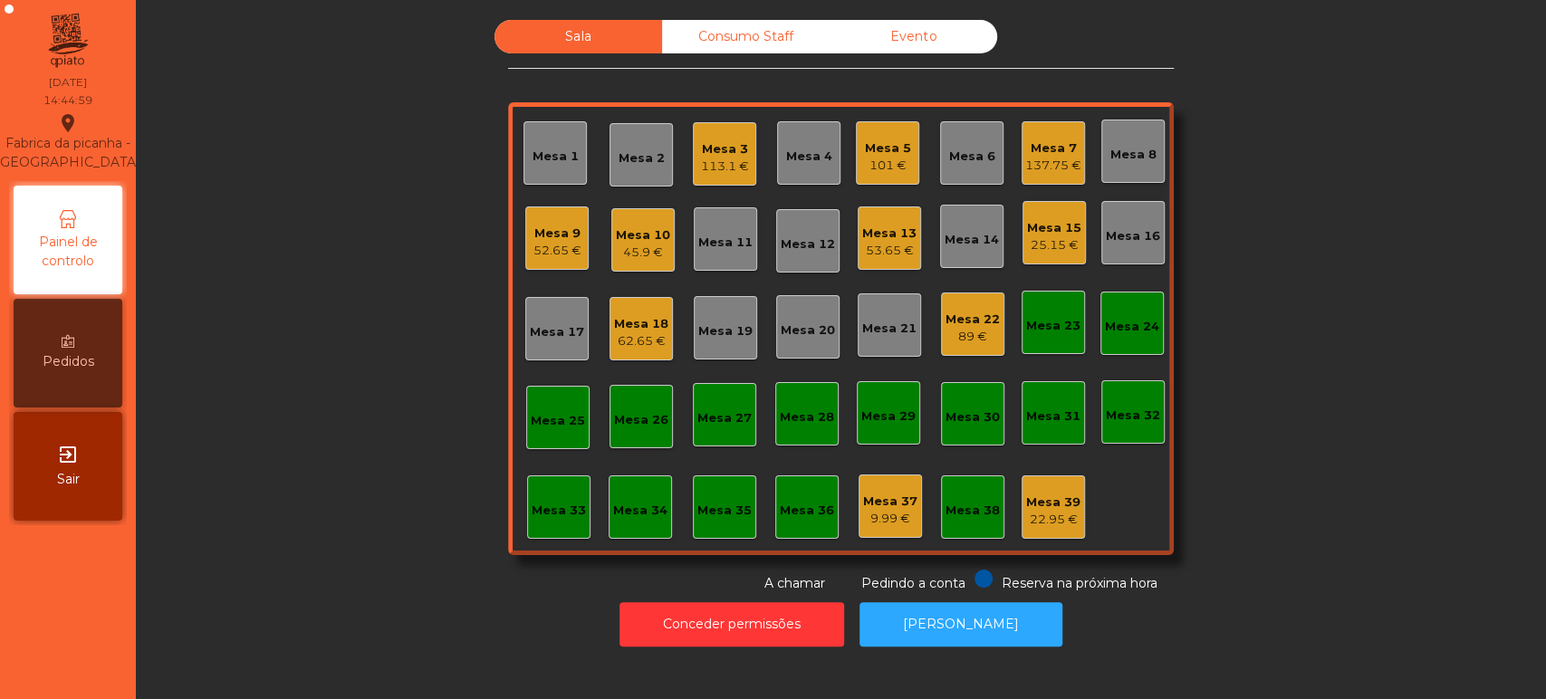
click at [964, 319] on div "Mesa 22" at bounding box center [972, 320] width 54 height 18
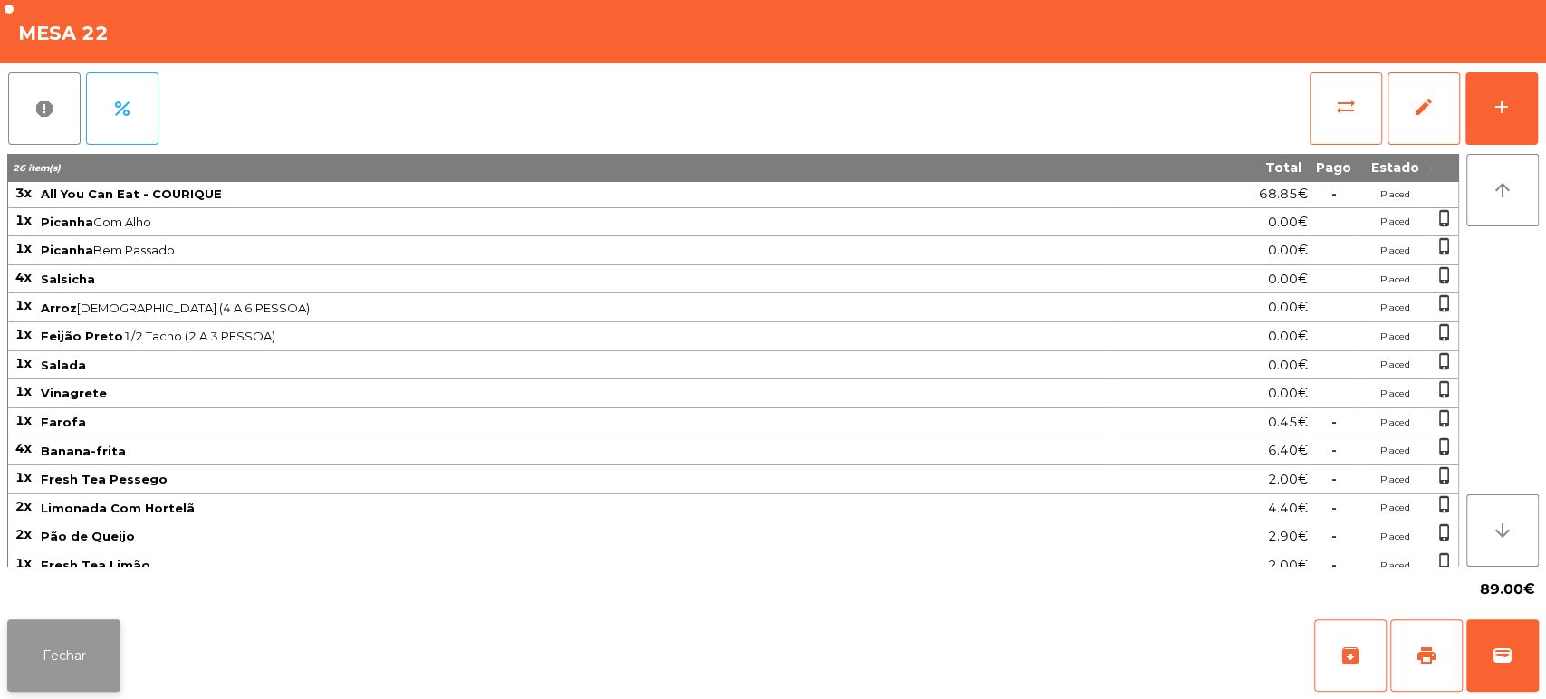
click at [45, 661] on button "Fechar" at bounding box center [63, 655] width 113 height 72
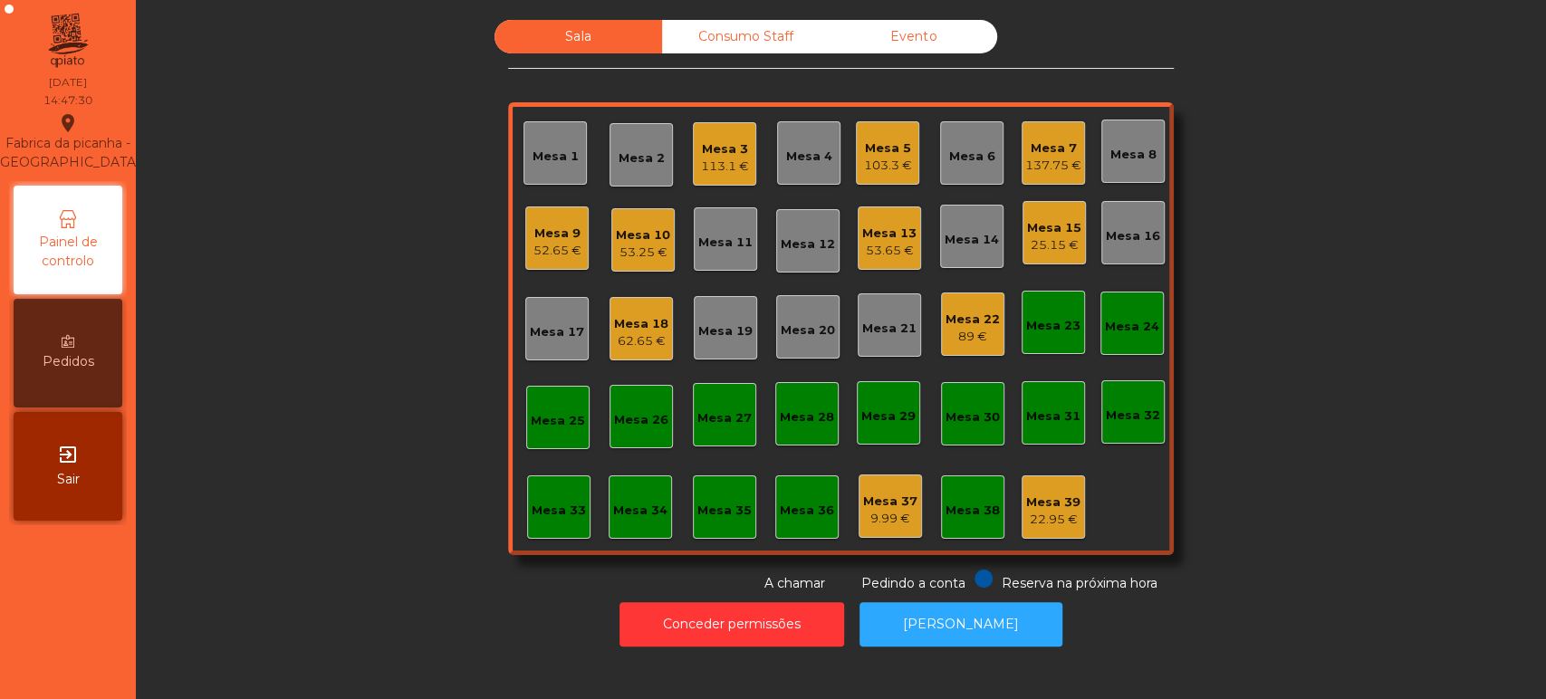
click at [1049, 208] on div "Mesa 15 25.15 €" at bounding box center [1053, 232] width 63 height 63
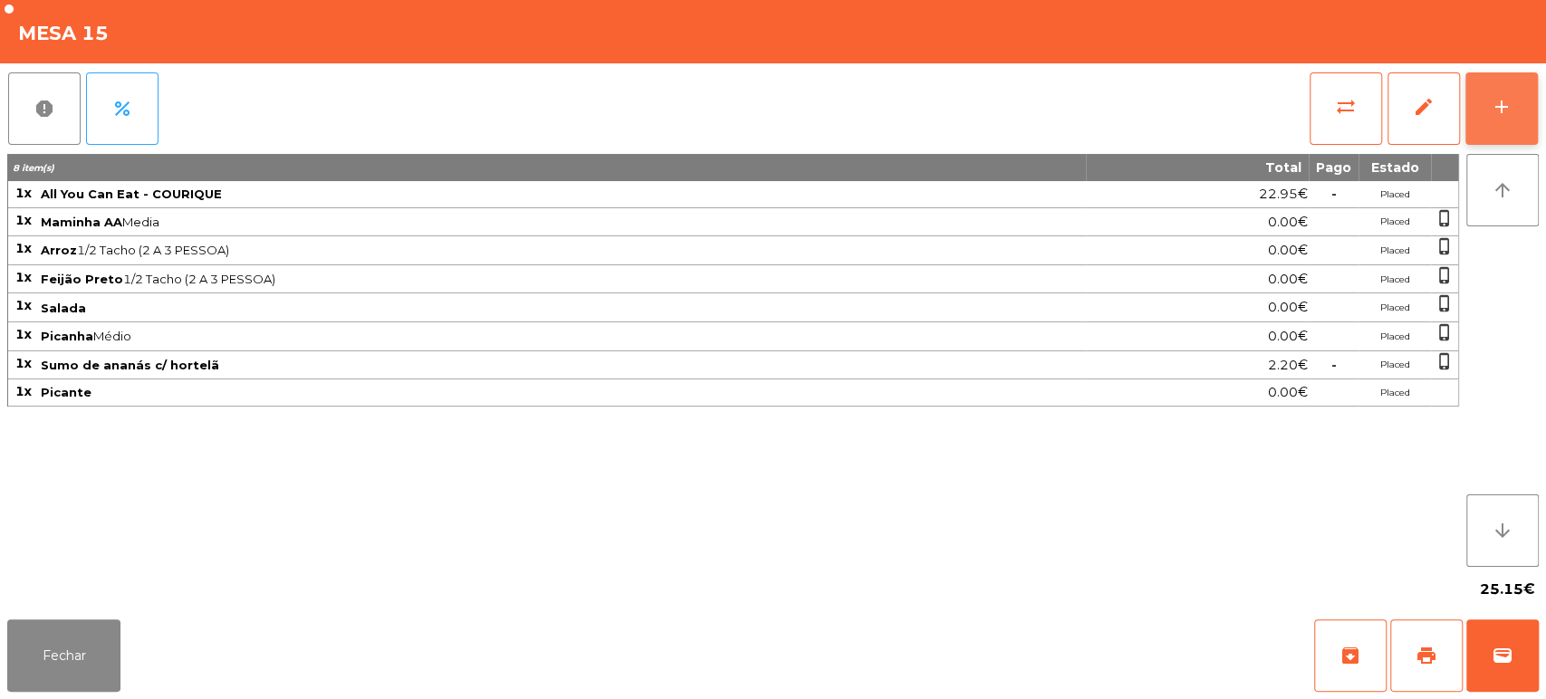
click at [1473, 91] on button "add" at bounding box center [1501, 108] width 72 height 72
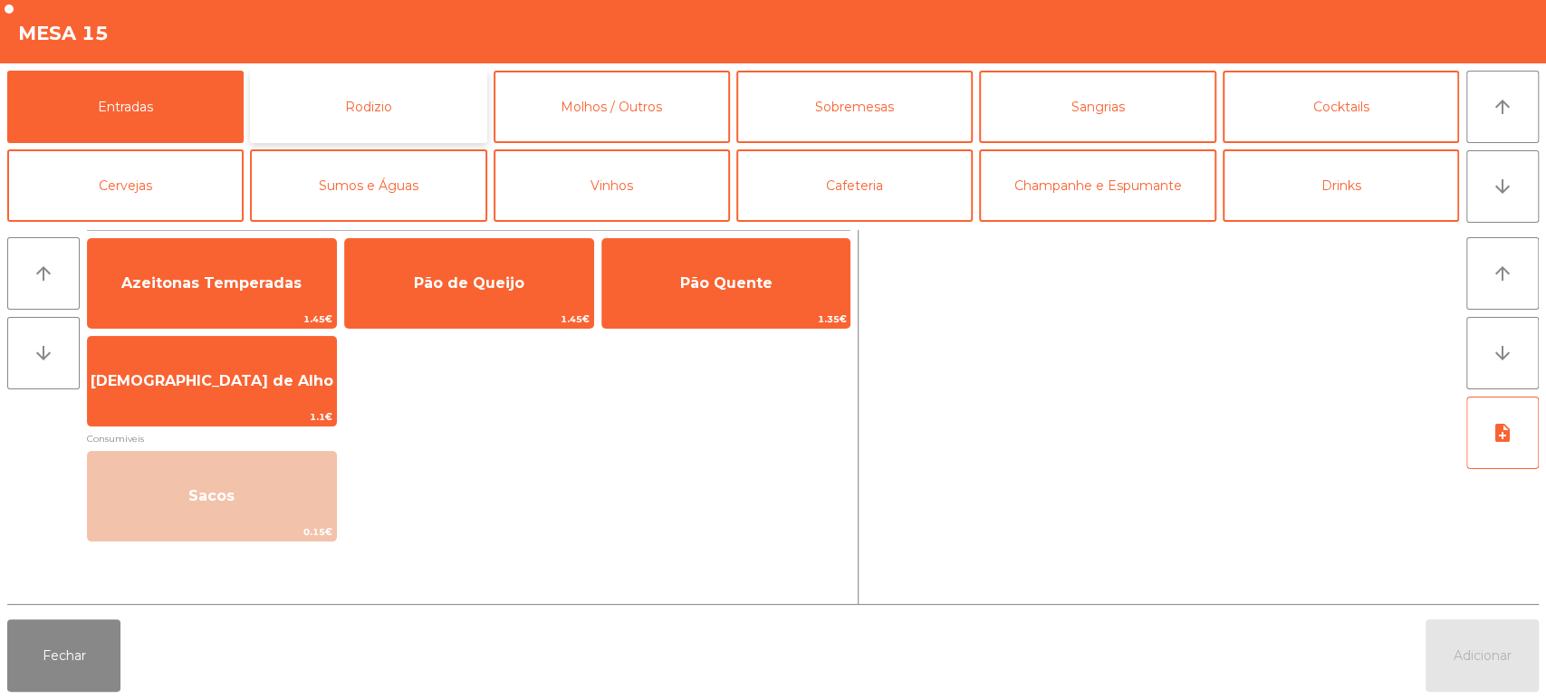
click at [364, 106] on button "Rodizio" at bounding box center [368, 107] width 236 height 72
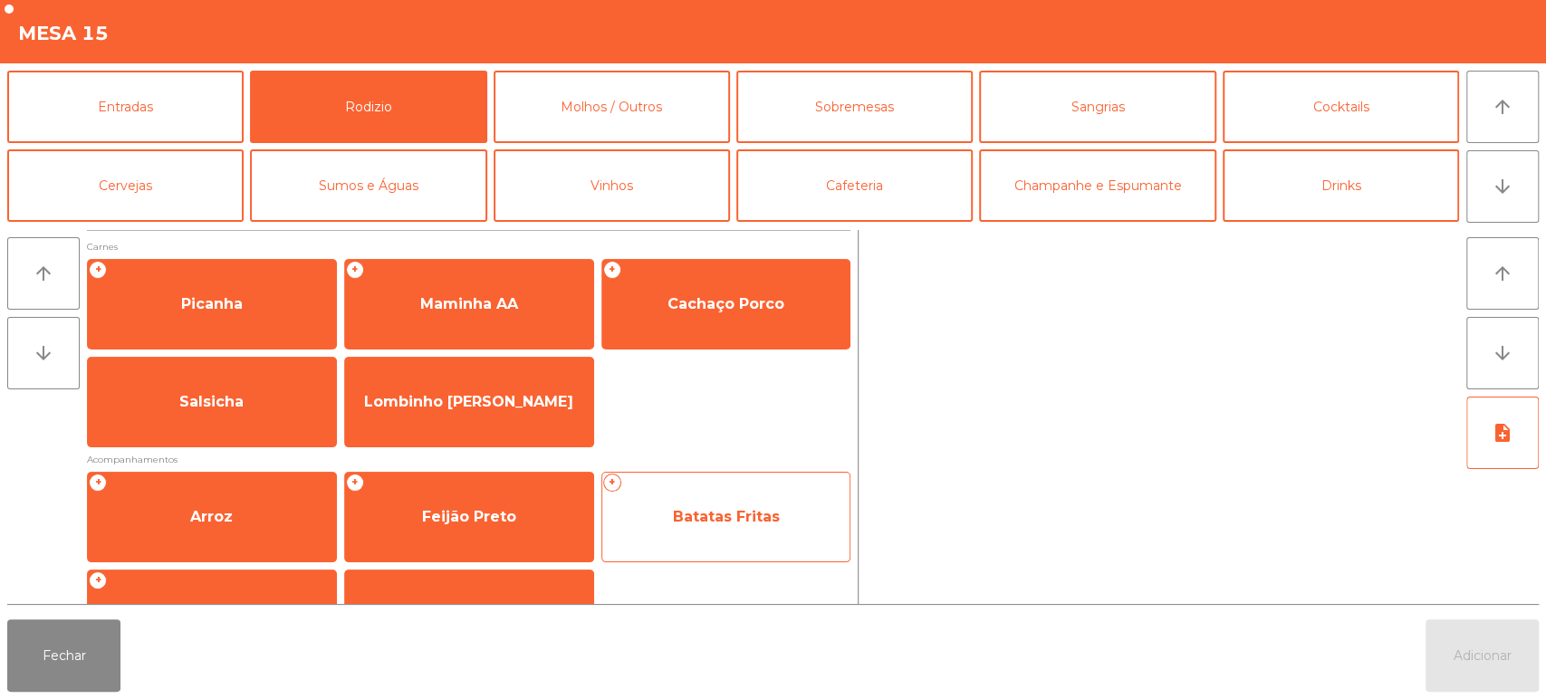
click at [752, 512] on span "Batatas Fritas" at bounding box center [726, 516] width 107 height 17
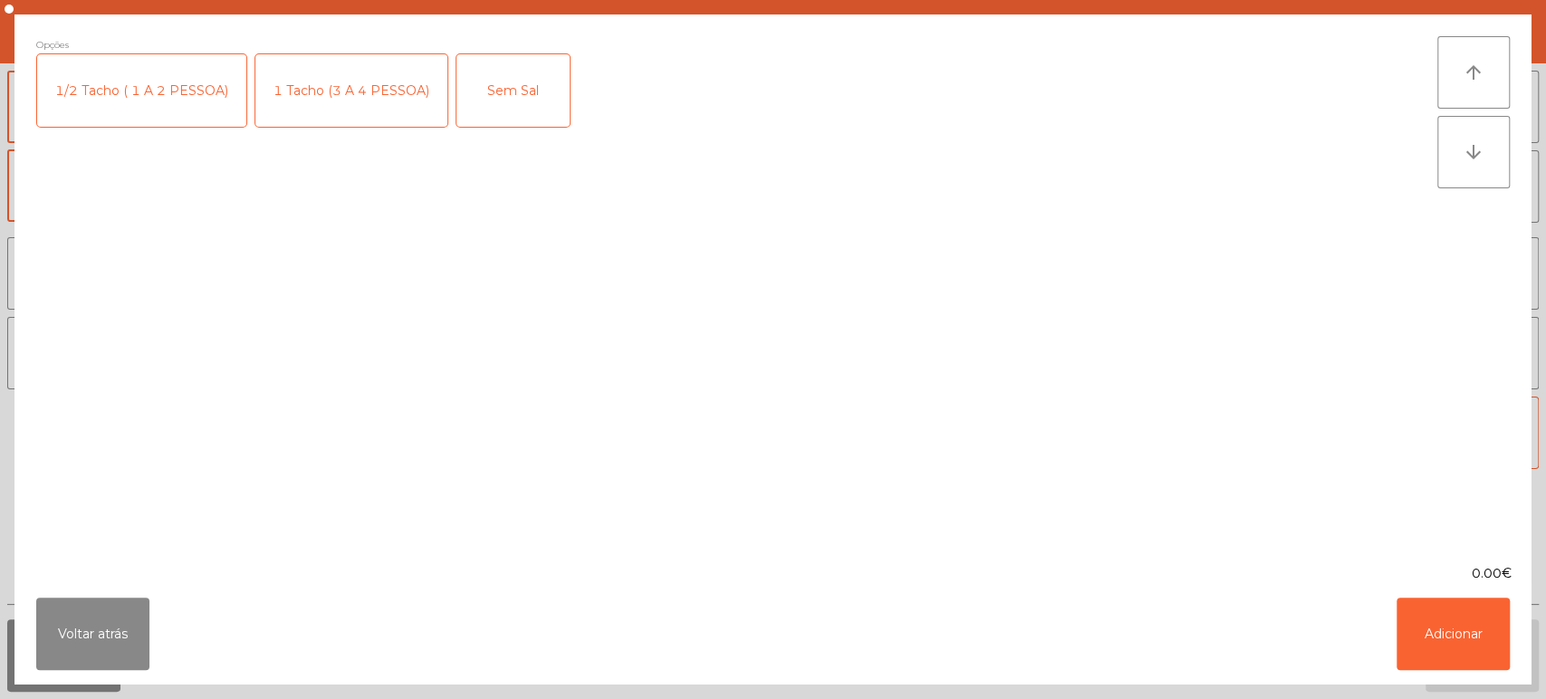
click at [369, 84] on div "1 Tacho (3 A 4 PESSOA)" at bounding box center [351, 90] width 192 height 72
click at [1434, 605] on button "Adicionar" at bounding box center [1452, 634] width 113 height 72
click at [1473, 638] on button "Adicionar" at bounding box center [1481, 655] width 113 height 72
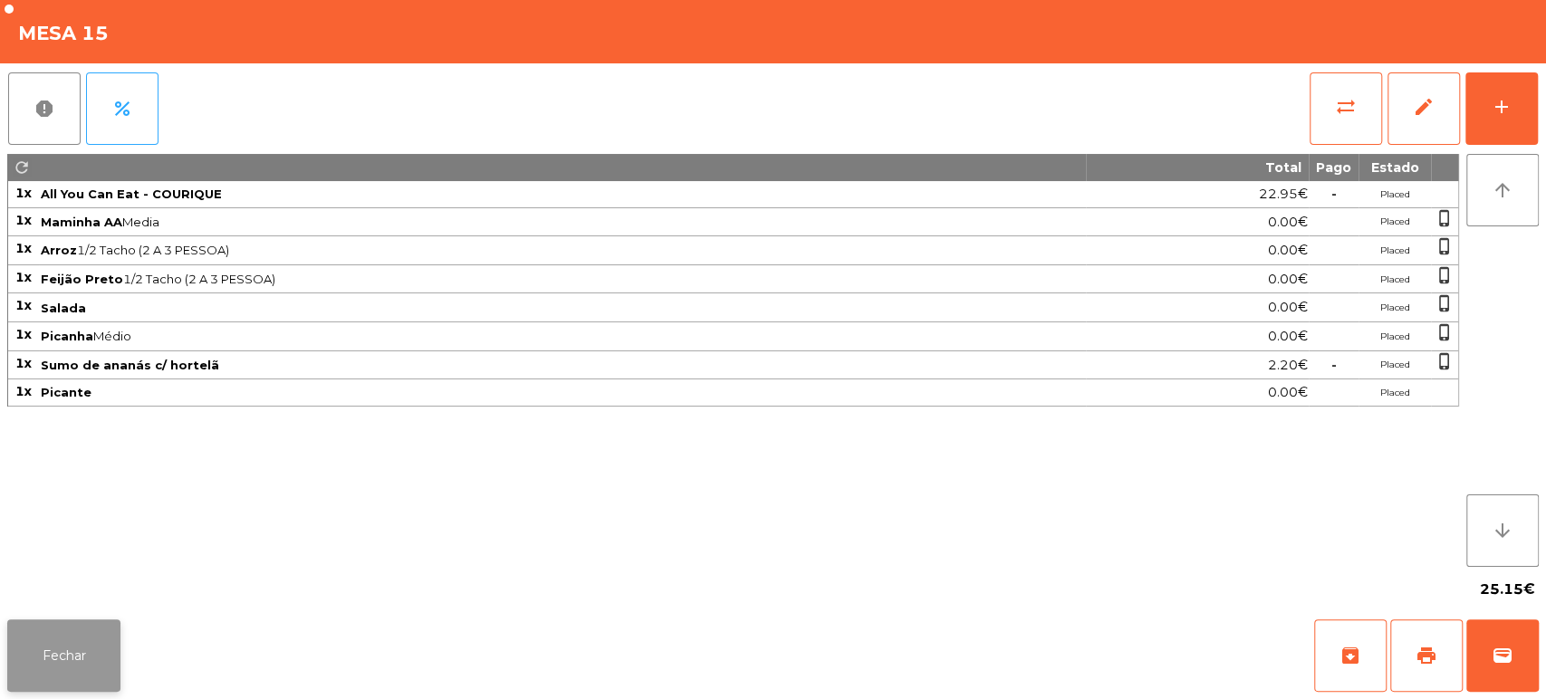
click at [93, 626] on button "Fechar" at bounding box center [63, 655] width 113 height 72
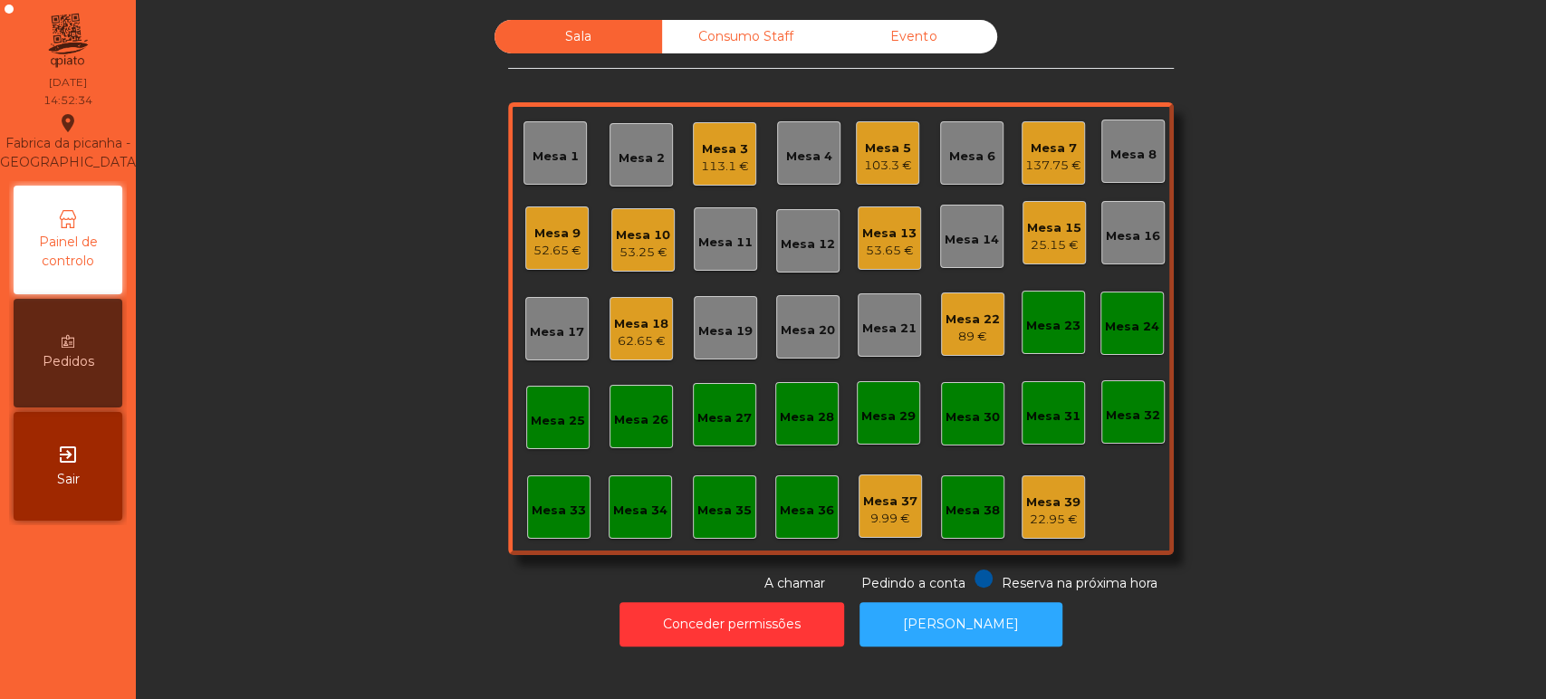
click at [1043, 236] on div "25.15 €" at bounding box center [1054, 245] width 54 height 18
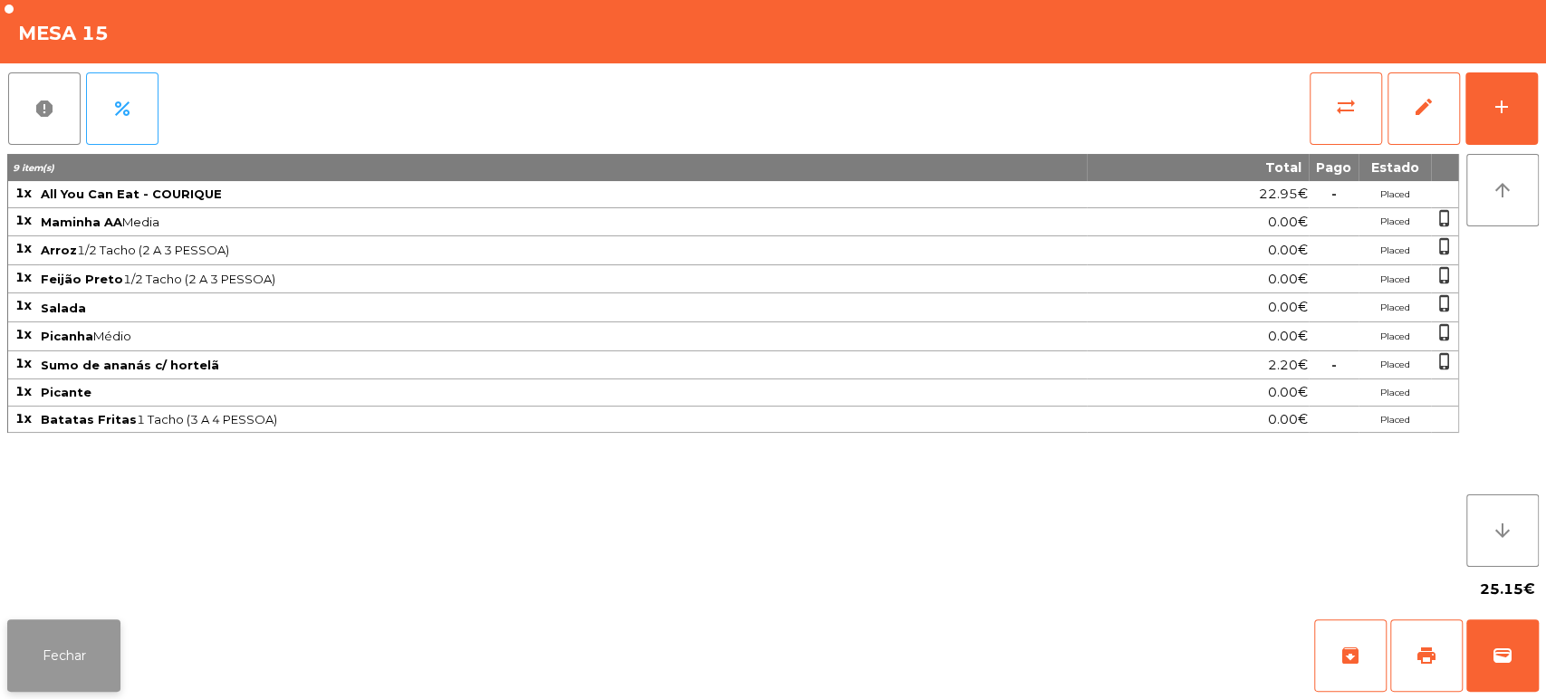
click at [80, 628] on button "Fechar" at bounding box center [63, 655] width 113 height 72
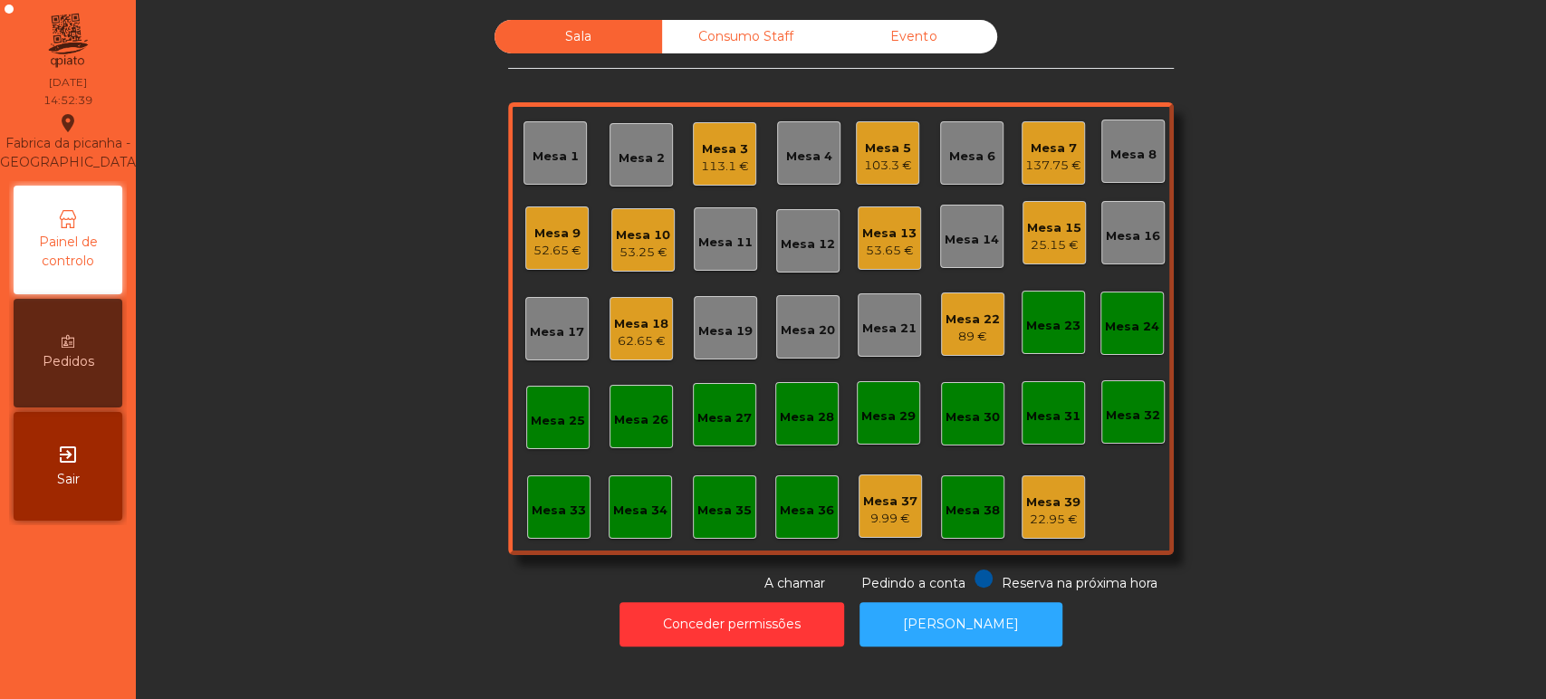
click at [970, 348] on div "Mesa 22 89 €" at bounding box center [972, 324] width 63 height 63
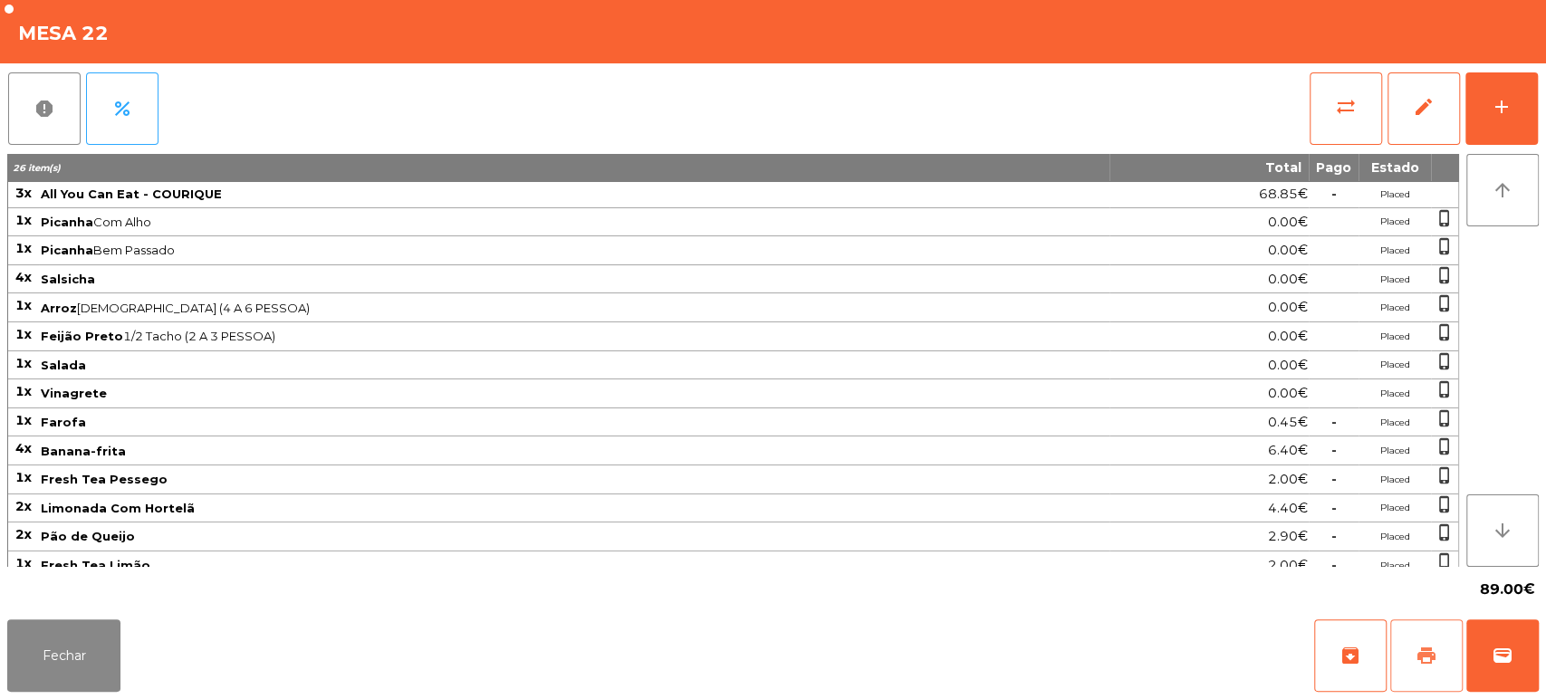
click at [1414, 671] on button "print" at bounding box center [1426, 655] width 72 height 72
click at [58, 658] on button "Fechar" at bounding box center [63, 655] width 113 height 72
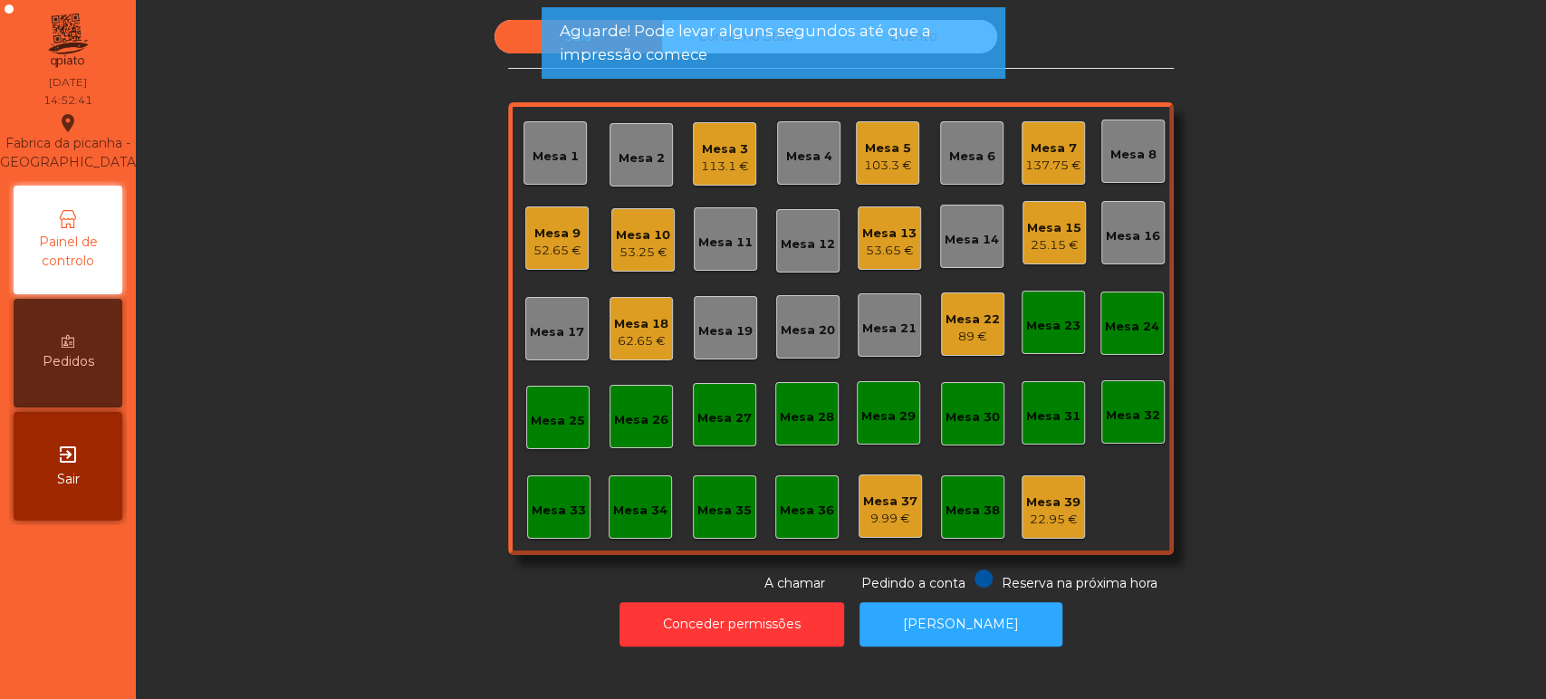
click at [876, 139] on div "Mesa 5" at bounding box center [888, 148] width 48 height 18
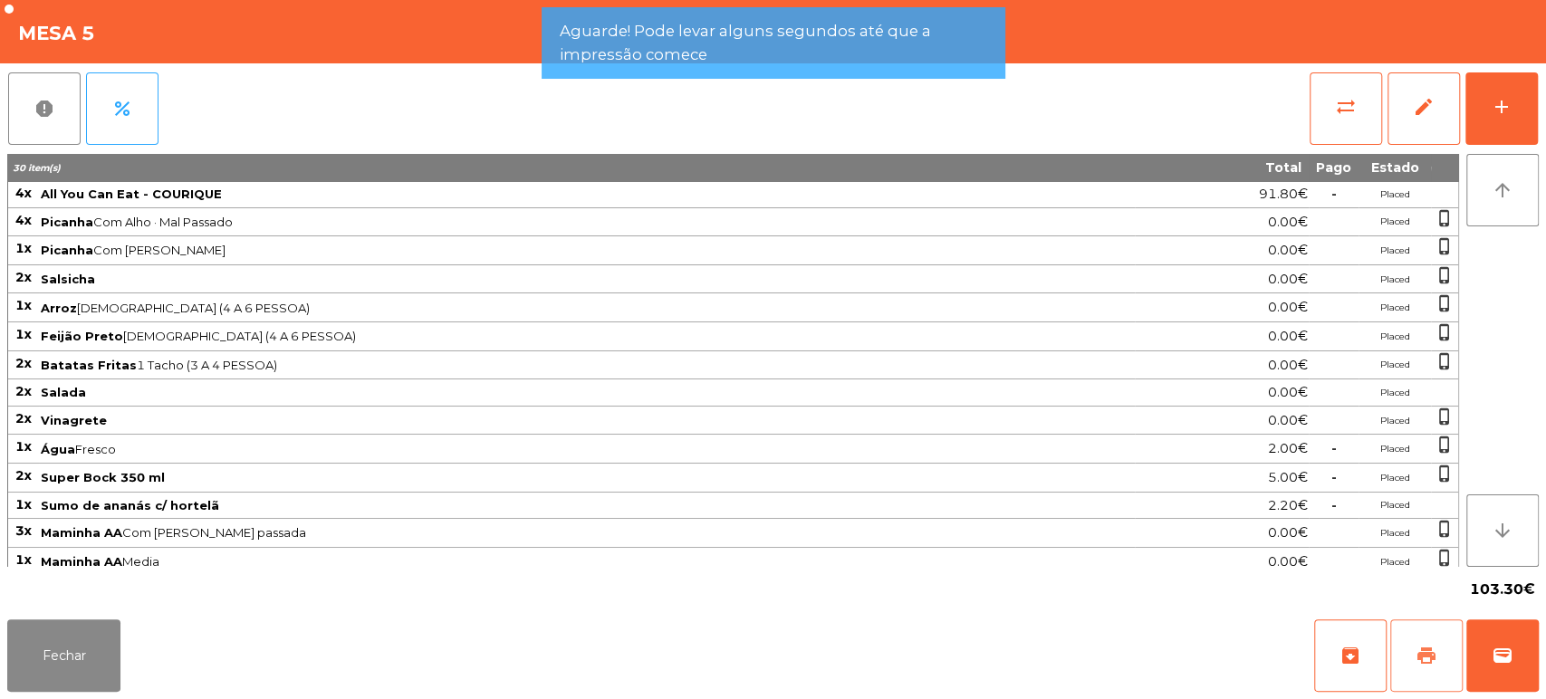
click at [1406, 648] on button "print" at bounding box center [1426, 655] width 72 height 72
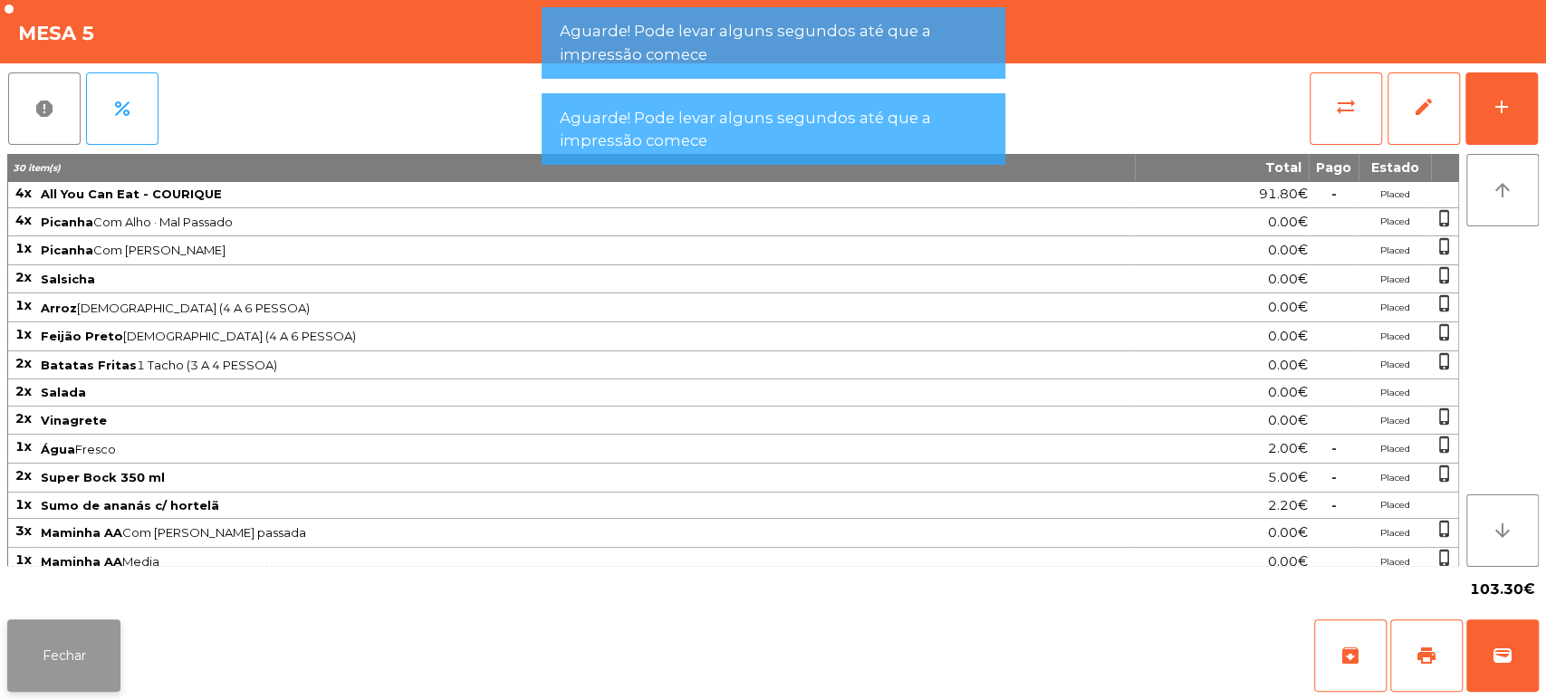
click at [51, 653] on button "Fechar" at bounding box center [63, 655] width 113 height 72
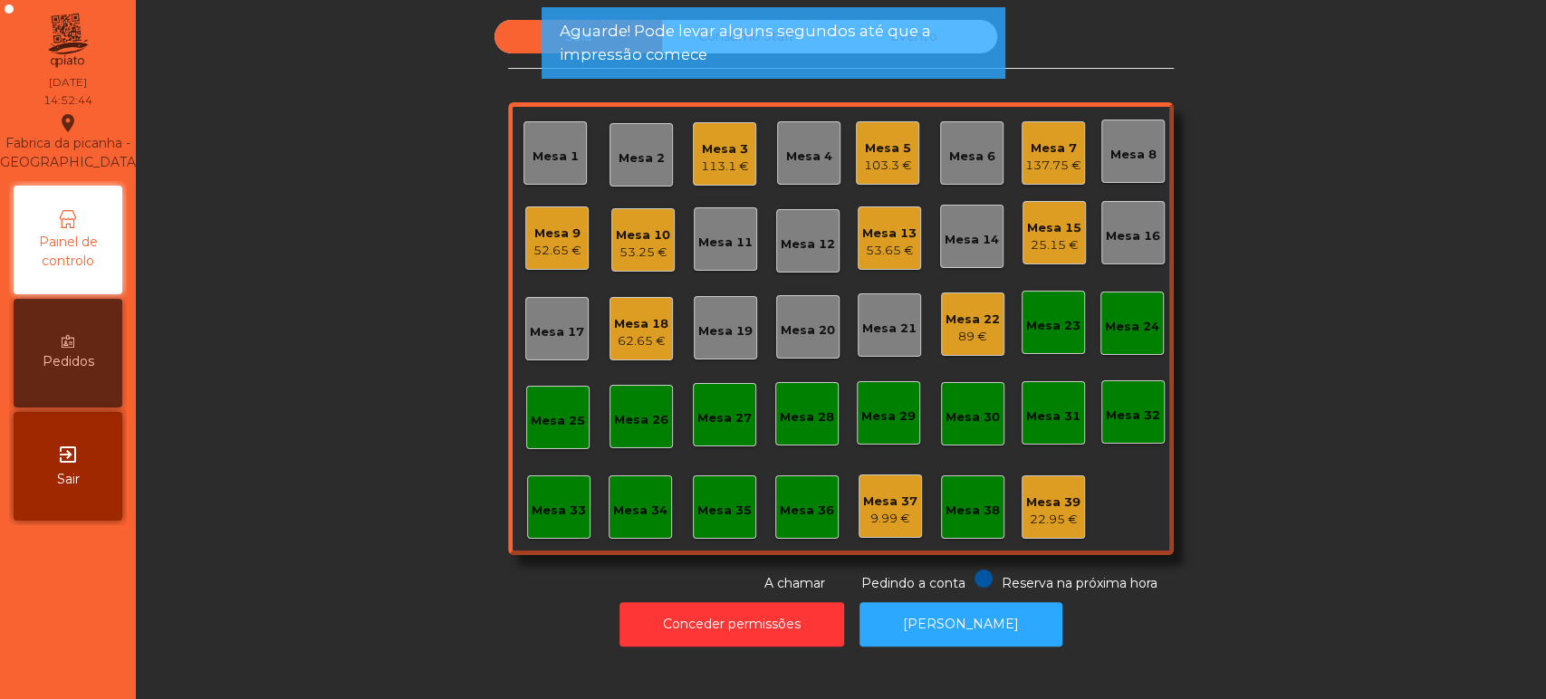
click at [1333, 206] on div "Sala Consumo Staff Evento Mesa 1 Mesa 2 Mesa 3 113.1 € Mesa 4 Mesa 5 103.3 € Me…" at bounding box center [840, 306] width 1361 height 573
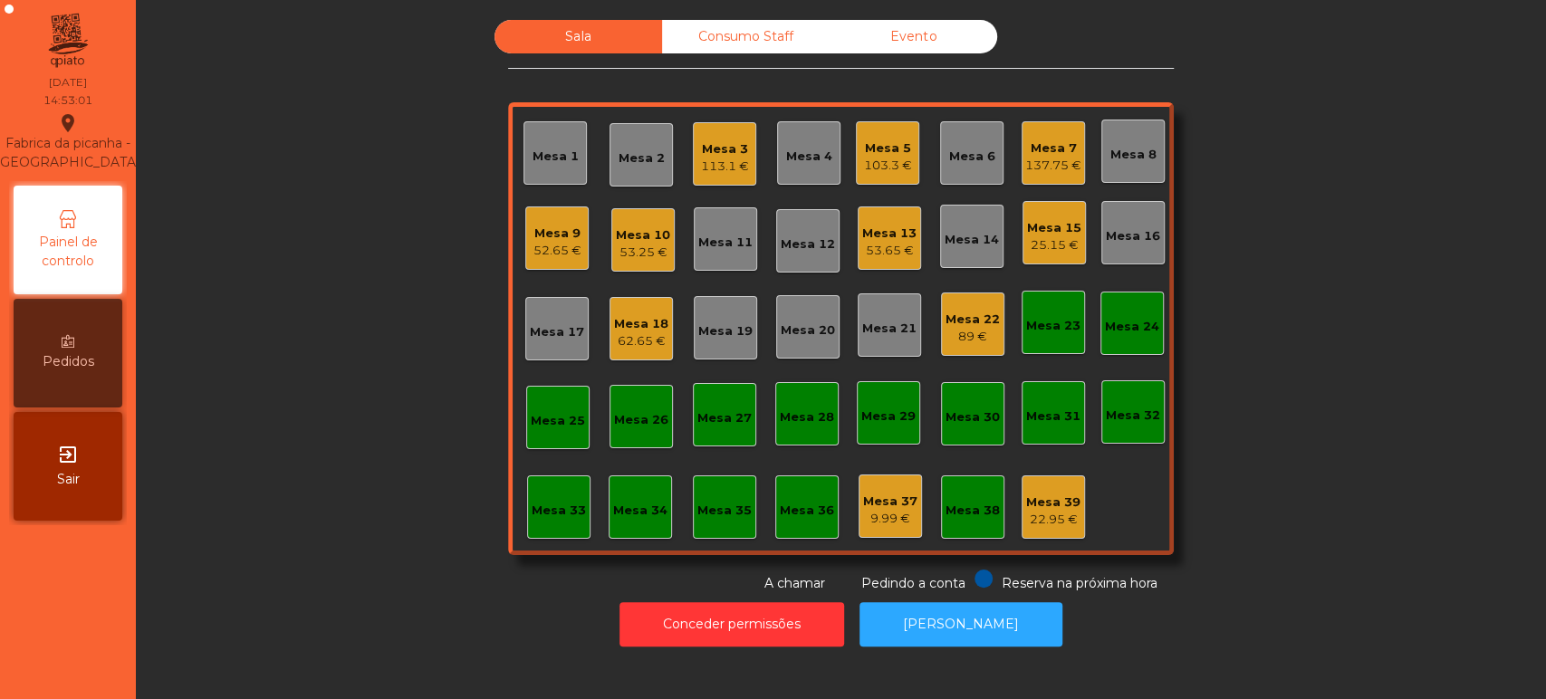
click at [955, 330] on div "89 €" at bounding box center [972, 337] width 54 height 18
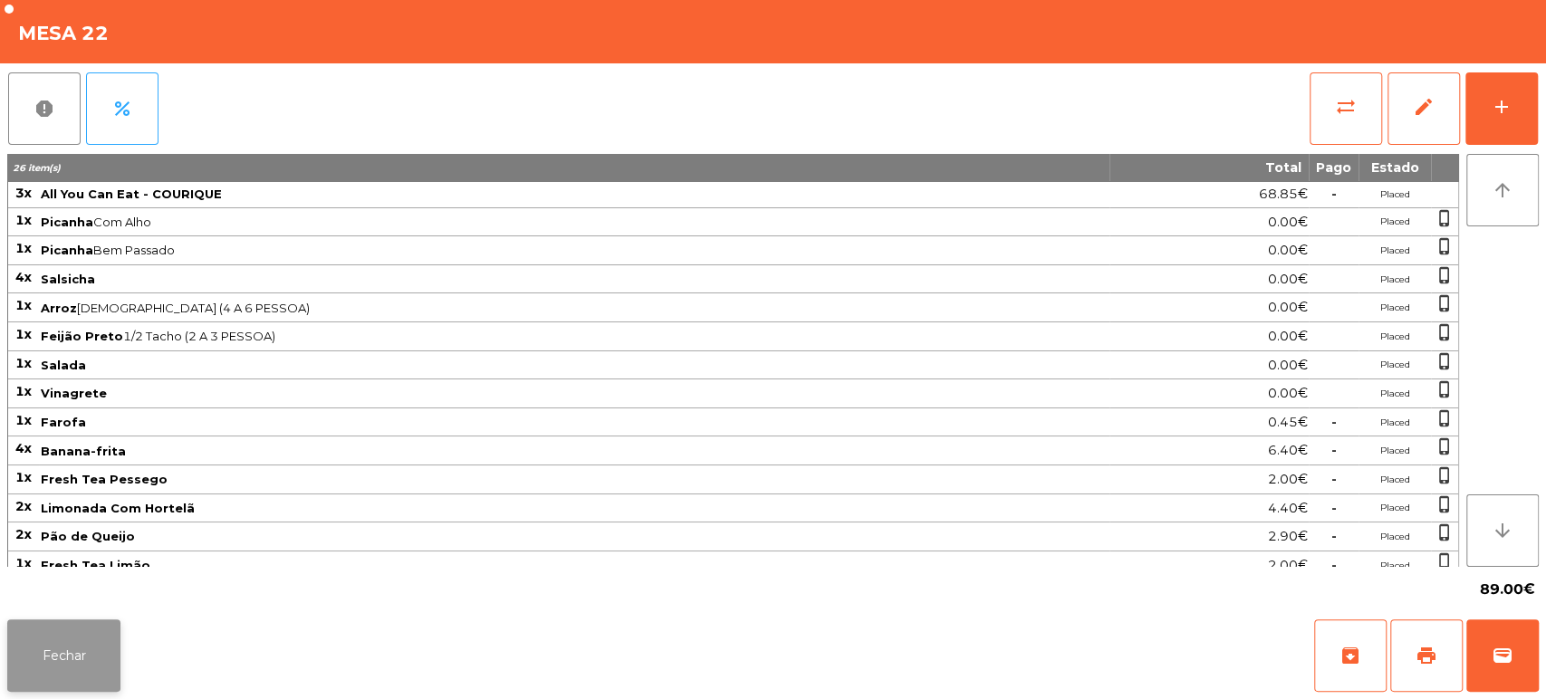
click at [58, 646] on button "Fechar" at bounding box center [63, 655] width 113 height 72
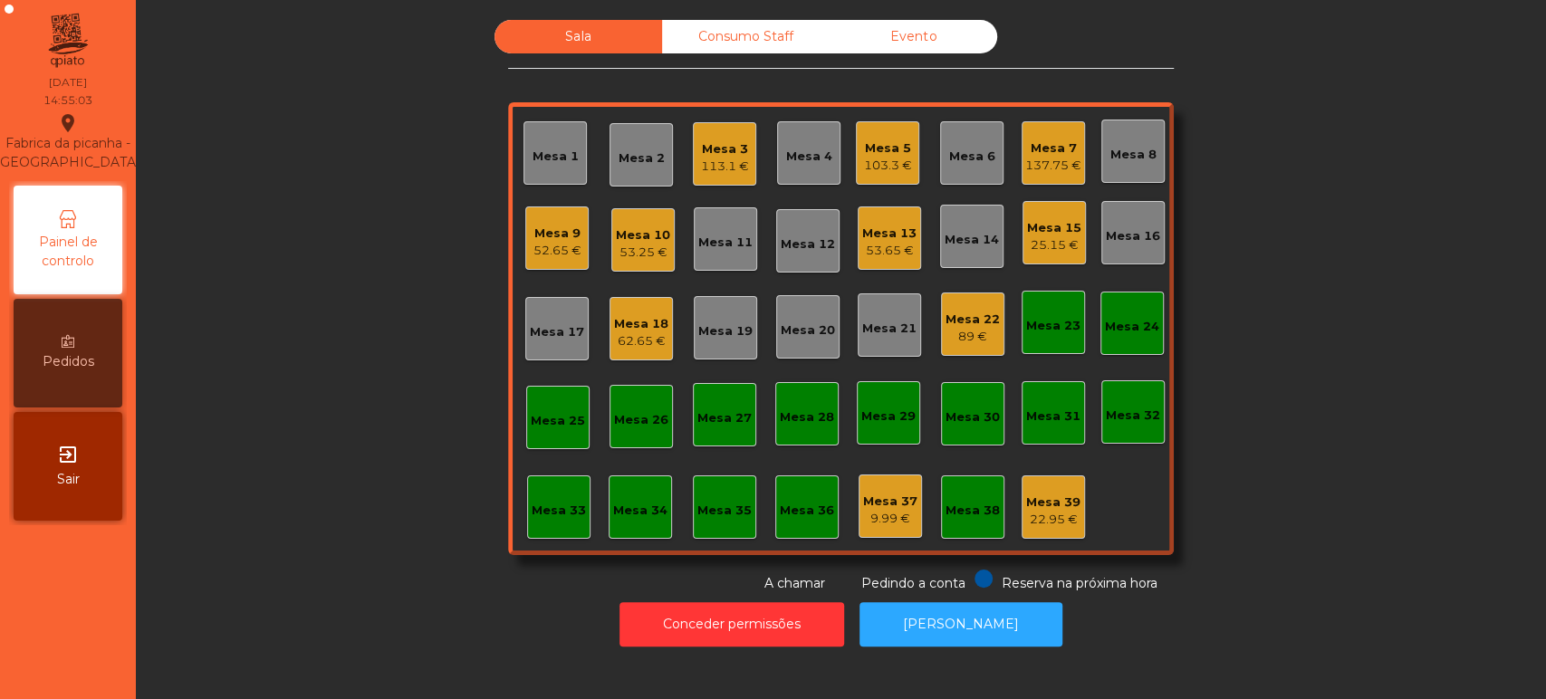
click at [1046, 244] on div "25.15 €" at bounding box center [1054, 245] width 54 height 18
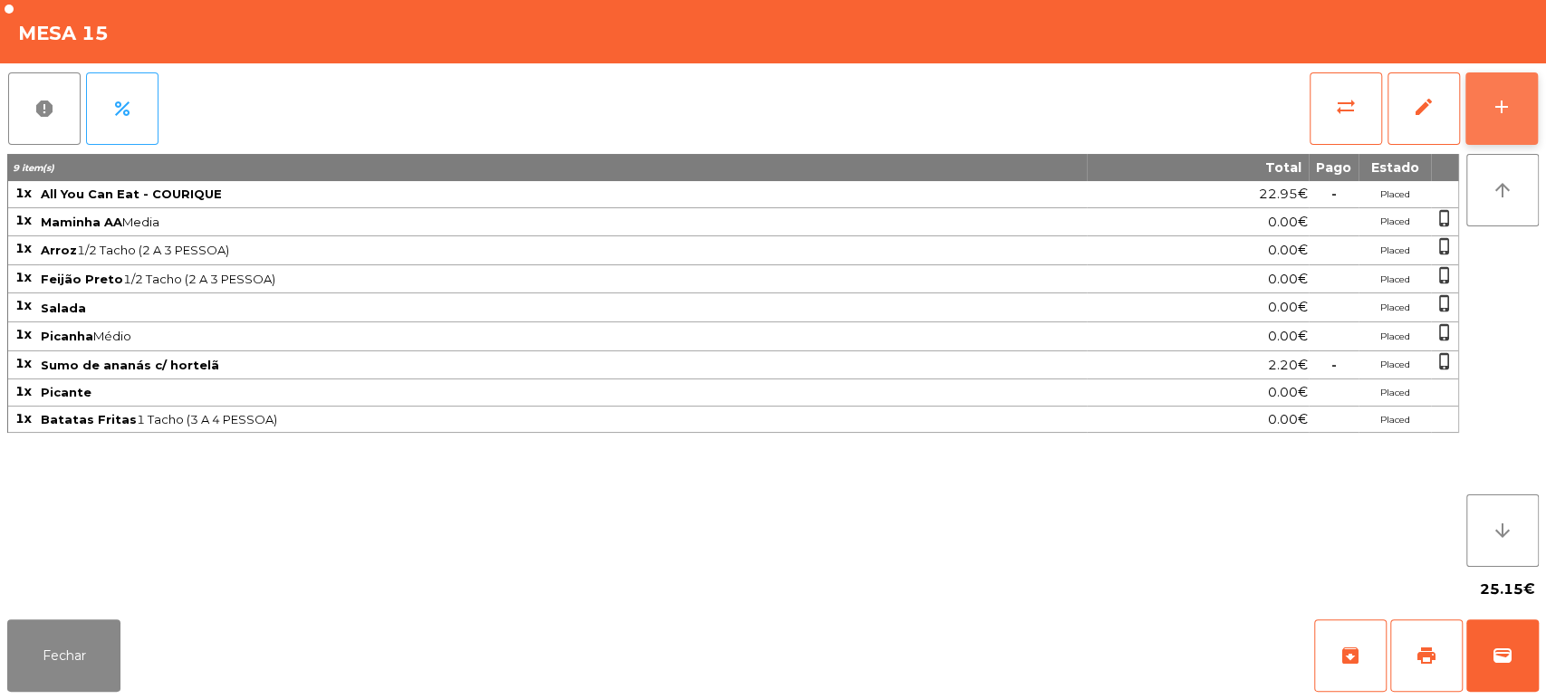
click at [1485, 109] on button "add" at bounding box center [1501, 108] width 72 height 72
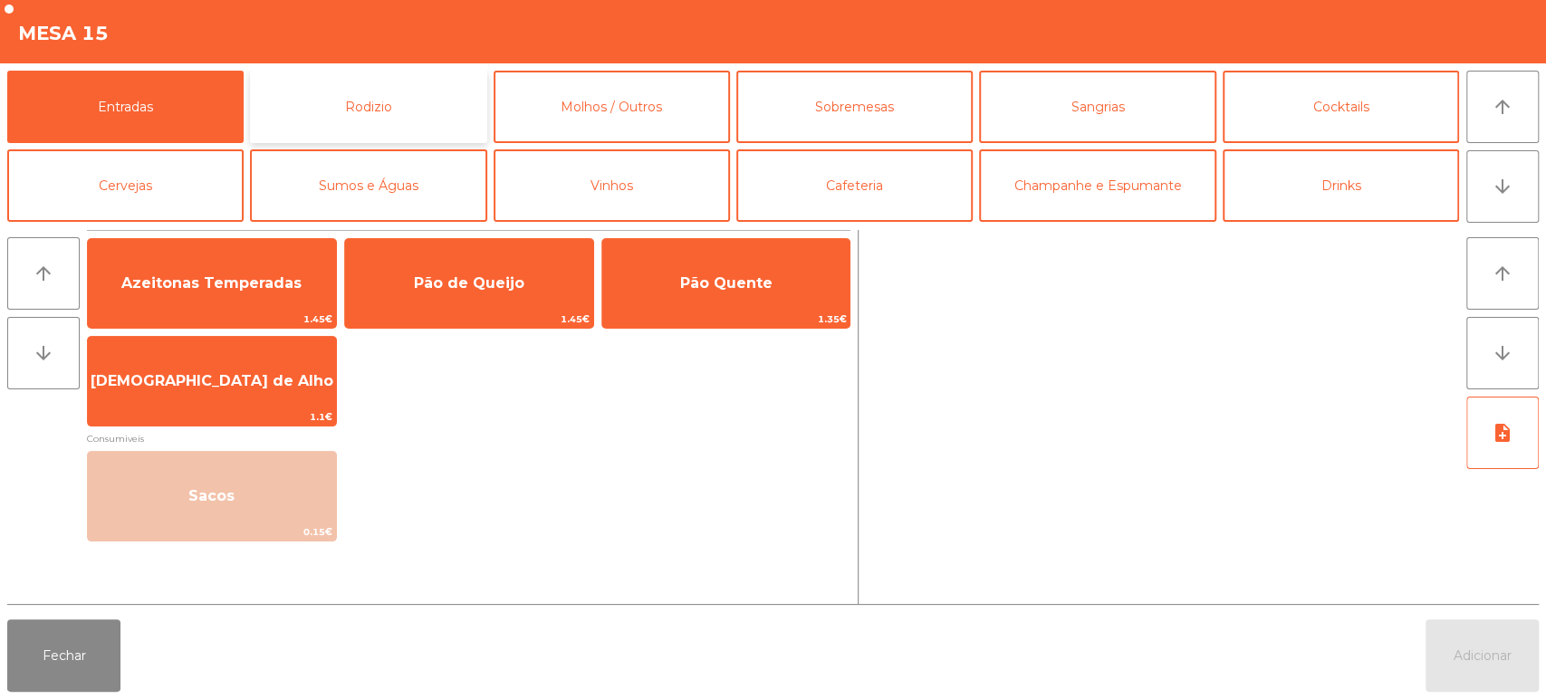
click at [420, 121] on button "Rodizio" at bounding box center [368, 107] width 236 height 72
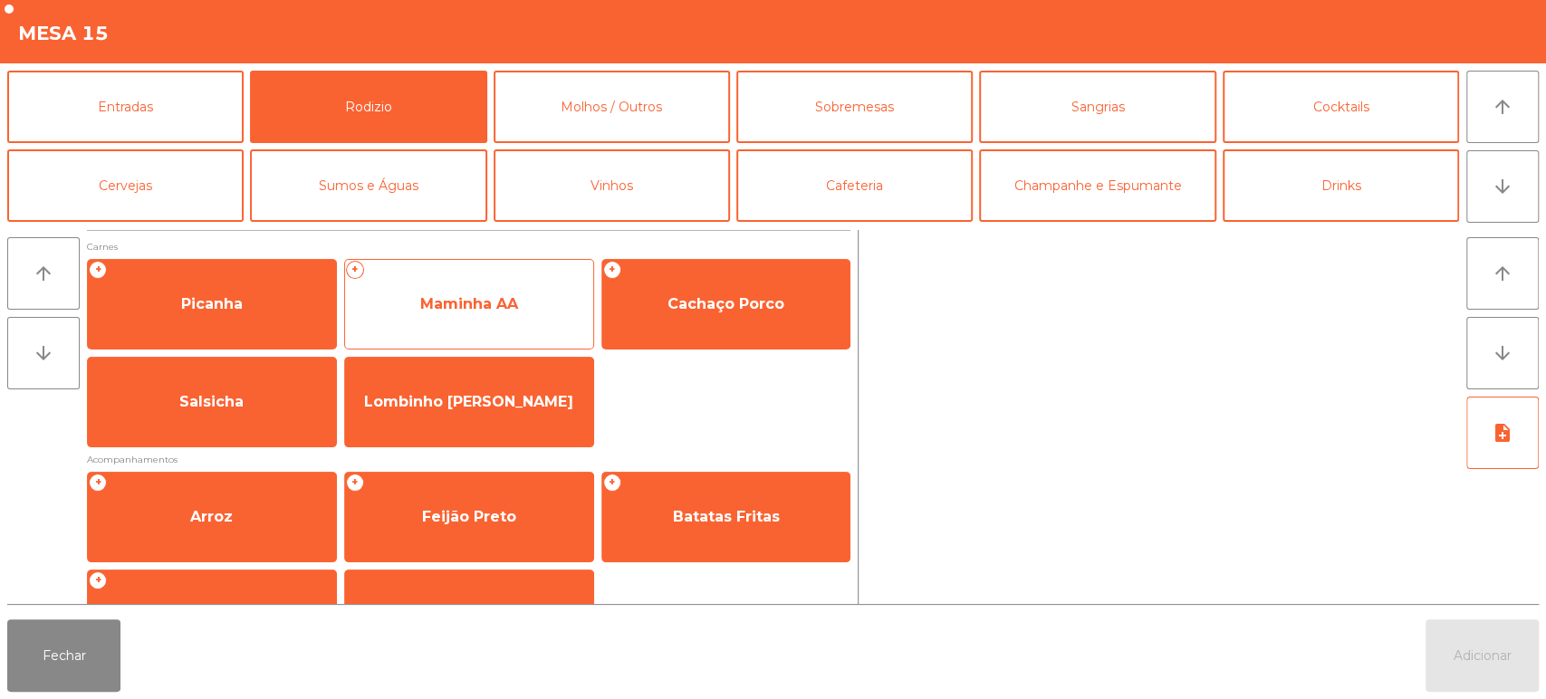
click at [504, 308] on span "Maminha AA" at bounding box center [469, 303] width 98 height 17
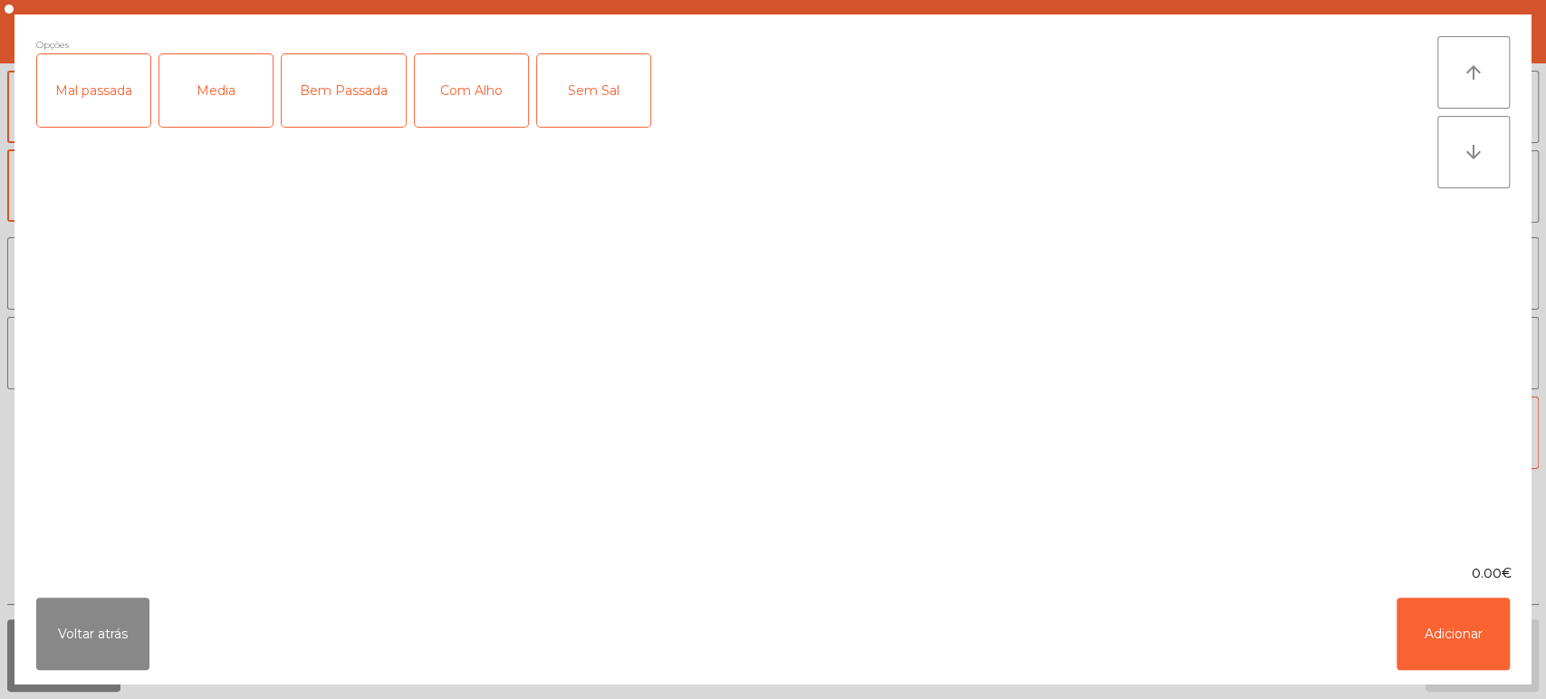
click at [248, 84] on div "Media" at bounding box center [215, 90] width 113 height 72
click at [1455, 664] on button "Adicionar" at bounding box center [1452, 634] width 113 height 72
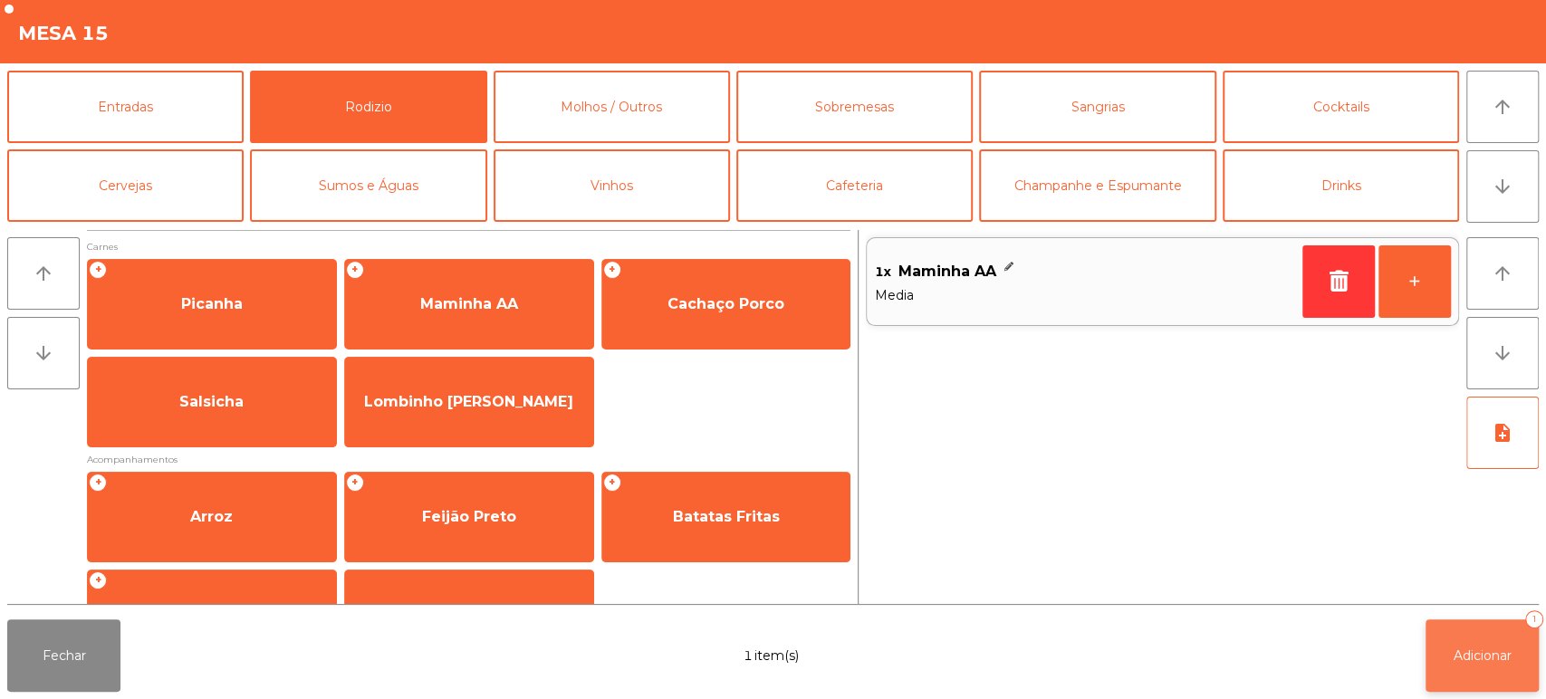
click at [1472, 656] on span "Adicionar" at bounding box center [1482, 656] width 58 height 16
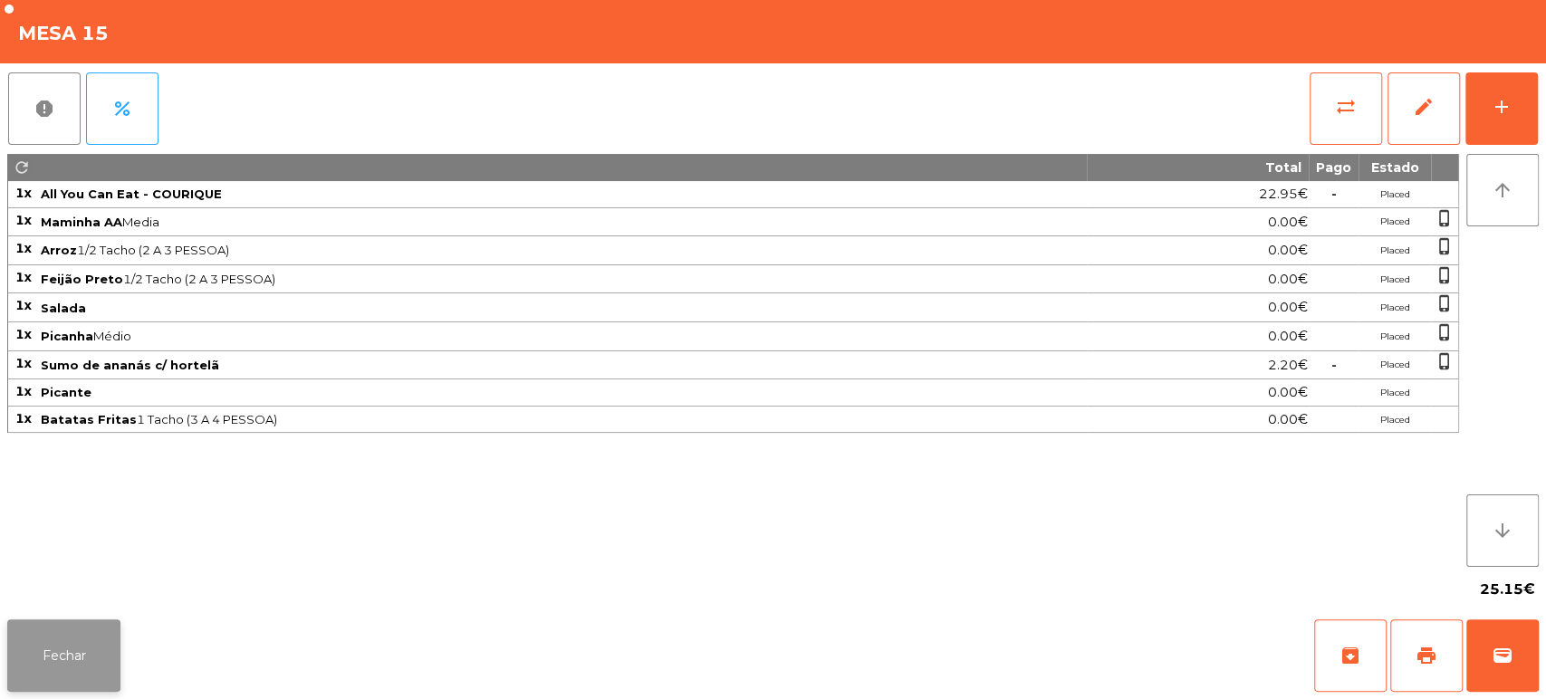
click at [64, 657] on button "Fechar" at bounding box center [63, 655] width 113 height 72
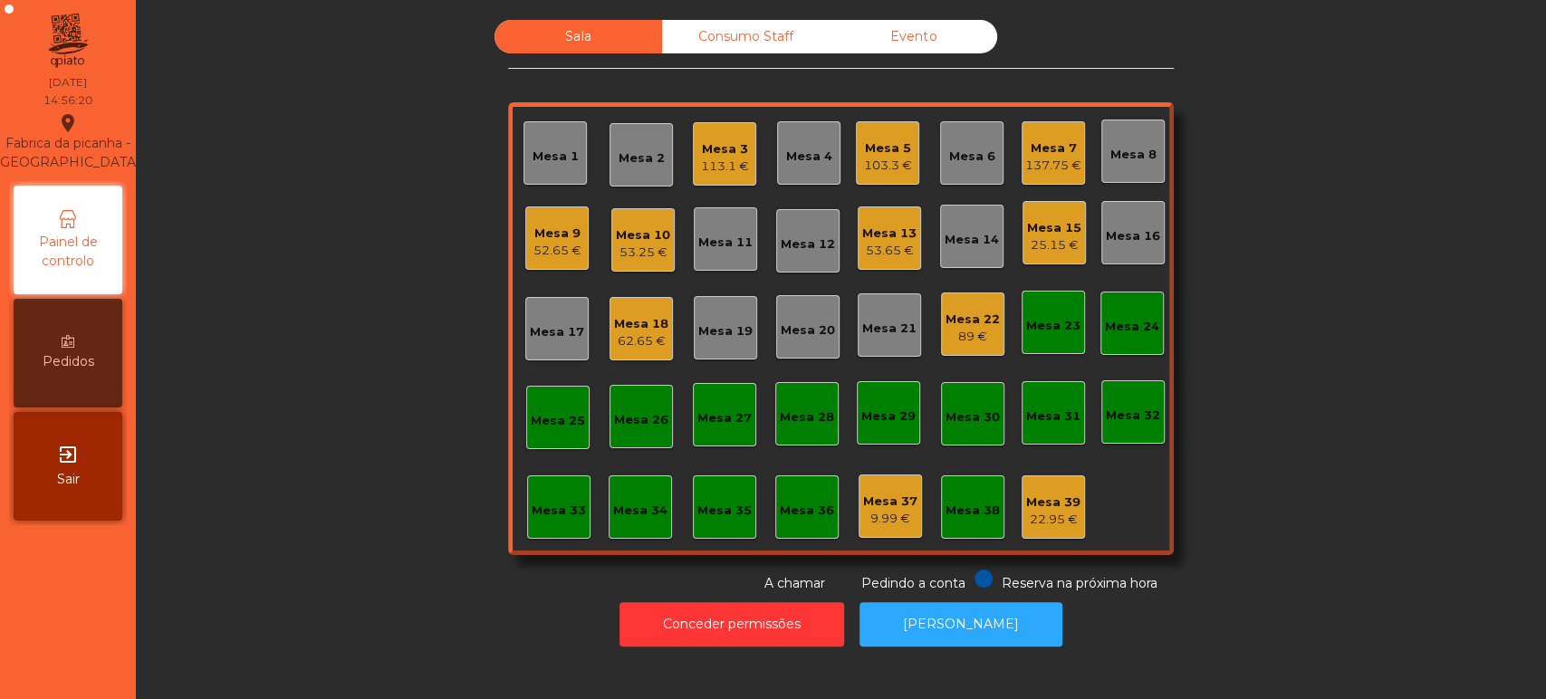
click at [955, 351] on div "Mesa 22 89 €" at bounding box center [972, 324] width 63 height 63
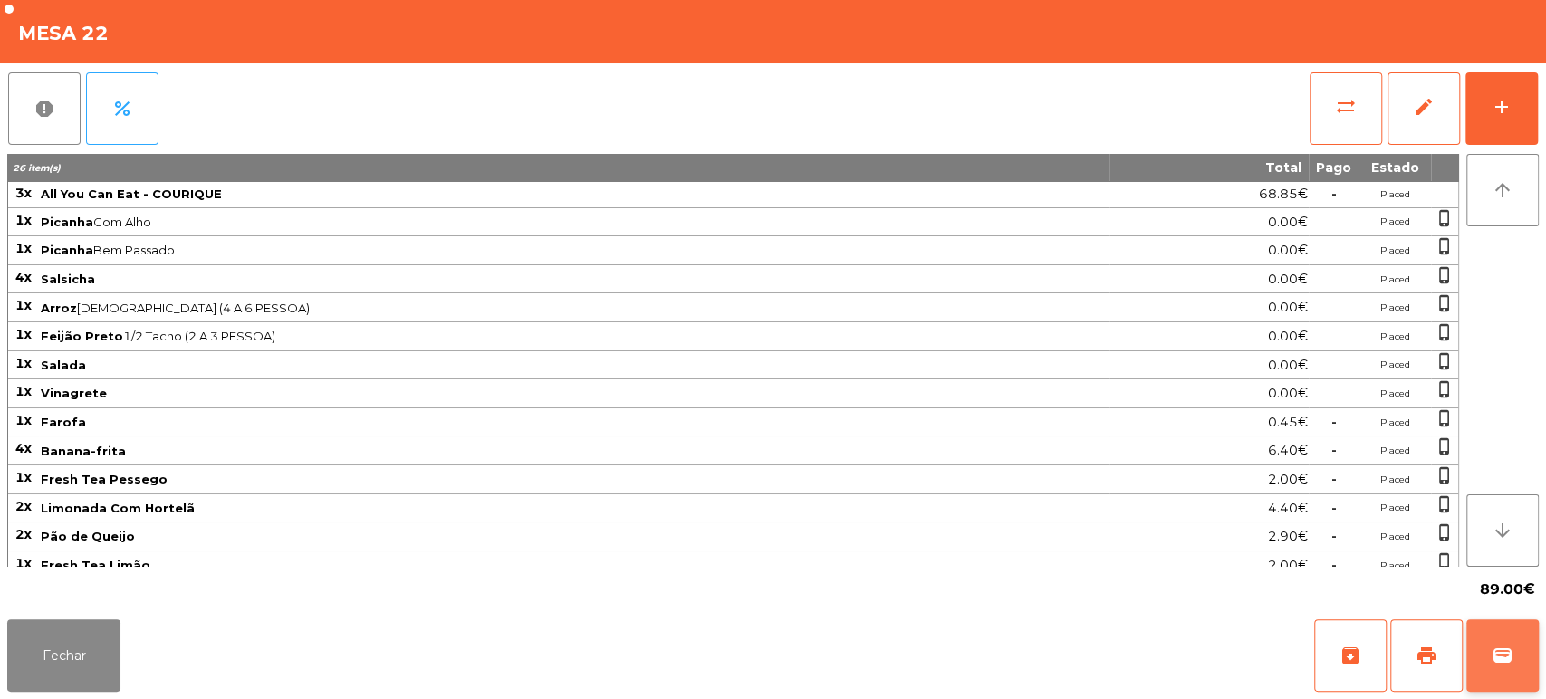
click at [1502, 678] on button "wallet" at bounding box center [1502, 655] width 72 height 72
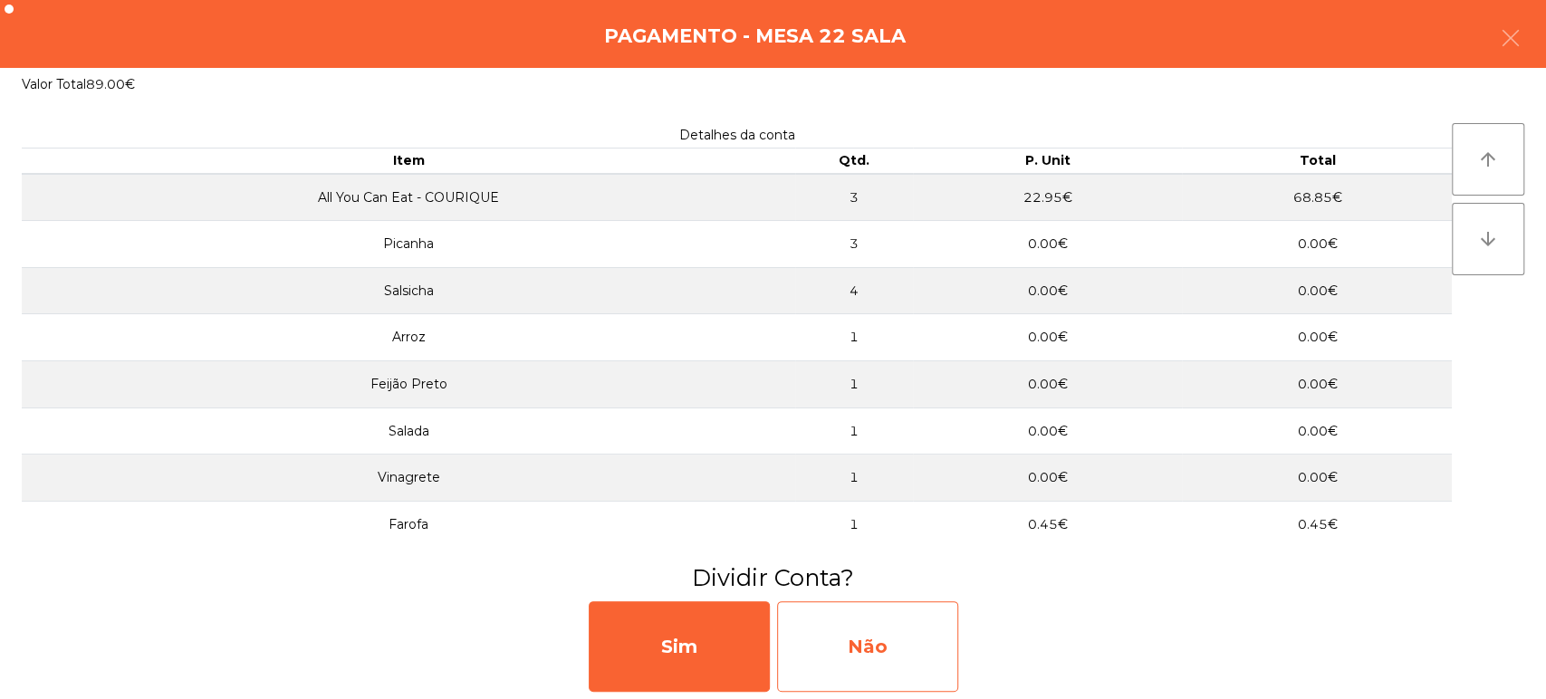
click at [897, 652] on div "Não" at bounding box center [867, 646] width 181 height 91
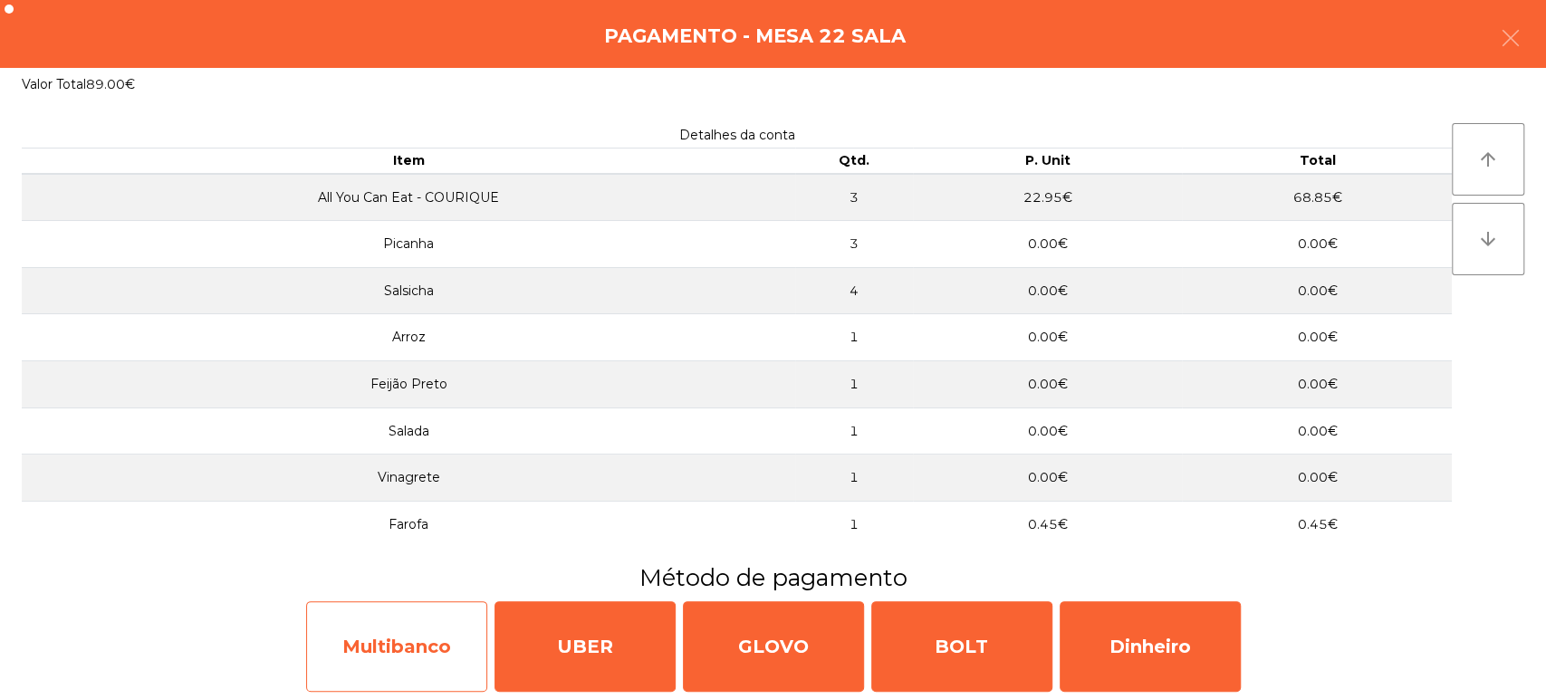
click at [397, 667] on div "Multibanco" at bounding box center [396, 646] width 181 height 91
select select "**"
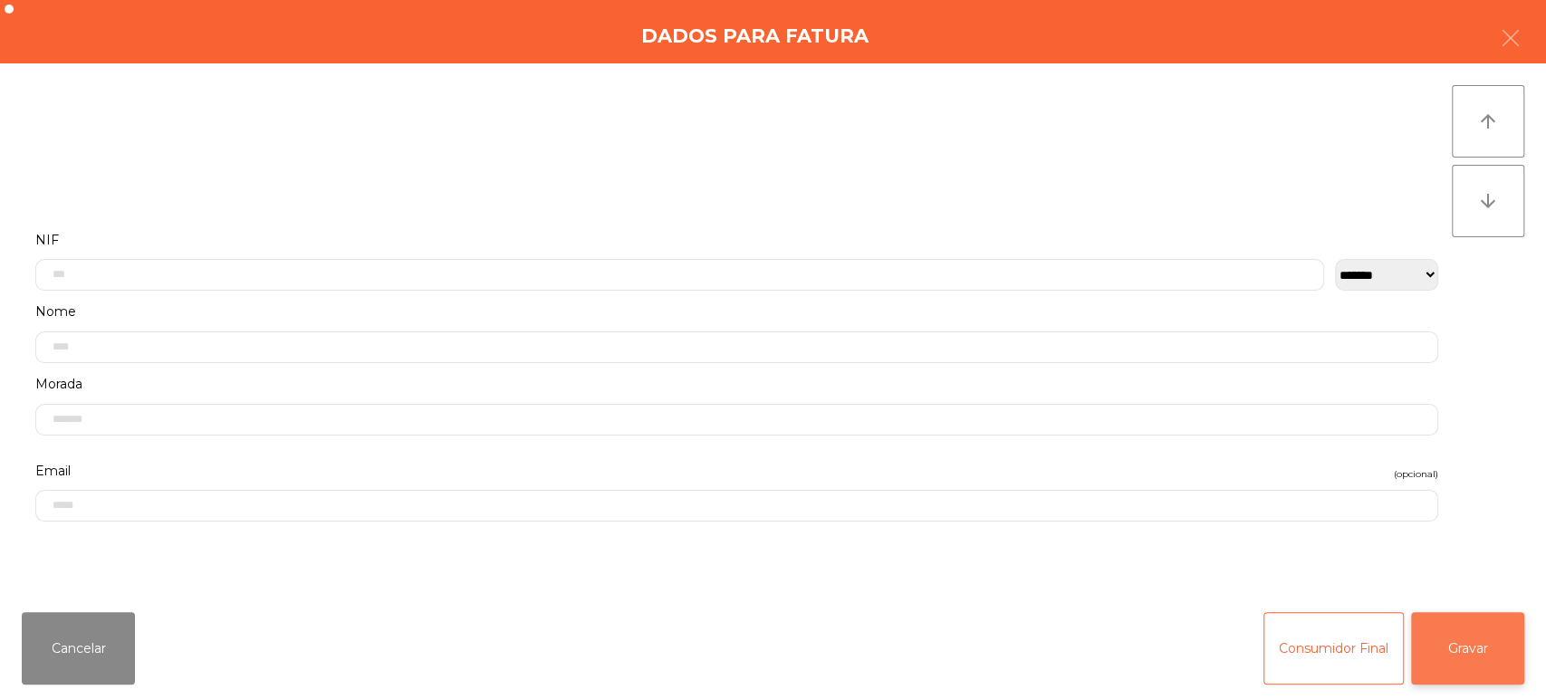
click at [1471, 667] on button "Gravar" at bounding box center [1467, 648] width 113 height 72
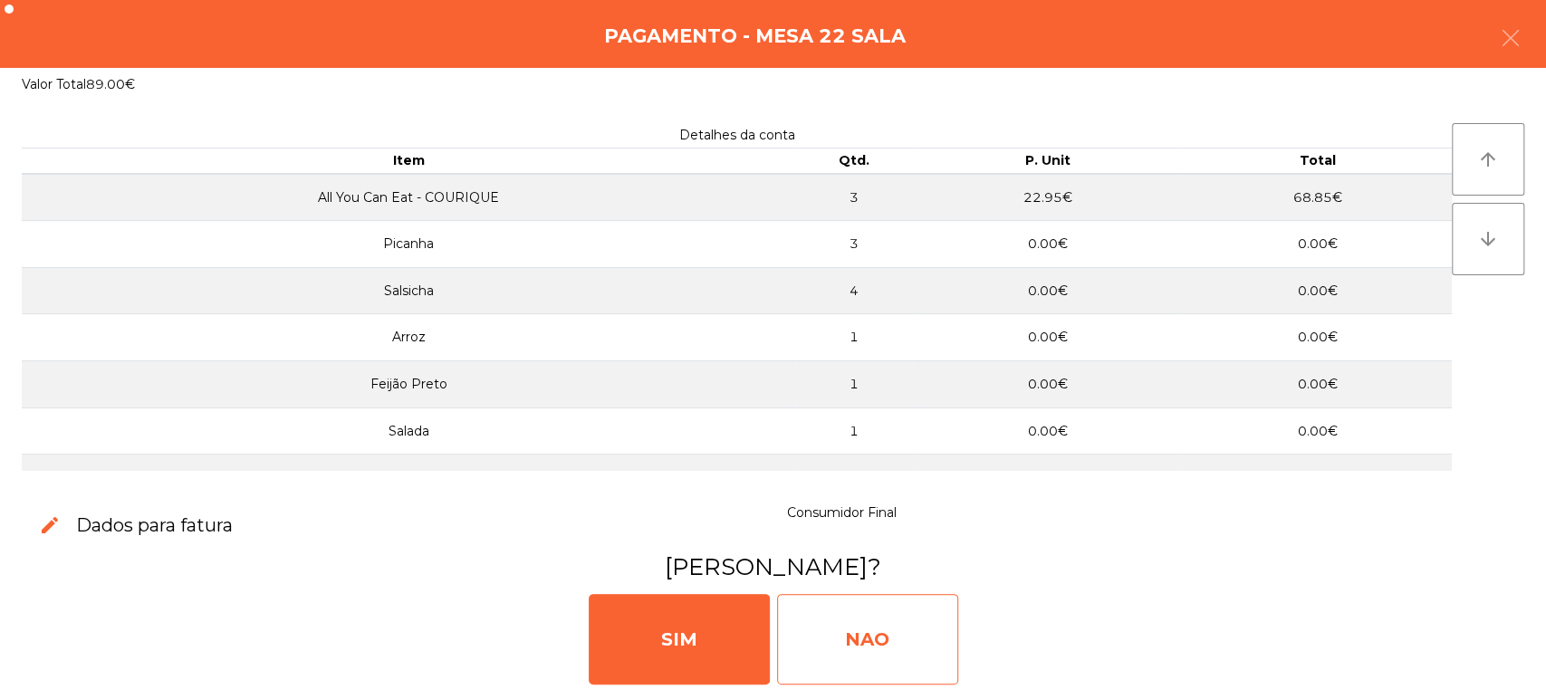
click at [871, 650] on div "NAO" at bounding box center [867, 639] width 181 height 91
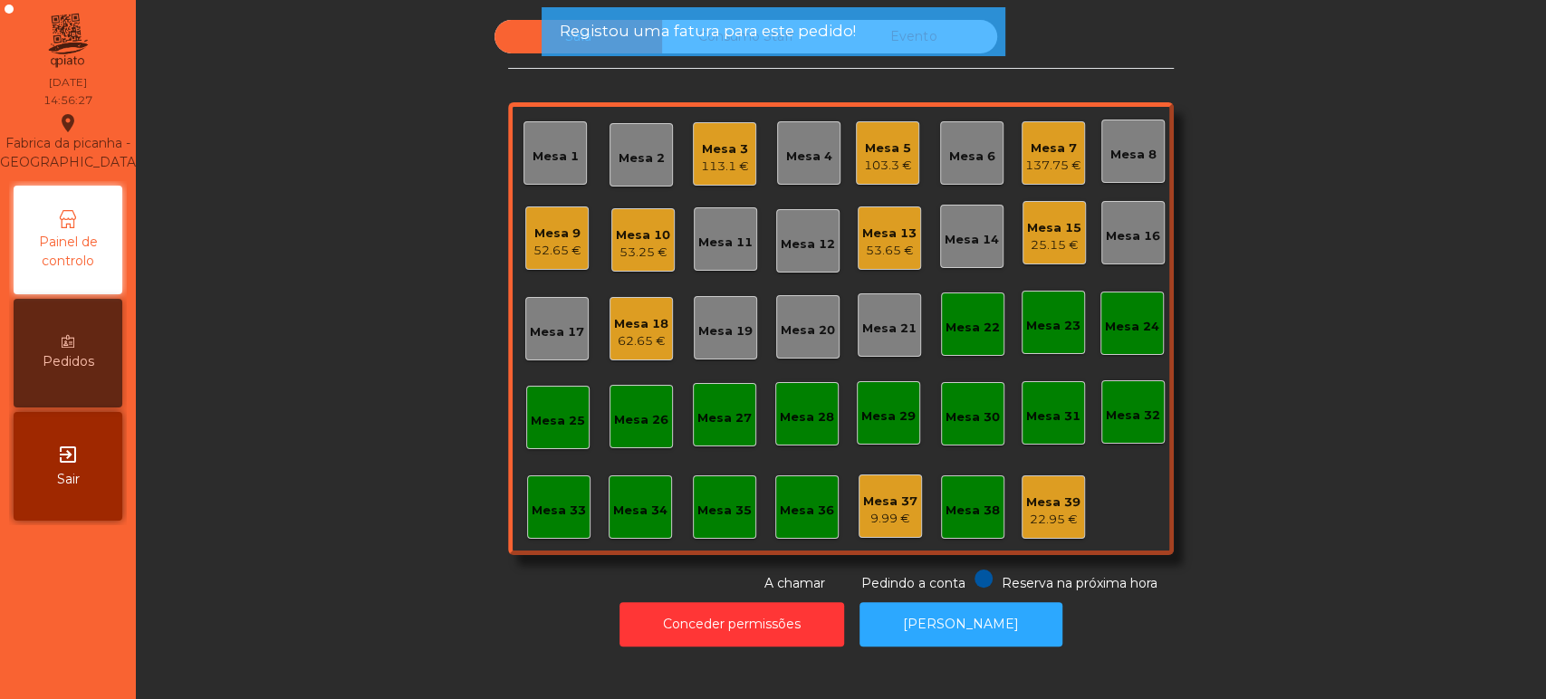
click at [977, 343] on div "Mesa 22" at bounding box center [972, 324] width 63 height 63
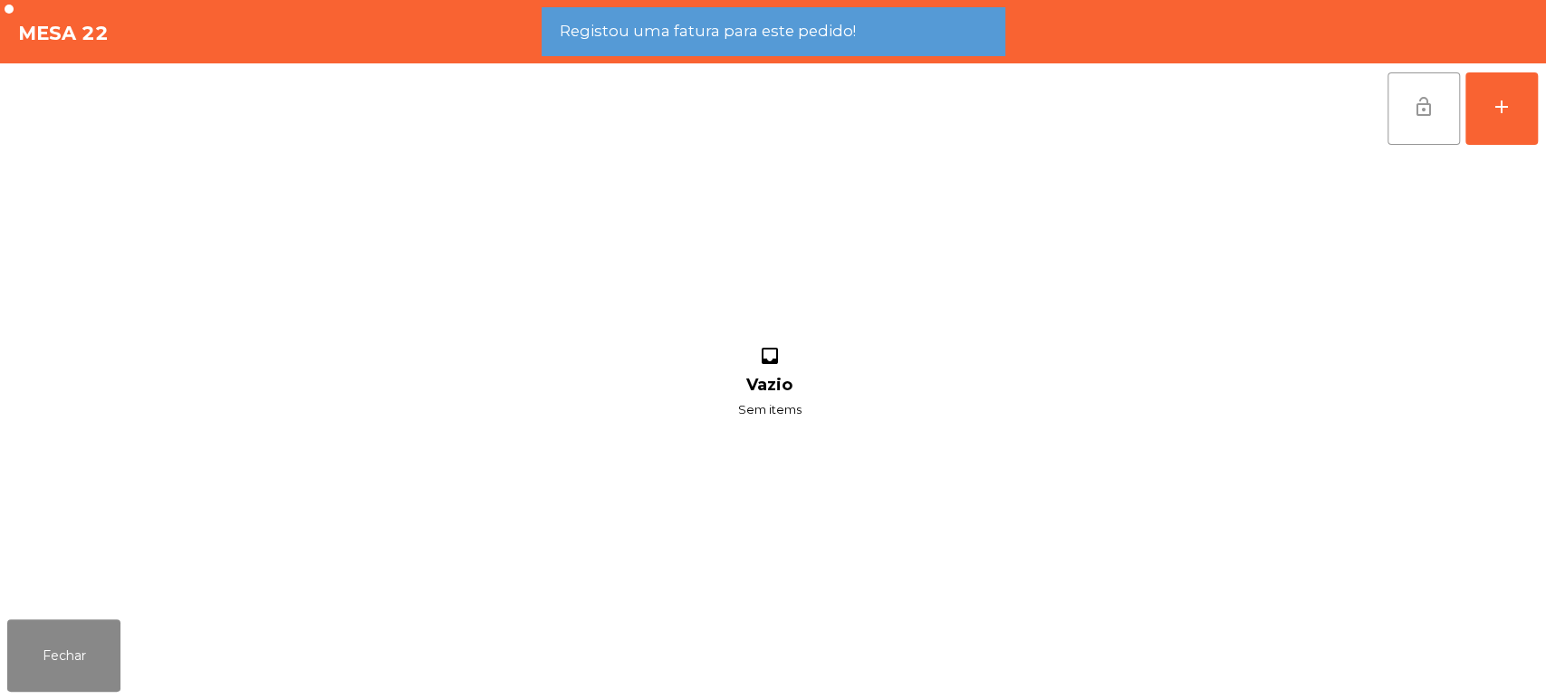
click at [1405, 112] on button "lock_open" at bounding box center [1423, 108] width 72 height 72
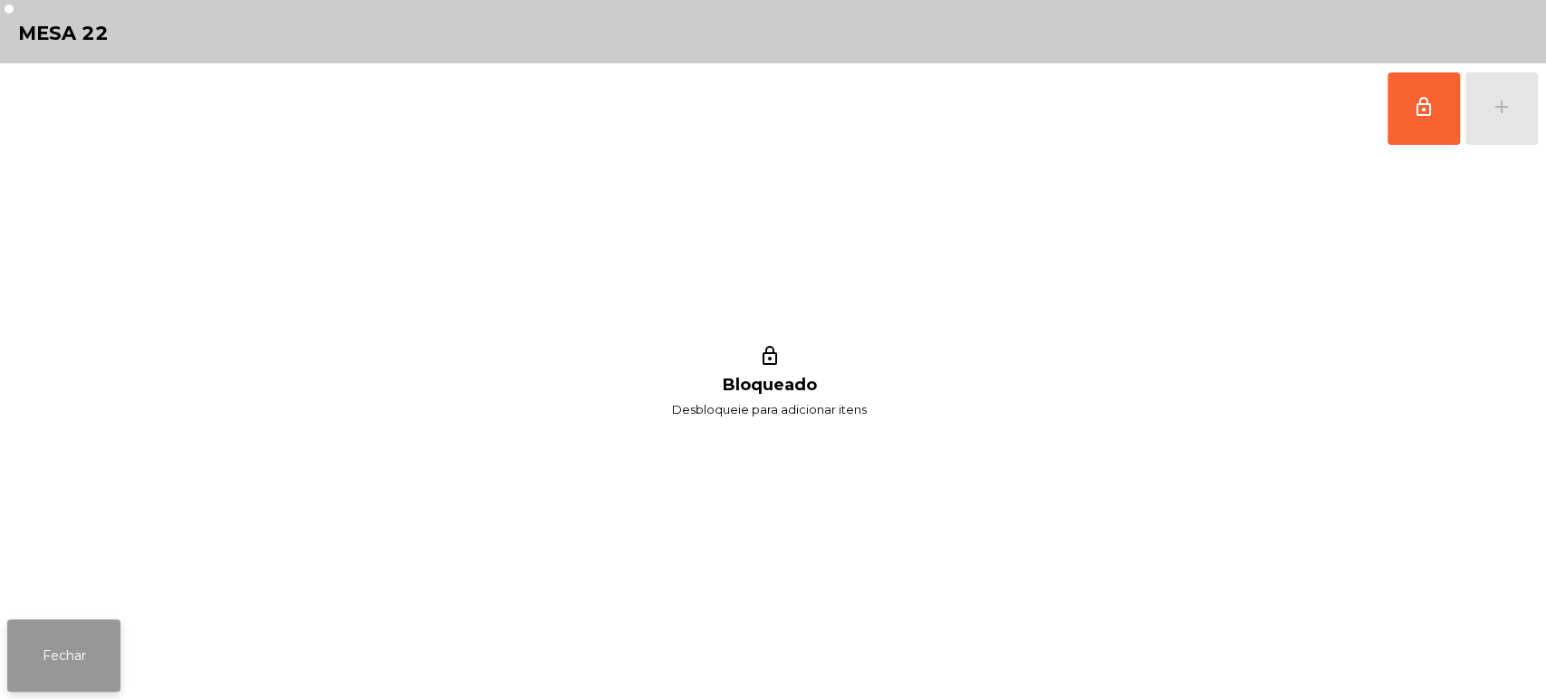
click at [62, 688] on button "Fechar" at bounding box center [63, 655] width 113 height 72
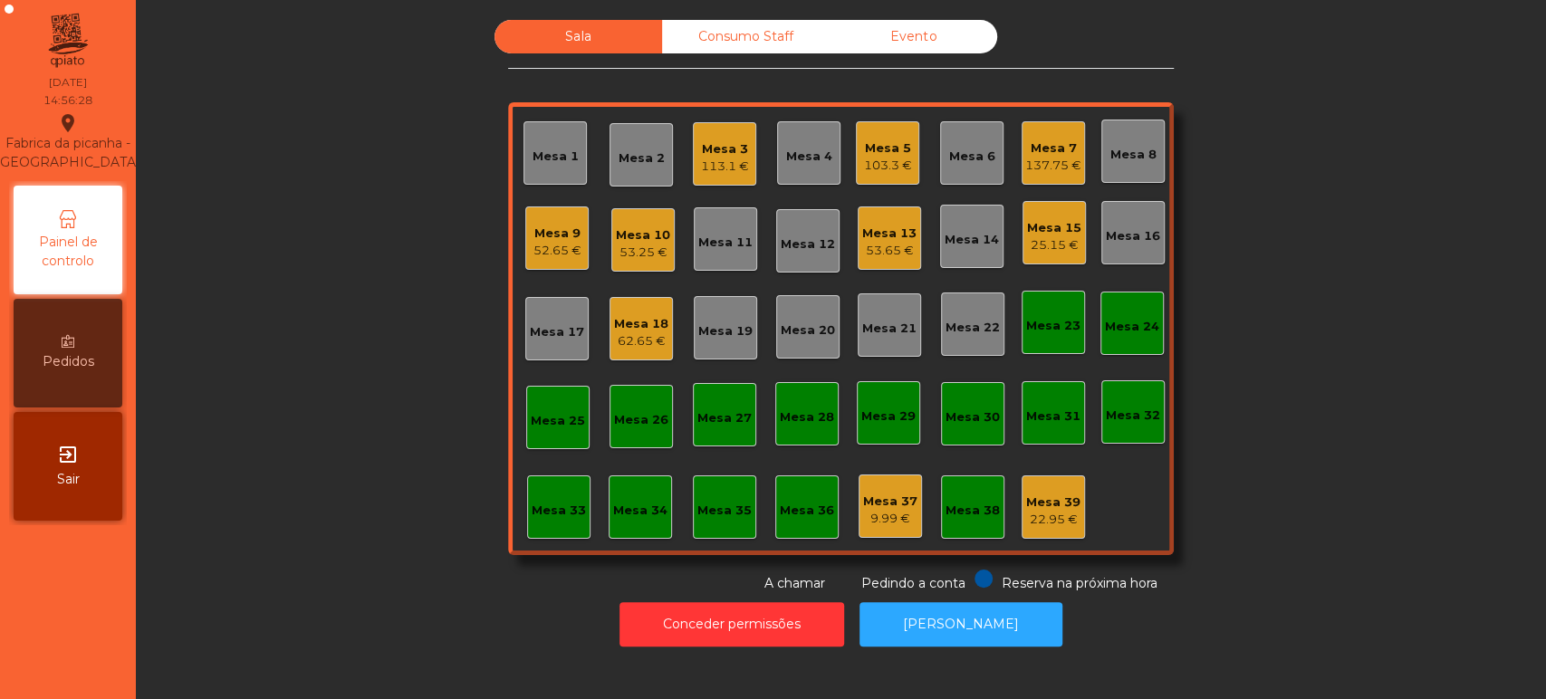
click at [869, 152] on div "Mesa 5" at bounding box center [888, 148] width 48 height 18
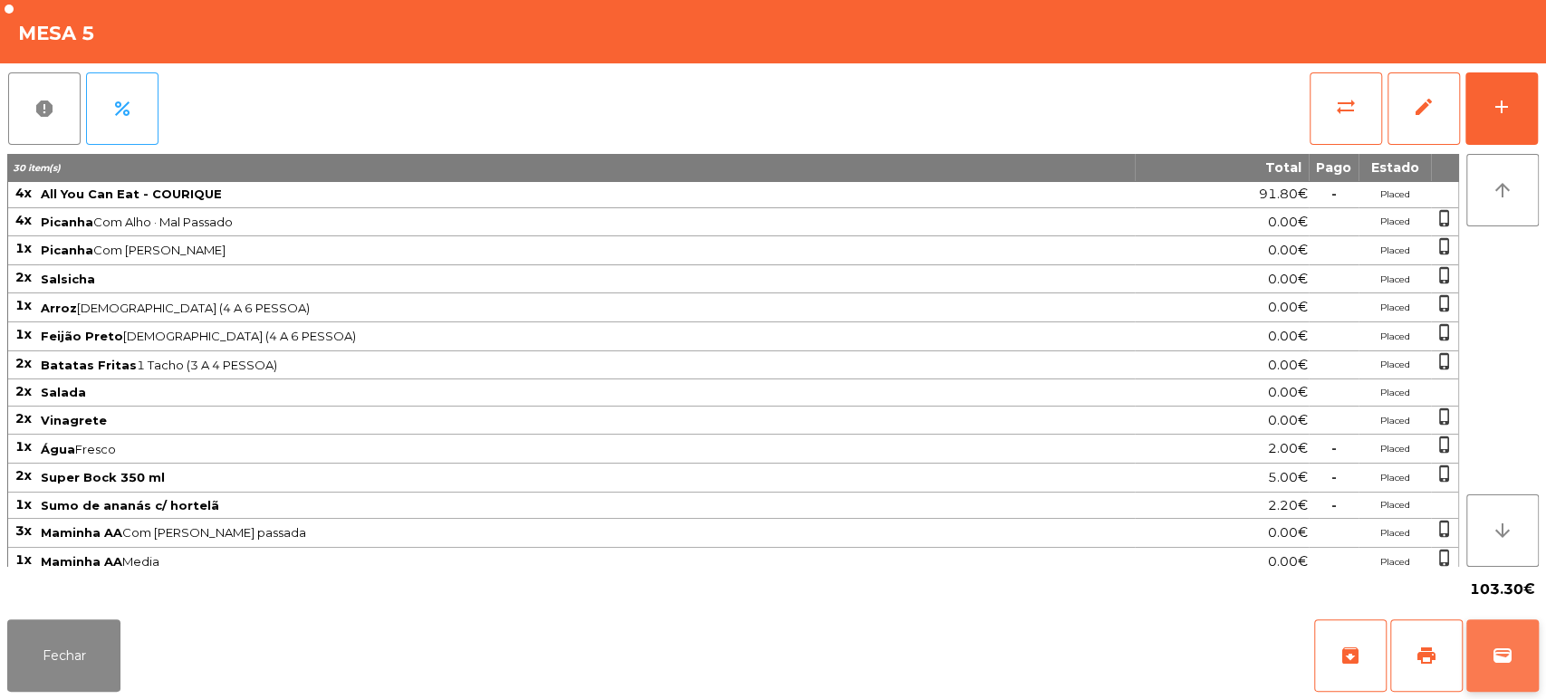
click at [1528, 656] on button "wallet" at bounding box center [1502, 655] width 72 height 72
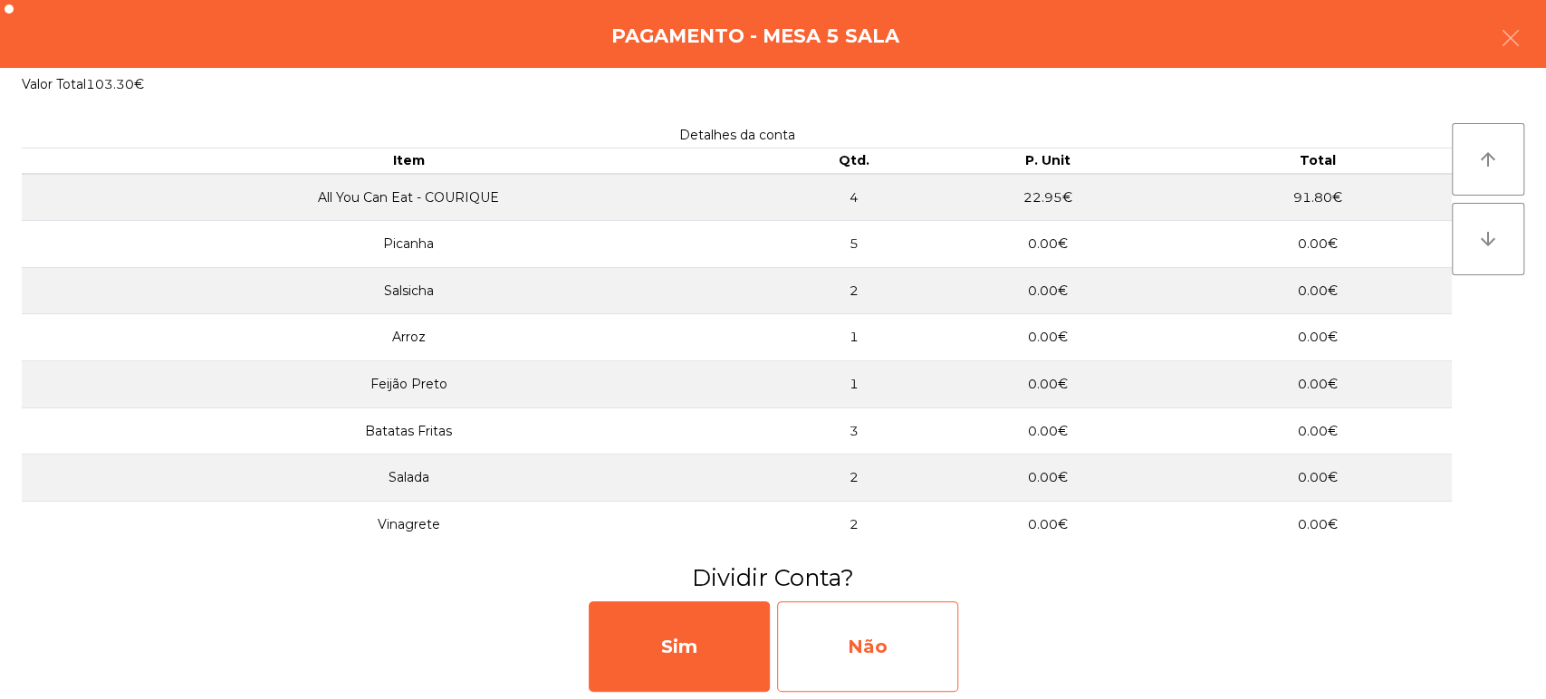
click at [942, 645] on div "Não" at bounding box center [867, 646] width 181 height 91
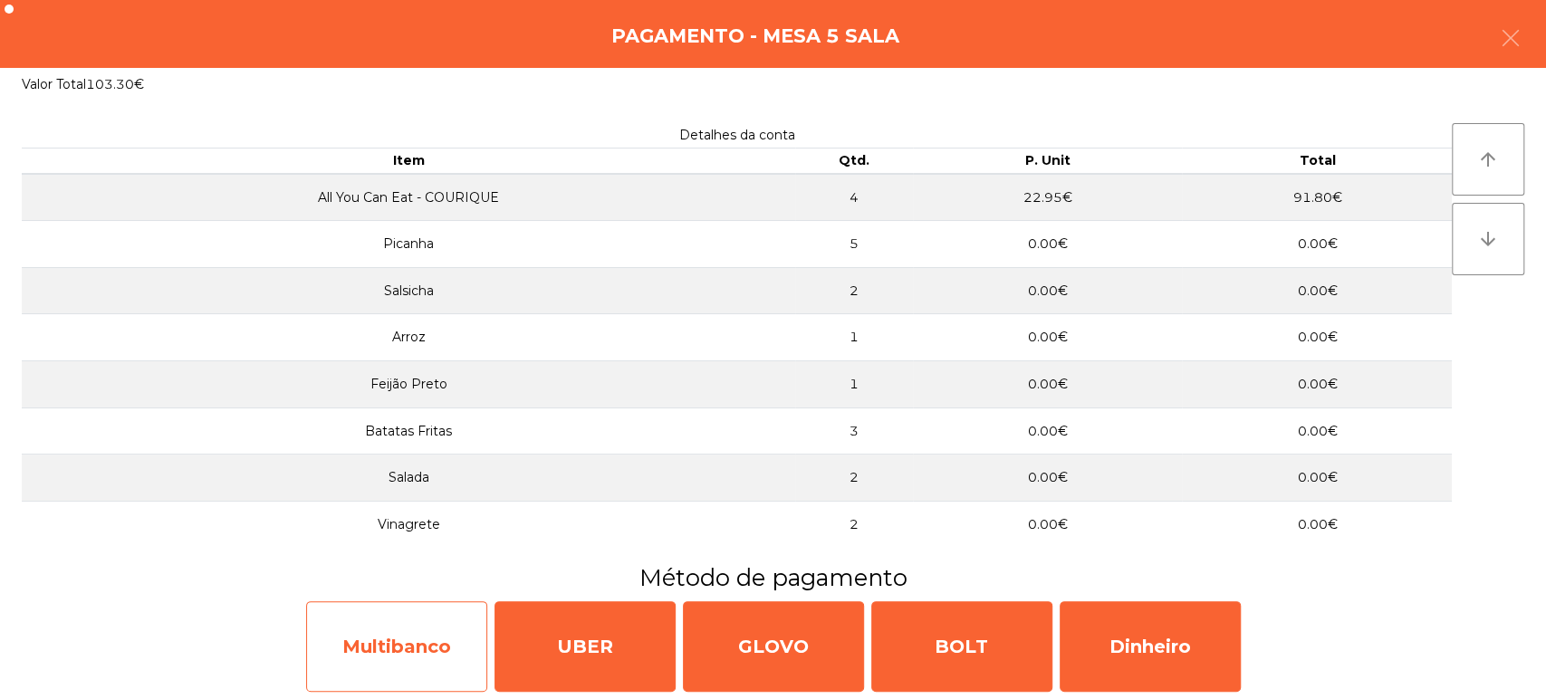
click at [391, 623] on div "Multibanco" at bounding box center [396, 646] width 181 height 91
select select "**"
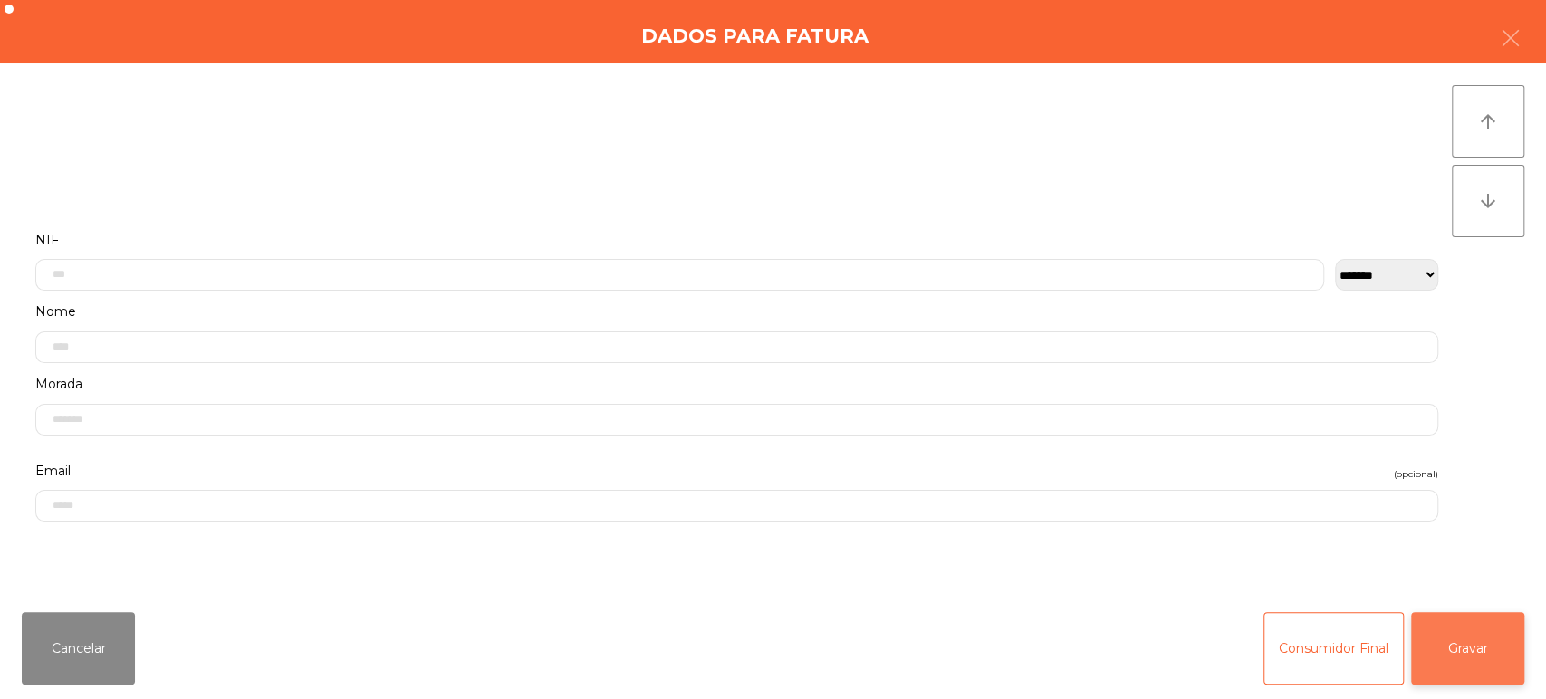
click at [1486, 648] on button "Gravar" at bounding box center [1467, 648] width 113 height 72
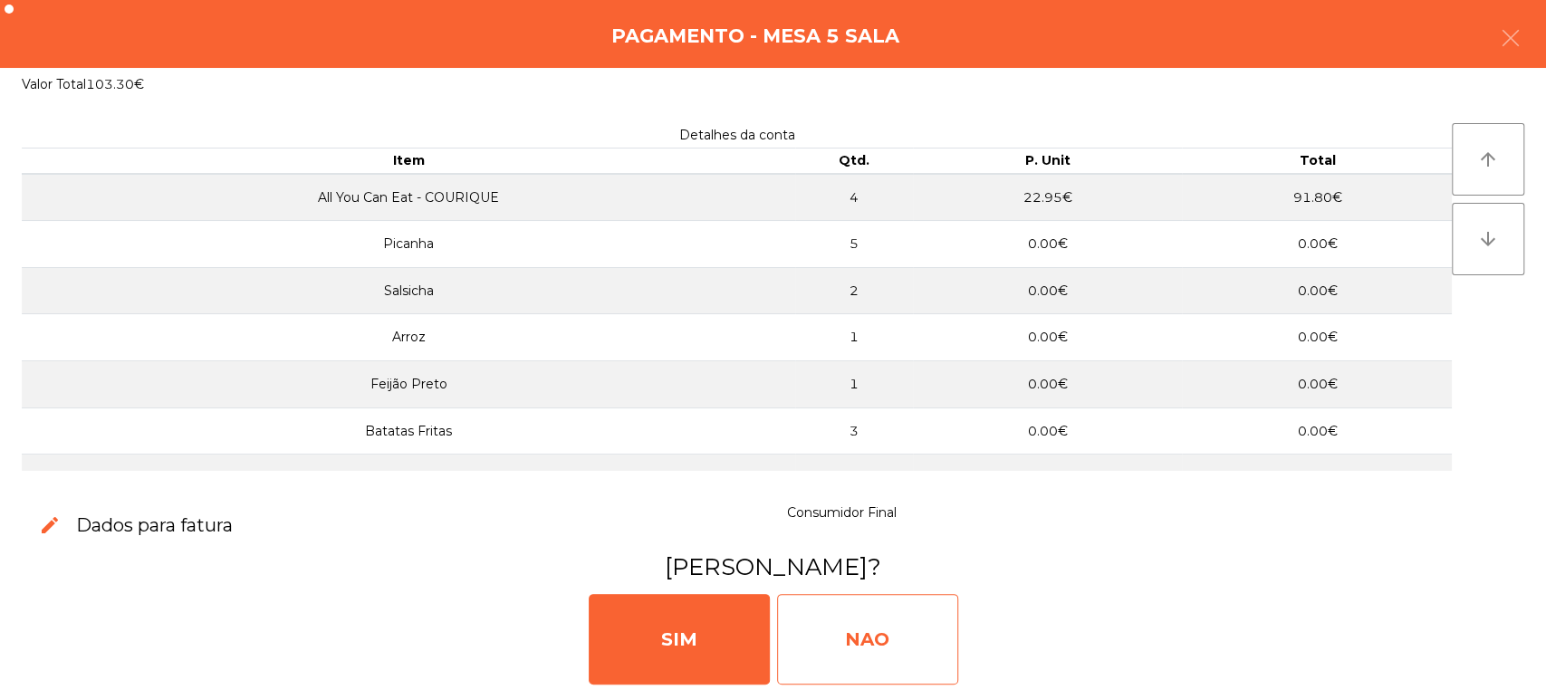
click at [886, 661] on div "NAO" at bounding box center [867, 639] width 181 height 91
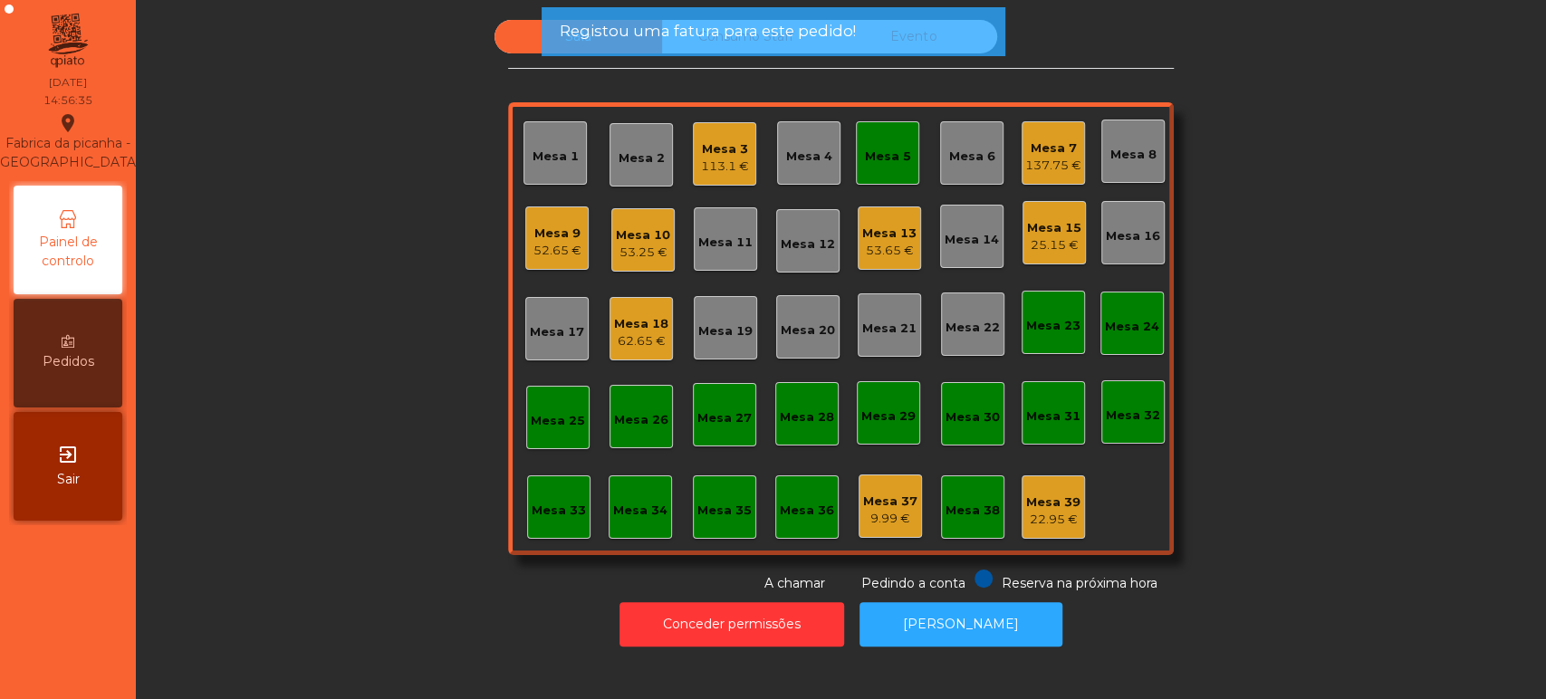
click at [878, 148] on div "Mesa 5" at bounding box center [888, 157] width 46 height 18
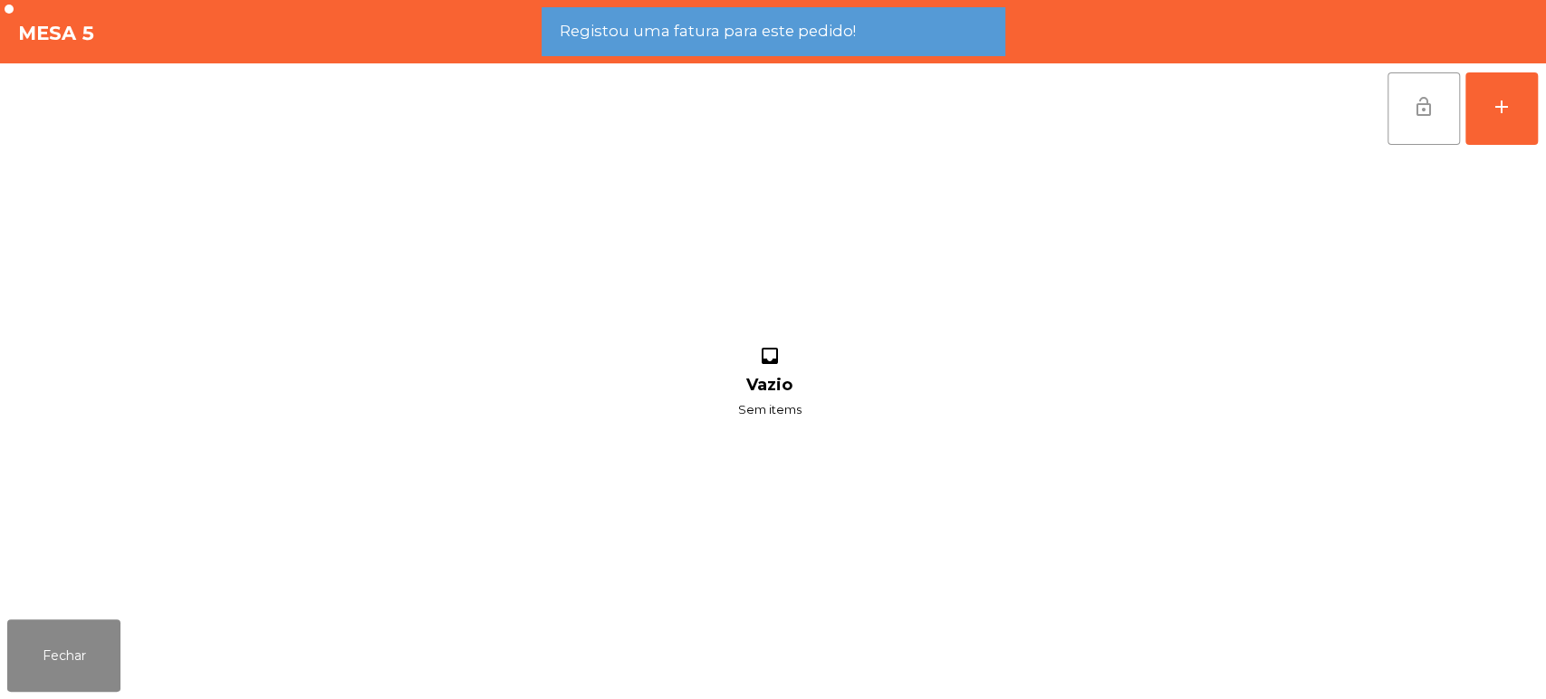
click at [1398, 123] on button "lock_open" at bounding box center [1423, 108] width 72 height 72
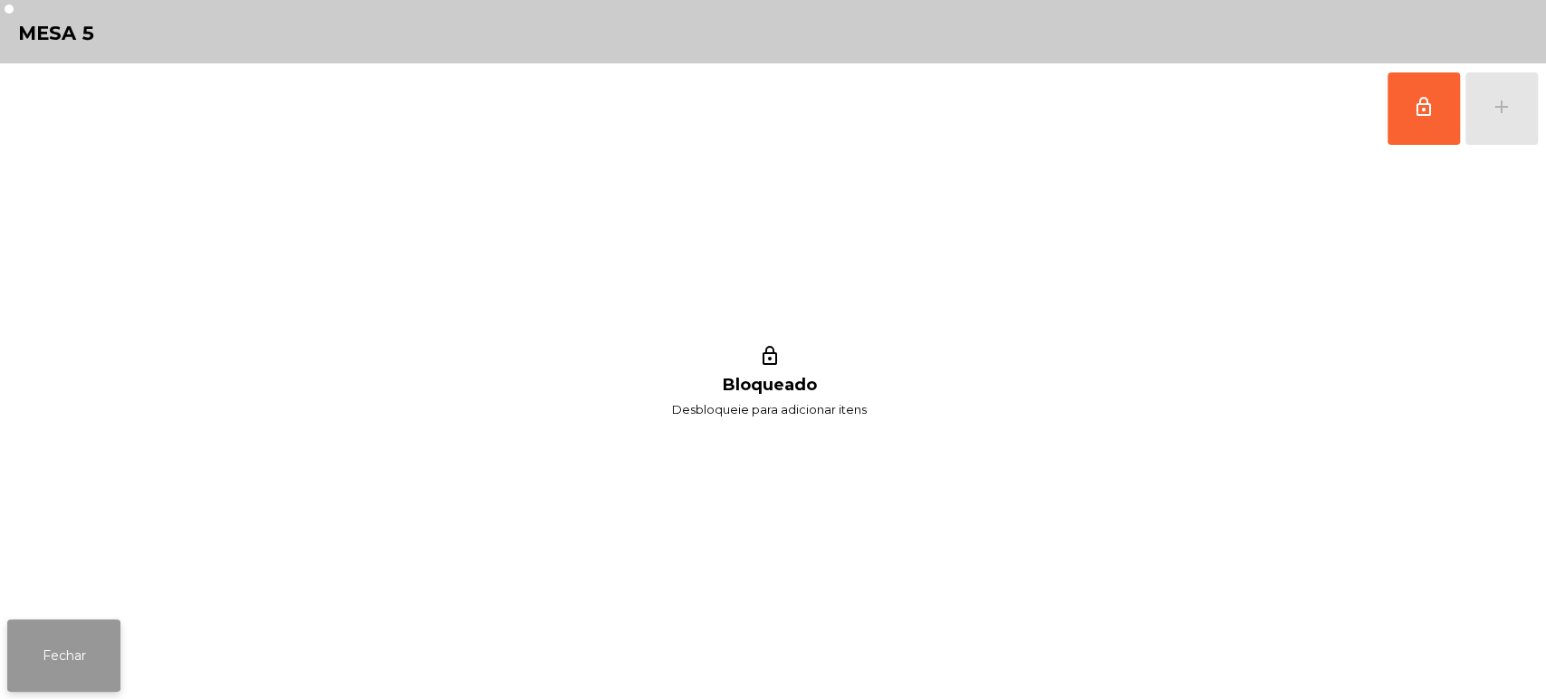
click at [12, 683] on button "Fechar" at bounding box center [63, 655] width 113 height 72
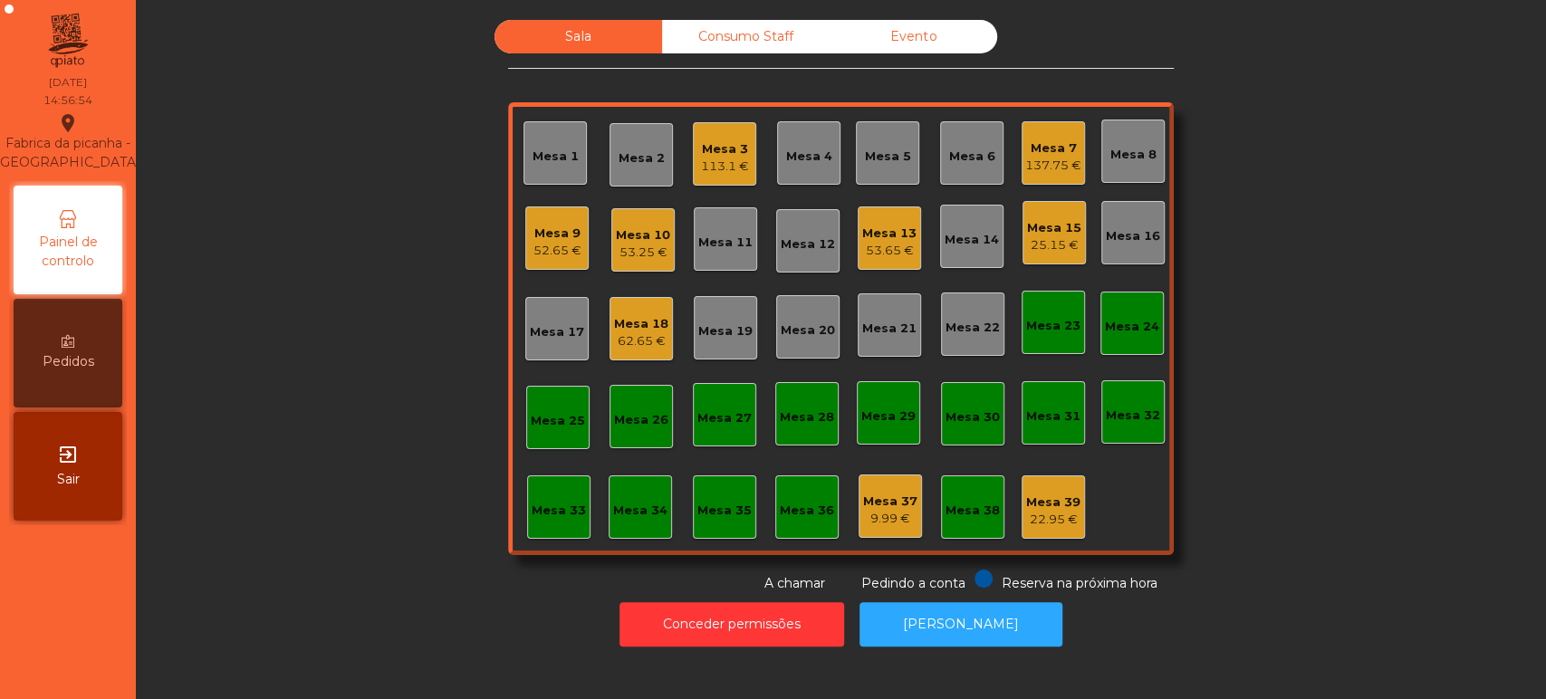
click at [816, 335] on div "Mesa 20" at bounding box center [808, 330] width 54 height 18
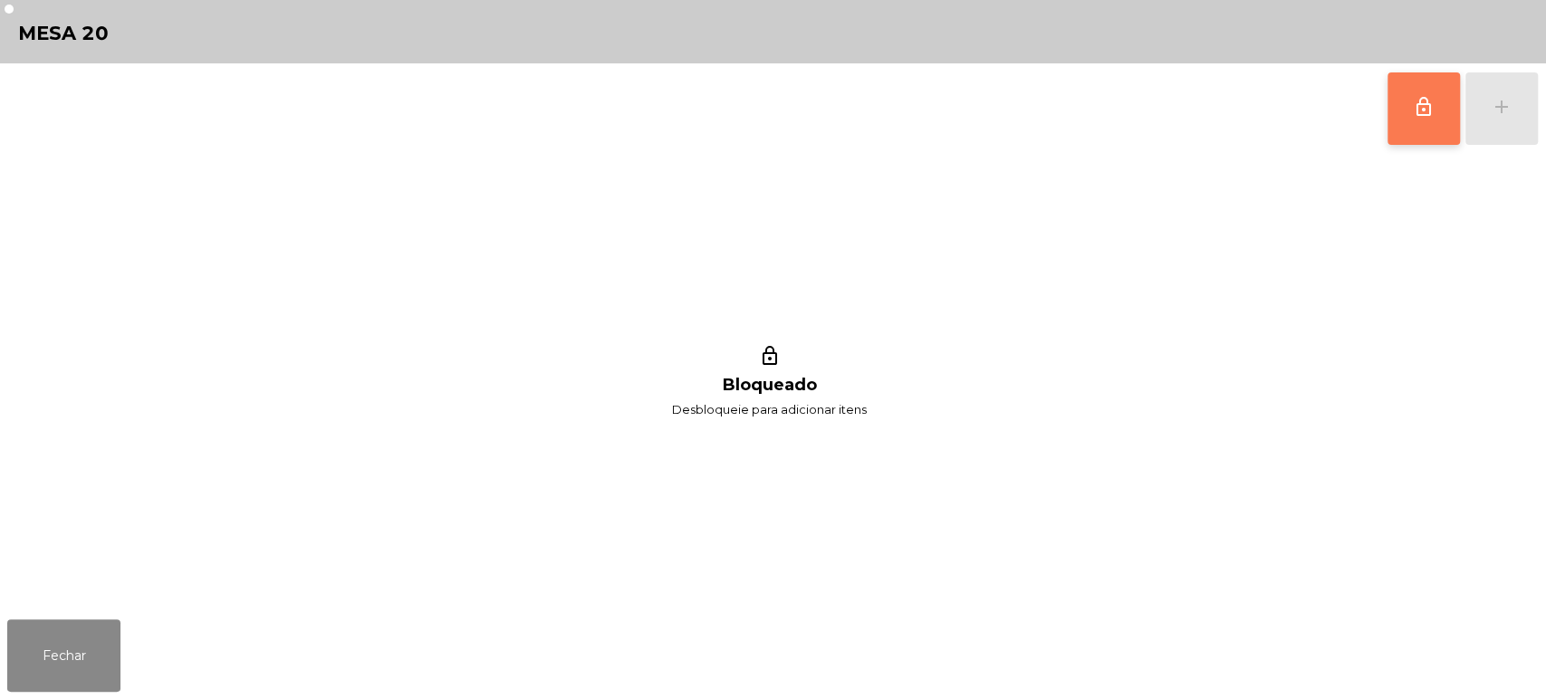
click at [1429, 134] on button "lock_outline" at bounding box center [1423, 108] width 72 height 72
click at [1515, 125] on div "lock_outline add" at bounding box center [1462, 108] width 152 height 91
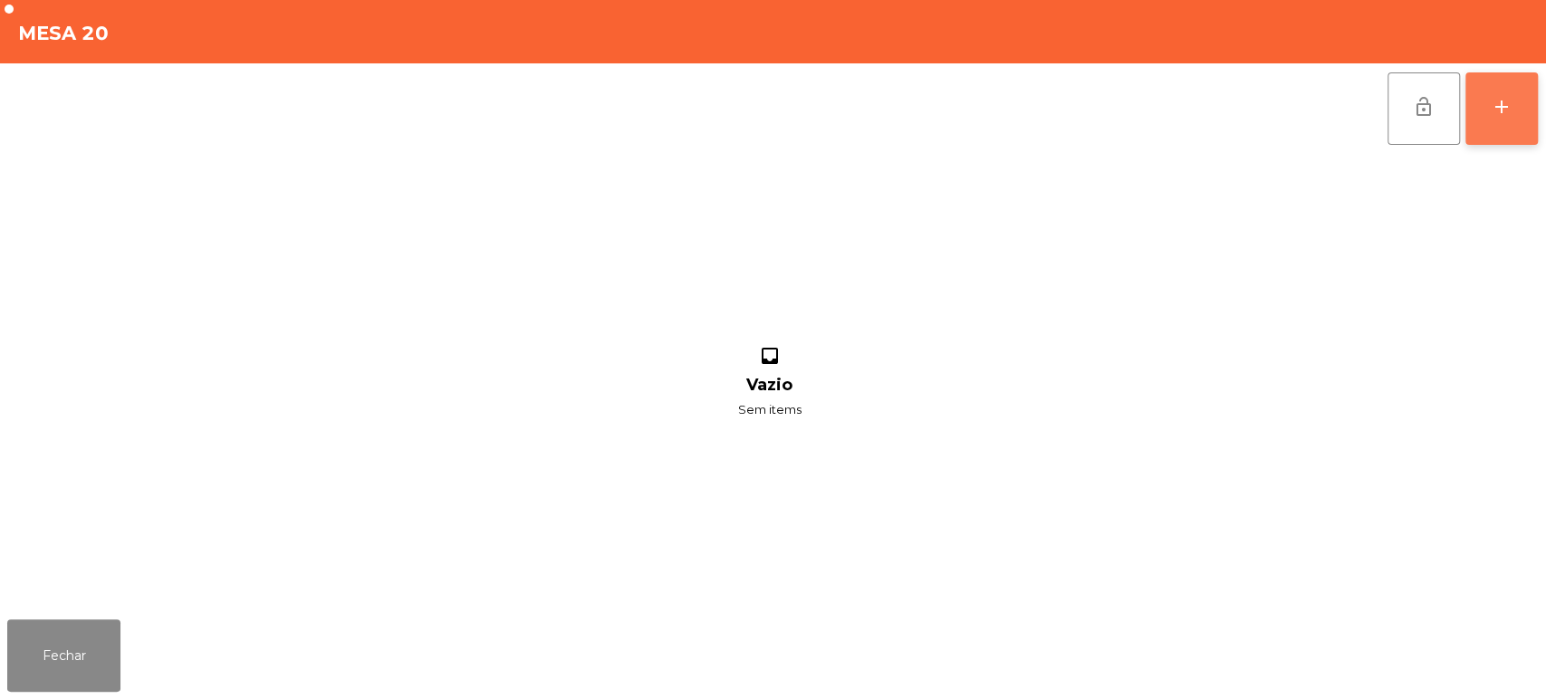
click at [1501, 129] on button "add" at bounding box center [1501, 108] width 72 height 72
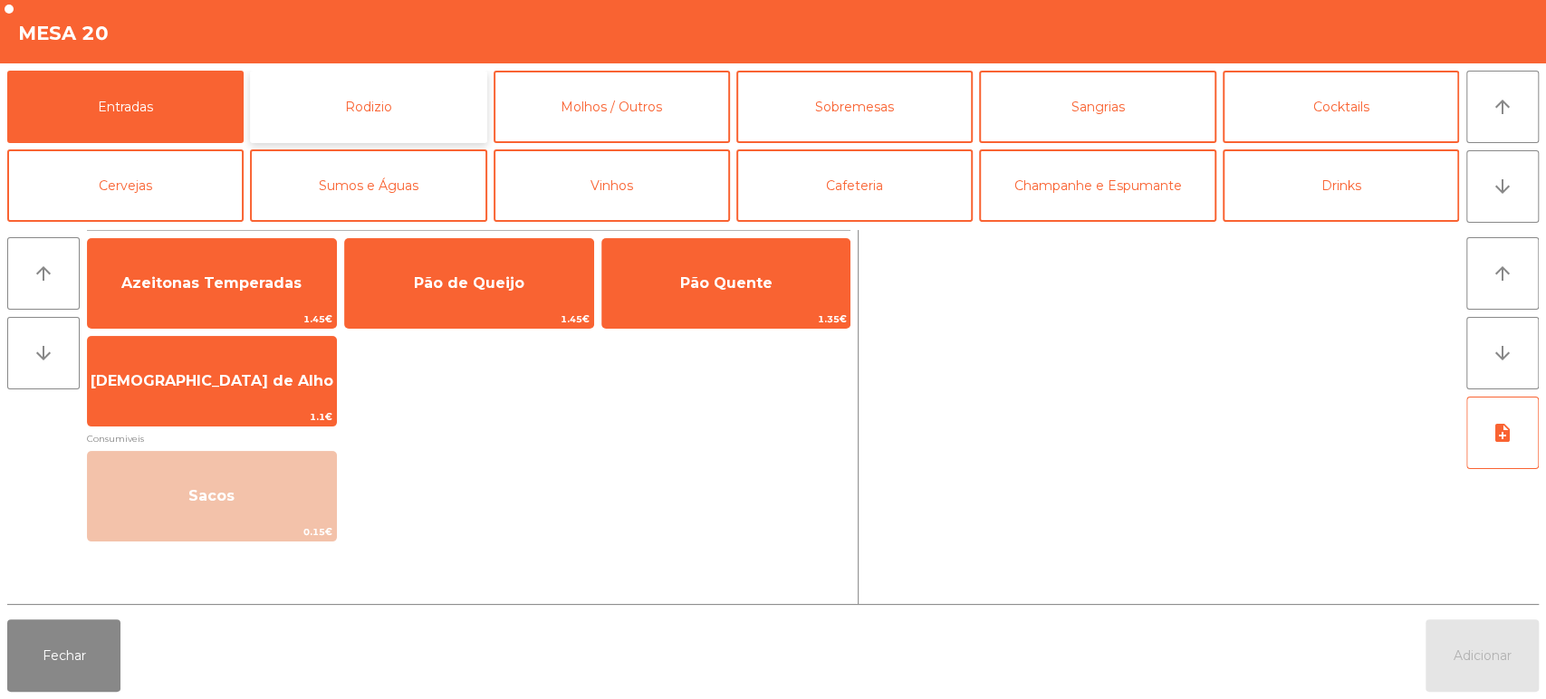
click at [399, 117] on button "Rodizio" at bounding box center [368, 107] width 236 height 72
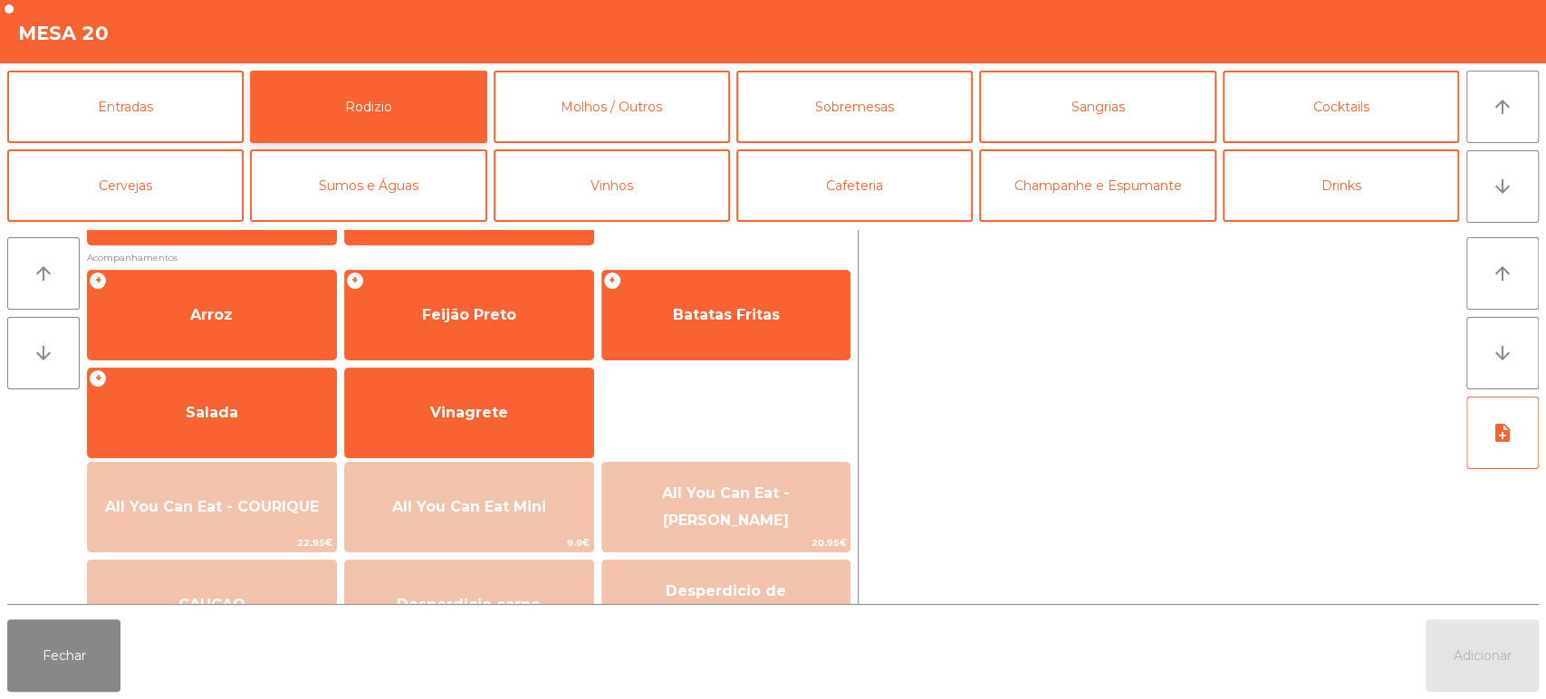
scroll to position [254, 0]
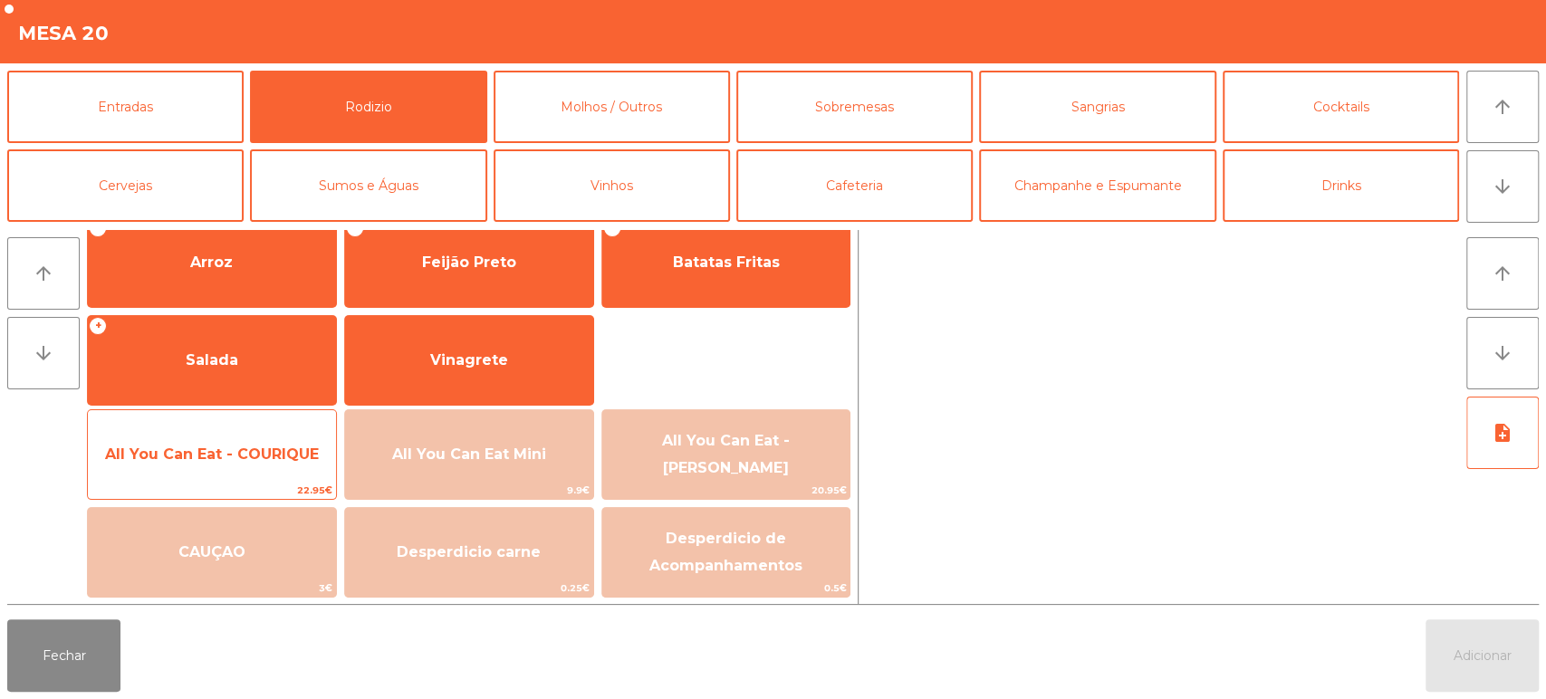
click at [277, 436] on span "All You Can Eat - COURIQUE" at bounding box center [212, 454] width 248 height 49
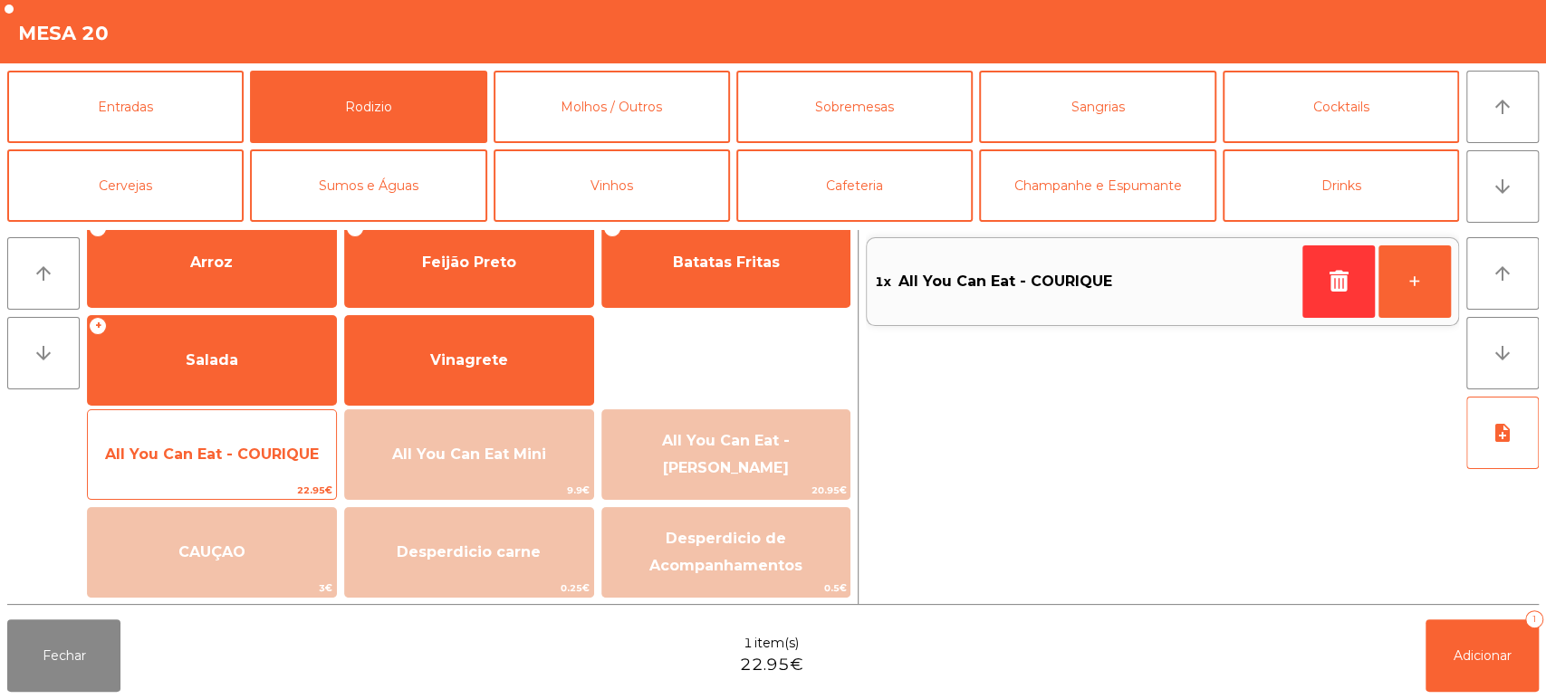
click at [265, 453] on span "All You Can Eat - COURIQUE" at bounding box center [212, 454] width 214 height 17
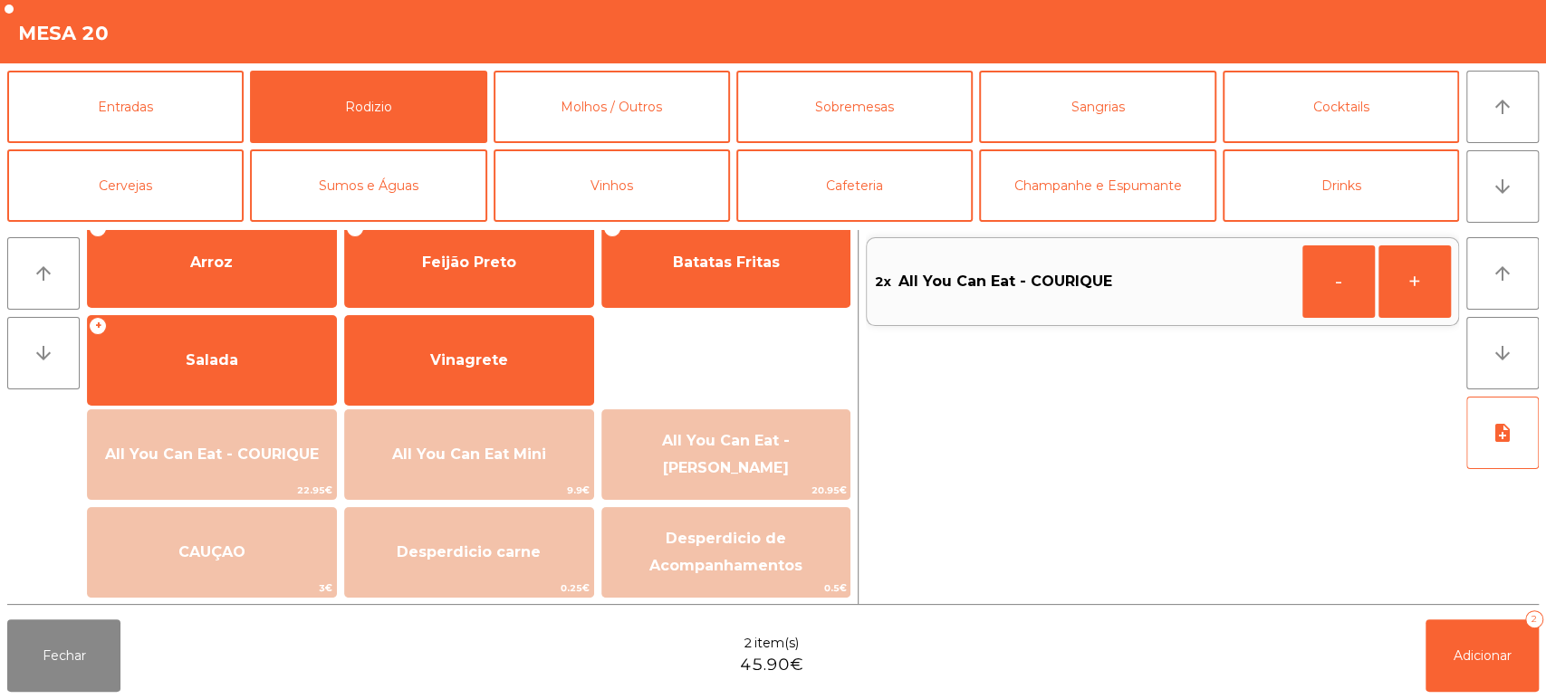
click at [1482, 694] on div "Fechar 2 item(s) 45.90€ Adicionar 2" at bounding box center [773, 655] width 1546 height 87
click at [1432, 646] on button "Adicionar 2" at bounding box center [1481, 655] width 113 height 72
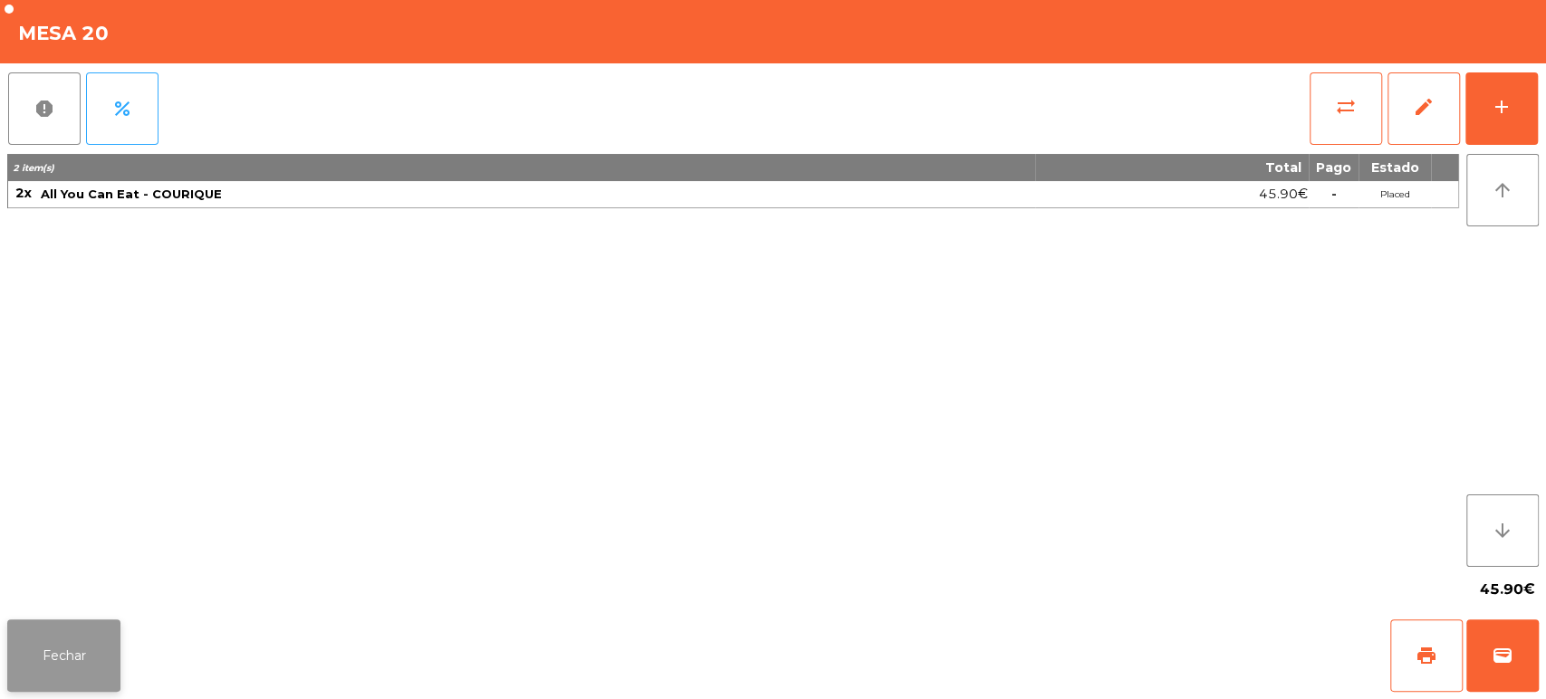
click at [49, 645] on button "Fechar" at bounding box center [63, 655] width 113 height 72
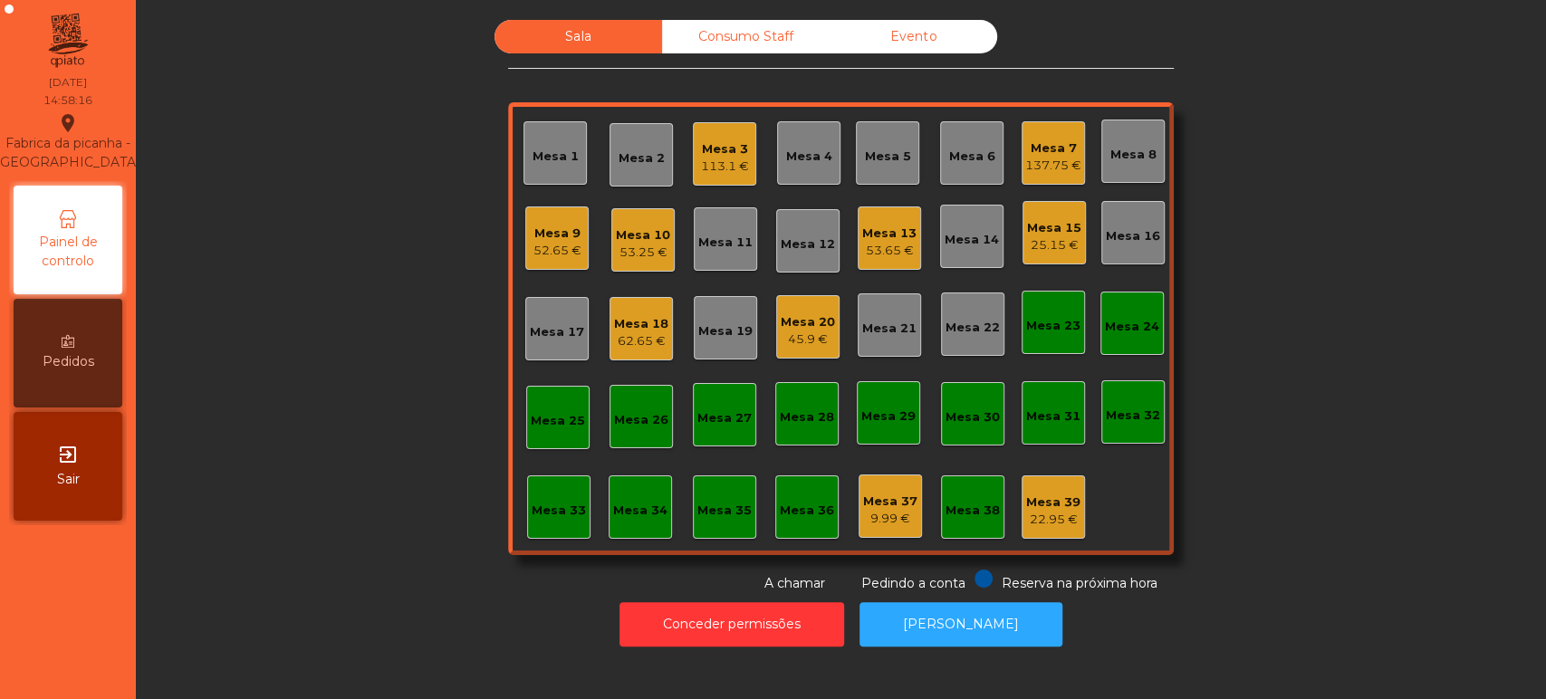
click at [1275, 302] on div "Sala Consumo Staff Evento Mesa 1 Mesa 2 Mesa 3 113.1 € Mesa 4 Mesa 5 Mesa 6 Mes…" at bounding box center [840, 306] width 1361 height 573
click at [794, 353] on div "Mesa 20 45.9 €" at bounding box center [807, 326] width 63 height 63
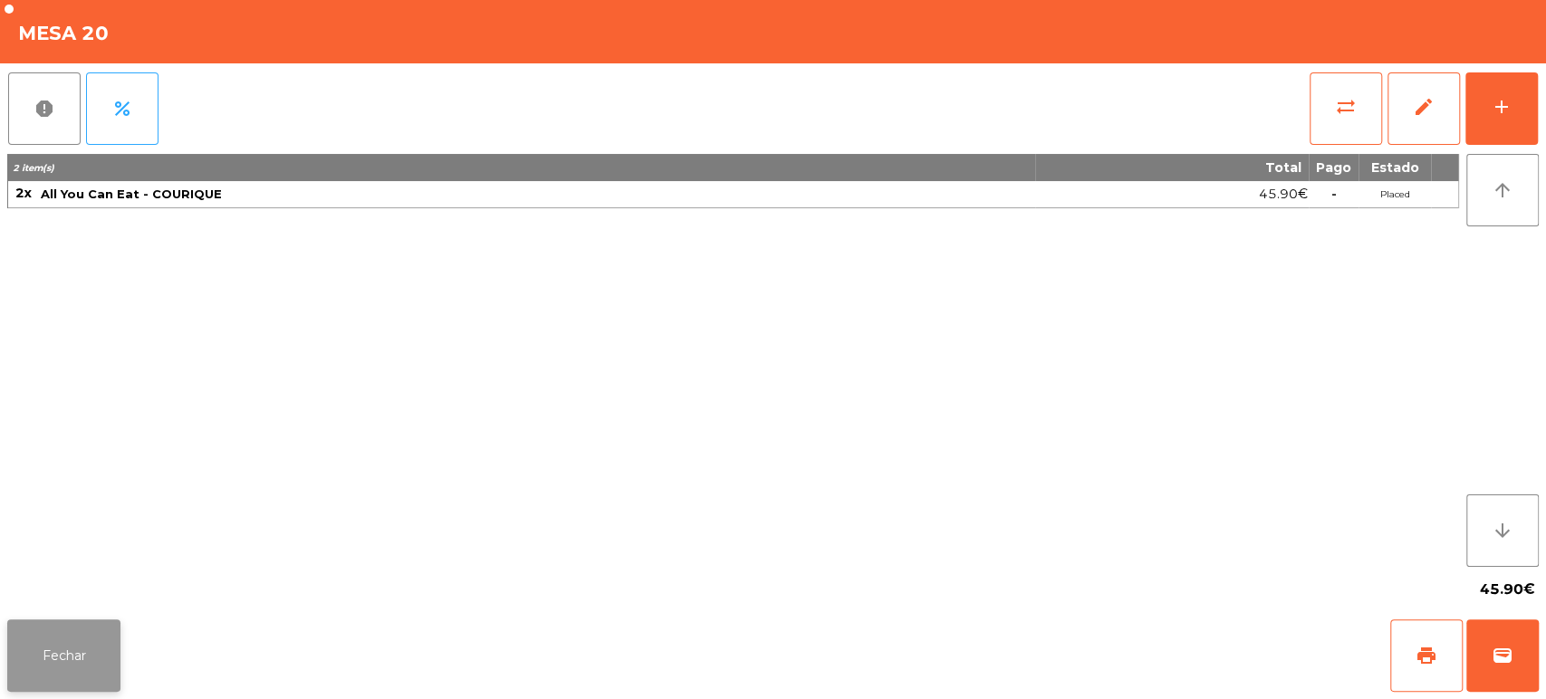
click at [37, 649] on button "Fechar" at bounding box center [63, 655] width 113 height 72
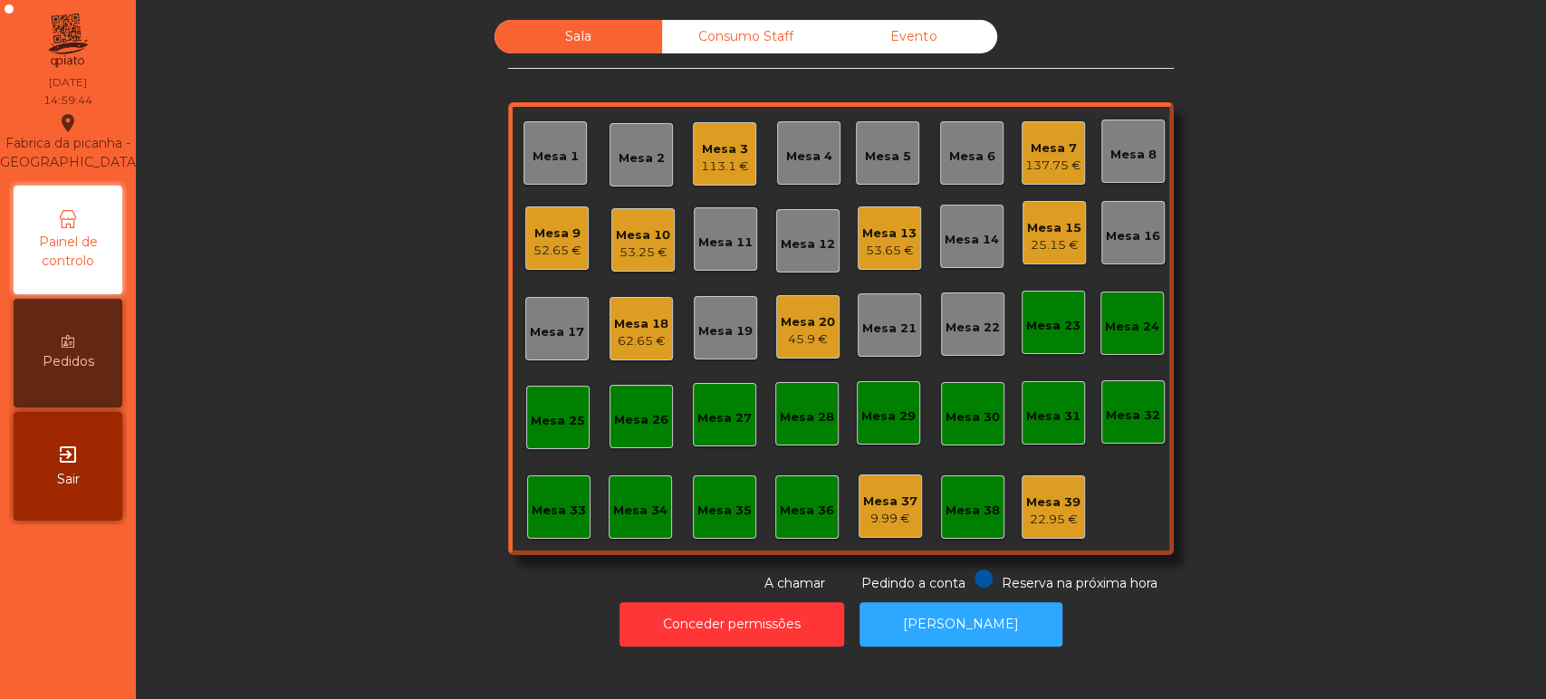
click at [572, 244] on div "52.65 €" at bounding box center [557, 251] width 48 height 18
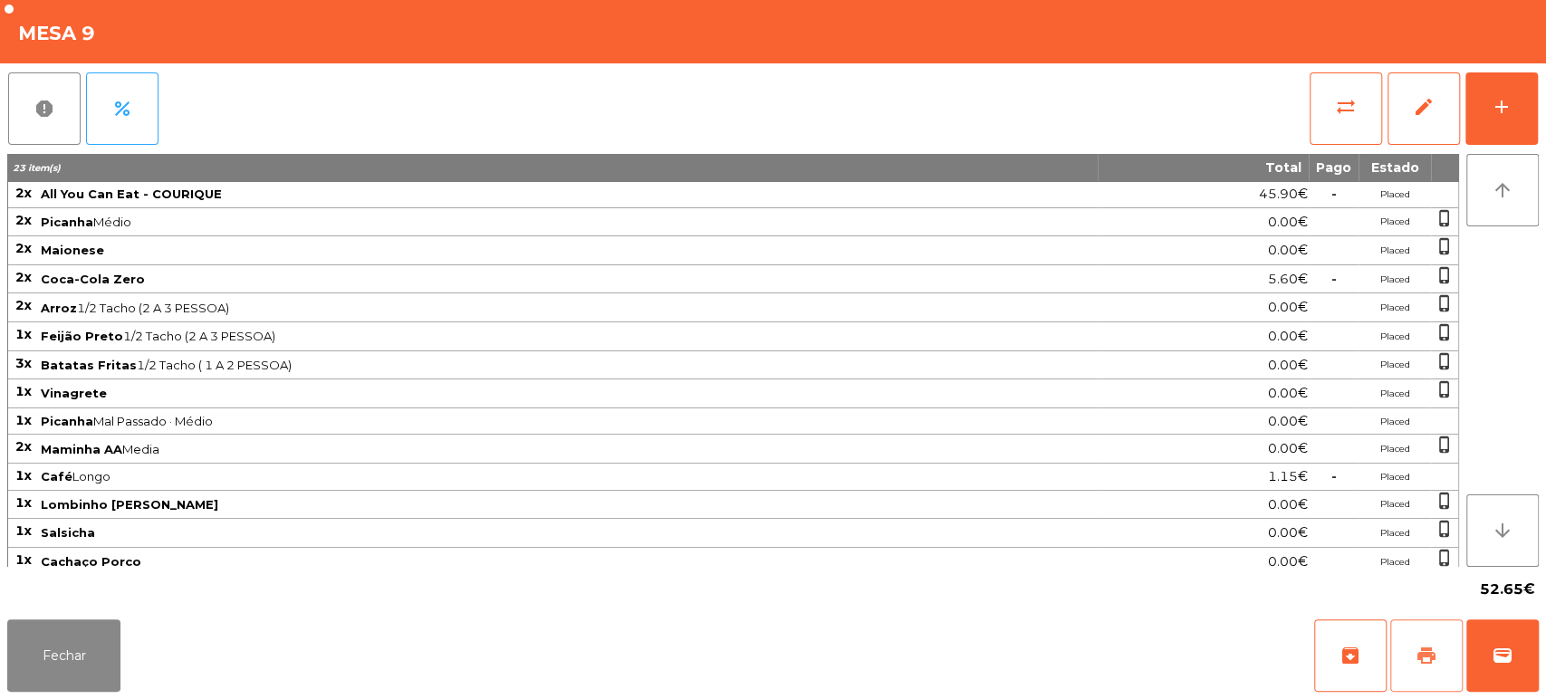
click at [1405, 657] on button "print" at bounding box center [1426, 655] width 72 height 72
click at [137, 626] on div "Fechar archive print wallet" at bounding box center [773, 655] width 1546 height 87
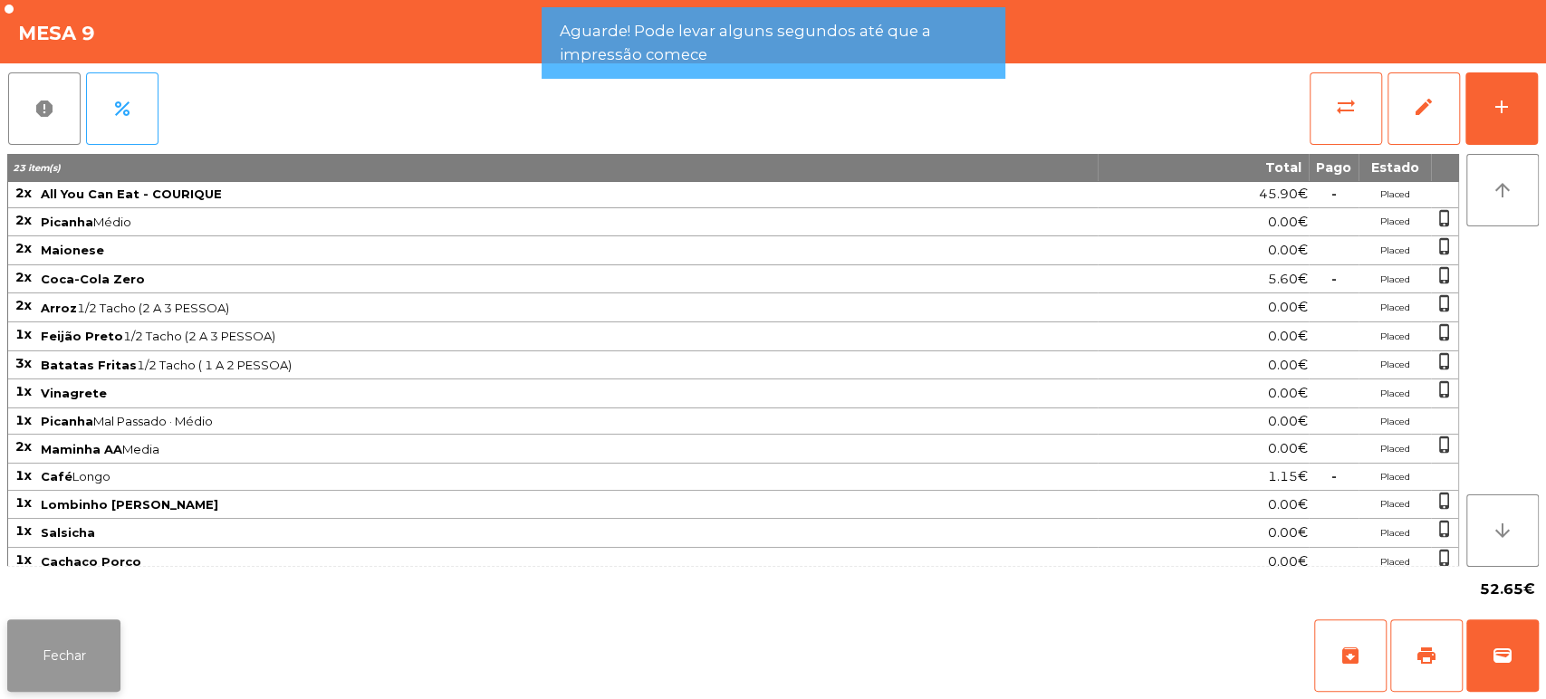
click at [51, 685] on button "Fechar" at bounding box center [63, 655] width 113 height 72
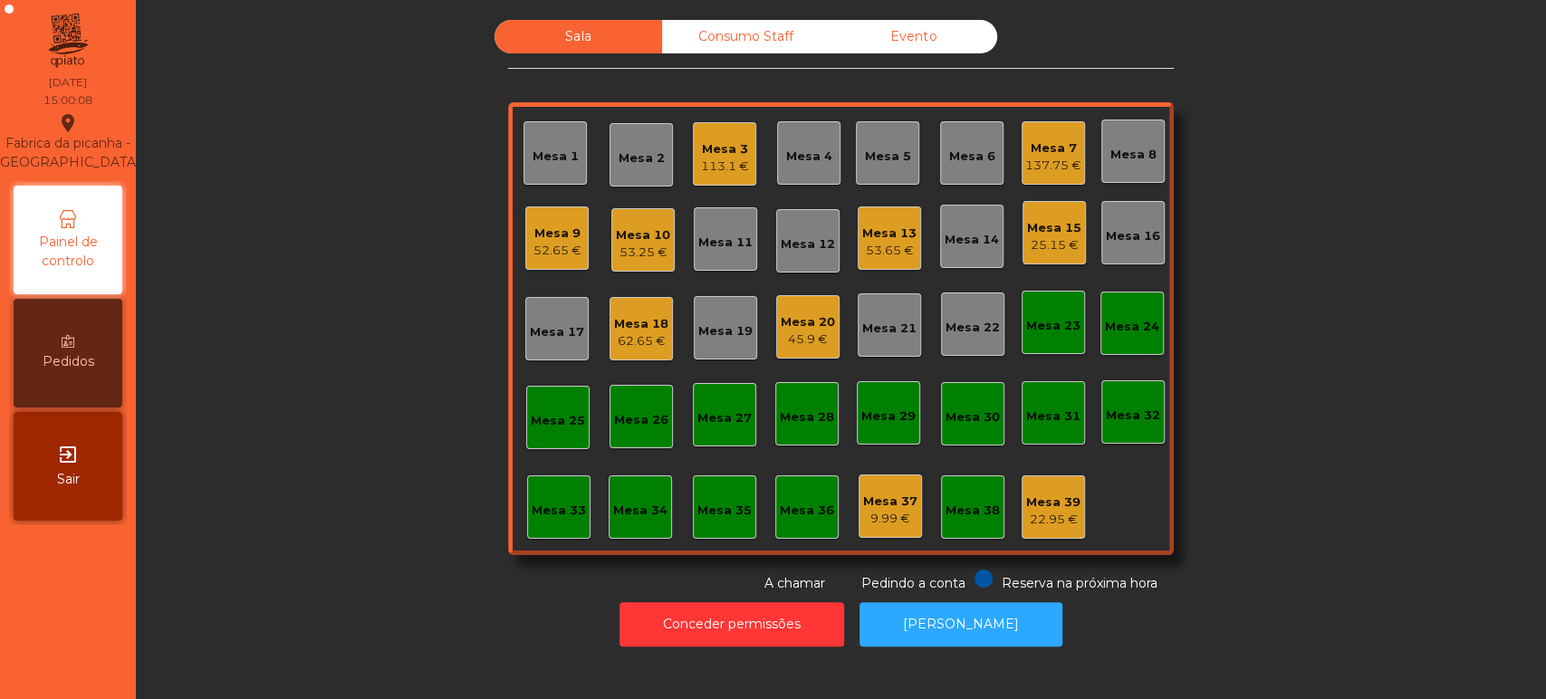
click at [578, 217] on div "Mesa 9 52.65 €" at bounding box center [556, 237] width 63 height 63
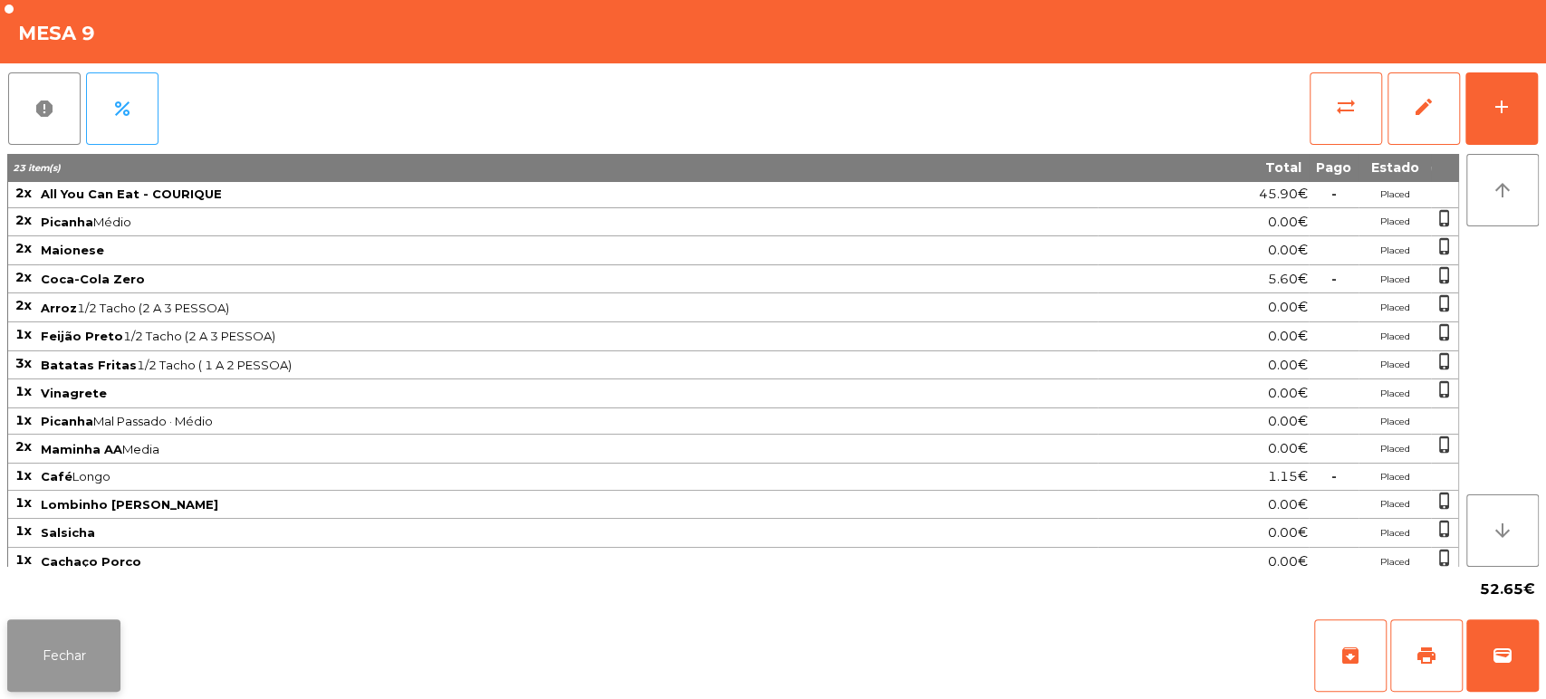
click at [43, 623] on button "Fechar" at bounding box center [63, 655] width 113 height 72
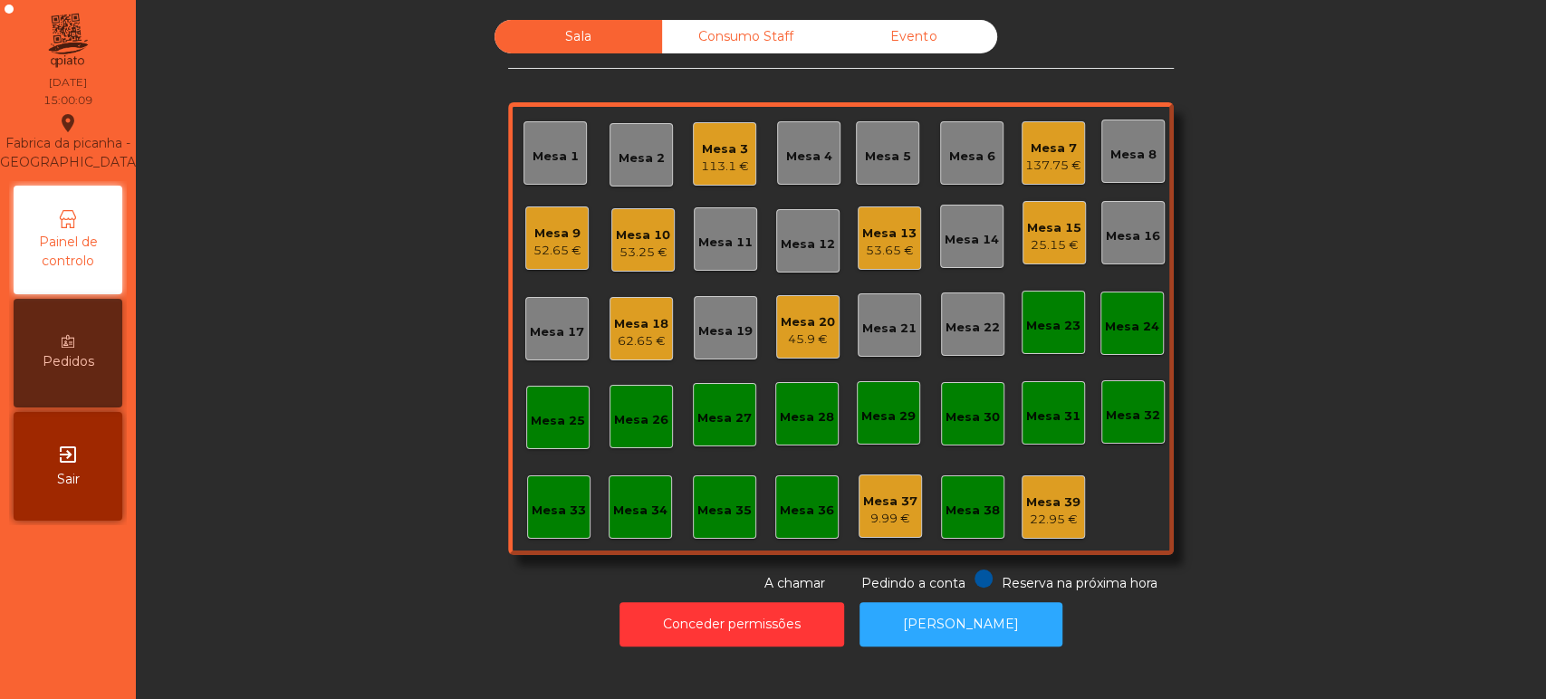
click at [550, 235] on div "Mesa 9" at bounding box center [557, 234] width 48 height 18
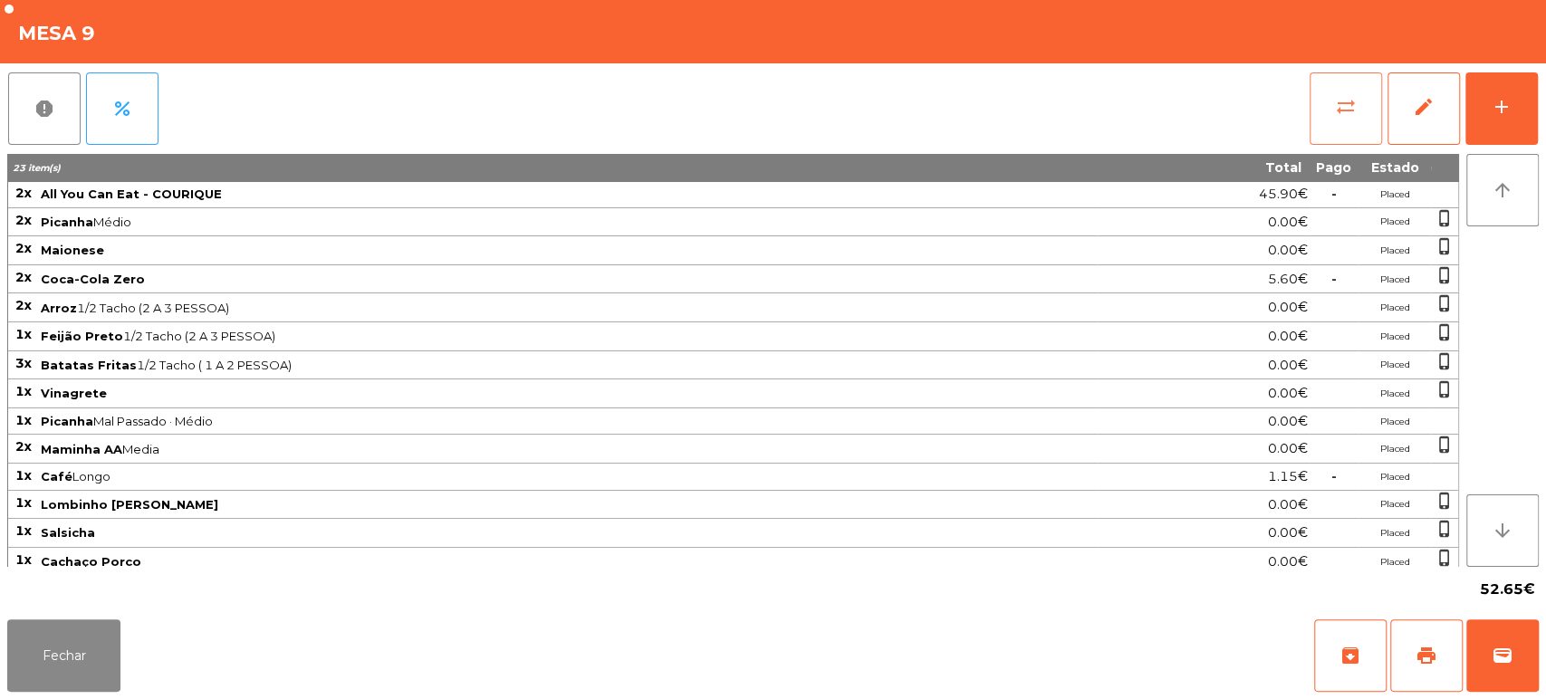
click at [1335, 96] on span "sync_alt" at bounding box center [1346, 107] width 22 height 22
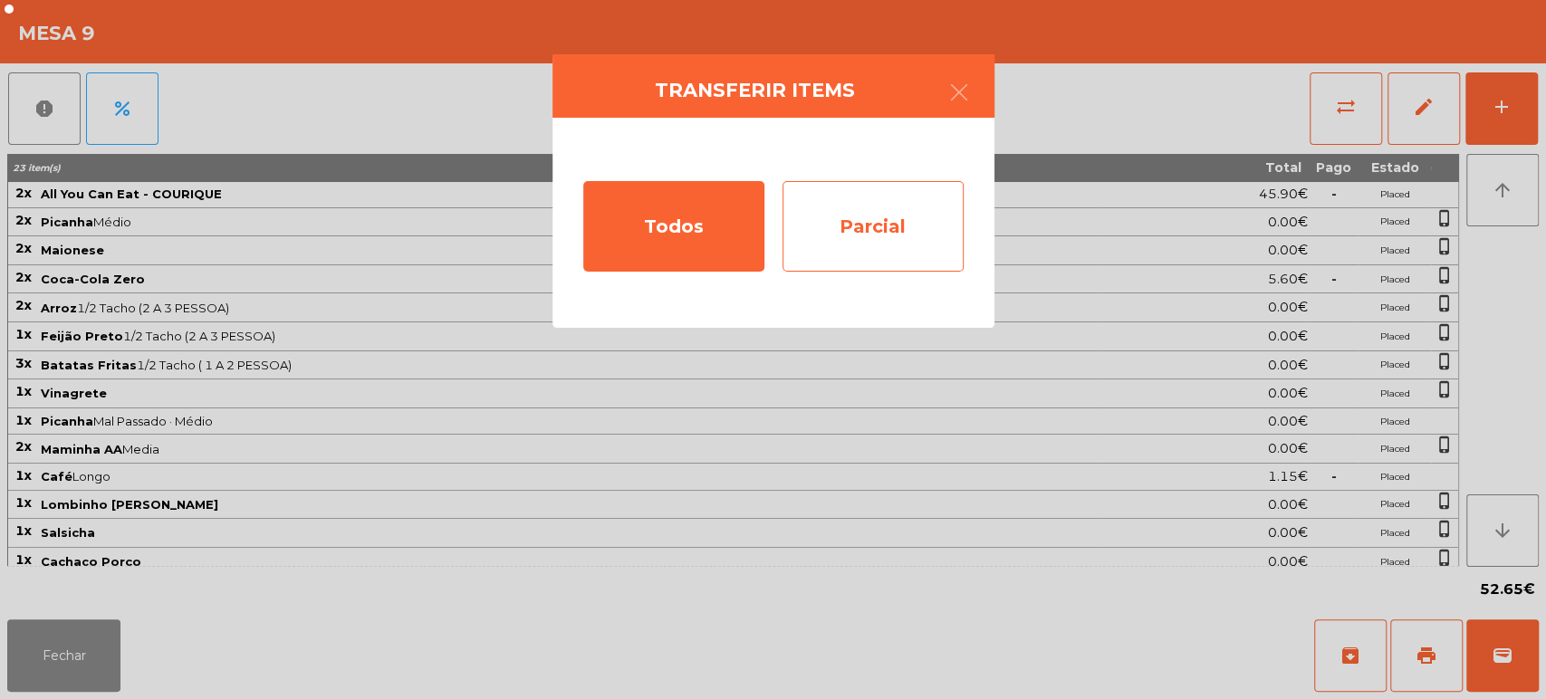
click at [934, 235] on div "Parcial" at bounding box center [872, 226] width 181 height 91
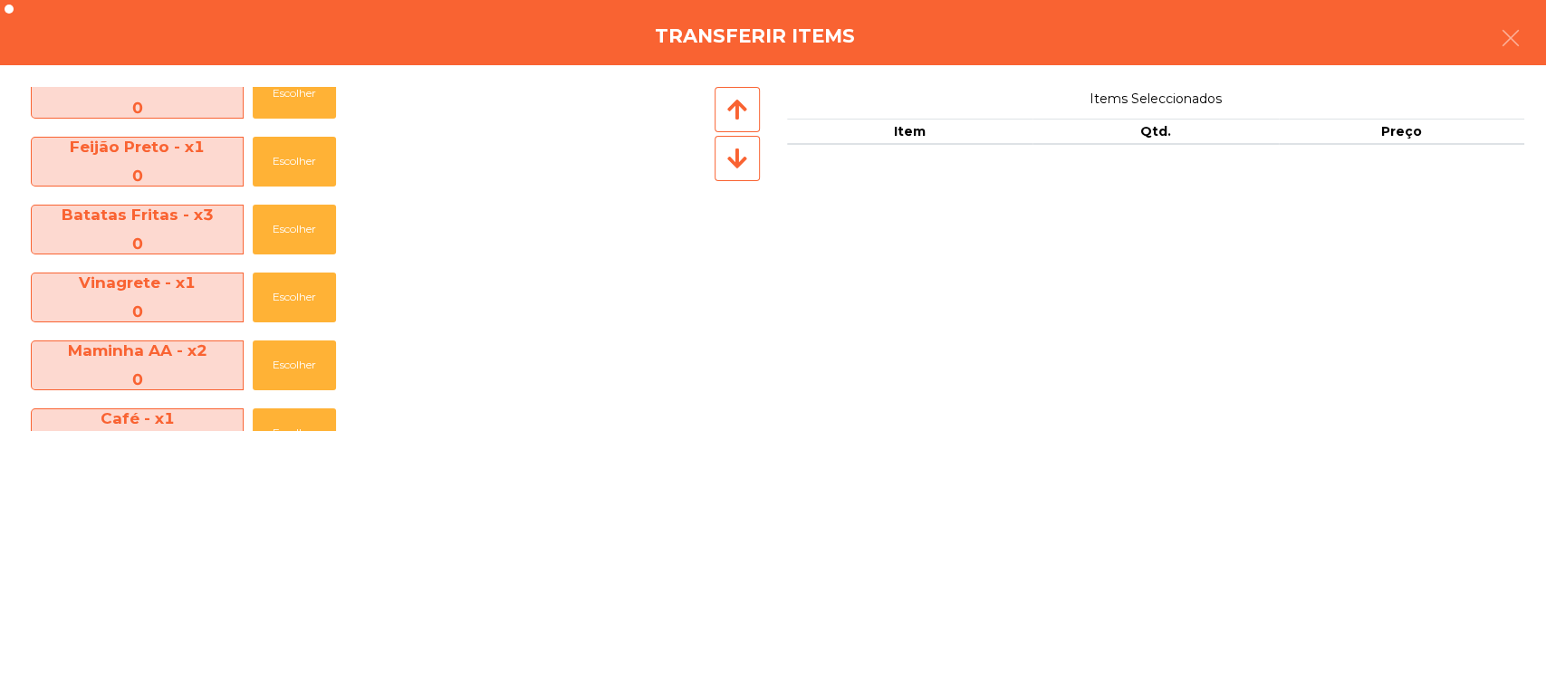
scroll to position [377, 0]
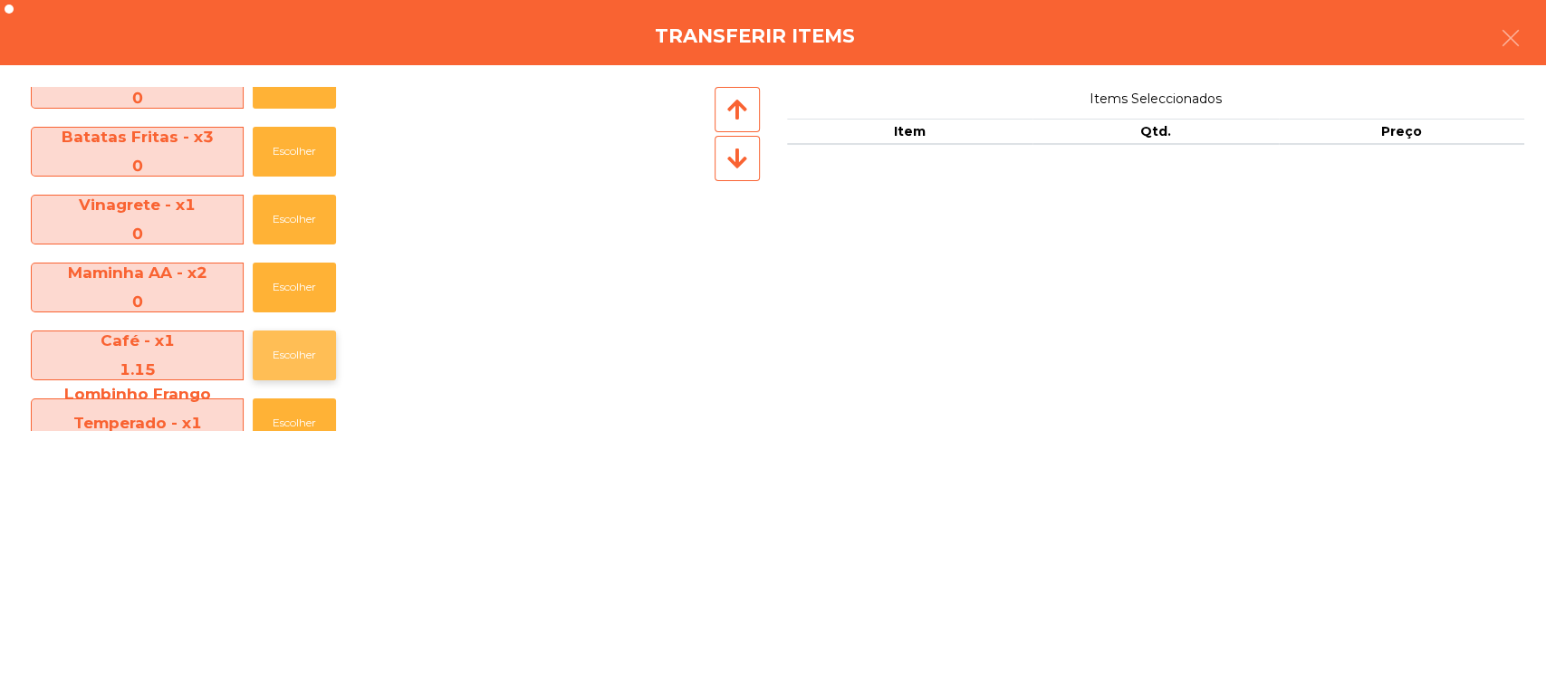
click at [283, 352] on button "Escolher" at bounding box center [294, 356] width 83 height 50
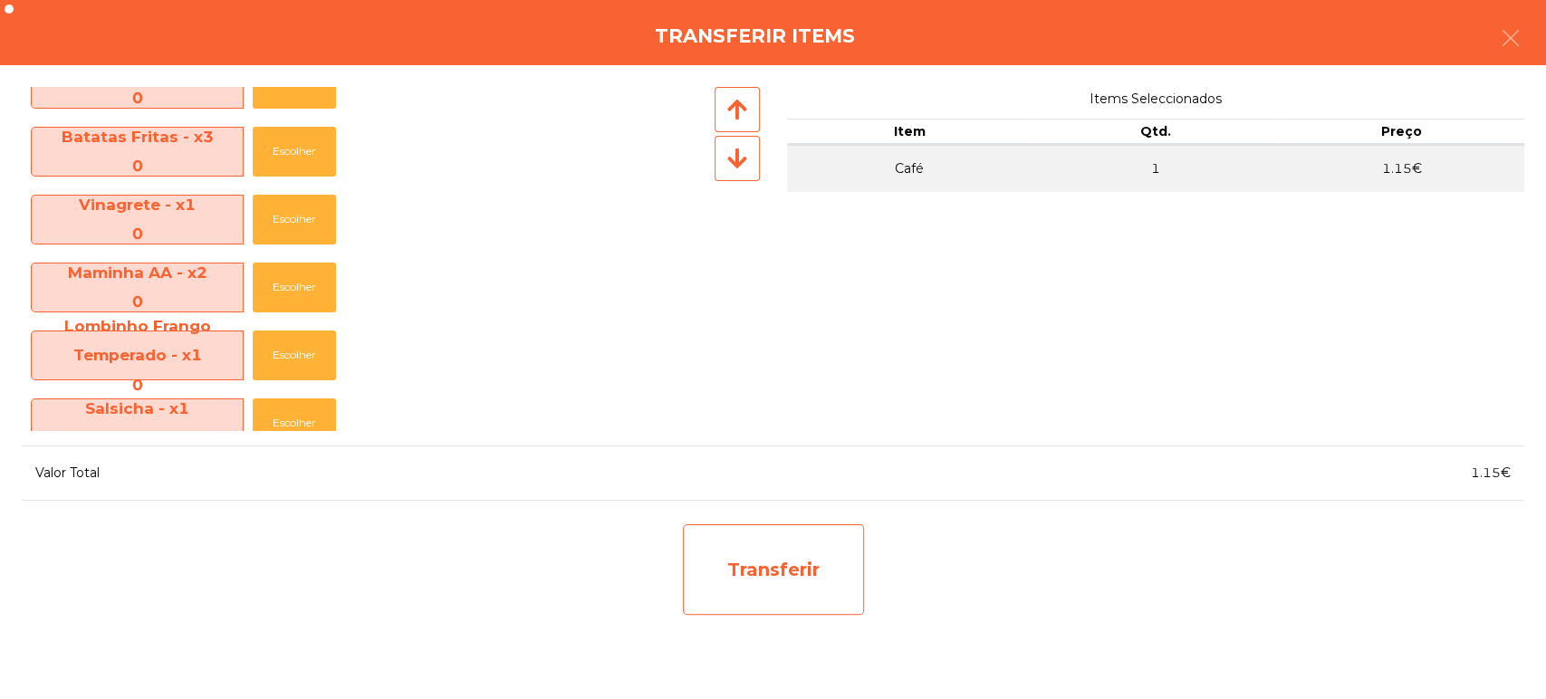
click at [763, 610] on div "Transferir" at bounding box center [773, 569] width 181 height 91
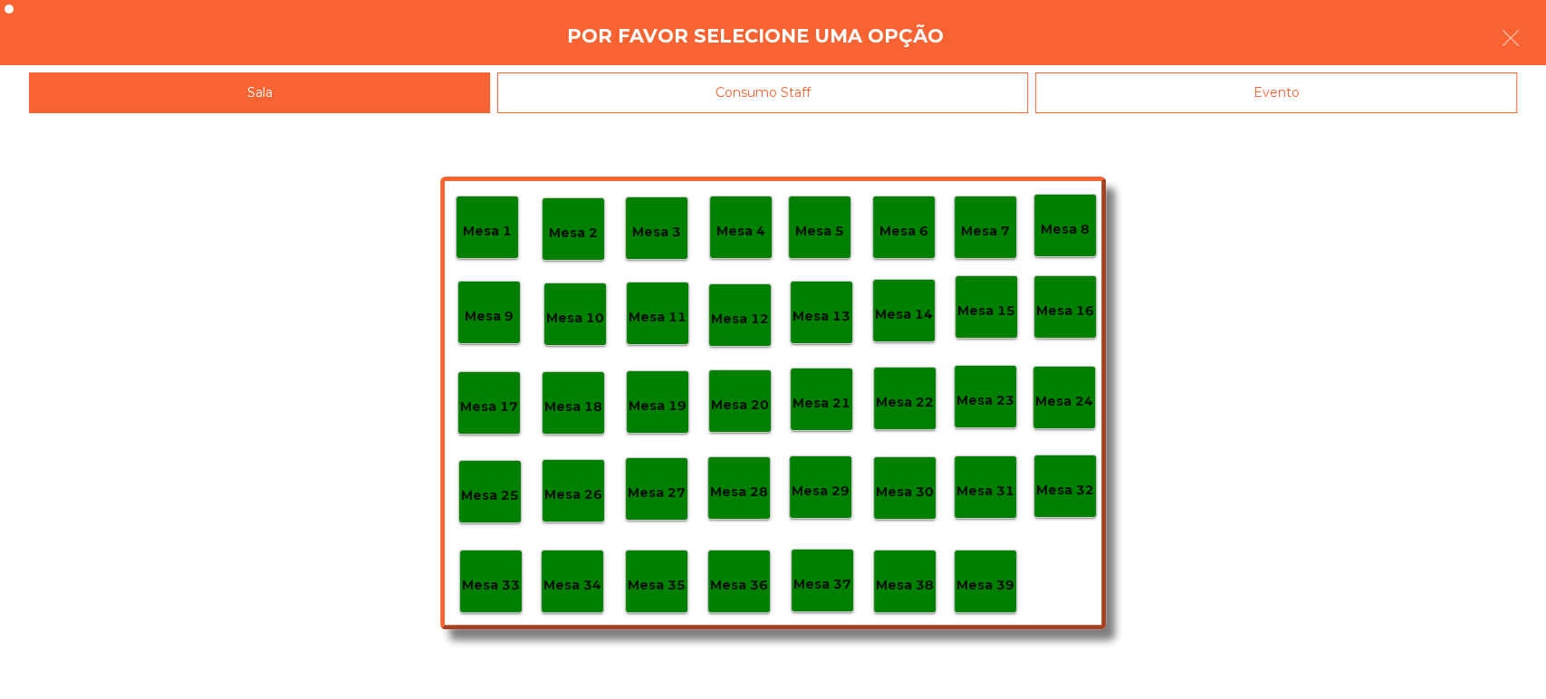
click at [844, 560] on div "Mesa 37" at bounding box center [822, 580] width 63 height 63
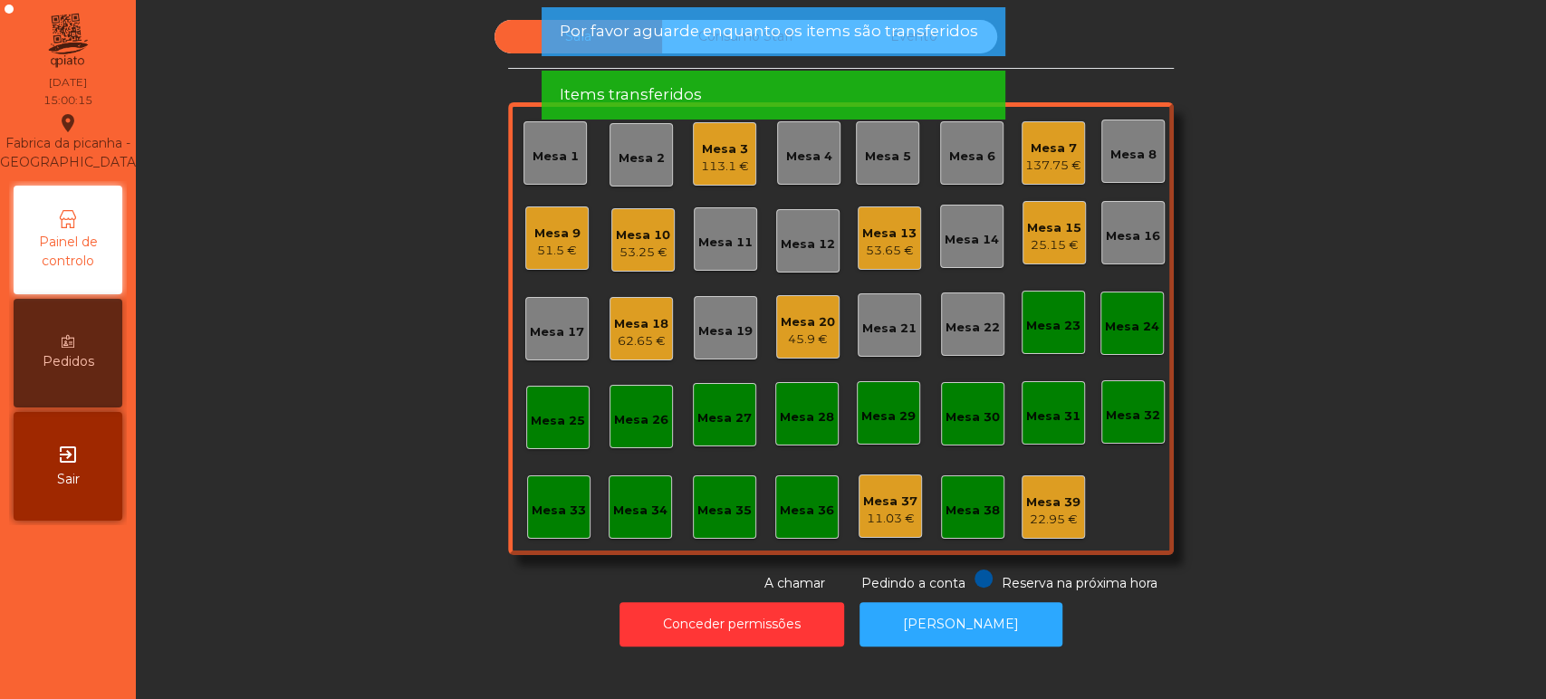
click at [545, 232] on div "Mesa 9" at bounding box center [557, 234] width 46 height 18
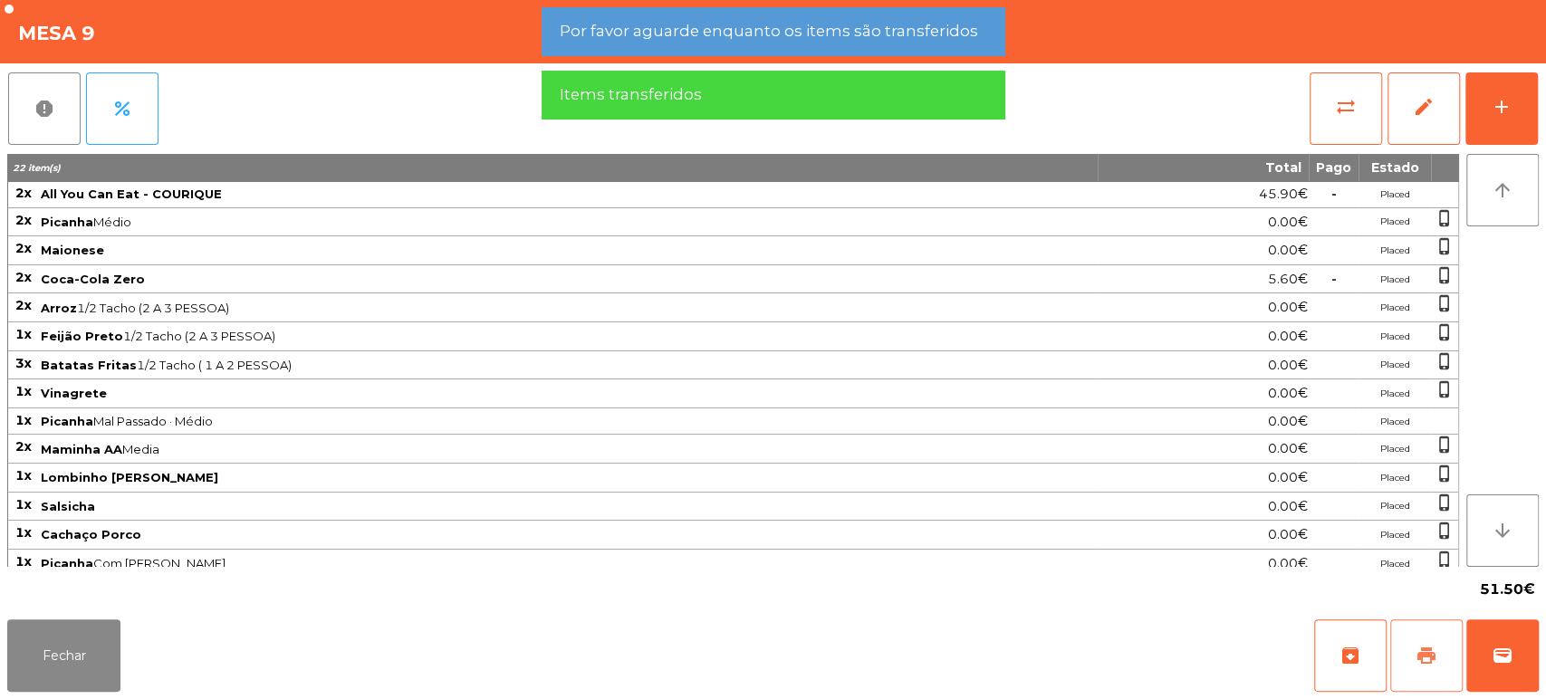
click at [1414, 656] on button "print" at bounding box center [1426, 655] width 72 height 72
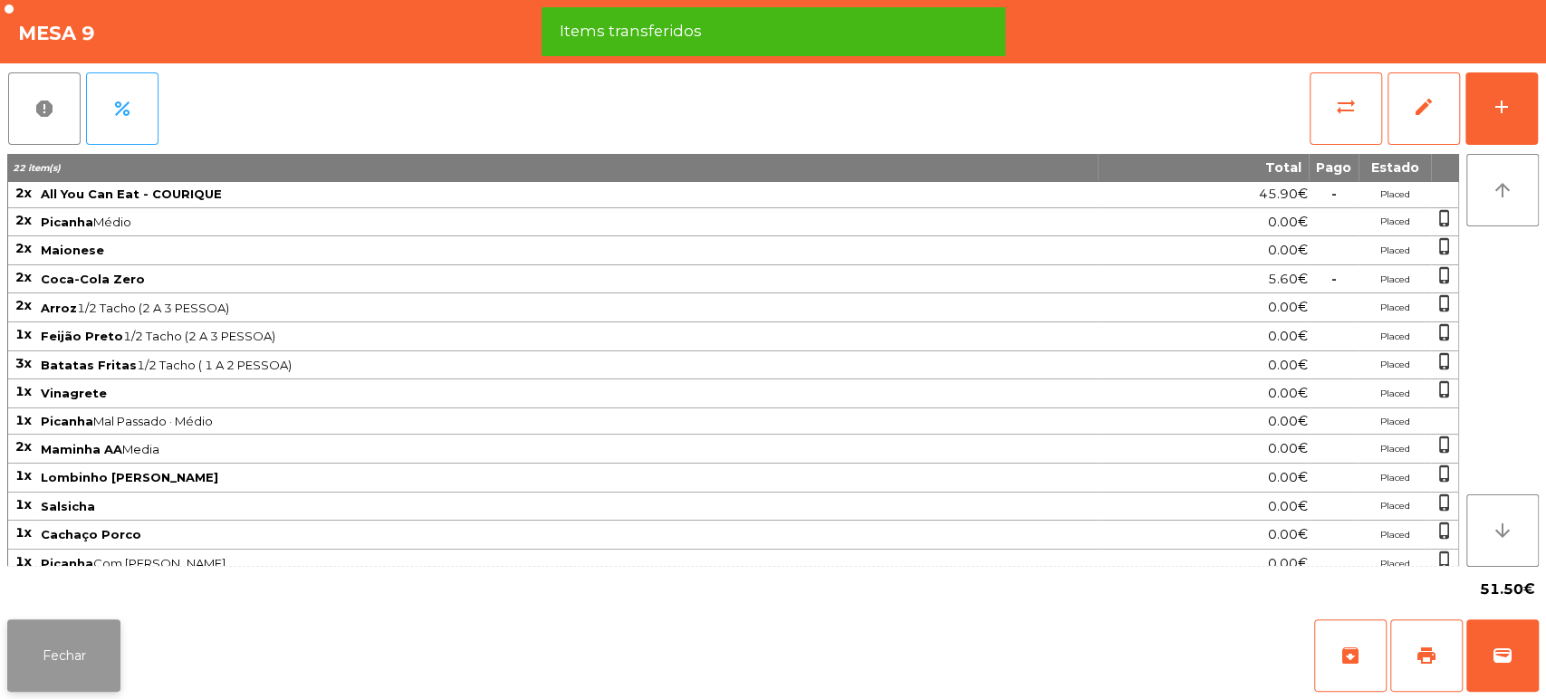
click at [72, 648] on button "Fechar" at bounding box center [63, 655] width 113 height 72
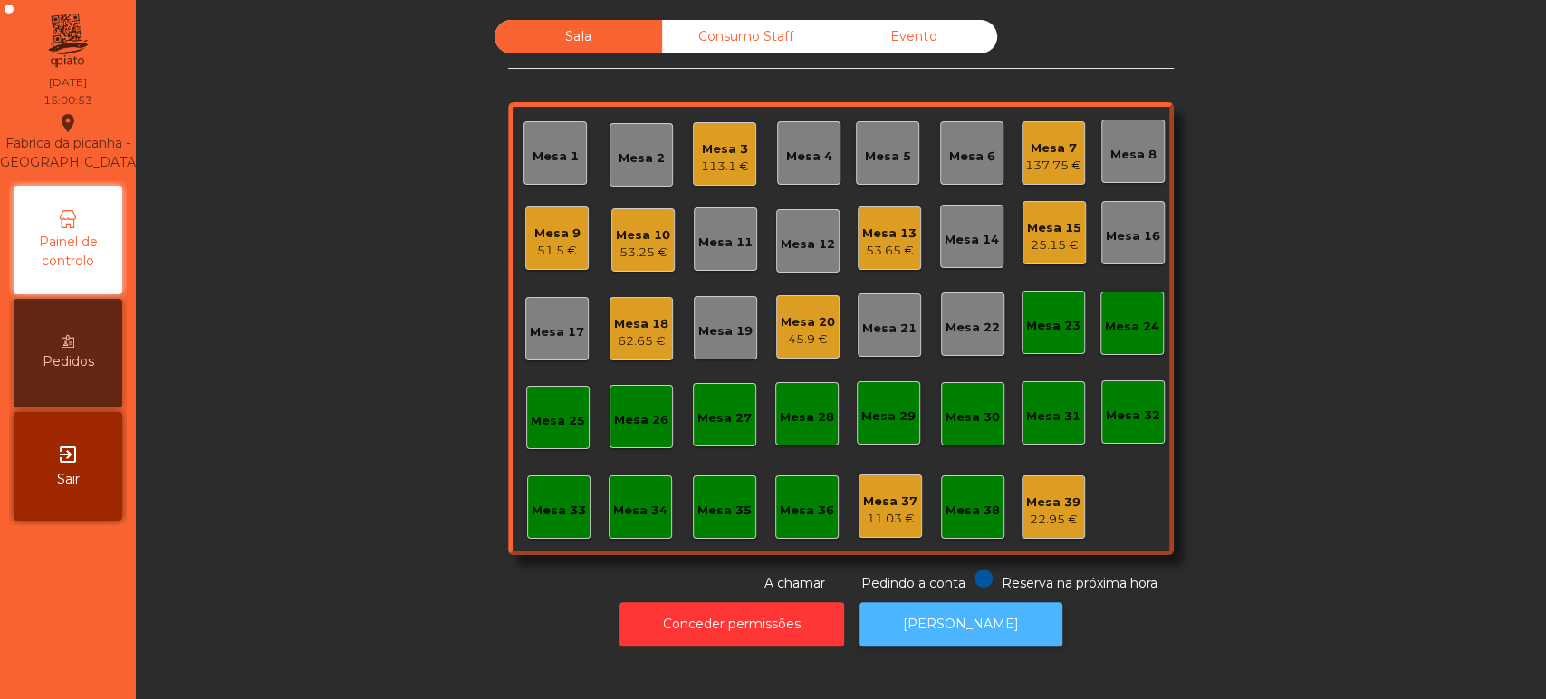
click at [965, 623] on button "[PERSON_NAME]" at bounding box center [960, 624] width 203 height 44
click at [539, 262] on div "Mesa 9 51.5 €" at bounding box center [556, 237] width 63 height 63
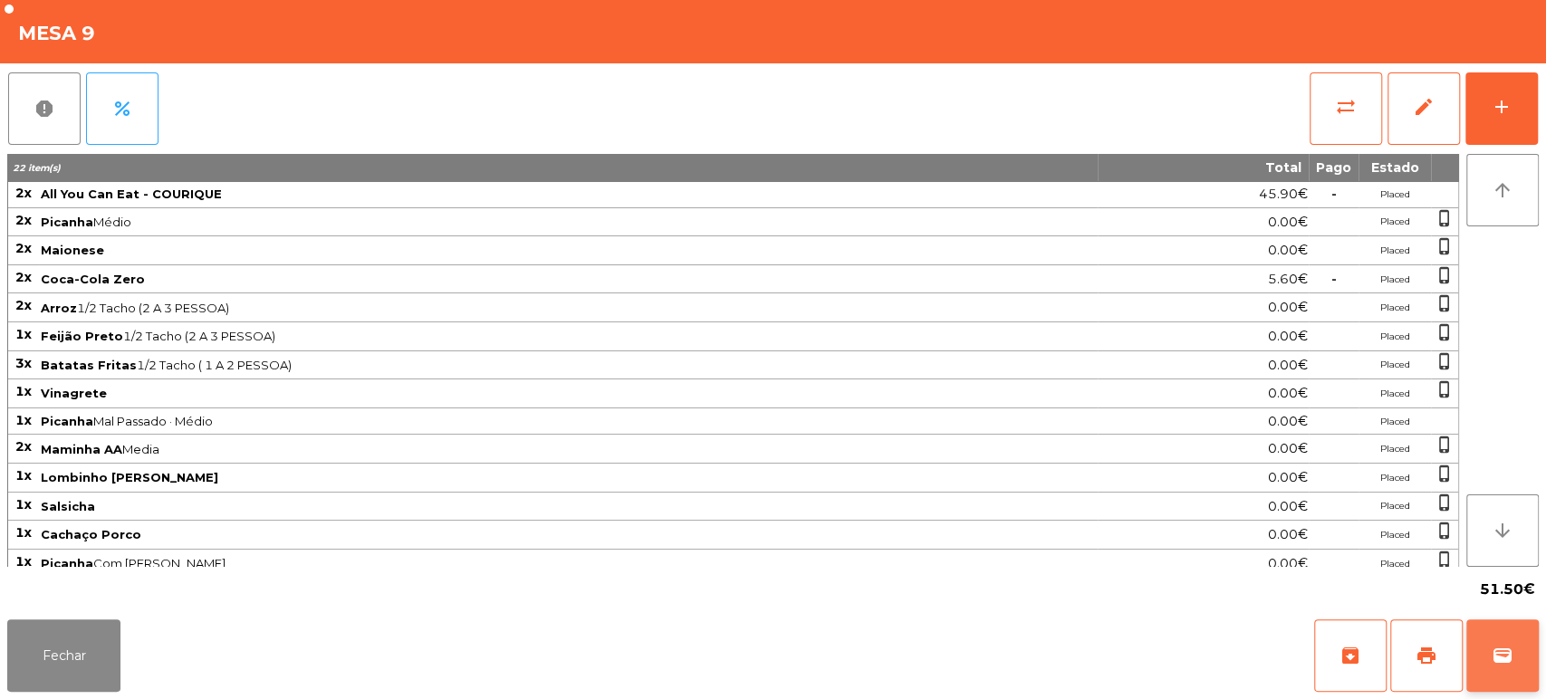
click at [1485, 645] on button "wallet" at bounding box center [1502, 655] width 72 height 72
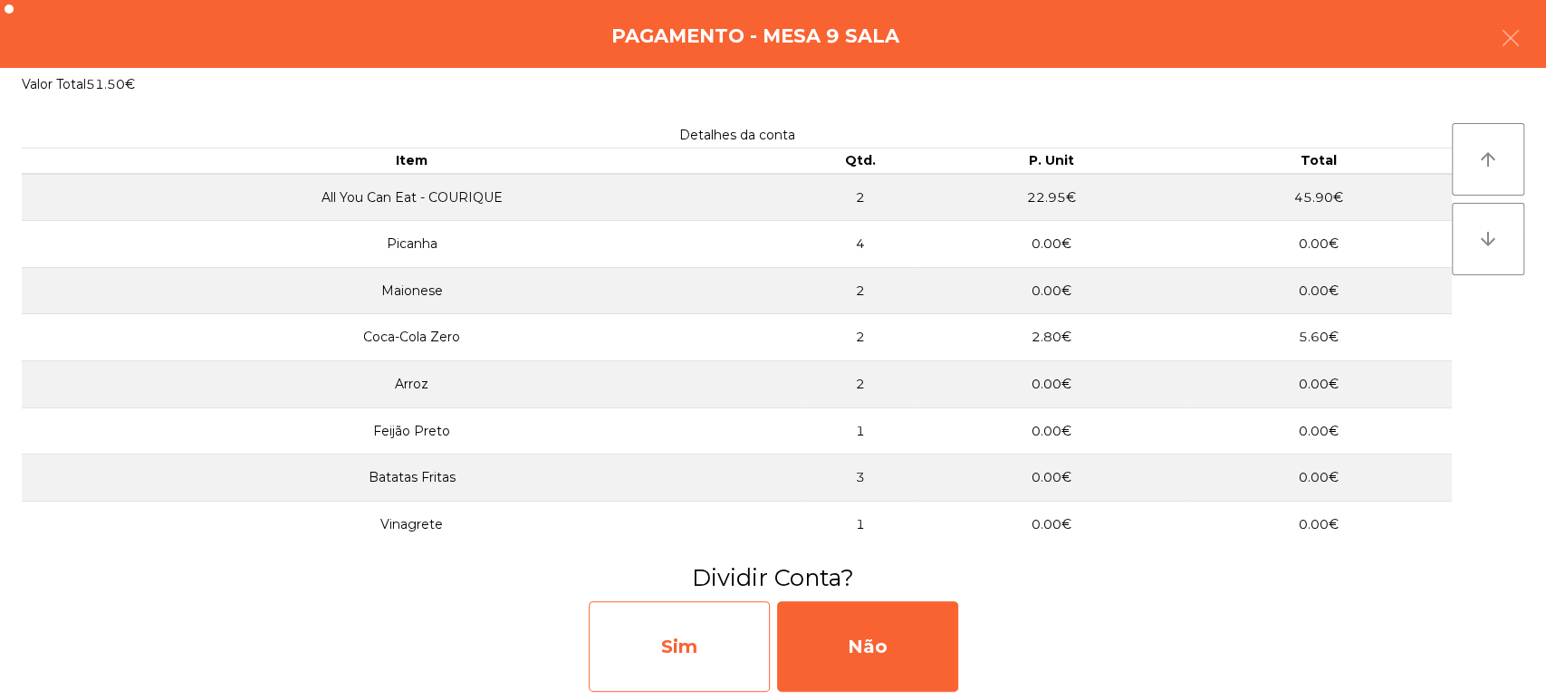
click at [705, 627] on div "Sim" at bounding box center [679, 646] width 181 height 91
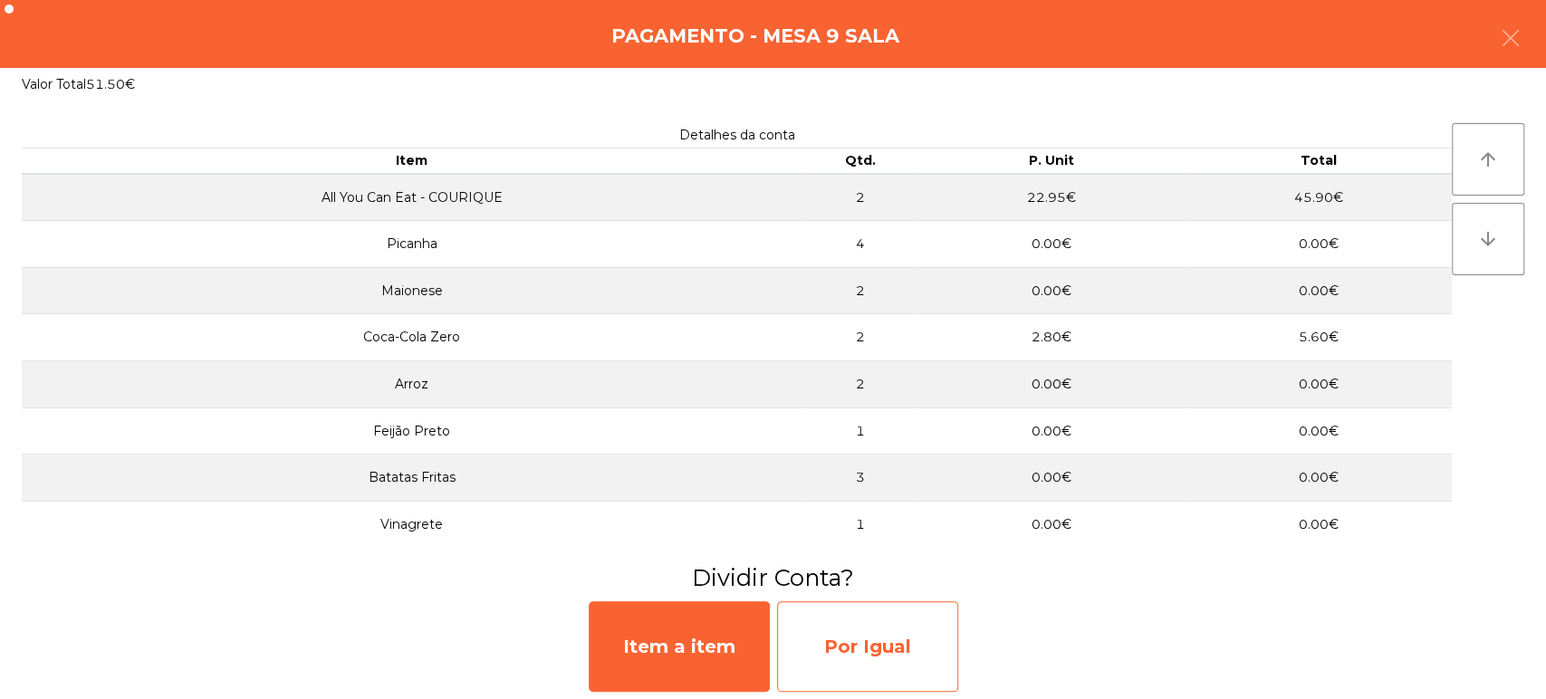
click at [870, 654] on div "Por Igual" at bounding box center [867, 646] width 181 height 91
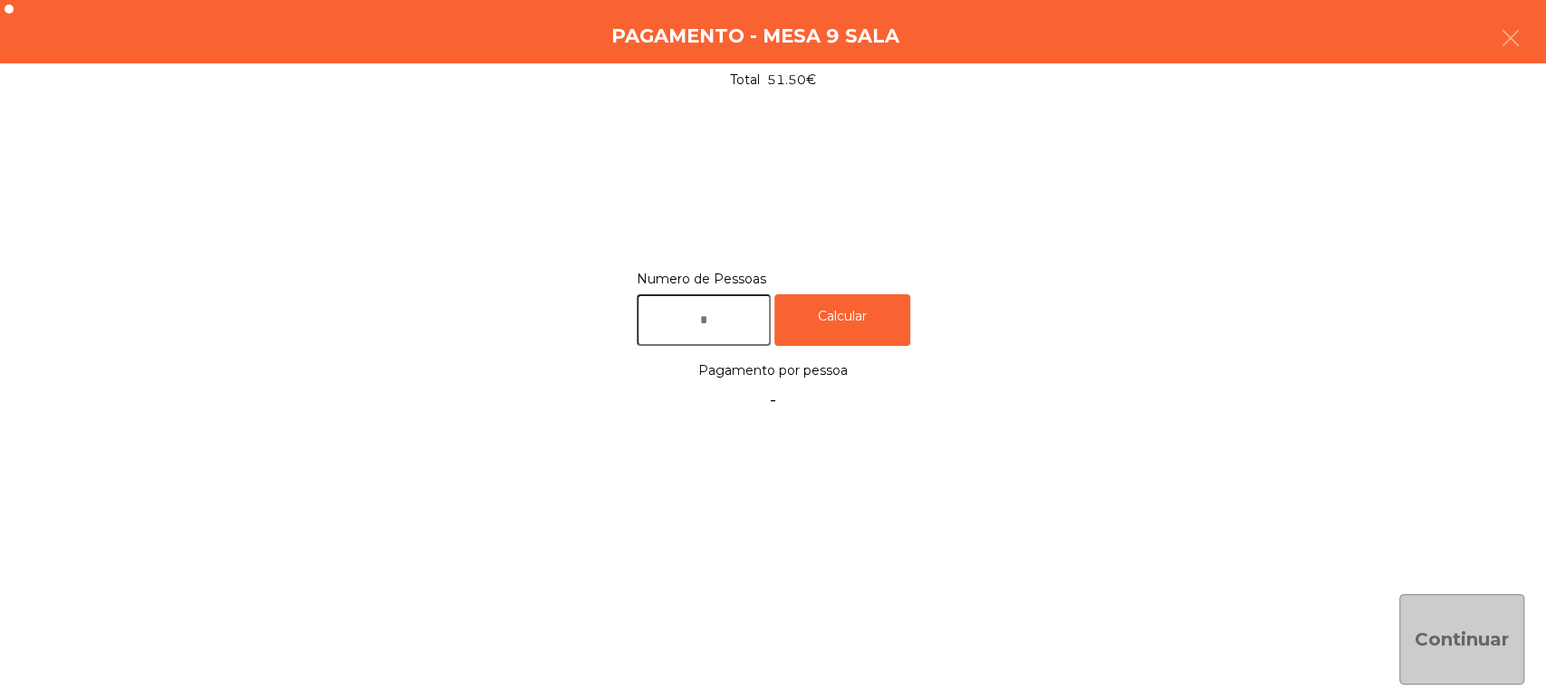
click at [698, 322] on input "text" at bounding box center [704, 320] width 134 height 52
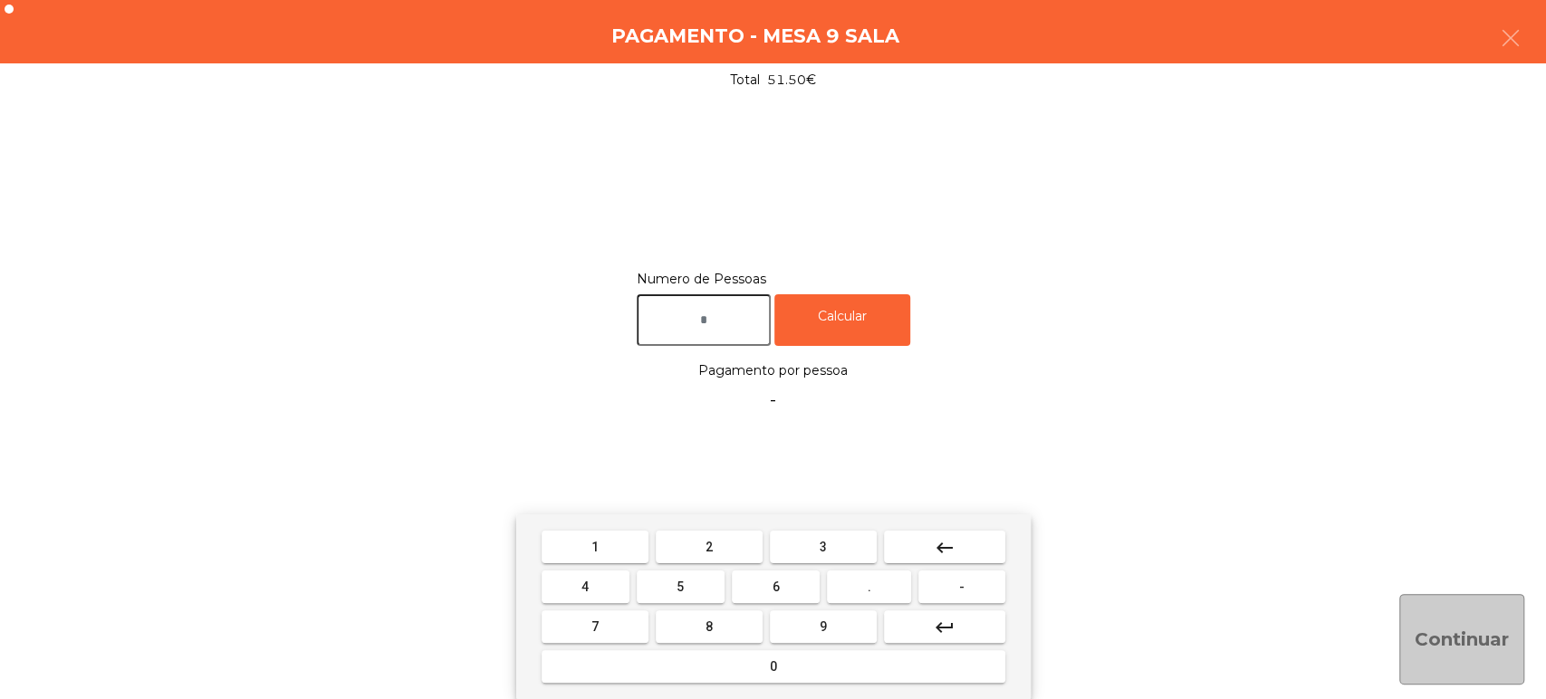
click at [696, 546] on button "2" at bounding box center [709, 547] width 107 height 33
type input "*"
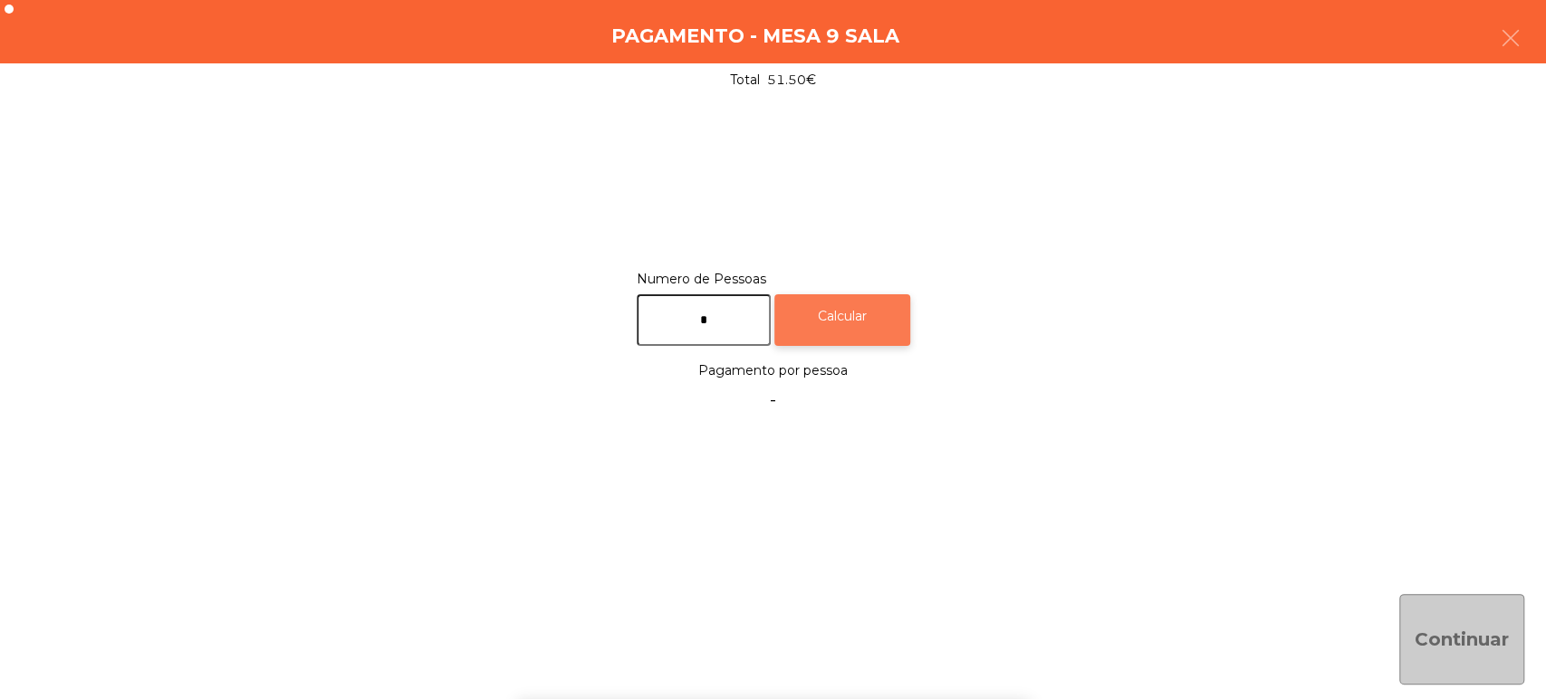
click at [854, 309] on div "Calcular" at bounding box center [842, 320] width 136 height 52
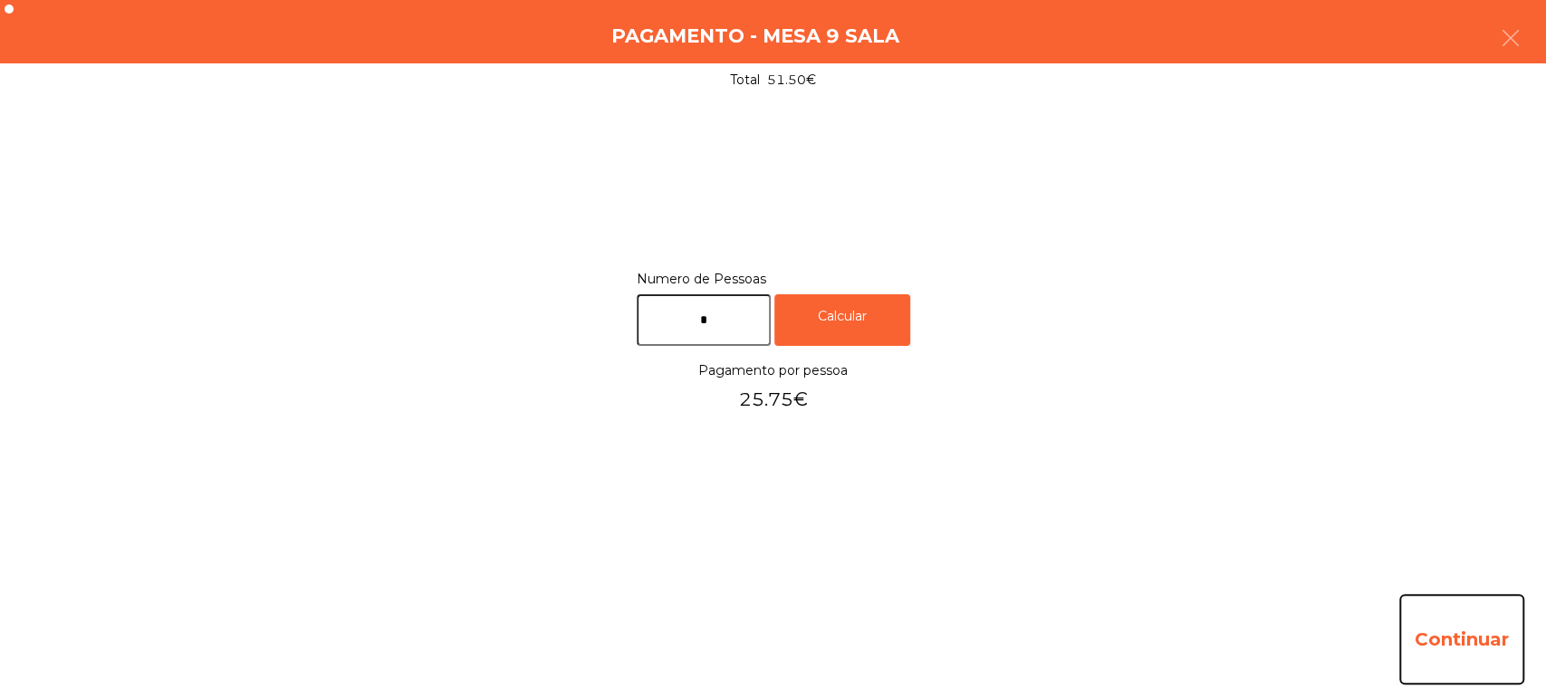
click at [1482, 616] on button "Continuar" at bounding box center [1461, 639] width 125 height 91
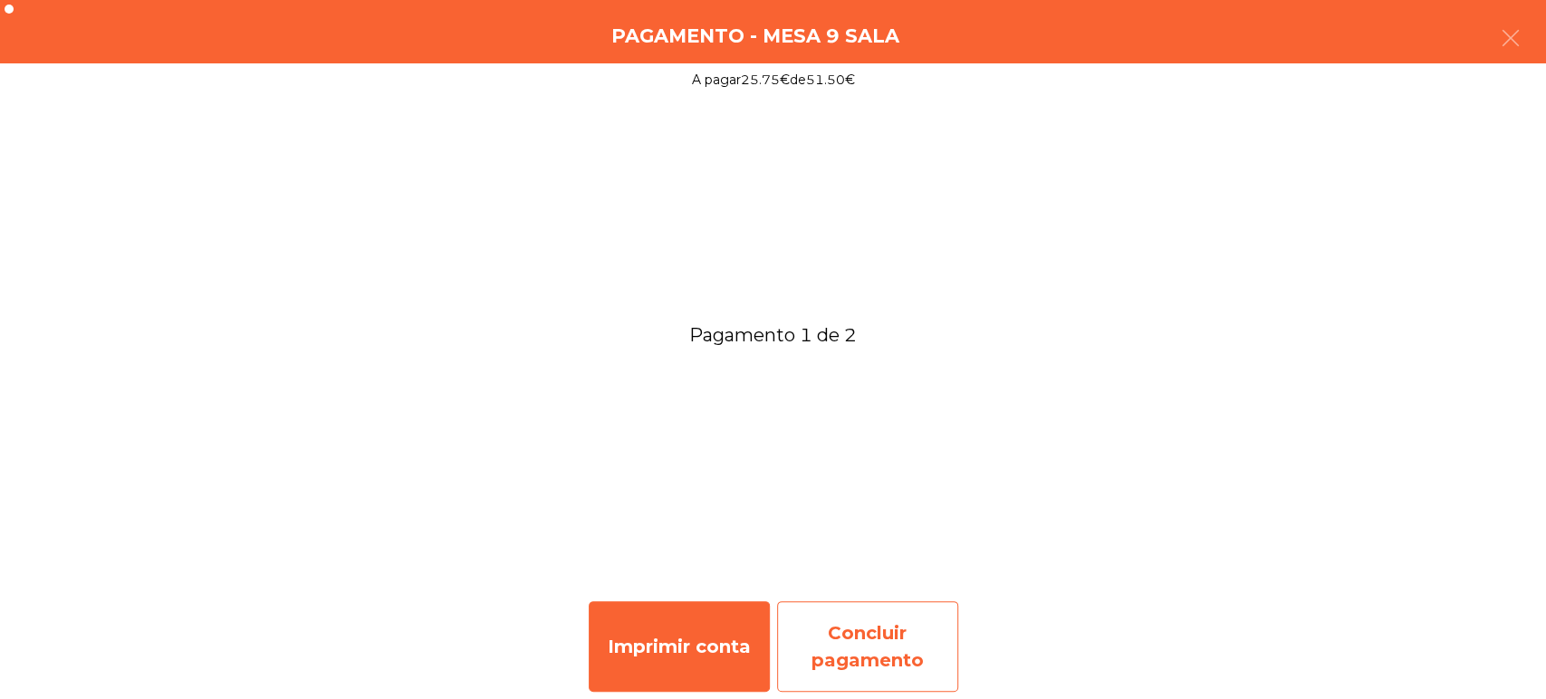
click at [866, 618] on div "Concluir pagamento" at bounding box center [867, 646] width 181 height 91
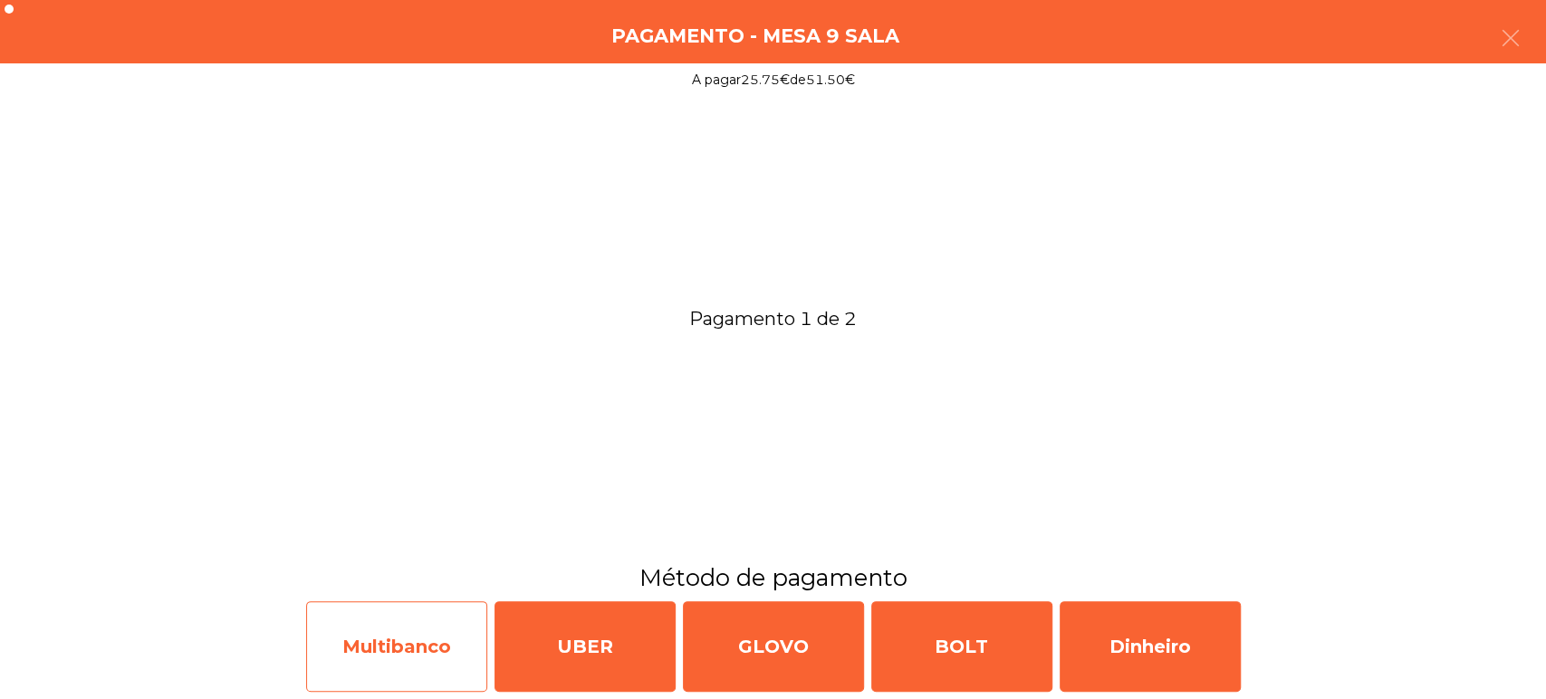
click at [439, 633] on div "Multibanco" at bounding box center [396, 646] width 181 height 91
select select "**"
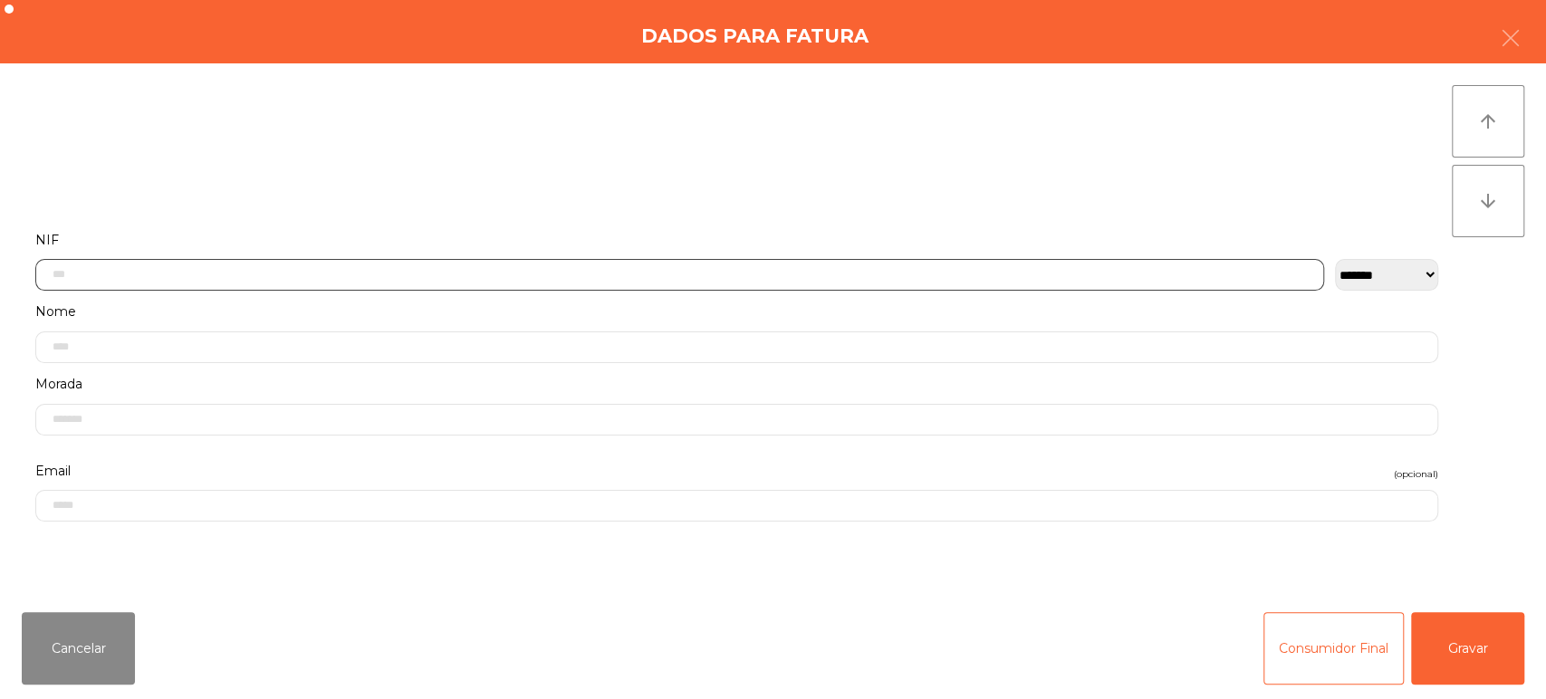
click at [807, 276] on input "text" at bounding box center [679, 275] width 1289 height 32
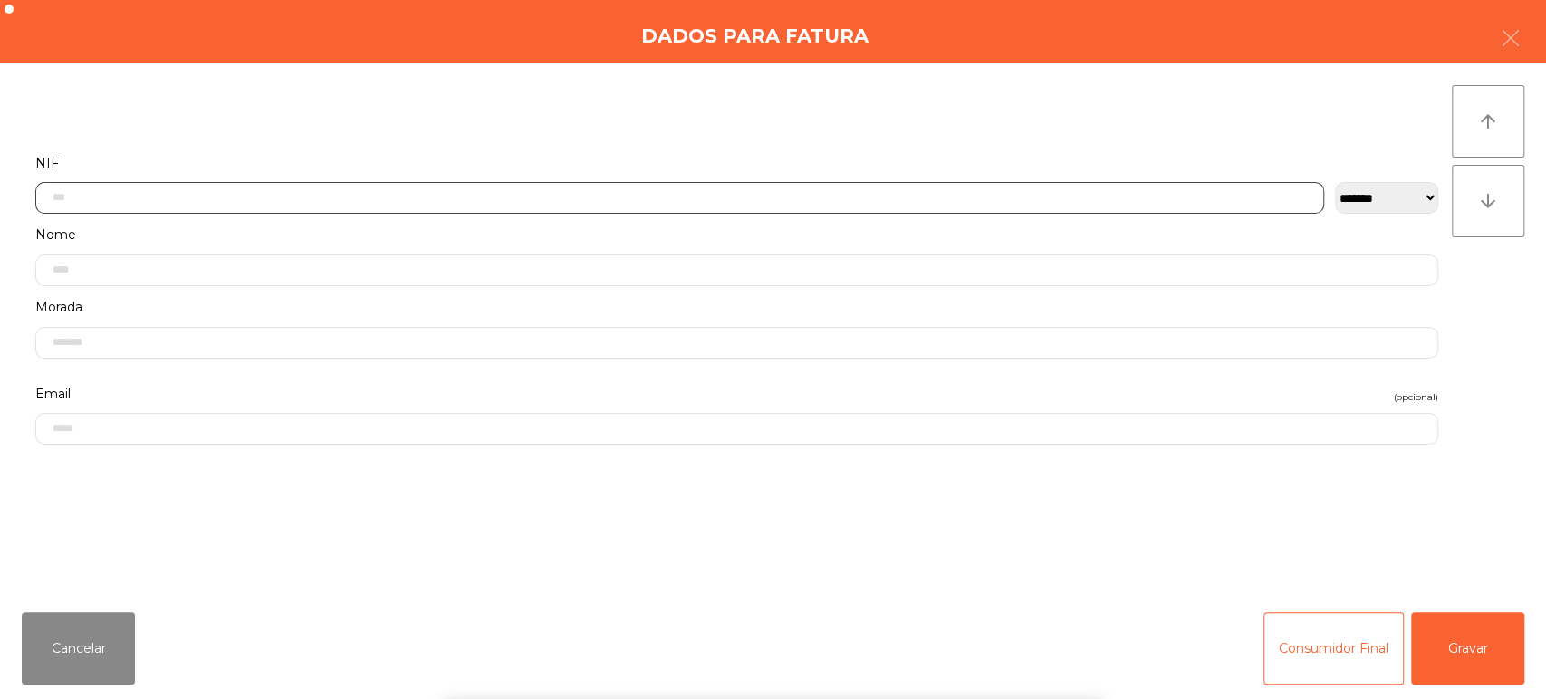
scroll to position [141, 0]
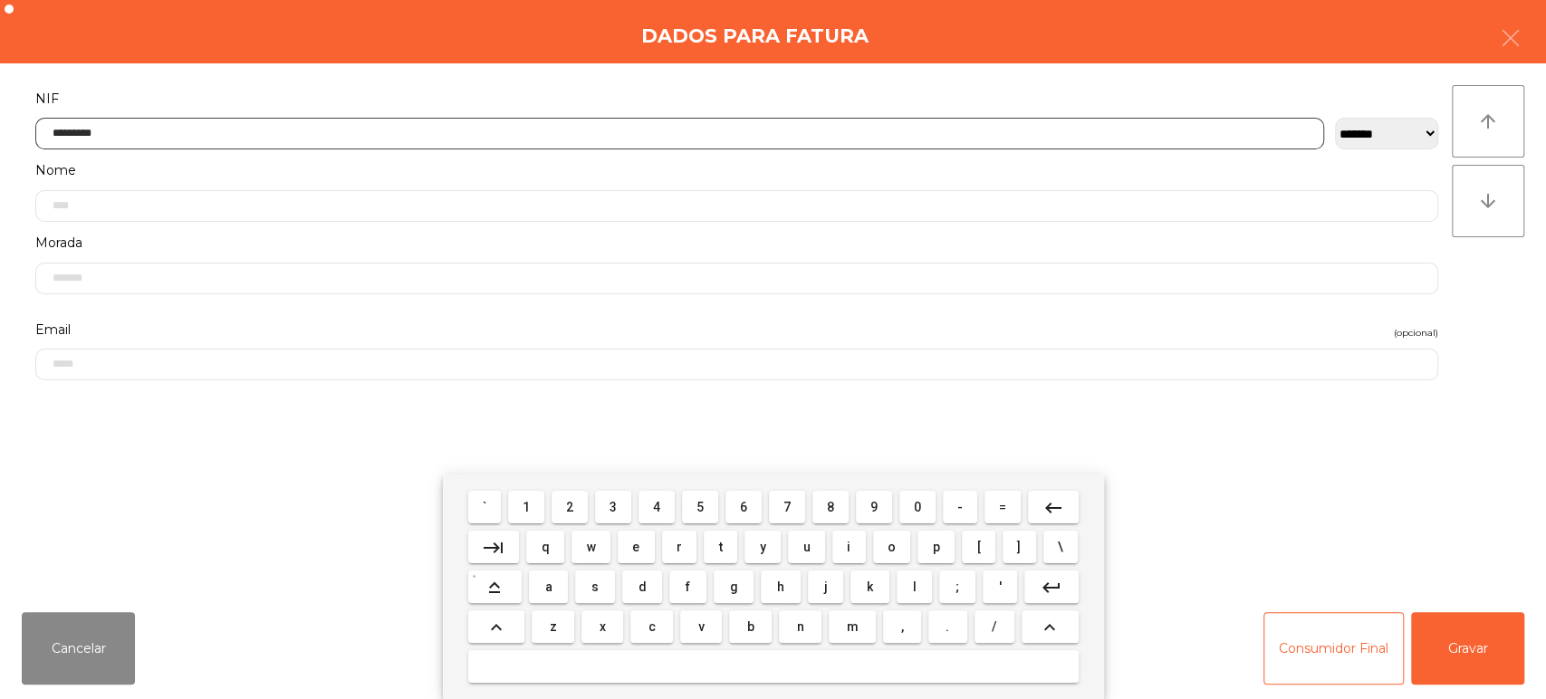
type input "*********"
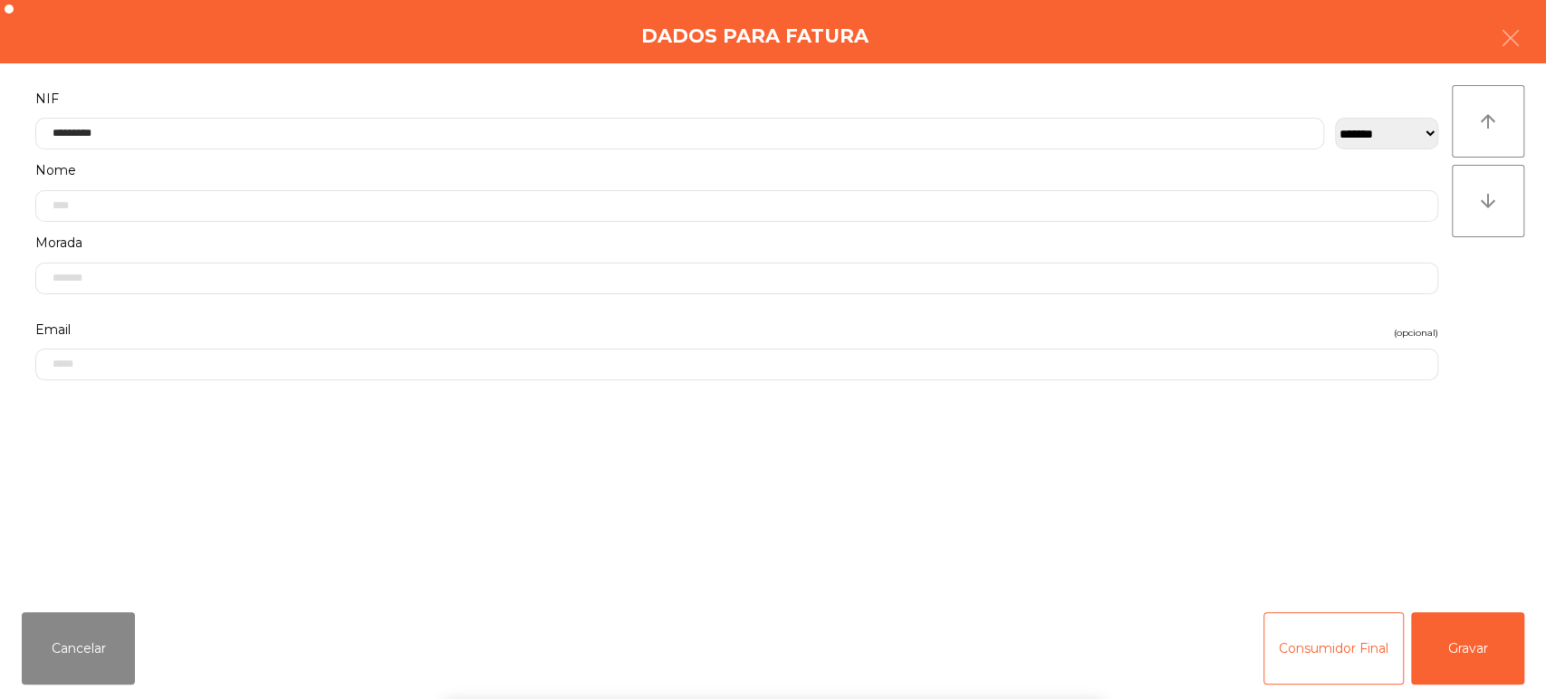
click at [1518, 652] on div "` 1 2 3 4 5 6 7 8 9 0 - = keyboard_backspace keyboard_tab q w e r t y u i o p […" at bounding box center [773, 587] width 1546 height 225
click at [1487, 656] on button "Gravar" at bounding box center [1467, 648] width 113 height 72
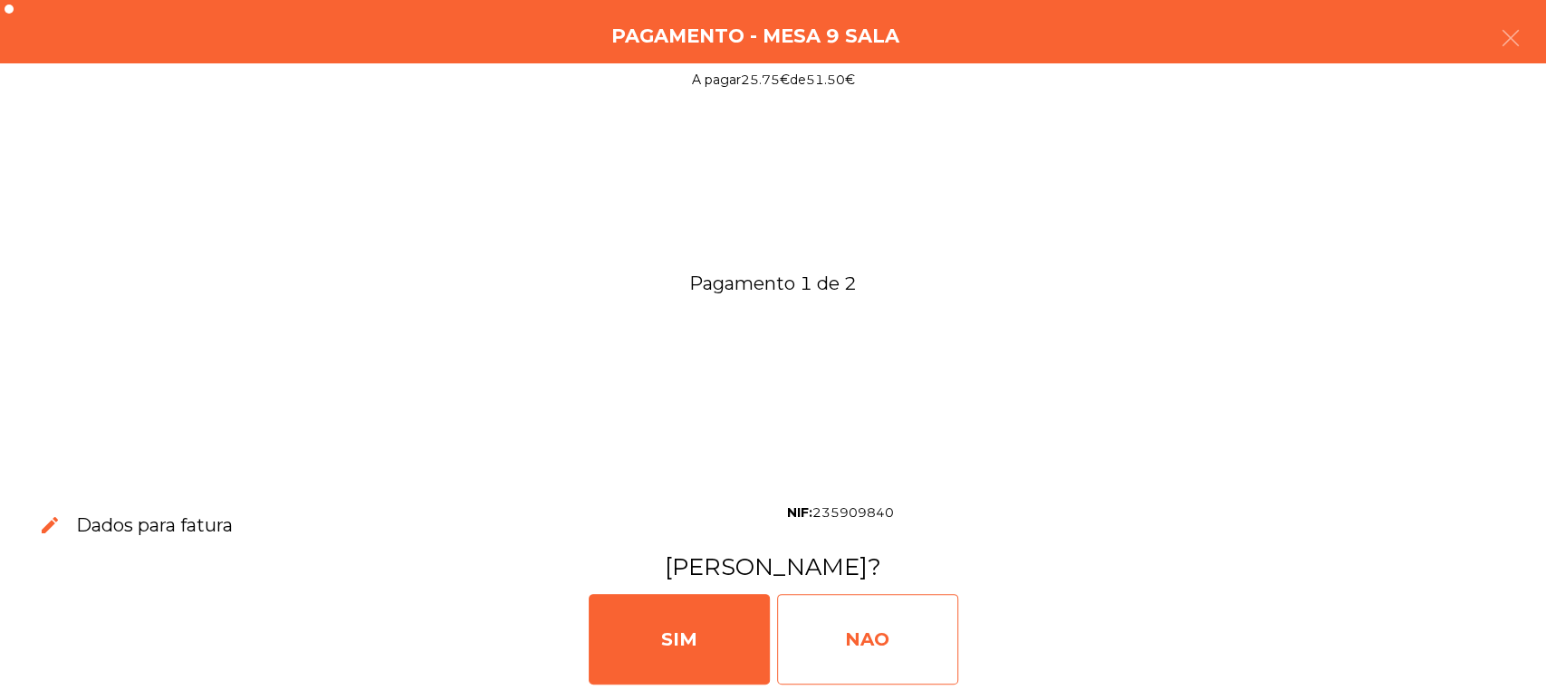
click at [874, 609] on div "NAO" at bounding box center [867, 639] width 181 height 91
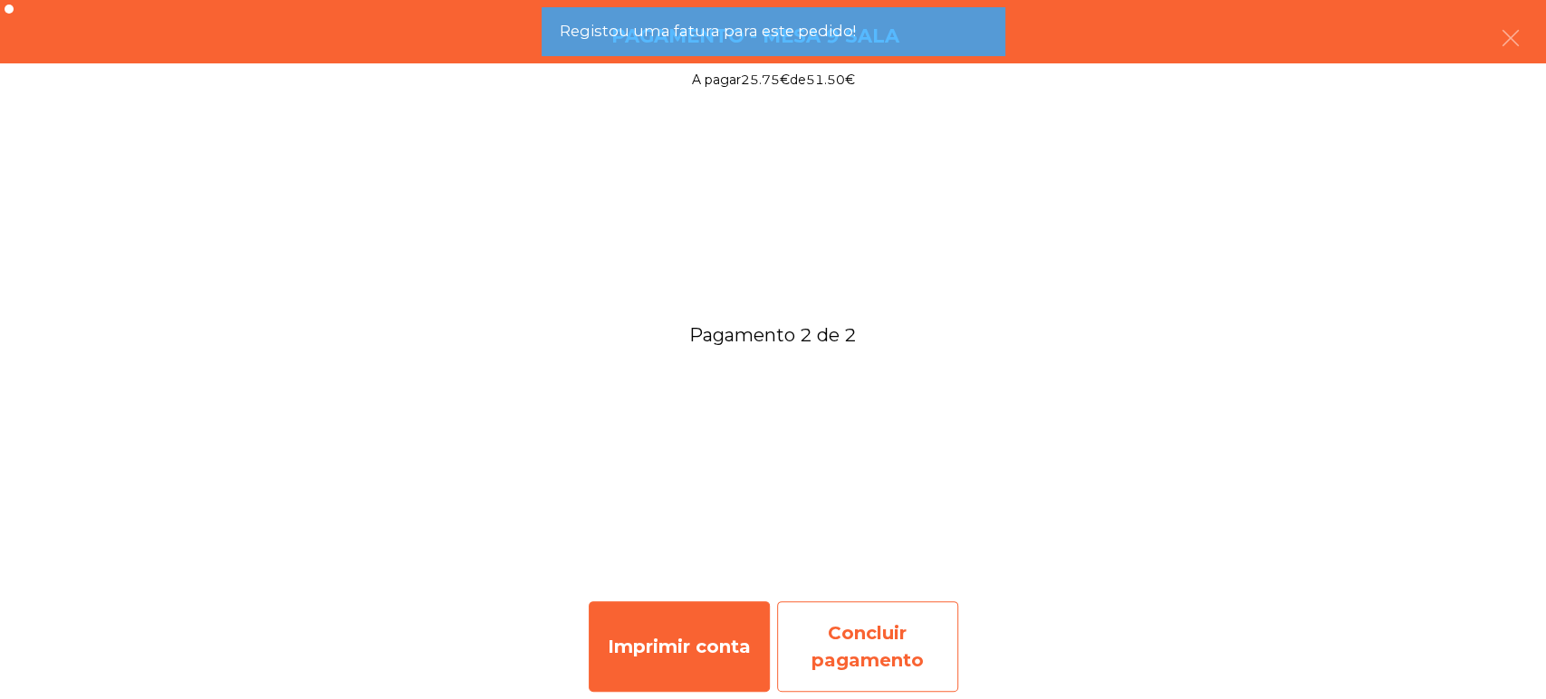
click at [862, 630] on div "Concluir pagamento" at bounding box center [867, 646] width 181 height 91
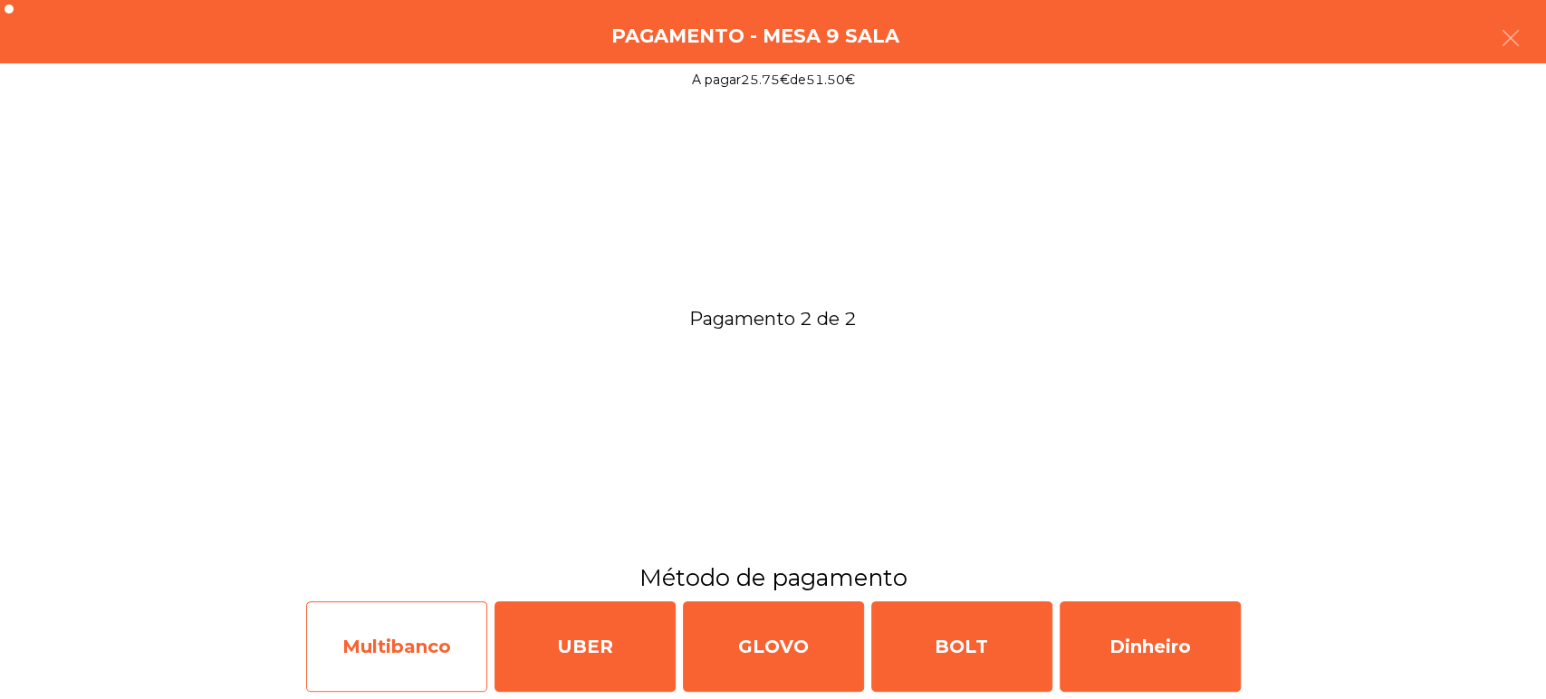
click at [400, 617] on div "Multibanco" at bounding box center [396, 646] width 181 height 91
select select "**"
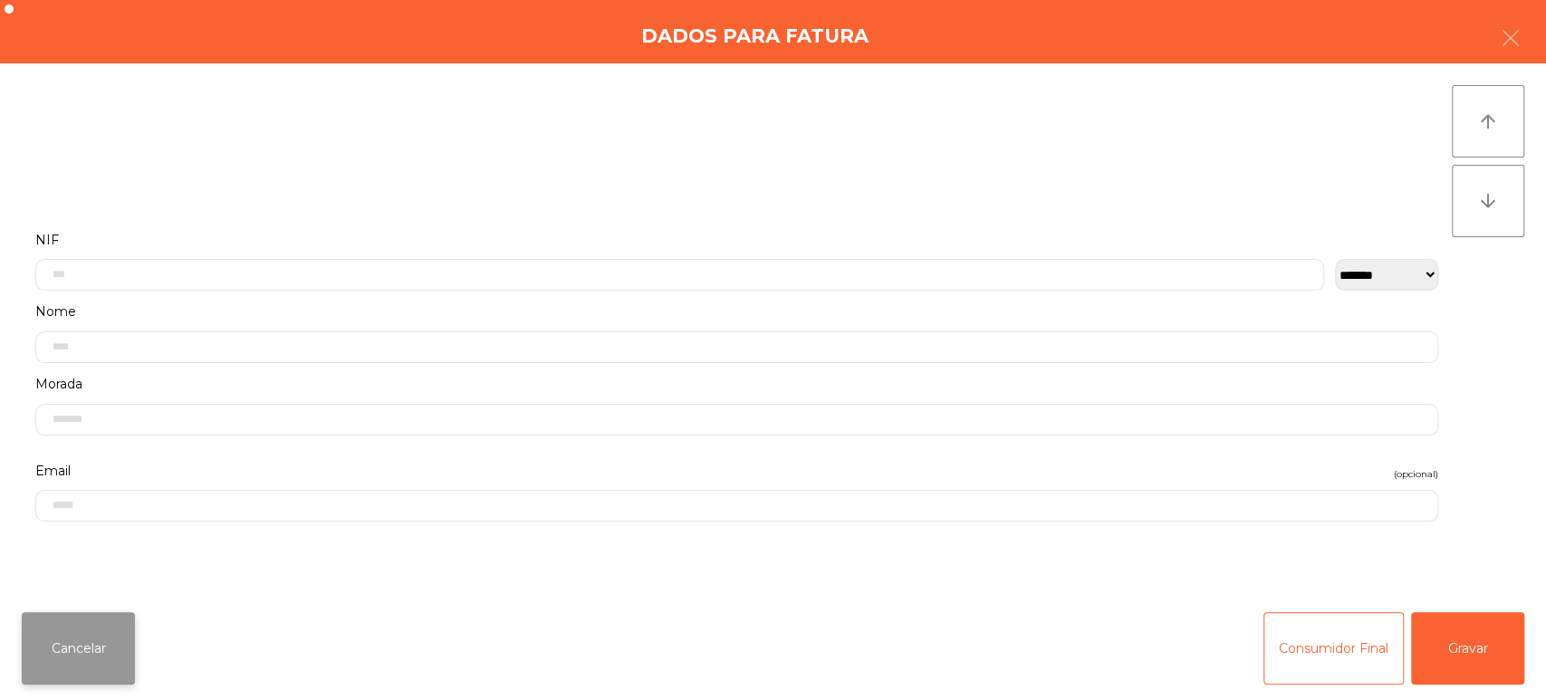
click at [93, 626] on button "Cancelar" at bounding box center [78, 648] width 113 height 72
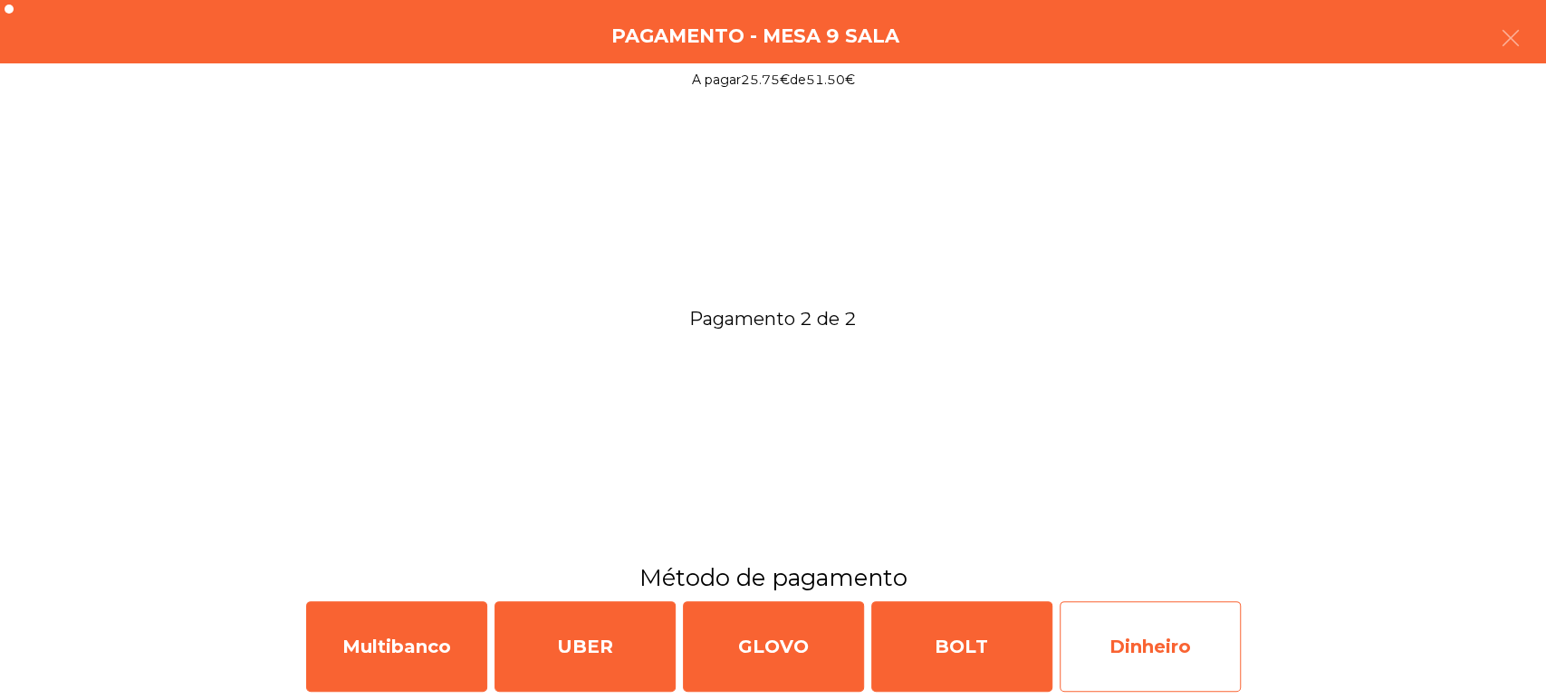
click at [1137, 628] on div "Dinheiro" at bounding box center [1150, 646] width 181 height 91
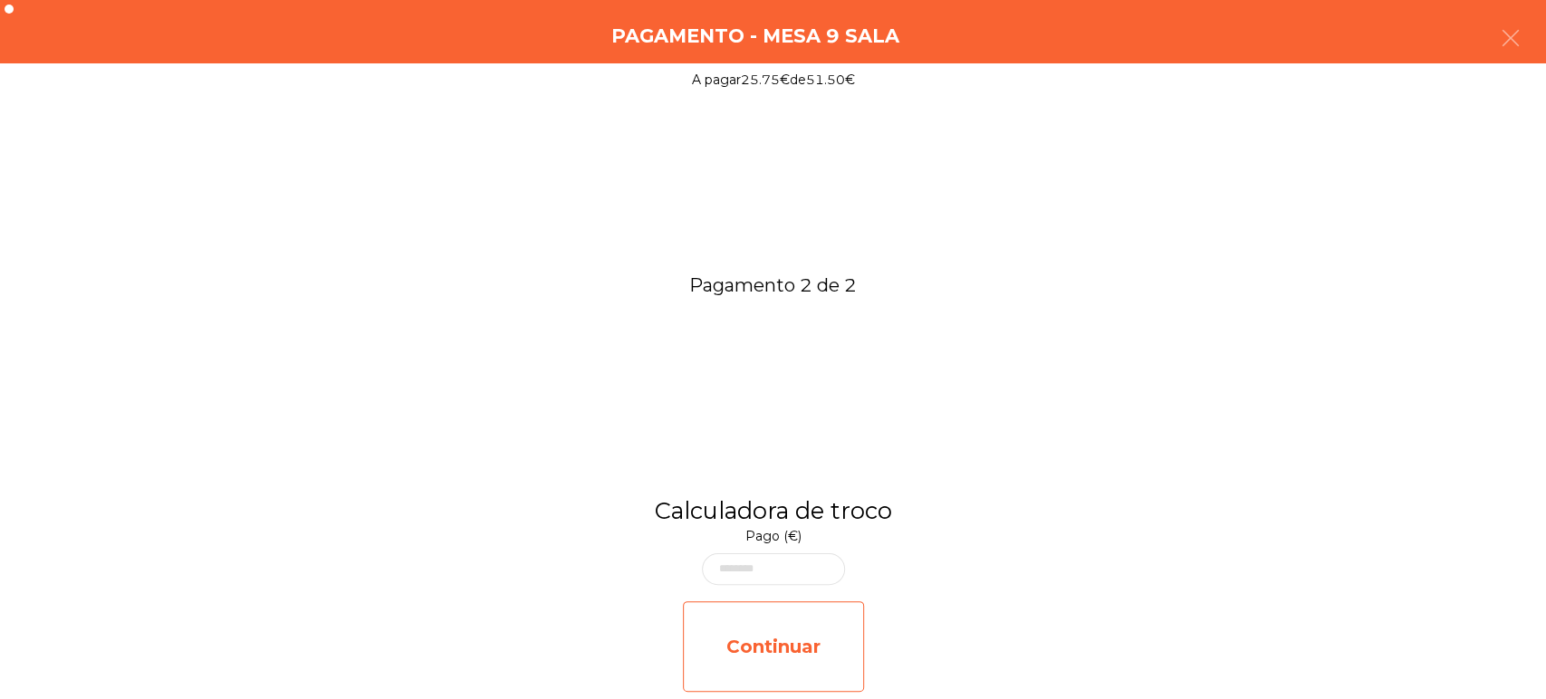
click at [824, 645] on div "Continuar" at bounding box center [773, 646] width 181 height 91
select select "**"
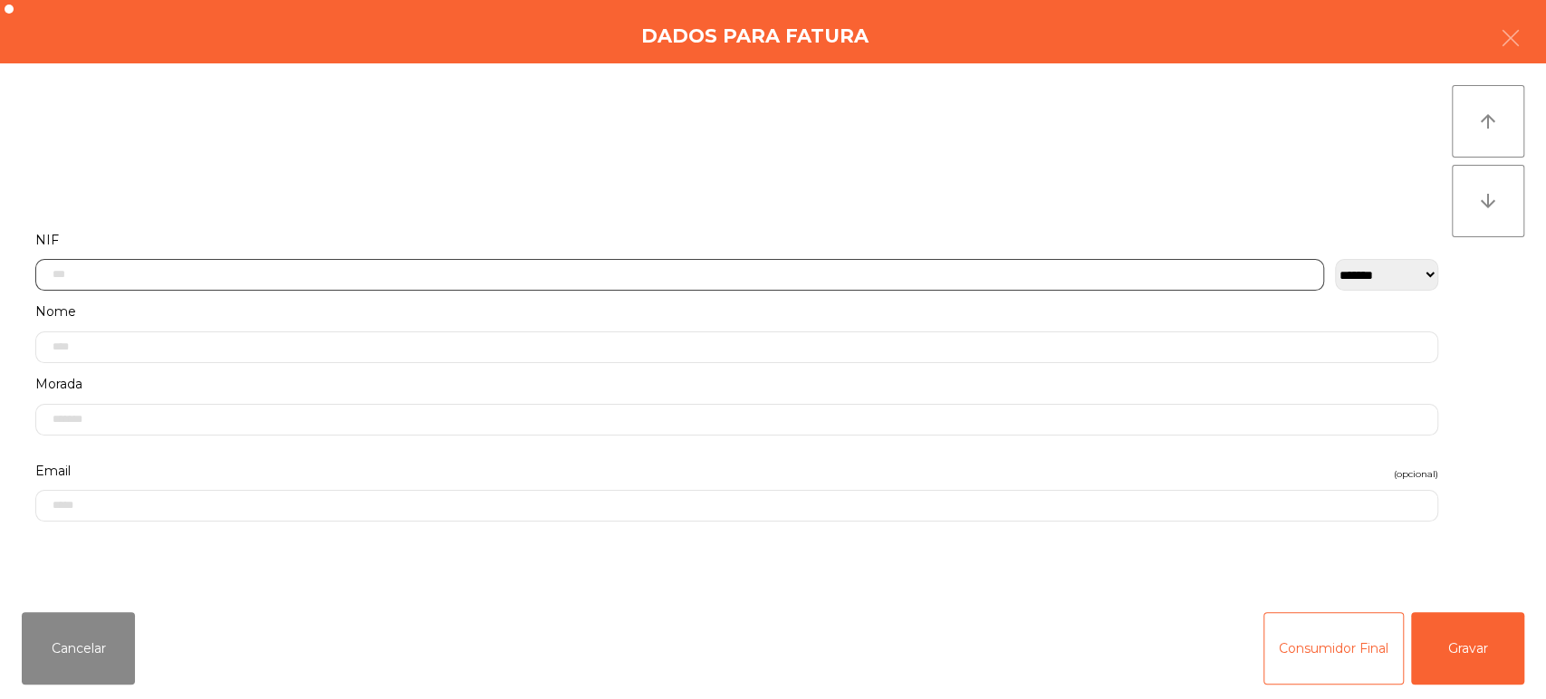
click at [862, 268] on input "text" at bounding box center [679, 275] width 1289 height 32
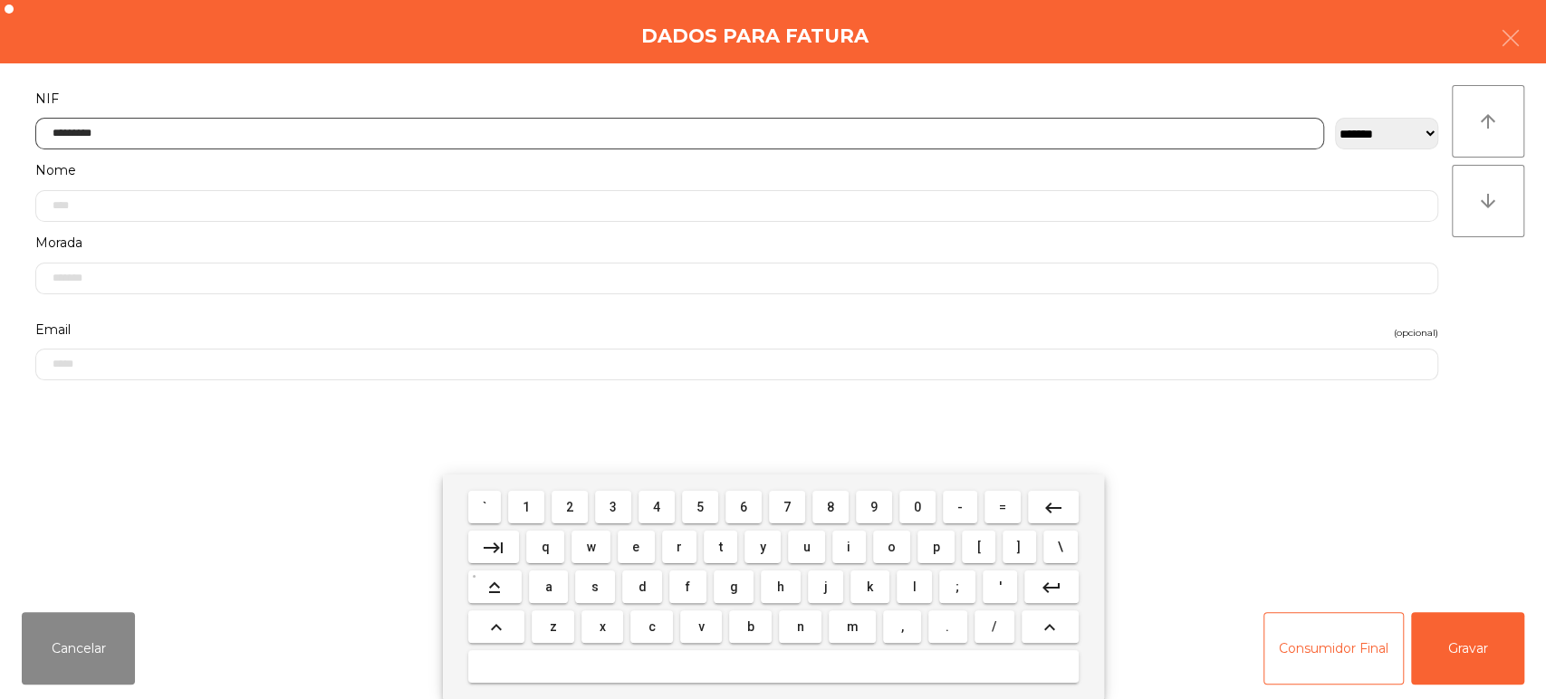
type input "*********"
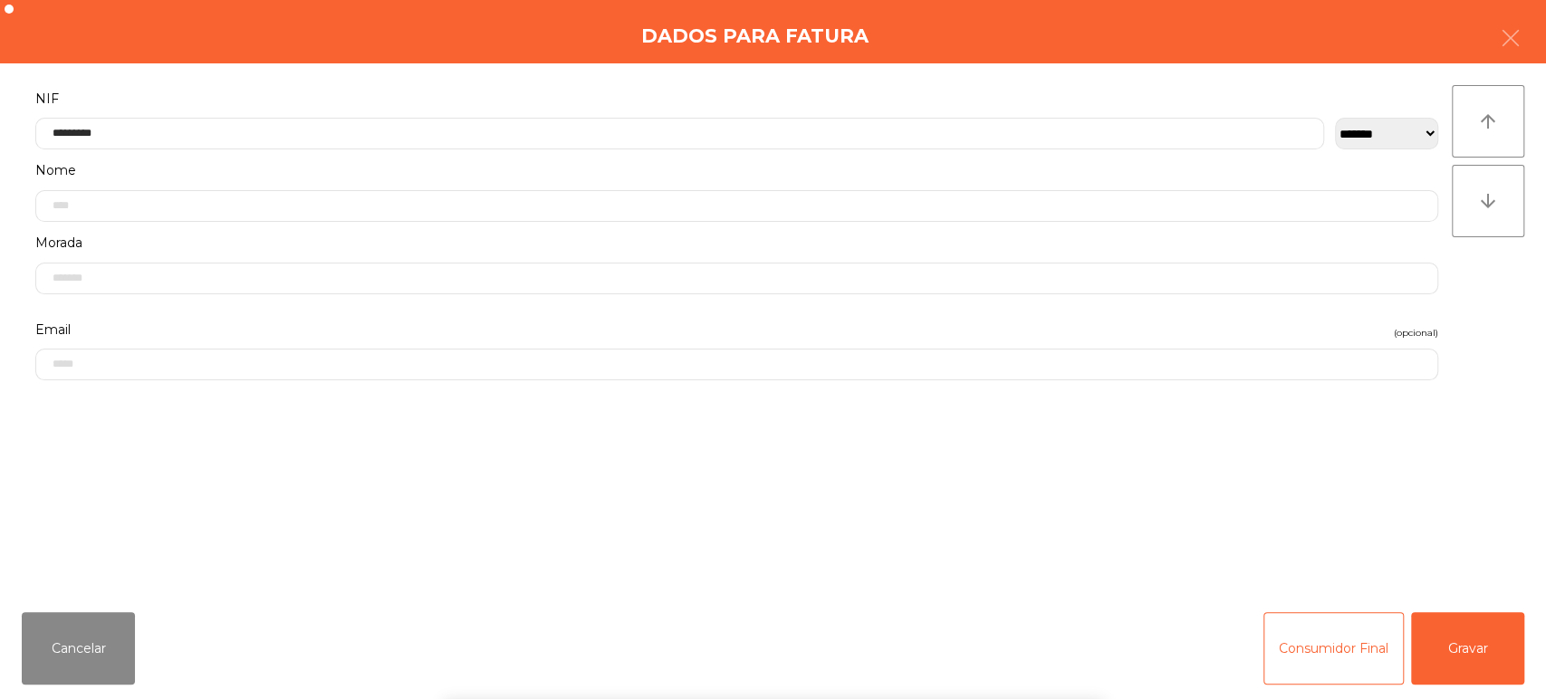
click at [1443, 653] on div "` 1 2 3 4 5 6 7 8 9 0 - = keyboard_backspace keyboard_tab q w e r t y u i o p […" at bounding box center [773, 587] width 1546 height 225
click at [1461, 633] on div "` 1 2 3 4 5 6 7 8 9 0 - = keyboard_backspace keyboard_tab q w e r t y u i o p […" at bounding box center [773, 587] width 1546 height 225
click at [1476, 631] on button "Gravar" at bounding box center [1467, 648] width 113 height 72
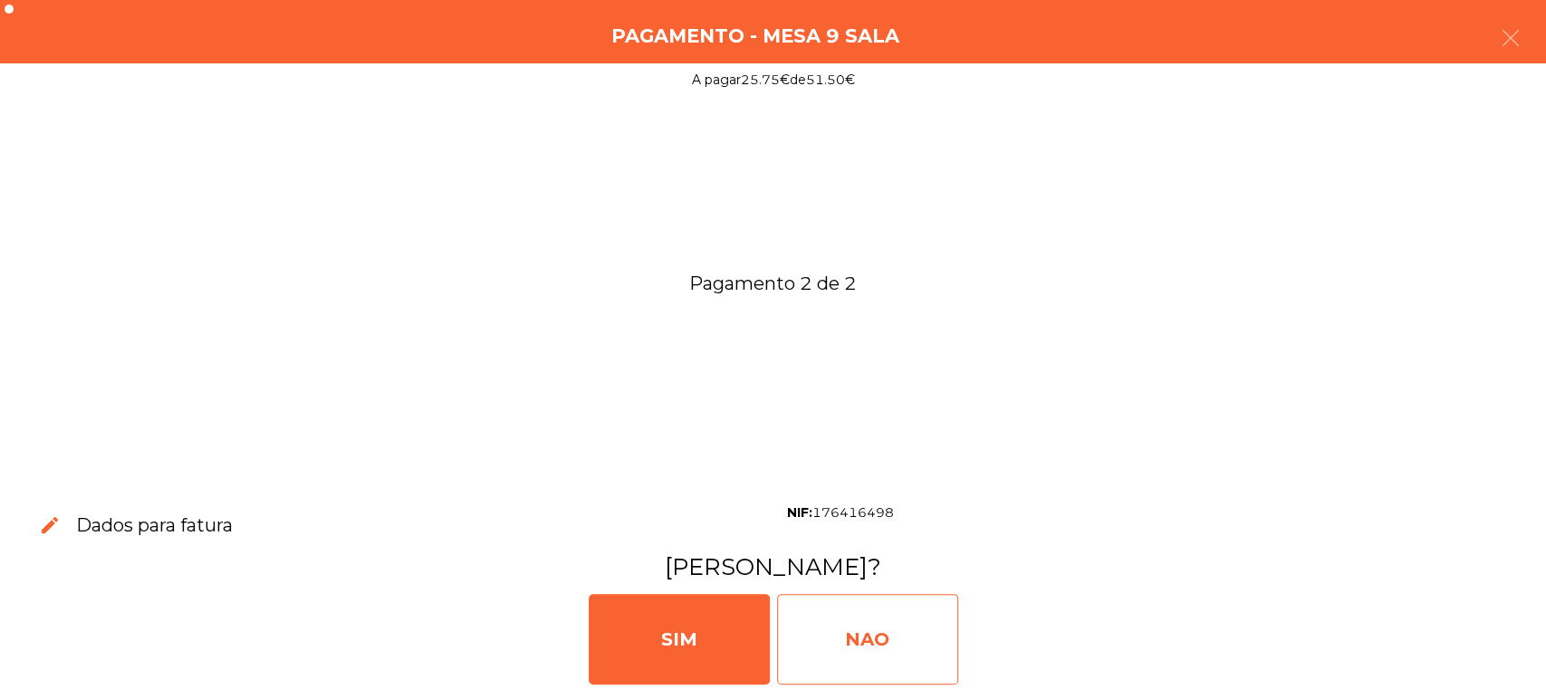
click at [914, 601] on div "NAO" at bounding box center [867, 639] width 181 height 91
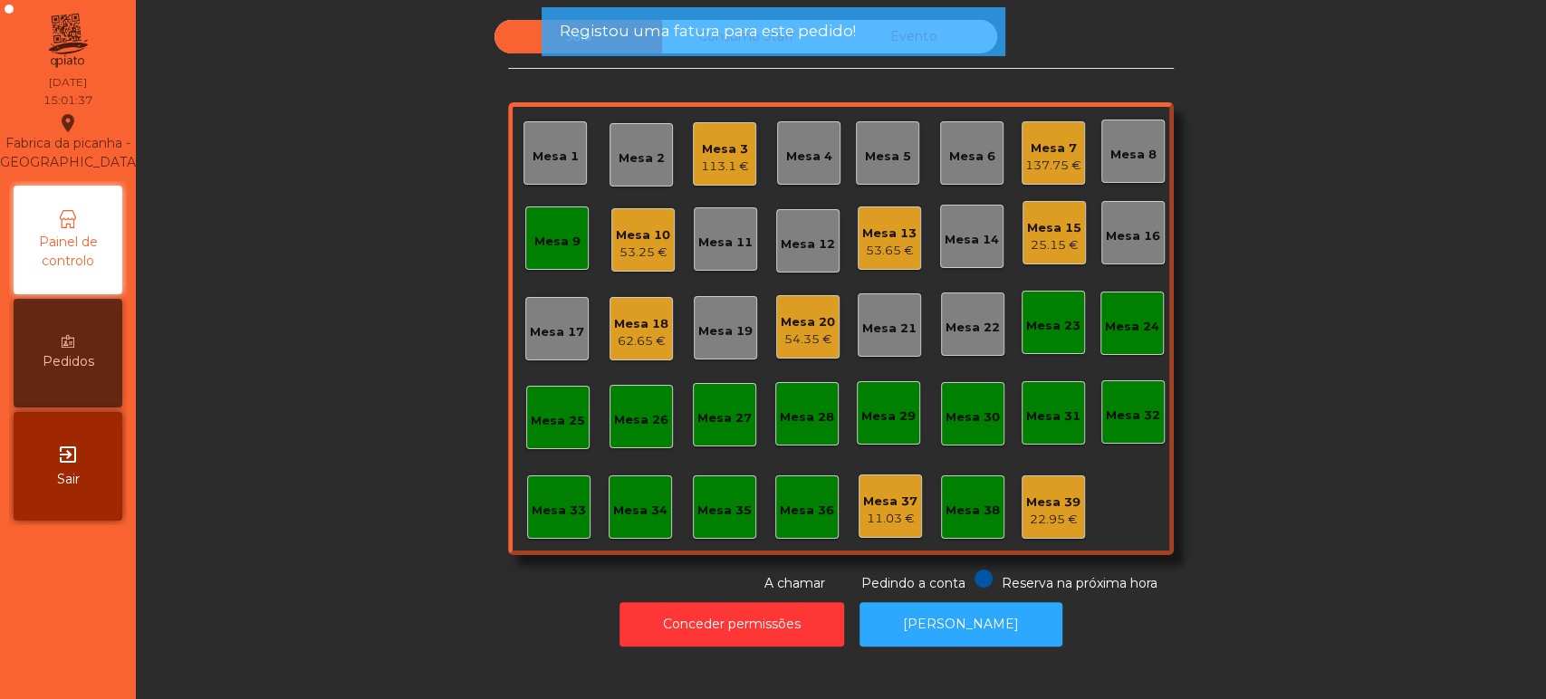
click at [529, 266] on div "Mesa 9" at bounding box center [556, 237] width 63 height 63
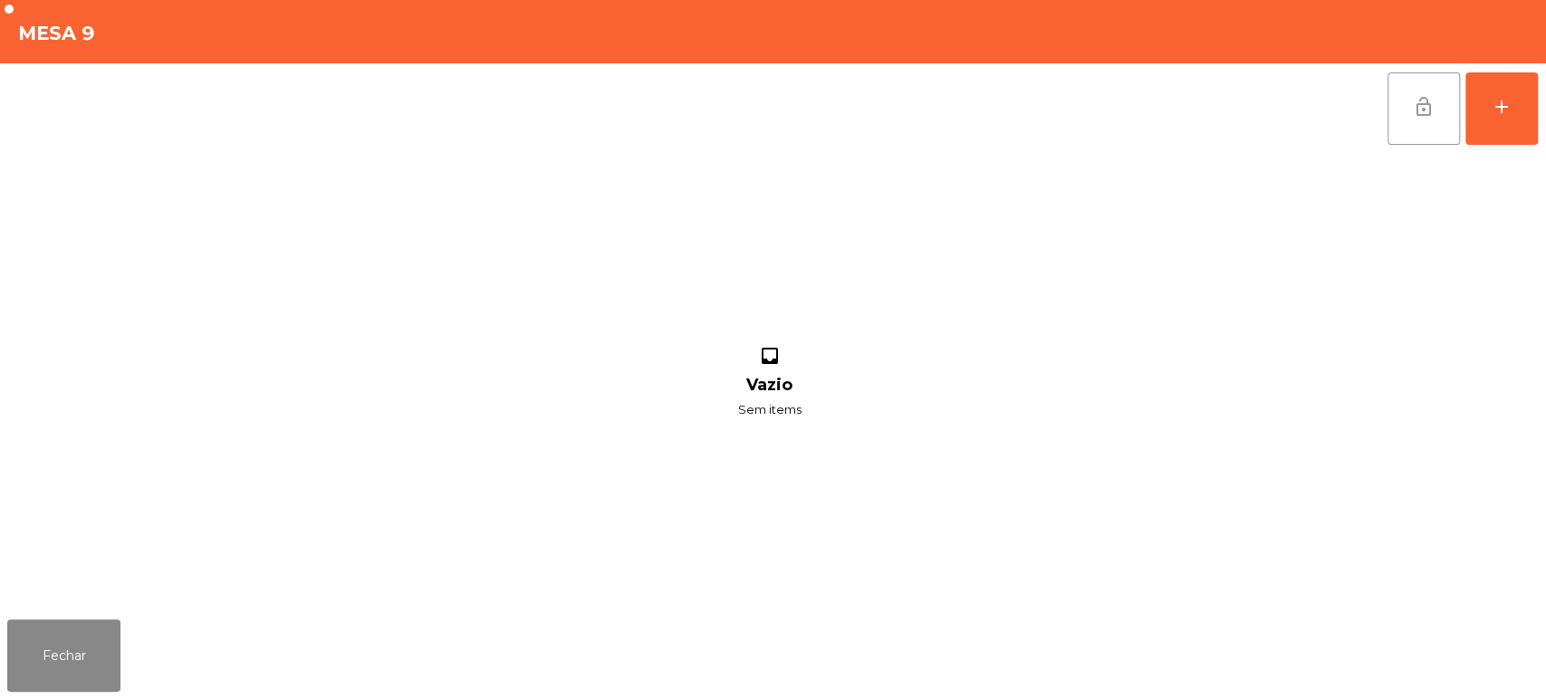
click at [1395, 91] on button "lock_open" at bounding box center [1423, 108] width 72 height 72
click at [77, 654] on button "Fechar" at bounding box center [63, 655] width 113 height 72
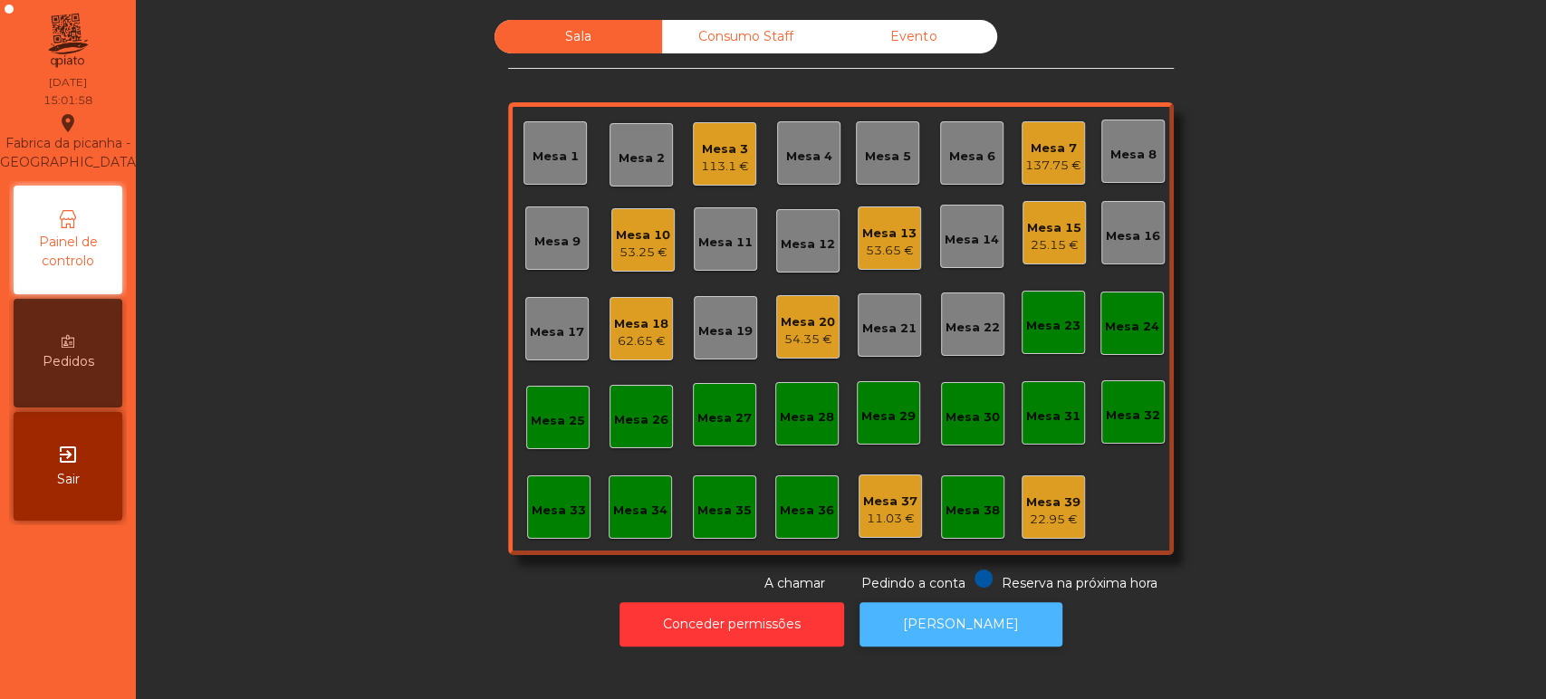
click at [973, 636] on button "[PERSON_NAME]" at bounding box center [960, 624] width 203 height 44
click at [739, 128] on div "Mesa 3 113.1 €" at bounding box center [724, 153] width 63 height 63
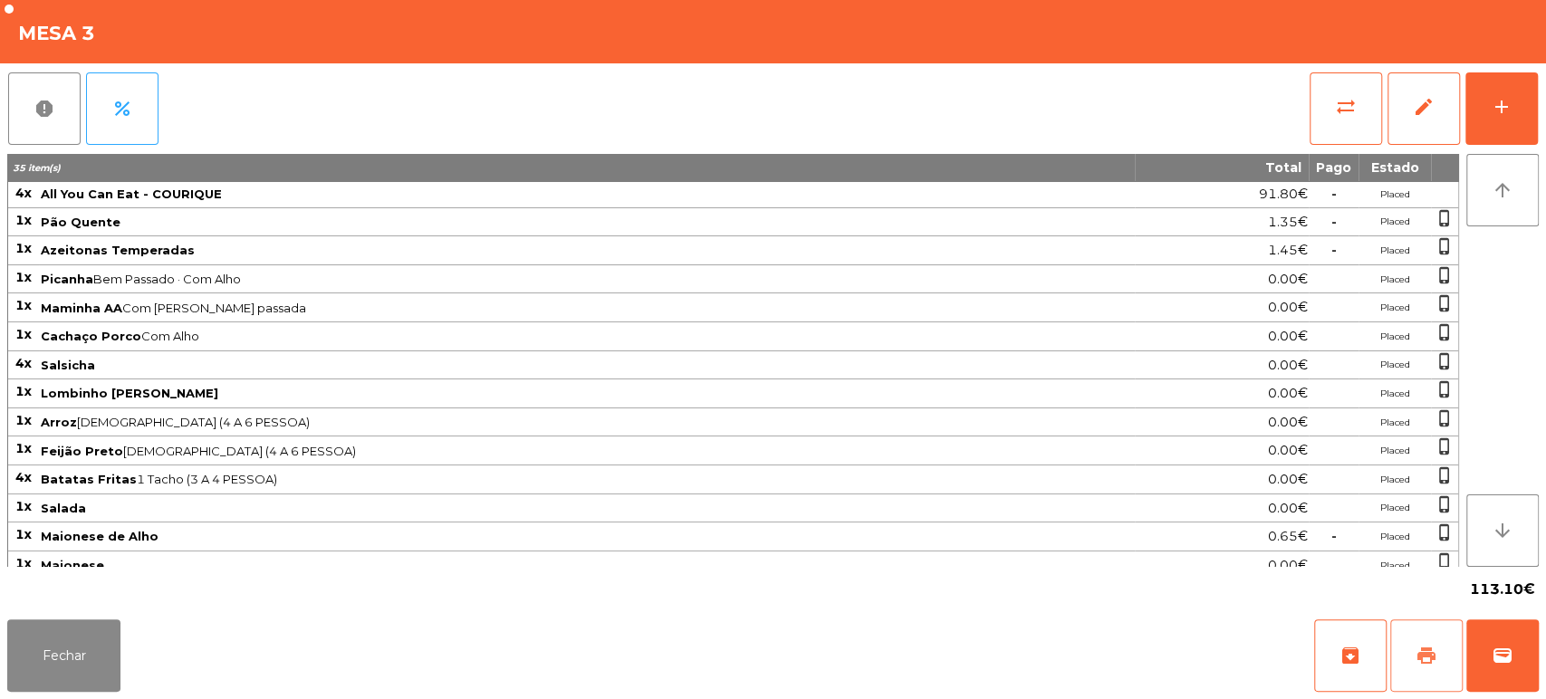
click at [1424, 645] on span "print" at bounding box center [1426, 656] width 22 height 22
click at [1320, 103] on button "sync_alt" at bounding box center [1346, 108] width 72 height 72
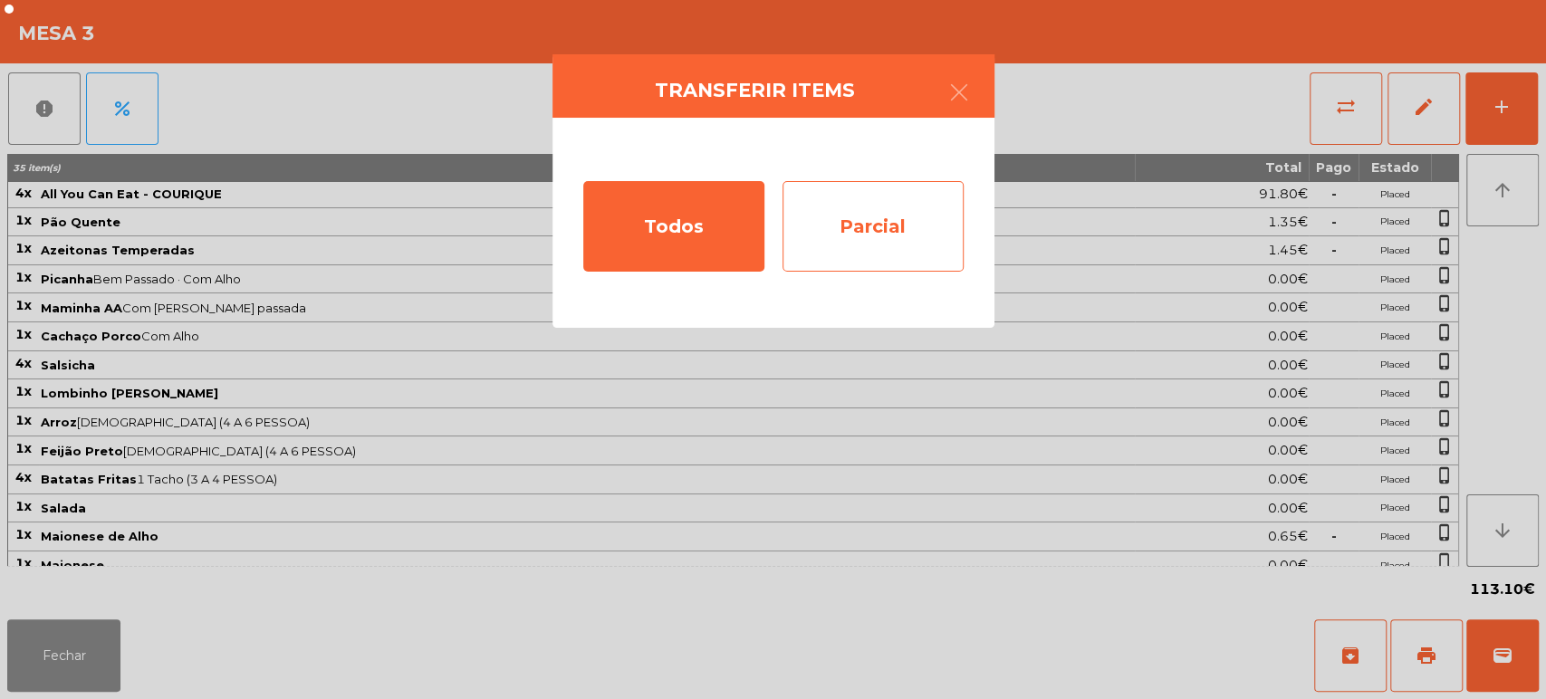
click at [891, 226] on div "Parcial" at bounding box center [872, 226] width 181 height 91
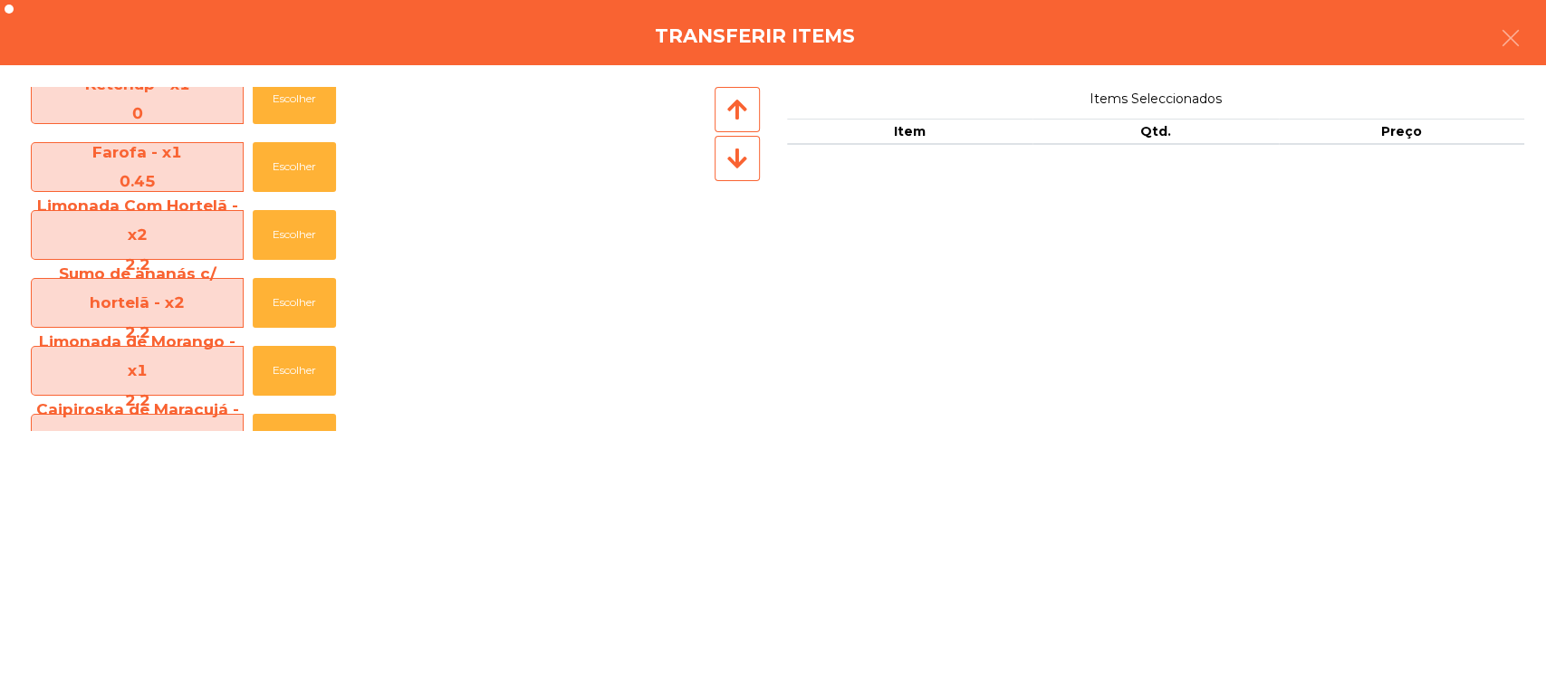
scroll to position [1023, 0]
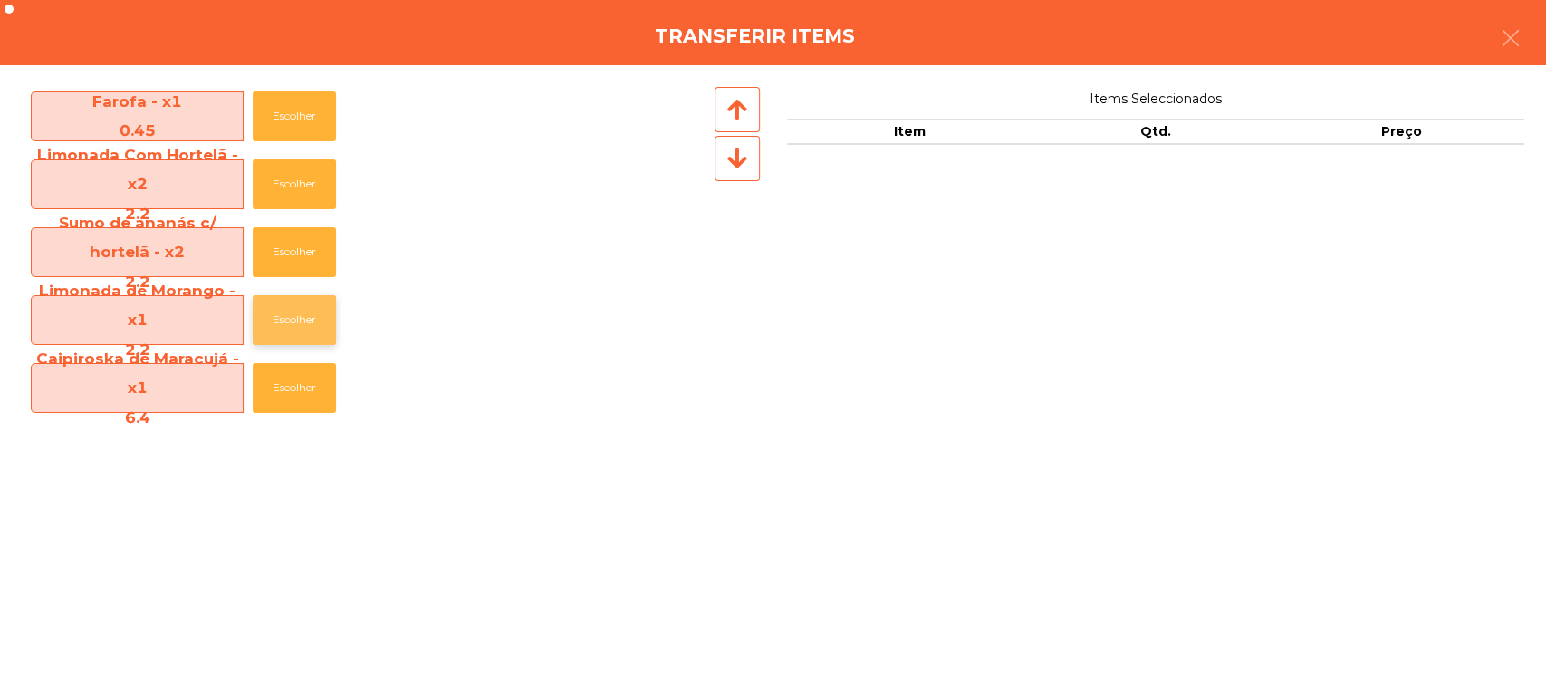
click at [304, 342] on button "Escolher" at bounding box center [294, 320] width 83 height 50
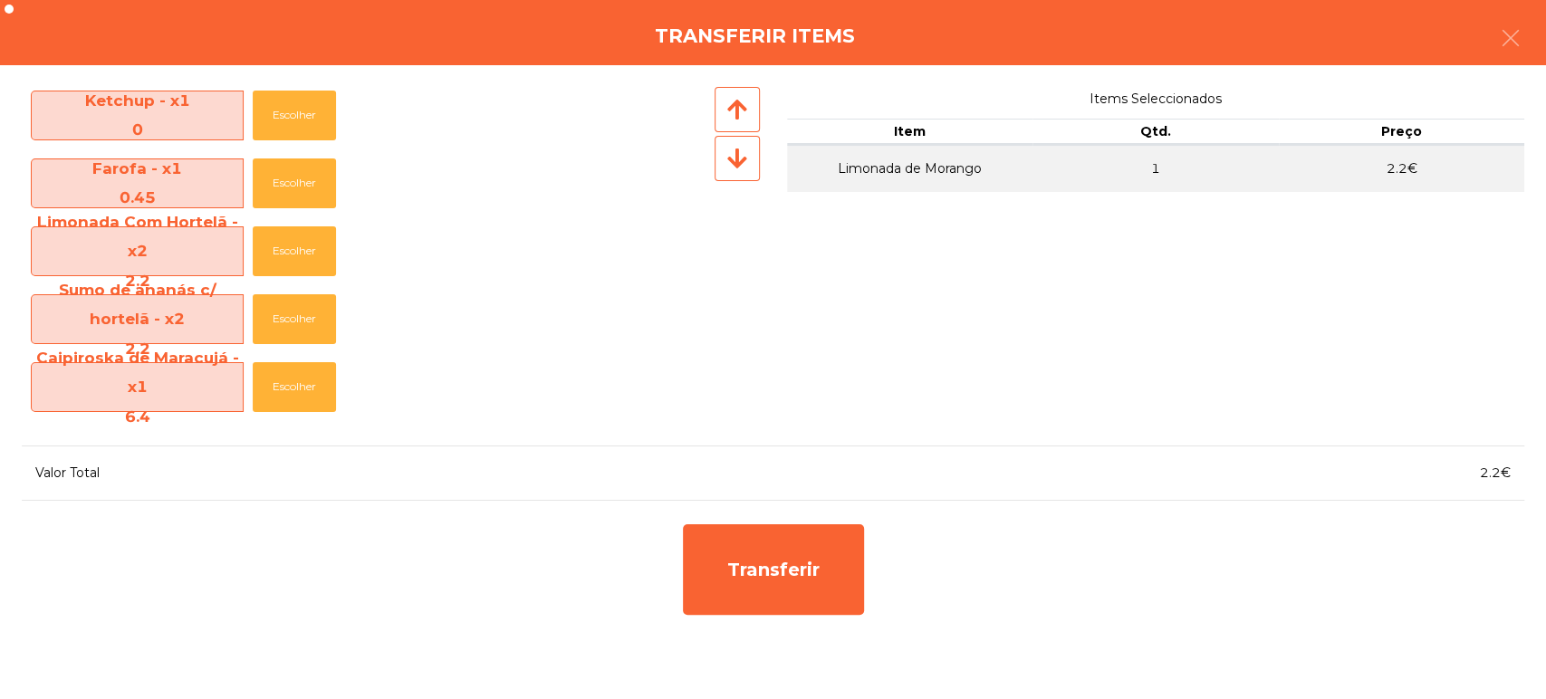
scroll to position [956, 0]
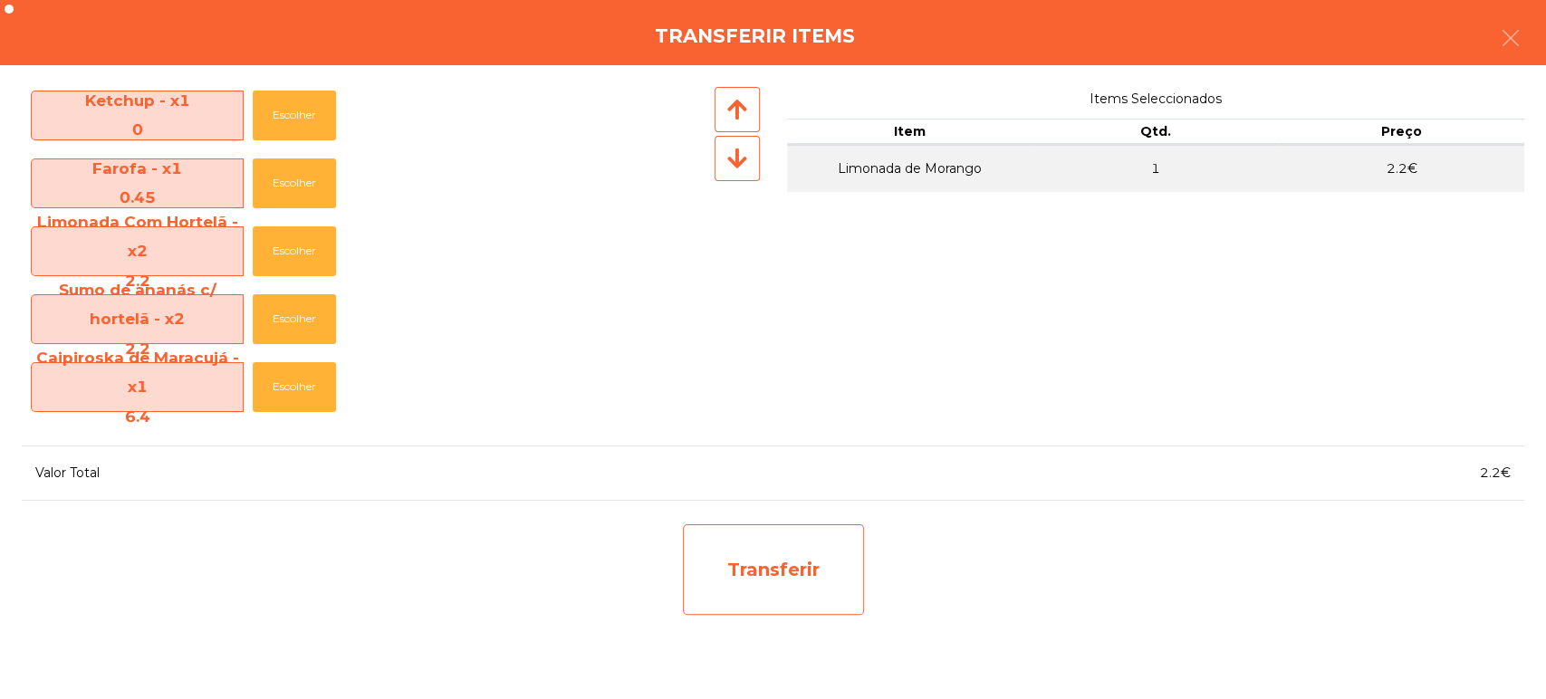
click at [811, 551] on div "Transferir" at bounding box center [773, 569] width 181 height 91
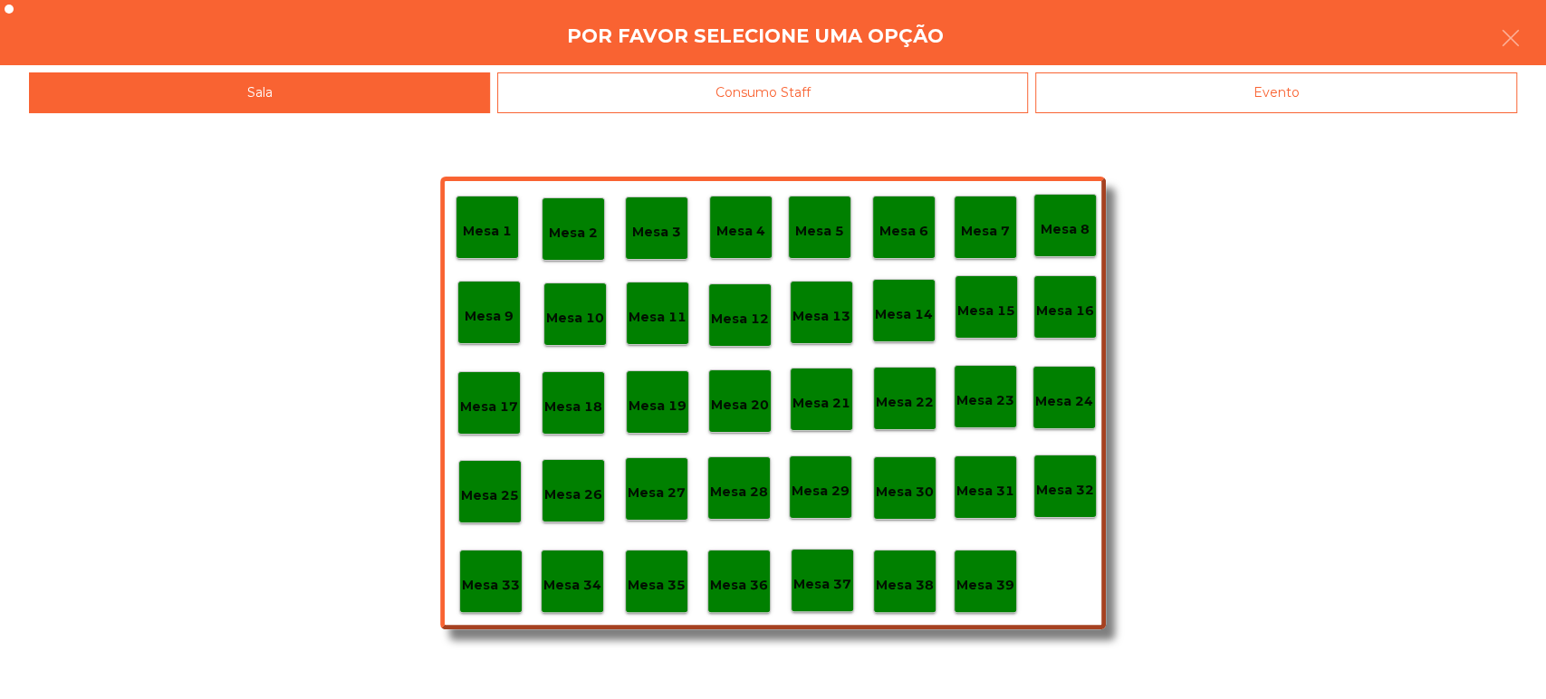
click at [983, 600] on div "Mesa 39" at bounding box center [985, 581] width 63 height 63
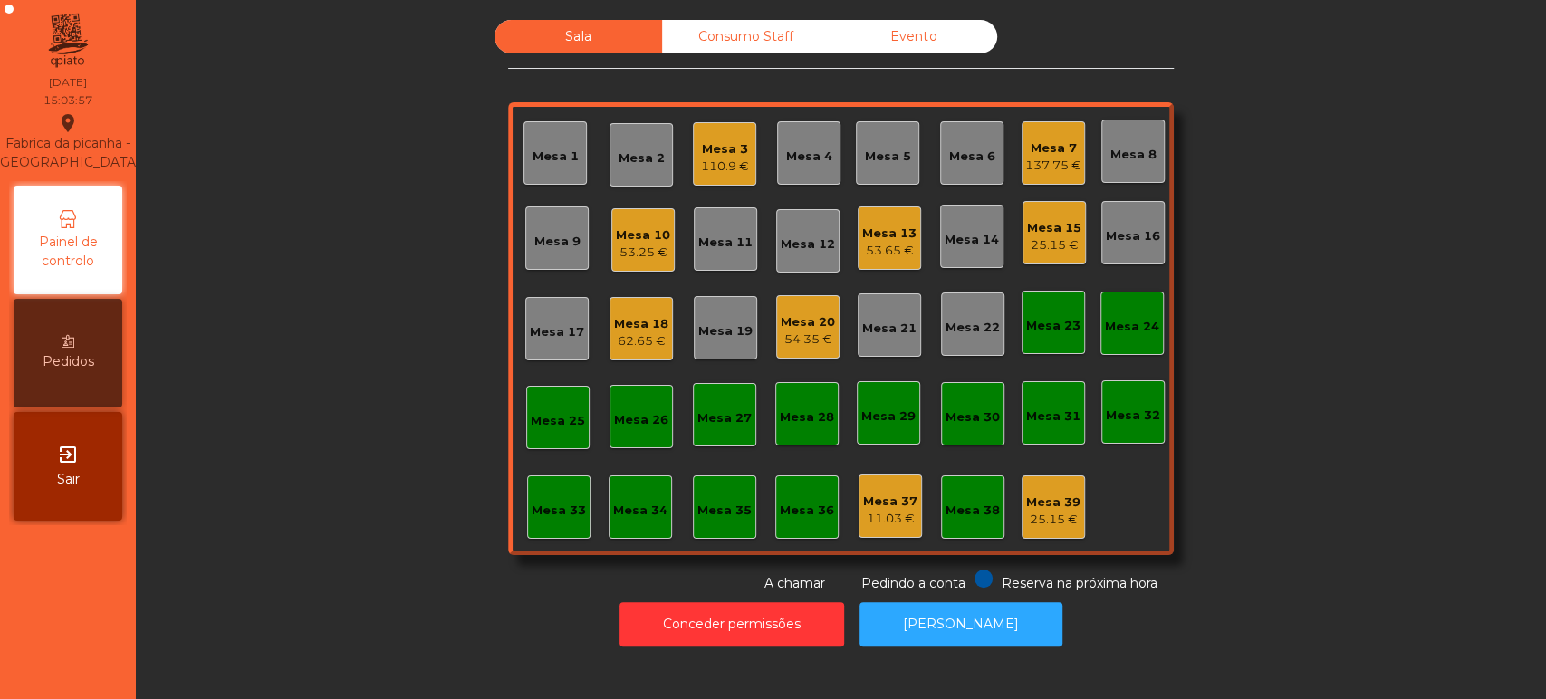
click at [703, 158] on div "110.9 €" at bounding box center [725, 167] width 48 height 18
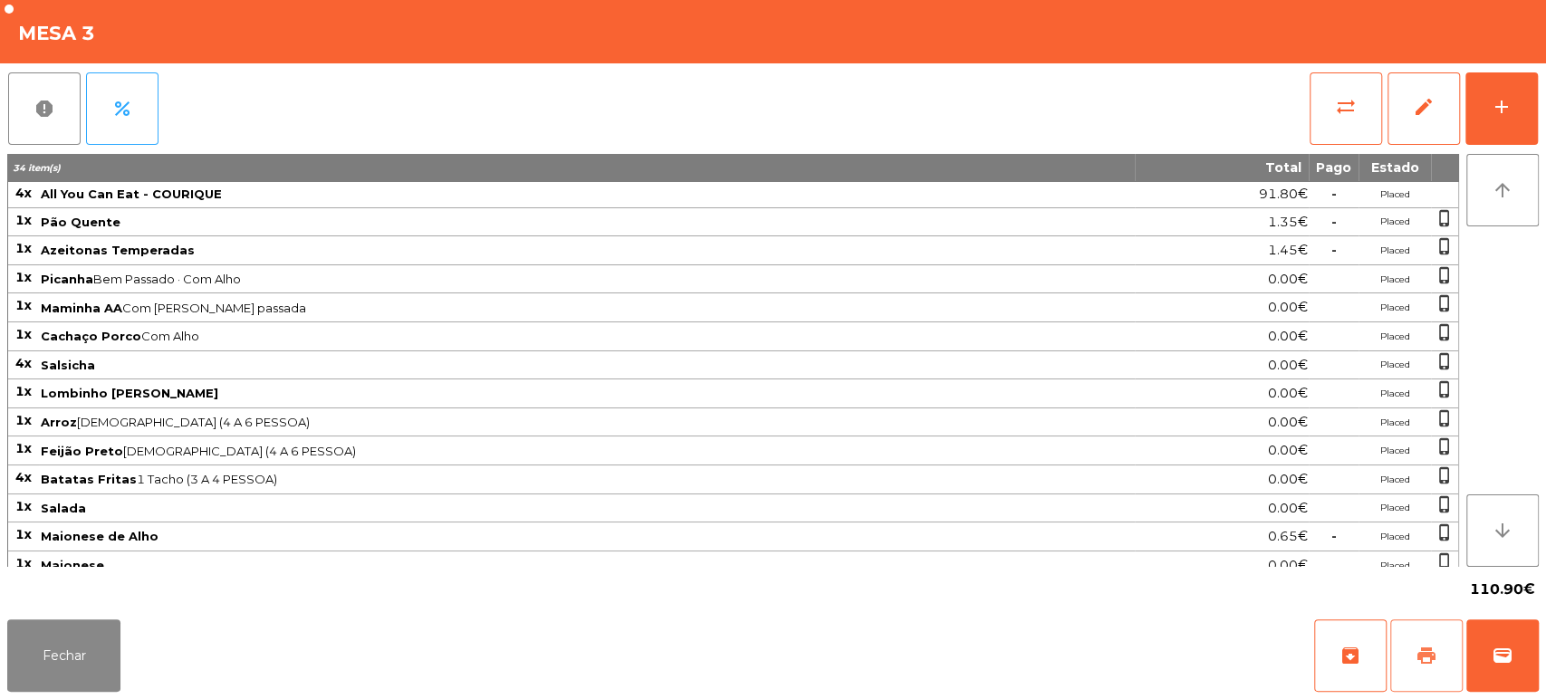
click at [1418, 657] on span "print" at bounding box center [1426, 656] width 22 height 22
click at [1497, 672] on button "wallet" at bounding box center [1502, 655] width 72 height 72
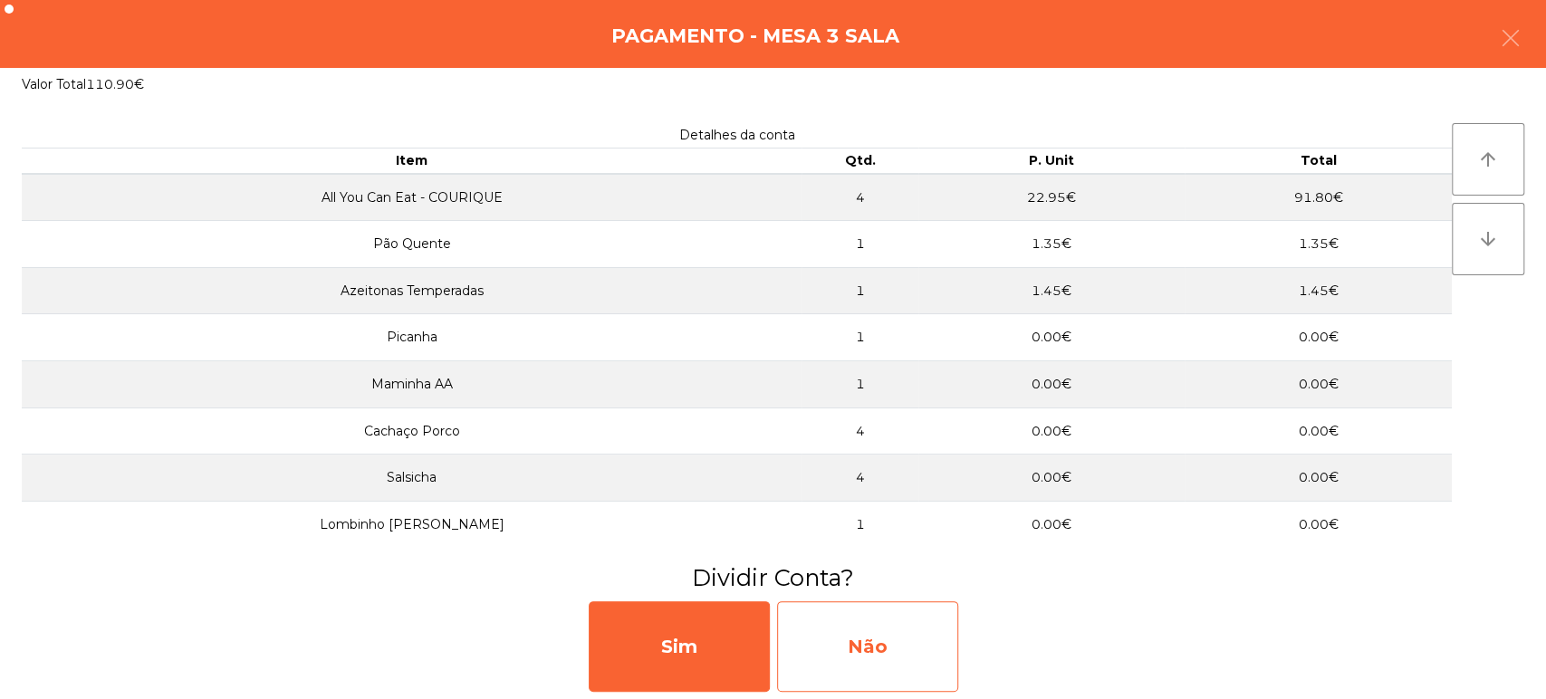
click at [893, 652] on div "Não" at bounding box center [867, 646] width 181 height 91
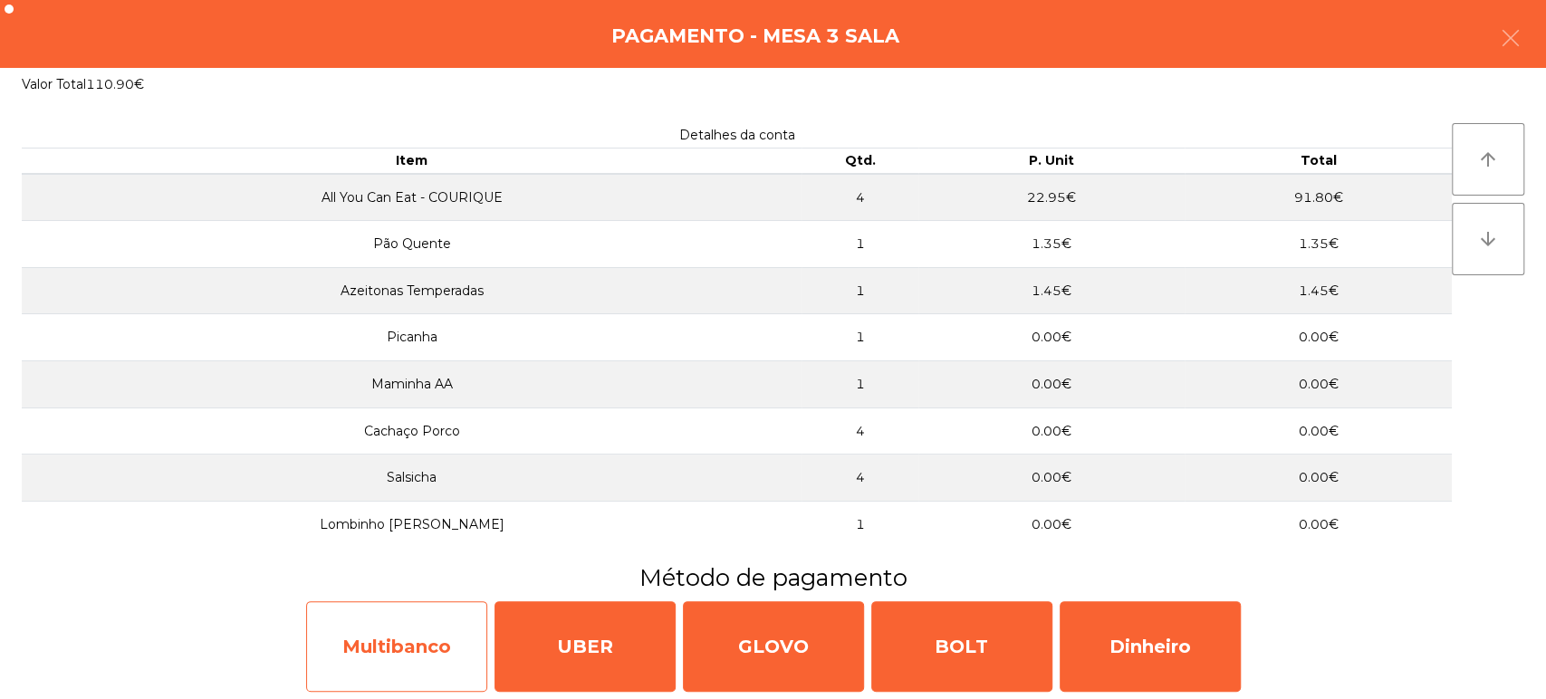
click at [398, 630] on div "Multibanco" at bounding box center [396, 646] width 181 height 91
select select "**"
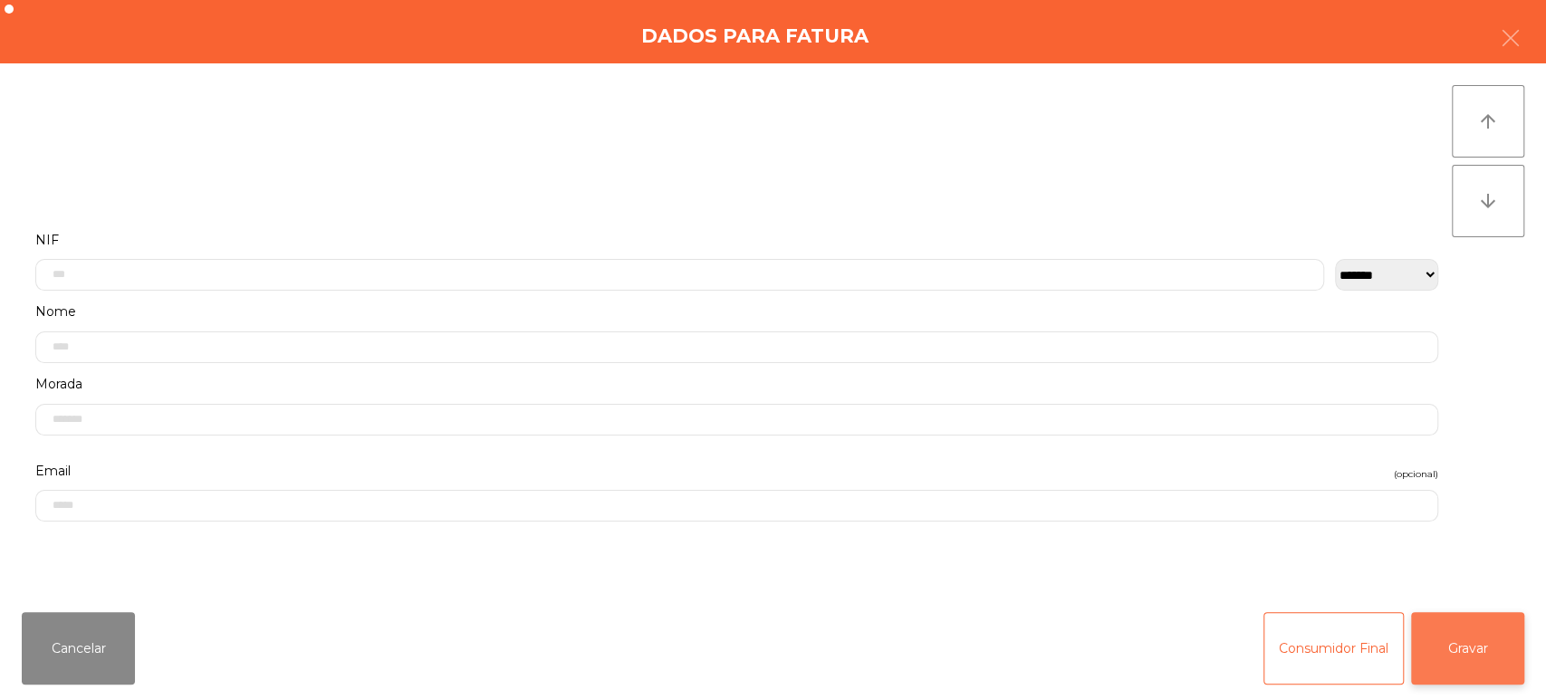
click at [1465, 676] on button "Gravar" at bounding box center [1467, 648] width 113 height 72
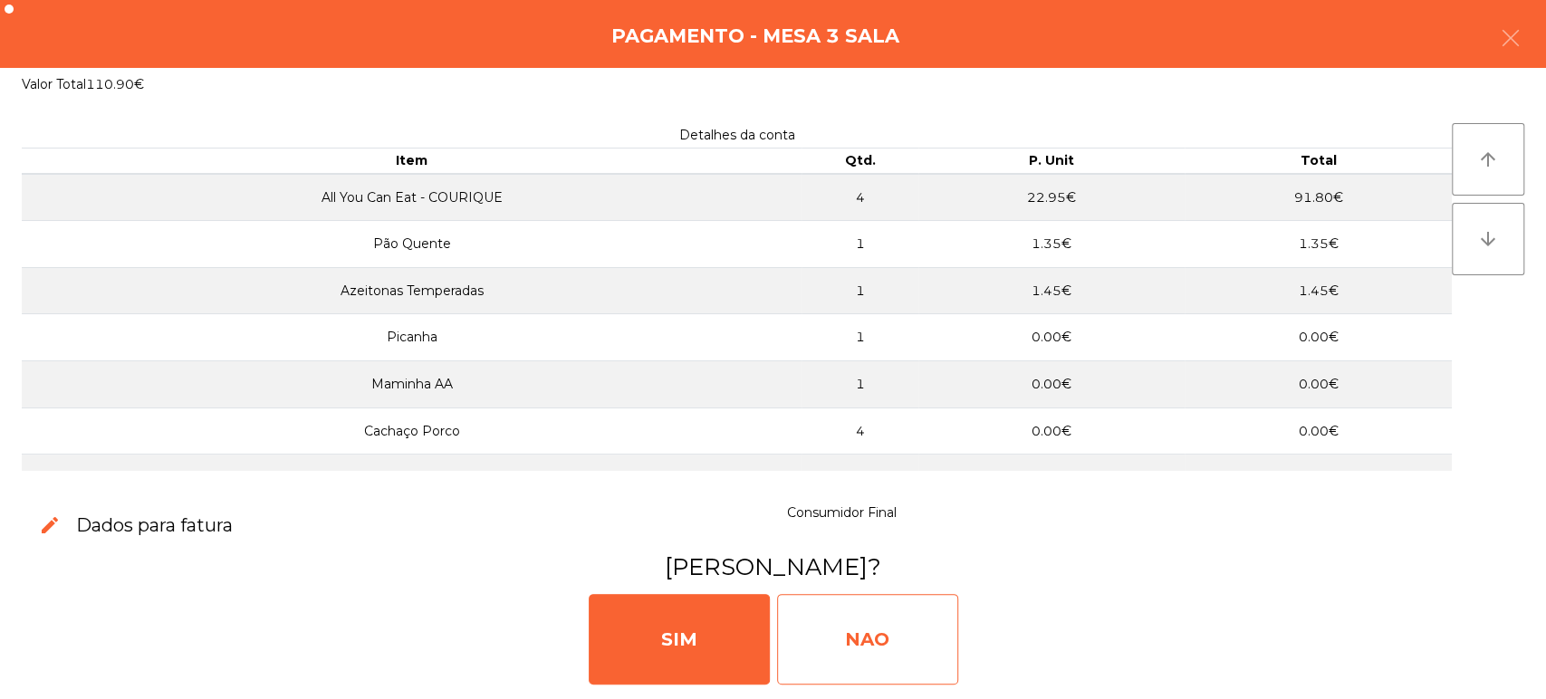
click at [887, 645] on div "NAO" at bounding box center [867, 639] width 181 height 91
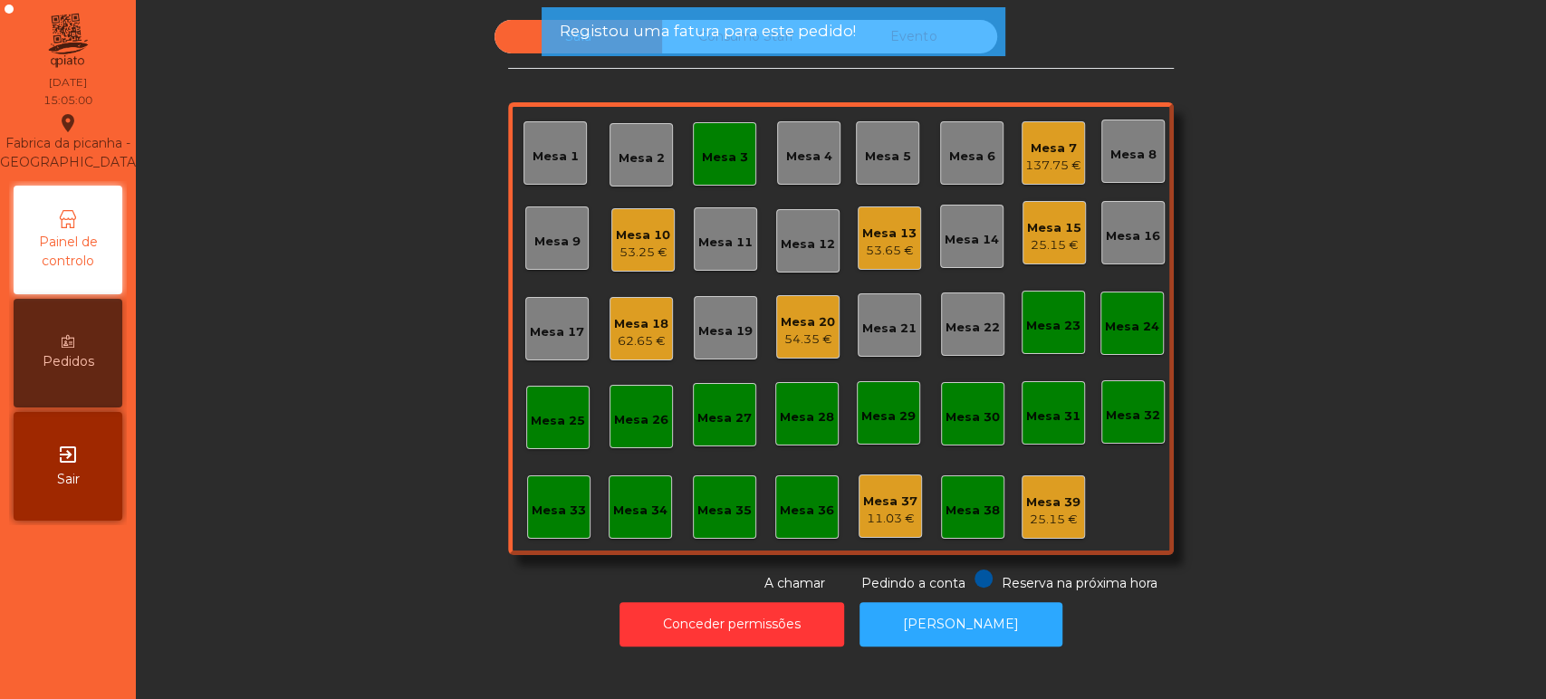
click at [724, 153] on div "Mesa 3" at bounding box center [725, 158] width 46 height 18
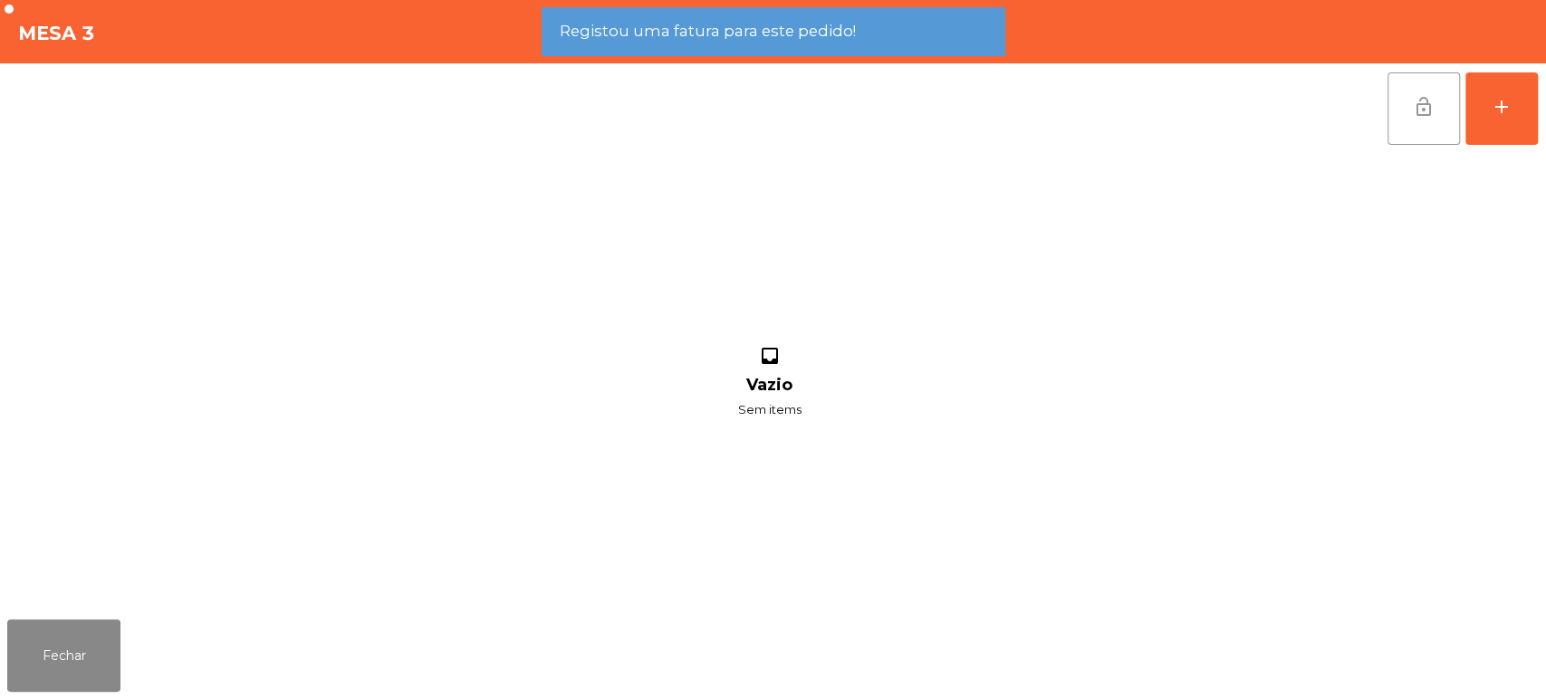
click at [1426, 112] on span "lock_open" at bounding box center [1424, 107] width 22 height 22
click at [95, 654] on button "Fechar" at bounding box center [63, 655] width 113 height 72
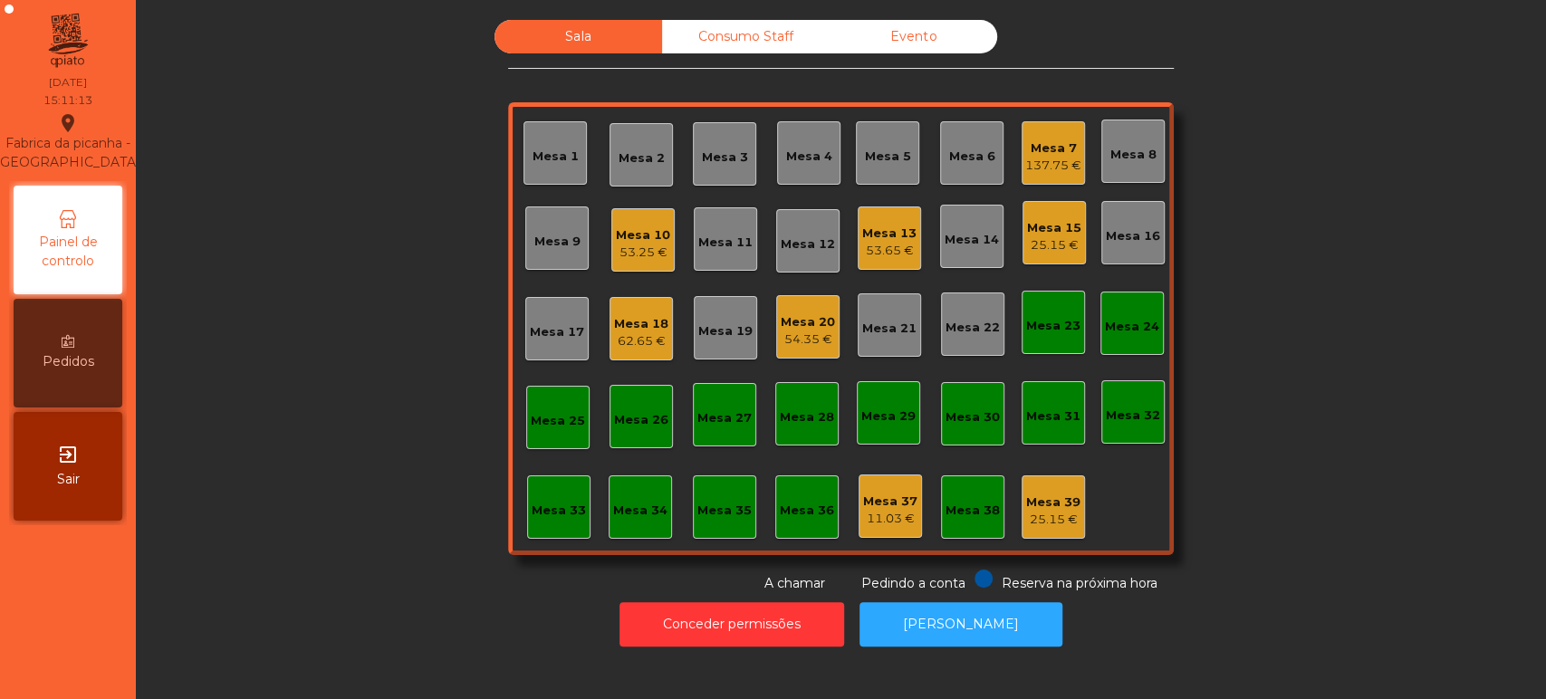
click at [802, 341] on div "54.35 €" at bounding box center [808, 340] width 54 height 18
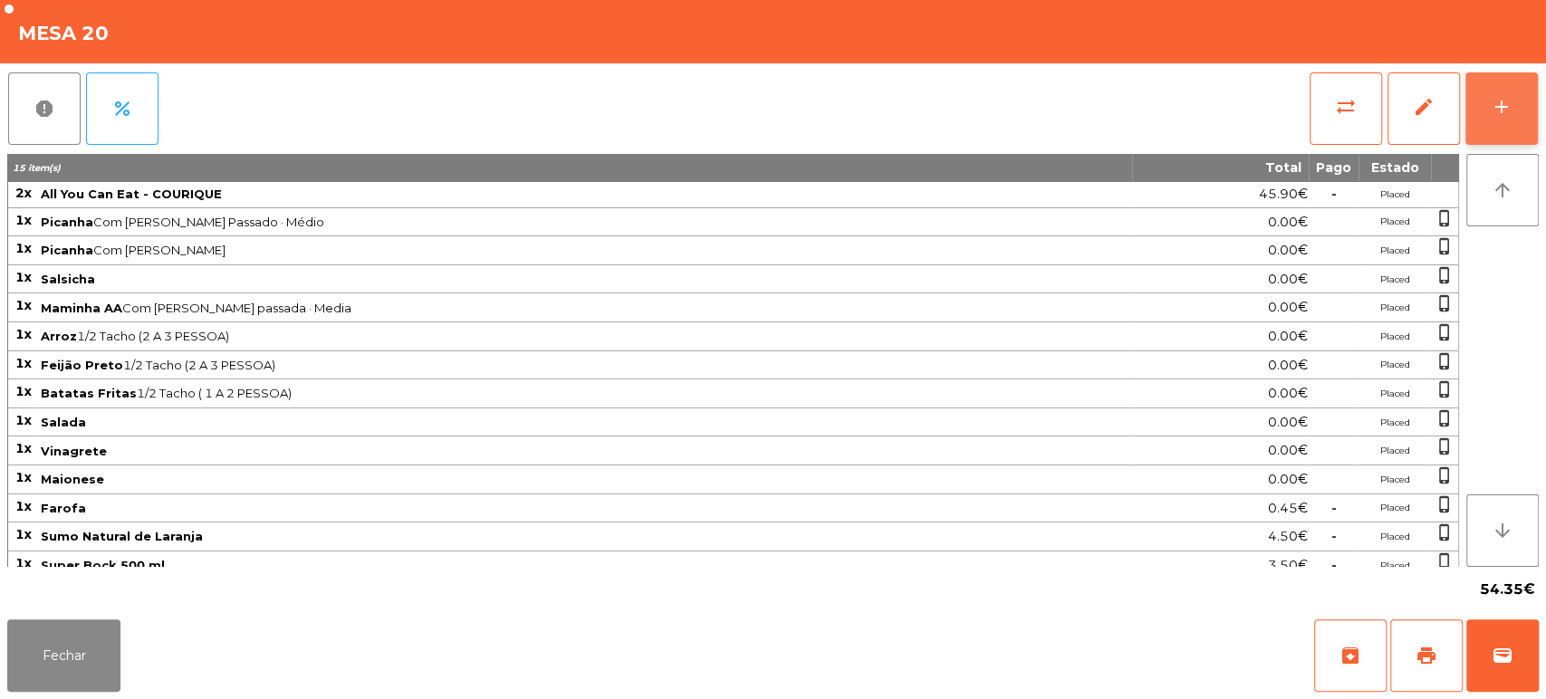
click at [1517, 82] on button "add" at bounding box center [1501, 108] width 72 height 72
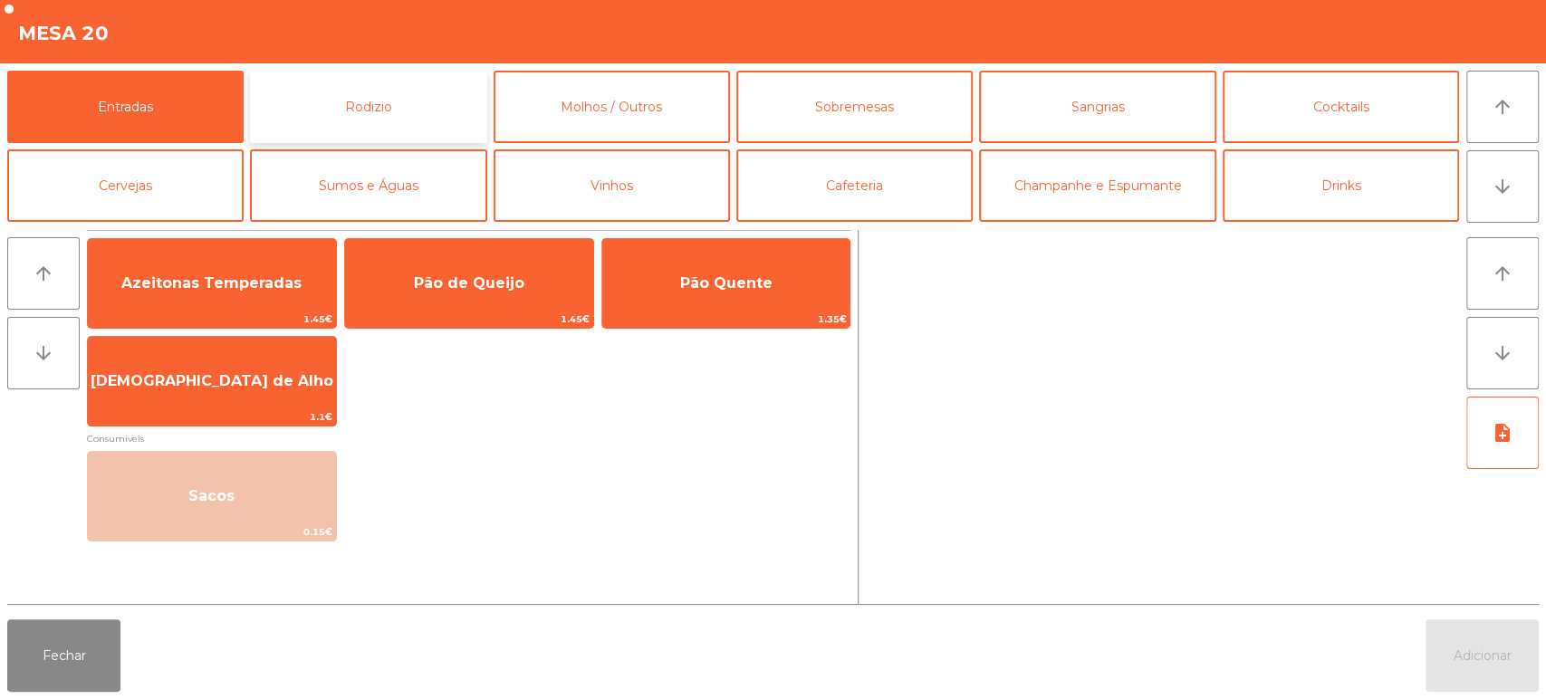
click at [420, 105] on button "Rodizio" at bounding box center [368, 107] width 236 height 72
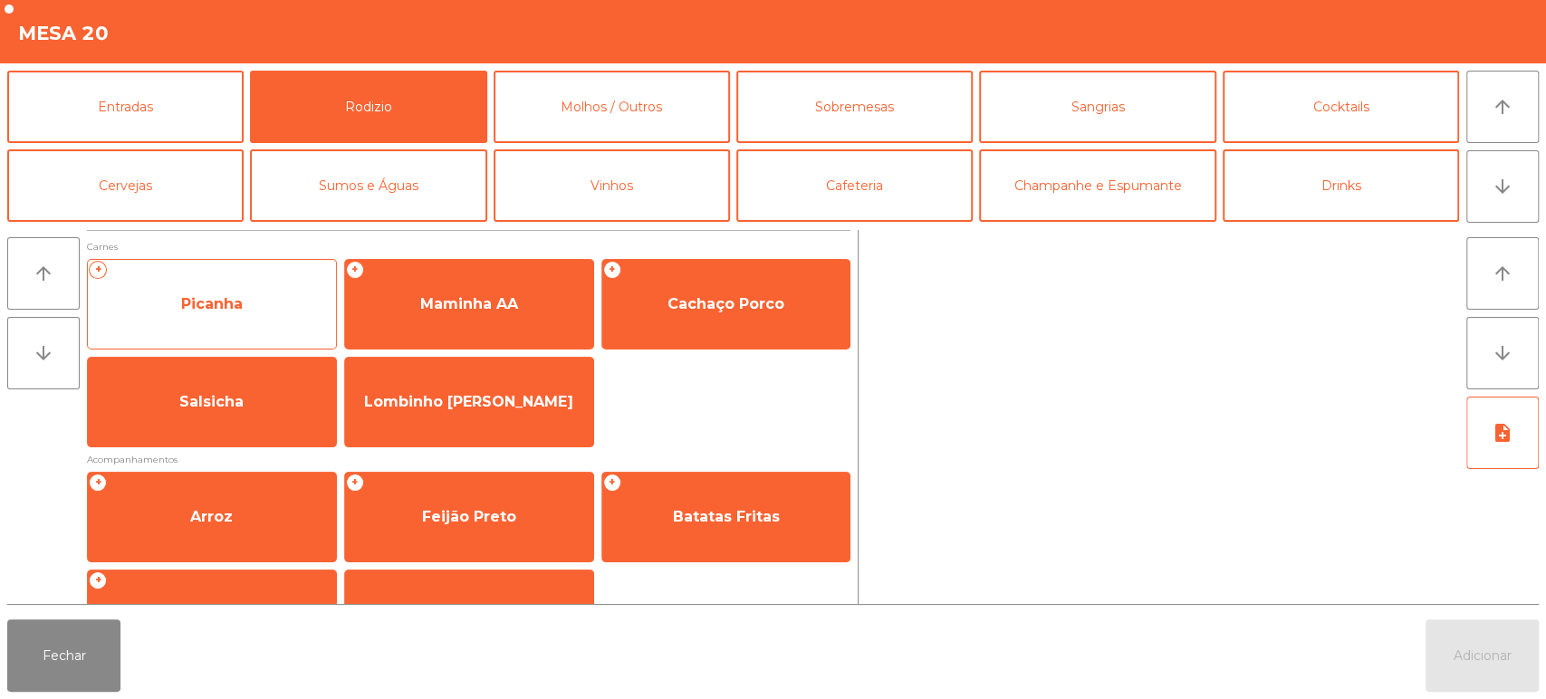
click at [254, 314] on span "Picanha" at bounding box center [212, 304] width 248 height 49
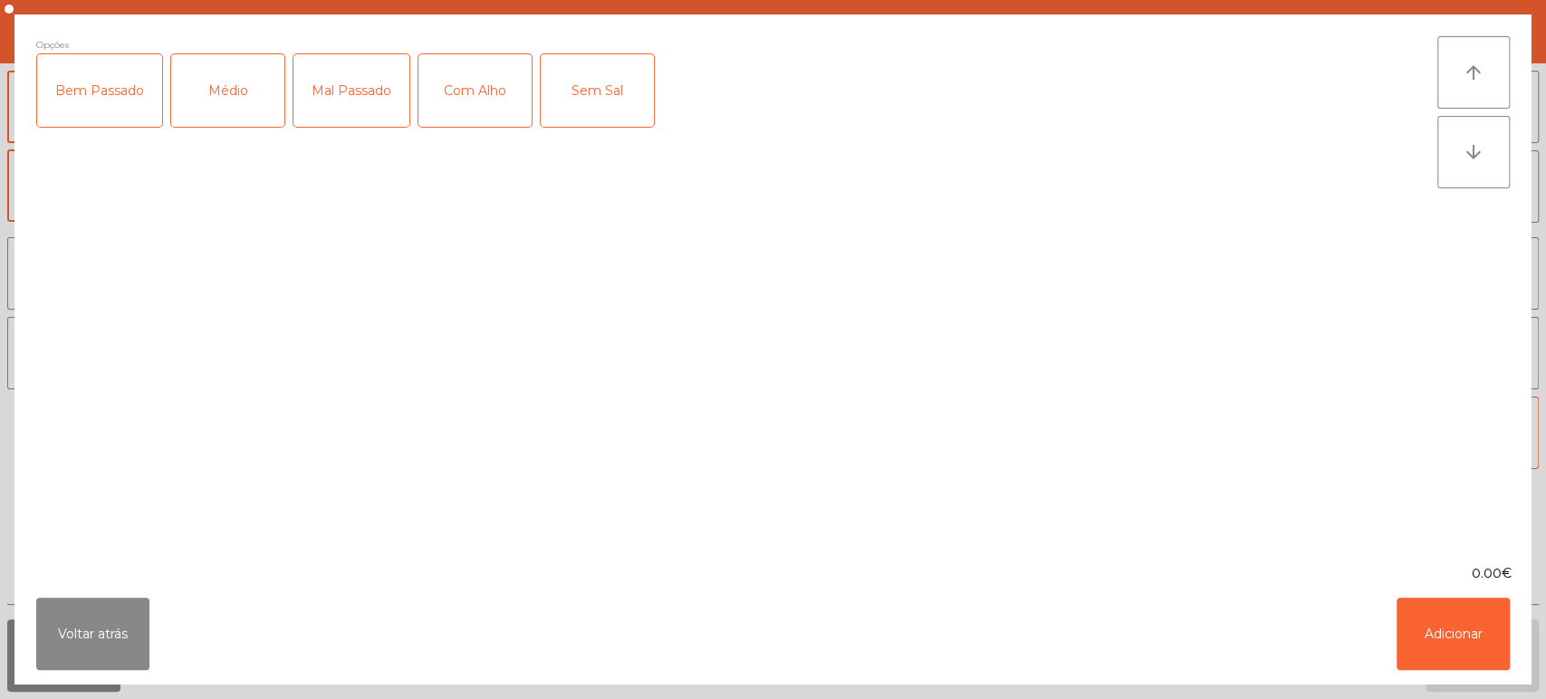
click at [242, 88] on div "Médio" at bounding box center [227, 90] width 113 height 72
click at [355, 89] on div "Mal Passado" at bounding box center [351, 90] width 116 height 72
click at [471, 94] on div "Com Alho" at bounding box center [474, 90] width 113 height 72
click at [490, 93] on div "Com Alho" at bounding box center [474, 90] width 113 height 72
click at [486, 114] on div "Com Alho" at bounding box center [474, 90] width 113 height 72
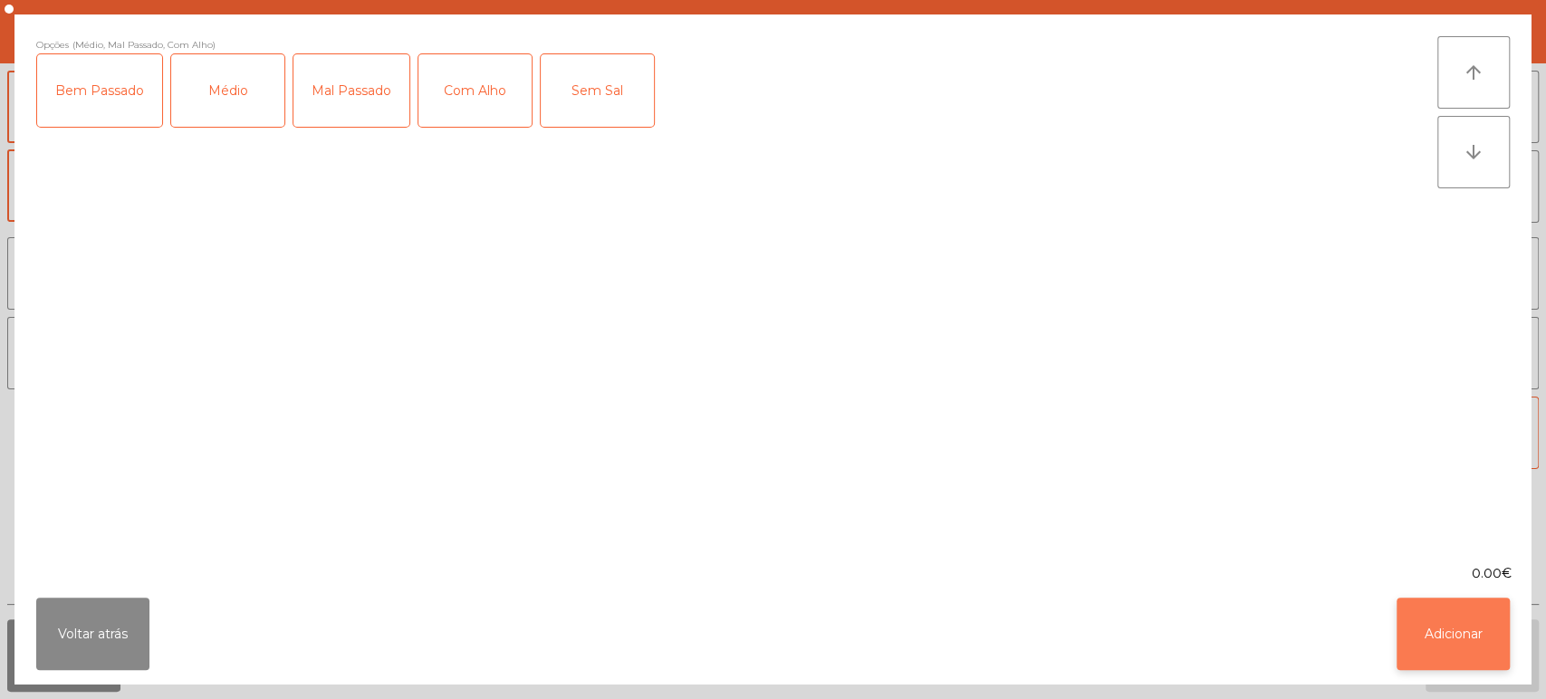
click at [1448, 623] on button "Adicionar" at bounding box center [1452, 634] width 113 height 72
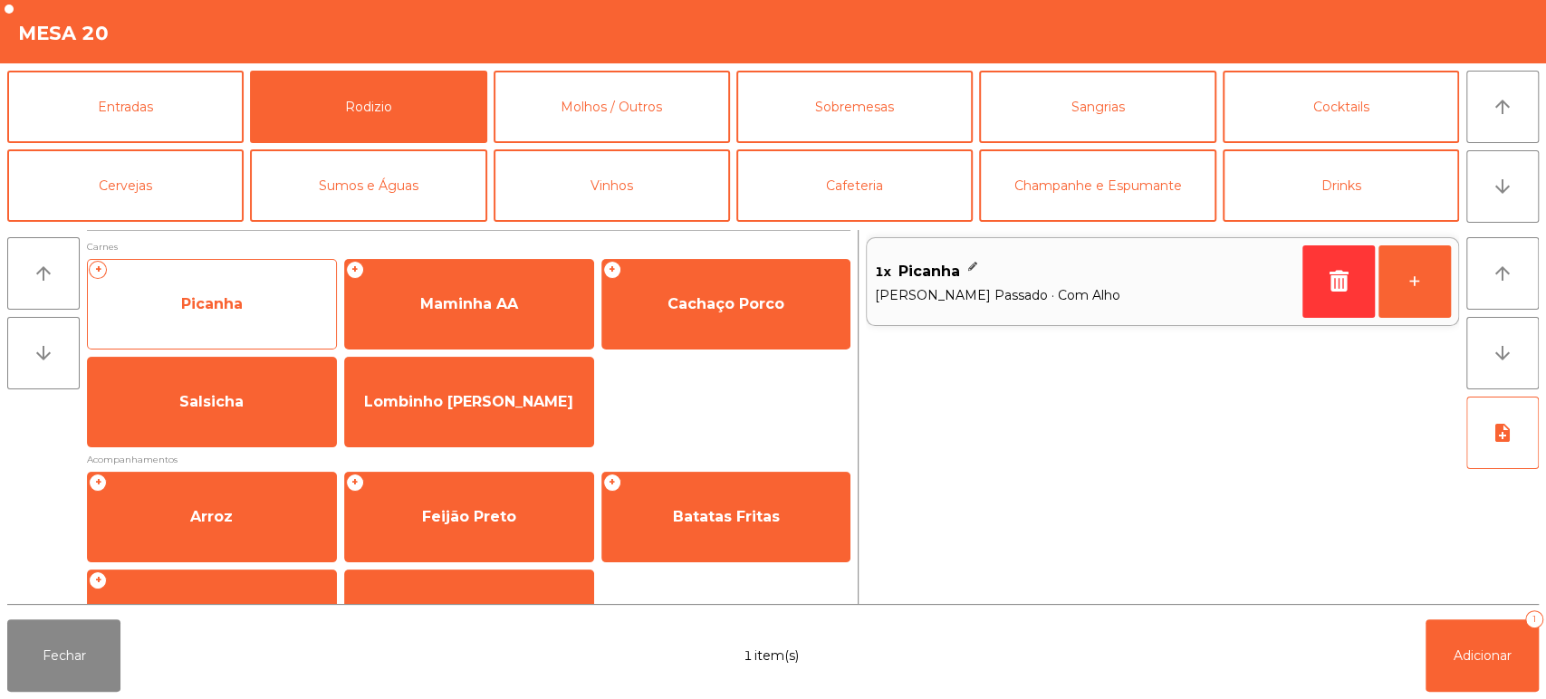
click at [283, 312] on span "Picanha" at bounding box center [212, 304] width 248 height 49
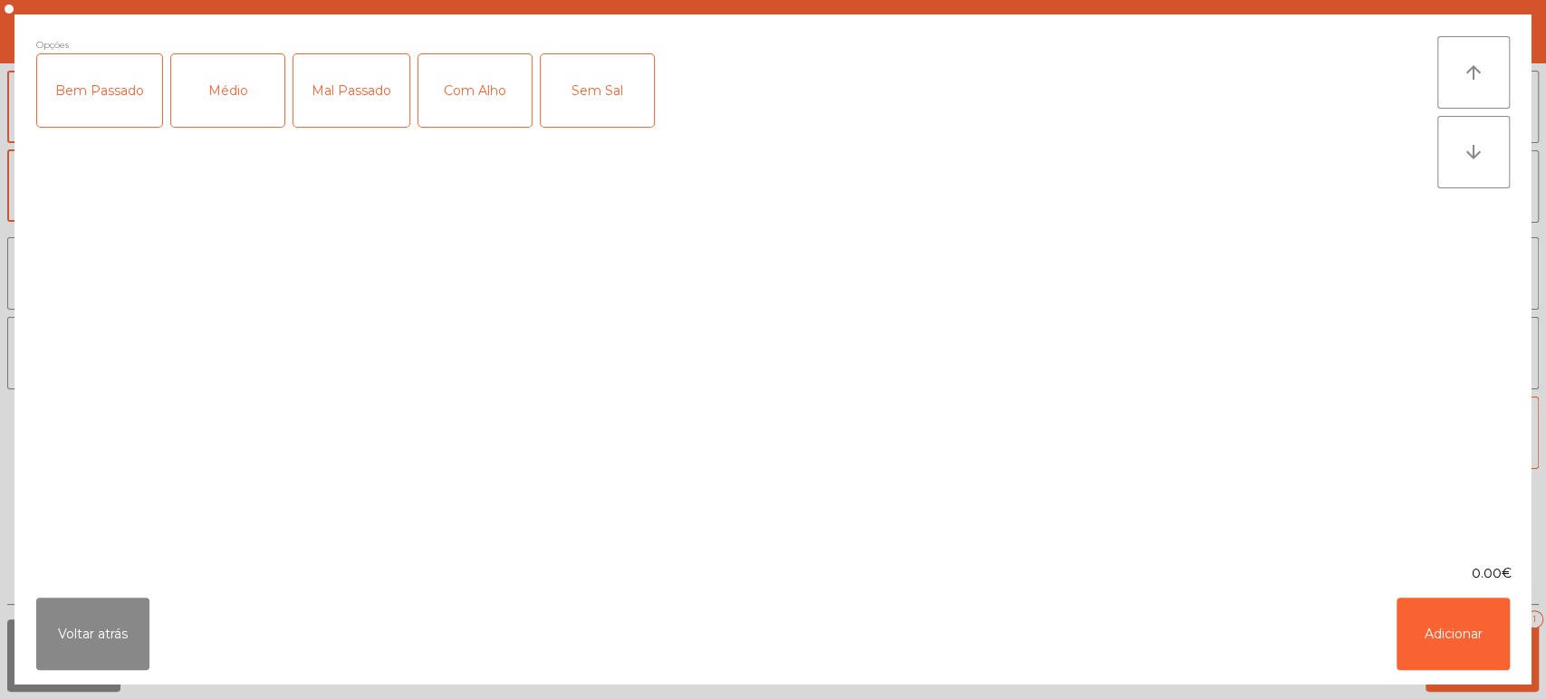
click at [240, 108] on div "Médio" at bounding box center [227, 90] width 113 height 72
click at [507, 88] on div "Com Alho" at bounding box center [474, 90] width 113 height 72
click at [1465, 623] on button "Adicionar" at bounding box center [1452, 634] width 113 height 72
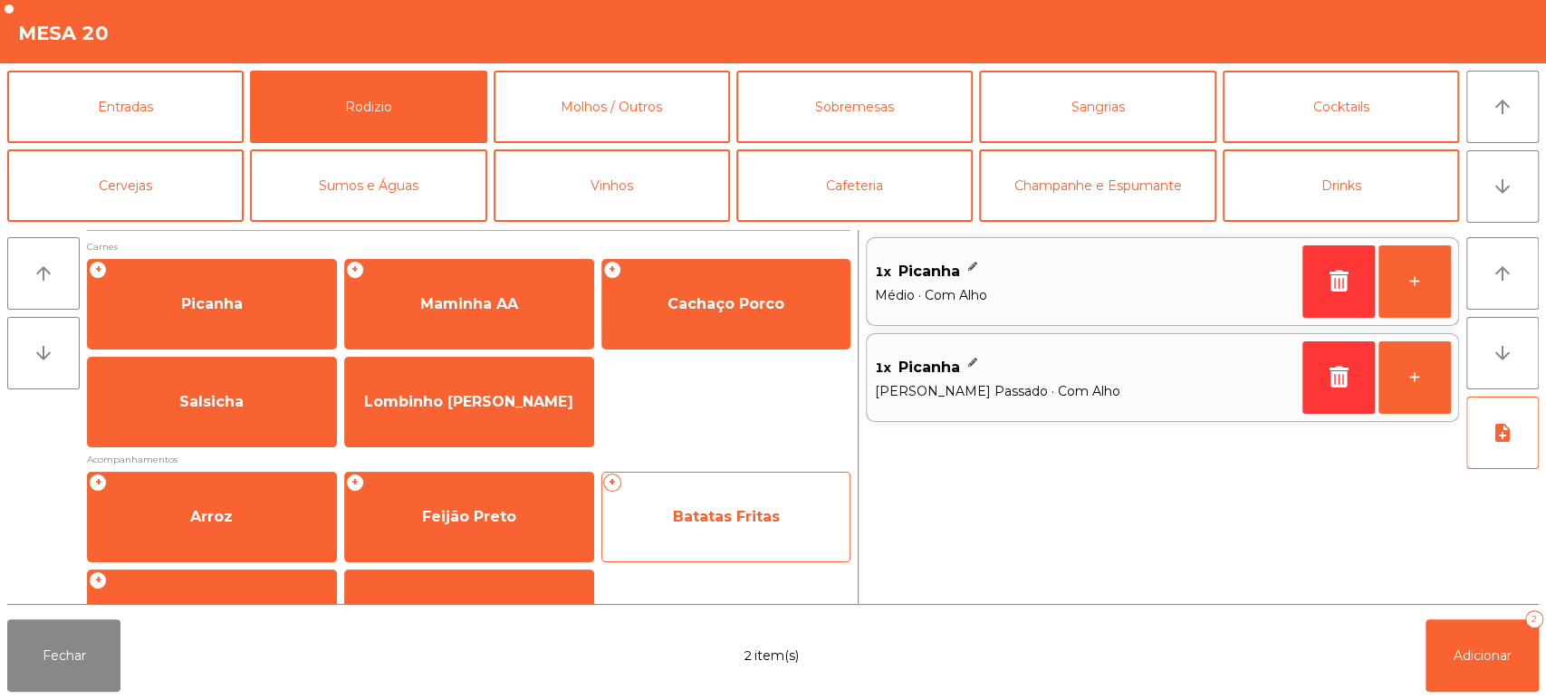
click at [728, 521] on span "Batatas Fritas" at bounding box center [726, 516] width 107 height 17
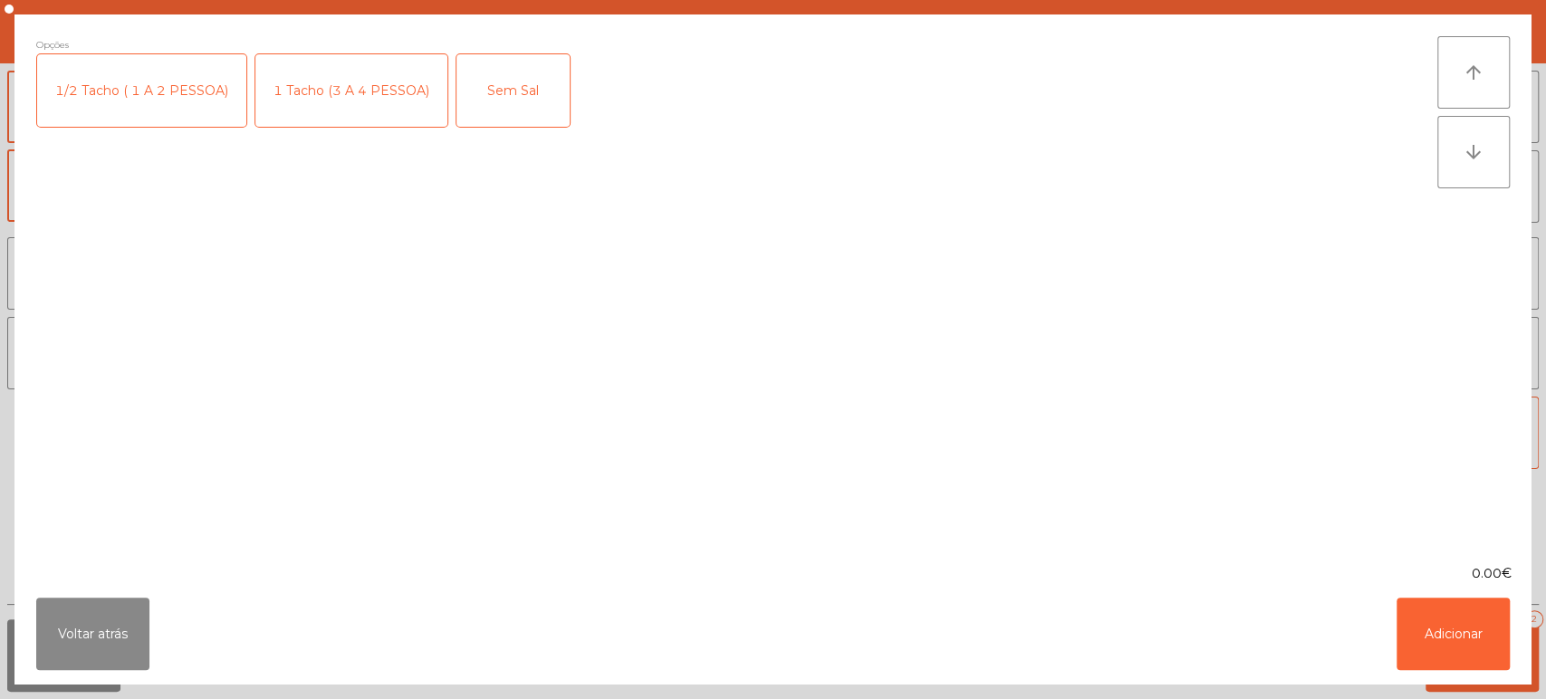
click at [367, 81] on div "1 Tacho (3 A 4 PESSOA)" at bounding box center [351, 90] width 192 height 72
click at [1473, 659] on button "Adicionar" at bounding box center [1452, 634] width 113 height 72
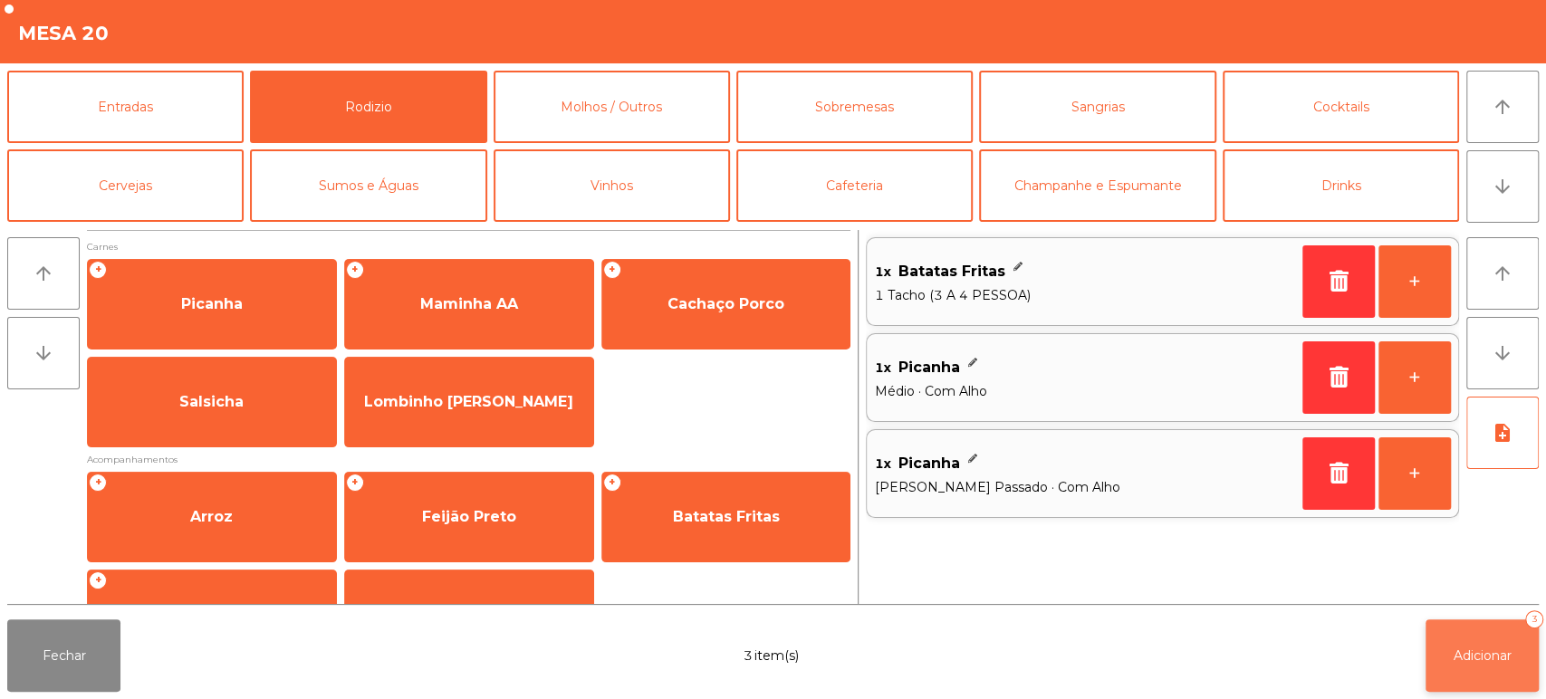
click at [1503, 662] on span "Adicionar" at bounding box center [1482, 656] width 58 height 16
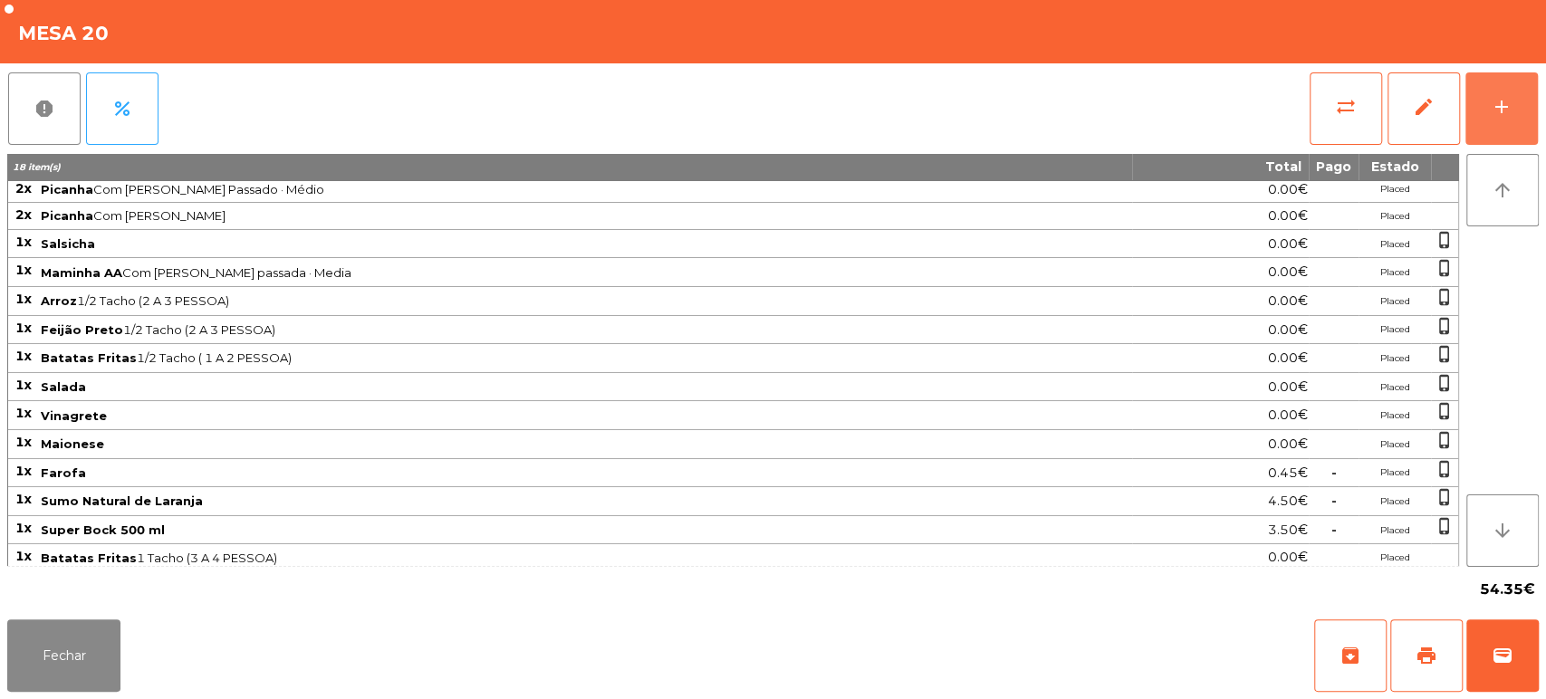
scroll to position [0, 0]
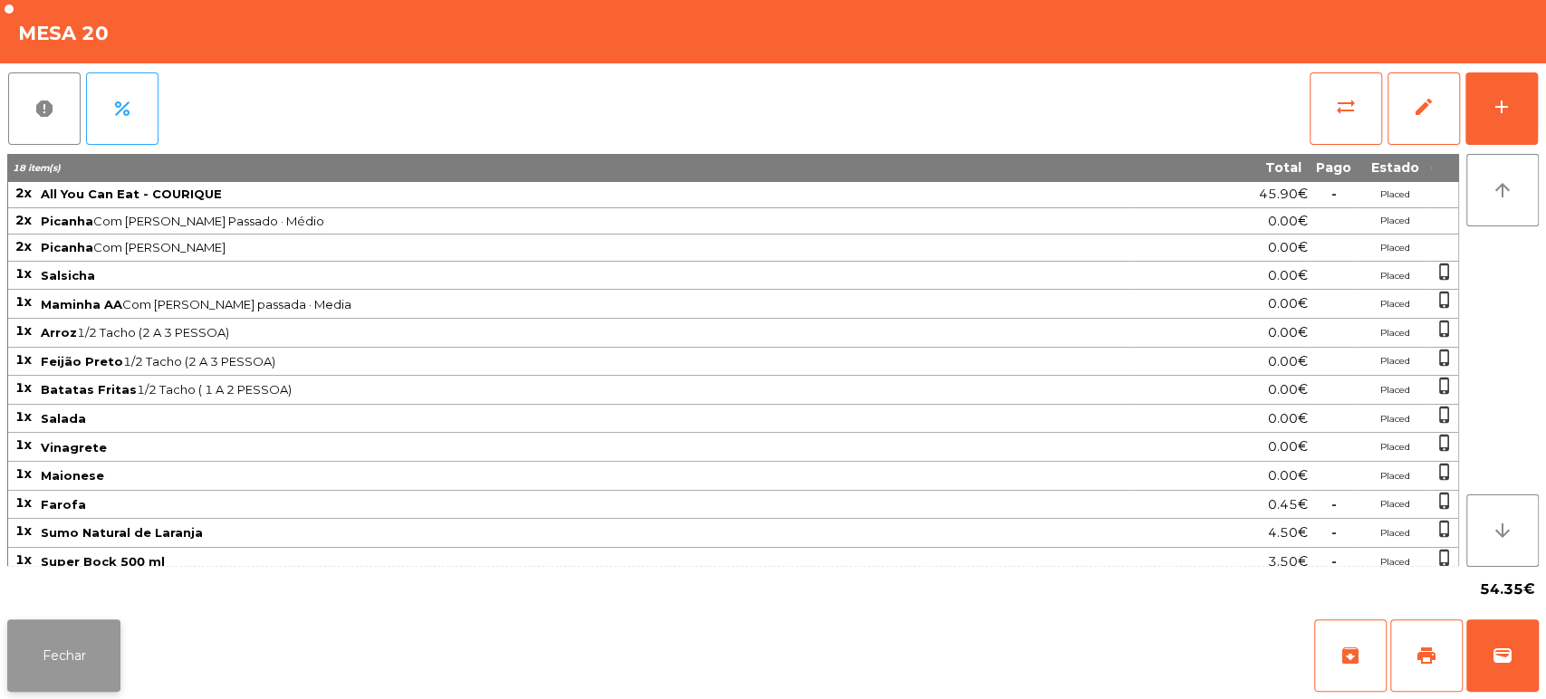
click at [76, 664] on button "Fechar" at bounding box center [63, 655] width 113 height 72
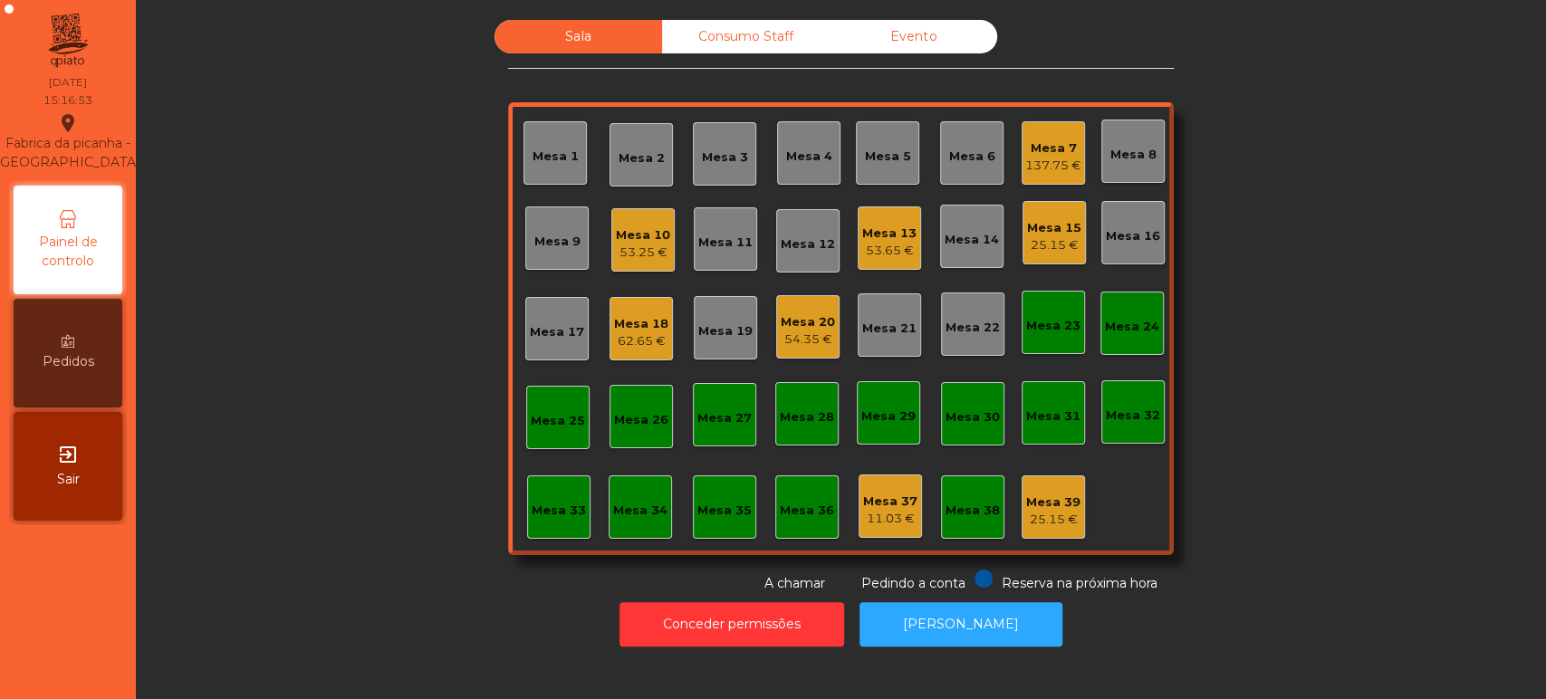
click at [799, 319] on div "Mesa 20" at bounding box center [808, 322] width 54 height 18
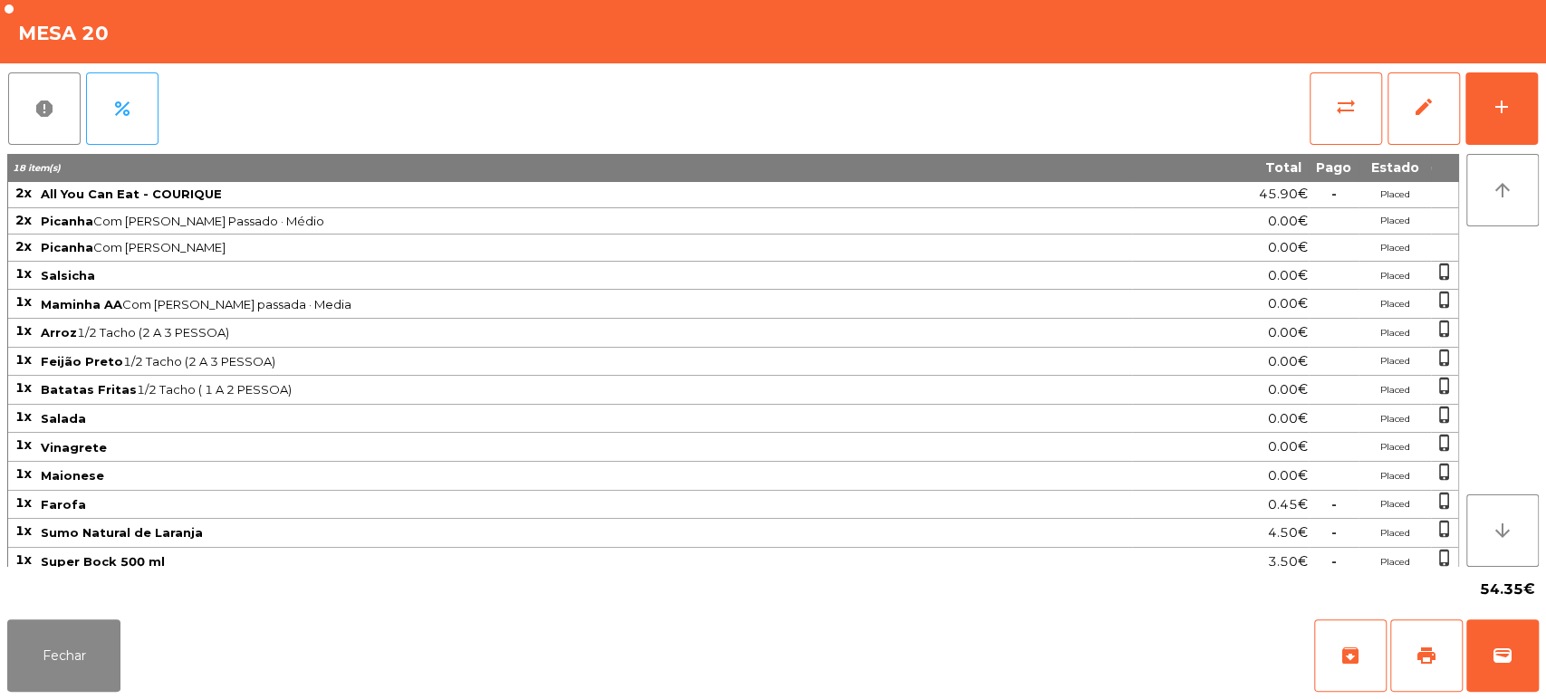
click at [1541, 114] on div "report percent sync_alt edit add 18 item(s) Total Pago Estado 2x All You Can Ea…" at bounding box center [773, 337] width 1546 height 549
click at [1508, 118] on button "add" at bounding box center [1501, 108] width 72 height 72
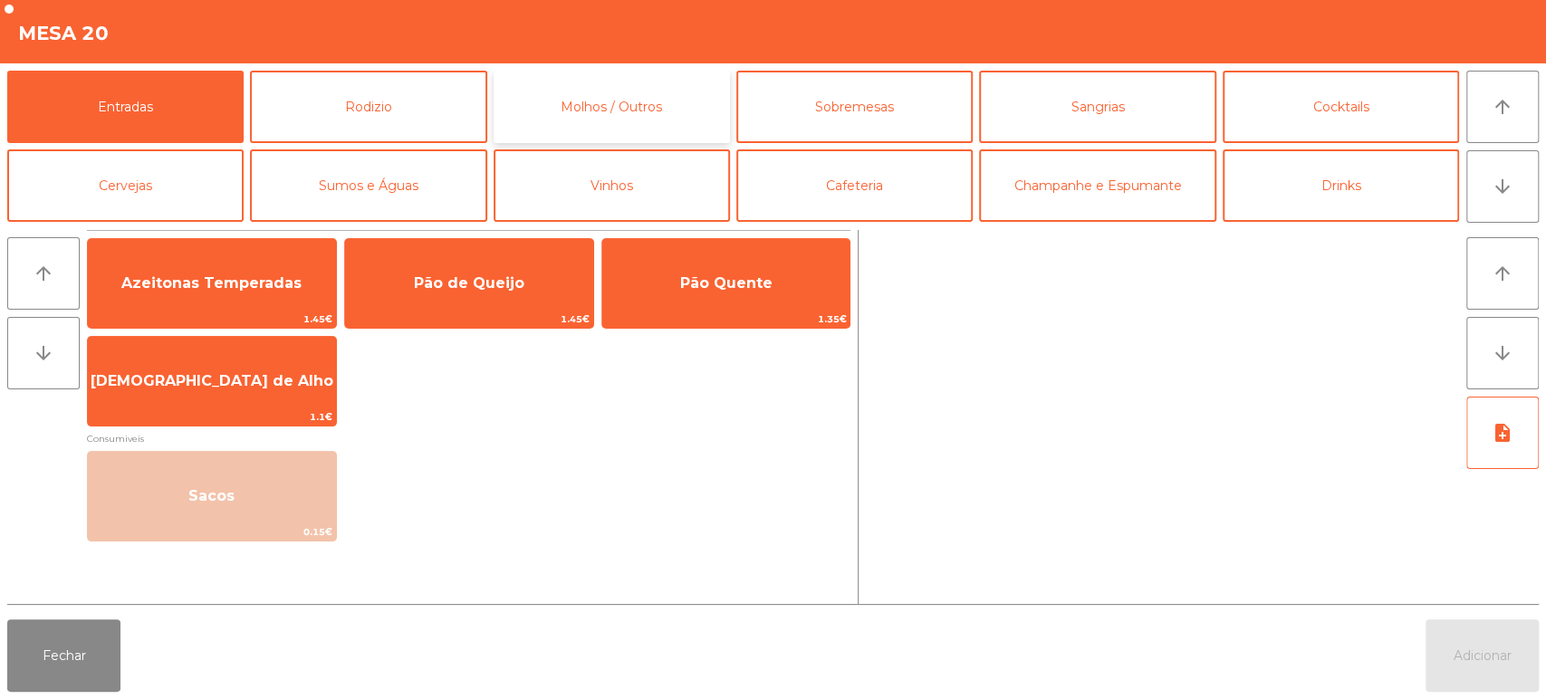
click at [575, 82] on button "Molhos / Outros" at bounding box center [612, 107] width 236 height 72
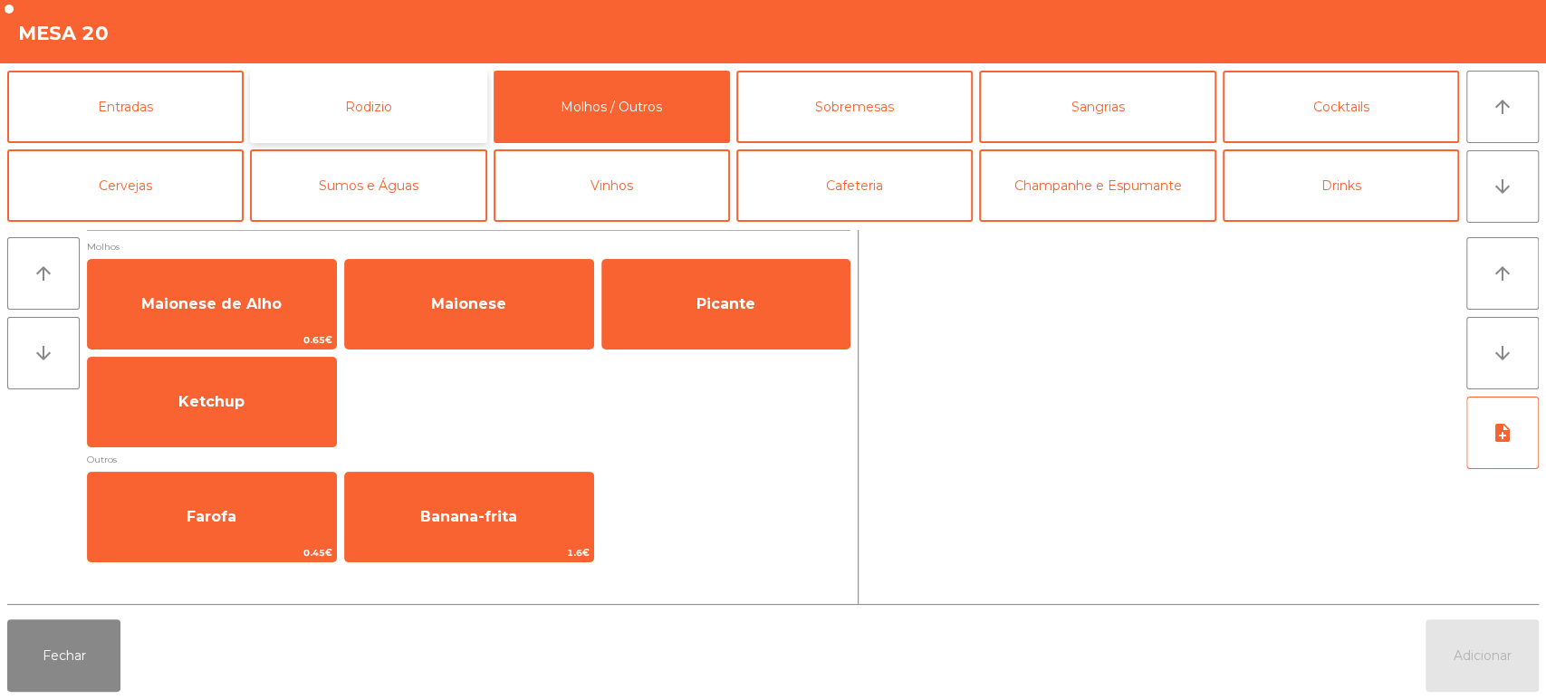
click at [464, 75] on button "Rodizio" at bounding box center [368, 107] width 236 height 72
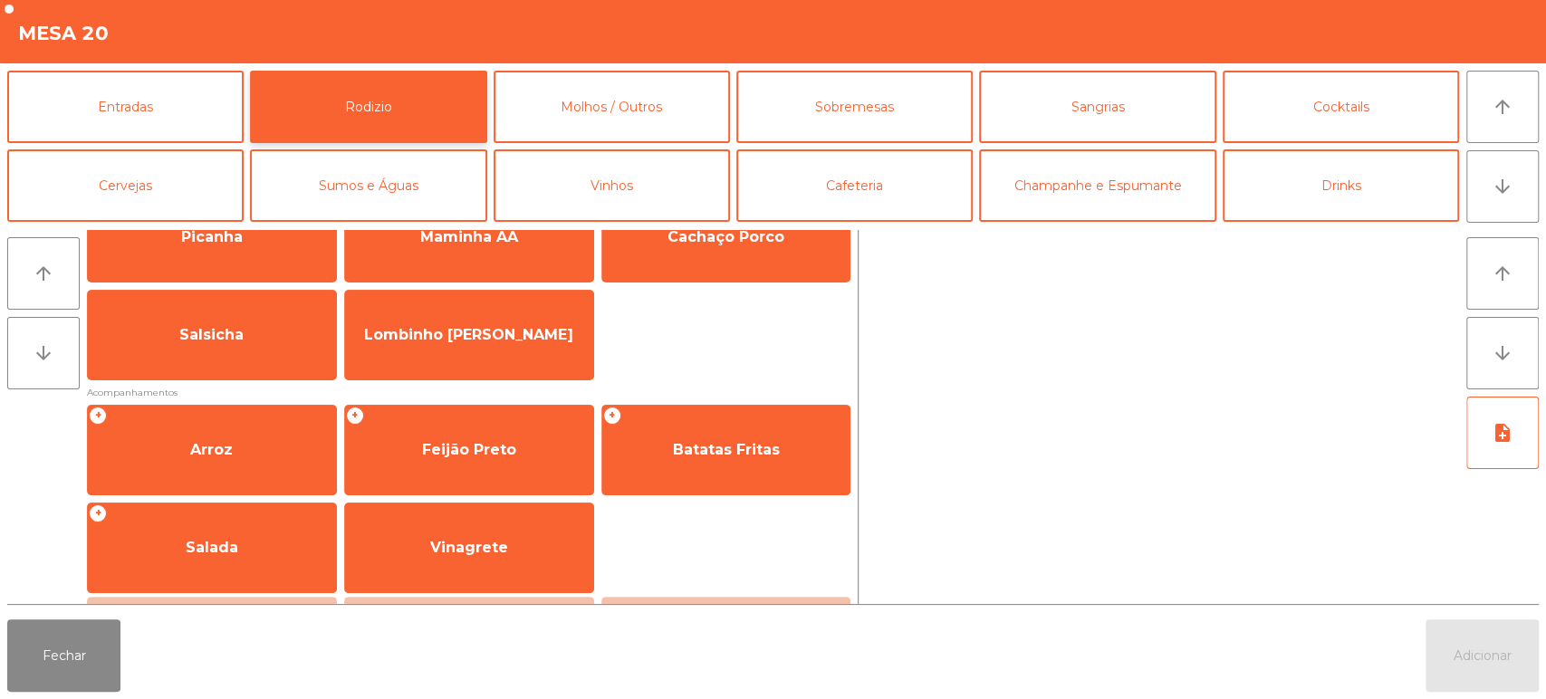
scroll to position [72, 0]
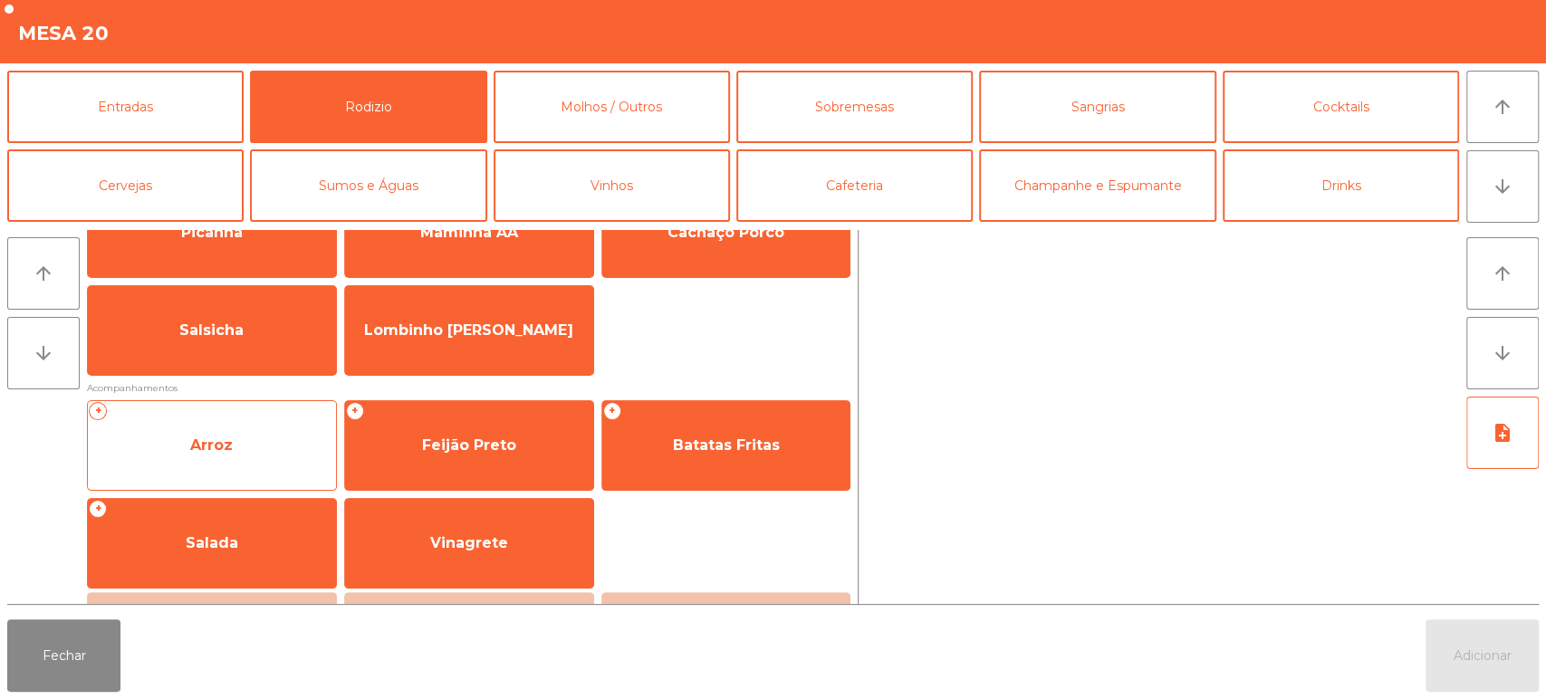
click at [273, 460] on span "Arroz" at bounding box center [212, 445] width 248 height 49
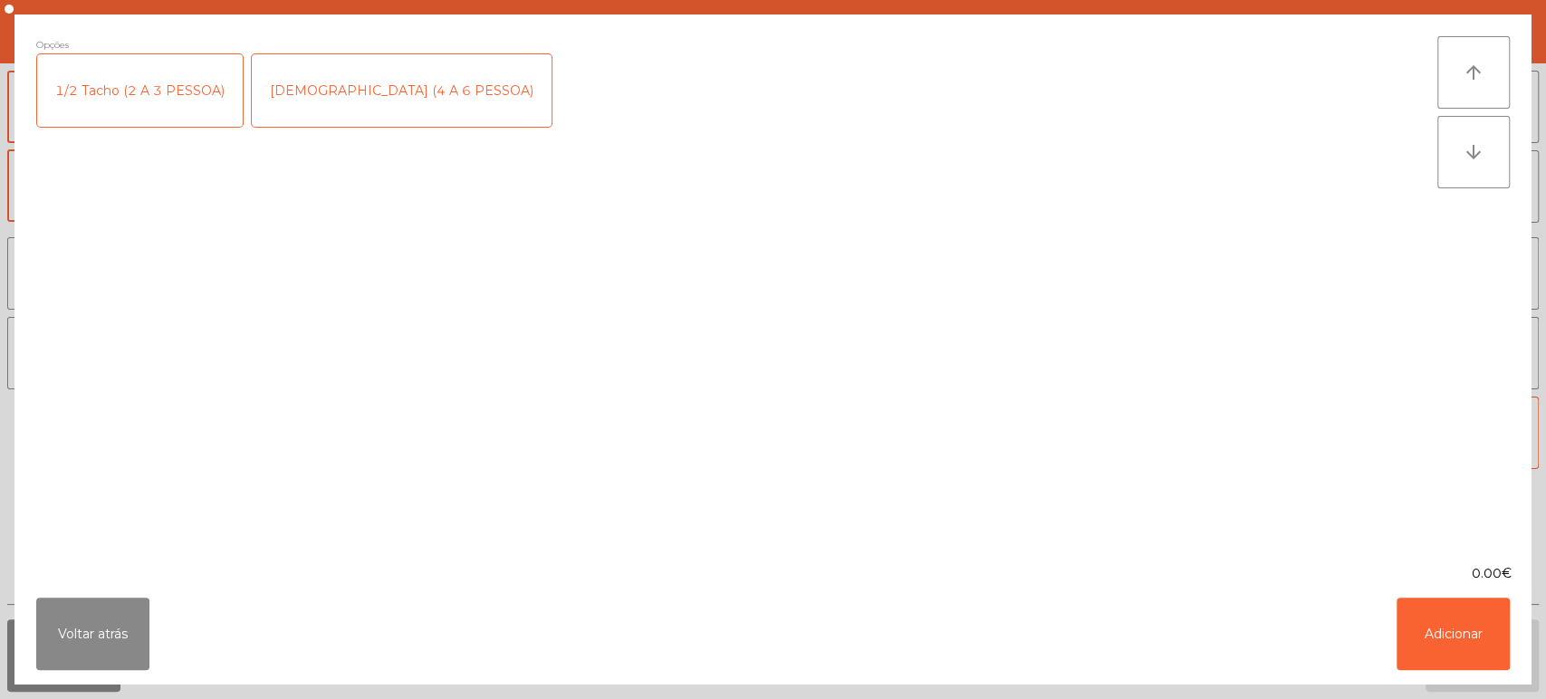
click at [139, 88] on div "1/2 Tacho (2 A 3 PESSOA)" at bounding box center [140, 90] width 206 height 72
click at [1429, 629] on button "Adicionar" at bounding box center [1452, 634] width 113 height 72
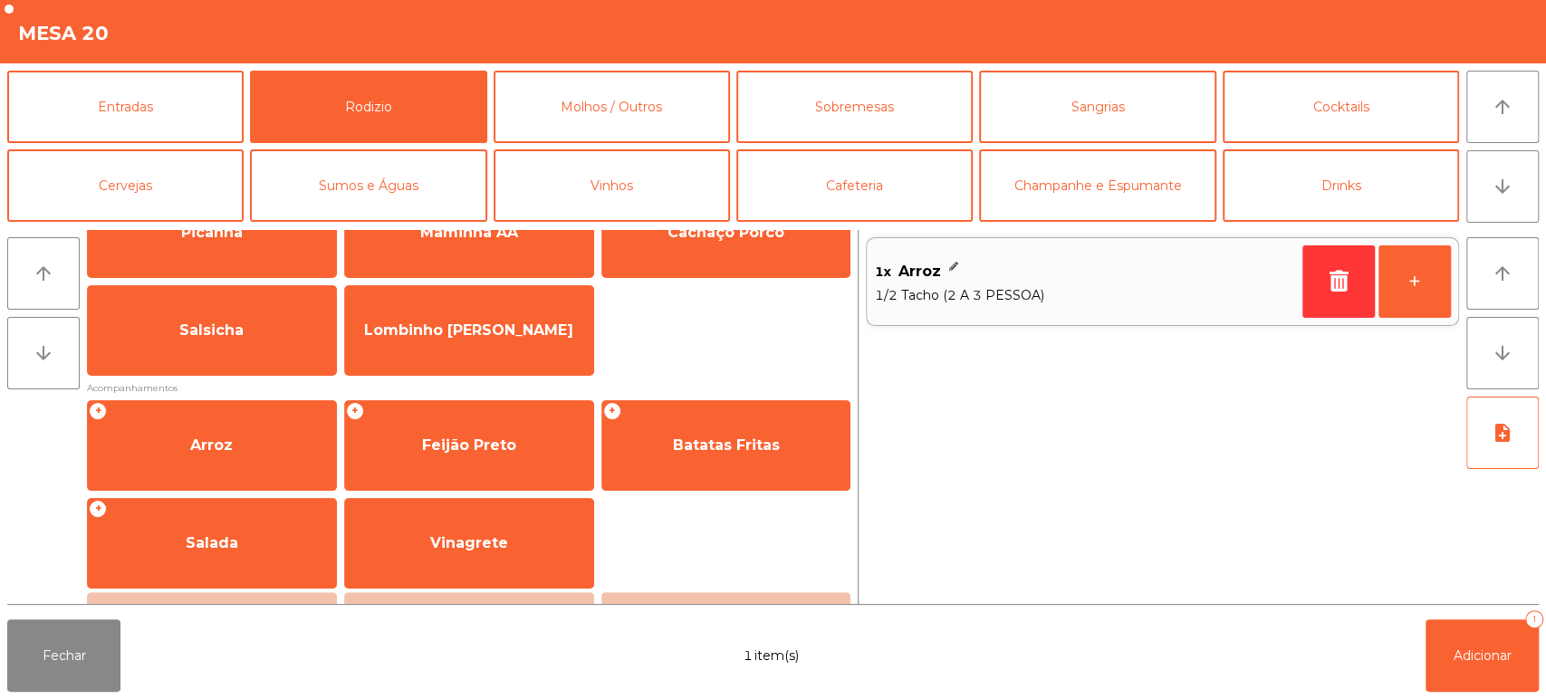
scroll to position [0, 0]
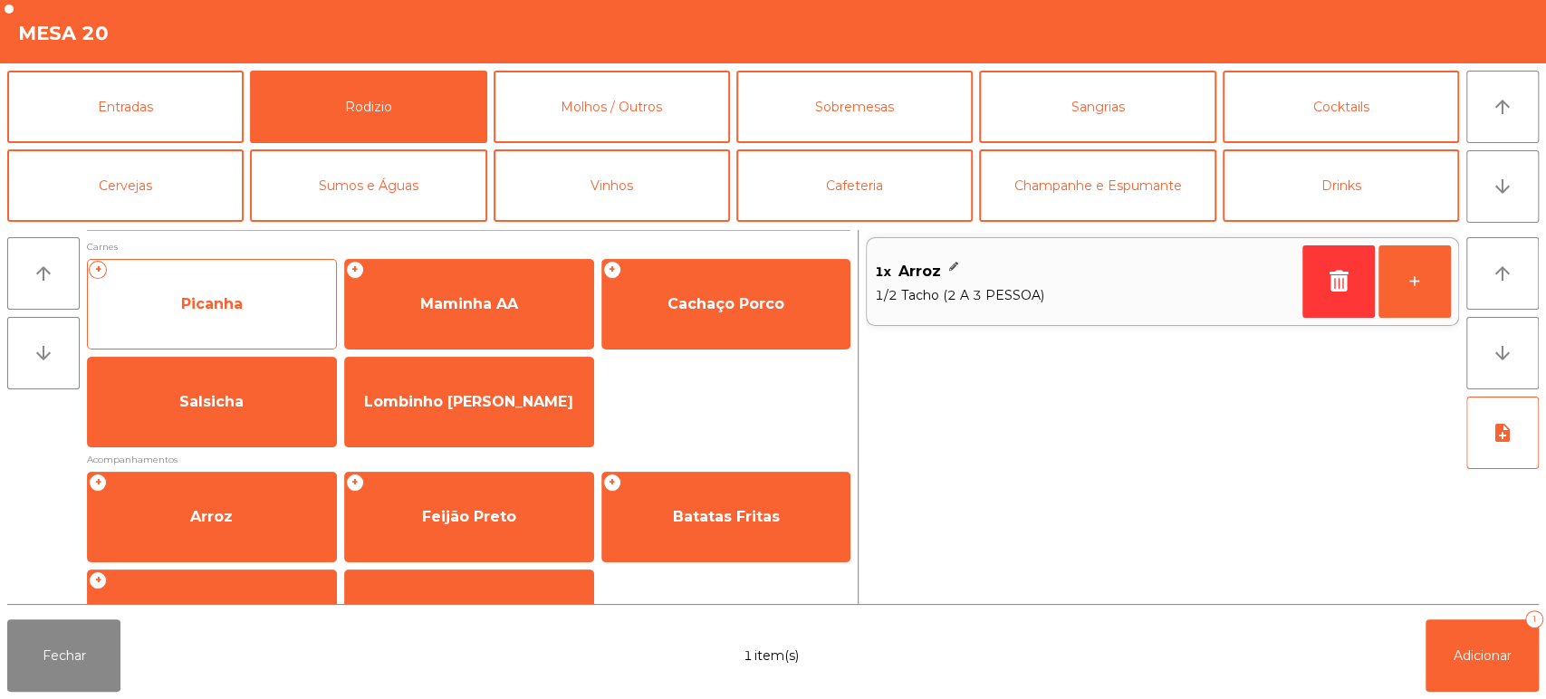
click at [237, 305] on span "Picanha" at bounding box center [212, 303] width 62 height 17
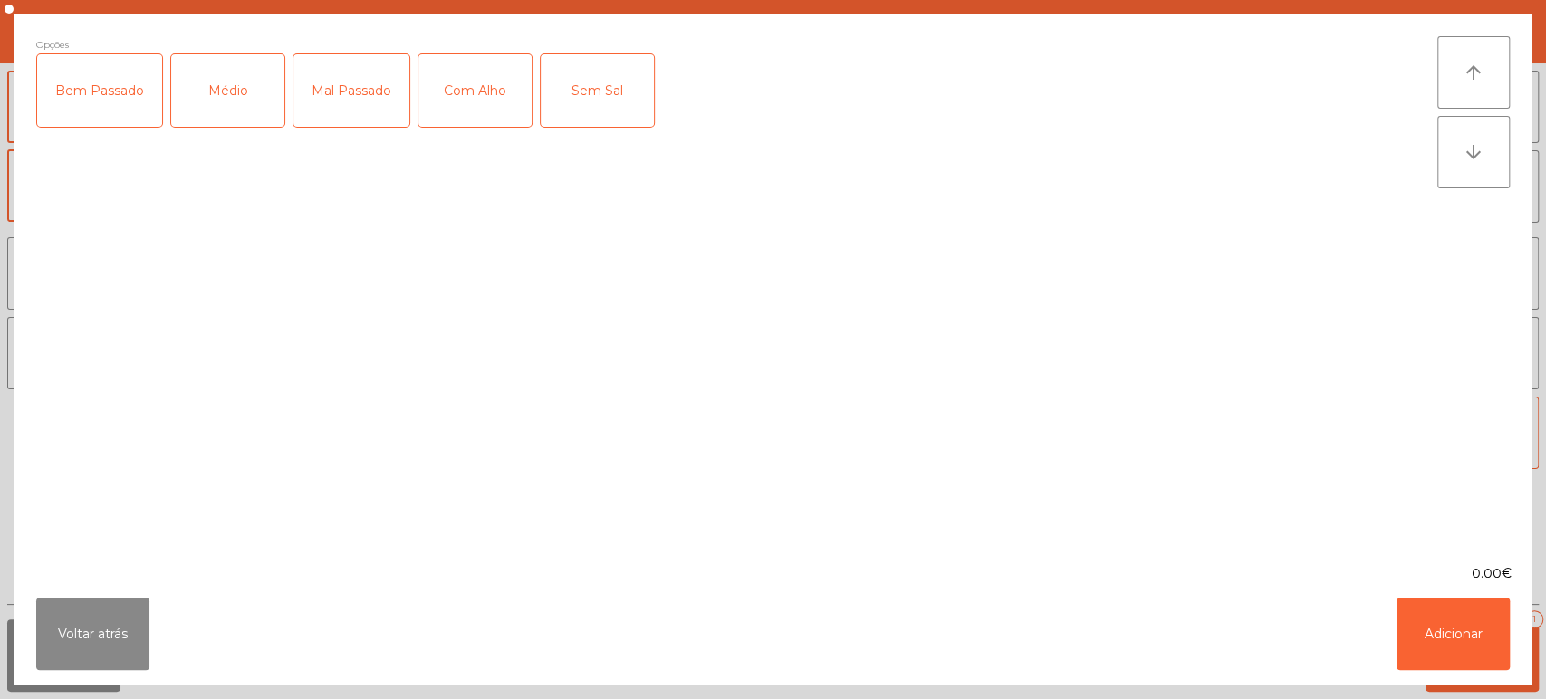
click at [230, 126] on div "Médio" at bounding box center [227, 90] width 113 height 72
click at [347, 103] on div "Mal Passado" at bounding box center [351, 90] width 116 height 72
click at [478, 108] on div "Com Alho" at bounding box center [474, 90] width 113 height 72
click at [1443, 628] on button "Adicionar" at bounding box center [1452, 634] width 113 height 72
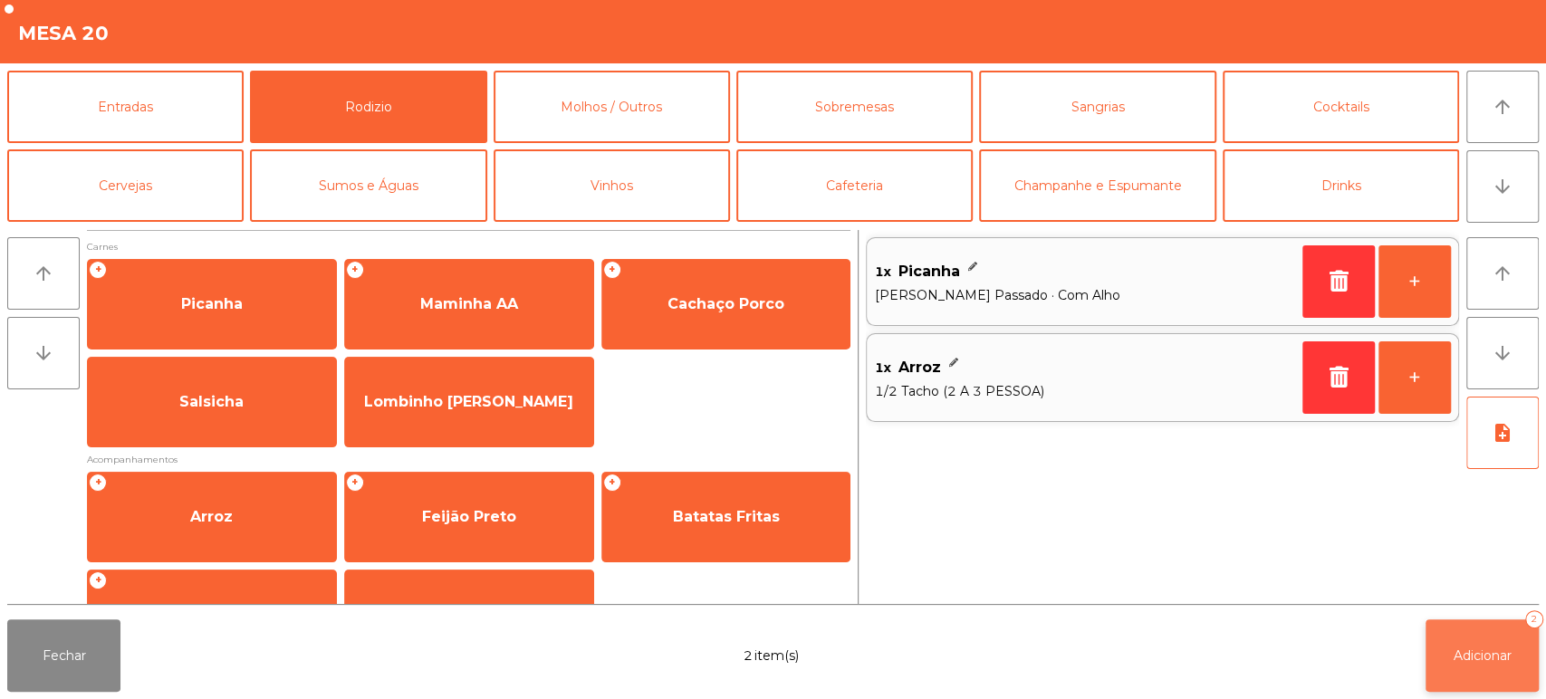
click at [1467, 665] on button "Adicionar 2" at bounding box center [1481, 655] width 113 height 72
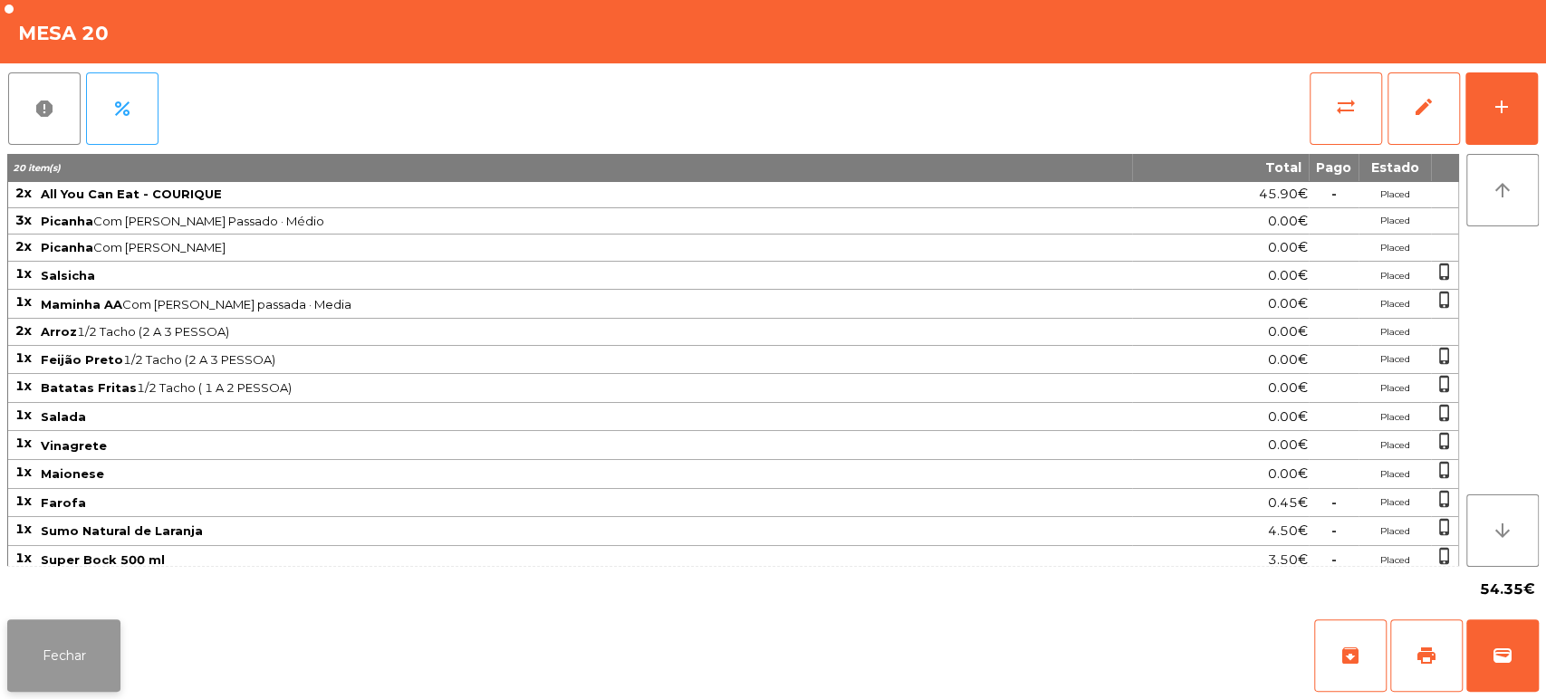
click at [79, 645] on button "Fechar" at bounding box center [63, 655] width 113 height 72
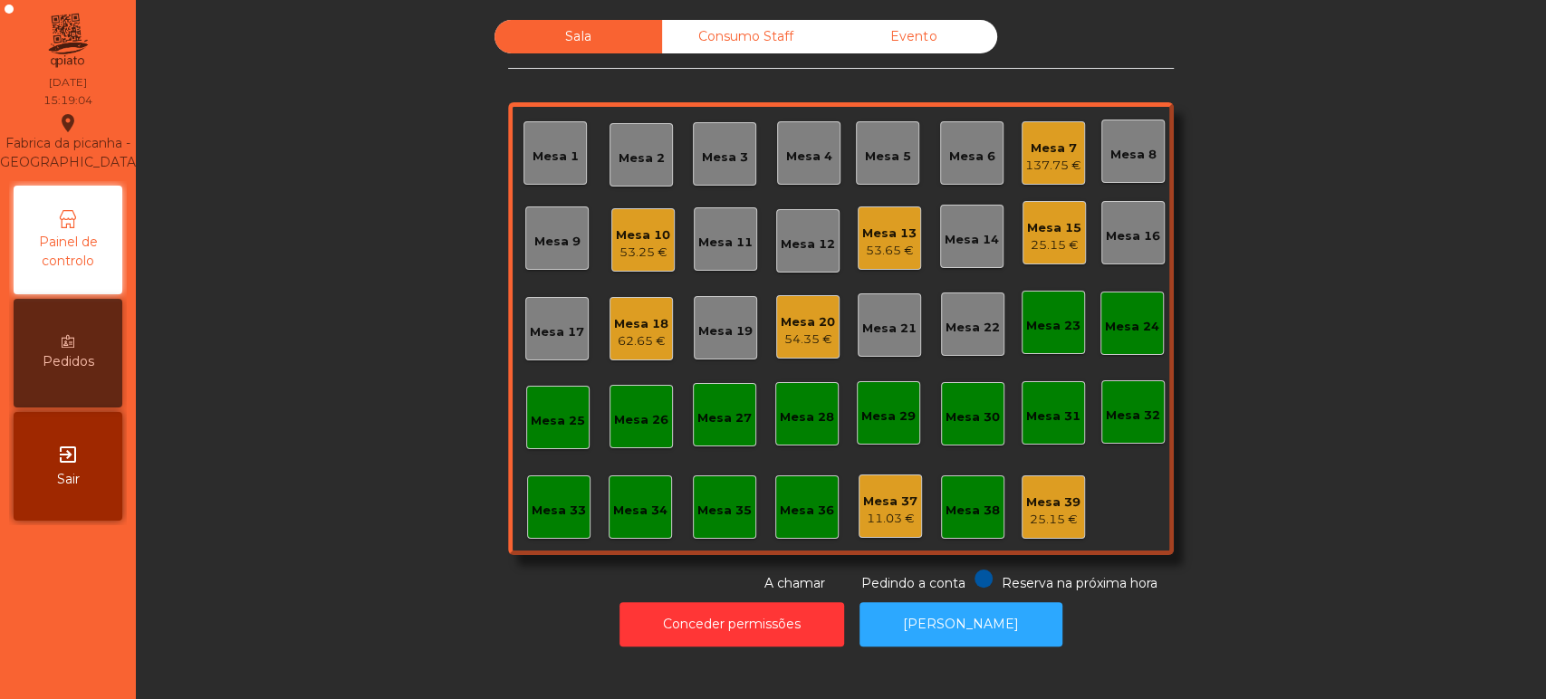
click at [760, 24] on div "Consumo Staff" at bounding box center [746, 37] width 168 height 34
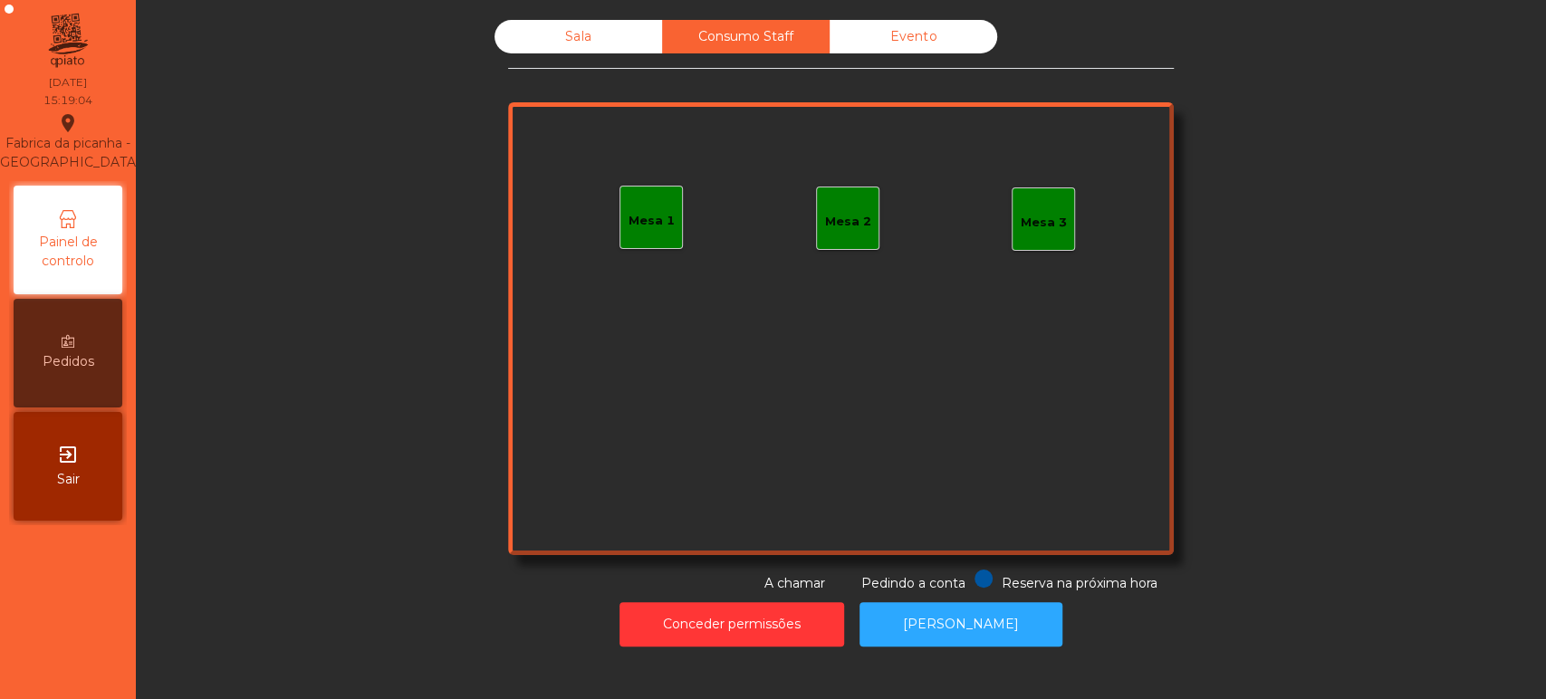
click at [649, 216] on div "Mesa 1" at bounding box center [651, 221] width 46 height 18
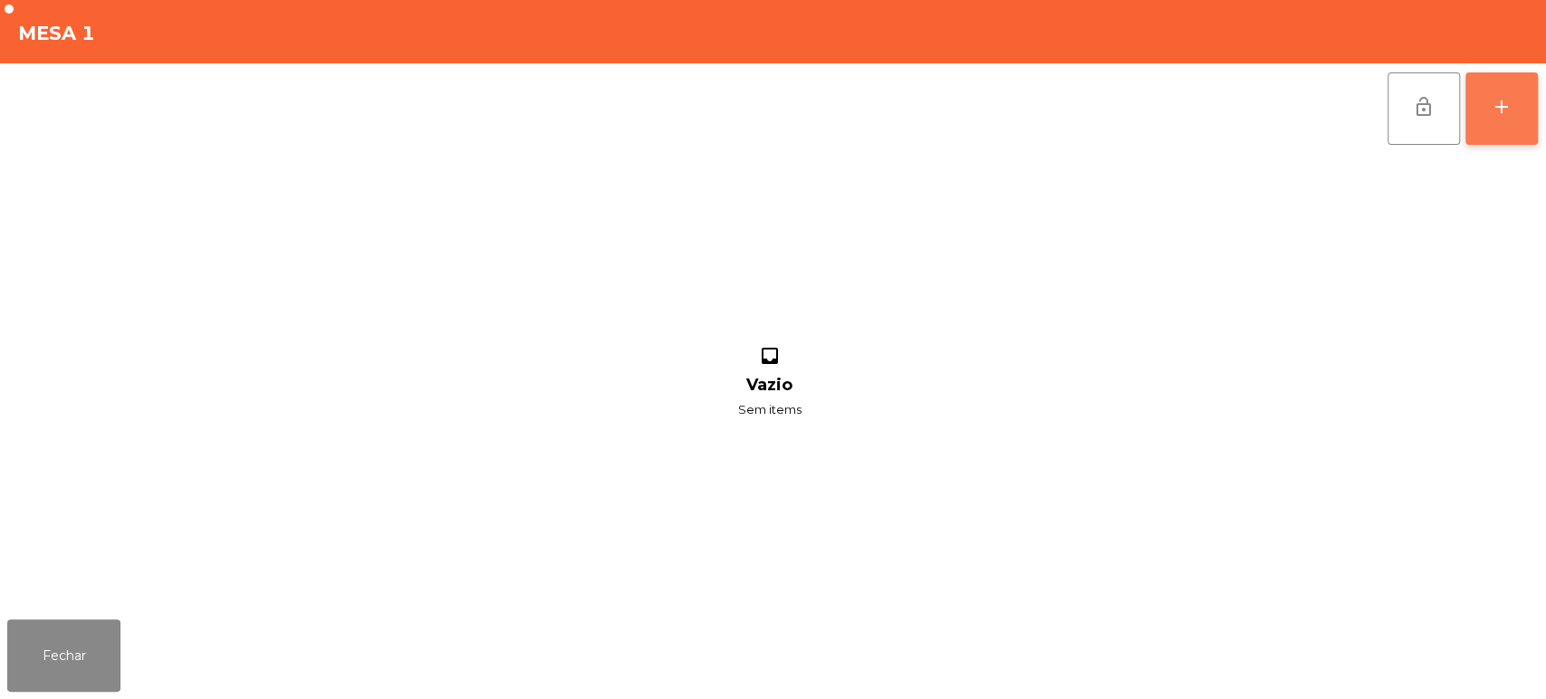
click at [1522, 91] on button "add" at bounding box center [1501, 108] width 72 height 72
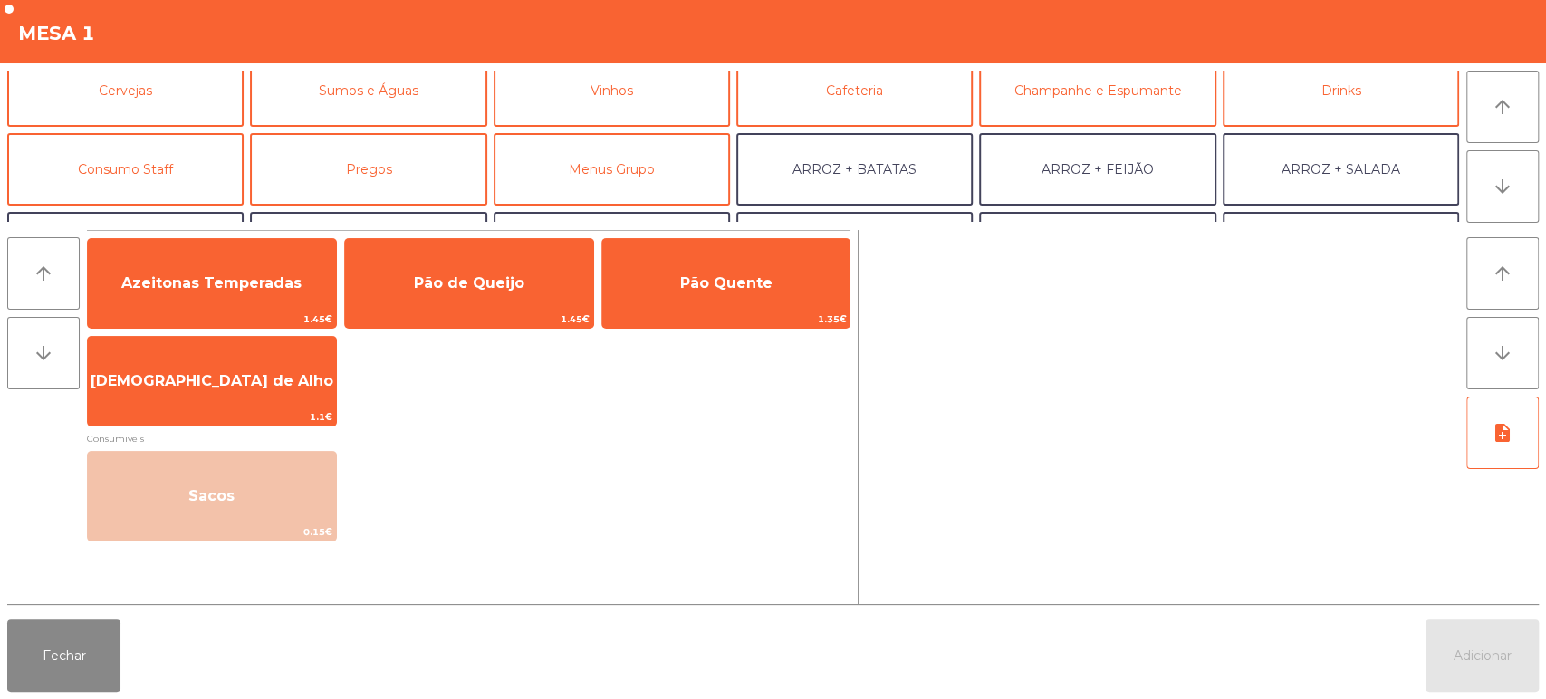
scroll to position [94, 0]
click at [167, 157] on button "Consumo Staff" at bounding box center [125, 170] width 236 height 72
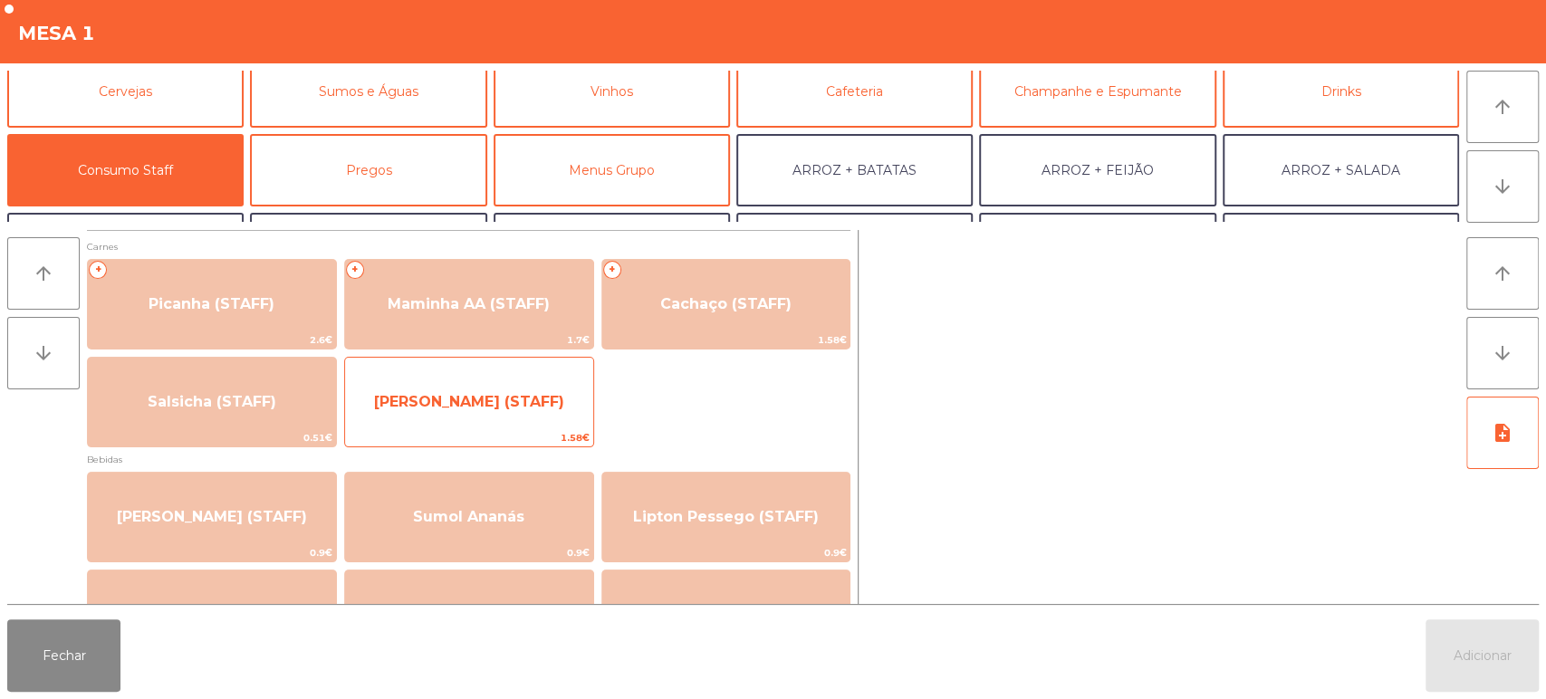
click at [533, 398] on span "[PERSON_NAME] (STAFF)" at bounding box center [469, 401] width 190 height 17
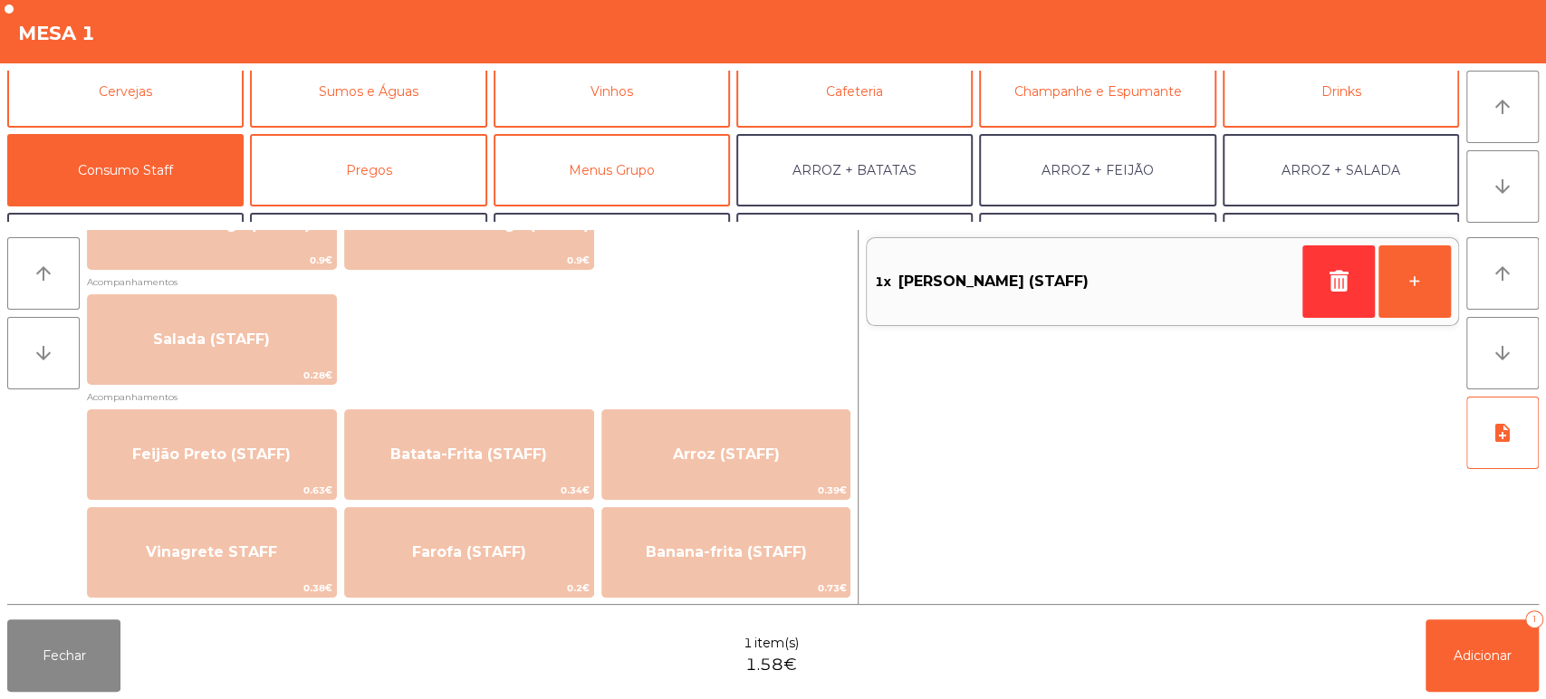
scroll to position [679, 0]
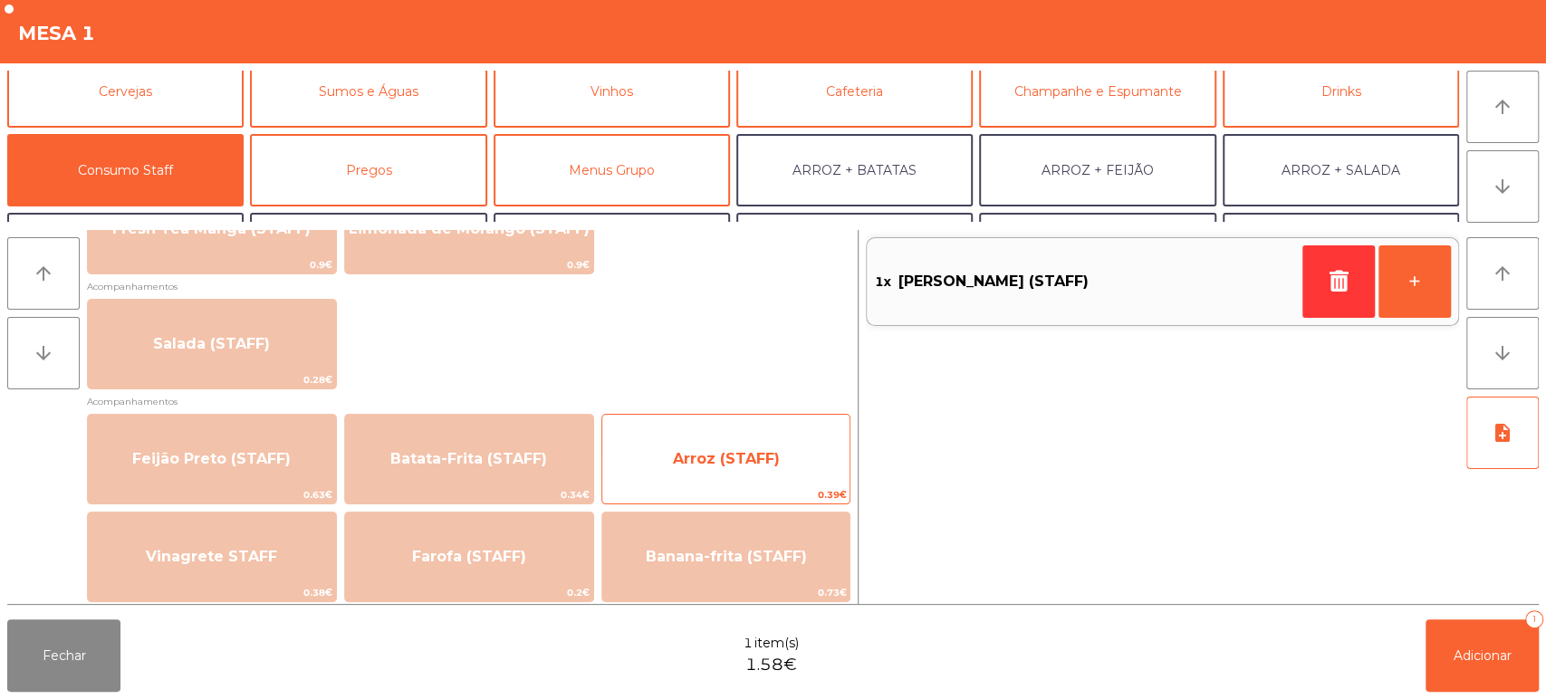
click at [730, 466] on span "Arroz (STAFF)" at bounding box center [726, 458] width 107 height 17
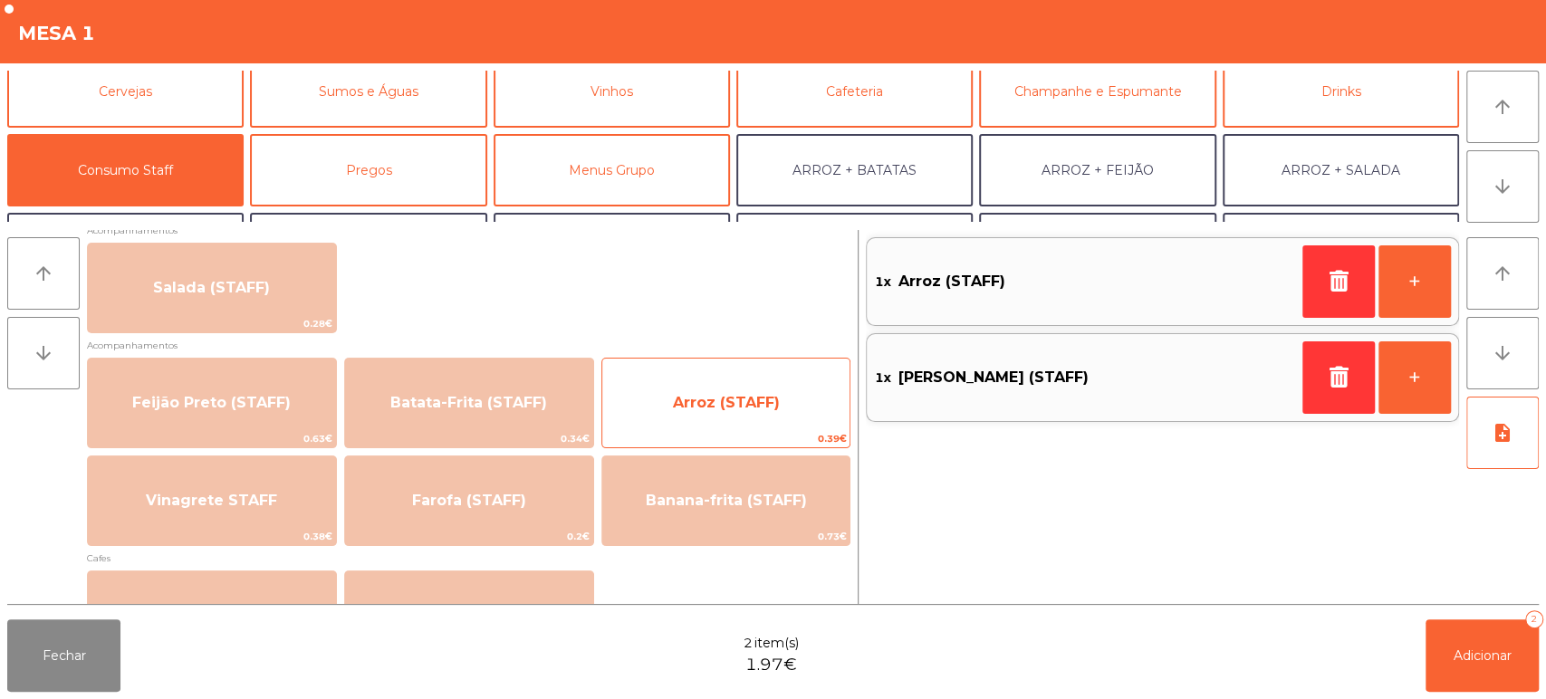
scroll to position [734, 0]
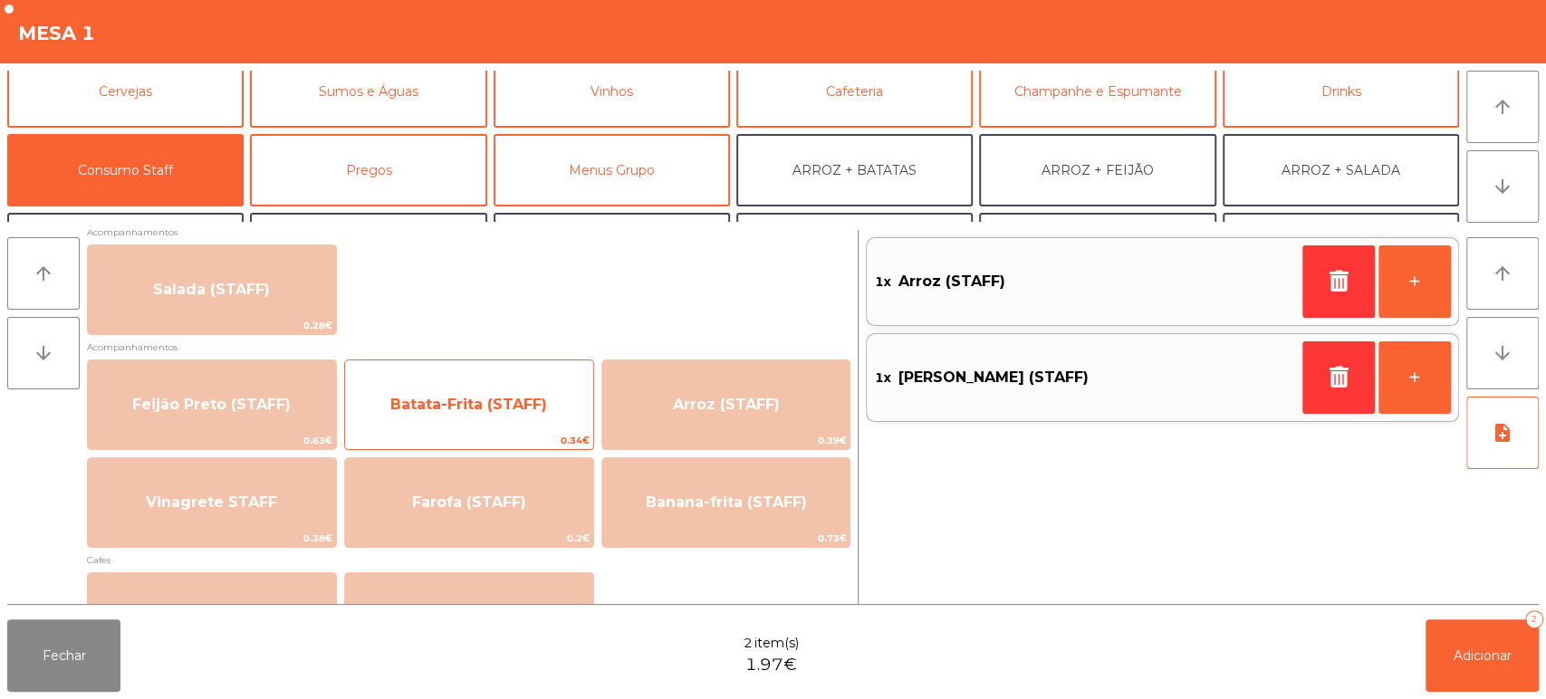
click at [510, 406] on span "Batata-Frita (STAFF)" at bounding box center [468, 404] width 157 height 17
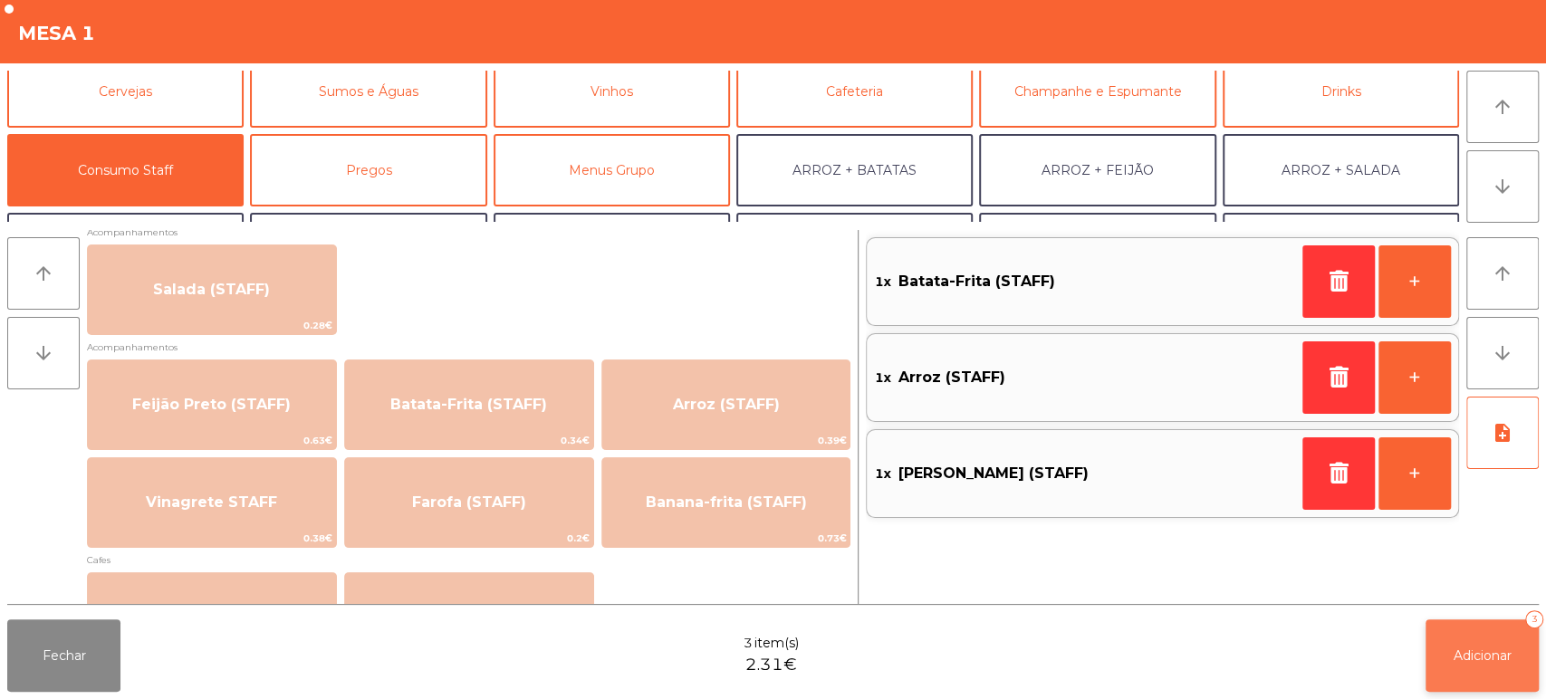
click at [1473, 650] on span "Adicionar" at bounding box center [1482, 656] width 58 height 16
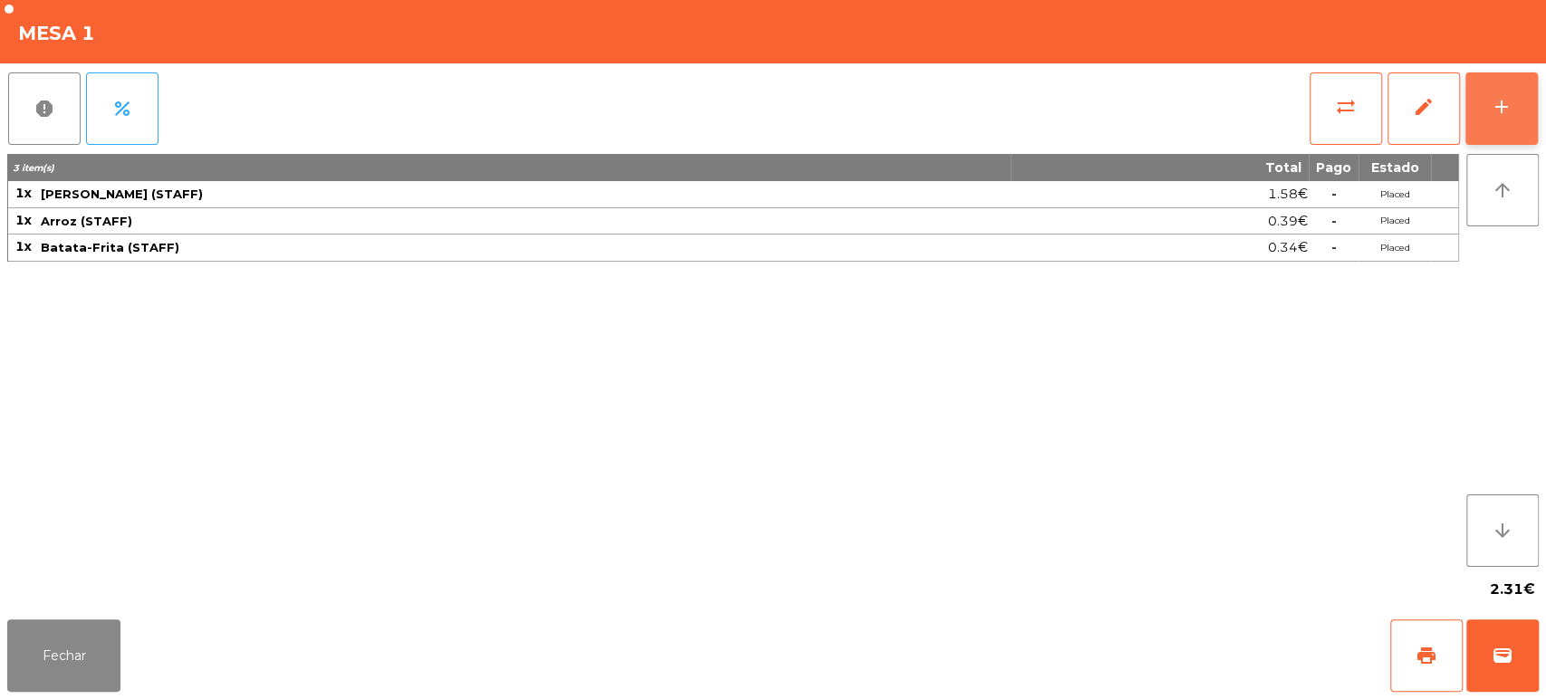
click at [1497, 122] on button "add" at bounding box center [1501, 108] width 72 height 72
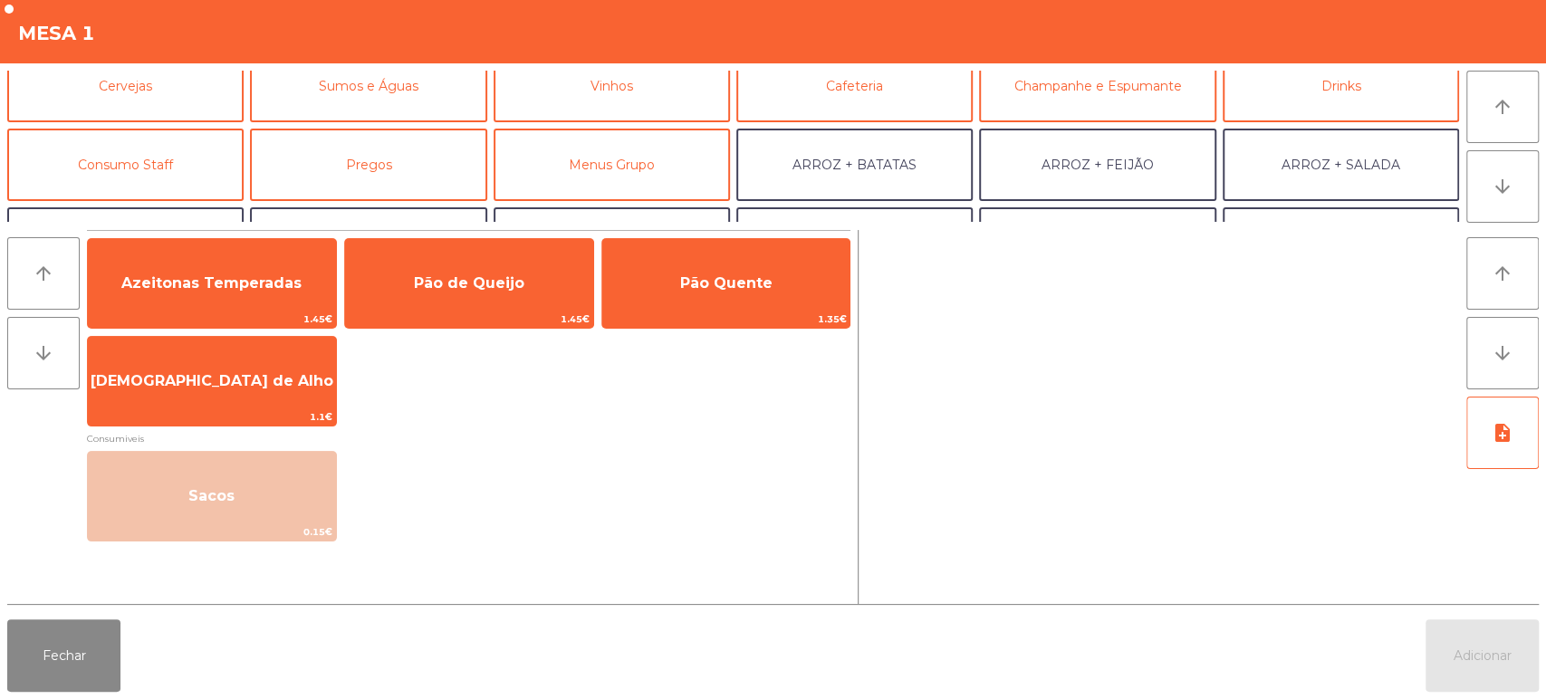
scroll to position [99, 0]
click at [389, 165] on button "Pregos" at bounding box center [368, 166] width 236 height 72
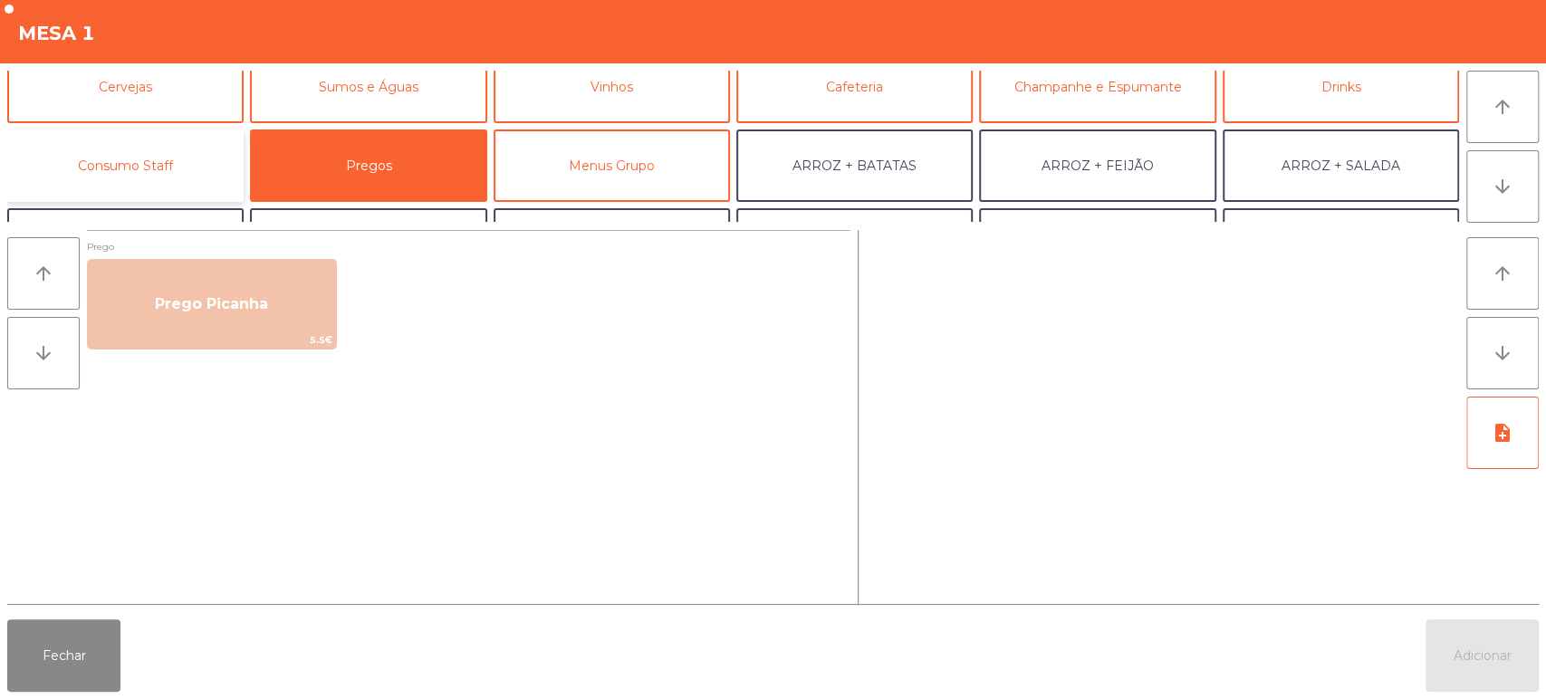
click at [194, 146] on button "Consumo Staff" at bounding box center [125, 166] width 236 height 72
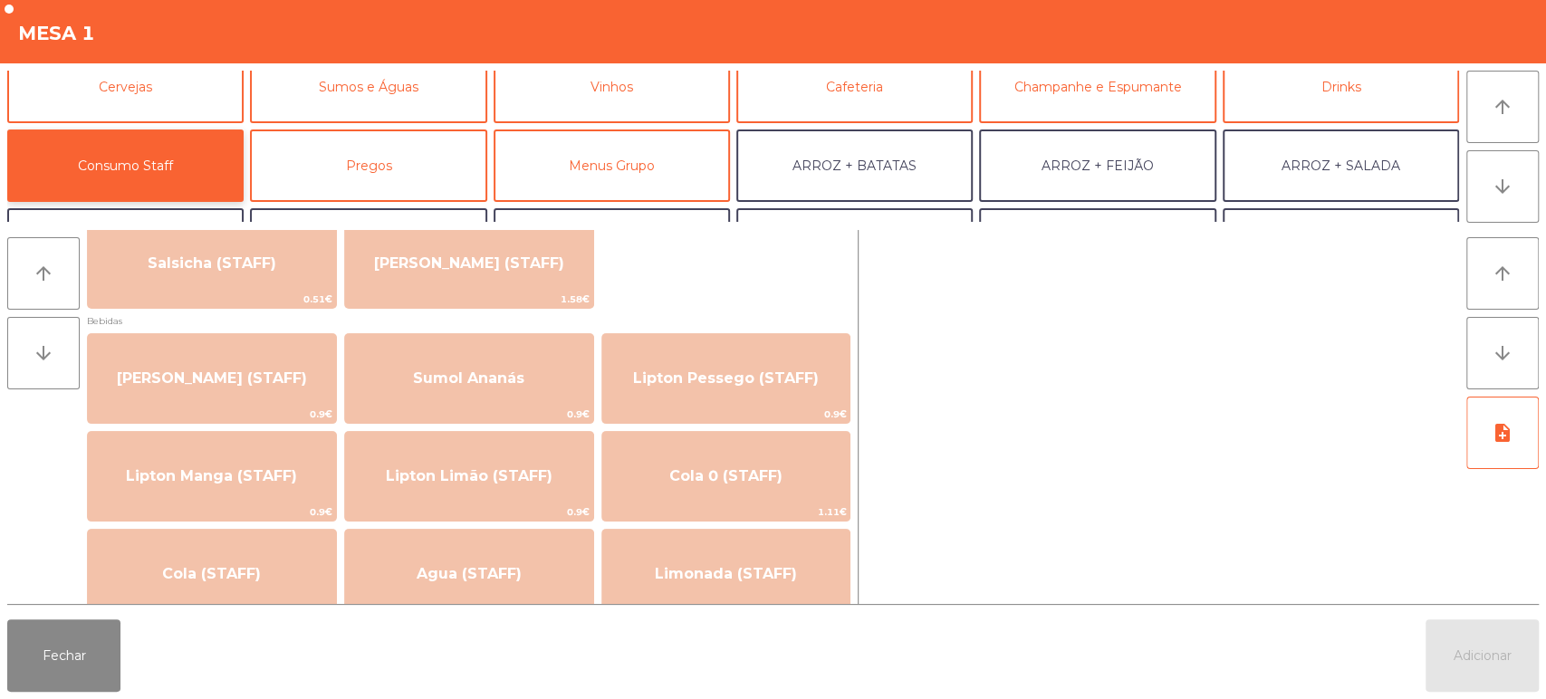
scroll to position [0, 0]
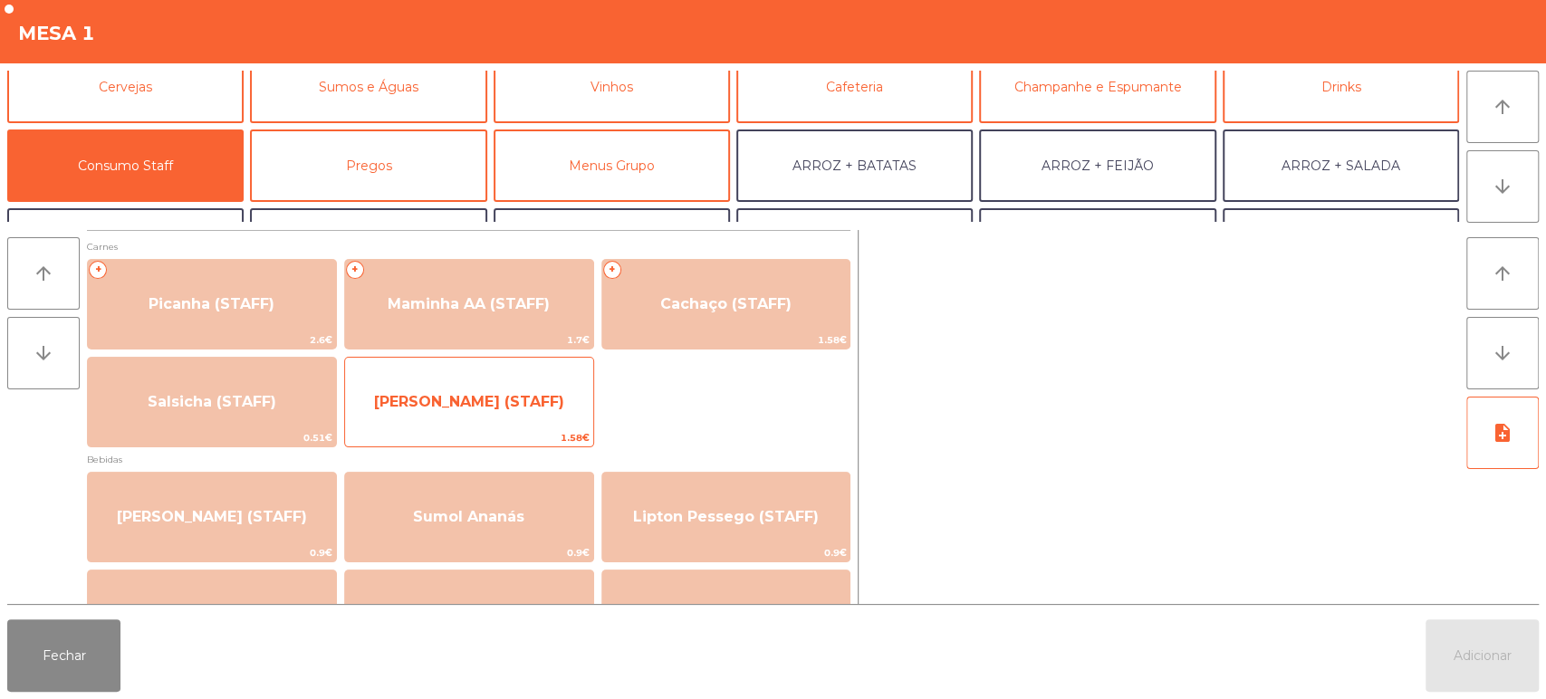
click at [516, 397] on span "[PERSON_NAME] (STAFF)" at bounding box center [469, 401] width 190 height 17
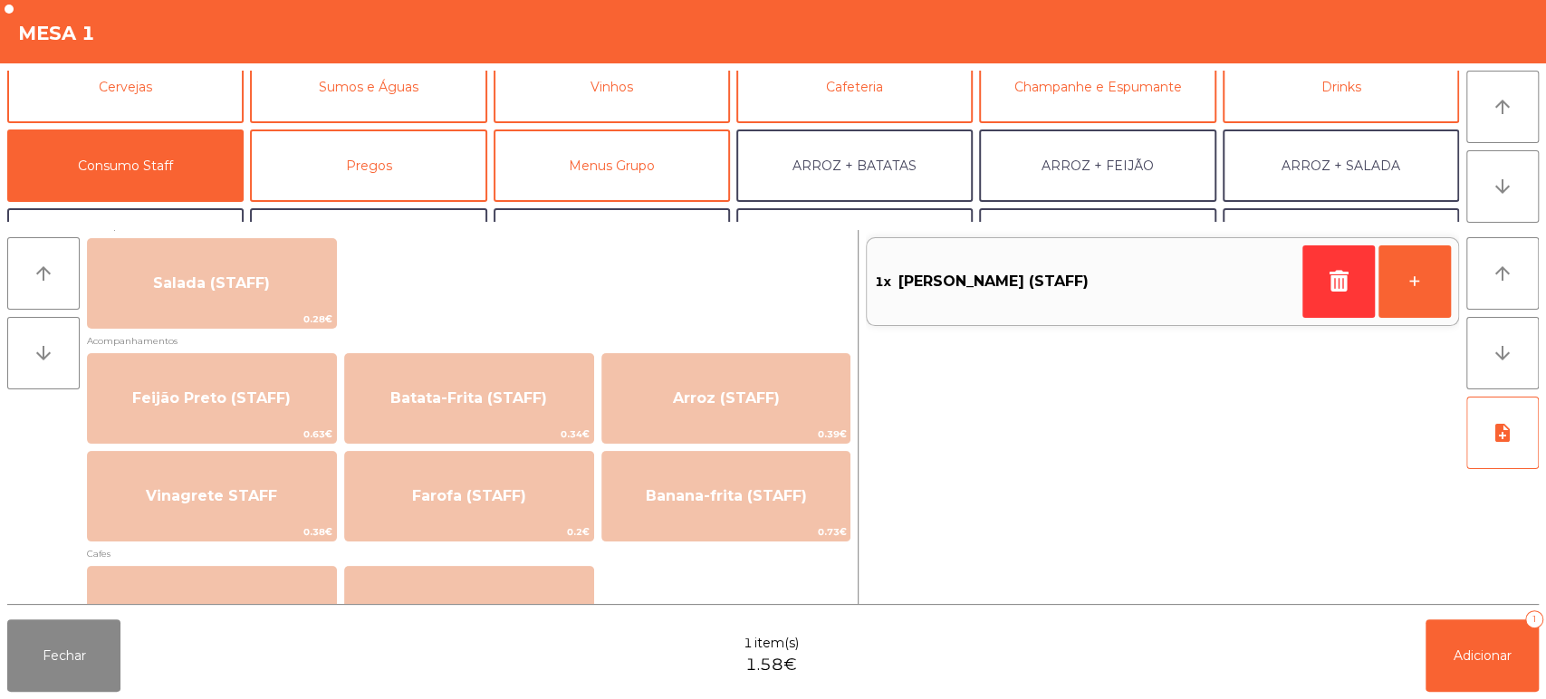
scroll to position [758, 0]
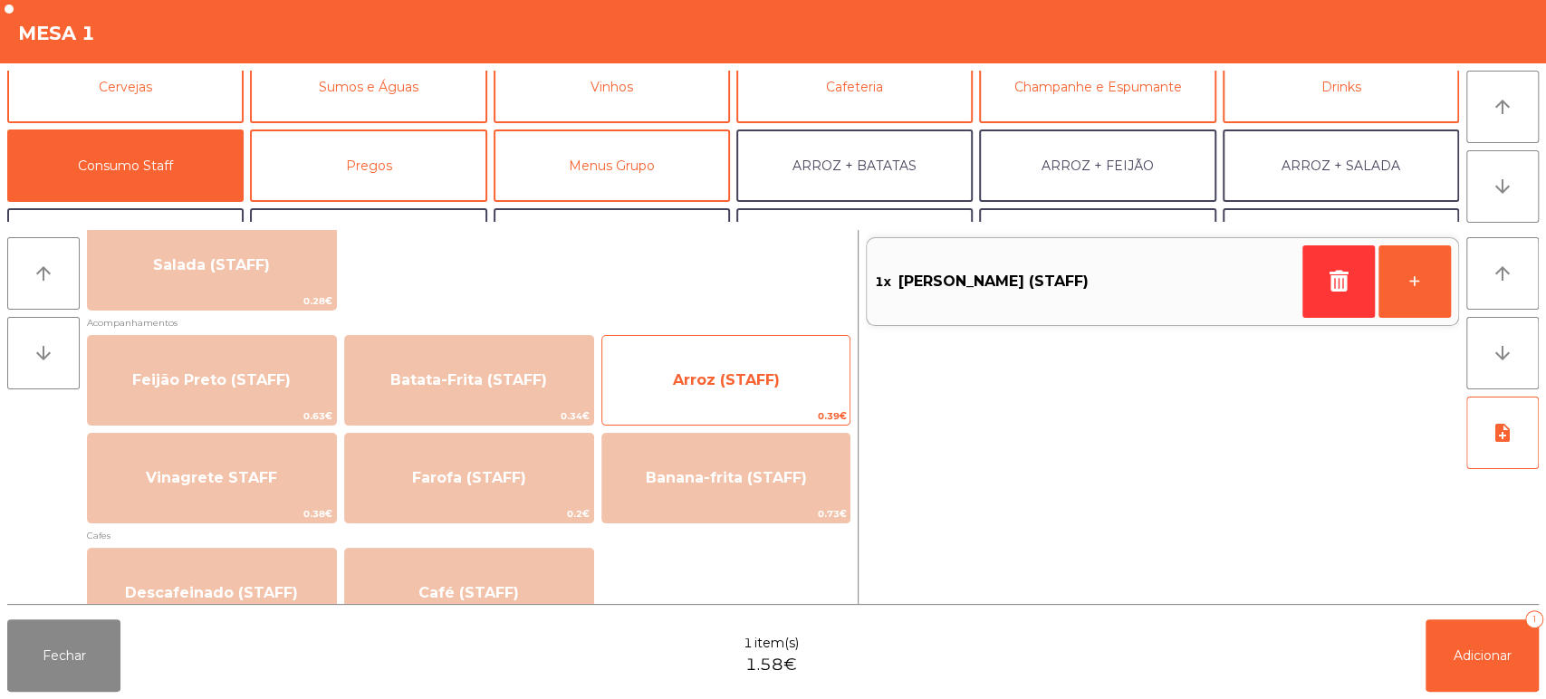
click at [730, 369] on span "Arroz (STAFF)" at bounding box center [726, 380] width 248 height 49
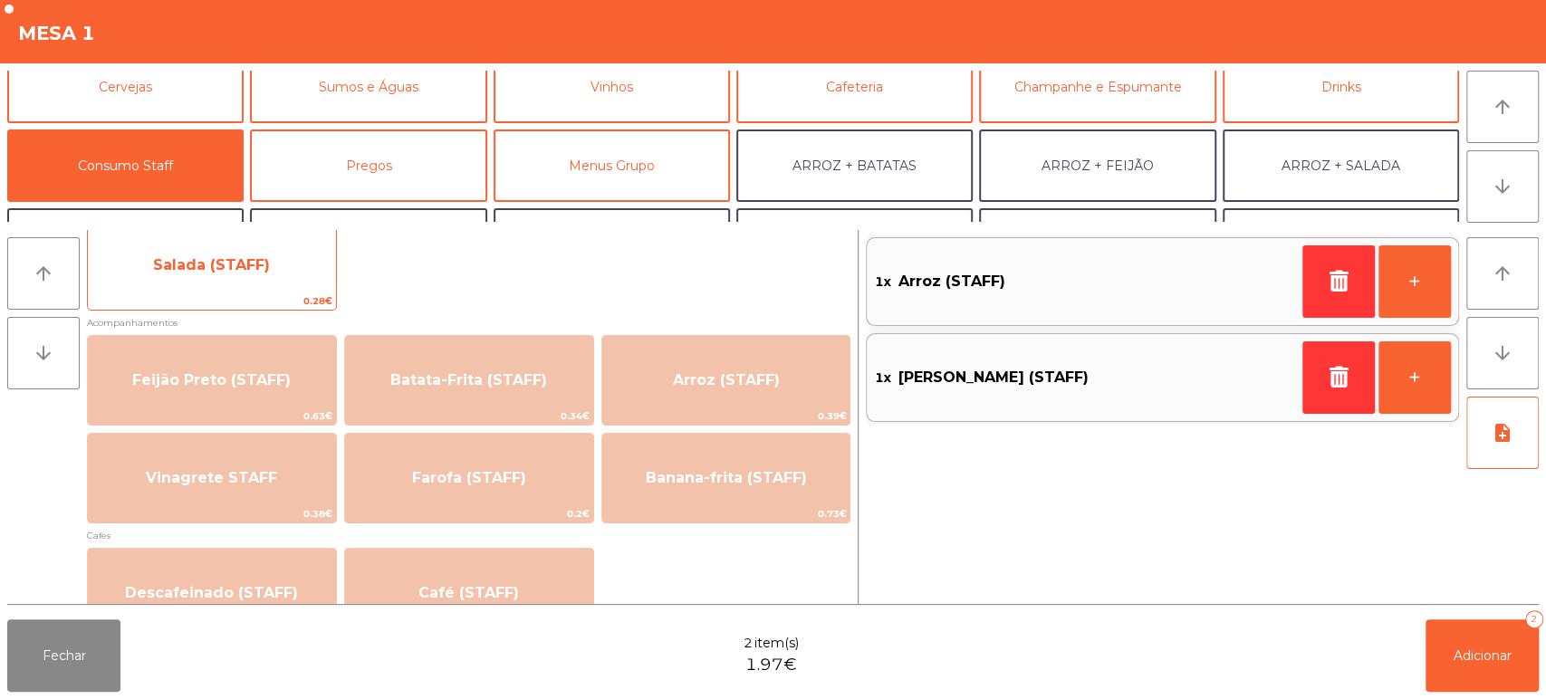
click at [272, 260] on span "Salada (STAFF)" at bounding box center [212, 265] width 248 height 49
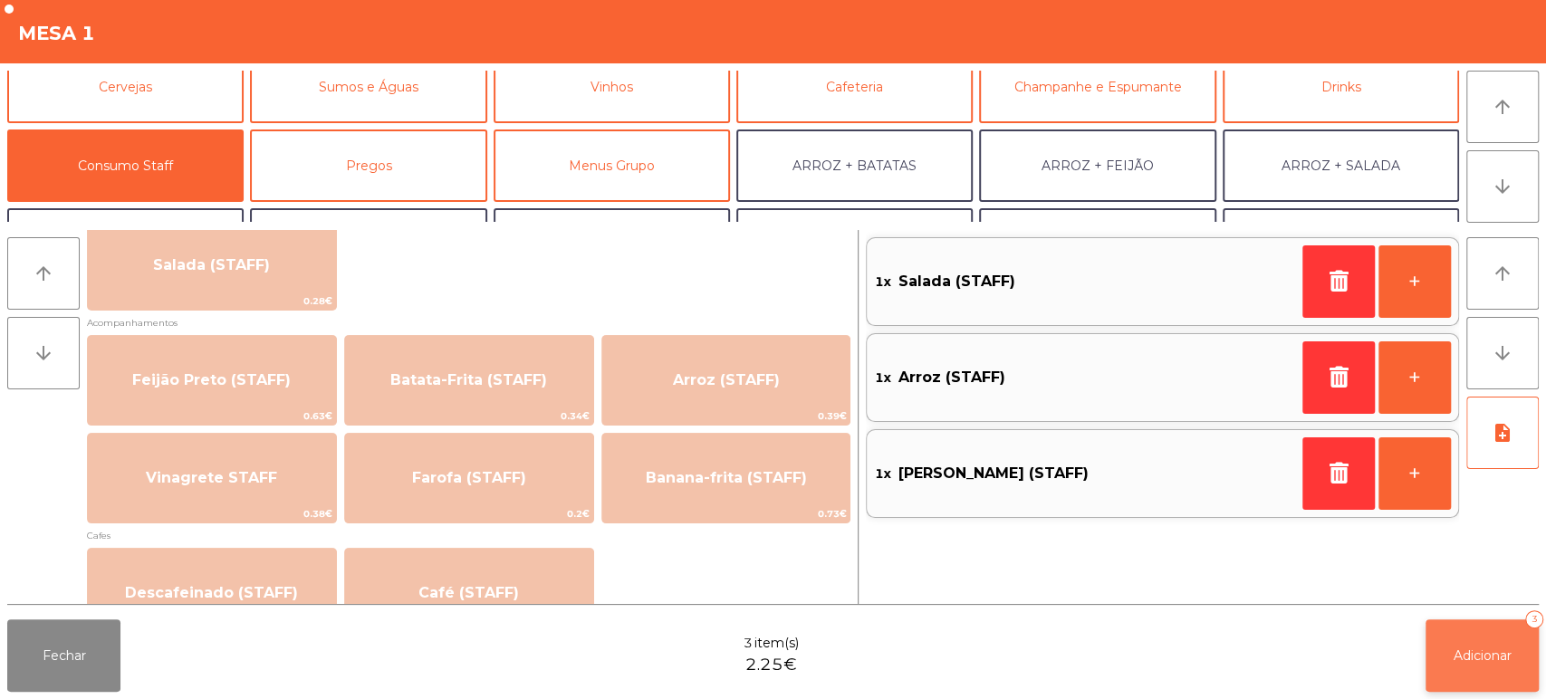
click at [1463, 659] on span "Adicionar" at bounding box center [1482, 656] width 58 height 16
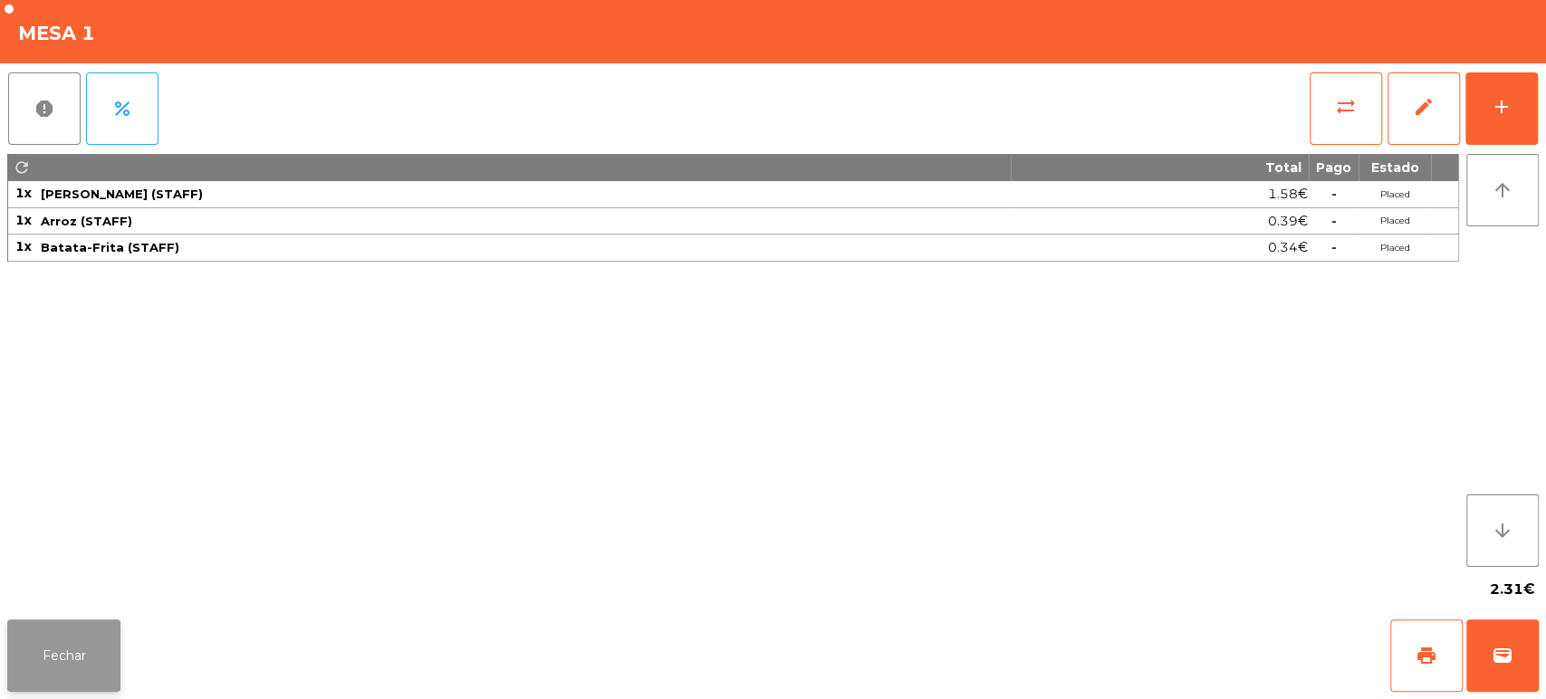
click at [78, 650] on button "Fechar" at bounding box center [63, 655] width 113 height 72
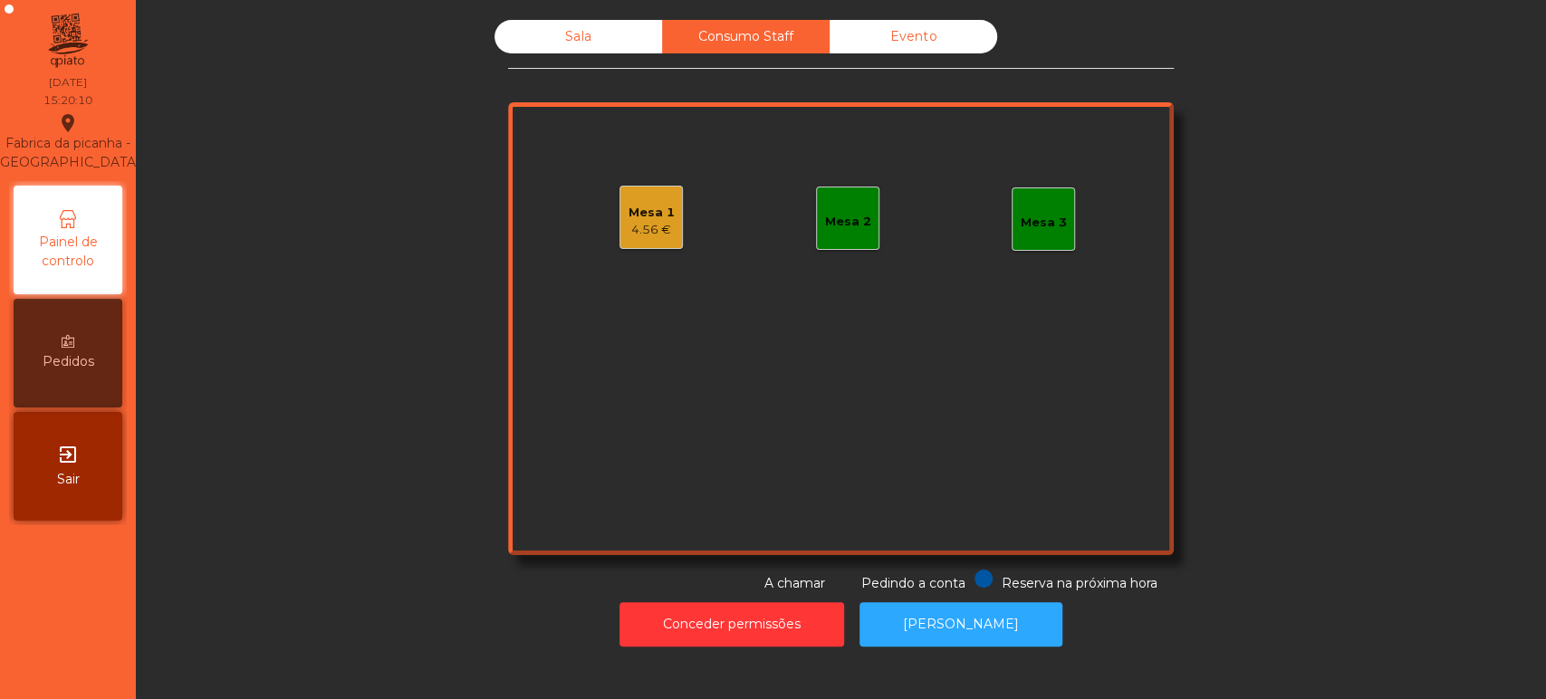
click at [577, 43] on div "Sala" at bounding box center [578, 37] width 168 height 34
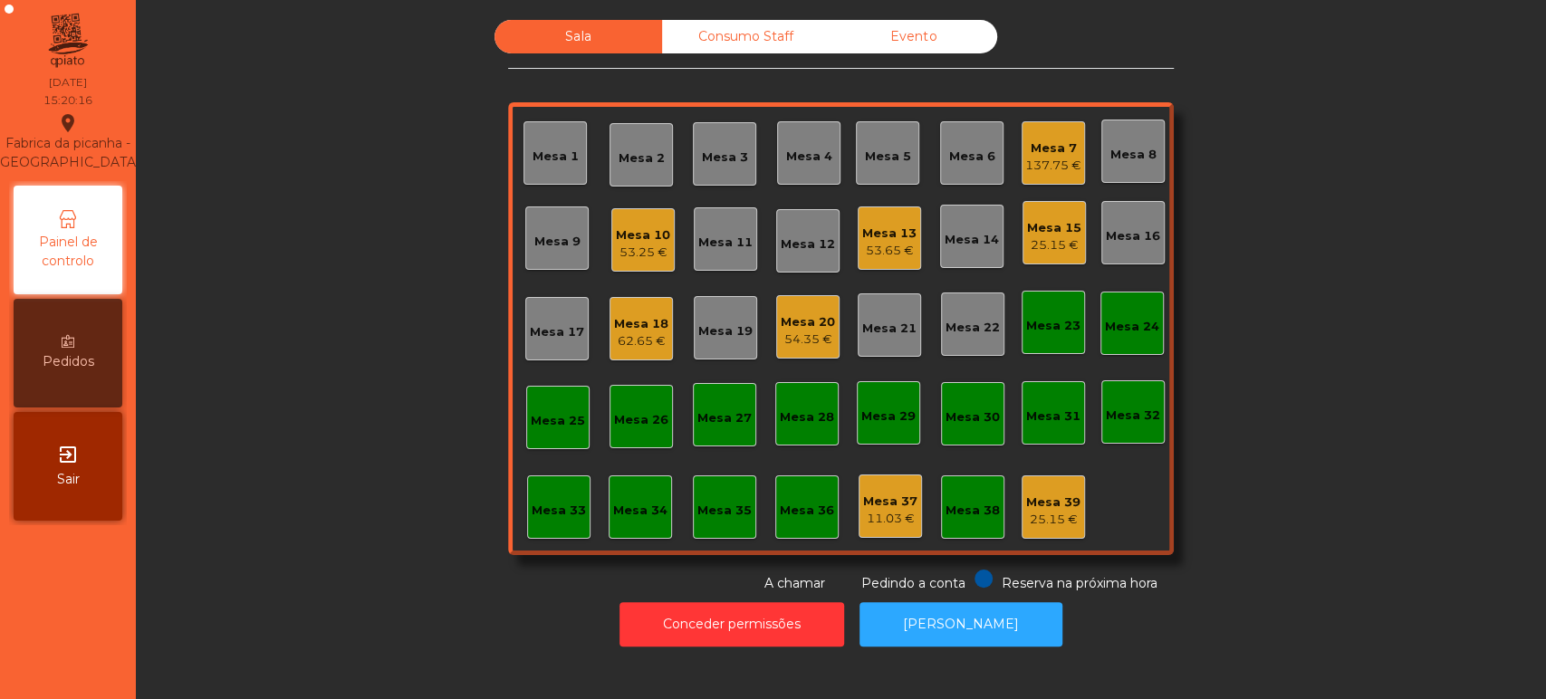
click at [650, 332] on div "62.65 €" at bounding box center [641, 341] width 54 height 18
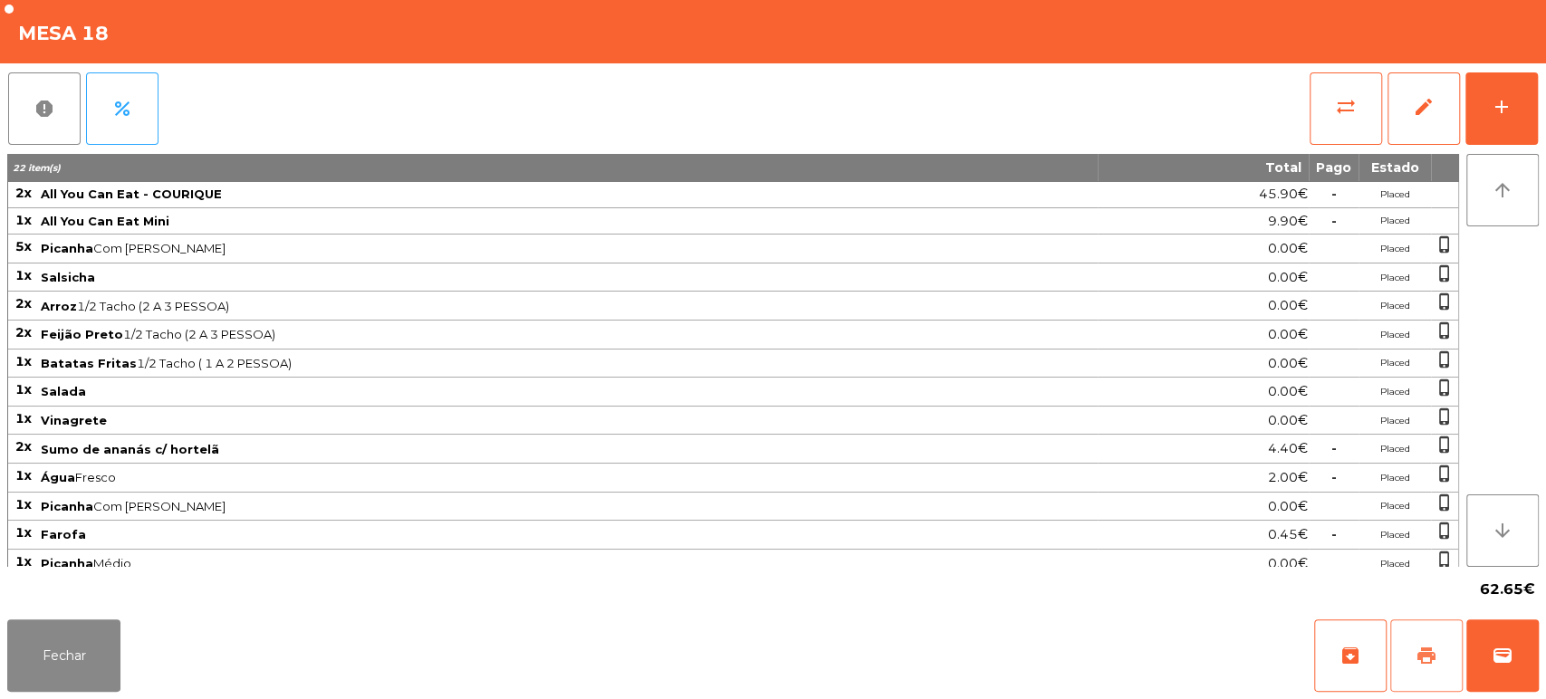
click at [1434, 667] on span "print" at bounding box center [1426, 656] width 22 height 22
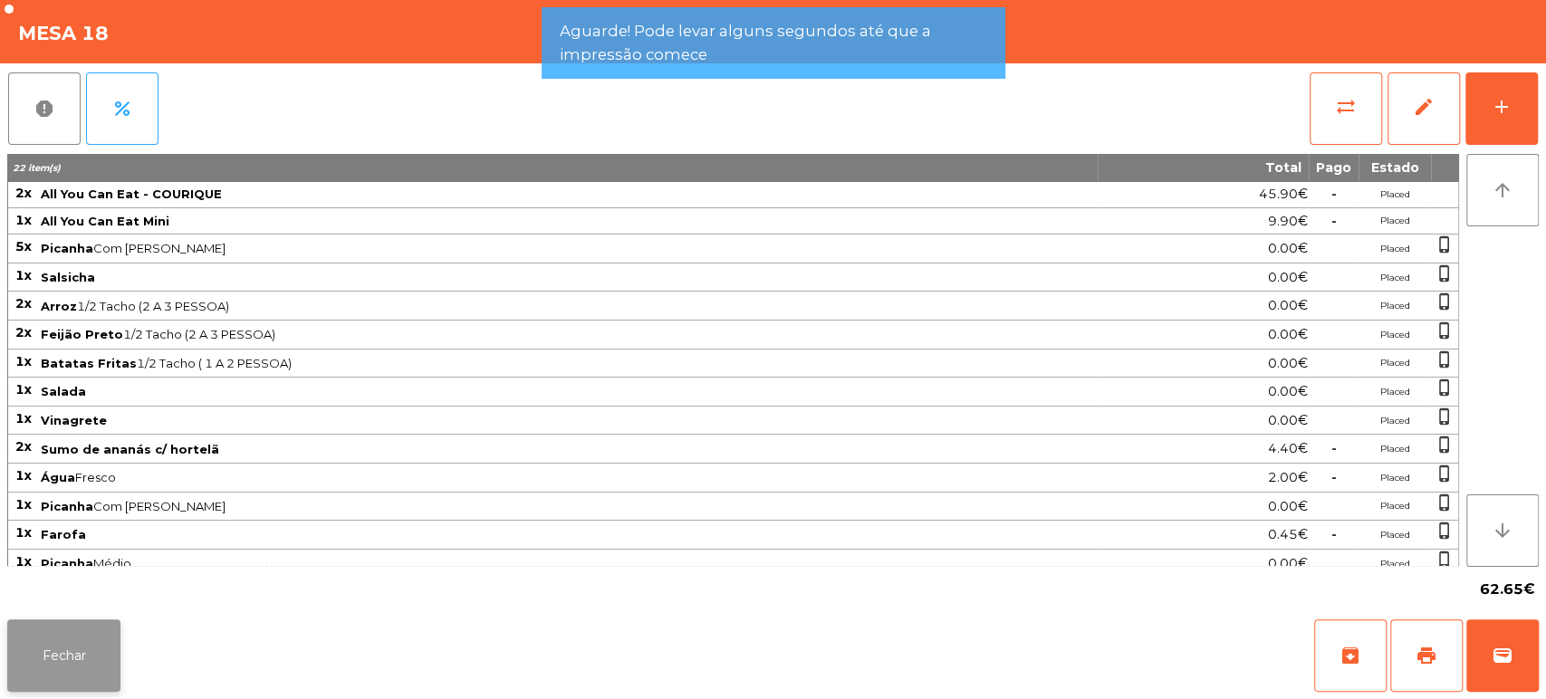
click at [91, 668] on button "Fechar" at bounding box center [63, 655] width 113 height 72
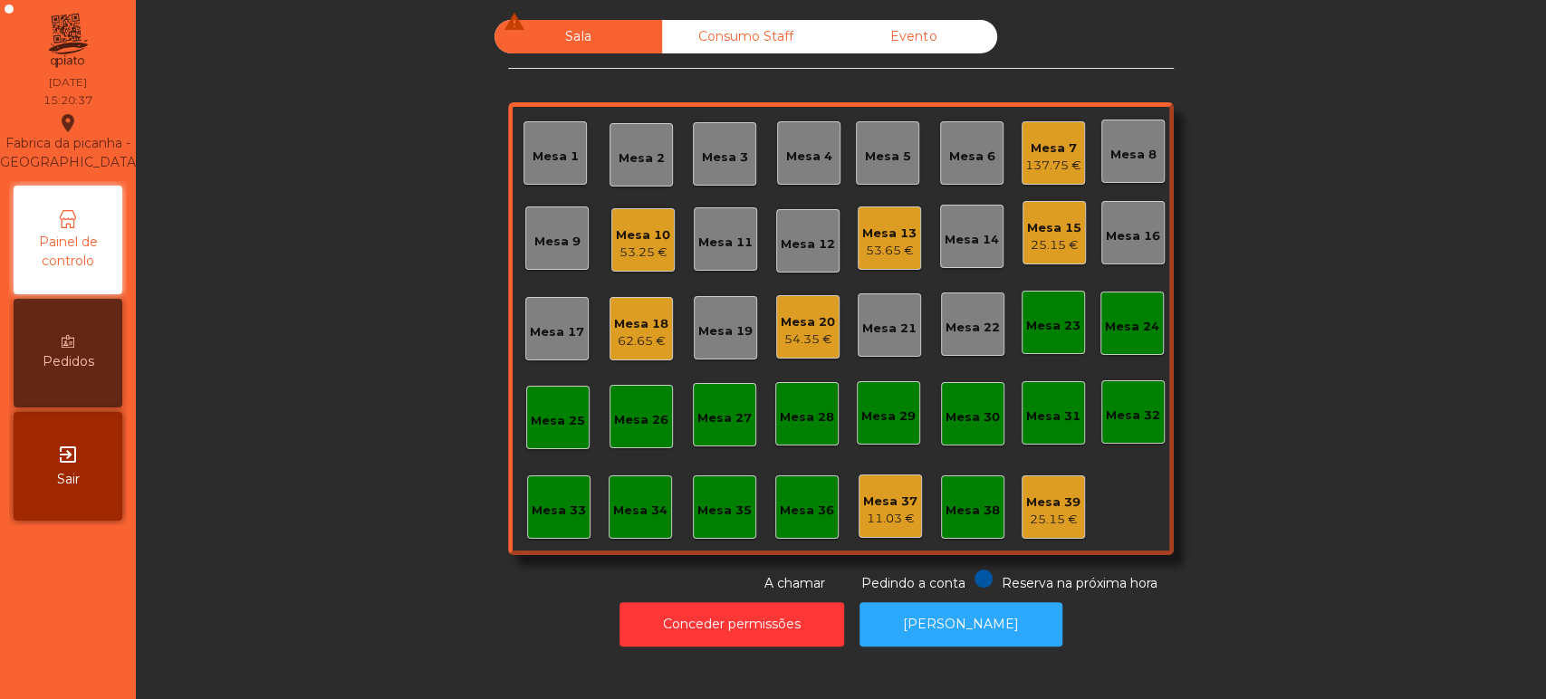
click at [623, 227] on div "Mesa 10" at bounding box center [643, 235] width 54 height 18
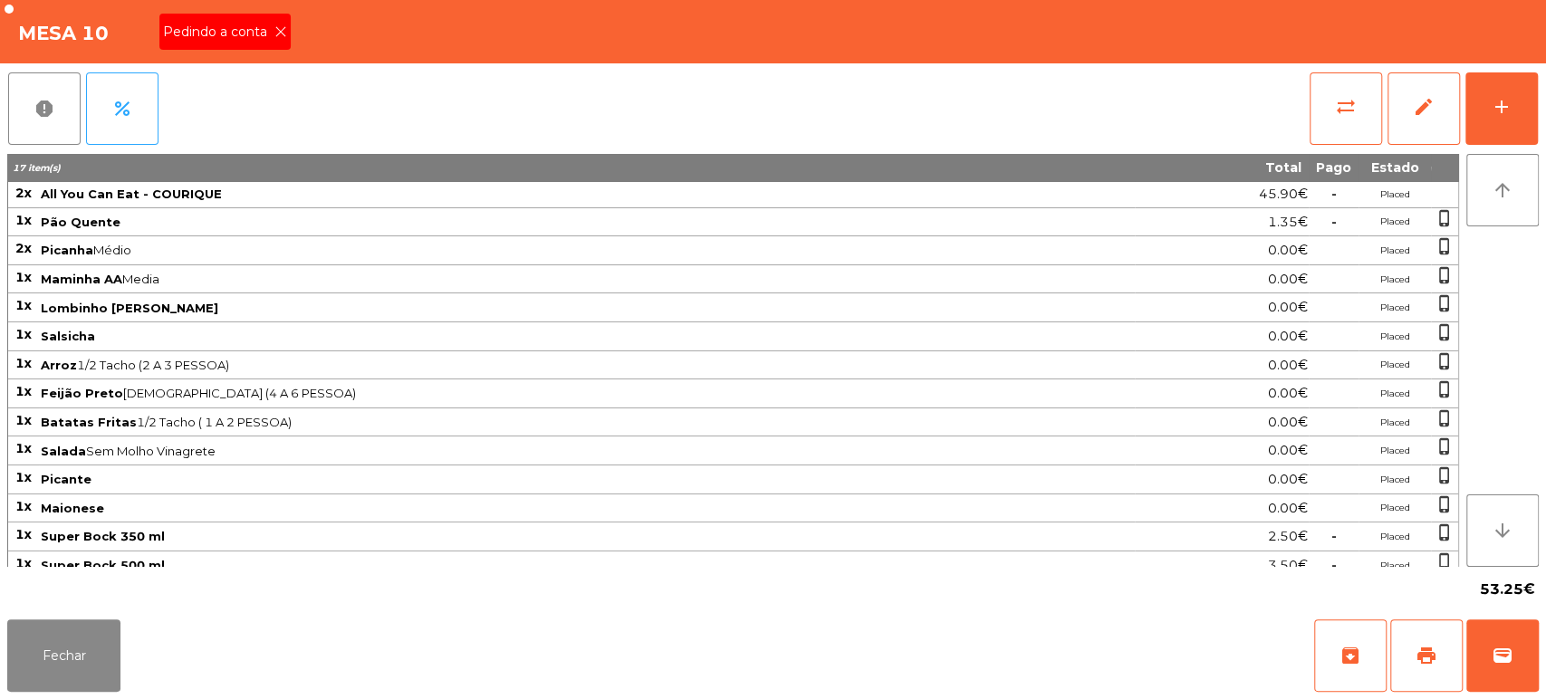
click at [255, 74] on div "report percent sync_alt edit add" at bounding box center [772, 108] width 1531 height 91
click at [254, 34] on span "Pedindo a conta" at bounding box center [218, 32] width 111 height 19
click at [1420, 663] on span "print" at bounding box center [1426, 656] width 22 height 22
click at [85, 653] on button "Fechar" at bounding box center [63, 655] width 113 height 72
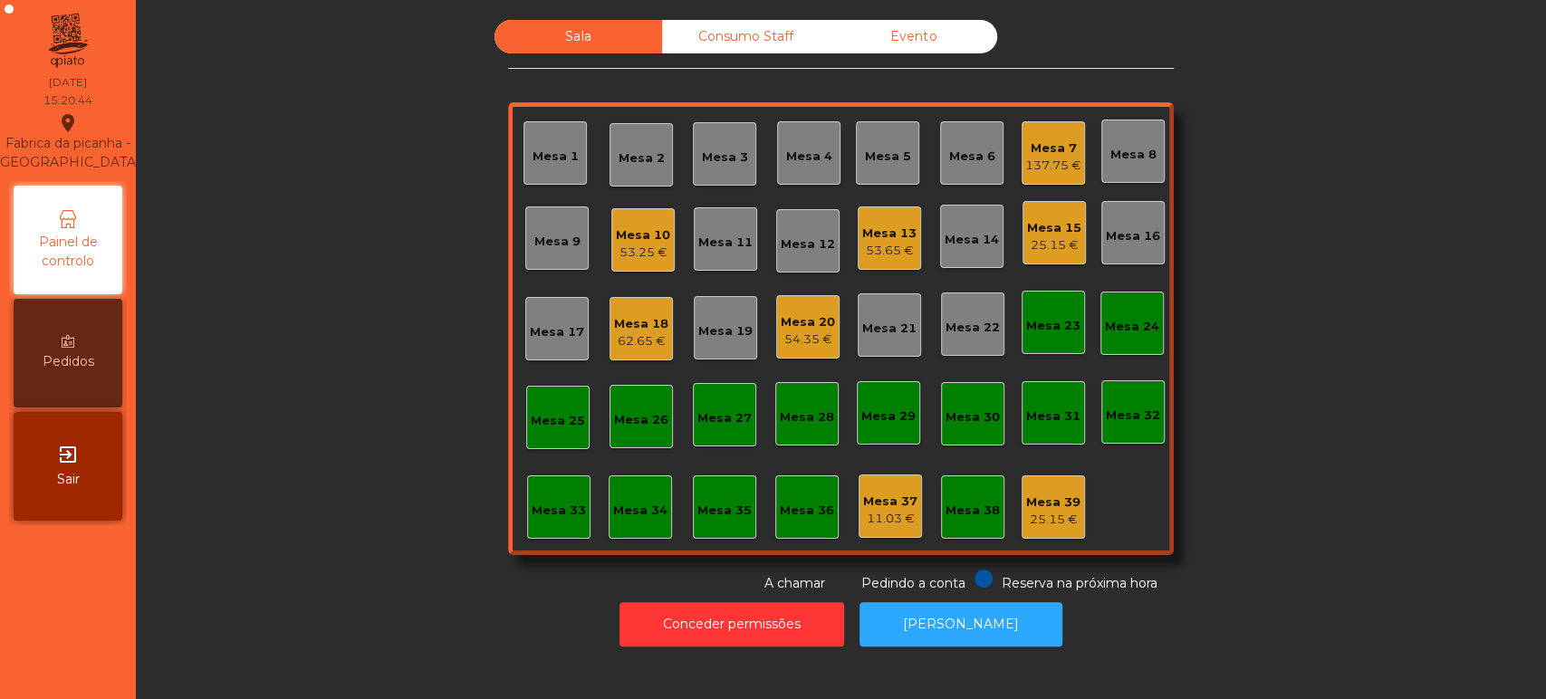
click at [315, 360] on div "Sala Consumo Staff Evento Mesa 1 Mesa 2 Mesa 3 Mesa 4 Mesa 5 Mesa 6 Mesa 7 137.…" at bounding box center [840, 306] width 1361 height 573
click at [627, 248] on div "53.25 €" at bounding box center [643, 253] width 54 height 18
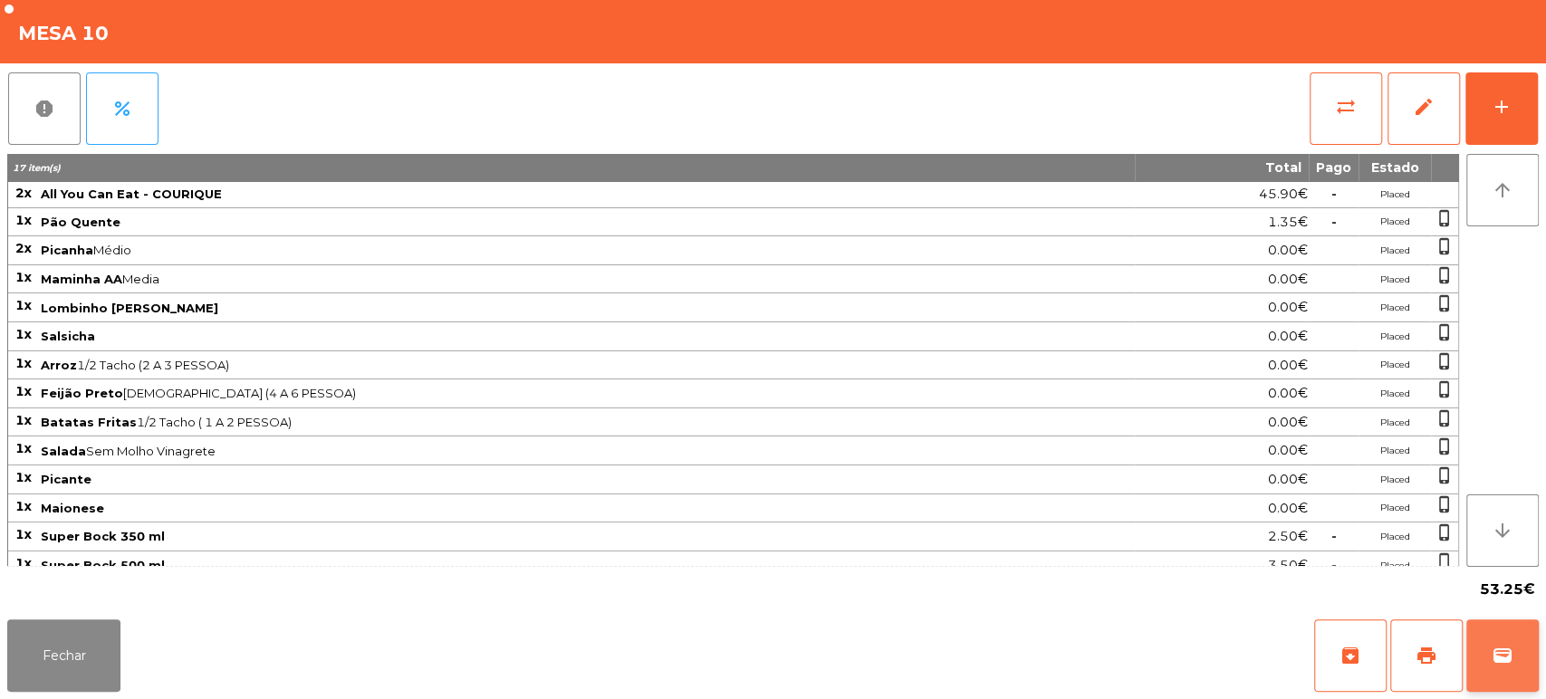
click at [1475, 651] on button "wallet" at bounding box center [1502, 655] width 72 height 72
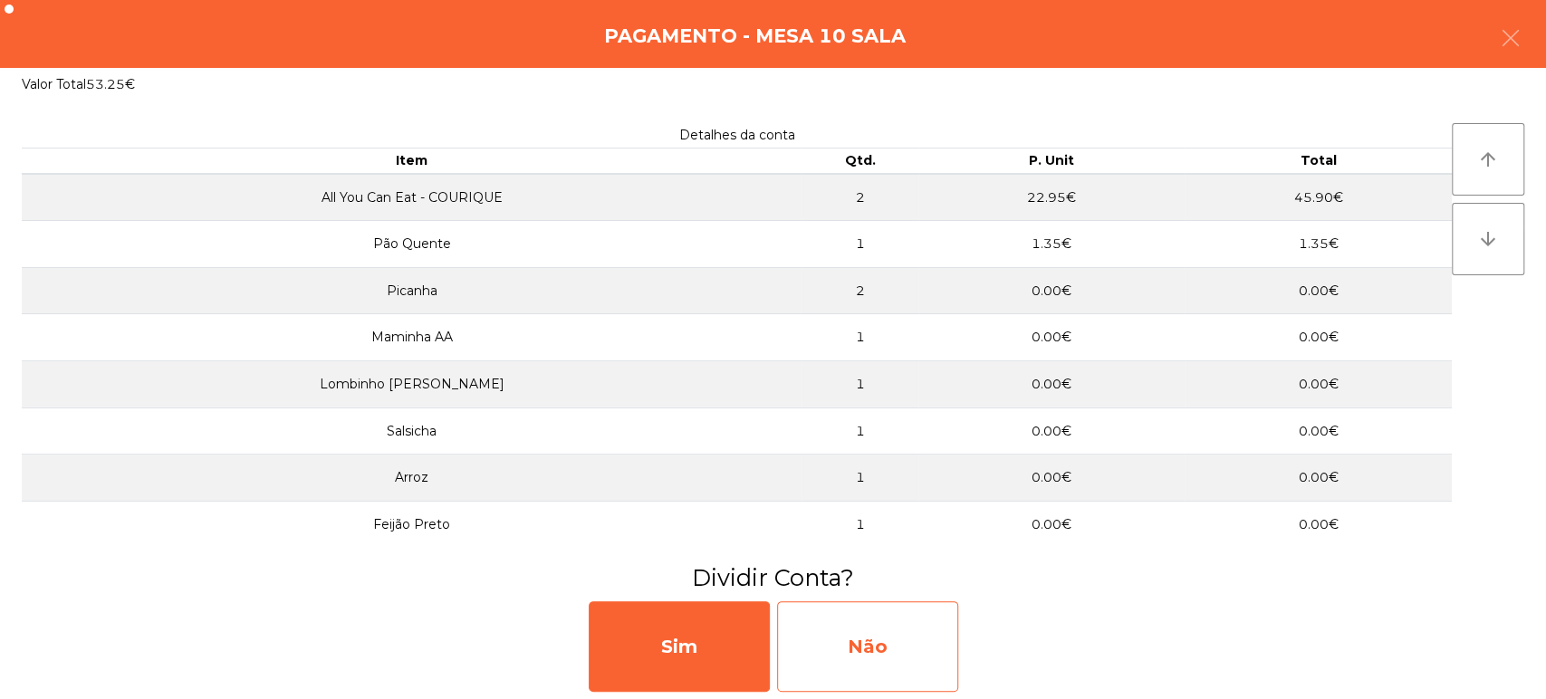
click at [917, 634] on div "Não" at bounding box center [867, 646] width 181 height 91
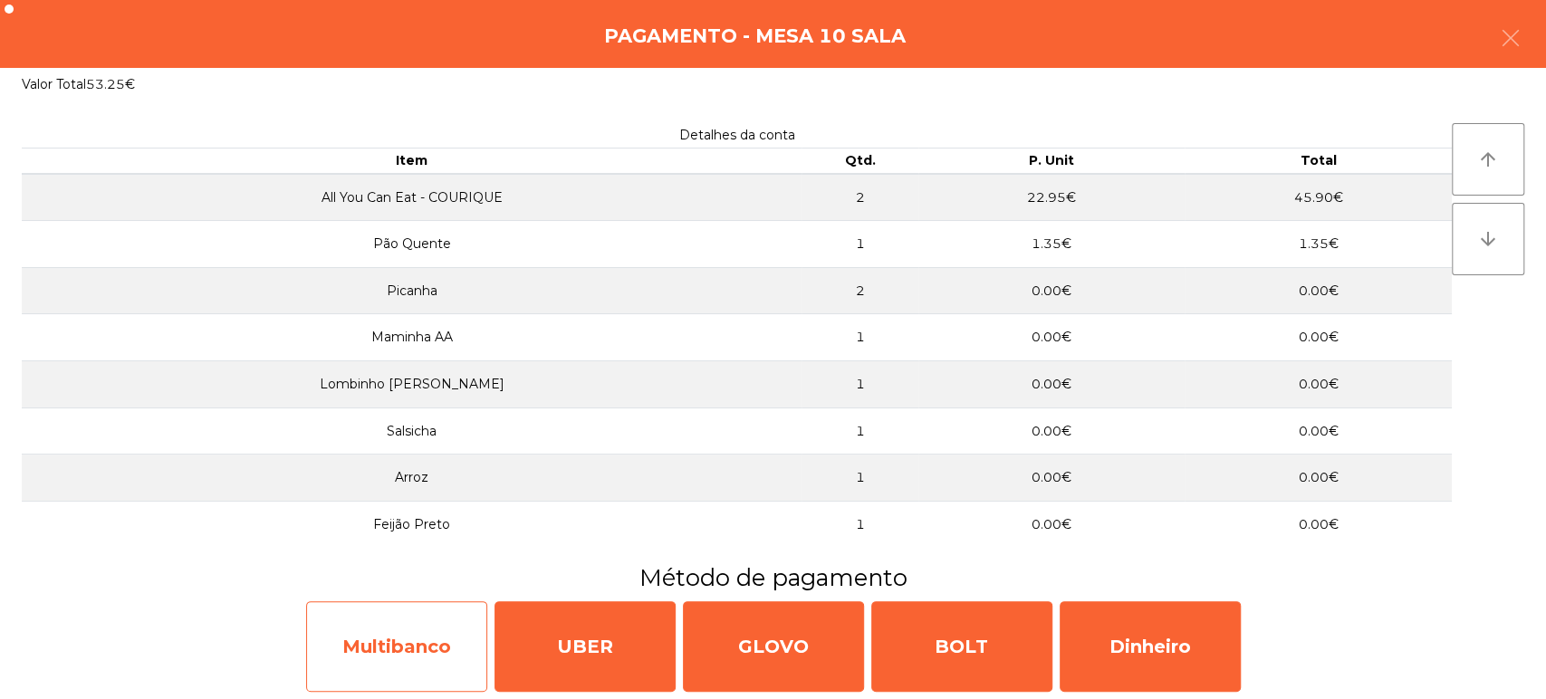
click at [397, 638] on div "Multibanco" at bounding box center [396, 646] width 181 height 91
select select "**"
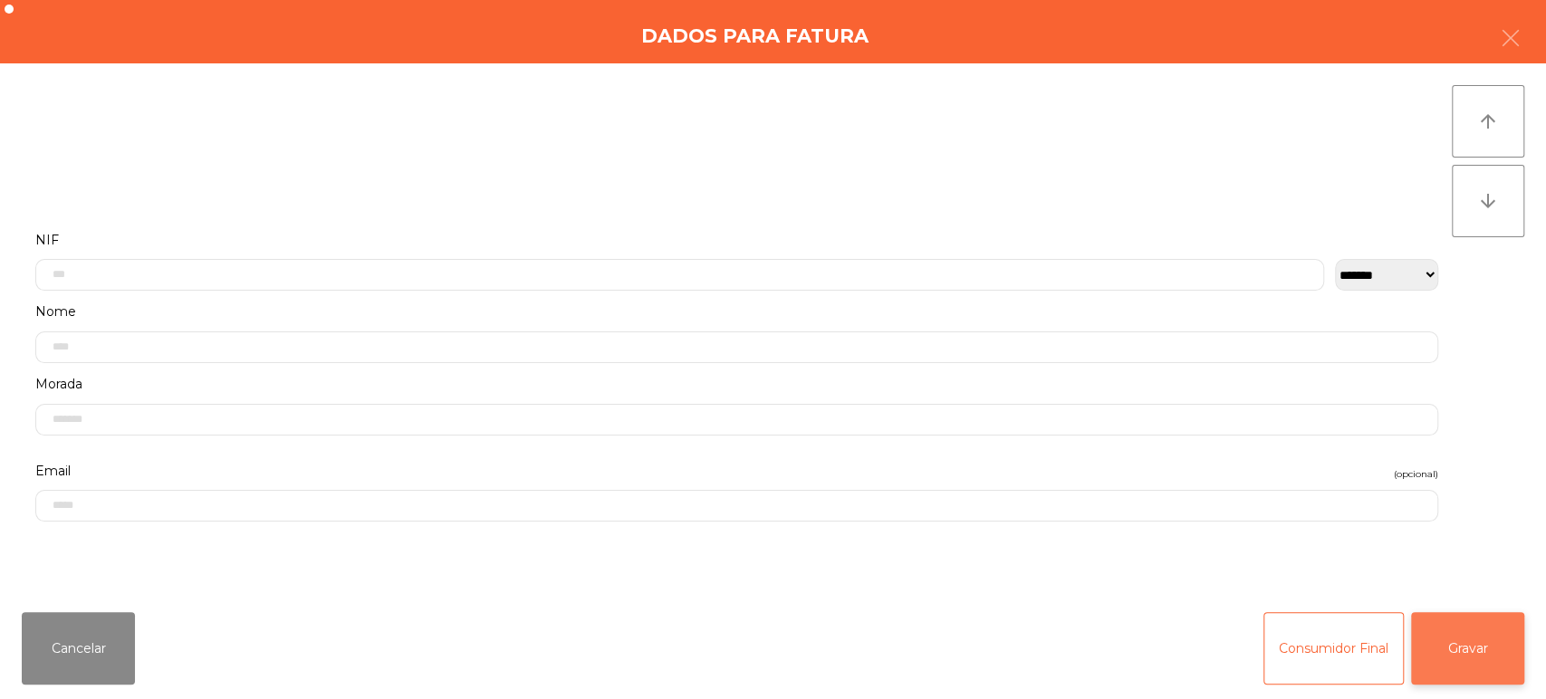
click at [1490, 656] on button "Gravar" at bounding box center [1467, 648] width 113 height 72
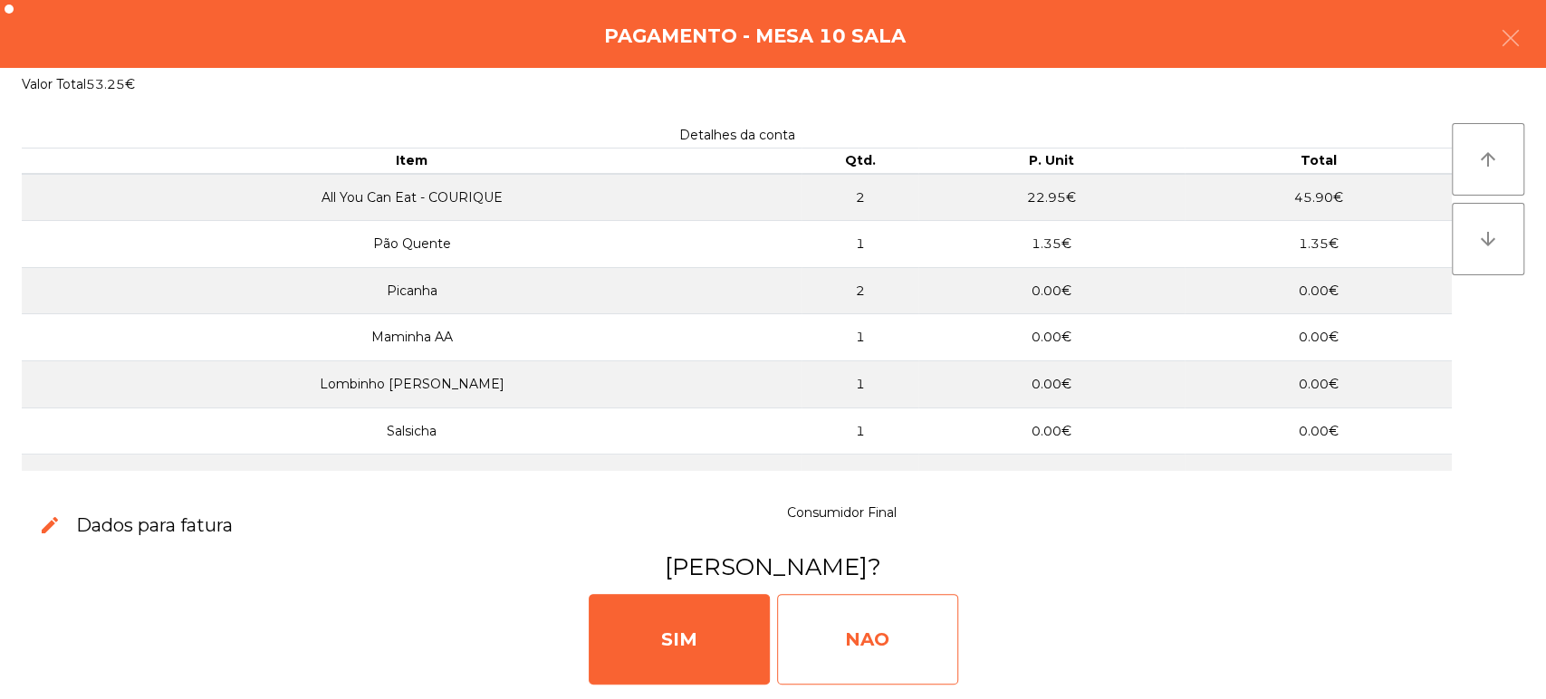
click at [886, 638] on div "NAO" at bounding box center [867, 639] width 181 height 91
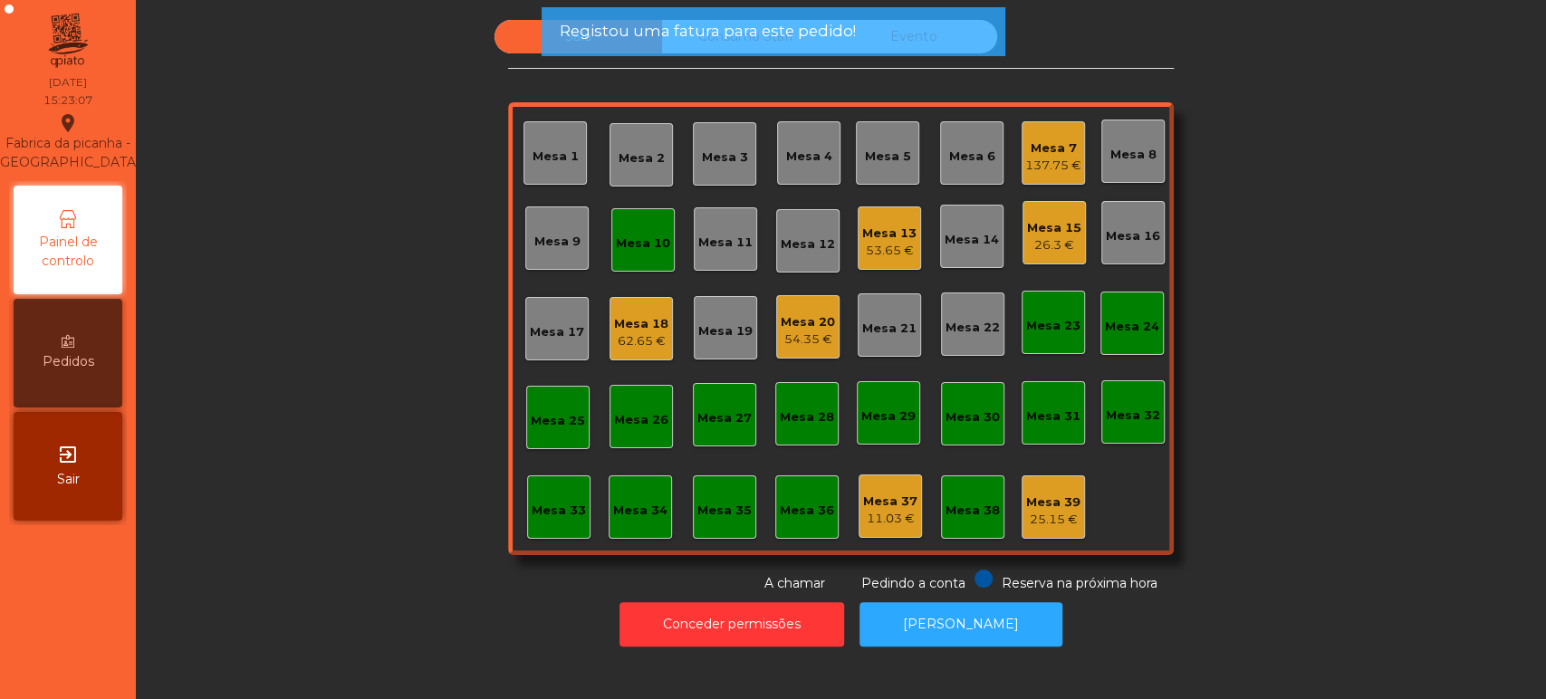
click at [634, 235] on div "Mesa 10" at bounding box center [643, 244] width 54 height 18
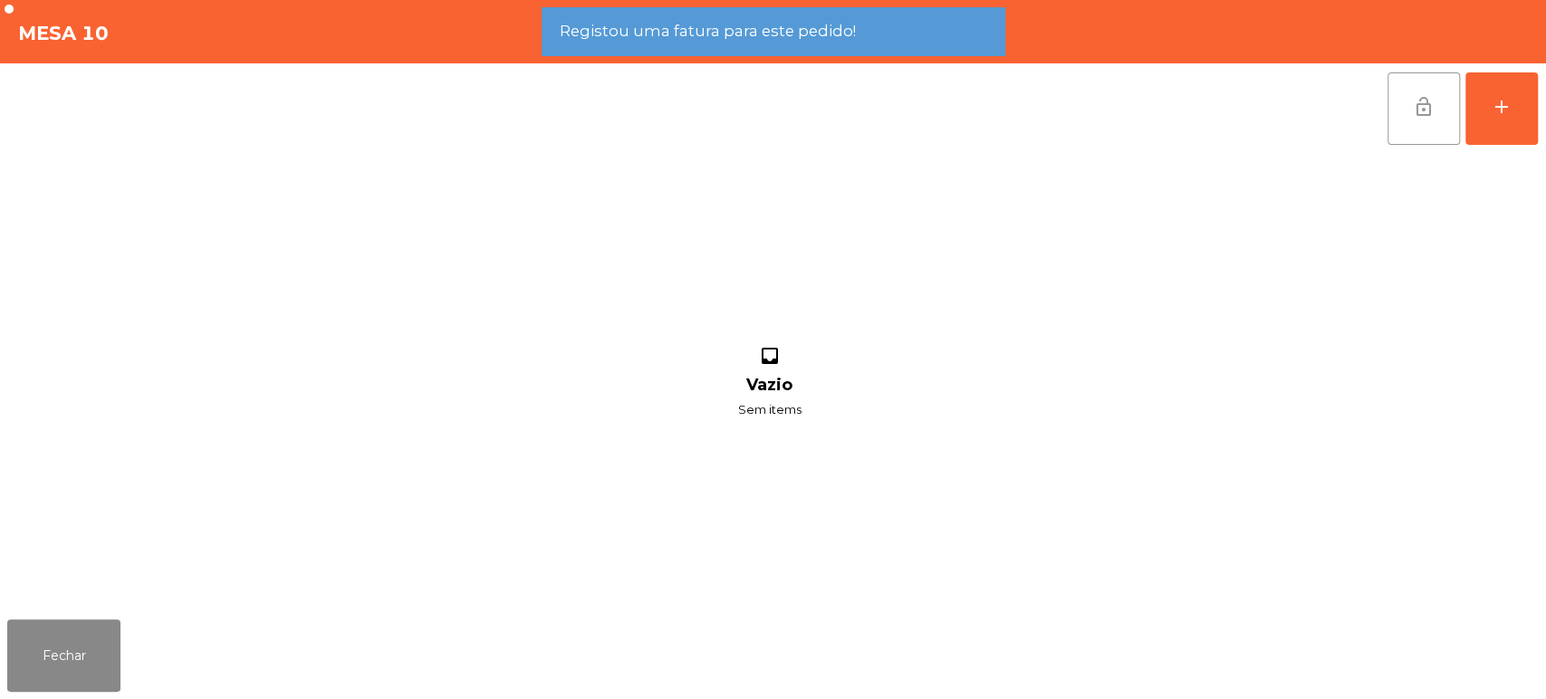
click at [1389, 135] on button "lock_open" at bounding box center [1423, 108] width 72 height 72
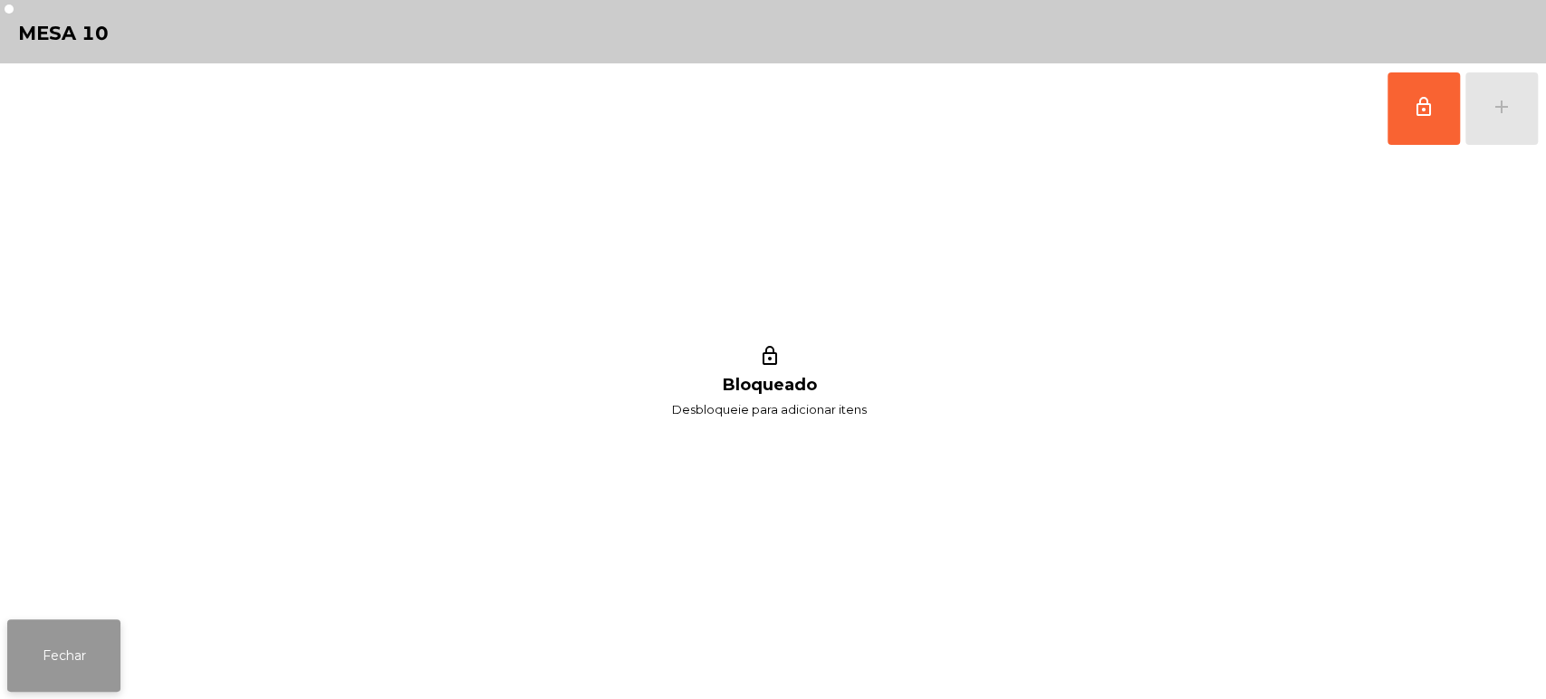
click at [117, 660] on button "Fechar" at bounding box center [63, 655] width 113 height 72
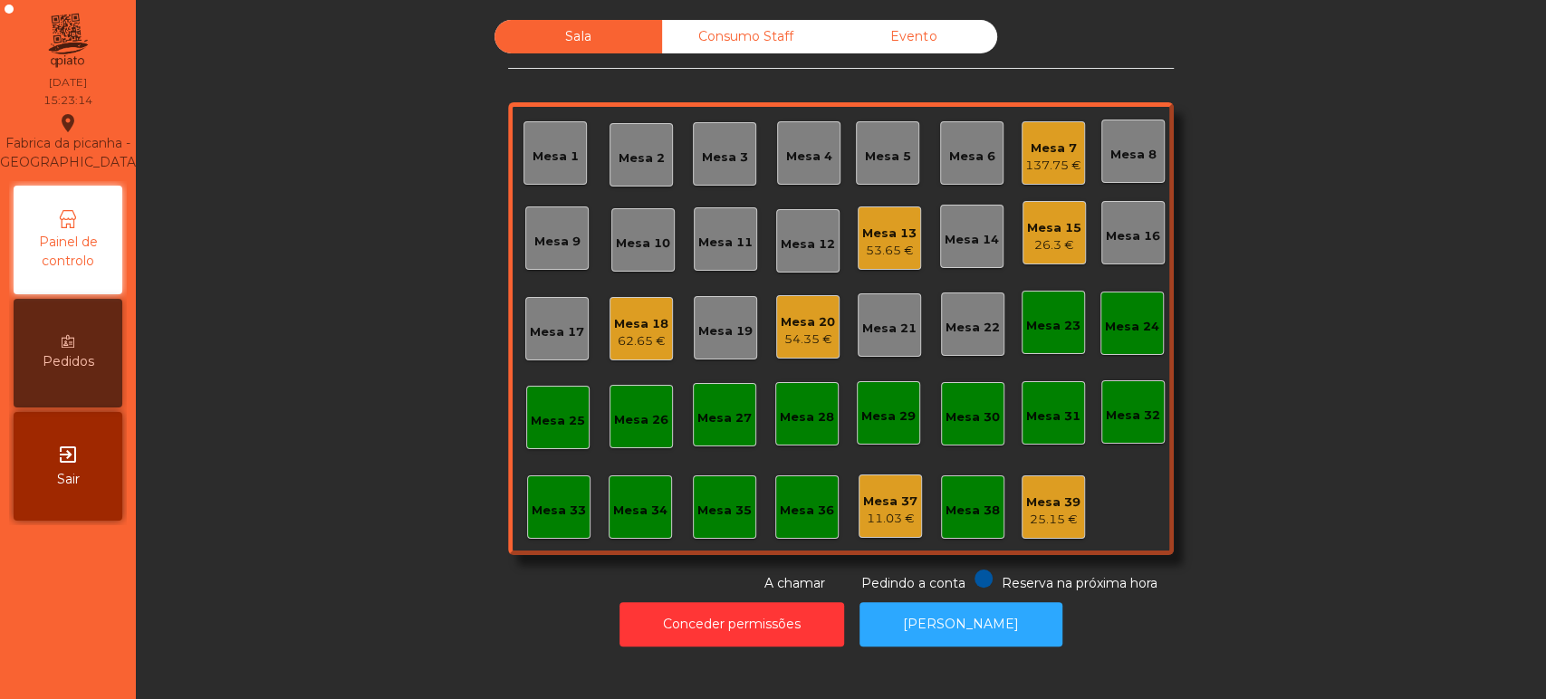
click at [642, 343] on div "62.65 €" at bounding box center [641, 341] width 54 height 18
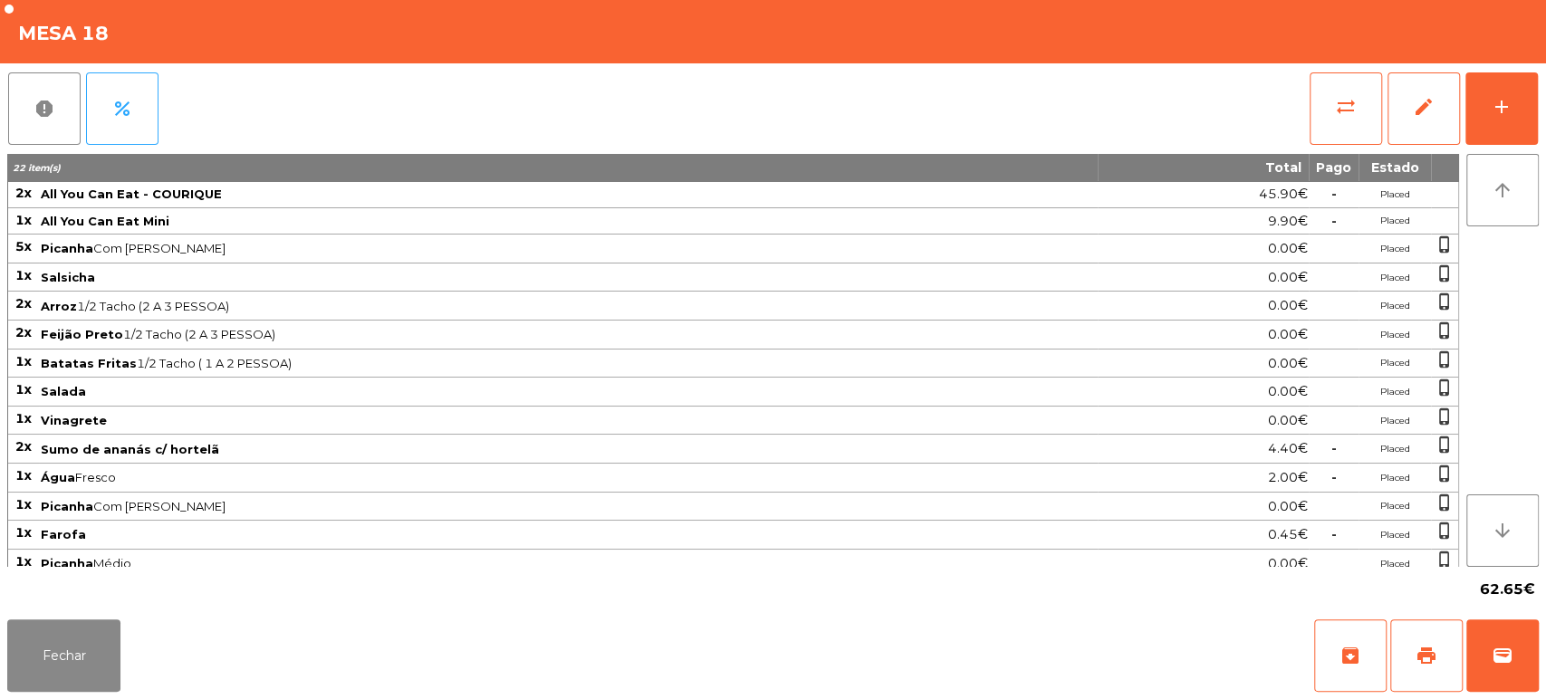
scroll to position [6, 0]
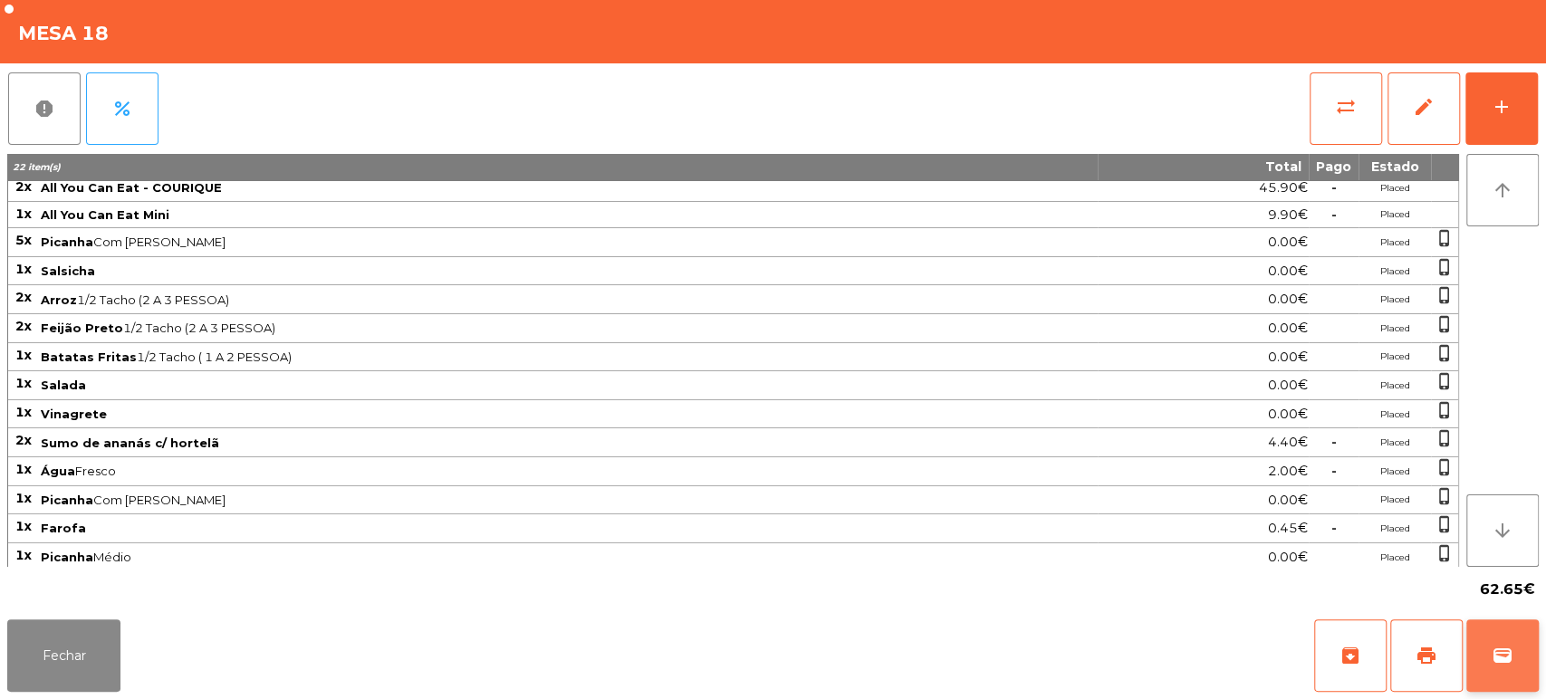
click at [1510, 659] on span "wallet" at bounding box center [1503, 656] width 22 height 22
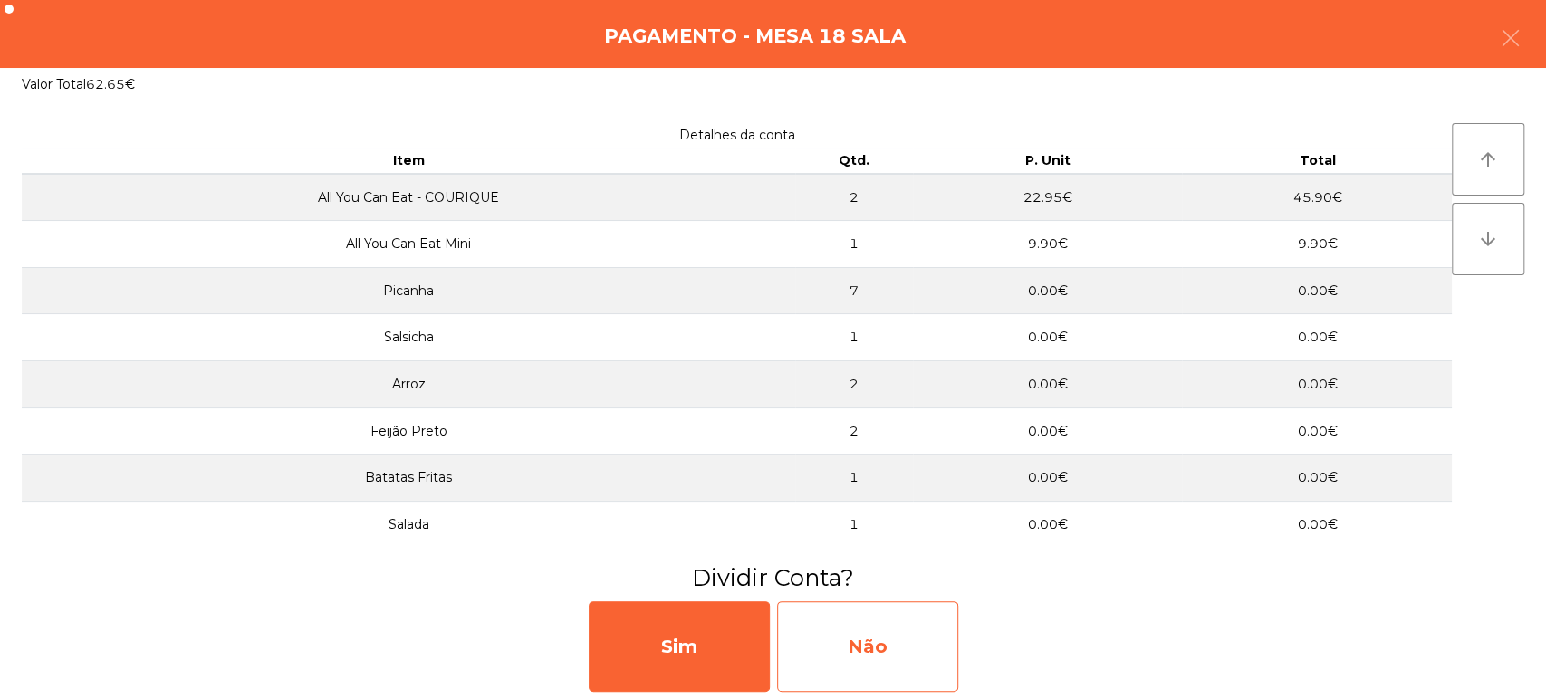
click at [935, 646] on div "Não" at bounding box center [867, 646] width 181 height 91
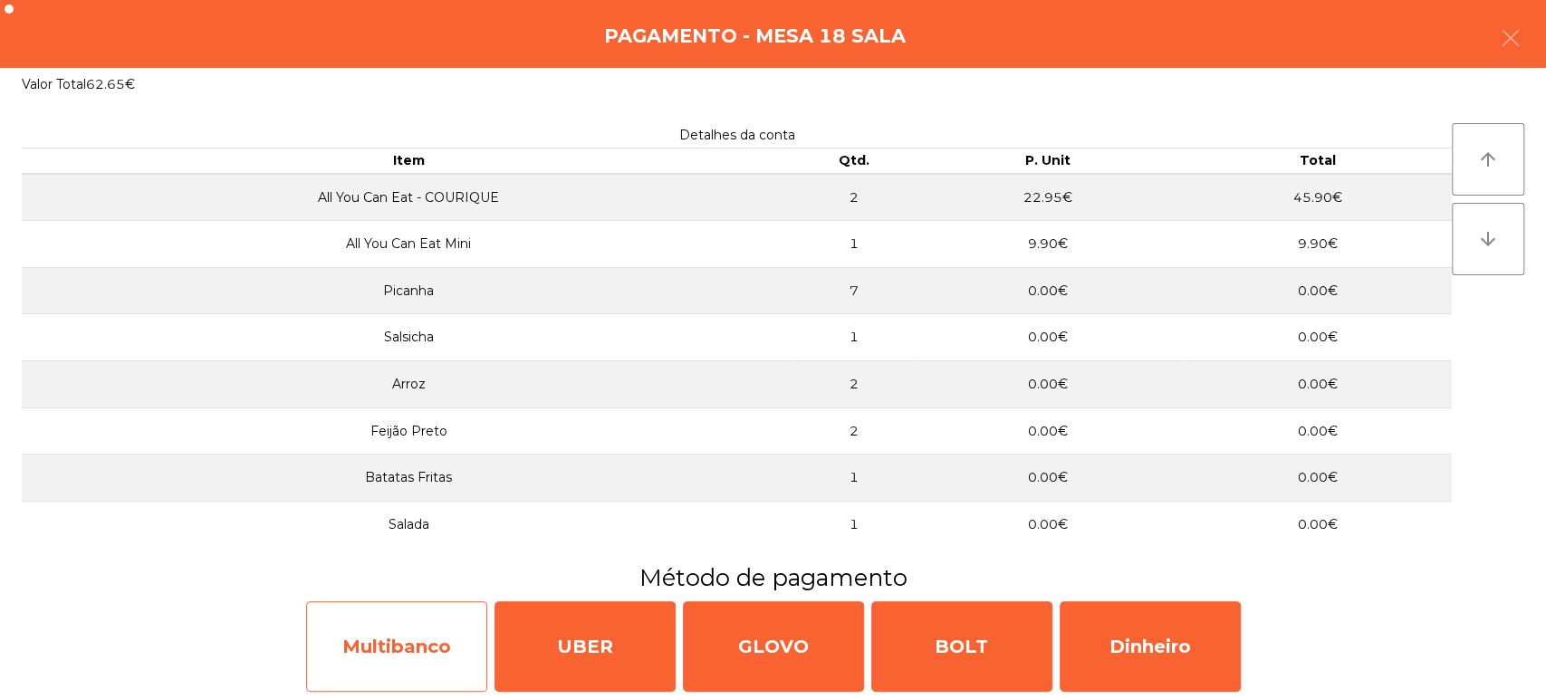
click at [406, 658] on div "Multibanco" at bounding box center [396, 646] width 181 height 91
select select "**"
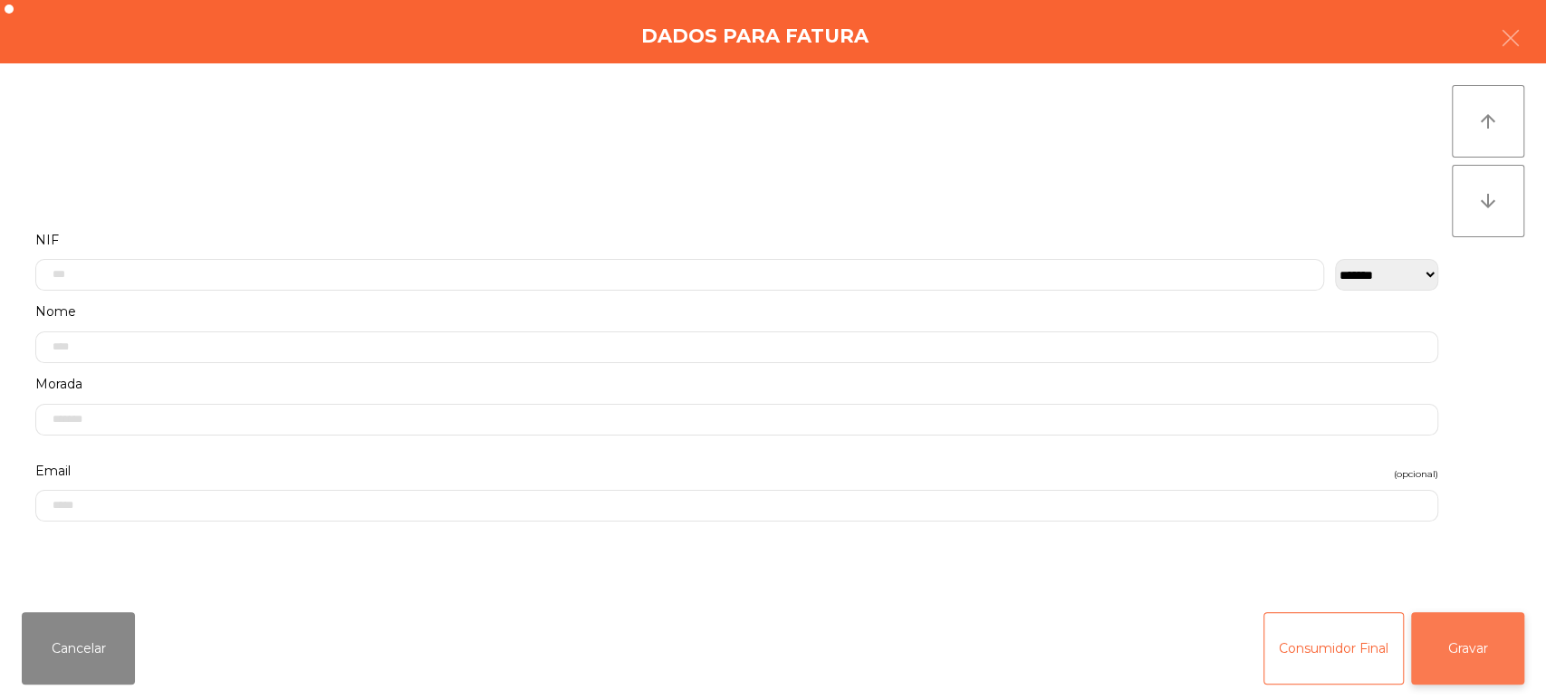
click at [1509, 673] on button "Gravar" at bounding box center [1467, 648] width 113 height 72
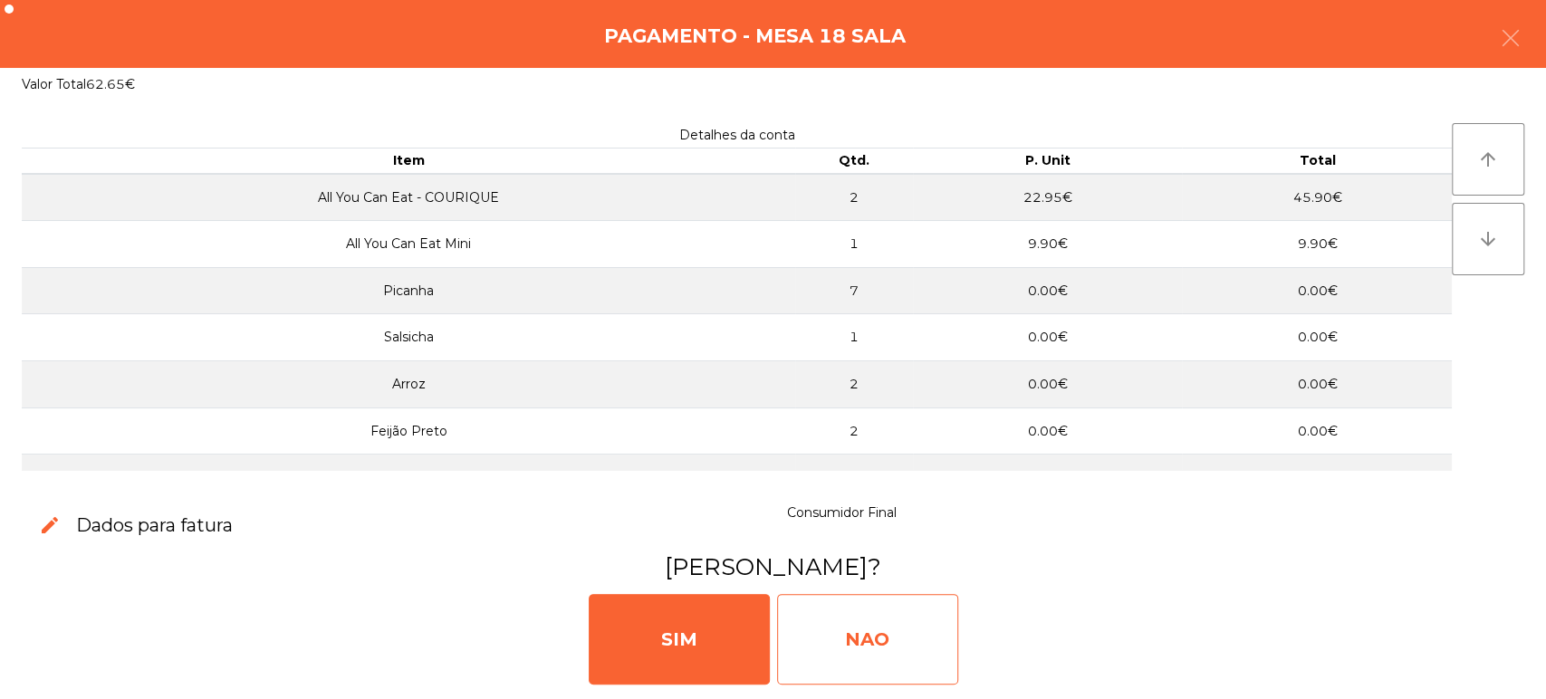
click at [869, 663] on div "NAO" at bounding box center [867, 639] width 181 height 91
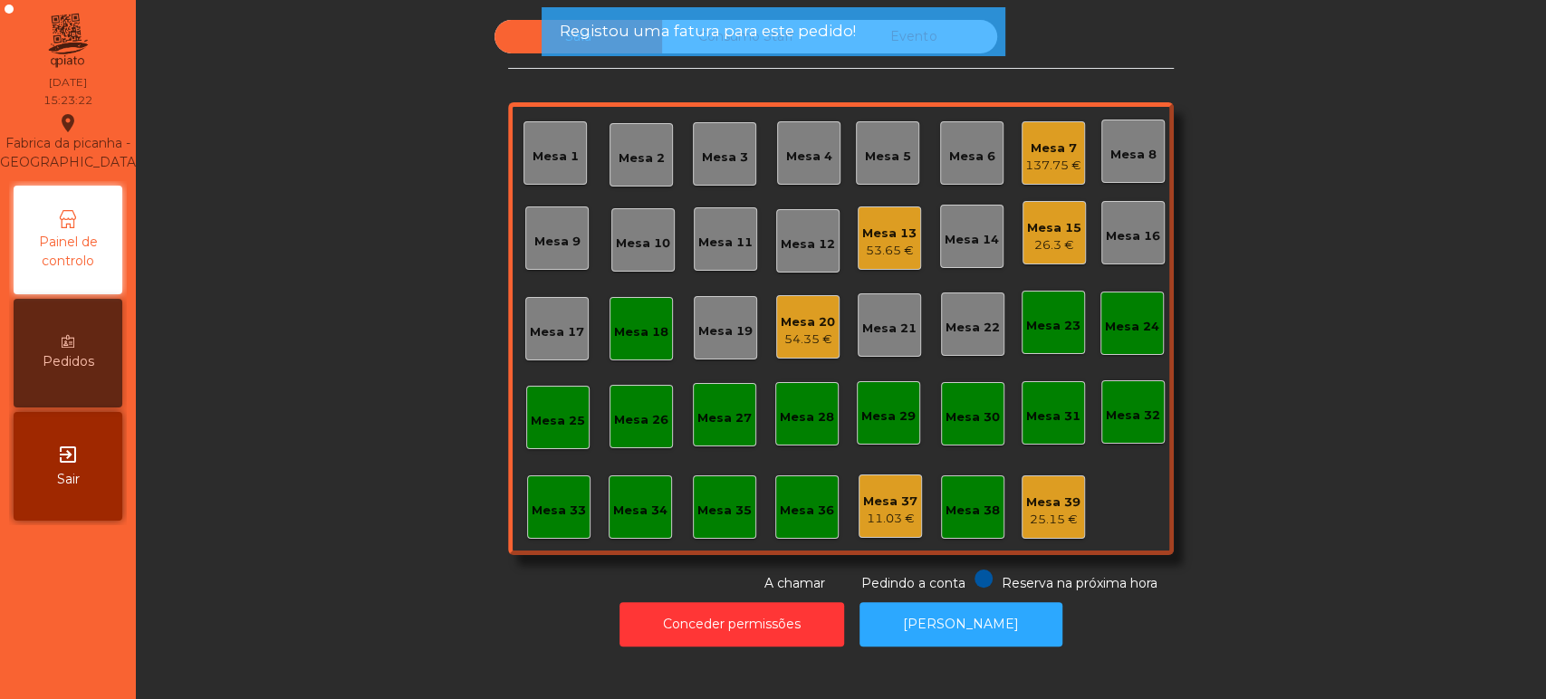
click at [653, 328] on div "Mesa 18" at bounding box center [641, 332] width 54 height 18
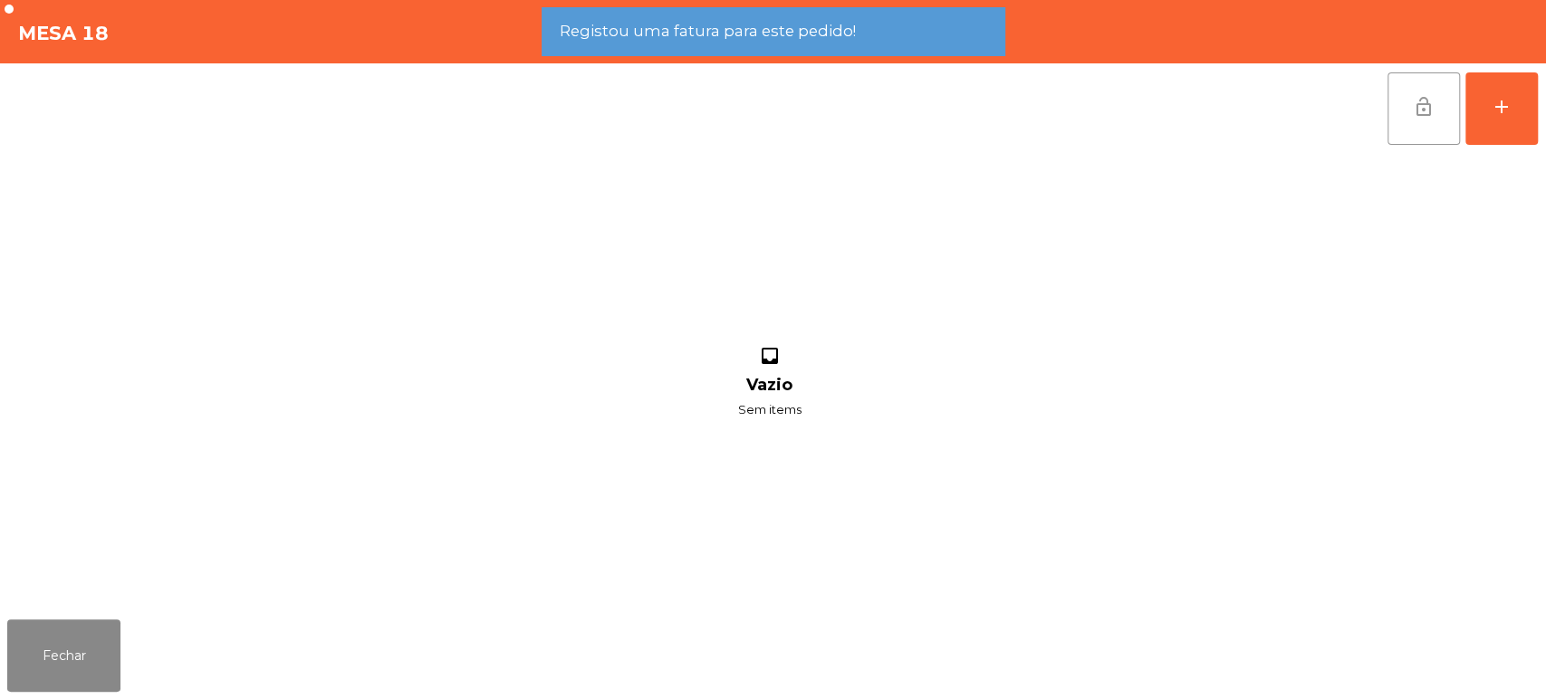
click at [1416, 117] on button "lock_open" at bounding box center [1423, 108] width 72 height 72
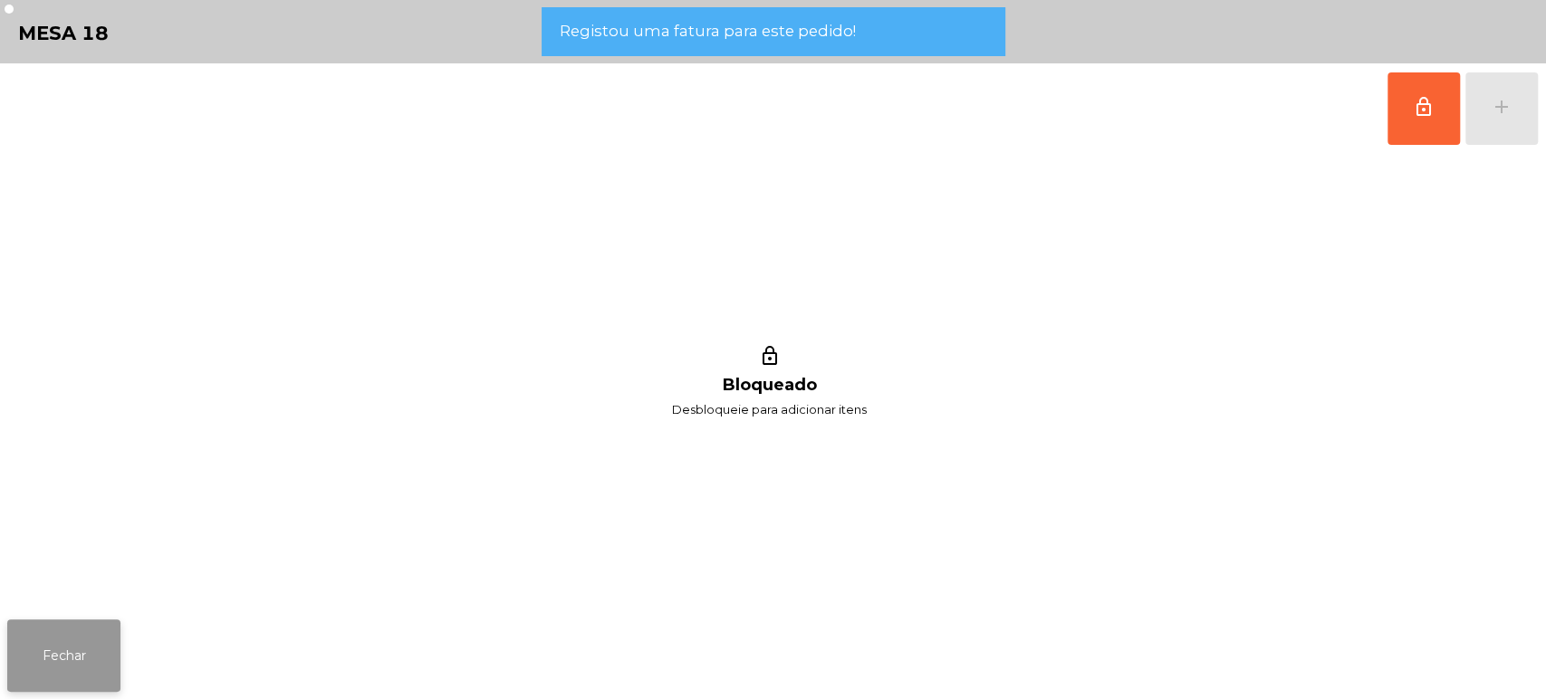
click at [92, 648] on button "Fechar" at bounding box center [63, 655] width 113 height 72
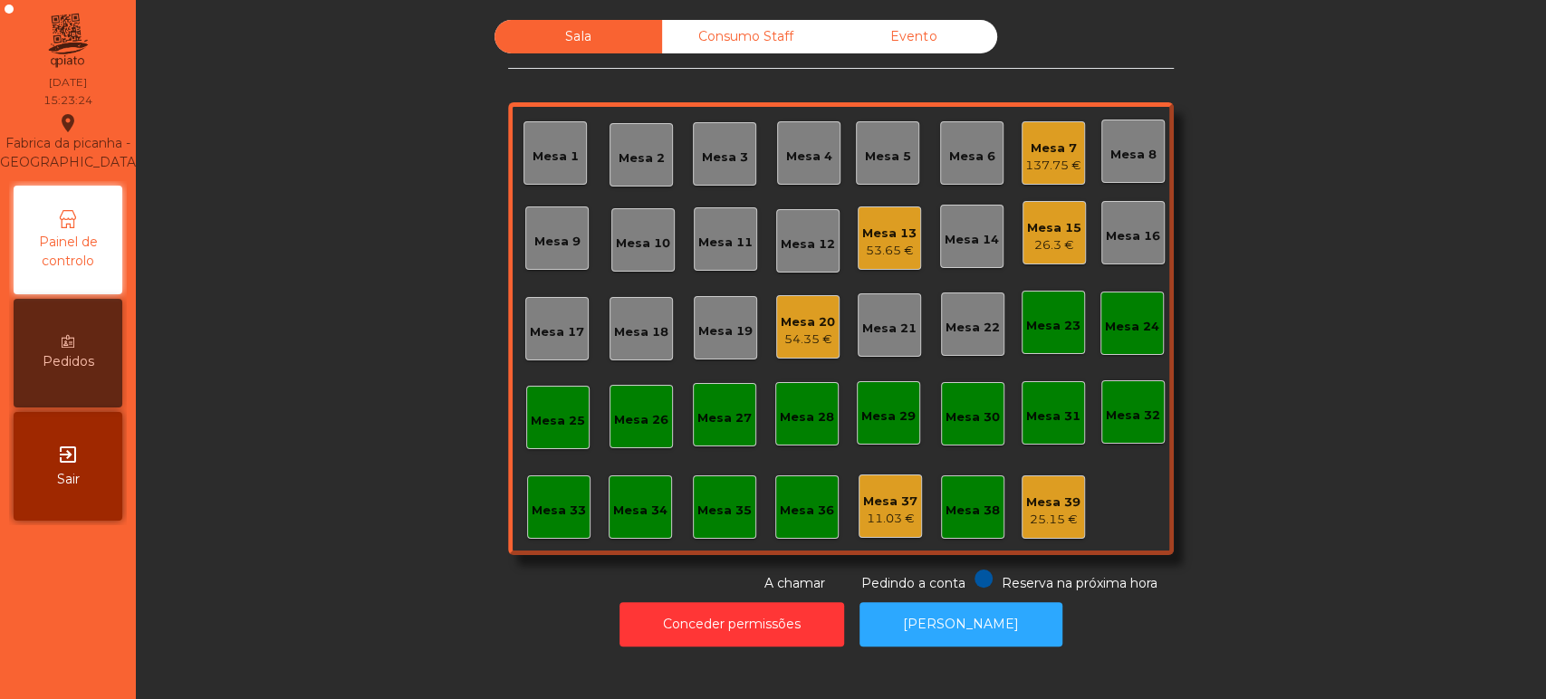
click at [1038, 511] on div "25.15 €" at bounding box center [1053, 520] width 54 height 18
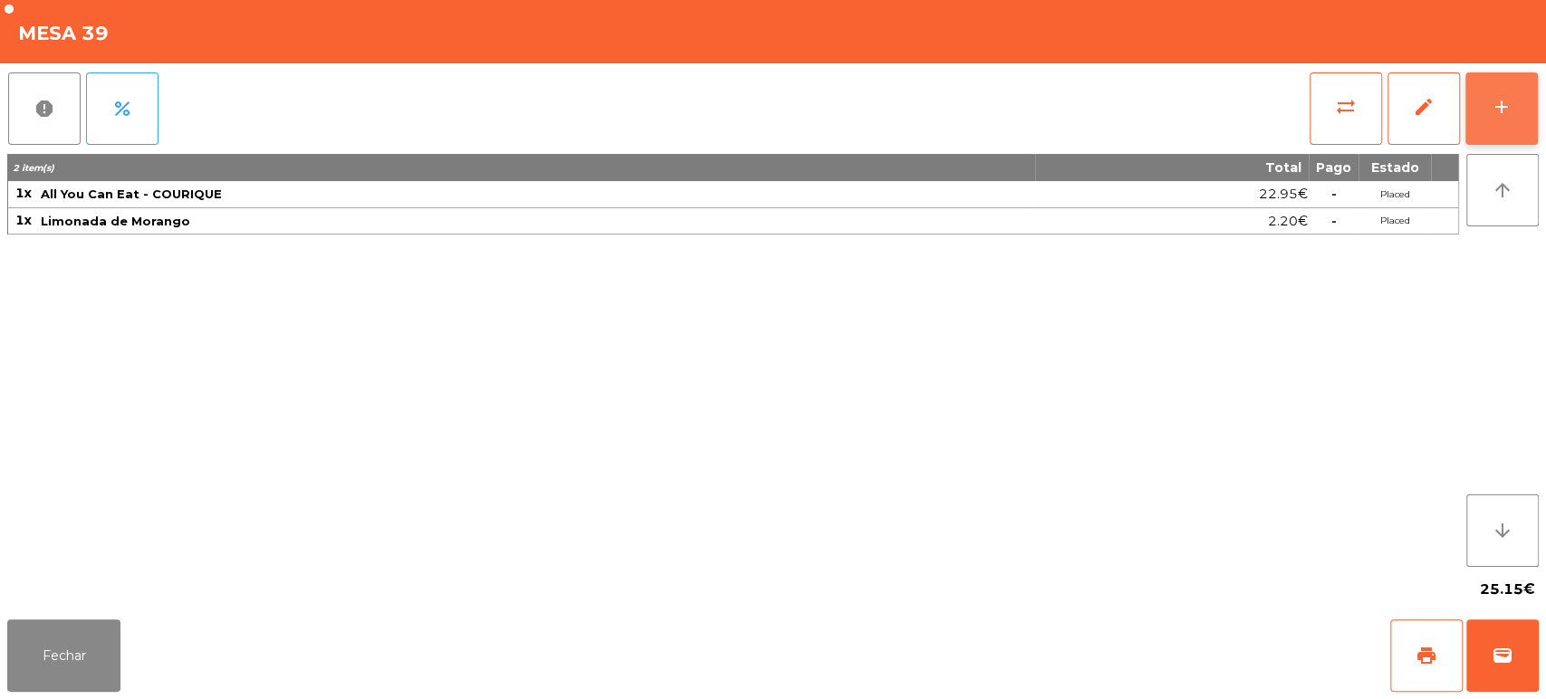
click at [1508, 126] on button "add" at bounding box center [1501, 108] width 72 height 72
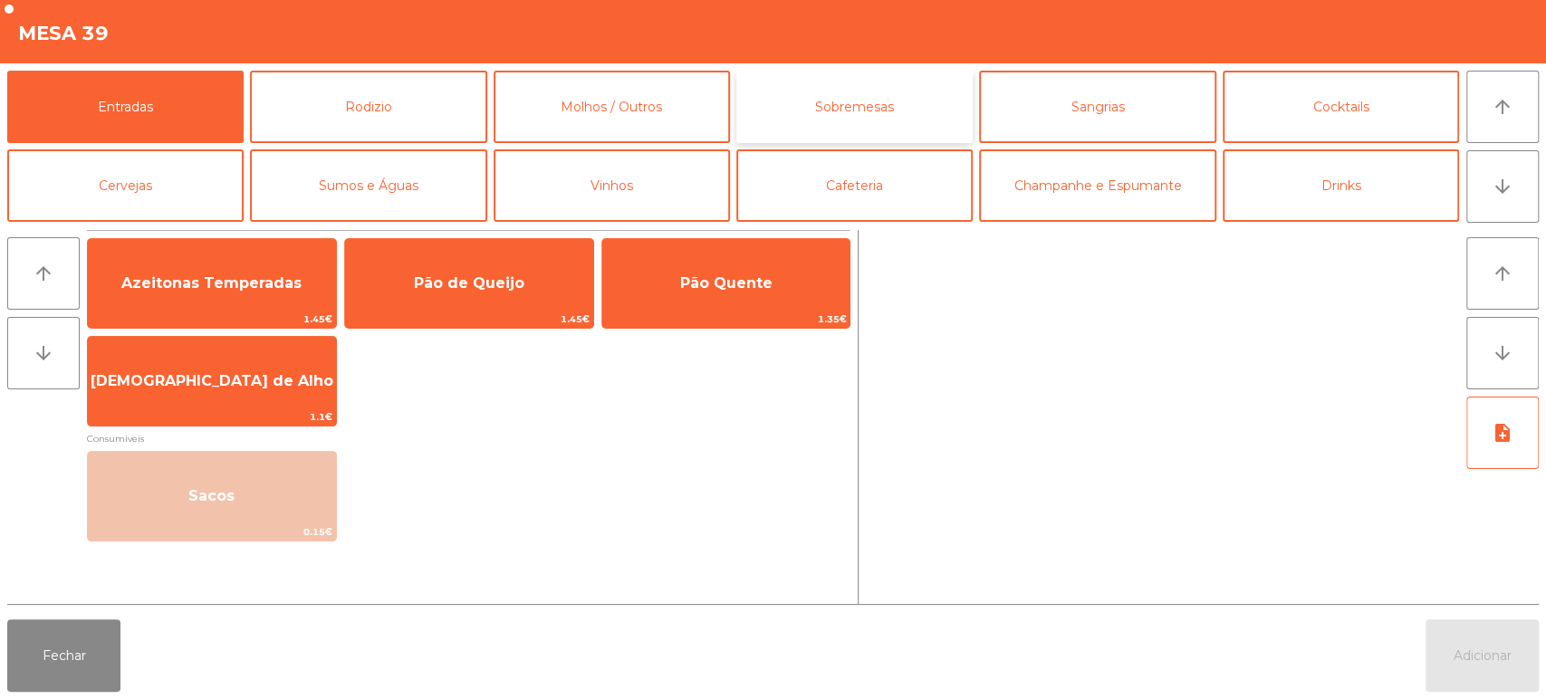
click at [848, 113] on button "Sobremesas" at bounding box center [854, 107] width 236 height 72
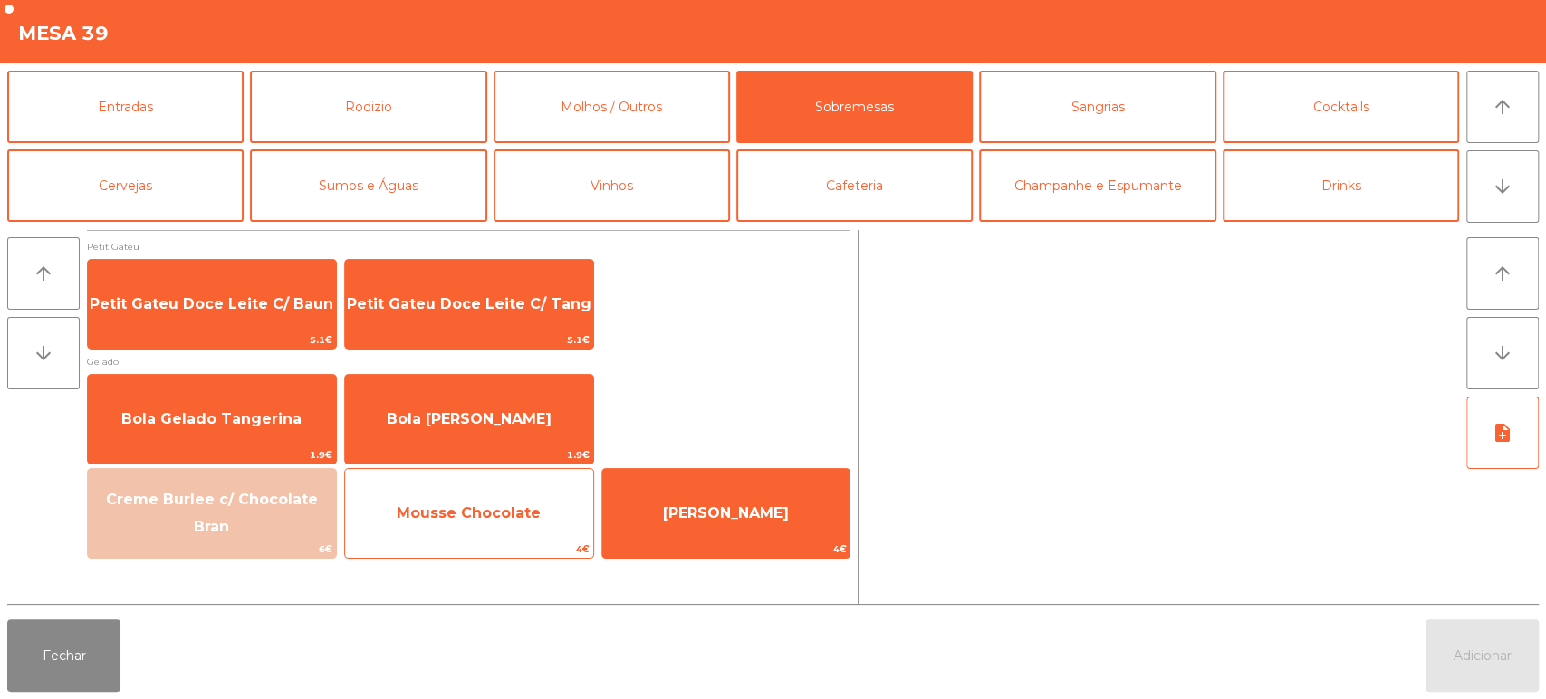
click at [519, 504] on span "Mousse Chocolate" at bounding box center [469, 512] width 144 height 17
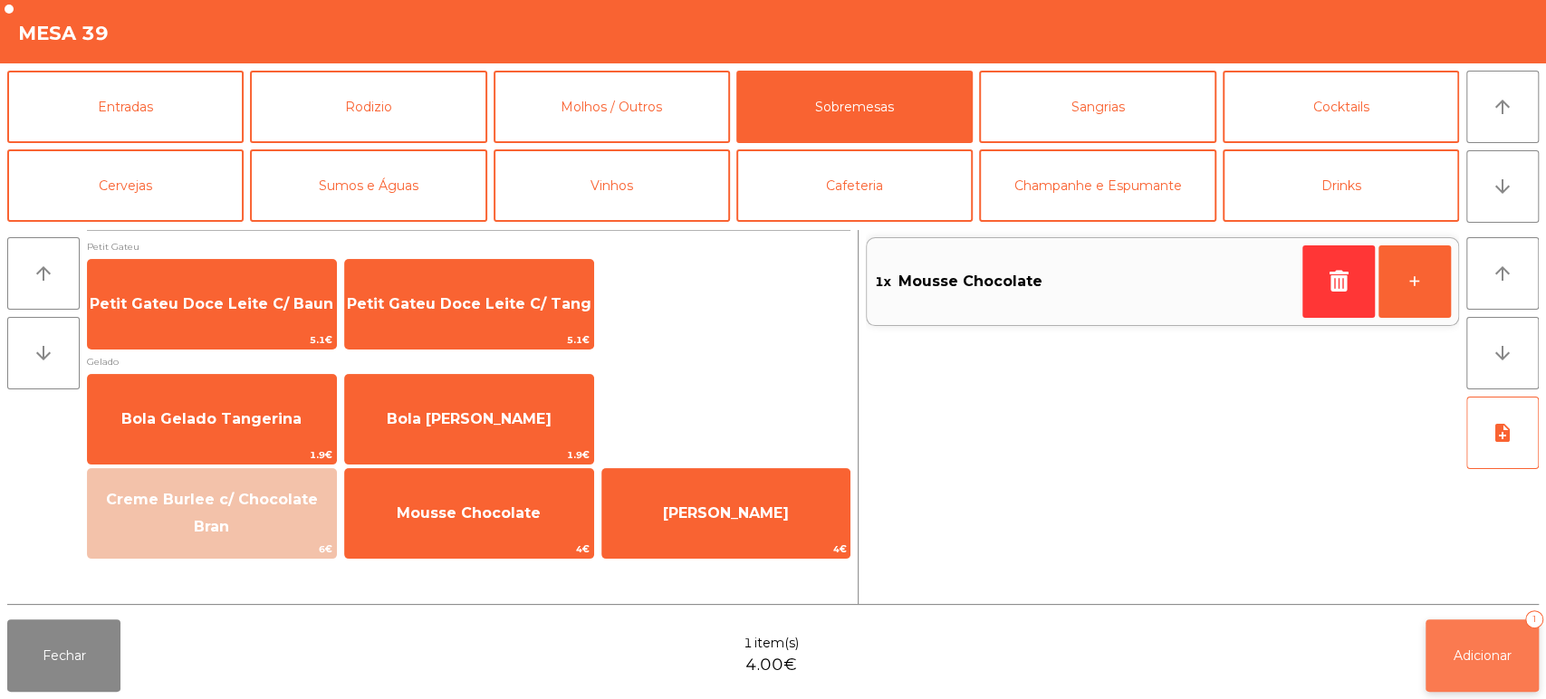
click at [1450, 660] on button "Adicionar 1" at bounding box center [1481, 655] width 113 height 72
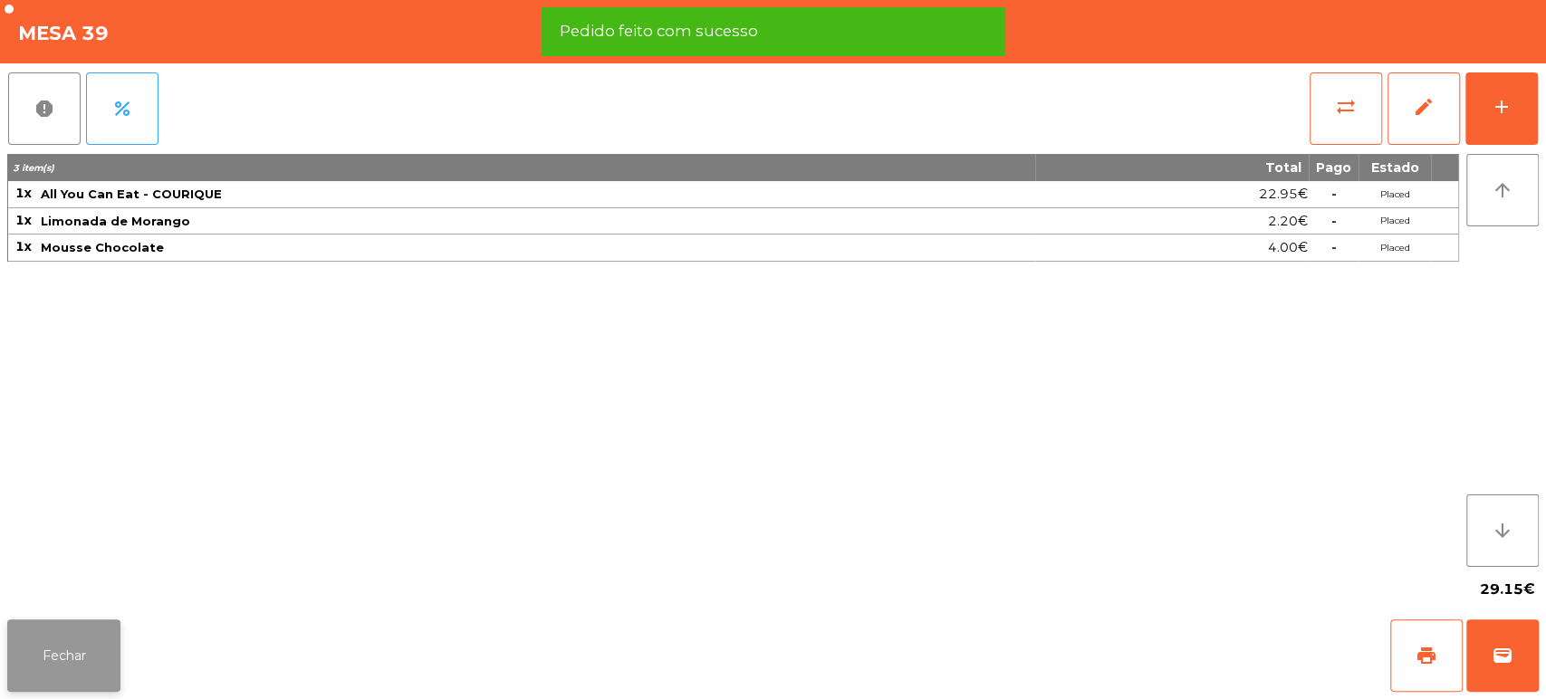
click at [119, 655] on button "Fechar" at bounding box center [63, 655] width 113 height 72
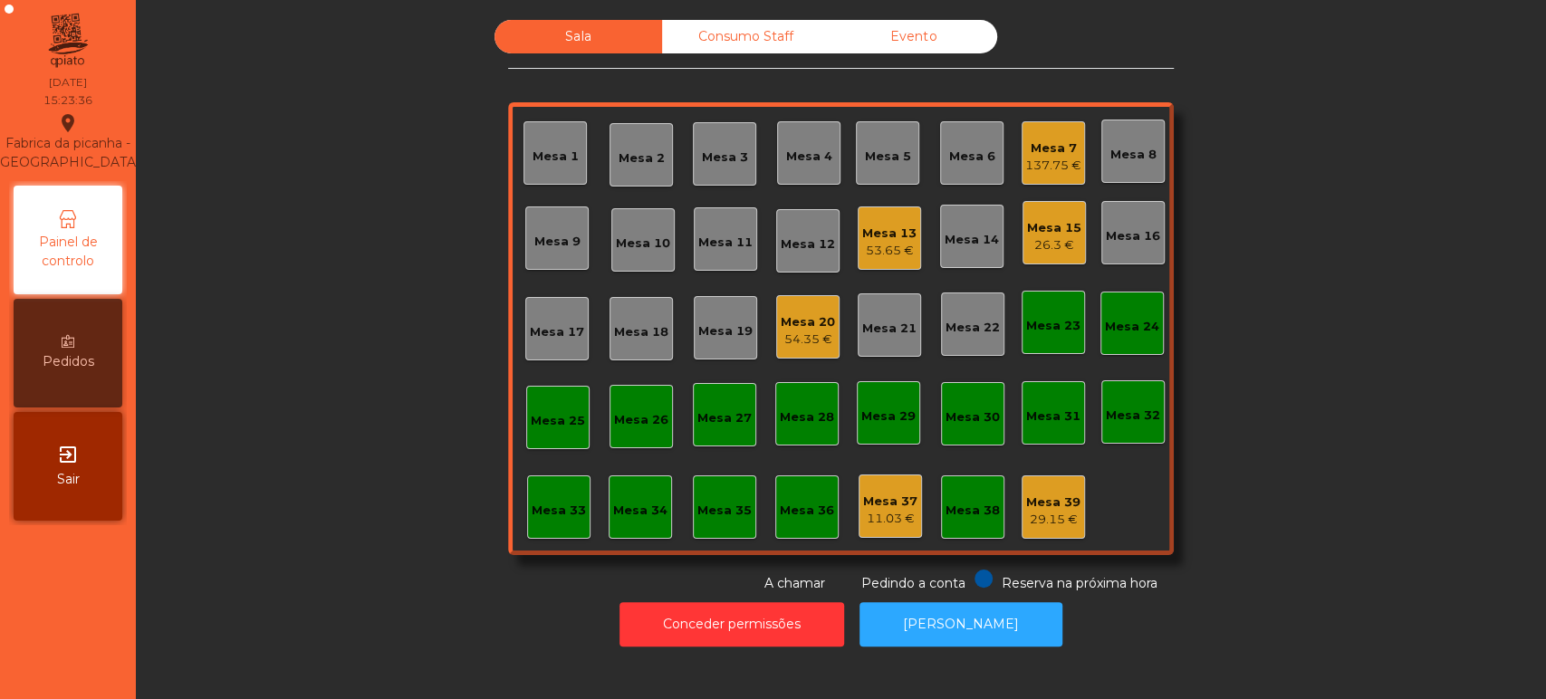
click at [1047, 160] on div "137.75 €" at bounding box center [1053, 166] width 56 height 18
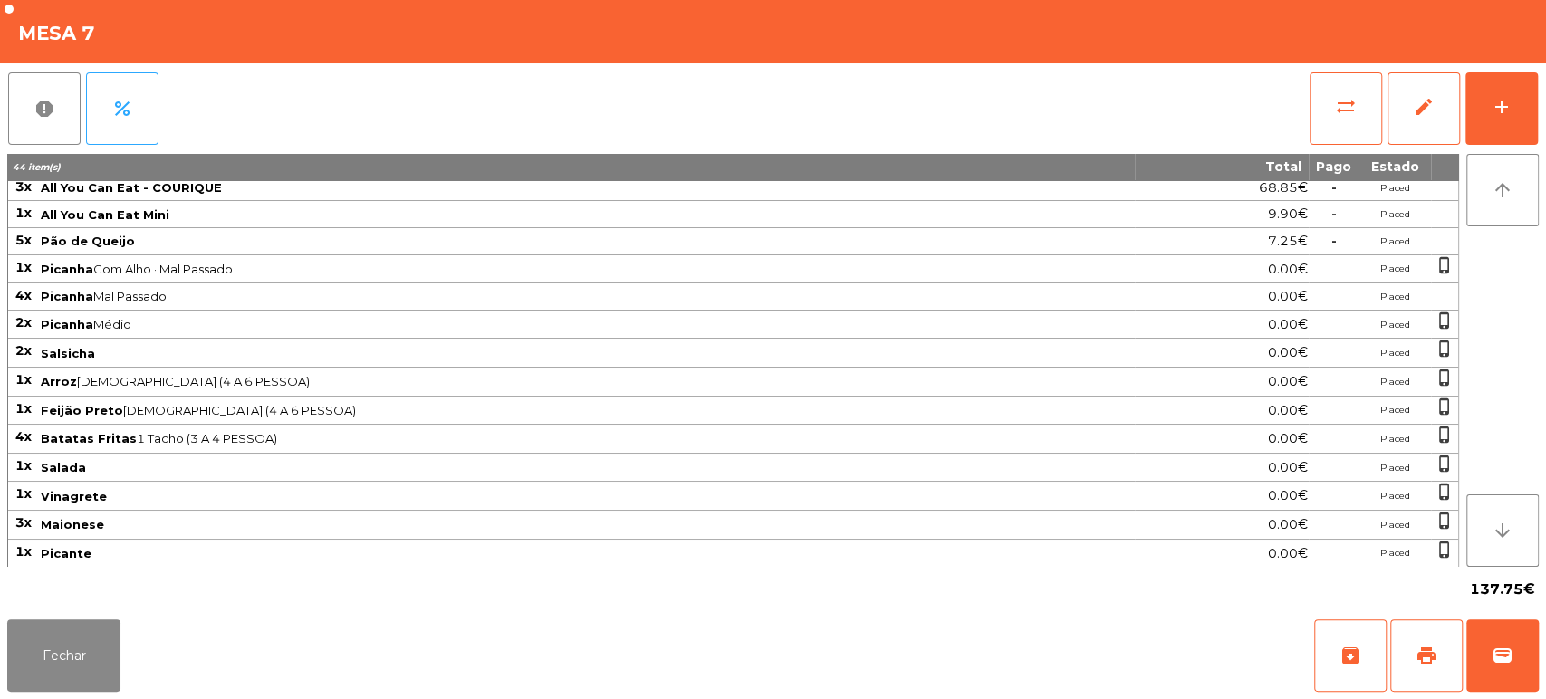
scroll to position [0, 0]
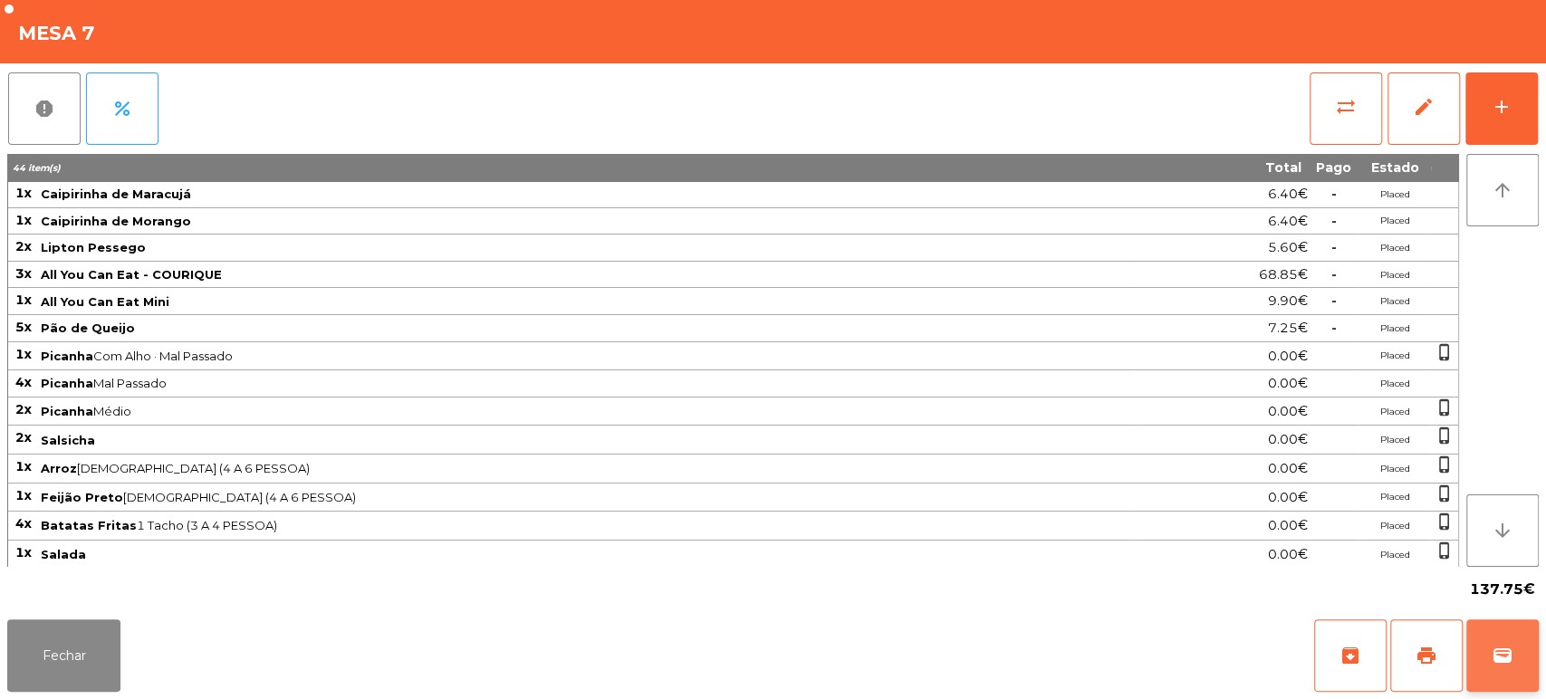
click at [1537, 674] on button "wallet" at bounding box center [1502, 655] width 72 height 72
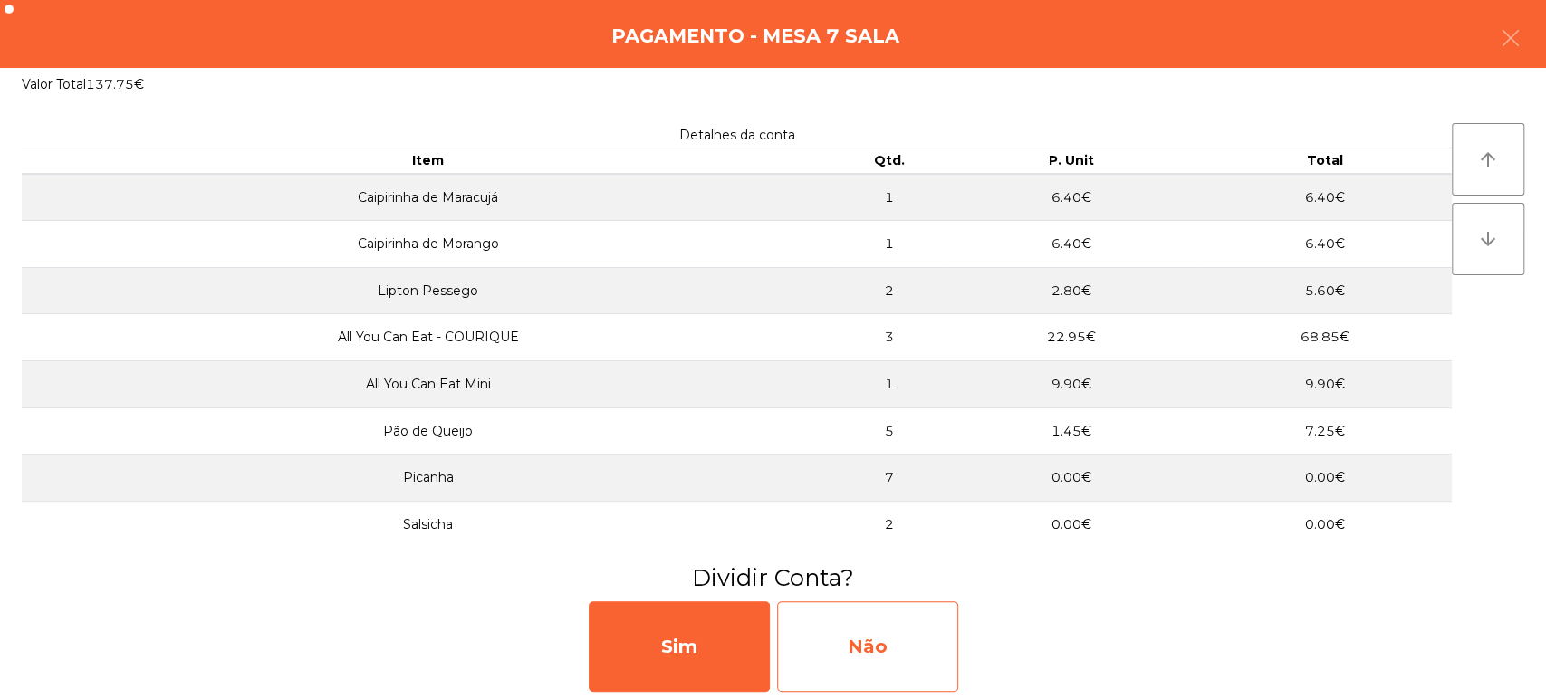
click at [953, 666] on div "Não" at bounding box center [867, 646] width 181 height 91
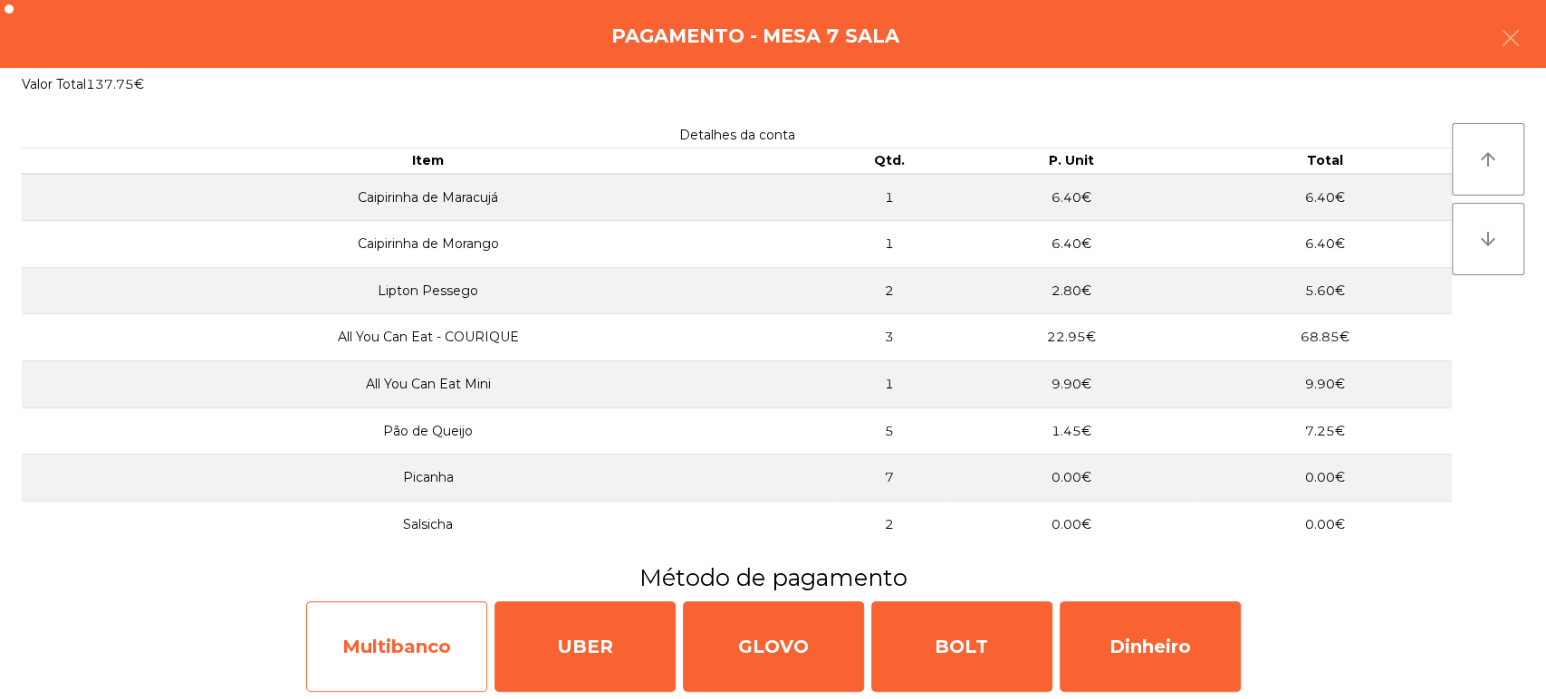
click at [402, 650] on div "Multibanco" at bounding box center [396, 646] width 181 height 91
select select "**"
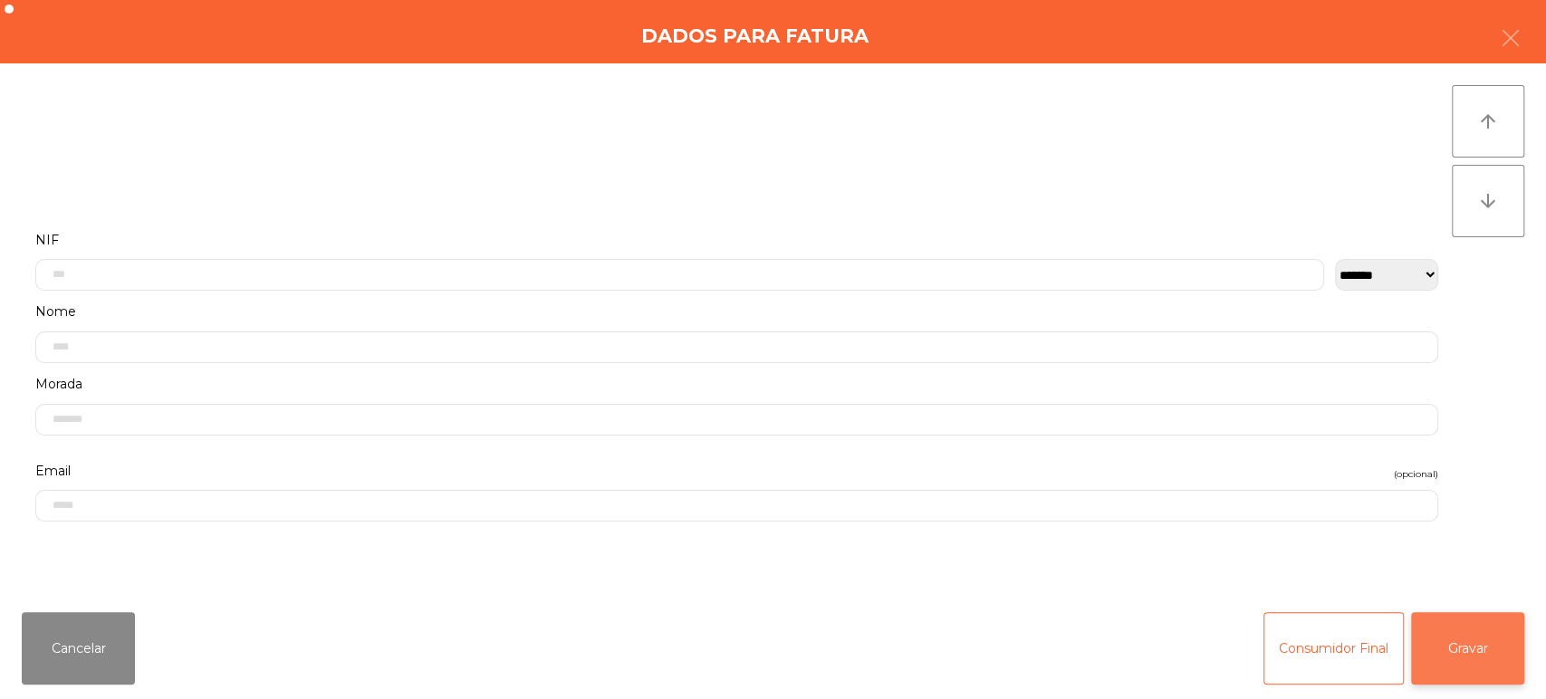
click at [1504, 642] on button "Gravar" at bounding box center [1467, 648] width 113 height 72
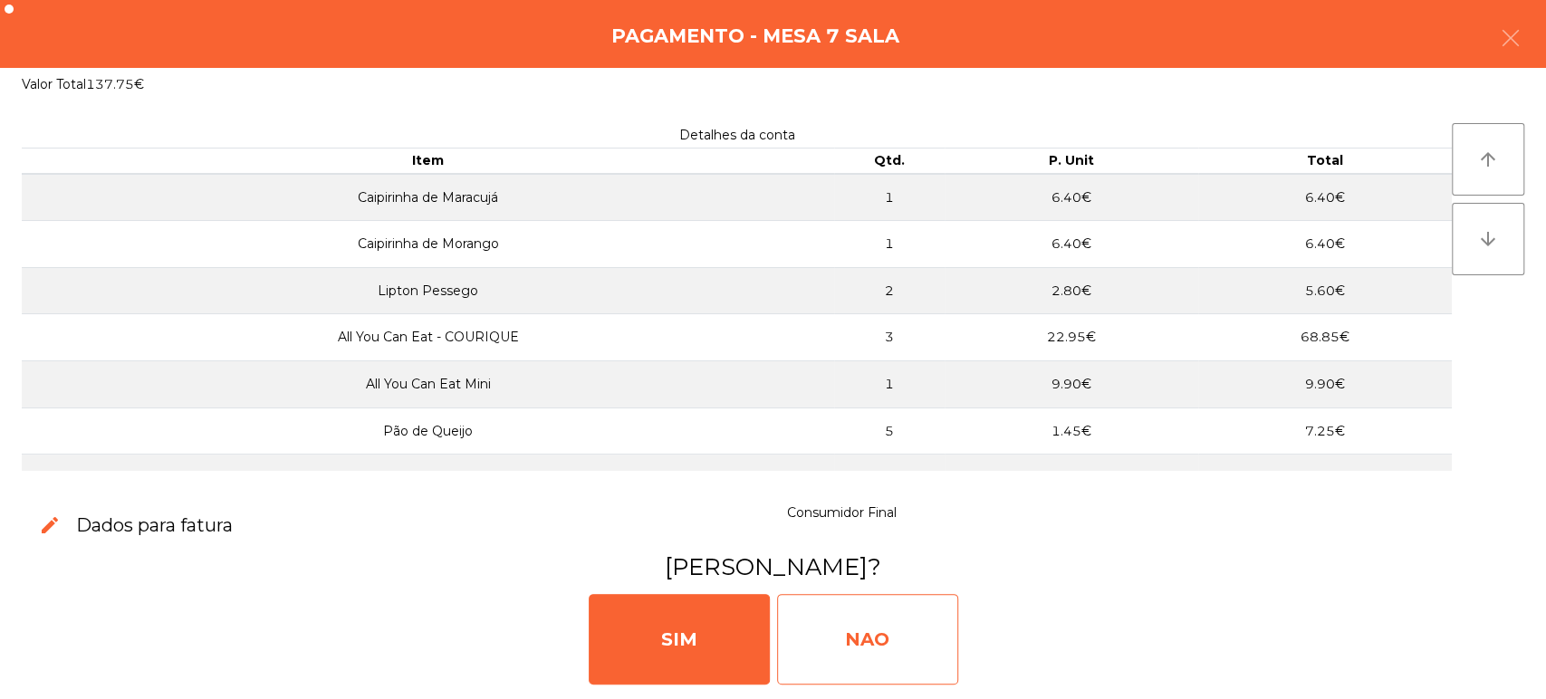
click at [893, 646] on div "NAO" at bounding box center [867, 639] width 181 height 91
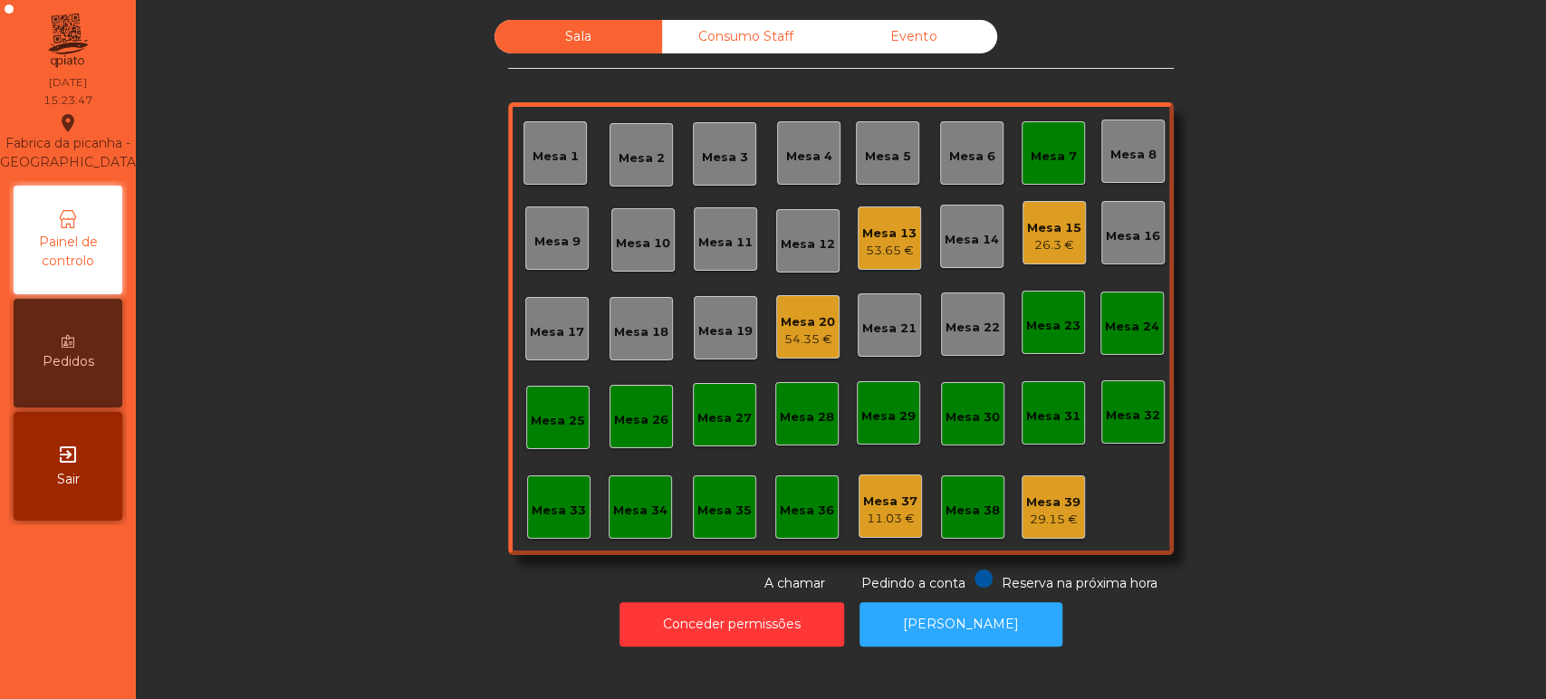
click at [1036, 166] on div "Mesa 7" at bounding box center [1053, 152] width 63 height 63
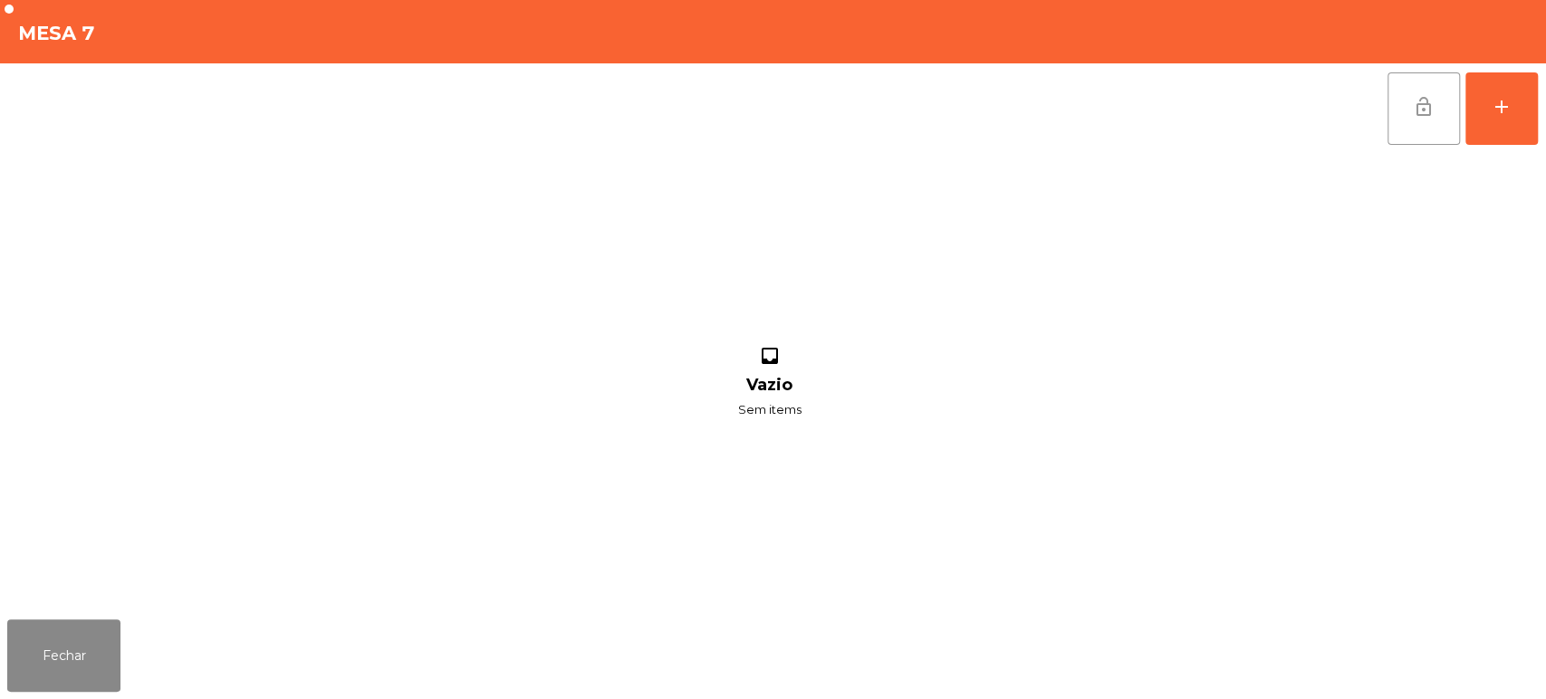
click at [1416, 140] on button "lock_open" at bounding box center [1423, 108] width 72 height 72
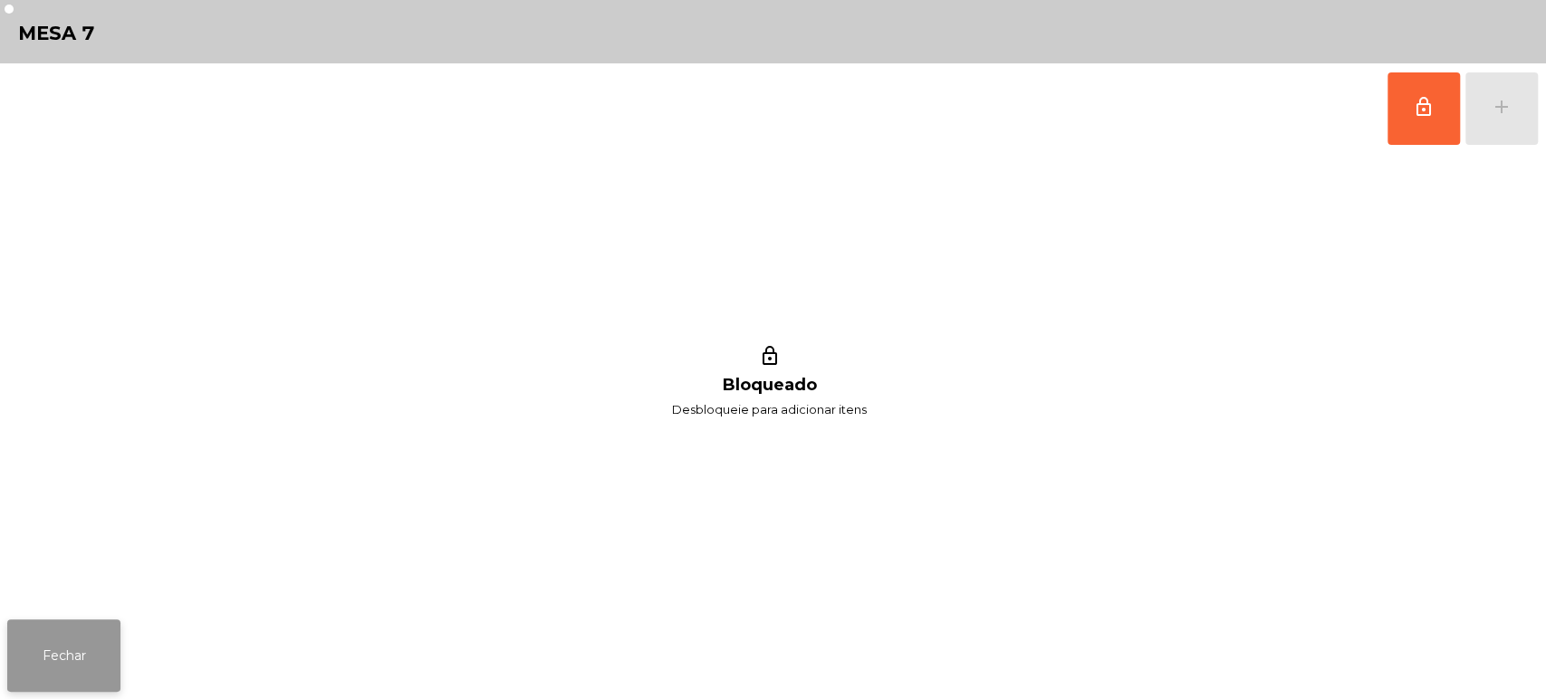
click at [97, 671] on button "Fechar" at bounding box center [63, 655] width 113 height 72
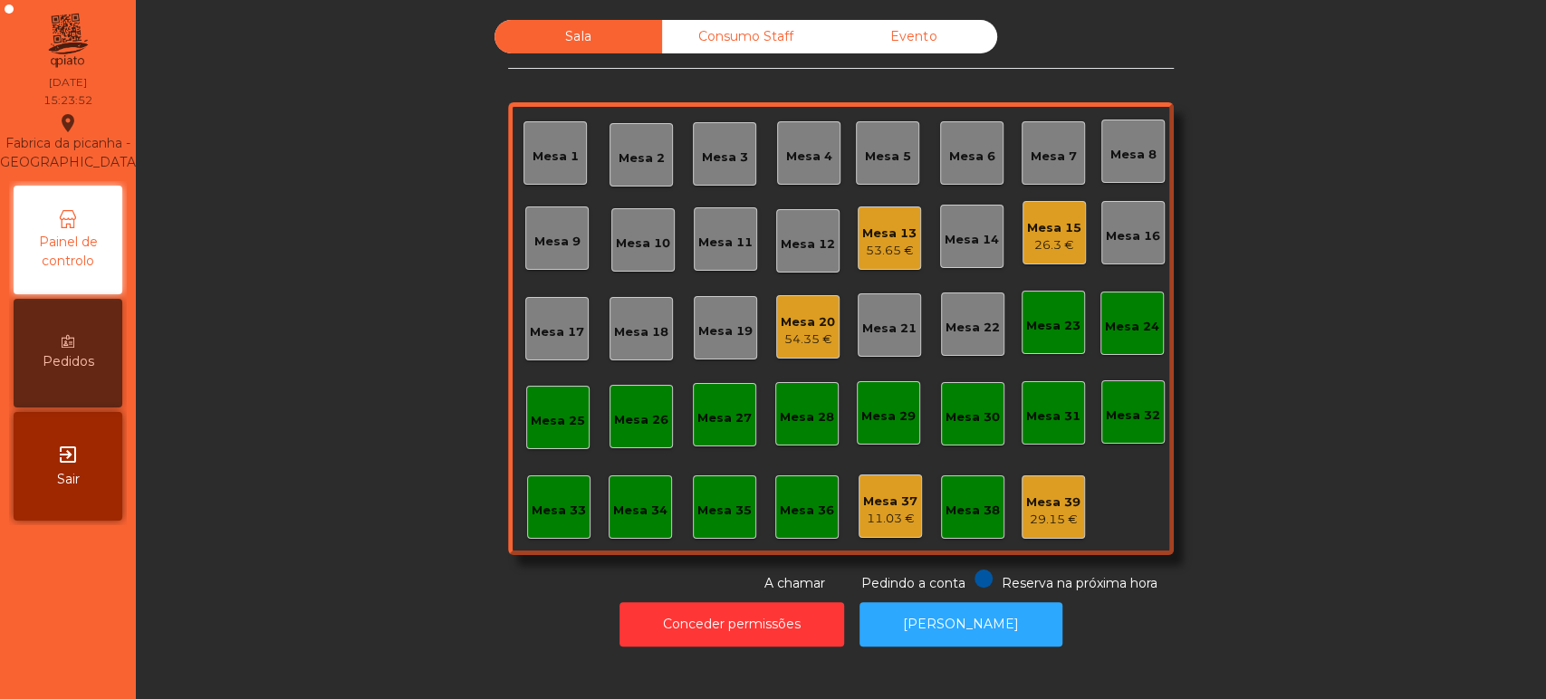
click at [877, 249] on div "53.65 €" at bounding box center [889, 251] width 54 height 18
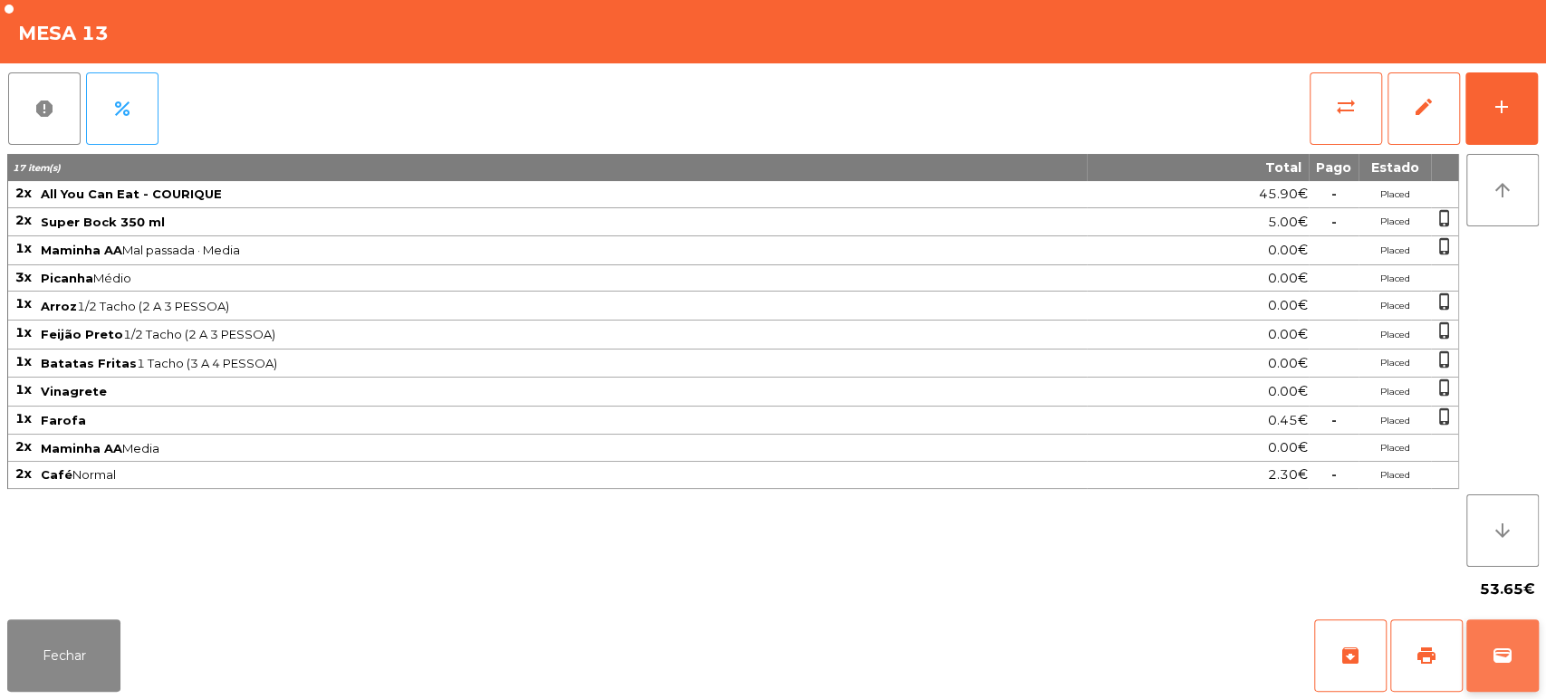
click at [1507, 659] on span "wallet" at bounding box center [1503, 656] width 22 height 22
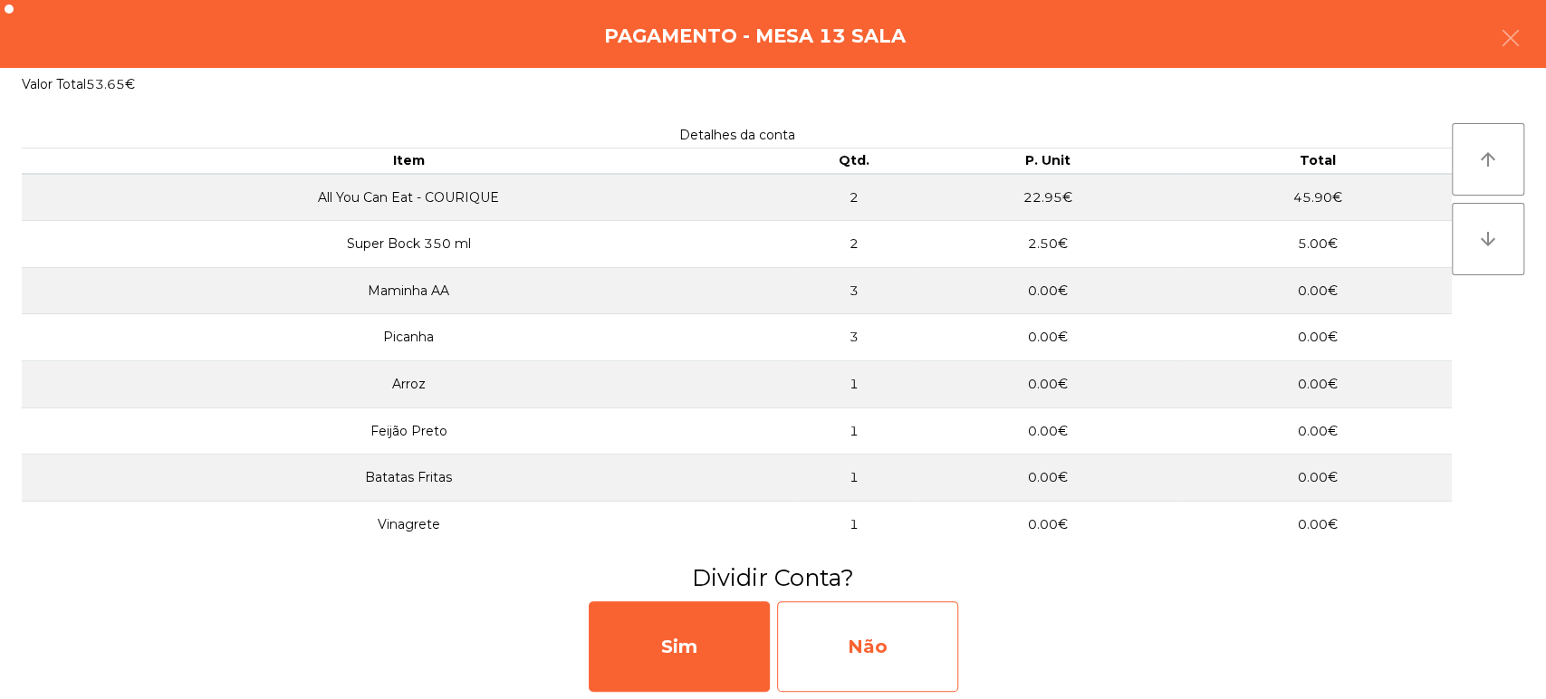
click at [890, 667] on div "Não" at bounding box center [867, 646] width 181 height 91
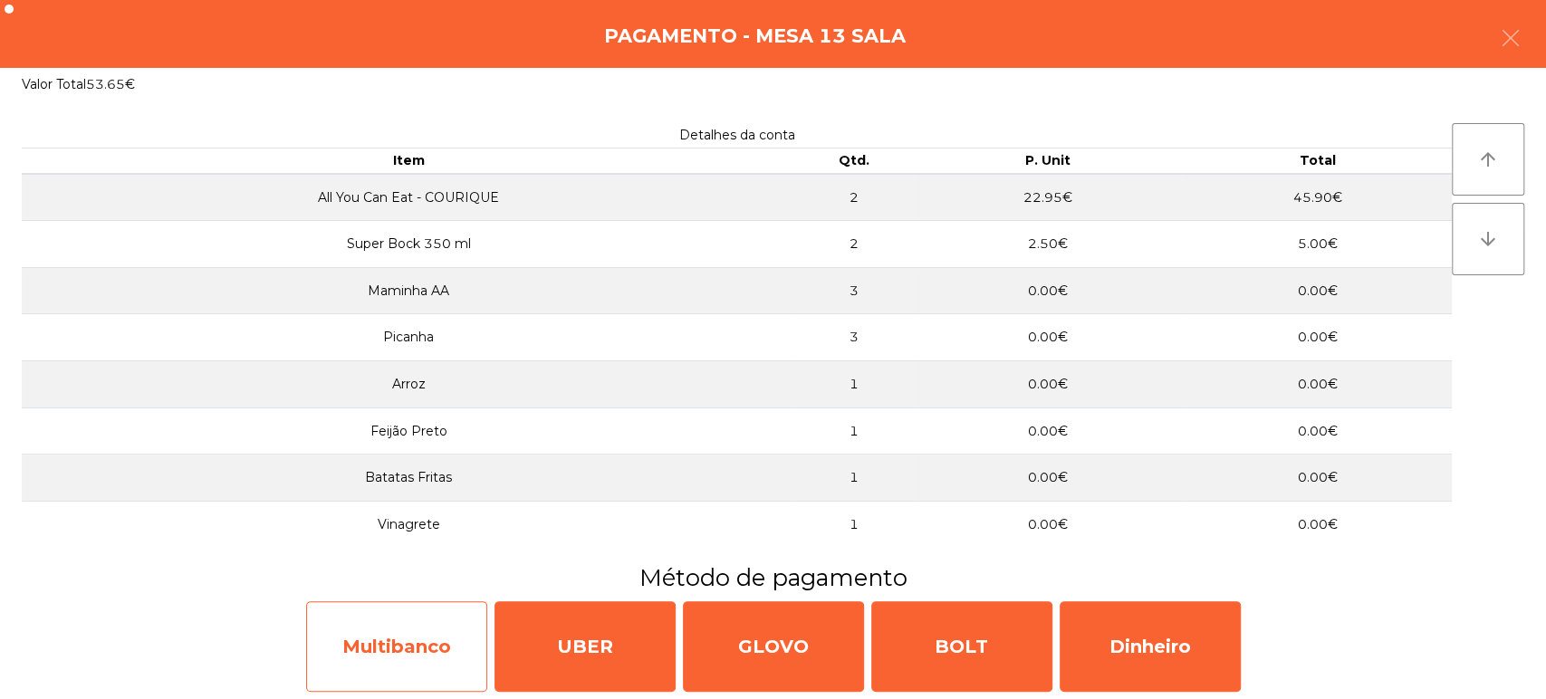
click at [368, 616] on div "Multibanco" at bounding box center [396, 646] width 181 height 91
select select "**"
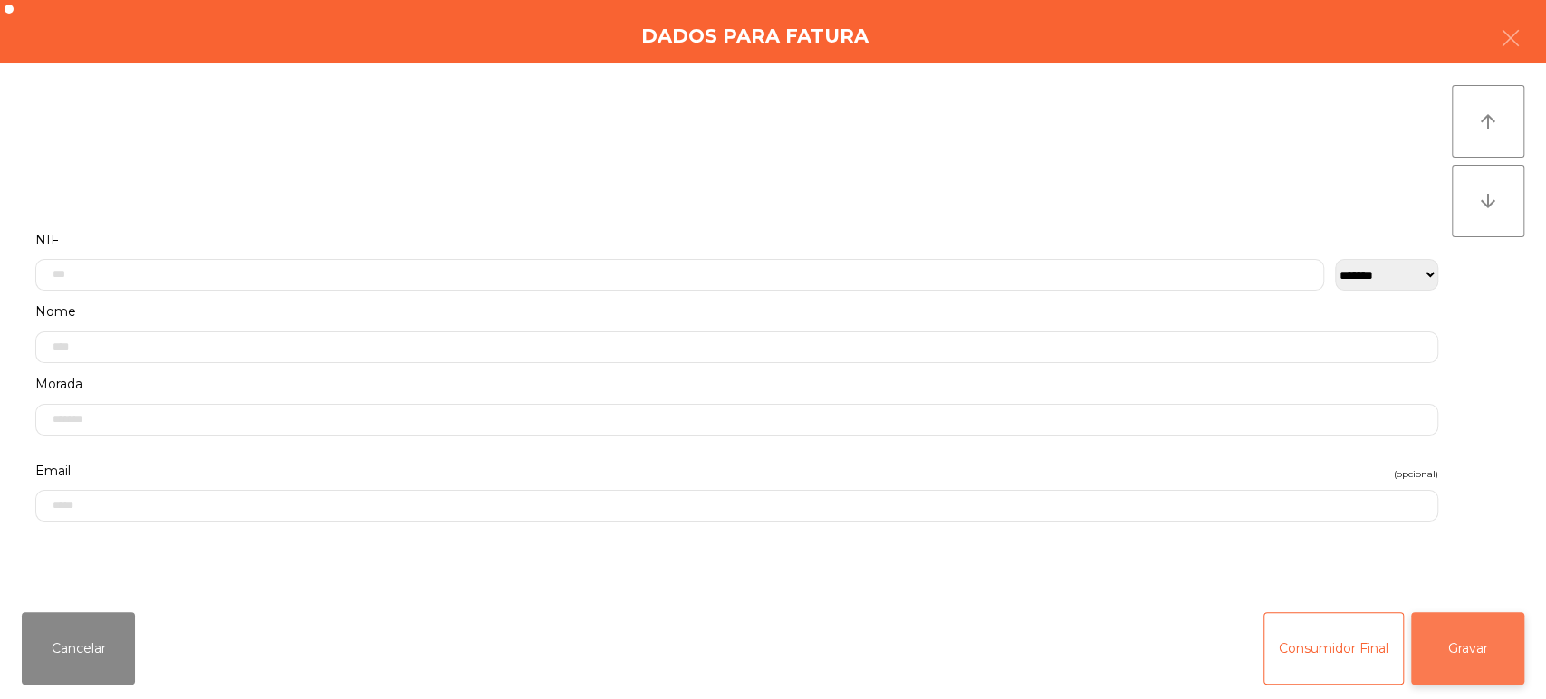
click at [1473, 666] on button "Gravar" at bounding box center [1467, 648] width 113 height 72
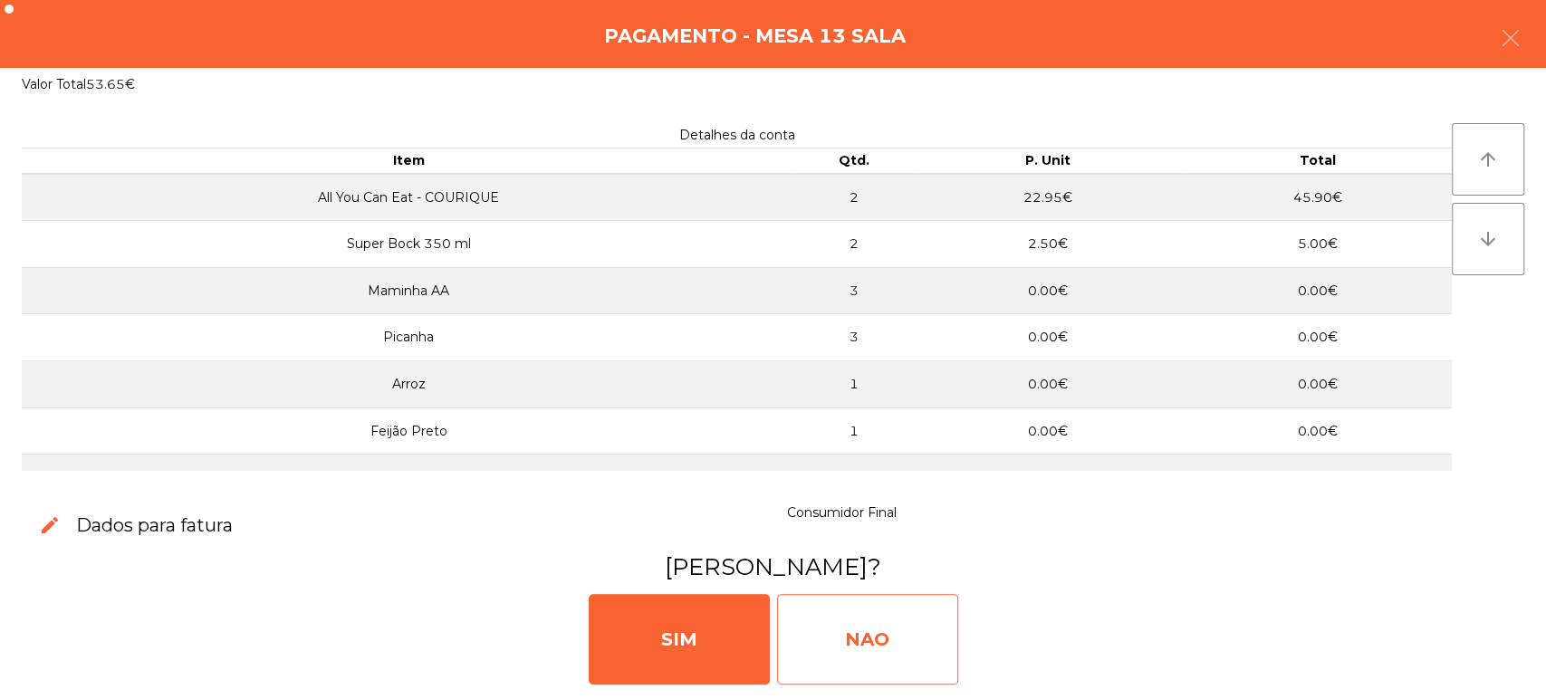
click at [885, 667] on div "NAO" at bounding box center [867, 639] width 181 height 91
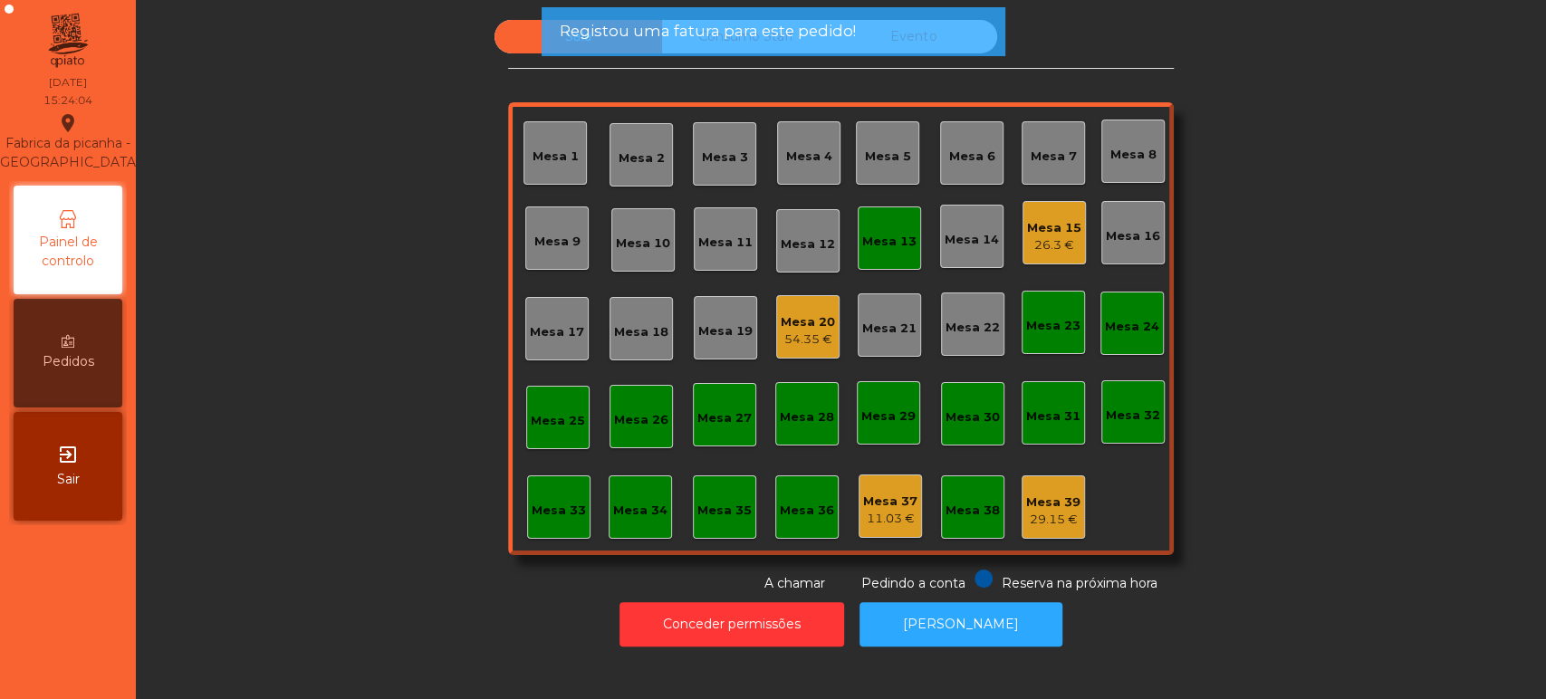
click at [901, 251] on div "Mesa 13" at bounding box center [889, 237] width 63 height 63
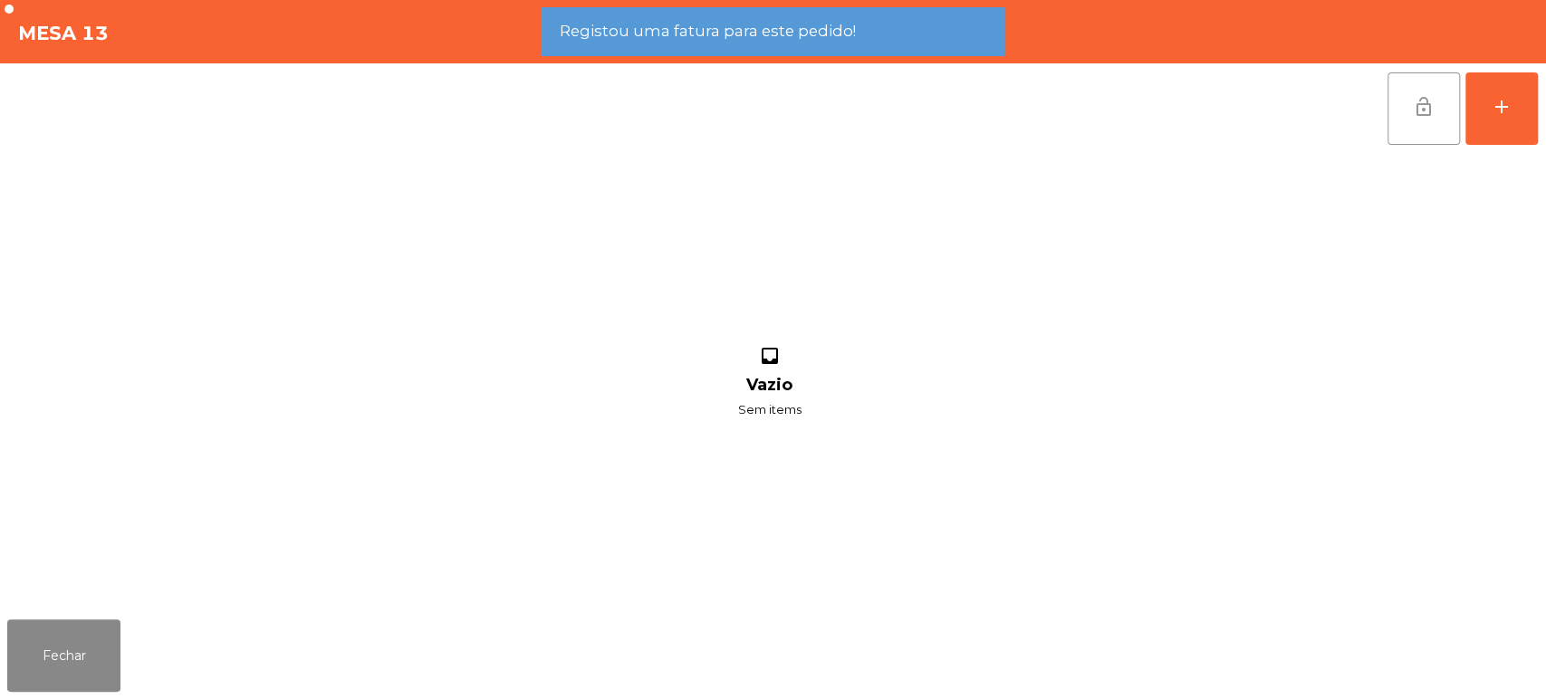
click at [1405, 119] on button "lock_open" at bounding box center [1423, 108] width 72 height 72
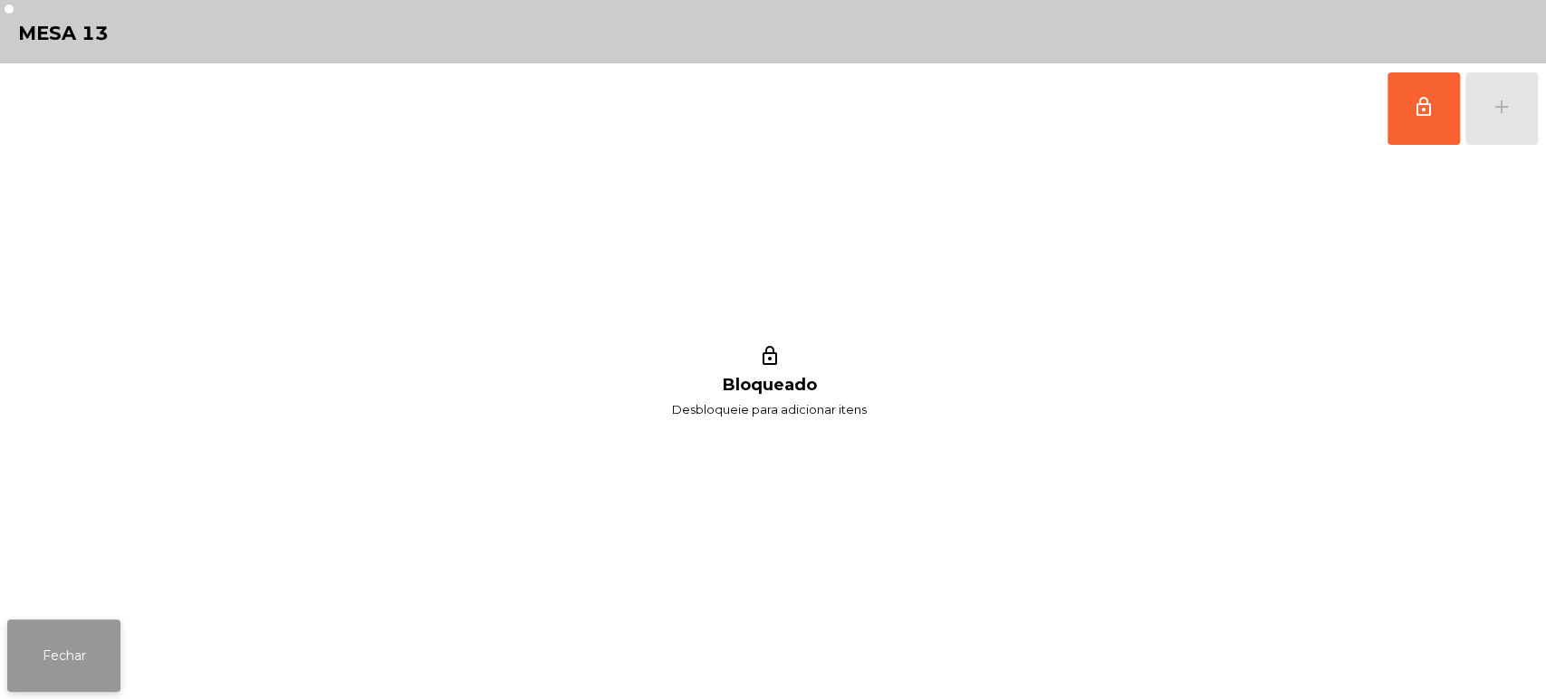
click at [56, 651] on button "Fechar" at bounding box center [63, 655] width 113 height 72
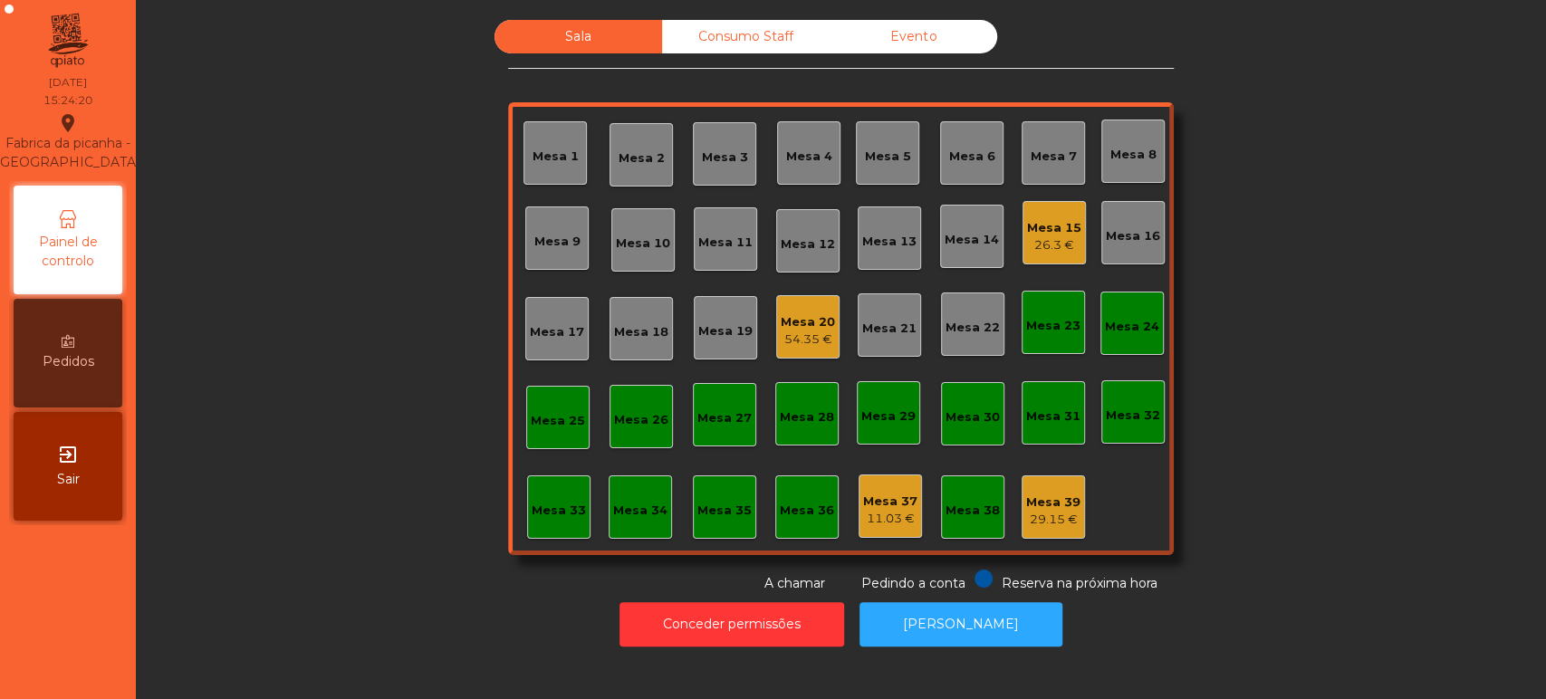
click at [1413, 228] on div "Sala Consumo Staff Evento Mesa 1 [GEOGRAPHIC_DATA] 3 Mesa 4 [GEOGRAPHIC_DATA] 6…" at bounding box center [840, 306] width 1361 height 573
click at [830, 321] on div "Mesa 20 54.35 €" at bounding box center [807, 326] width 63 height 63
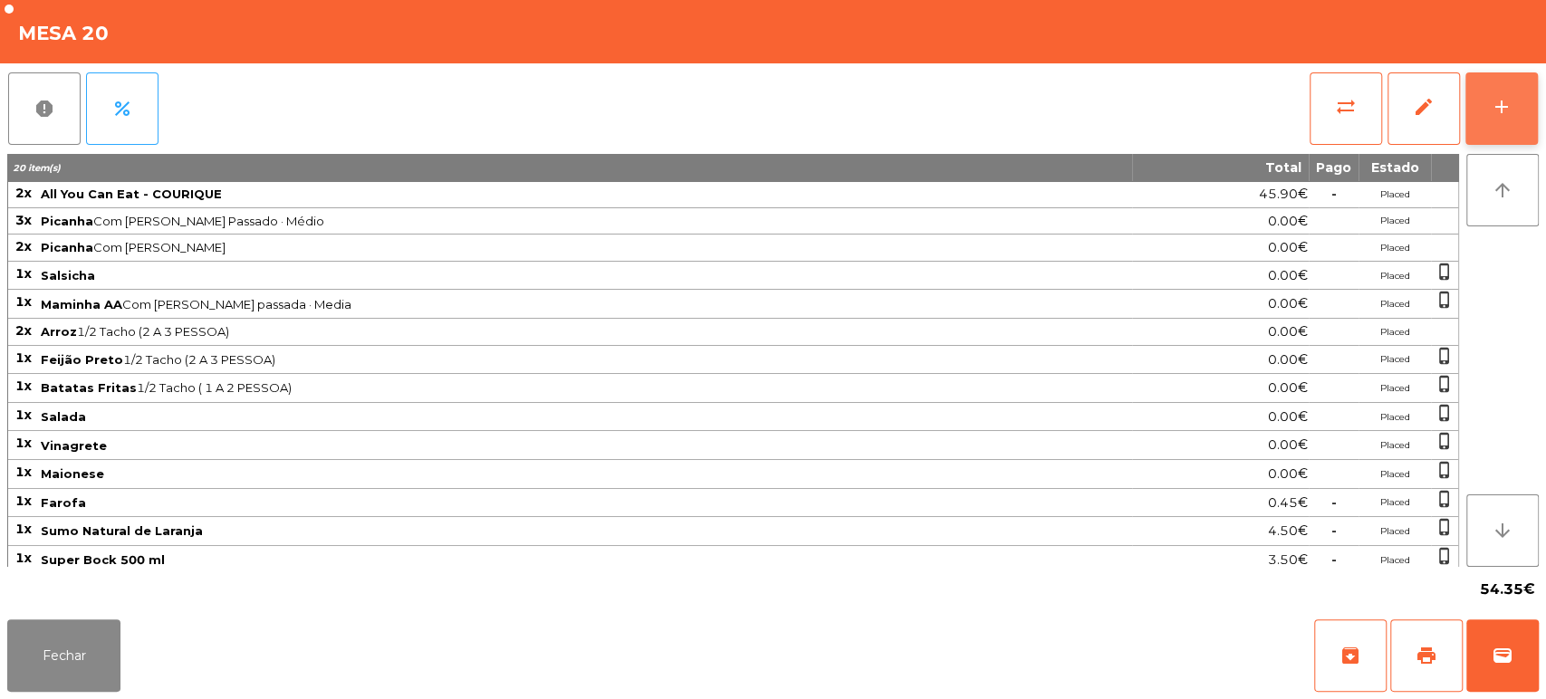
click at [1529, 109] on button "add" at bounding box center [1501, 108] width 72 height 72
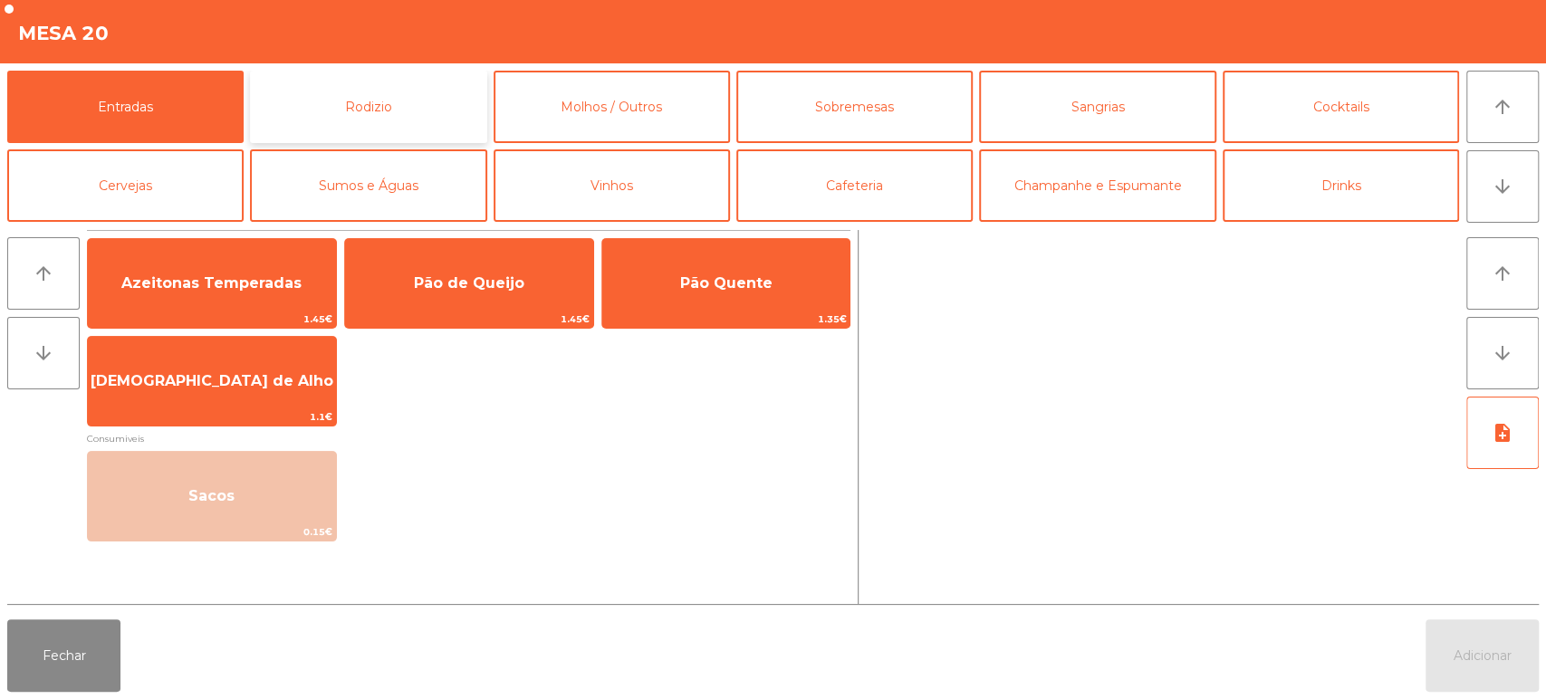
click at [318, 88] on button "Rodizio" at bounding box center [368, 107] width 236 height 72
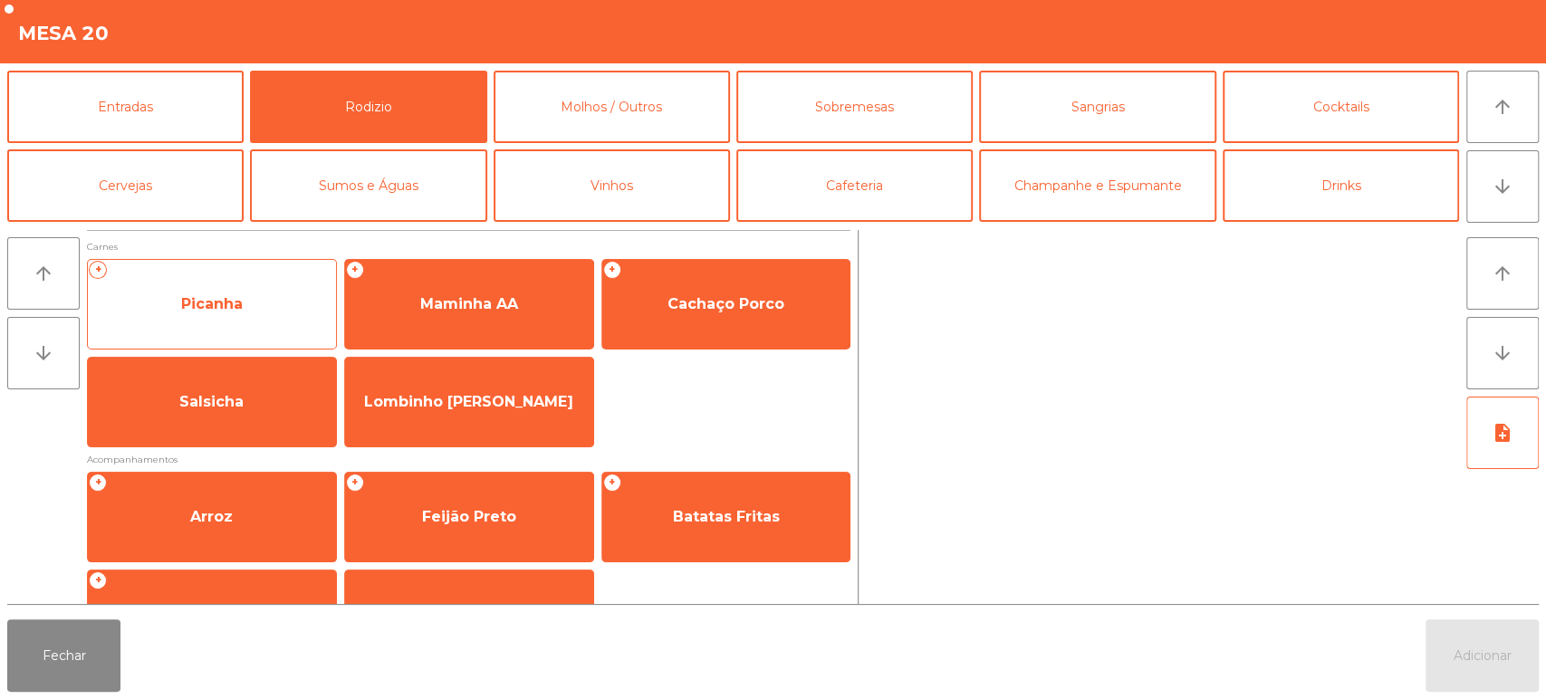
click at [275, 302] on span "Picanha" at bounding box center [212, 304] width 248 height 49
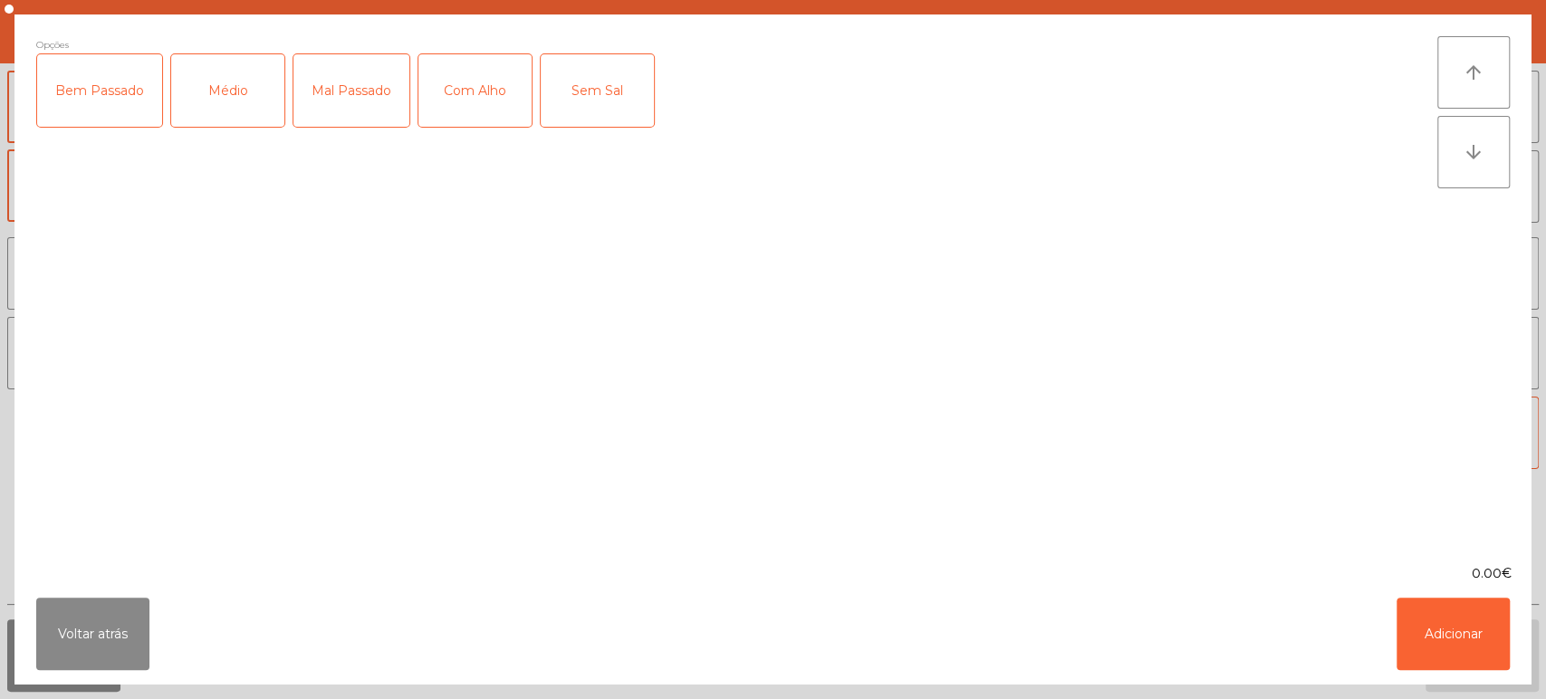
click at [242, 79] on div "Médio" at bounding box center [227, 90] width 113 height 72
click at [353, 89] on div "Mal Passado" at bounding box center [351, 90] width 116 height 72
click at [502, 103] on div "Com Alho" at bounding box center [474, 90] width 113 height 72
click at [1425, 638] on button "Adicionar" at bounding box center [1452, 634] width 113 height 72
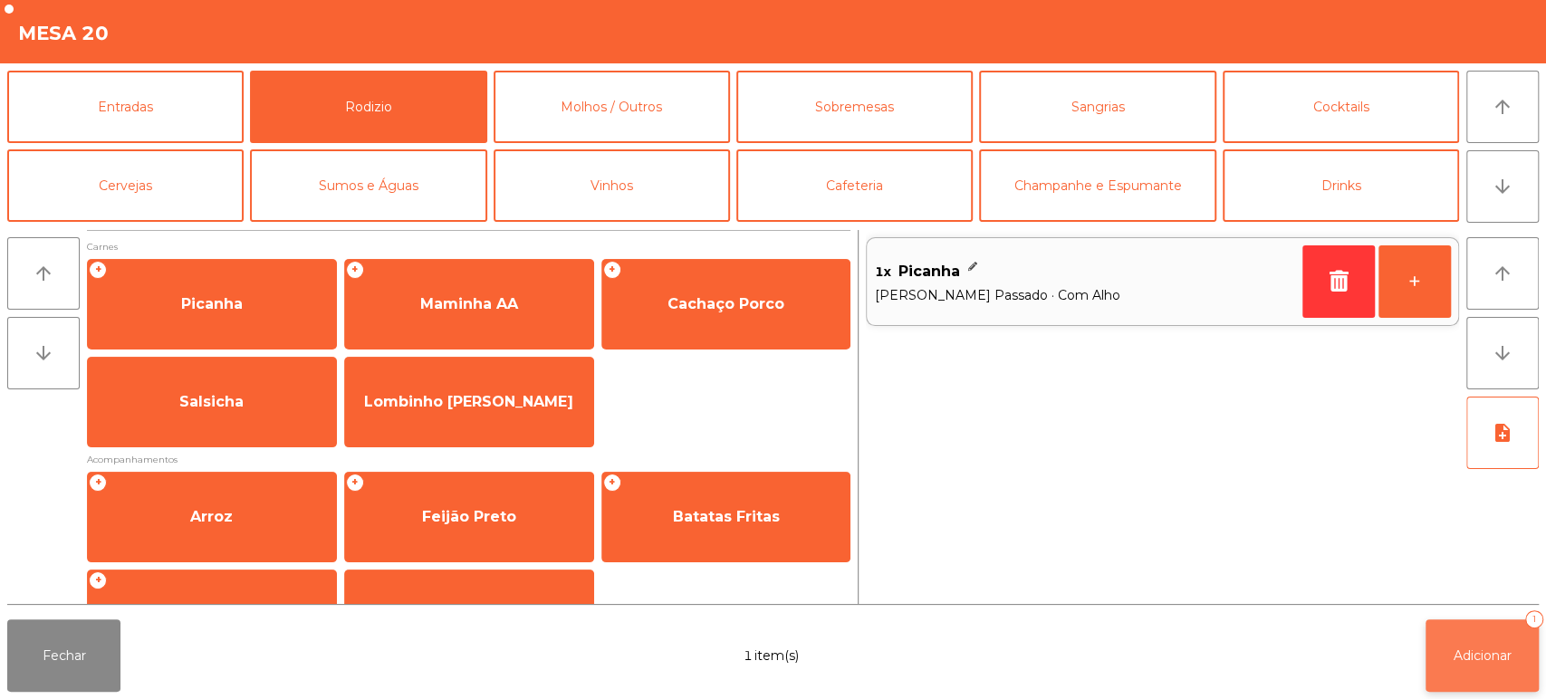
click at [1482, 681] on button "Adicionar 1" at bounding box center [1481, 655] width 113 height 72
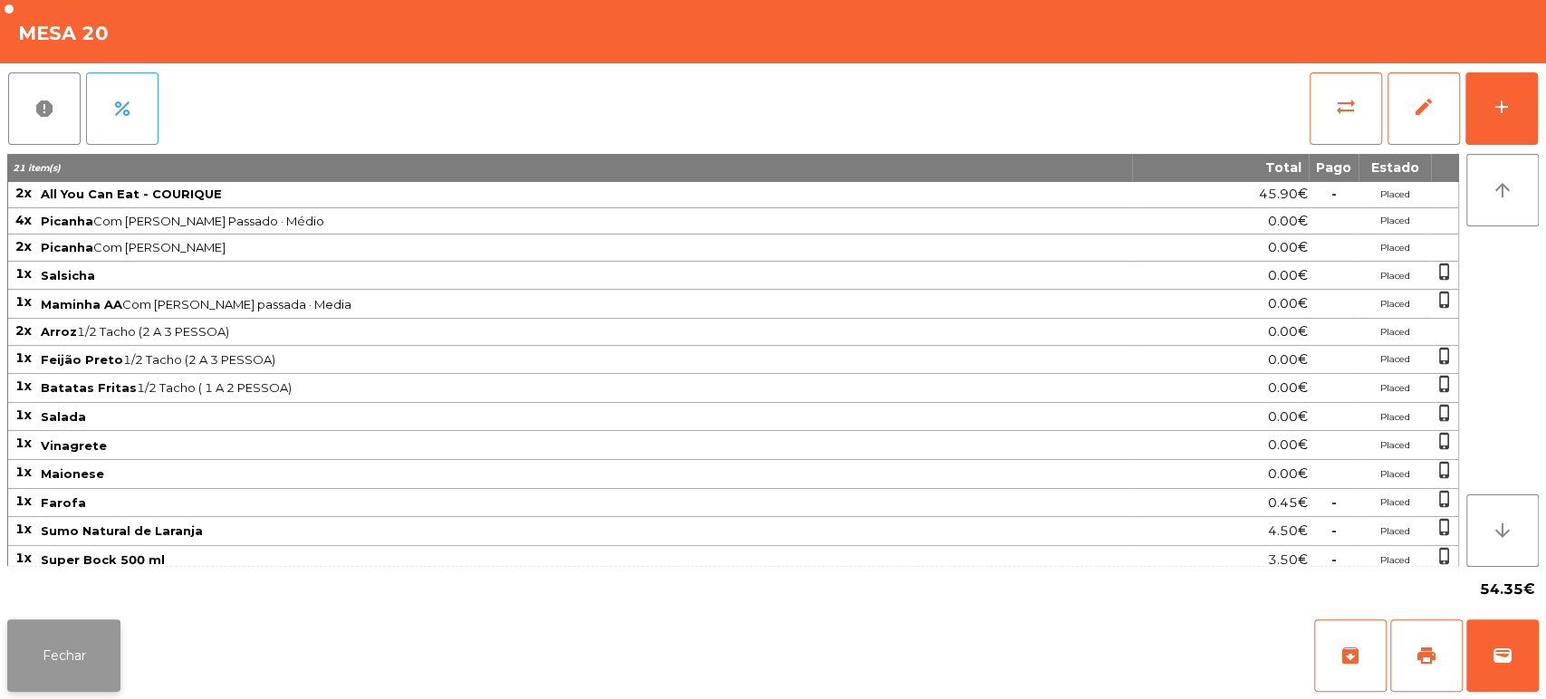
click at [69, 656] on button "Fechar" at bounding box center [63, 655] width 113 height 72
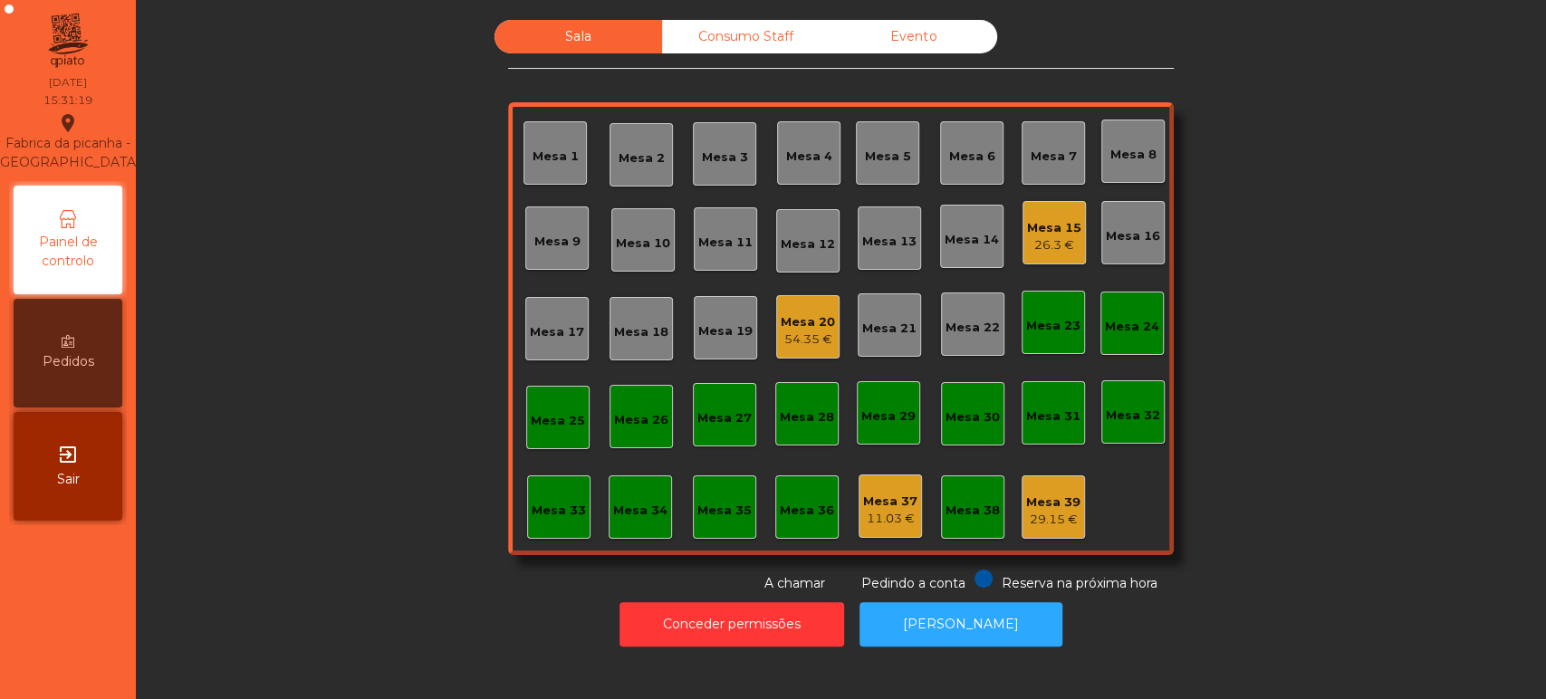
click at [1071, 230] on div "Mesa 15" at bounding box center [1054, 228] width 54 height 18
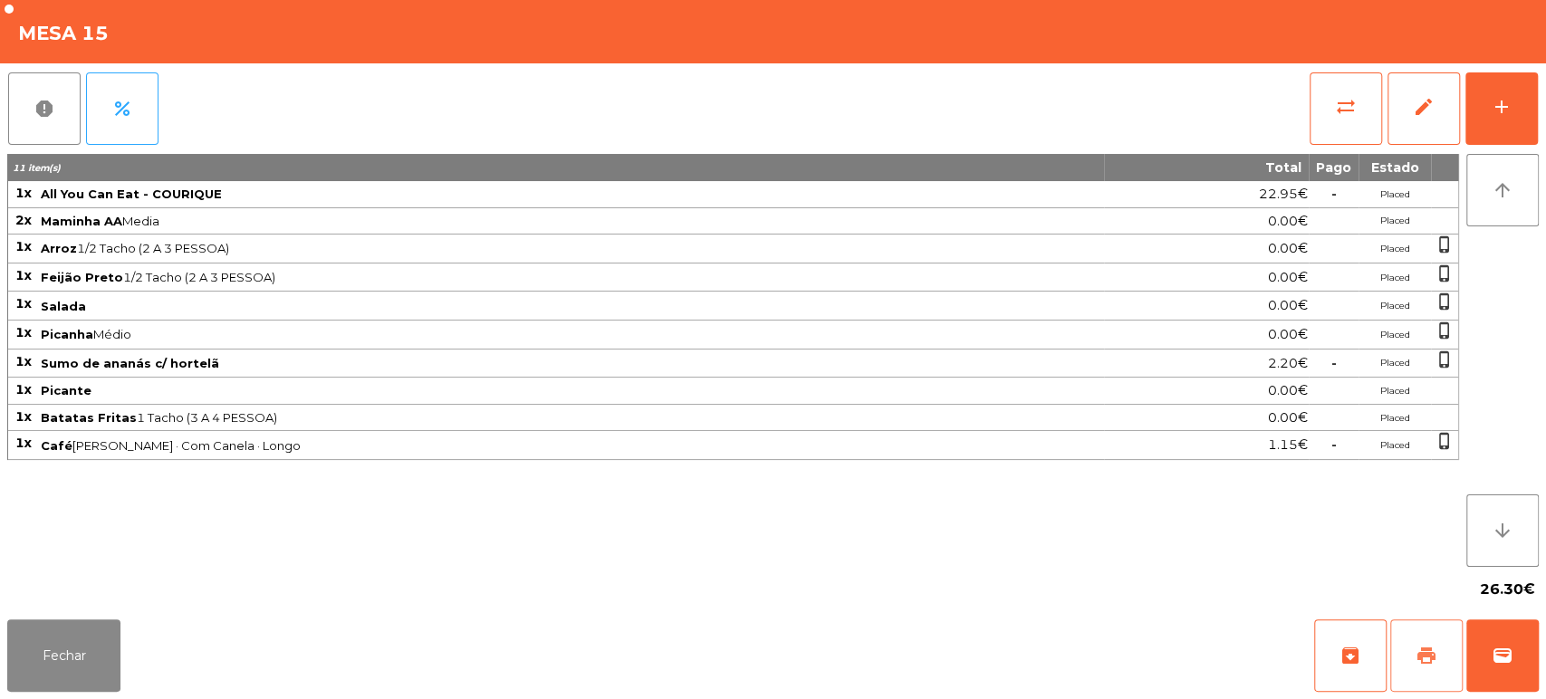
click at [1419, 682] on button "print" at bounding box center [1426, 655] width 72 height 72
click at [1503, 653] on span "wallet" at bounding box center [1503, 656] width 22 height 22
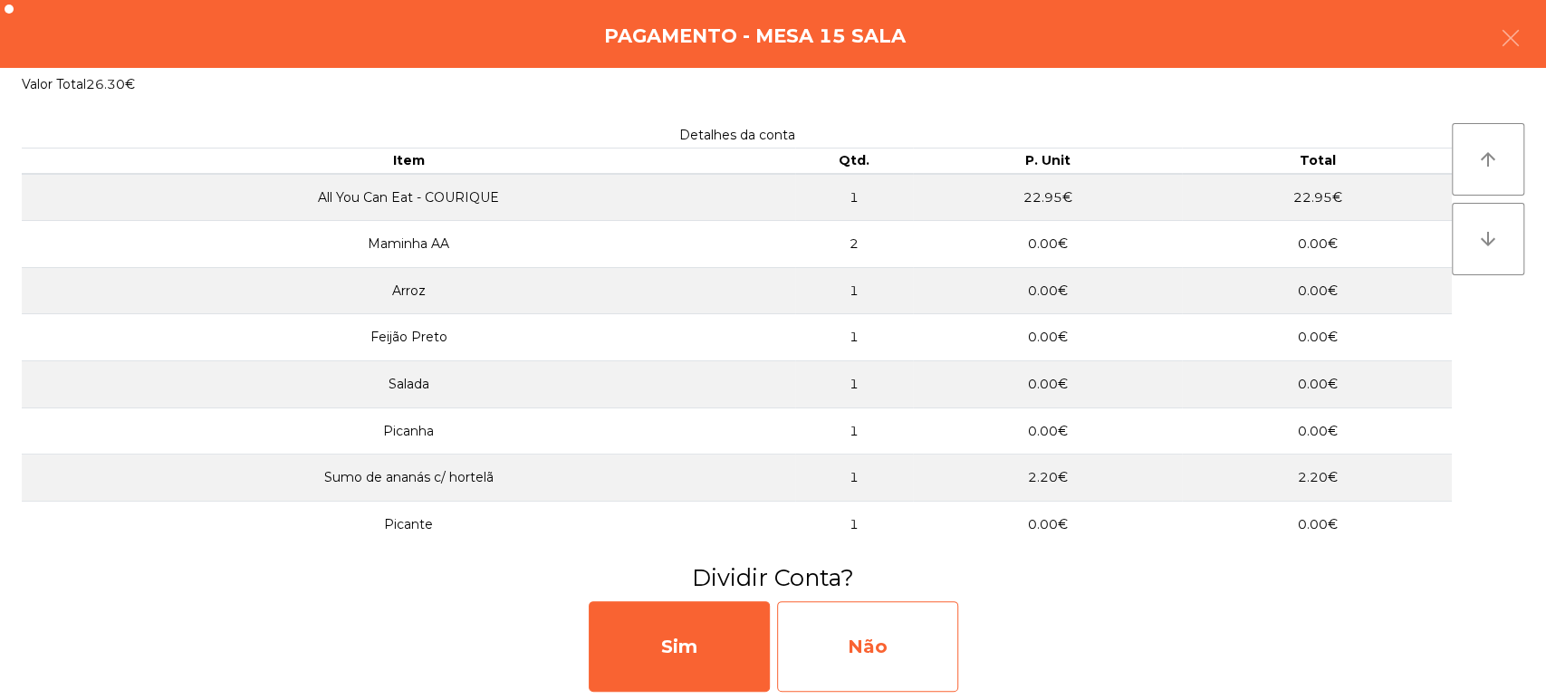
click at [889, 635] on div "Não" at bounding box center [867, 646] width 181 height 91
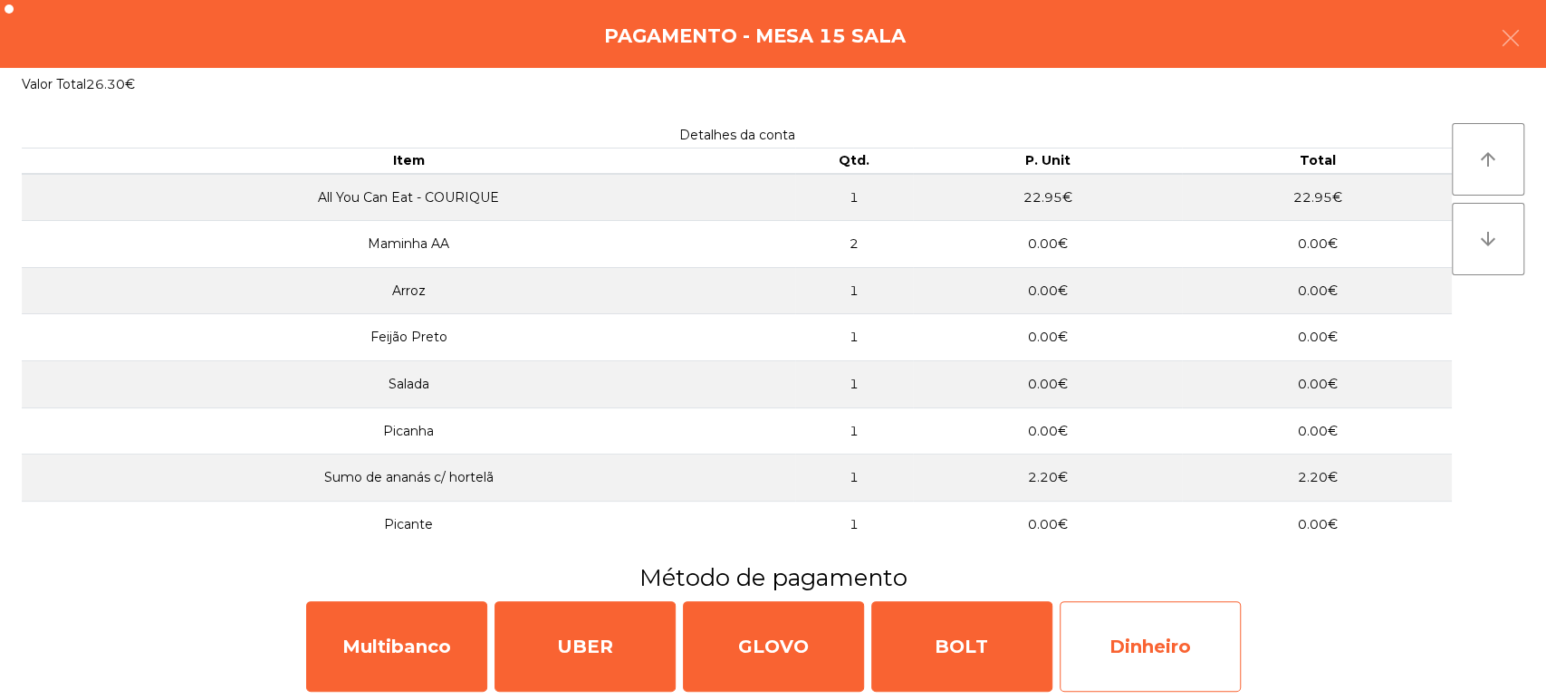
click at [1164, 645] on div "Dinheiro" at bounding box center [1150, 646] width 181 height 91
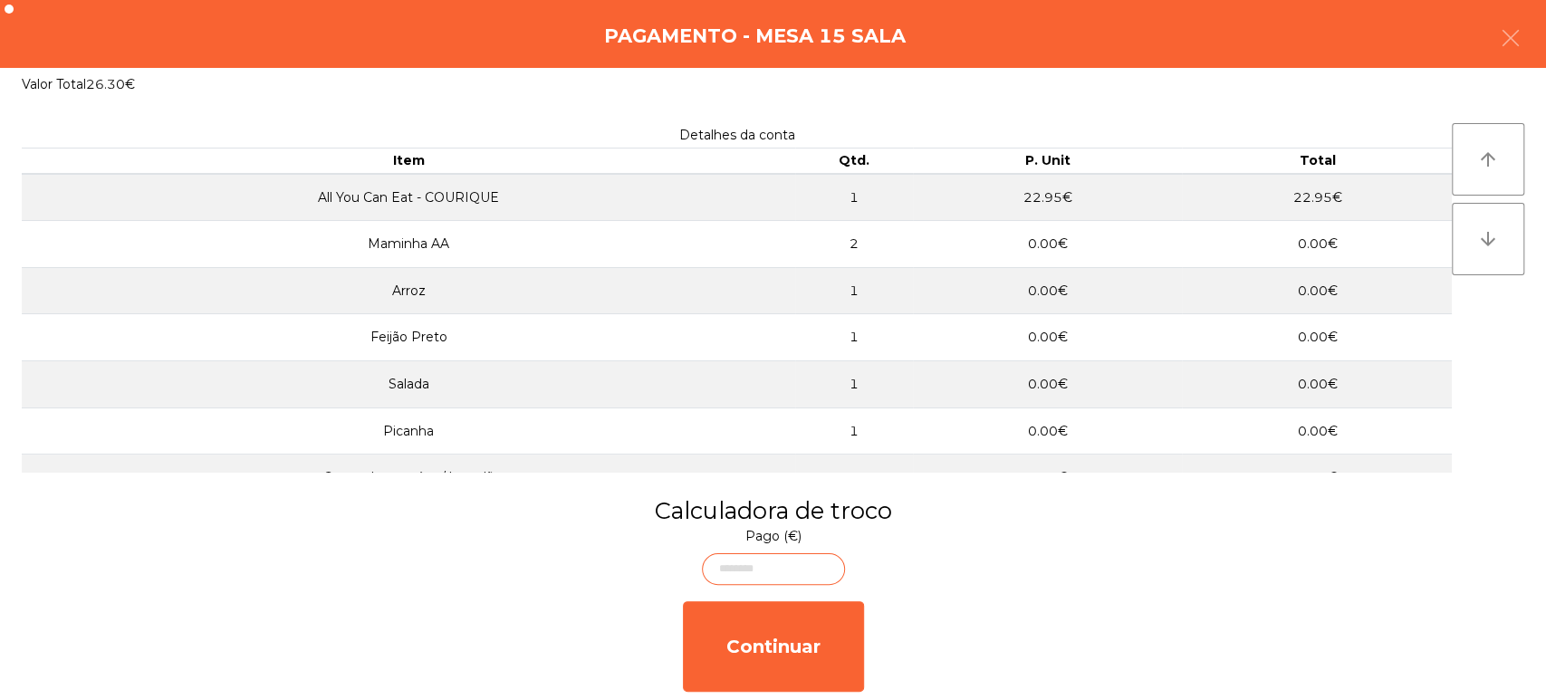
click at [807, 566] on body "[GEOGRAPHIC_DATA] - [GEOGRAPHIC_DATA] location_on [DATE] 15:31:58 Painel de con…" at bounding box center [773, 349] width 1546 height 699
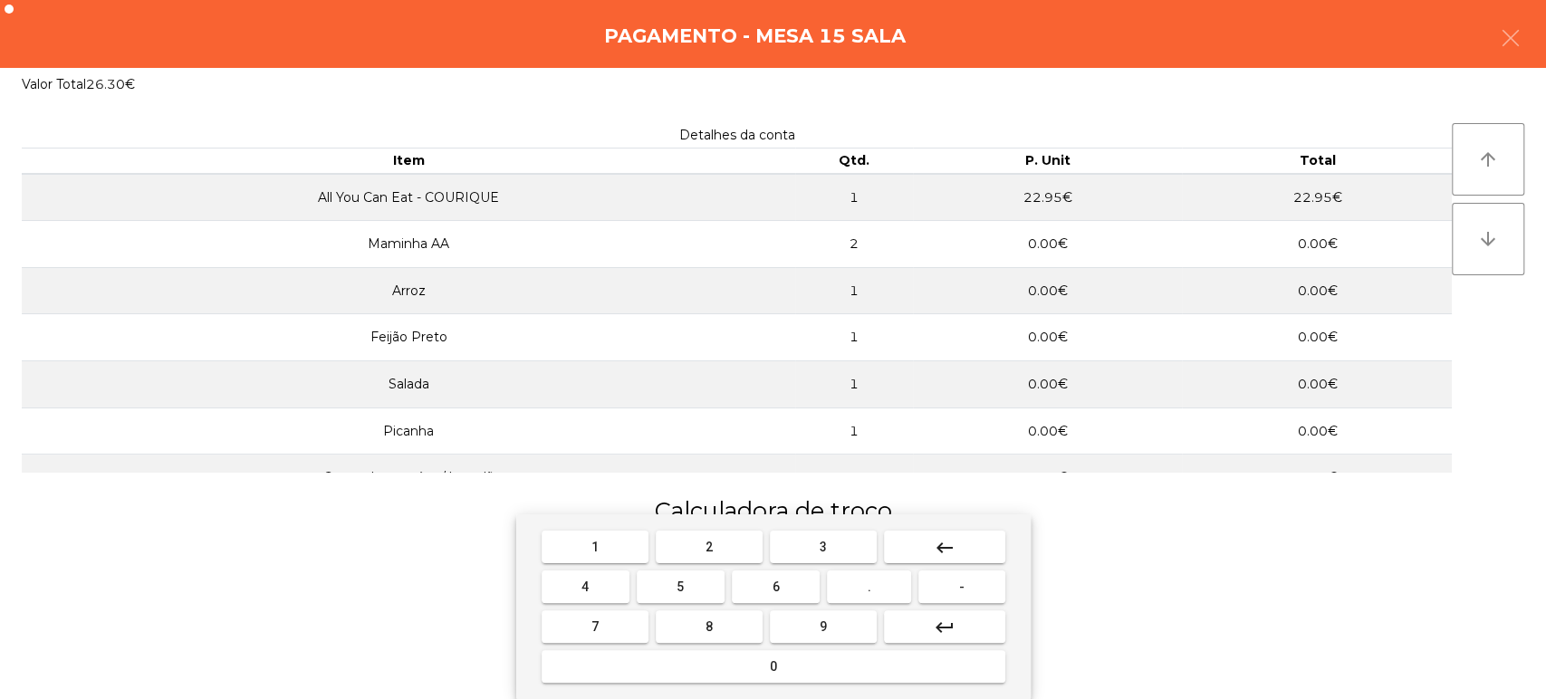
click at [840, 543] on button "3" at bounding box center [823, 547] width 107 height 33
click at [772, 670] on span "0" at bounding box center [773, 666] width 7 height 14
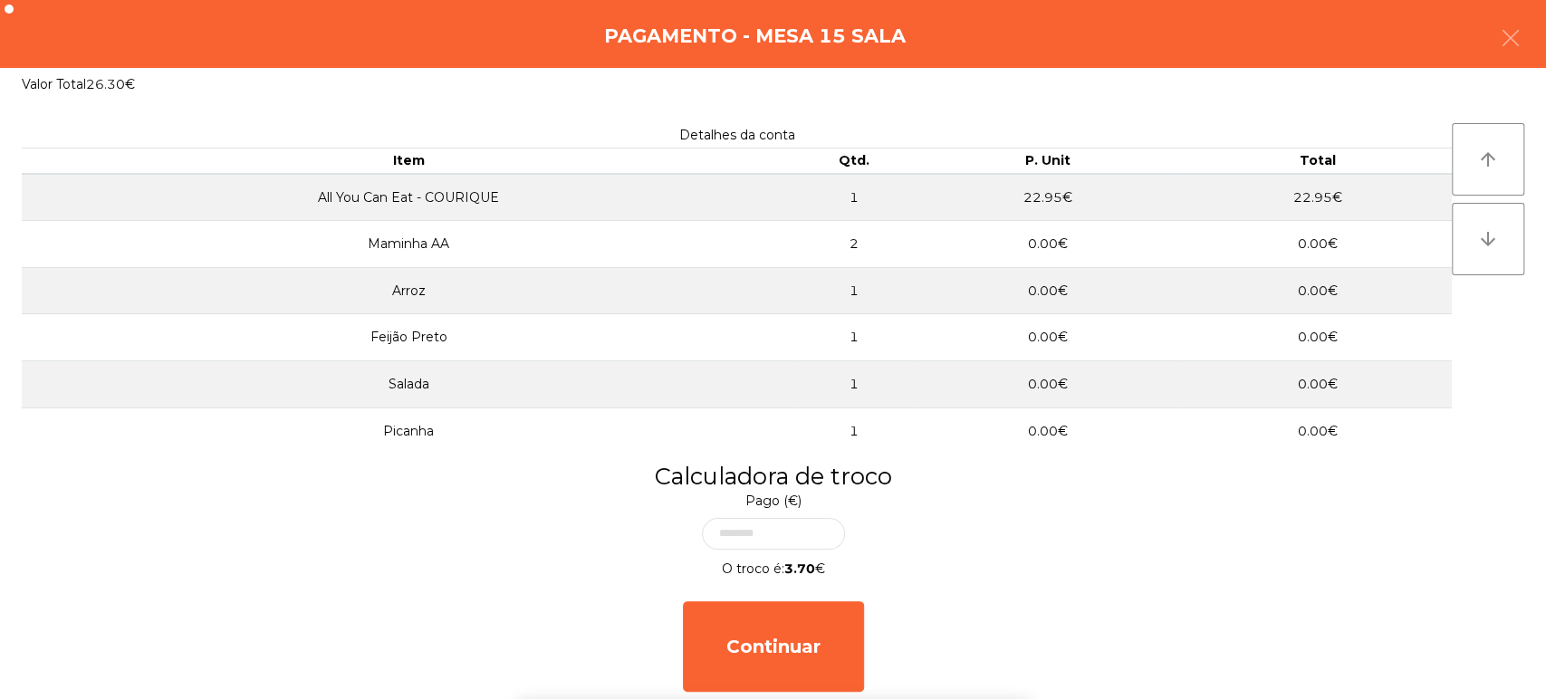
click at [930, 494] on div "Calculadora de troco Pago (€) O troco é: 3.70 € Continuar" at bounding box center [773, 579] width 1546 height 239
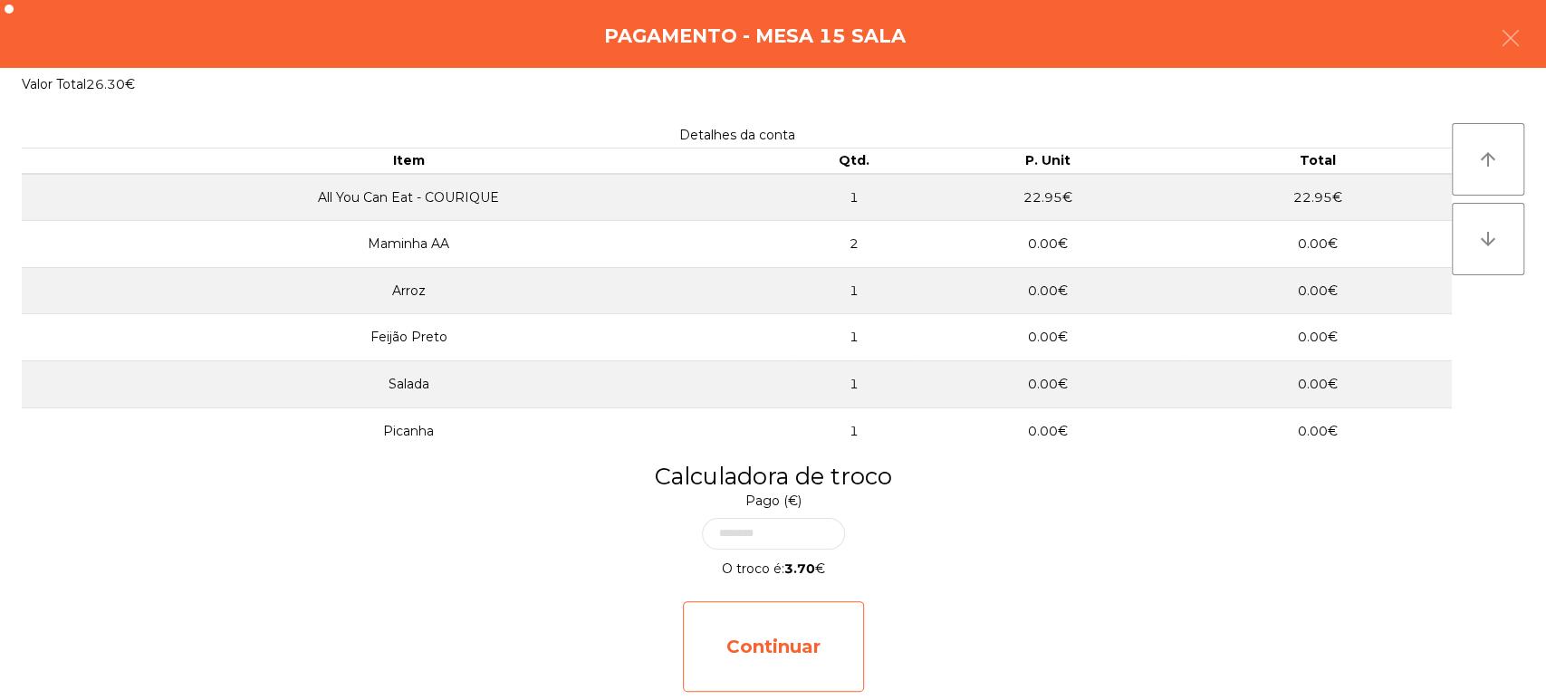
click at [792, 670] on div "Continuar" at bounding box center [773, 646] width 181 height 91
select select "**"
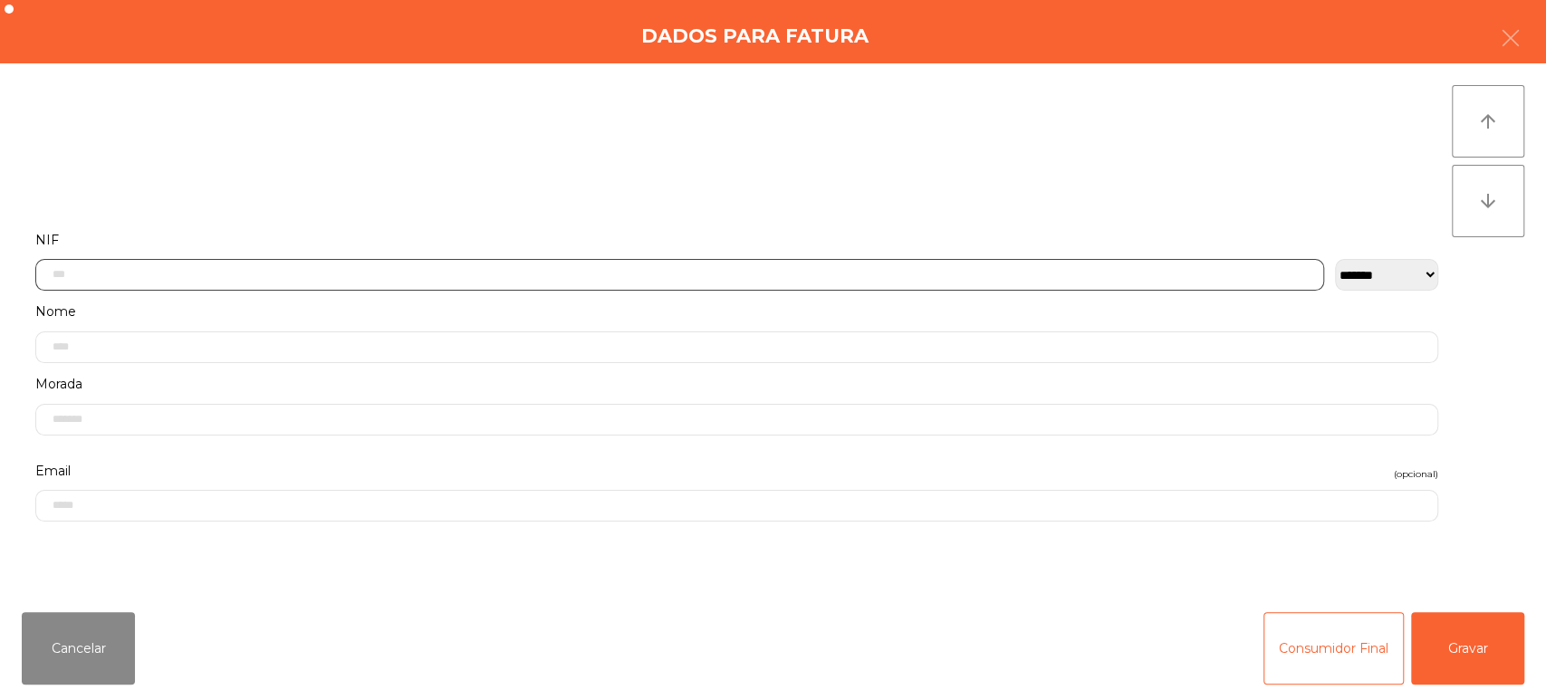
click at [243, 273] on input "text" at bounding box center [679, 275] width 1289 height 32
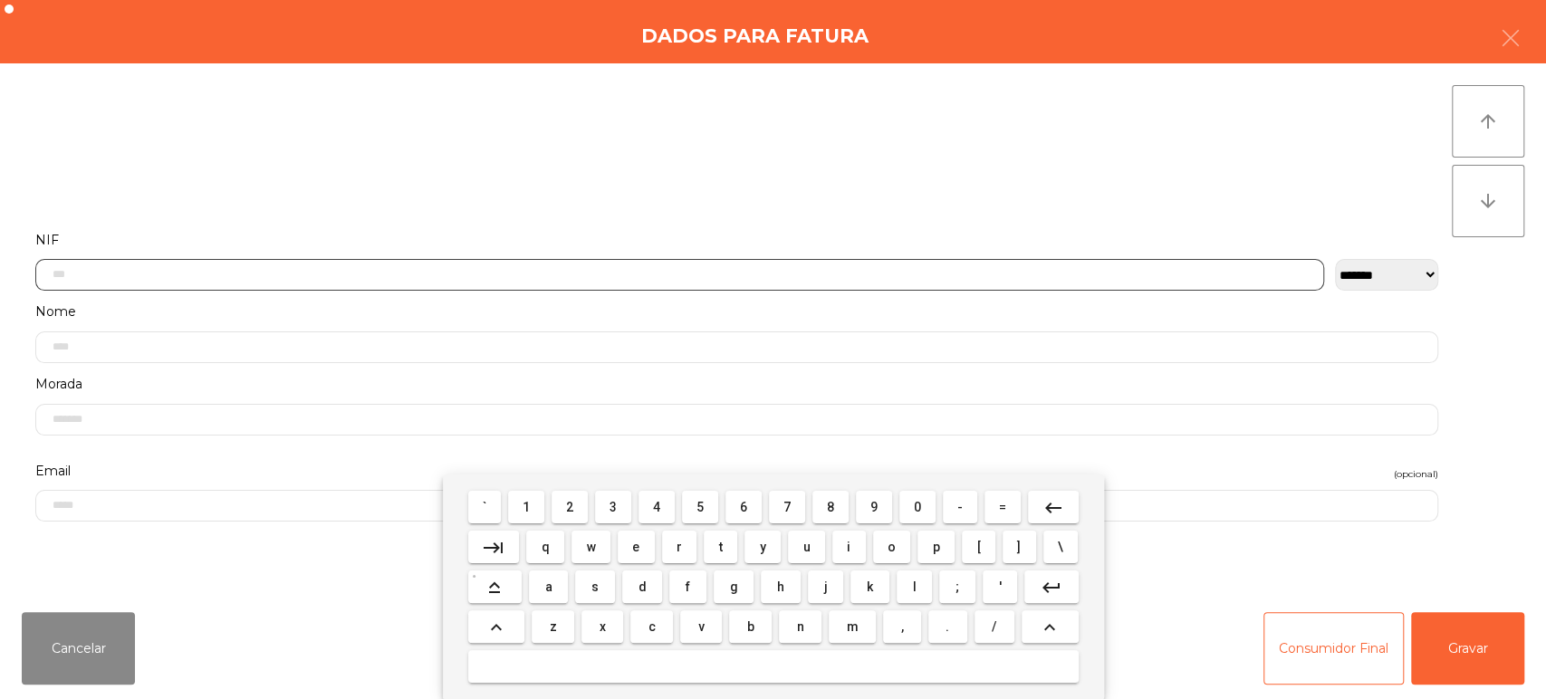
scroll to position [141, 0]
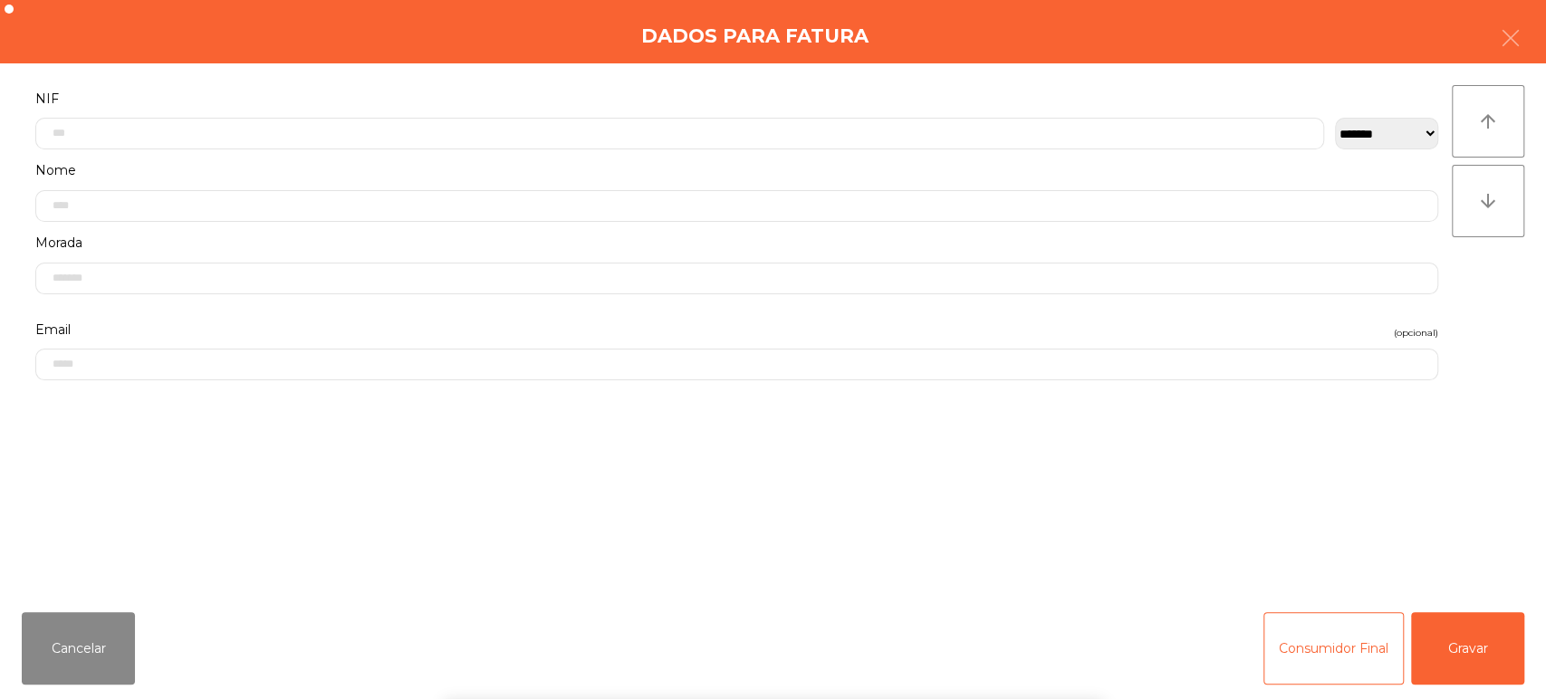
click at [1332, 553] on div "` 1 2 3 4 5 6 7 8 9 0 - = keyboard_backspace keyboard_tab q w e r t y u i o p […" at bounding box center [773, 587] width 1546 height 225
click at [1492, 650] on button "Gravar" at bounding box center [1467, 648] width 113 height 72
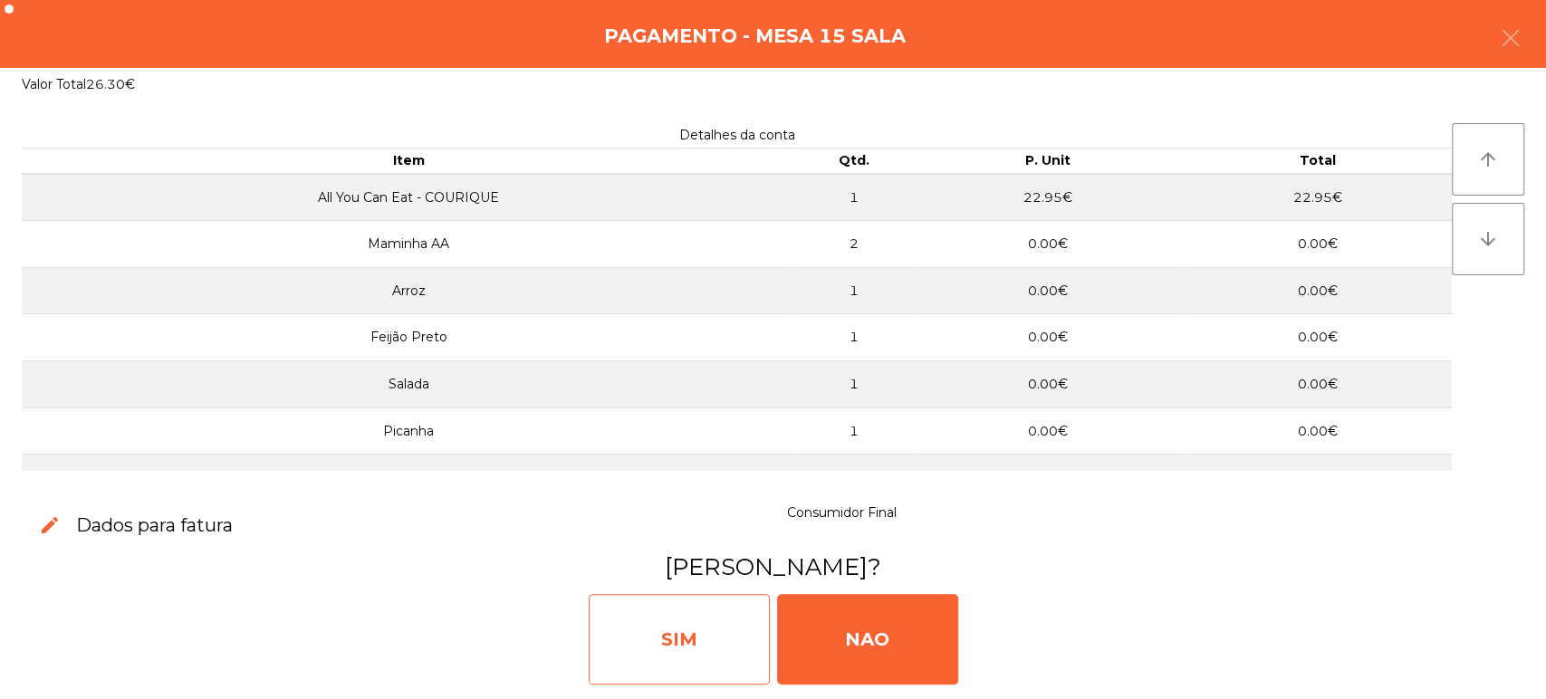
click at [667, 657] on div "SIM" at bounding box center [679, 639] width 181 height 91
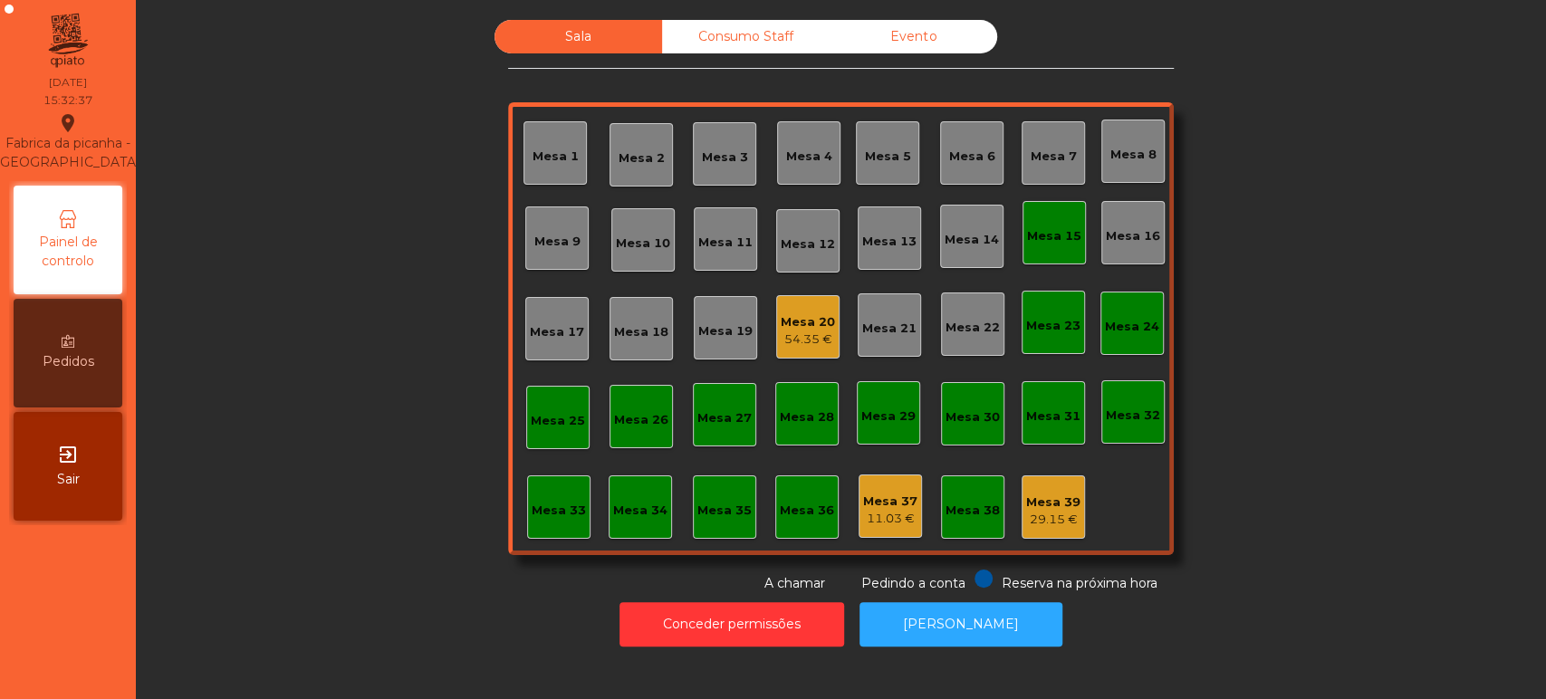
click at [1031, 238] on div "Mesa 15" at bounding box center [1054, 236] width 54 height 18
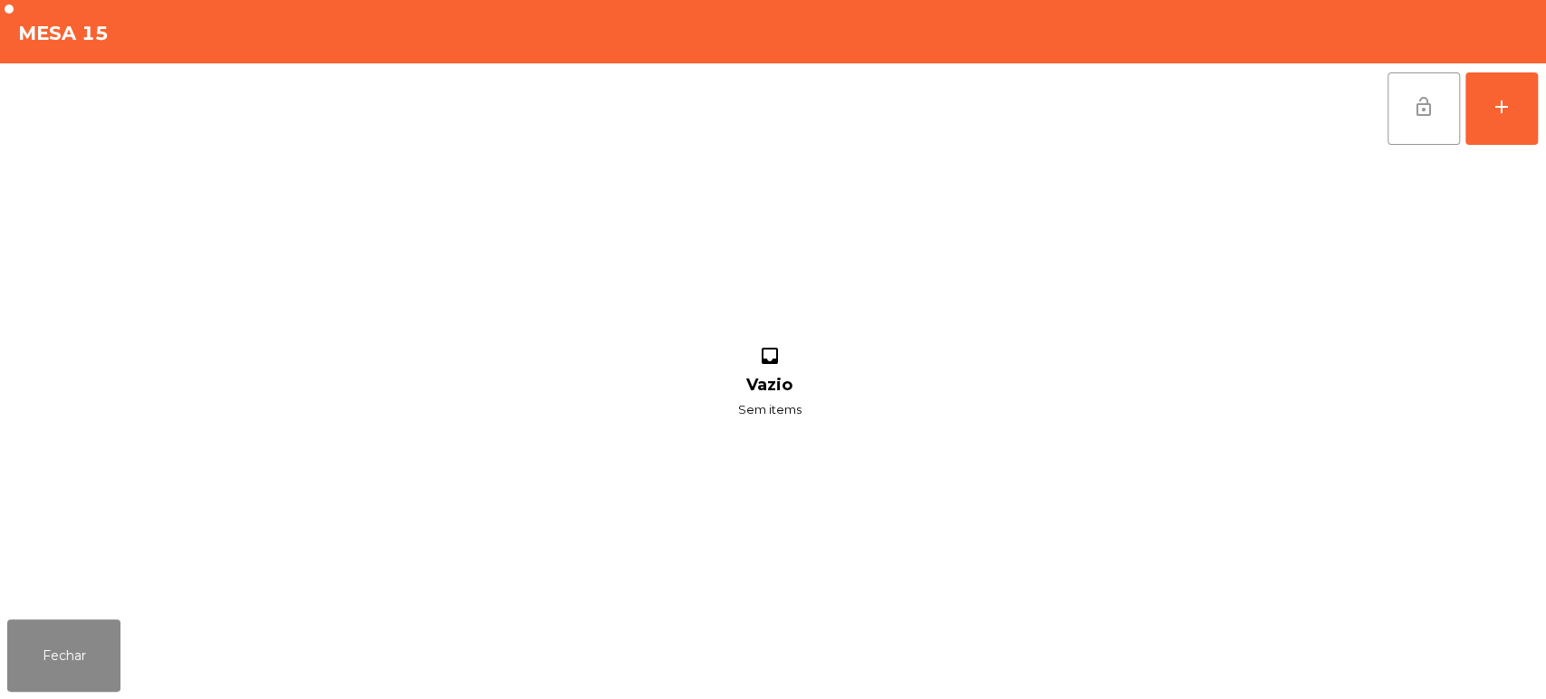
click at [1427, 99] on span "lock_open" at bounding box center [1424, 107] width 22 height 22
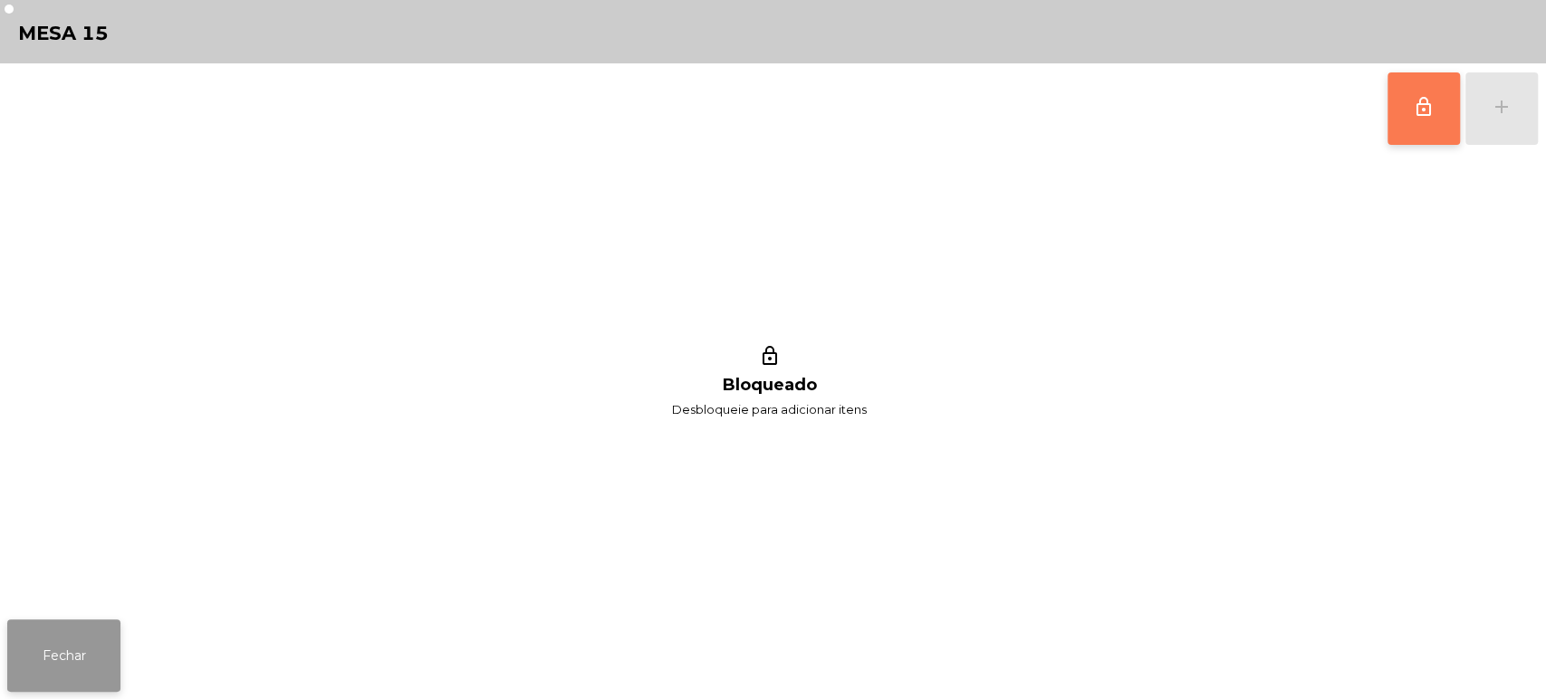
click at [57, 654] on button "Fechar" at bounding box center [63, 655] width 113 height 72
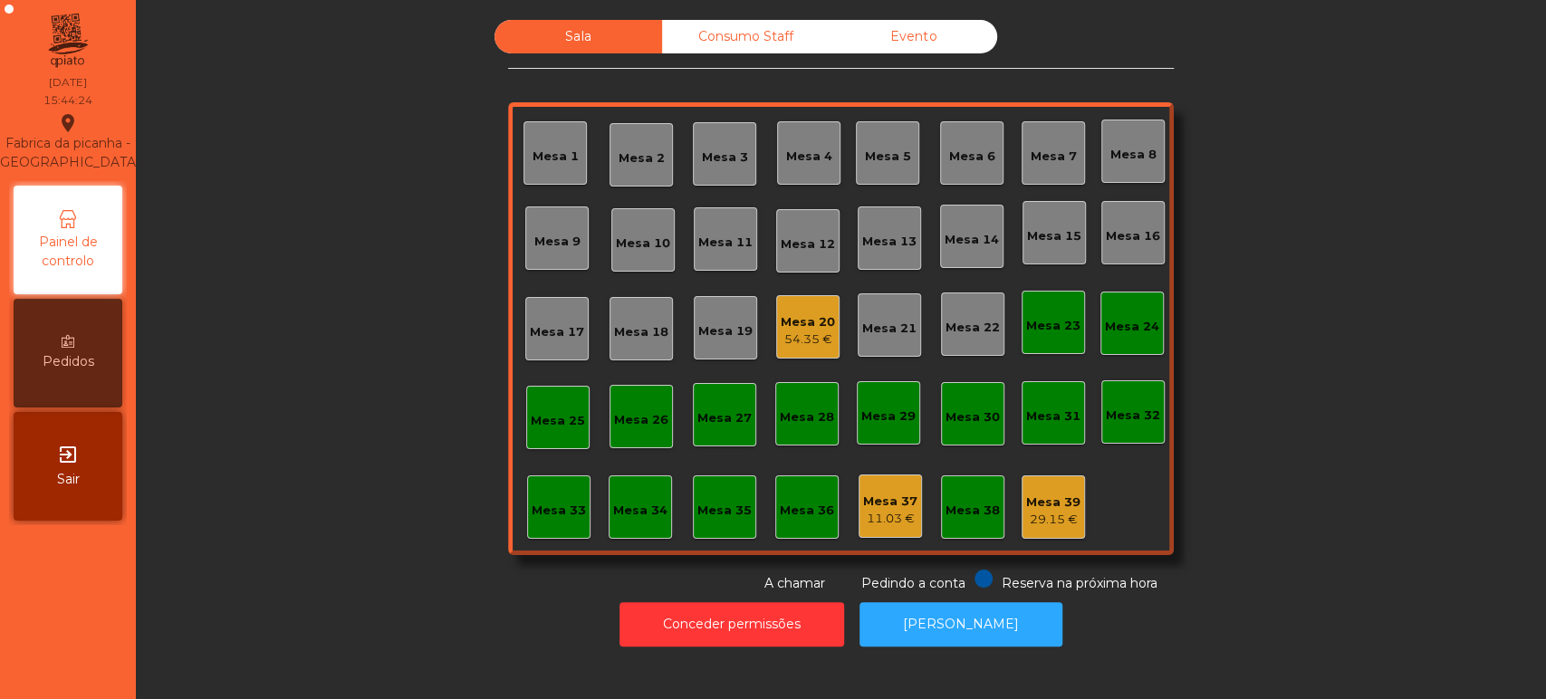
click at [803, 315] on div "Mesa 20" at bounding box center [808, 322] width 54 height 18
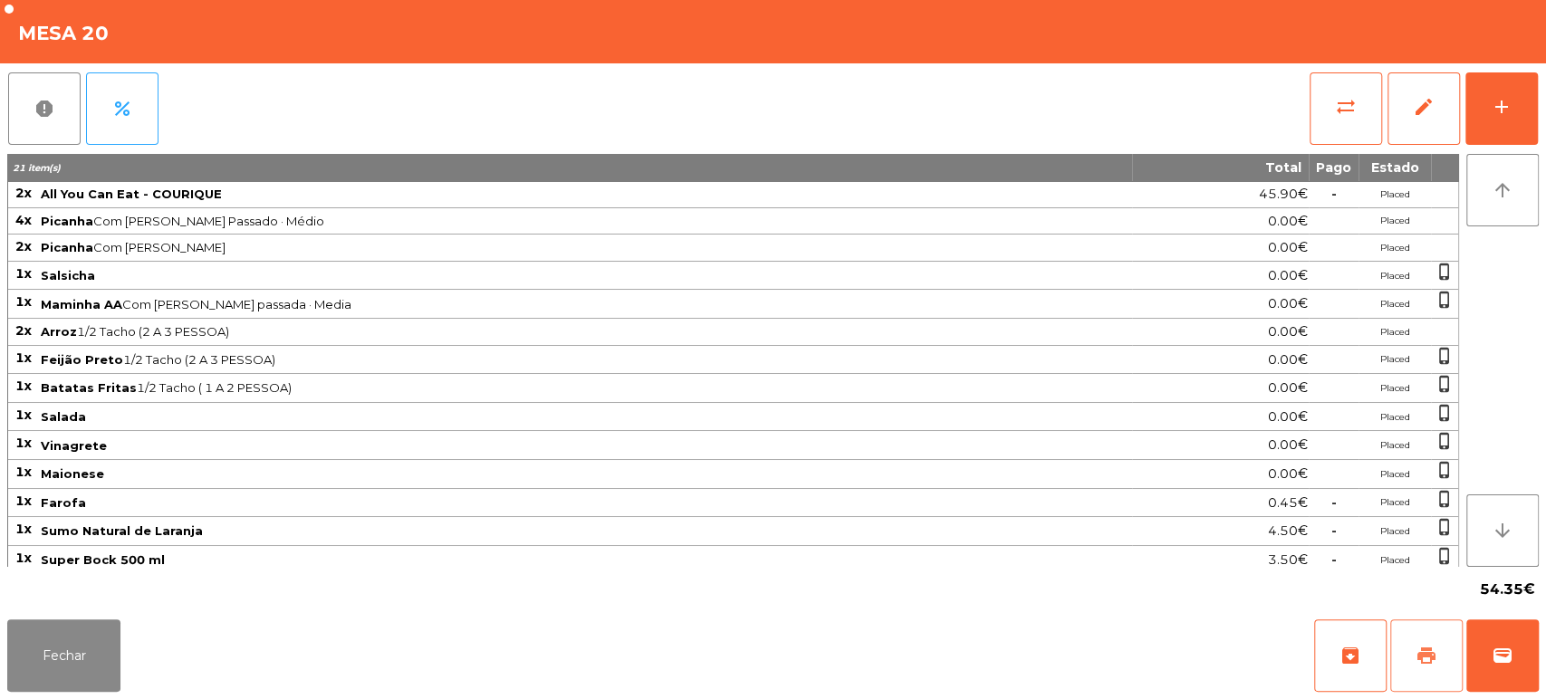
click at [1424, 647] on span "print" at bounding box center [1426, 656] width 22 height 22
click at [82, 625] on button "Fechar" at bounding box center [63, 655] width 113 height 72
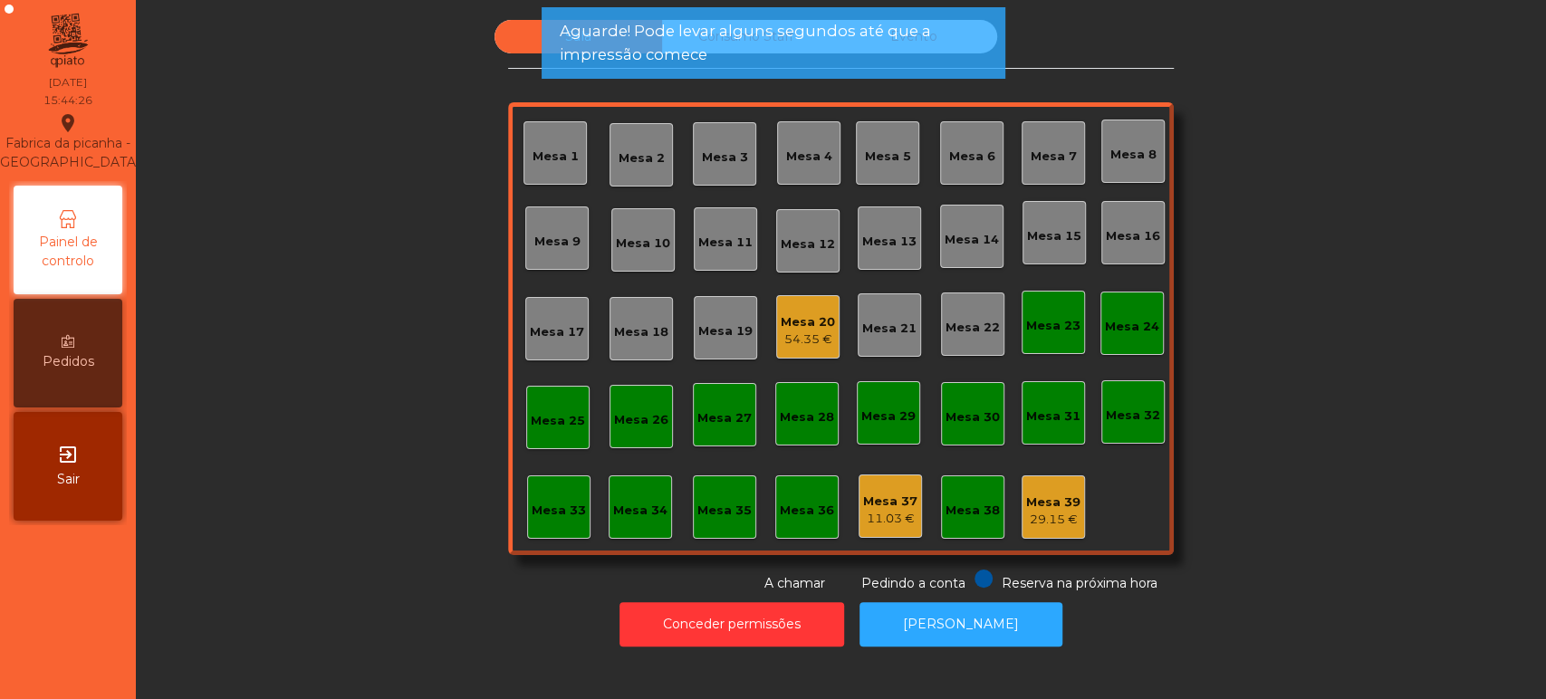
click at [884, 517] on div "11.03 €" at bounding box center [890, 519] width 54 height 18
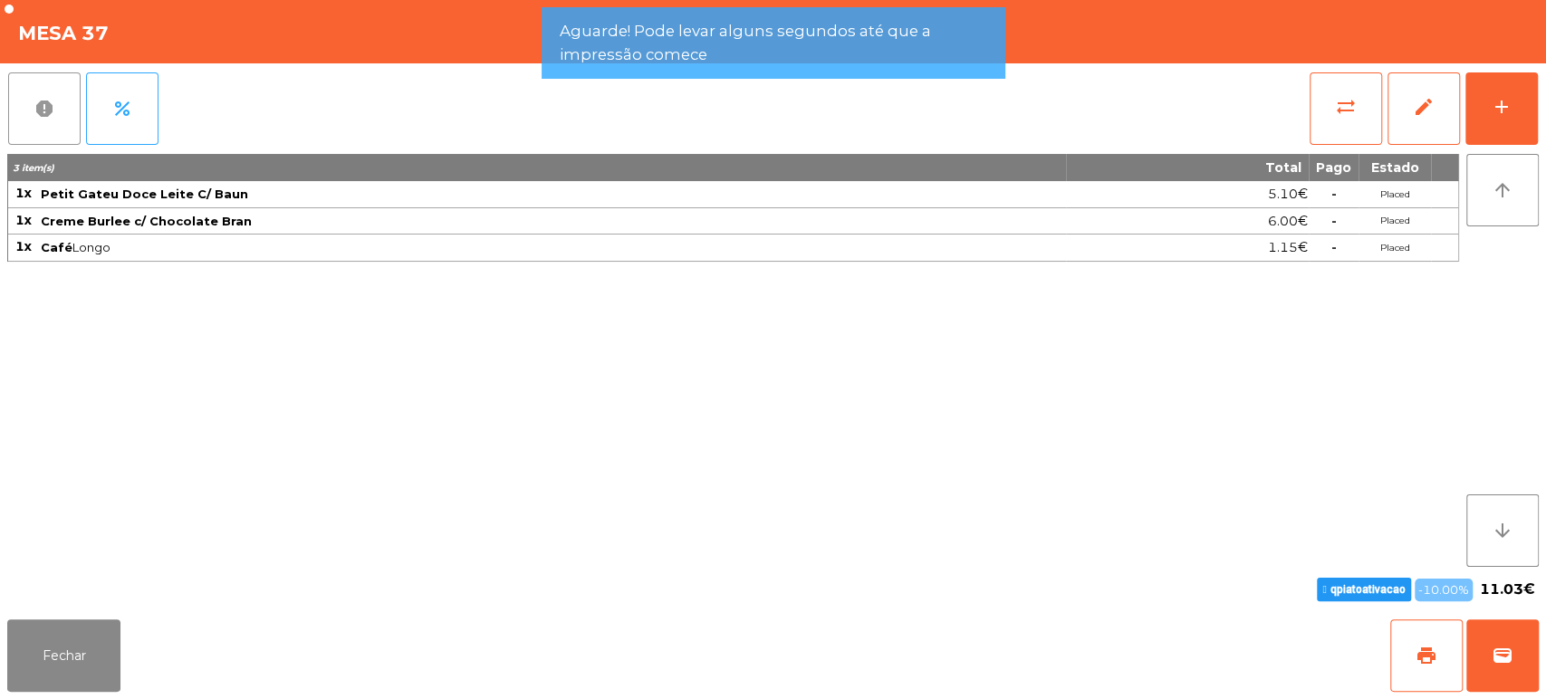
click at [18, 86] on button "report" at bounding box center [44, 108] width 72 height 72
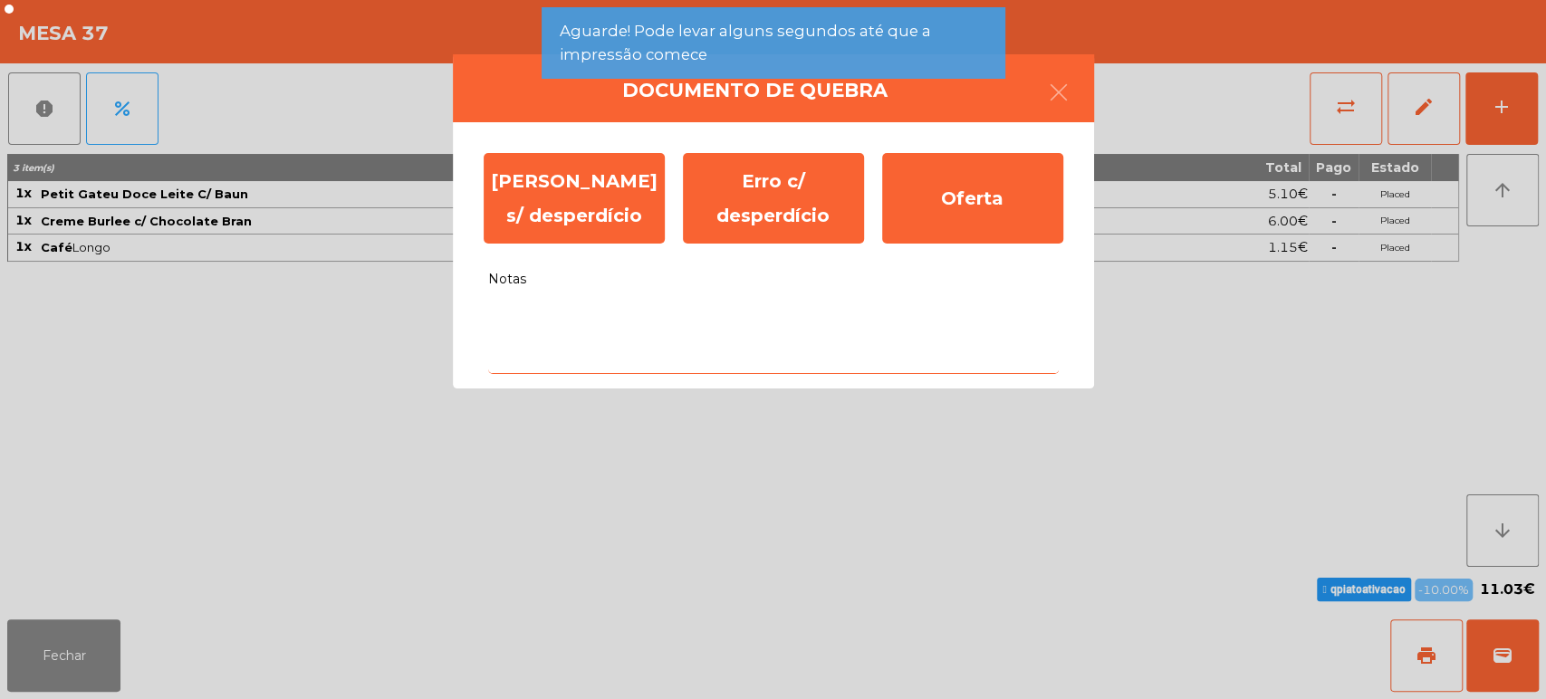
click at [591, 325] on textarea "Notas" at bounding box center [773, 336] width 571 height 75
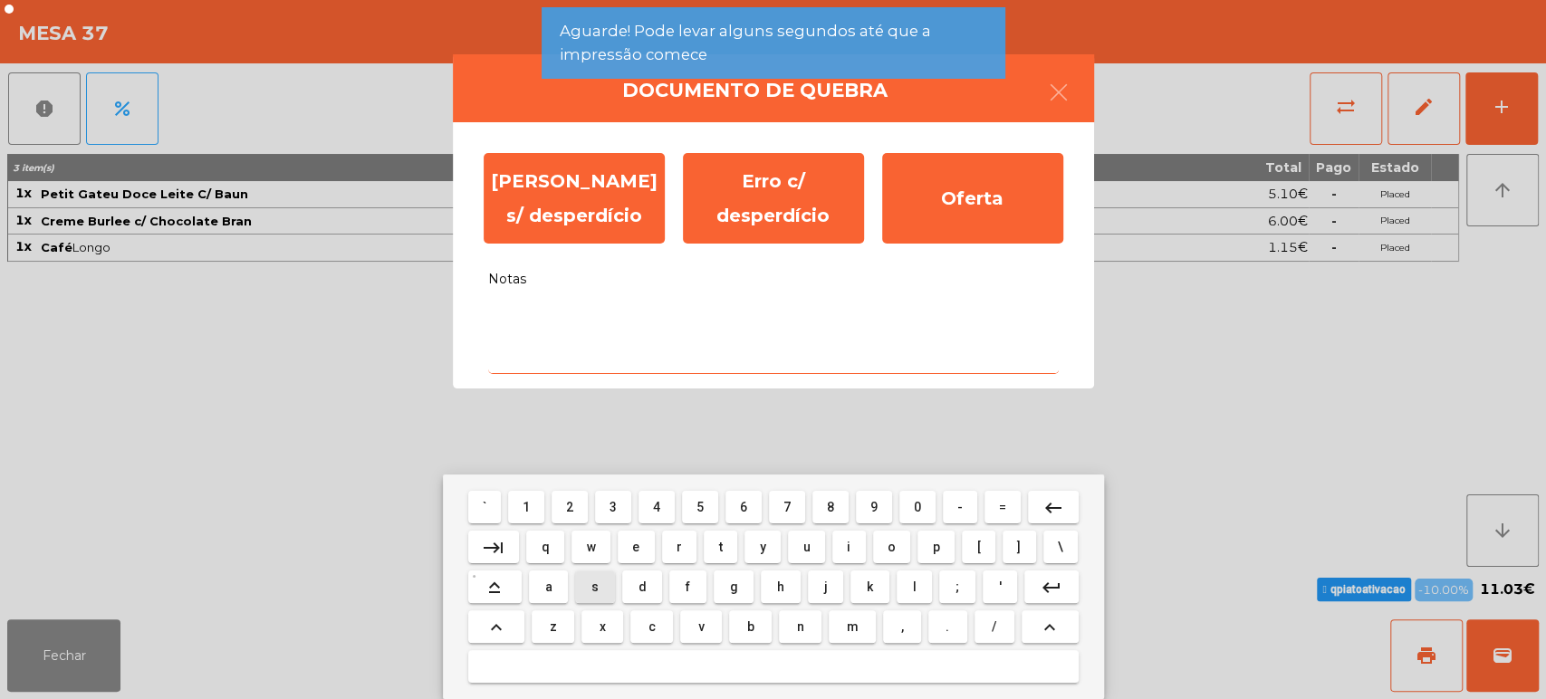
click at [594, 588] on span "s" at bounding box center [594, 587] width 7 height 14
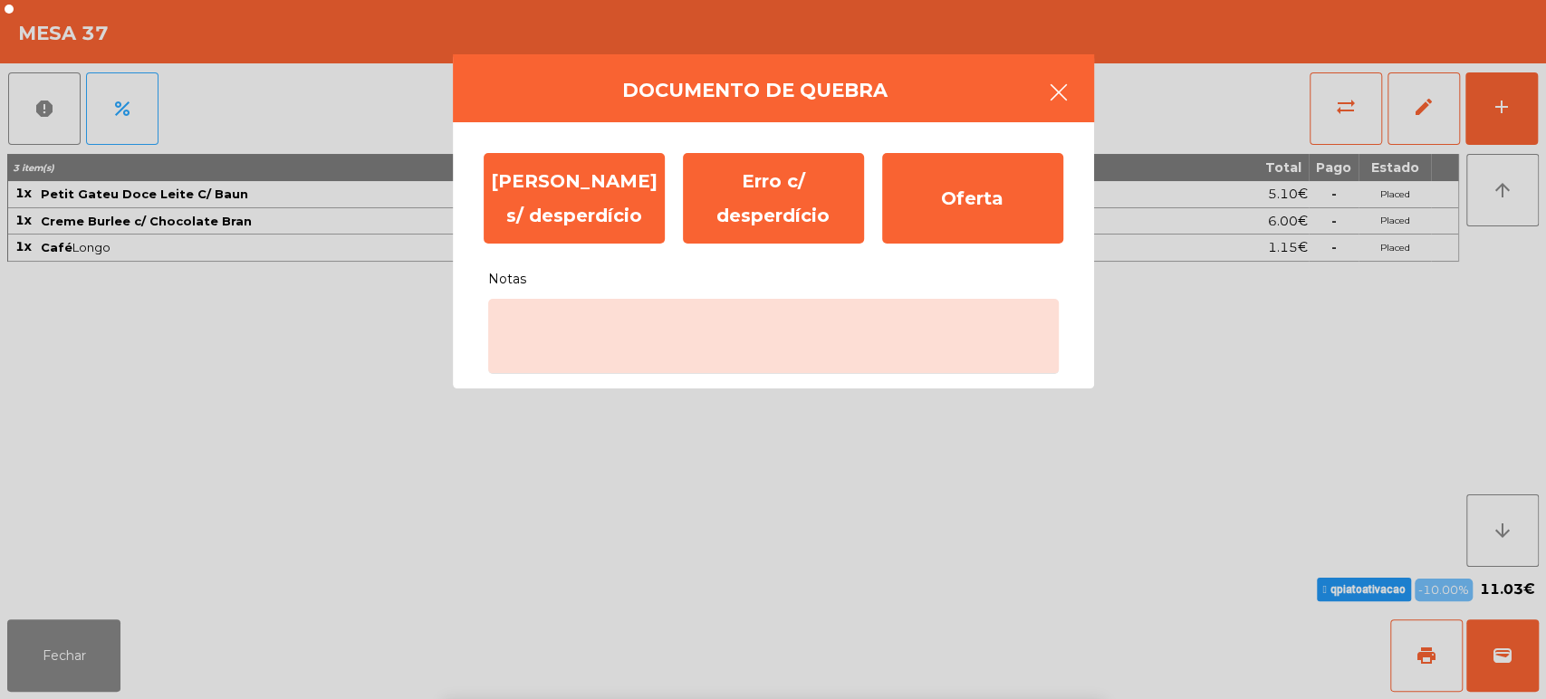
click at [1039, 106] on button "button" at bounding box center [1058, 94] width 51 height 54
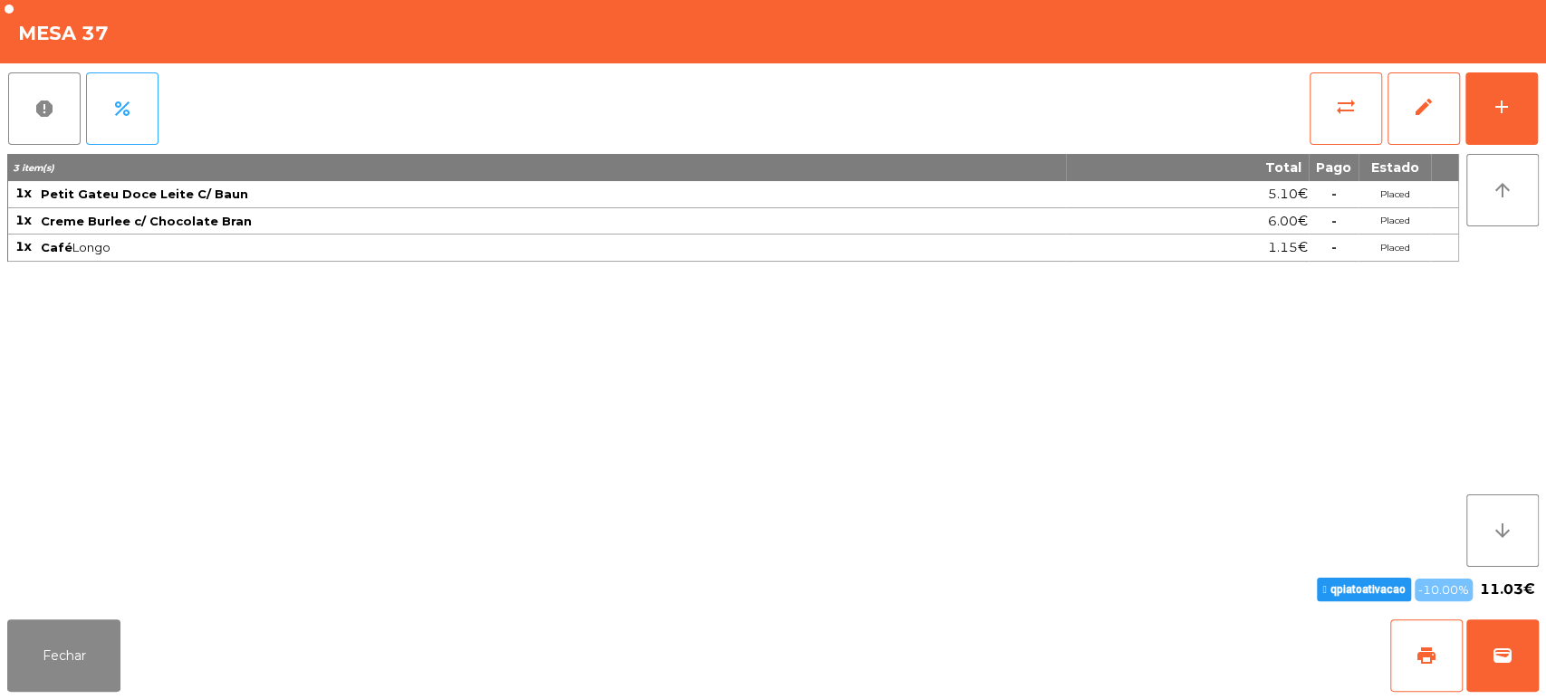
click at [803, 323] on div "3 item(s) Total Pago Estado 1x Petit Gateu Doce Leite C/ Baun 5.10€ - Placed 1x…" at bounding box center [733, 360] width 1452 height 413
click at [51, 657] on button "Fechar" at bounding box center [63, 655] width 113 height 72
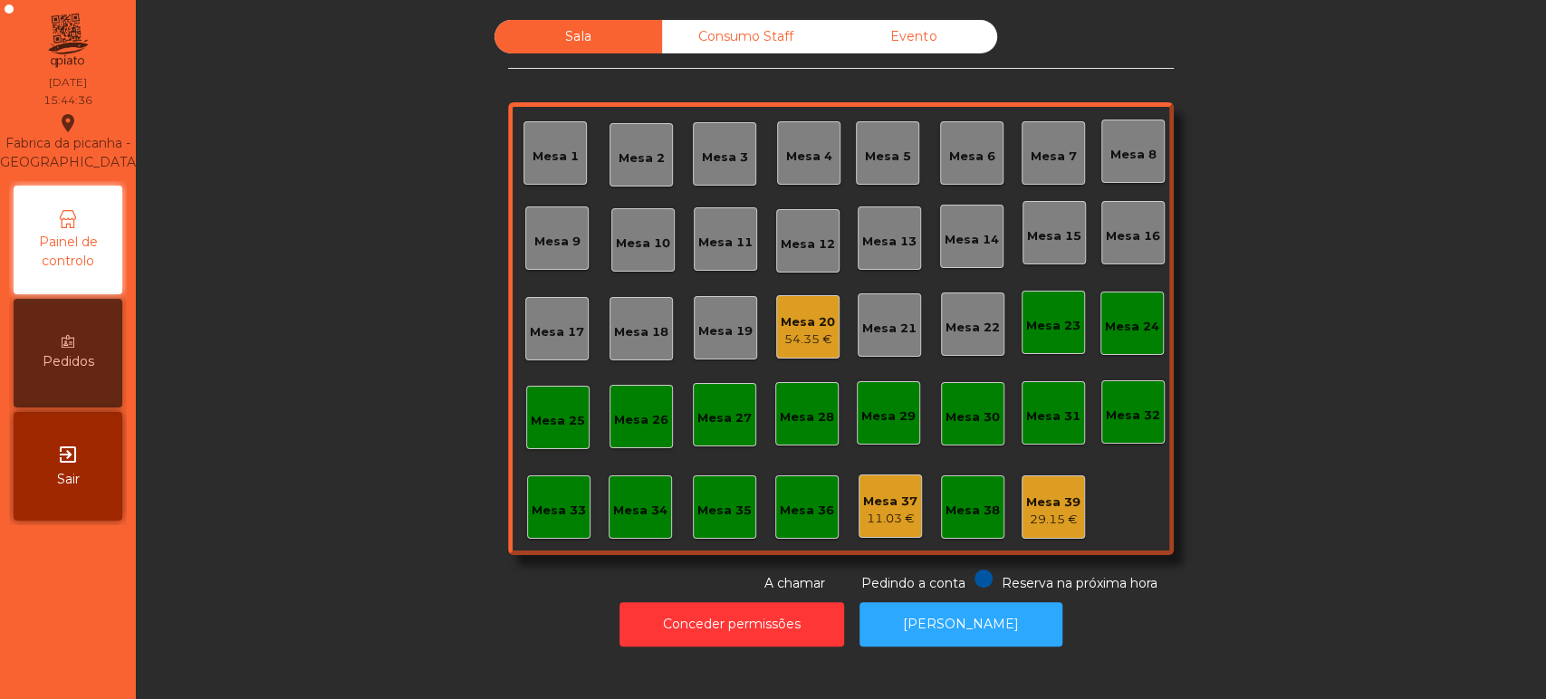
click at [819, 325] on div "Mesa 20" at bounding box center [808, 322] width 54 height 18
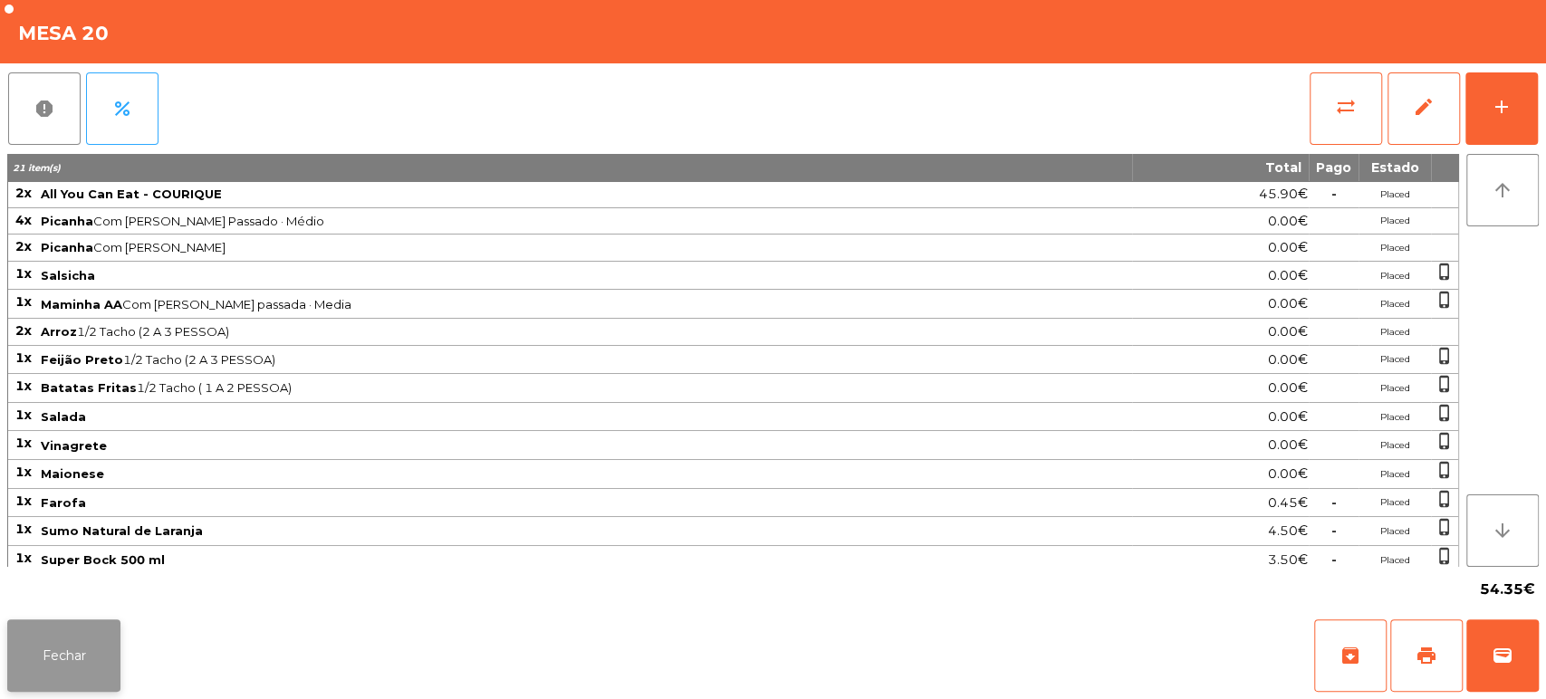
click at [34, 646] on button "Fechar" at bounding box center [63, 655] width 113 height 72
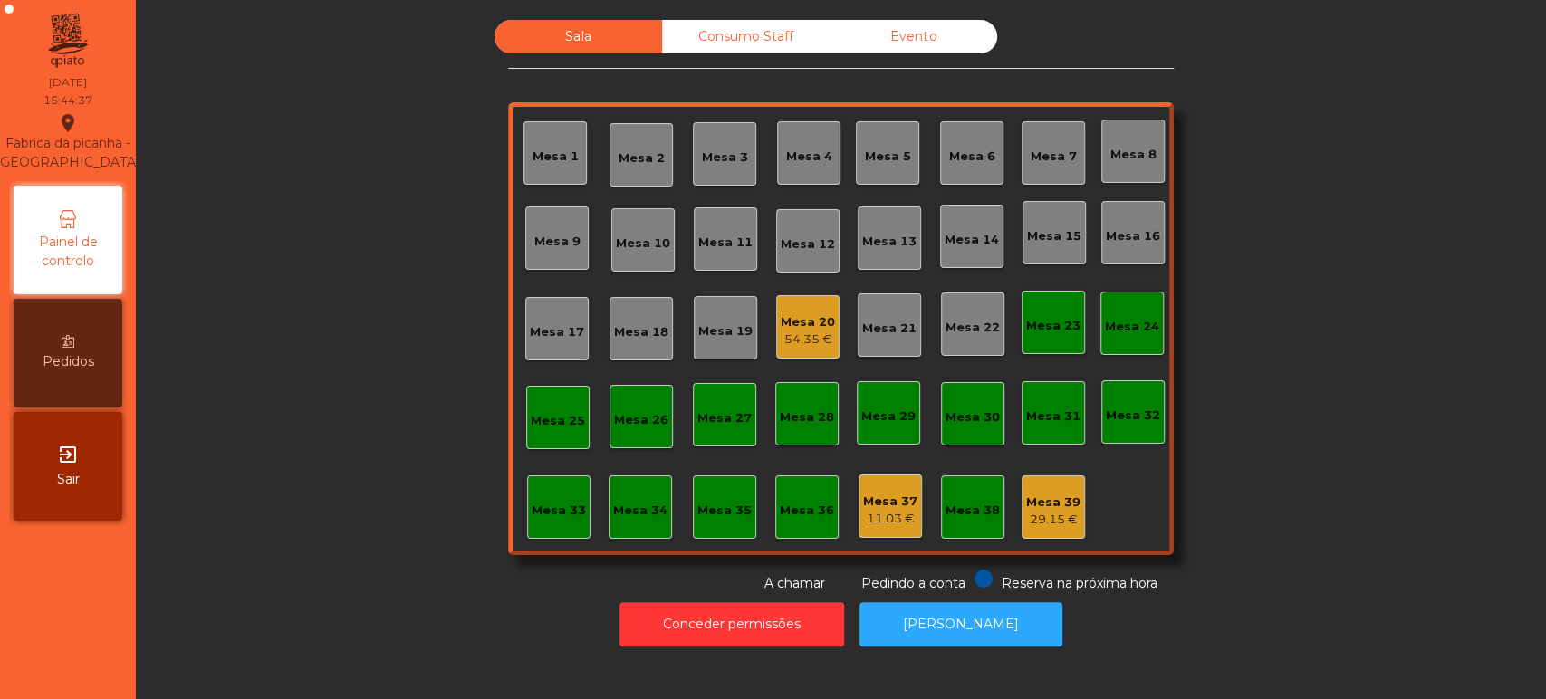
click at [881, 520] on div "11.03 €" at bounding box center [890, 519] width 54 height 18
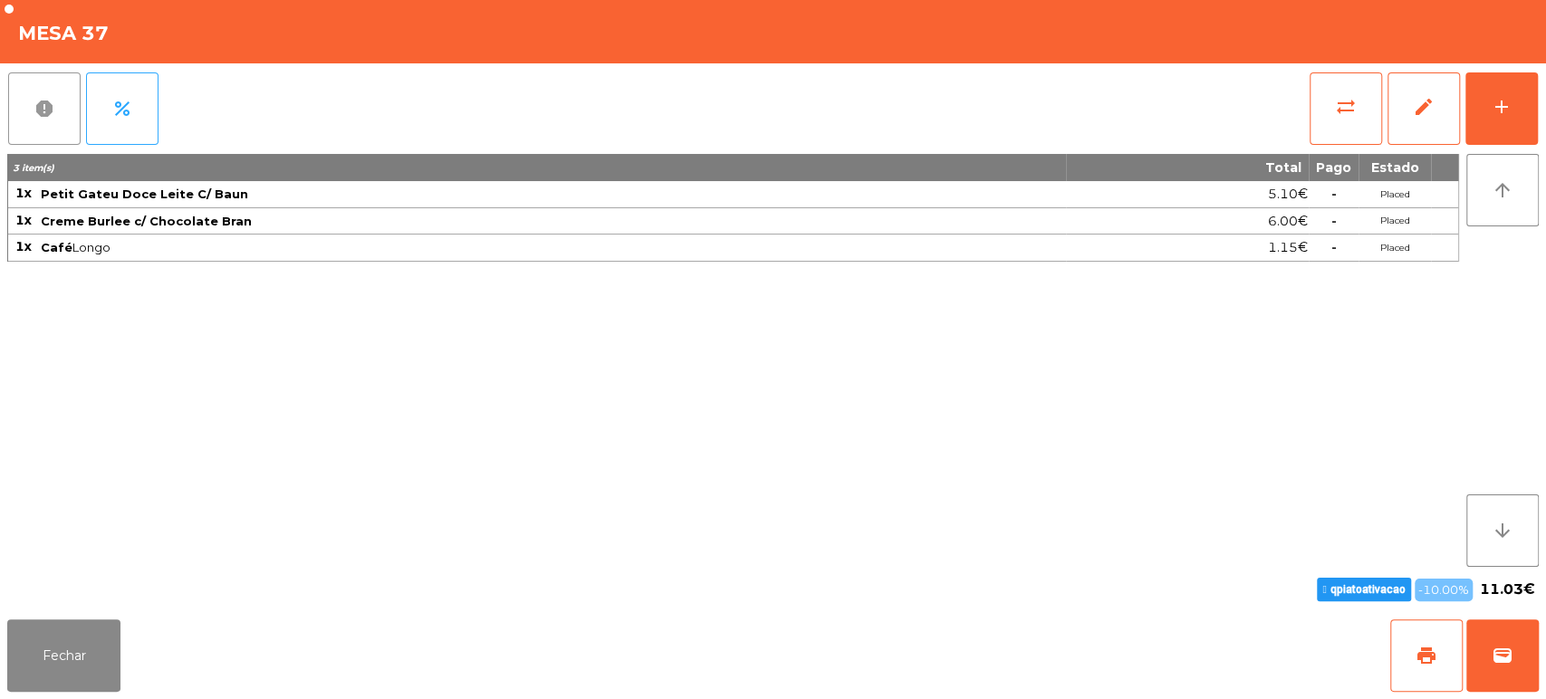
click at [46, 101] on span "report" at bounding box center [45, 109] width 22 height 22
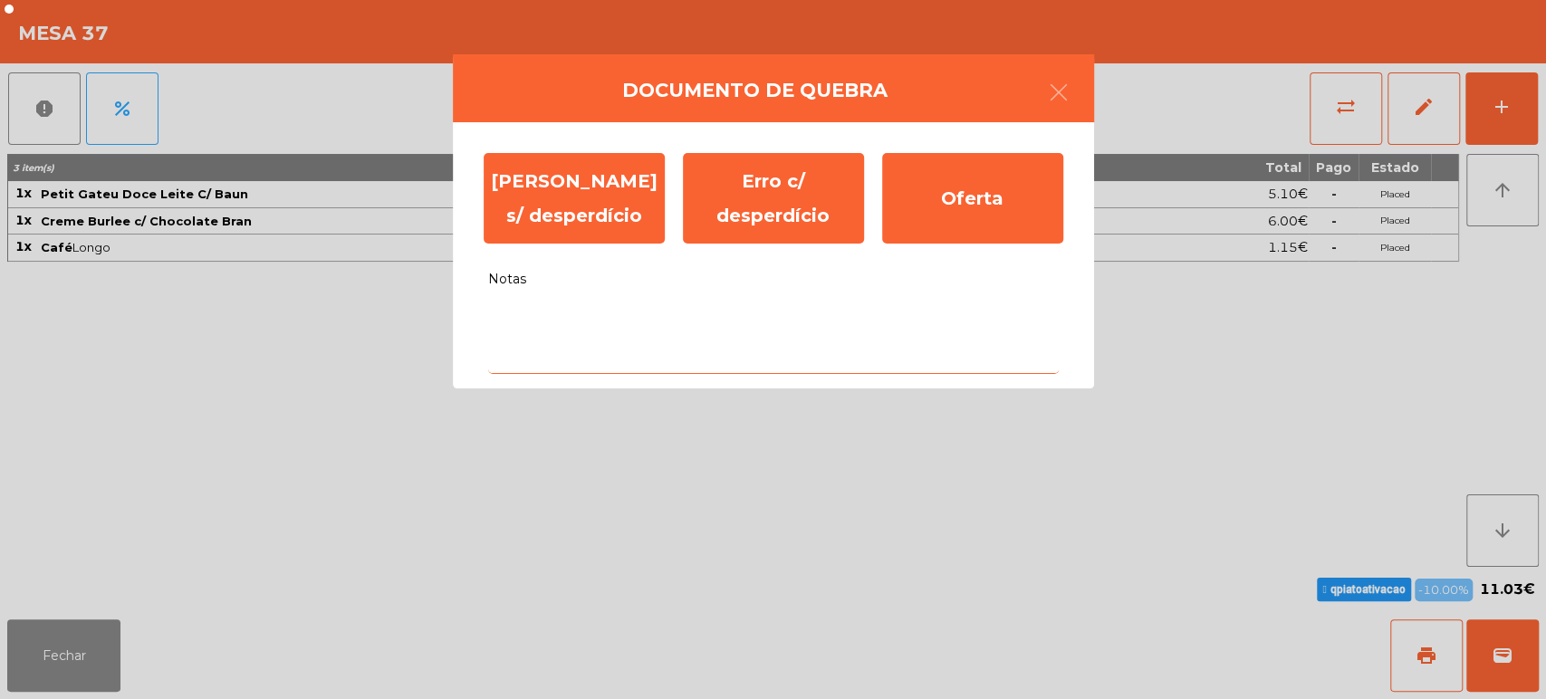
click at [612, 352] on textarea "Notas" at bounding box center [773, 336] width 571 height 75
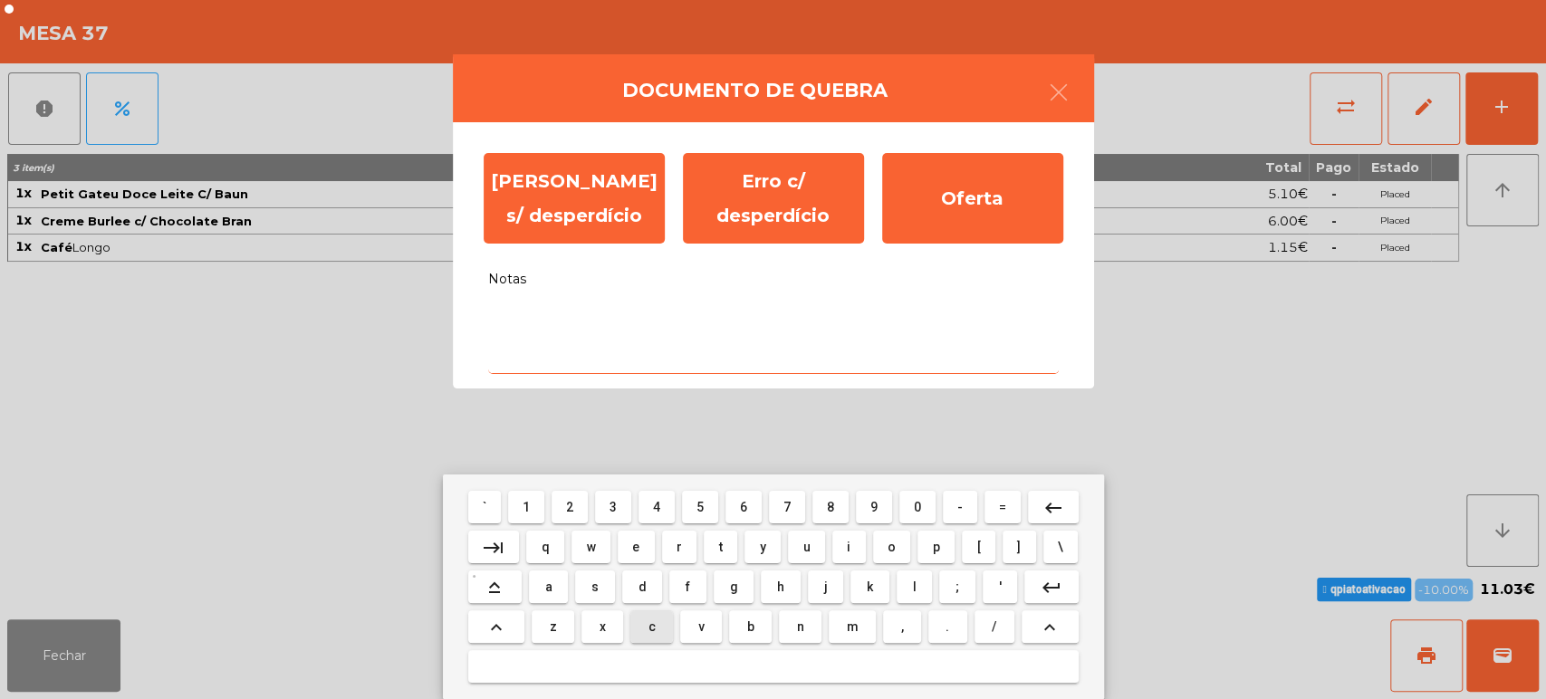
click at [635, 623] on button "c" at bounding box center [651, 626] width 43 height 33
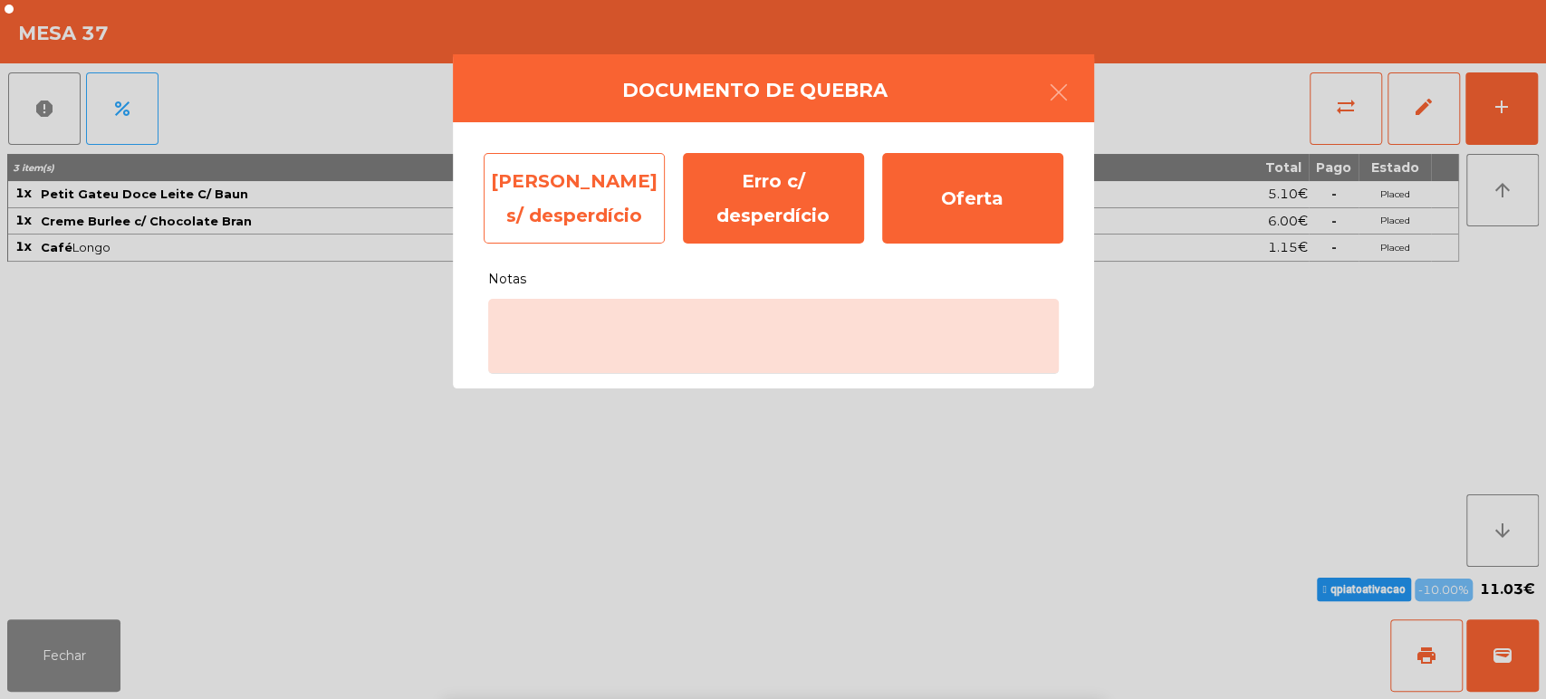
click at [533, 209] on div "[PERSON_NAME] s/ desperdício" at bounding box center [574, 198] width 181 height 91
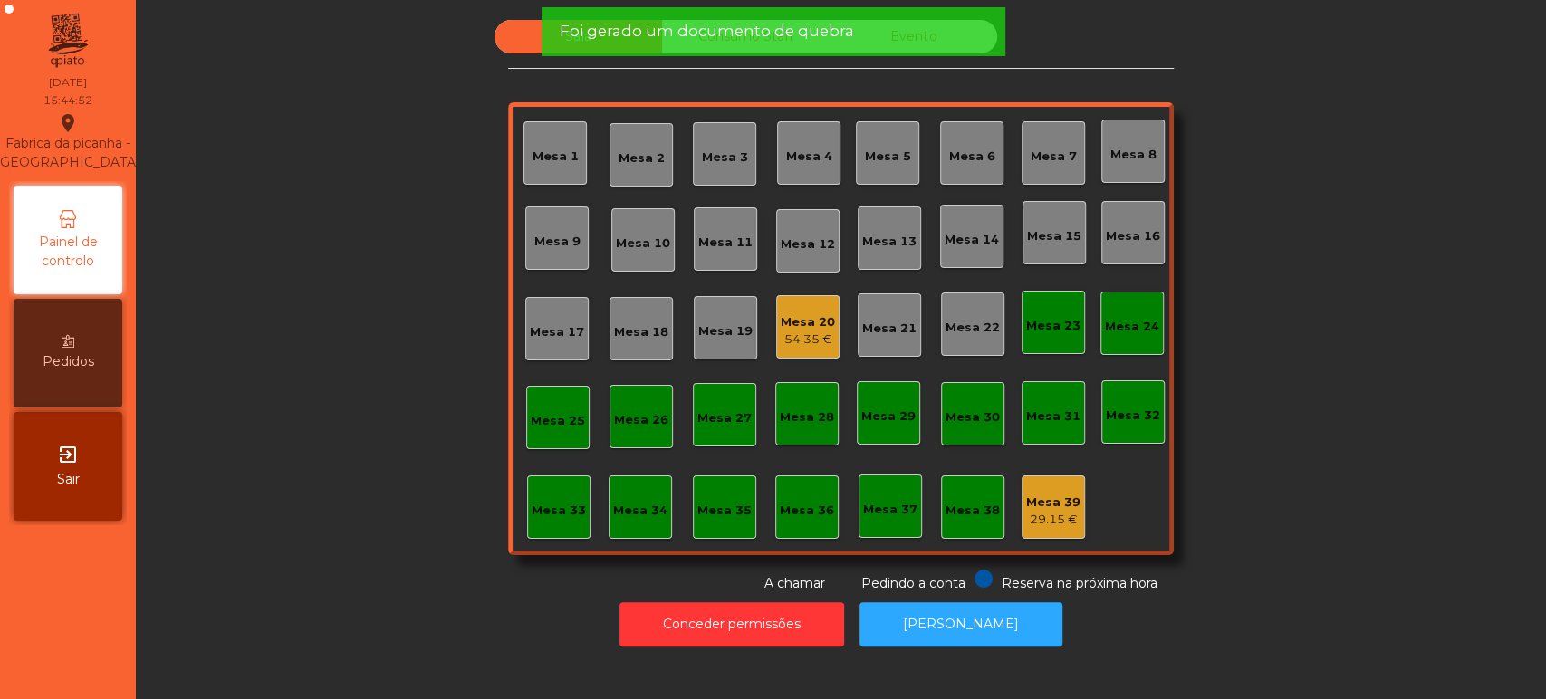
click at [1052, 497] on div "Mesa 39" at bounding box center [1053, 503] width 54 height 18
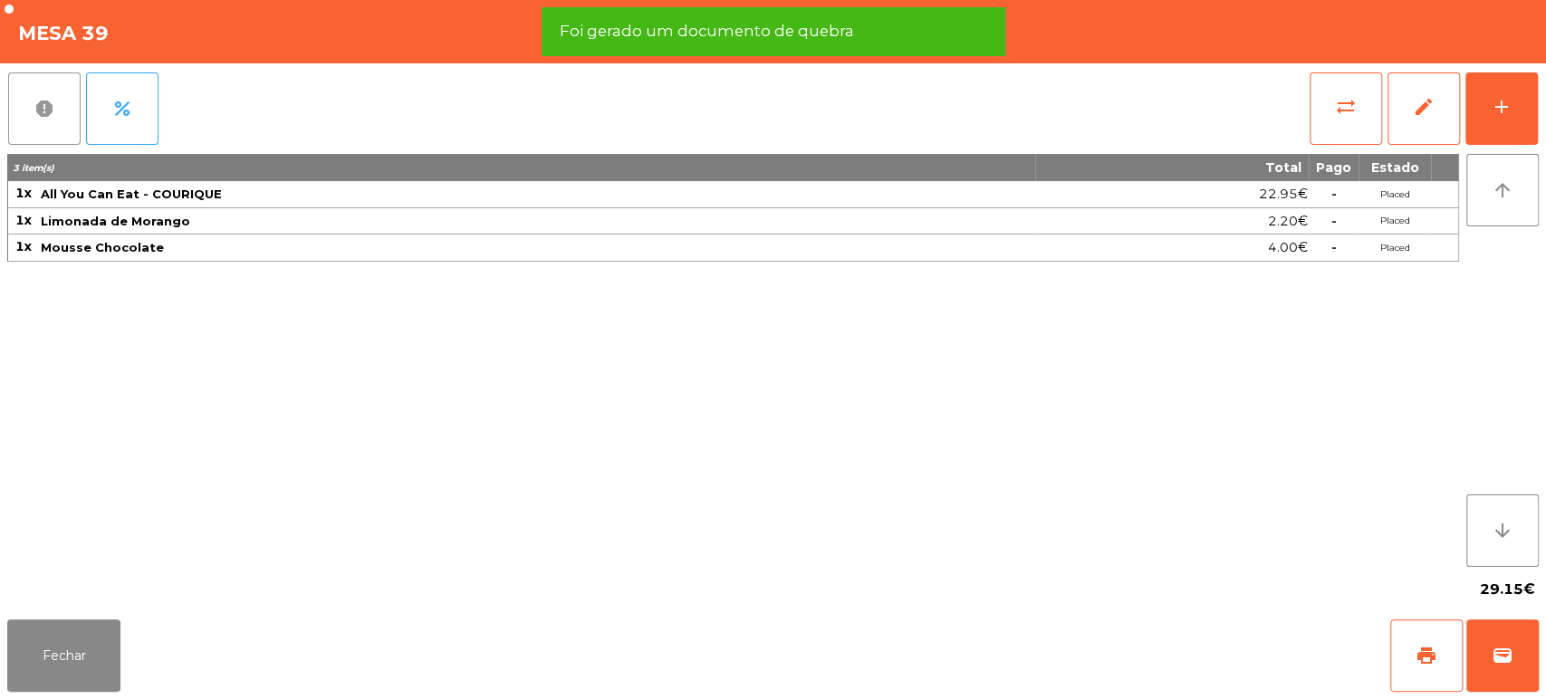
click at [52, 121] on button "report" at bounding box center [44, 108] width 72 height 72
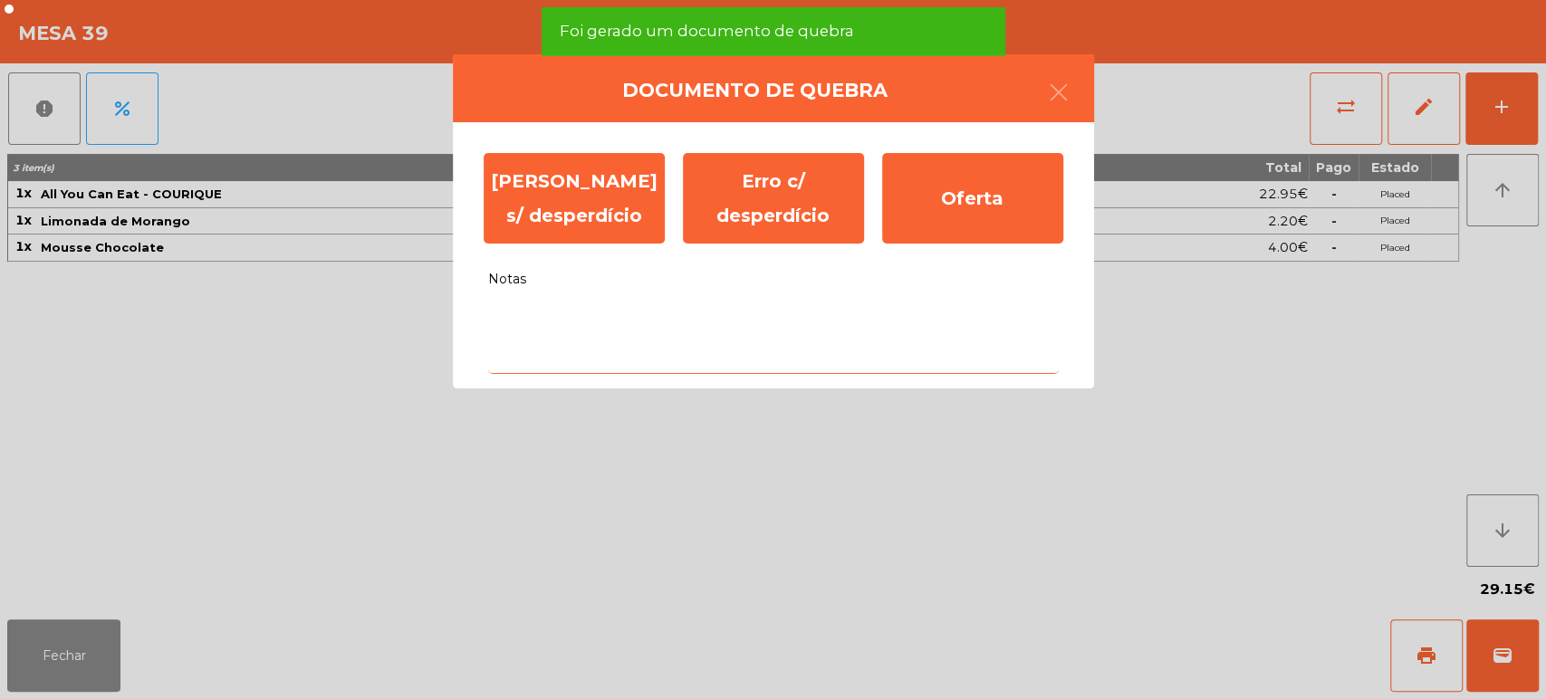
click at [572, 315] on textarea "Notas" at bounding box center [773, 336] width 571 height 75
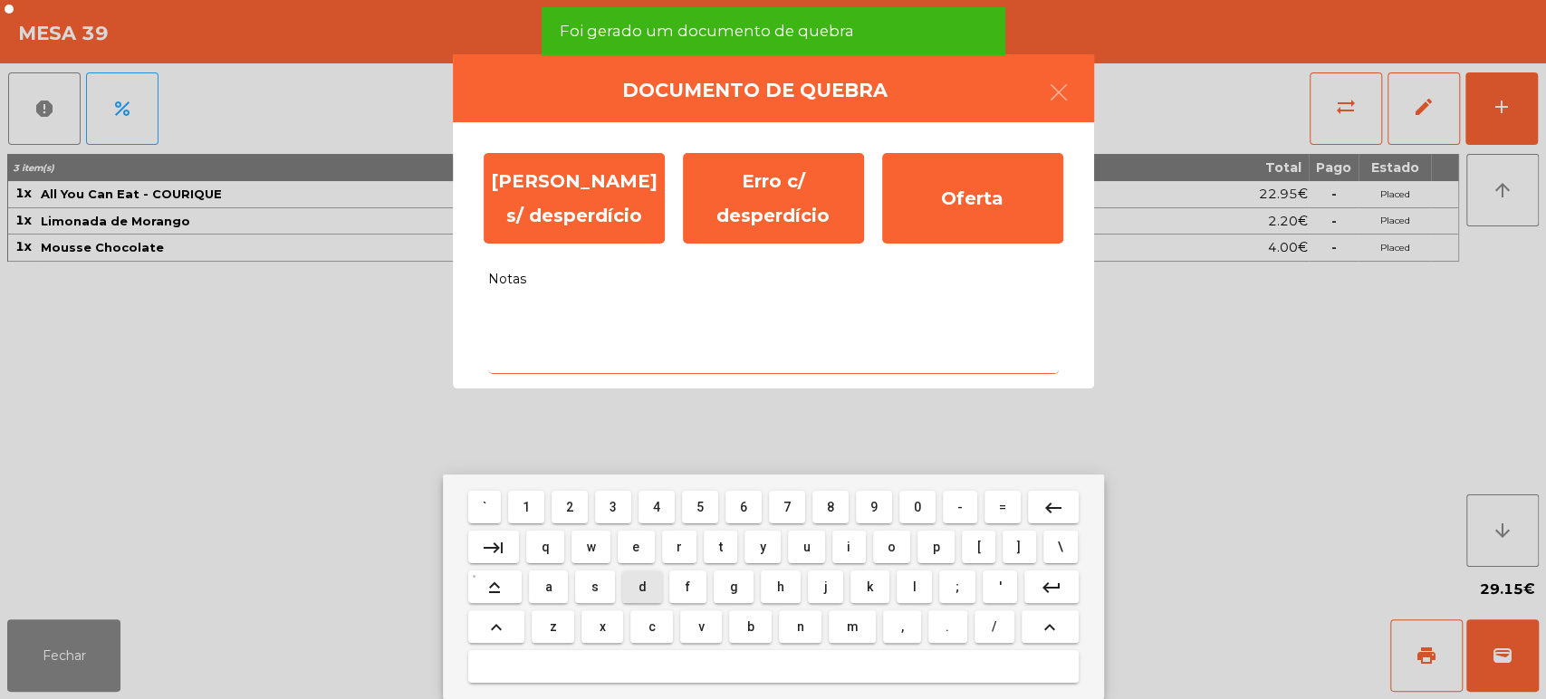
click at [641, 587] on span "d" at bounding box center [642, 587] width 8 height 14
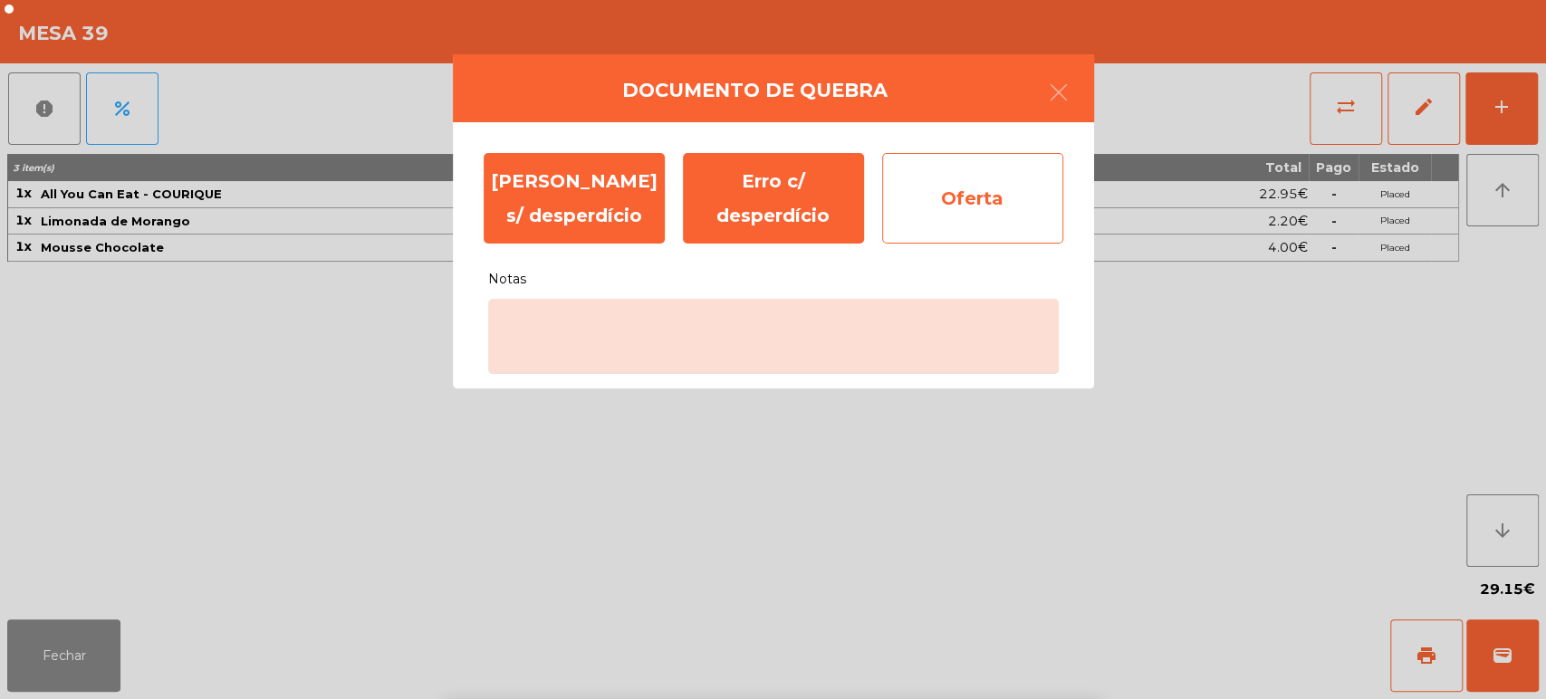
click at [956, 177] on div "Oferta" at bounding box center [972, 198] width 181 height 91
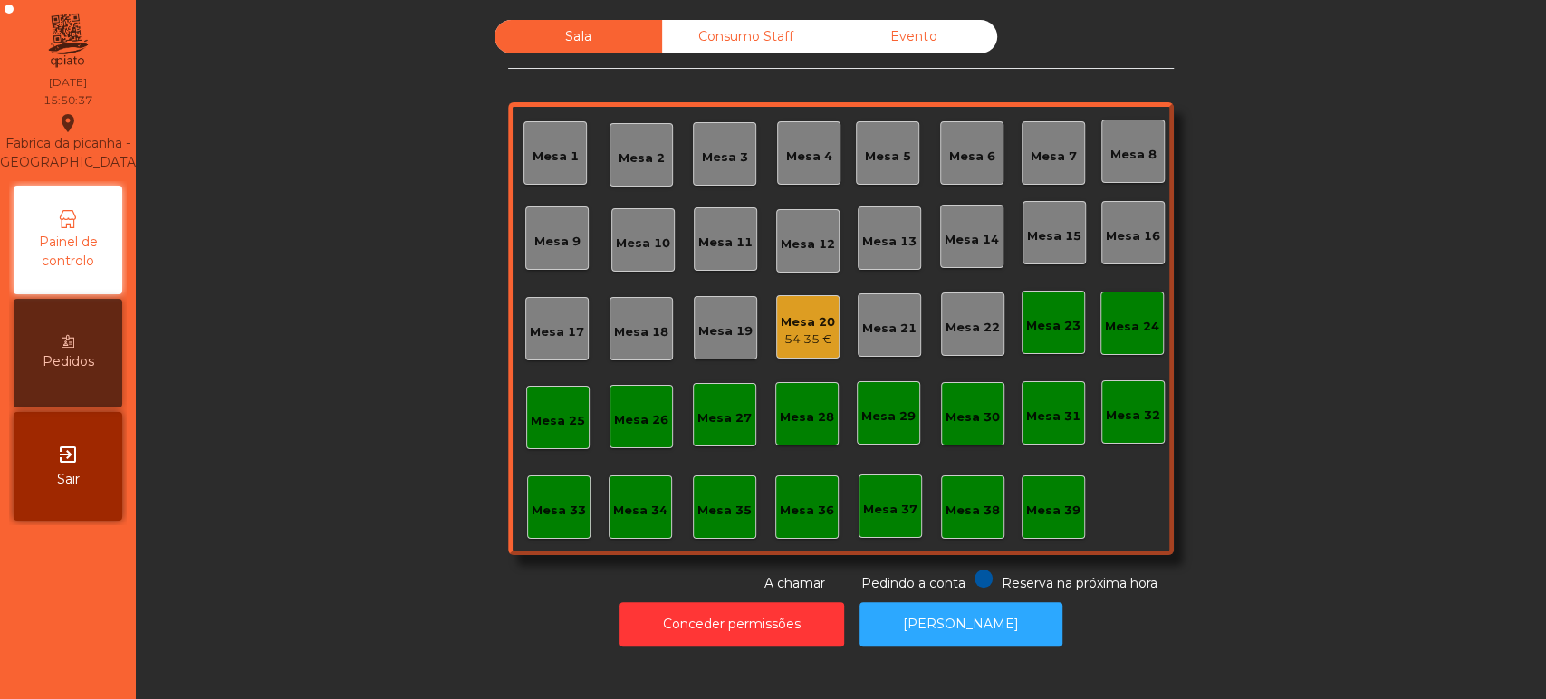
click at [786, 350] on div "Mesa 20 54.35 €" at bounding box center [807, 326] width 63 height 63
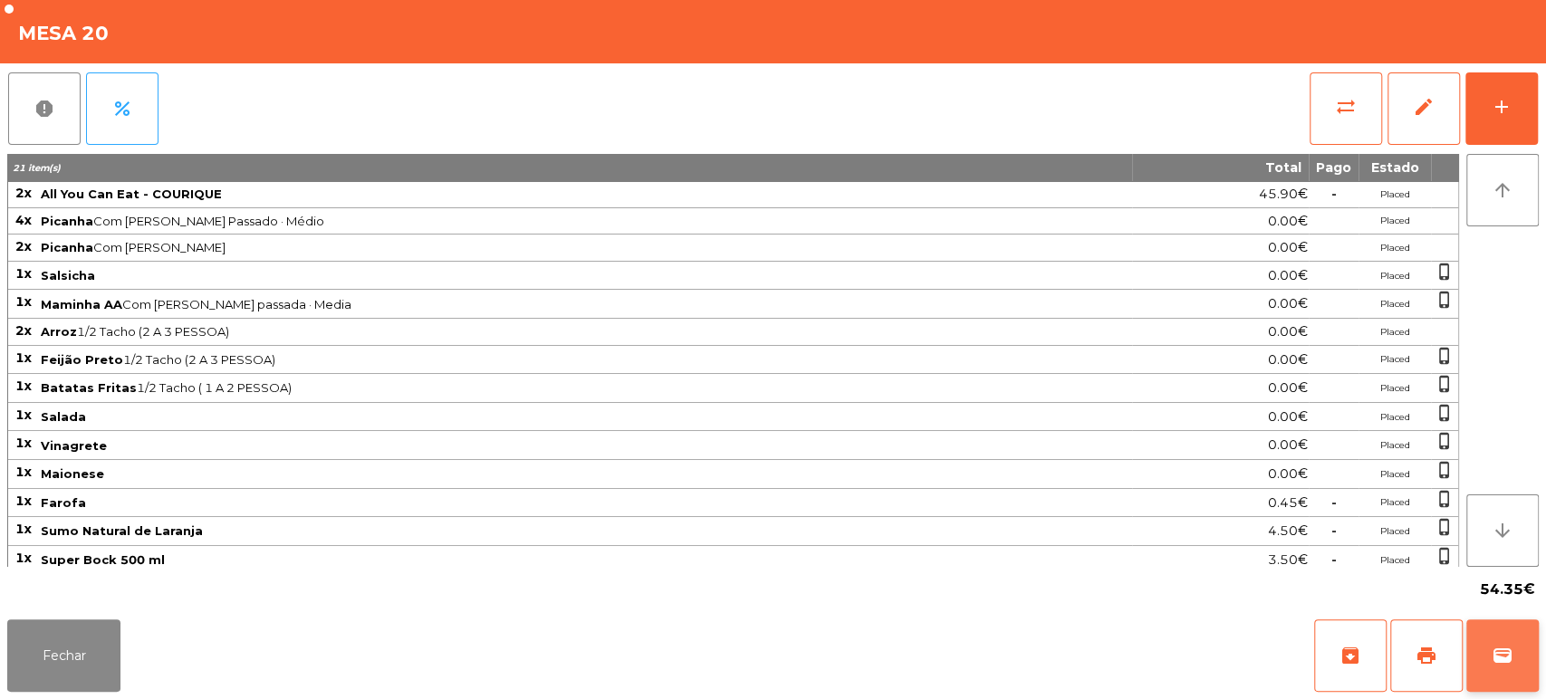
click at [1495, 643] on button "wallet" at bounding box center [1502, 655] width 72 height 72
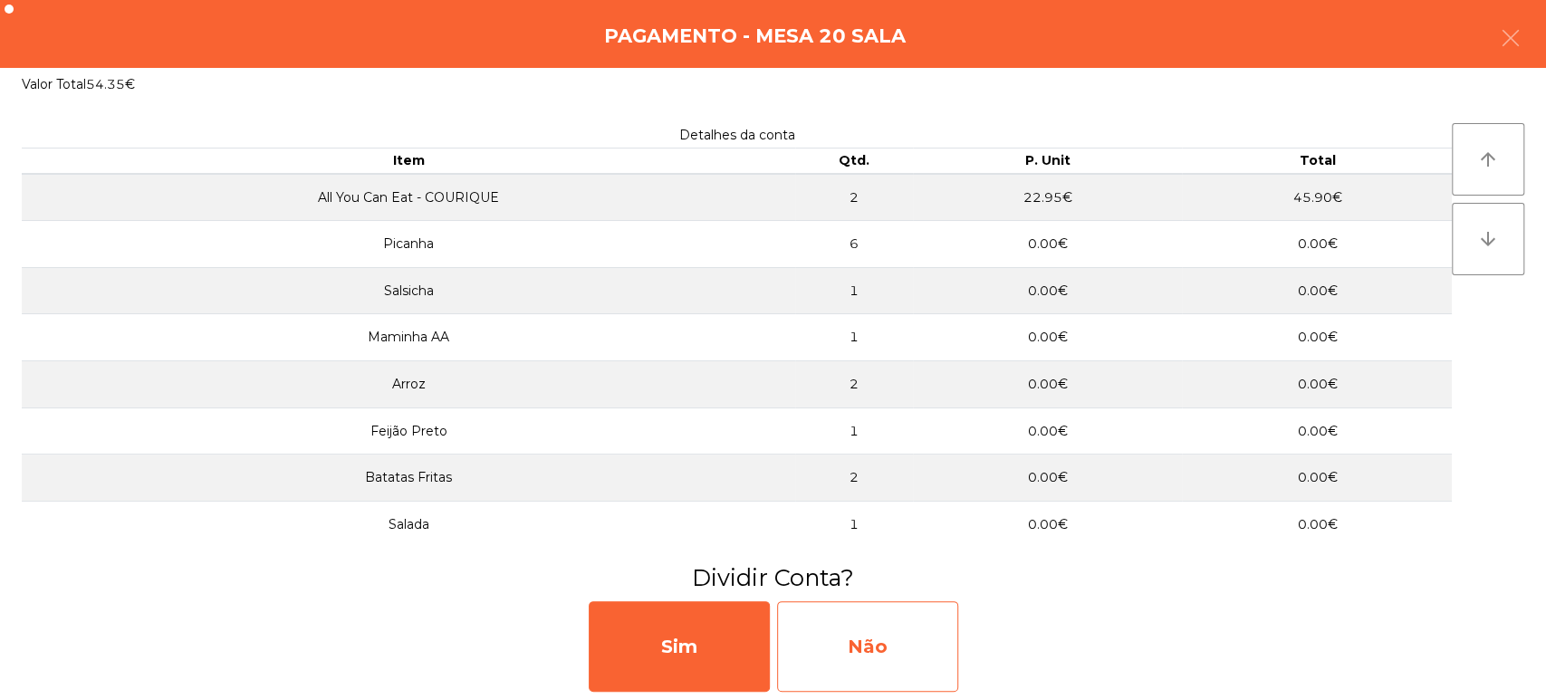
click at [862, 628] on div "Não" at bounding box center [867, 646] width 181 height 91
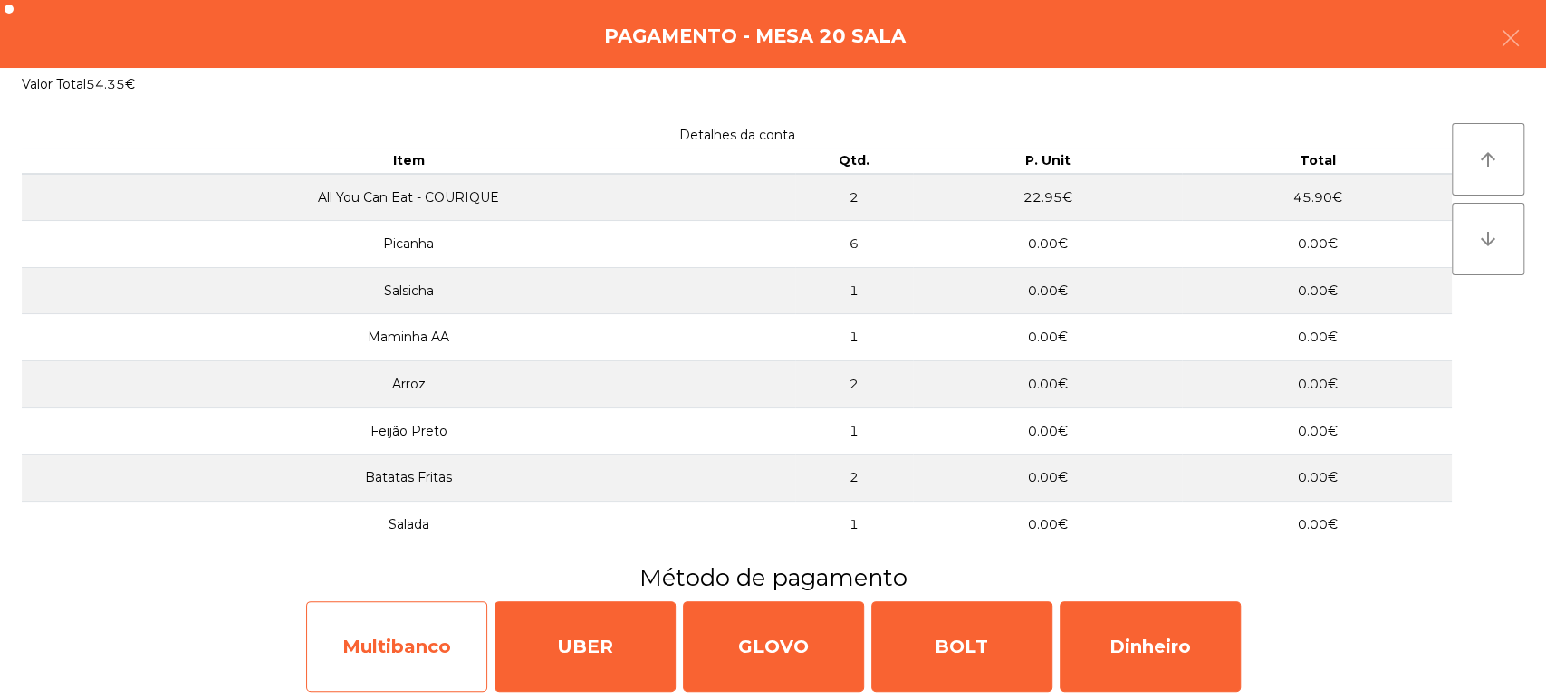
click at [422, 647] on div "Multibanco" at bounding box center [396, 646] width 181 height 91
select select "**"
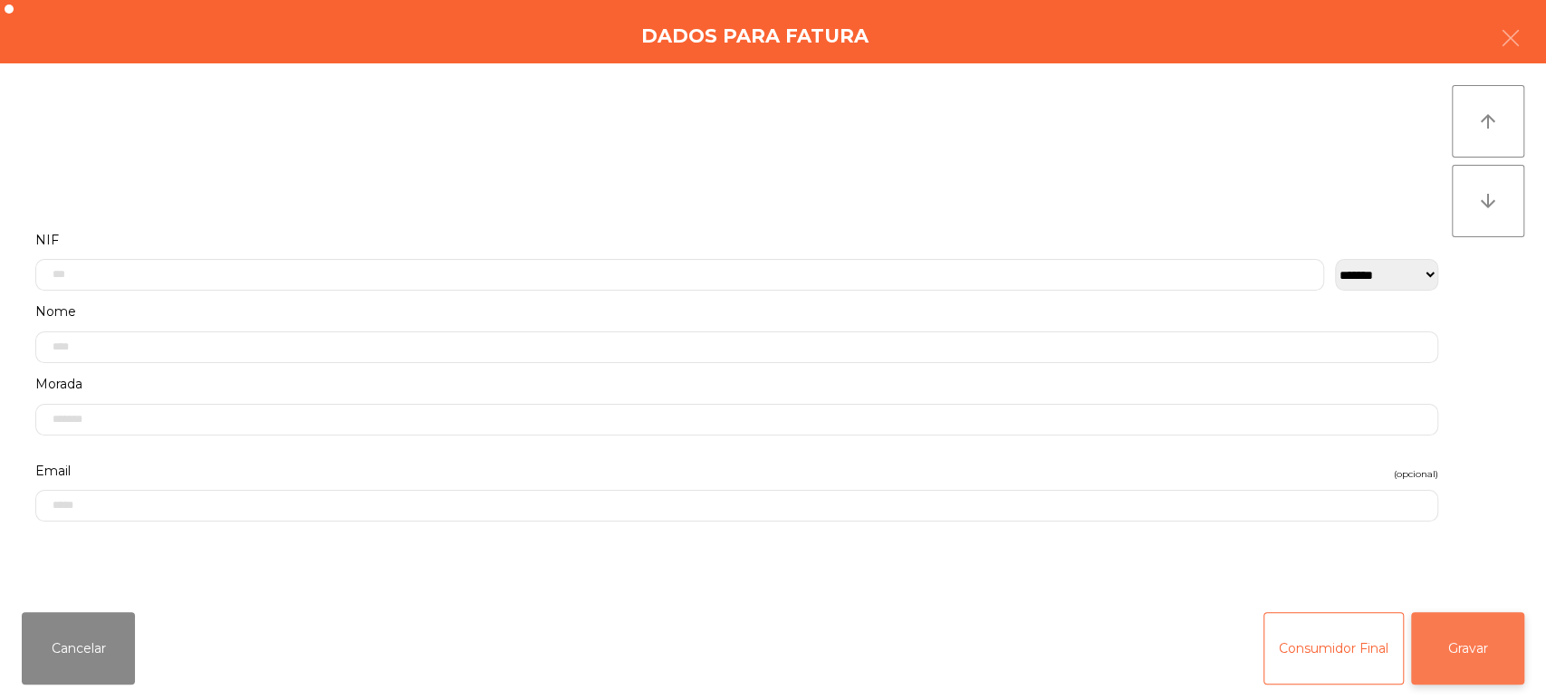
click at [1449, 617] on button "Gravar" at bounding box center [1467, 648] width 113 height 72
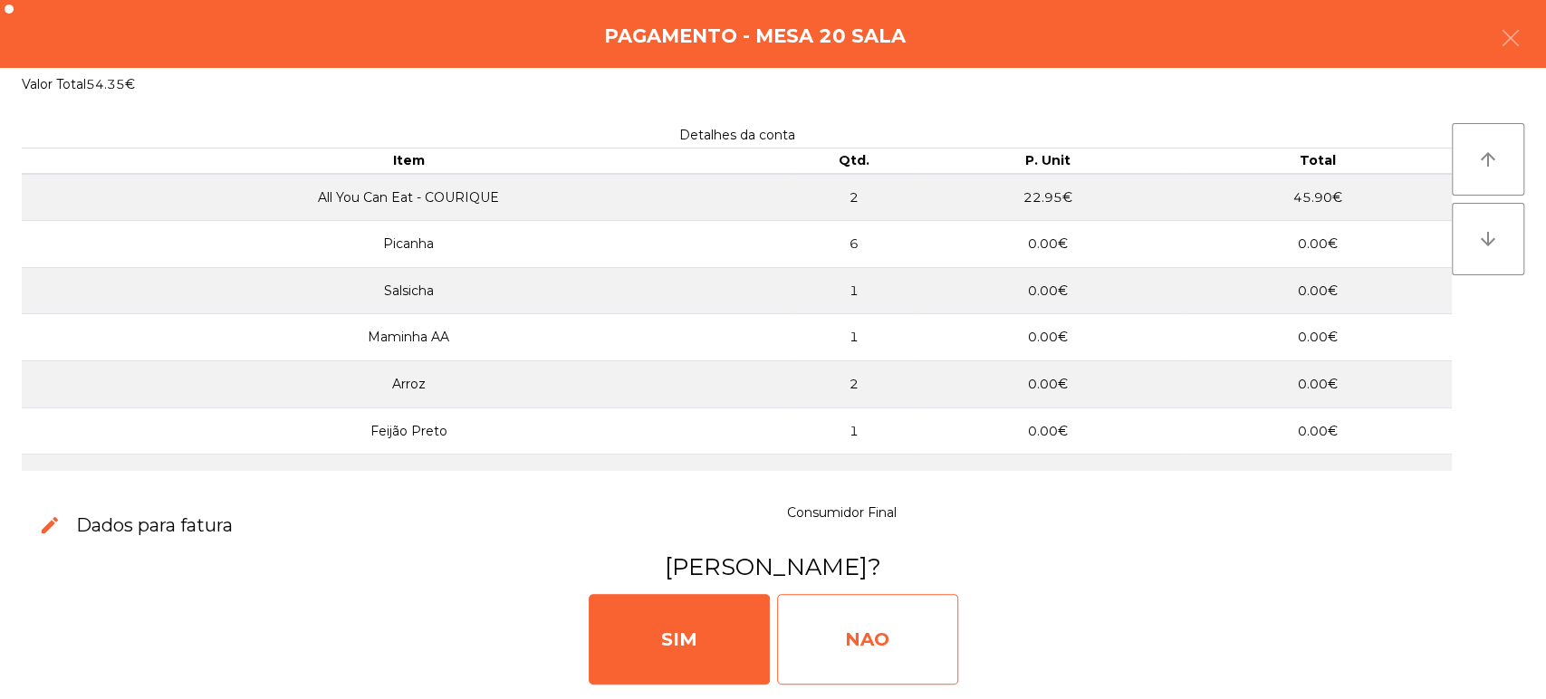
click at [823, 629] on div "NAO" at bounding box center [867, 639] width 181 height 91
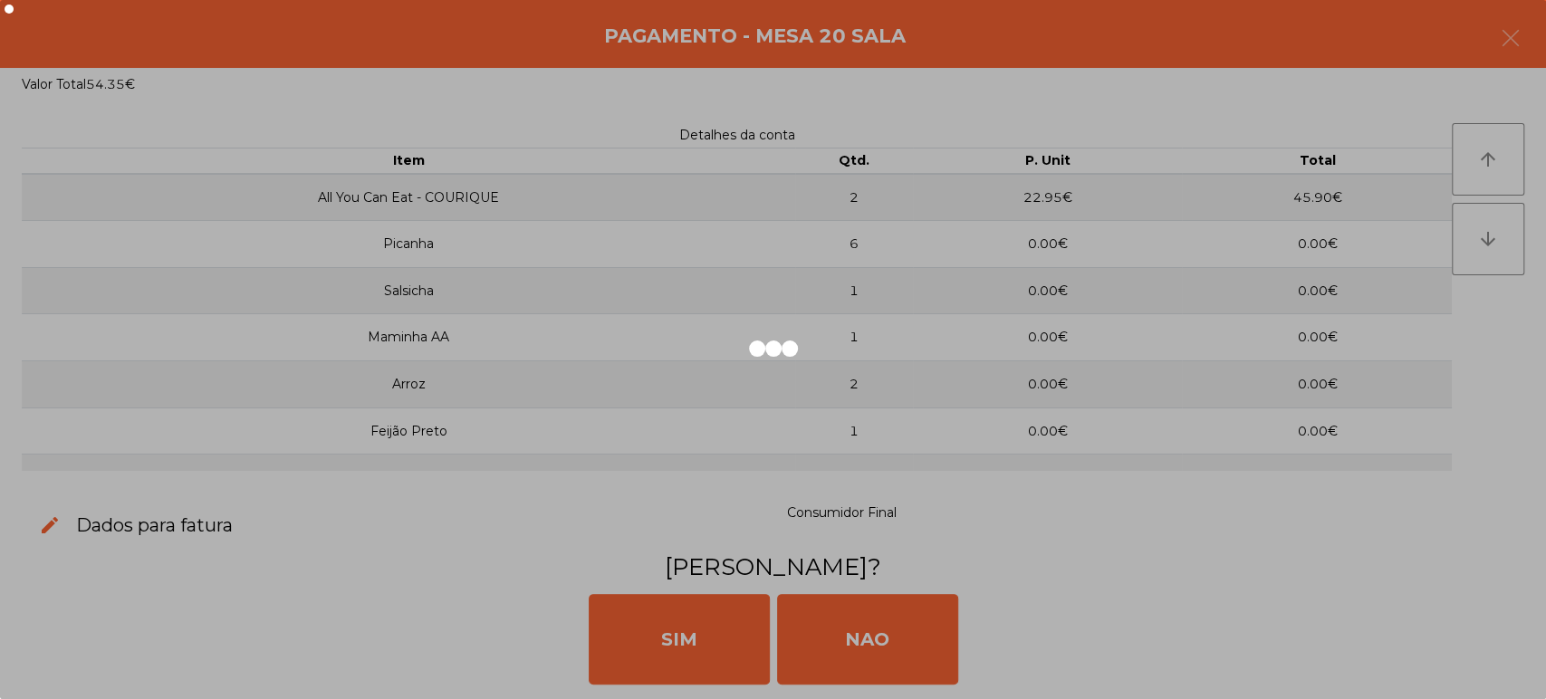
click at [927, 599] on div at bounding box center [773, 349] width 1546 height 699
click at [907, 617] on div at bounding box center [773, 349] width 1546 height 699
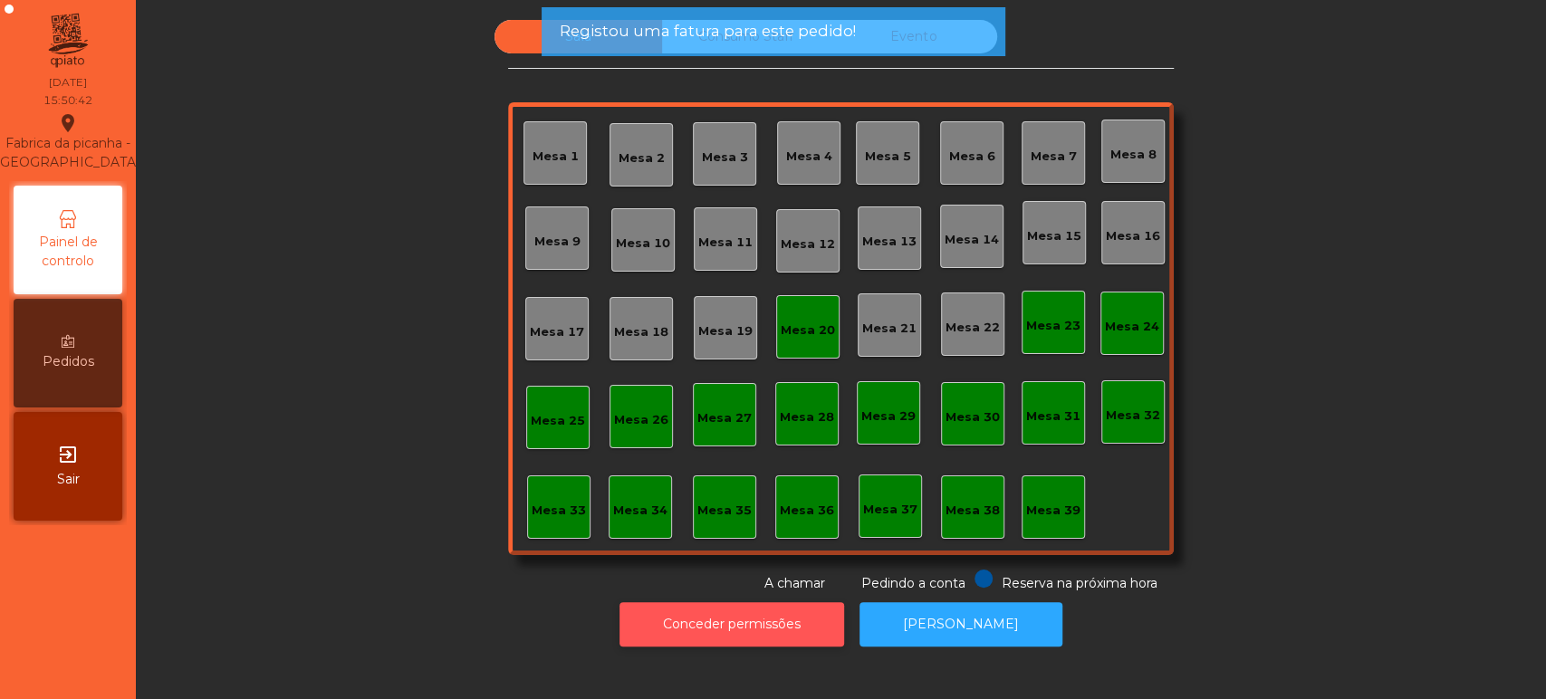
click at [844, 643] on button "Conceder permissões" at bounding box center [731, 624] width 225 height 44
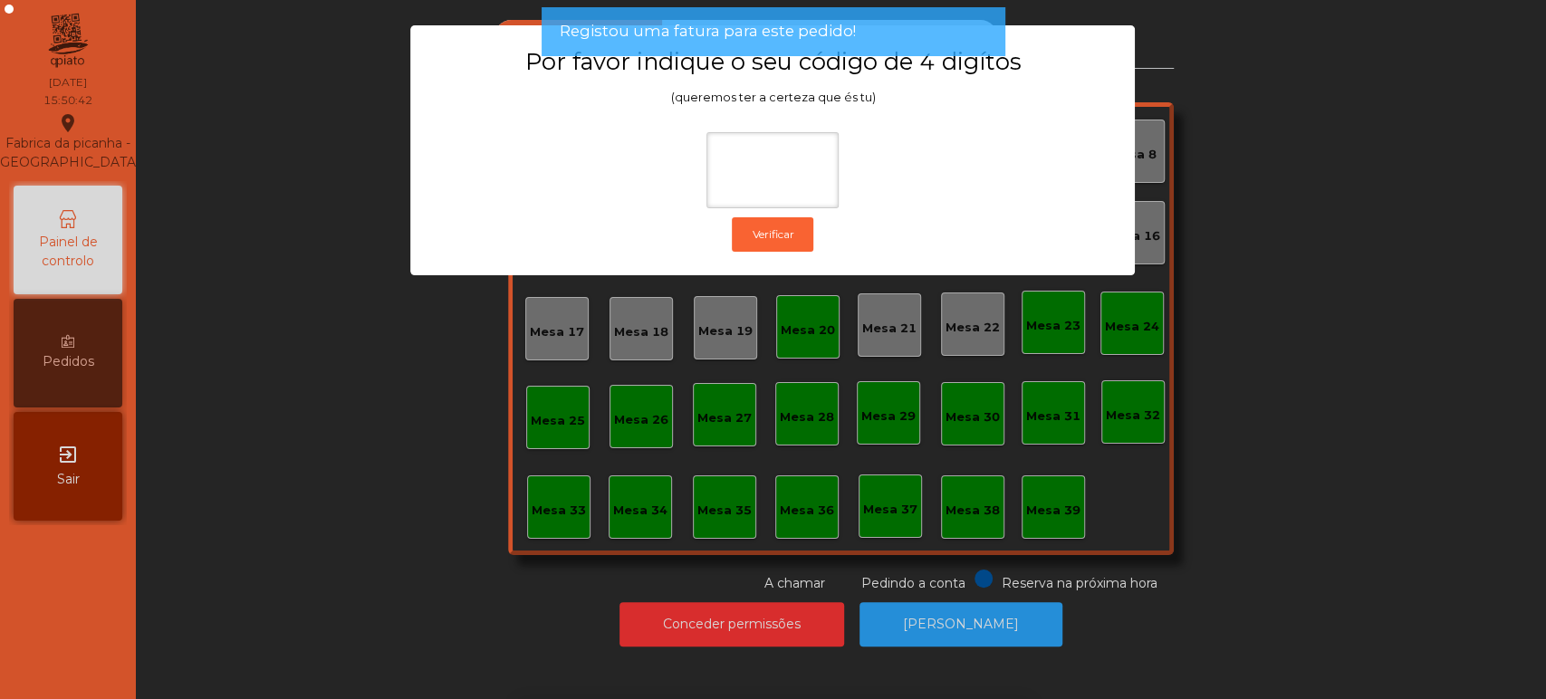
click at [1153, 577] on div "1 2 3 keyboard_backspace 4 5 6 . - 7 8 9 keyboard_return 0" at bounding box center [773, 606] width 1546 height 185
click at [924, 619] on ngb-modal-window "Por favor indique o seu código de 4 digítos (queremos ter a certeza que és tu) …" at bounding box center [773, 349] width 1469 height 699
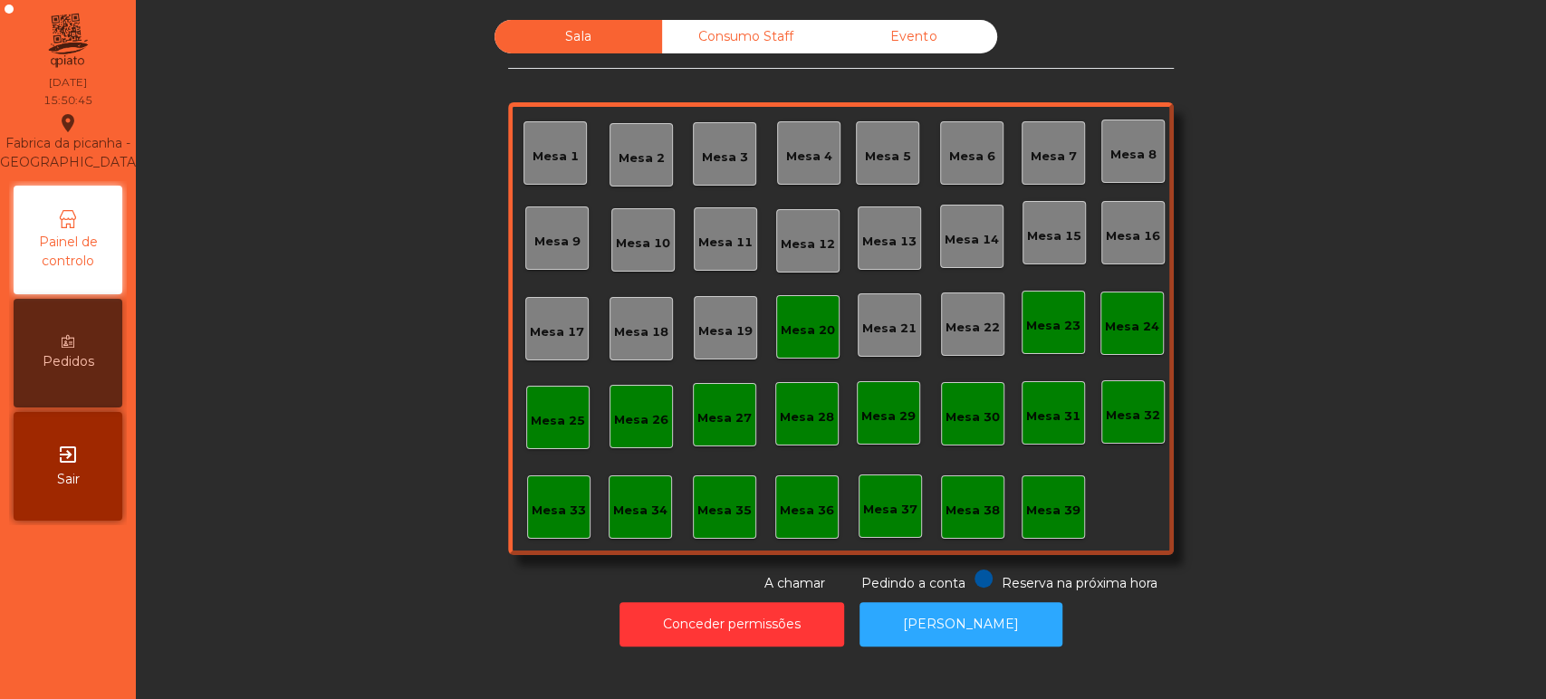
click at [800, 351] on div "Mesa 20" at bounding box center [807, 326] width 63 height 63
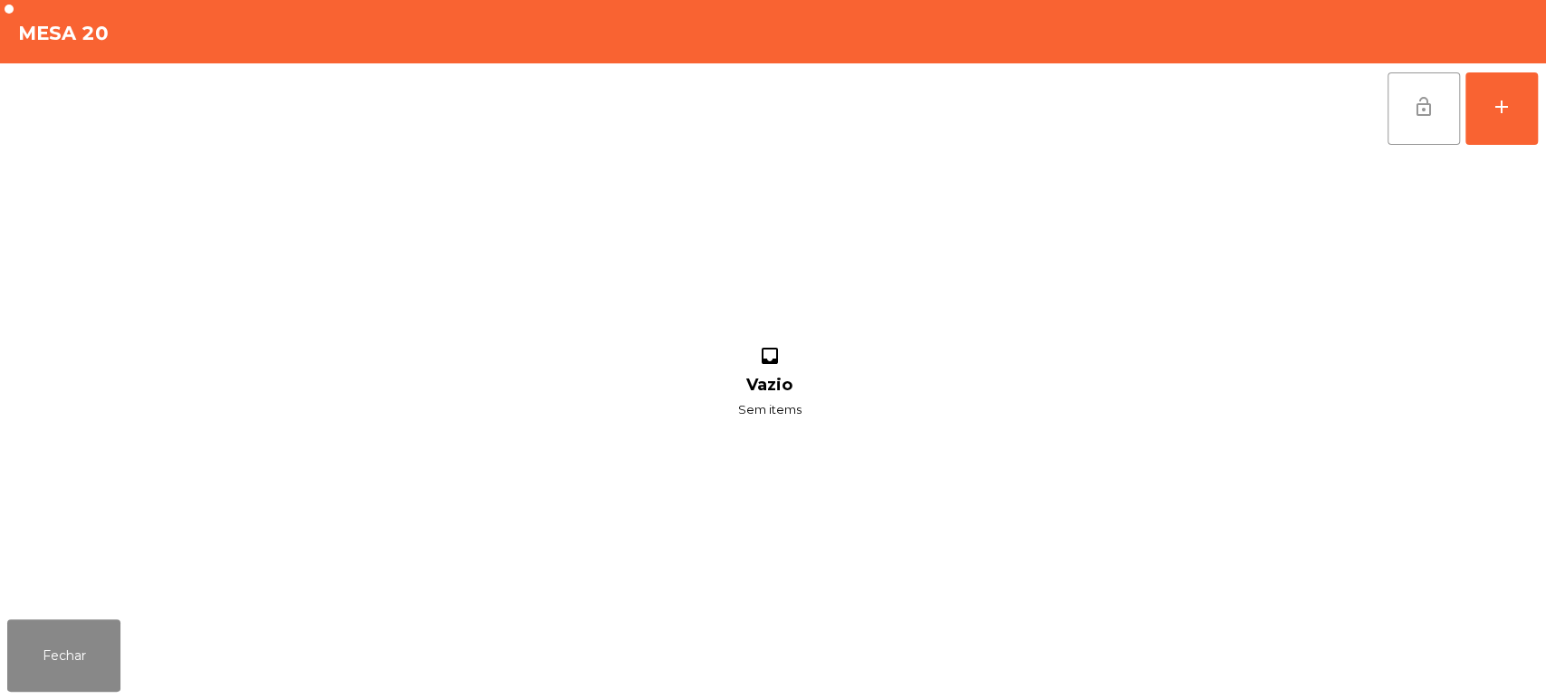
click at [1398, 116] on button "lock_open" at bounding box center [1423, 108] width 72 height 72
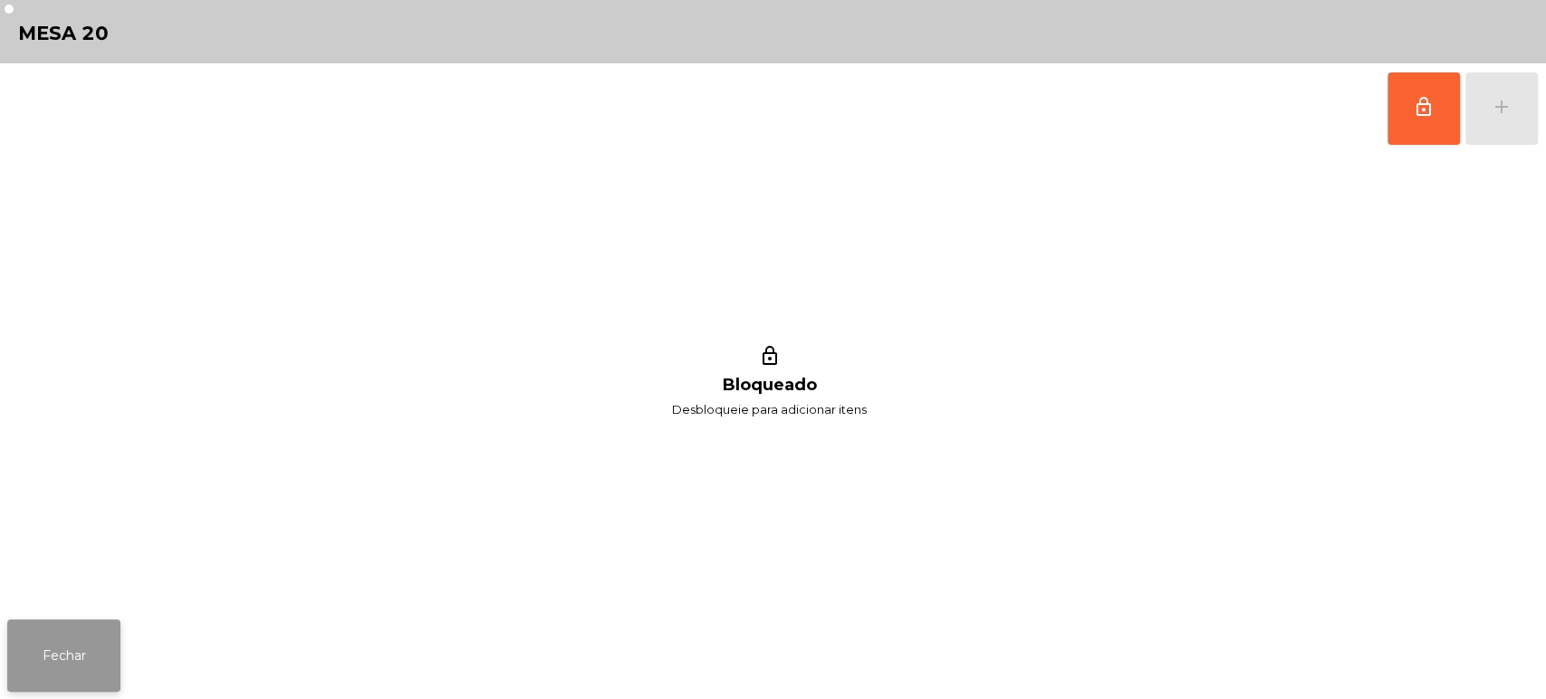
click at [118, 657] on button "Fechar" at bounding box center [63, 655] width 113 height 72
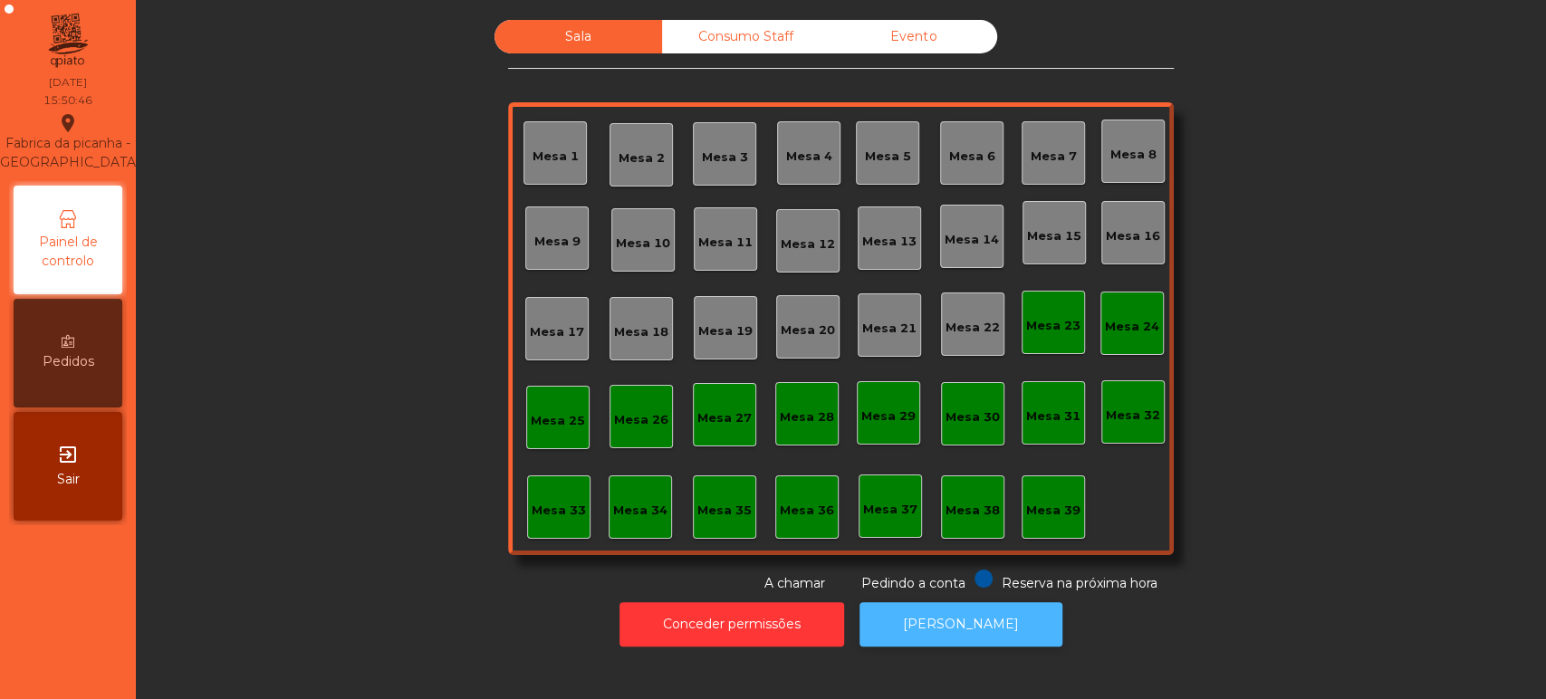
click at [955, 628] on button "[PERSON_NAME]" at bounding box center [960, 624] width 203 height 44
click at [935, 623] on button "[PERSON_NAME]" at bounding box center [960, 624] width 203 height 44
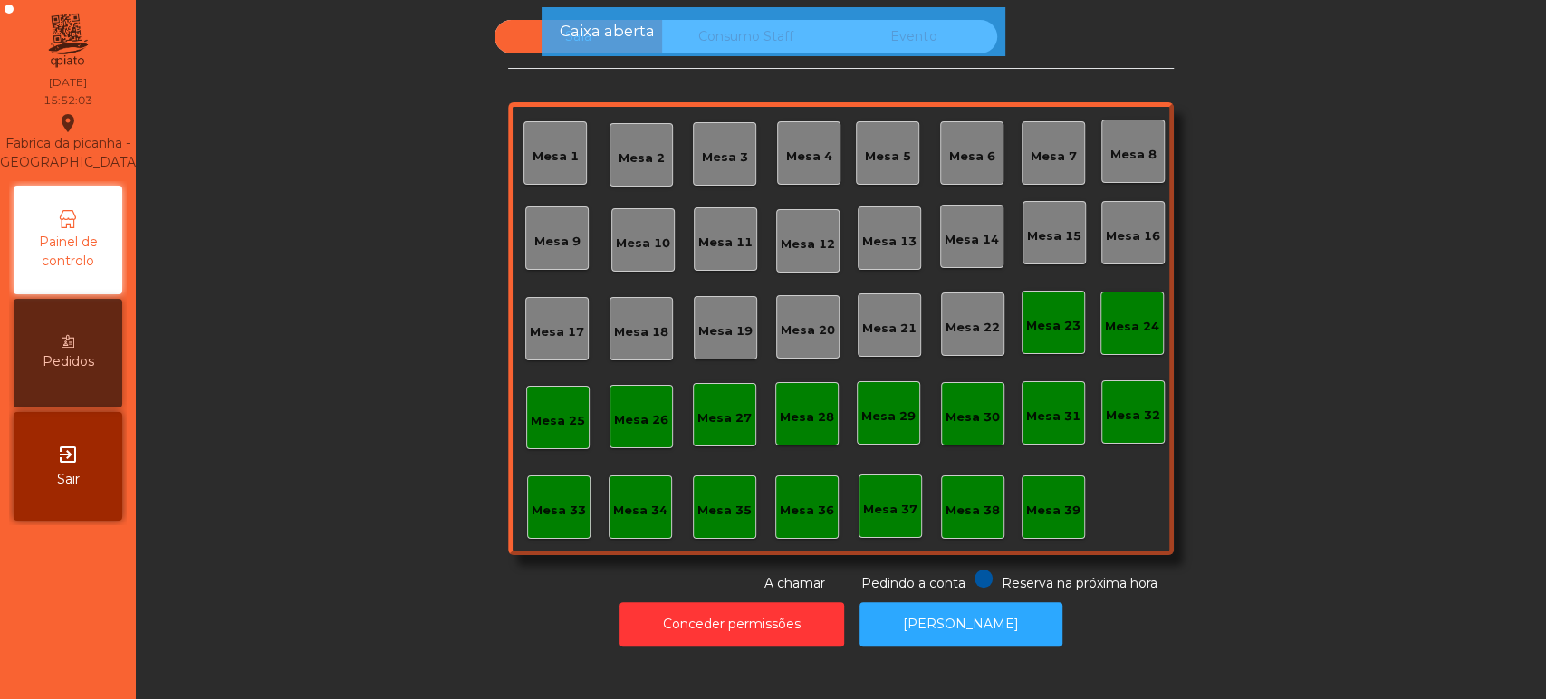
click at [744, 36] on div "Caixa aberta" at bounding box center [772, 31] width 427 height 23
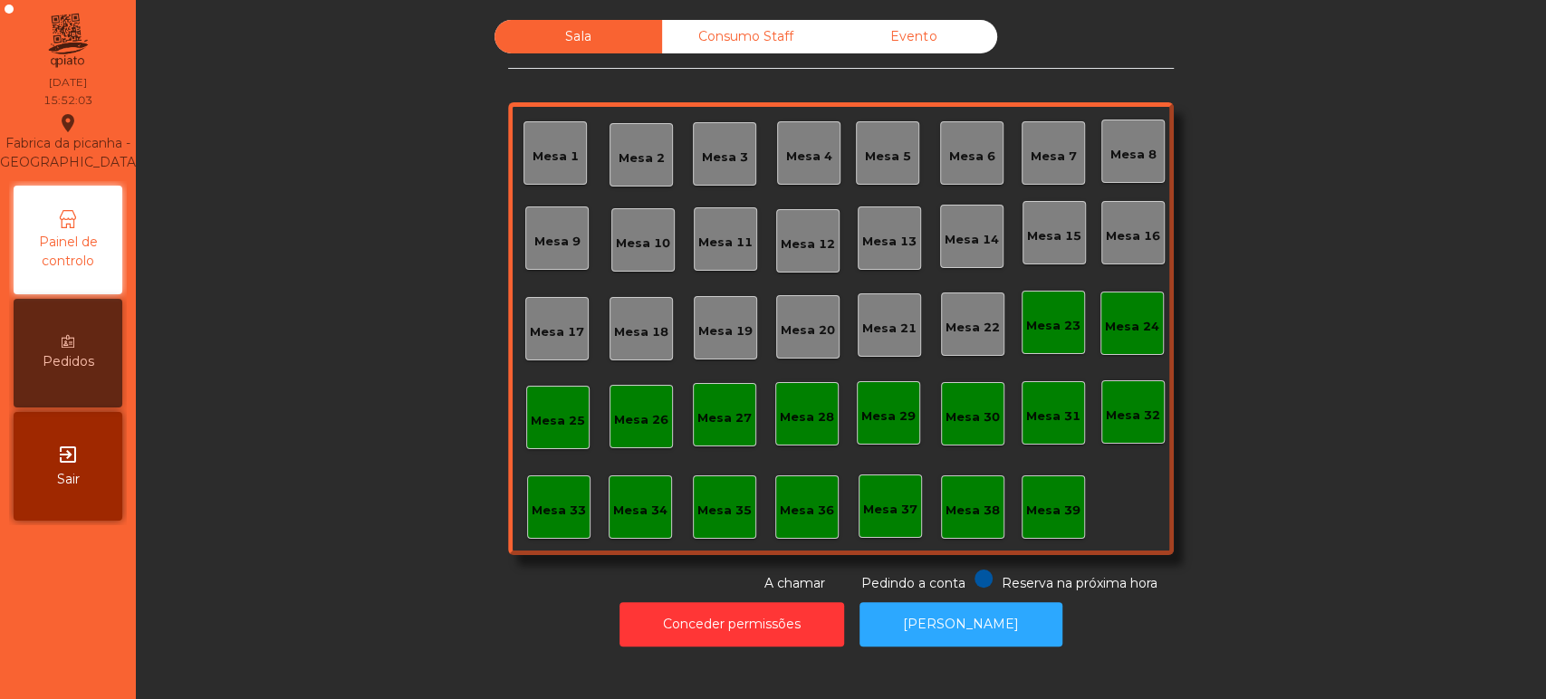
click at [763, 25] on div "Consumo Staff" at bounding box center [746, 37] width 168 height 34
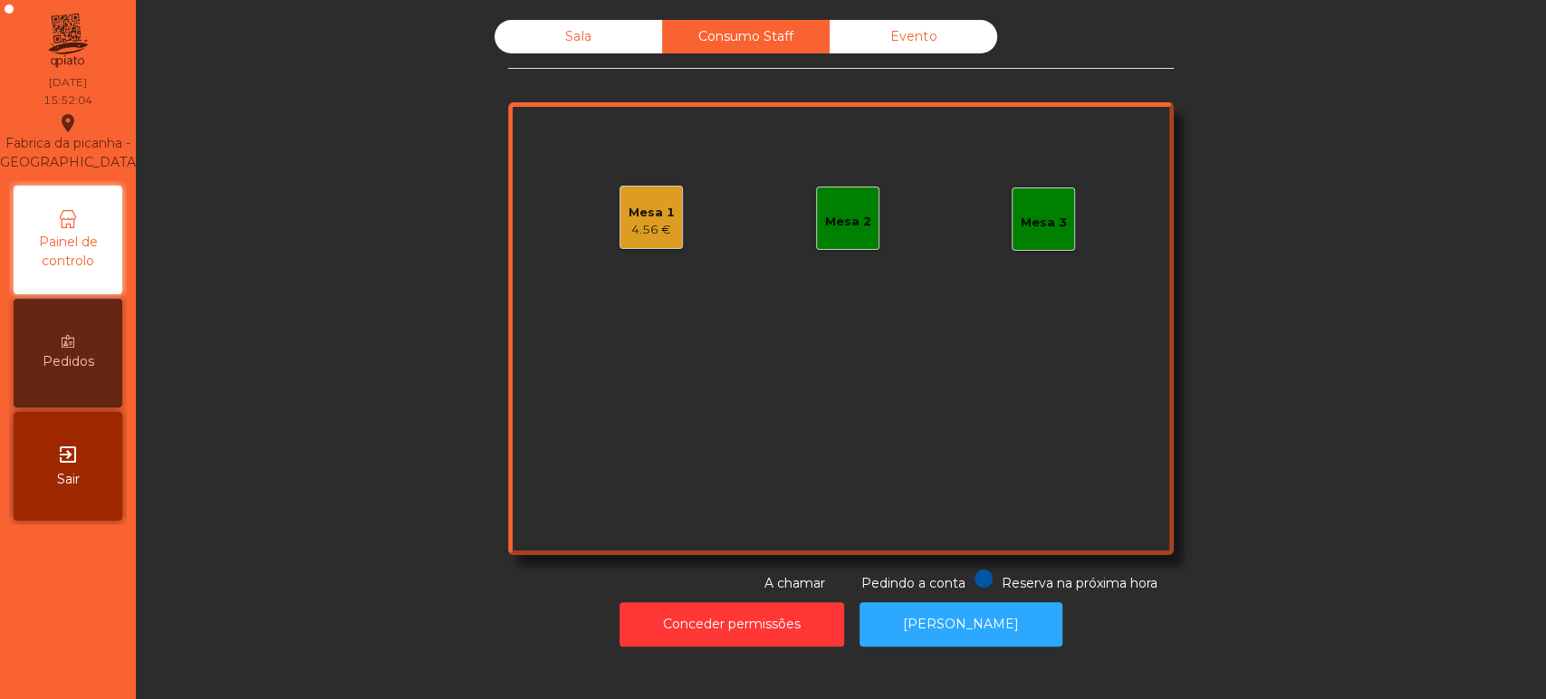
click at [628, 223] on div "4.56 €" at bounding box center [651, 230] width 46 height 18
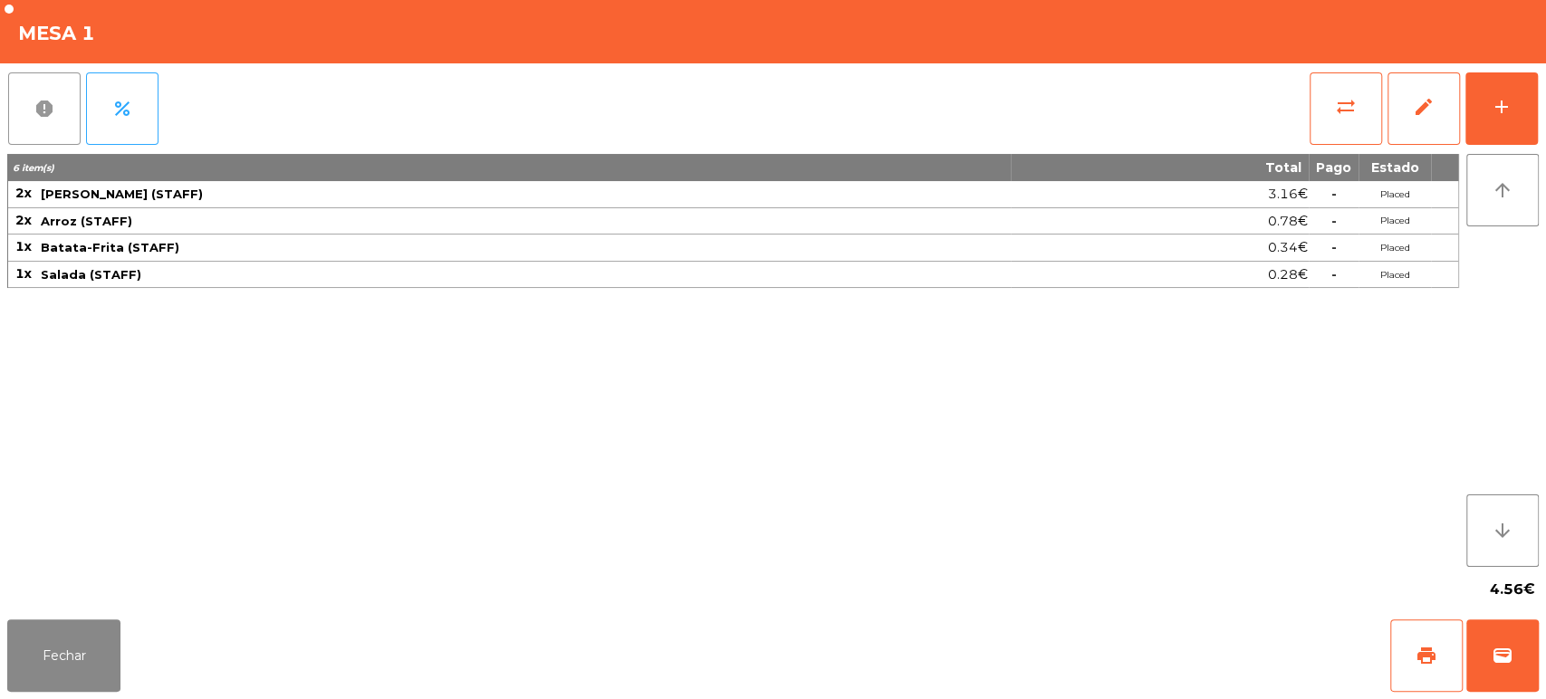
click at [14, 111] on button "report" at bounding box center [44, 108] width 72 height 72
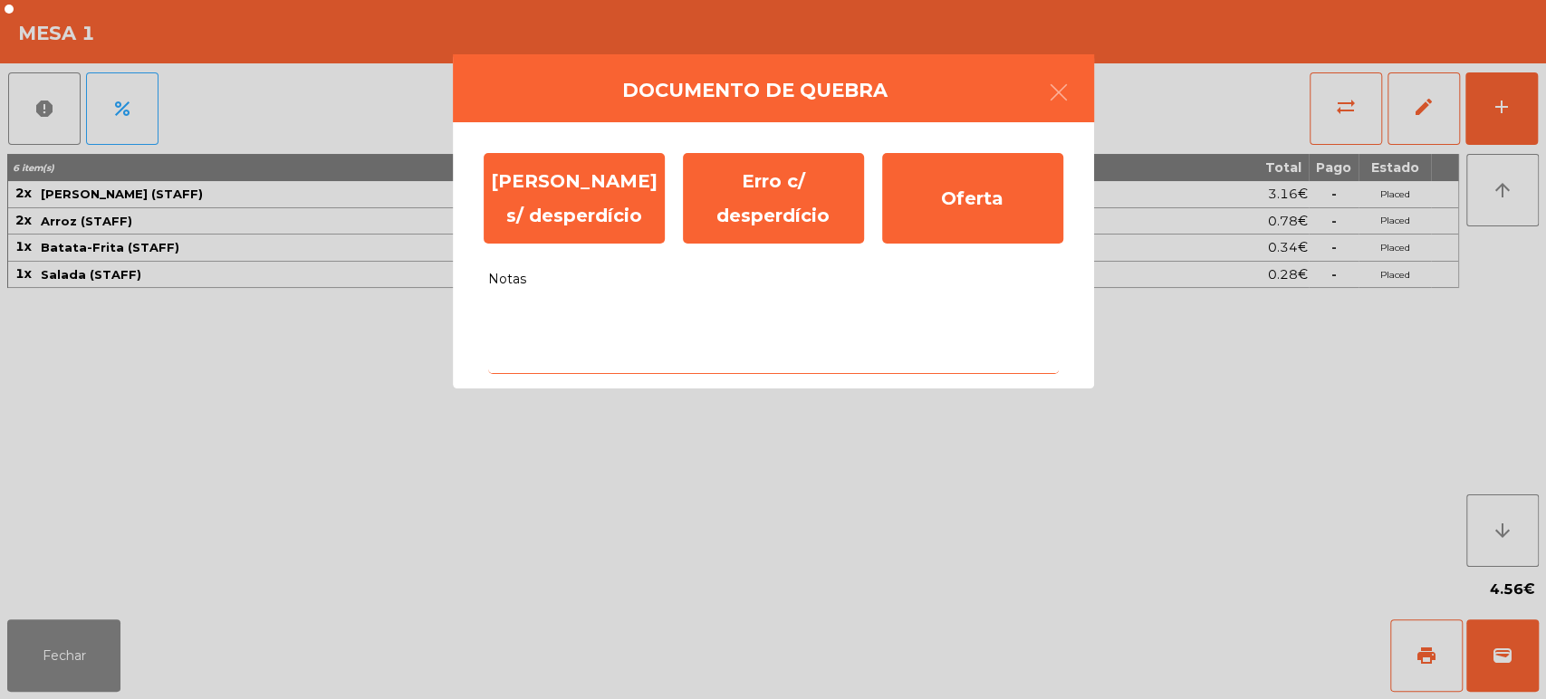
click at [660, 327] on textarea "Notas" at bounding box center [773, 336] width 571 height 75
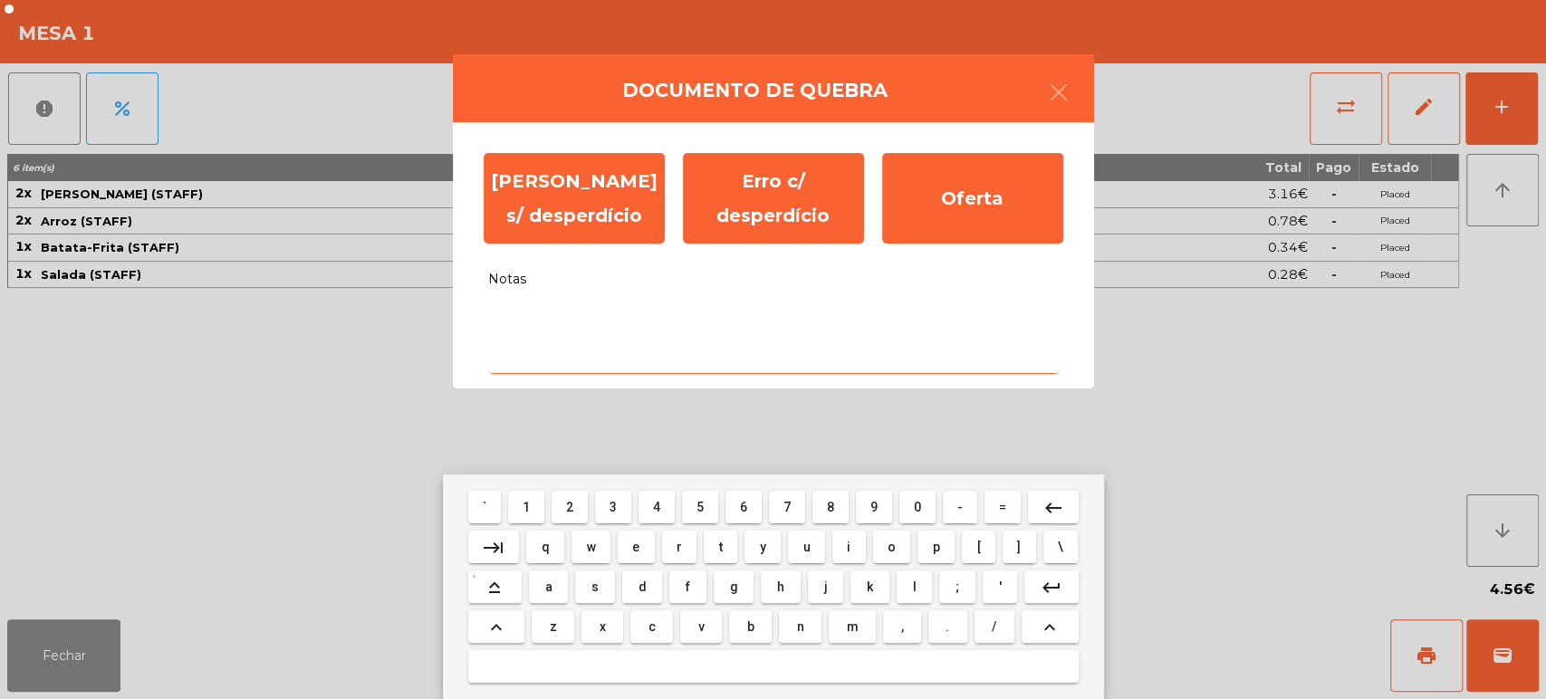
click at [651, 628] on span "c" at bounding box center [651, 626] width 7 height 14
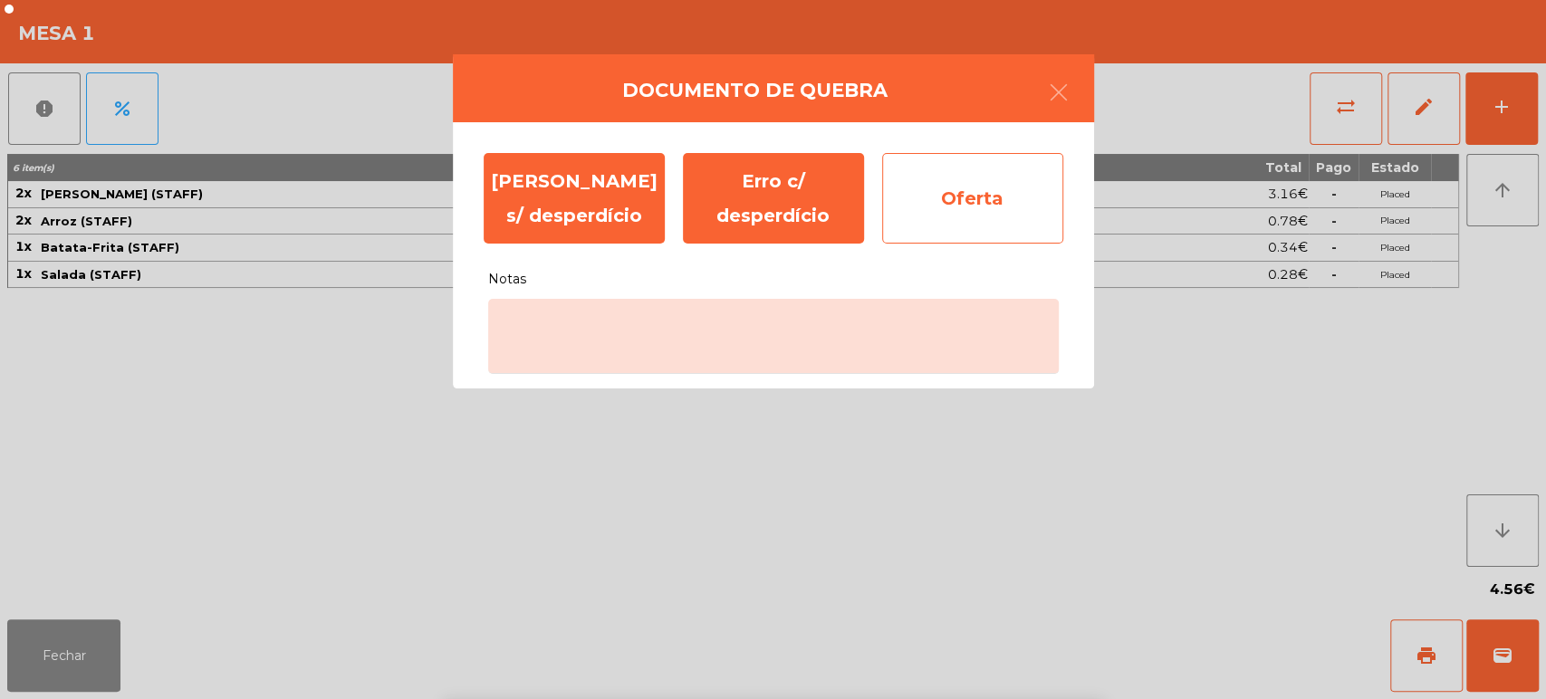
click at [1014, 181] on div "Oferta" at bounding box center [972, 198] width 181 height 91
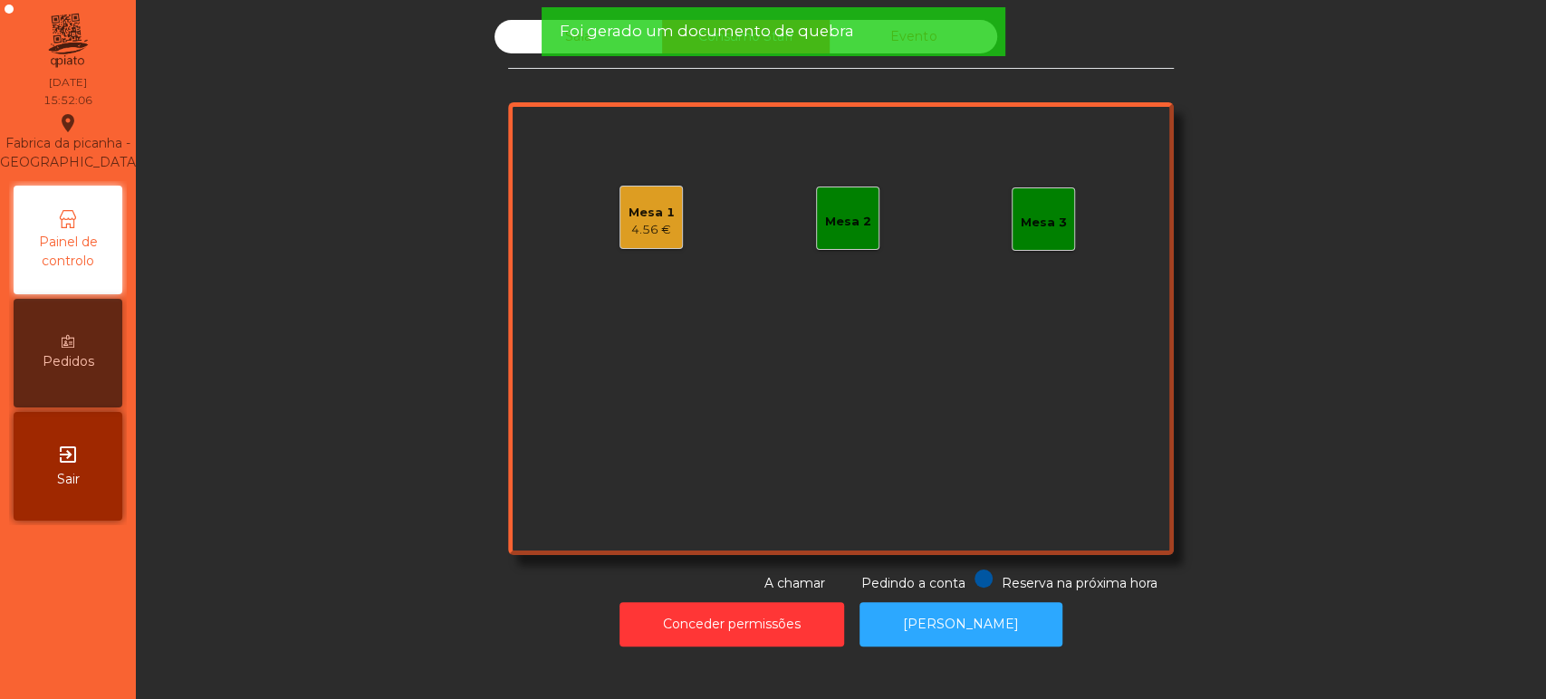
click at [895, 35] on div "Foi gerado um documento de quebra" at bounding box center [772, 31] width 427 height 23
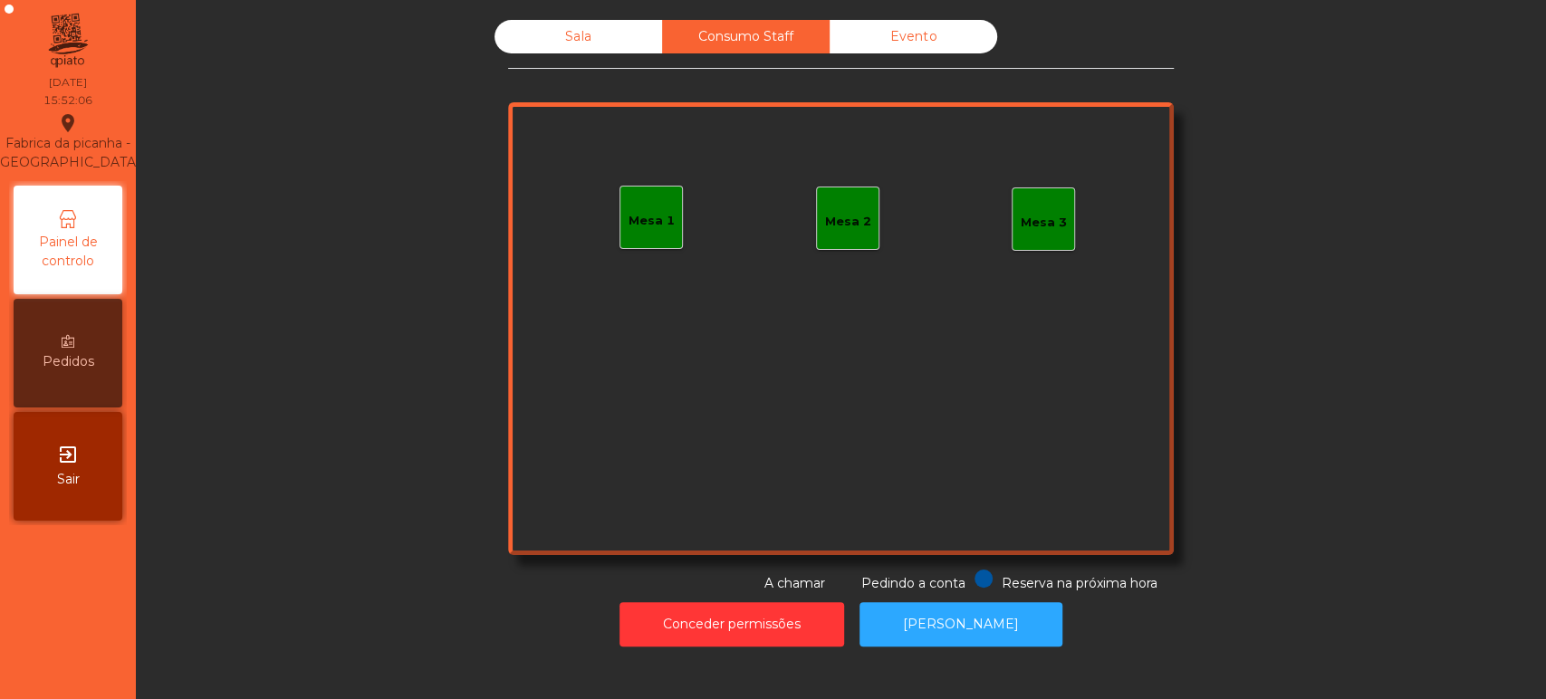
click at [928, 34] on div "Foi gerado um documento de quebra" at bounding box center [772, 31] width 427 height 23
click at [916, 20] on div "Evento" at bounding box center [914, 37] width 168 height 34
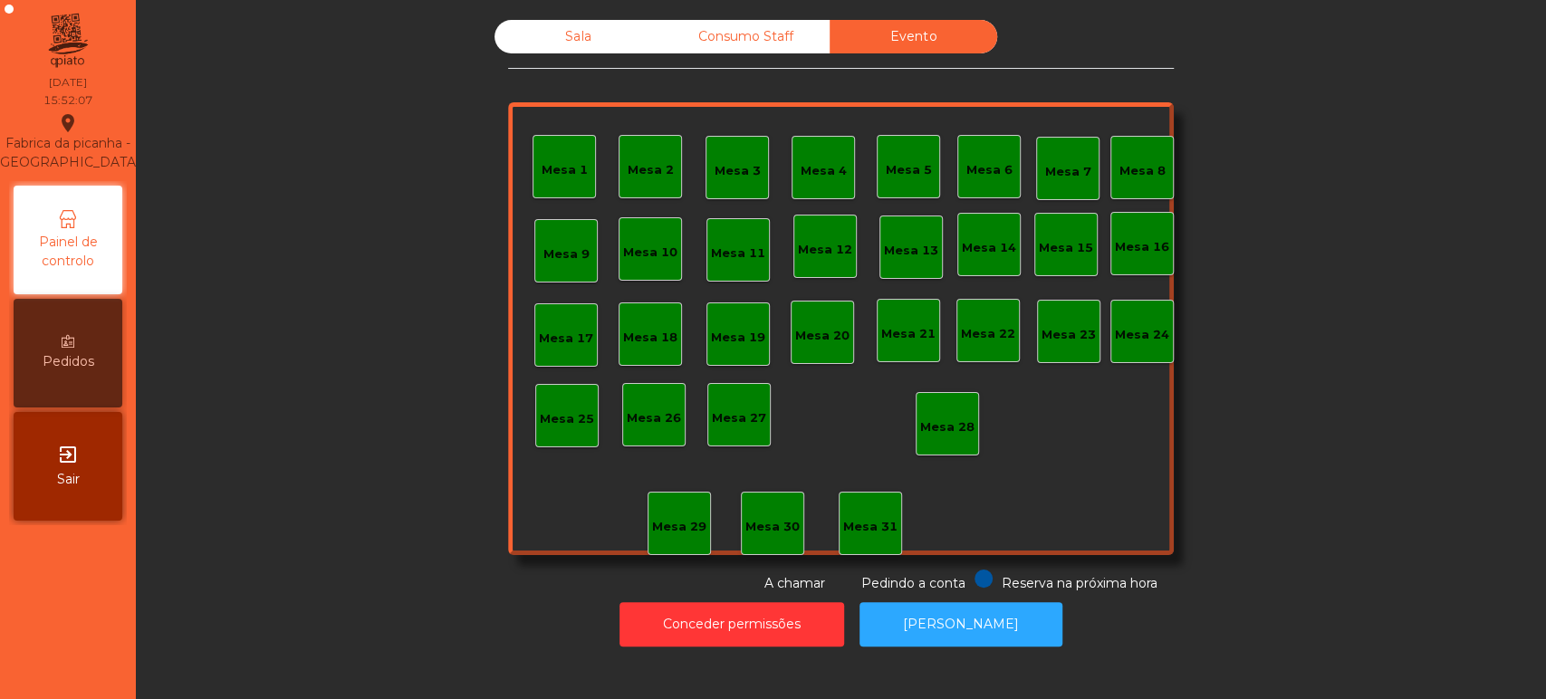
click at [598, 46] on div "Sala" at bounding box center [578, 37] width 168 height 34
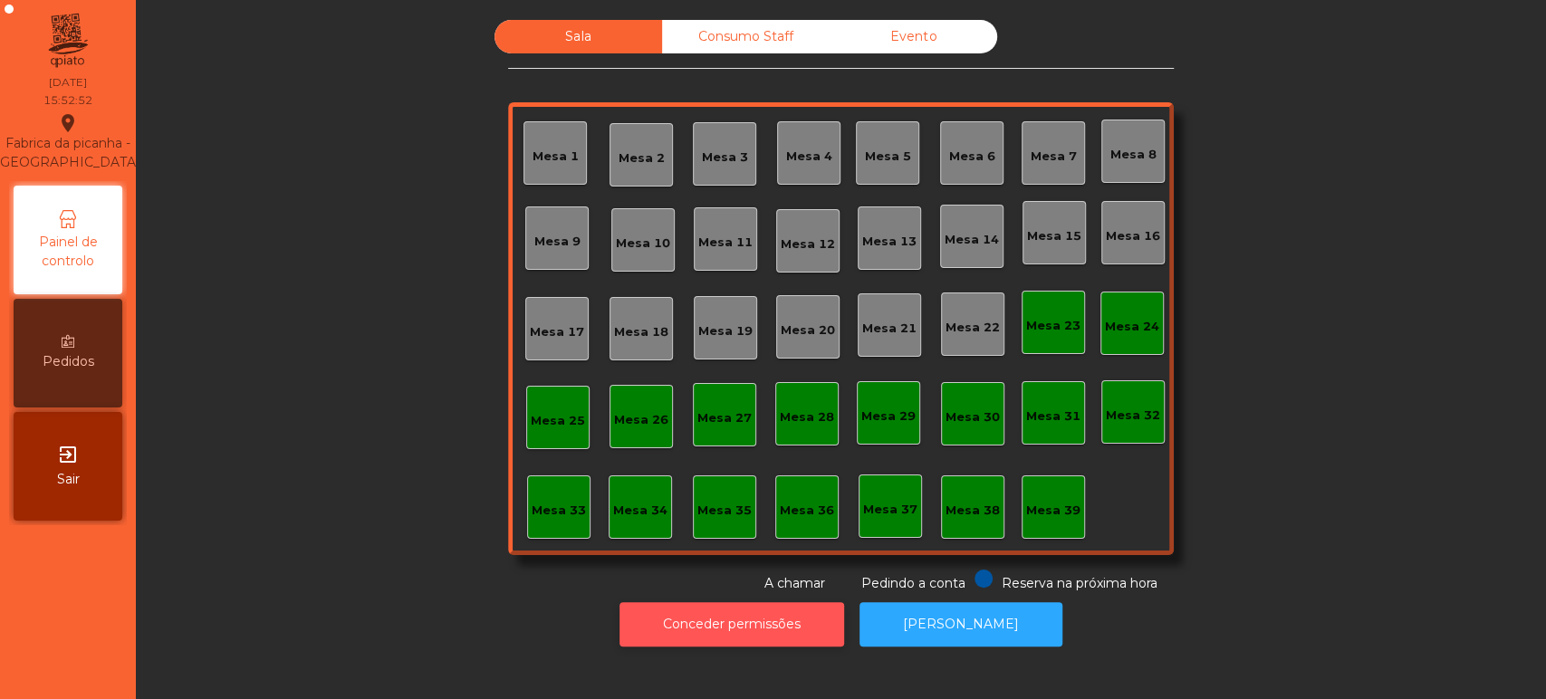
click at [773, 628] on button "Conceder permissões" at bounding box center [731, 624] width 225 height 44
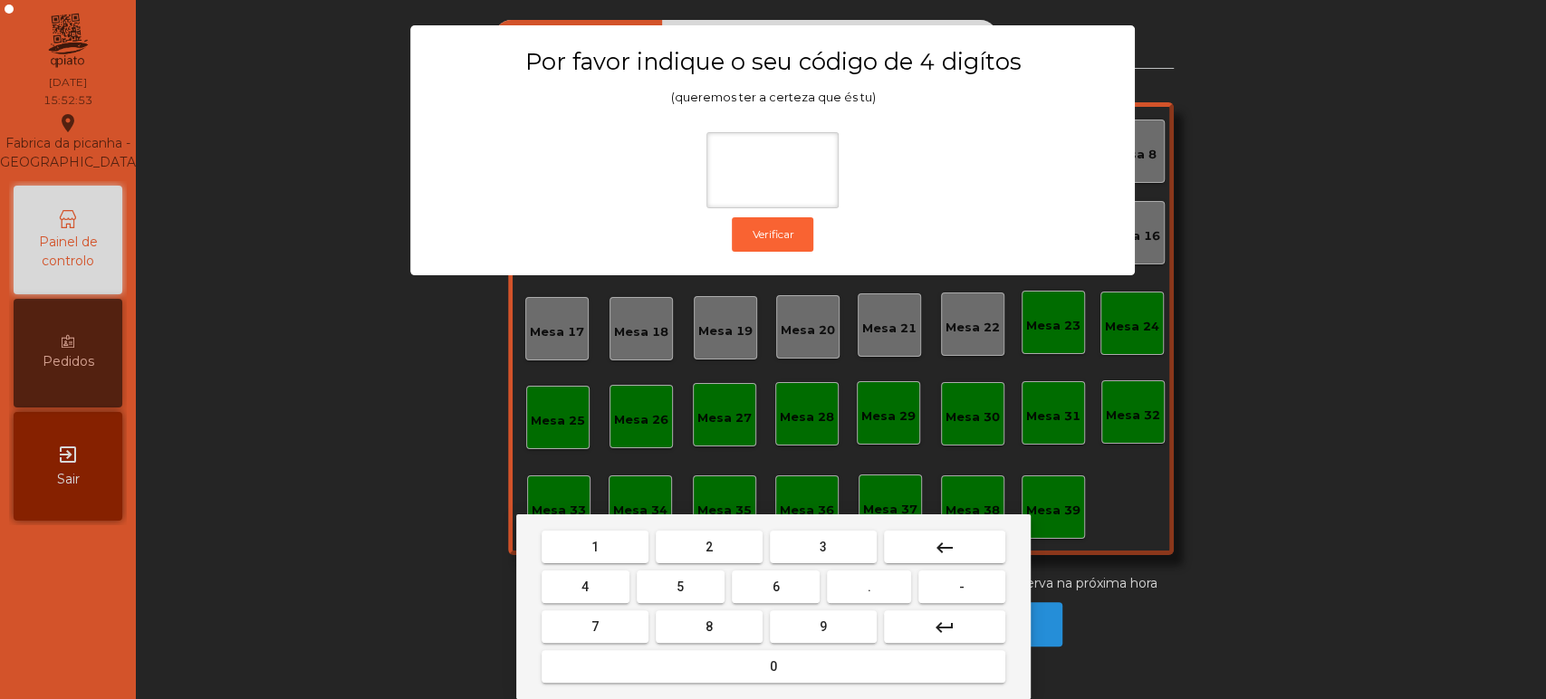
click at [586, 546] on button "1" at bounding box center [595, 547] width 107 height 33
click at [848, 542] on button "3" at bounding box center [823, 547] width 107 height 33
click at [680, 587] on span "5" at bounding box center [679, 587] width 7 height 14
click at [705, 667] on button "0" at bounding box center [774, 666] width 464 height 33
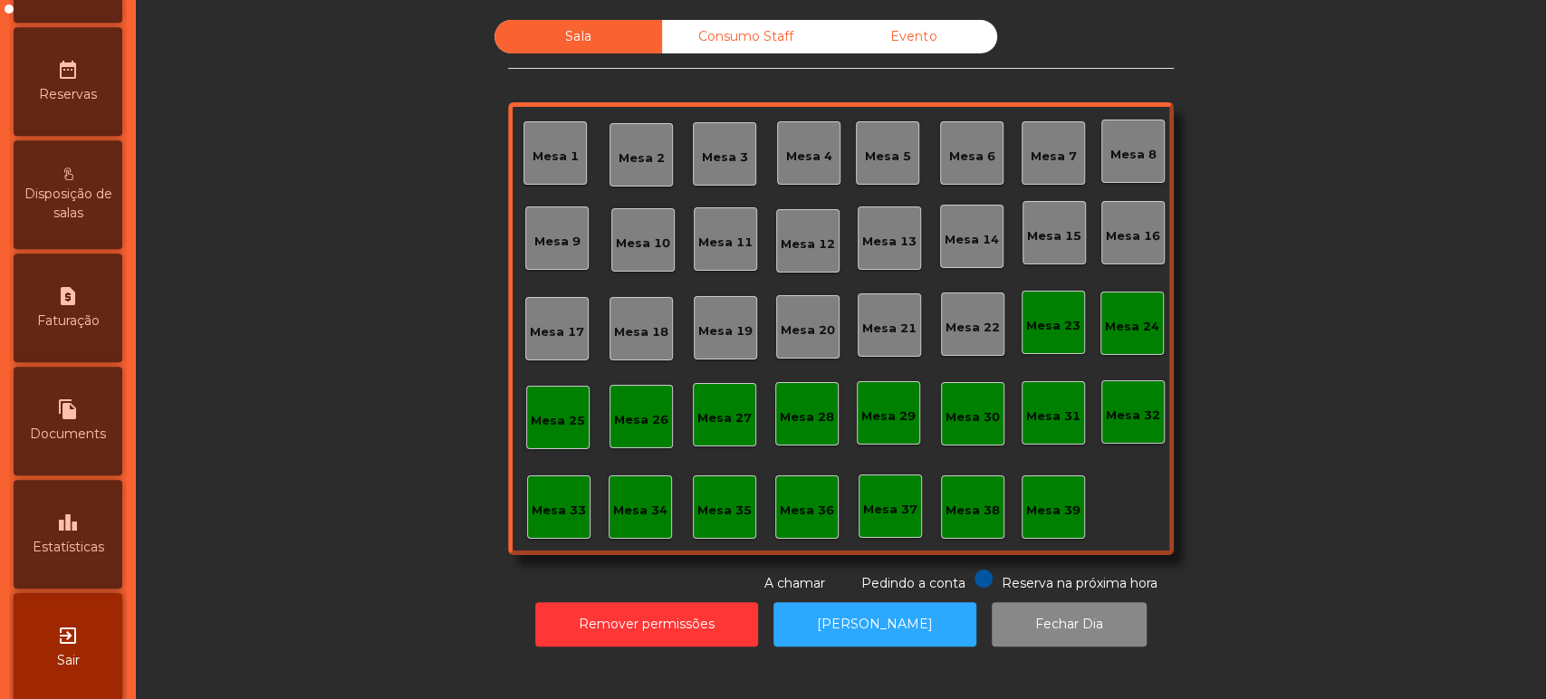
click at [97, 542] on div "leaderboard Estatísticas" at bounding box center [68, 534] width 109 height 109
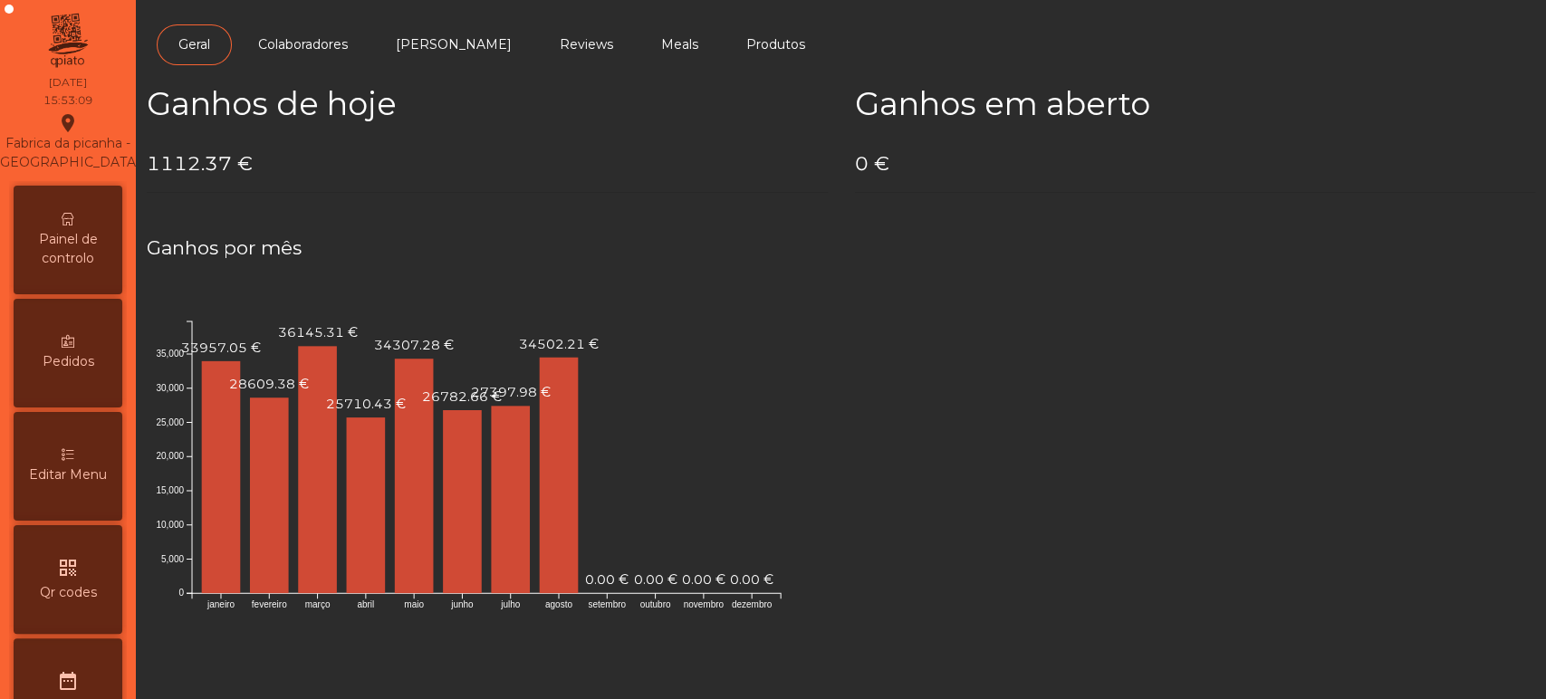
click at [84, 181] on div "Fabrica da picanha - [GEOGRAPHIC_DATA] location_on" at bounding box center [67, 146] width 145 height 69
click at [37, 259] on span "Painel de controlo" at bounding box center [68, 249] width 100 height 38
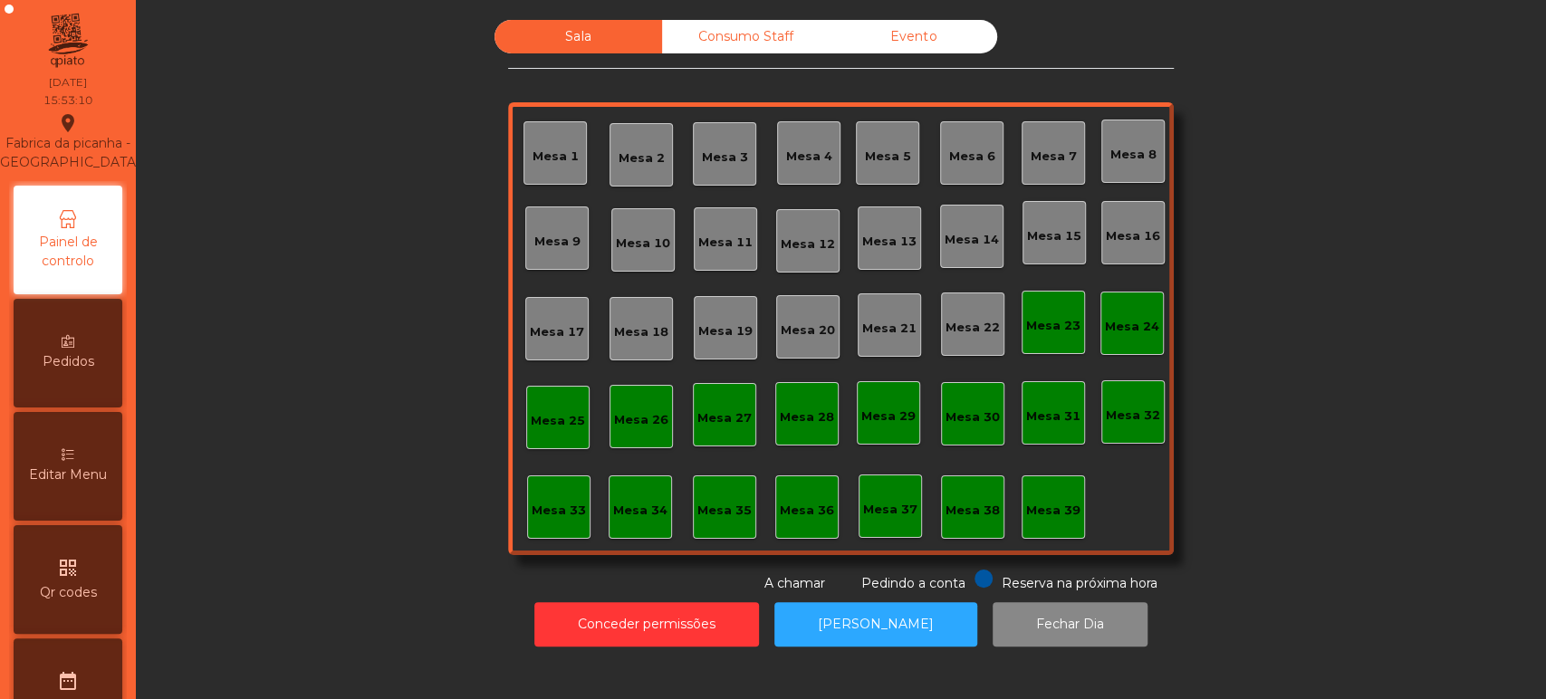
click at [730, 51] on div "Consumo Staff" at bounding box center [746, 37] width 168 height 34
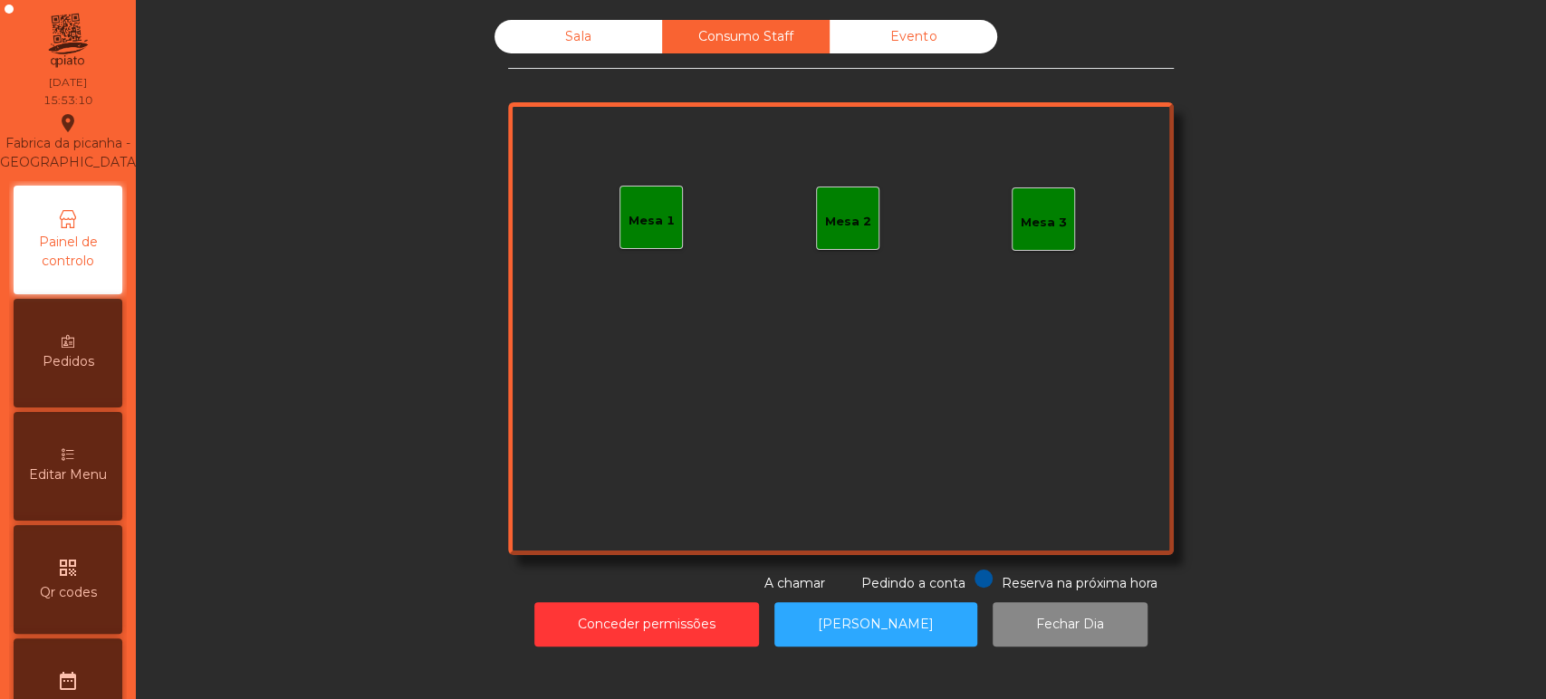
click at [927, 34] on div "Evento" at bounding box center [914, 37] width 168 height 34
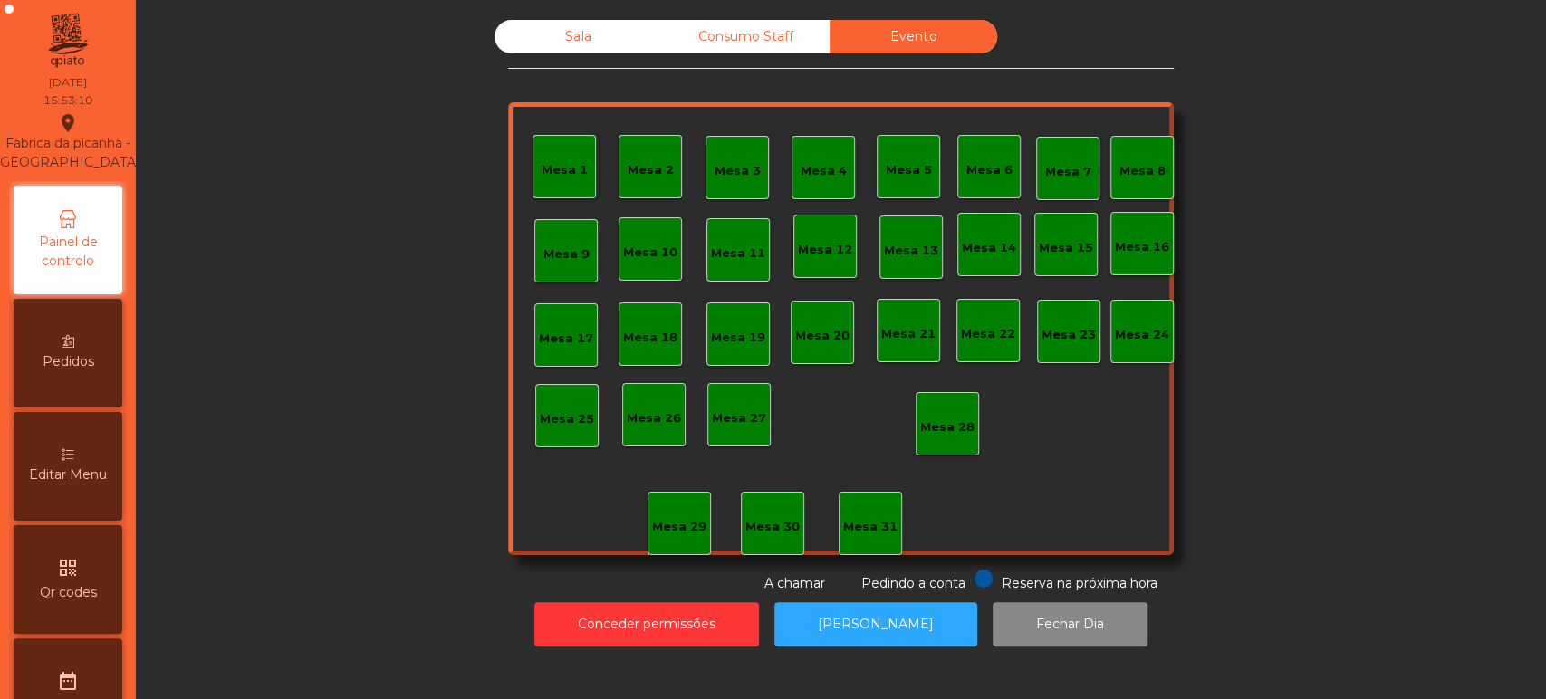
click at [558, 37] on div "Sala" at bounding box center [578, 37] width 168 height 34
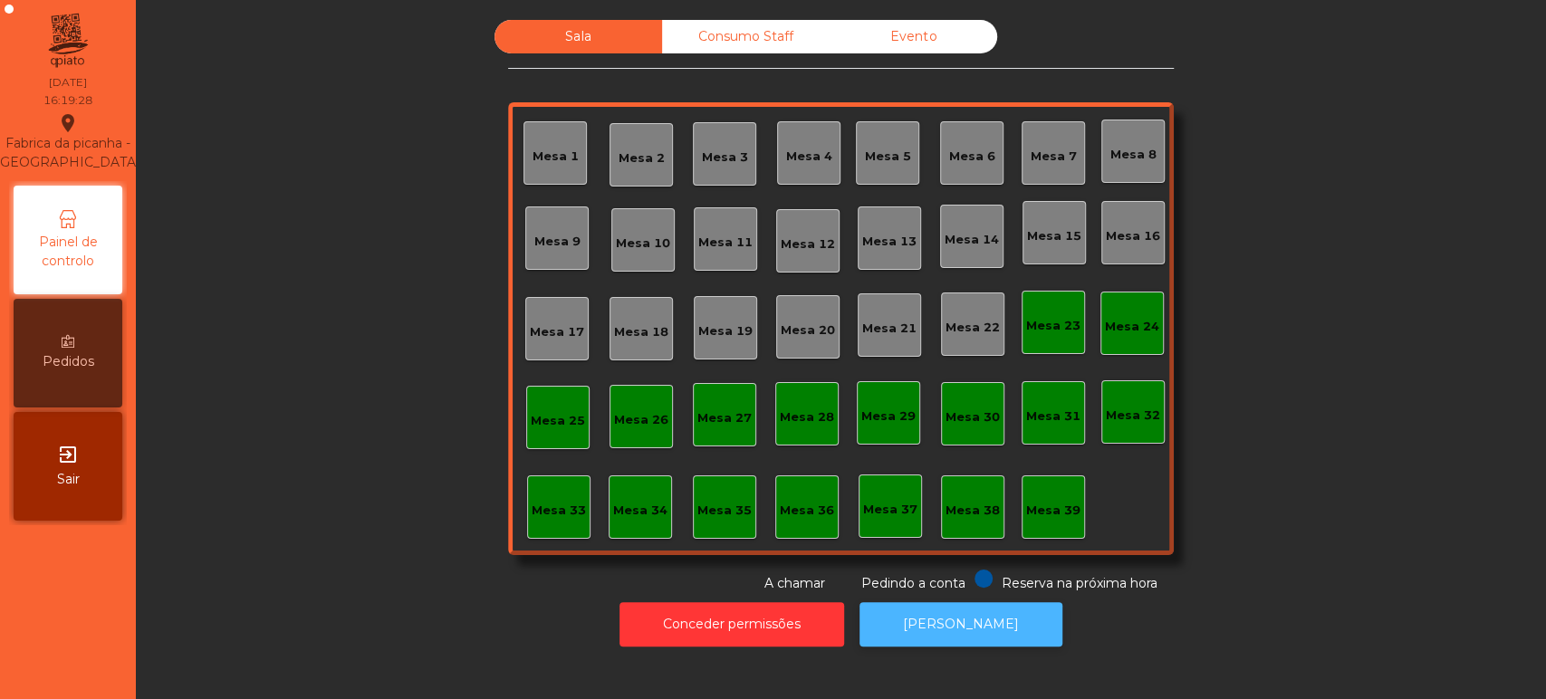
click at [965, 620] on button "[PERSON_NAME]" at bounding box center [960, 624] width 203 height 44
click at [912, 638] on button "[PERSON_NAME]" at bounding box center [960, 624] width 203 height 44
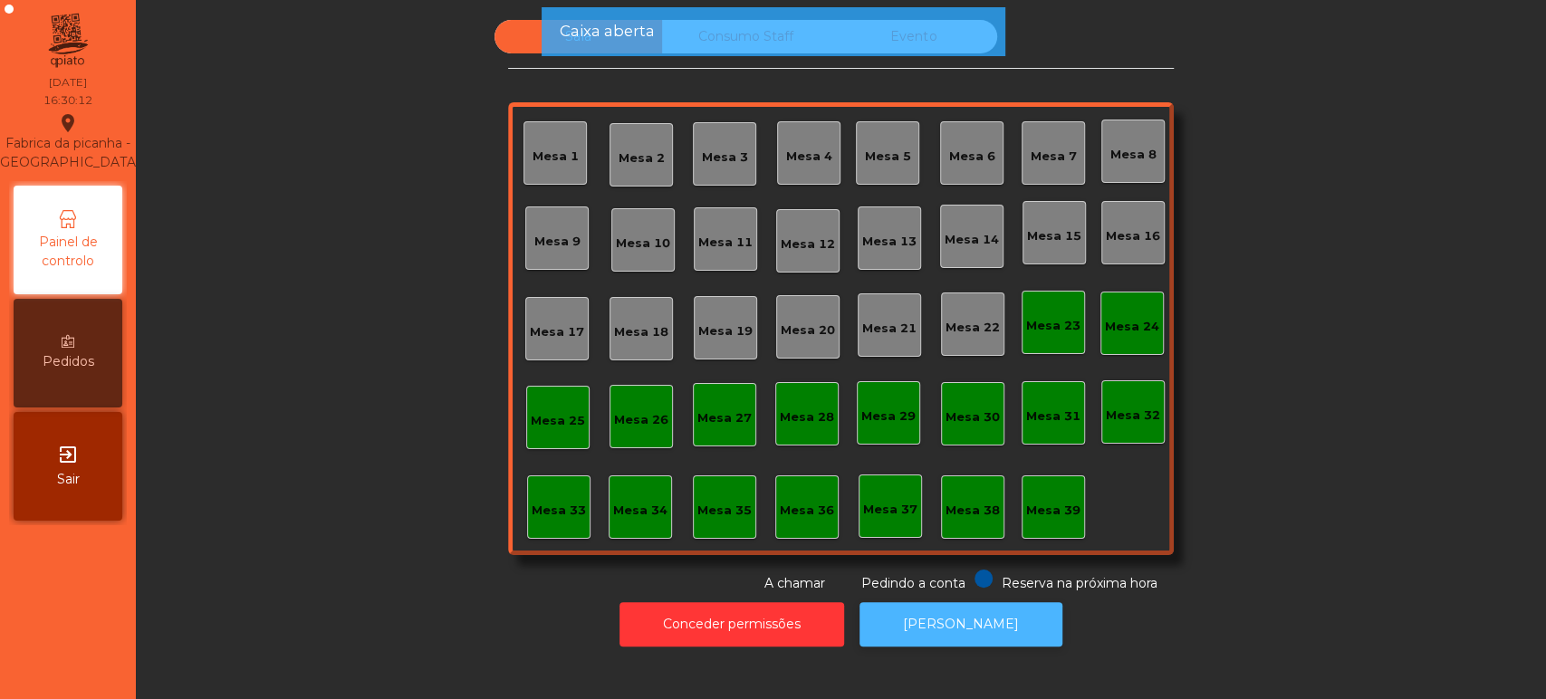
click at [963, 621] on button "[PERSON_NAME]" at bounding box center [960, 624] width 203 height 44
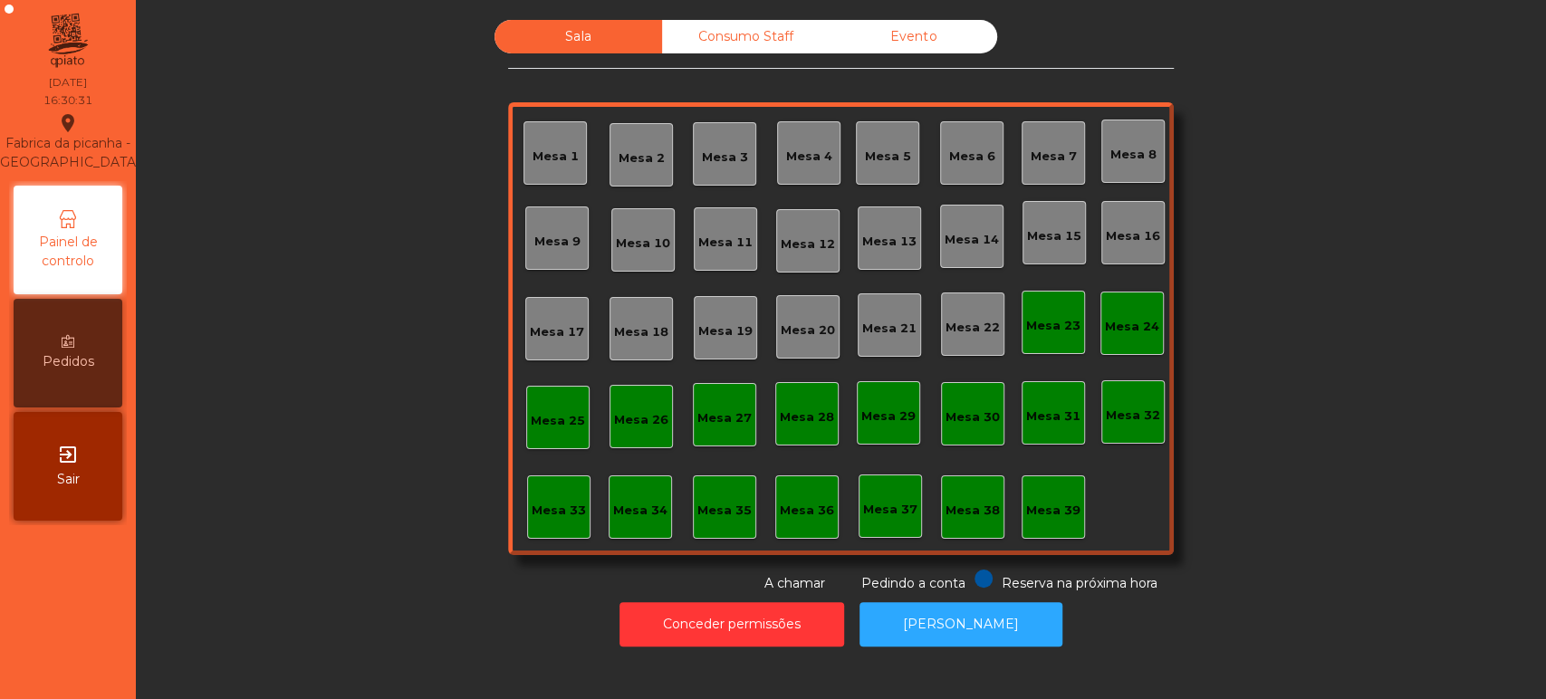
click at [85, 348] on div "Pedidos" at bounding box center [68, 353] width 109 height 109
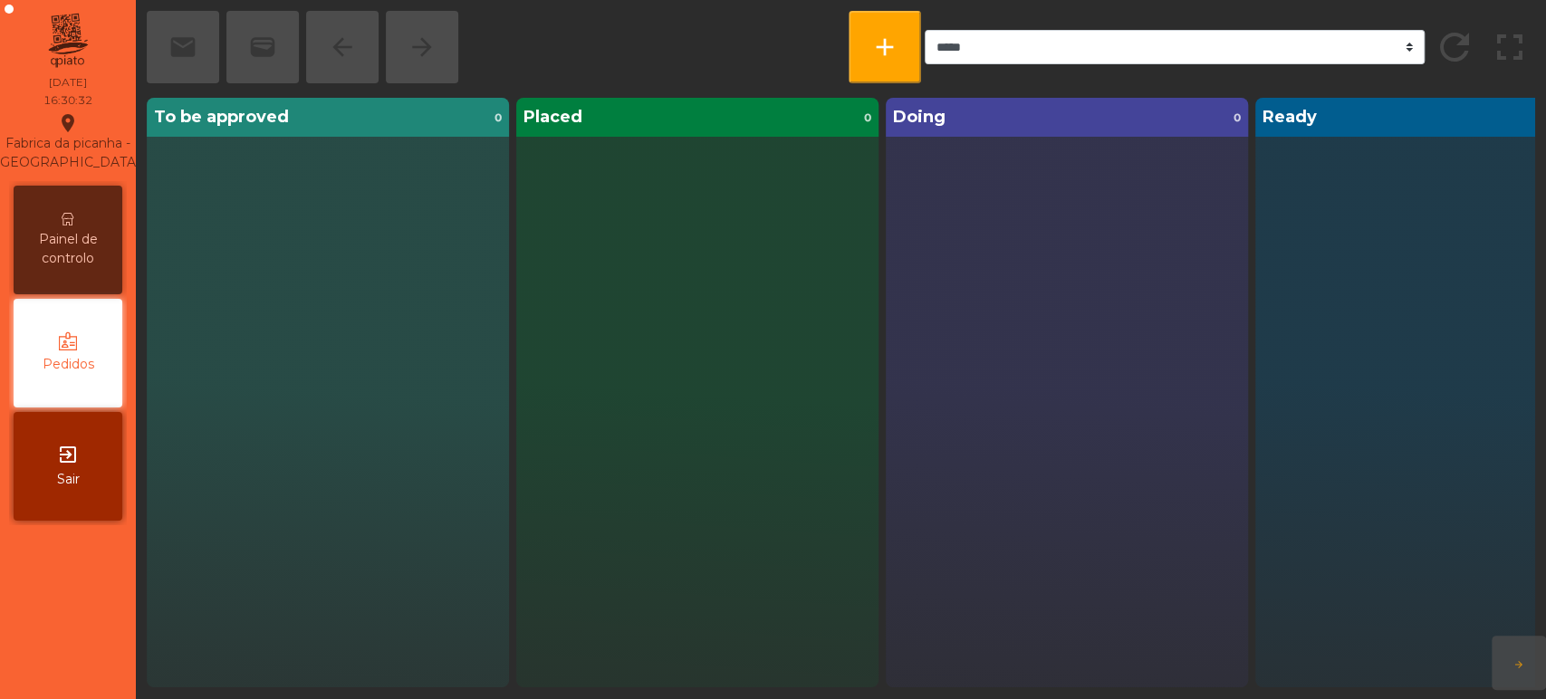
click at [53, 223] on div "Painel de controlo" at bounding box center [68, 240] width 109 height 109
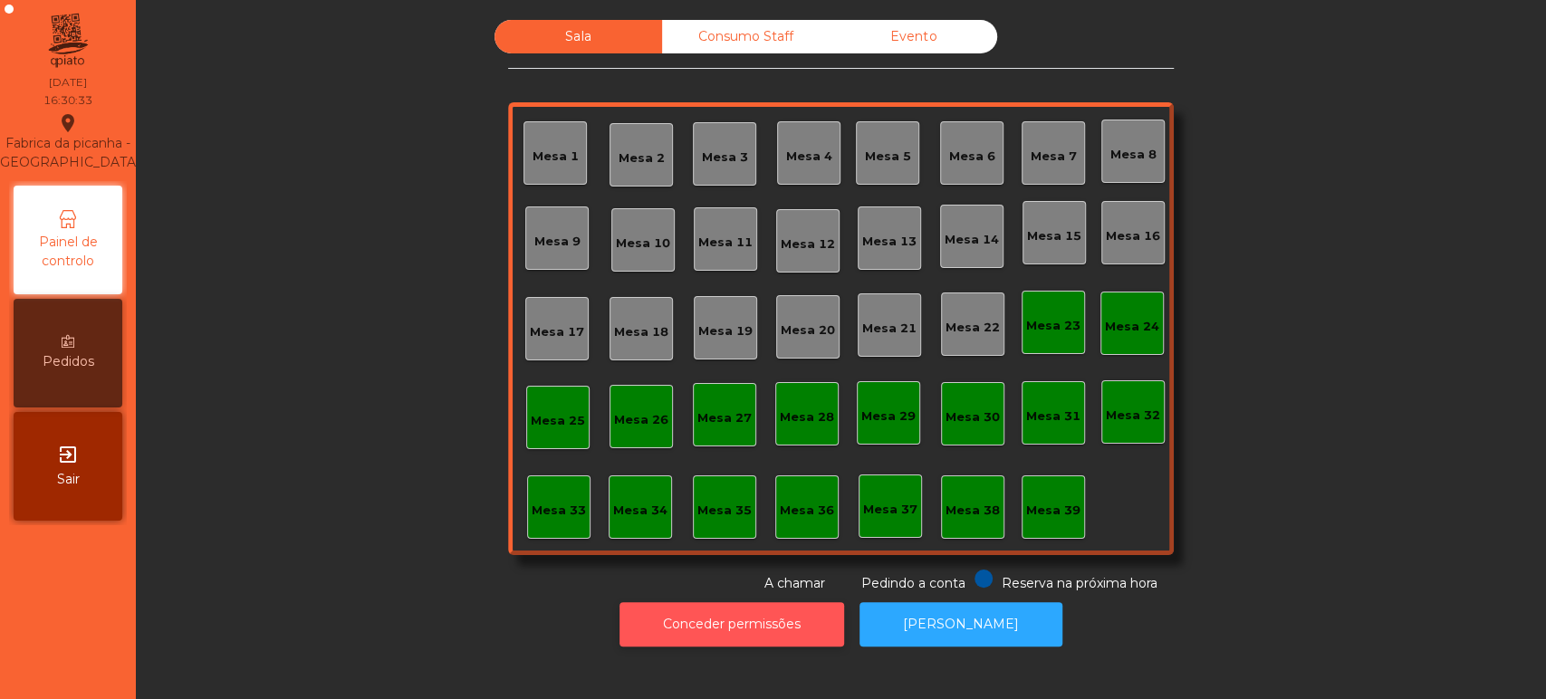
click at [839, 616] on button "Conceder permissões" at bounding box center [731, 624] width 225 height 44
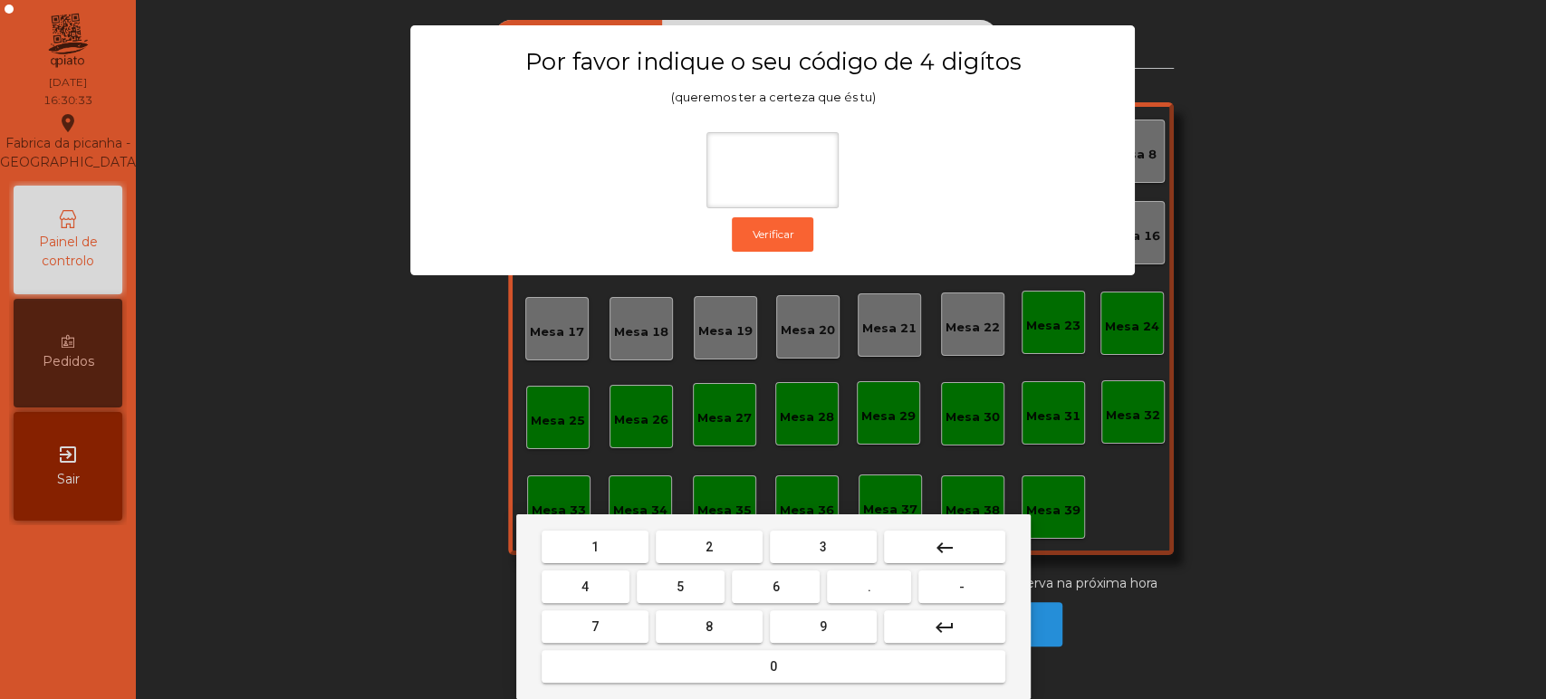
click at [606, 550] on button "1" at bounding box center [595, 547] width 107 height 33
click at [822, 543] on span "3" at bounding box center [823, 547] width 7 height 14
click at [680, 587] on span "5" at bounding box center [679, 587] width 7 height 14
click at [746, 691] on div "1 2 3 keyboard_backspace 4 5 6 . - 7 8 9 keyboard_return 0" at bounding box center [773, 606] width 514 height 185
click at [789, 662] on button "0" at bounding box center [774, 666] width 464 height 33
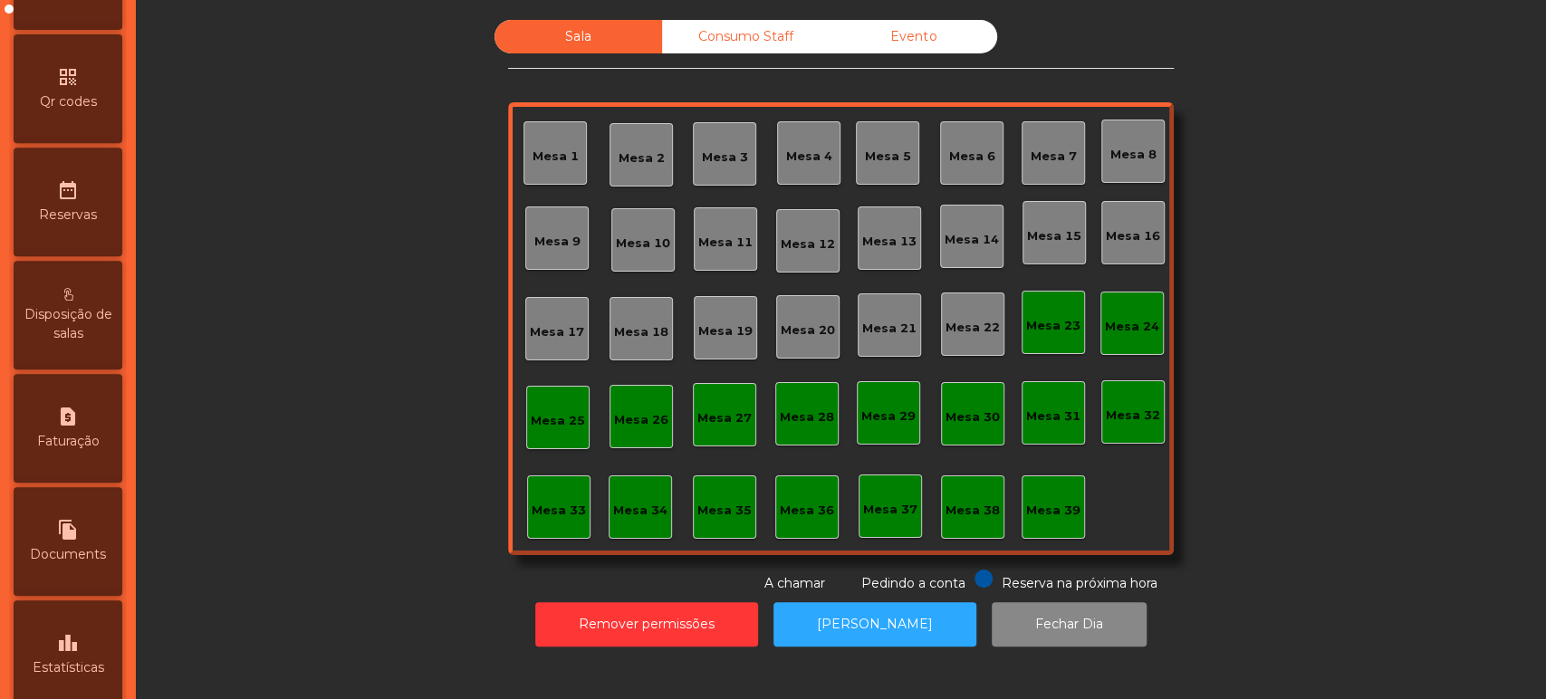
click at [73, 448] on div "request_page Faturação" at bounding box center [68, 428] width 109 height 109
select select "*"
select select "****"
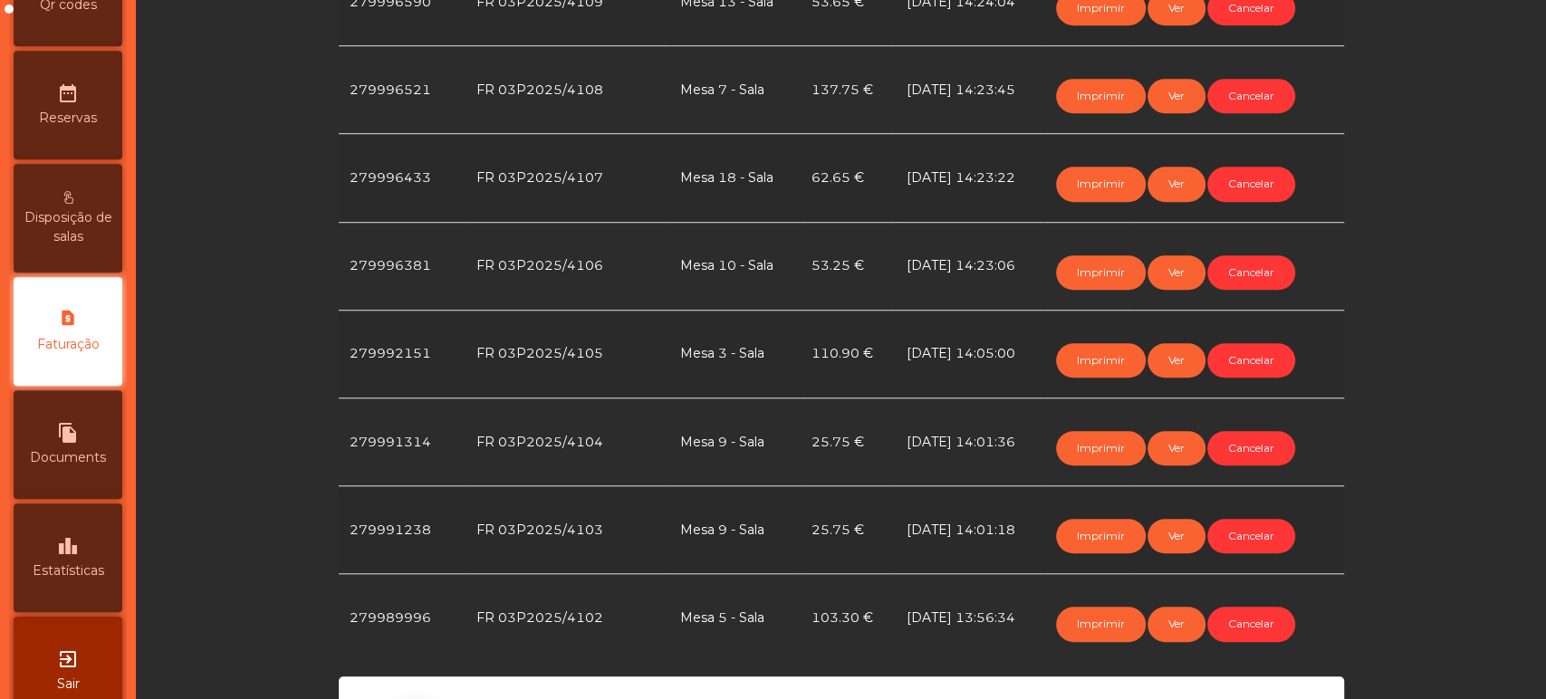
scroll to position [745, 0]
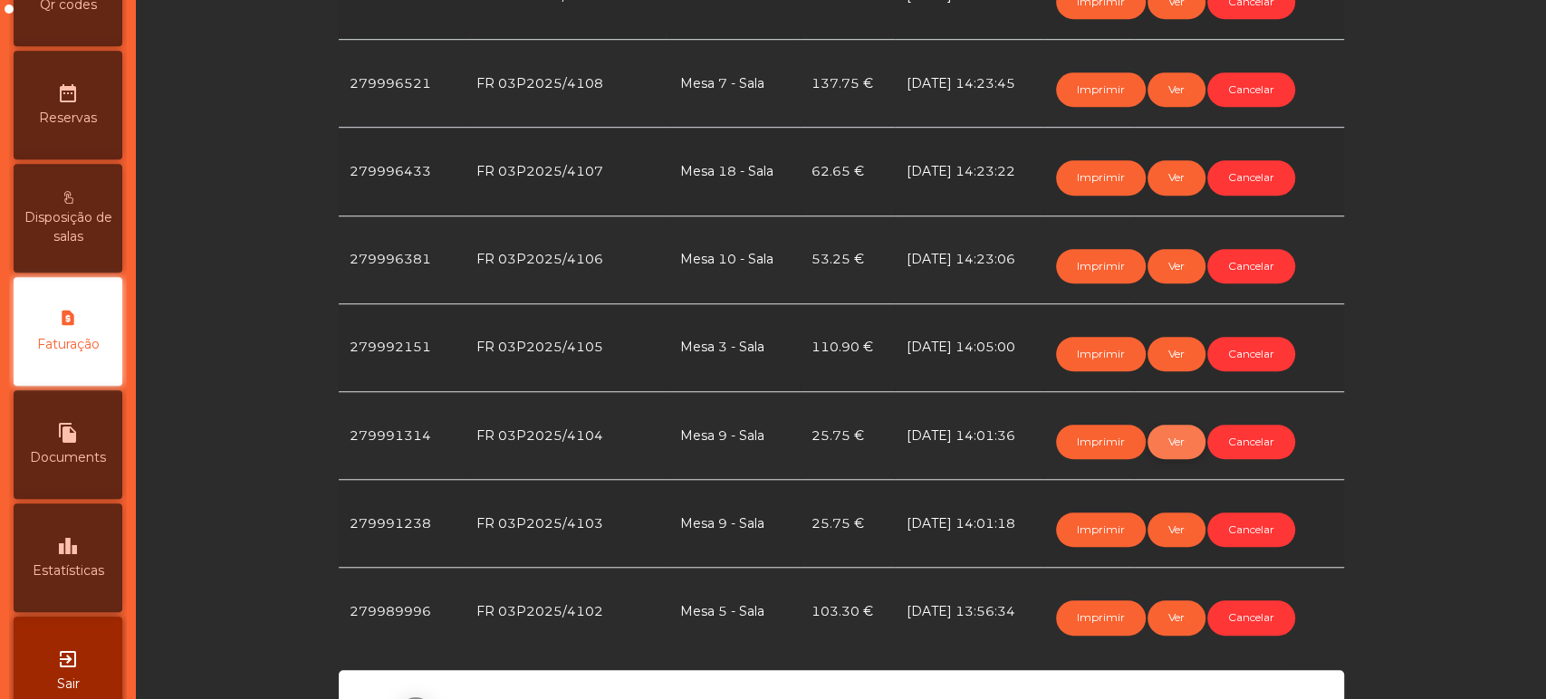
click at [1173, 440] on button "Ver" at bounding box center [1176, 442] width 58 height 34
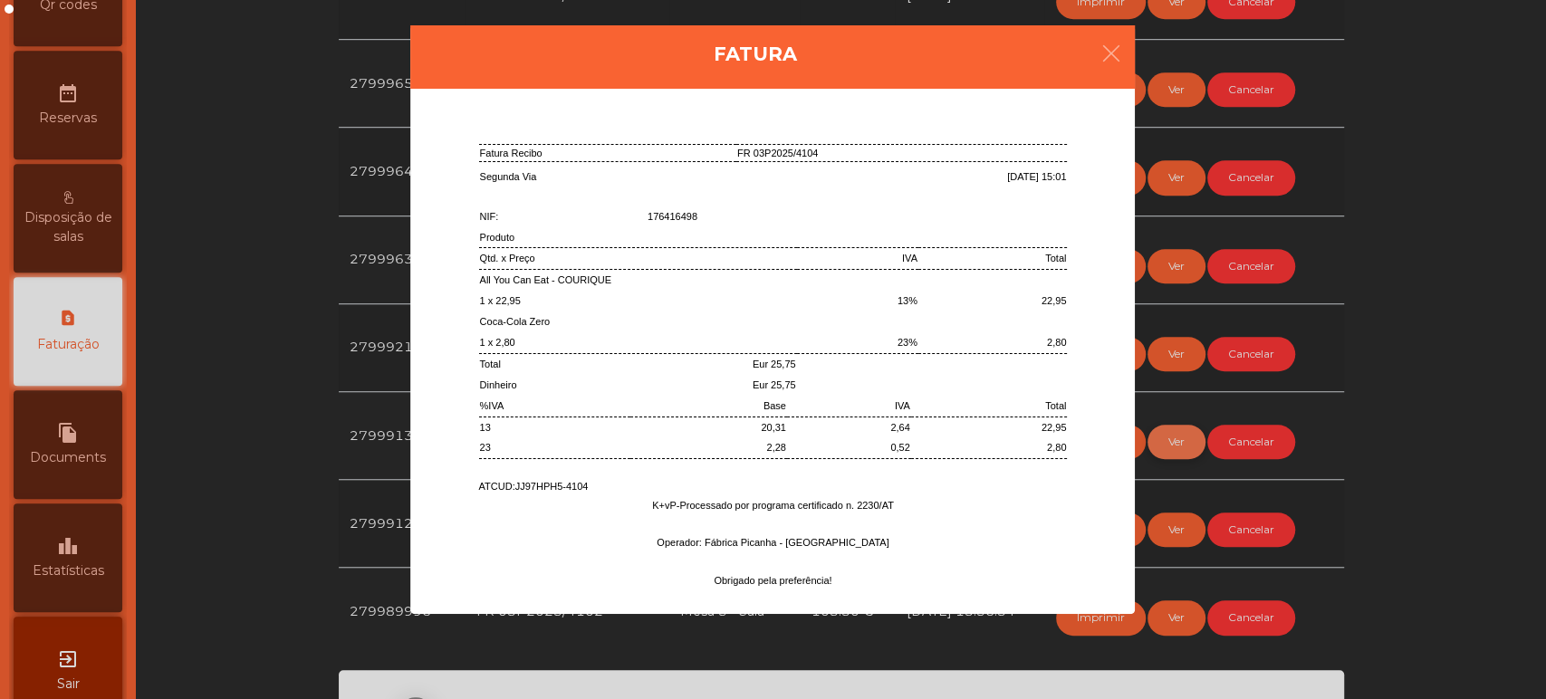
scroll to position [221, 0]
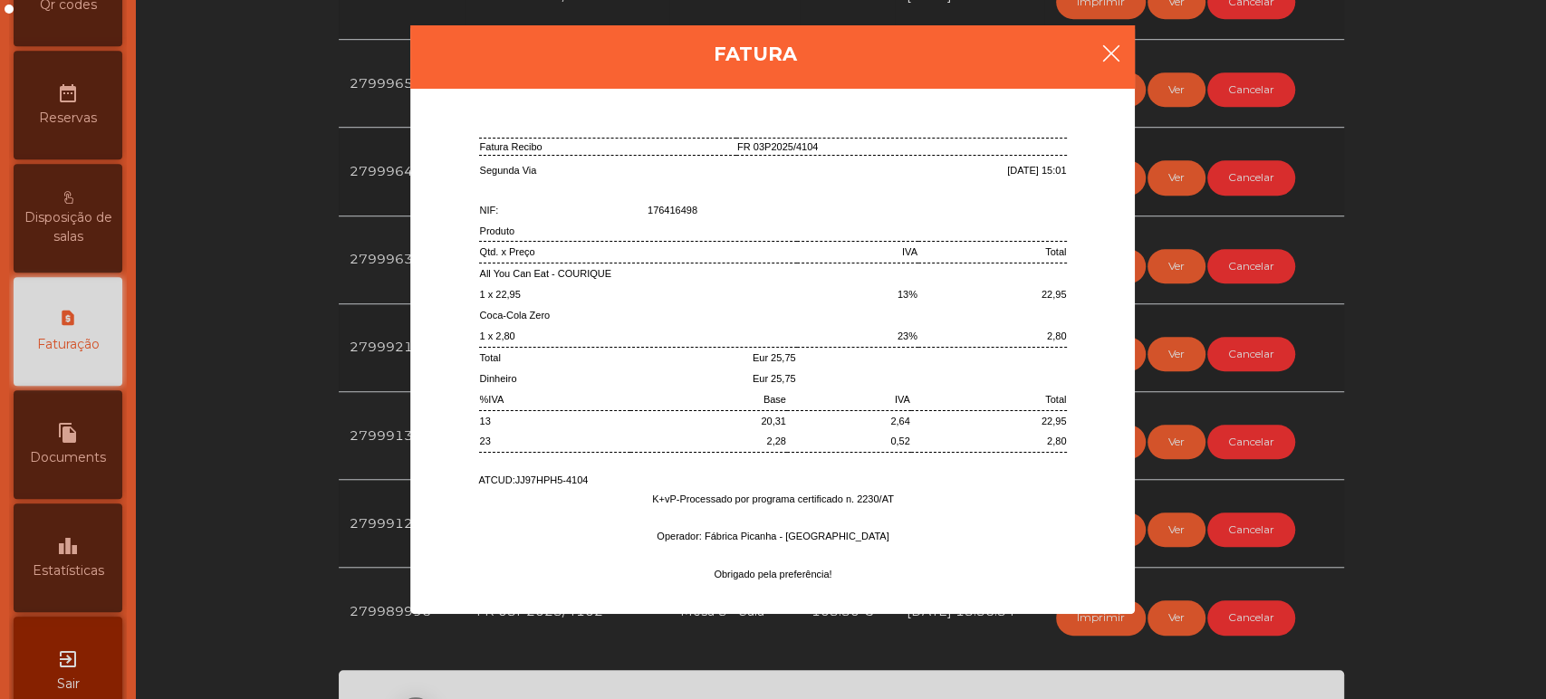
click at [1089, 56] on button "button" at bounding box center [1110, 55] width 51 height 54
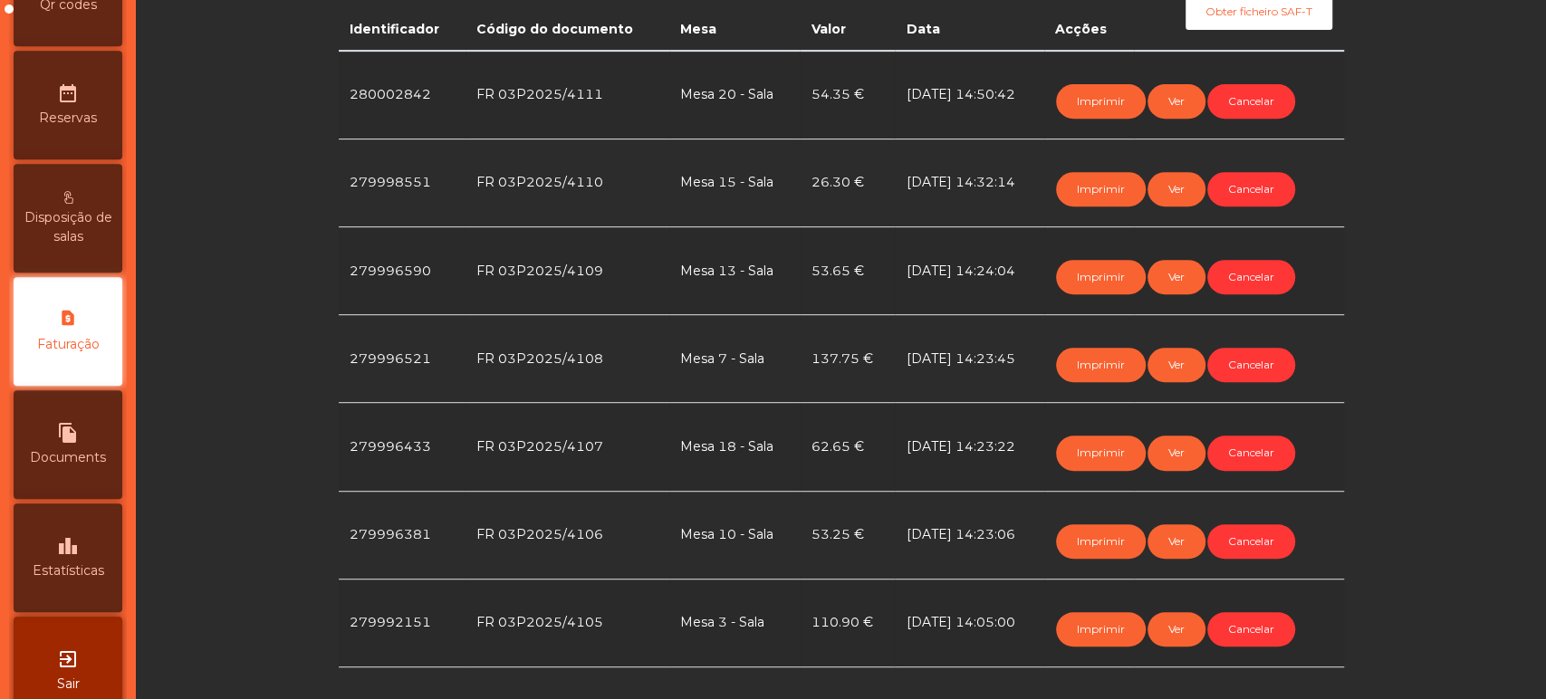
scroll to position [465, 0]
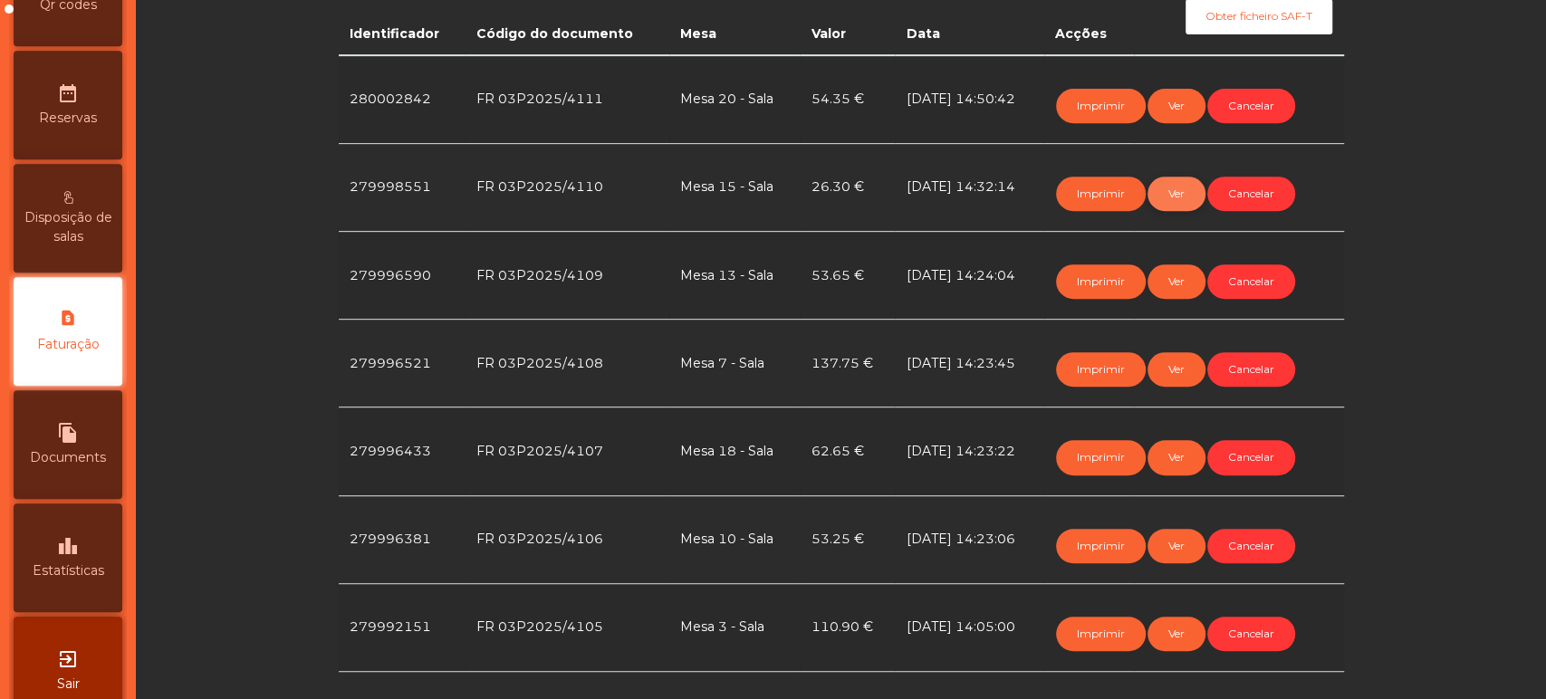
click at [1163, 198] on button "Ver" at bounding box center [1176, 194] width 58 height 34
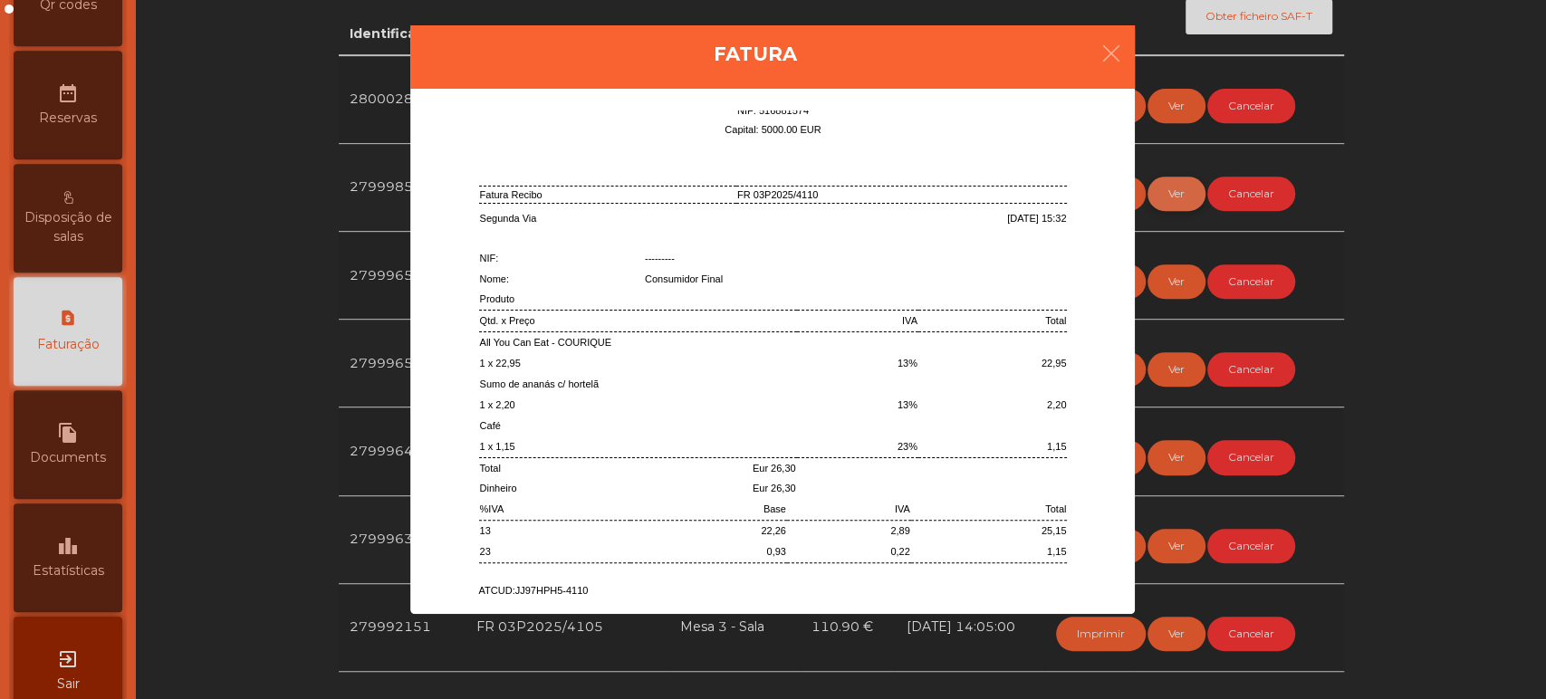
scroll to position [283, 0]
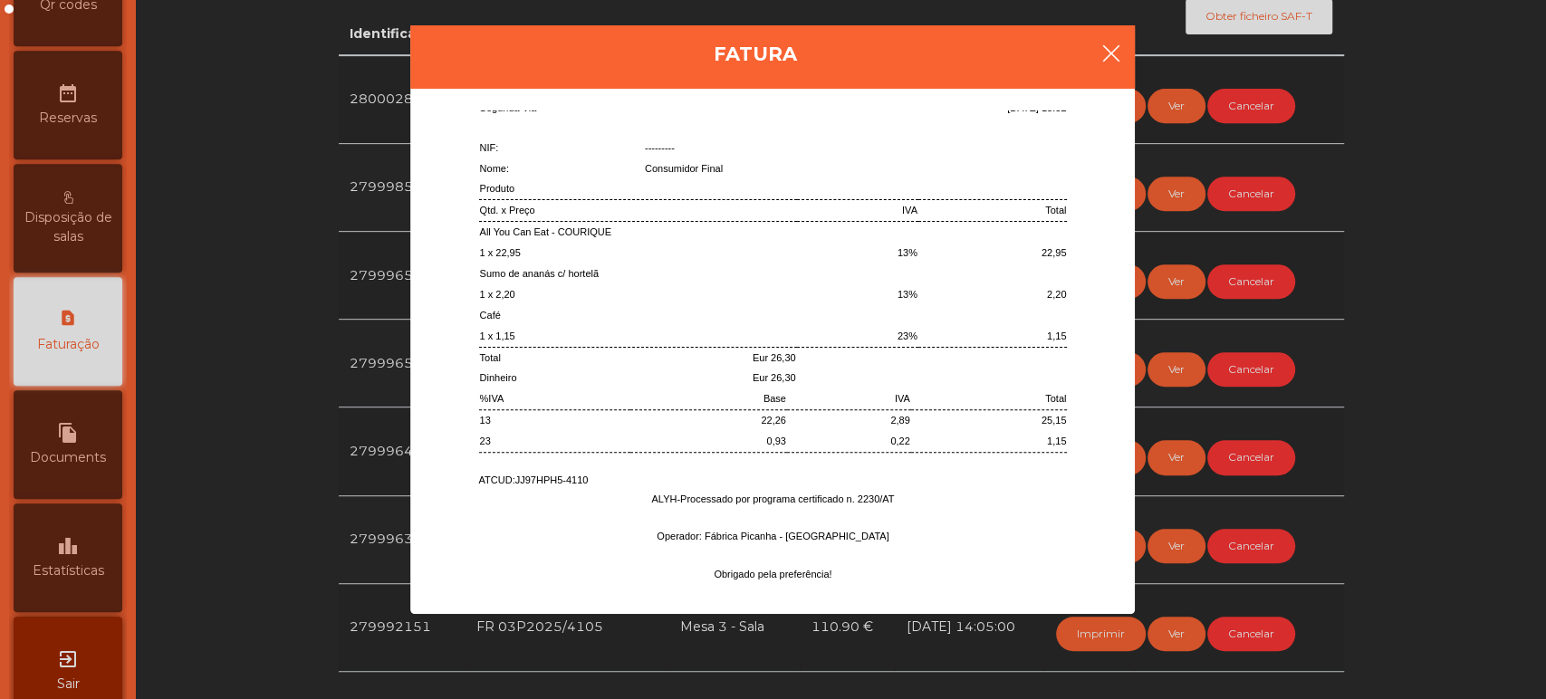
click at [1098, 52] on button "button" at bounding box center [1110, 55] width 51 height 54
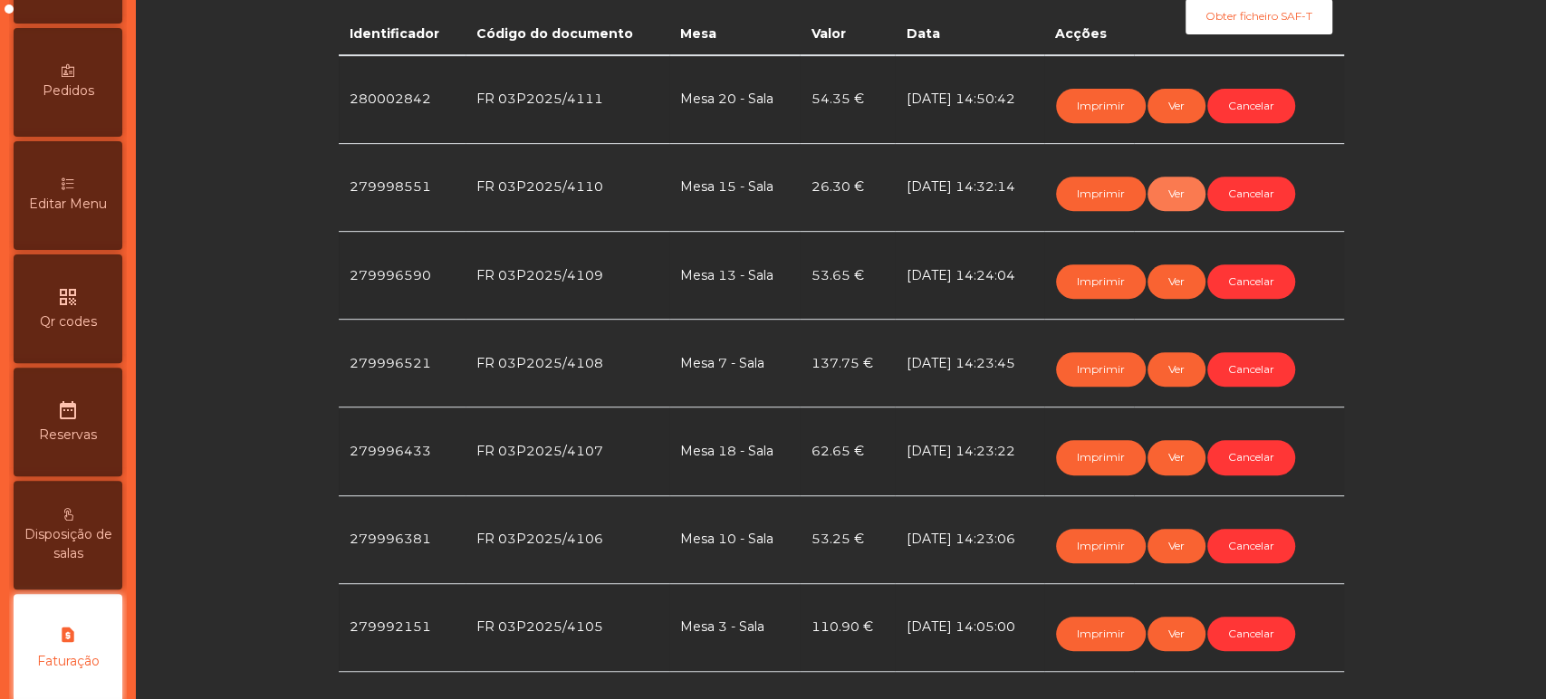
scroll to position [0, 0]
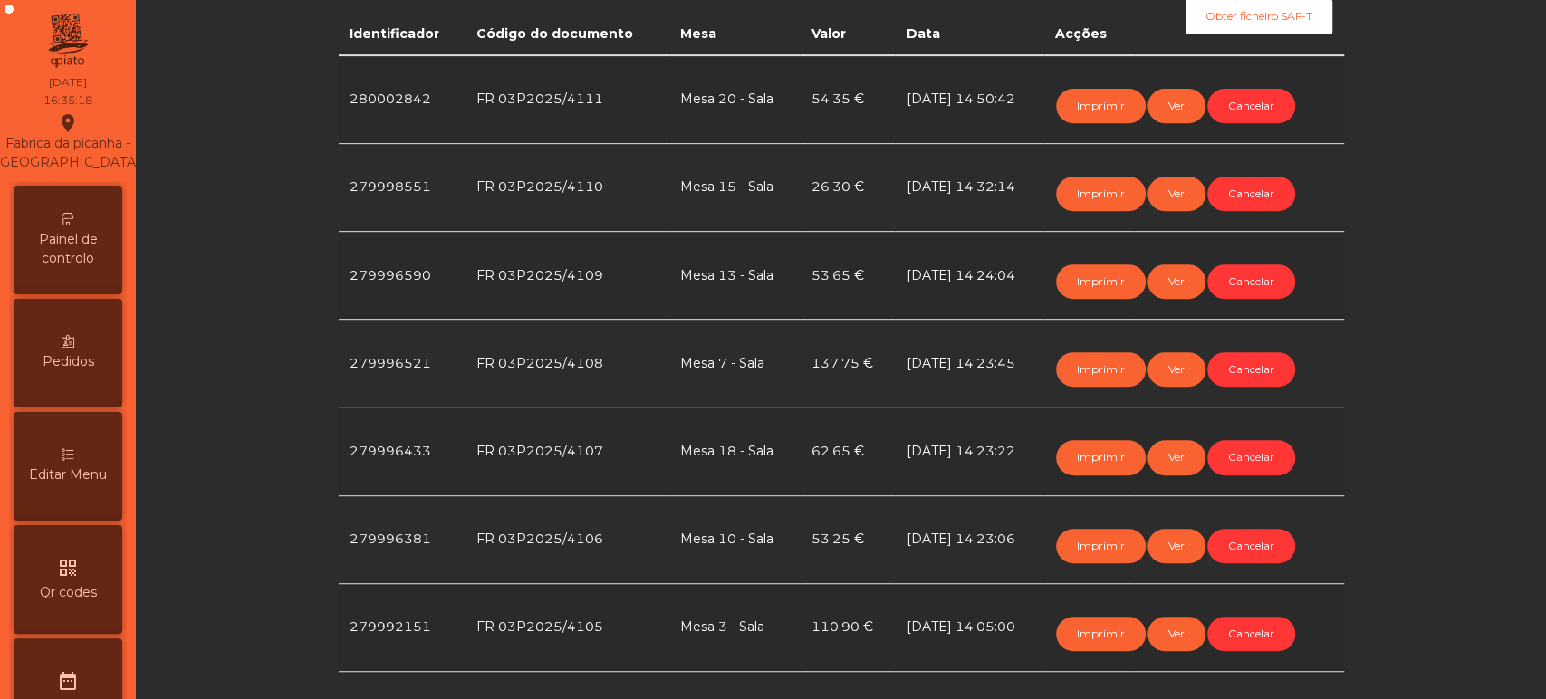
click at [72, 250] on span "Painel de controlo" at bounding box center [68, 249] width 100 height 38
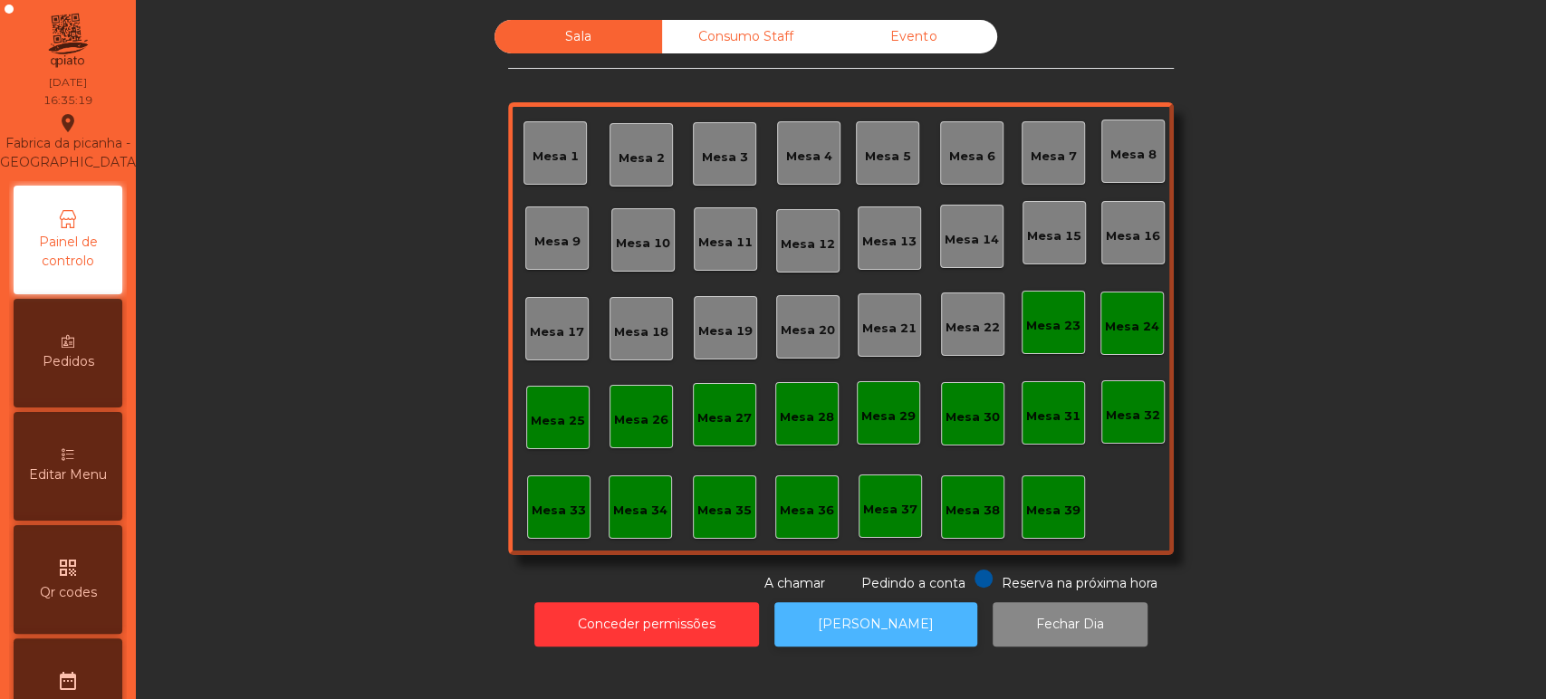
click at [888, 627] on button "[PERSON_NAME]" at bounding box center [875, 624] width 203 height 44
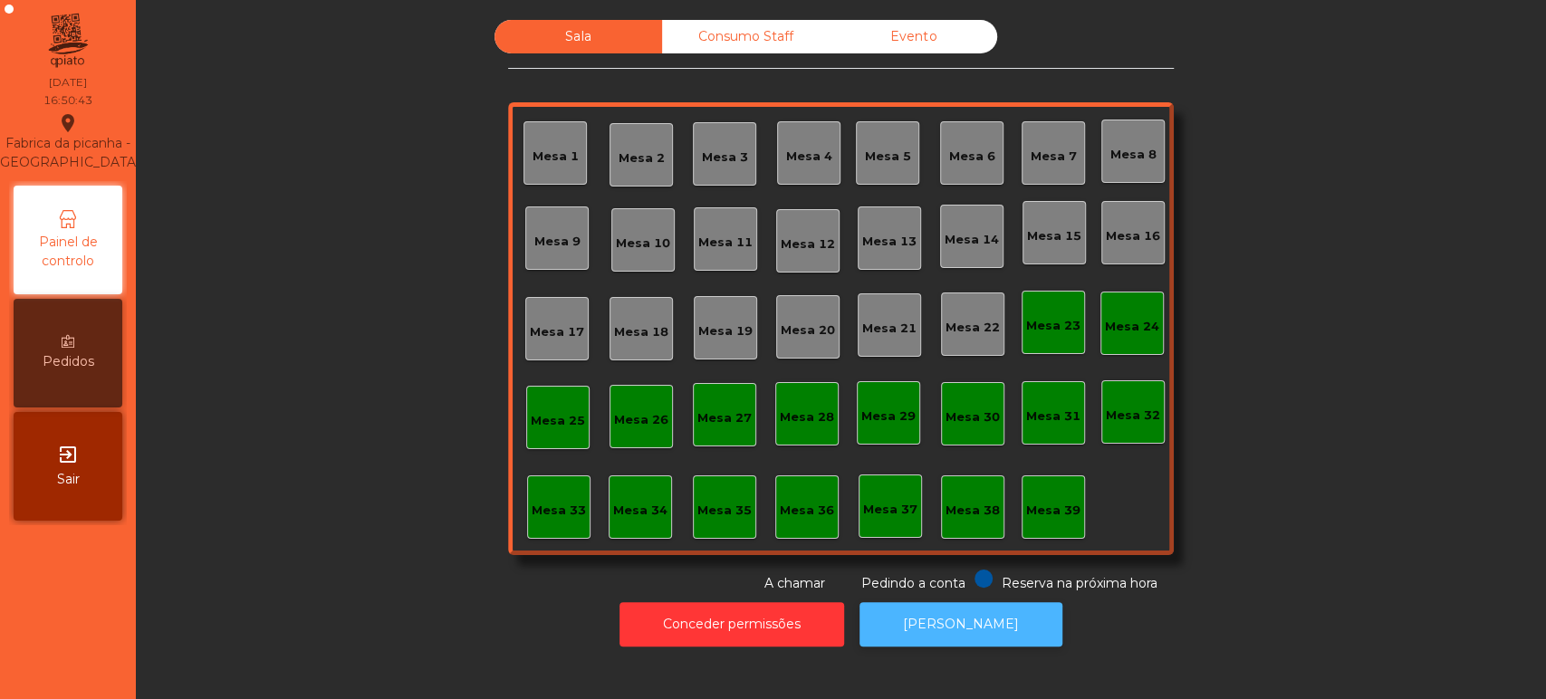
click at [914, 609] on button "[PERSON_NAME]" at bounding box center [960, 624] width 203 height 44
click at [746, 35] on div "Consumo Staff" at bounding box center [746, 37] width 168 height 34
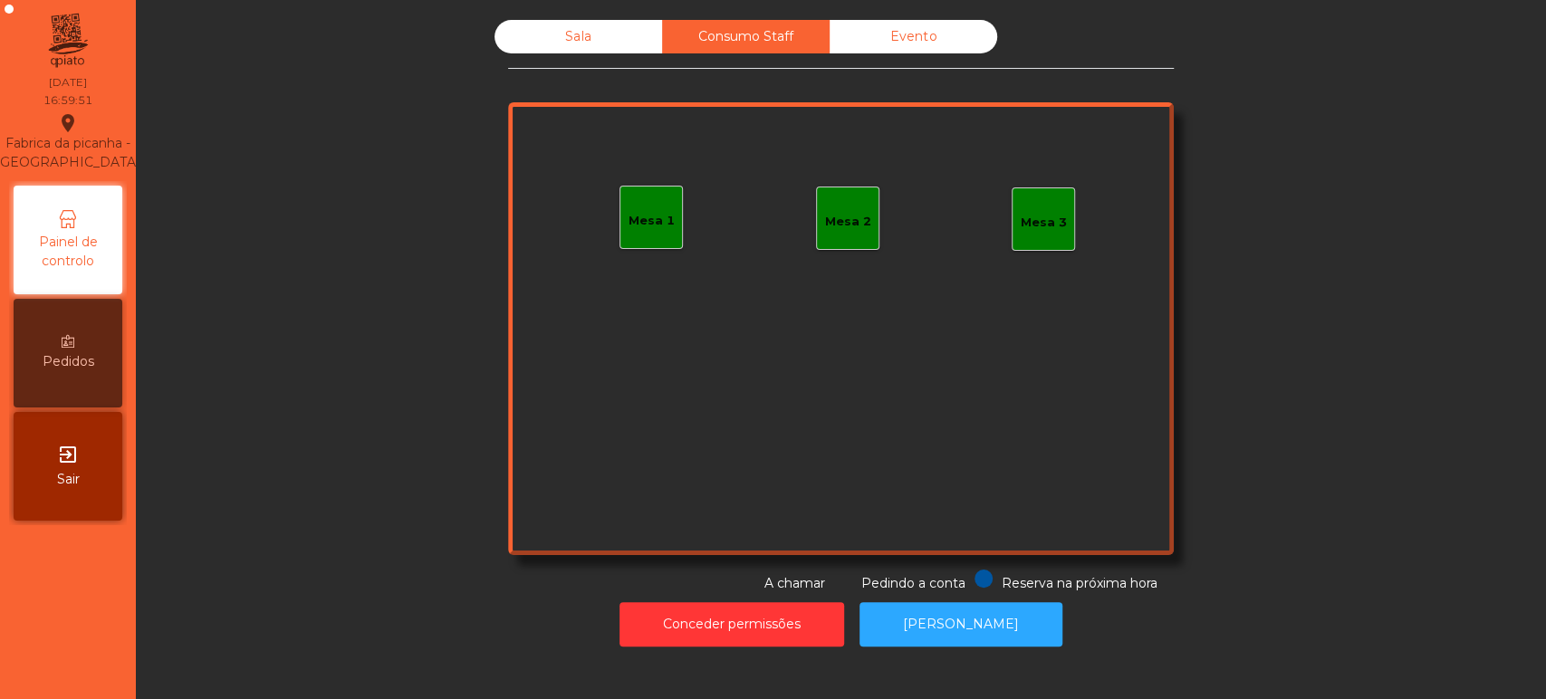
click at [645, 233] on div "Mesa 1" at bounding box center [650, 217] width 63 height 63
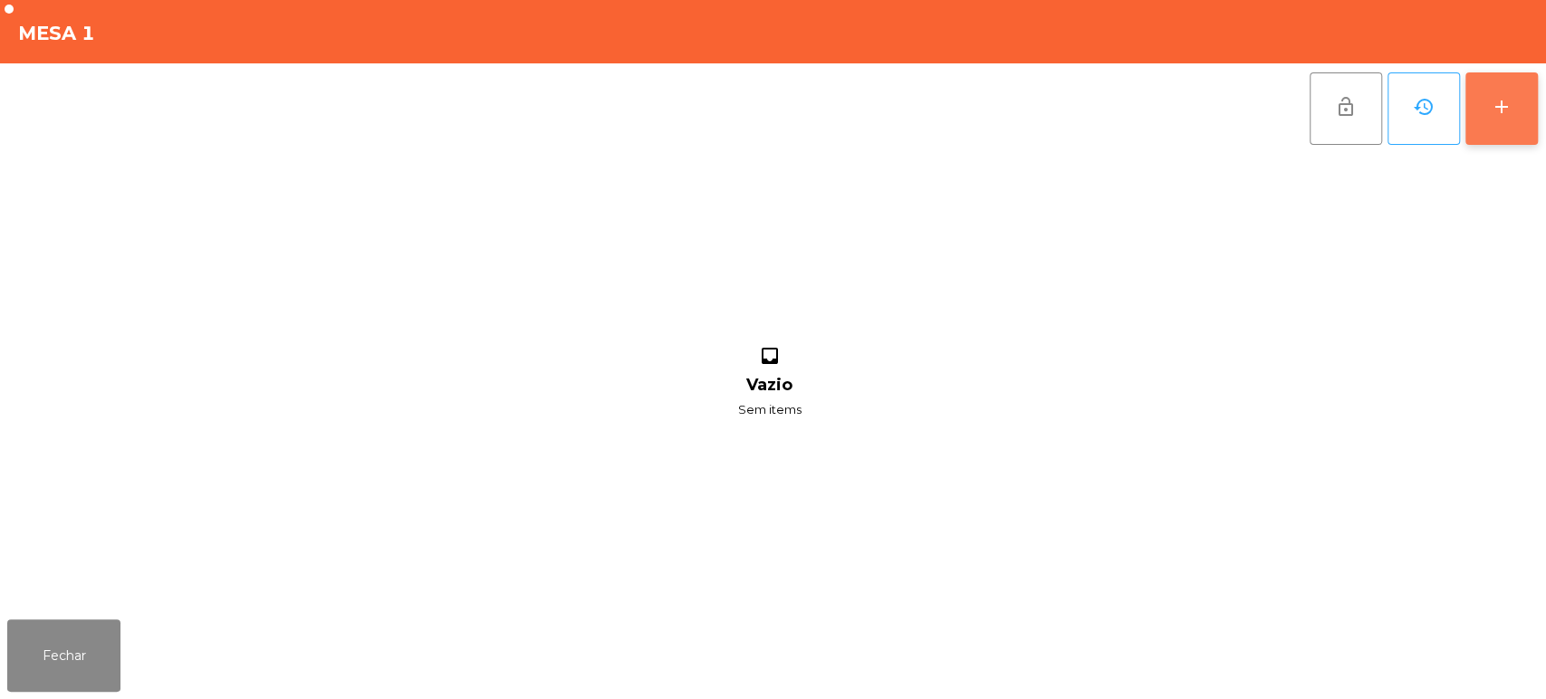
click at [1491, 101] on div "add" at bounding box center [1502, 107] width 22 height 22
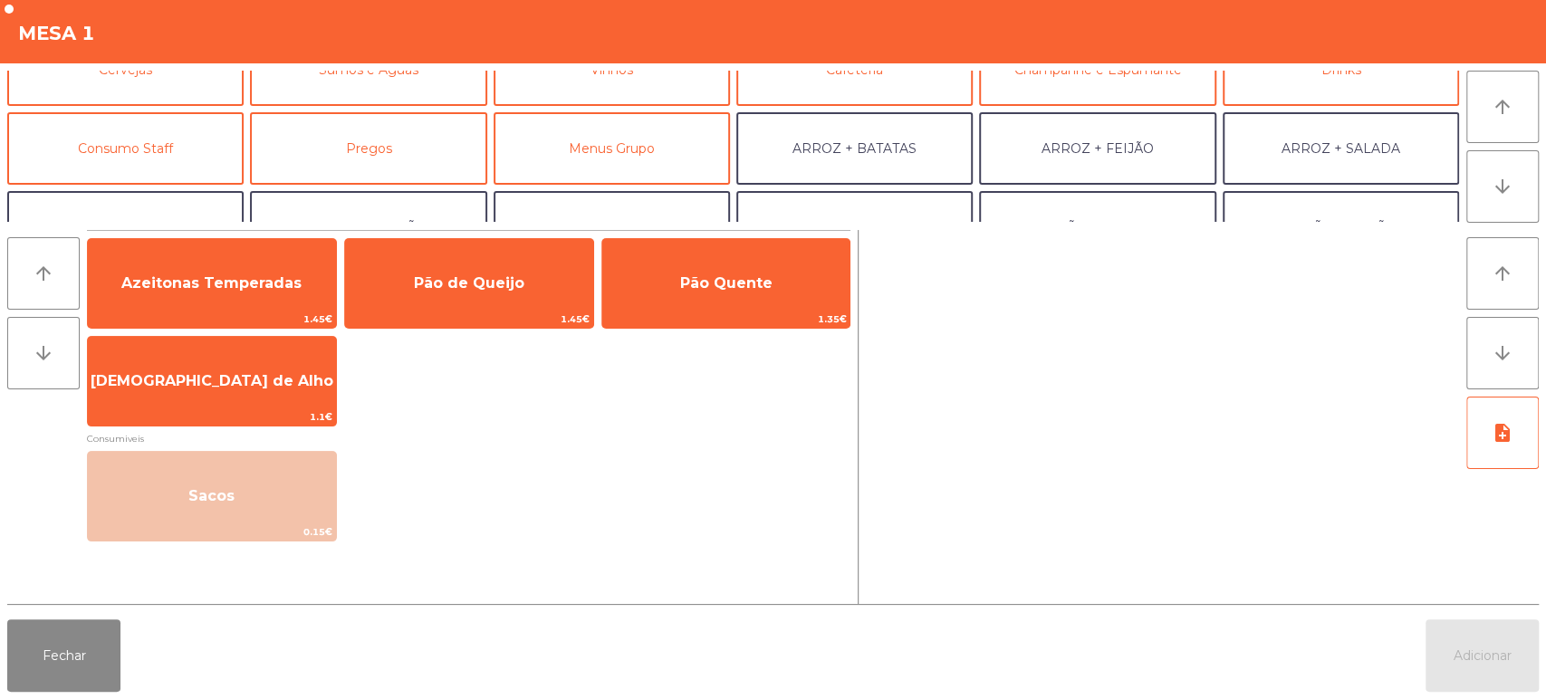
scroll to position [120, 0]
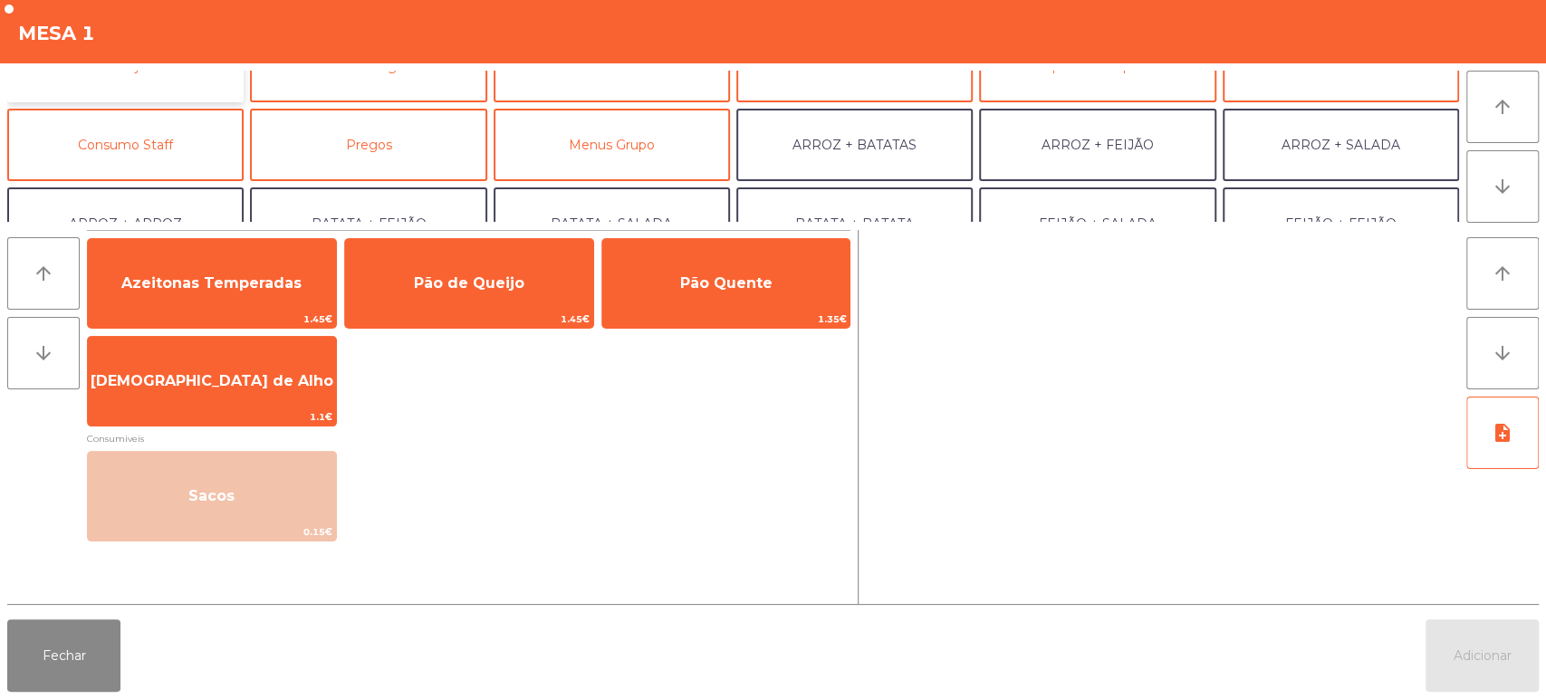
click at [187, 85] on button "Cervejas" at bounding box center [125, 66] width 236 height 72
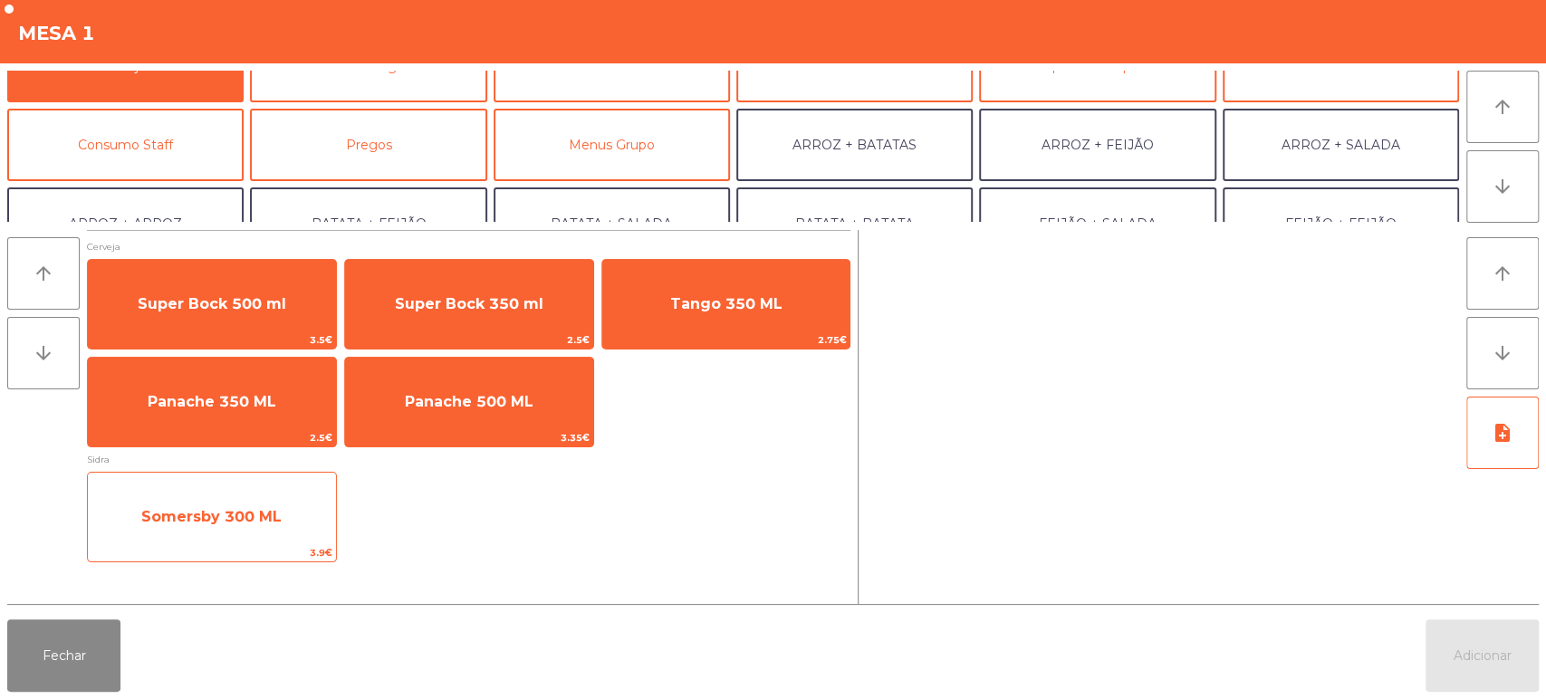
click at [249, 560] on span "3.9€" at bounding box center [212, 552] width 248 height 17
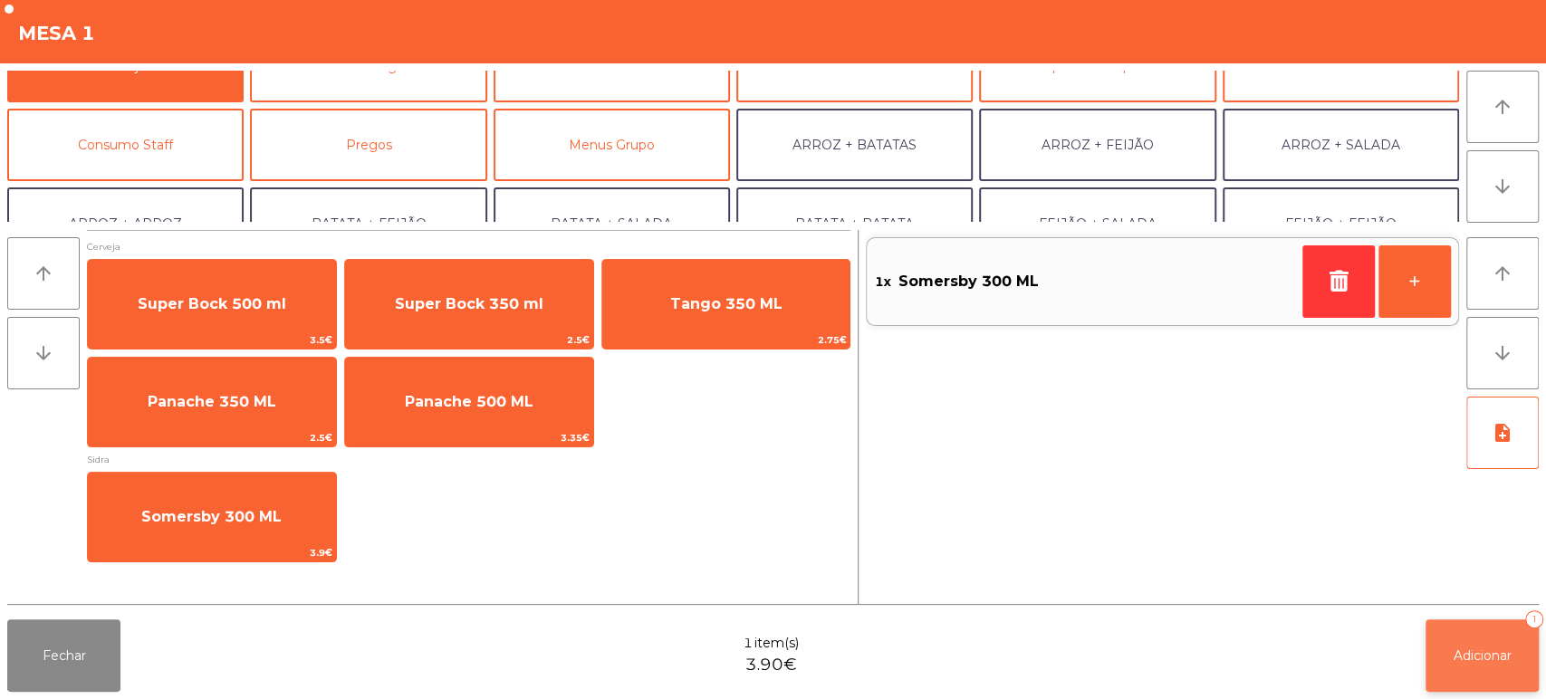
click at [1499, 660] on span "Adicionar" at bounding box center [1482, 656] width 58 height 16
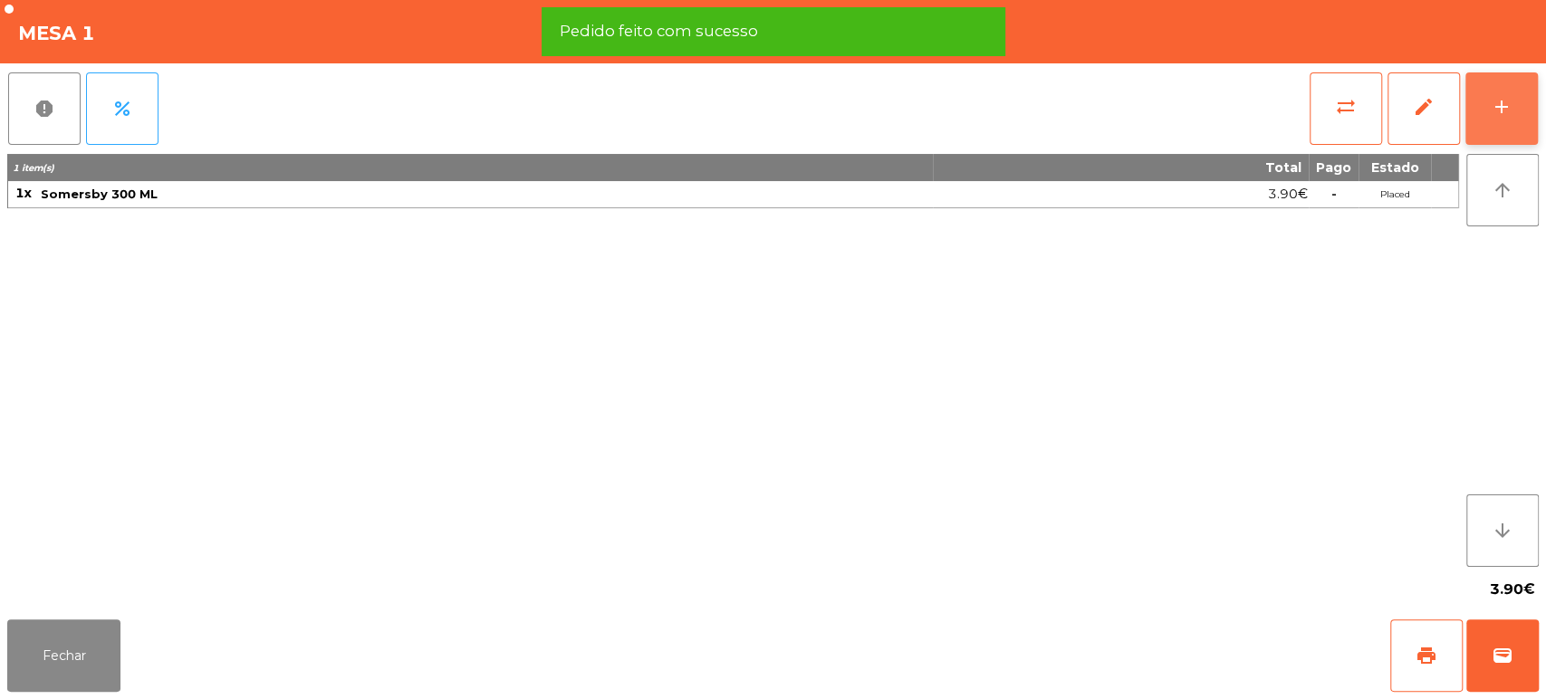
click at [1509, 99] on div "add" at bounding box center [1502, 107] width 22 height 22
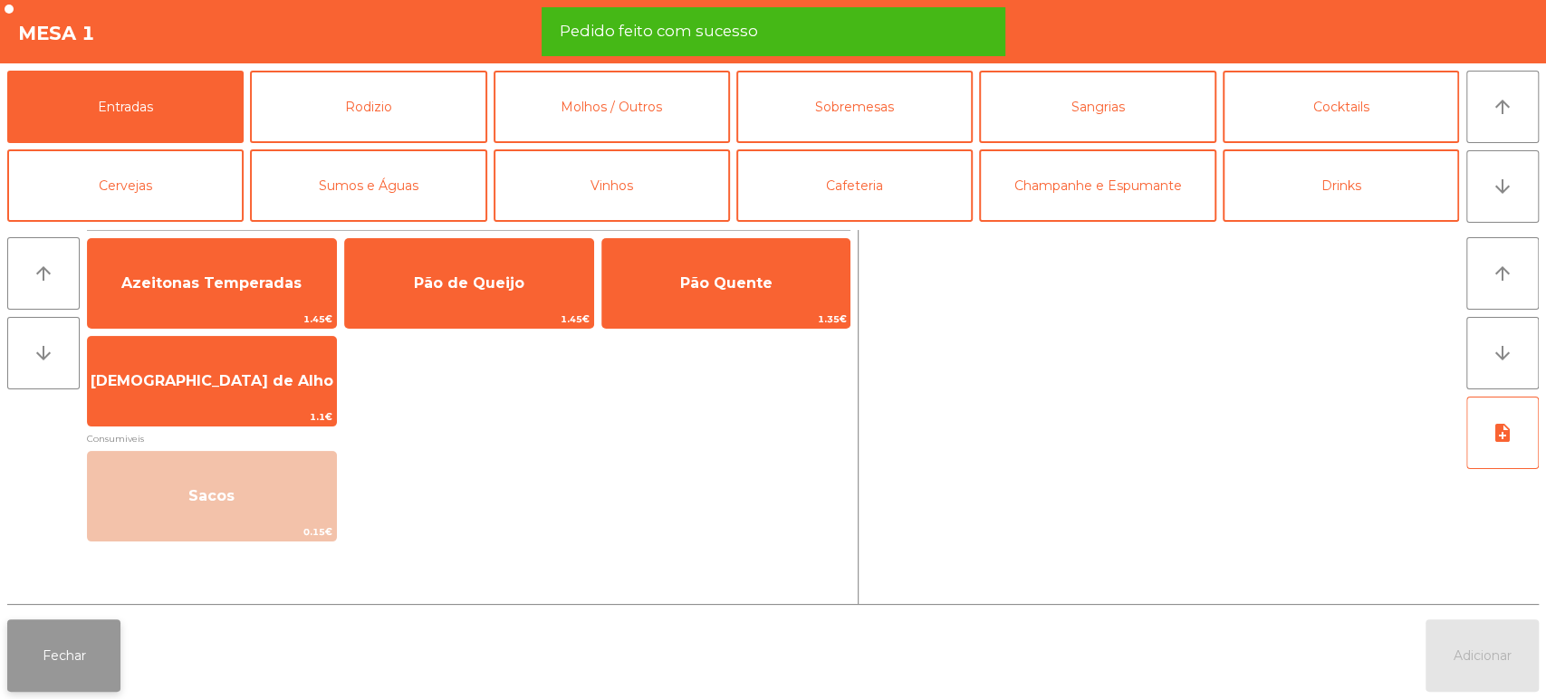
click at [58, 660] on button "Fechar" at bounding box center [63, 655] width 113 height 72
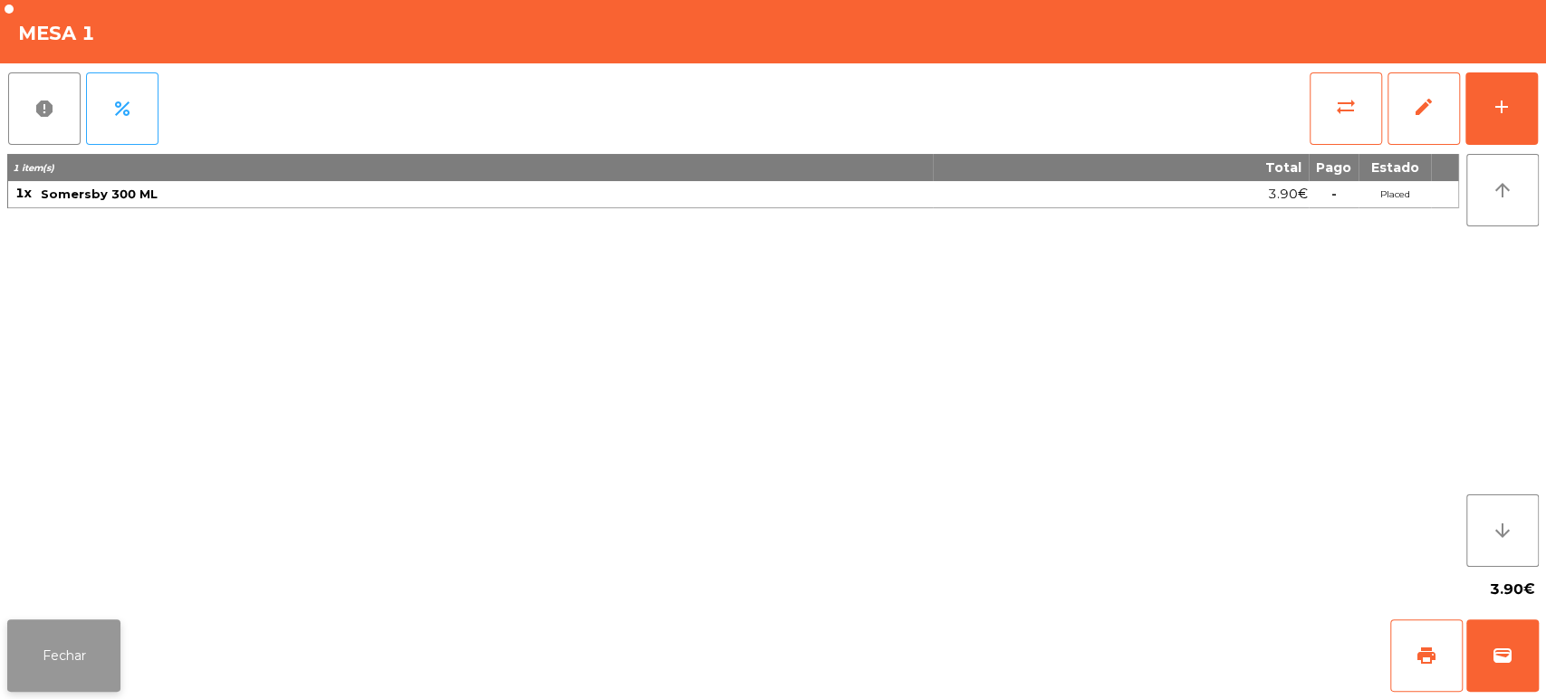
click at [77, 688] on button "Fechar" at bounding box center [63, 655] width 113 height 72
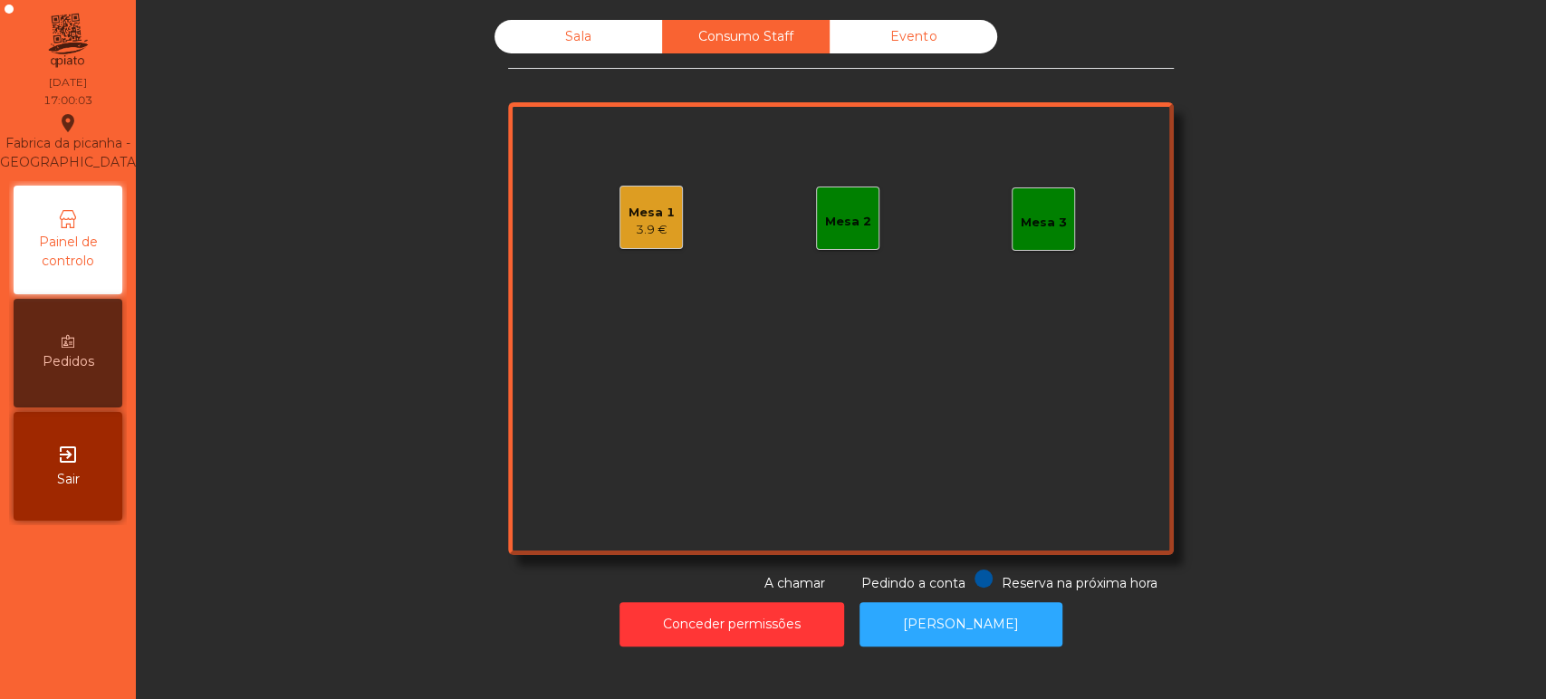
click at [616, 72] on div "Sala Consumo Staff Evento Mesa 1 3.9 € Mesa 2 Mesa 3 Reserva na próxima hora Pe…" at bounding box center [841, 306] width 666 height 573
click at [613, 43] on div "Sala" at bounding box center [578, 37] width 168 height 34
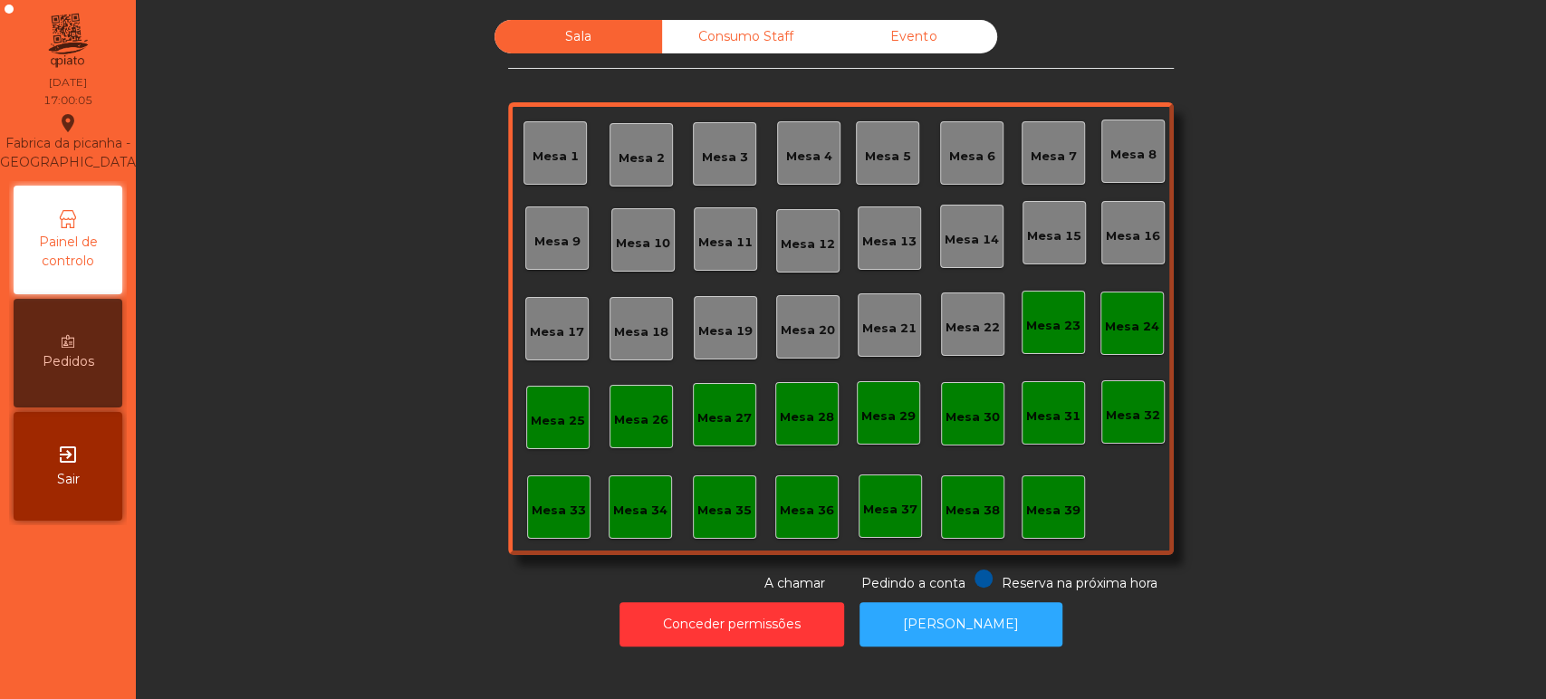
click at [1069, 523] on div "Mesa 39" at bounding box center [1053, 506] width 63 height 63
